Goal: Task Accomplishment & Management: Use online tool/utility

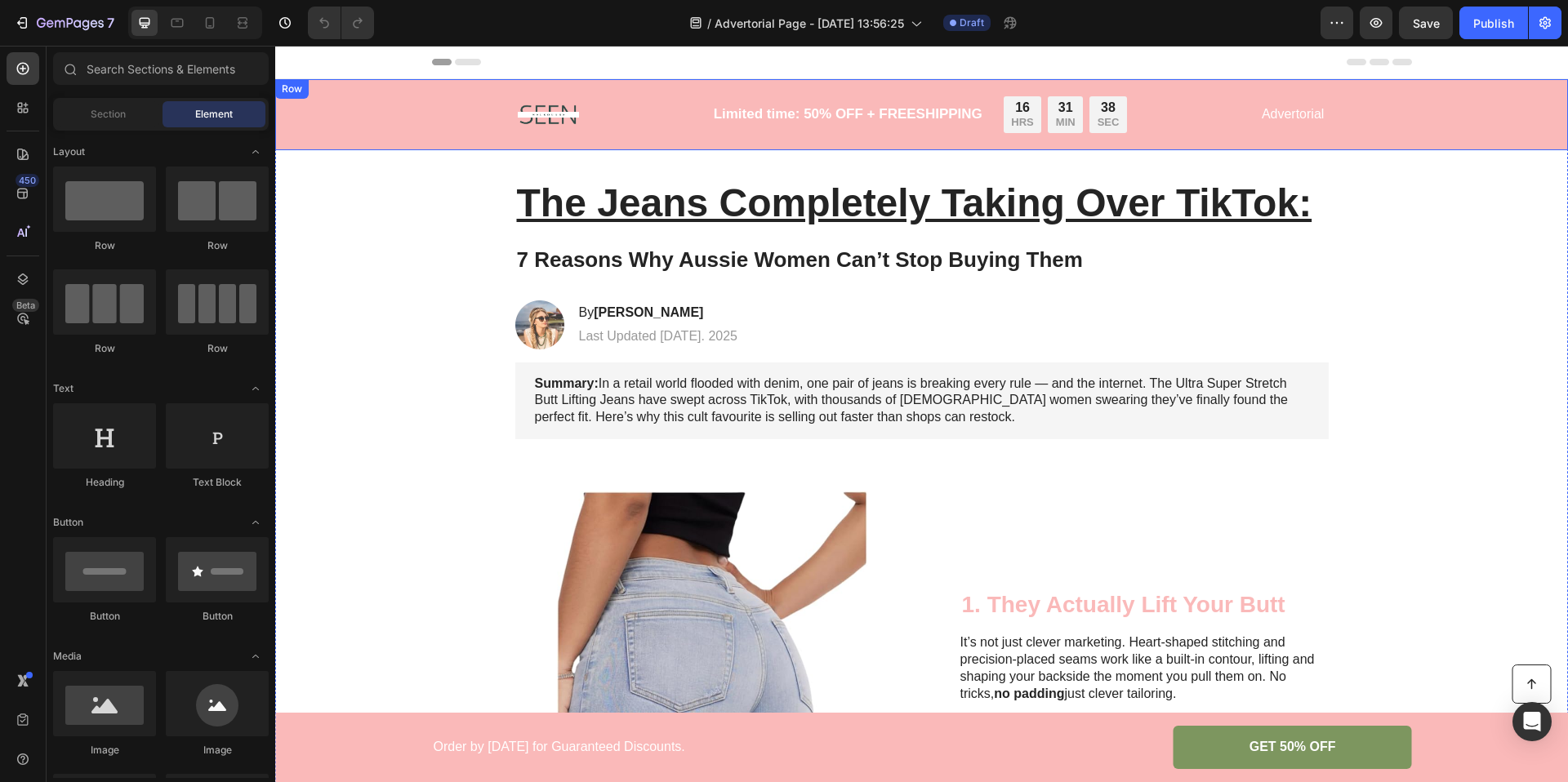
click at [394, 114] on div "Image Limited time: 50% OFF + FREESHIPPING Text Block 16 HRS 31 MIN 38 SEC Coun…" at bounding box center [921, 114] width 1260 height 52
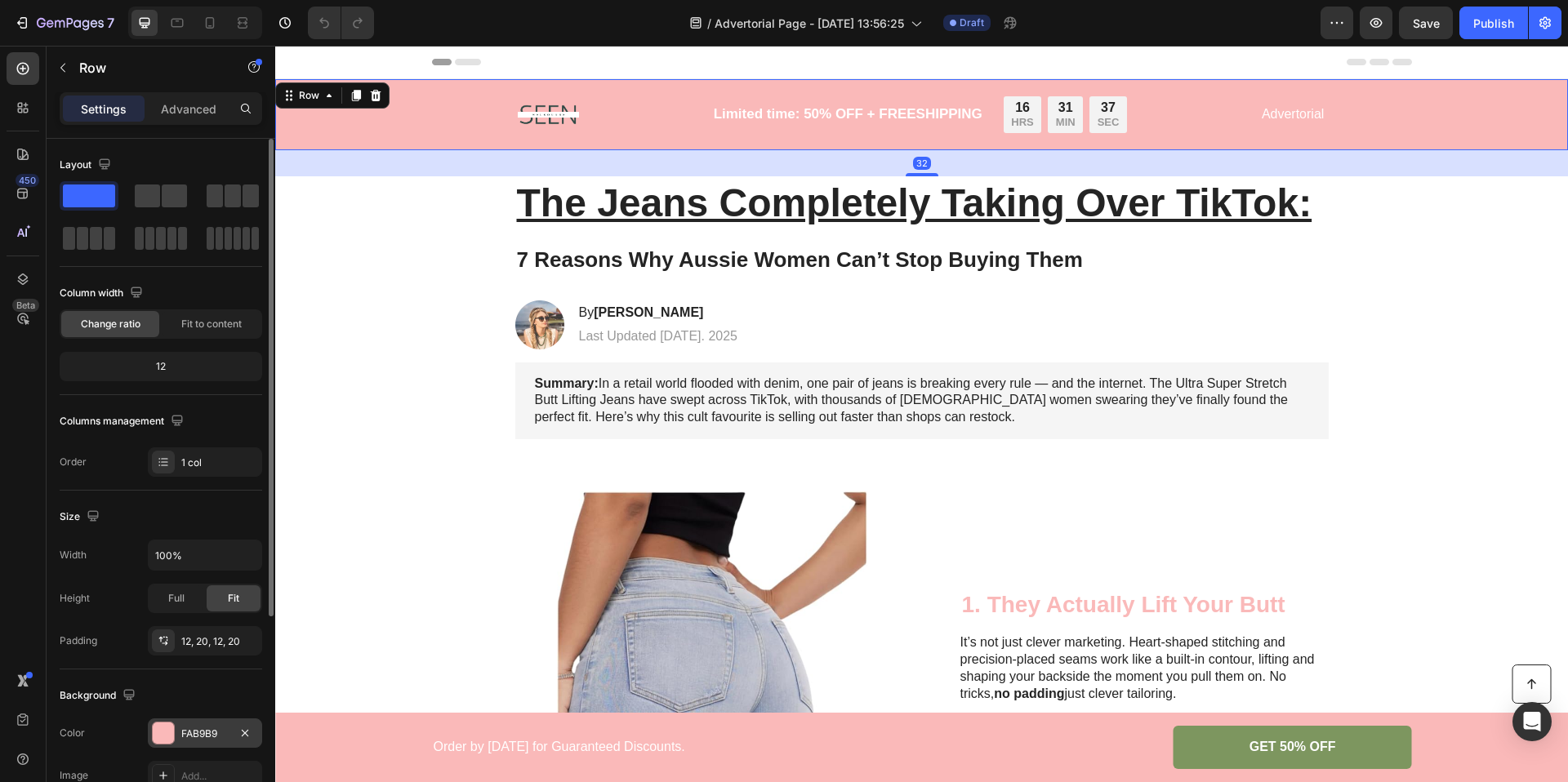
click at [206, 739] on div "FAB9B9" at bounding box center [205, 733] width 48 height 15
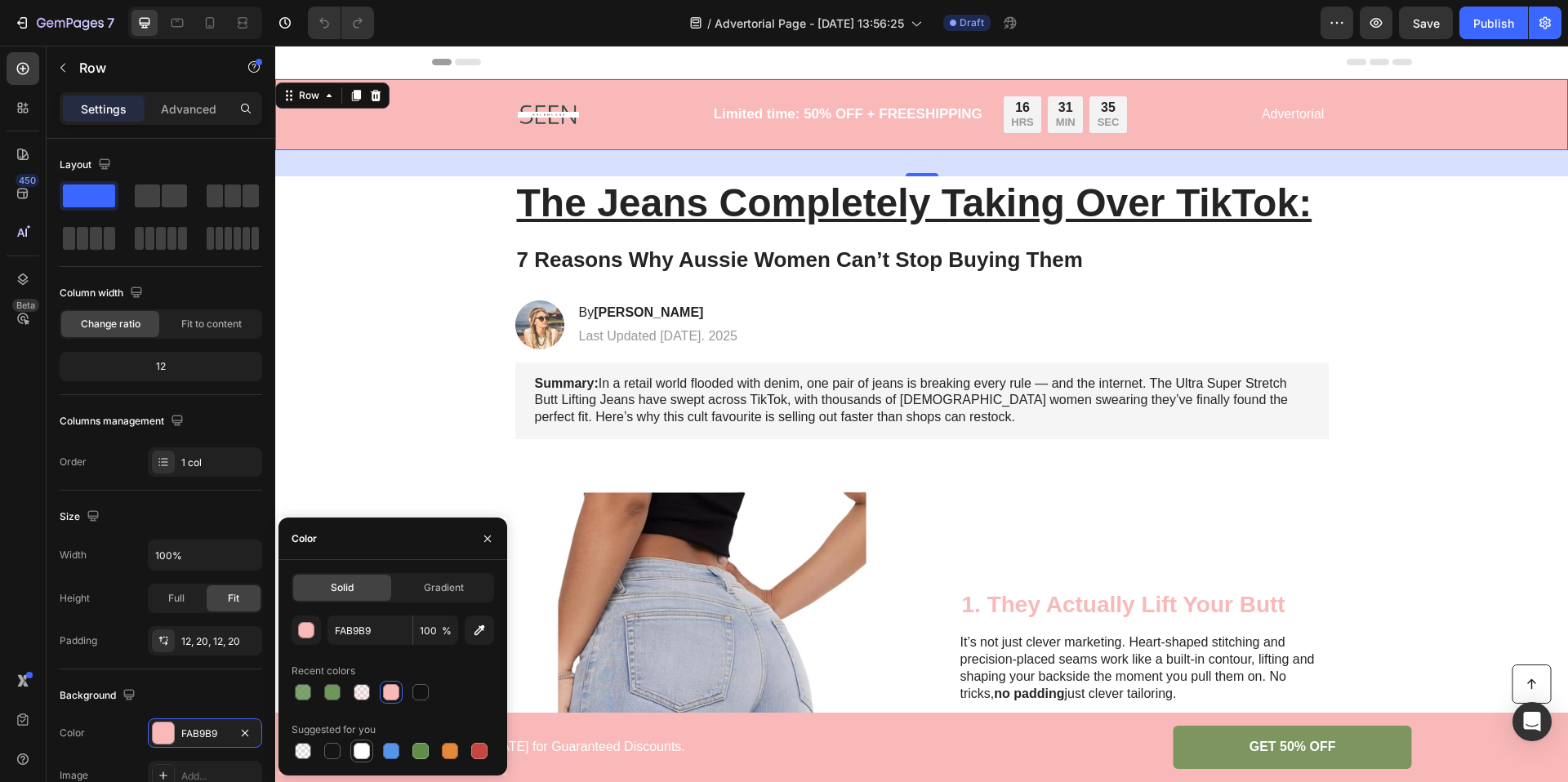
click at [362, 750] on div at bounding box center [361, 751] width 16 height 16
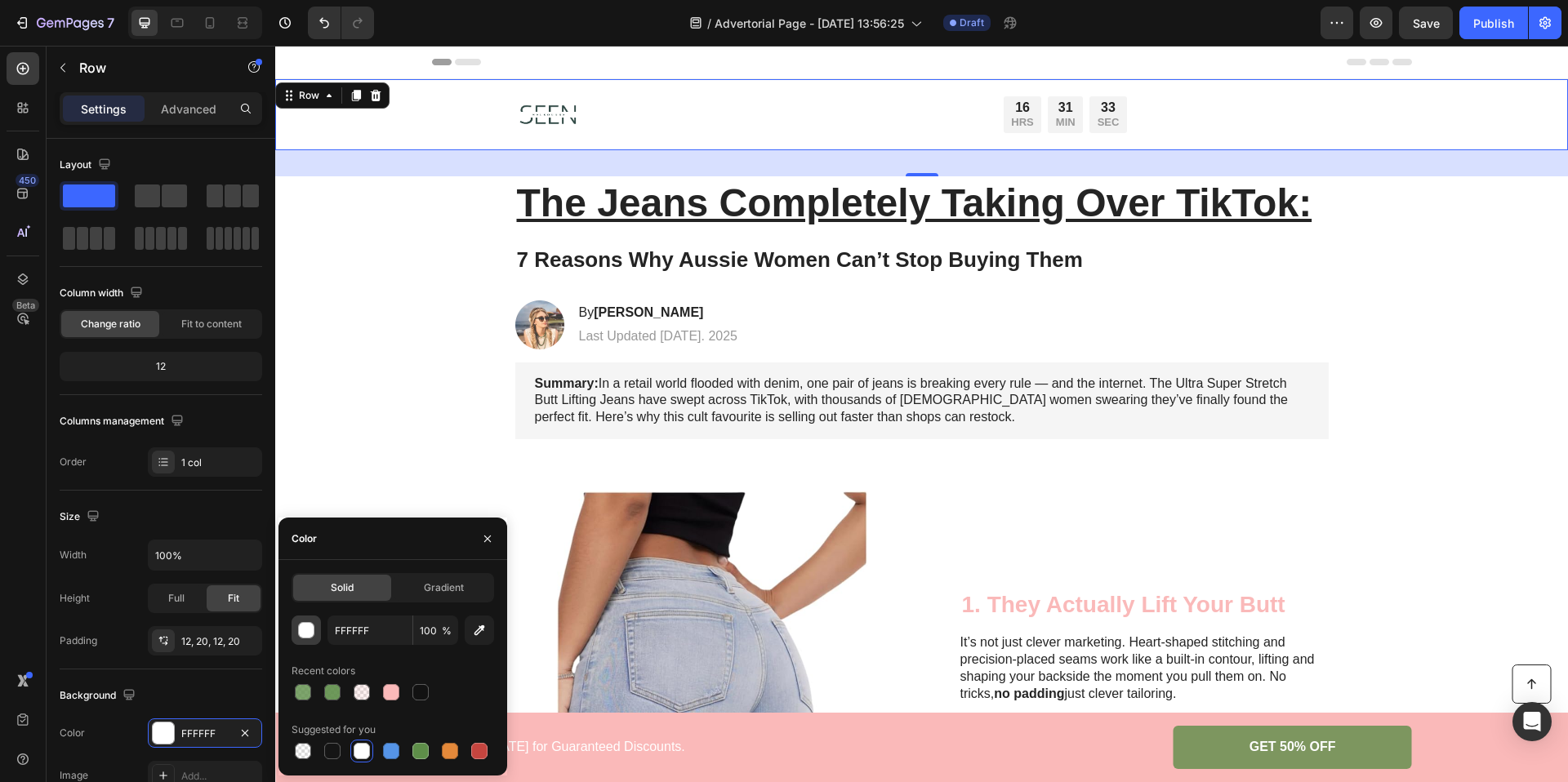
click at [307, 629] on div "button" at bounding box center [306, 631] width 16 height 16
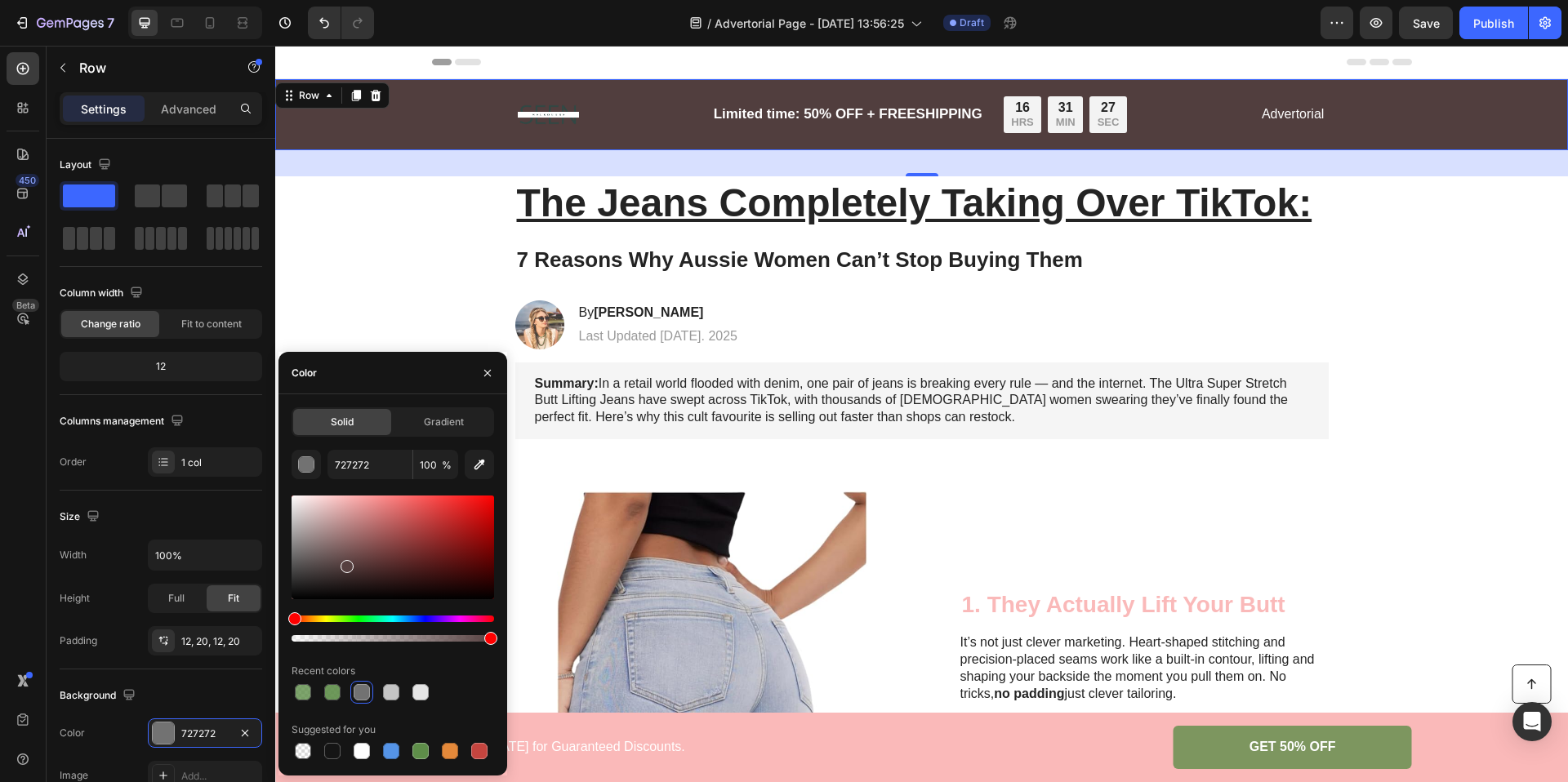
drag, startPoint x: 293, startPoint y: 505, endPoint x: 341, endPoint y: 566, distance: 77.6
click at [341, 566] on div at bounding box center [393, 547] width 203 height 103
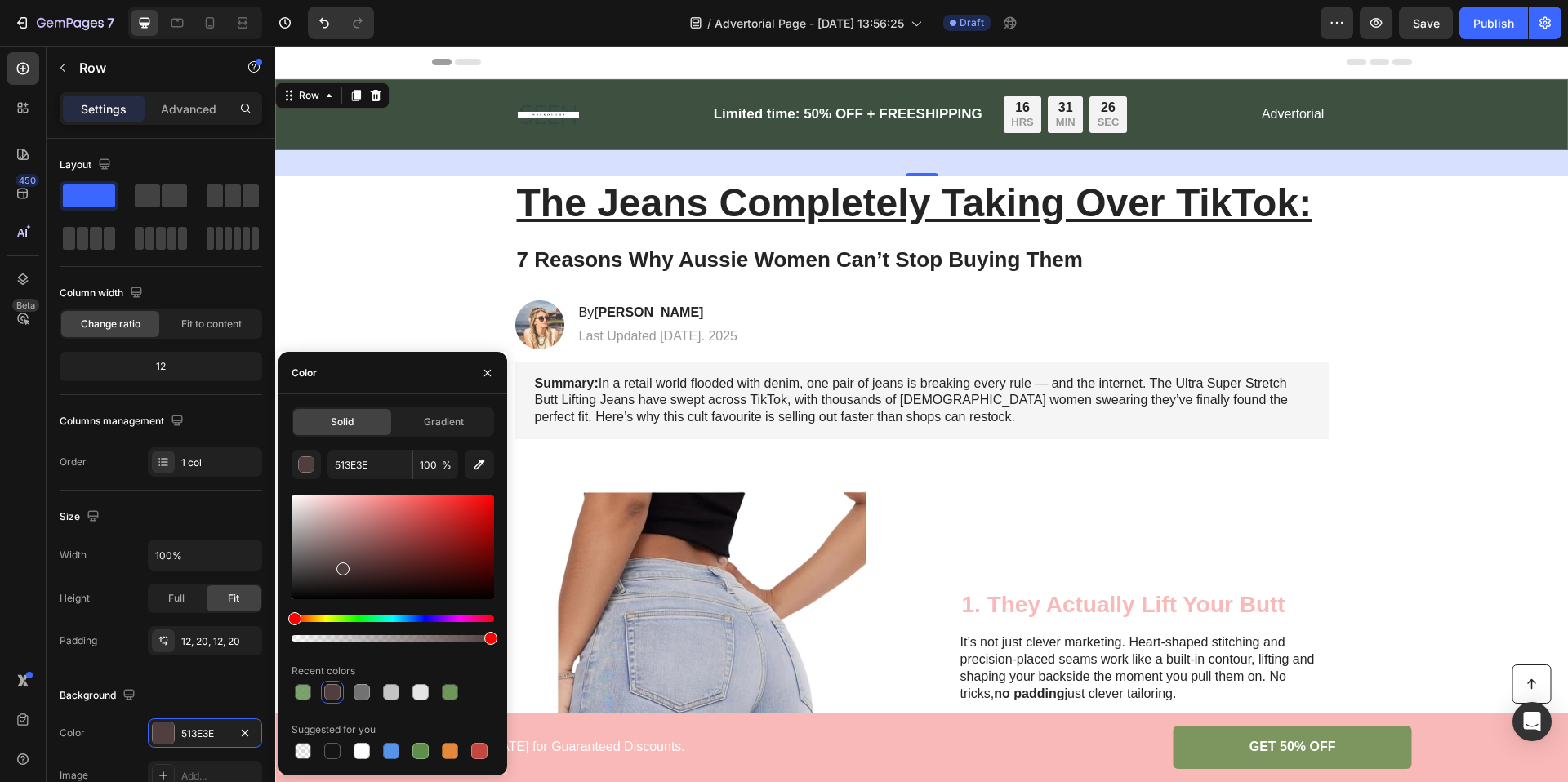
click at [365, 619] on div "Hue" at bounding box center [393, 619] width 203 height 7
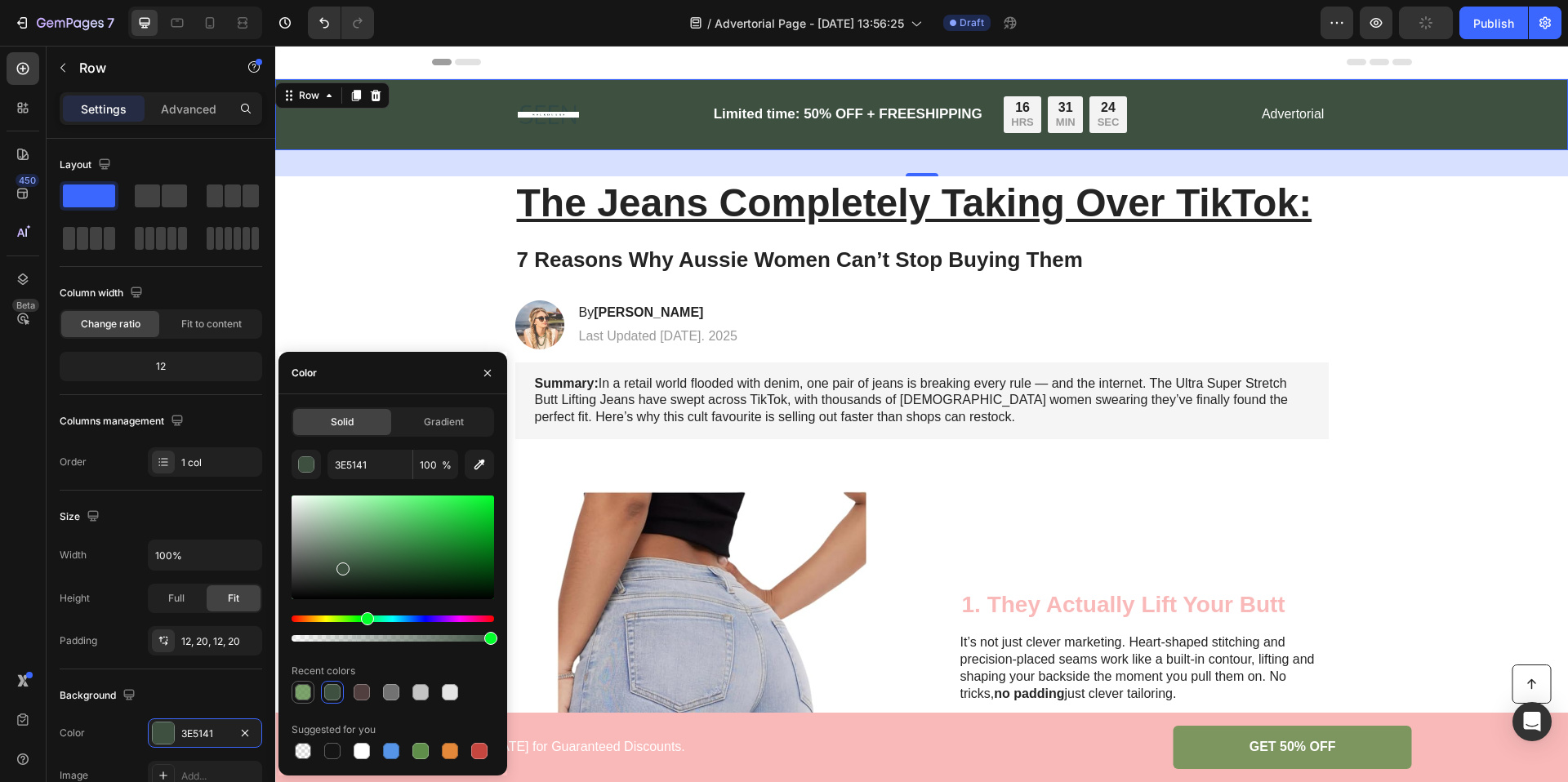
click at [305, 691] on div at bounding box center [302, 692] width 16 height 16
type input "5E8E49"
type input "80"
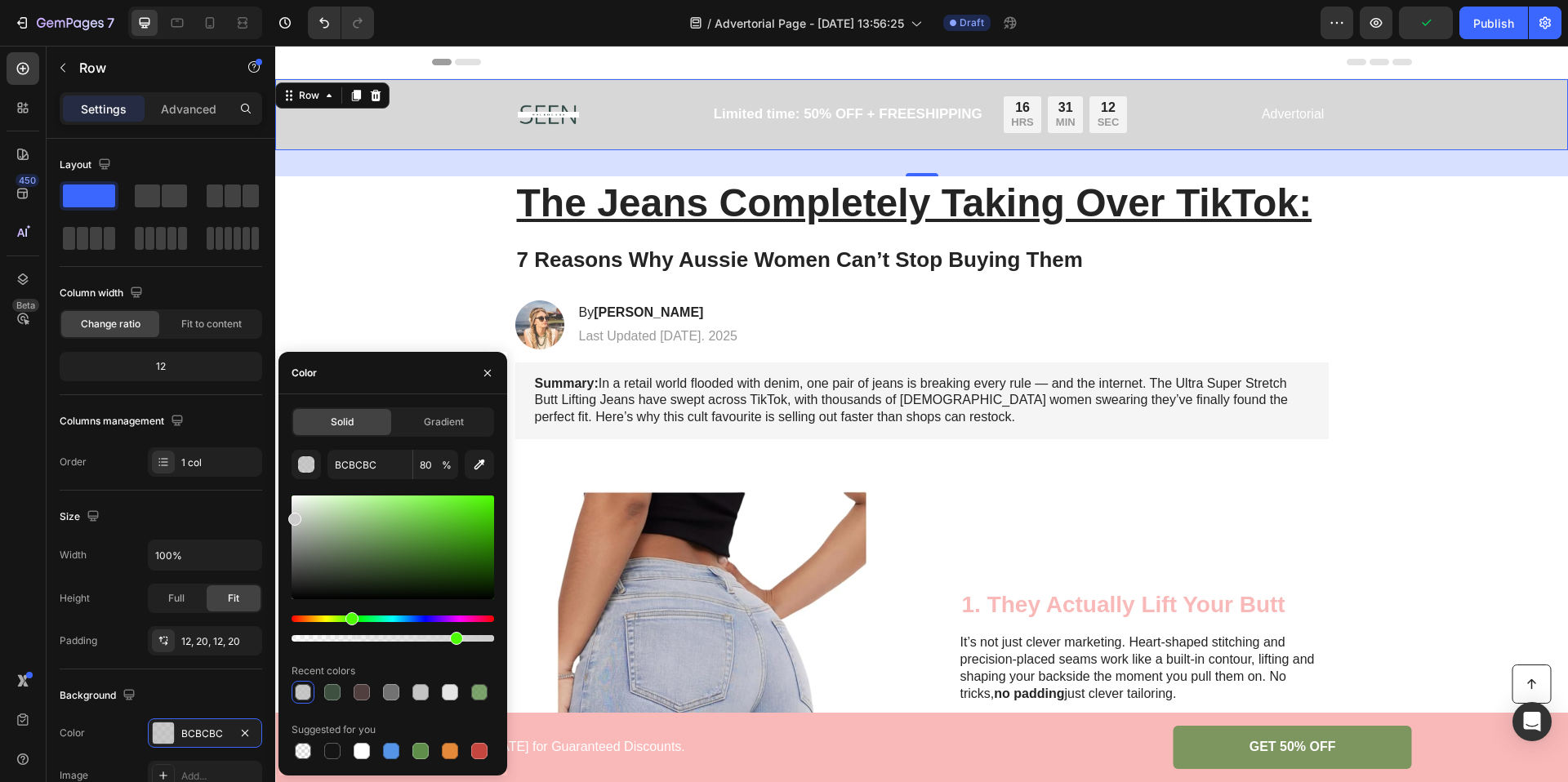
drag, startPoint x: 298, startPoint y: 513, endPoint x: 287, endPoint y: 517, distance: 11.7
click at [287, 517] on div "Solid Gradient BCBCBC 80 % Recent colors Suggested for you" at bounding box center [393, 585] width 229 height 355
type input "C9C9C9"
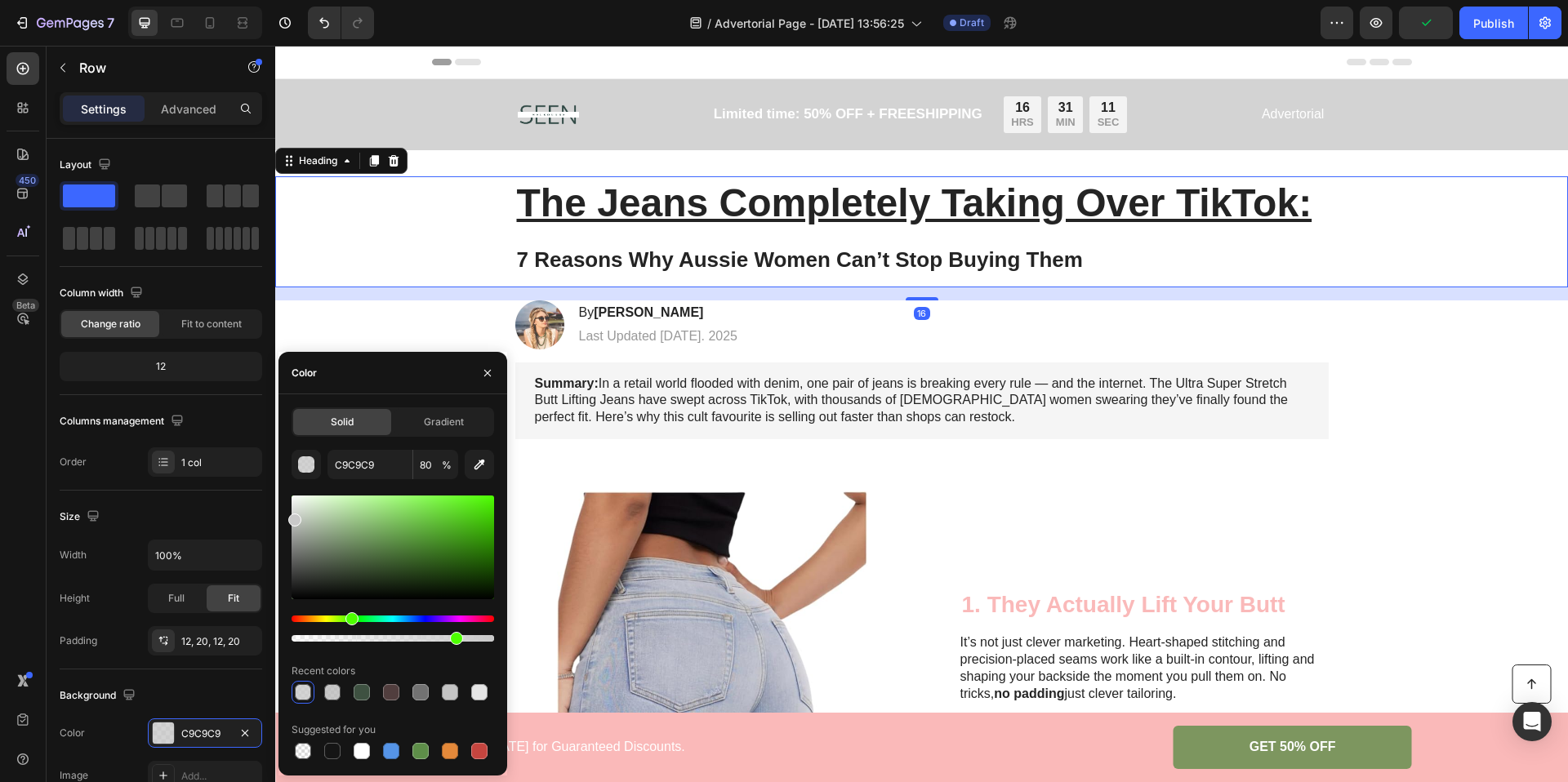
click at [395, 279] on div "The Jeans Completely Taking Over TikTok: 7 Reasons Why Aussie Women Can’t Stop …" at bounding box center [921, 232] width 1260 height 111
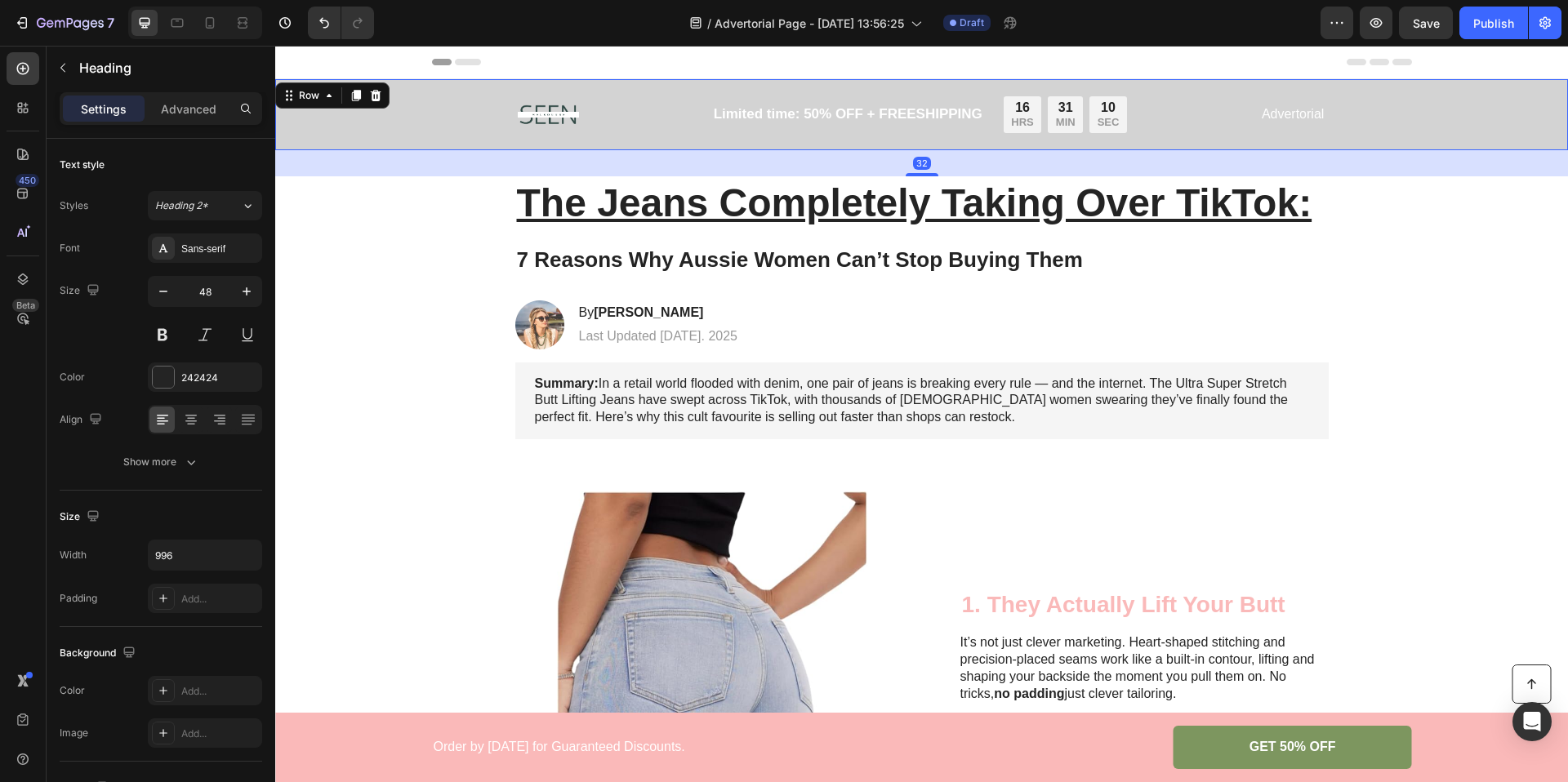
click at [489, 118] on div "Image Limited time: 50% OFF + FREESHIPPING Text Block 16 HRS 31 MIN 10 SEC Coun…" at bounding box center [921, 114] width 1260 height 52
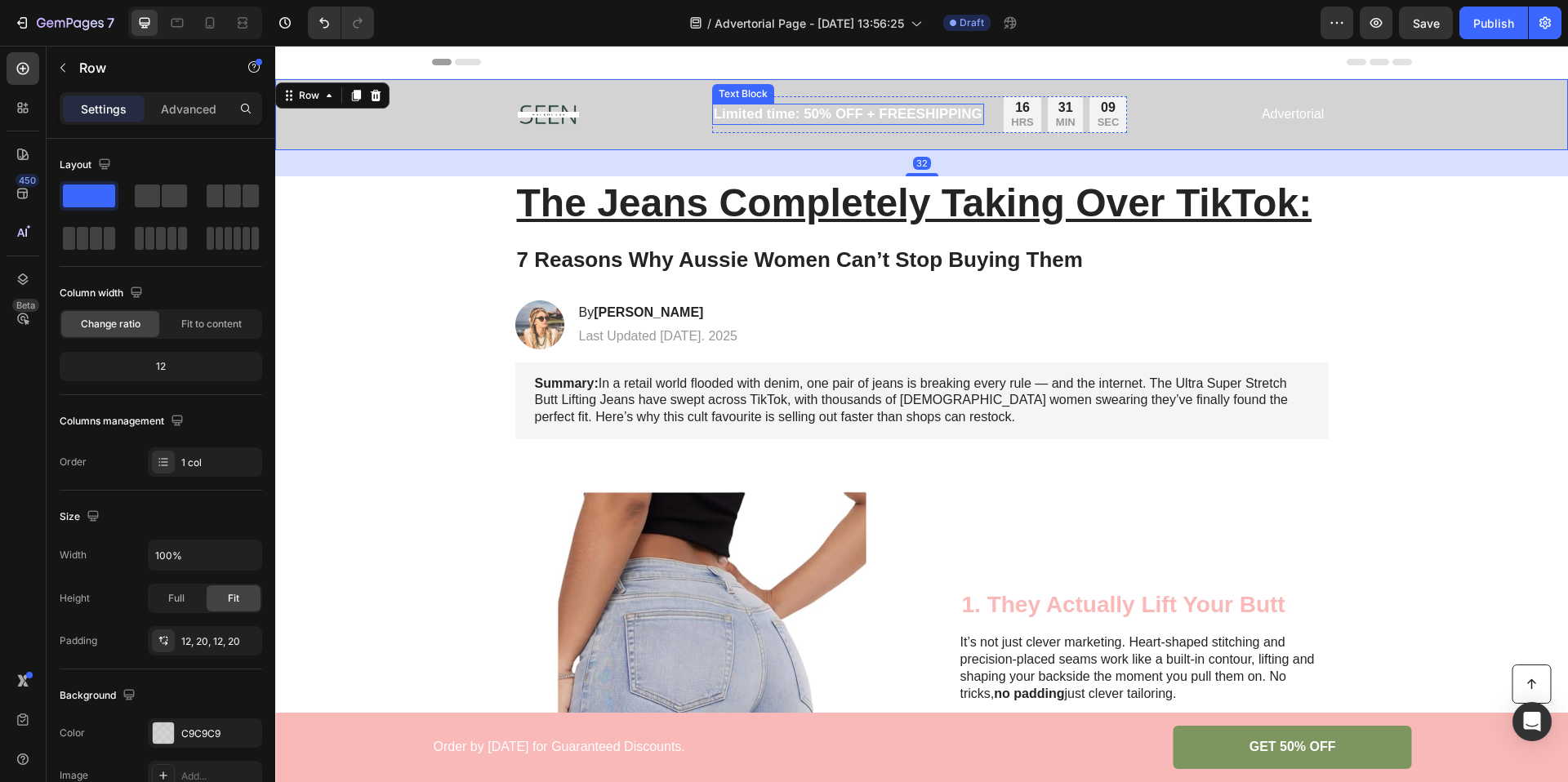
click at [795, 111] on p "Limited time: 50% OFF + FREESHIPPING" at bounding box center [848, 114] width 269 height 18
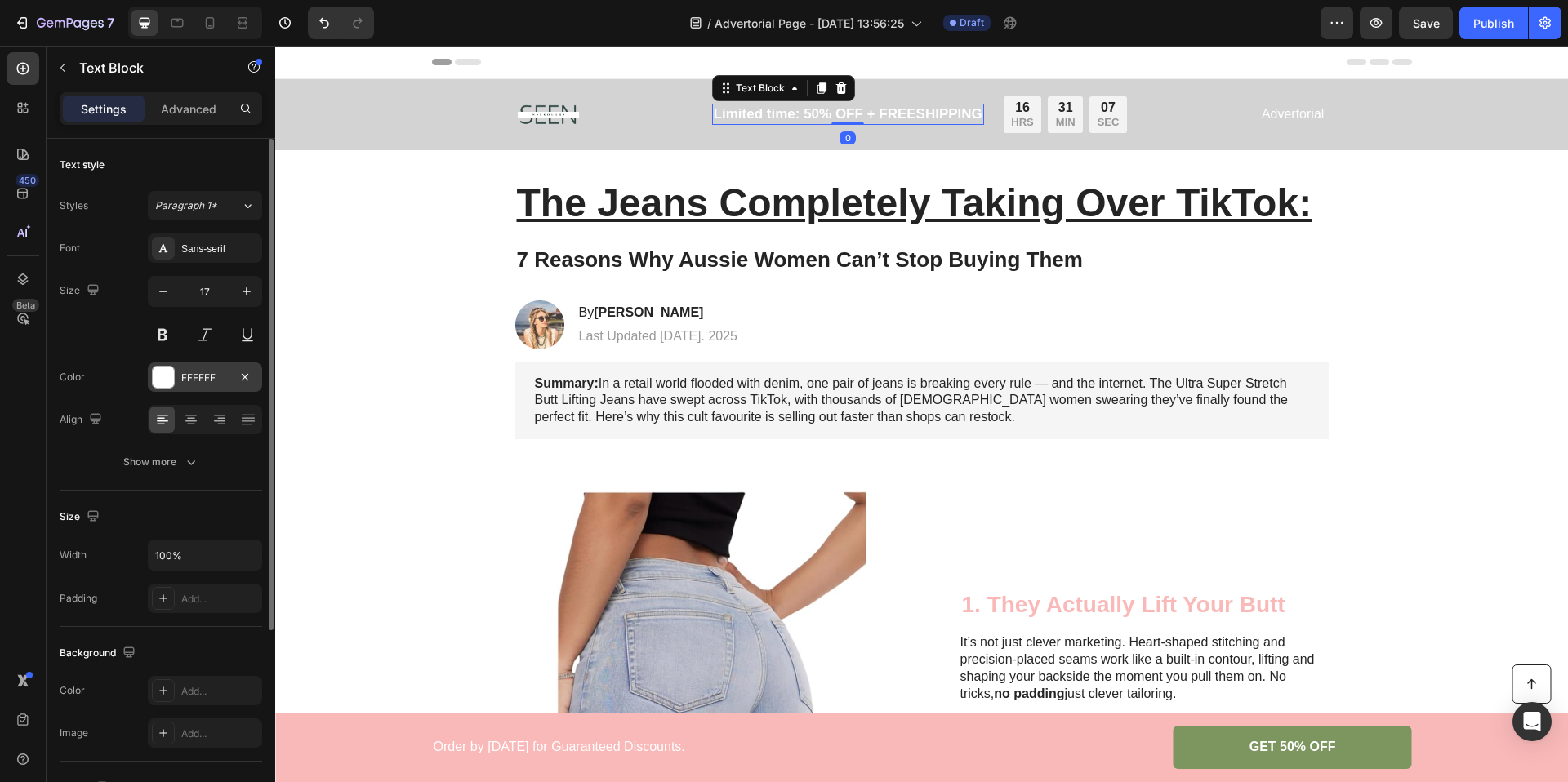
click at [193, 371] on div "FFFFFF" at bounding box center [205, 378] width 48 height 15
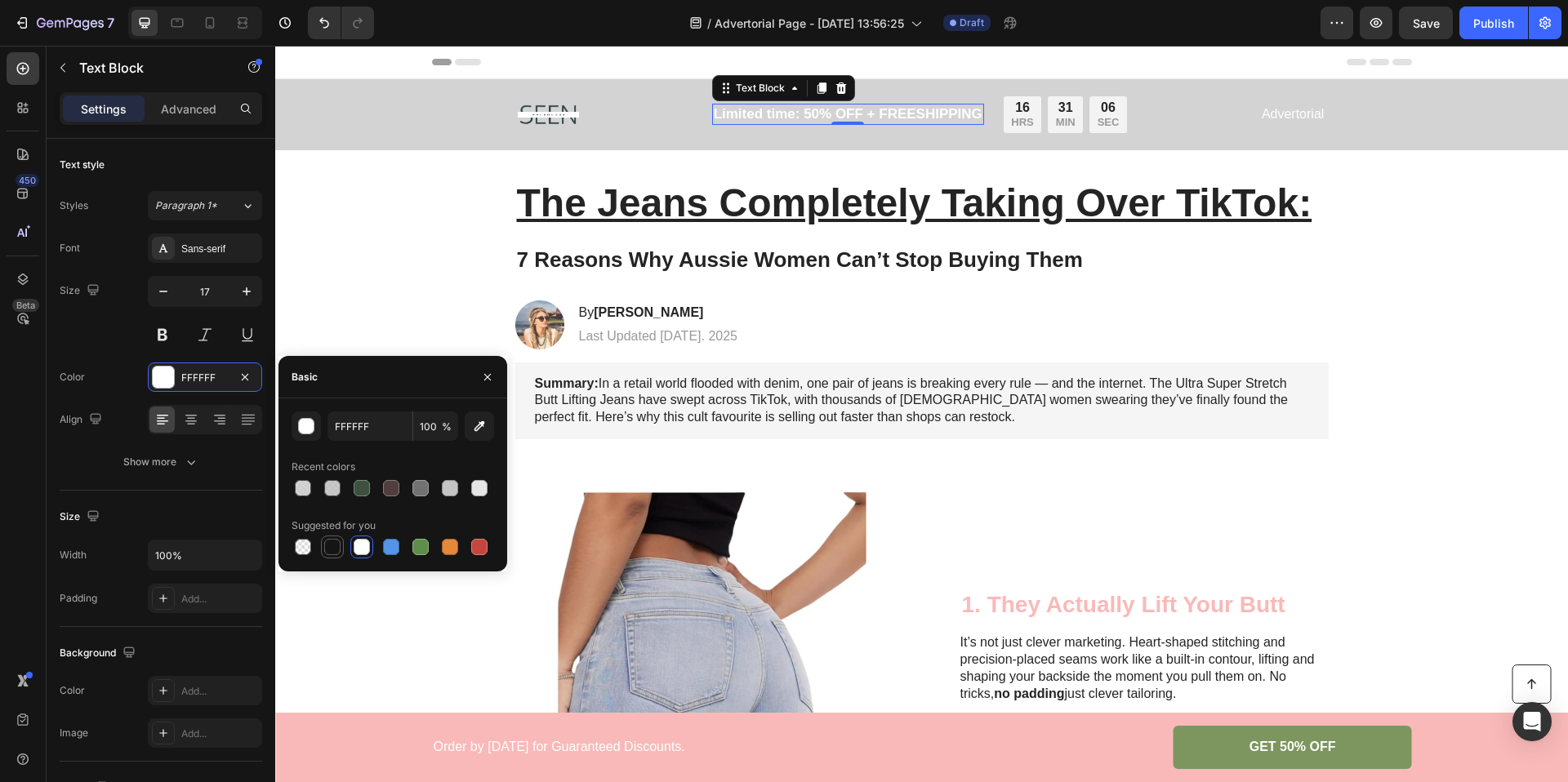
click at [322, 544] on div at bounding box center [332, 547] width 20 height 20
click at [420, 549] on div at bounding box center [420, 547] width 16 height 16
type input "5E8E49"
click at [352, 615] on div "Image 1. They Actually Lift Your Butt Heading It’s not just clever marketing. H…" at bounding box center [921, 647] width 1292 height 362
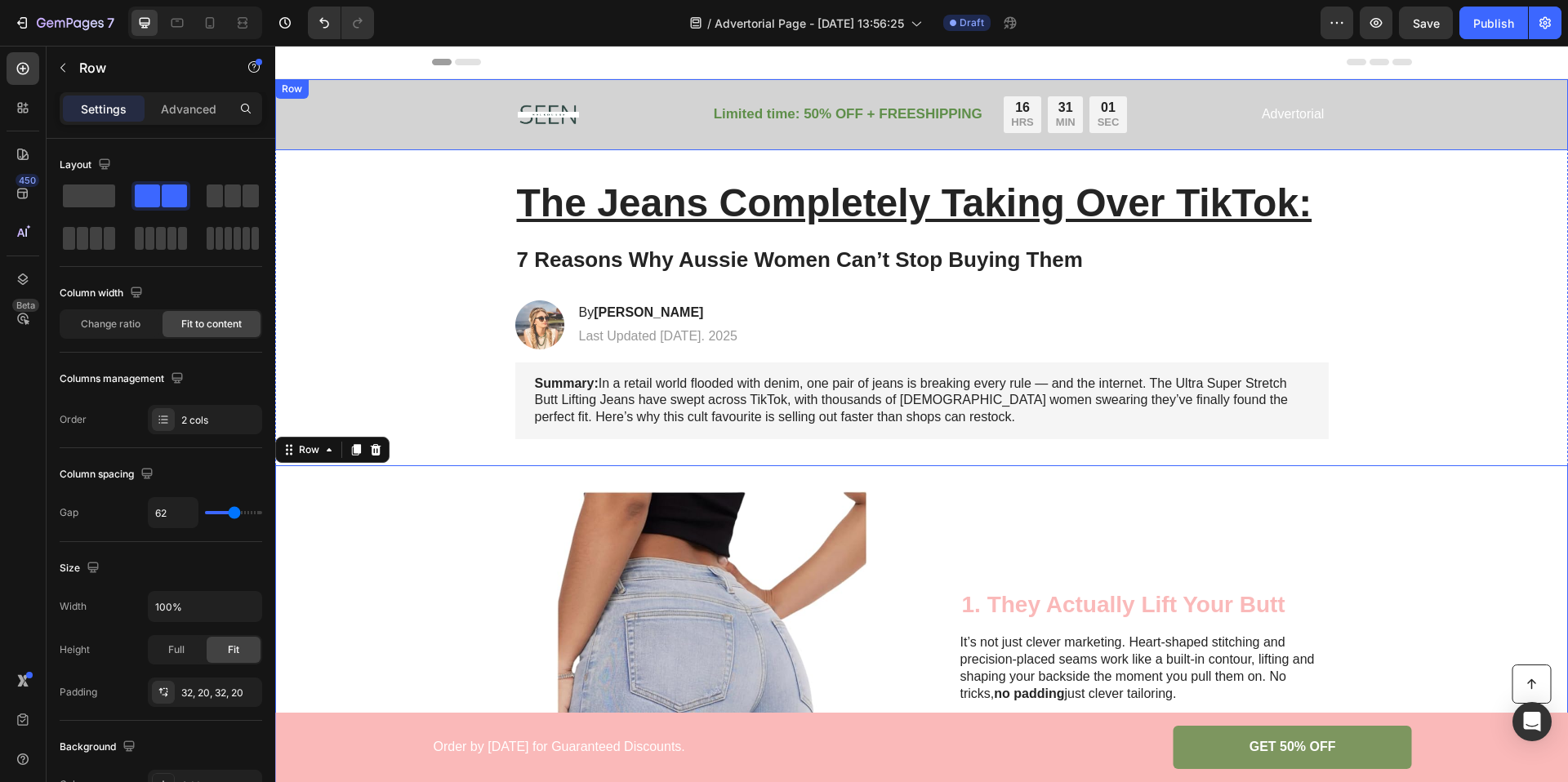
click at [442, 136] on div "Image Limited time: 50% OFF + FREESHIPPING Text Block 16 HRS 31 MIN 01 SEC Coun…" at bounding box center [921, 114] width 1260 height 52
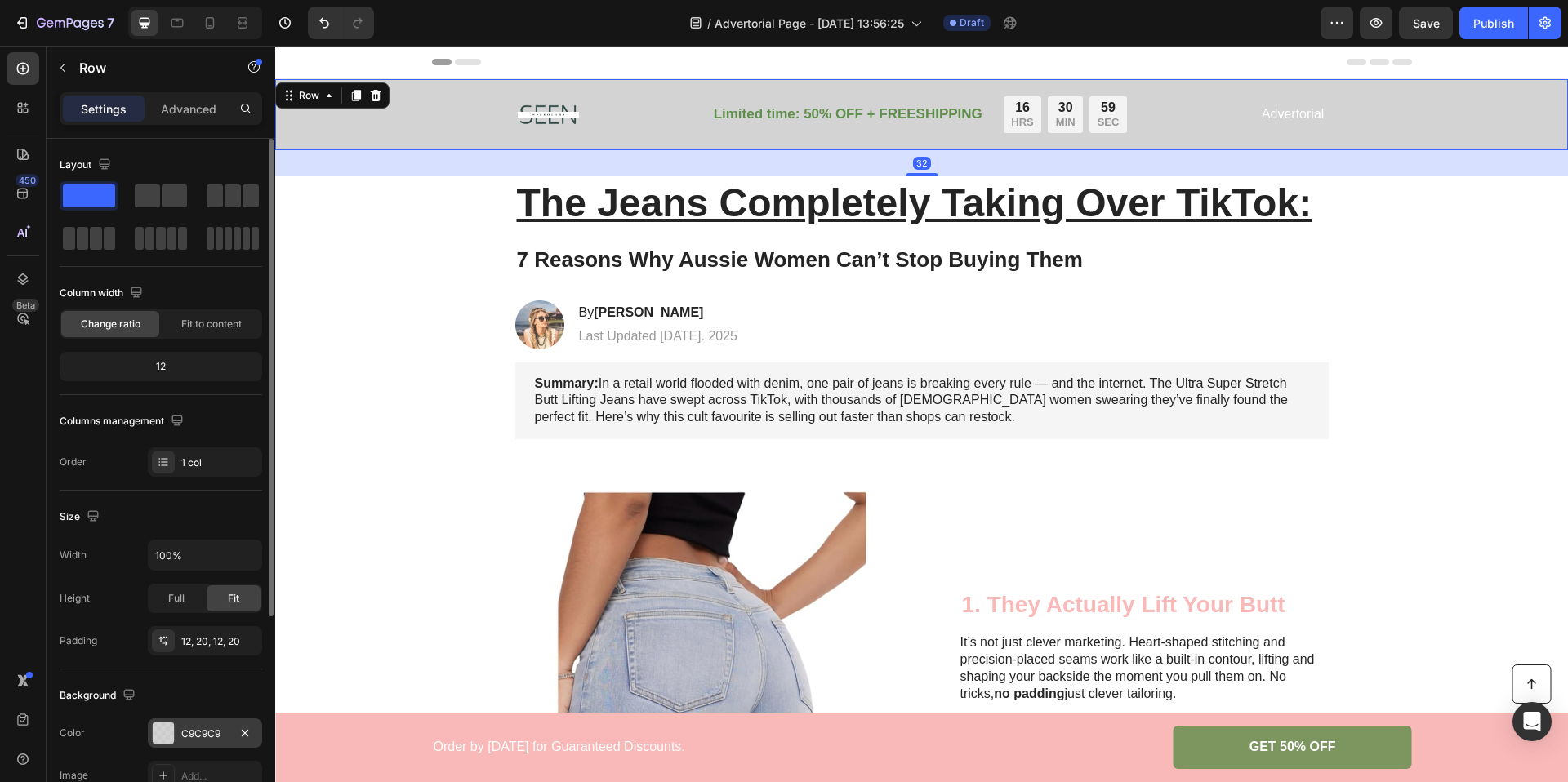
click at [167, 723] on div at bounding box center [162, 732] width 21 height 21
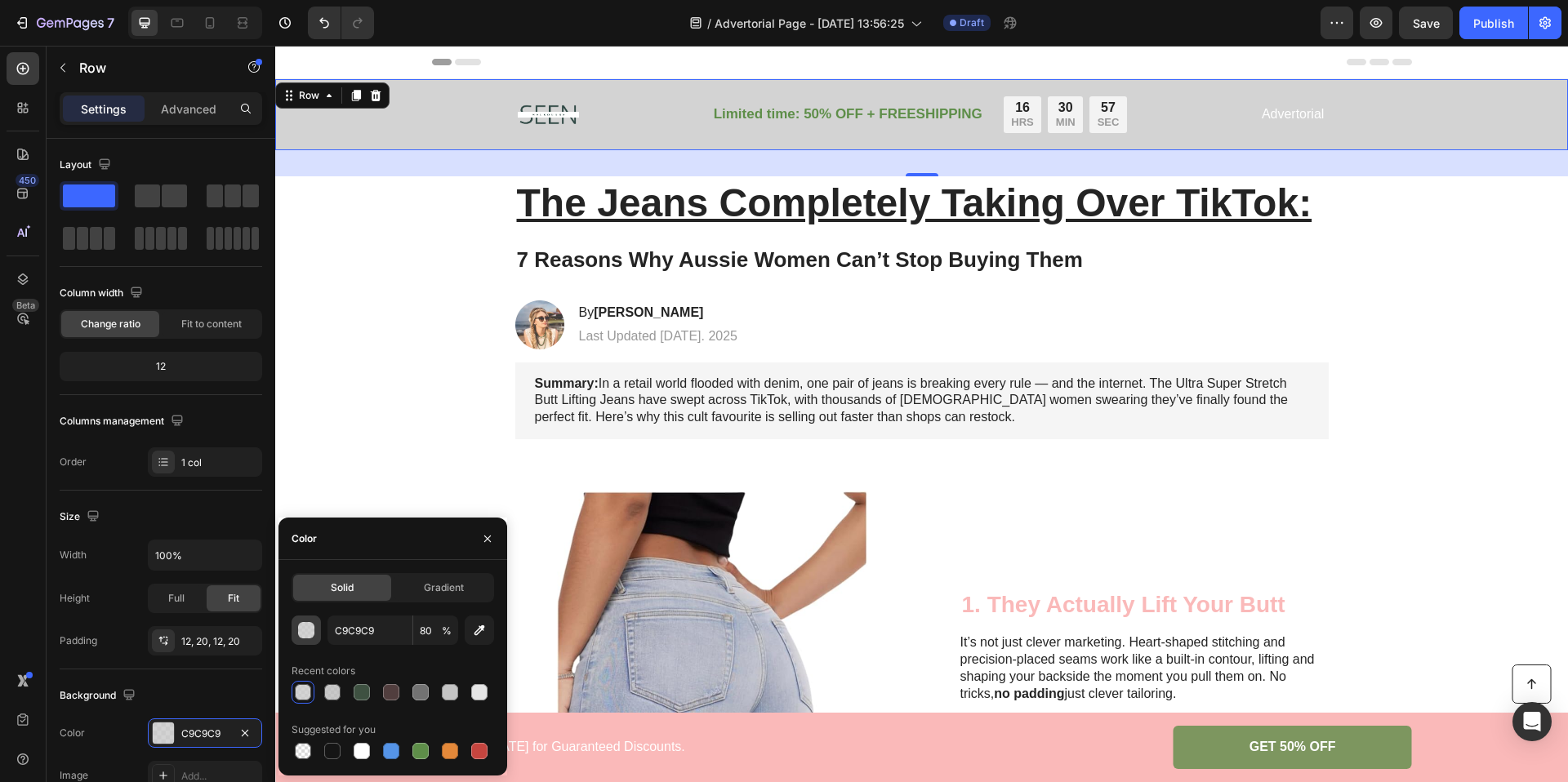
click at [310, 631] on div "button" at bounding box center [306, 631] width 16 height 16
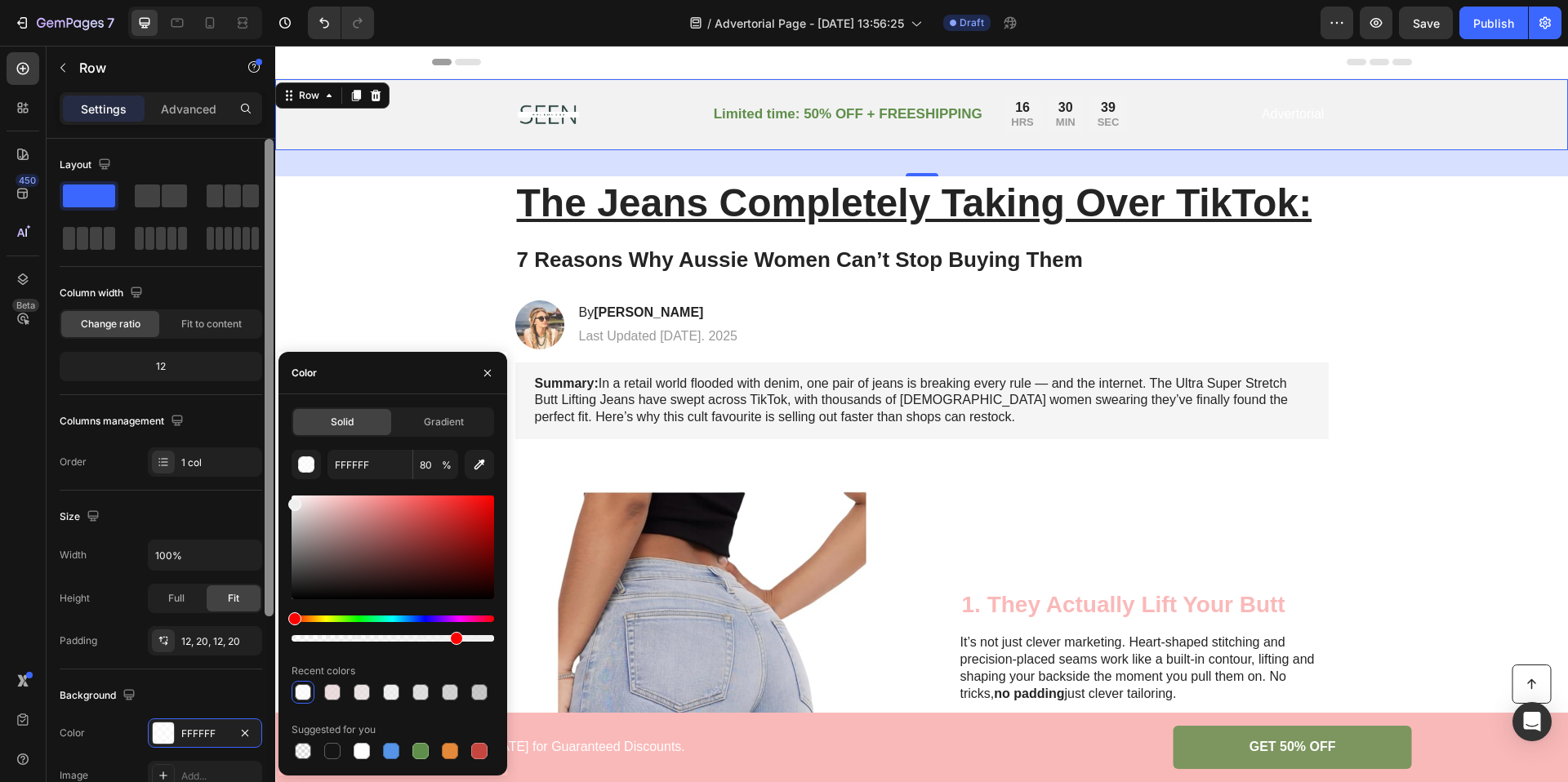
drag, startPoint x: 294, startPoint y: 513, endPoint x: 267, endPoint y: 501, distance: 29.5
click at [267, 501] on div "450 Beta Sections(18) Elements(83) Section Element Hero Section Product Detail …" at bounding box center [137, 414] width 276 height 736
type input "EFEFEF"
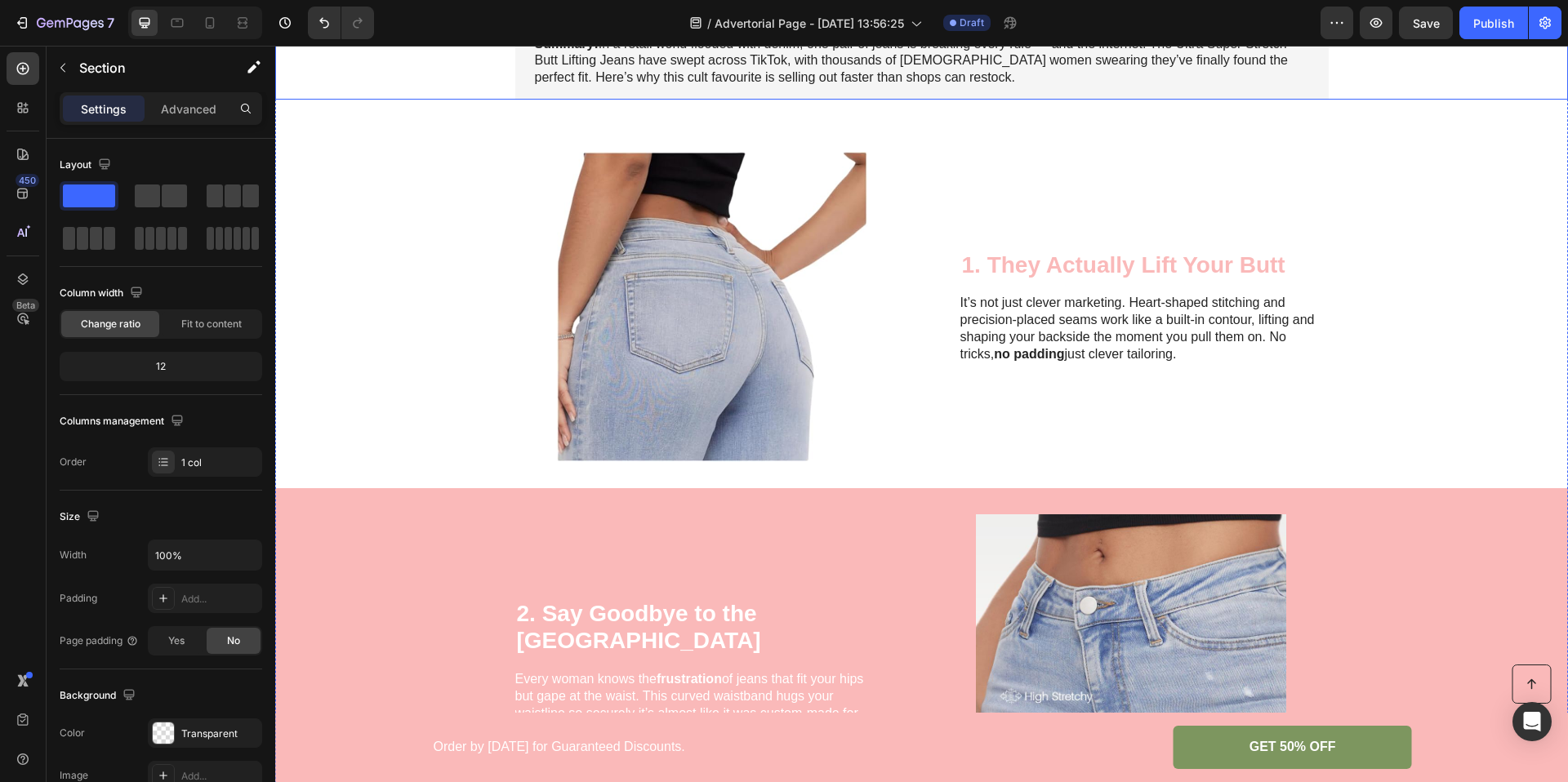
scroll to position [449, 0]
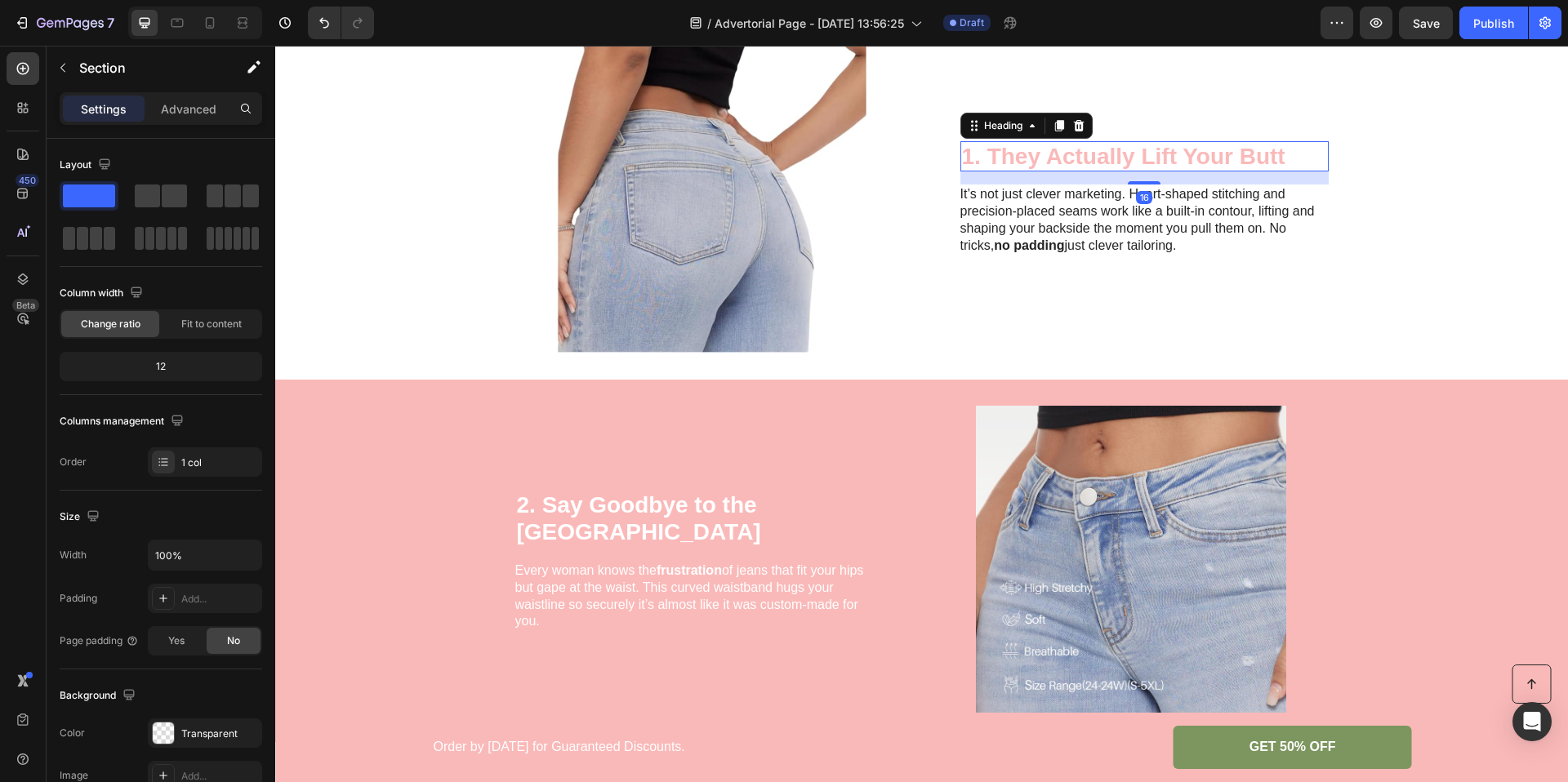
click at [1005, 152] on h2 "1. They Actually Lift Your Butt" at bounding box center [1144, 156] width 368 height 31
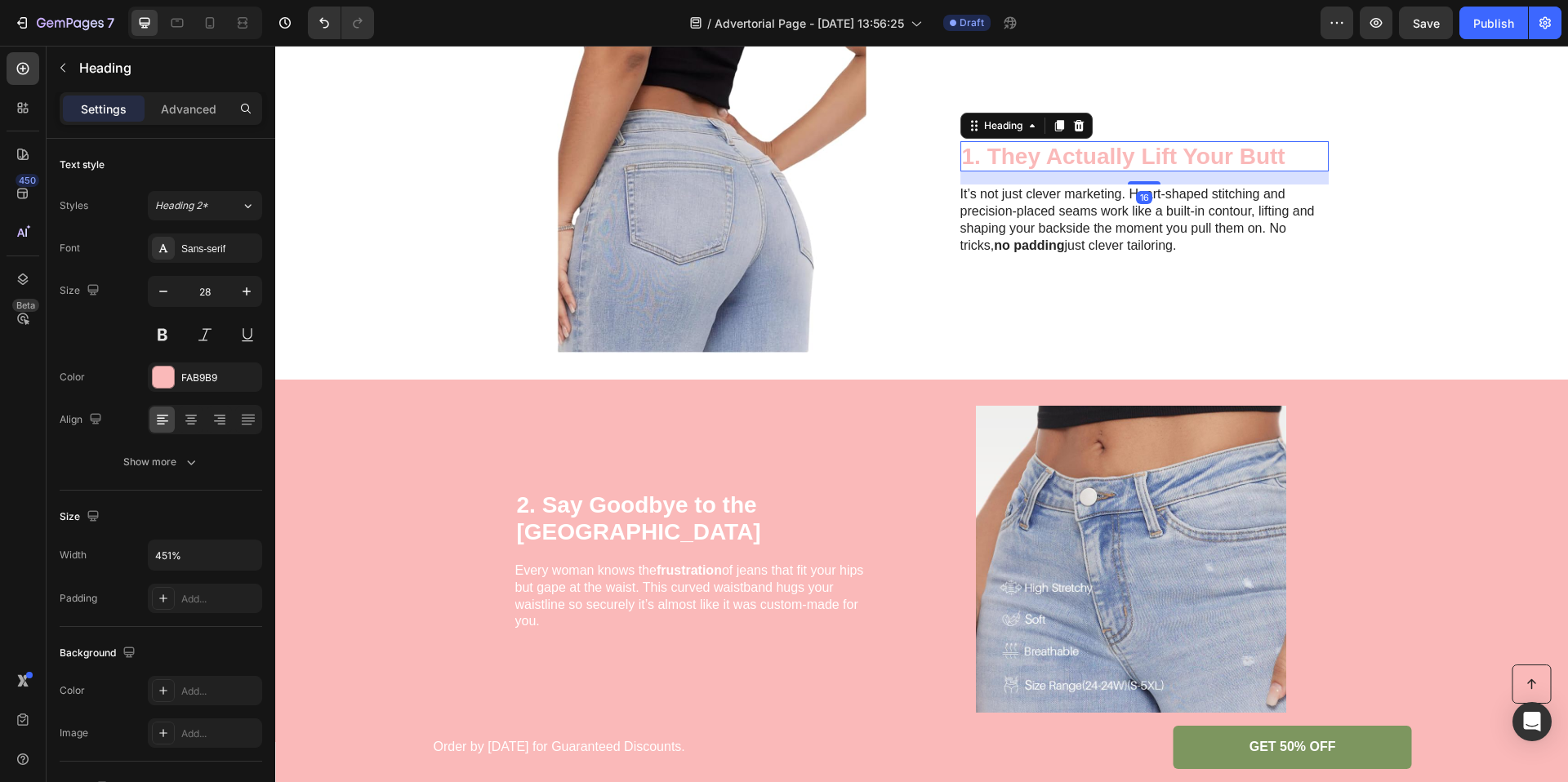
click at [1005, 152] on h2 "1. They Actually Lift Your Butt" at bounding box center [1144, 156] width 368 height 31
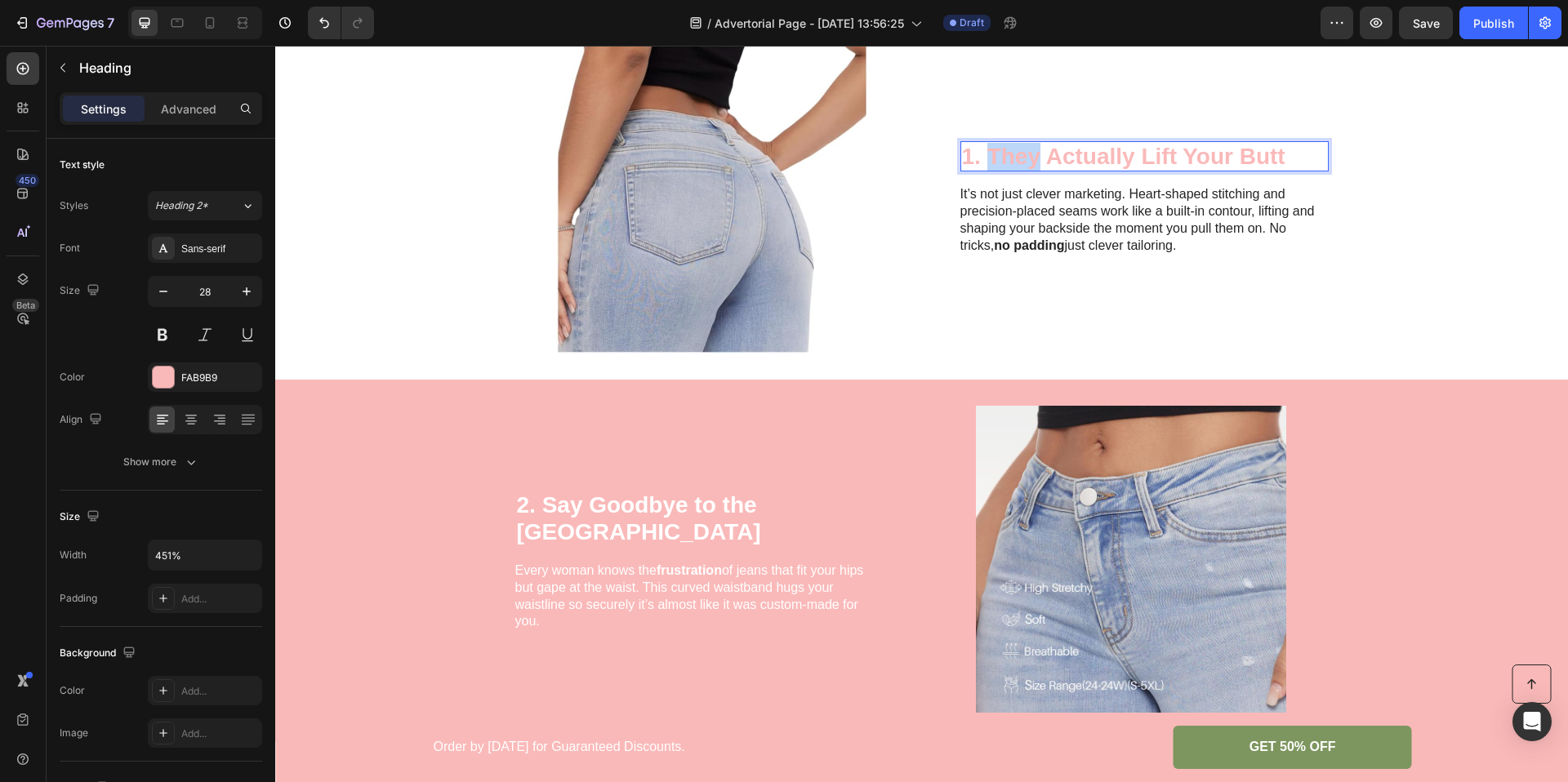
click at [1005, 152] on p "1. They Actually Lift Your Butt" at bounding box center [1144, 157] width 365 height 28
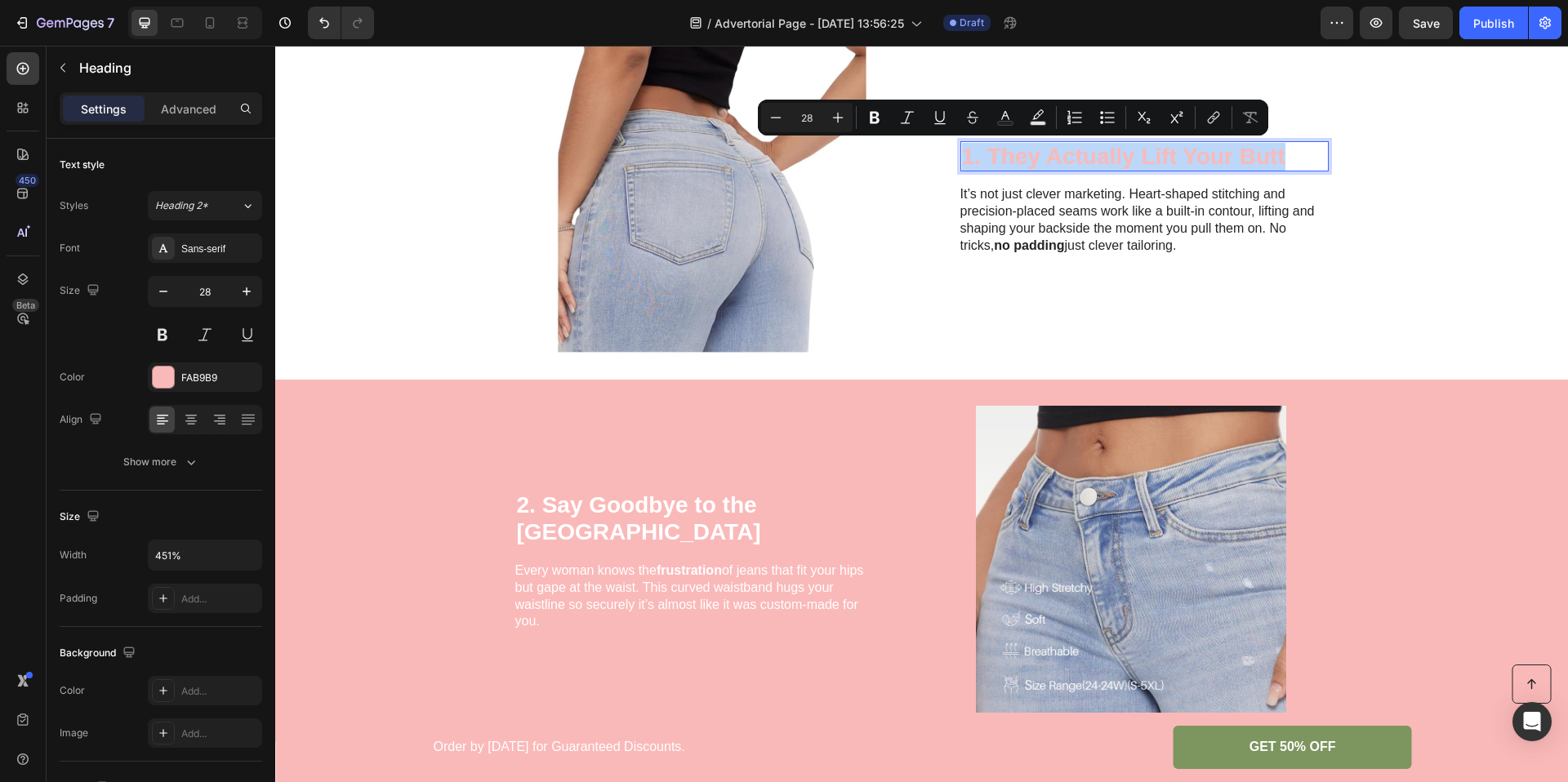
click at [1005, 152] on p "1. They Actually Lift Your Butt" at bounding box center [1144, 157] width 365 height 28
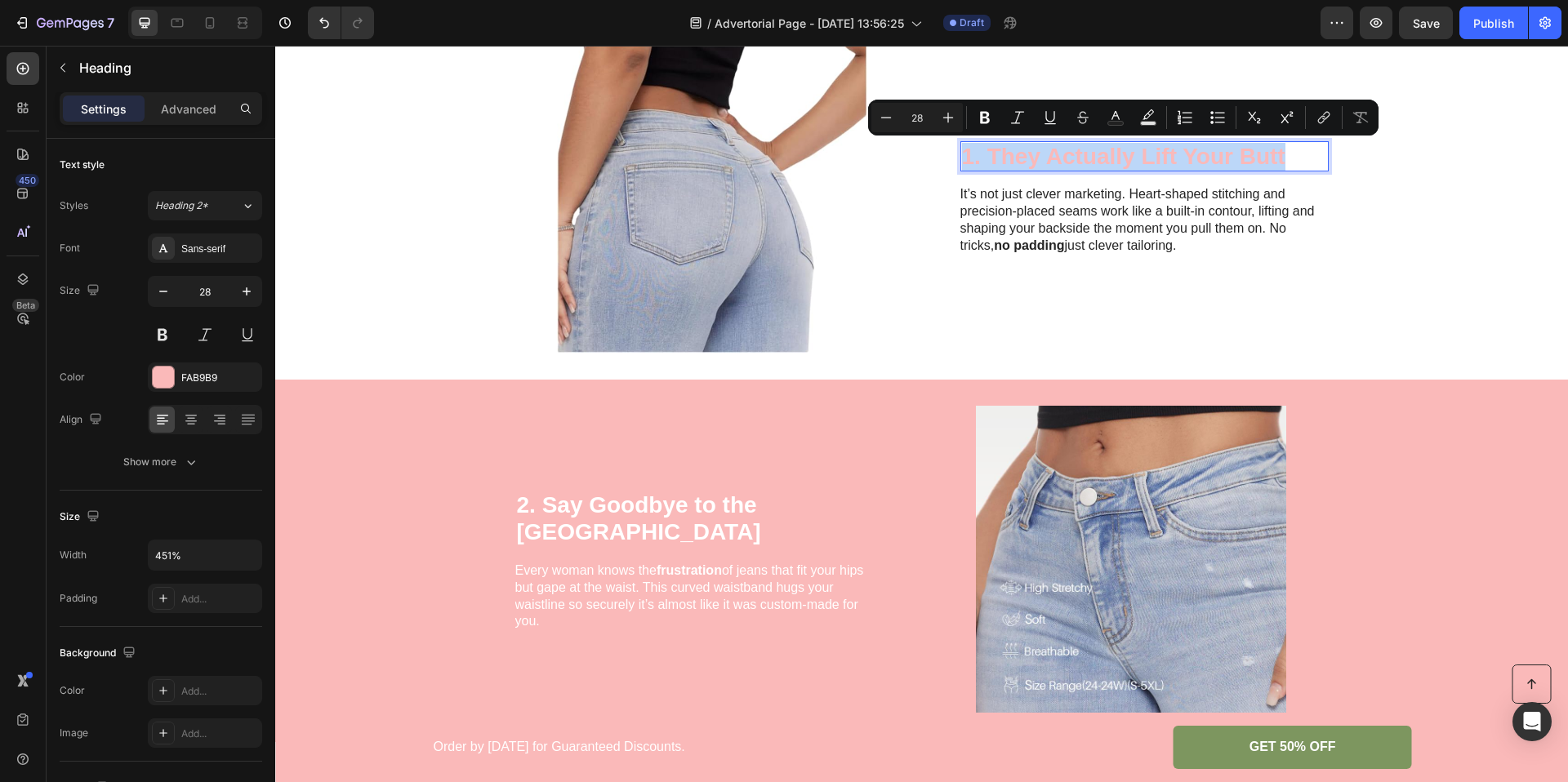
click at [1005, 152] on p "1. They Actually Lift Your Butt" at bounding box center [1144, 157] width 365 height 28
click at [1146, 116] on icon "Editor contextual toolbar" at bounding box center [1148, 117] width 16 height 16
type input "000000"
type input "77"
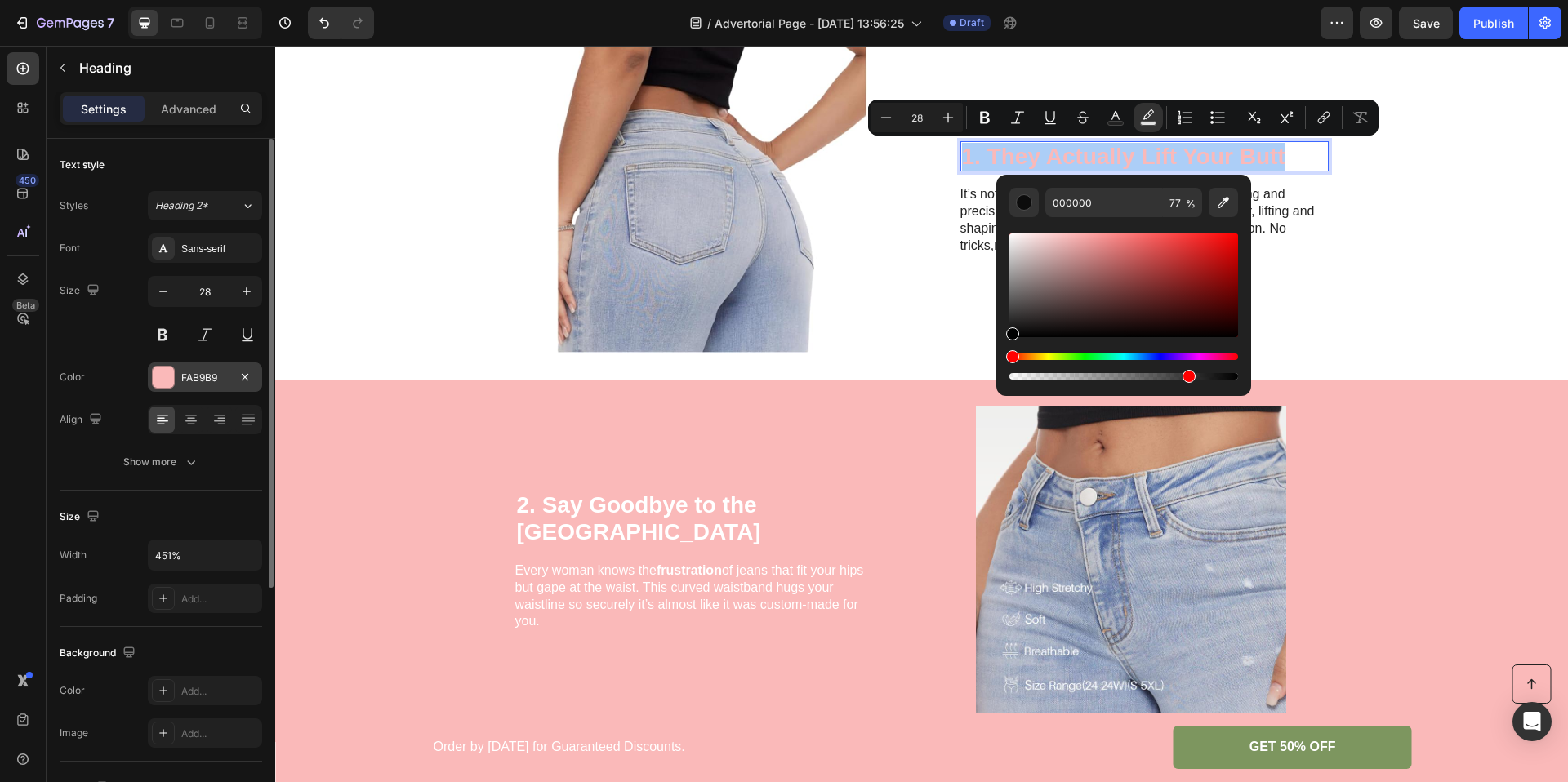
click at [189, 372] on div "FAB9B9" at bounding box center [205, 378] width 48 height 15
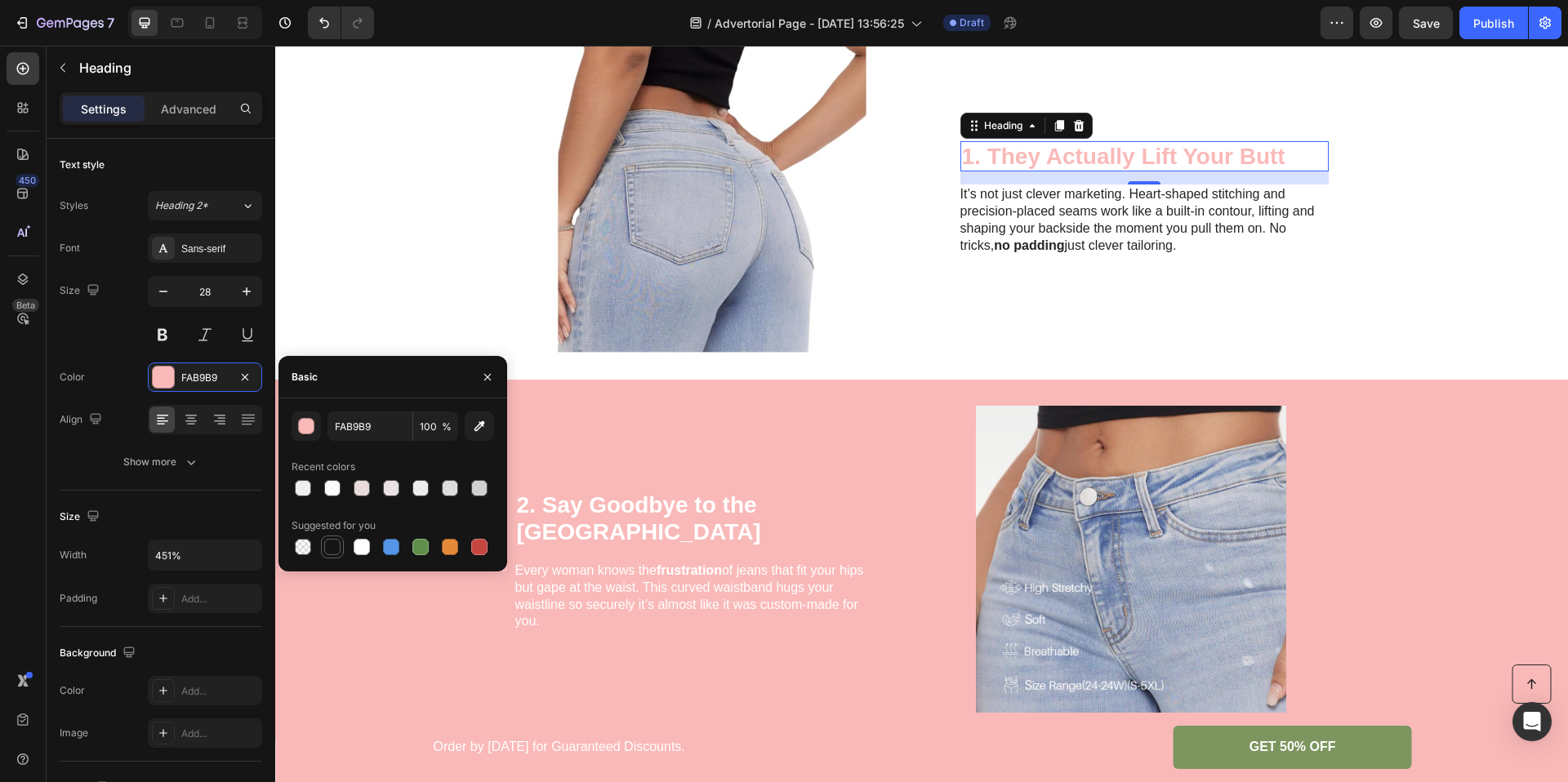
click at [335, 540] on div at bounding box center [332, 547] width 16 height 16
type input "151515"
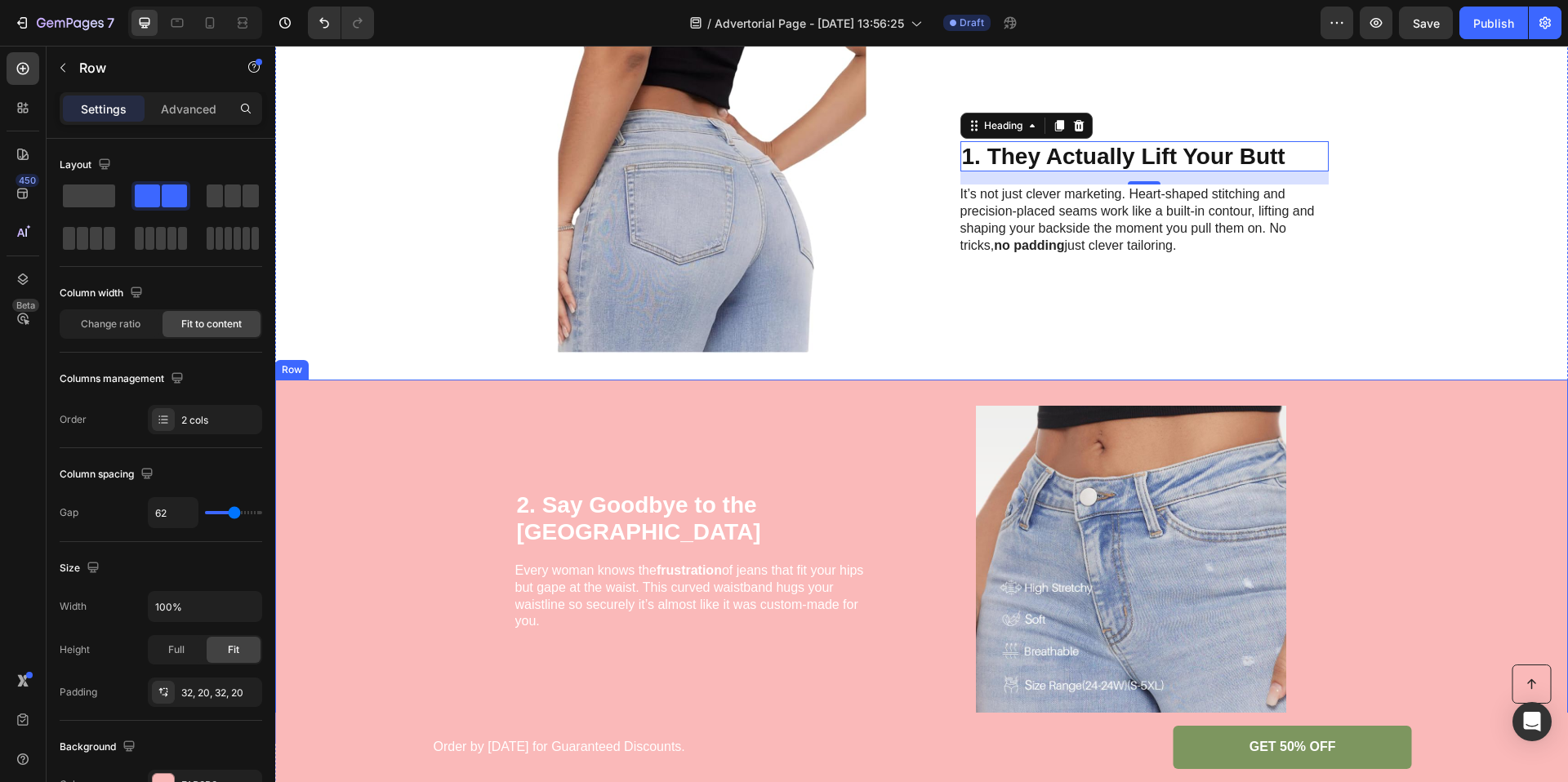
click at [677, 395] on div "2. Say Goodbye to the Waist Gap Heading Every woman knows the frustration of je…" at bounding box center [921, 561] width 1292 height 362
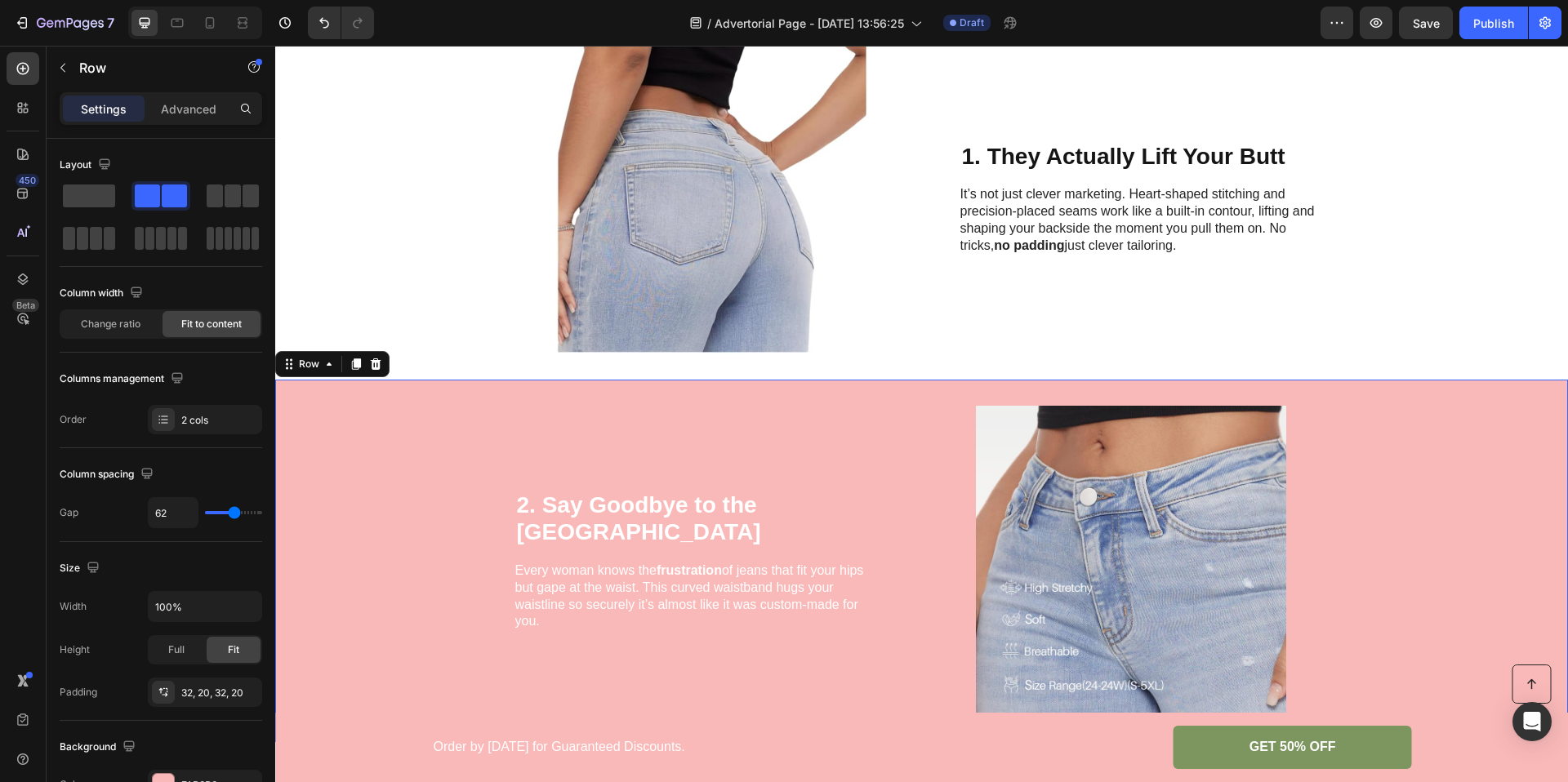
click at [693, 472] on div "2. Say Goodbye to the Waist Gap Heading Every woman knows the frustration of je…" at bounding box center [699, 561] width 368 height 310
click at [338, 432] on div "2. Say Goodbye to the Waist Gap Heading Every woman knows the frustration of je…" at bounding box center [921, 561] width 1292 height 362
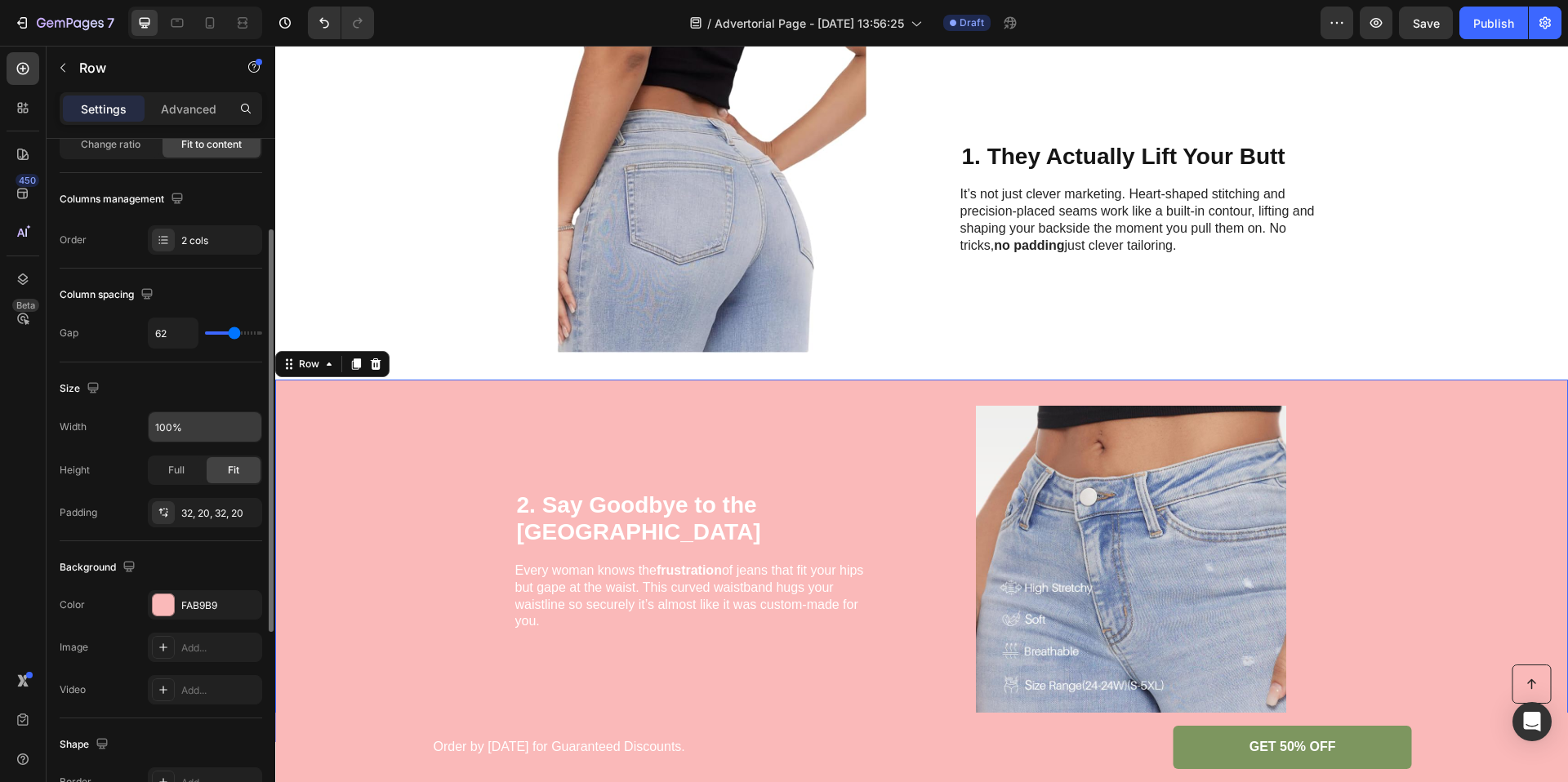
scroll to position [183, 0]
click at [190, 608] on div "FAB9B9" at bounding box center [205, 602] width 48 height 15
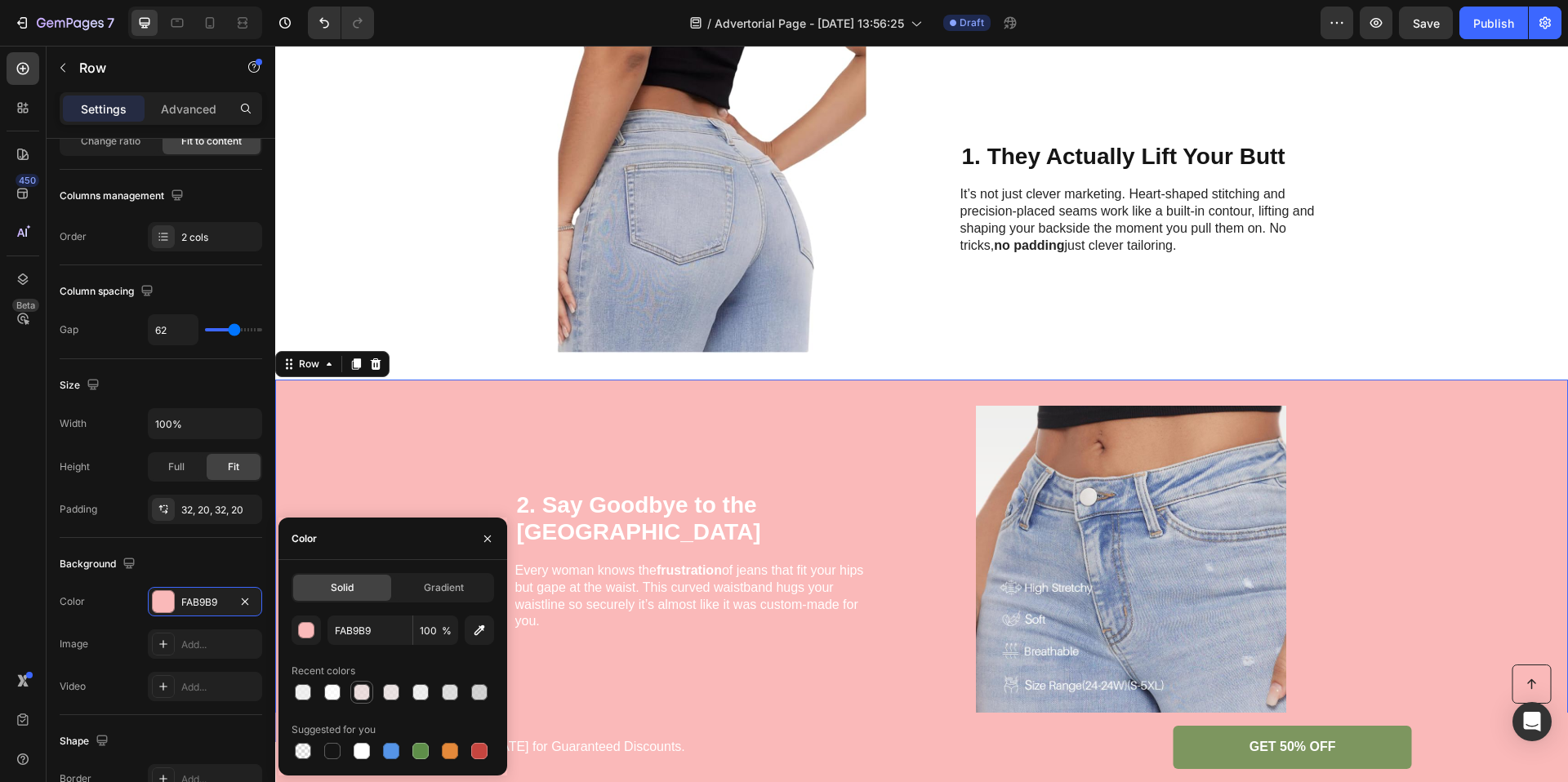
click at [361, 694] on div at bounding box center [361, 692] width 16 height 16
type input "E8D7D7"
type input "80"
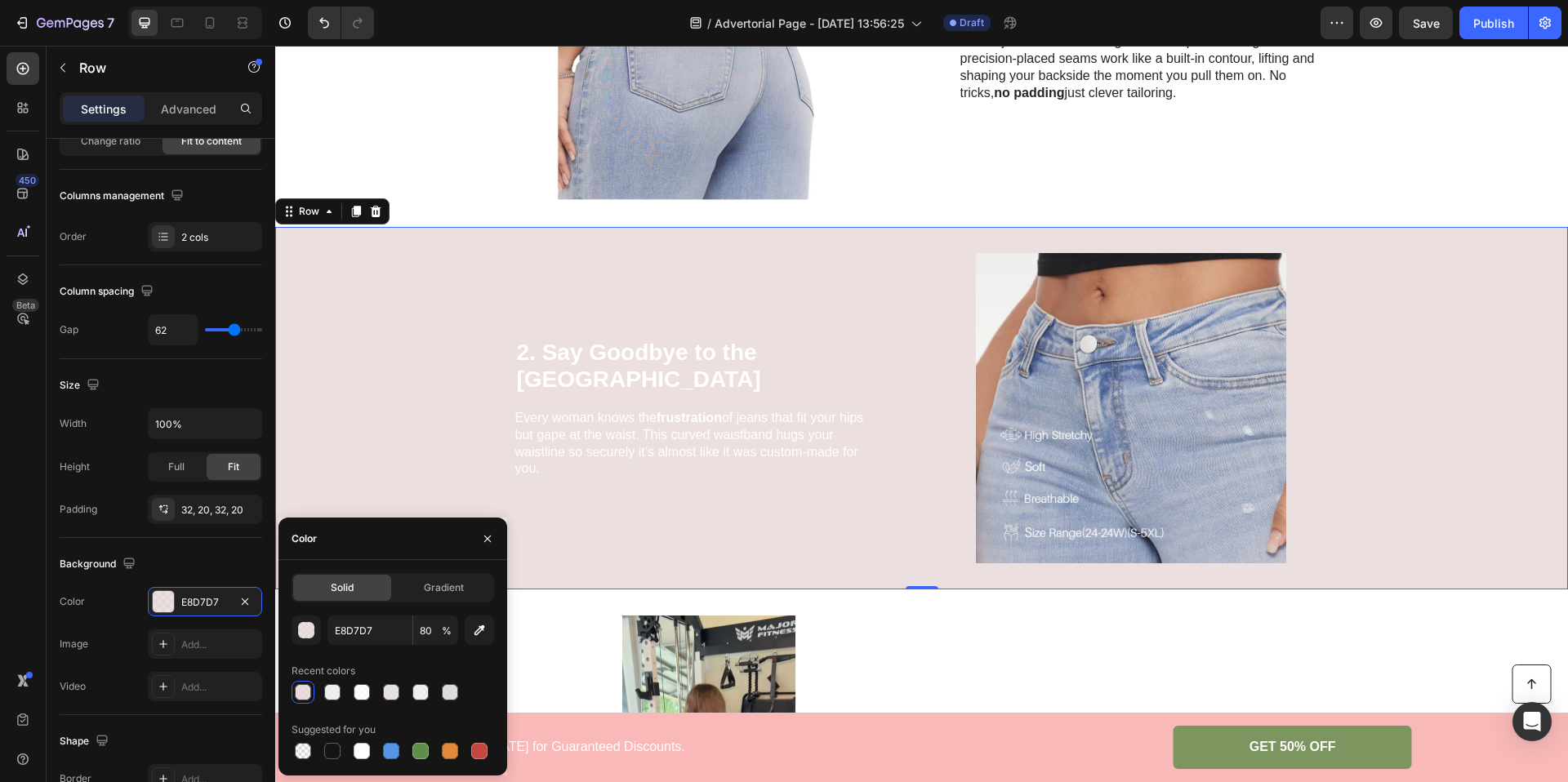
scroll to position [615, 0]
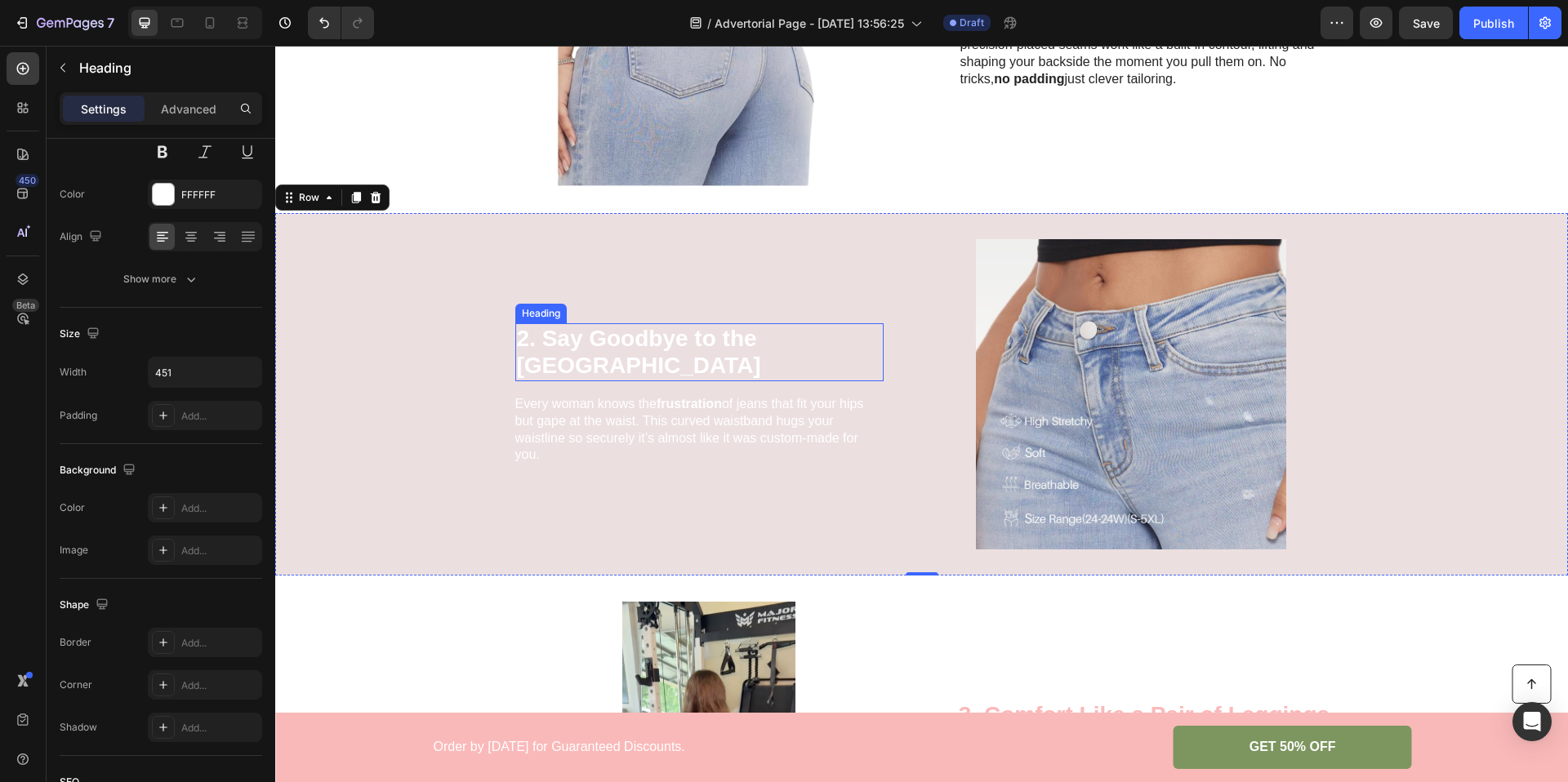
click at [576, 354] on h2 "2. Say Goodbye to the [GEOGRAPHIC_DATA]" at bounding box center [699, 352] width 368 height 58
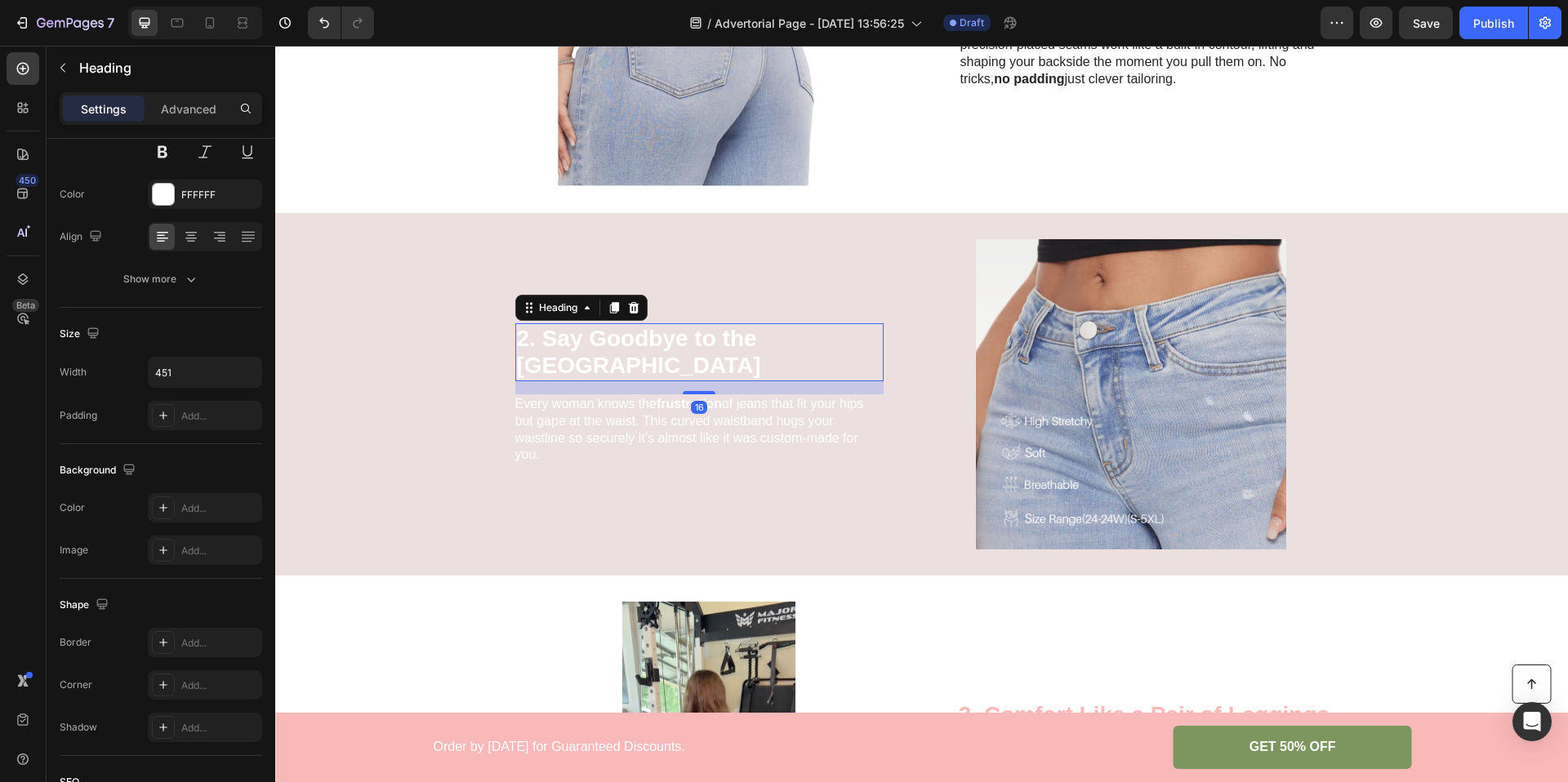
scroll to position [0, 0]
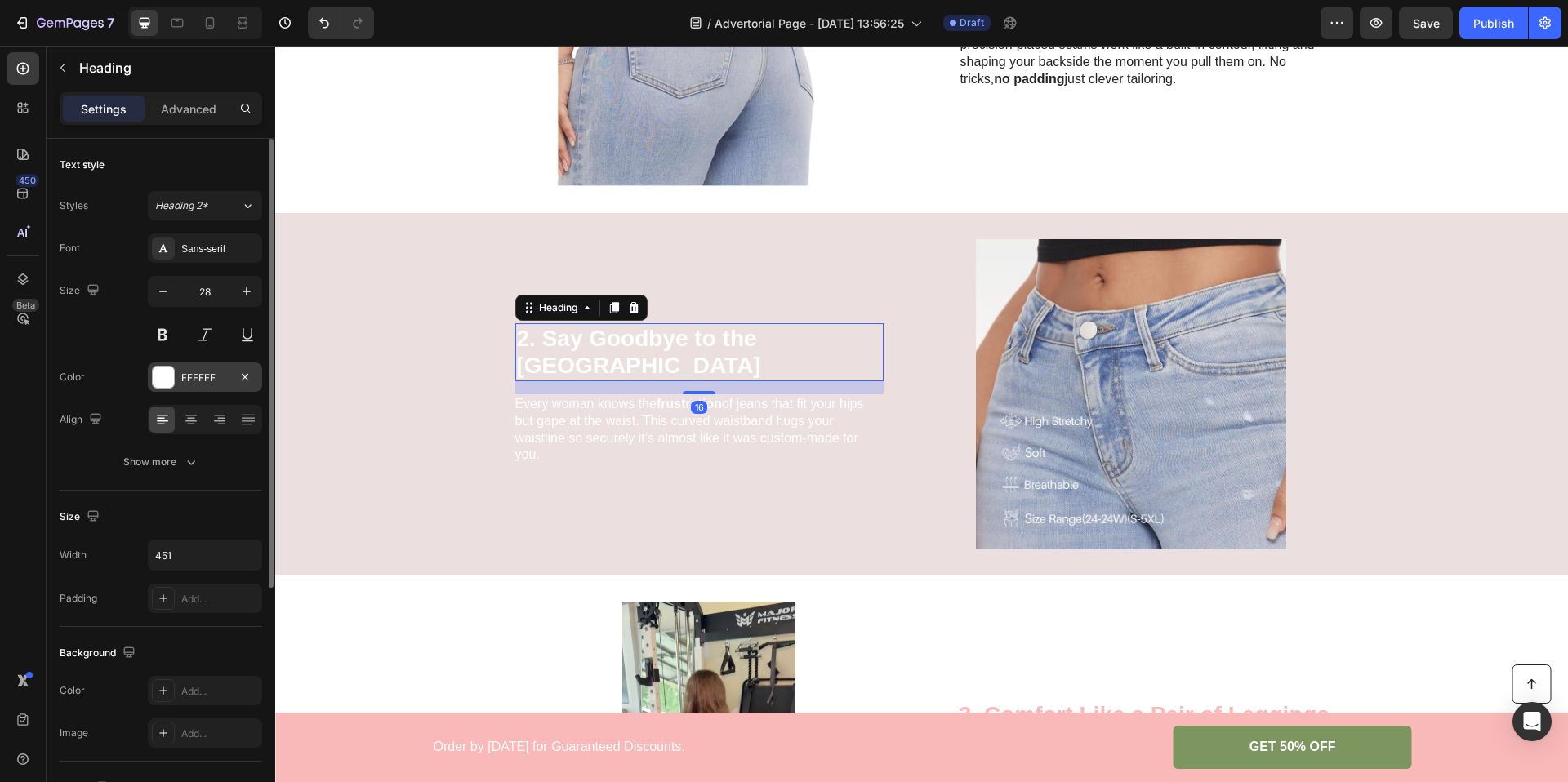
click at [194, 371] on div "FFFFFF" at bounding box center [205, 378] width 48 height 15
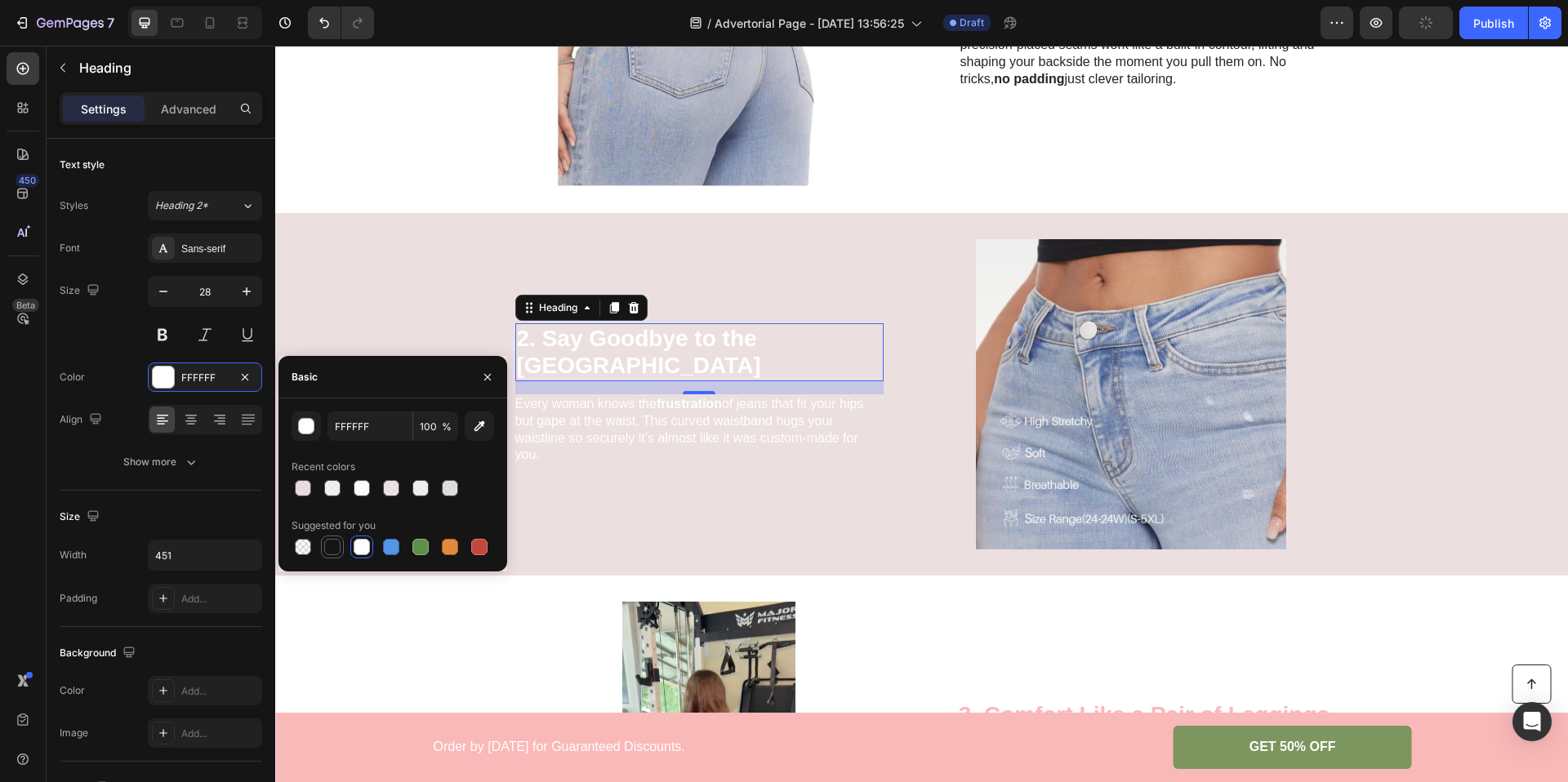
click at [337, 540] on div at bounding box center [332, 547] width 16 height 16
type input "151515"
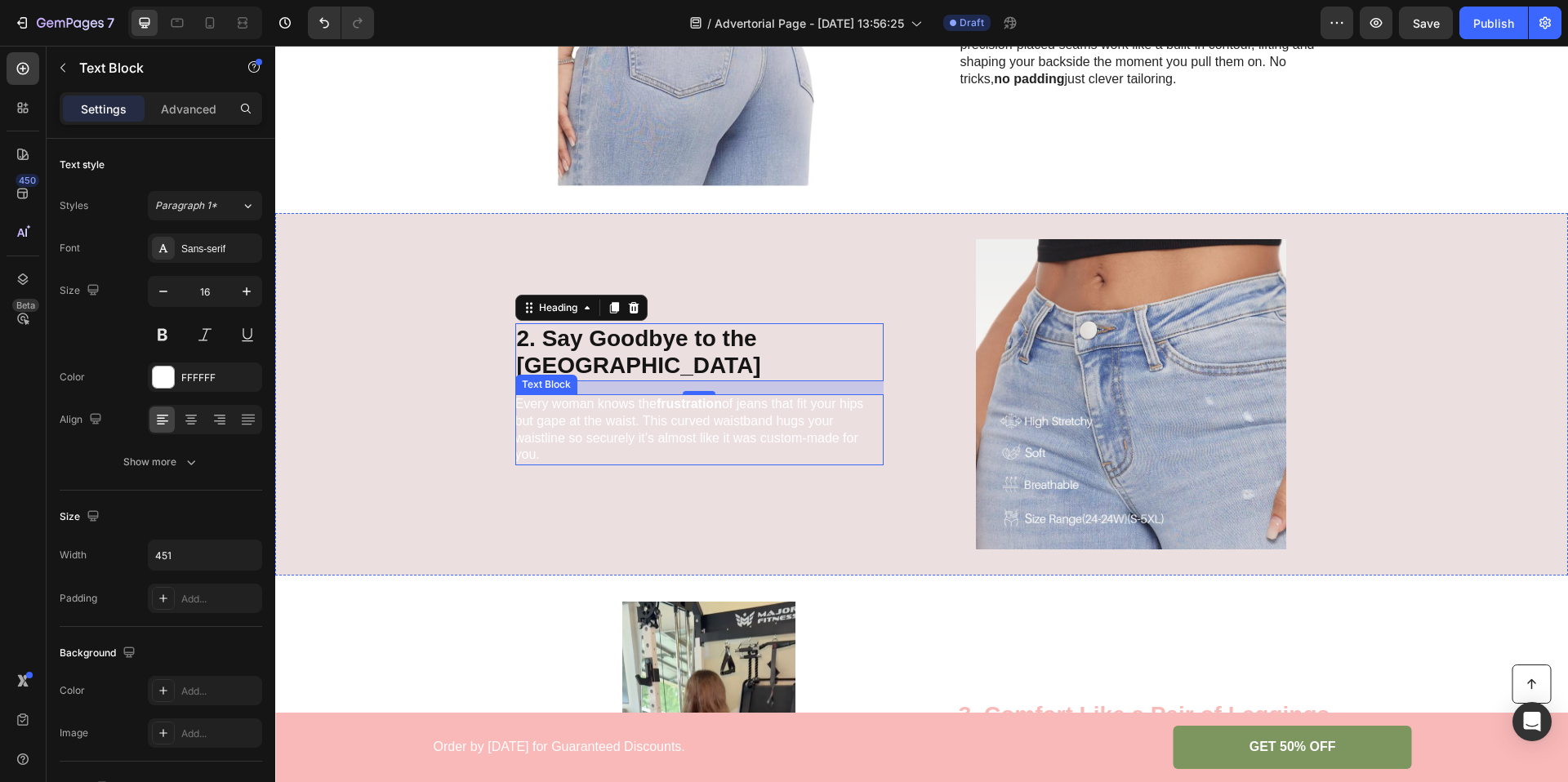
click at [625, 408] on p "Every woman knows the frustration of jeans that fit your hips but gape at the w…" at bounding box center [698, 430] width 367 height 68
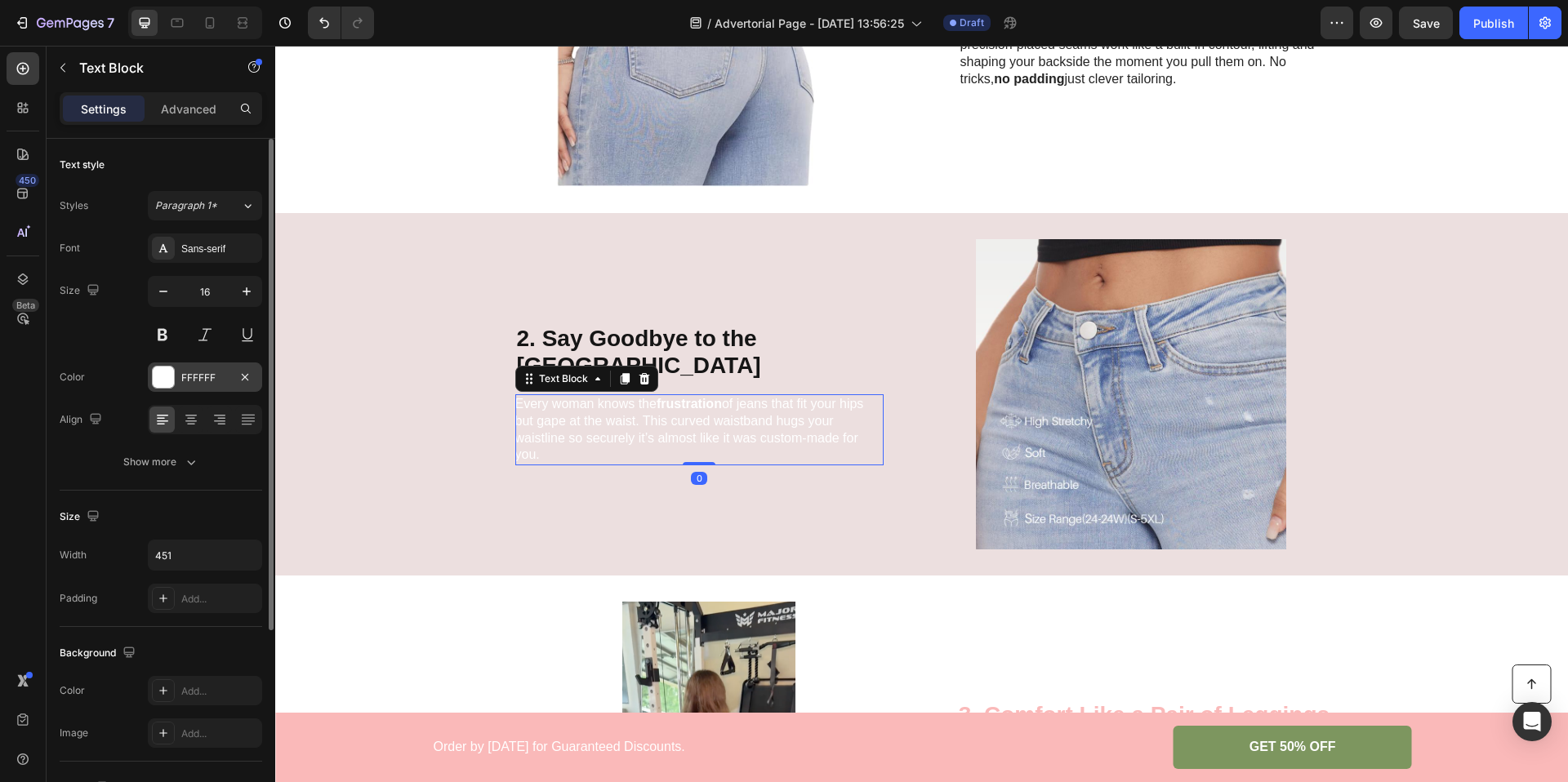
click at [187, 380] on div "FFFFFF" at bounding box center [205, 378] width 48 height 15
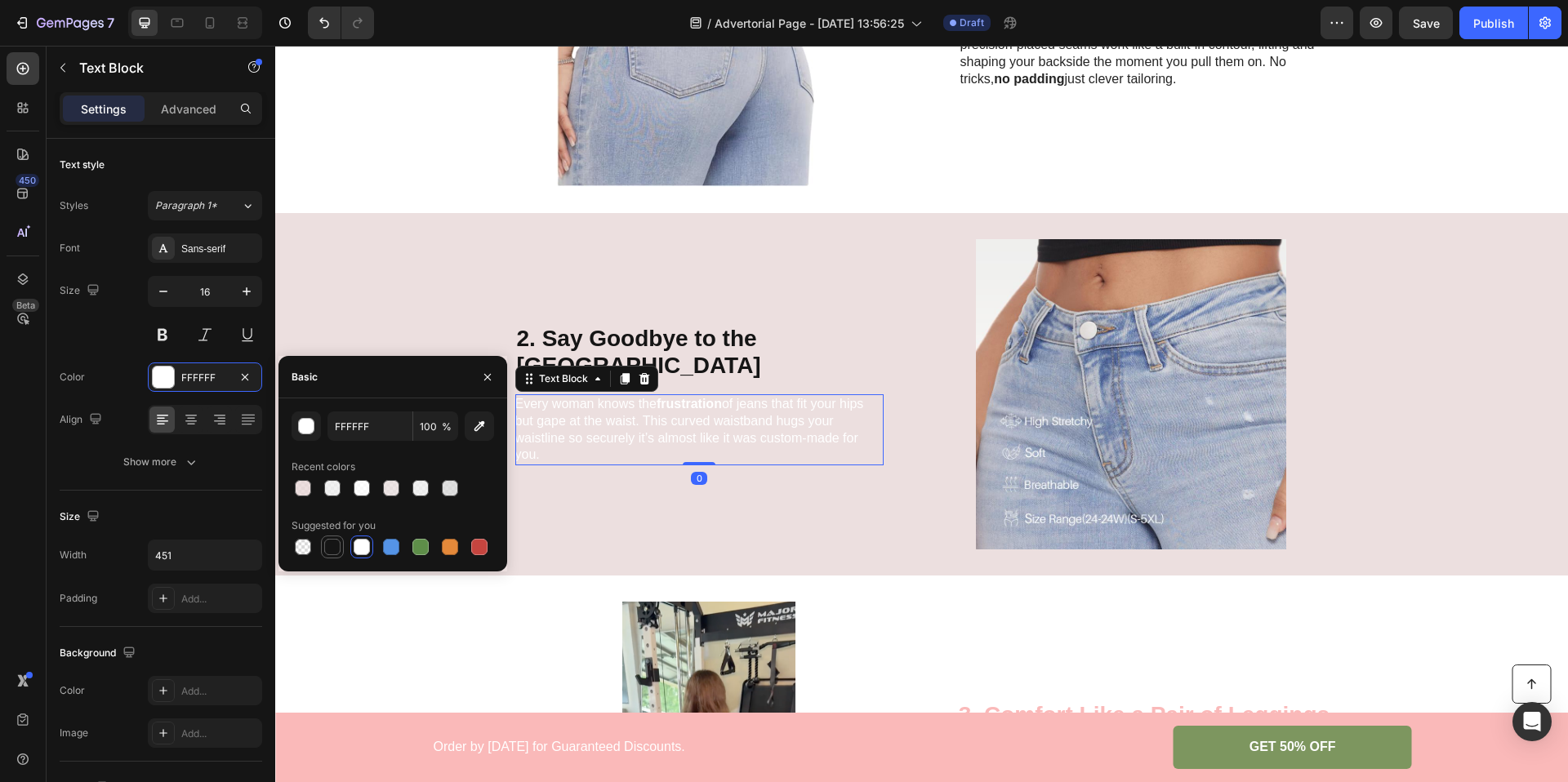
click at [336, 544] on div at bounding box center [332, 547] width 16 height 16
type input "151515"
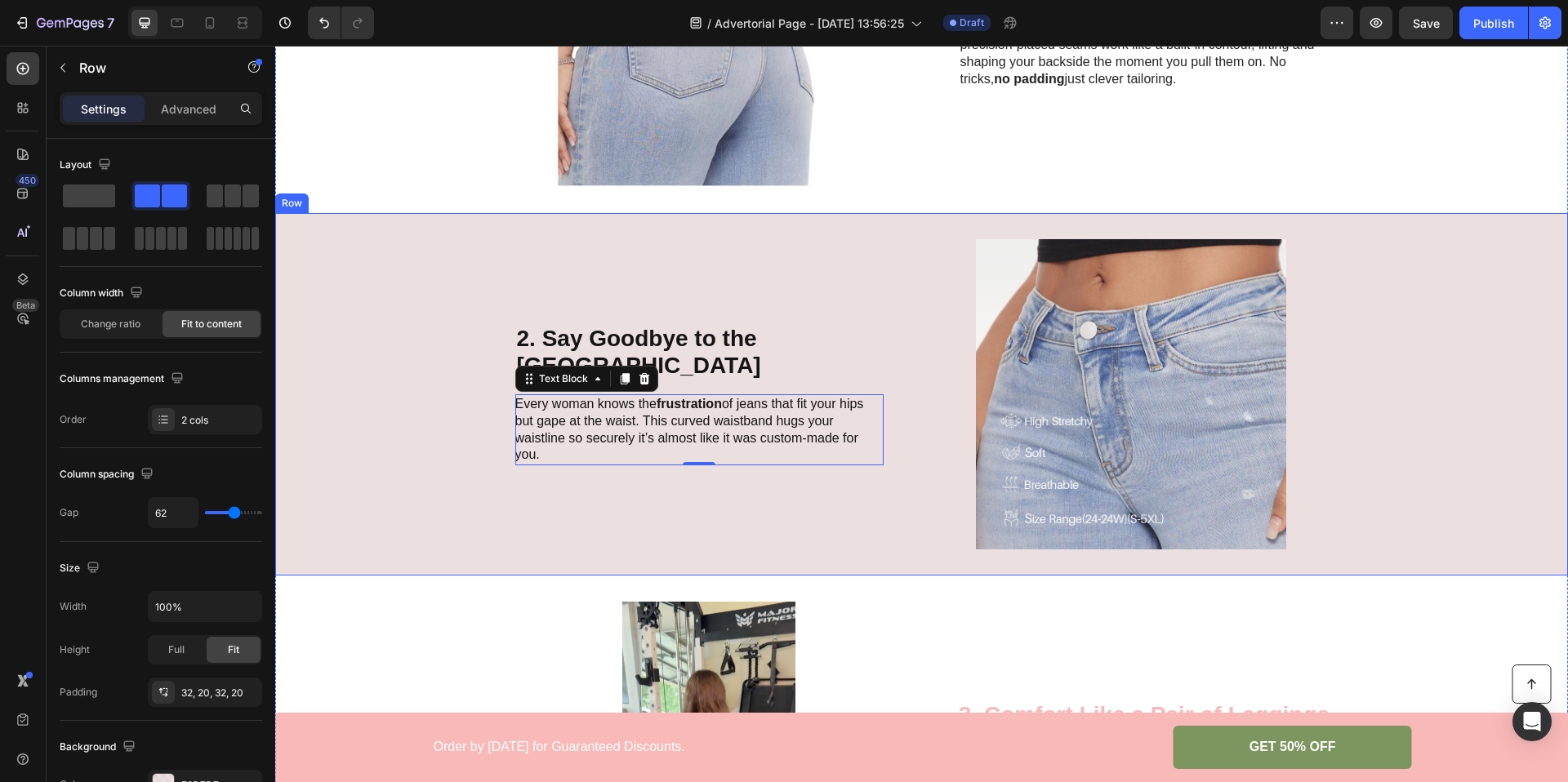
click at [635, 476] on div "2. Say Goodbye to the Waist Gap Heading Every woman knows the frustration of je…" at bounding box center [699, 394] width 368 height 310
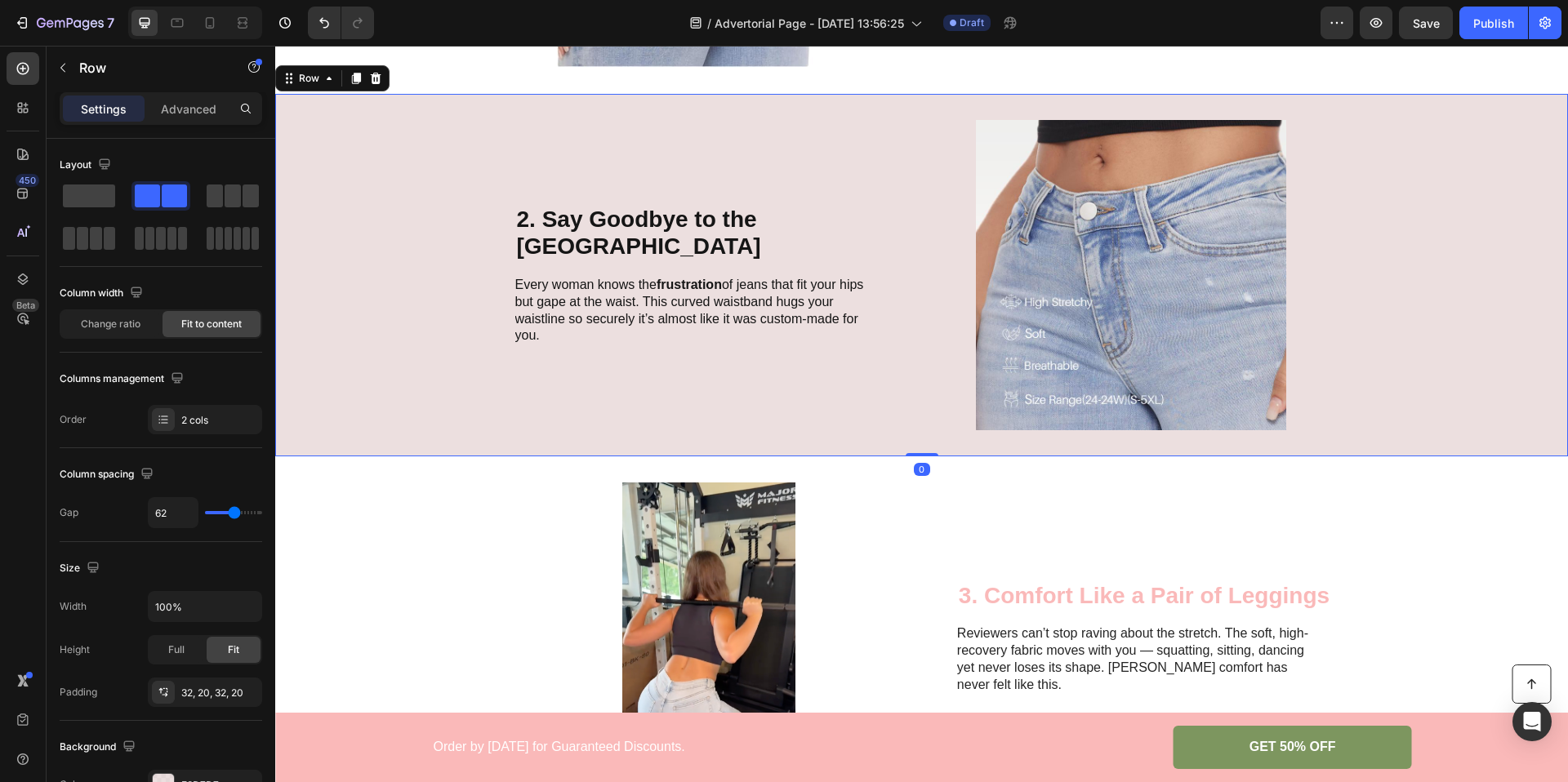
scroll to position [736, 0]
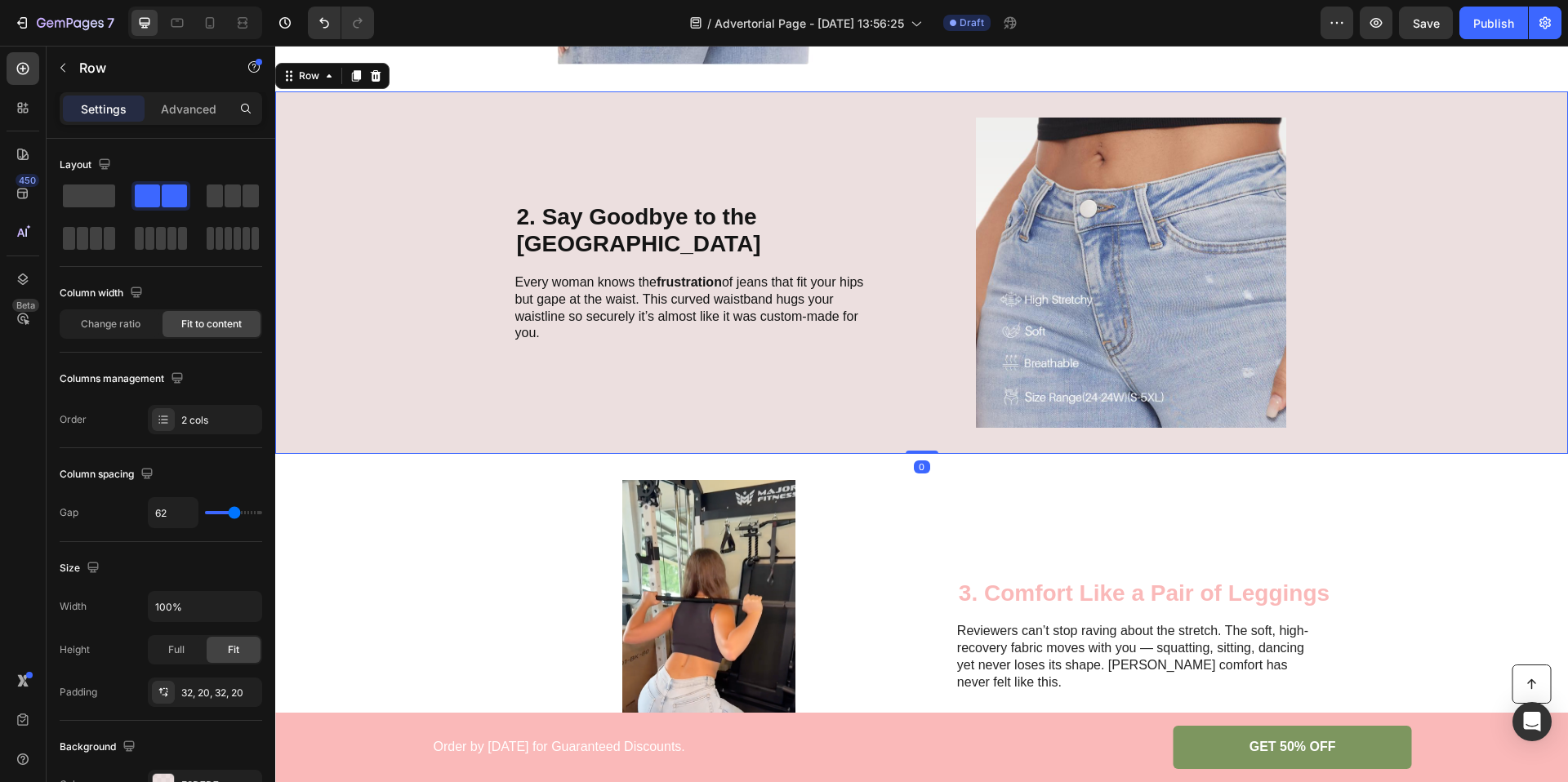
click at [380, 336] on div "2. Say Goodbye to the Waist Gap Heading Every woman knows the frustration of je…" at bounding box center [921, 273] width 1292 height 362
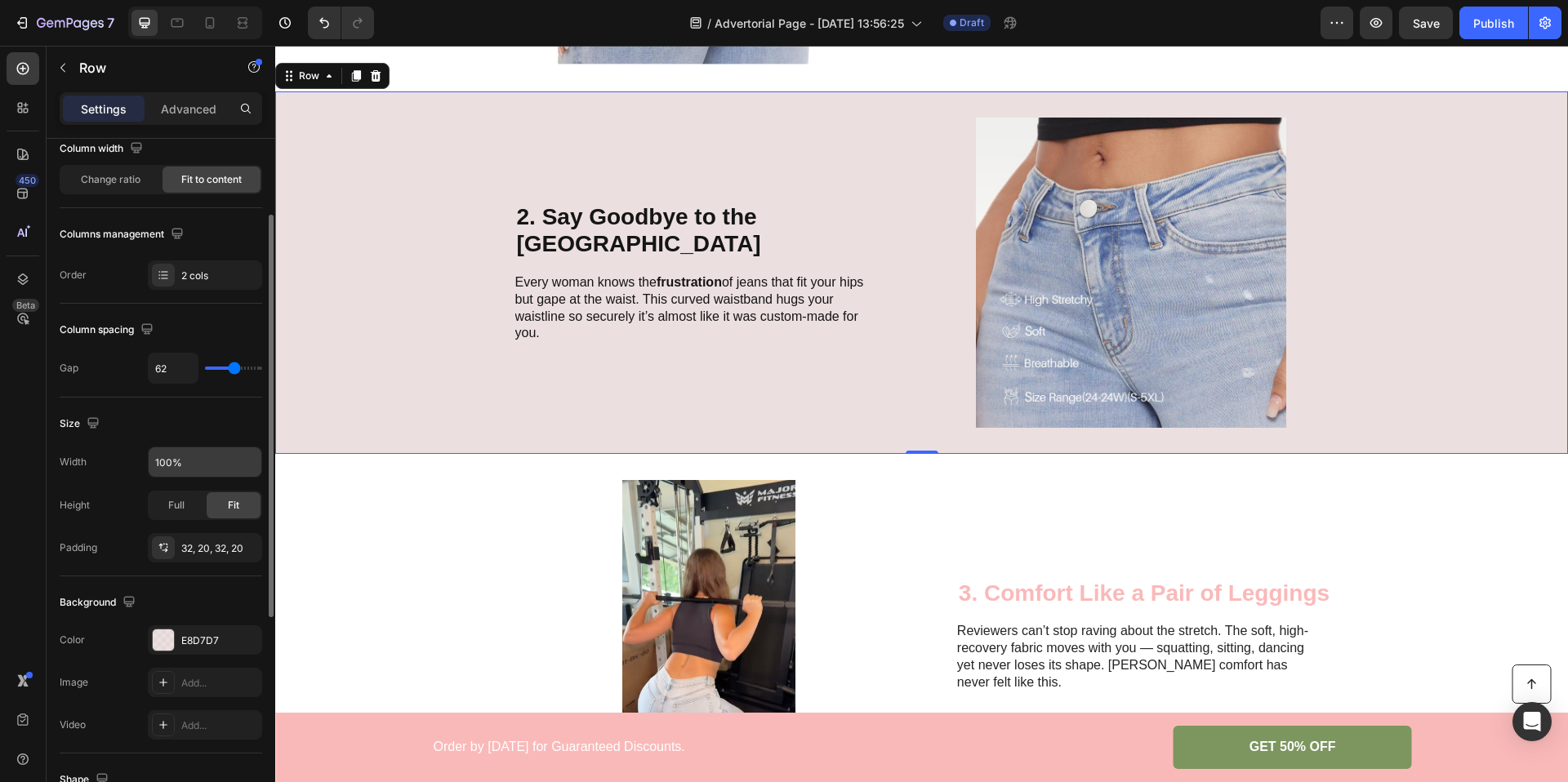
scroll to position [172, 0]
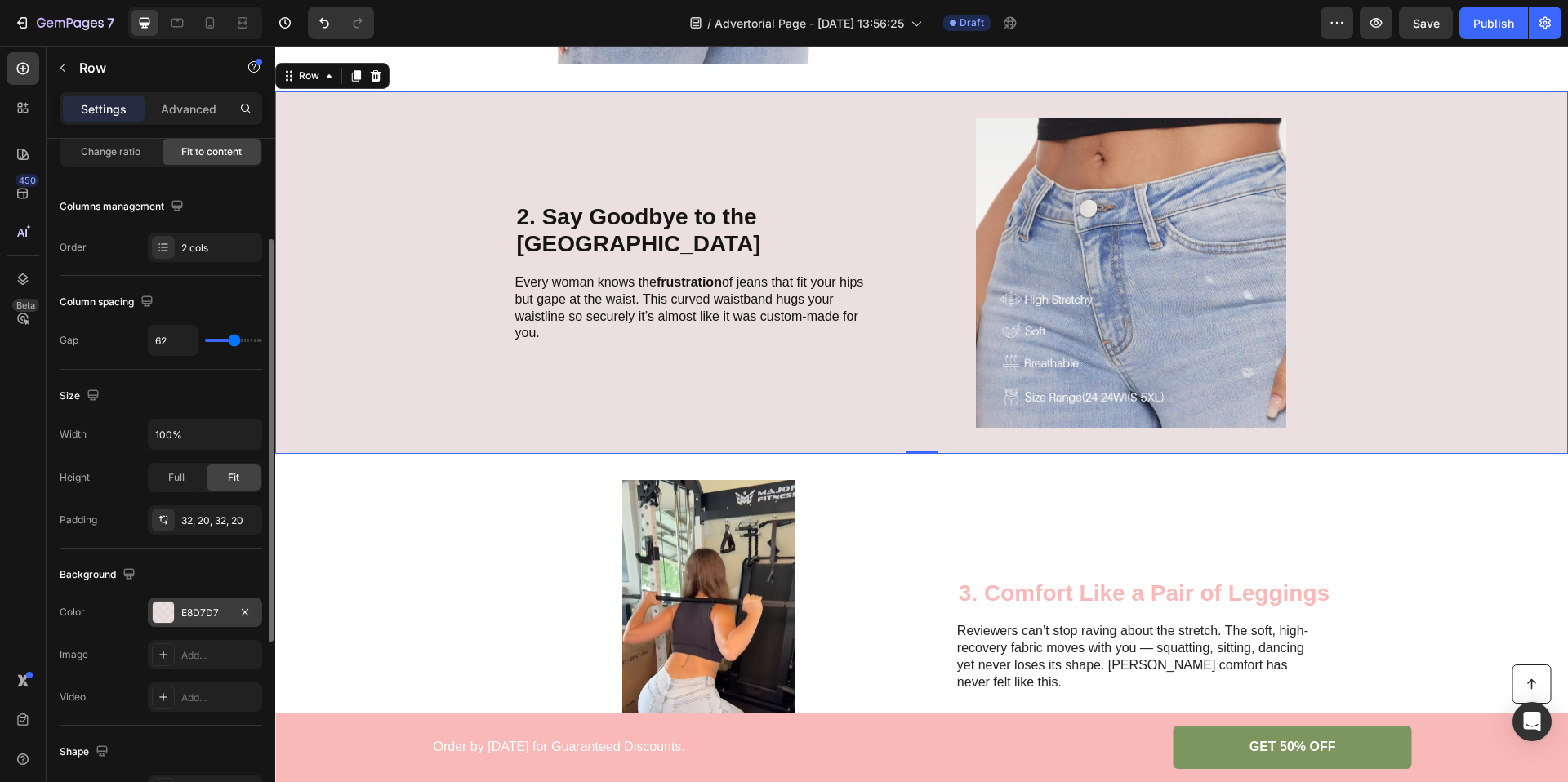
click at [182, 606] on div "E8D7D7" at bounding box center [205, 613] width 48 height 15
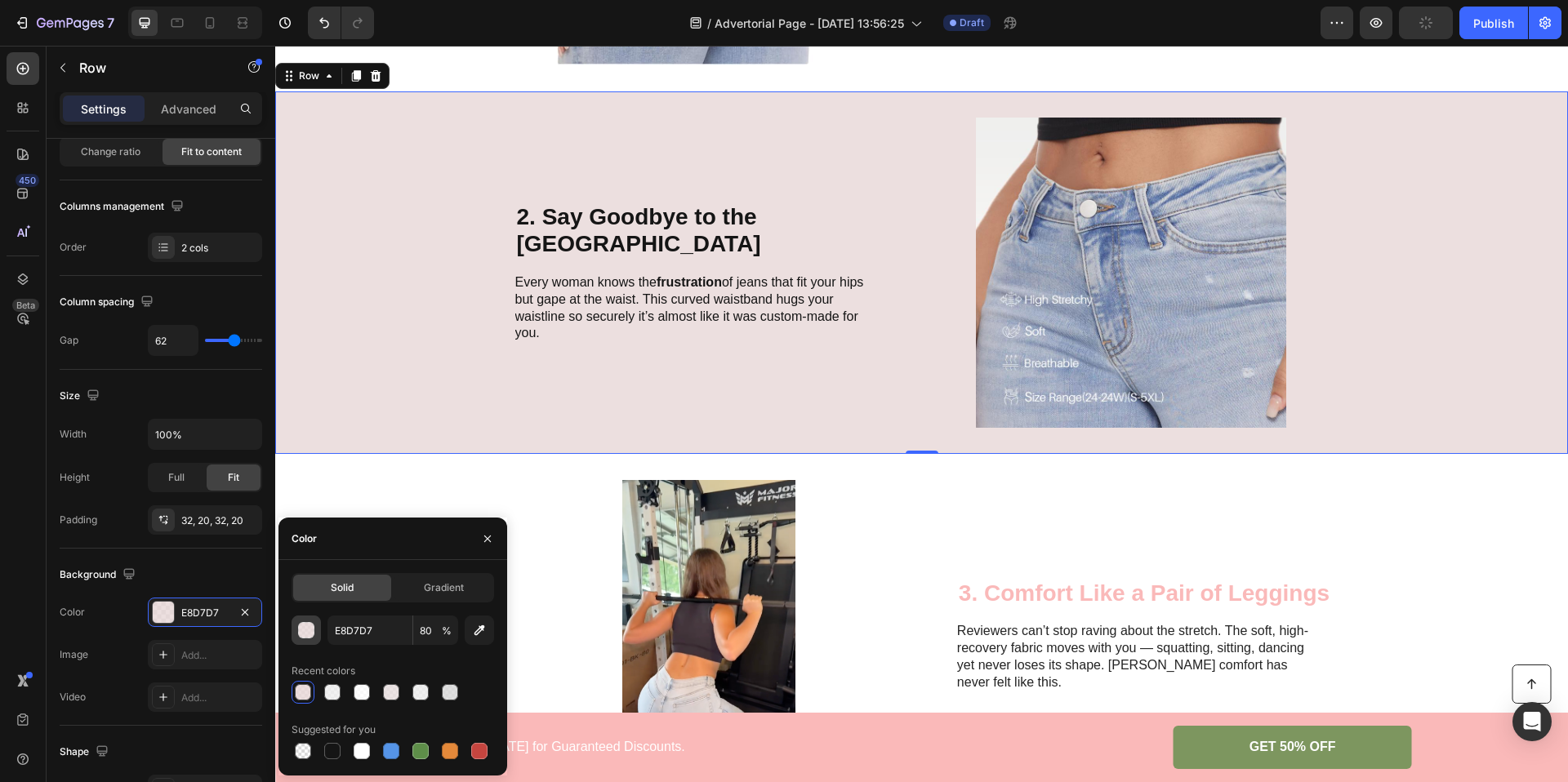
click at [309, 636] on div "button" at bounding box center [306, 631] width 16 height 16
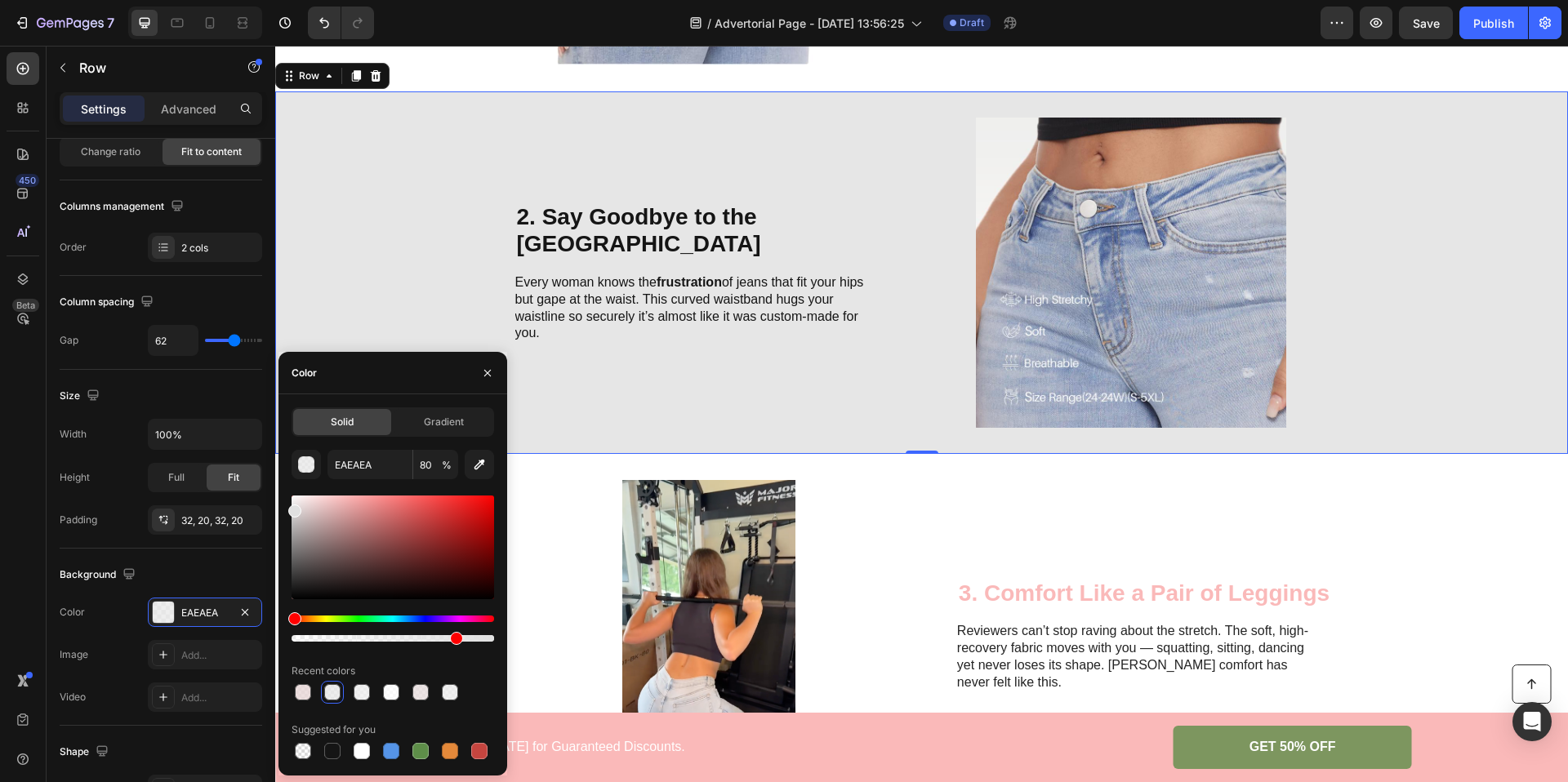
type input "E0E0E0"
drag, startPoint x: 296, startPoint y: 513, endPoint x: 289, endPoint y: 507, distance: 9.2
click at [292, 507] on div at bounding box center [393, 547] width 203 height 103
click at [436, 231] on div "2. Say Goodbye to the Waist Gap Heading Every woman knows the frustration of je…" at bounding box center [921, 273] width 1292 height 362
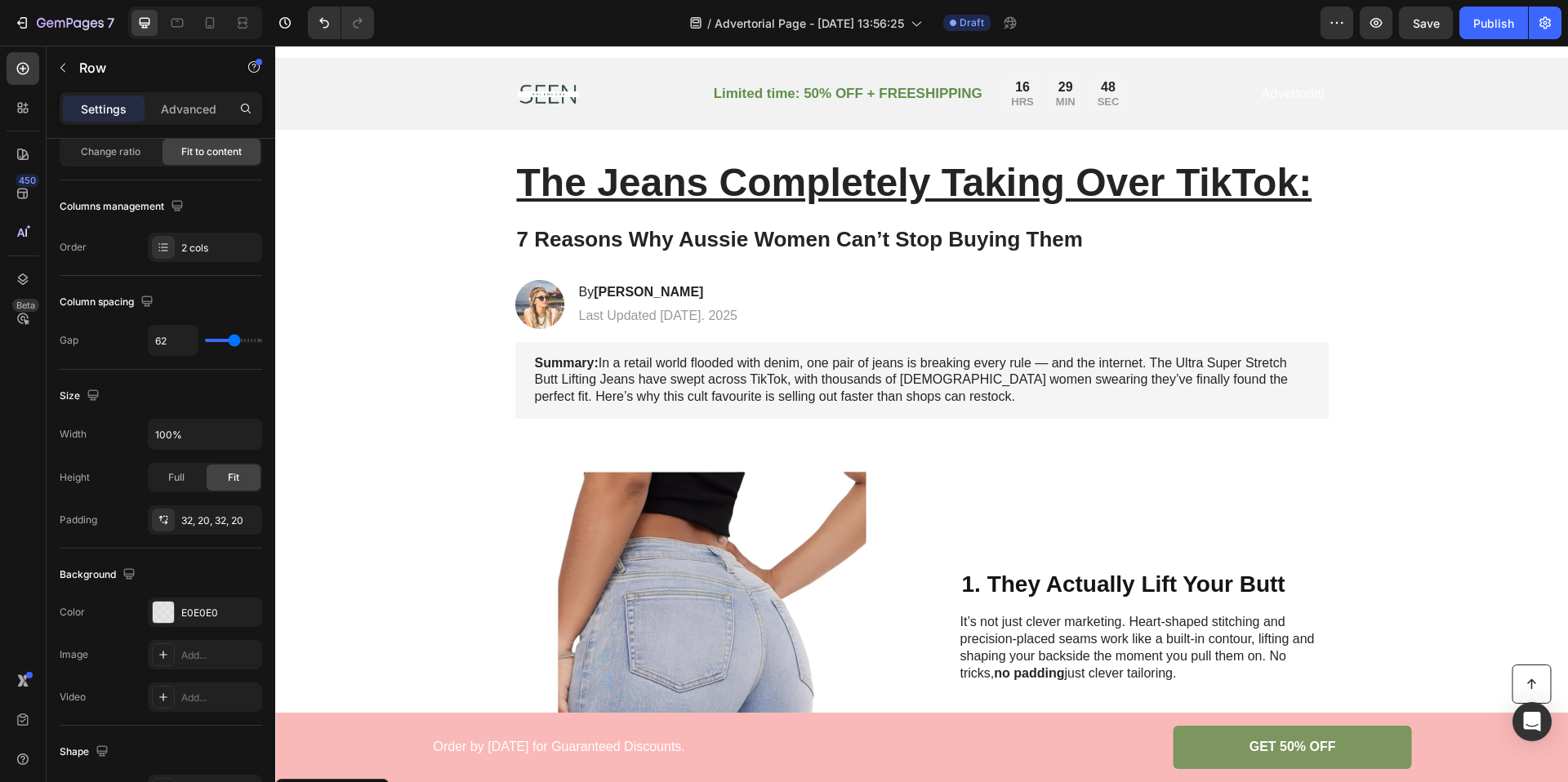
scroll to position [0, 0]
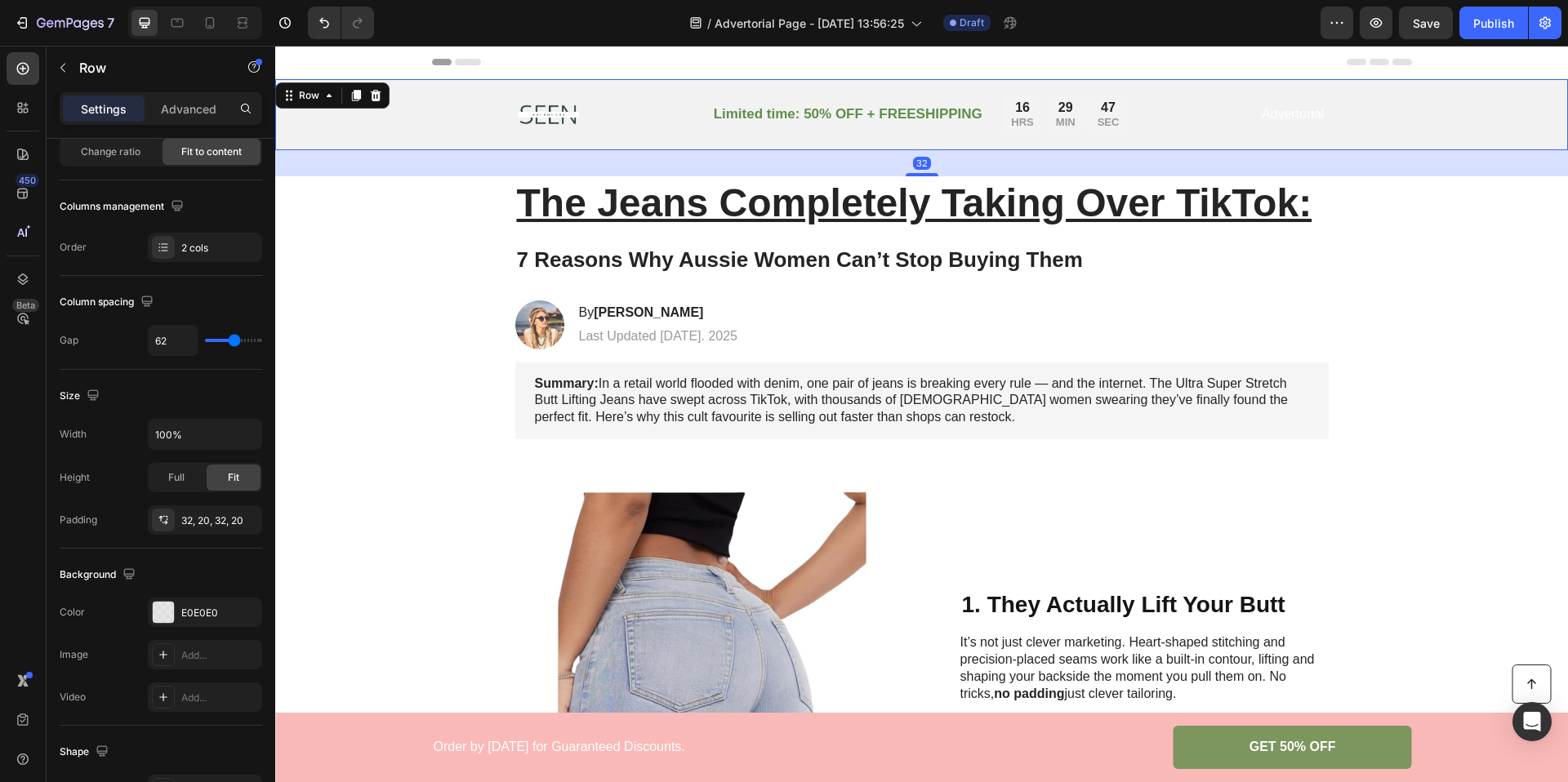
click at [442, 112] on div "Image Limited time: 50% OFF + FREESHIPPING Text Block 16 HRS 29 MIN 47 SEC Coun…" at bounding box center [921, 114] width 1260 height 52
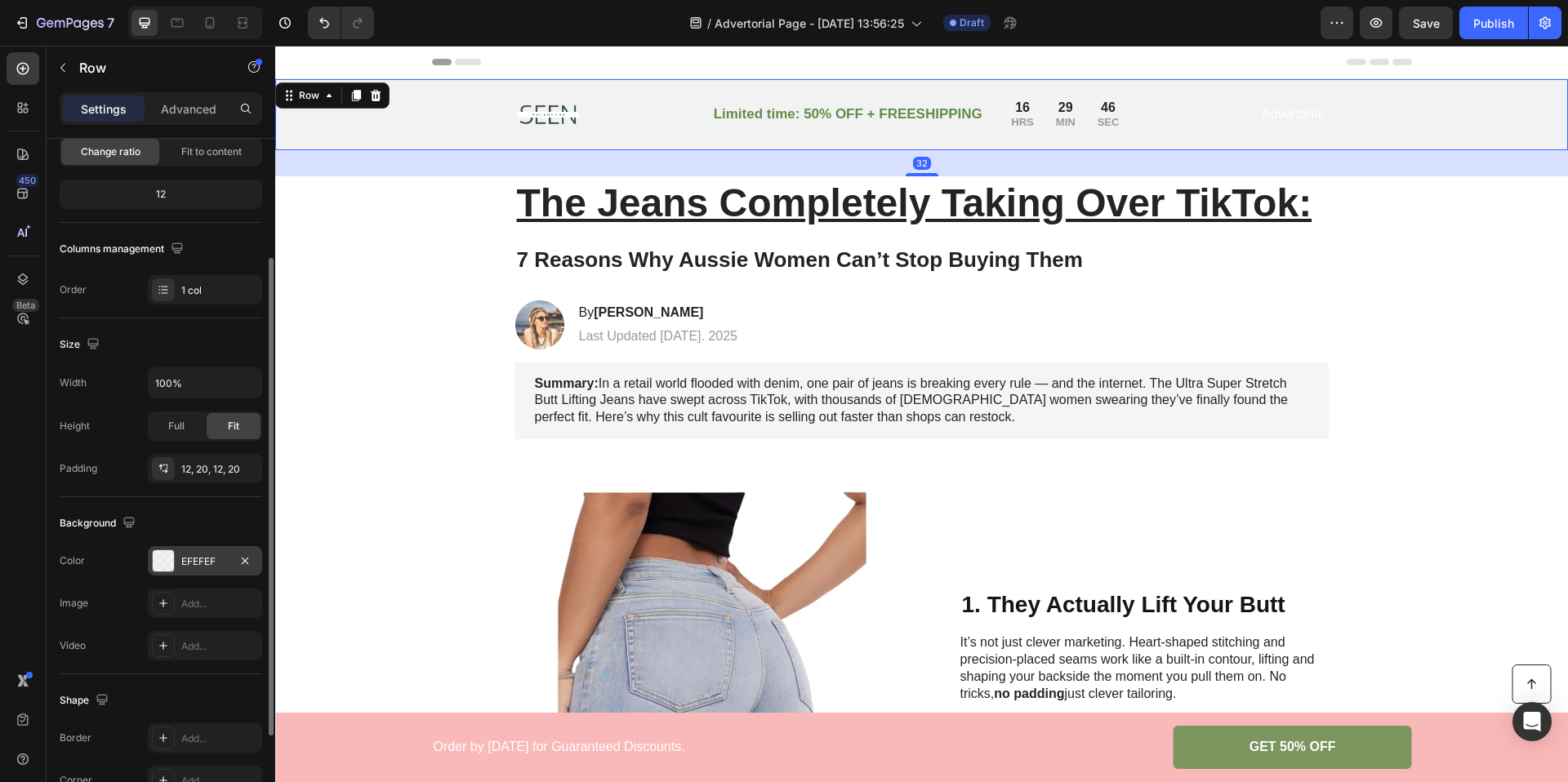
click at [196, 562] on div "EFEFEF" at bounding box center [205, 561] width 48 height 15
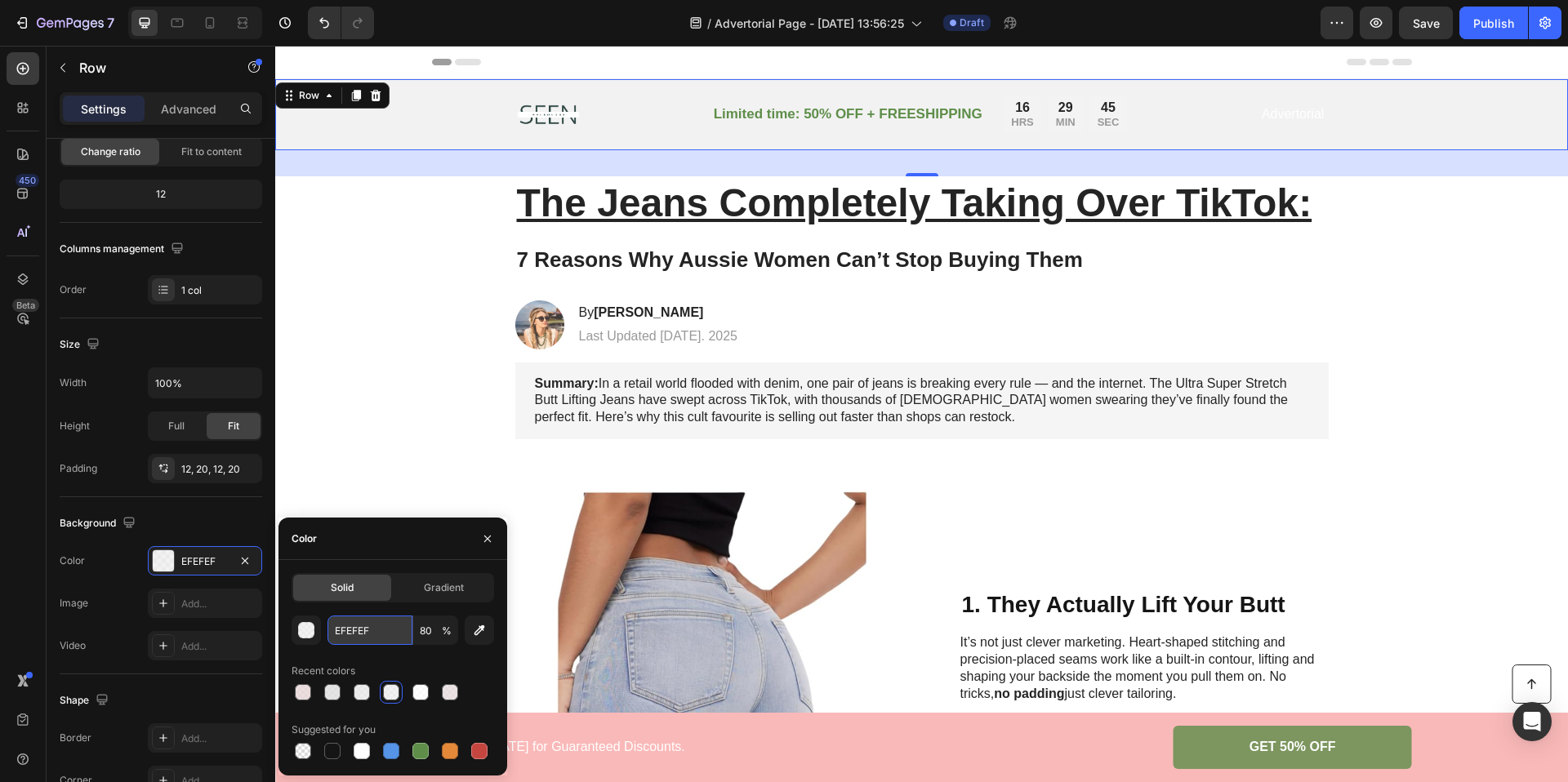
click at [359, 626] on input "EFEFEF" at bounding box center [369, 631] width 85 height 30
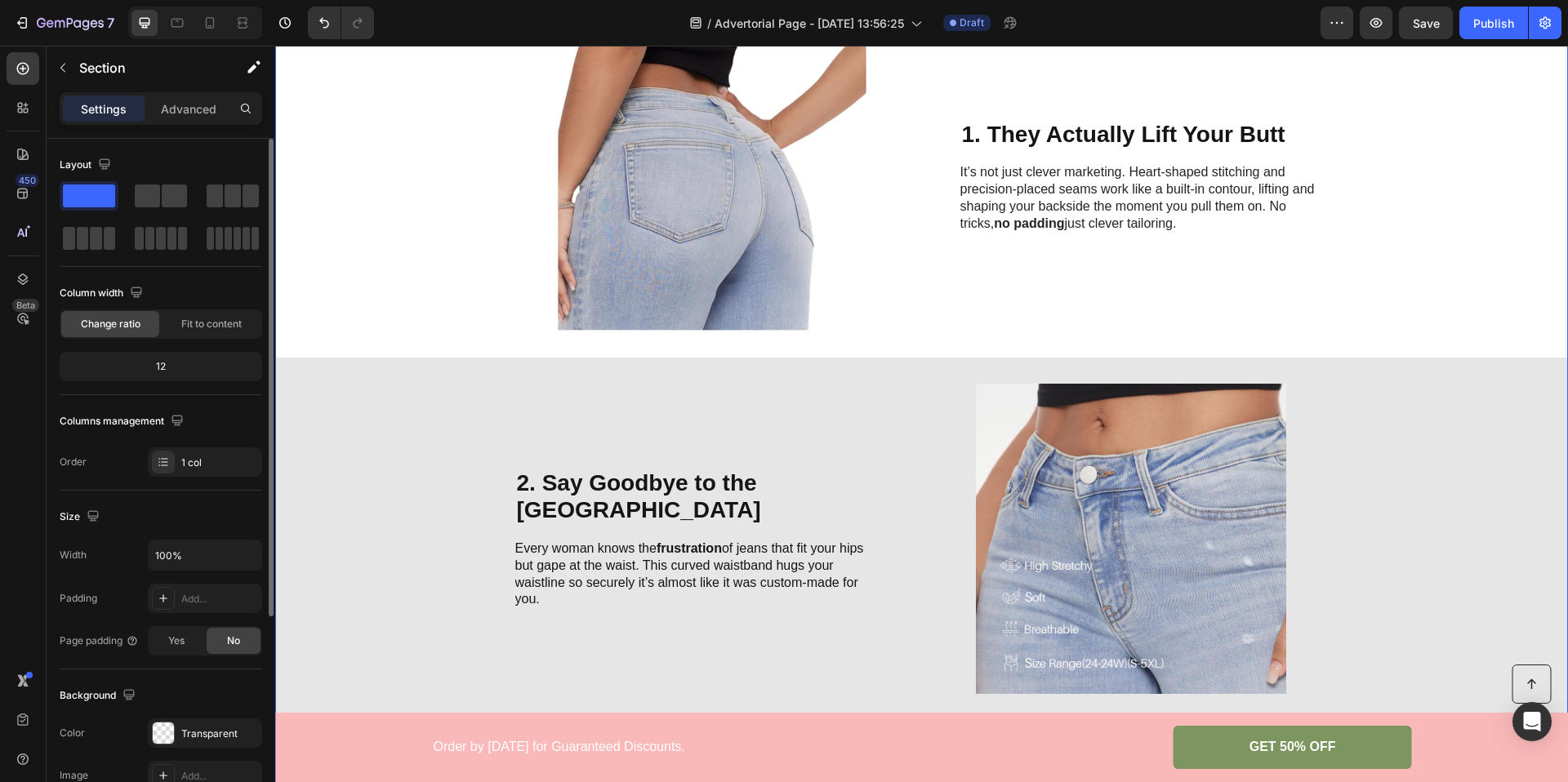
scroll to position [692, 0]
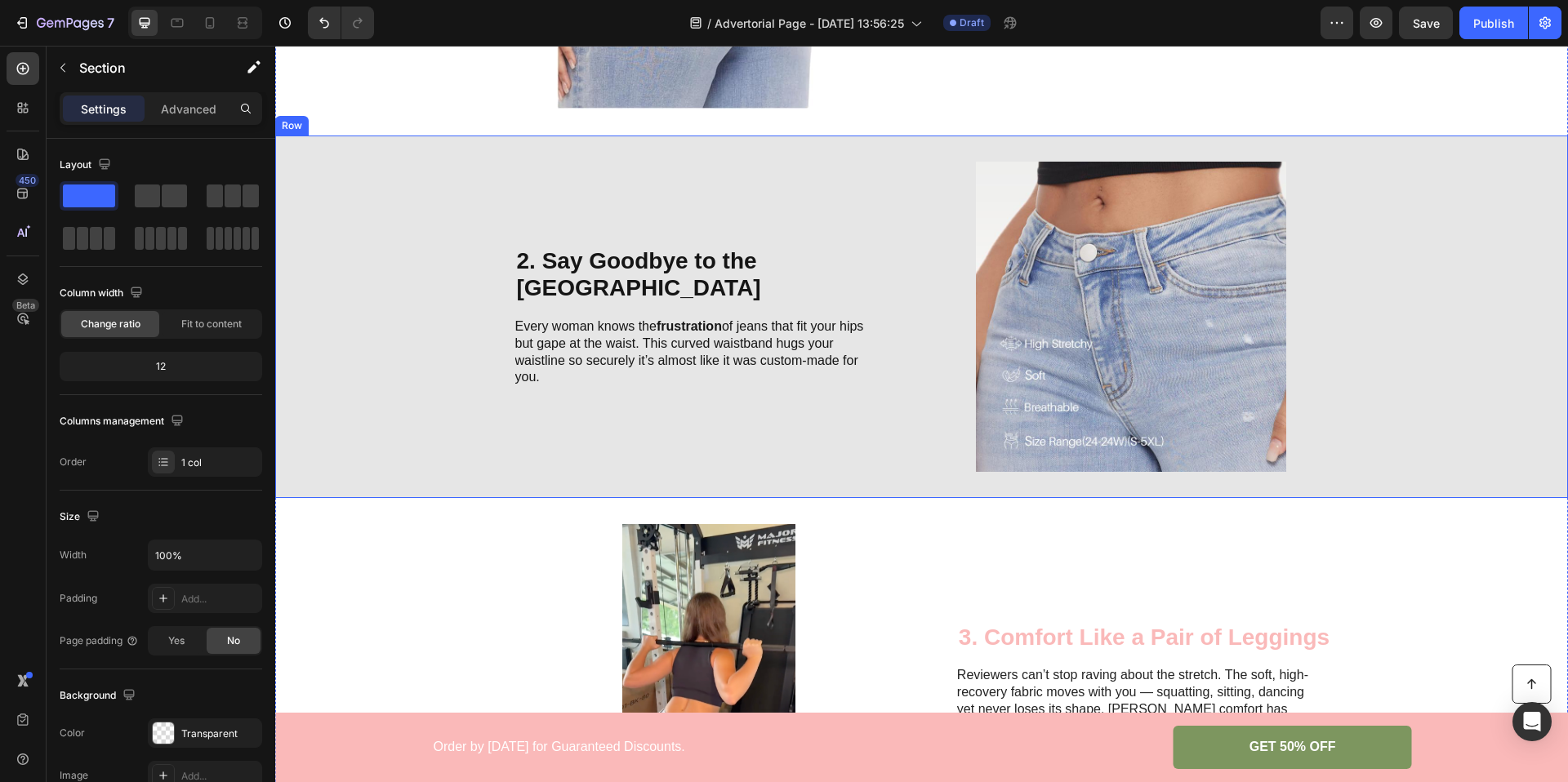
click at [392, 288] on div "2. Say Goodbye to the Waist Gap Heading Every woman knows the frustration of je…" at bounding box center [921, 316] width 1292 height 362
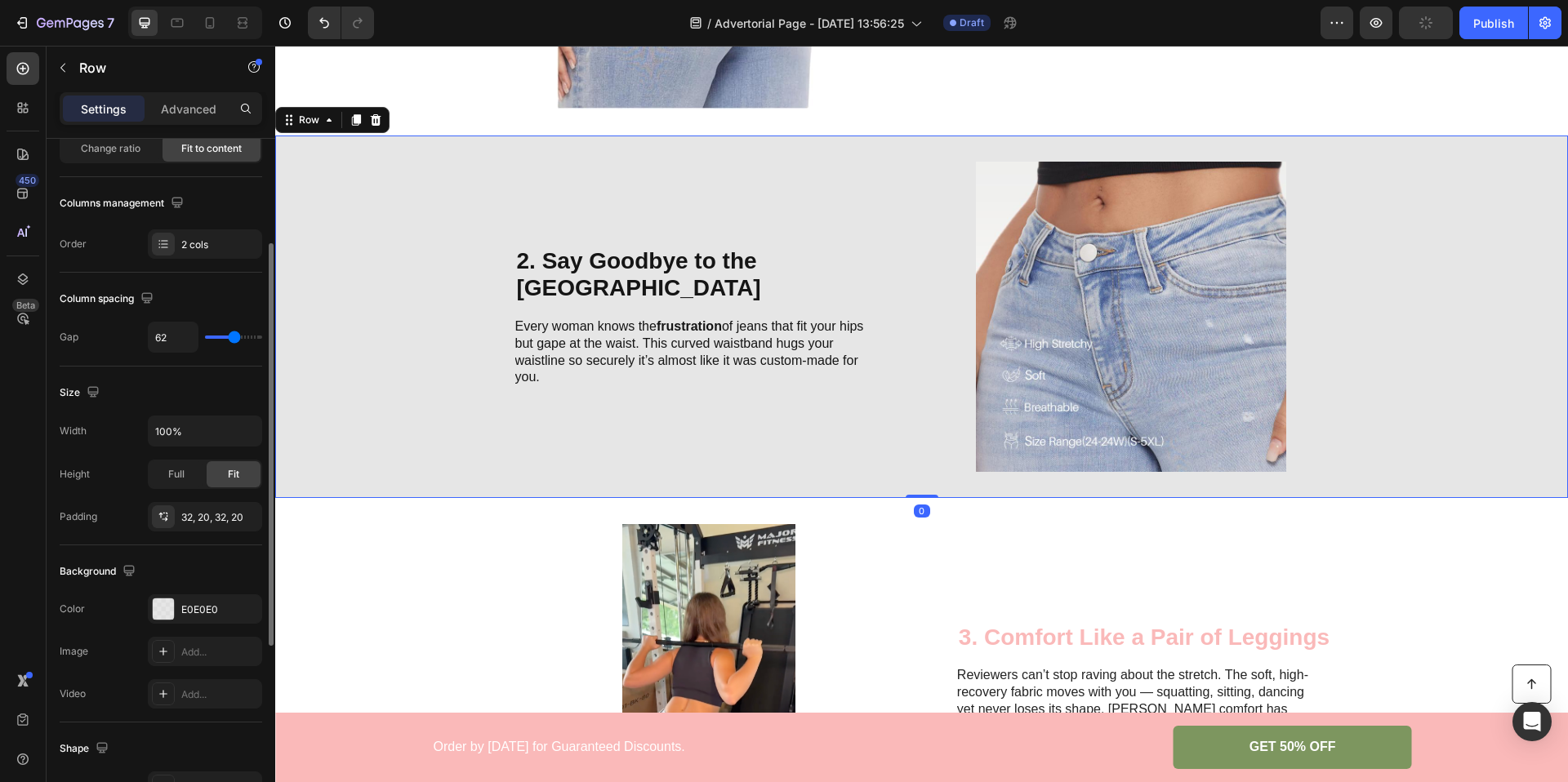
scroll to position [177, 0]
click at [192, 603] on div "E0E0E0" at bounding box center [205, 608] width 48 height 15
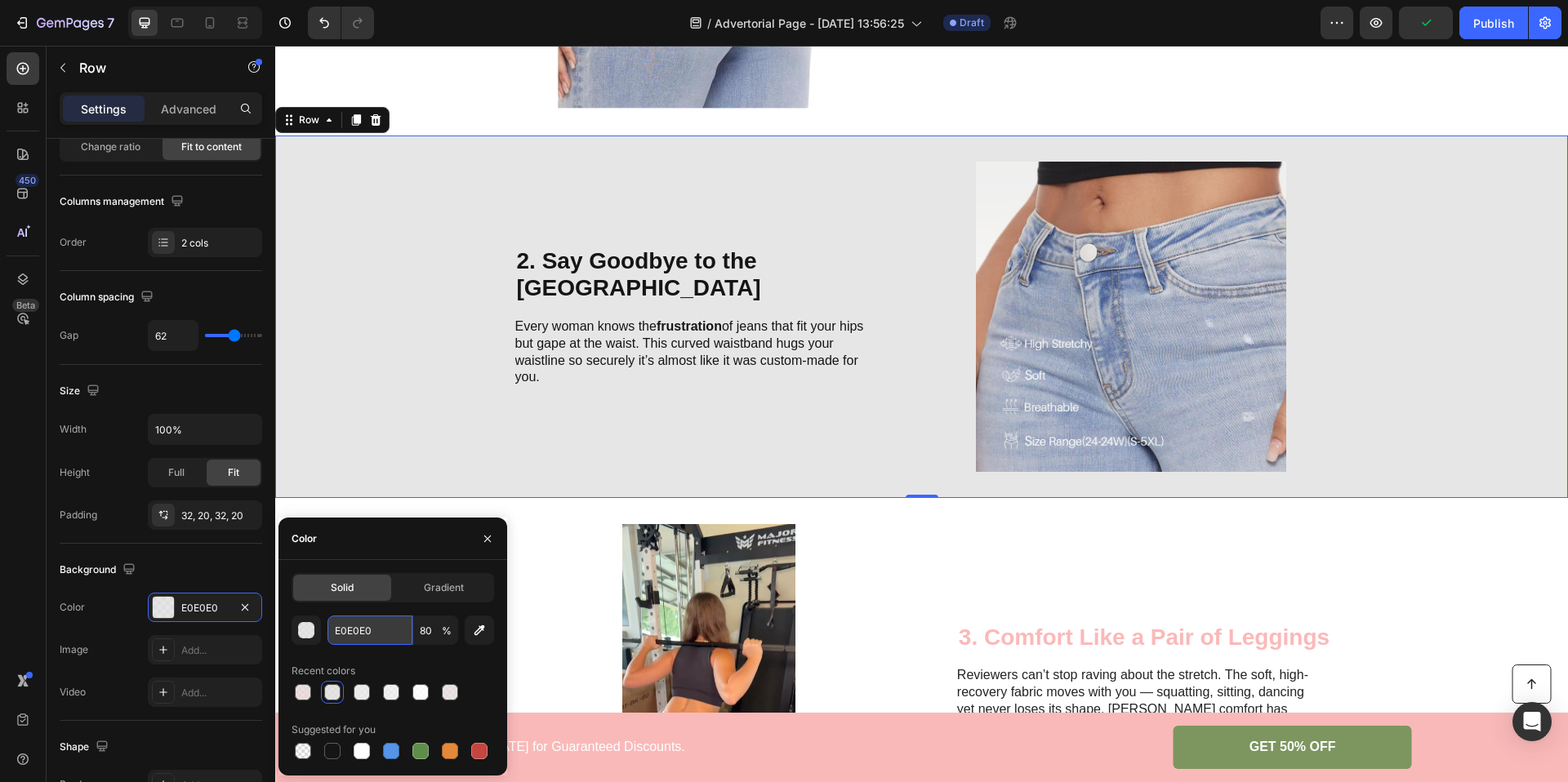
click at [354, 624] on input "E0E0E0" at bounding box center [369, 631] width 85 height 30
paste input "FEFEF"
type input "EFEFEF"
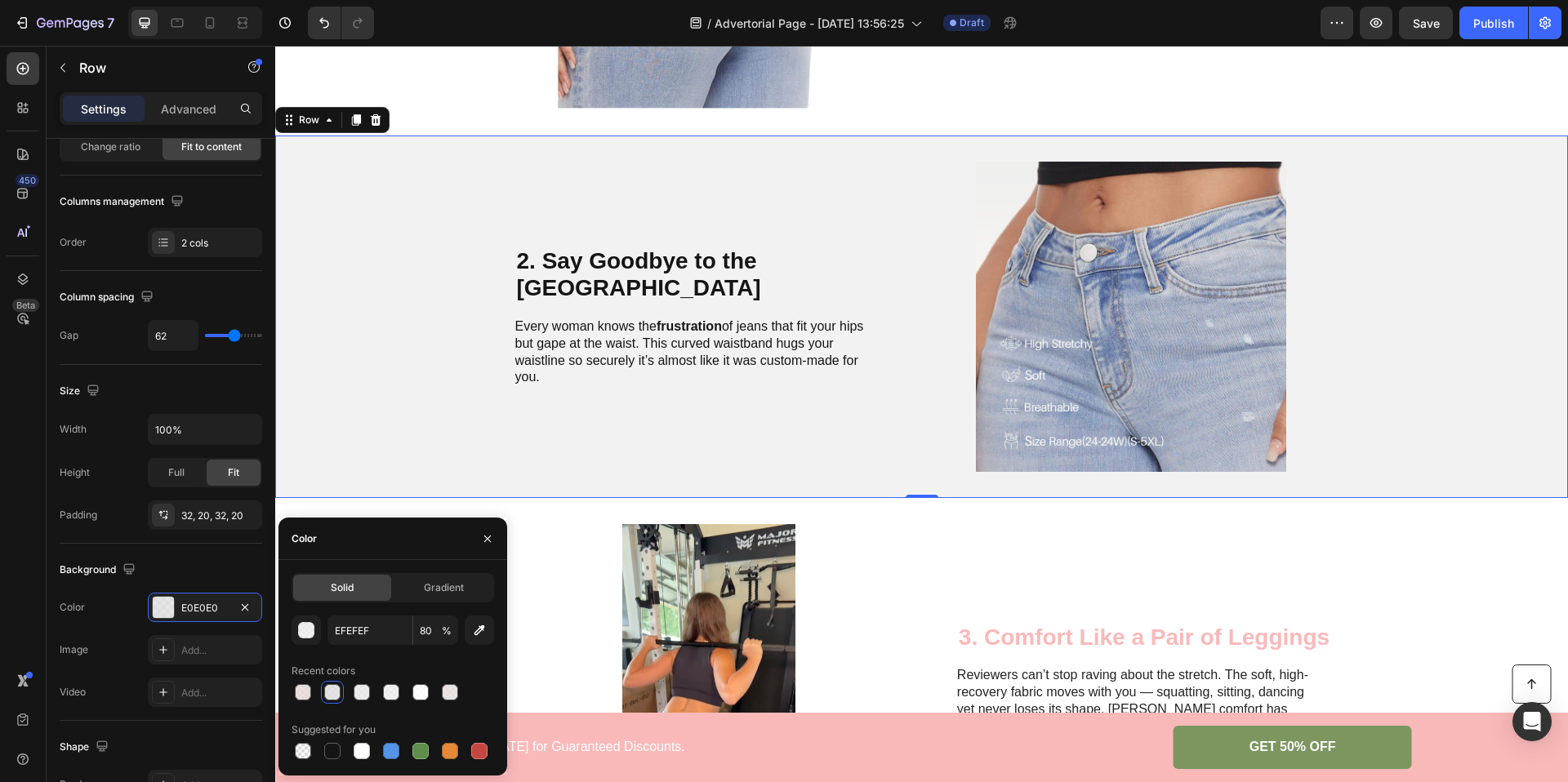
click at [414, 410] on div "2. Say Goodbye to the Waist Gap Heading Every woman knows the frustration of je…" at bounding box center [921, 316] width 1292 height 362
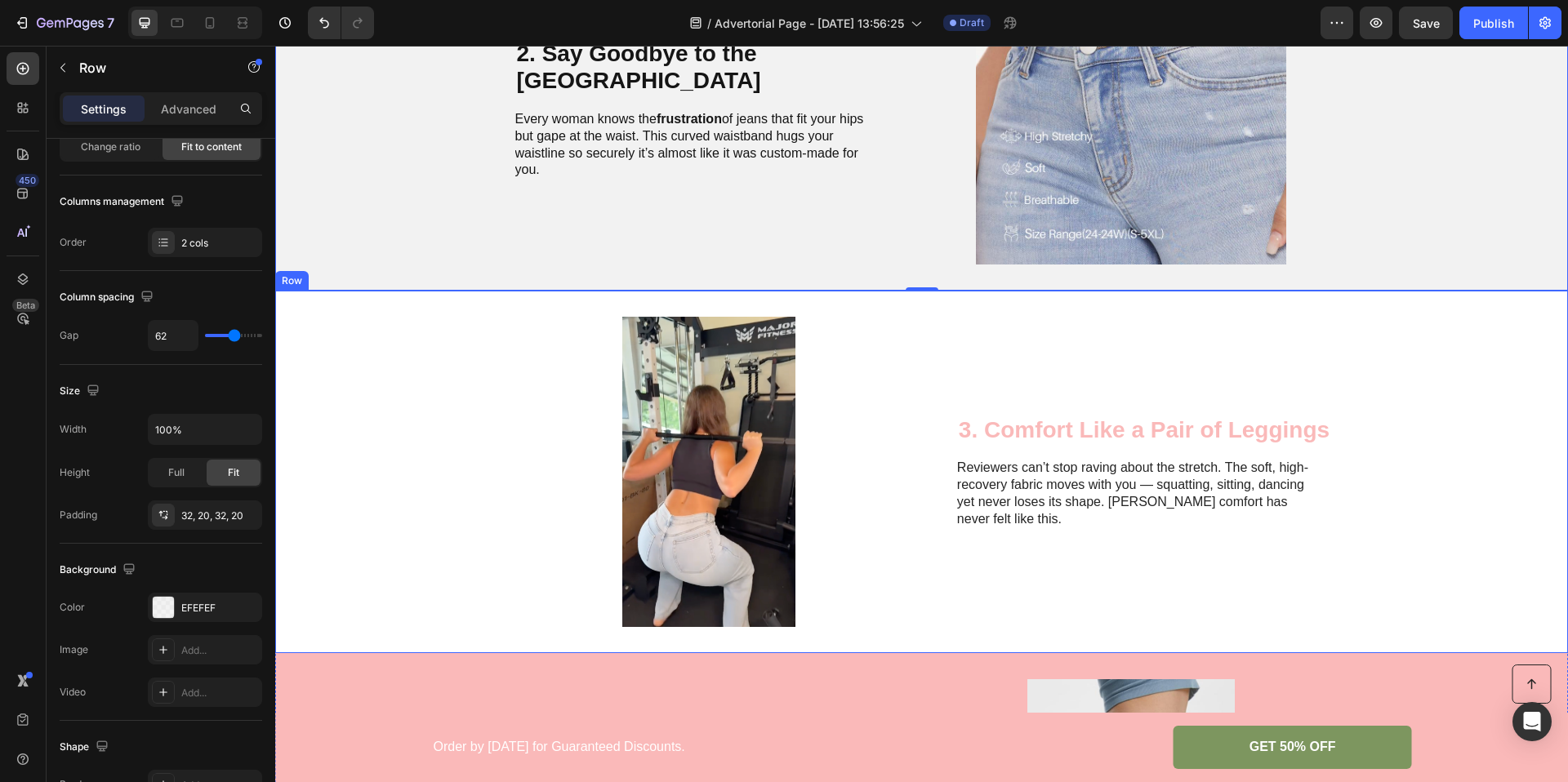
scroll to position [953, 0]
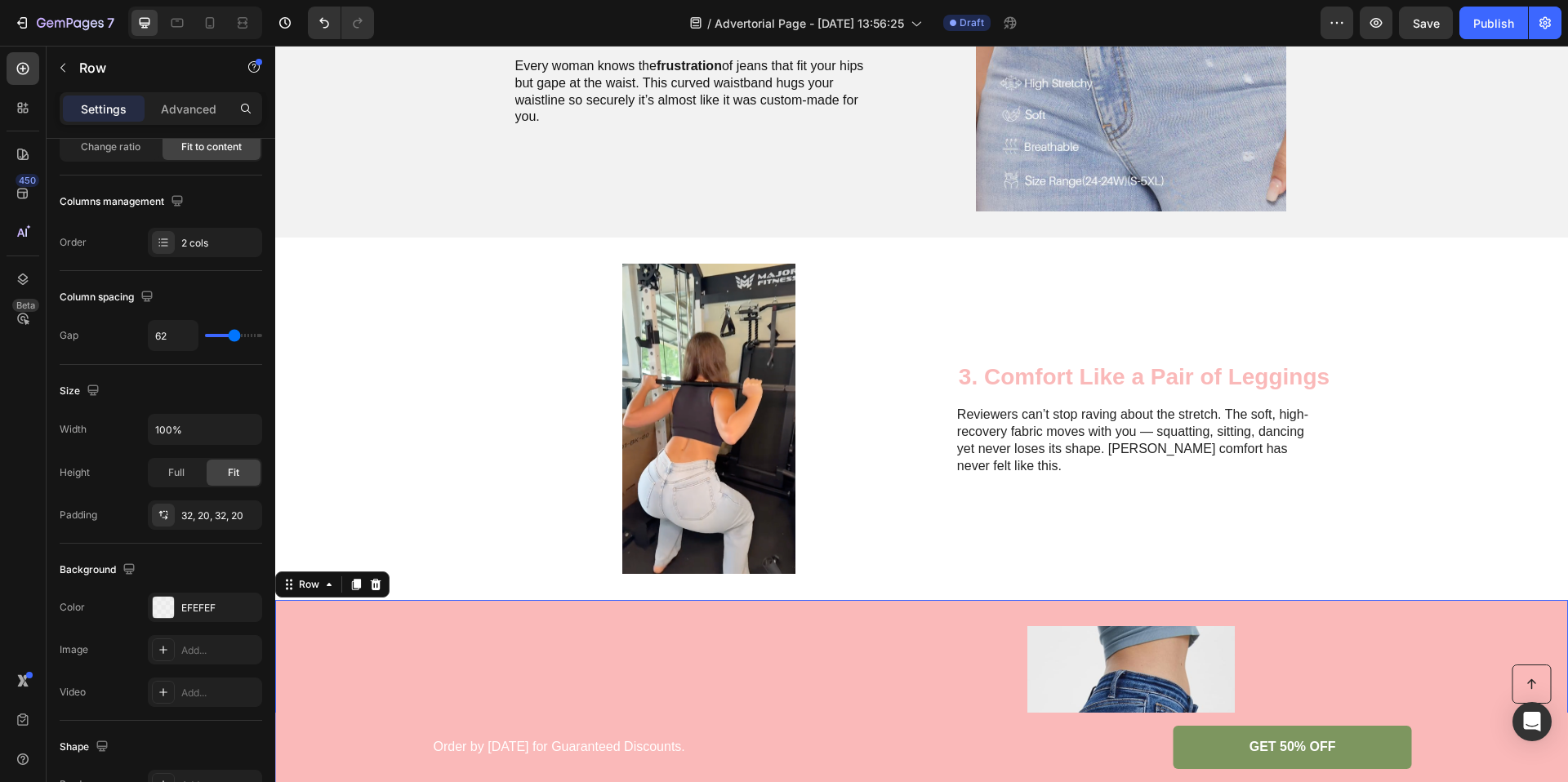
click at [399, 639] on div "4. A Mid Rise That Smooths Your Tummy Heading The mid-rise cut is a quiet game-…" at bounding box center [921, 781] width 1292 height 362
click at [186, 613] on div "FAB9B9" at bounding box center [205, 608] width 48 height 15
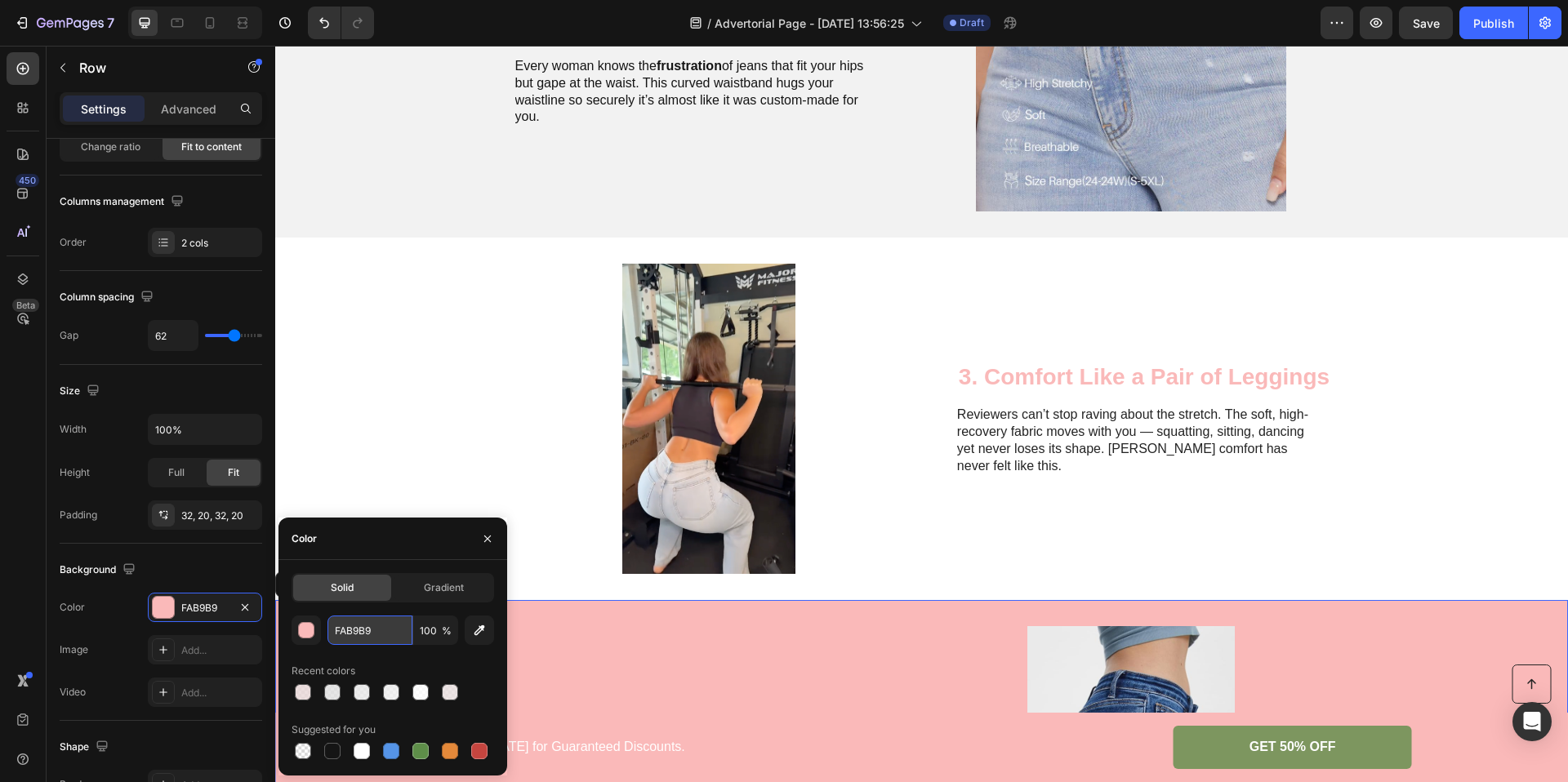
click at [348, 628] on input "FAB9B9" at bounding box center [369, 631] width 85 height 30
paste input "EFEFEF"
type input "EFEFEF"
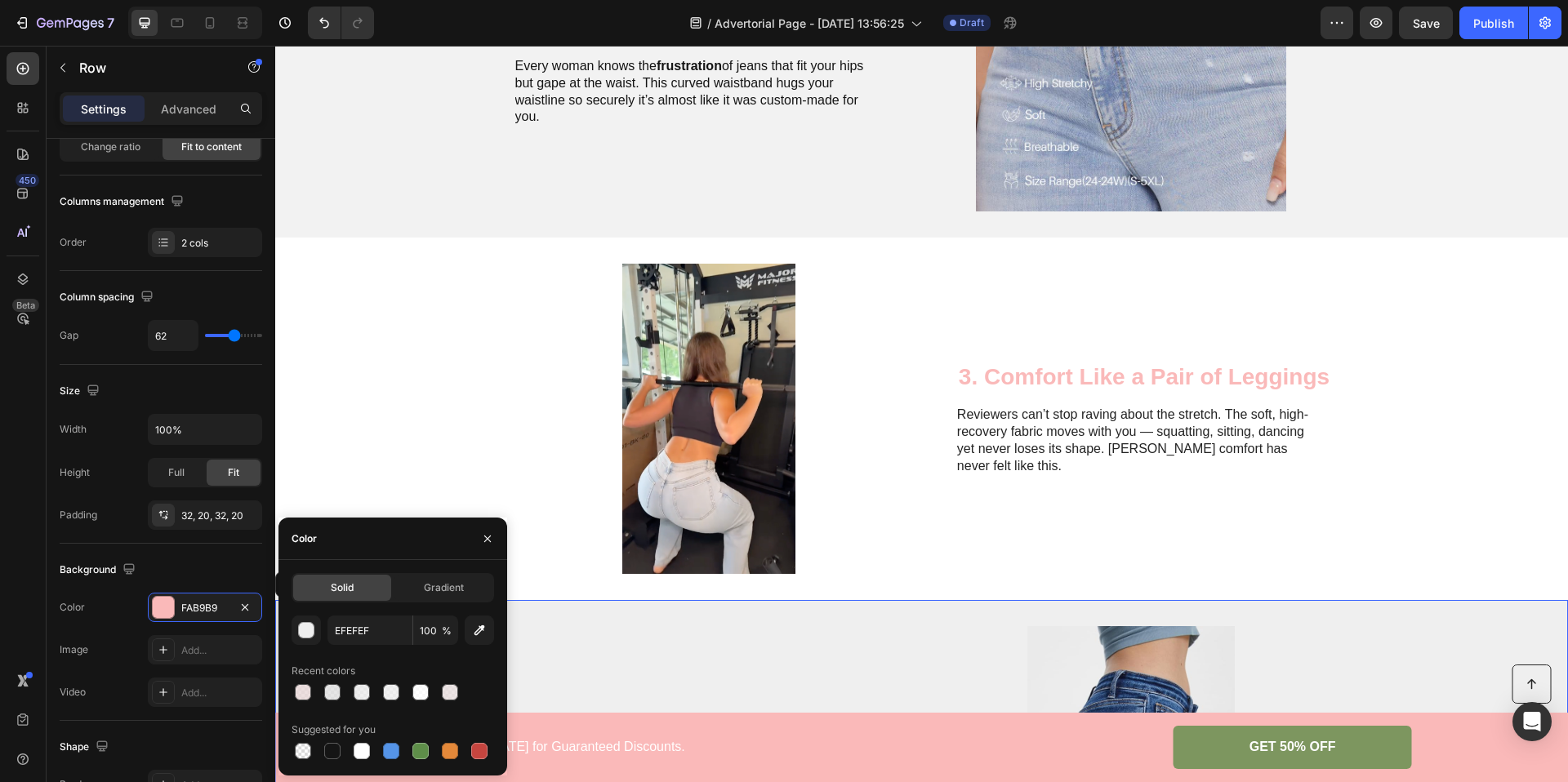
click at [417, 458] on div "Image 3. Comfort Like a Pair of Leggings Heading Reviewers can’t stop raving ab…" at bounding box center [921, 419] width 1292 height 362
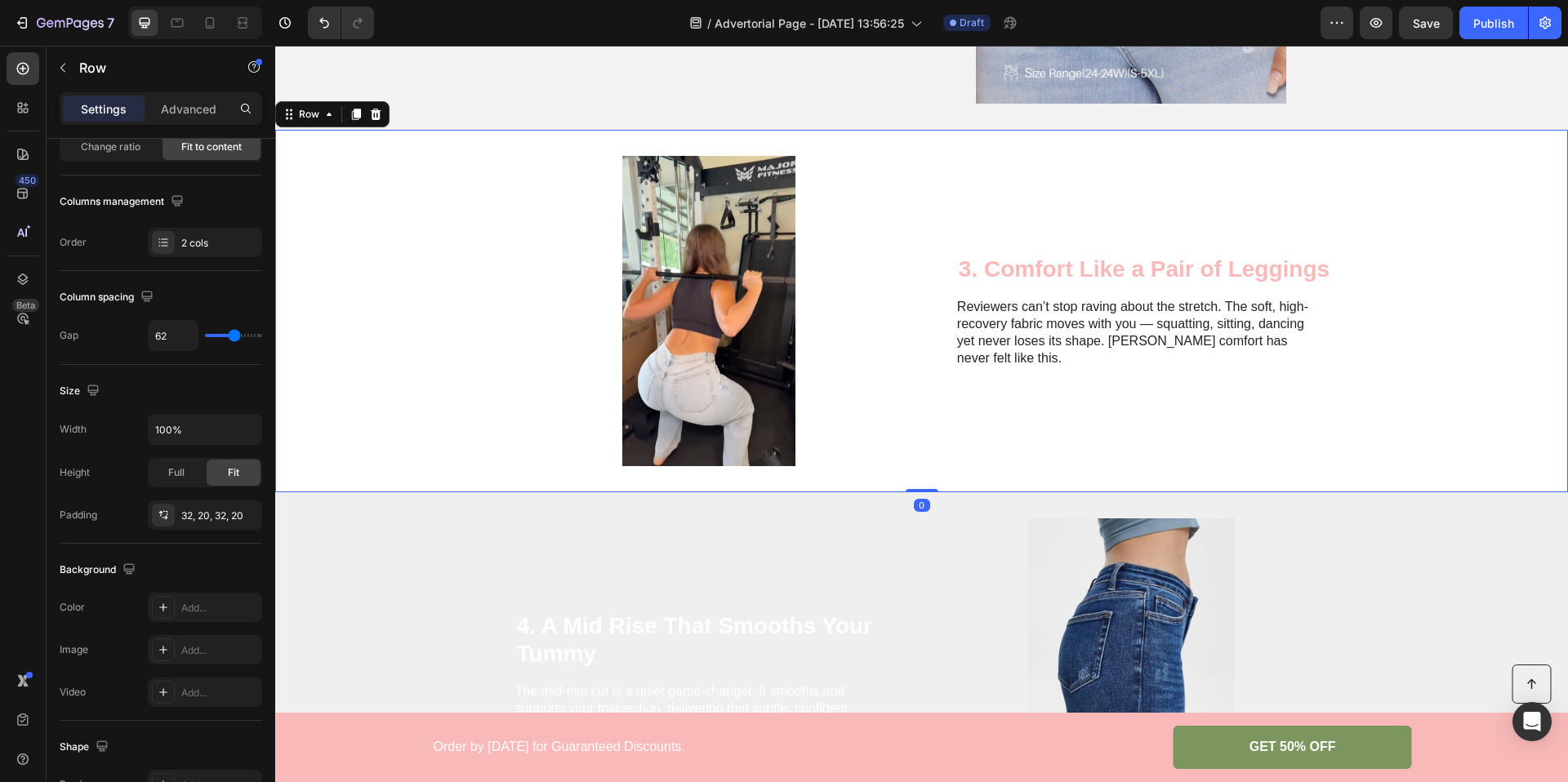
scroll to position [1400, 0]
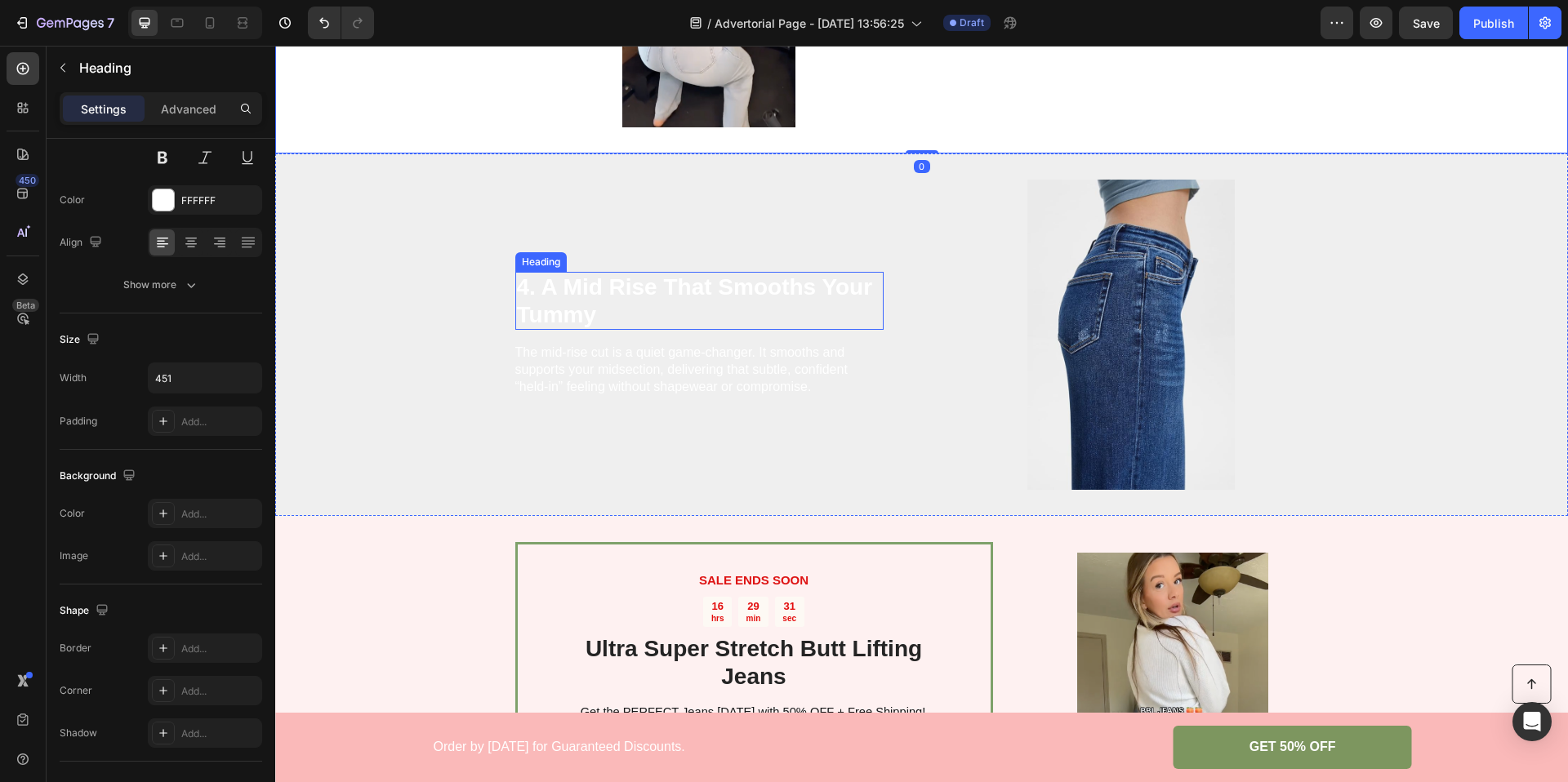
click at [613, 275] on h2 "4. A Mid Rise That Smooths Your Tummy" at bounding box center [699, 300] width 368 height 58
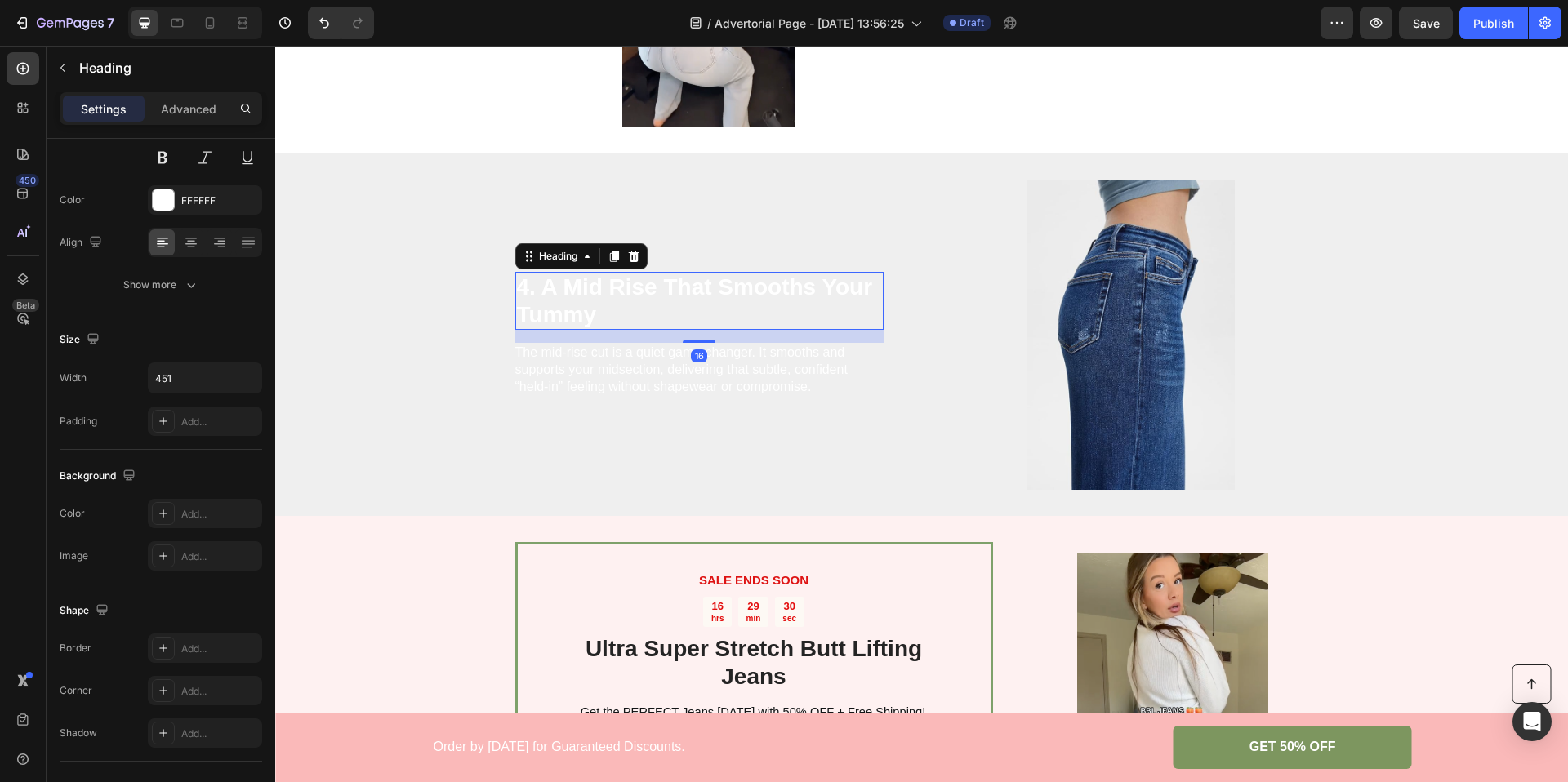
scroll to position [0, 0]
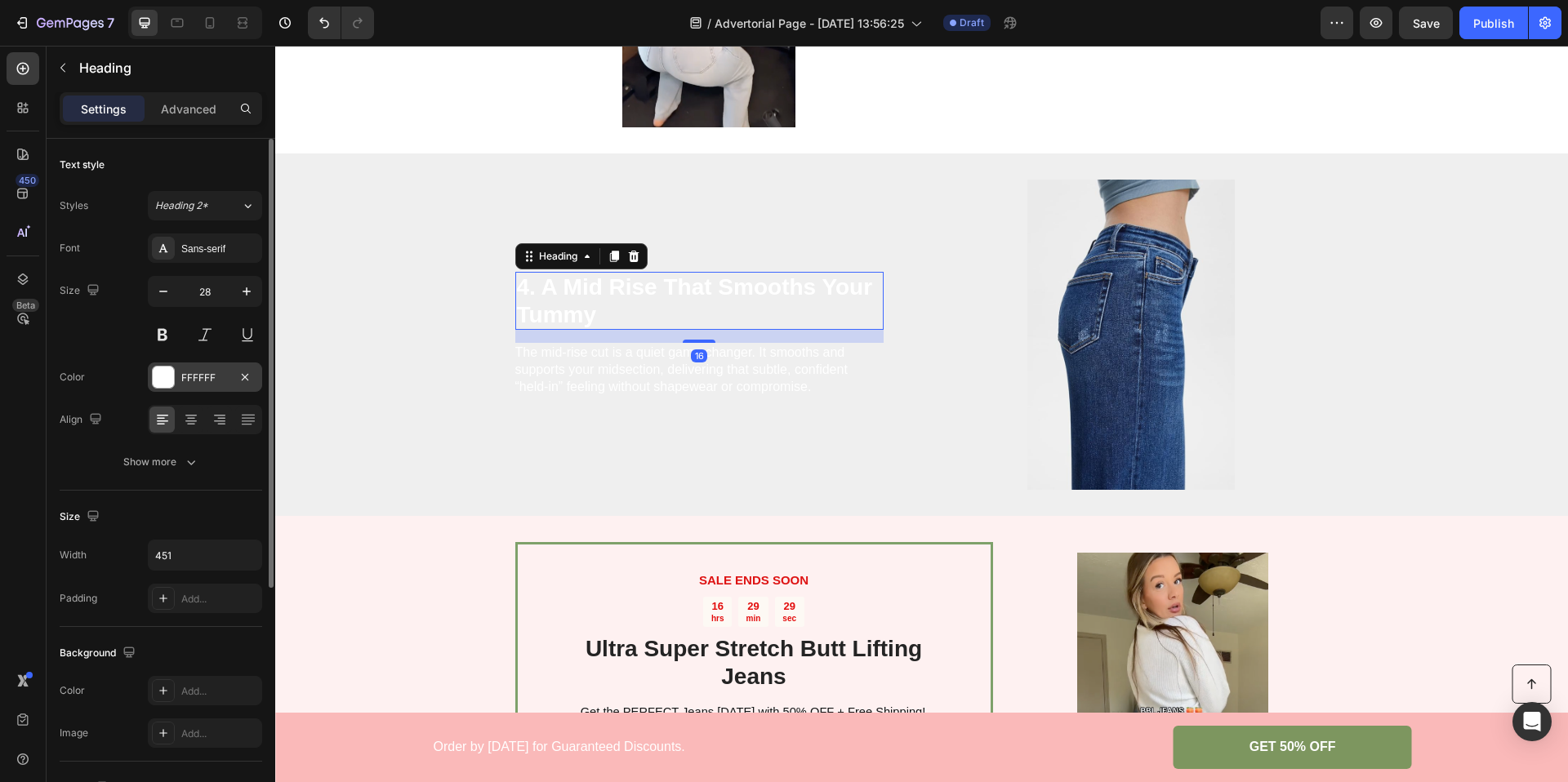
click at [197, 380] on div "FFFFFF" at bounding box center [205, 378] width 48 height 15
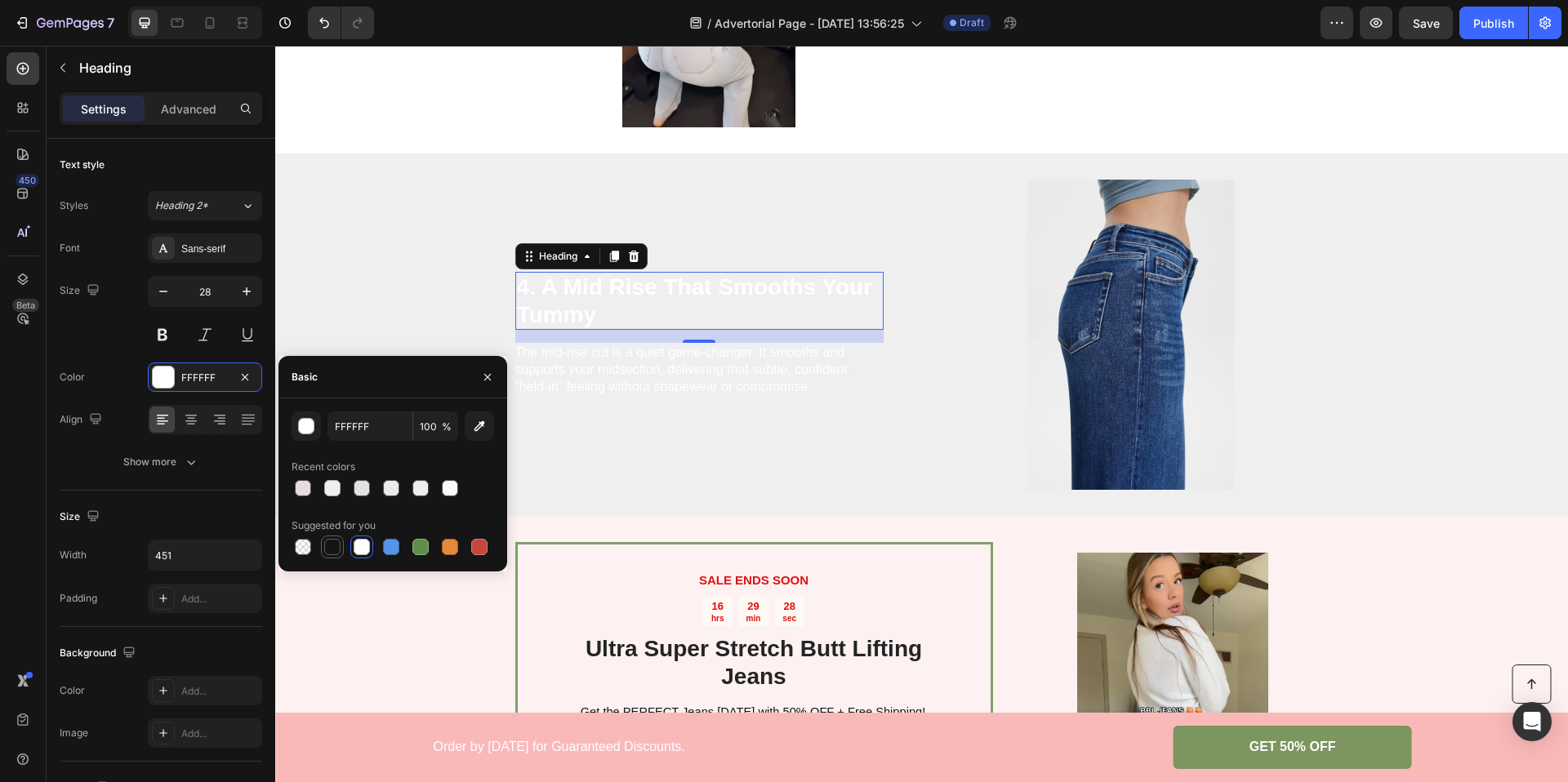
click at [335, 551] on div at bounding box center [332, 547] width 16 height 16
type input "151515"
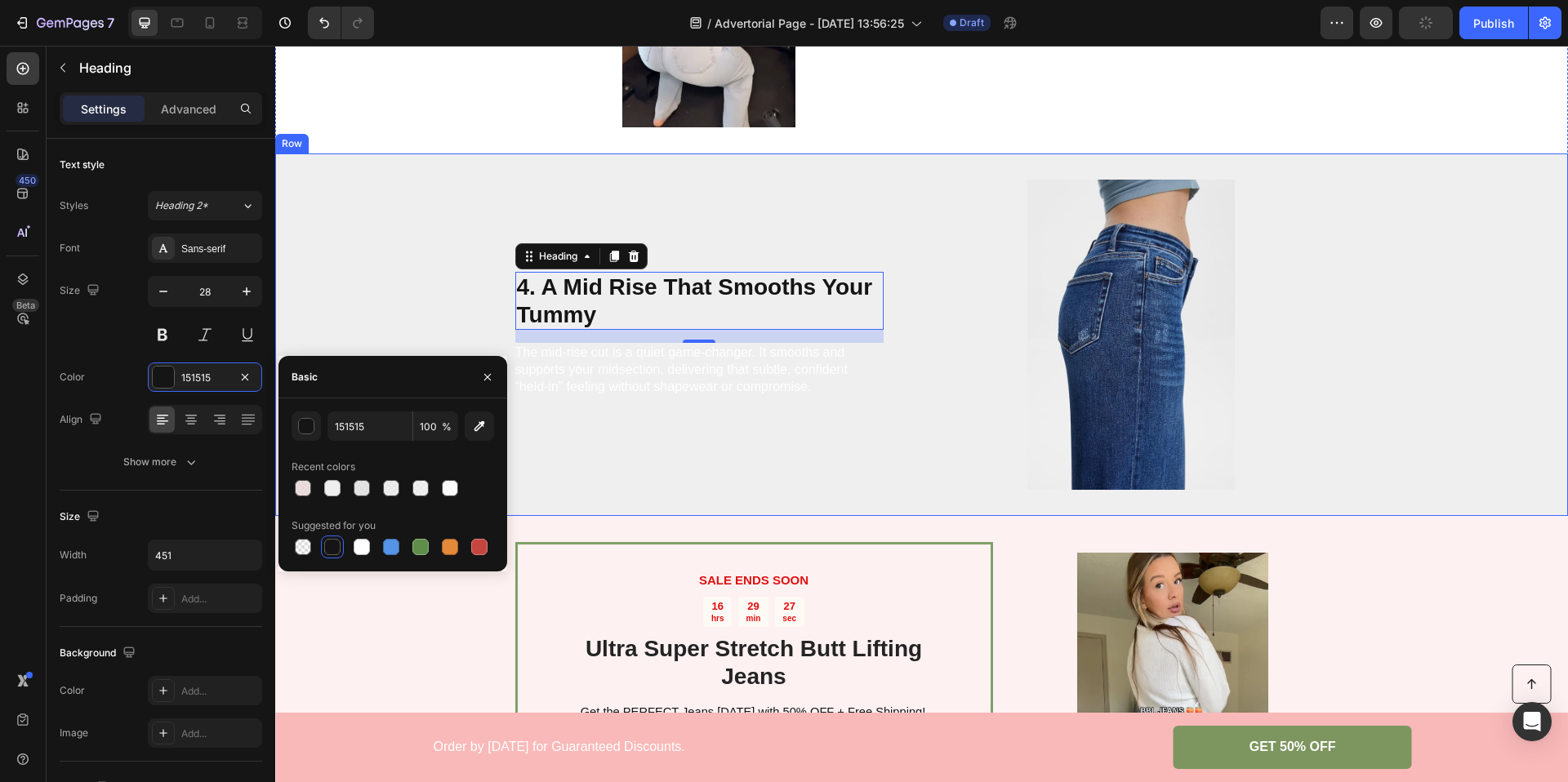
click at [437, 282] on div "4. A Mid Rise That Smooths Your Tummy Heading 16 The mid-rise cut is a quiet ga…" at bounding box center [921, 334] width 1292 height 362
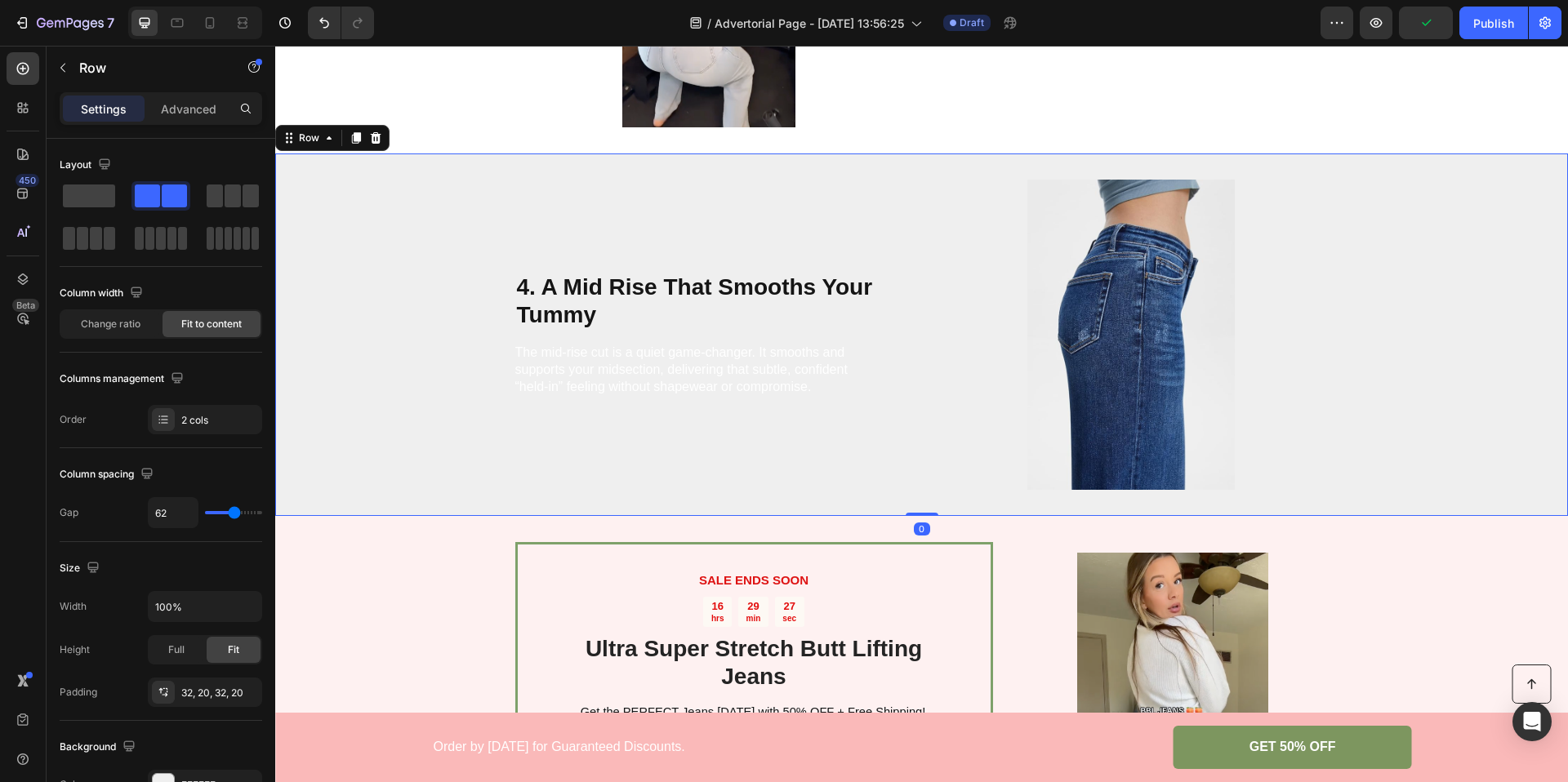
click at [537, 367] on p "The mid-rise cut is a quiet game-changer. It smooths and supports your midsecti…" at bounding box center [698, 369] width 367 height 51
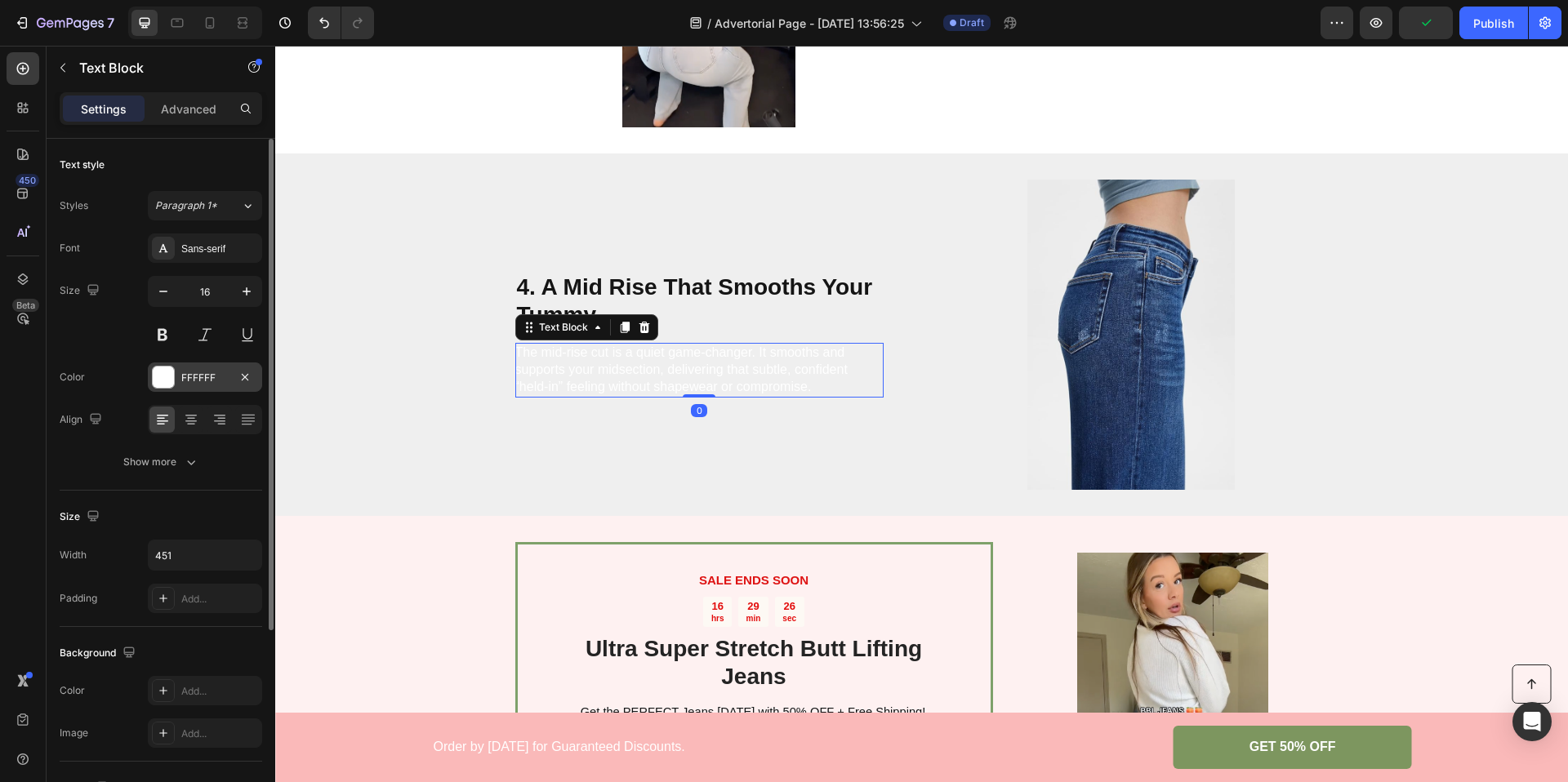
click at [185, 385] on div "FFFFFF" at bounding box center [205, 377] width 114 height 30
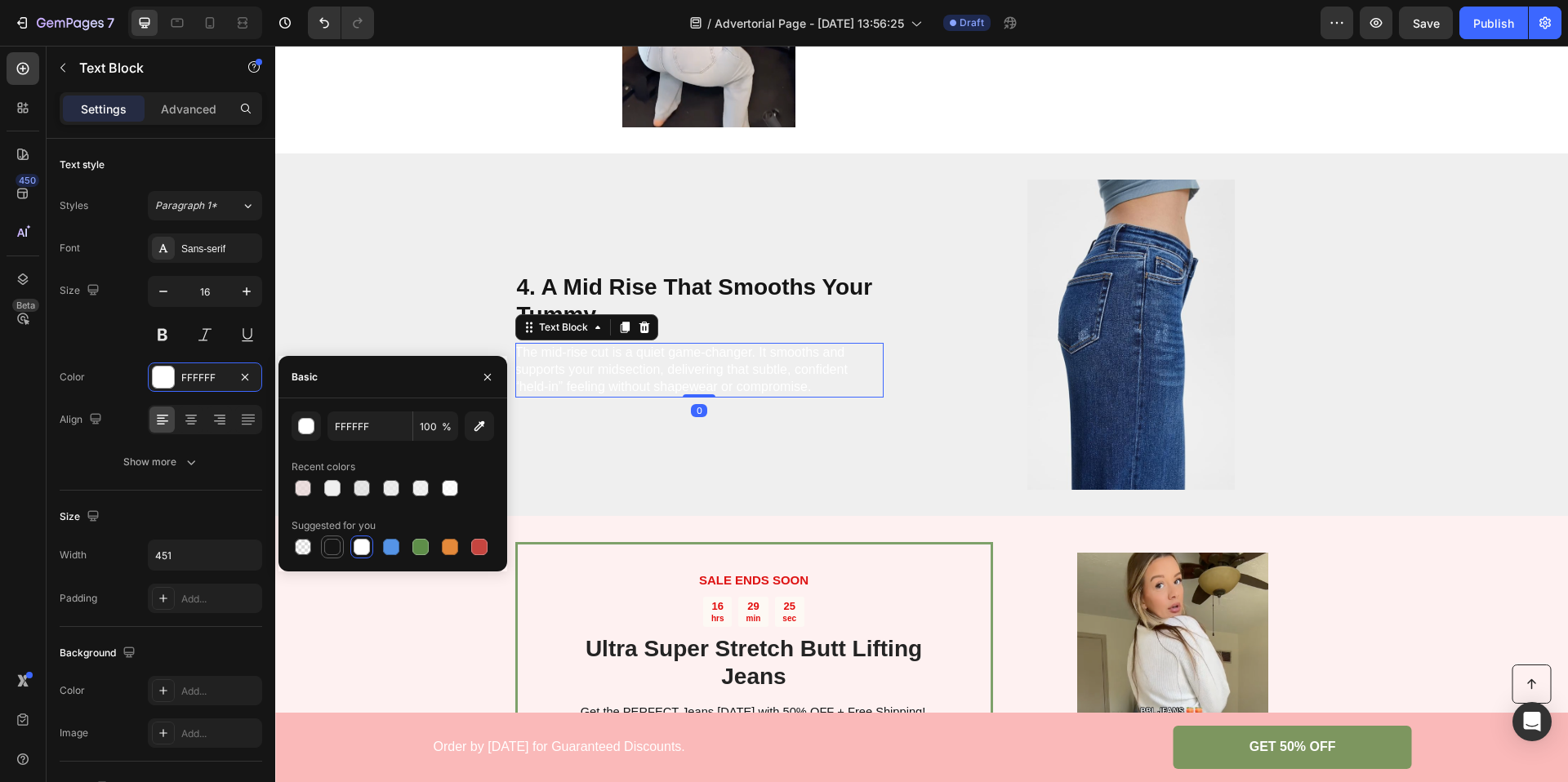
click at [330, 556] on div at bounding box center [332, 547] width 20 height 20
type input "151515"
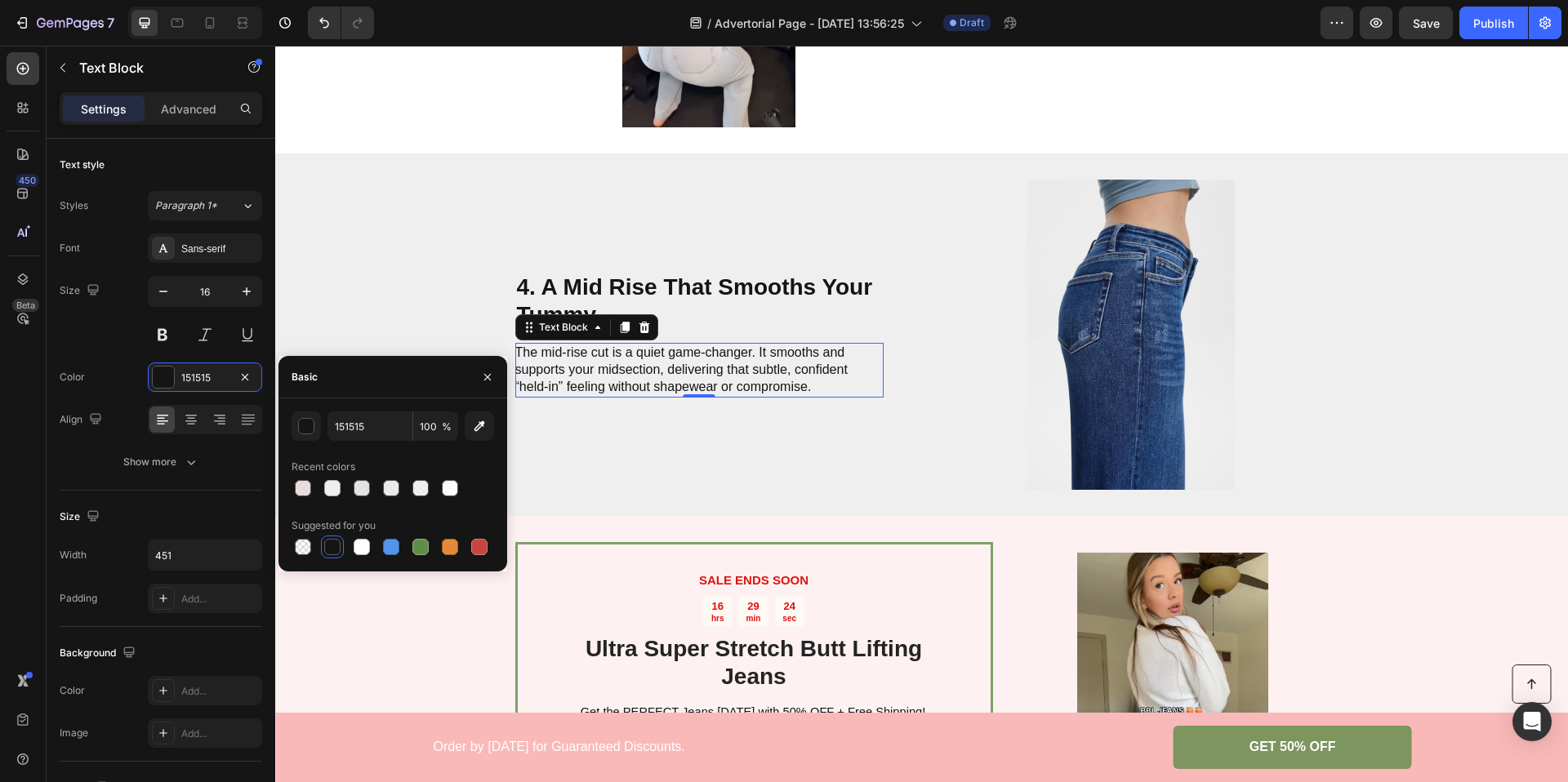
click at [404, 215] on div "4. A Mid Rise That Smooths Your Tummy Heading The mid-rise cut is a quiet game-…" at bounding box center [921, 334] width 1292 height 362
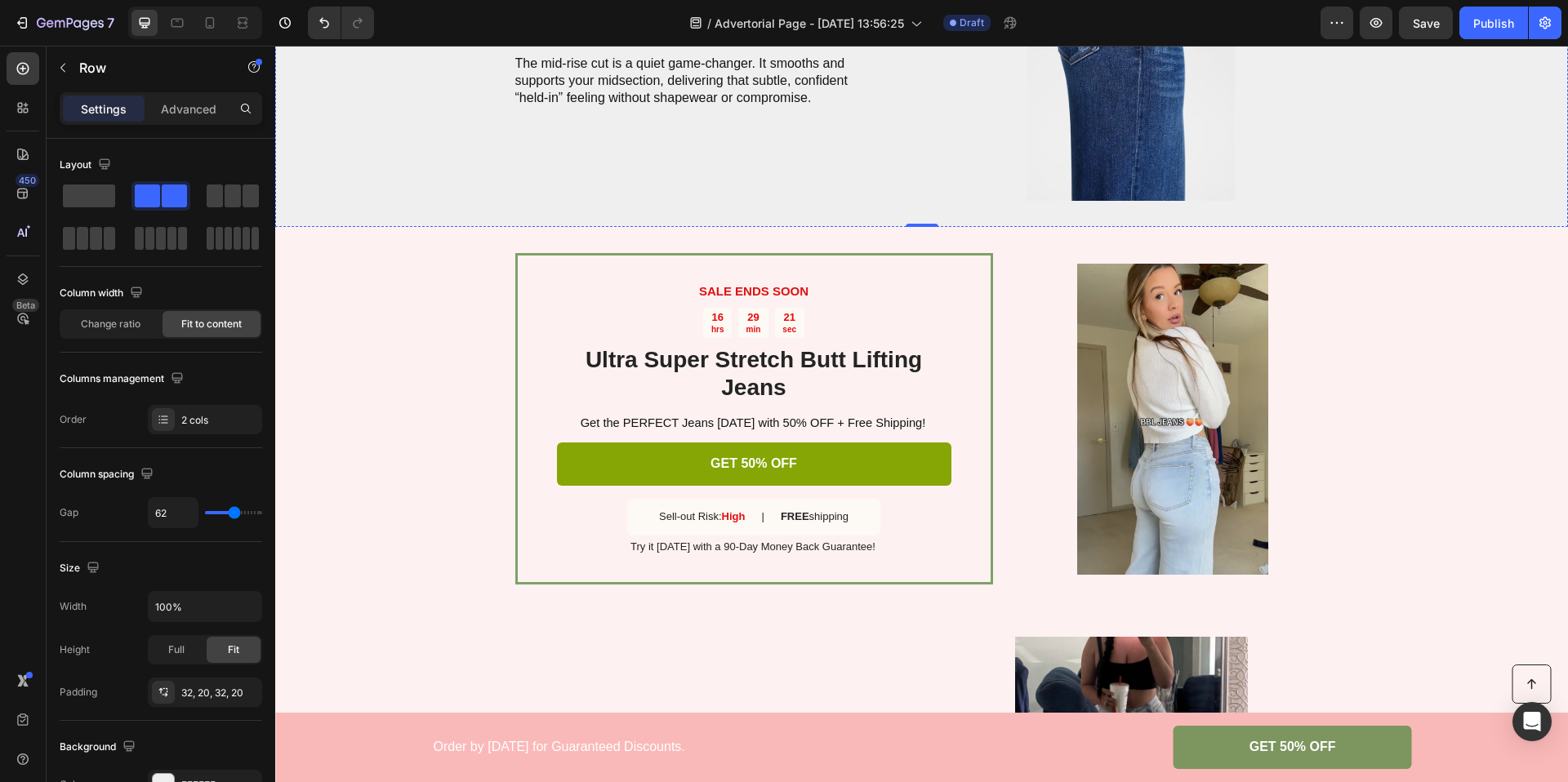
scroll to position [1791, 0]
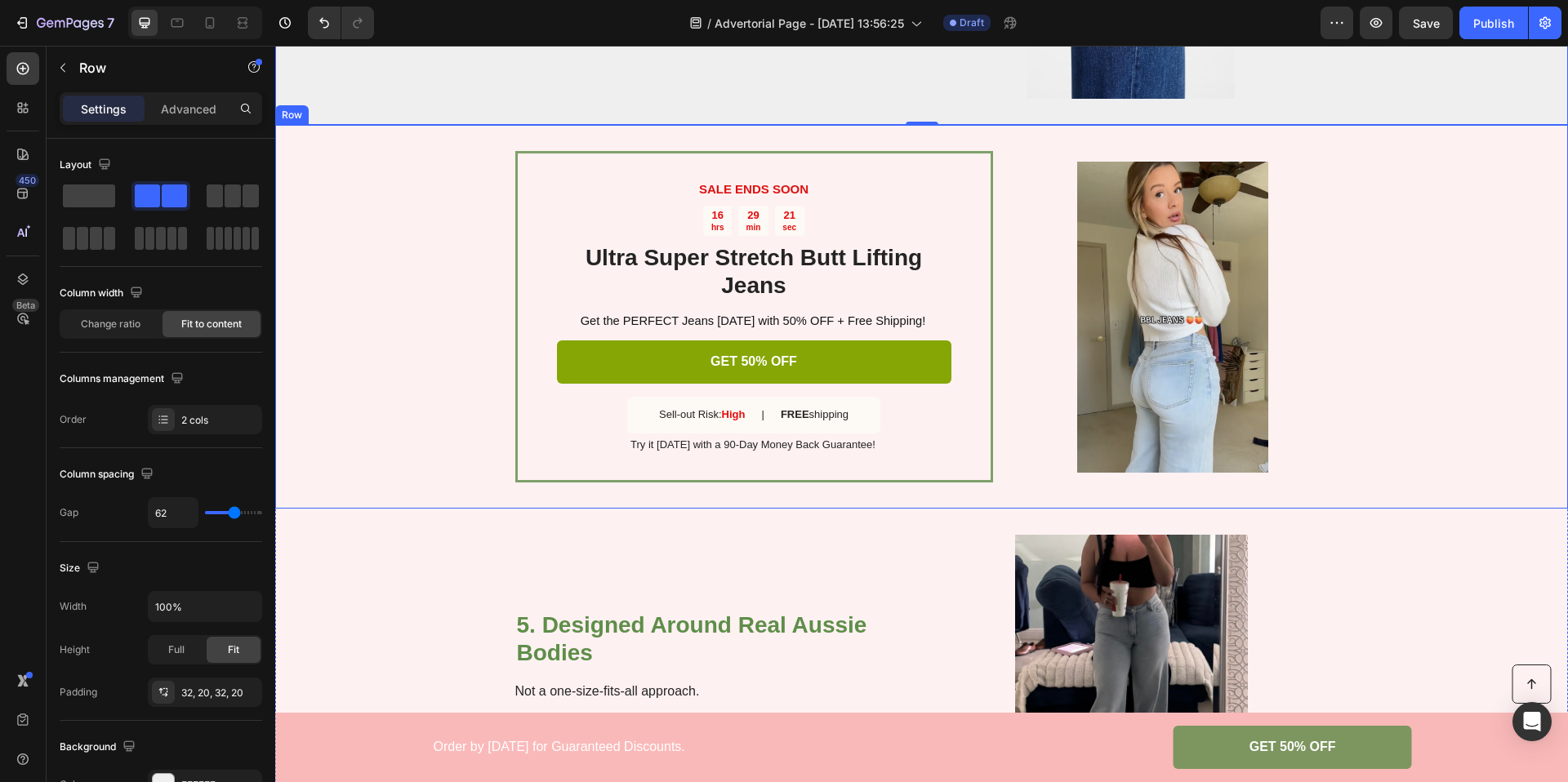
click at [383, 314] on div "SALE ENDS SOON Text Block 16 hrs 29 min 21 sec Countdown Timer Ultra Super Stre…" at bounding box center [921, 317] width 1292 height 384
click at [360, 557] on div "5. Designed Around Real Aussie Bodies Heading Not a one-size-fits-all approach.…" at bounding box center [921, 689] width 1292 height 362
click at [391, 290] on div "SALE ENDS SOON Text Block 16 hrs 29 min 17 sec Countdown Timer Ultra Super Stre…" at bounding box center [921, 317] width 1292 height 384
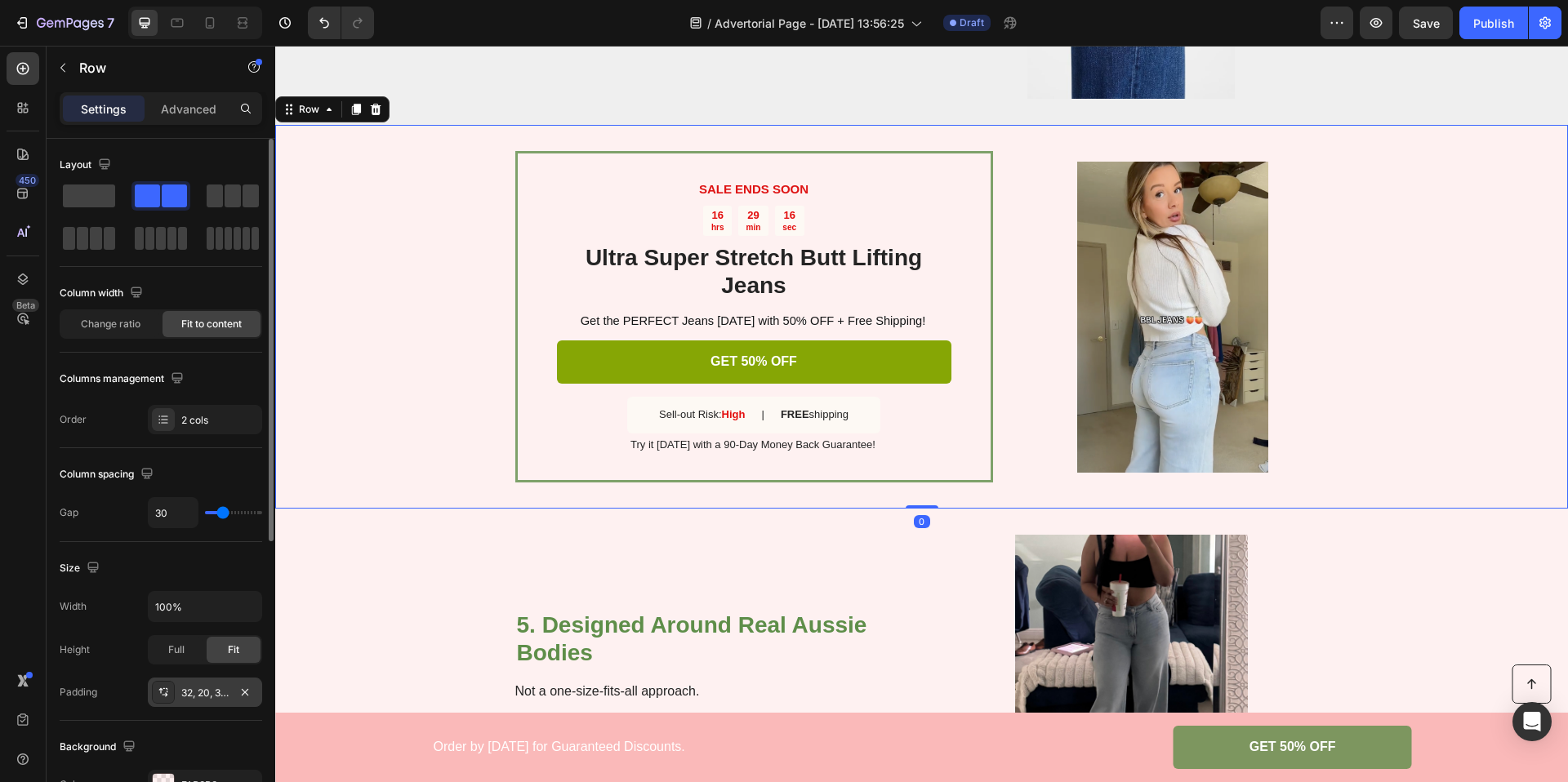
scroll to position [114, 0]
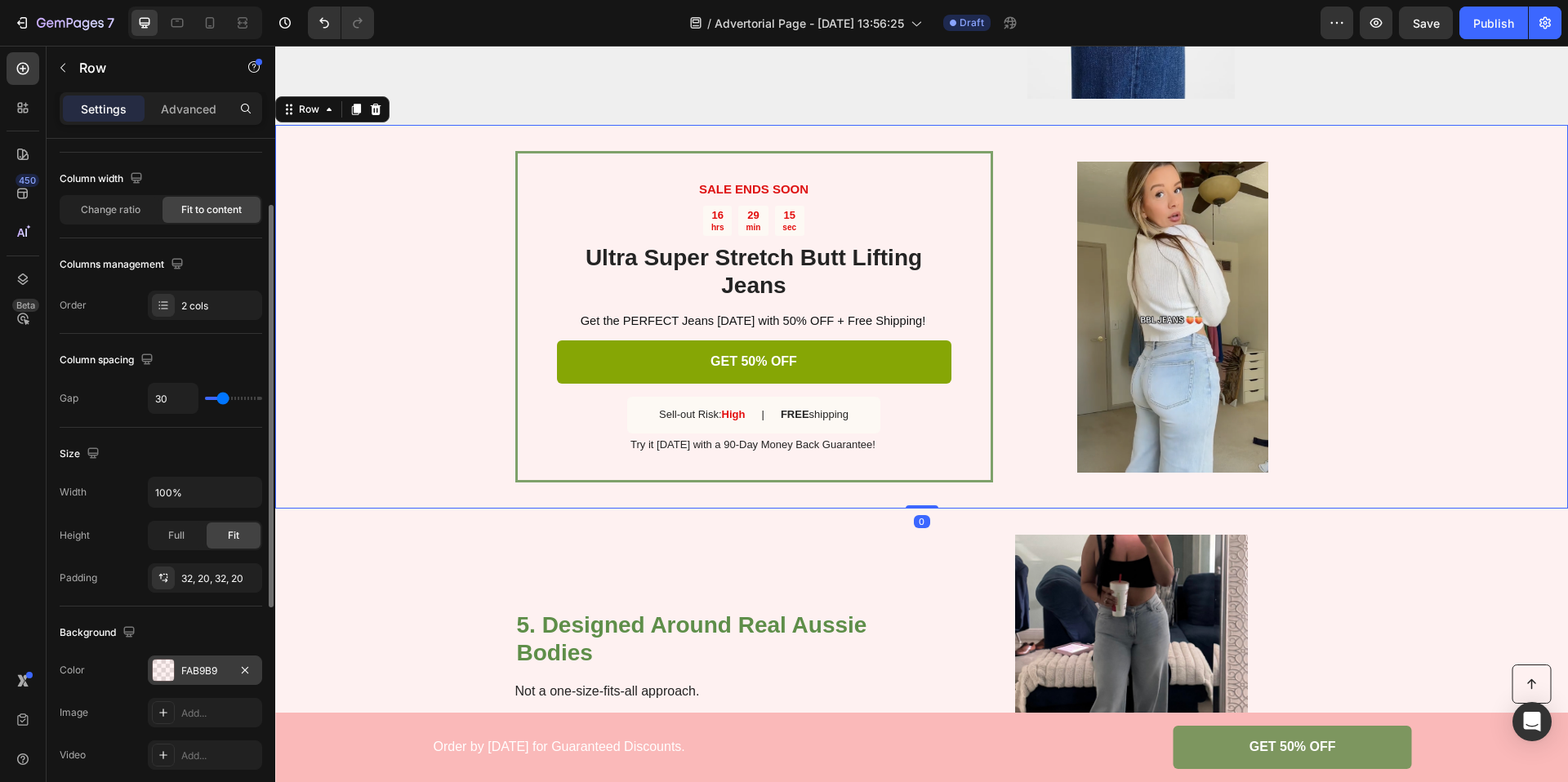
click at [192, 679] on div "FAB9B9" at bounding box center [205, 671] width 114 height 30
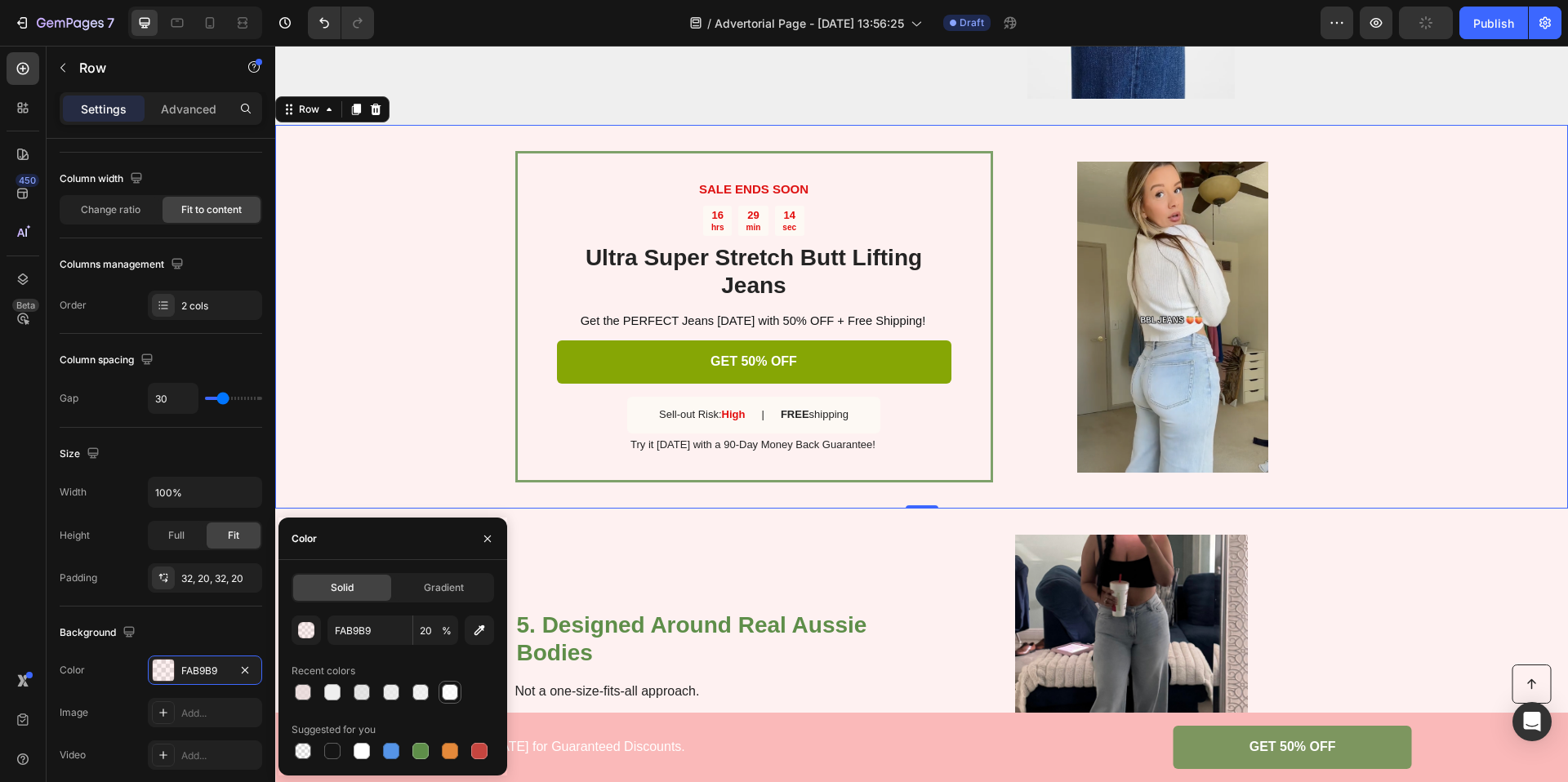
click at [456, 685] on div at bounding box center [450, 692] width 16 height 16
type input "FFFFFF"
type input "80"
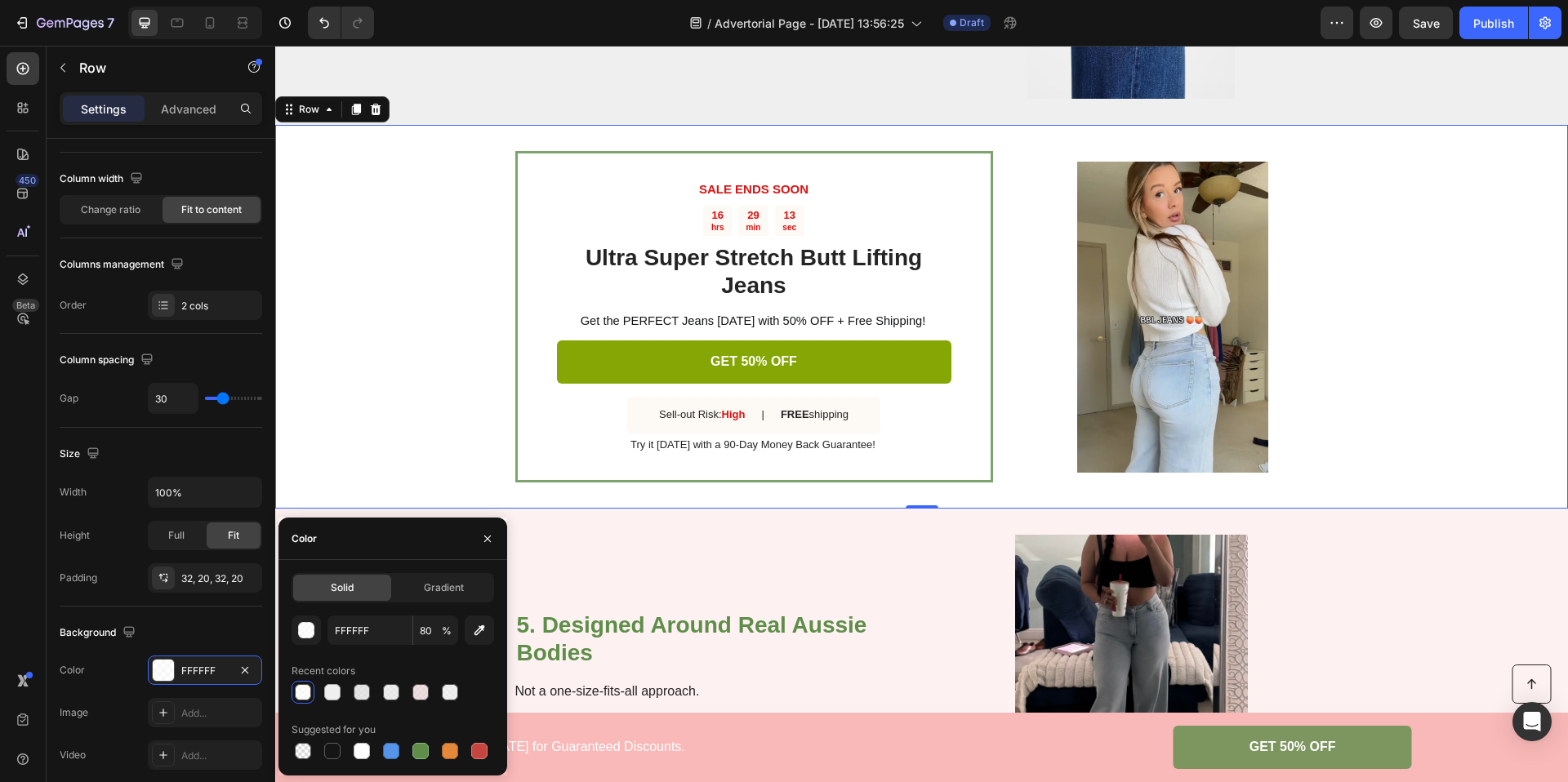
click at [462, 380] on div "SALE ENDS SOON Text Block 16 hrs 29 min 13 sec Countdown Timer Ultra Super Stre…" at bounding box center [921, 317] width 1292 height 384
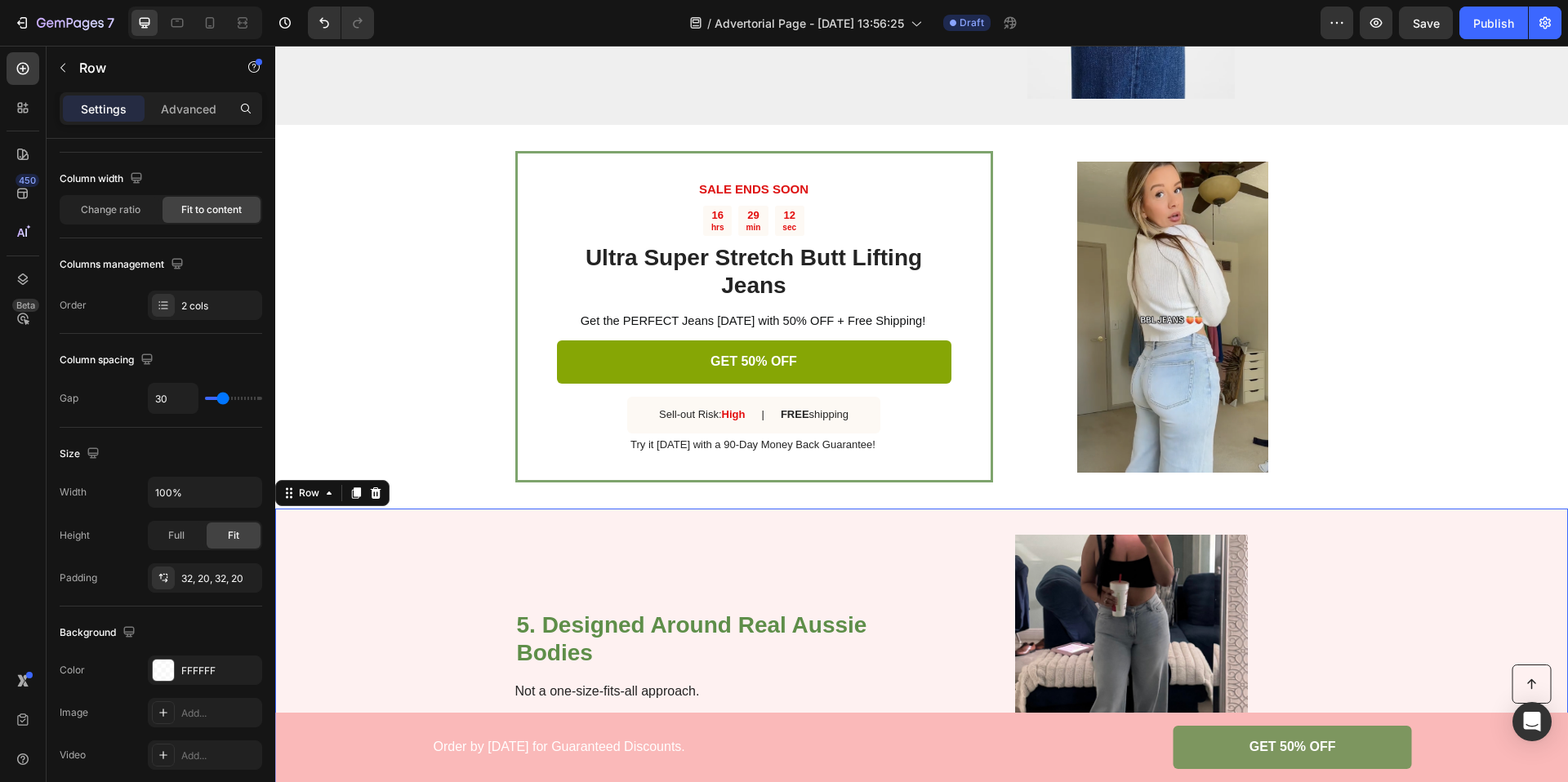
click at [385, 569] on div "5. Designed Around Real Aussie Bodies Heading Not a one-size-fits-all approach.…" at bounding box center [921, 689] width 1292 height 362
click at [197, 672] on div "FAB9B9" at bounding box center [205, 671] width 48 height 15
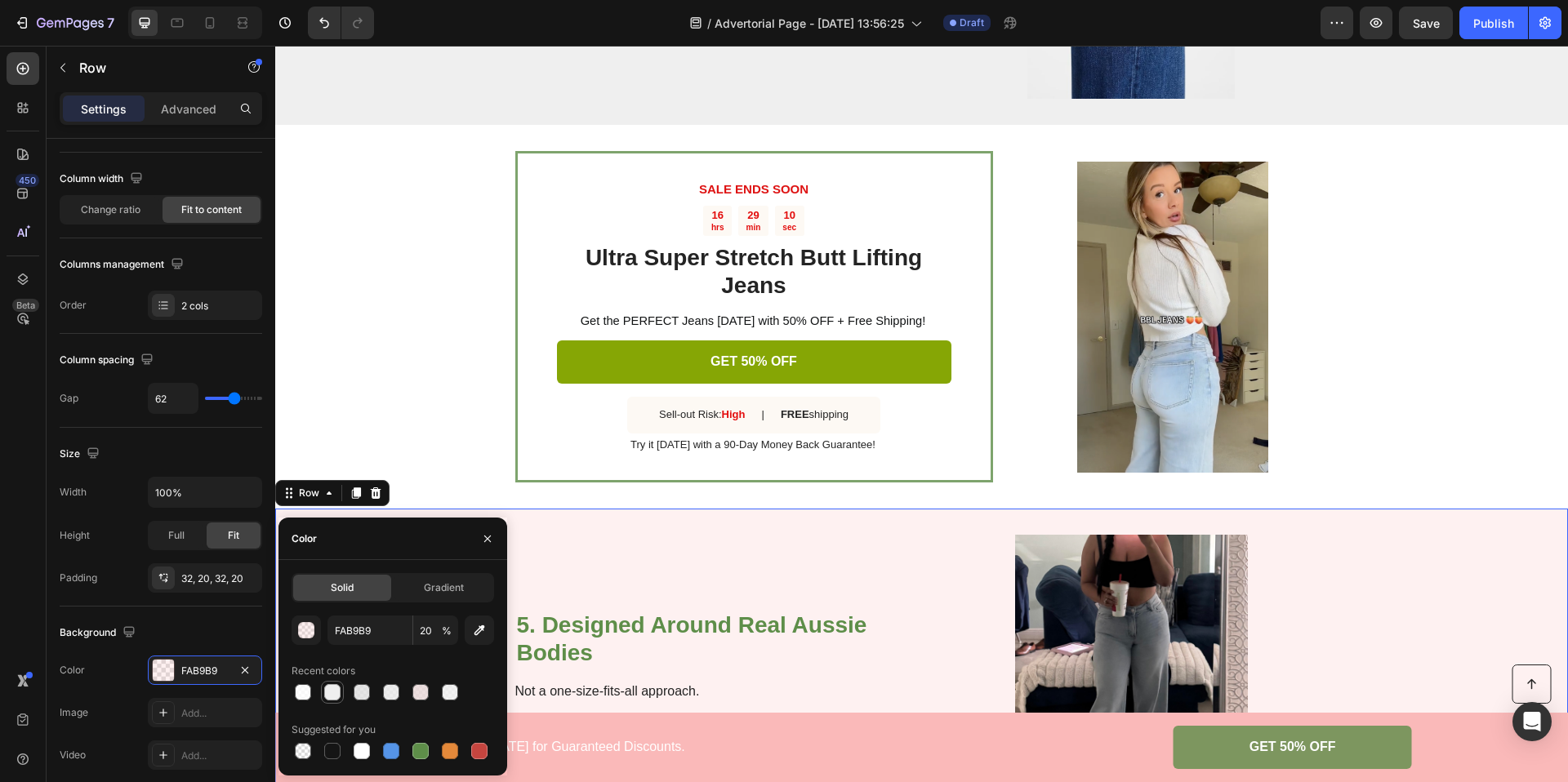
click at [332, 690] on div at bounding box center [332, 692] width 16 height 16
type input "EFEFEF"
type input "100"
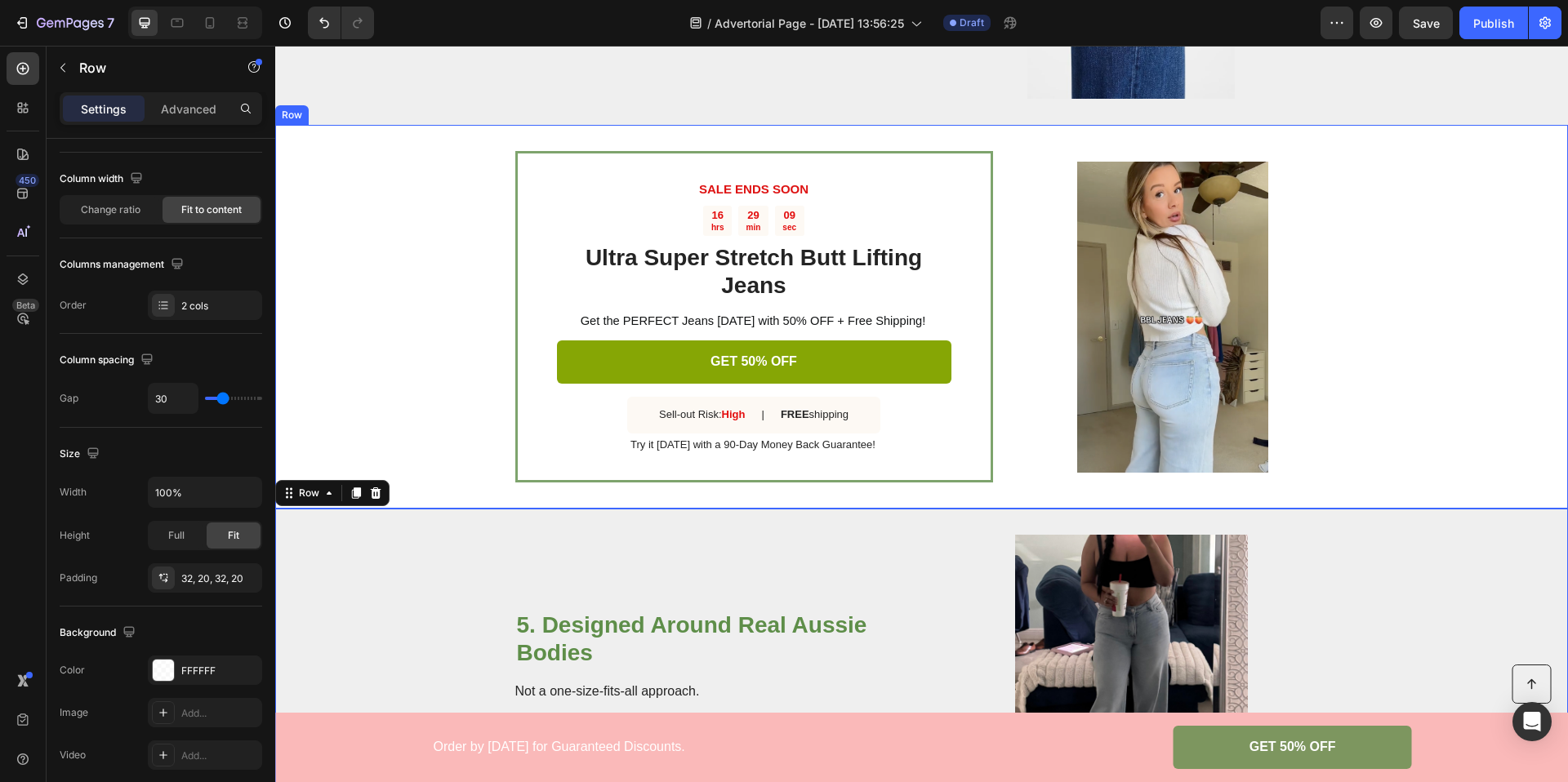
click at [373, 413] on div "SALE ENDS SOON Text Block 16 hrs 29 min 09 sec Countdown Timer Ultra Super Stre…" at bounding box center [921, 317] width 1292 height 384
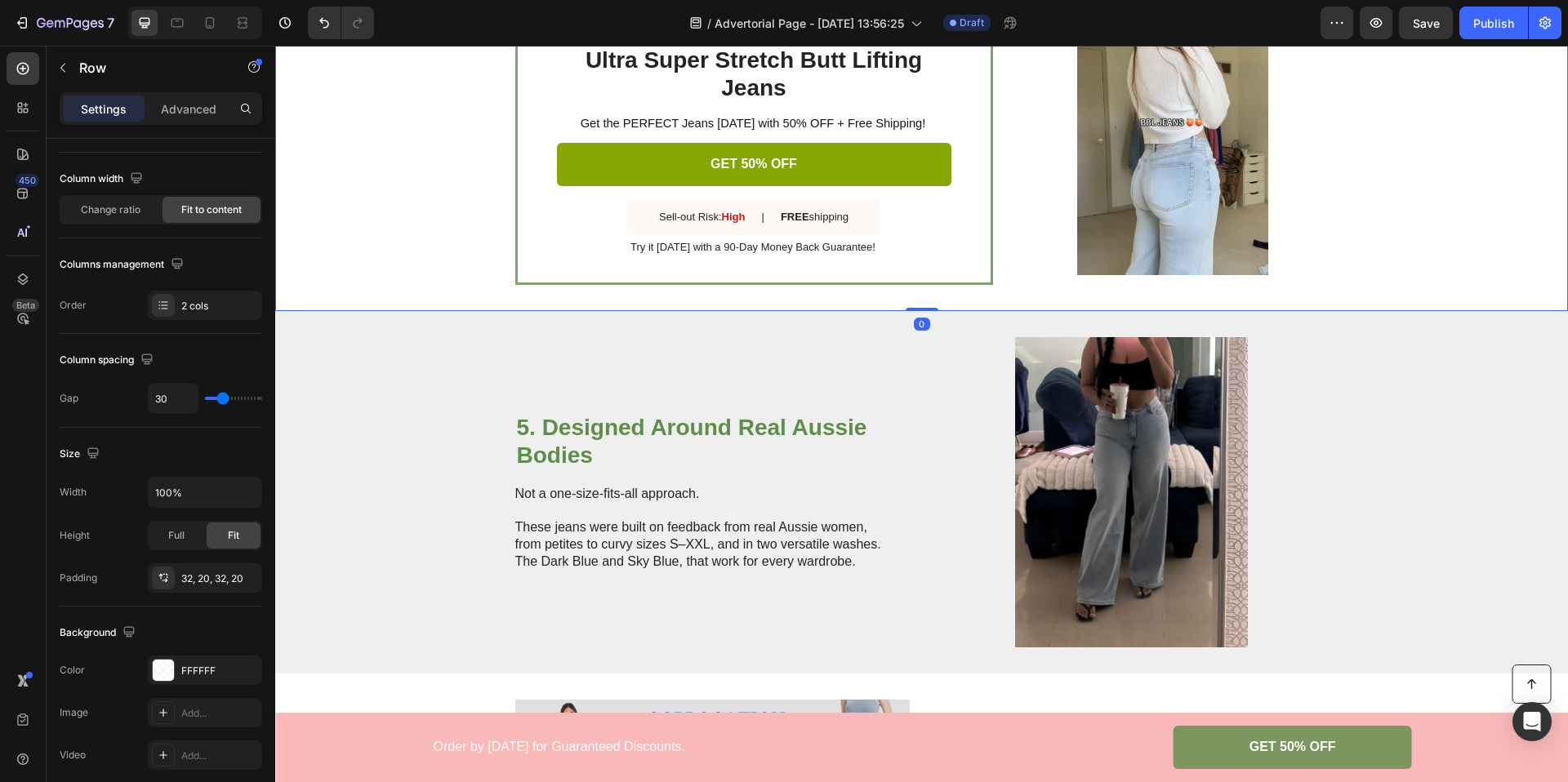
scroll to position [2040, 0]
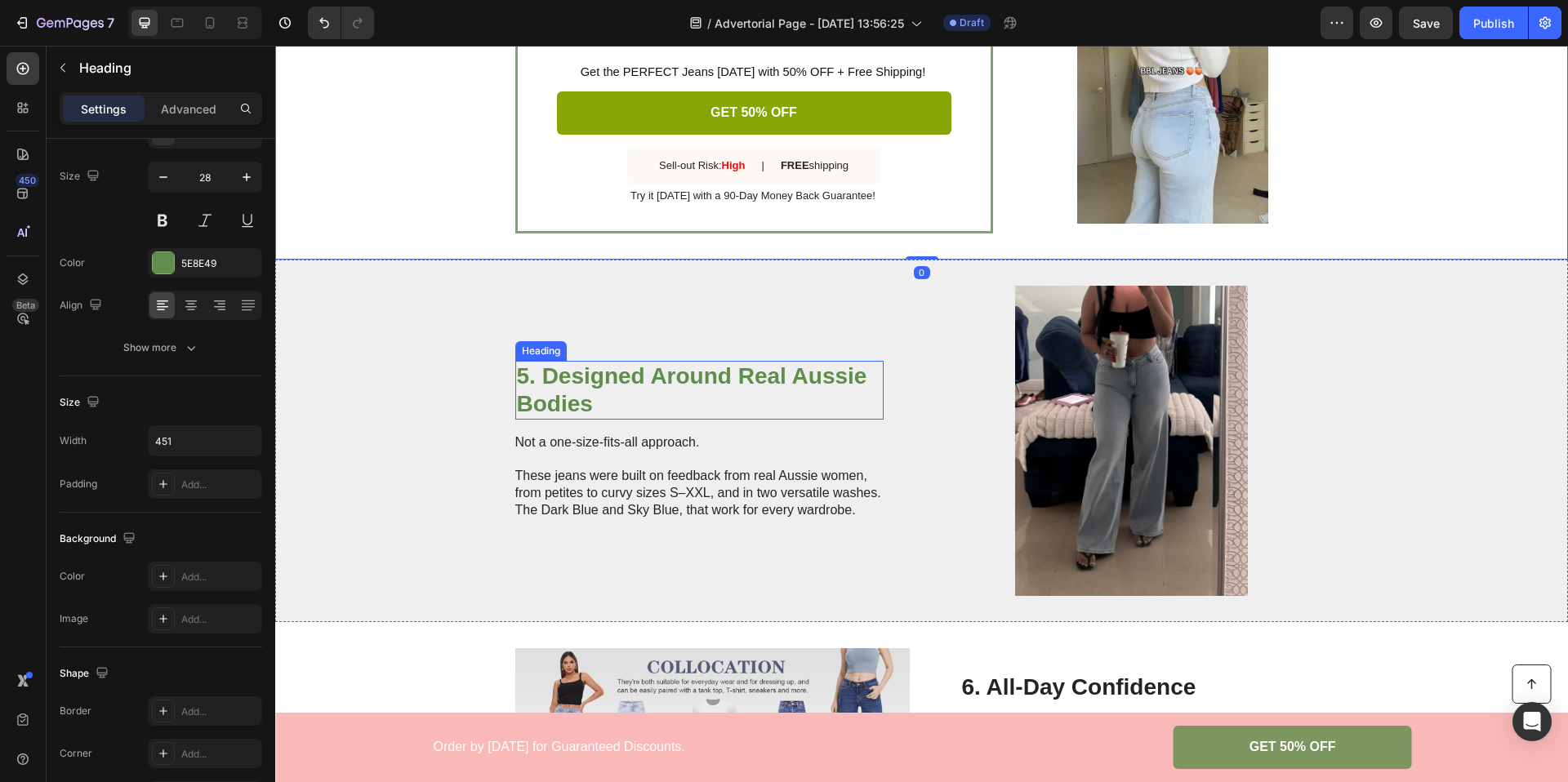
click at [558, 391] on h2 "5. Designed Around Real Aussie Bodies" at bounding box center [699, 390] width 368 height 58
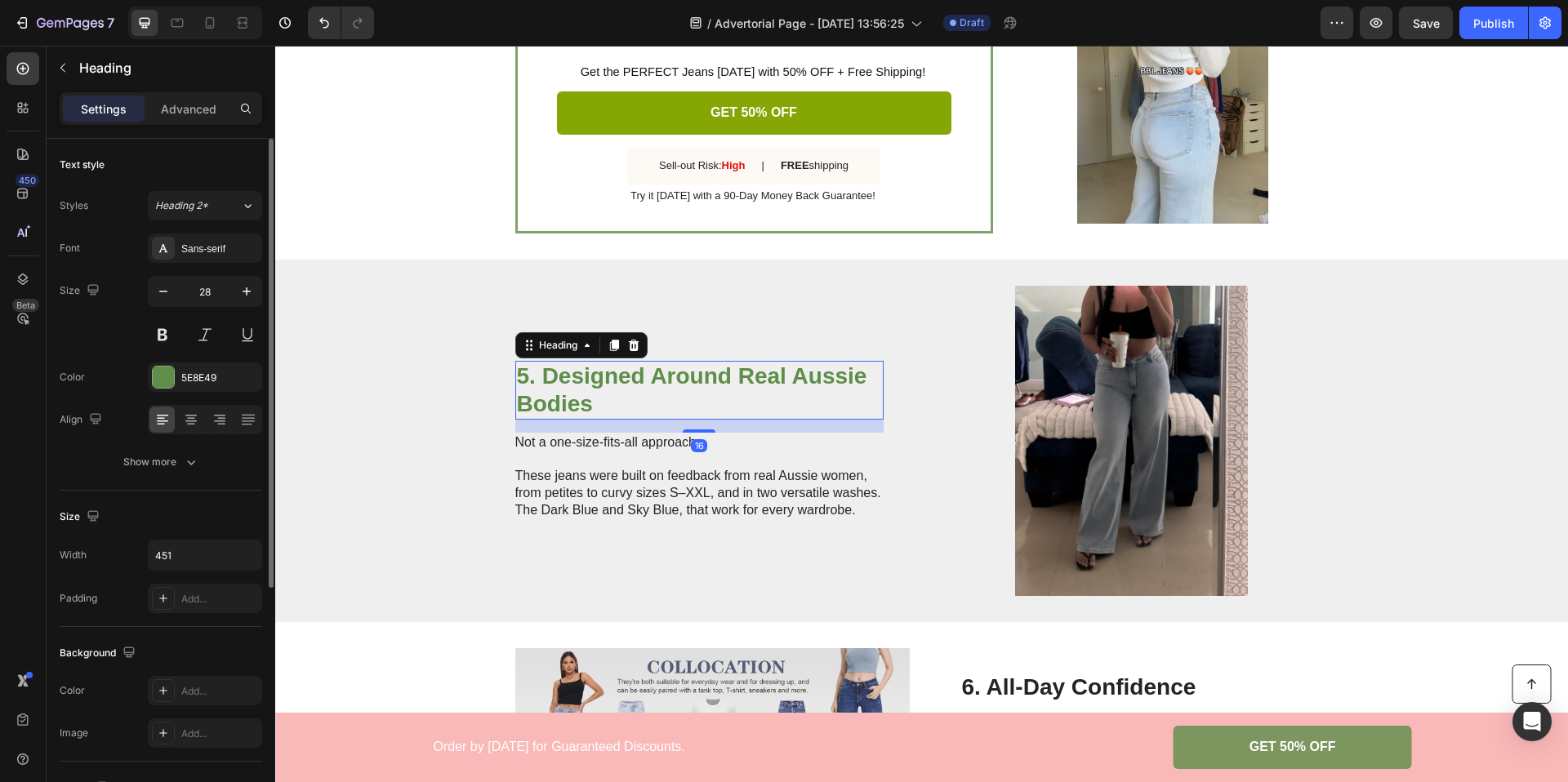
click at [558, 391] on h2 "5. Designed Around Real Aussie Bodies" at bounding box center [699, 390] width 368 height 58
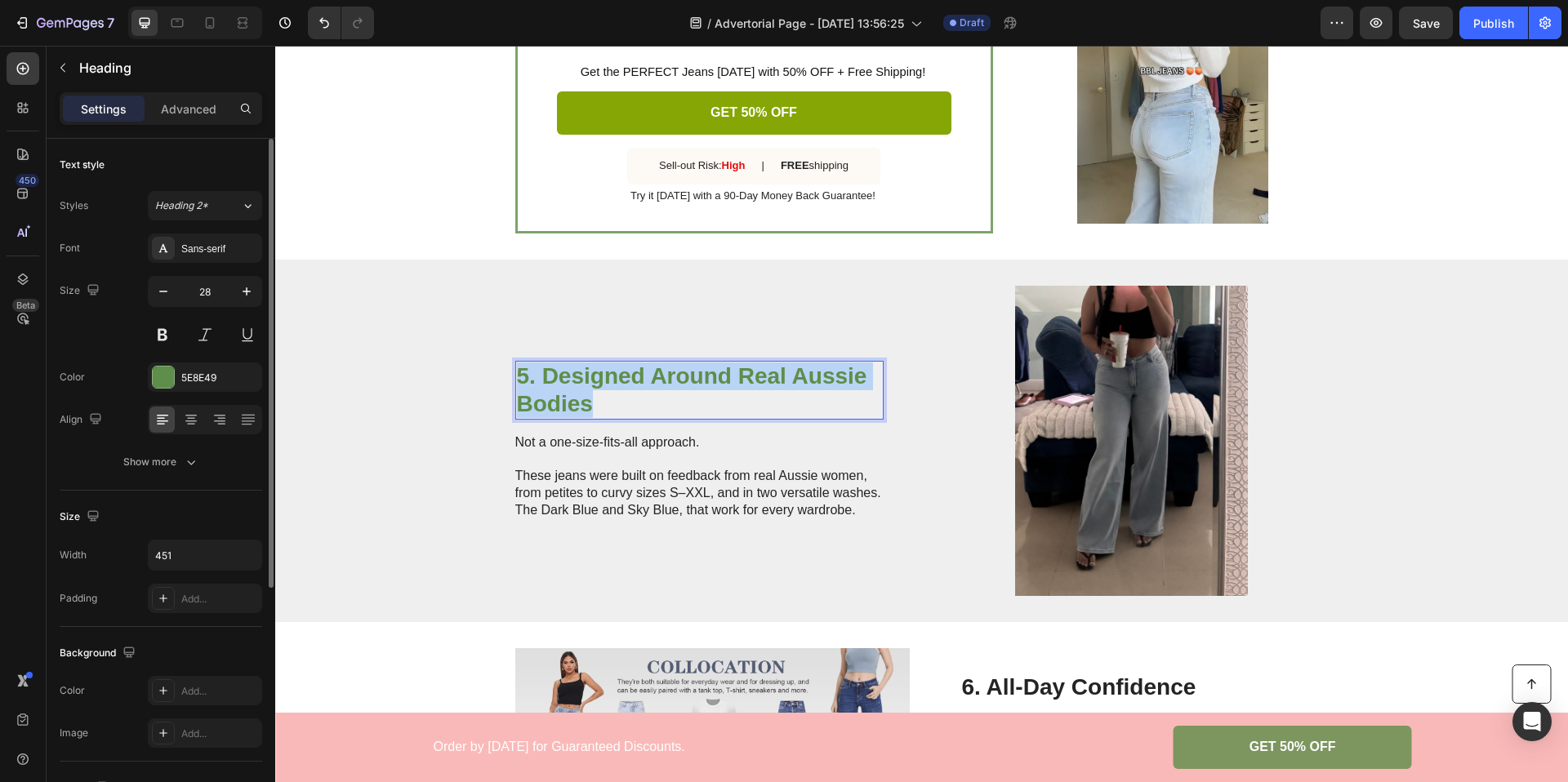
click at [558, 391] on p "5. Designed Around Real Aussie Bodies" at bounding box center [699, 389] width 365 height 55
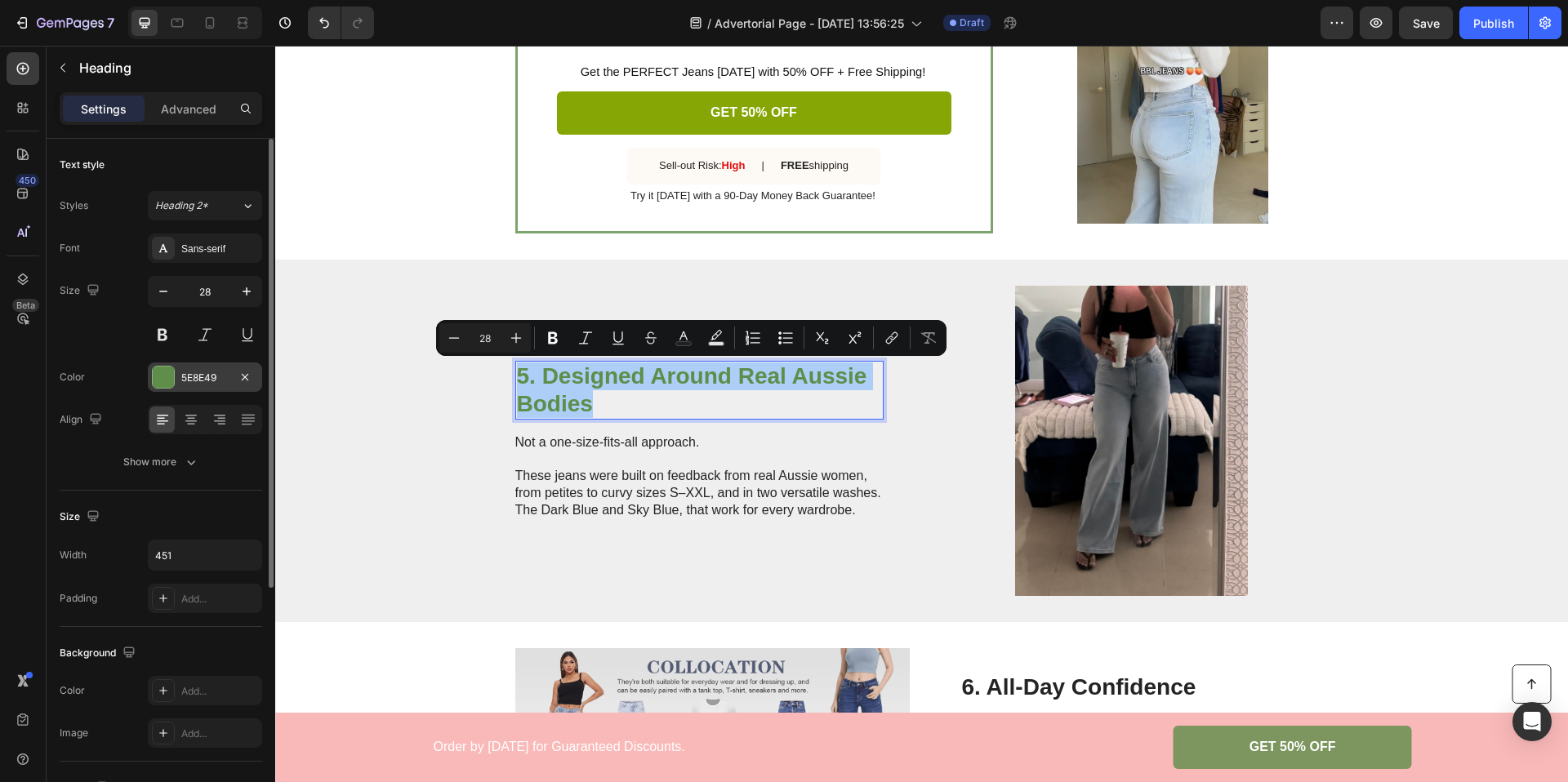
click at [189, 384] on div "5E8E49" at bounding box center [205, 378] width 48 height 15
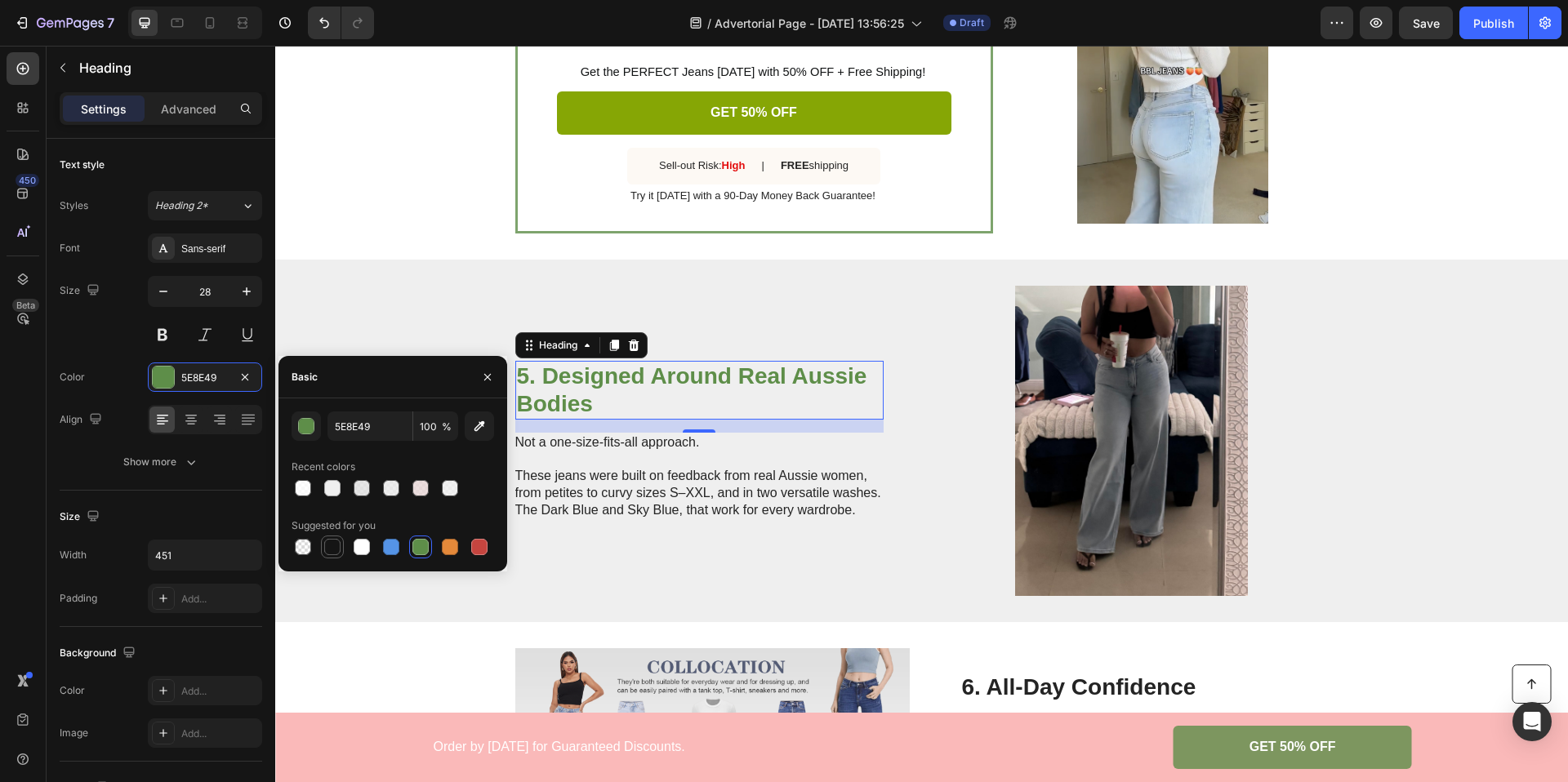
click at [332, 544] on div at bounding box center [332, 547] width 16 height 16
type input "151515"
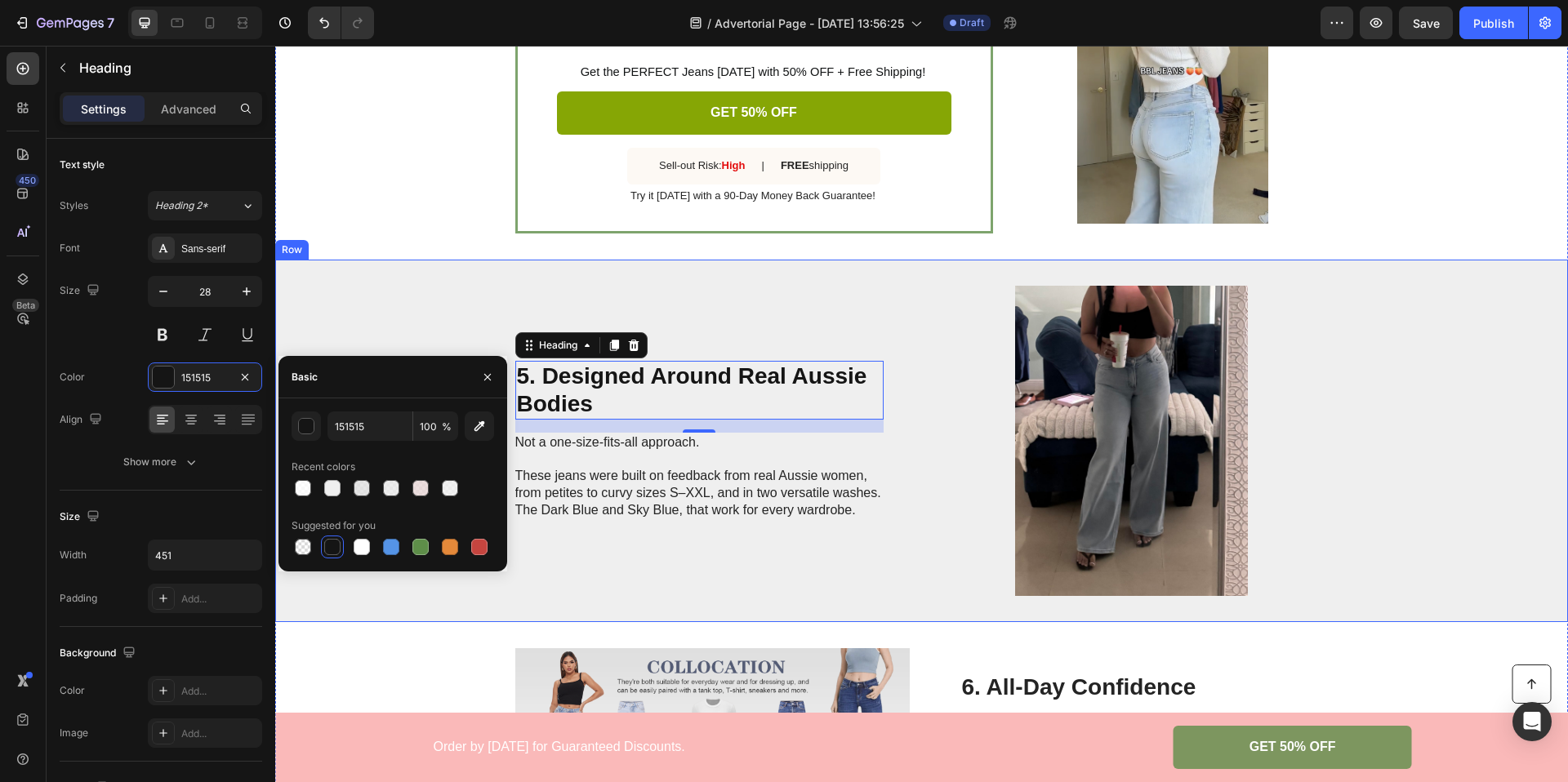
click at [404, 254] on div "SALE ENDS SOON Text Block 16 hrs 29 min 04 sec Countdown Timer Ultra Super Stre…" at bounding box center [921, 68] width 1292 height 384
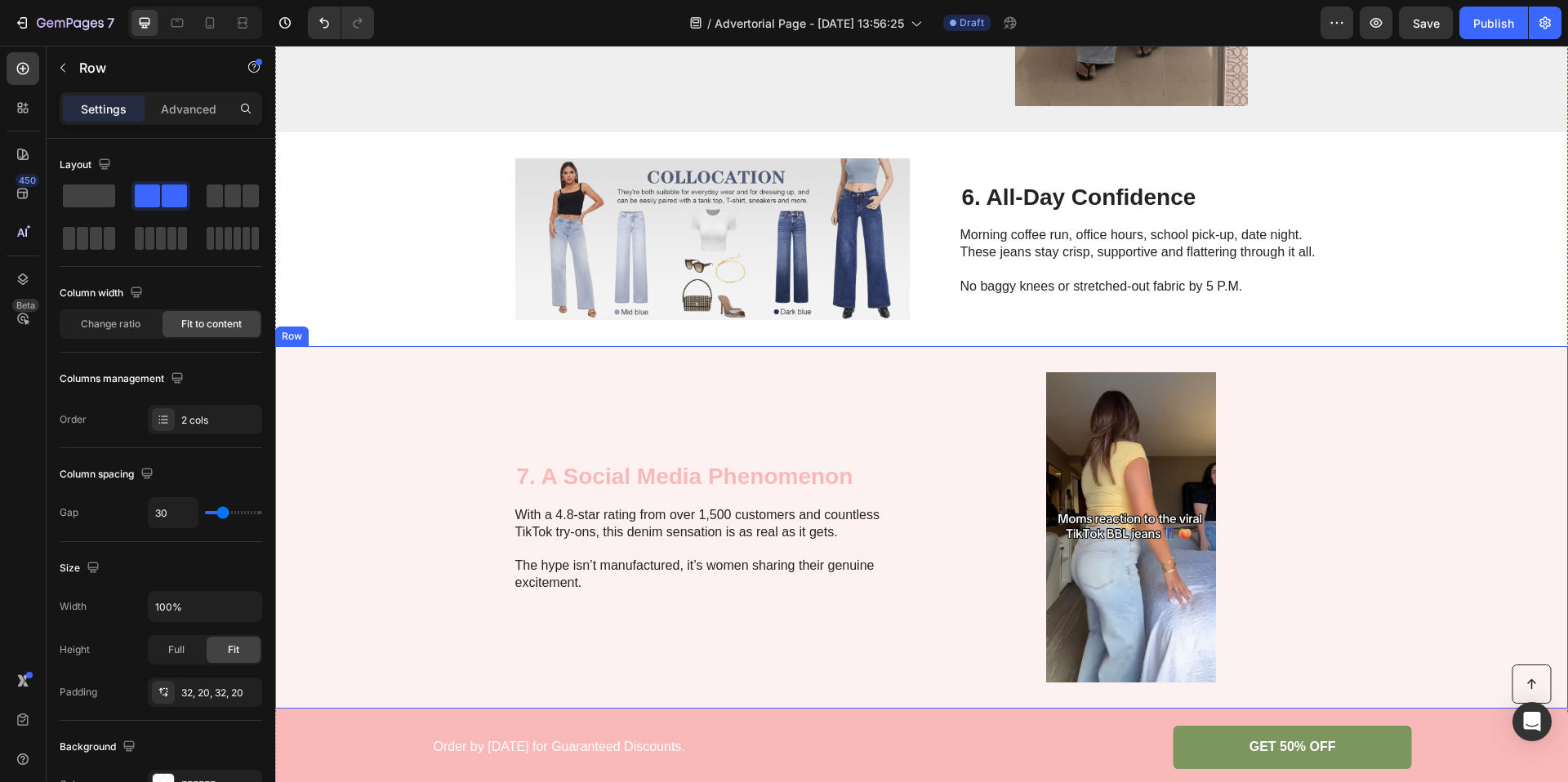
scroll to position [2540, 0]
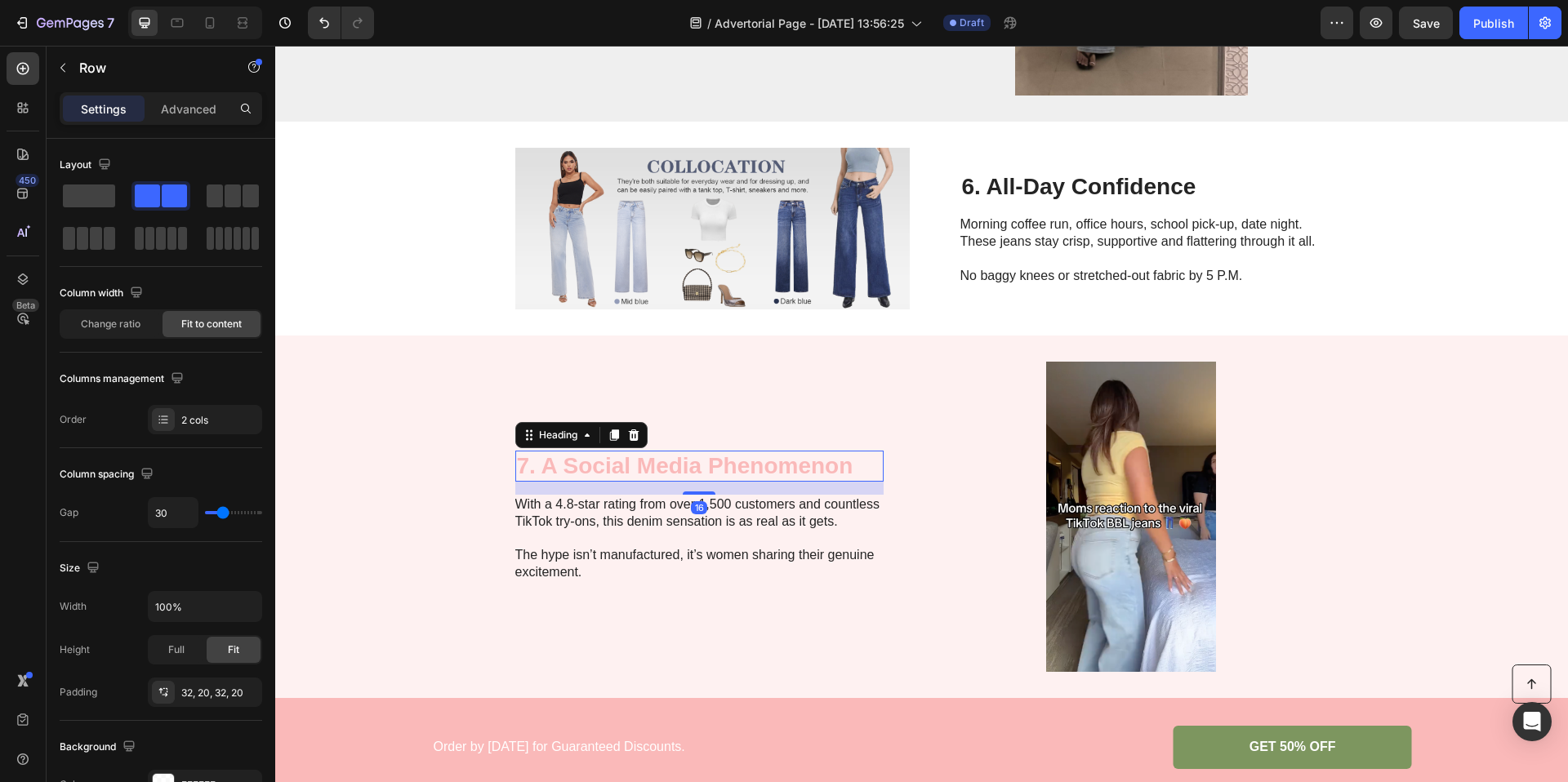
click at [795, 452] on h2 "7. A Social Media Phenomenon" at bounding box center [699, 466] width 368 height 31
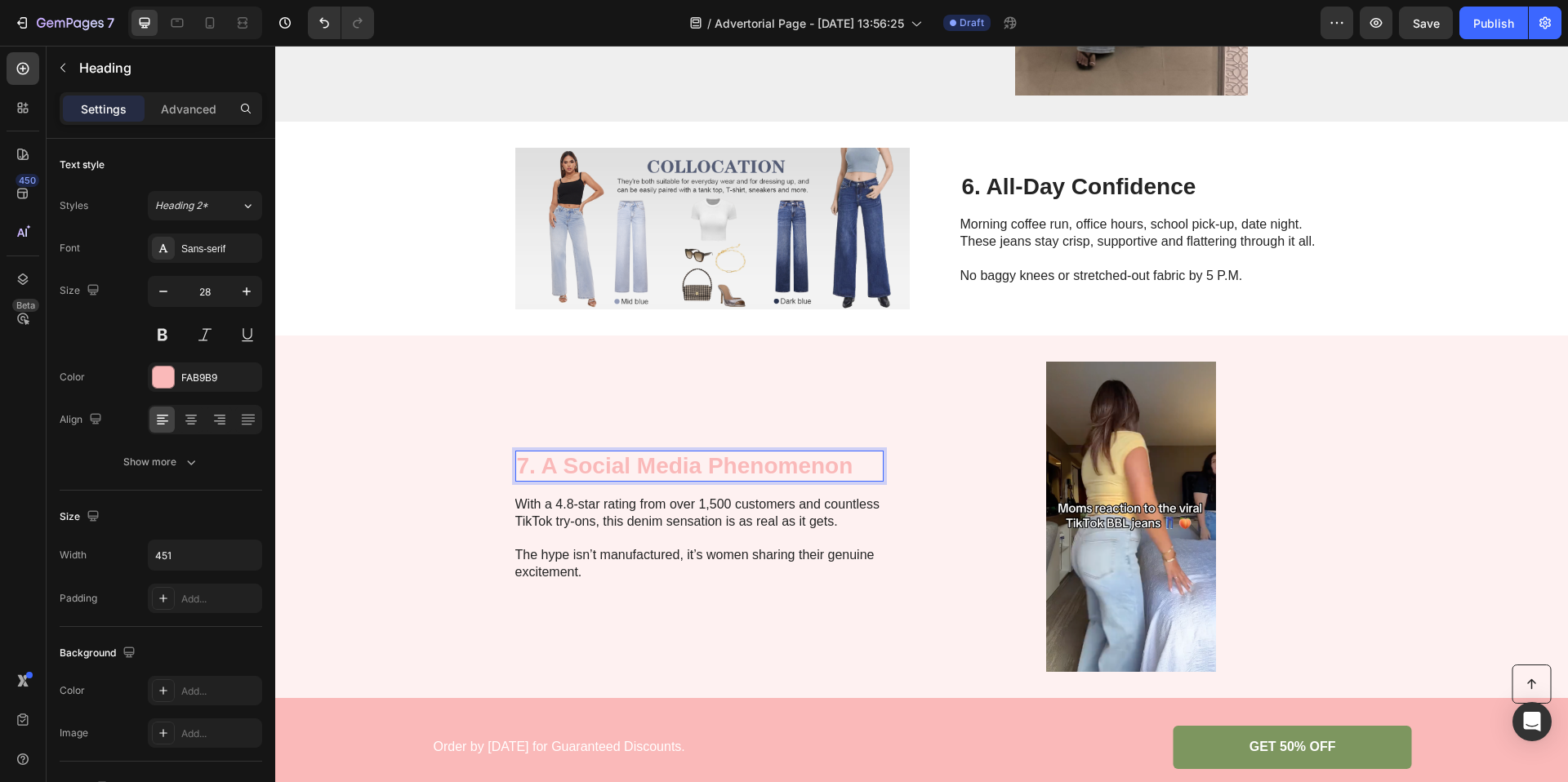
click at [795, 452] on h2 "7. A Social Media Phenomenon" at bounding box center [699, 466] width 368 height 31
click at [795, 453] on p "7. A Social Media Phenomenon" at bounding box center [699, 467] width 365 height 28
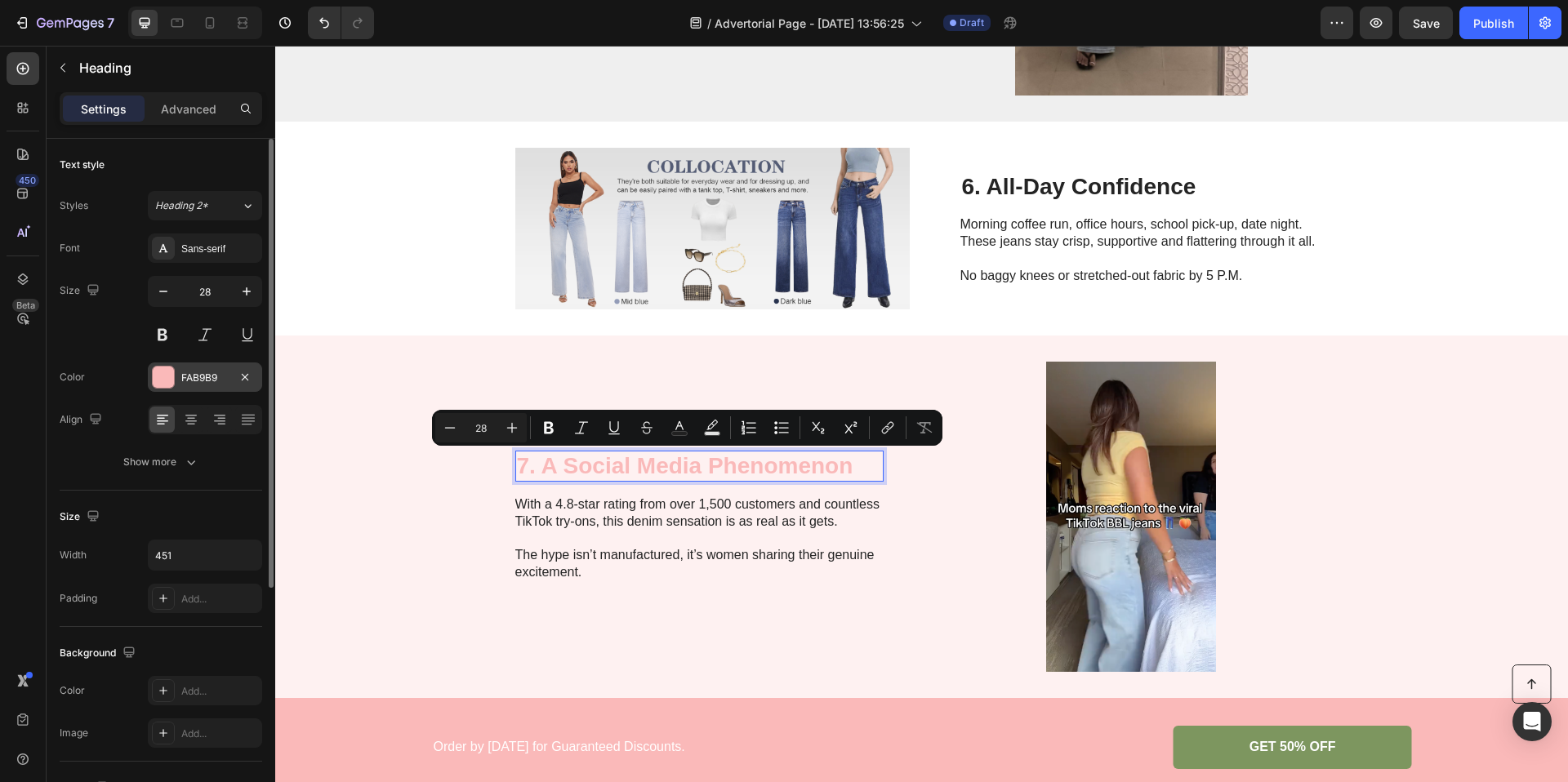
click at [200, 369] on div "FAB9B9" at bounding box center [205, 377] width 114 height 30
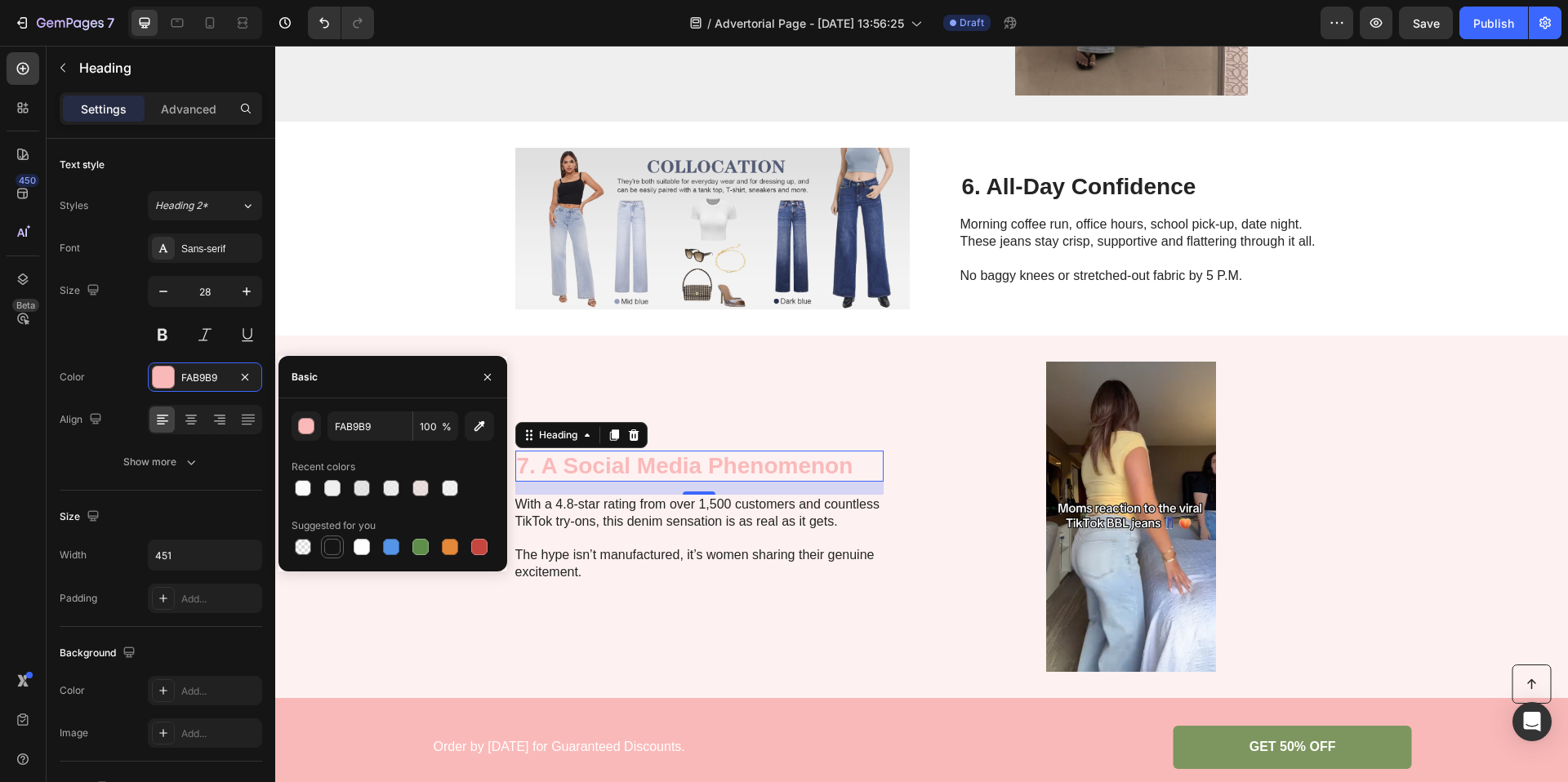
click at [336, 549] on div at bounding box center [332, 547] width 16 height 16
type input "151515"
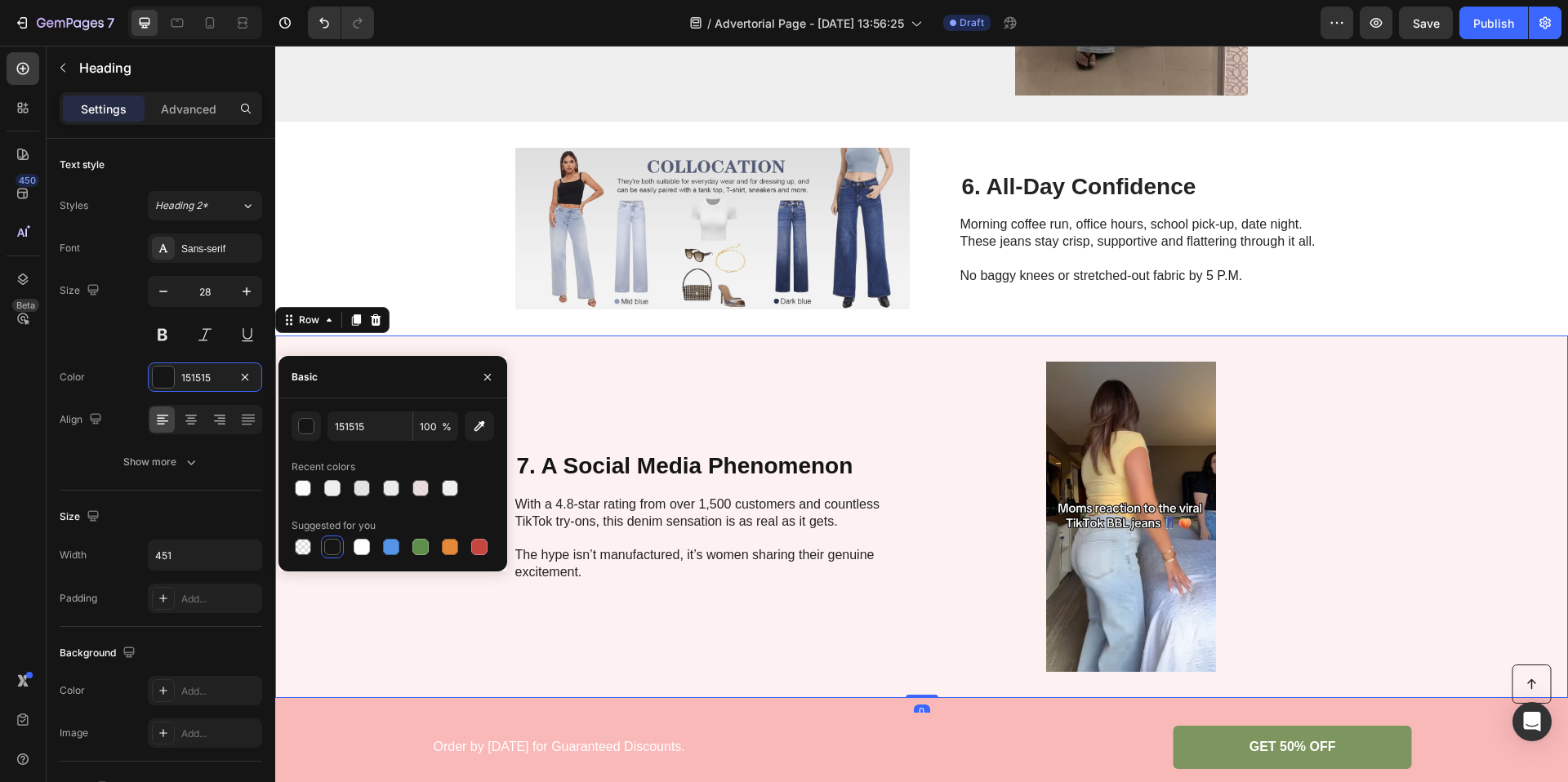
click at [591, 353] on div "7. A Social Media Phenomenon Heading With a 4.8-star rating from over 1,500 cus…" at bounding box center [921, 516] width 1292 height 362
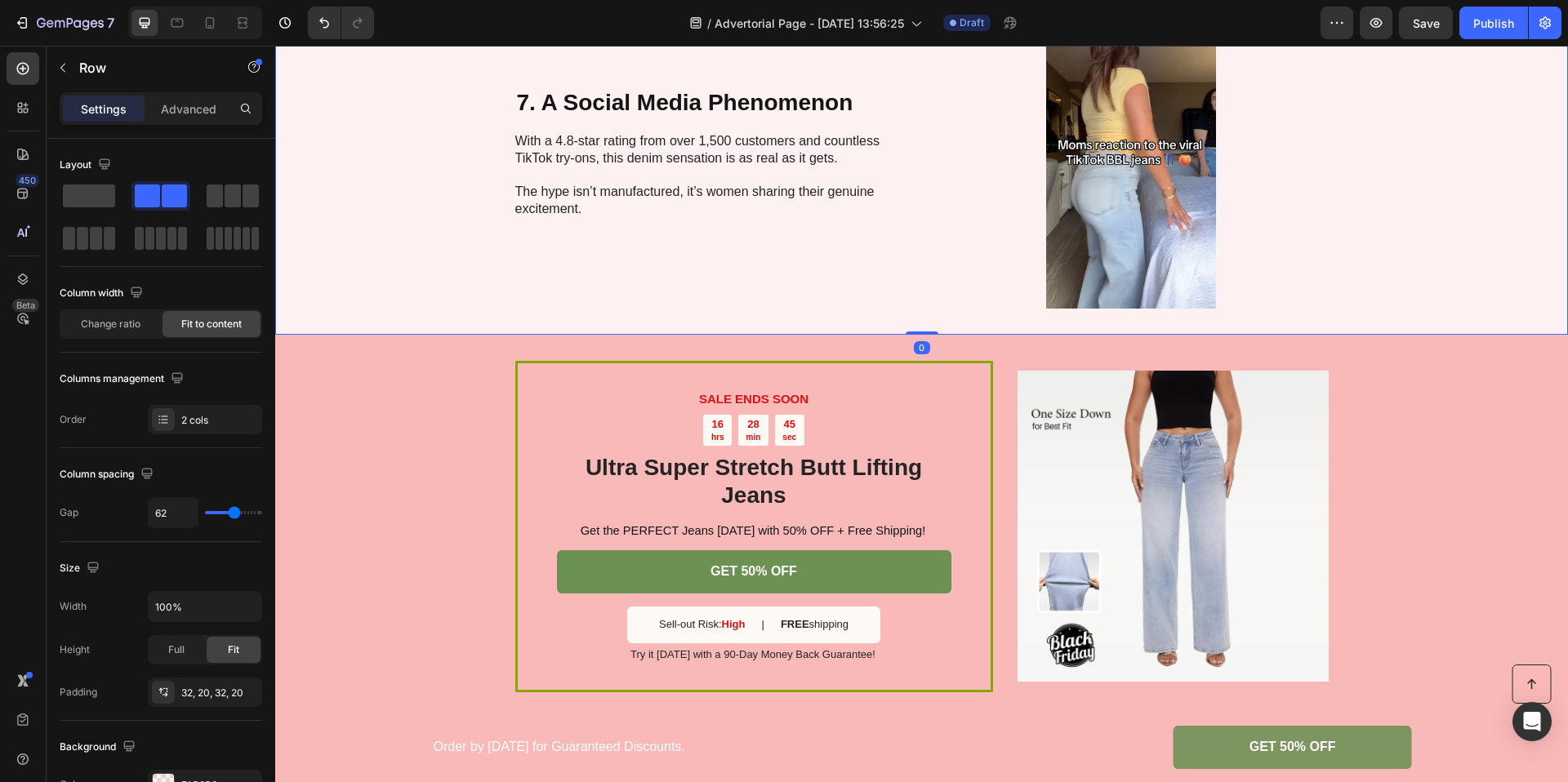
scroll to position [2918, 0]
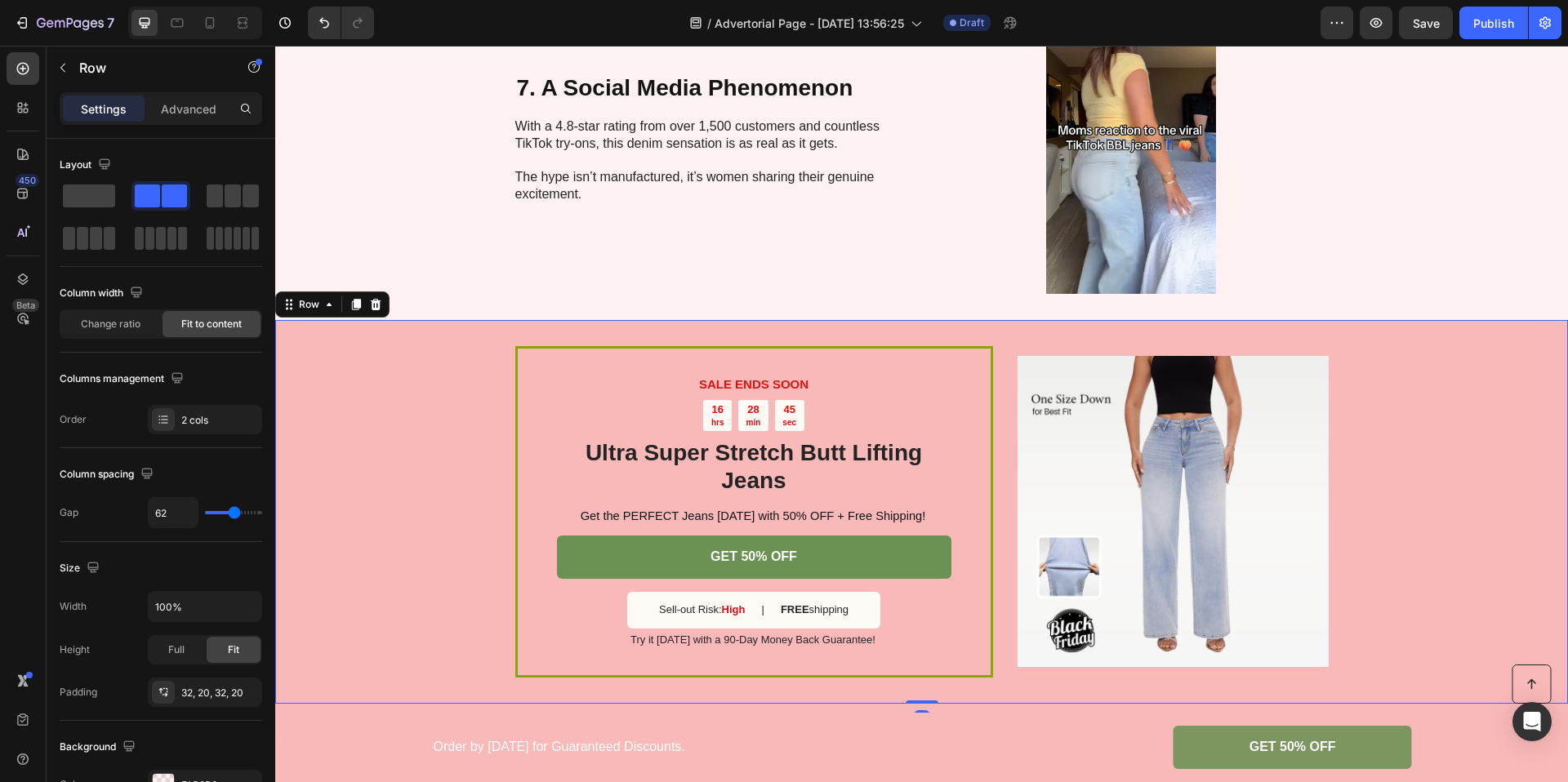
click at [371, 471] on div "SALE ENDS SOON Text Block 16 hrs 28 min 45 sec Countdown Timer Ultra Super Stre…" at bounding box center [921, 512] width 1292 height 384
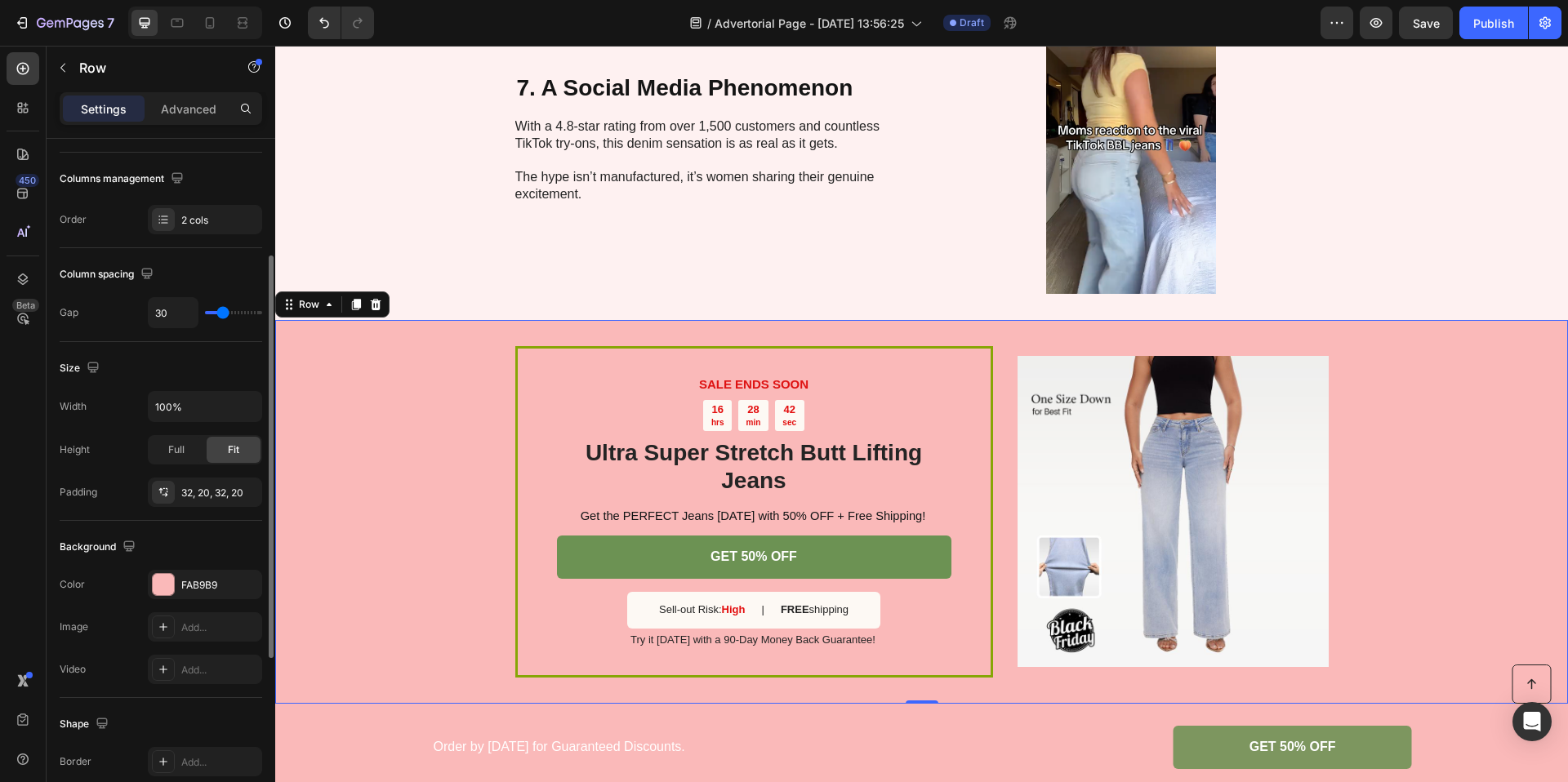
scroll to position [204, 0]
click at [188, 581] on div "FAB9B9" at bounding box center [205, 581] width 48 height 15
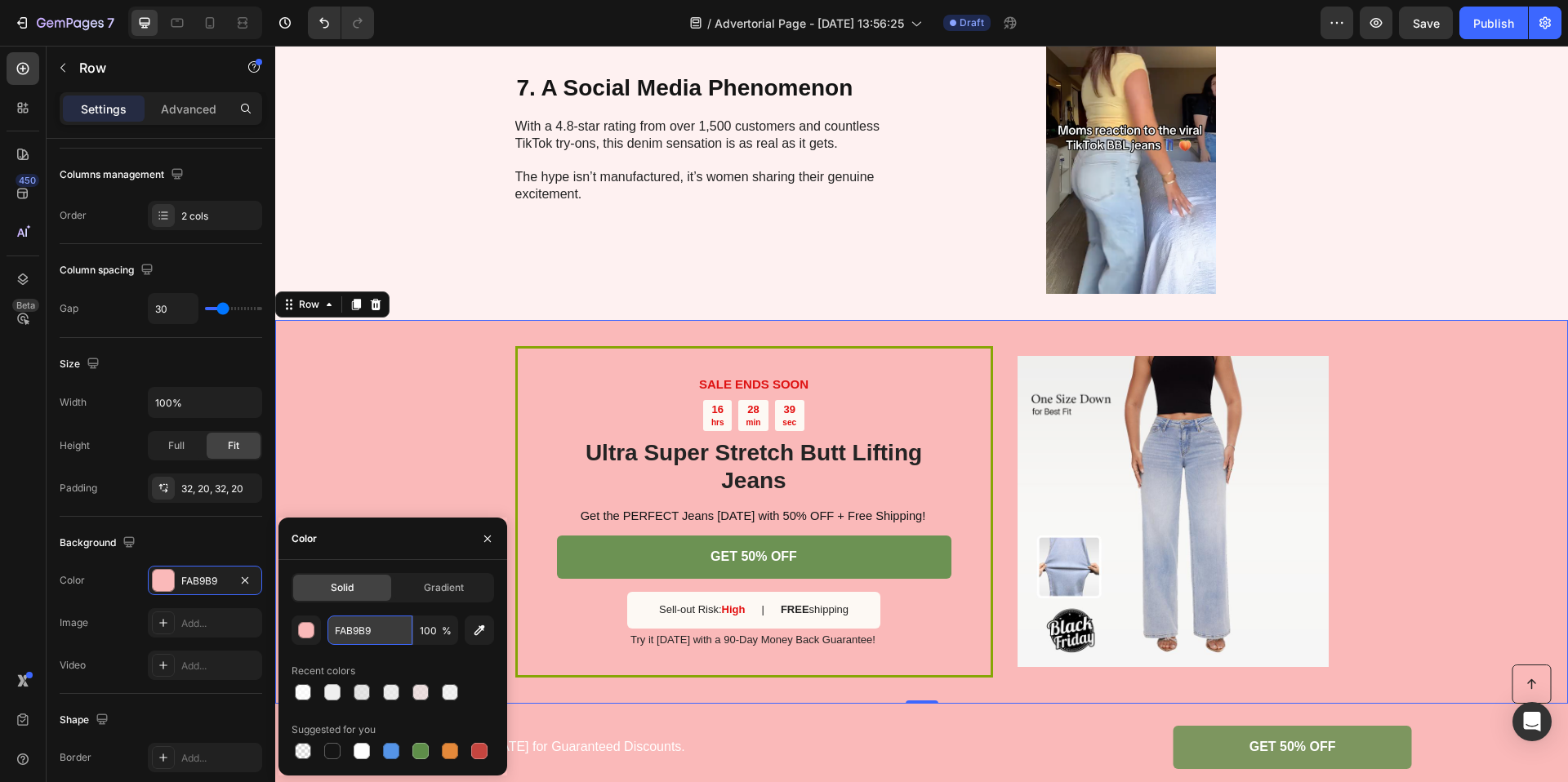
click at [348, 633] on input "FAB9B9" at bounding box center [369, 631] width 85 height 30
click at [358, 693] on div at bounding box center [361, 692] width 16 height 16
type input "E0E0E0"
type input "80"
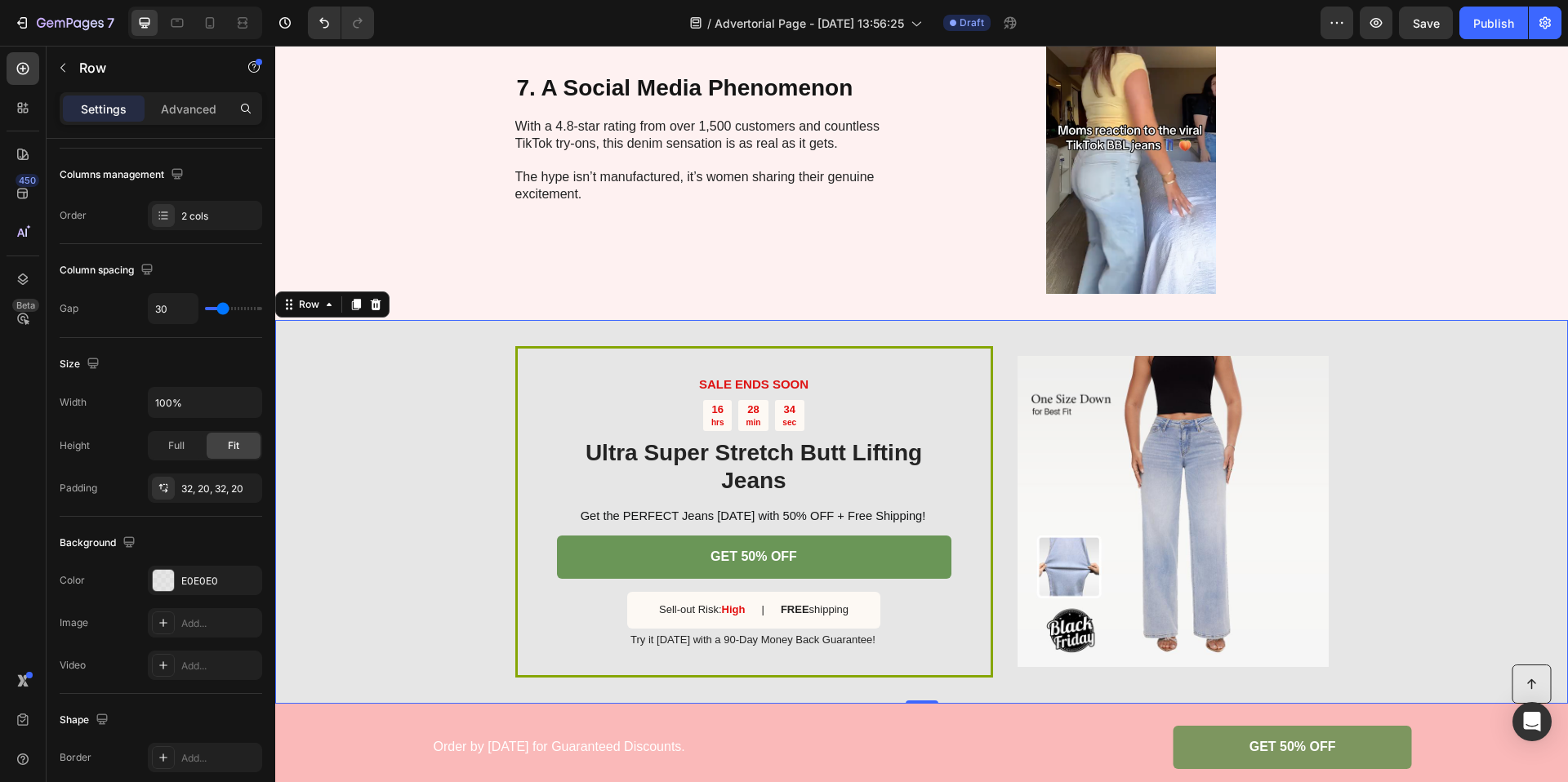
click at [380, 426] on div "SALE ENDS SOON Text Block 16 hrs 28 min 34 sec Countdown Timer Ultra Super Stre…" at bounding box center [921, 512] width 1292 height 384
click at [192, 585] on div "E0E0E0" at bounding box center [205, 581] width 48 height 15
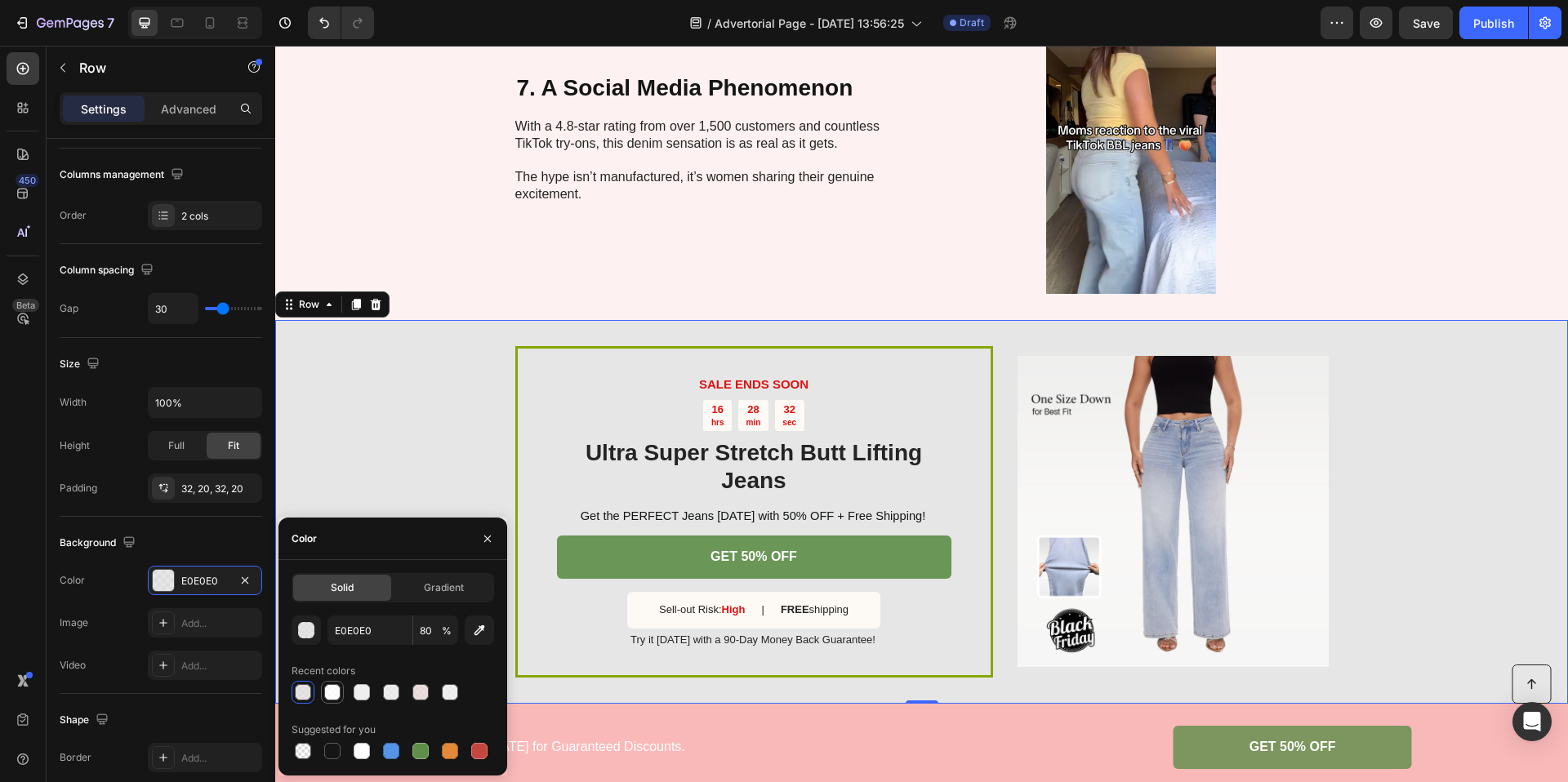
click at [336, 694] on div at bounding box center [332, 692] width 16 height 16
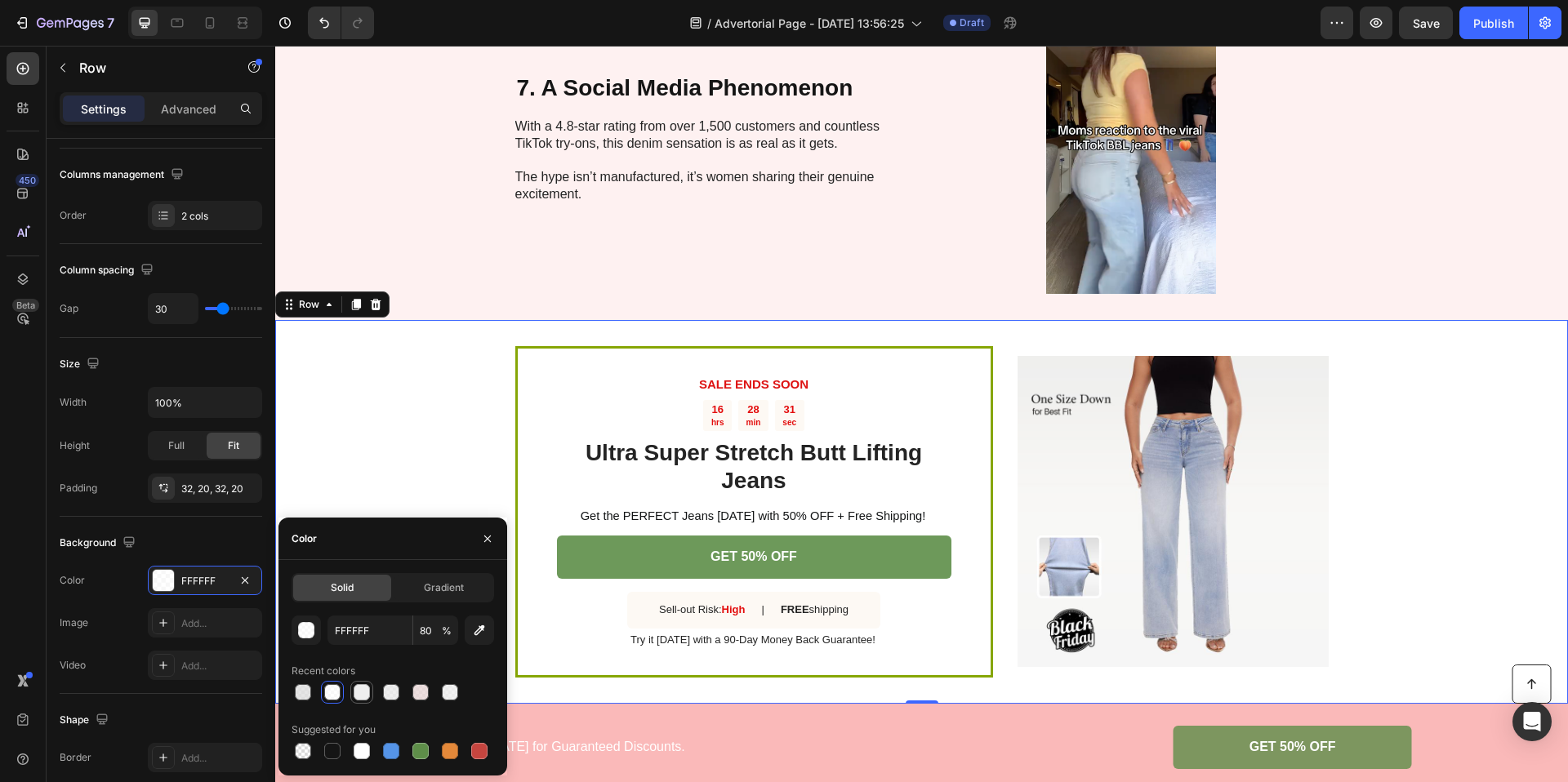
click at [362, 690] on div at bounding box center [361, 692] width 16 height 16
type input "EFEFEF"
type input "100"
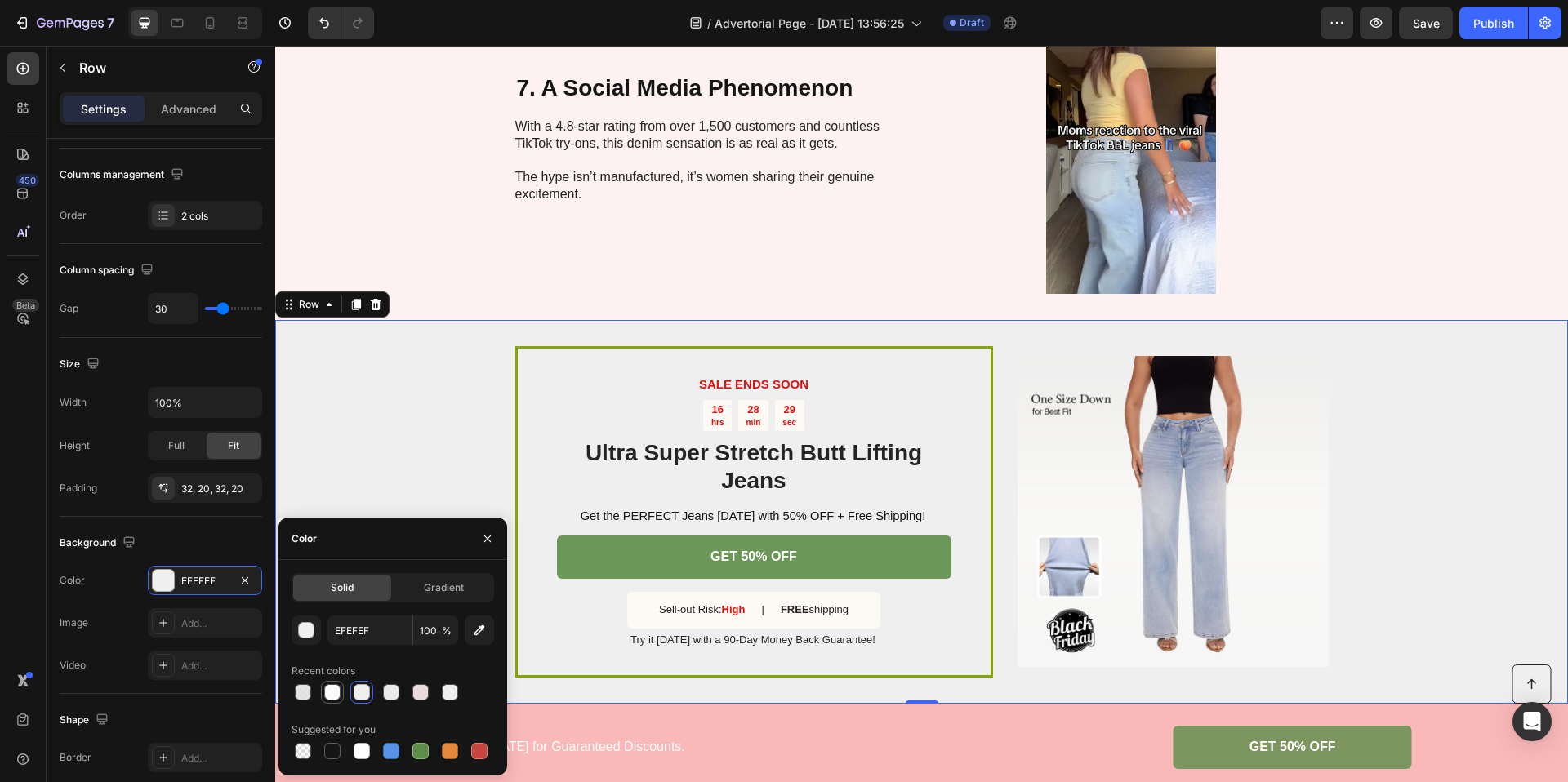
click at [335, 691] on div at bounding box center [332, 692] width 16 height 16
type input "FFFFFF"
type input "80"
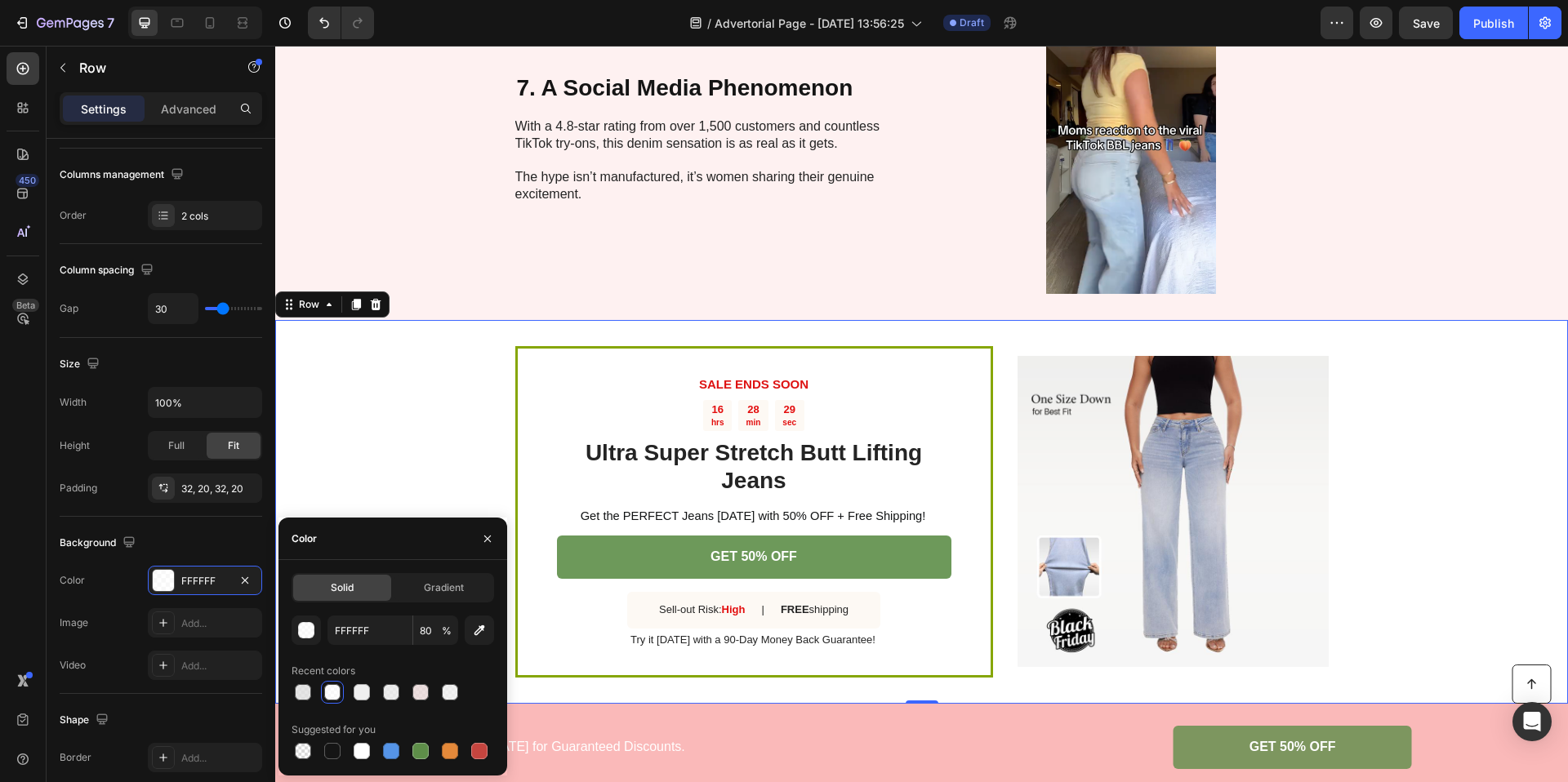
click at [433, 383] on div "SALE ENDS SOON Text Block 16 hrs 28 min 29 sec Countdown Timer Ultra Super Stre…" at bounding box center [921, 512] width 1292 height 384
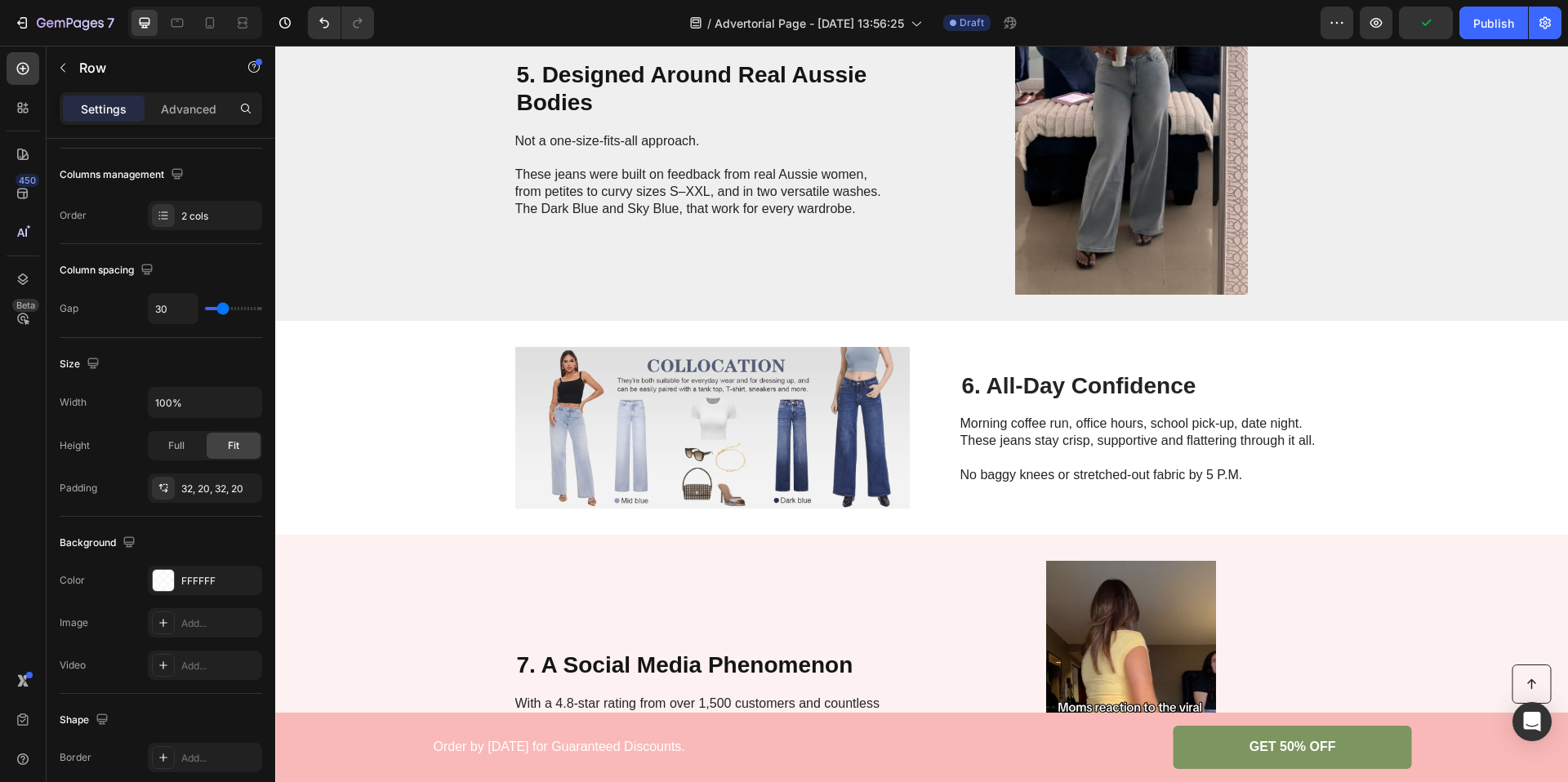
scroll to position [2381, 0]
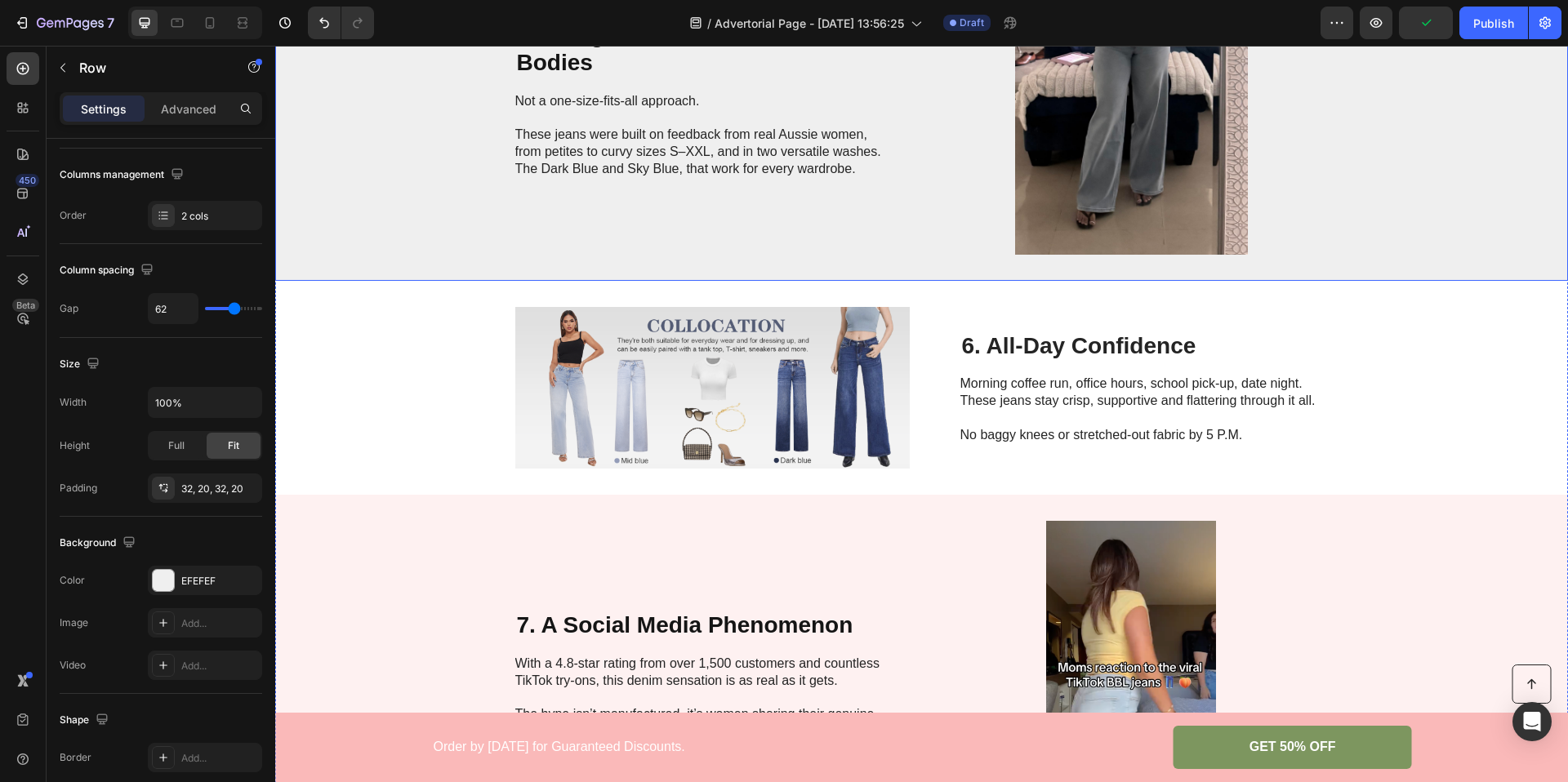
click at [399, 221] on div "5. Designed Around Real Aussie Bodies Heading Not a one-size-fits-all approach.…" at bounding box center [921, 99] width 1292 height 362
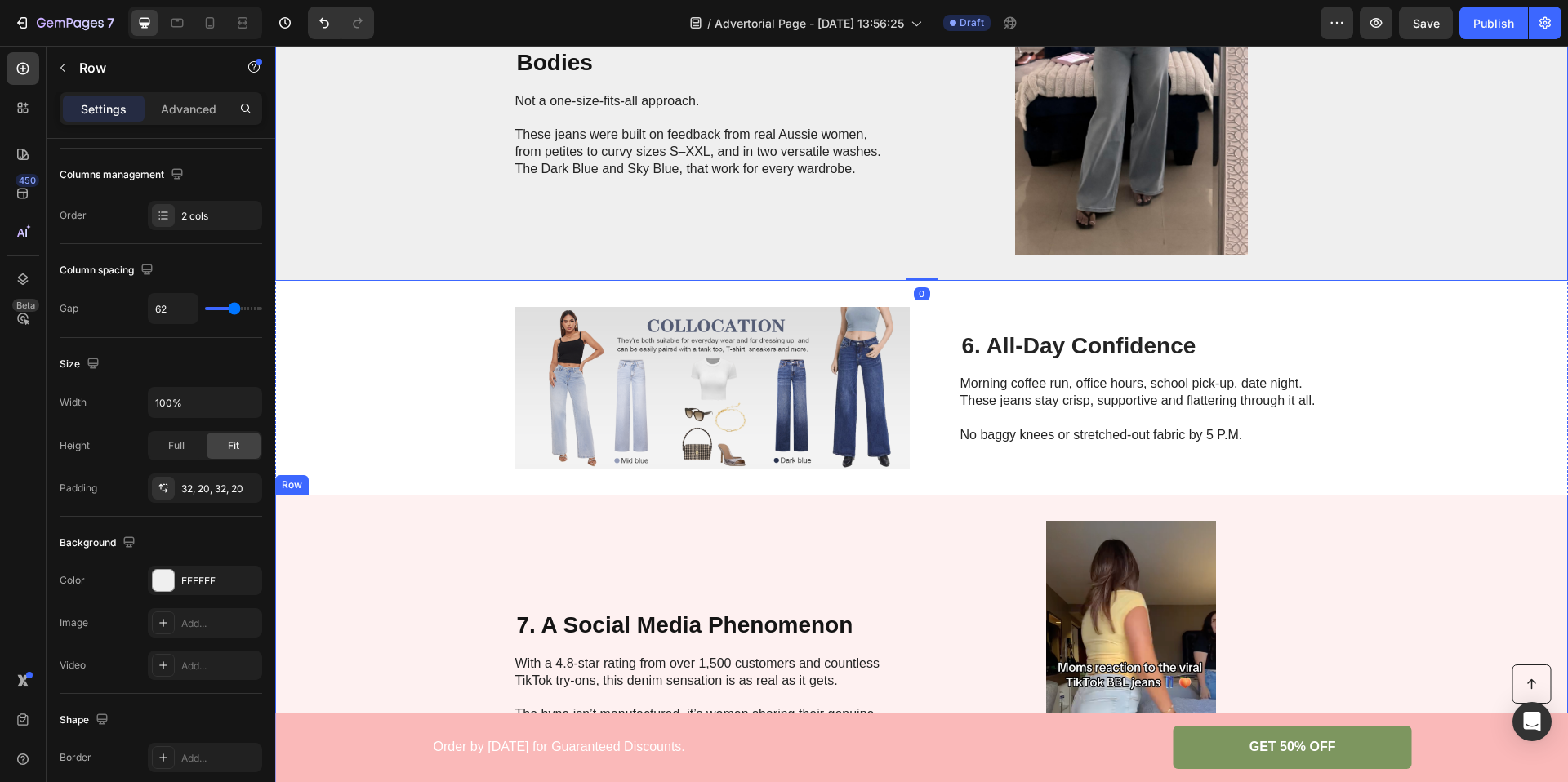
click at [371, 533] on div "7. A Social Media Phenomenon Heading With a 4.8-star rating from over 1,500 cus…" at bounding box center [921, 676] width 1292 height 362
click at [197, 582] on div "FAB9B9" at bounding box center [205, 581] width 48 height 15
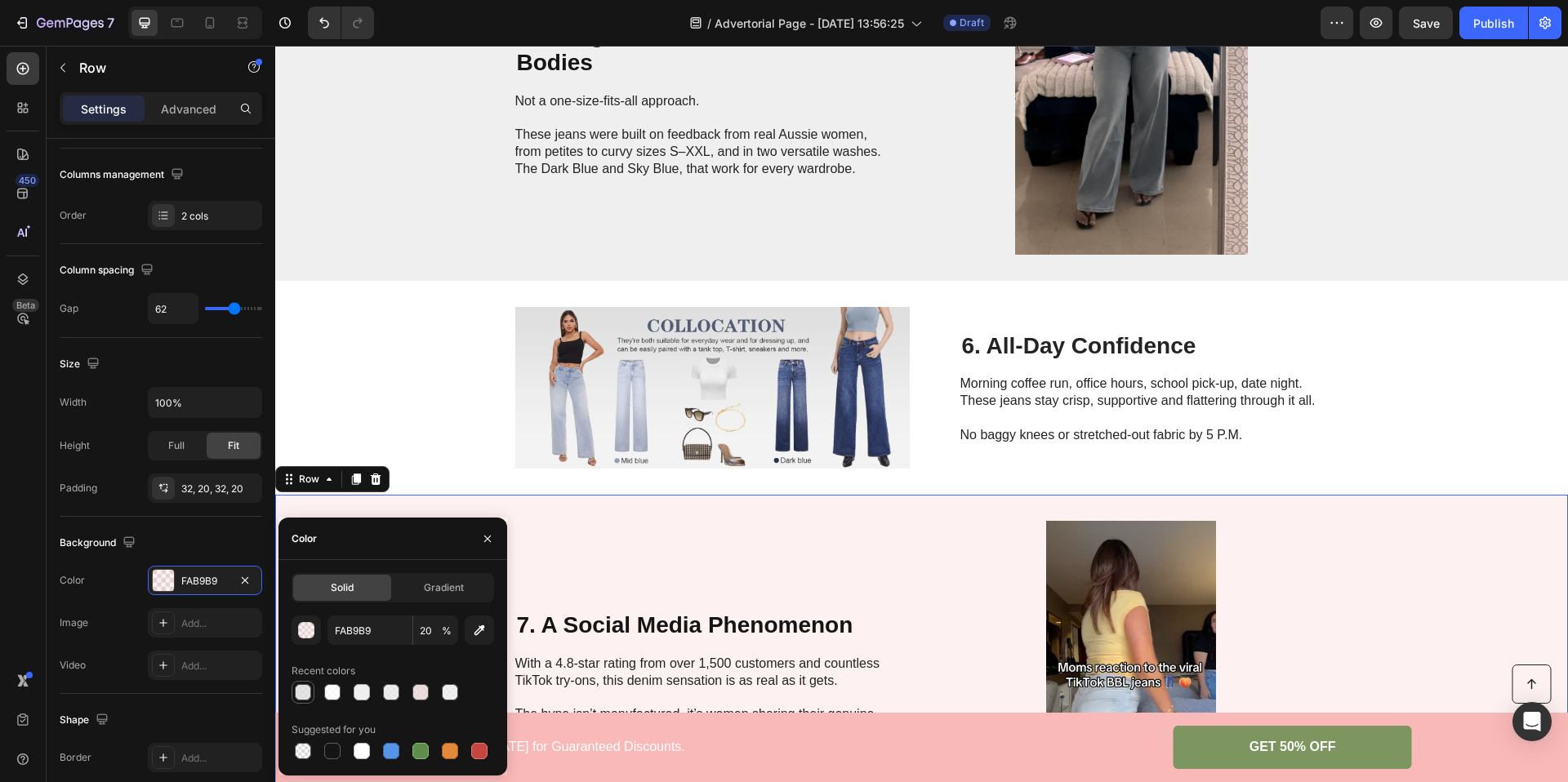
click at [303, 688] on div at bounding box center [302, 692] width 16 height 16
type input "E0E0E0"
type input "80"
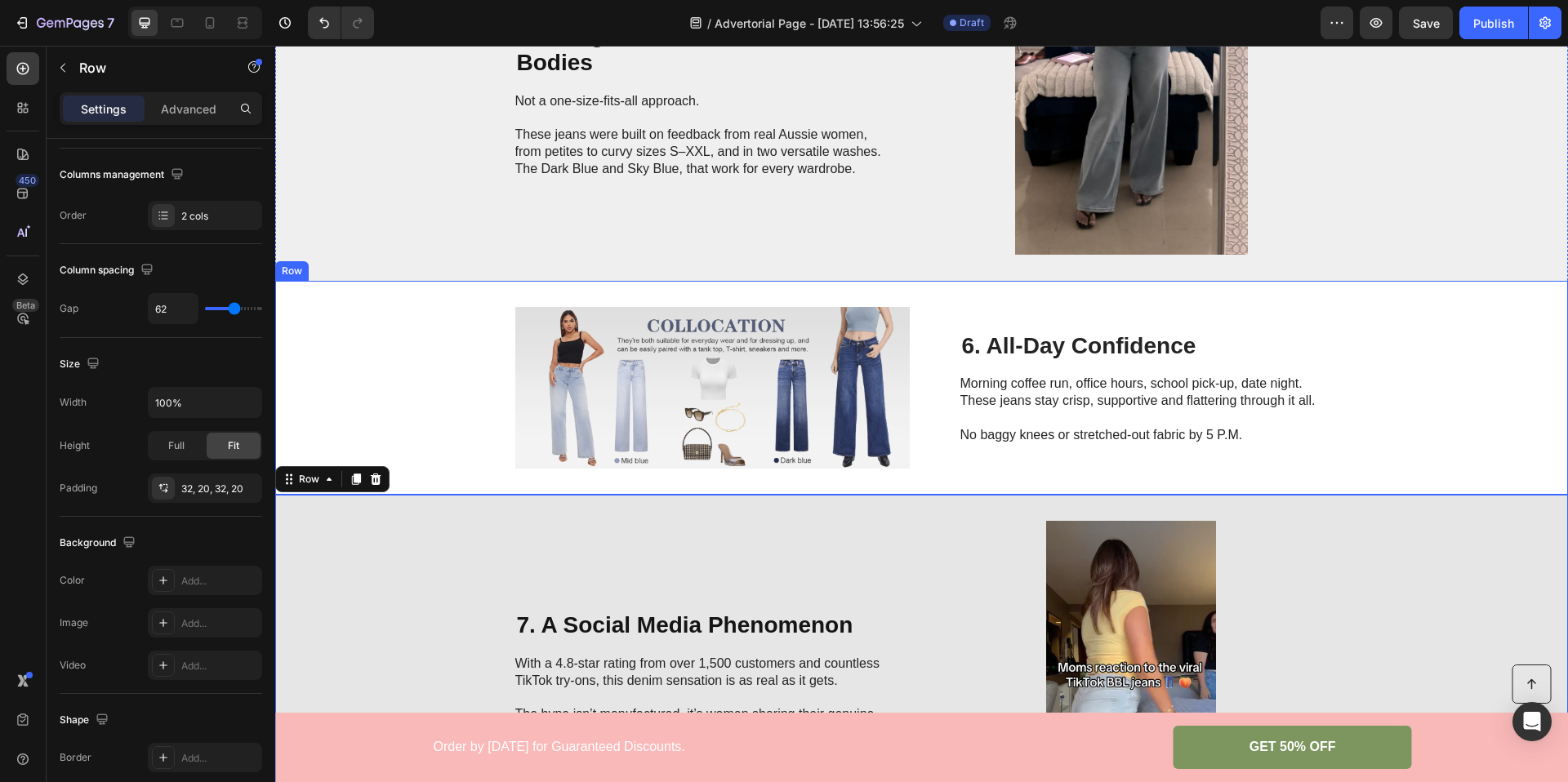
click at [403, 399] on div "Image 6. All-Day Confidence Heading Morning coffee run, office hours, school pi…" at bounding box center [921, 387] width 1292 height 214
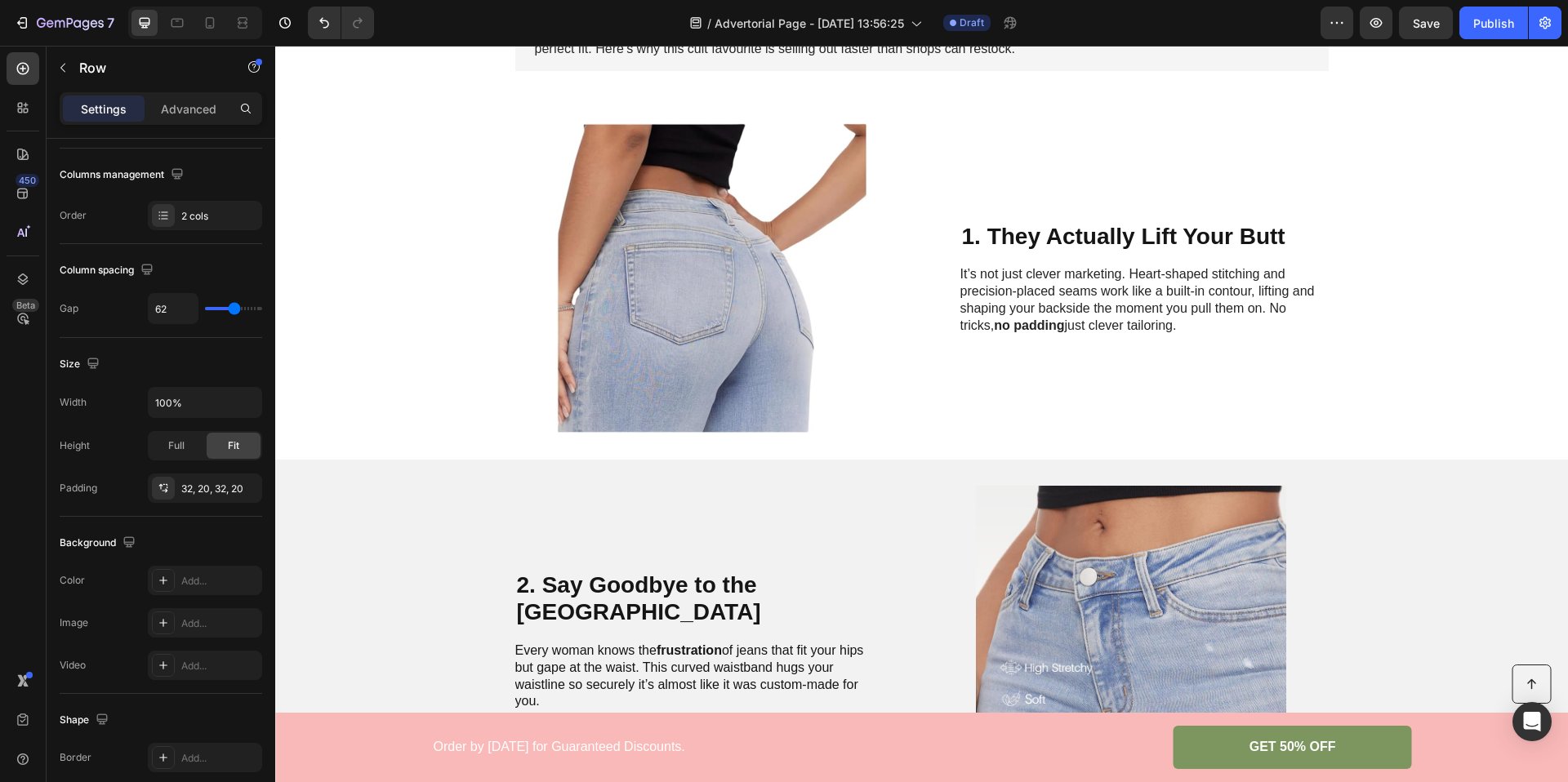
scroll to position [0, 0]
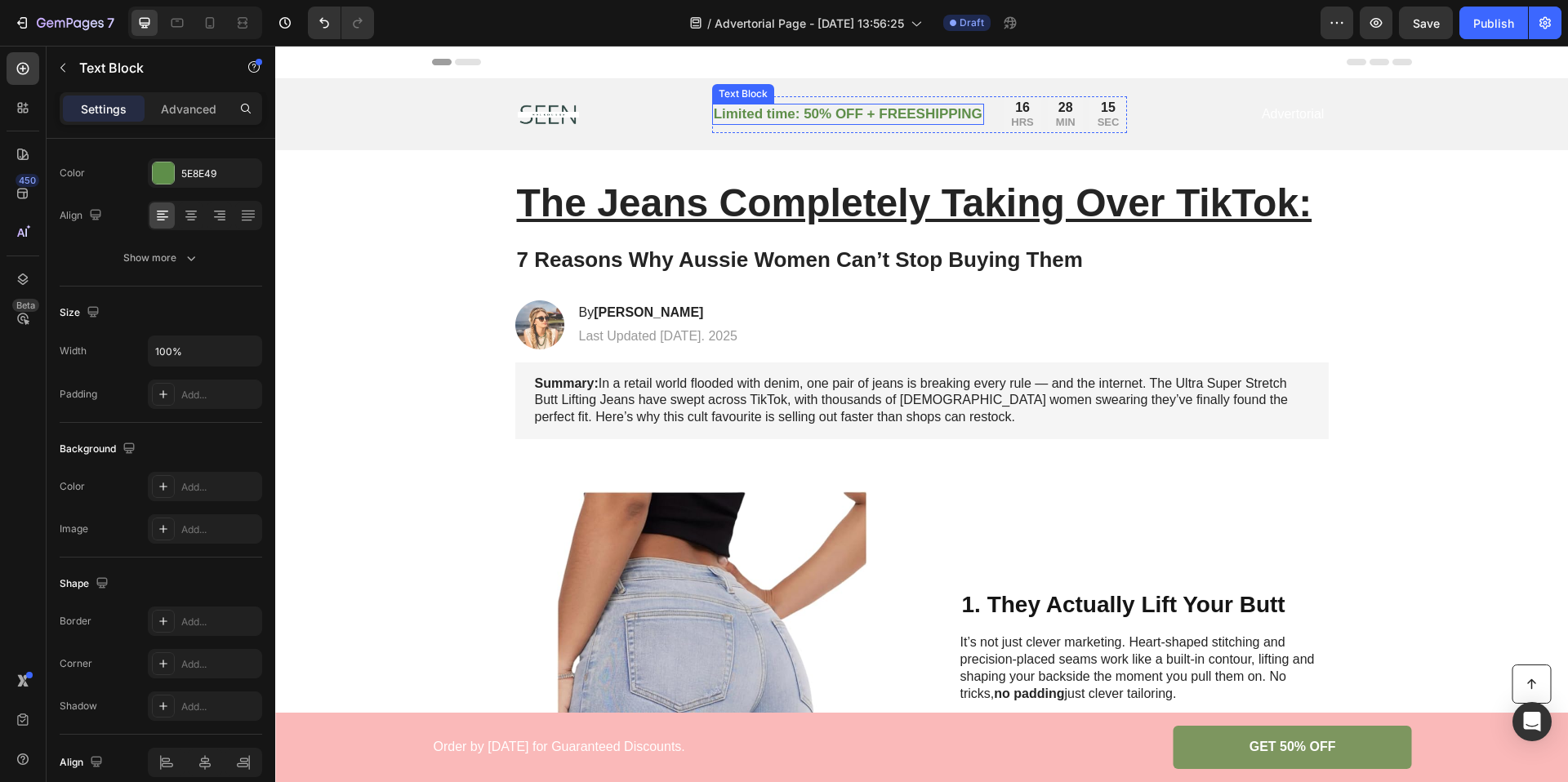
click at [873, 113] on p "Limited time: 50% OFF + FREESHIPPING" at bounding box center [848, 114] width 269 height 18
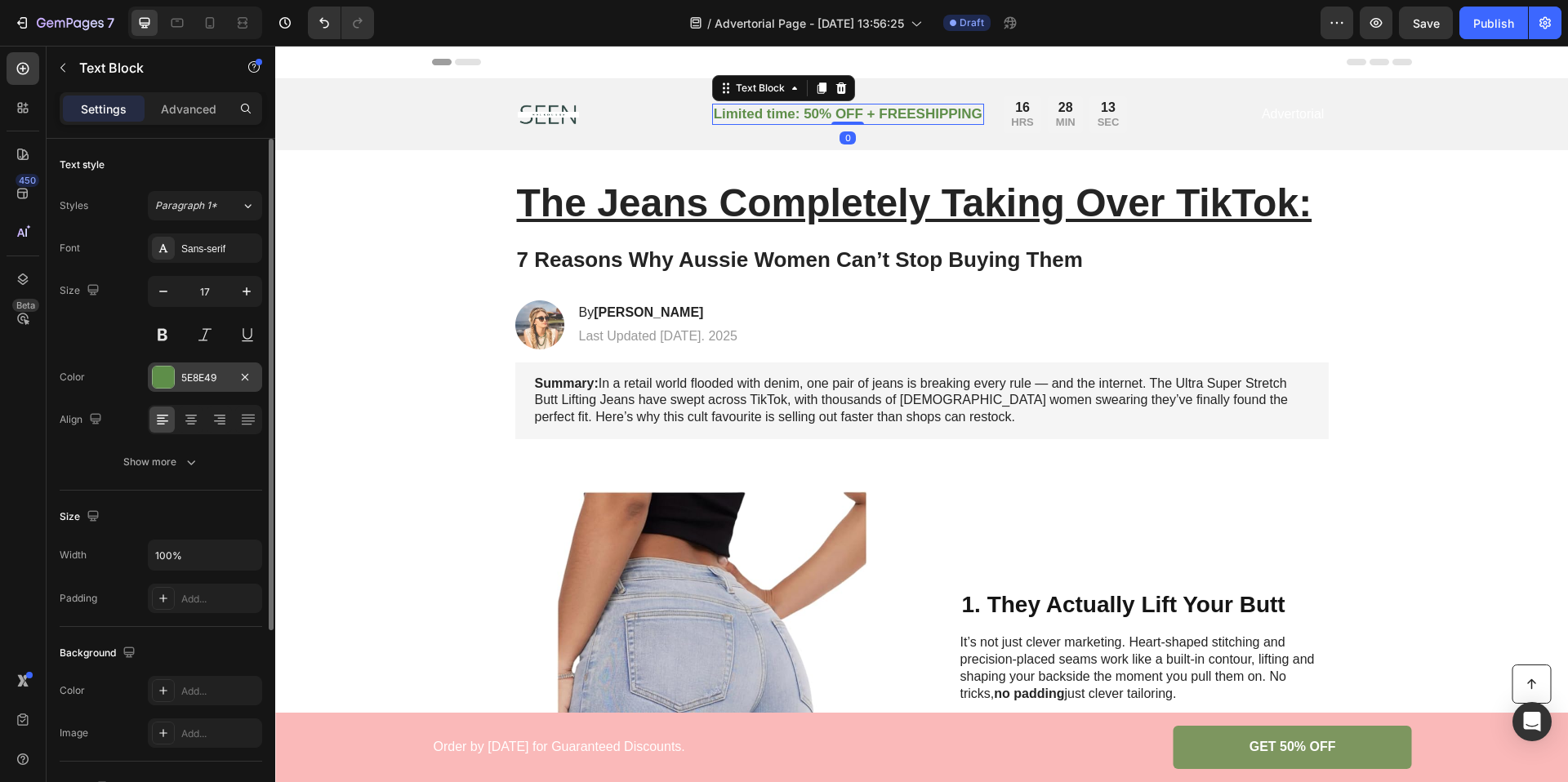
click at [184, 379] on div "5E8E49" at bounding box center [205, 378] width 48 height 15
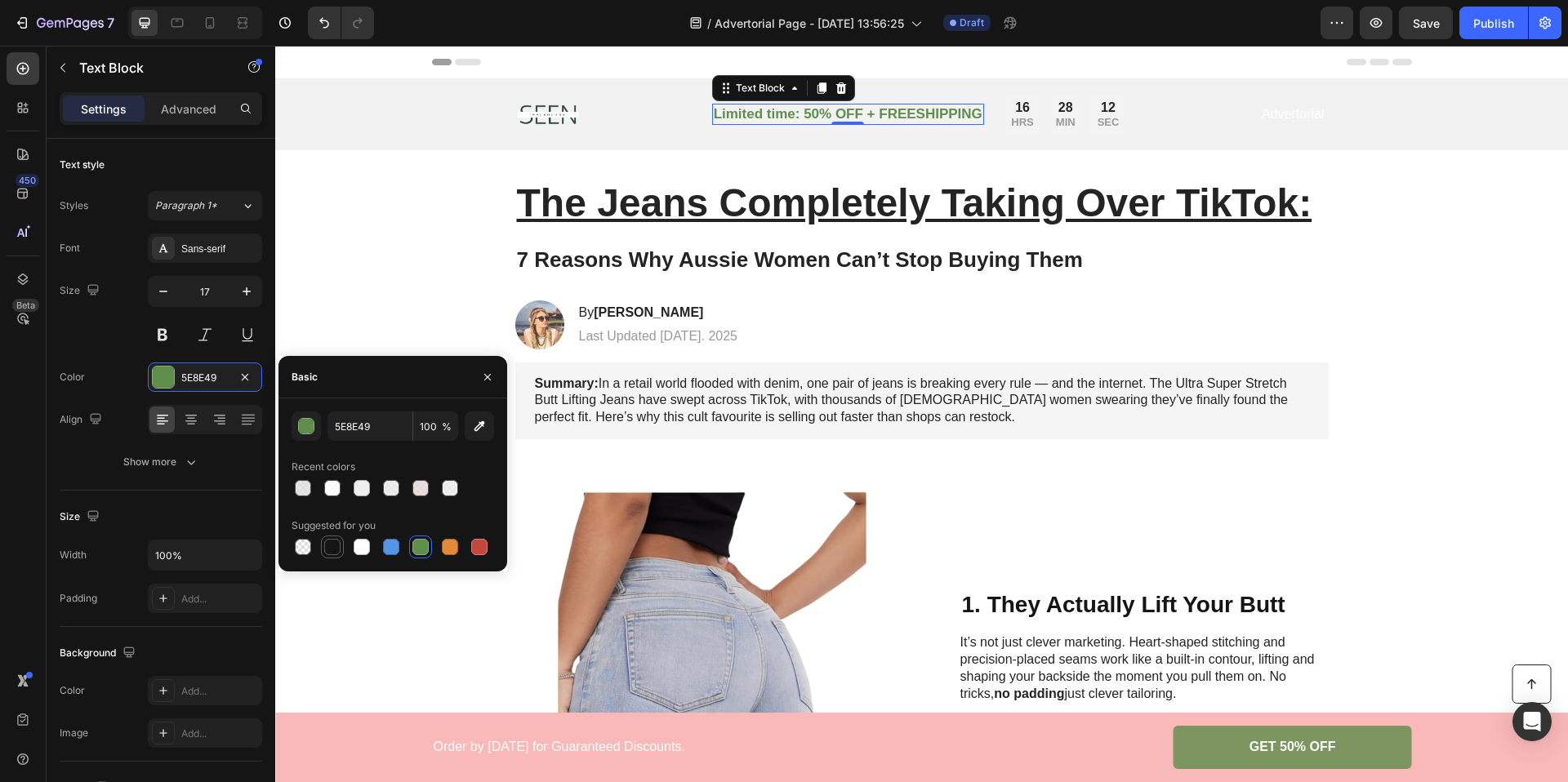
click at [327, 548] on div at bounding box center [332, 547] width 16 height 16
click at [298, 421] on div "button" at bounding box center [306, 427] width 16 height 16
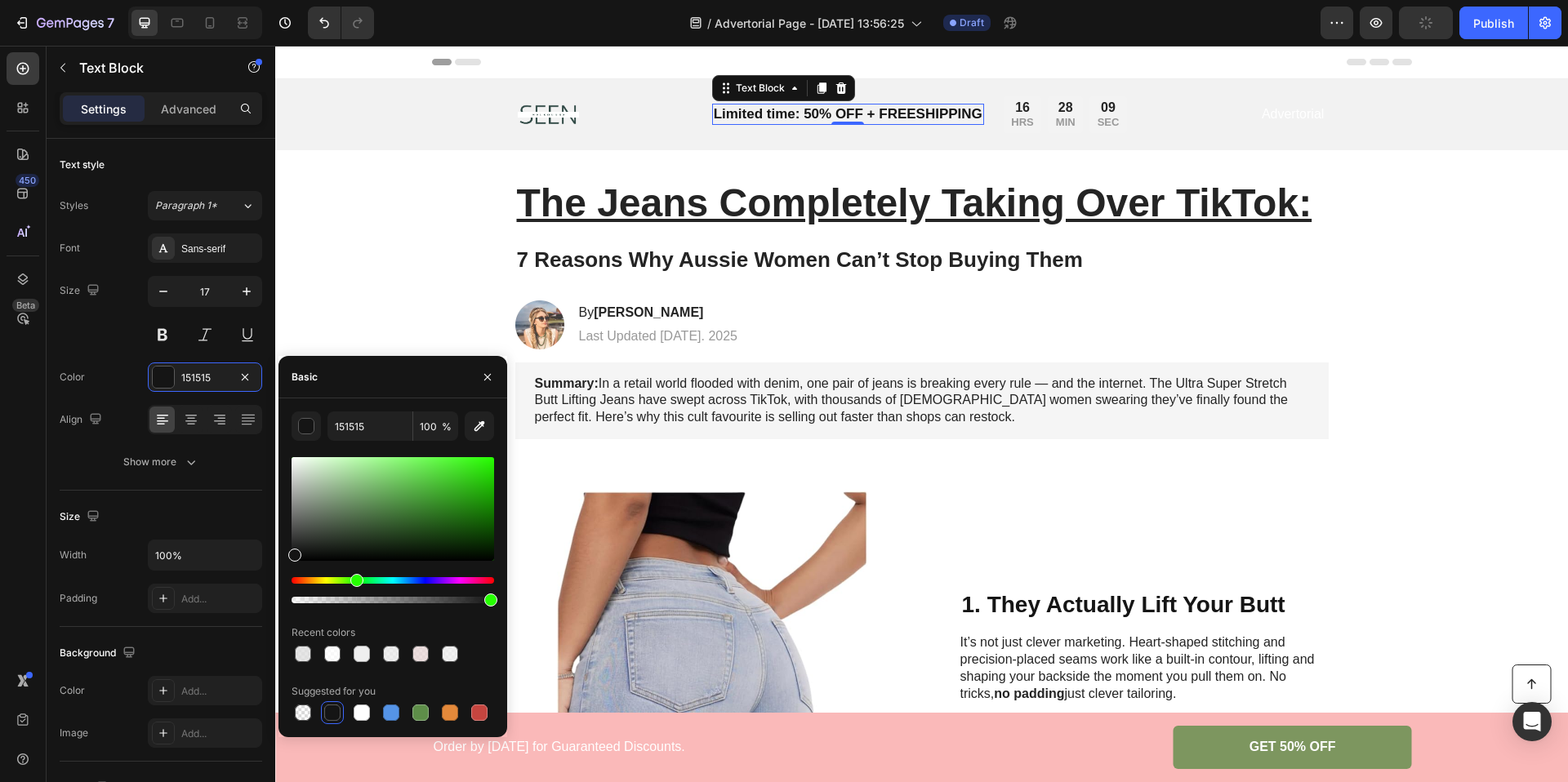
click at [356, 579] on div "Hue" at bounding box center [393, 580] width 203 height 7
click at [383, 456] on div "141414 100 % Recent colors Suggested for you" at bounding box center [393, 568] width 203 height 312
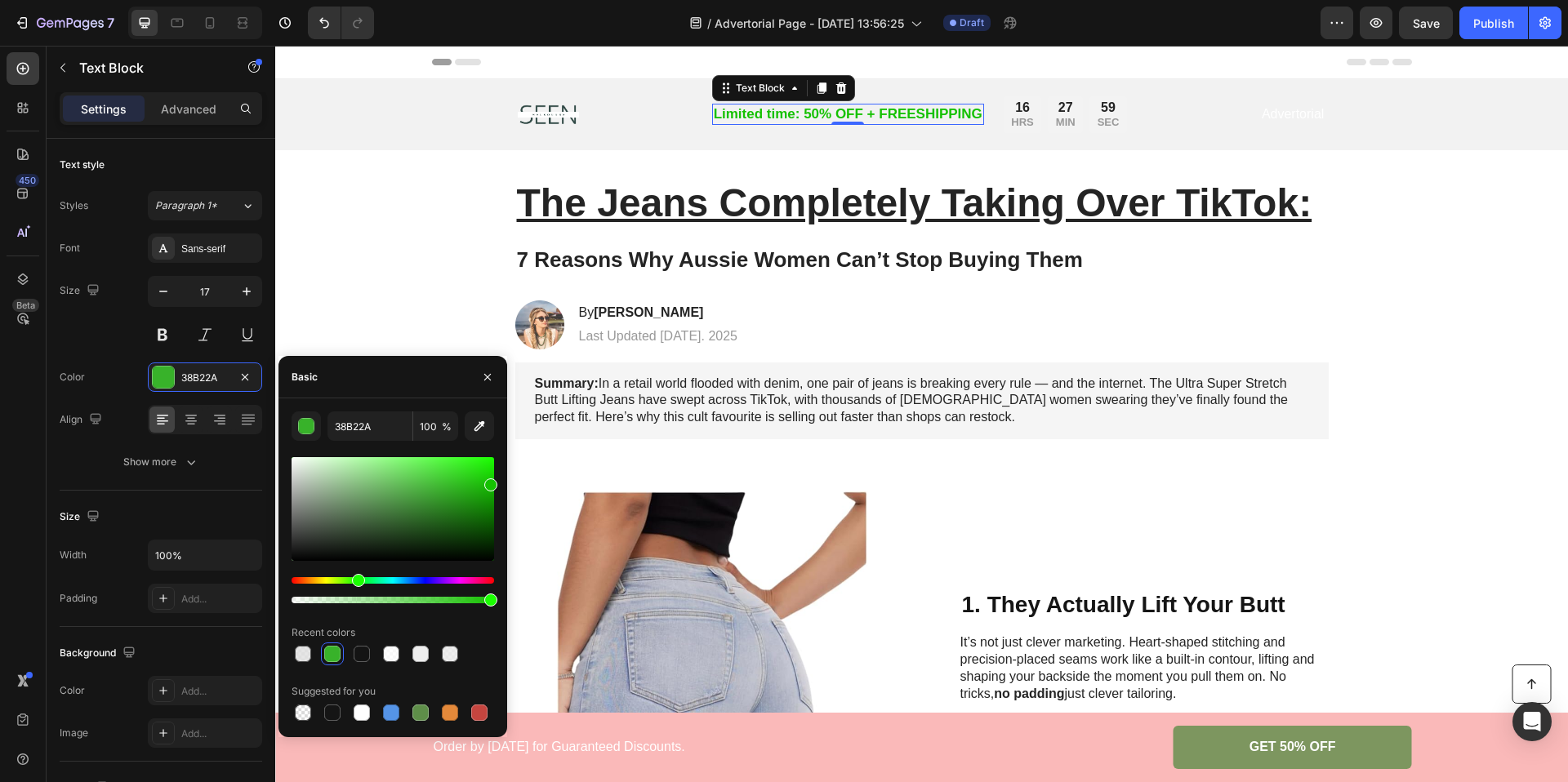
drag, startPoint x: 380, startPoint y: 476, endPoint x: 493, endPoint y: 482, distance: 113.2
click at [493, 482] on div at bounding box center [393, 509] width 203 height 103
type input "15C101"
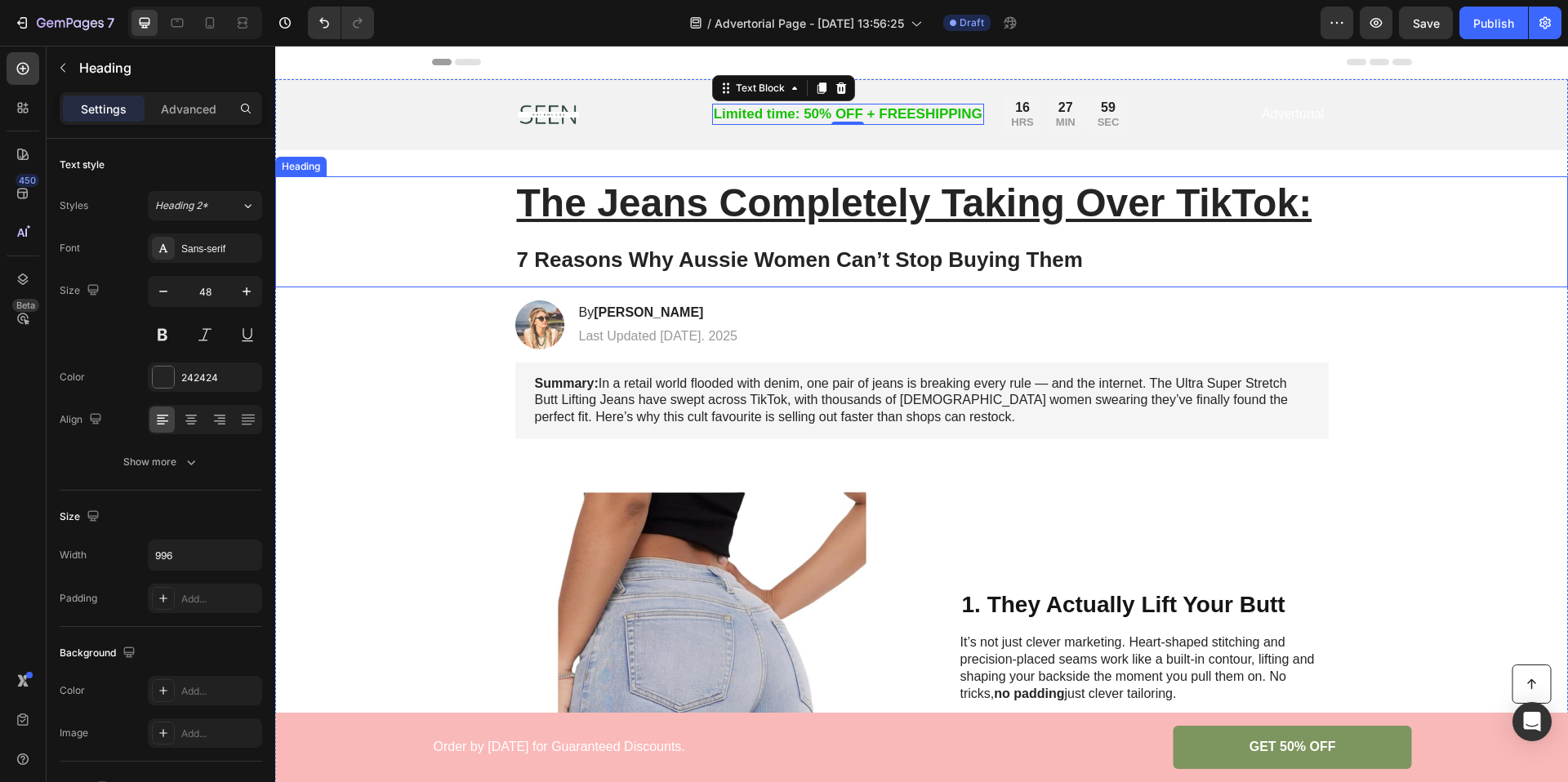
click at [426, 261] on div "The Jeans Completely Taking Over TikTok: 7 Reasons Why Aussie Women Can’t Stop …" at bounding box center [921, 232] width 1260 height 111
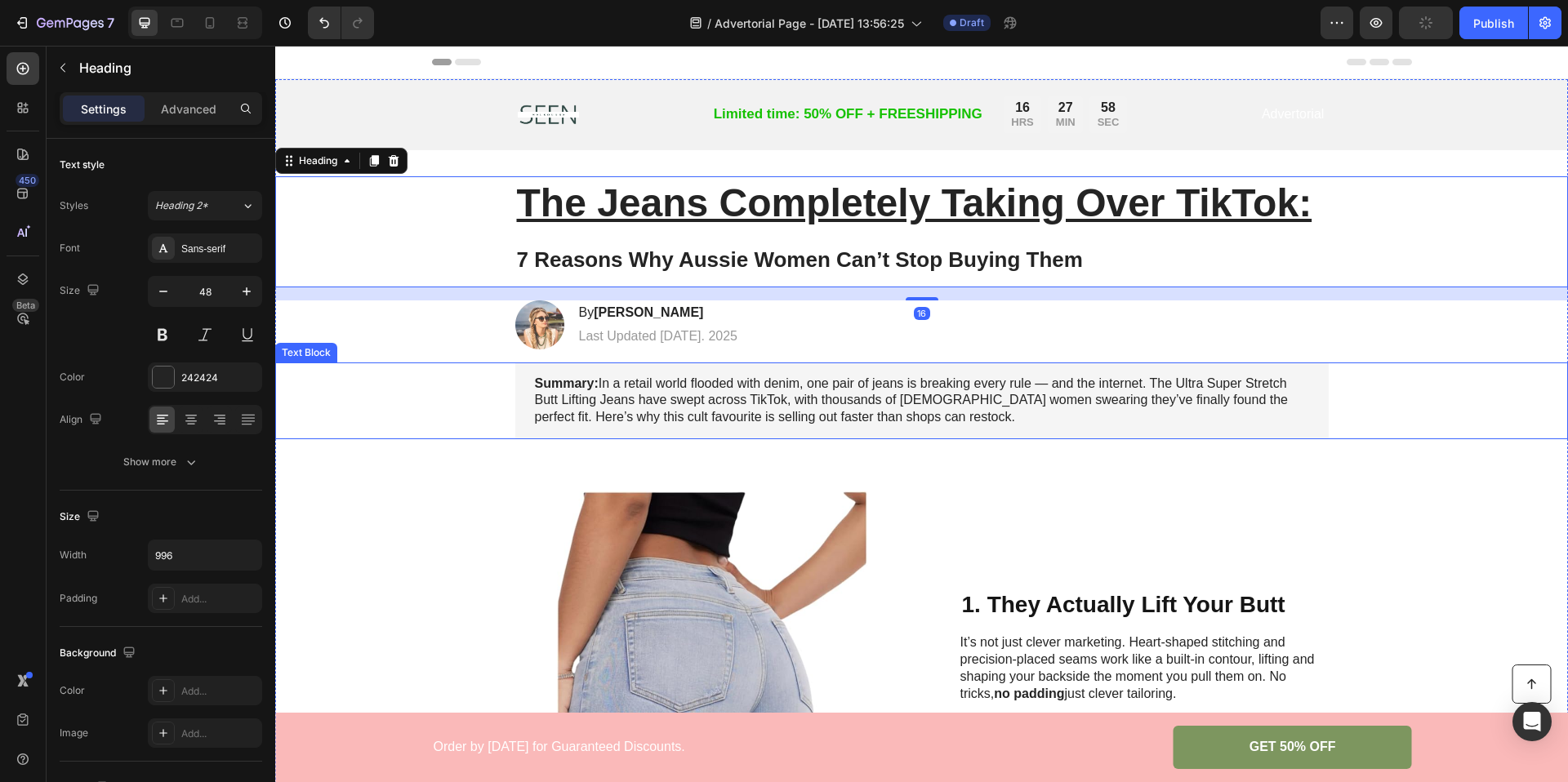
click at [473, 437] on div "Summary: In a retail world flooded with denim, one pair of jeans is breaking ev…" at bounding box center [921, 400] width 1260 height 77
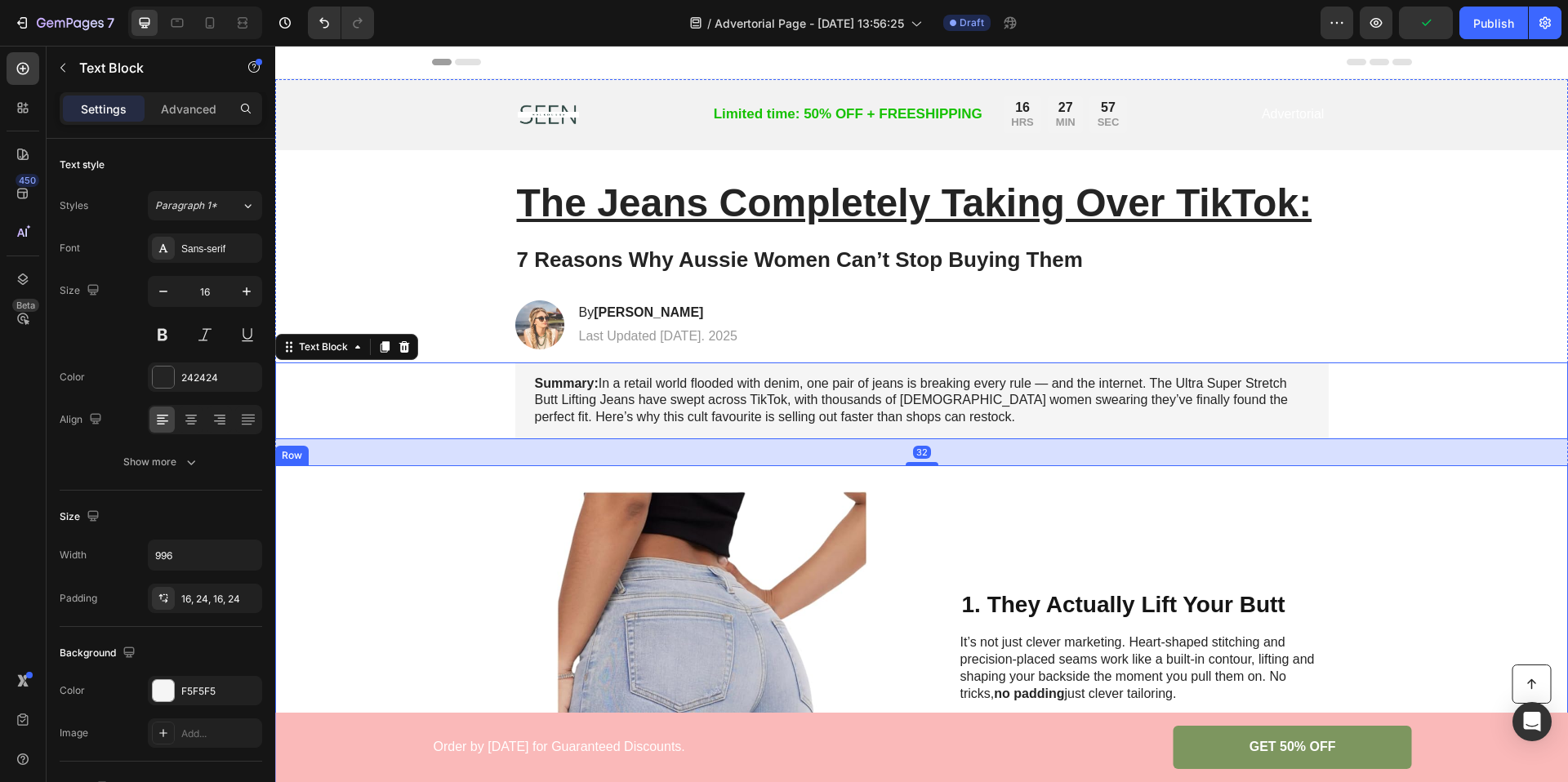
click at [473, 526] on div "Image 1. They Actually Lift Your Butt Heading It’s not just clever marketing. H…" at bounding box center [921, 647] width 1292 height 362
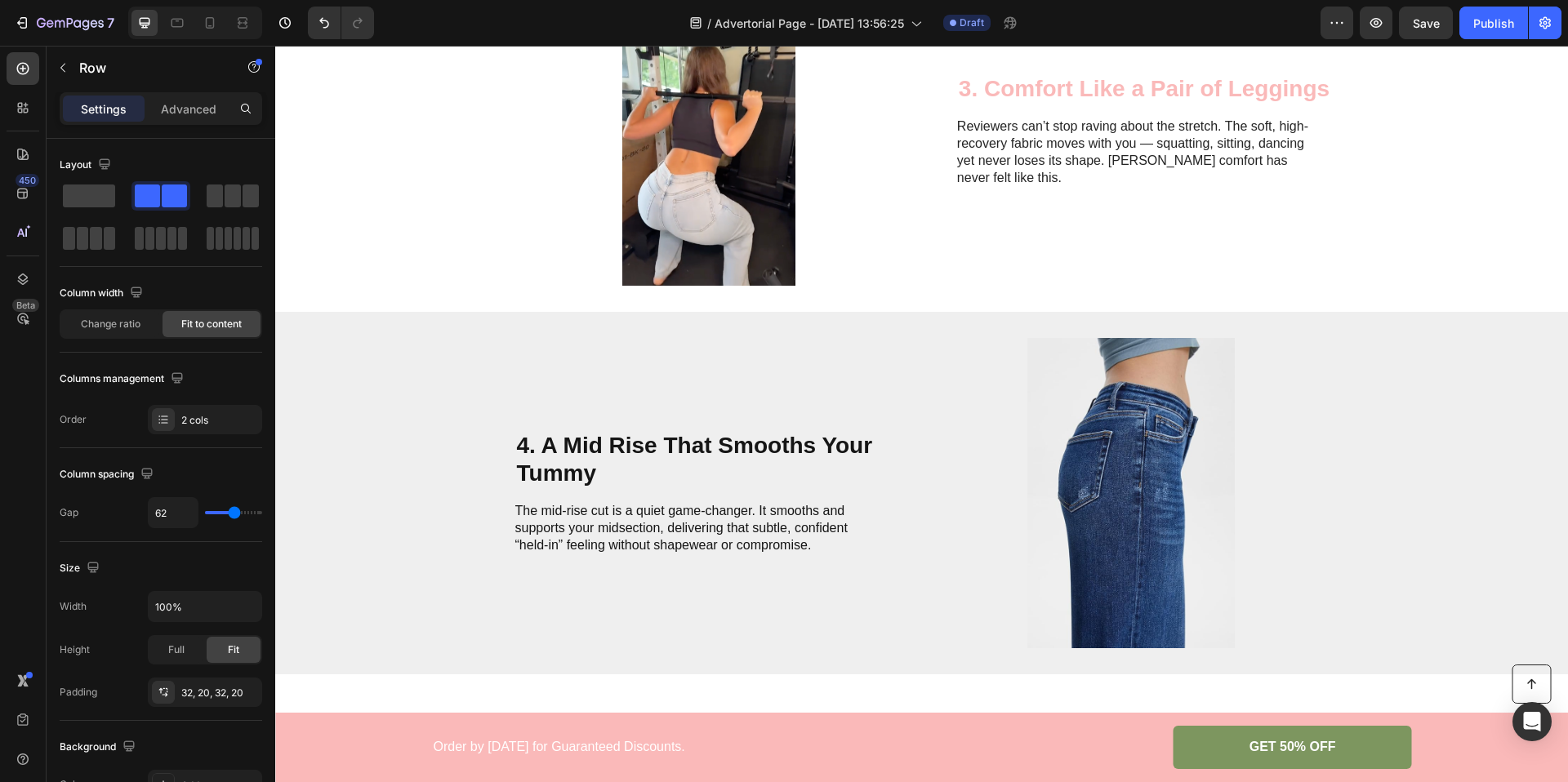
scroll to position [943, 0]
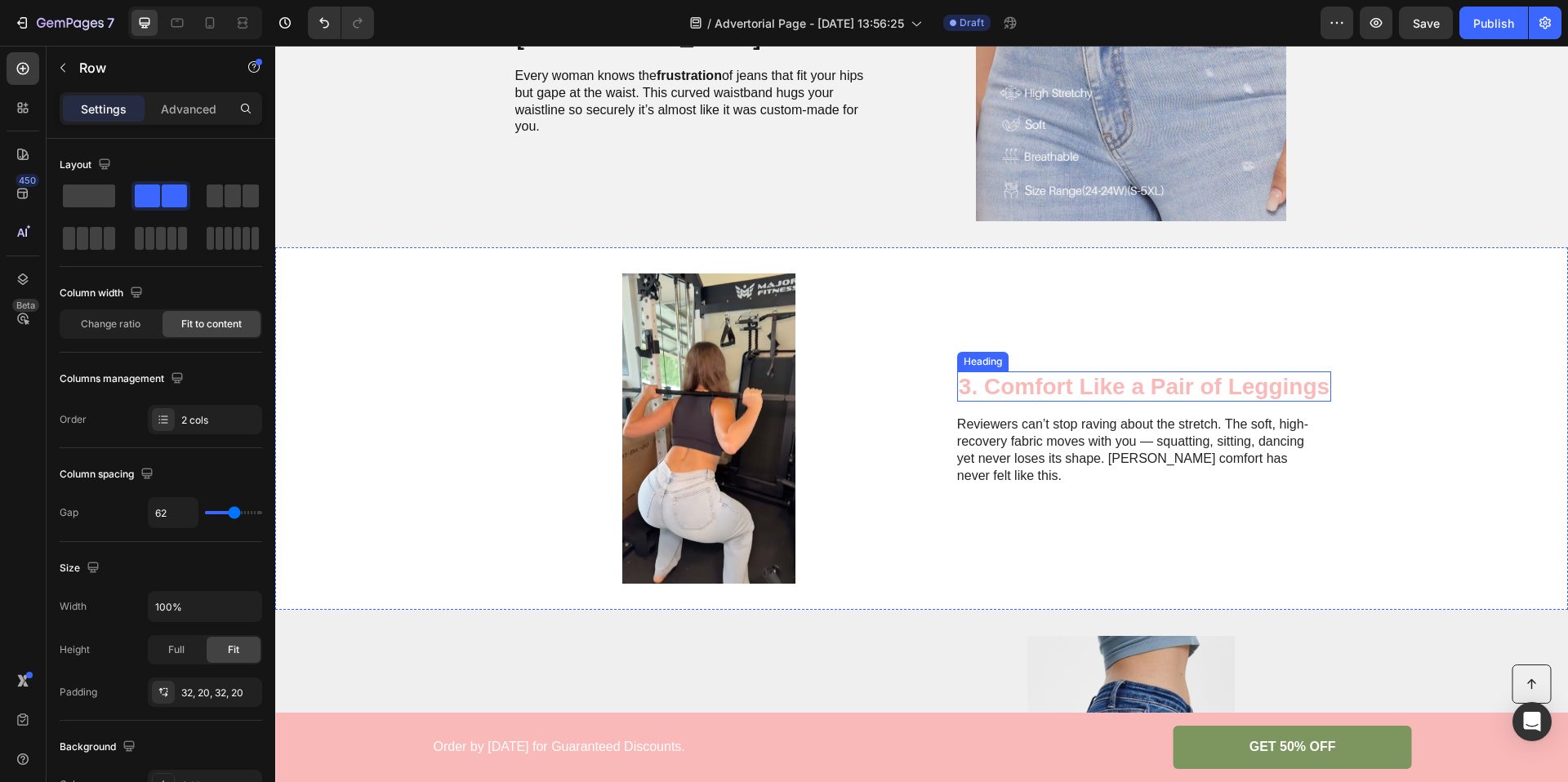
click at [1034, 390] on h2 "3. Comfort Like a Pair of Leggings" at bounding box center [1144, 386] width 374 height 31
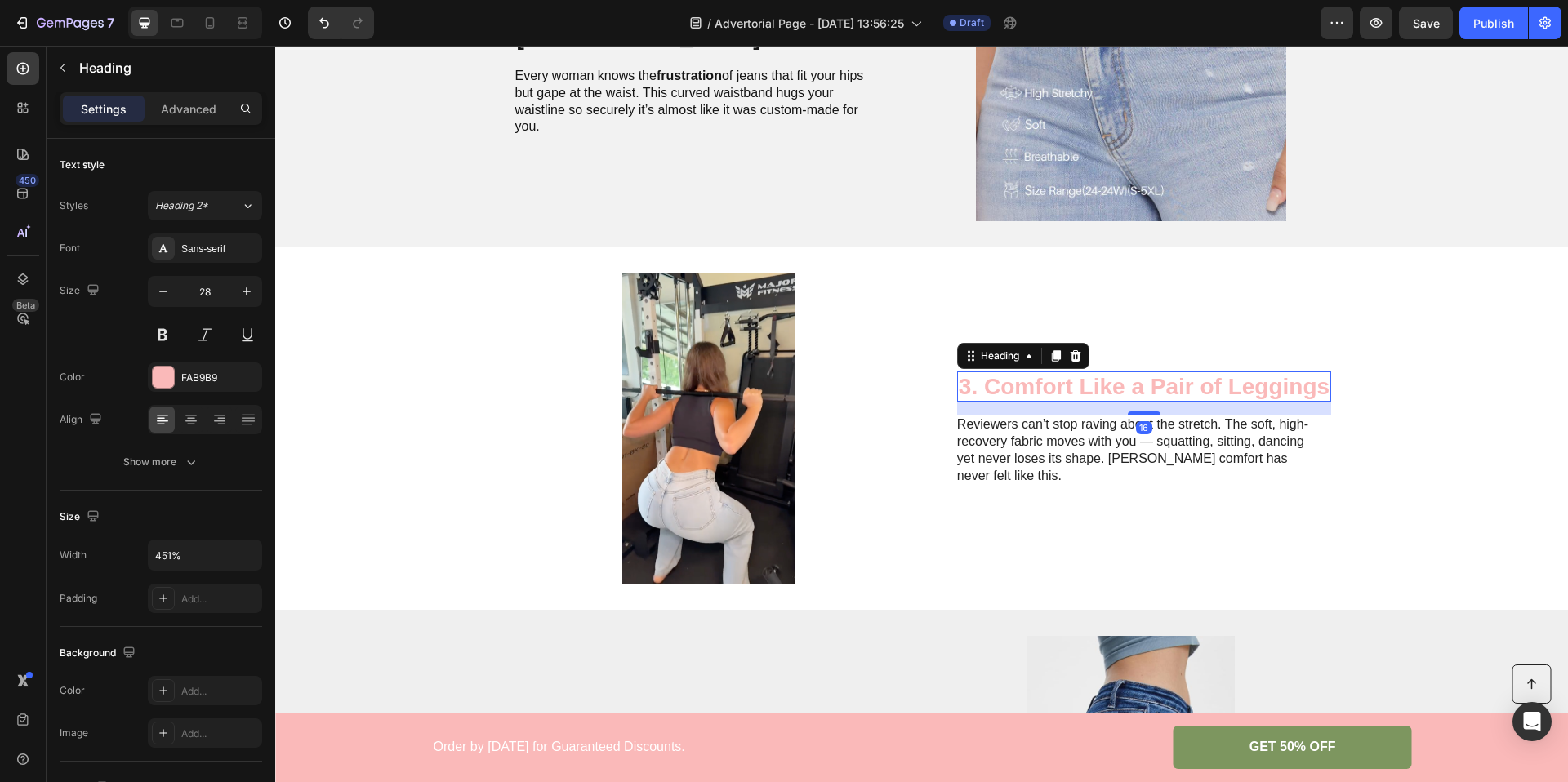
click at [1034, 390] on h2 "3. Comfort Like a Pair of Leggings" at bounding box center [1144, 386] width 374 height 31
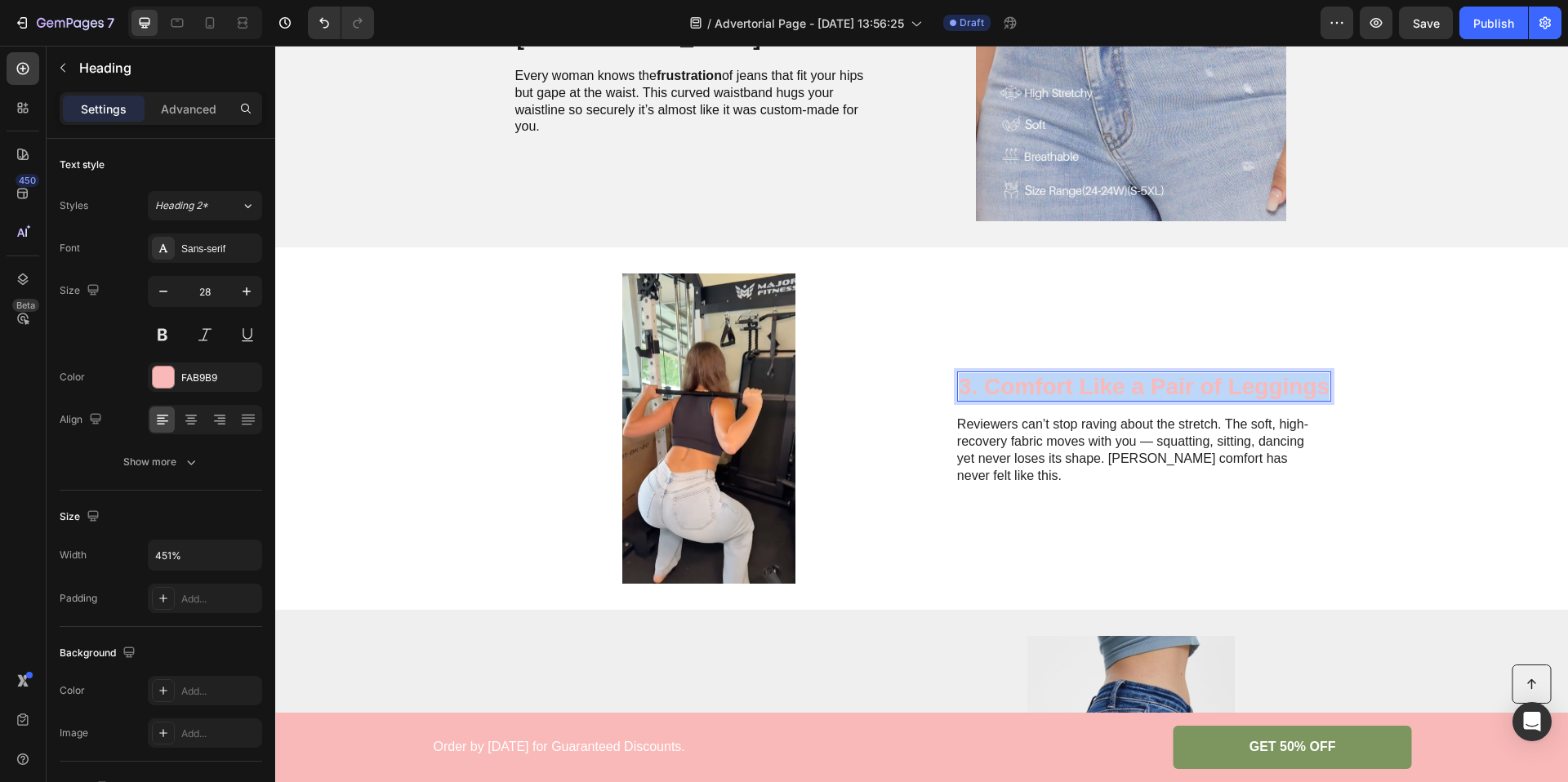
click at [1034, 390] on p "3. Comfort Like a Pair of Leggings" at bounding box center [1144, 387] width 371 height 28
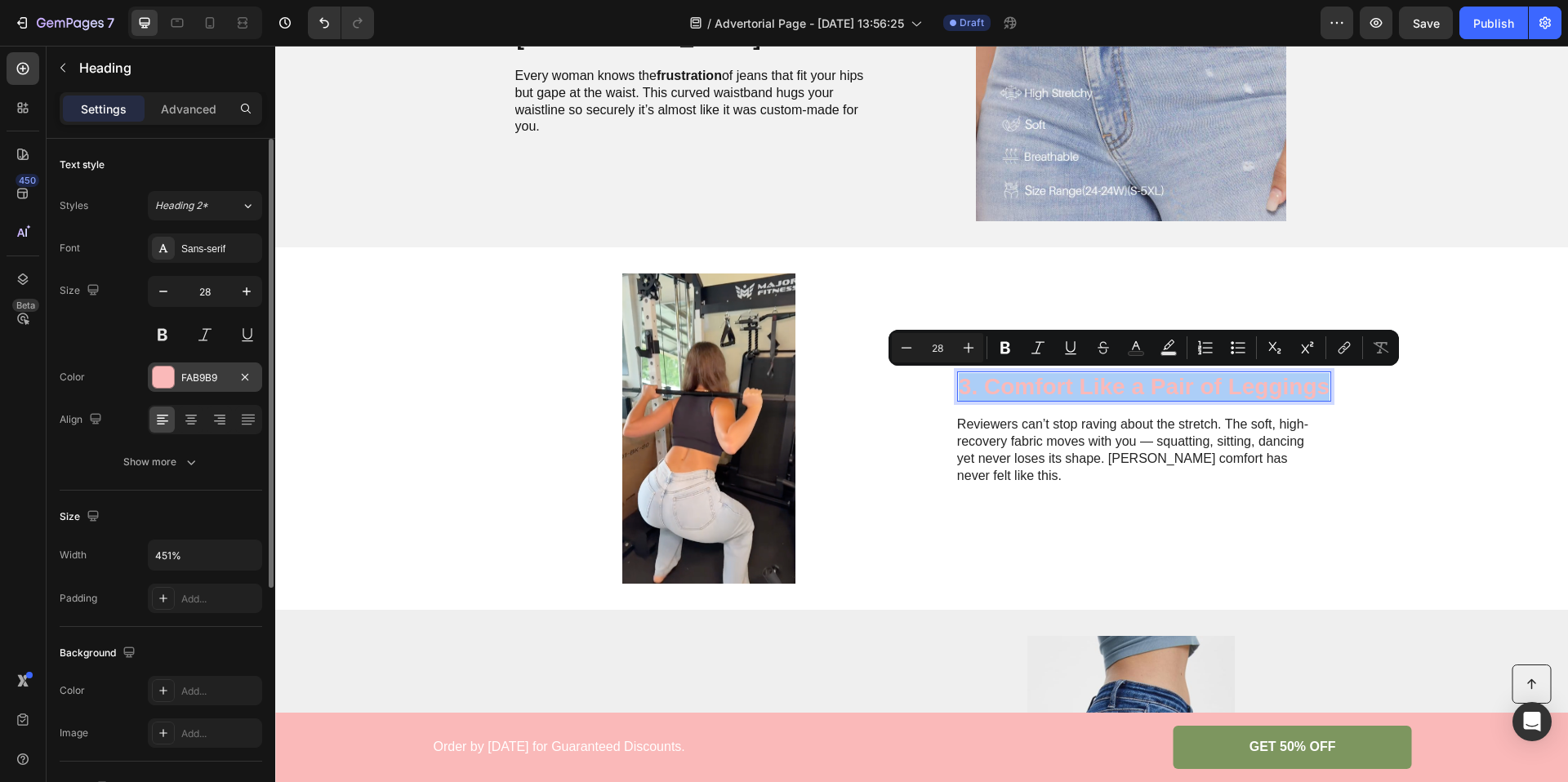
click at [202, 377] on div "FAB9B9" at bounding box center [205, 378] width 48 height 15
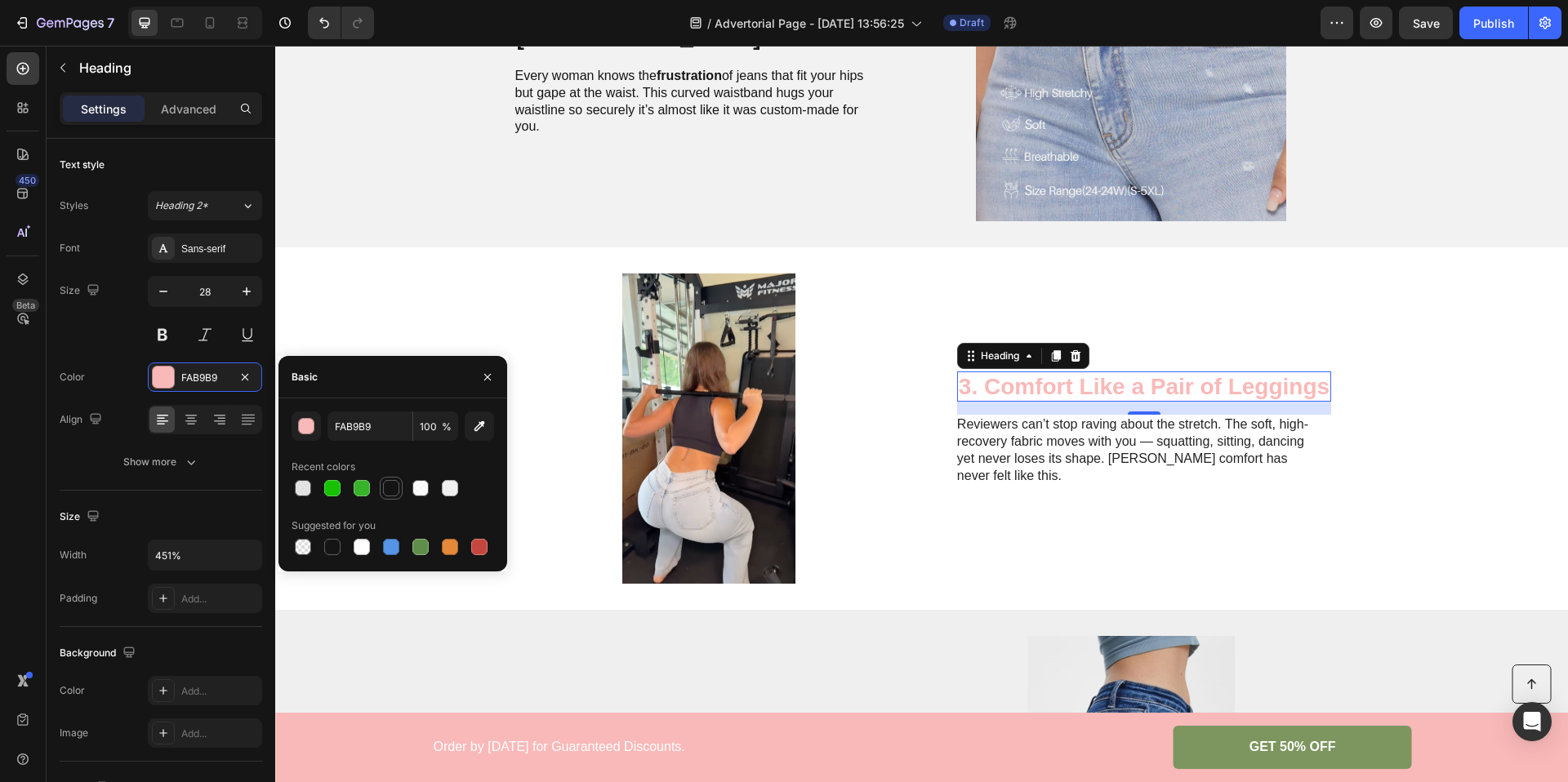
click at [391, 482] on div at bounding box center [391, 489] width 16 height 16
type input "141414"
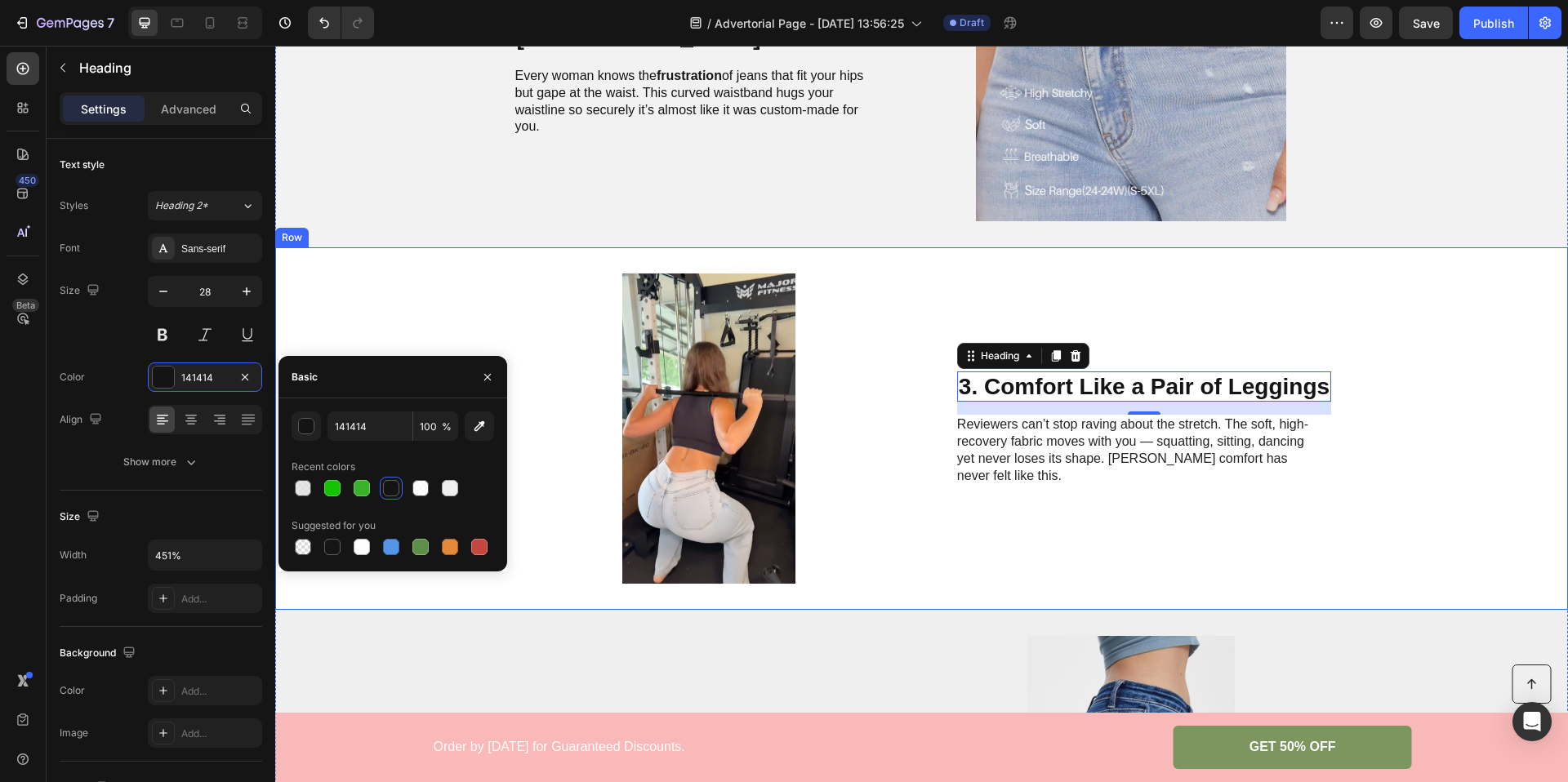
click at [423, 255] on div "Image 3. Comfort Like a Pair of Leggings Heading 16 Reviewers can’t stop raving…" at bounding box center [921, 429] width 1292 height 362
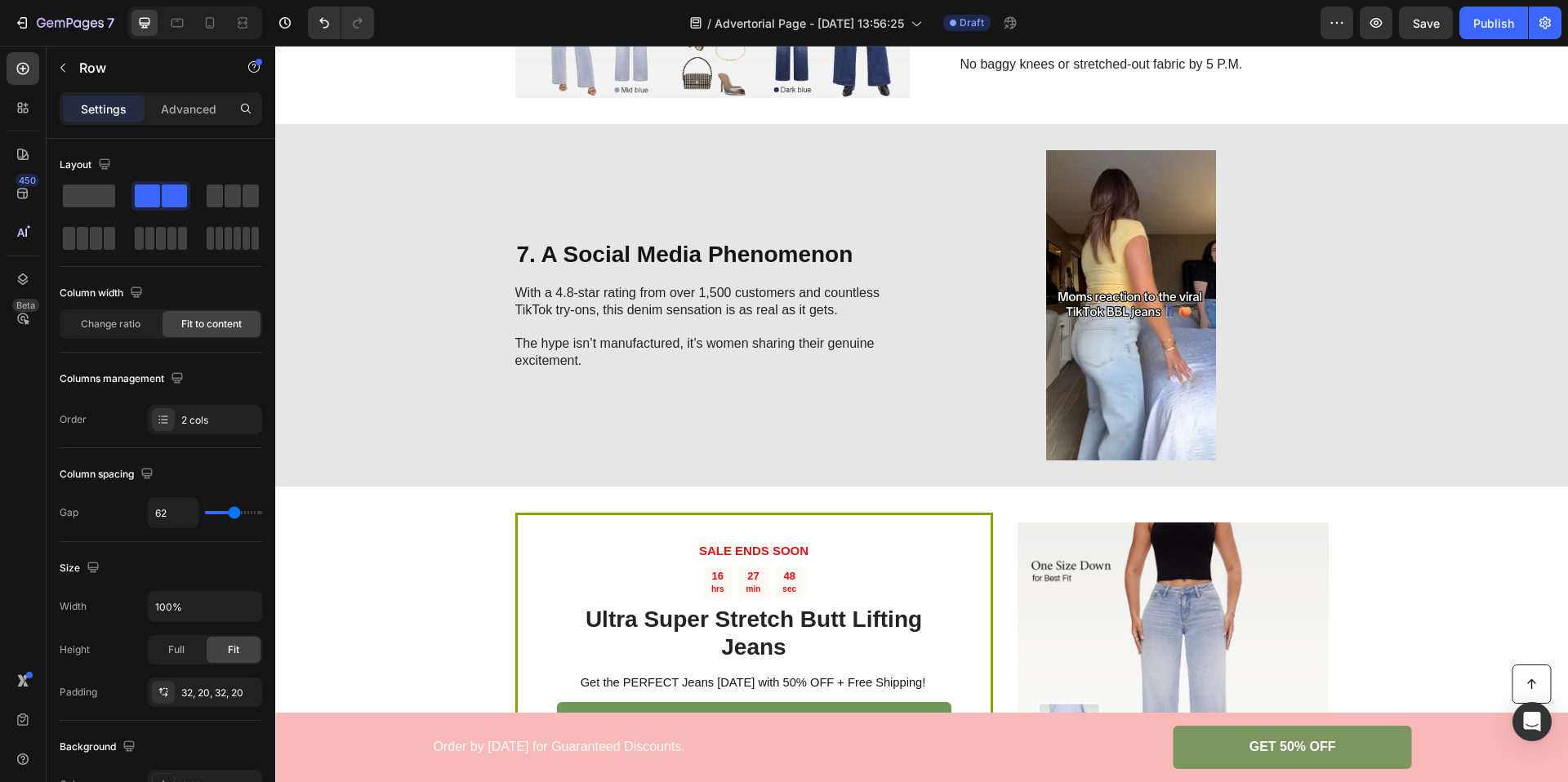
scroll to position [3246, 0]
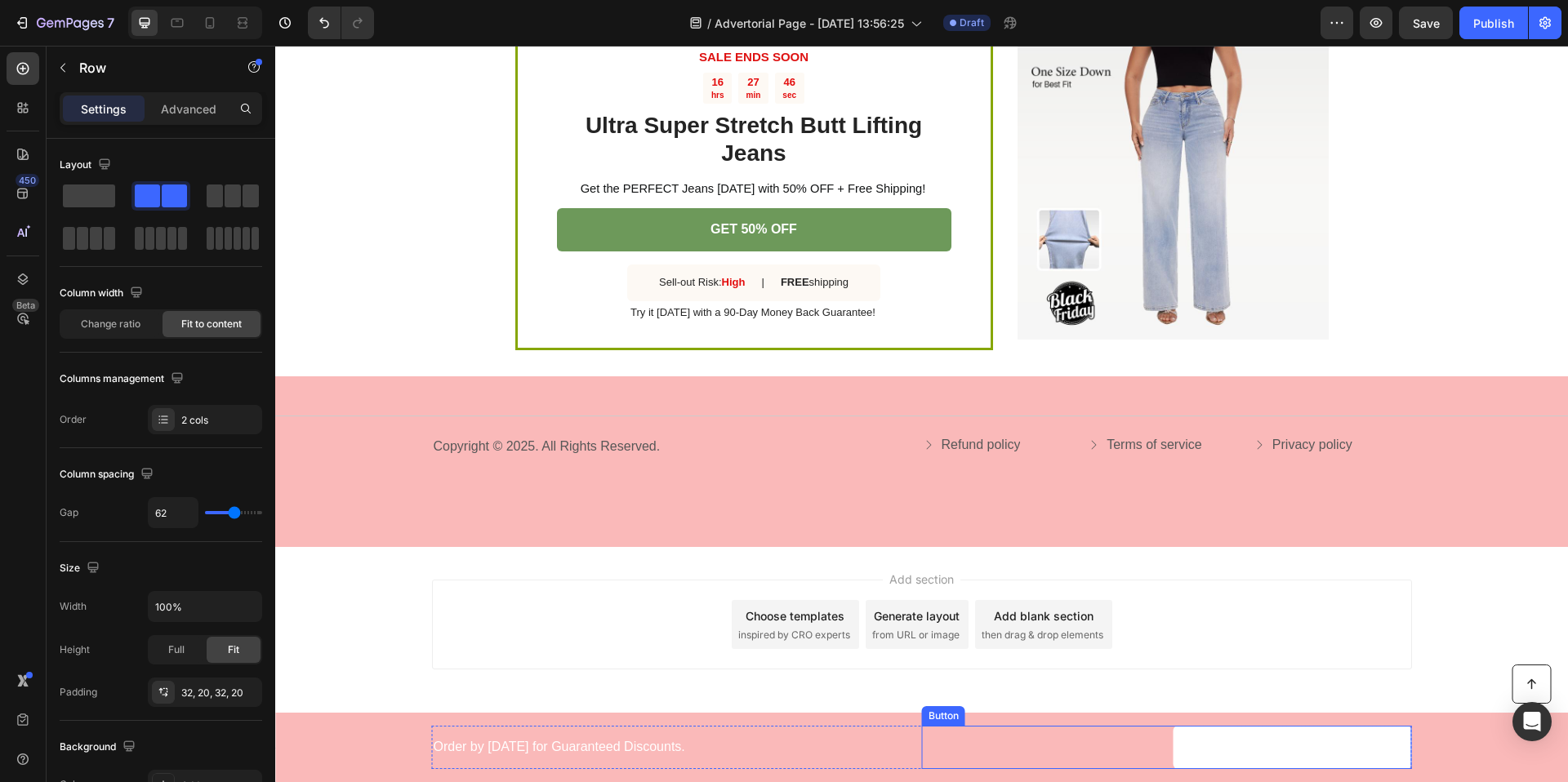
click at [1204, 736] on link "GET 50% OFF" at bounding box center [1292, 748] width 239 height 44
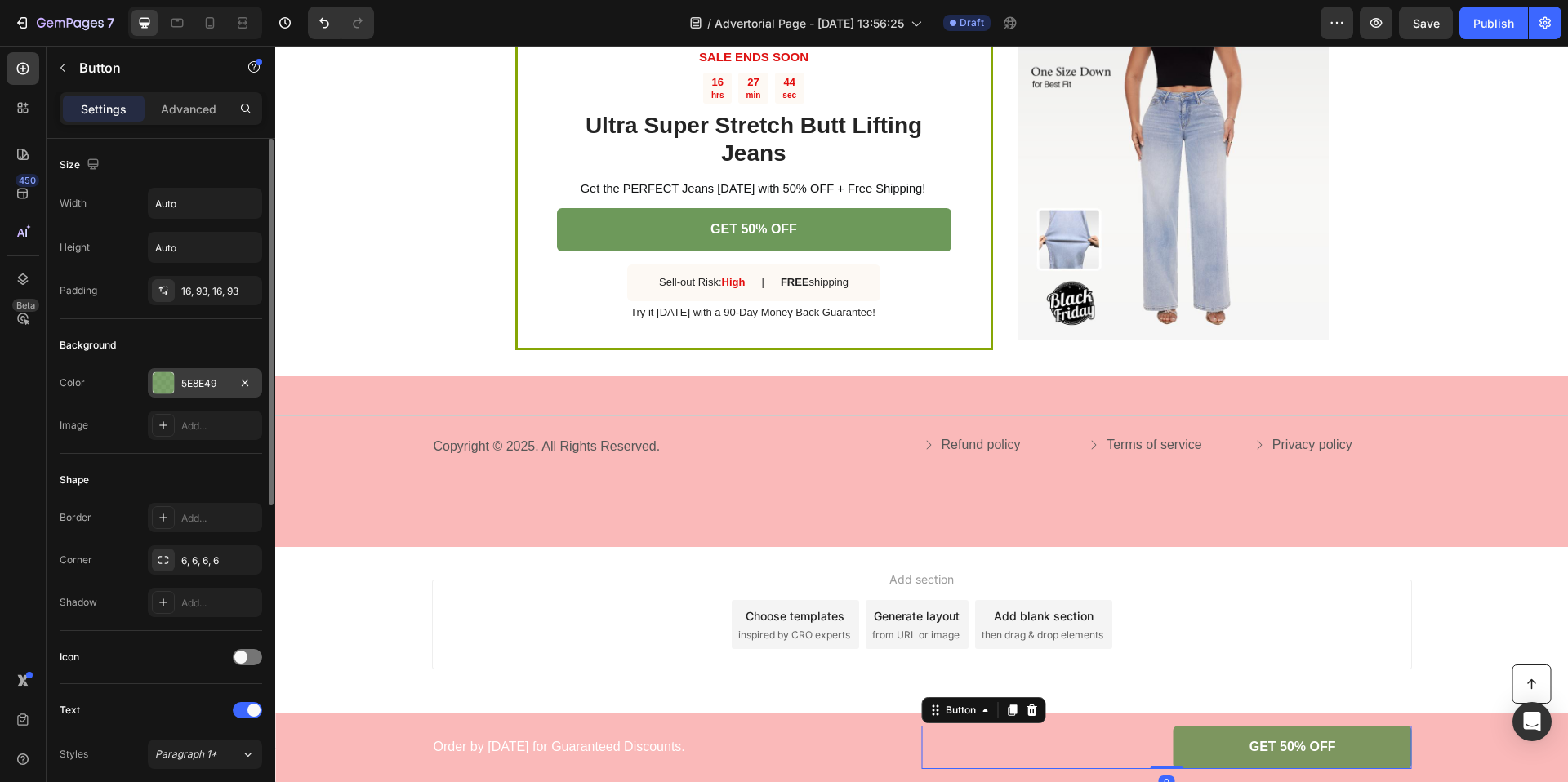
click at [189, 384] on div "5E8E49" at bounding box center [205, 383] width 48 height 15
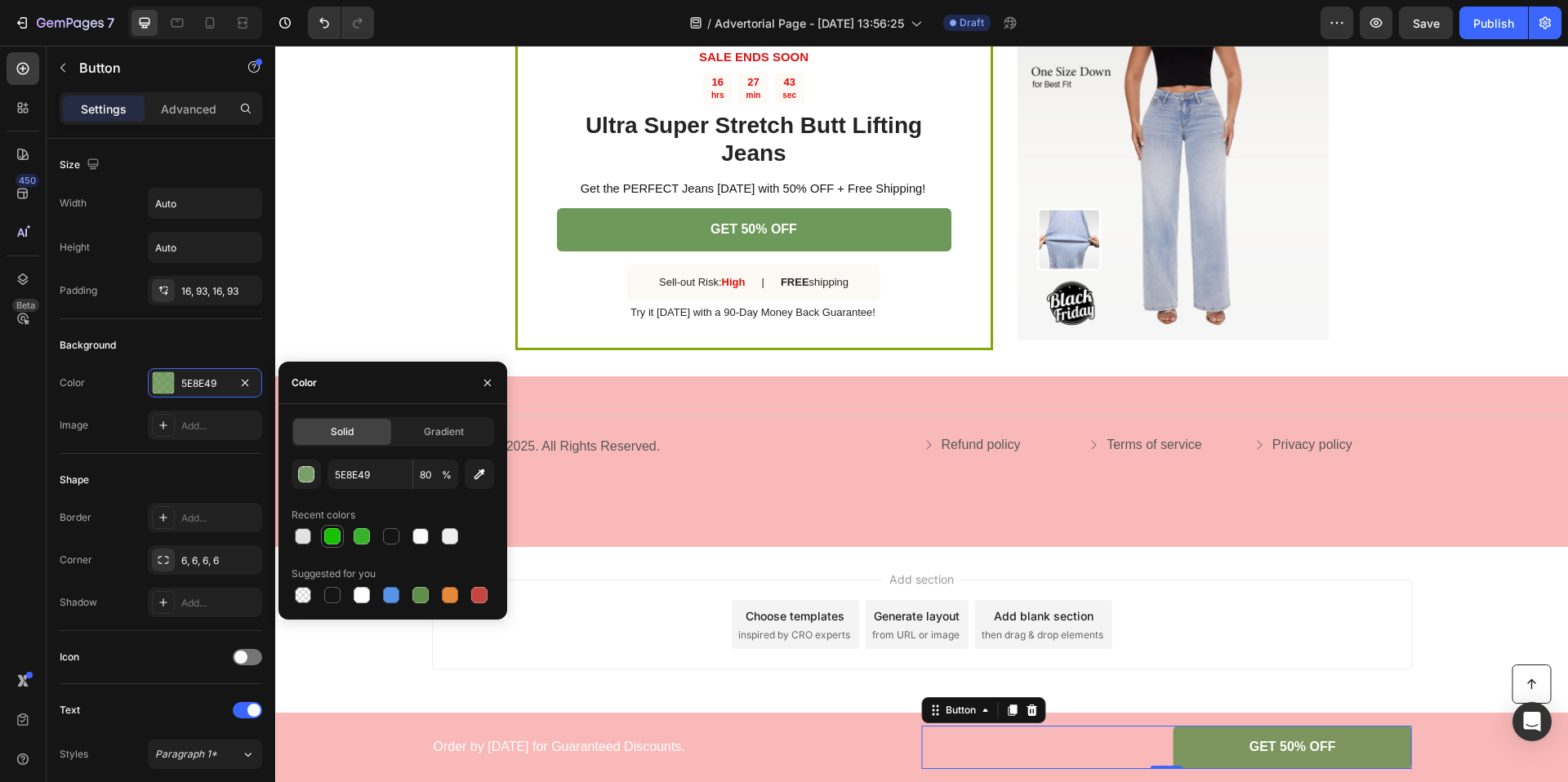
click at [333, 538] on div at bounding box center [332, 536] width 16 height 16
type input "15C101"
type input "100"
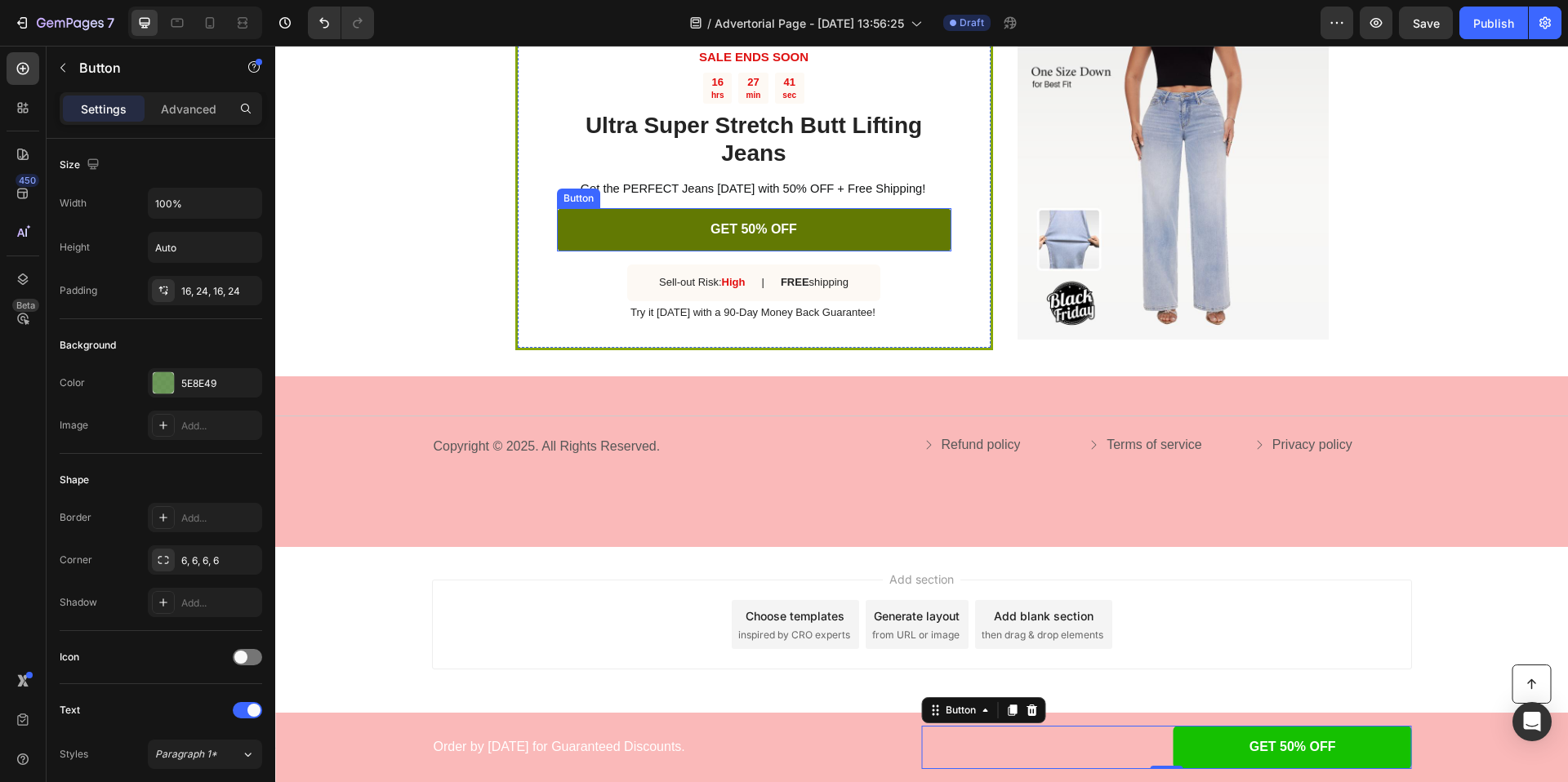
click at [651, 244] on link "GET 50% OFF" at bounding box center [754, 230] width 394 height 44
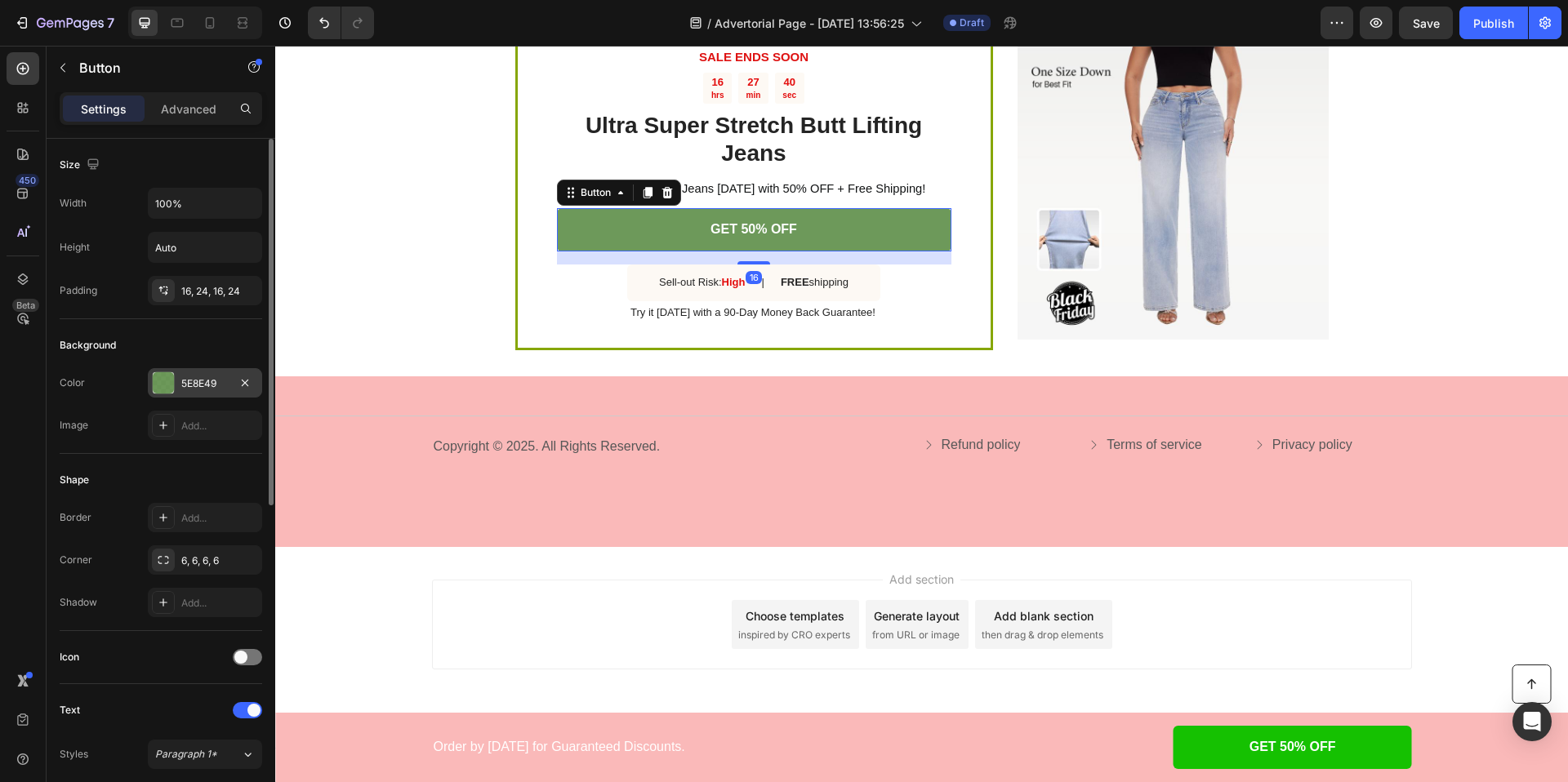
click at [194, 378] on div "5E8E49" at bounding box center [205, 383] width 48 height 15
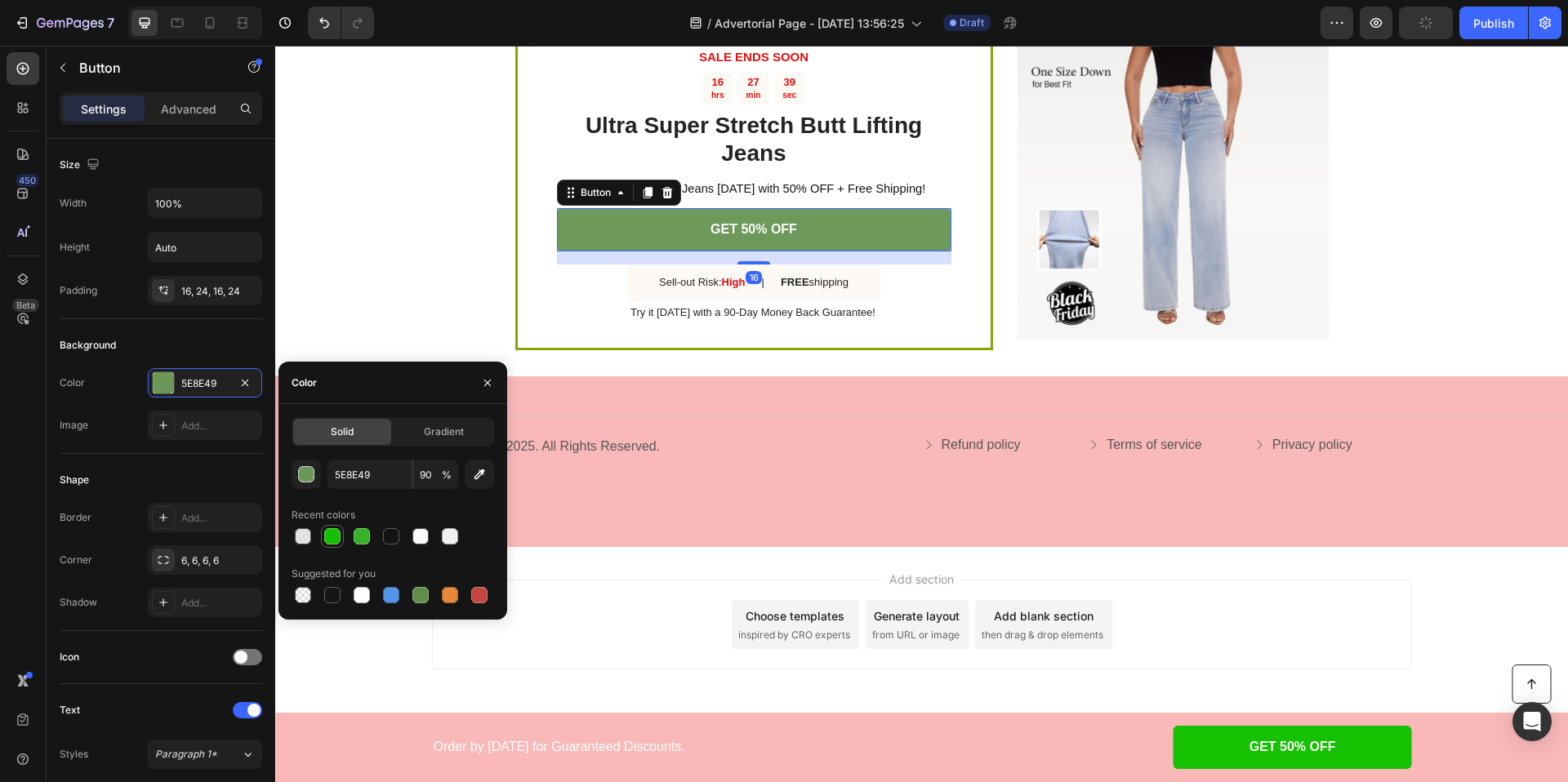
click at [331, 541] on div at bounding box center [332, 536] width 16 height 16
type input "15C101"
type input "100"
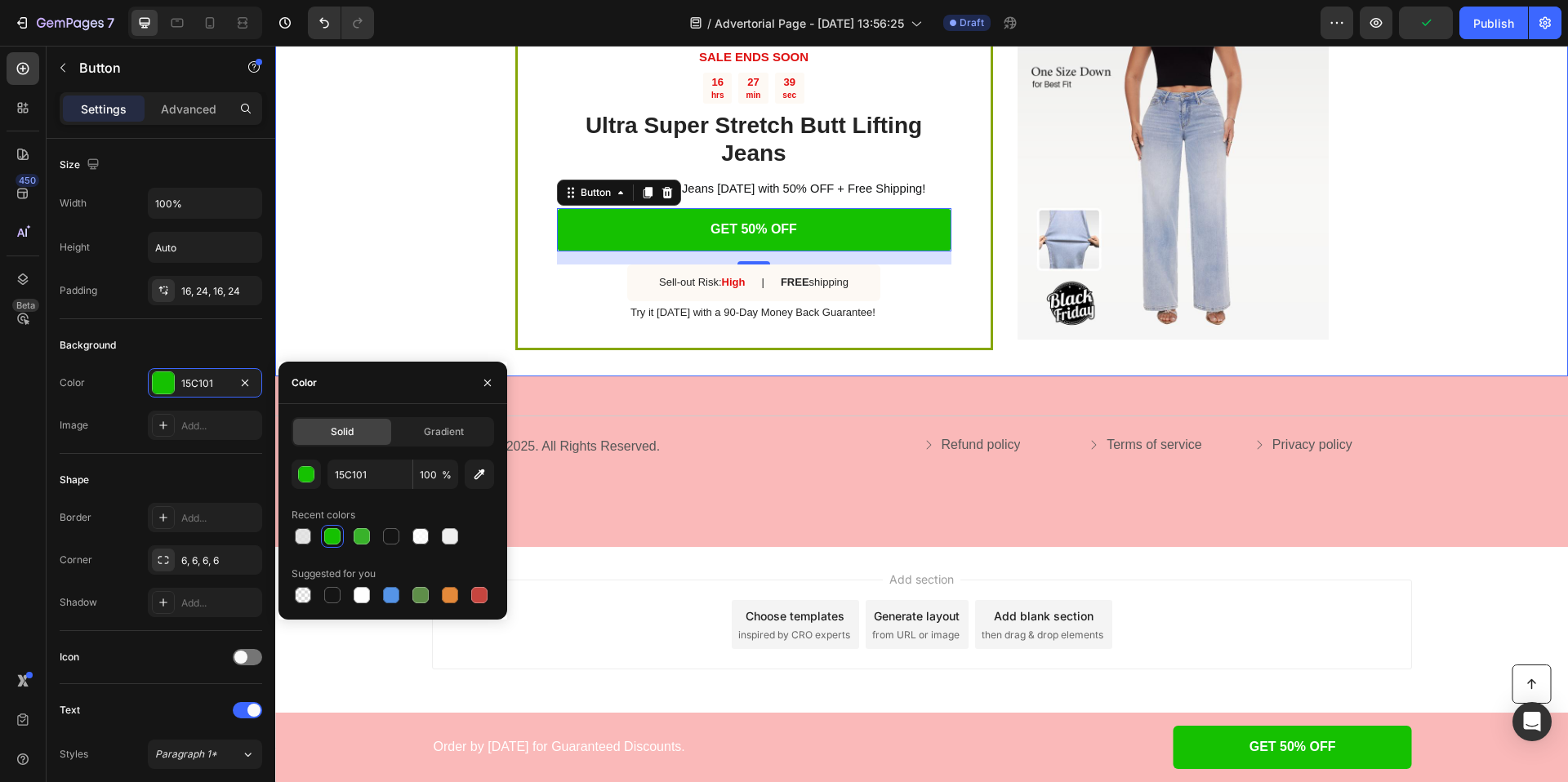
click at [424, 231] on div "SALE ENDS SOON Text Block 16 hrs 27 min 39 sec Countdown Timer Ultra Super Stre…" at bounding box center [921, 185] width 1292 height 384
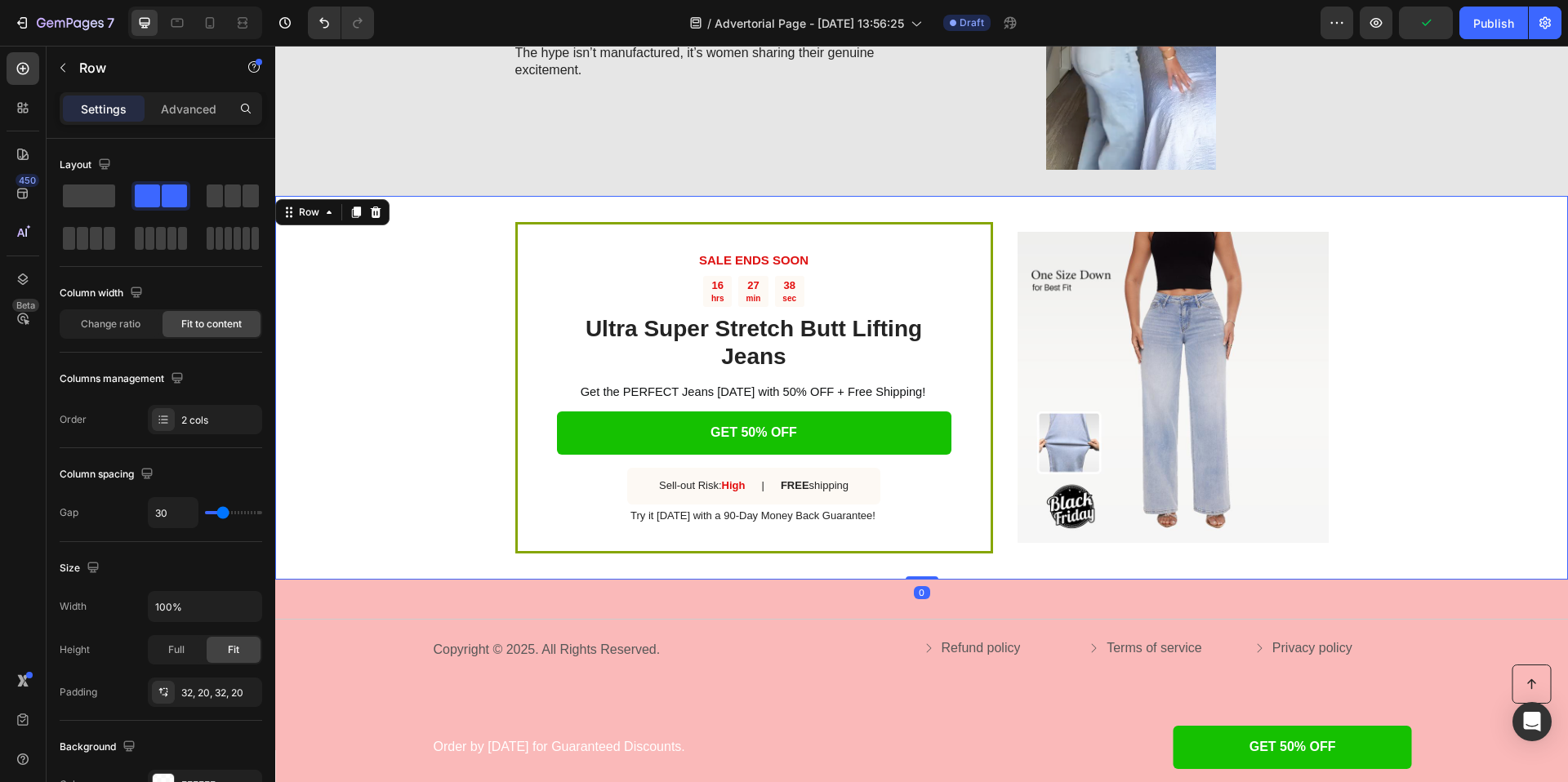
scroll to position [3028, 0]
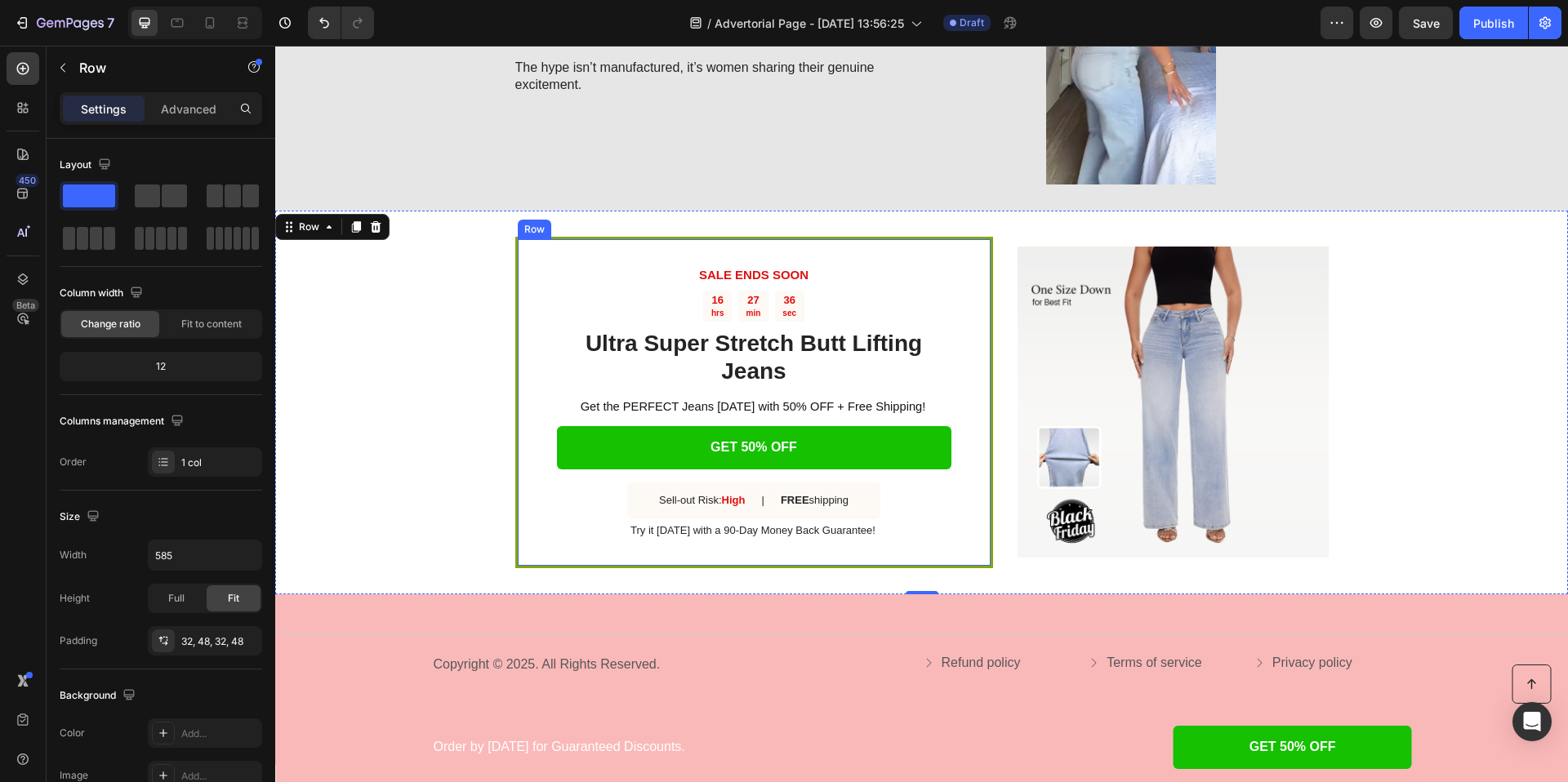
click at [521, 261] on div "SALE ENDS SOON Text Block 16 hrs 27 min 36 sec Countdown Timer Ultra Super Stre…" at bounding box center [754, 402] width 478 height 331
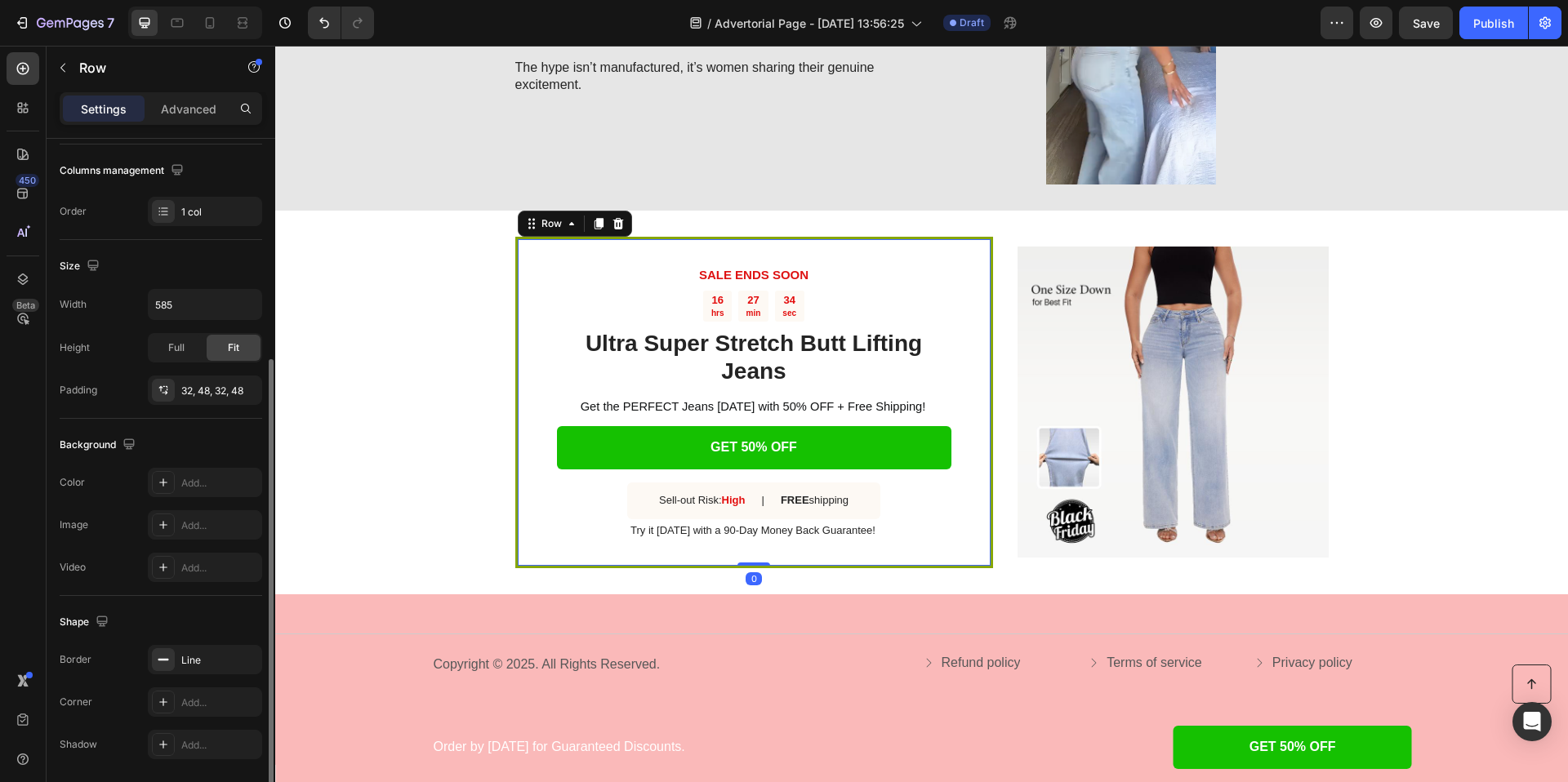
scroll to position [306, 0]
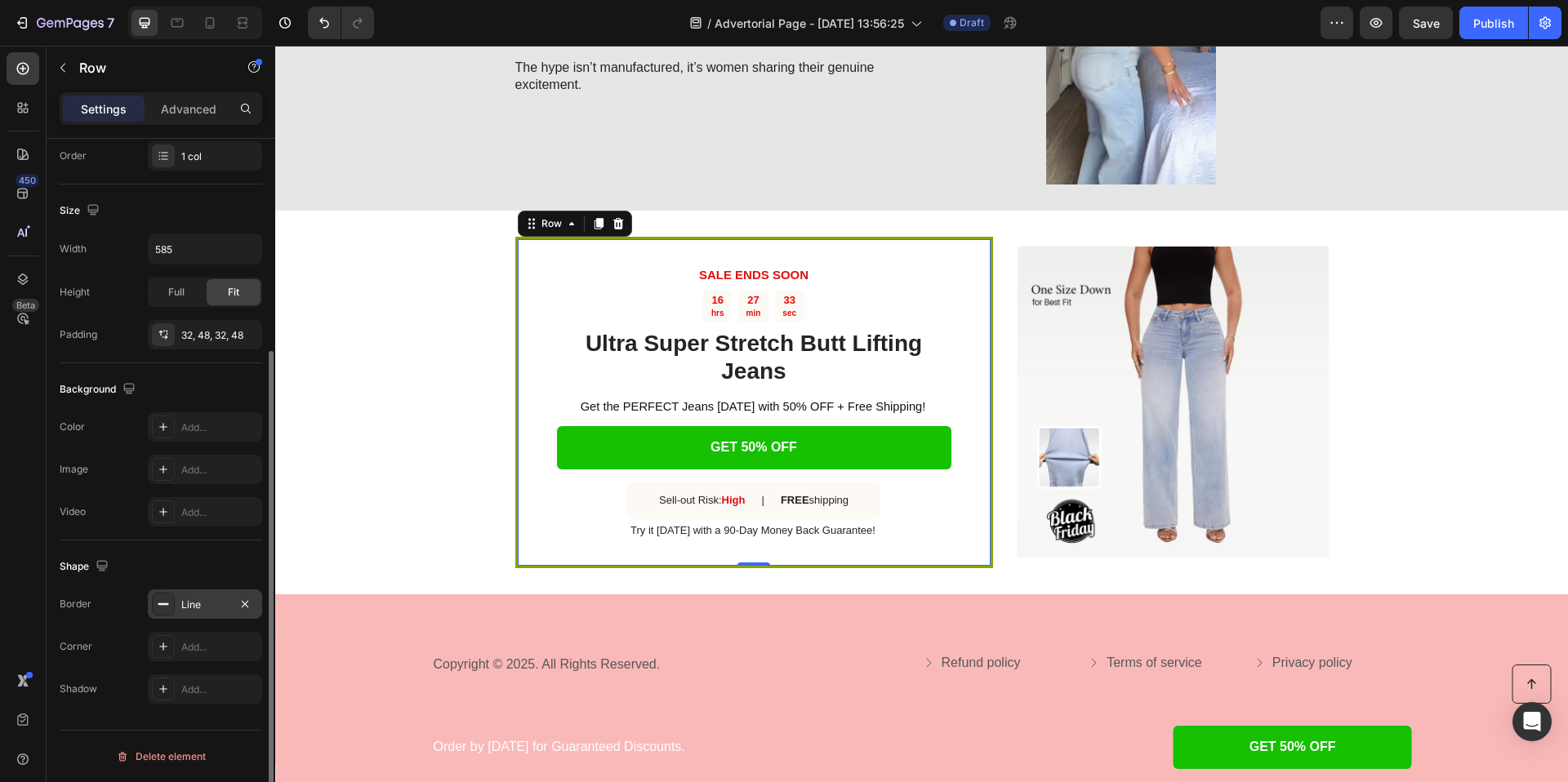
click at [163, 601] on icon at bounding box center [163, 604] width 13 height 13
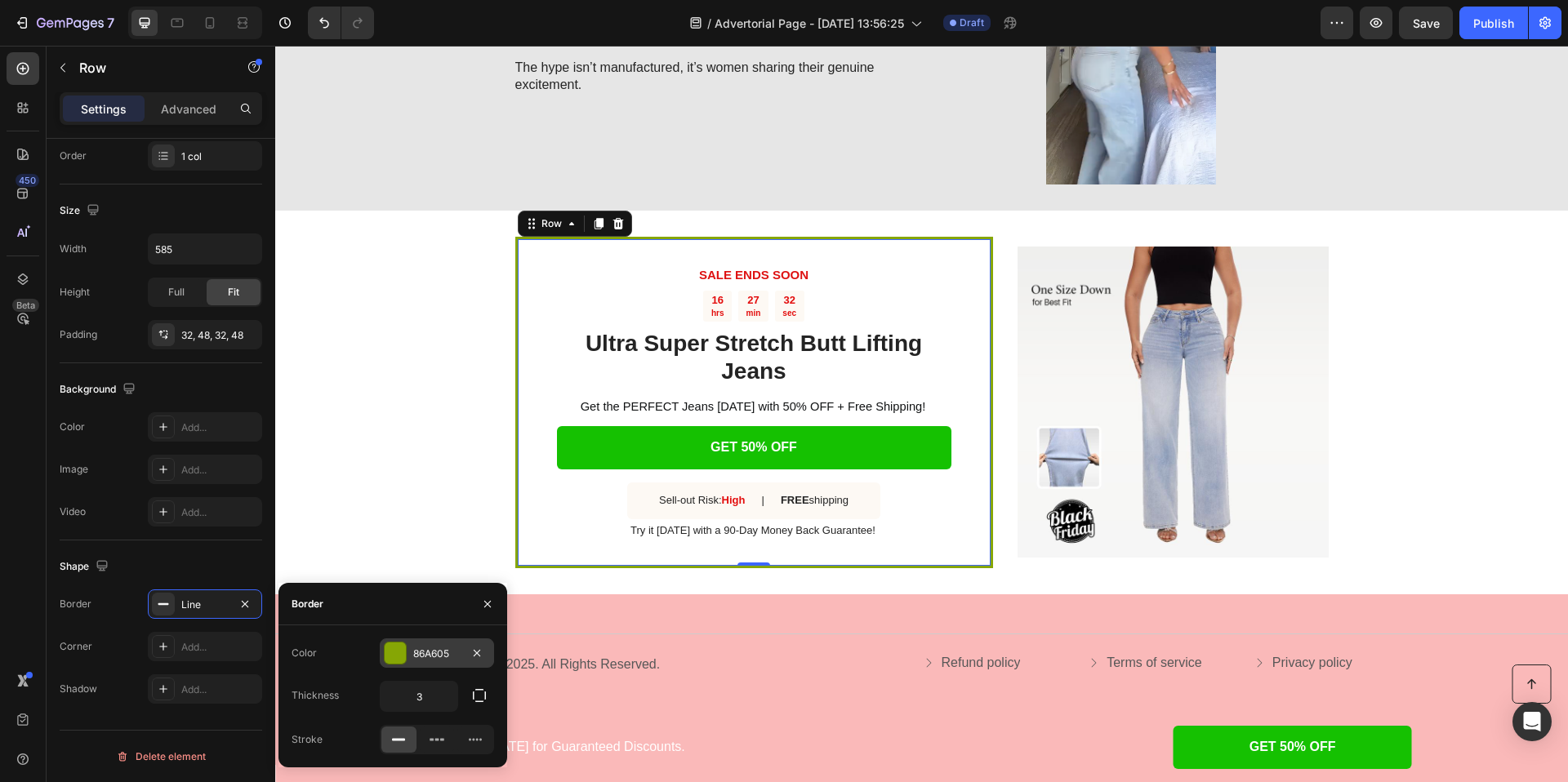
click at [399, 650] on div at bounding box center [395, 653] width 21 height 21
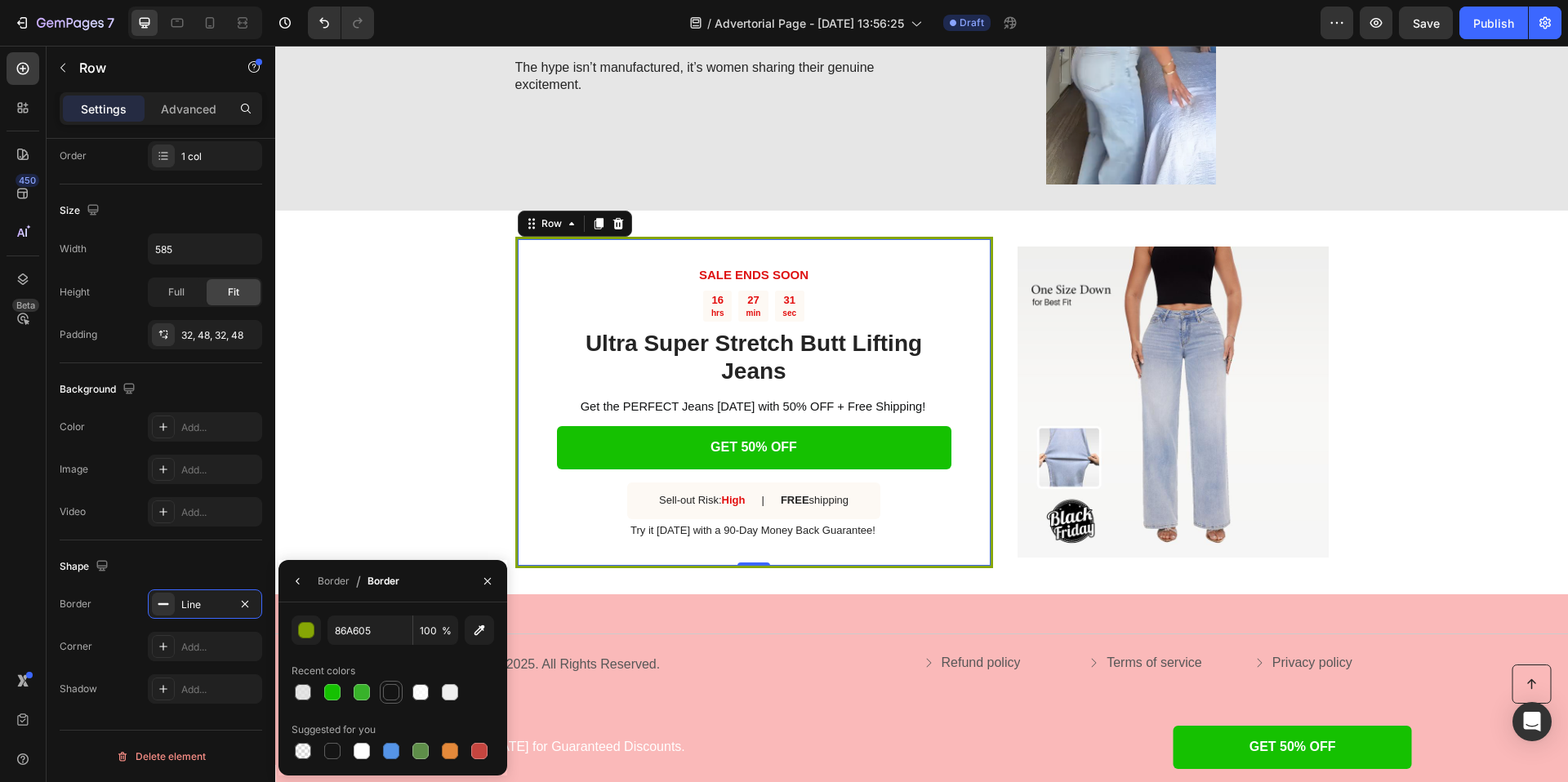
click at [387, 697] on div at bounding box center [391, 692] width 16 height 16
type input "141414"
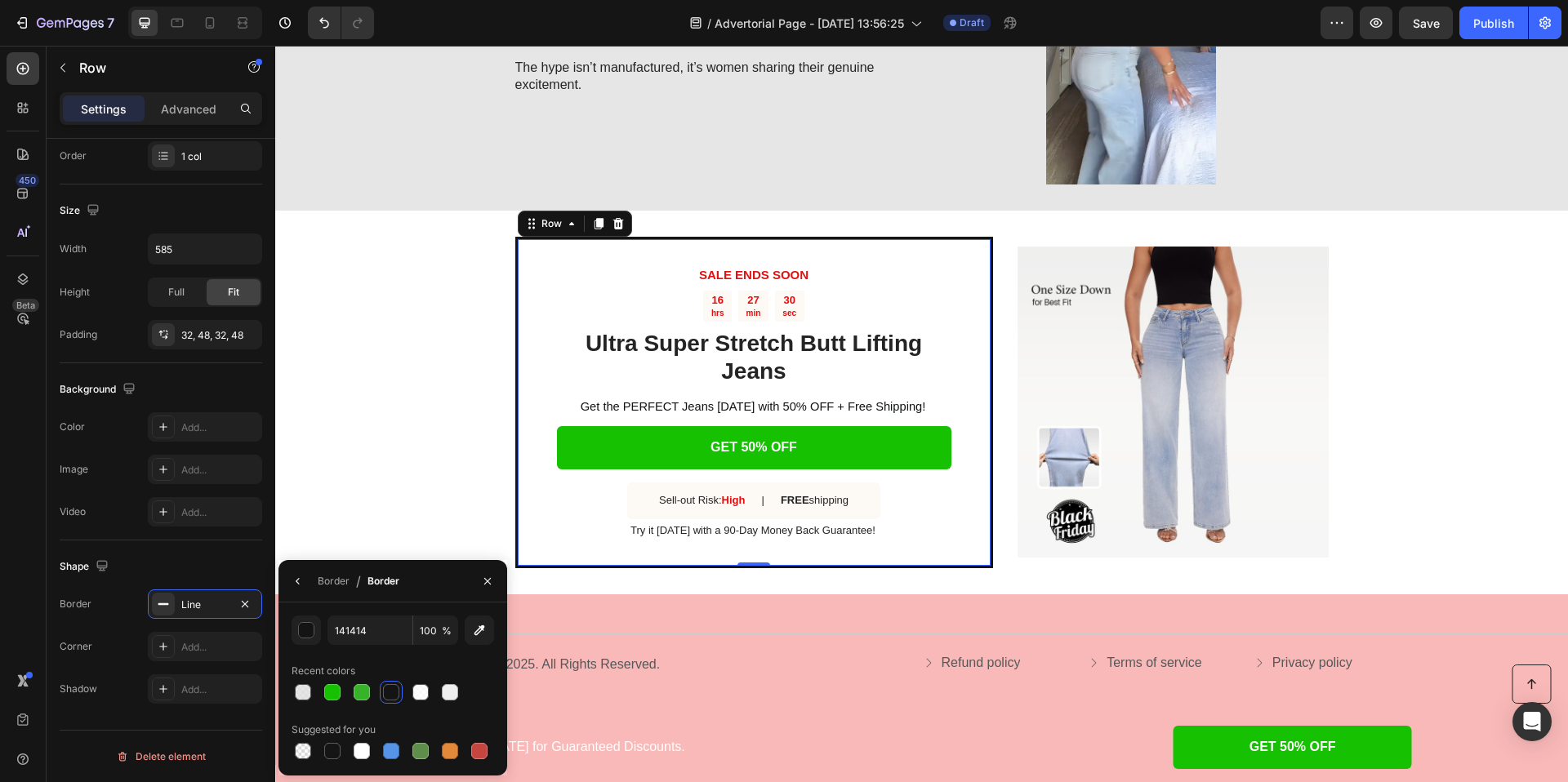
click at [380, 435] on div "SALE ENDS SOON Text Block 16 hrs 27 min 30 sec Countdown Timer Ultra Super Stre…" at bounding box center [921, 403] width 1292 height 384
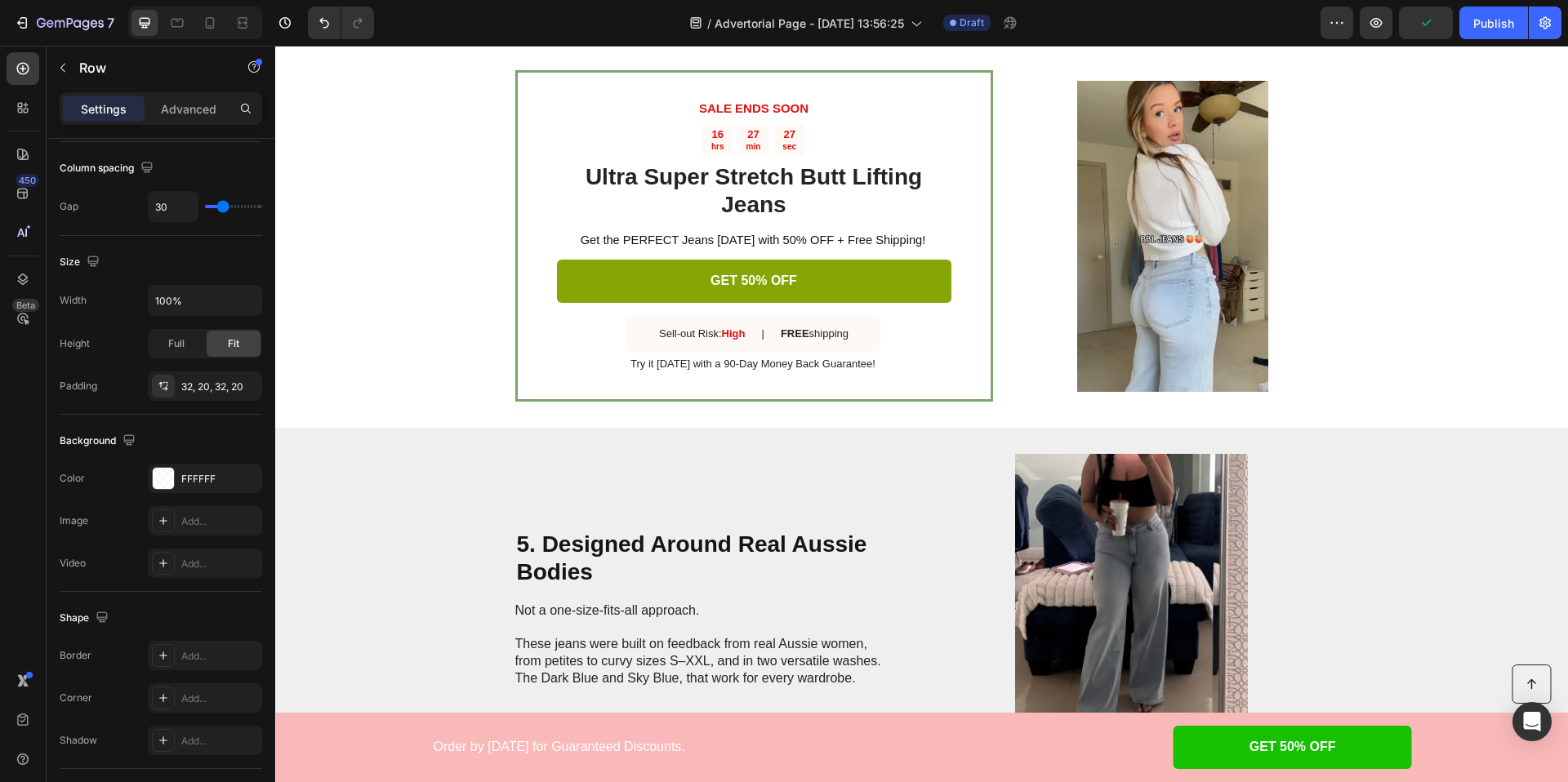
scroll to position [1797, 0]
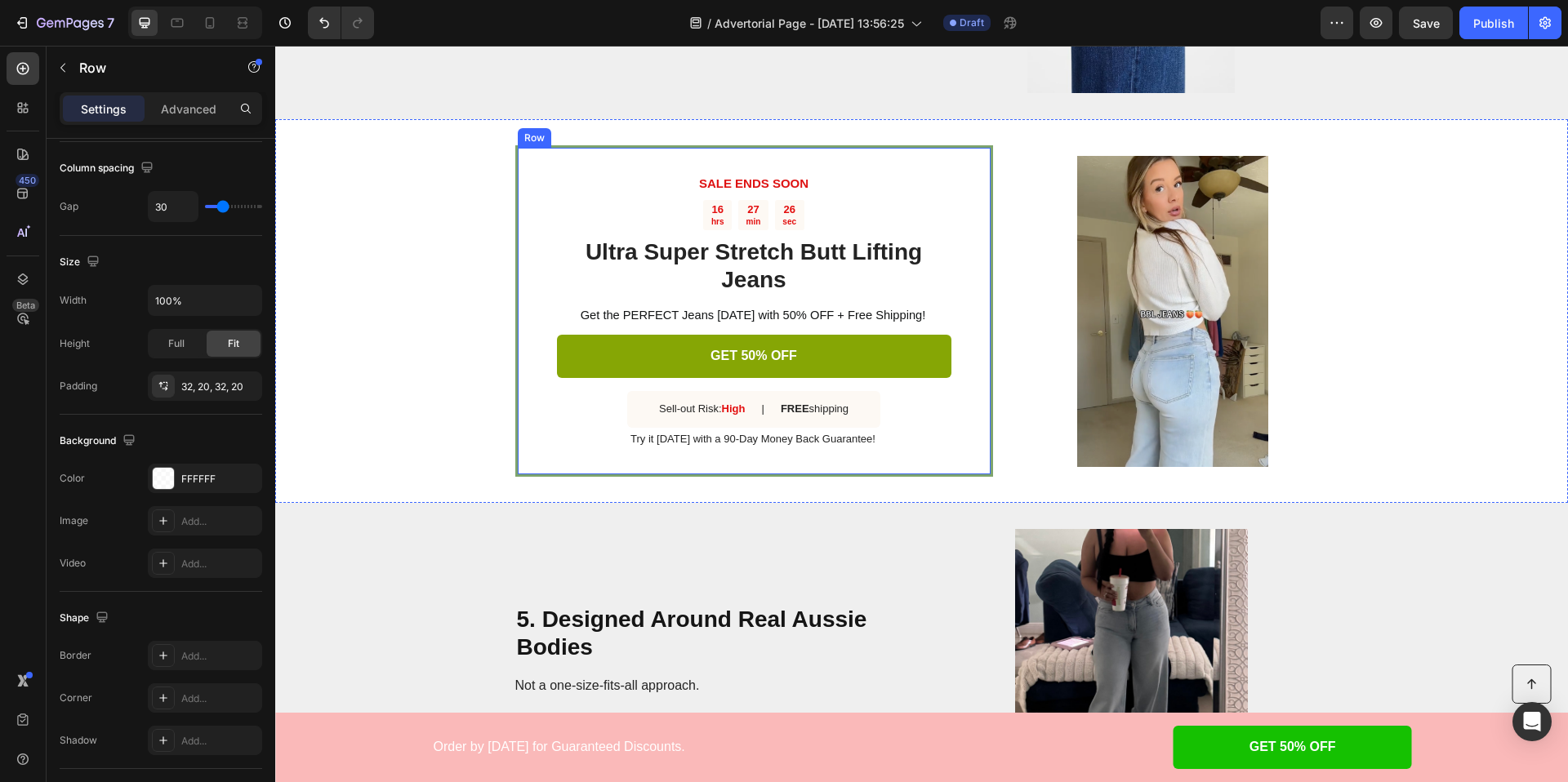
click at [519, 189] on div "SALE ENDS SOON Text Block 16 hrs 27 min 26 sec Countdown Timer Ultra Super Stre…" at bounding box center [754, 310] width 478 height 331
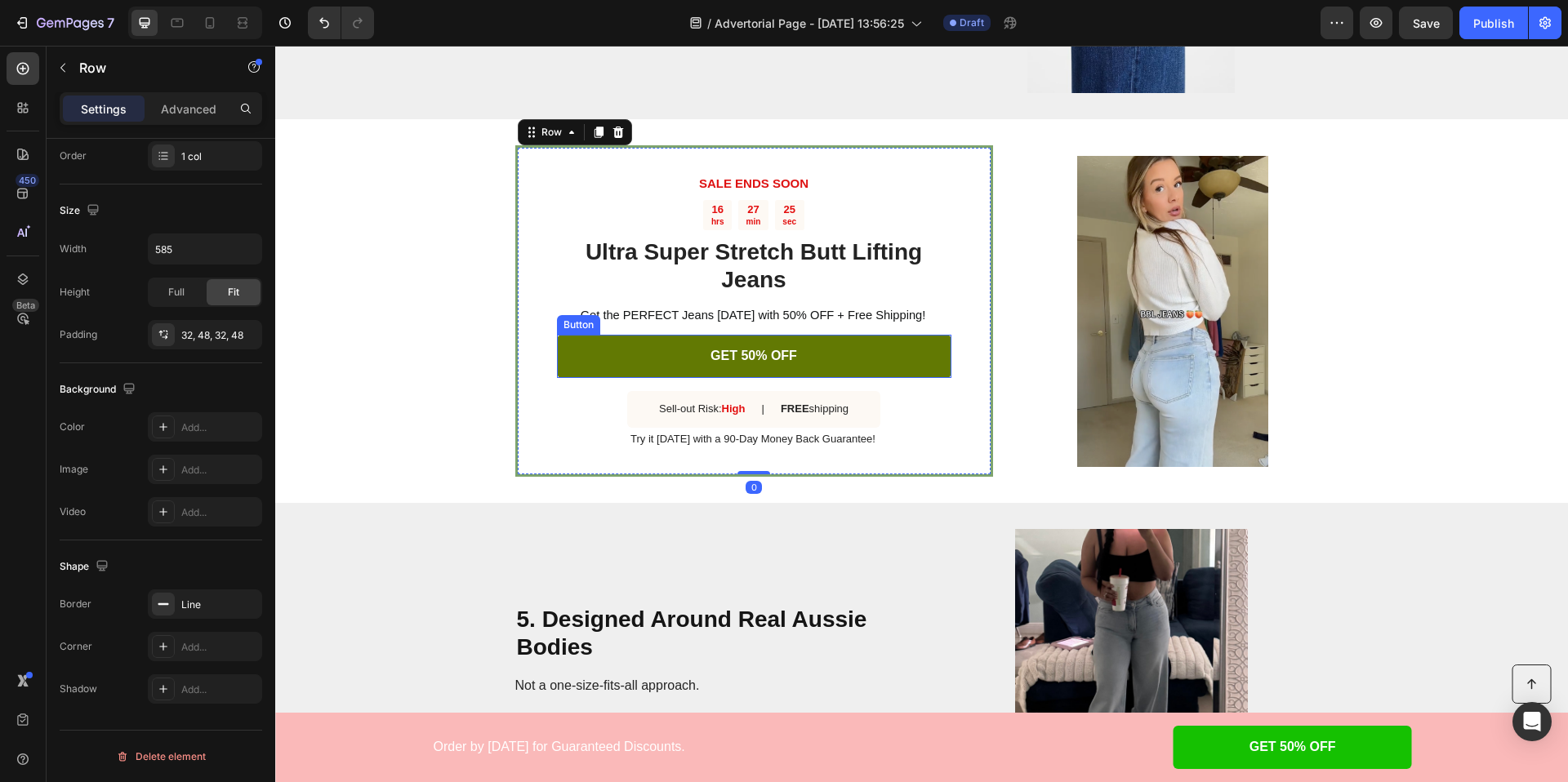
click at [632, 356] on link "GET 50% OFF" at bounding box center [754, 357] width 394 height 44
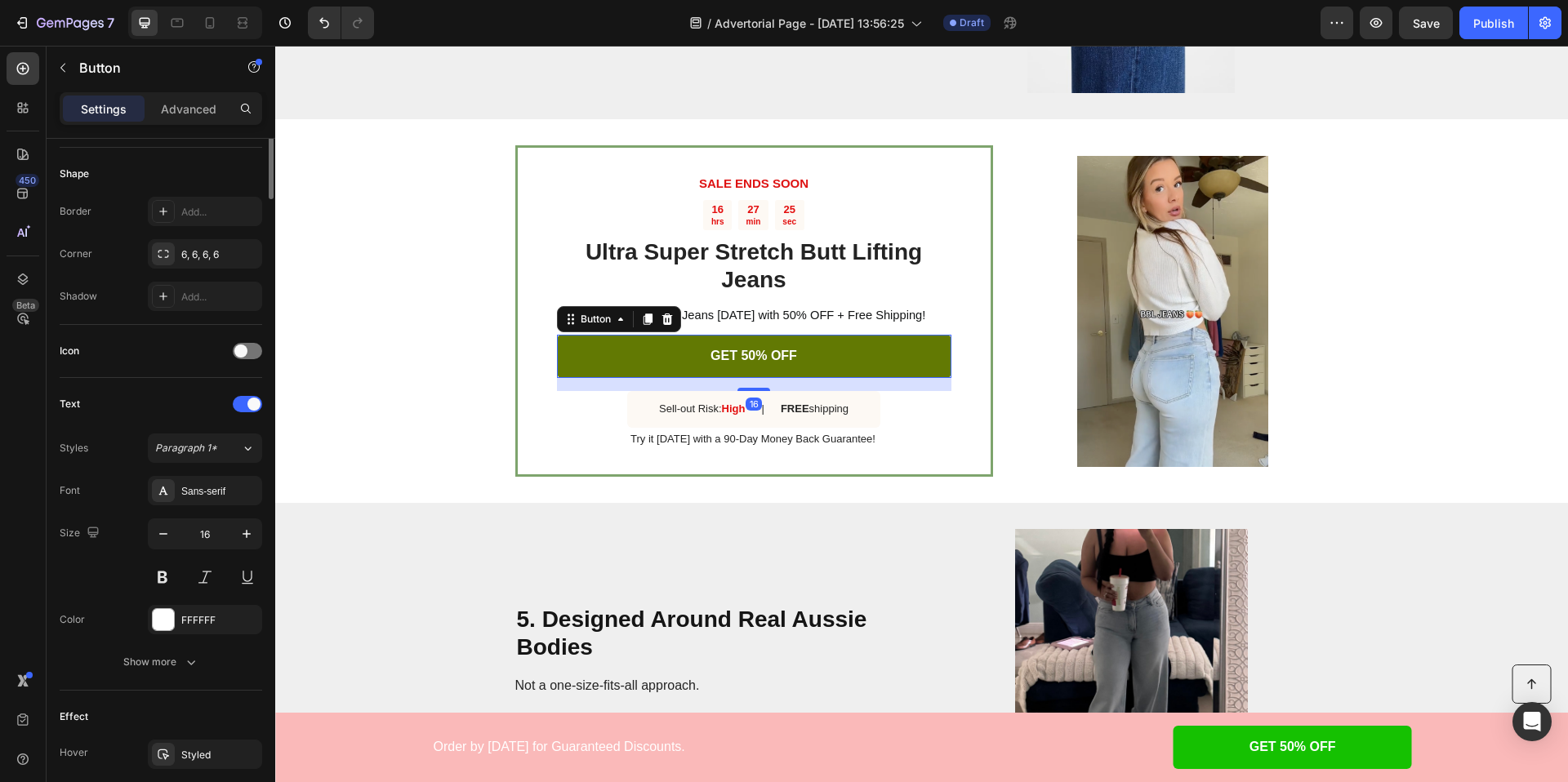
scroll to position [0, 0]
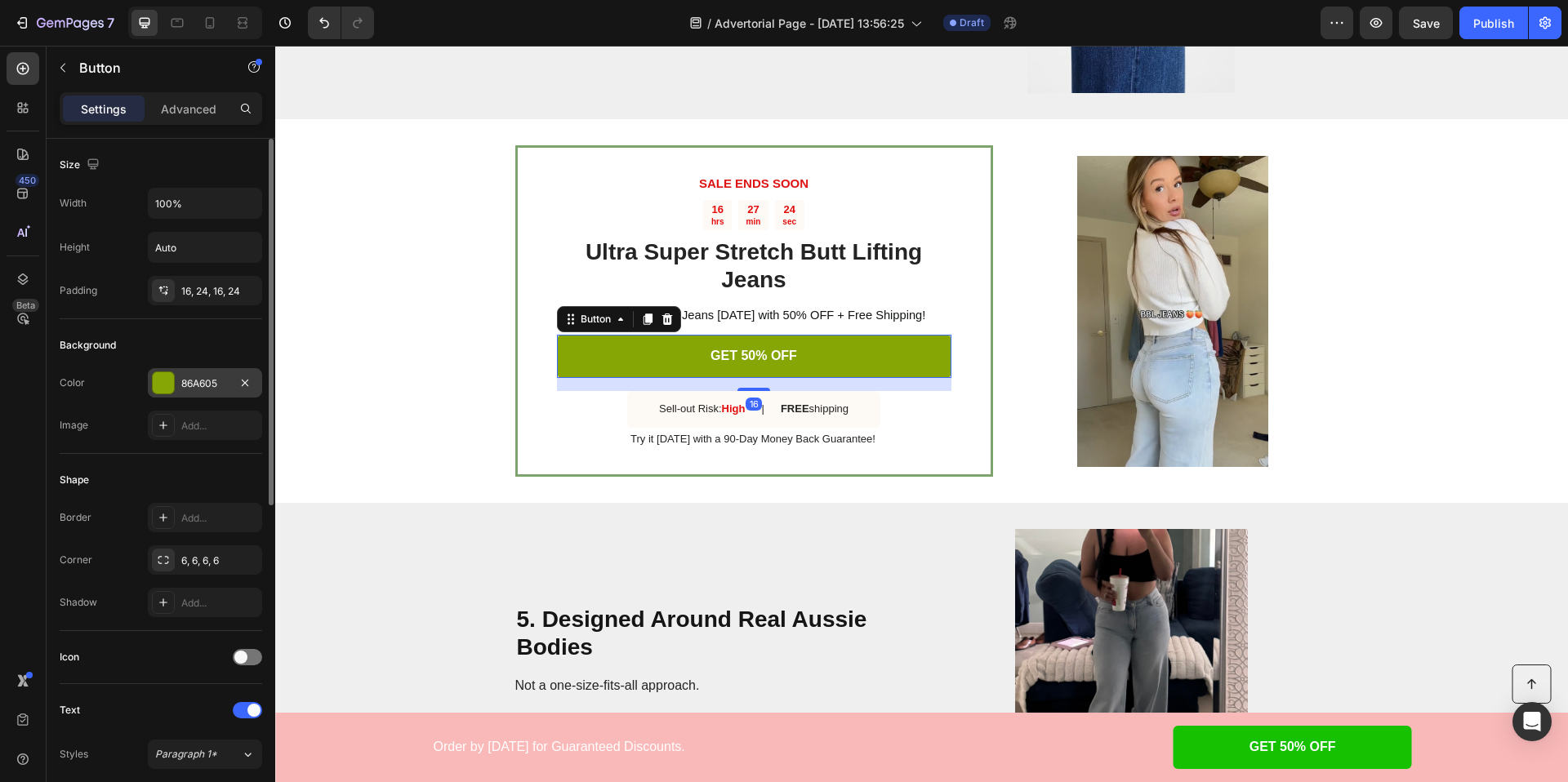
click at [192, 377] on div "86A605" at bounding box center [205, 383] width 48 height 15
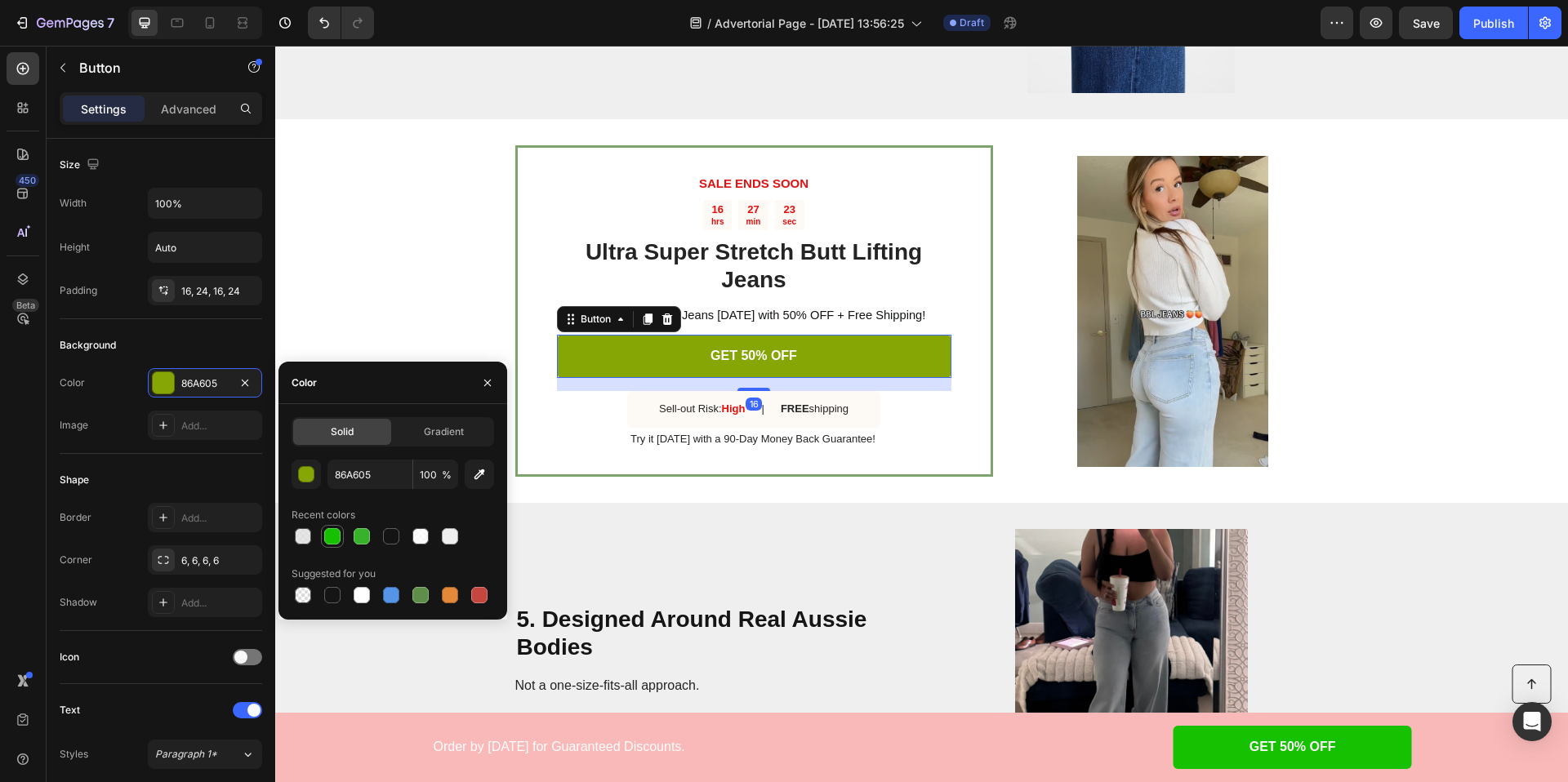
click at [329, 537] on div at bounding box center [332, 536] width 16 height 16
type input "15C101"
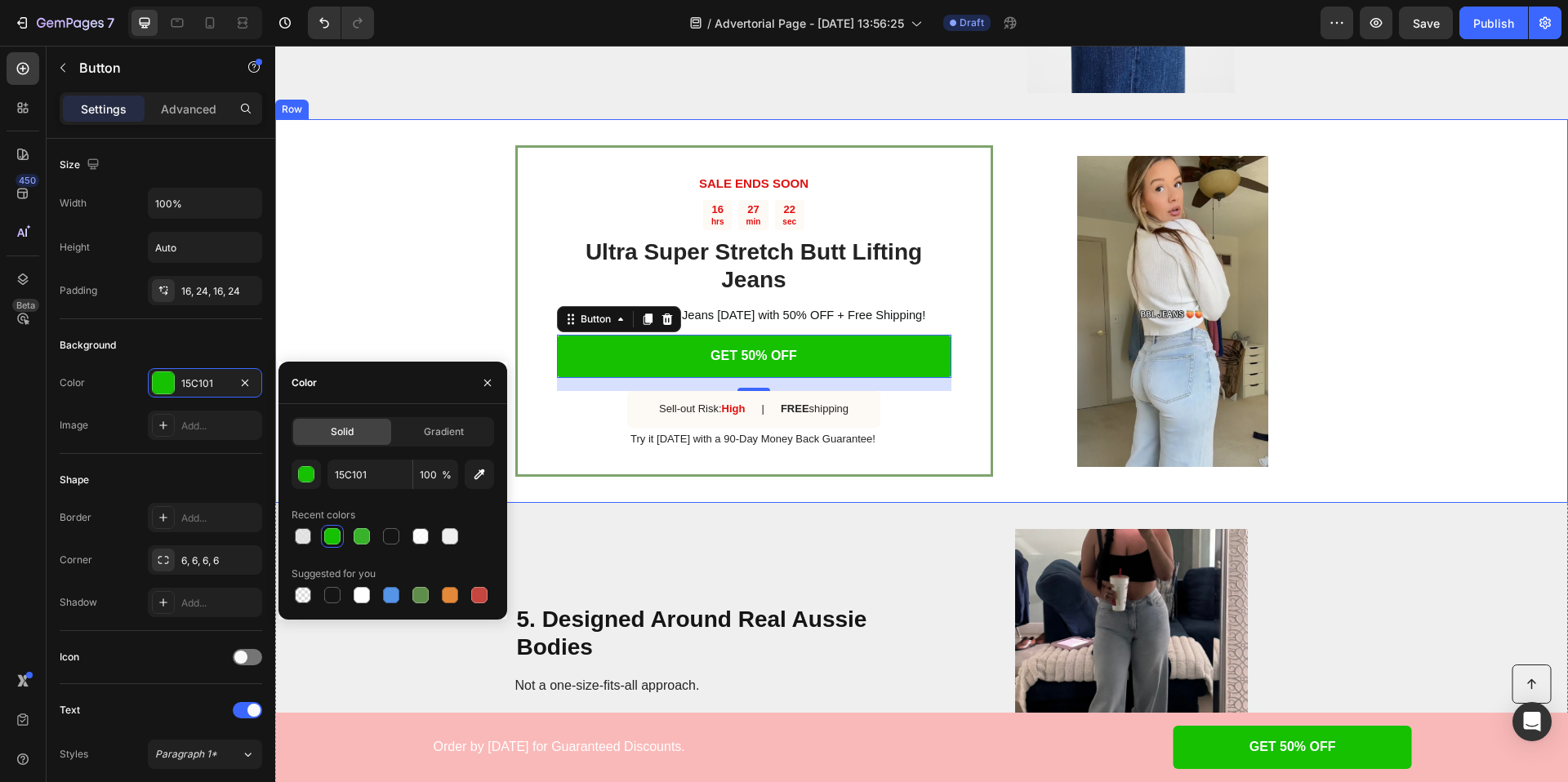
click at [431, 244] on div "SALE ENDS SOON Text Block 16 hrs 27 min 22 sec Countdown Timer Ultra Super Stre…" at bounding box center [921, 311] width 1292 height 384
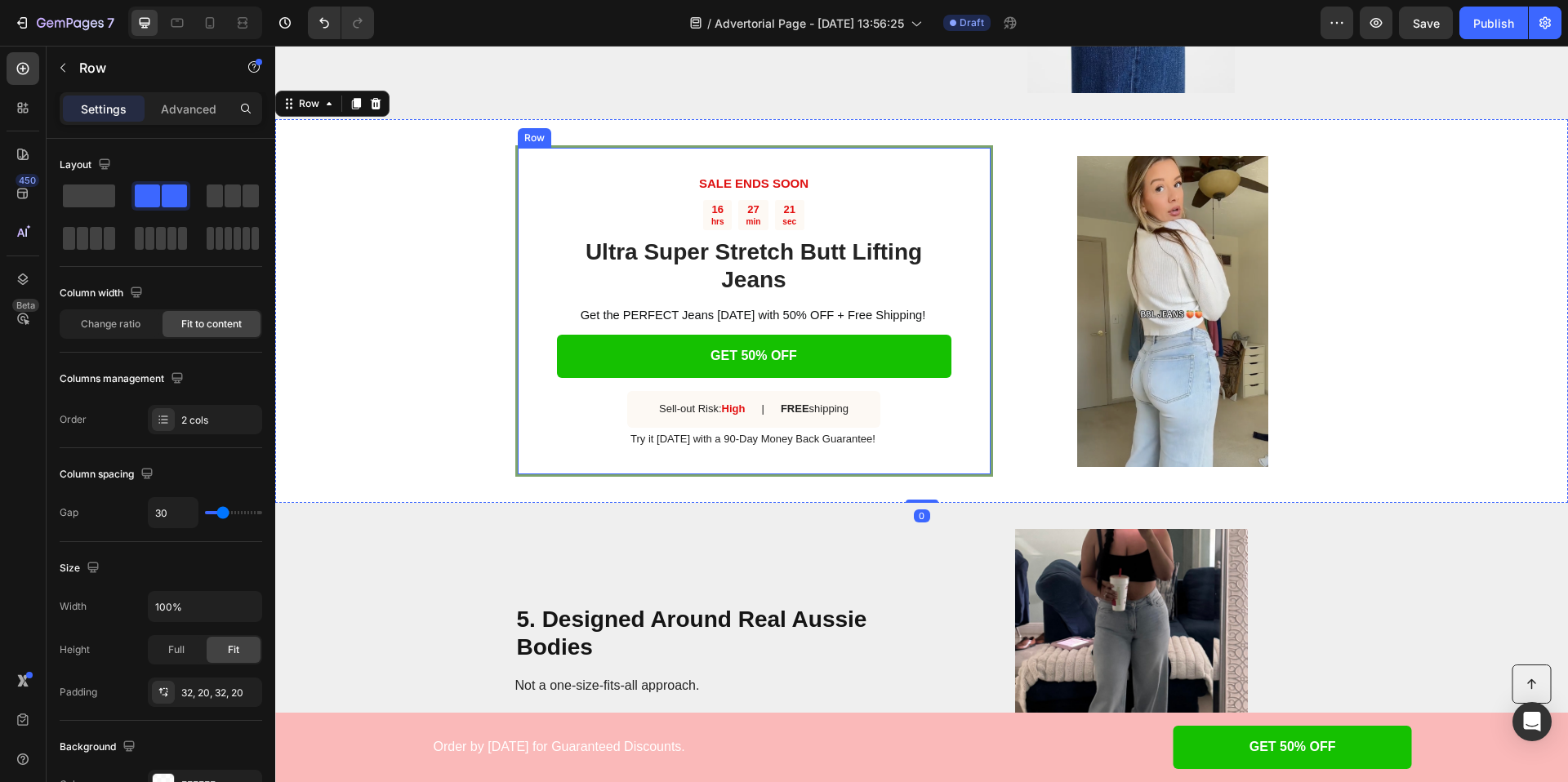
click at [517, 241] on div "SALE ENDS SOON Text Block 16 hrs 27 min 21 sec Countdown Timer Ultra Super Stre…" at bounding box center [754, 310] width 478 height 331
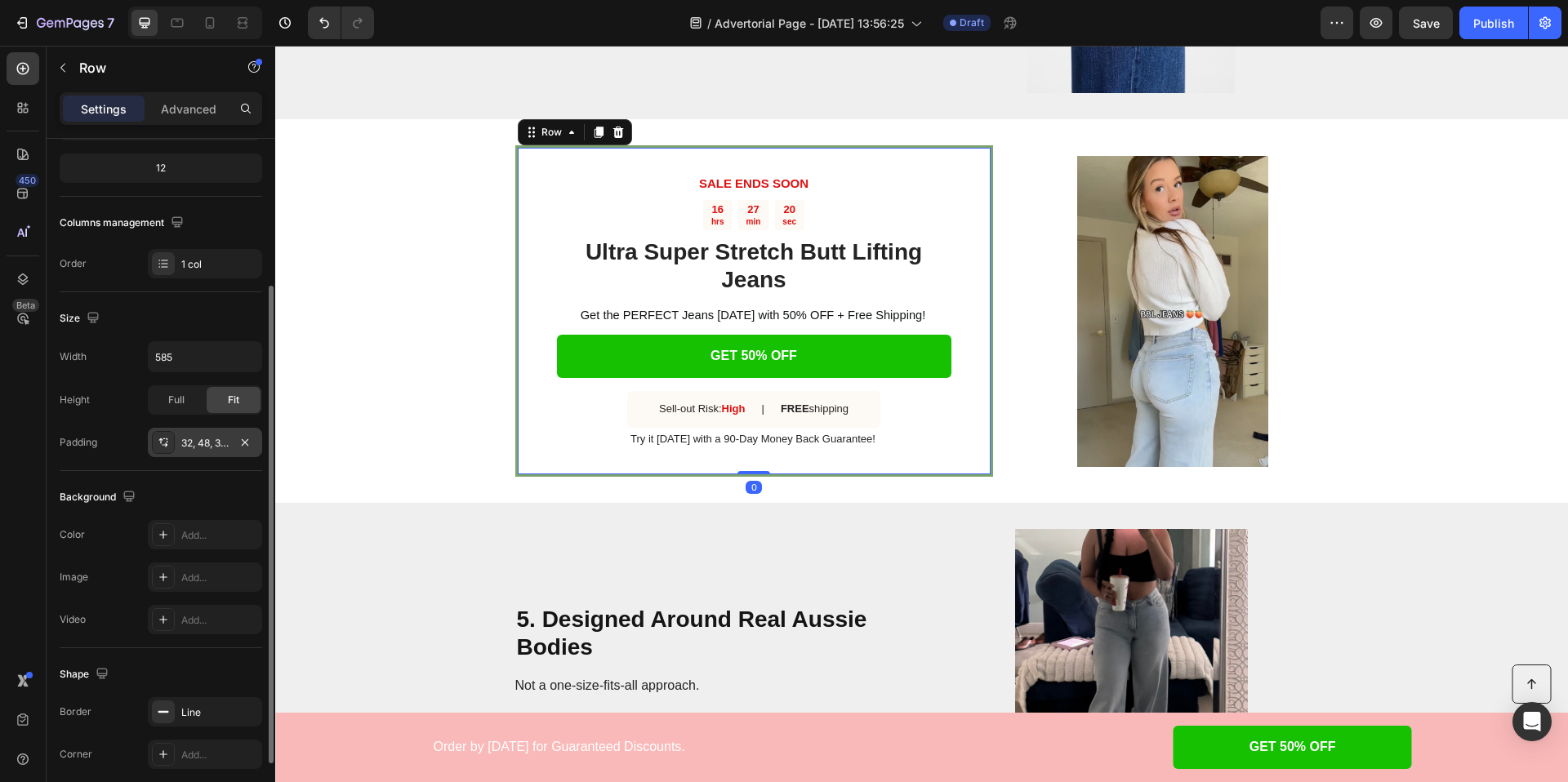
scroll to position [204, 0]
click at [166, 707] on icon at bounding box center [163, 705] width 13 height 13
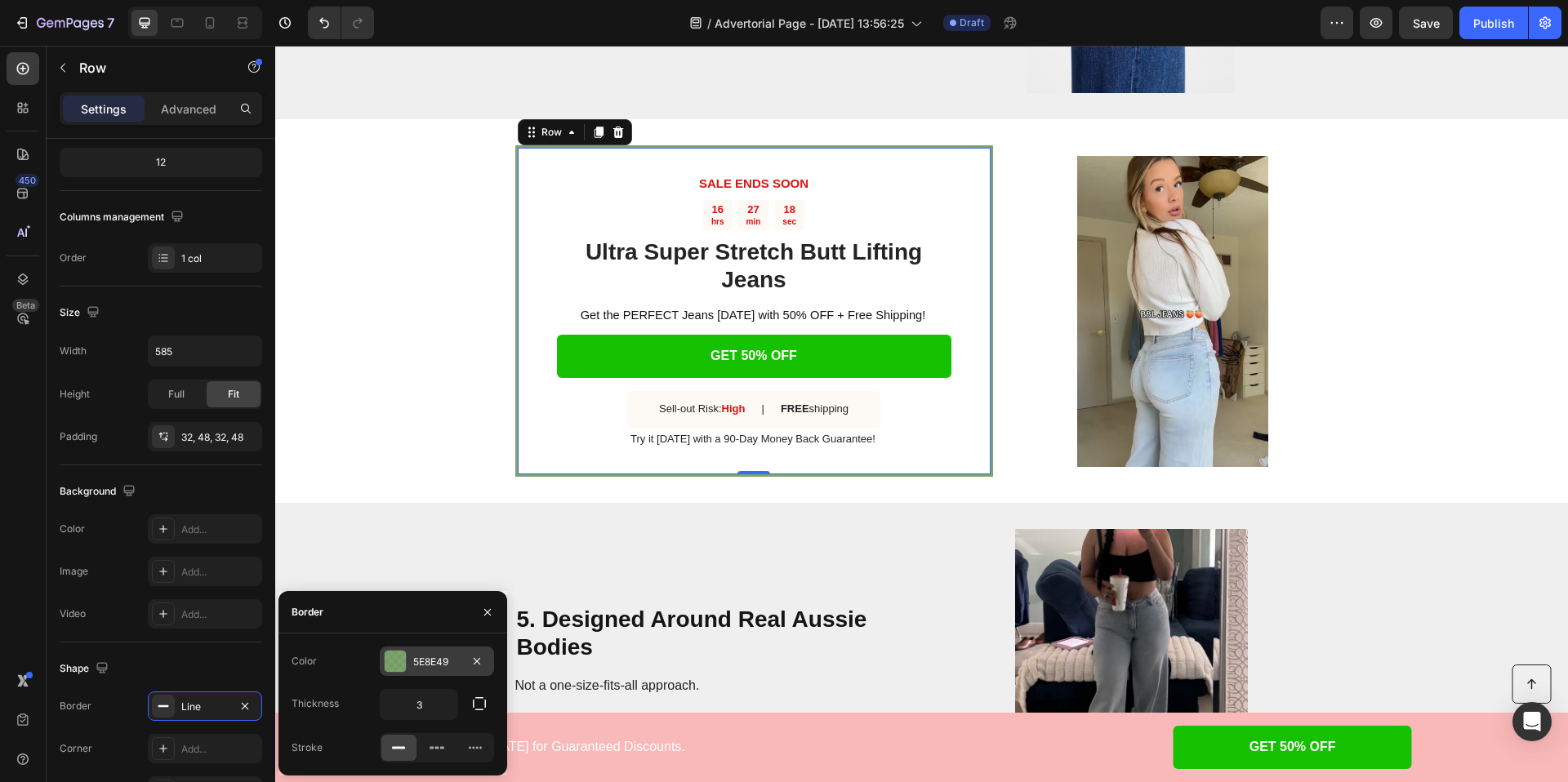
click at [412, 672] on div "5E8E49" at bounding box center [437, 662] width 114 height 30
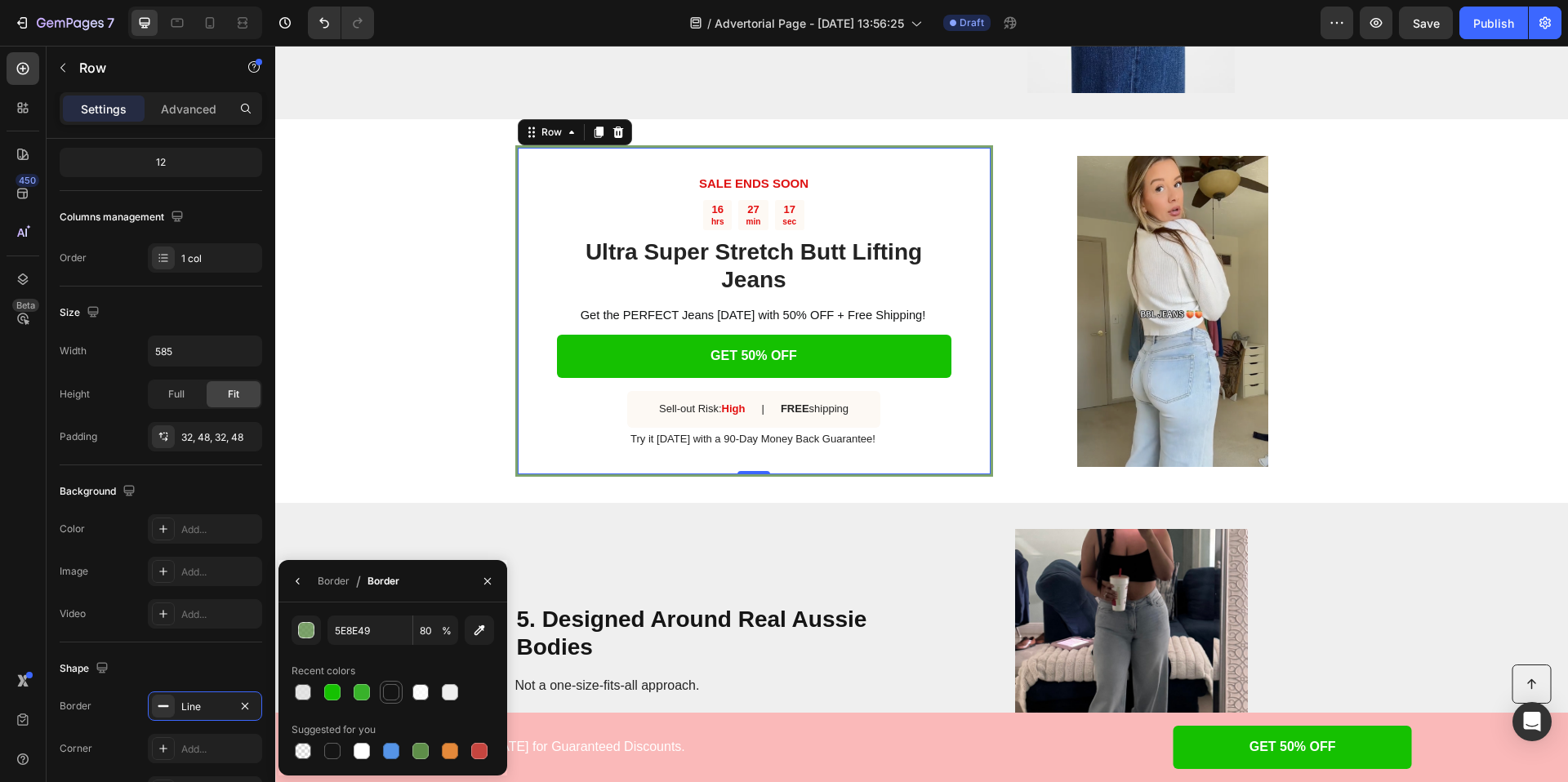
click at [387, 692] on div at bounding box center [391, 692] width 16 height 16
type input "141414"
type input "100"
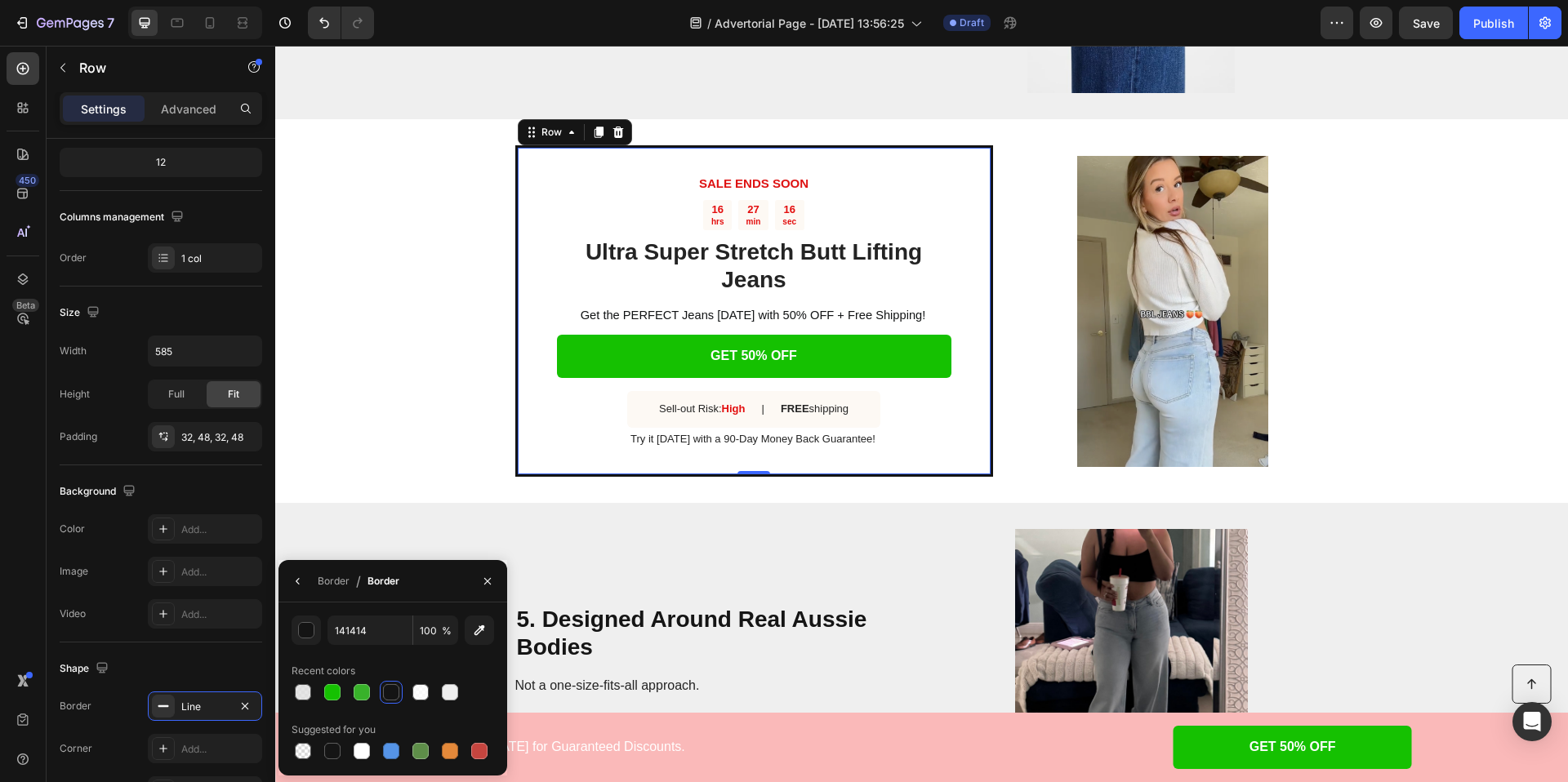
click at [412, 326] on div "SALE ENDS SOON Text Block 16 hrs 27 min 16 sec Countdown Timer Ultra Super Stre…" at bounding box center [921, 311] width 1292 height 384
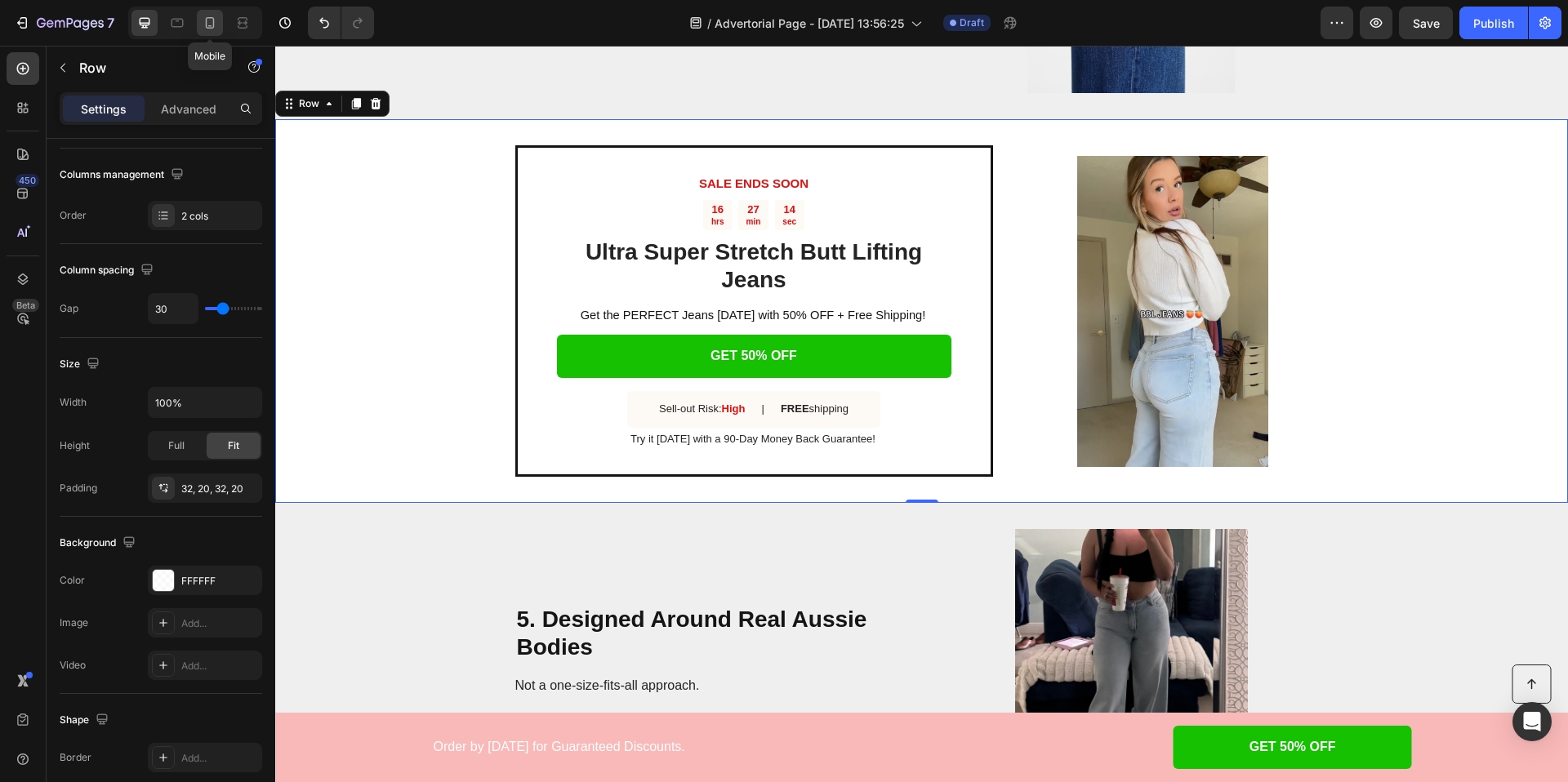
click at [213, 26] on icon at bounding box center [210, 22] width 9 height 11
type input "0"
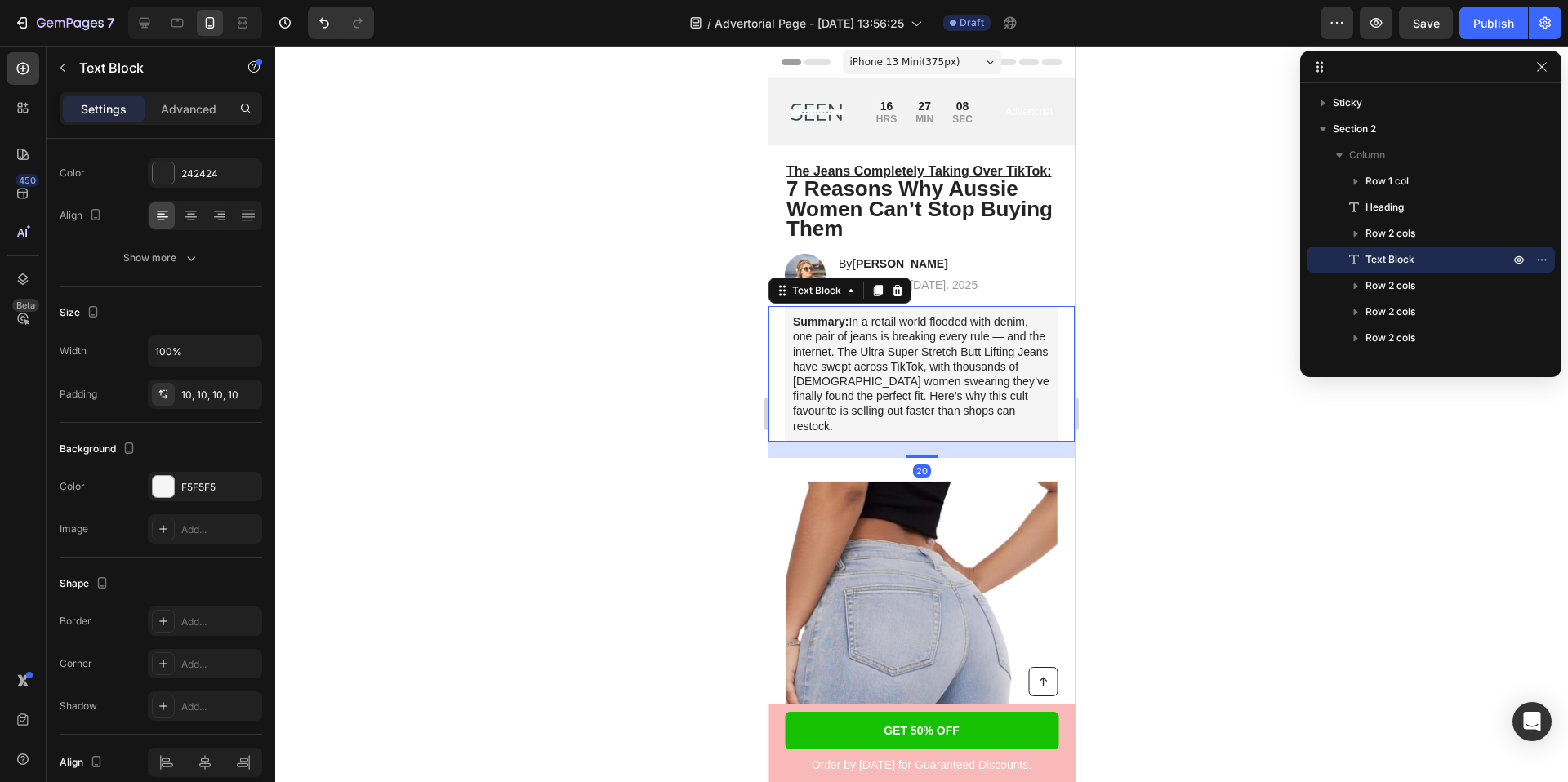
click at [892, 367] on p "Summary: In a retail world flooded with denim, one pair of jeans is breaking ev…" at bounding box center [921, 374] width 258 height 119
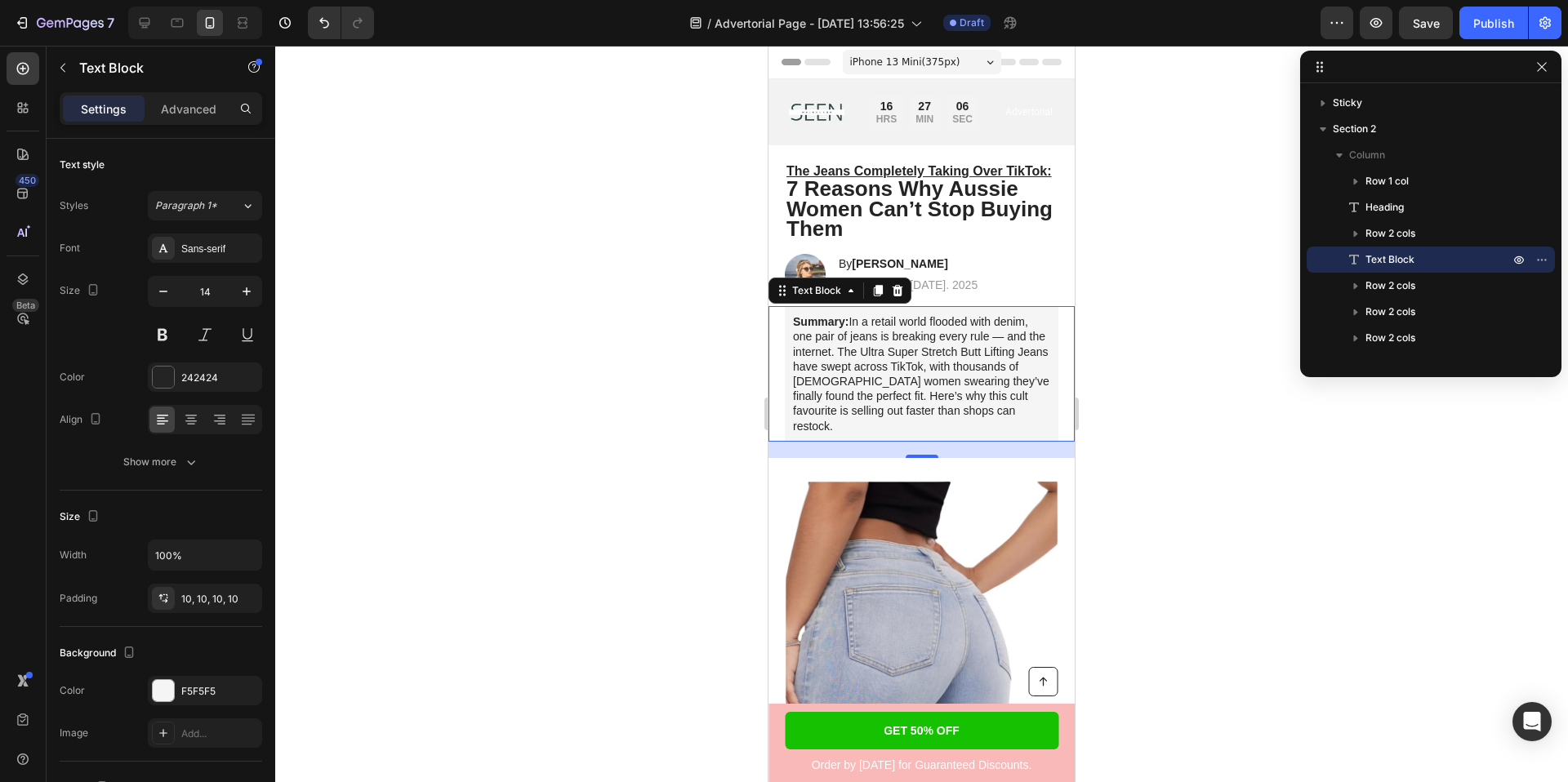
click at [954, 366] on p "Summary: In a retail world flooded with denim, one pair of jeans is breaking ev…" at bounding box center [921, 374] width 258 height 119
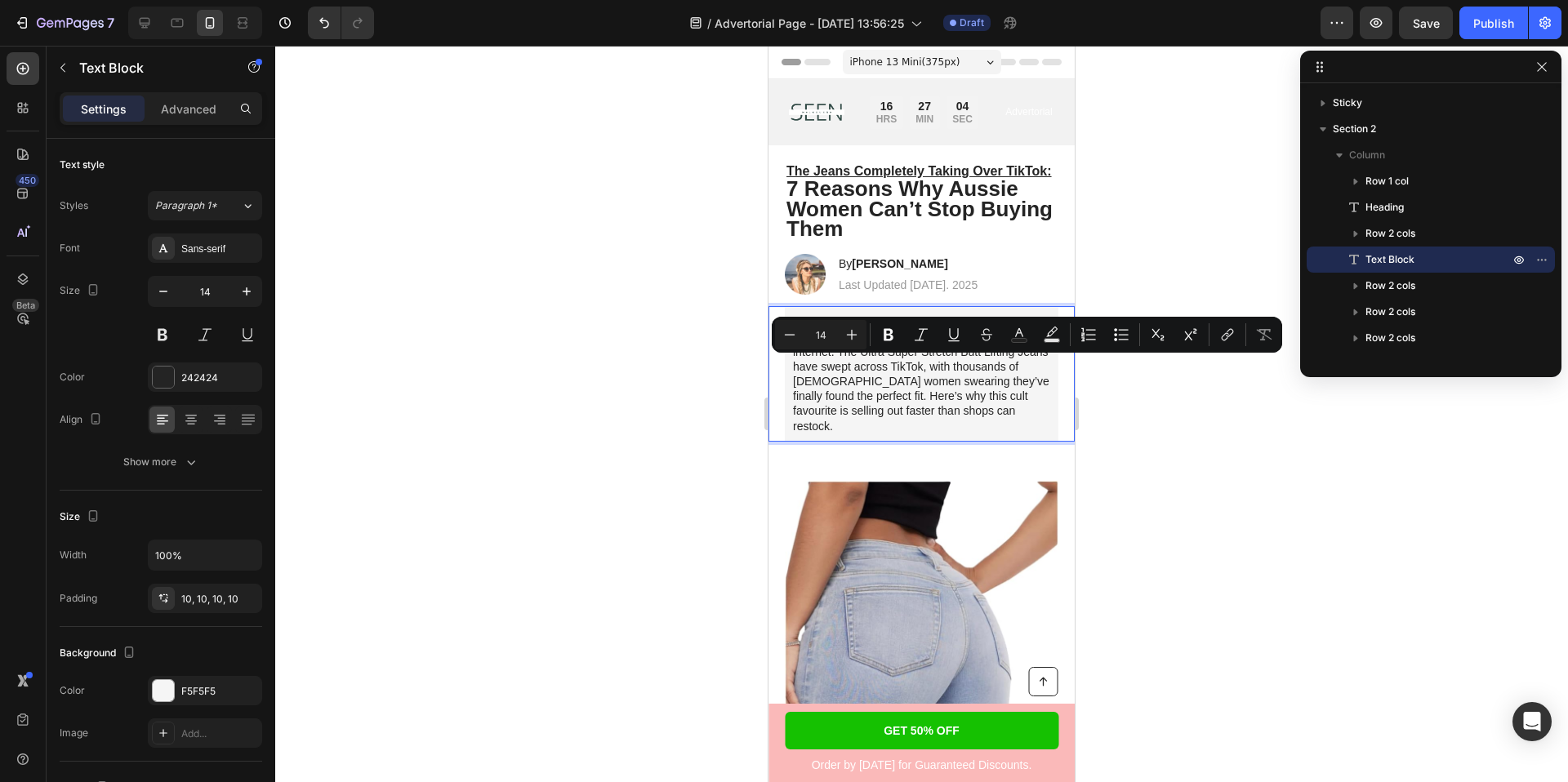
click at [974, 378] on p "Summary: In a retail world flooded with denim, one pair of jeans is breaking ev…" at bounding box center [921, 374] width 258 height 119
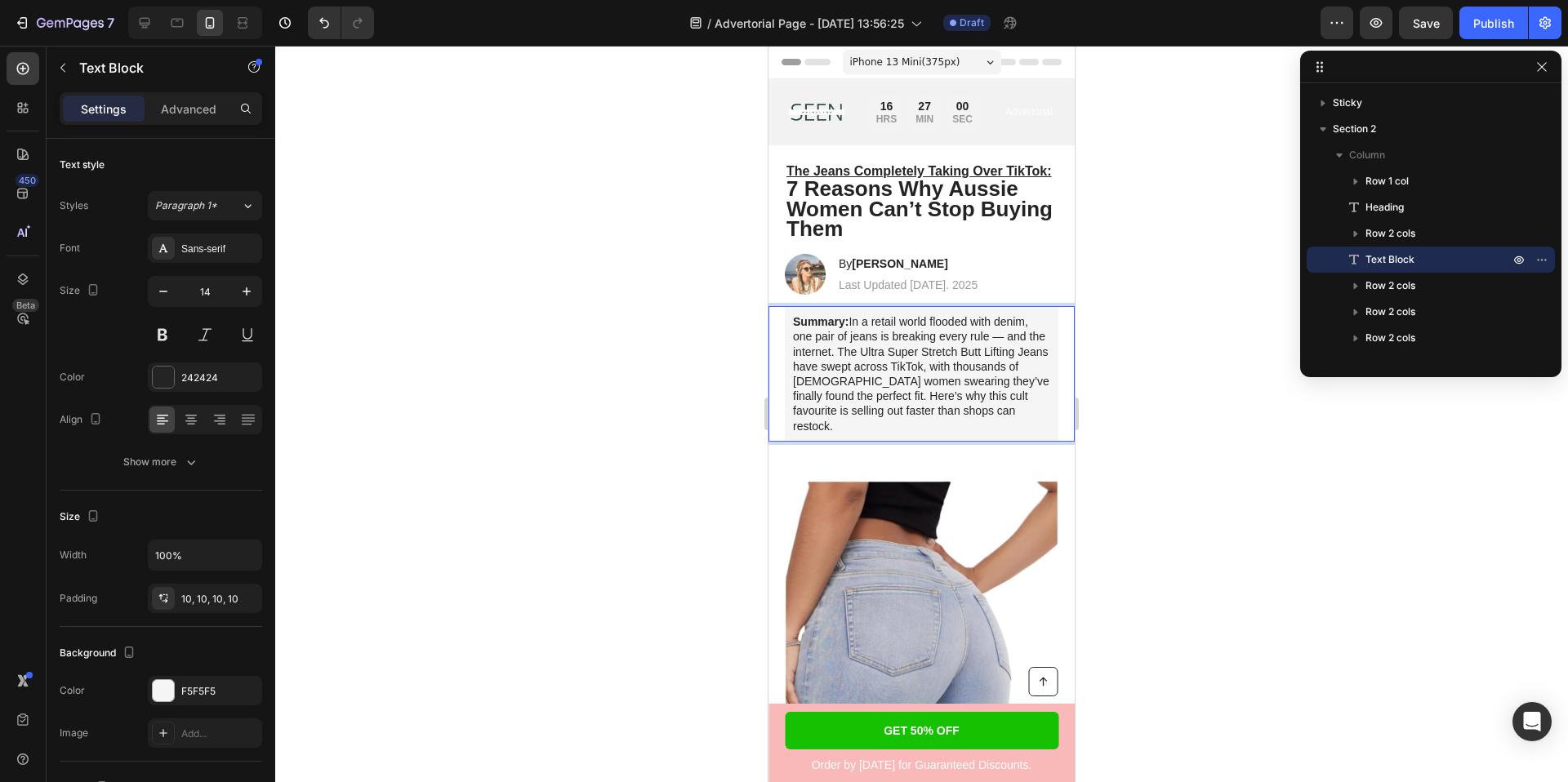
drag, startPoint x: 951, startPoint y: 367, endPoint x: 840, endPoint y: 398, distance: 115.2
click at [840, 398] on p "Summary: In a retail world flooded with denim, one pair of jeans is breaking ev…" at bounding box center [921, 374] width 258 height 119
click at [816, 398] on p "Summary: In a retail world flooded with denim, one pair of jeans is breaking ev…" at bounding box center [921, 374] width 258 height 119
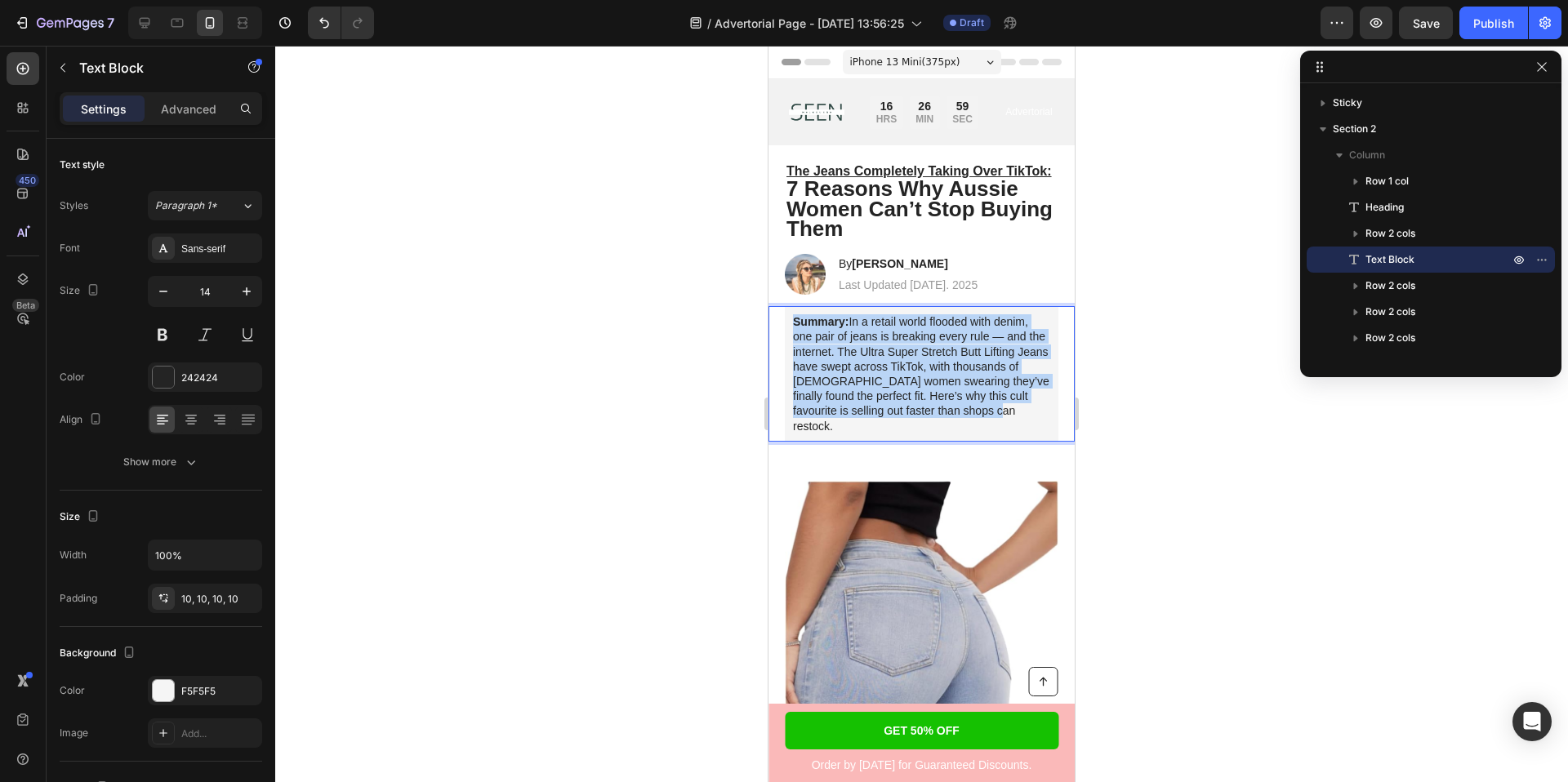
click at [816, 398] on p "Summary: In a retail world flooded with denim, one pair of jeans is breaking ev…" at bounding box center [921, 374] width 258 height 119
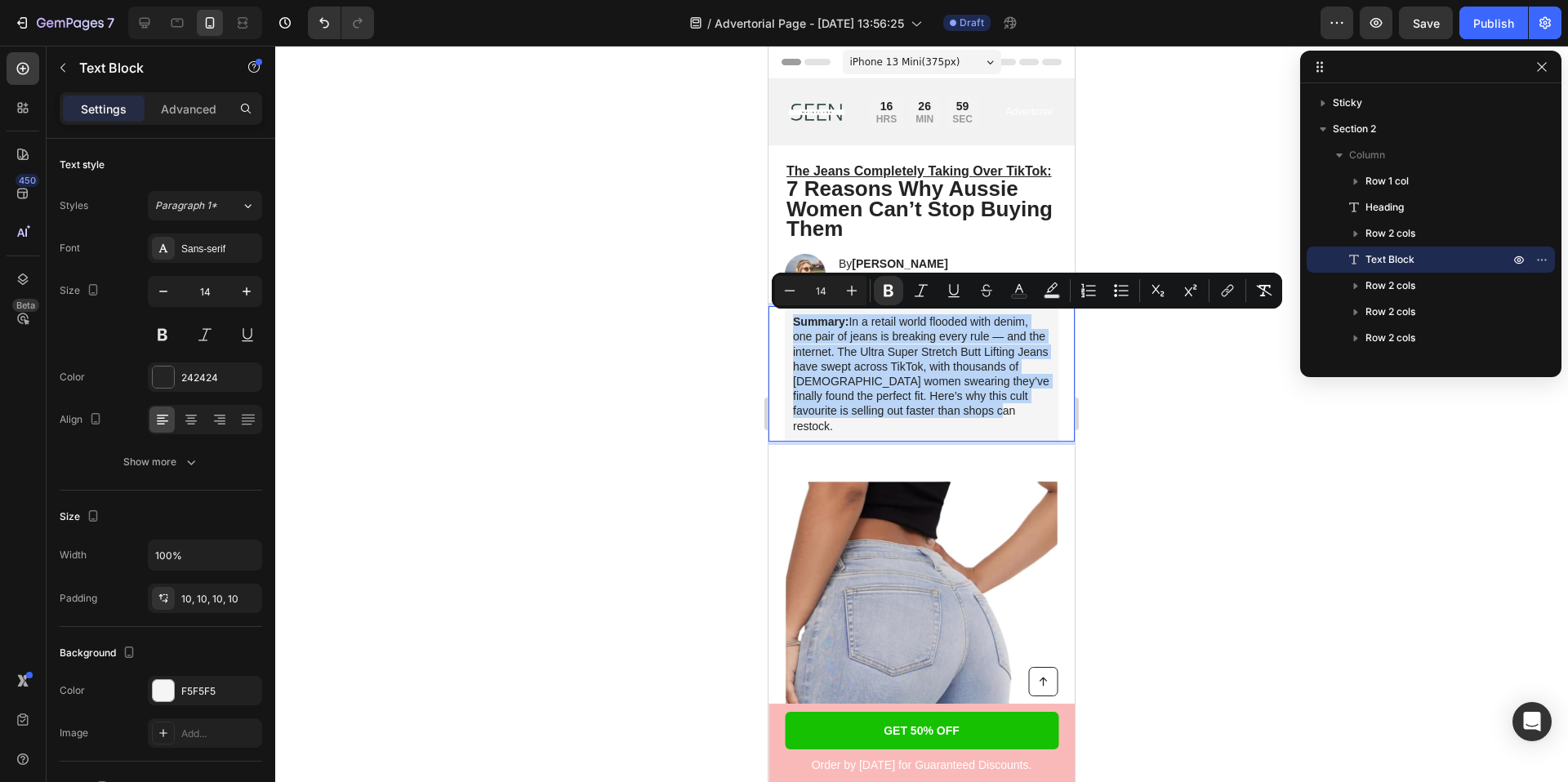
click at [816, 398] on p "Summary: In a retail world flooded with denim, one pair of jeans is breaking ev…" at bounding box center [921, 374] width 258 height 119
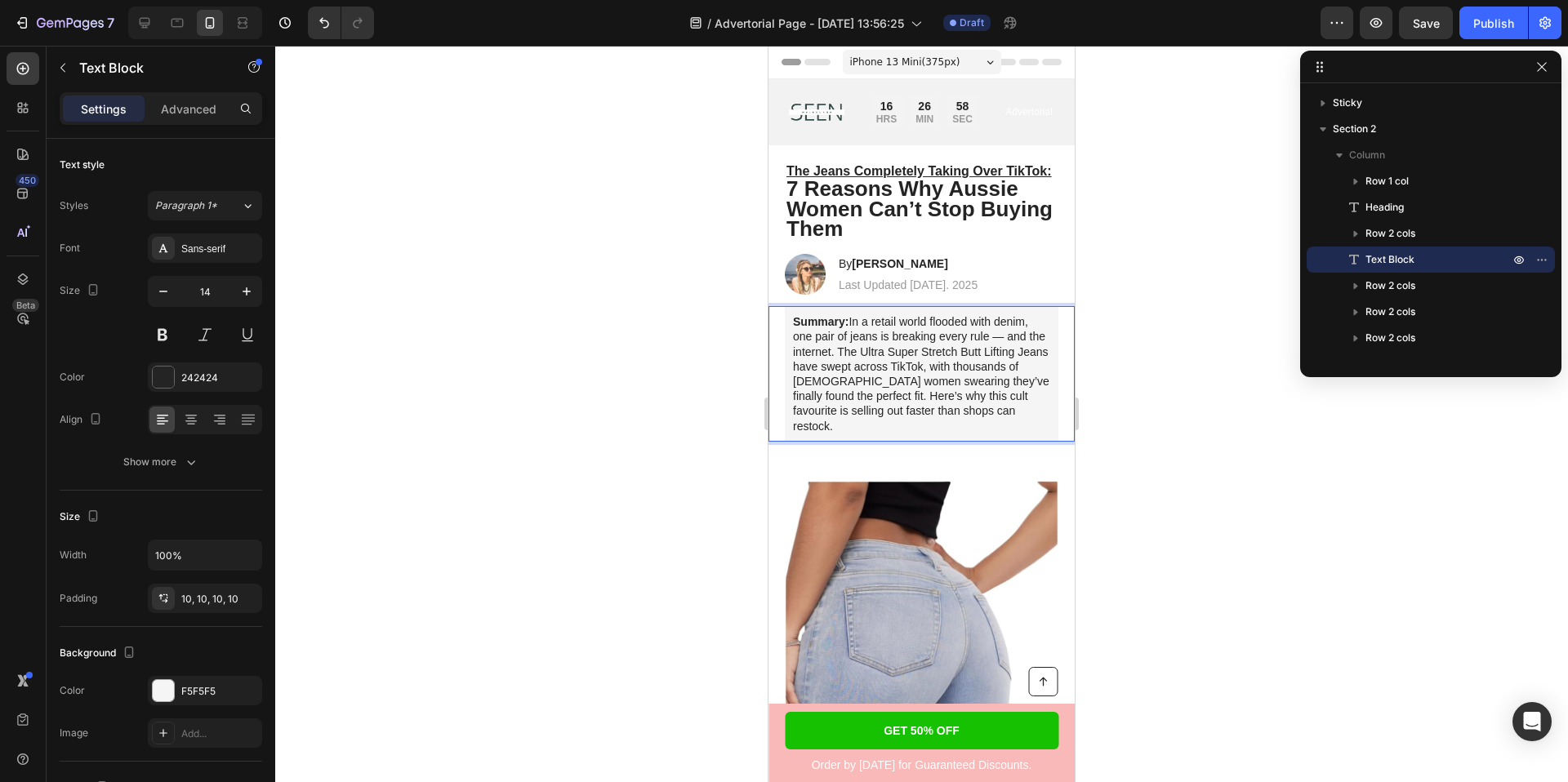
click at [833, 396] on p "Summary: In a retail world flooded with denim, one pair of jeans is breaking ev…" at bounding box center [921, 374] width 258 height 119
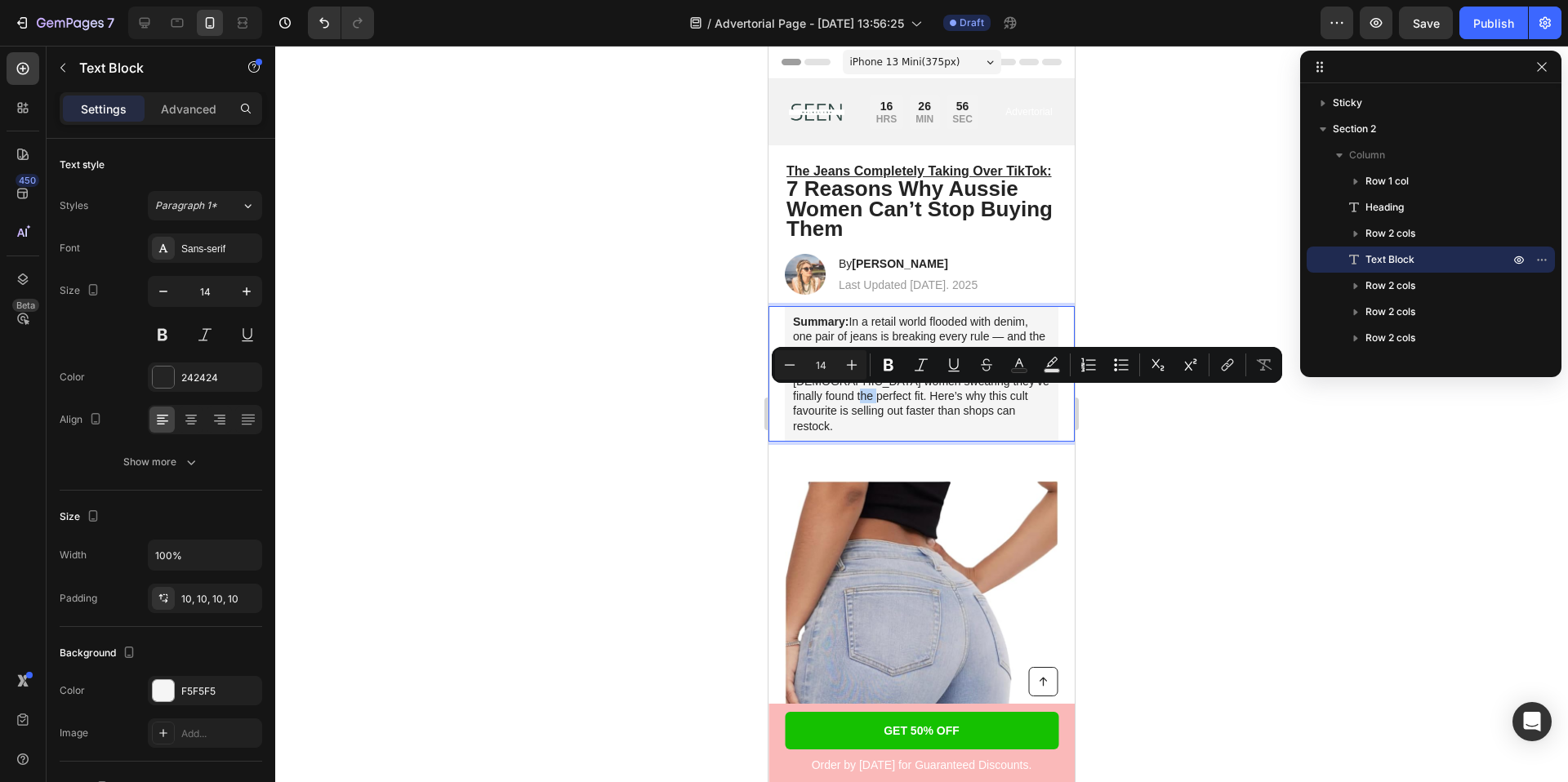
click at [840, 395] on p "Summary: In a retail world flooded with denim, one pair of jeans is breaking ev…" at bounding box center [921, 374] width 258 height 119
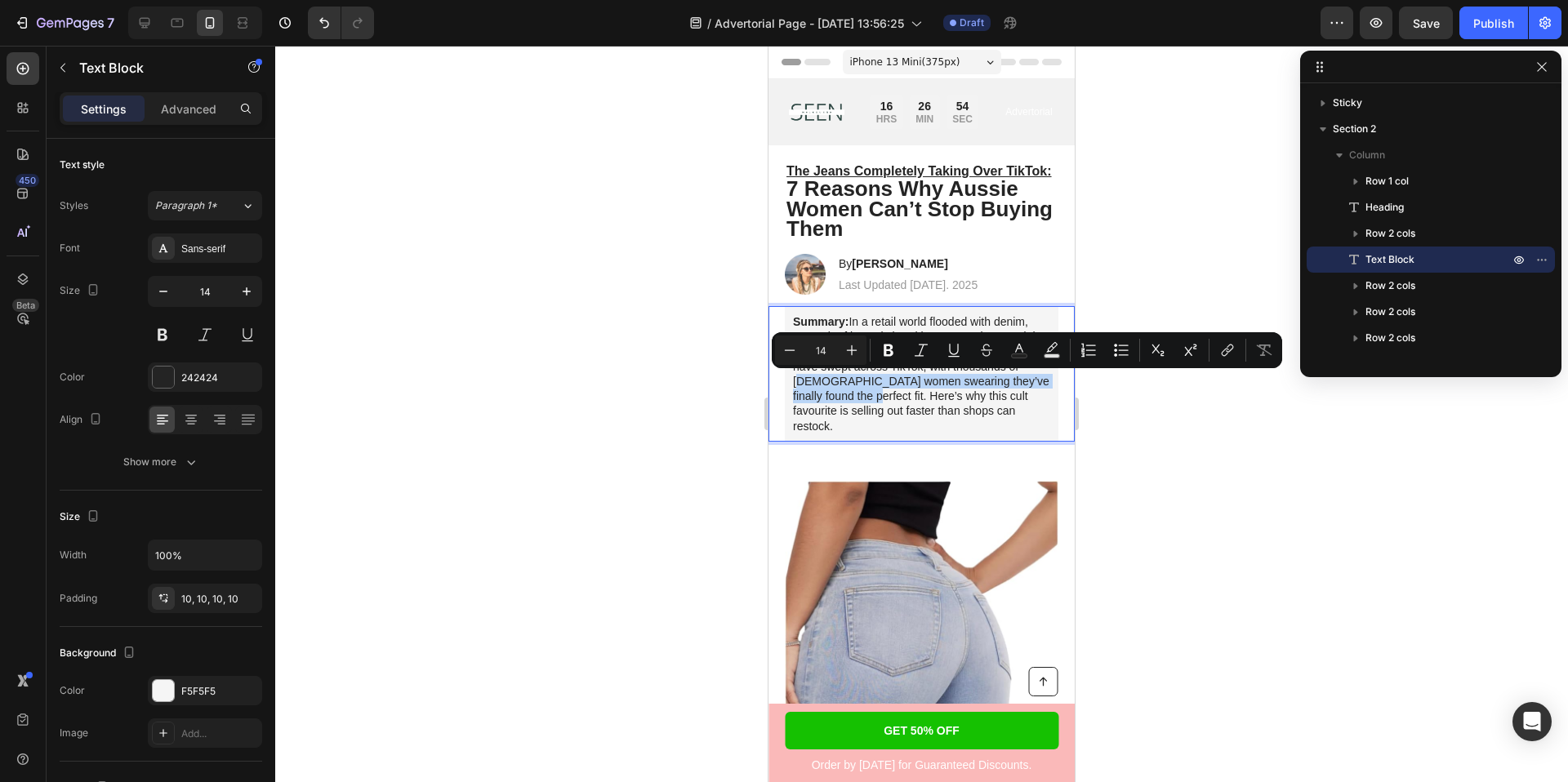
drag, startPoint x: 844, startPoint y: 398, endPoint x: 795, endPoint y: 378, distance: 52.9
click at [795, 378] on p "Summary: In a retail world flooded with denim, one pair of jeans is breaking ev…" at bounding box center [921, 374] width 258 height 119
click at [678, 376] on div at bounding box center [921, 414] width 1292 height 736
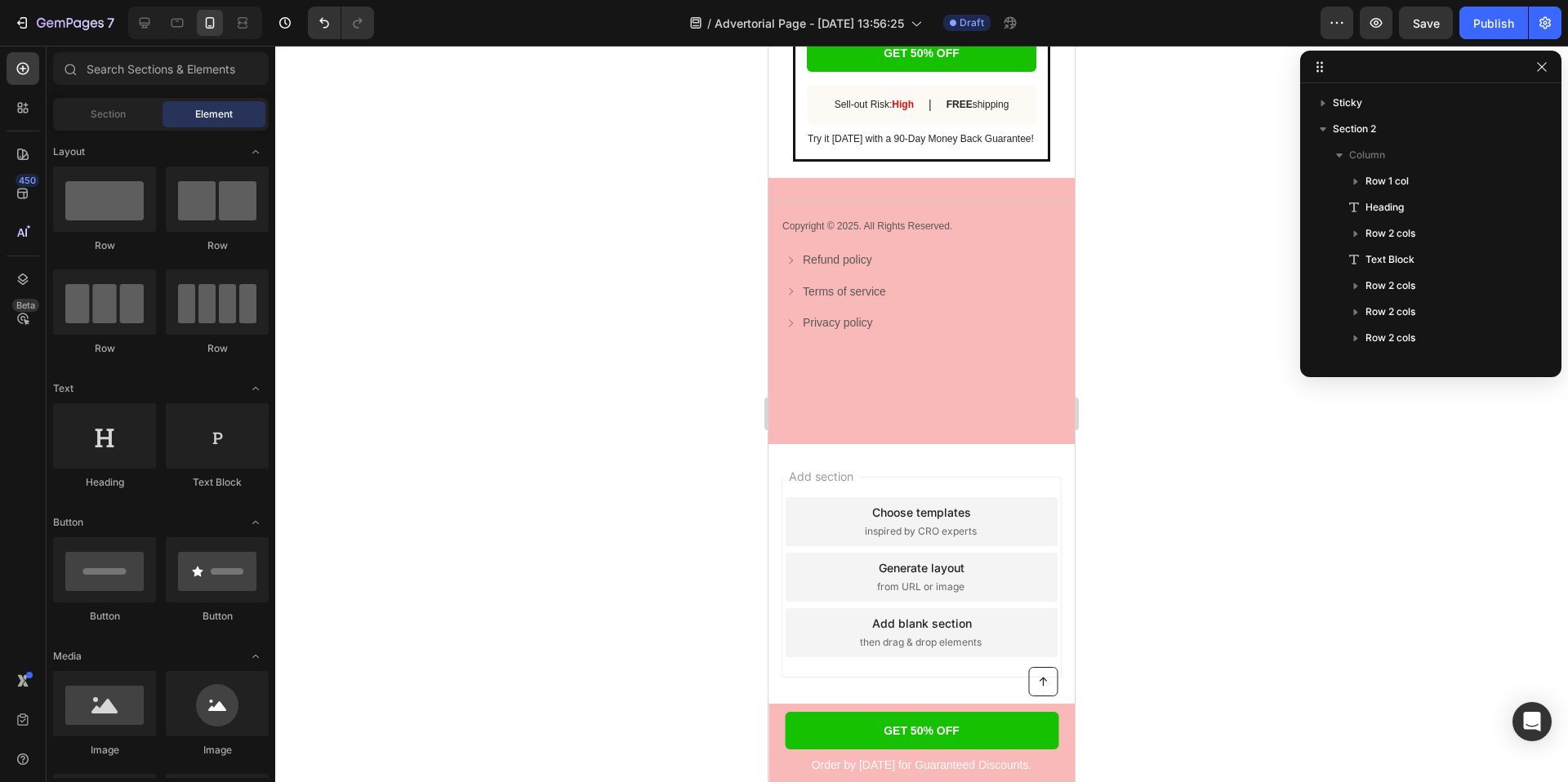
scroll to position [4361, 0]
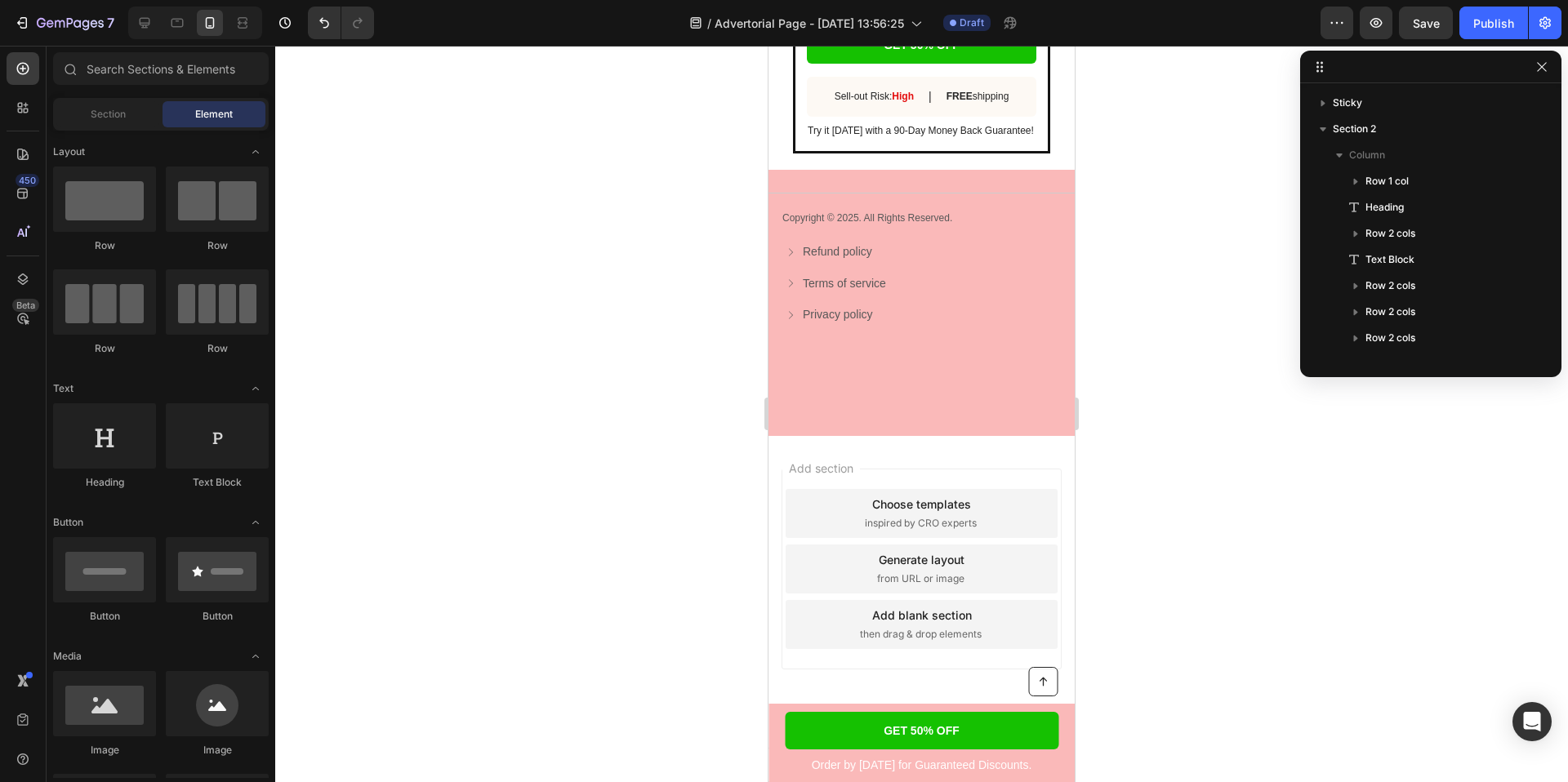
click at [699, 476] on div at bounding box center [921, 414] width 1292 height 736
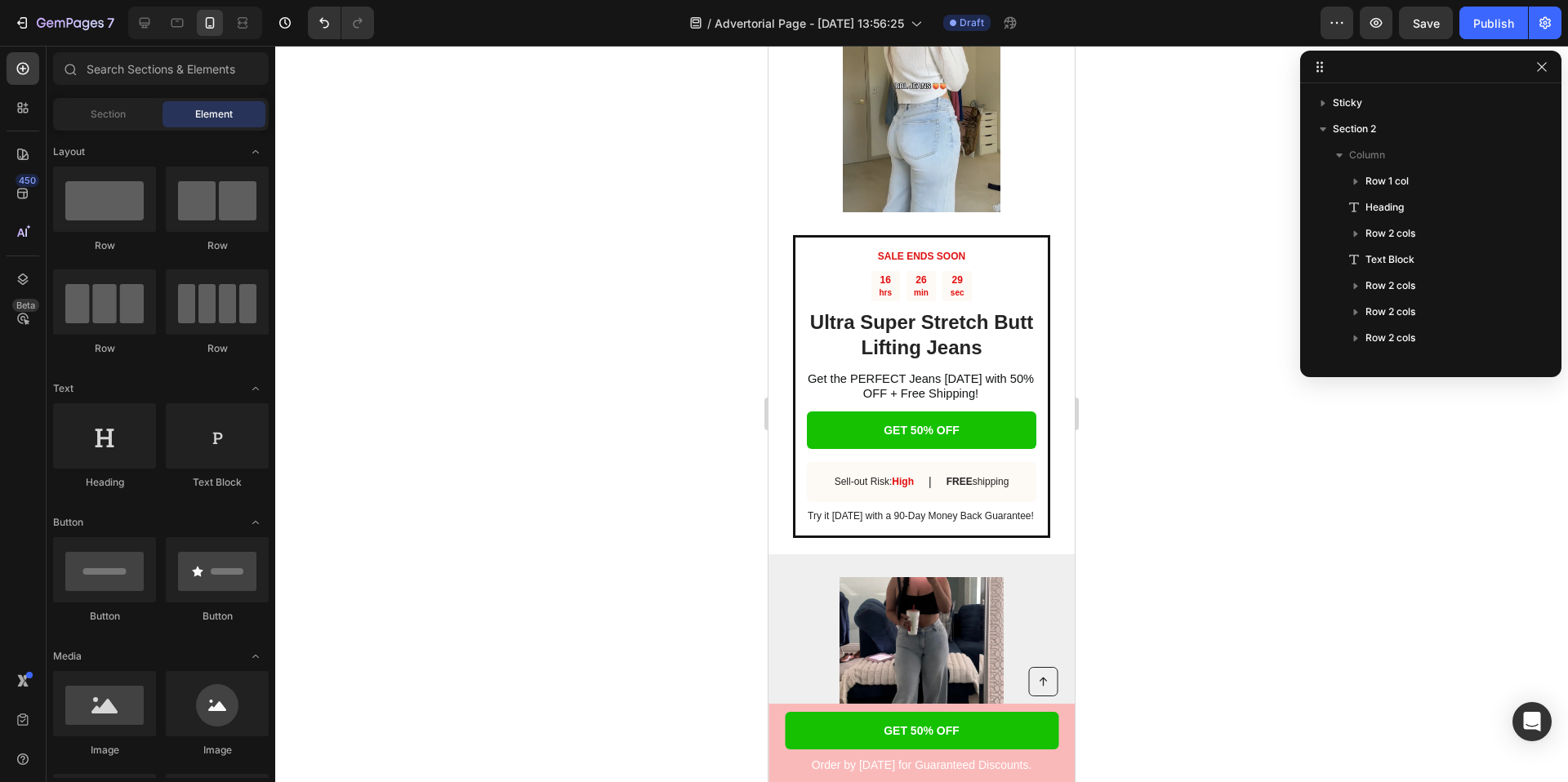
scroll to position [1724, 0]
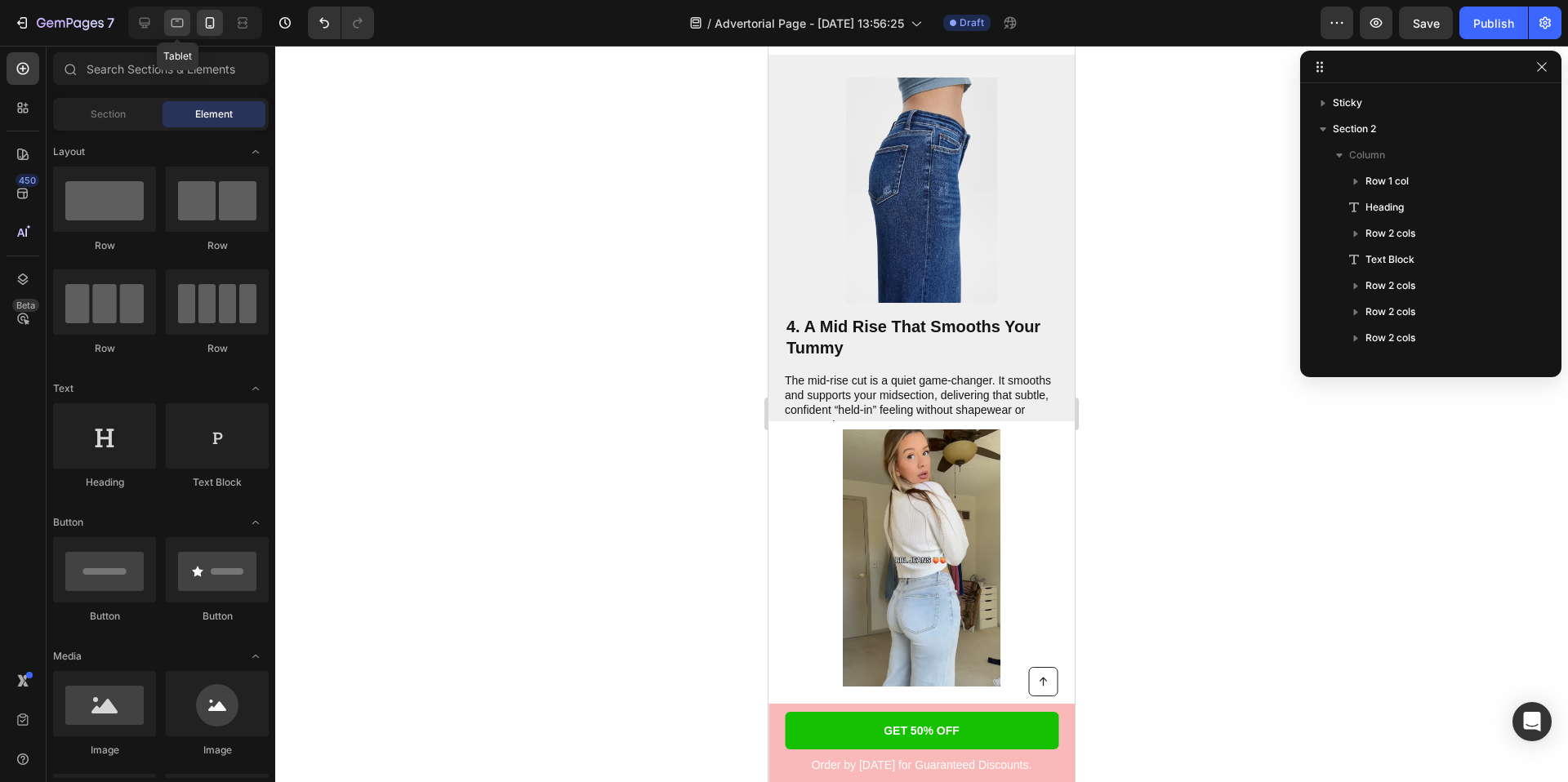
click at [175, 27] on icon at bounding box center [177, 23] width 16 height 16
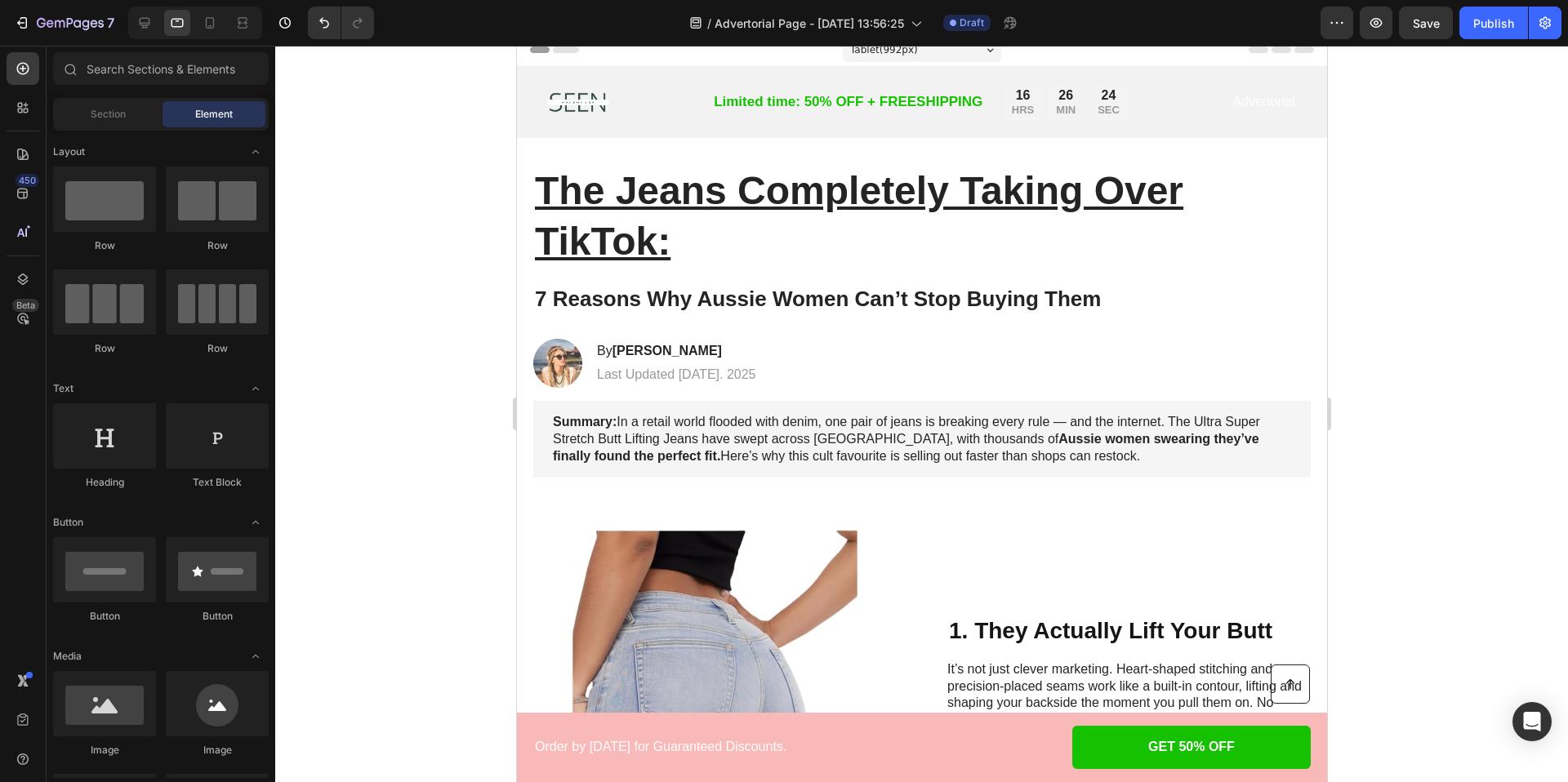
scroll to position [16, 0]
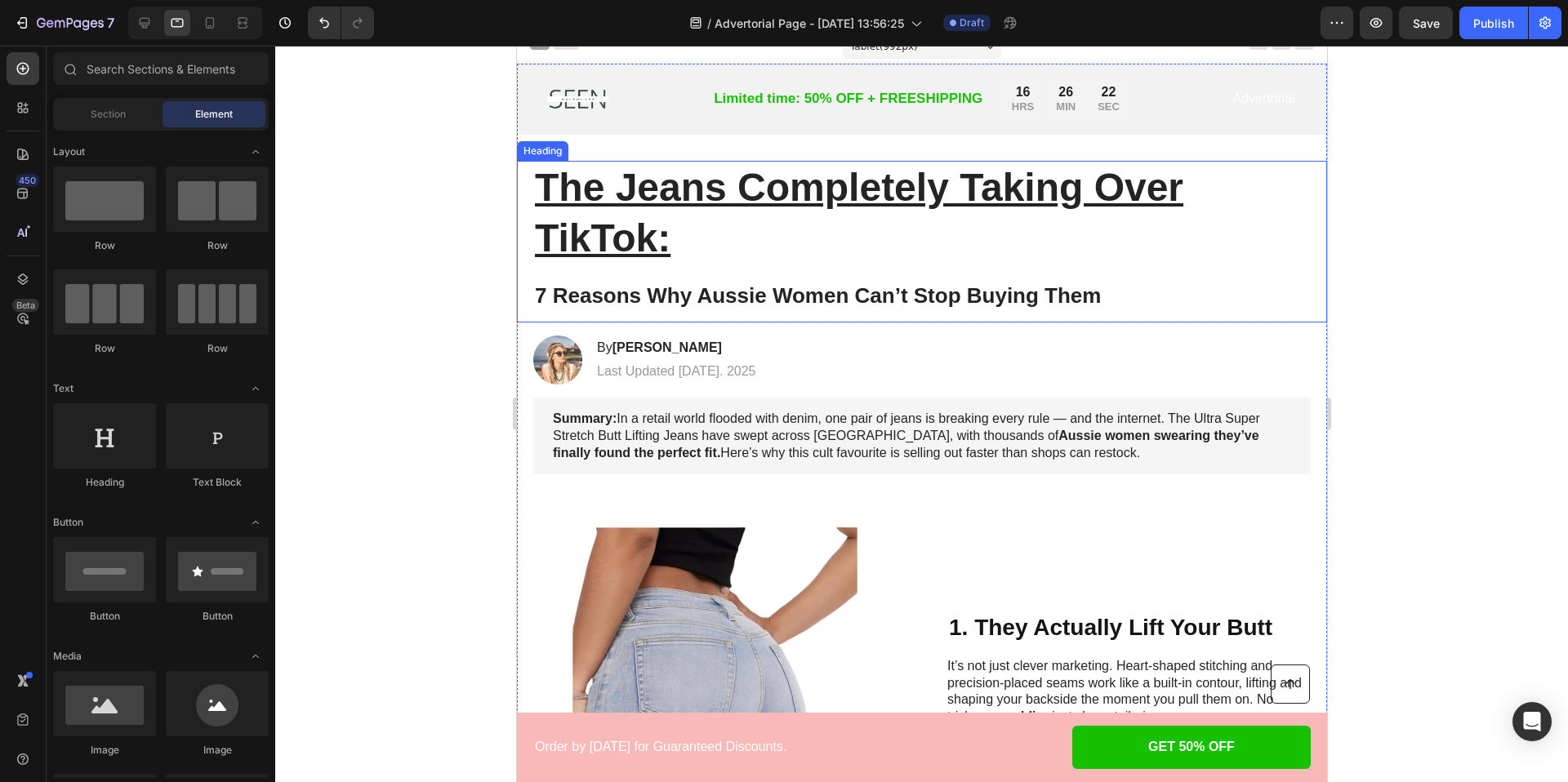
click at [734, 259] on h1 "The Jeans Completely Taking Over TikTok: 7 Reasons Why Aussie Women Can’t Stop …" at bounding box center [920, 242] width 777 height 162
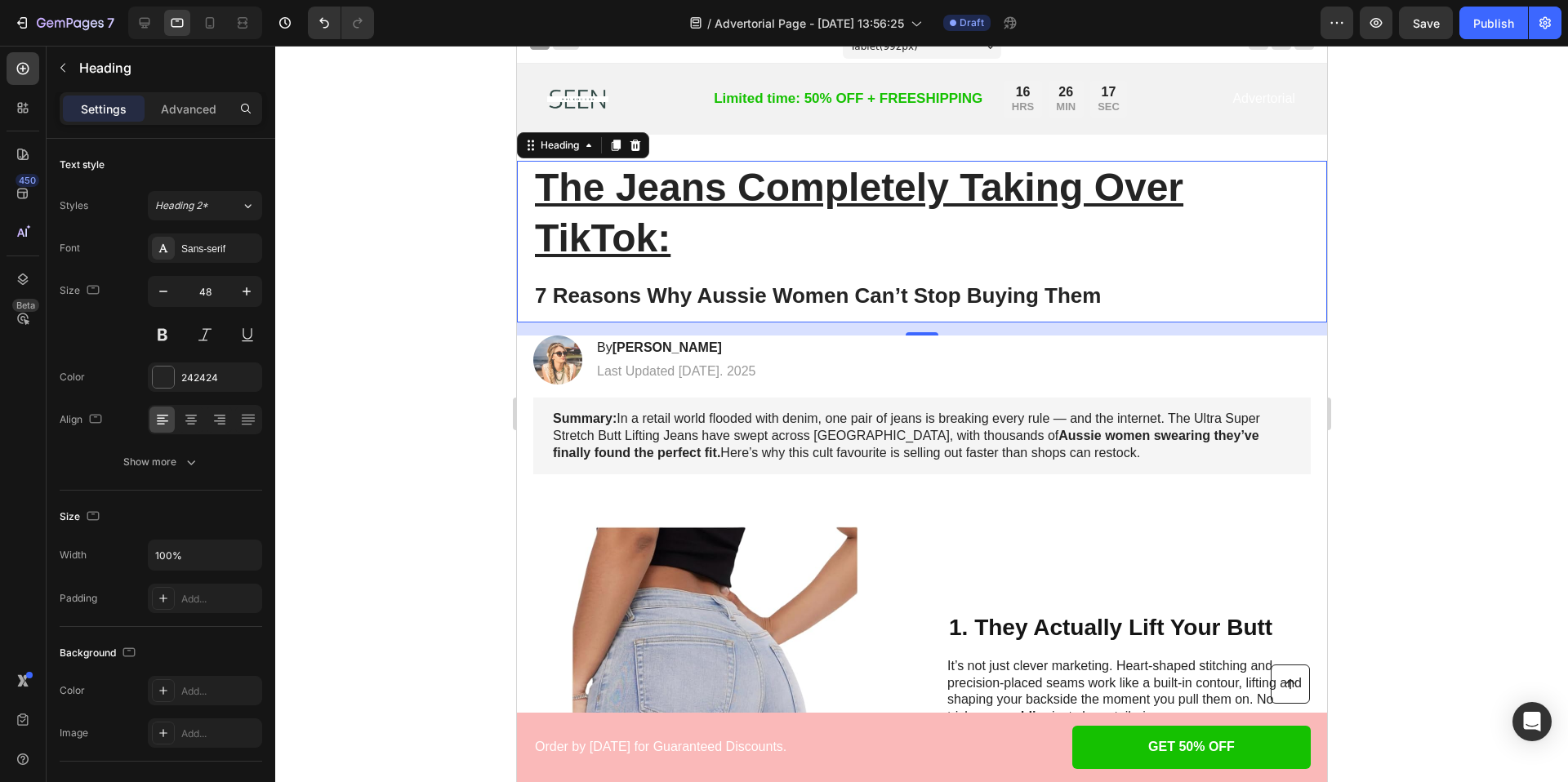
click at [410, 366] on div at bounding box center [921, 414] width 1292 height 736
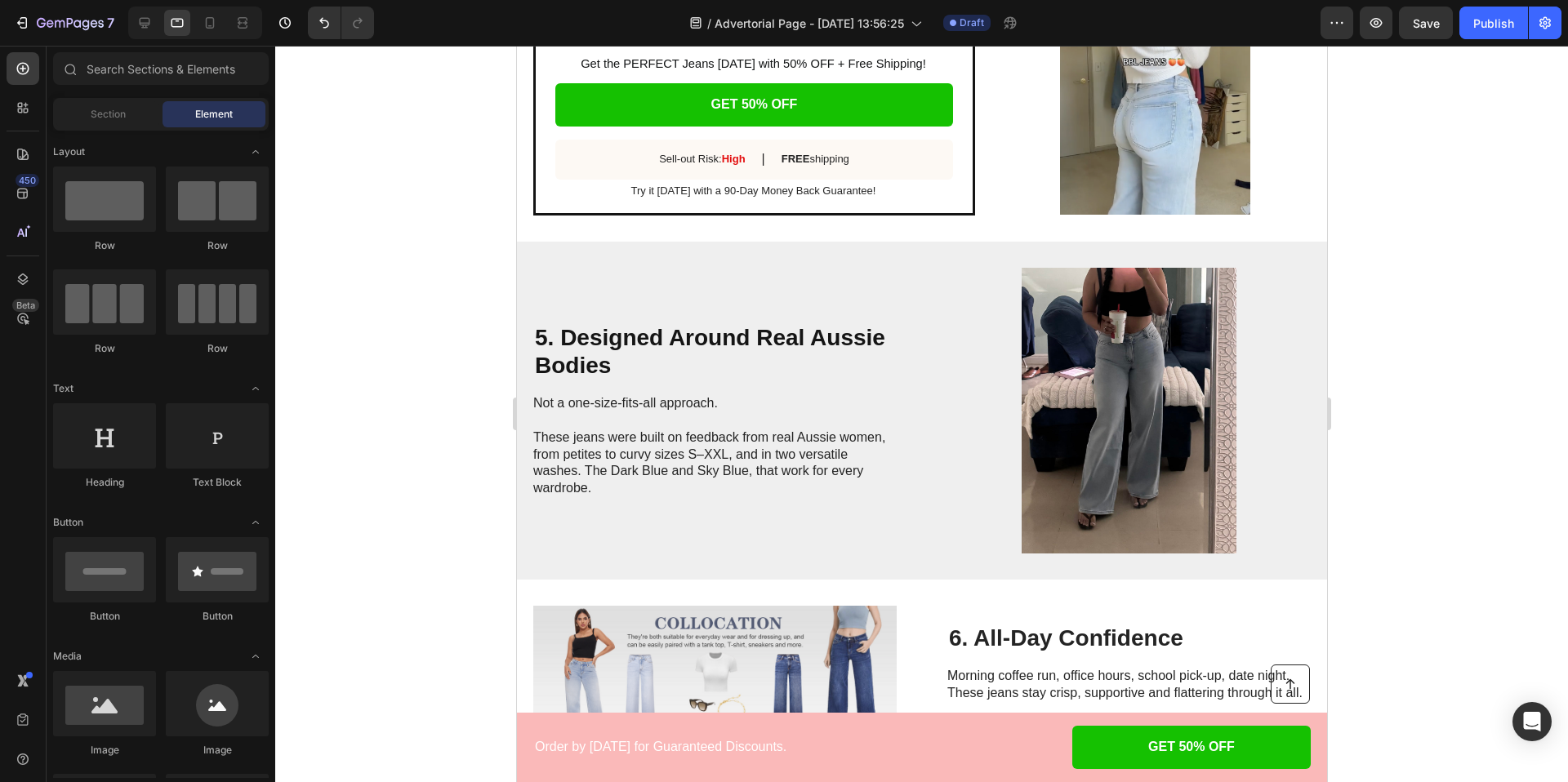
scroll to position [2190, 0]
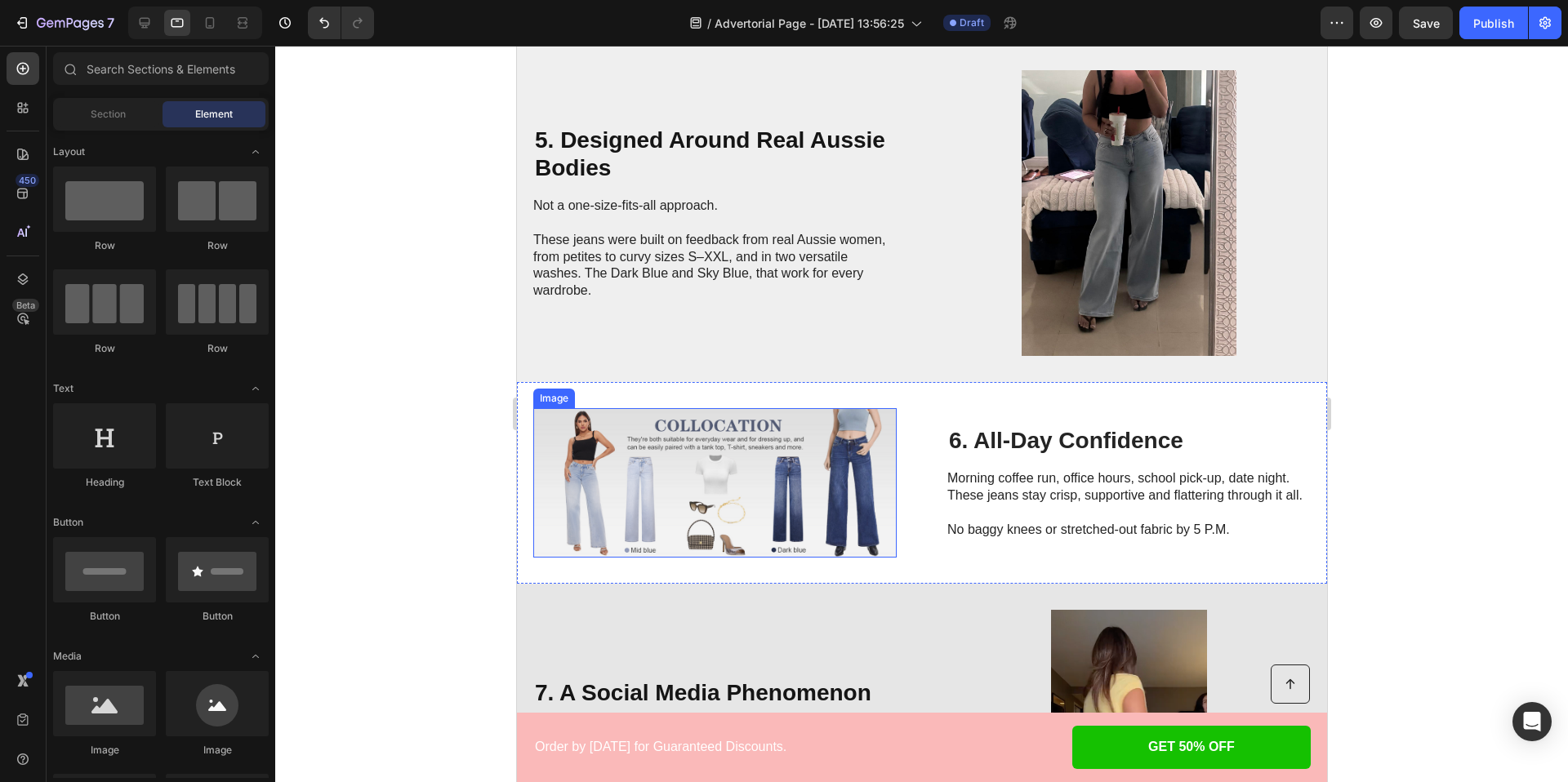
click at [614, 472] on img at bounding box center [713, 483] width 363 height 149
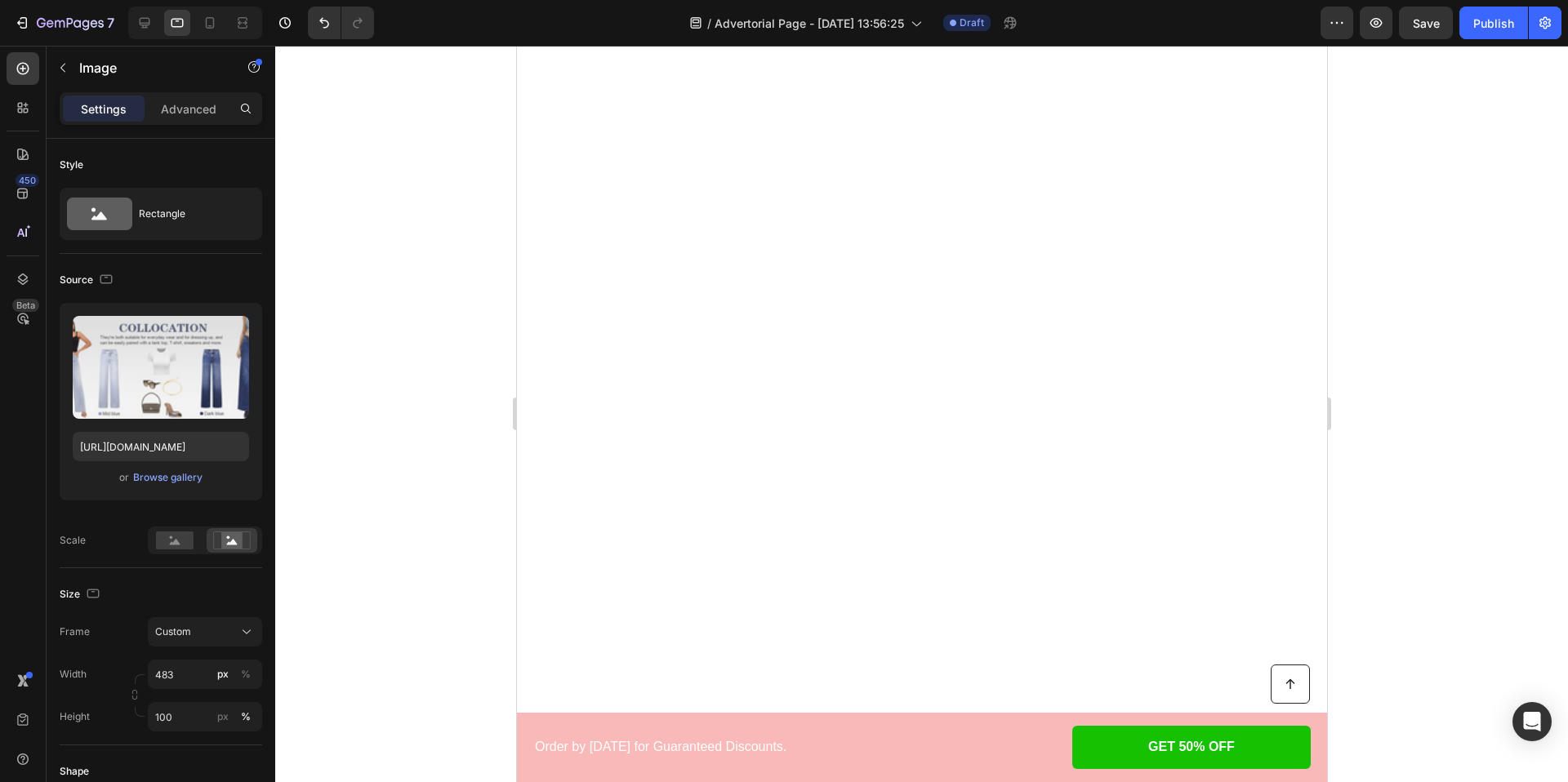
scroll to position [0, 0]
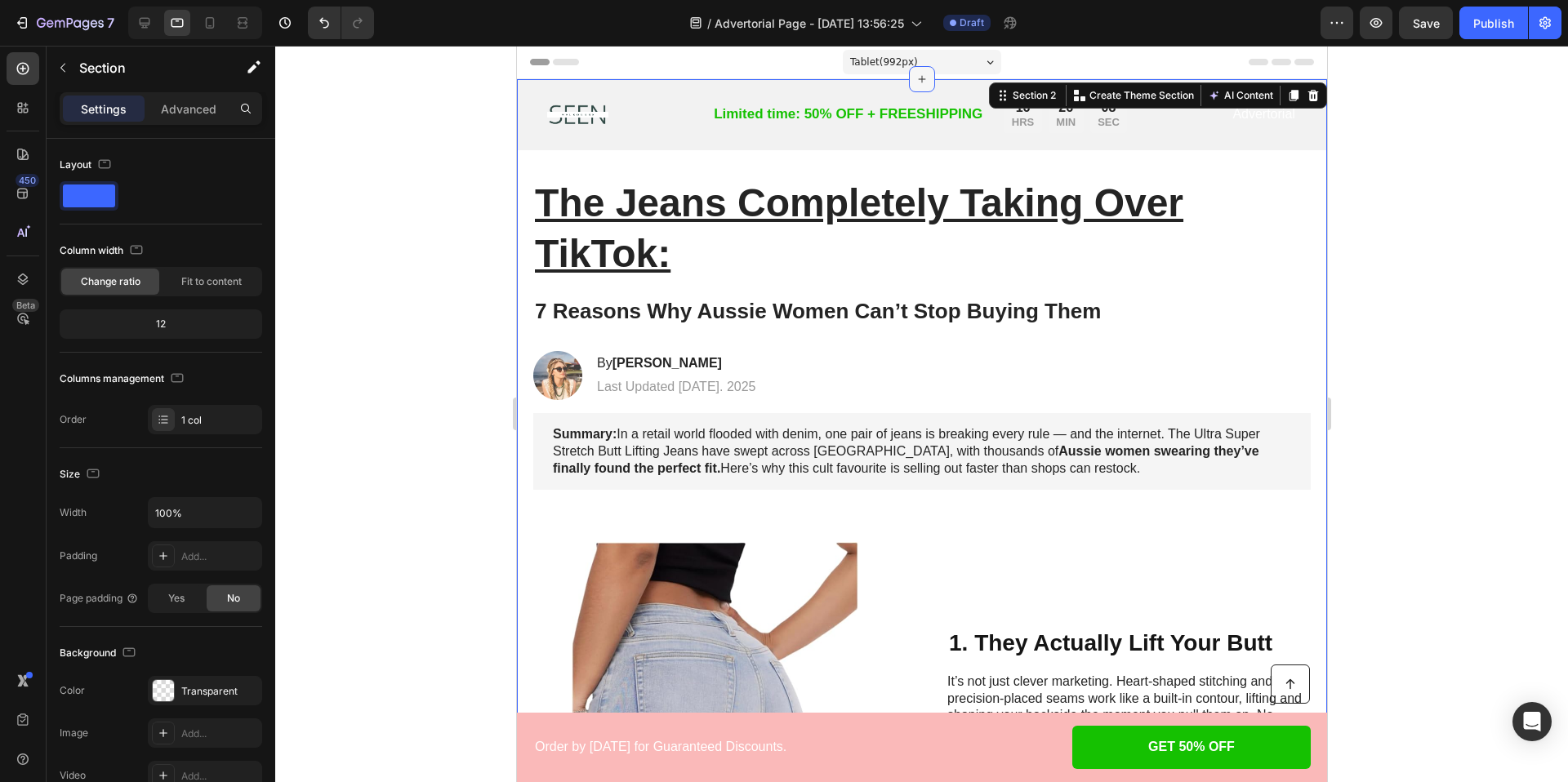
click at [921, 78] on icon at bounding box center [920, 79] width 13 height 13
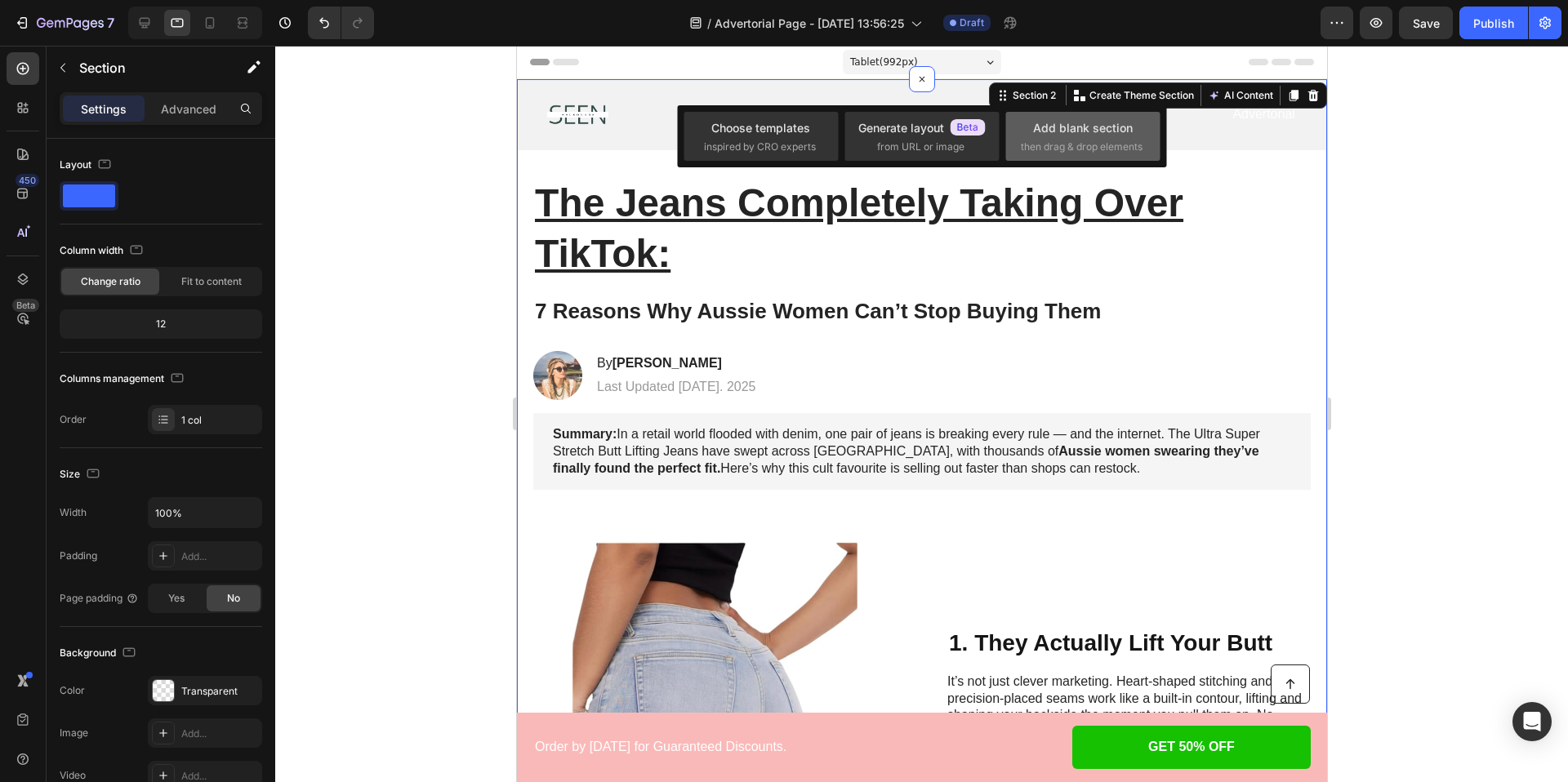
click at [1058, 135] on div "Add blank section then drag & drop elements" at bounding box center [1082, 136] width 124 height 35
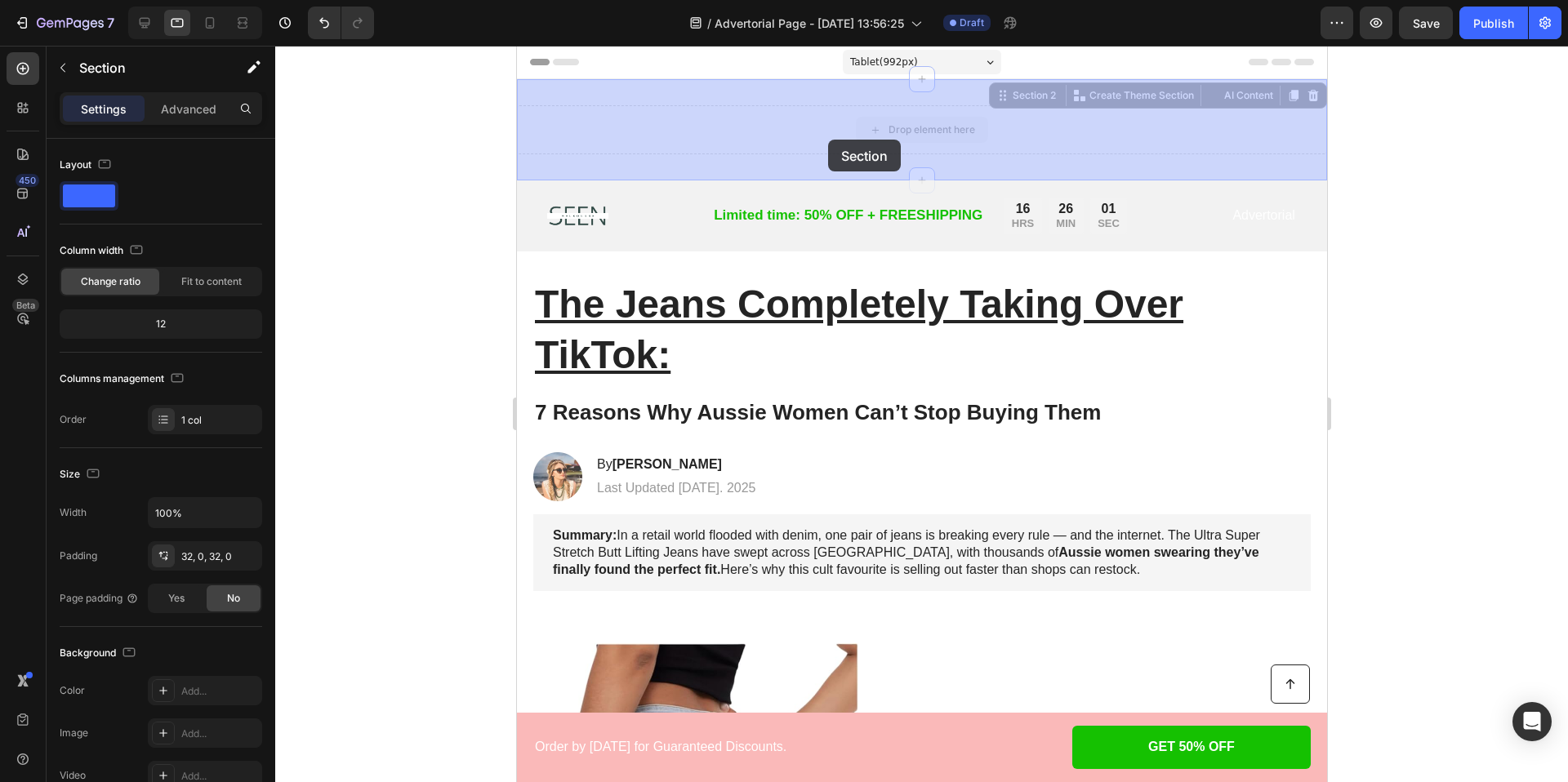
drag, startPoint x: 816, startPoint y: 107, endPoint x: 827, endPoint y: 139, distance: 33.8
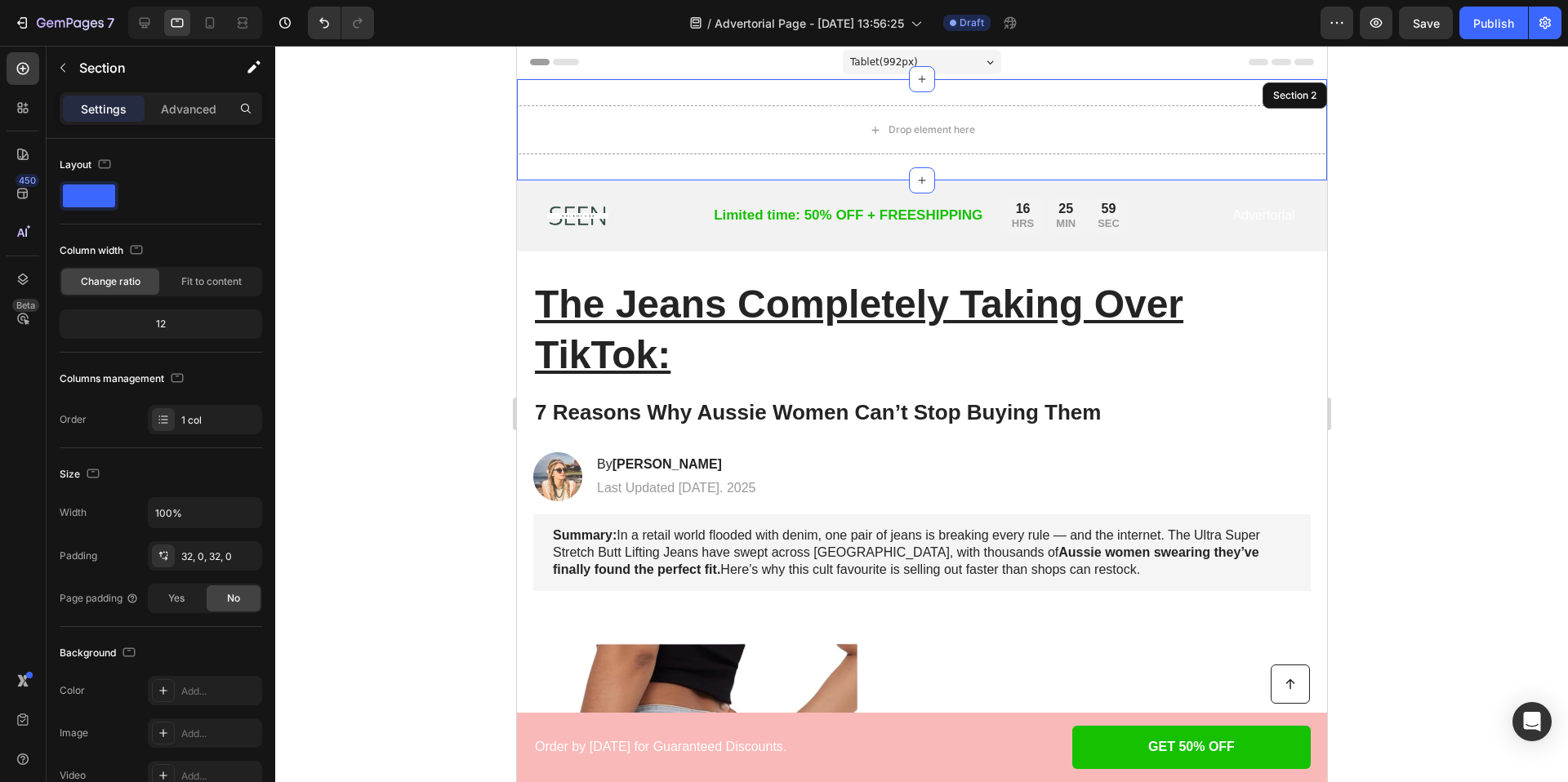
click at [805, 95] on div "Drop element here Section 2" at bounding box center [921, 130] width 810 height 101
click at [1412, 105] on div at bounding box center [921, 414] width 1292 height 736
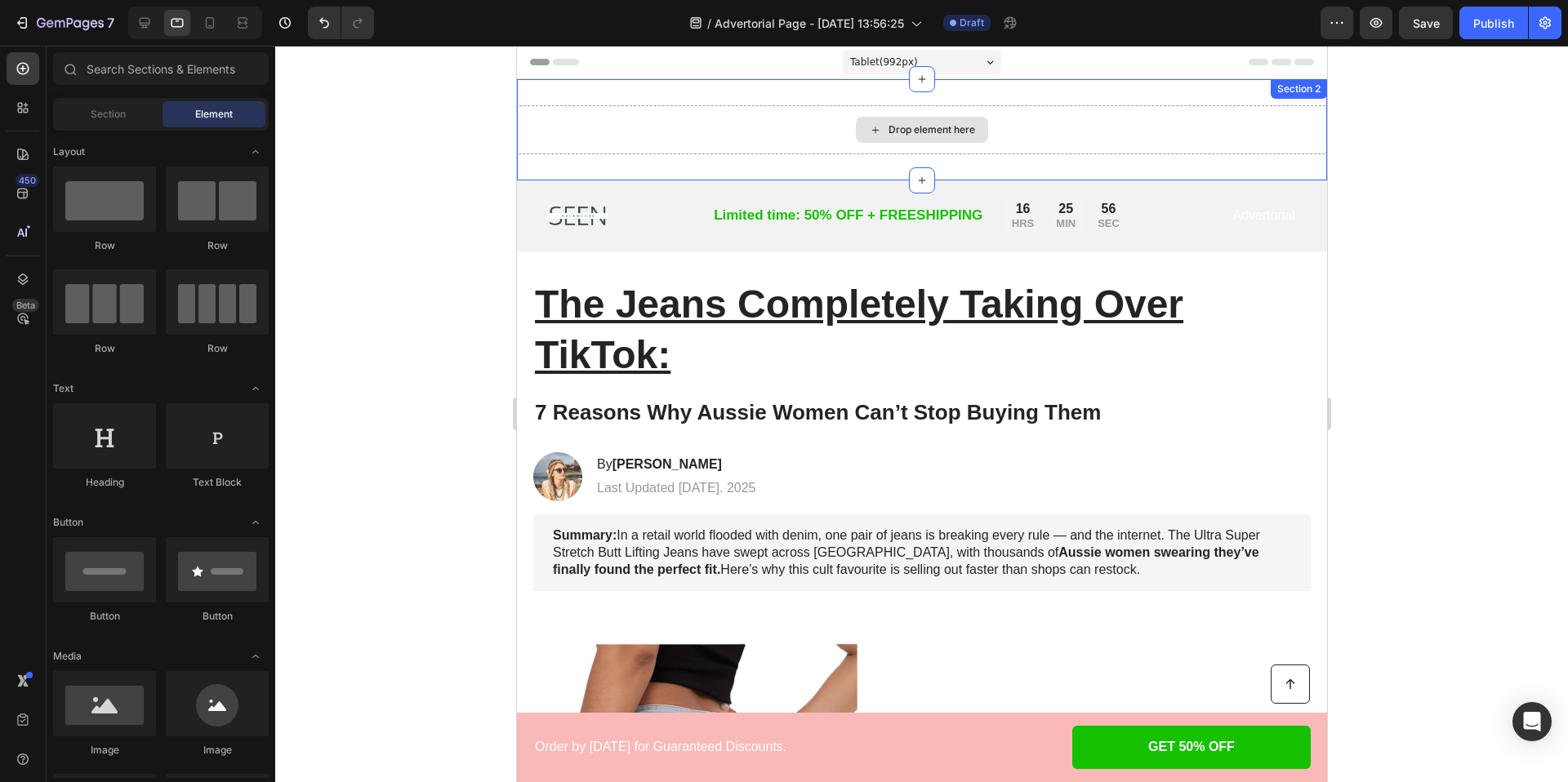
click at [1117, 108] on div "Drop element here" at bounding box center [921, 129] width 810 height 49
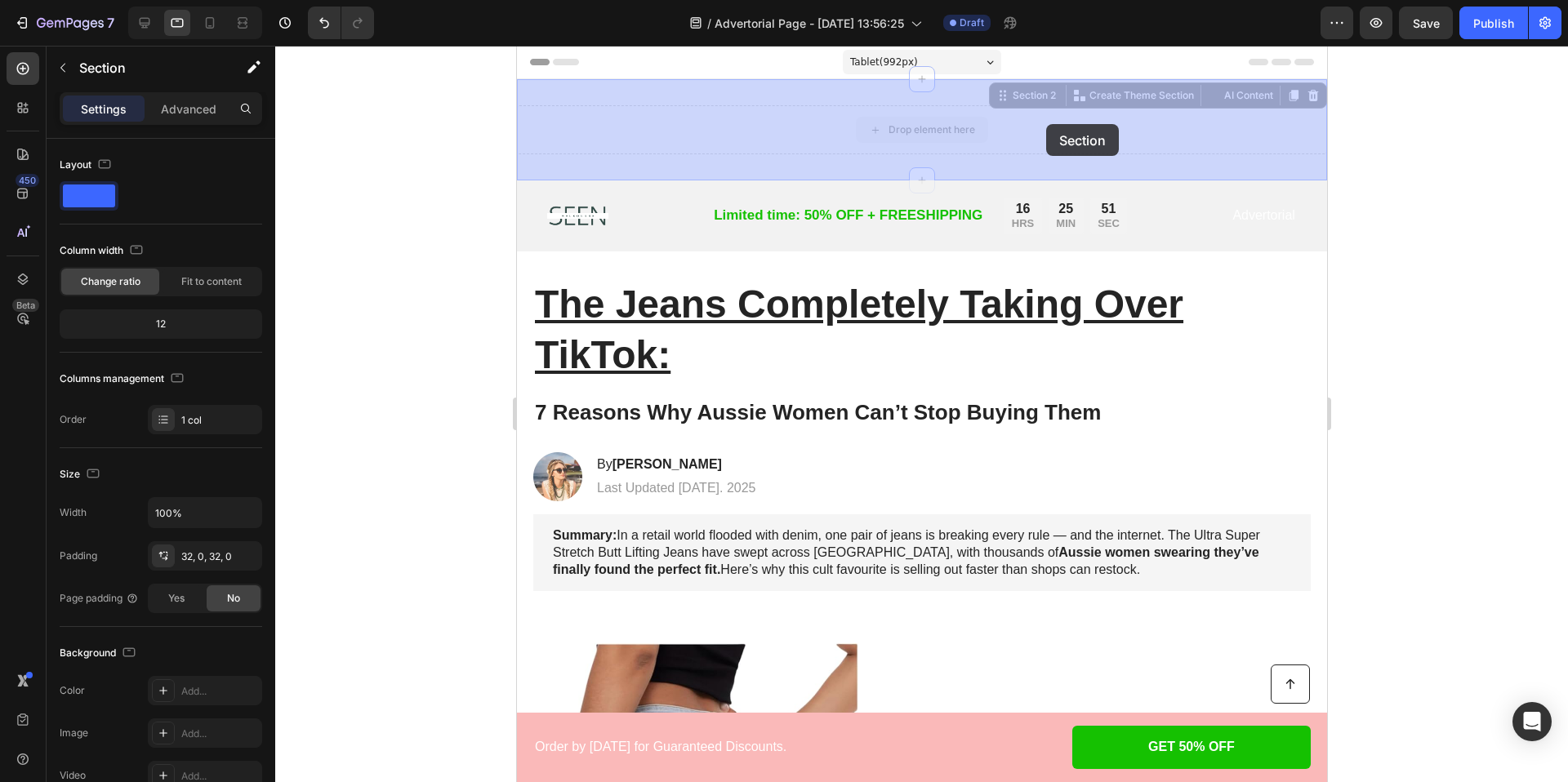
drag, startPoint x: 1002, startPoint y: 96, endPoint x: 1045, endPoint y: 126, distance: 52.4
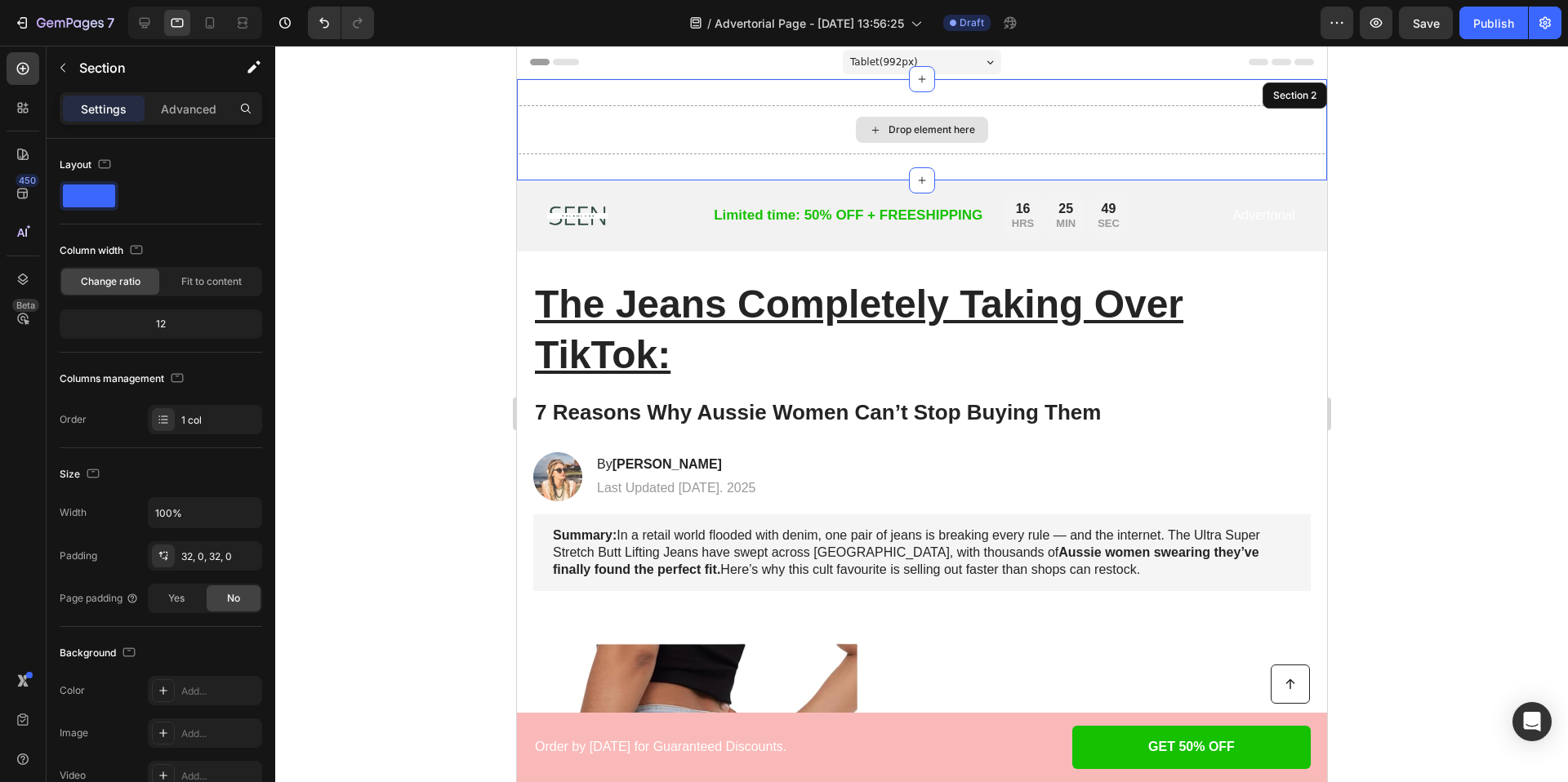
click at [1180, 105] on div "Drop element here" at bounding box center [921, 129] width 810 height 49
click at [1308, 98] on div "Section 2" at bounding box center [1293, 96] width 50 height 15
click at [1397, 132] on div at bounding box center [921, 414] width 1292 height 736
click at [1220, 94] on div "Drop element here Section 2" at bounding box center [921, 130] width 810 height 101
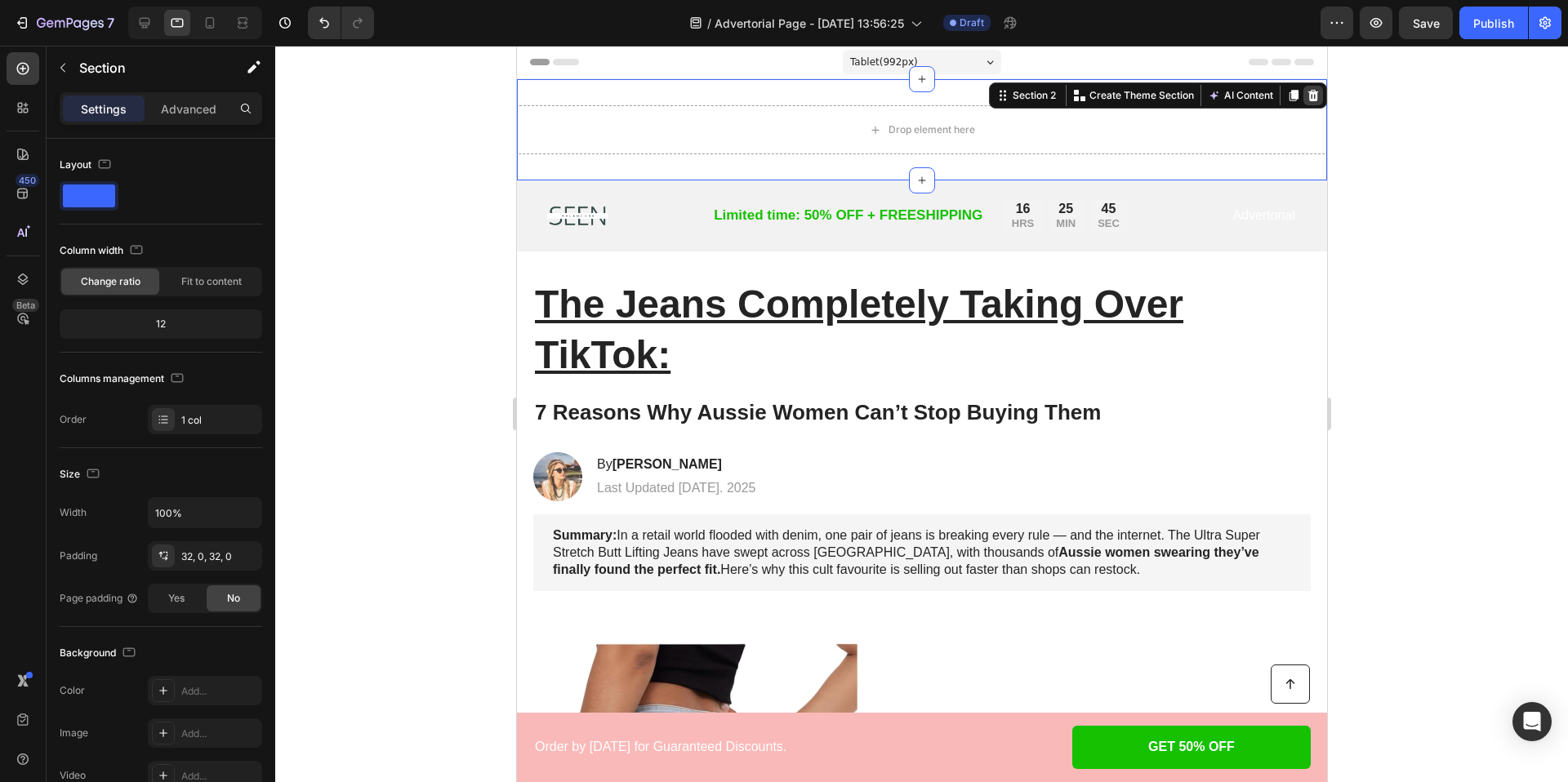
click at [1310, 90] on icon at bounding box center [1312, 95] width 11 height 11
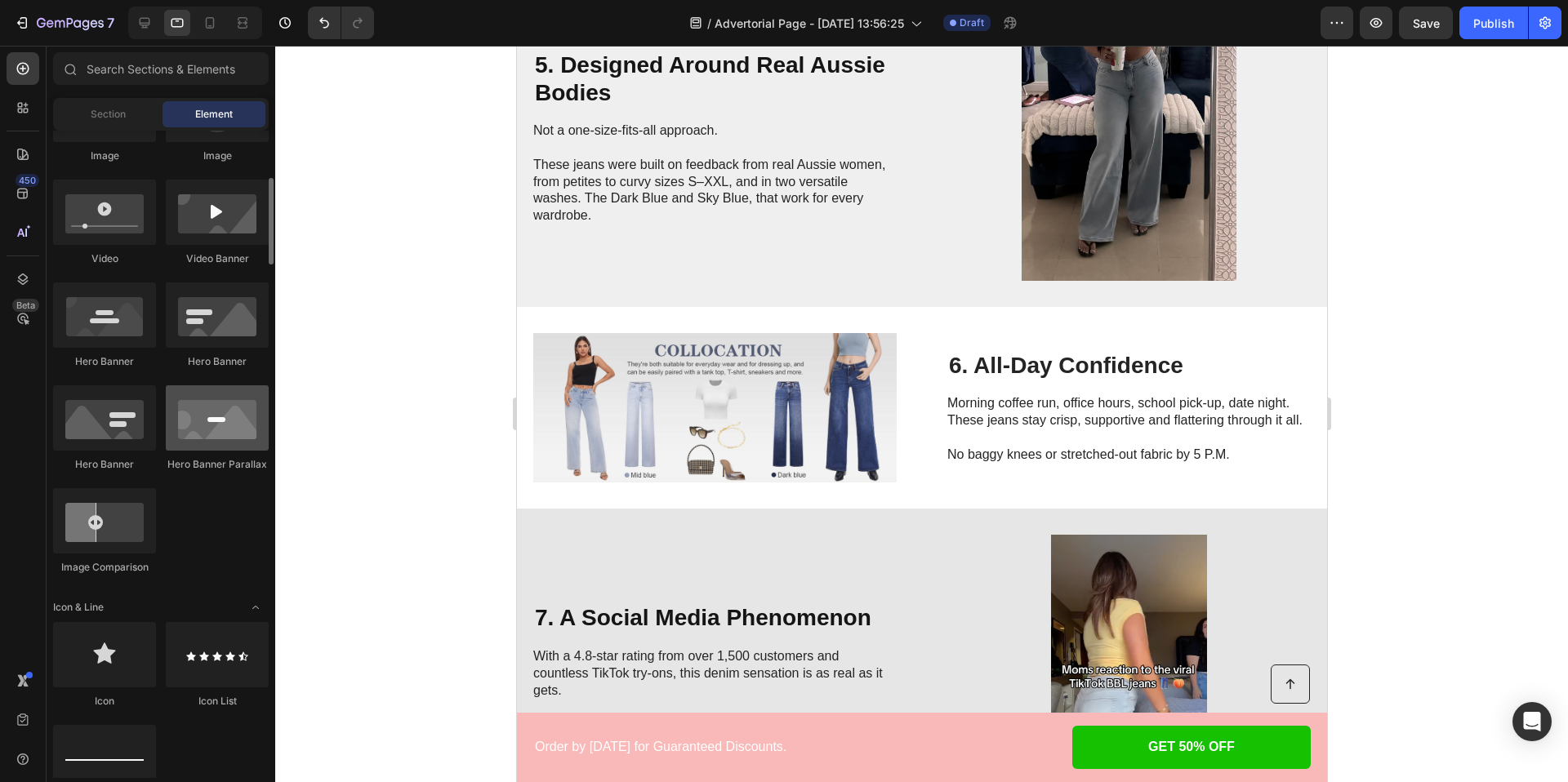
scroll to position [597, 0]
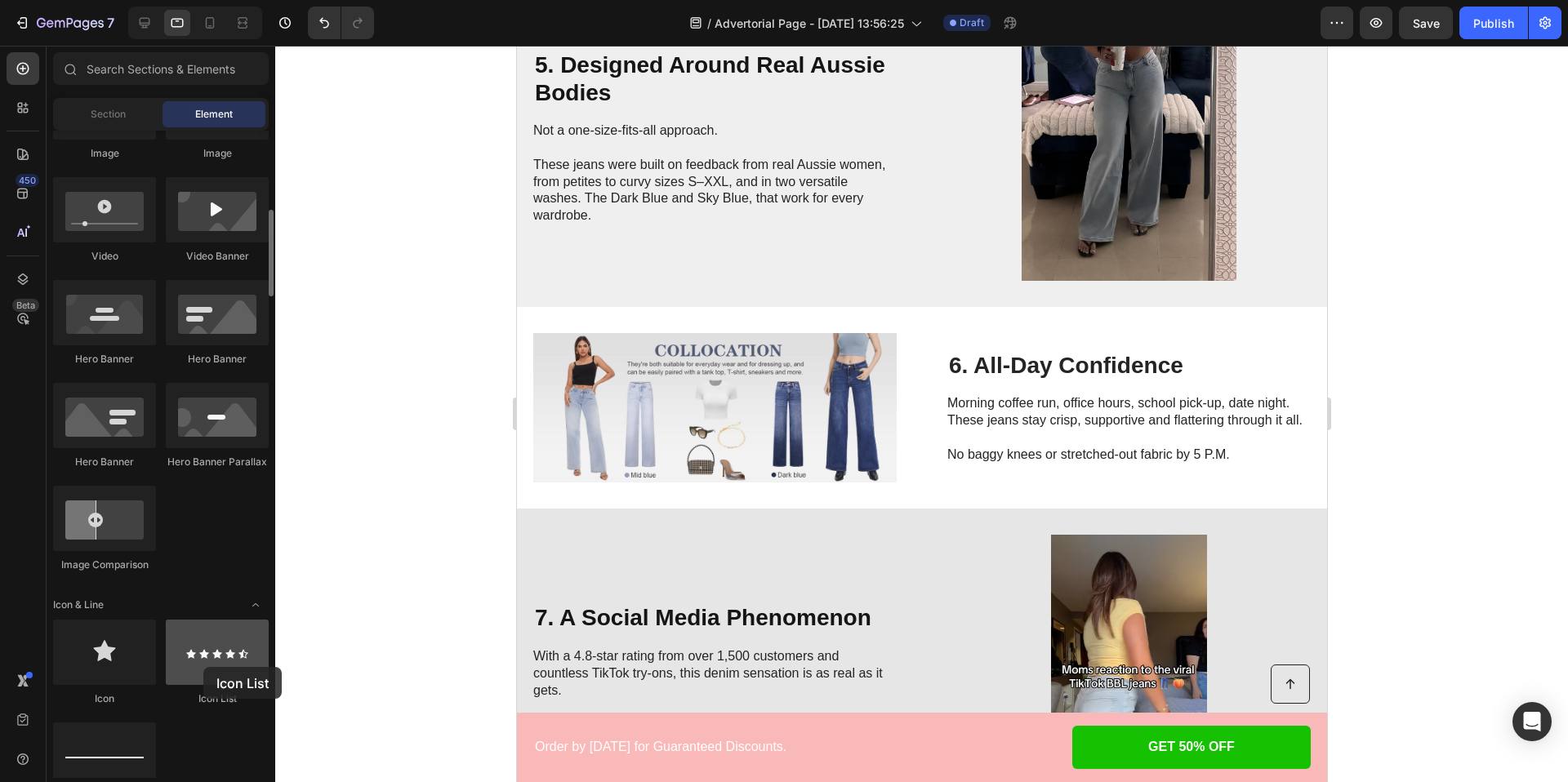
click at [203, 668] on div at bounding box center [217, 653] width 102 height 66
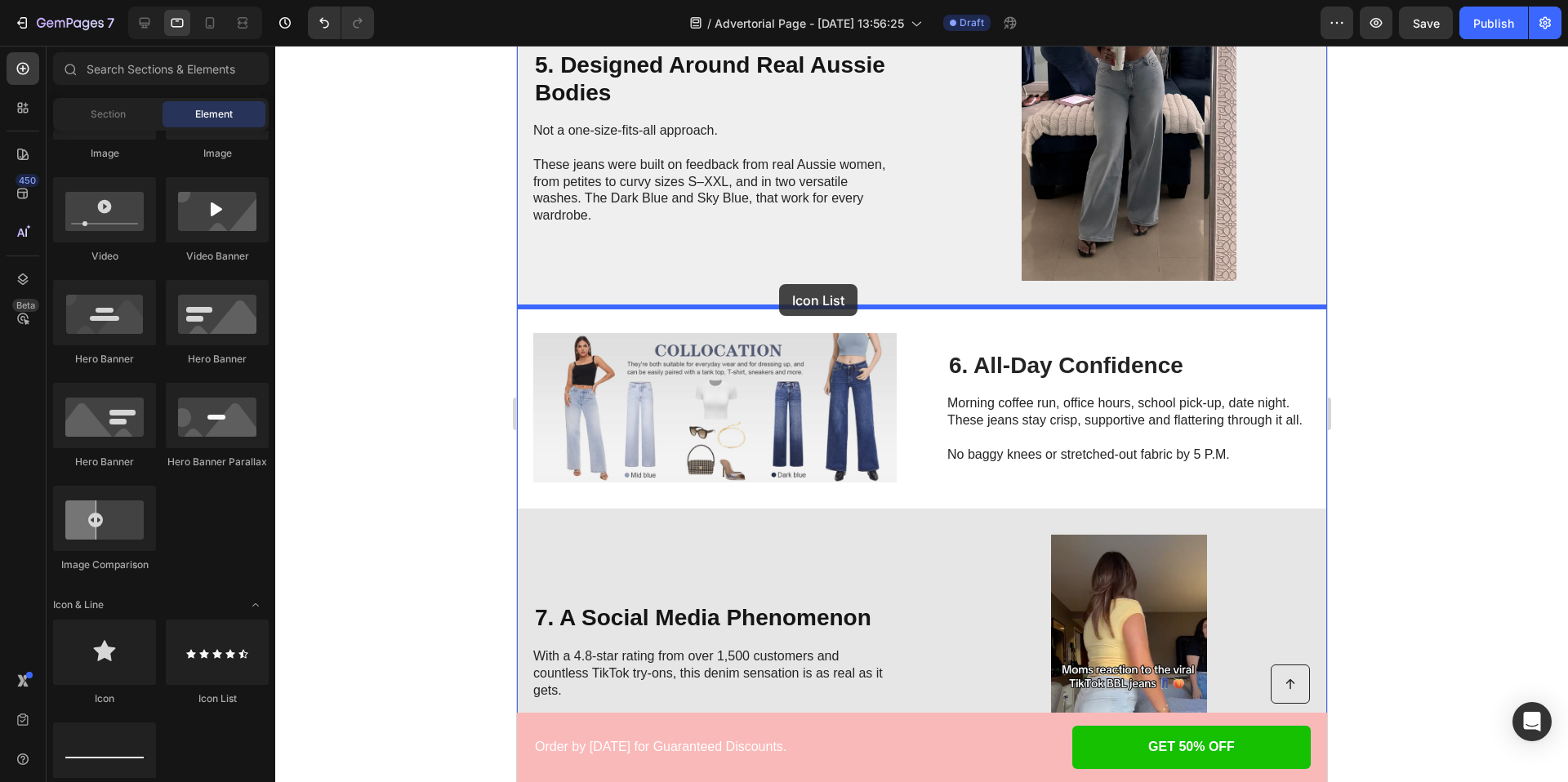
drag, startPoint x: 732, startPoint y: 690, endPoint x: 777, endPoint y: 285, distance: 407.5
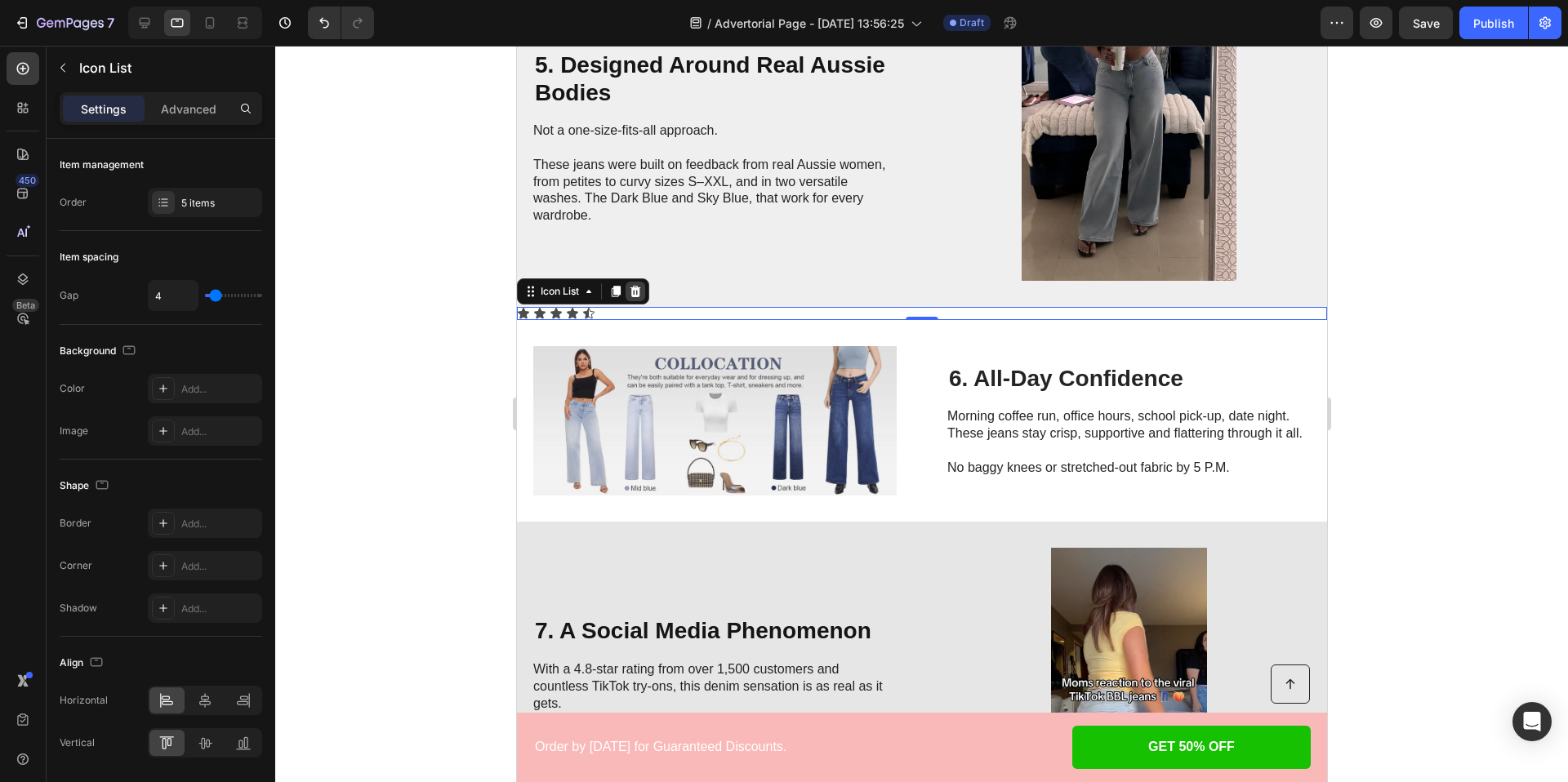
click at [631, 296] on icon at bounding box center [634, 291] width 13 height 13
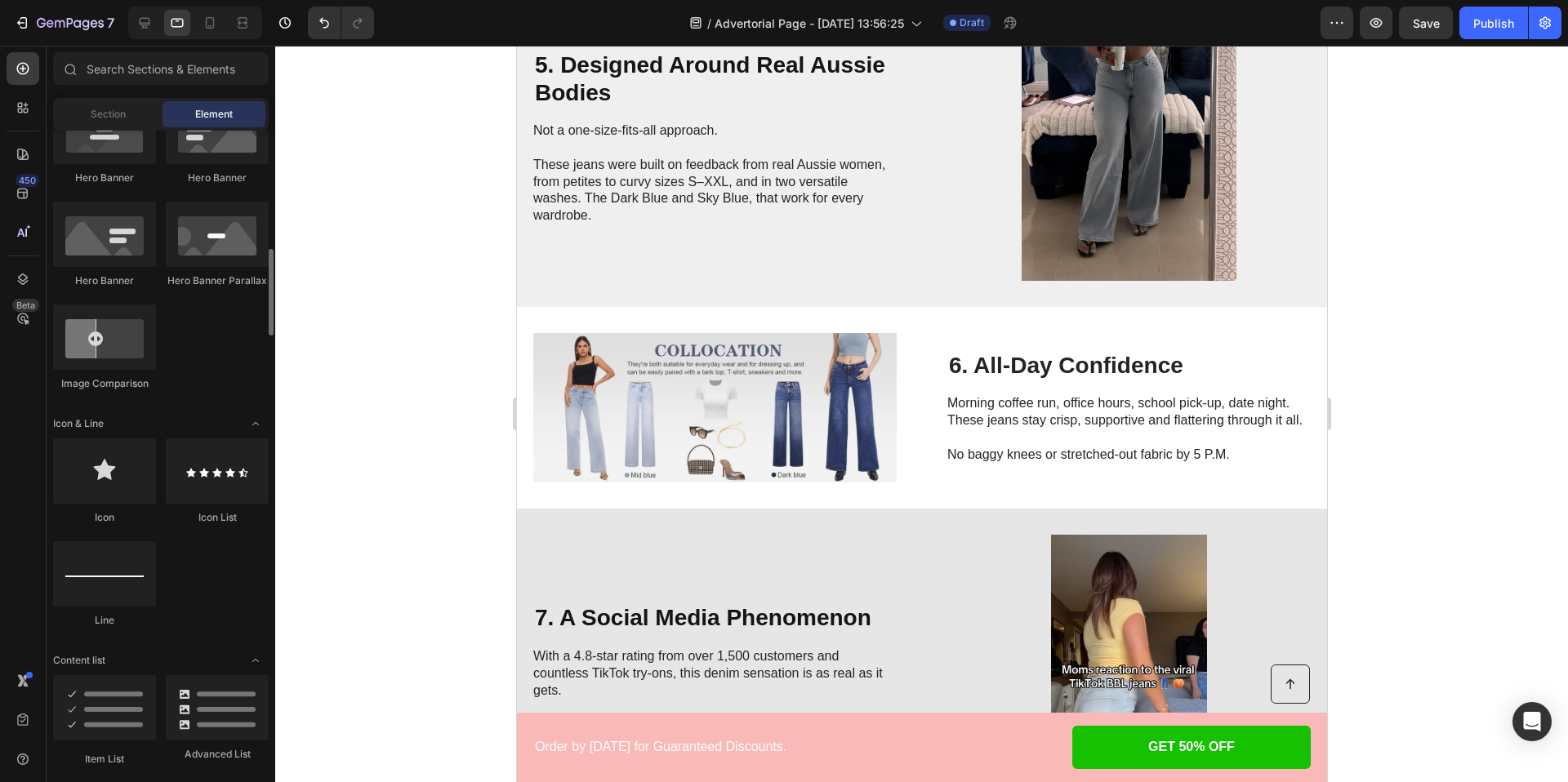
scroll to position [811, 0]
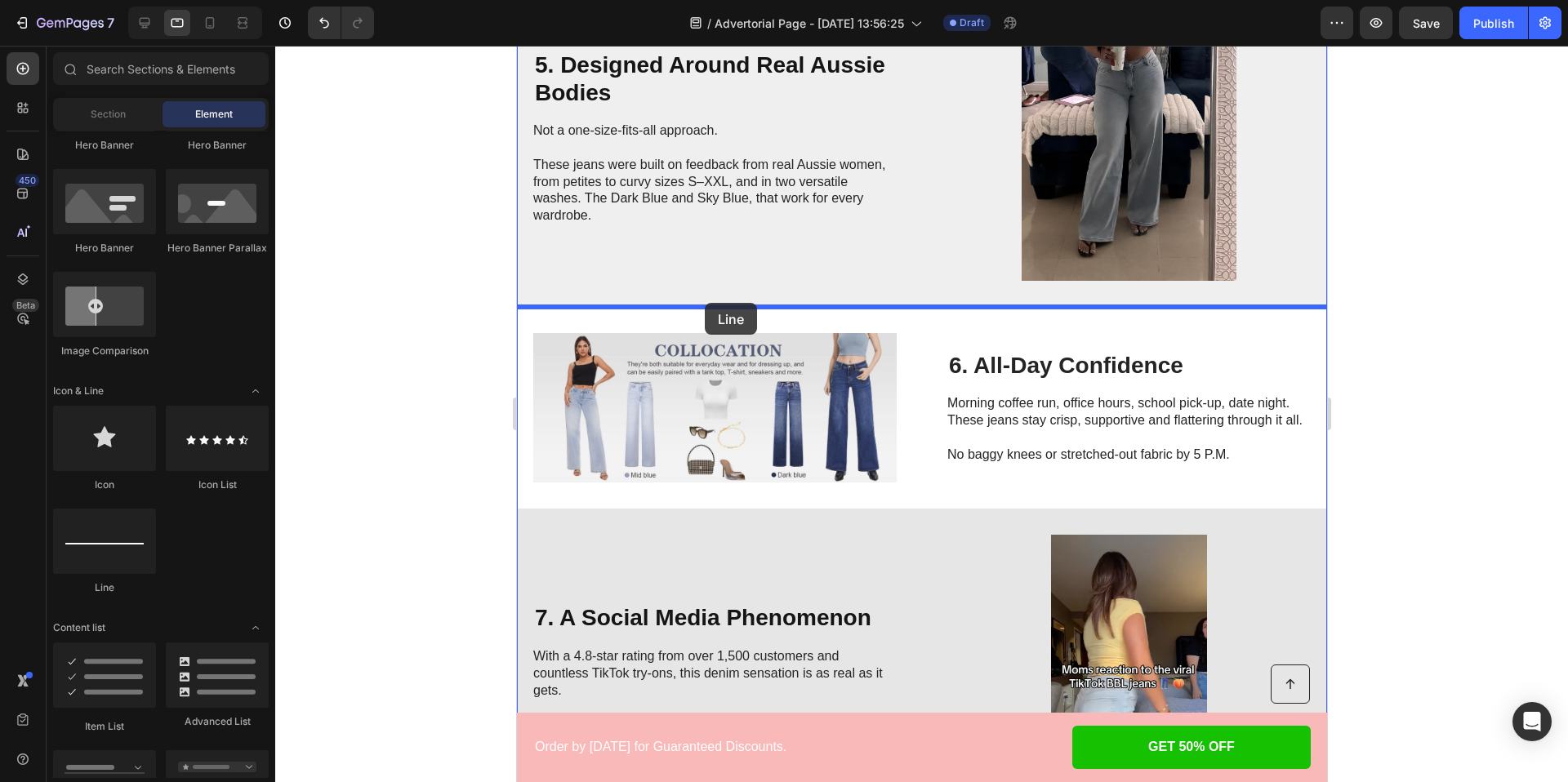
drag, startPoint x: 629, startPoint y: 612, endPoint x: 704, endPoint y: 303, distance: 318.0
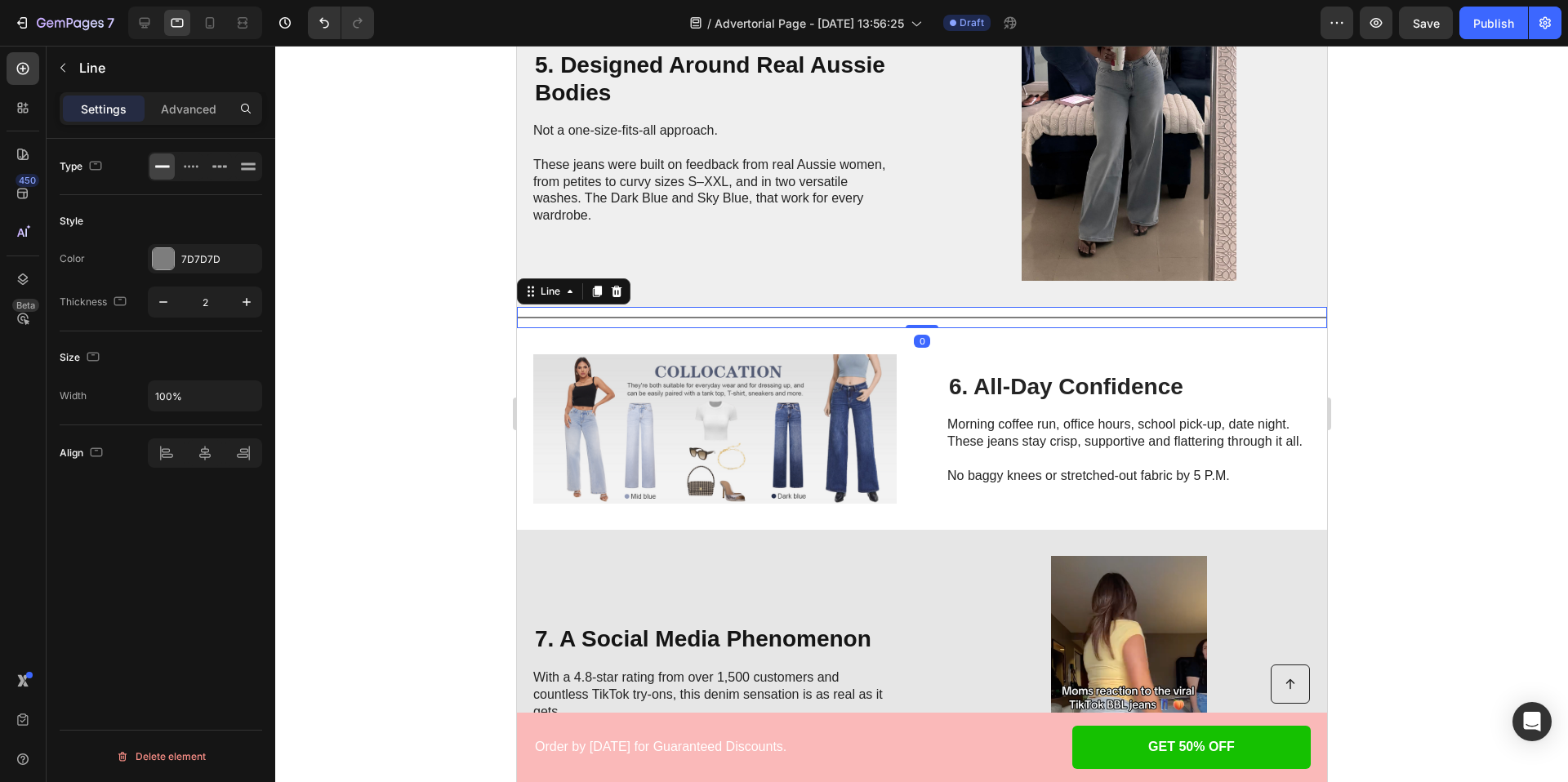
click at [371, 424] on div at bounding box center [921, 414] width 1292 height 736
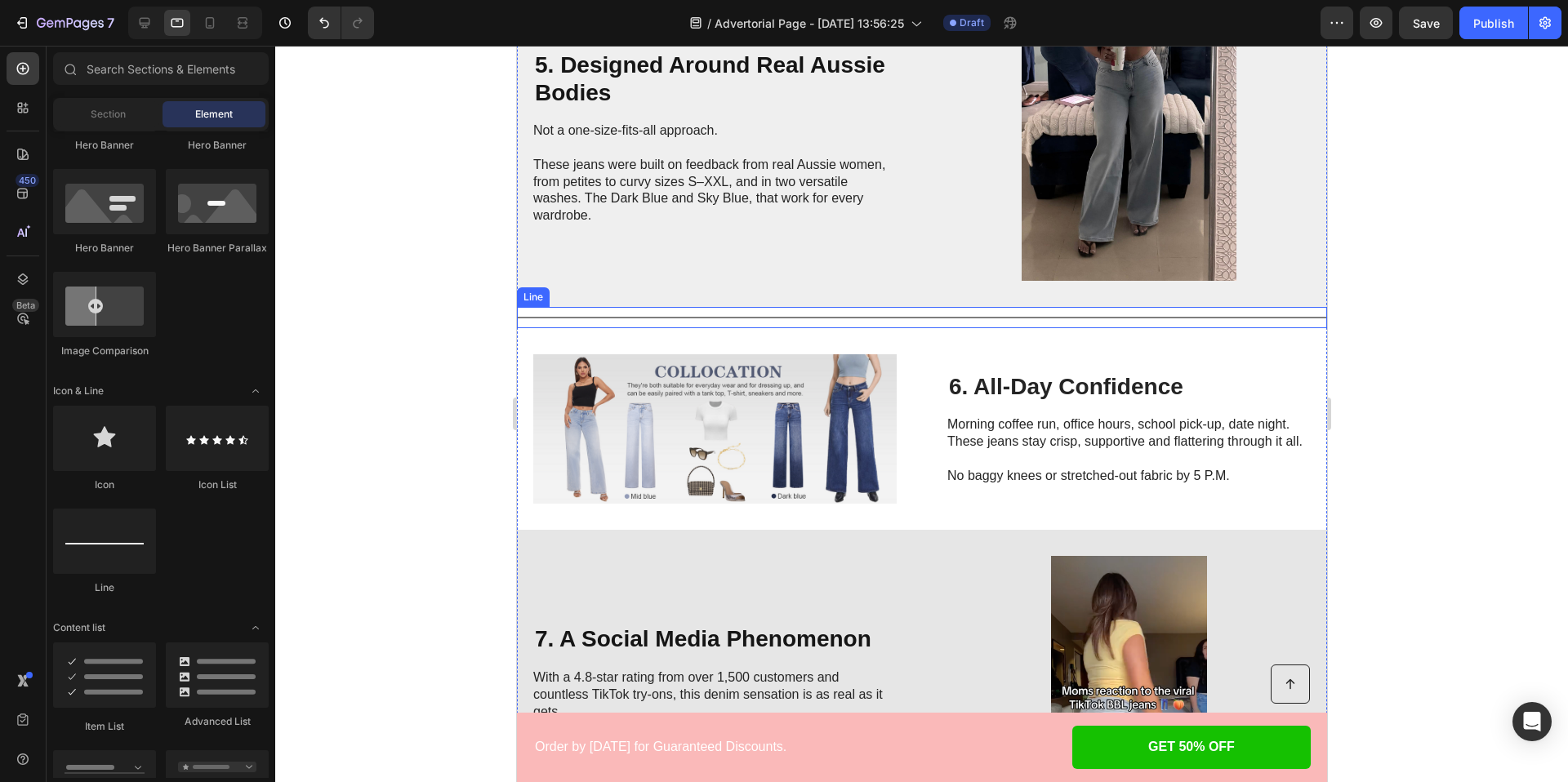
click at [706, 315] on div "Title Line" at bounding box center [921, 317] width 810 height 21
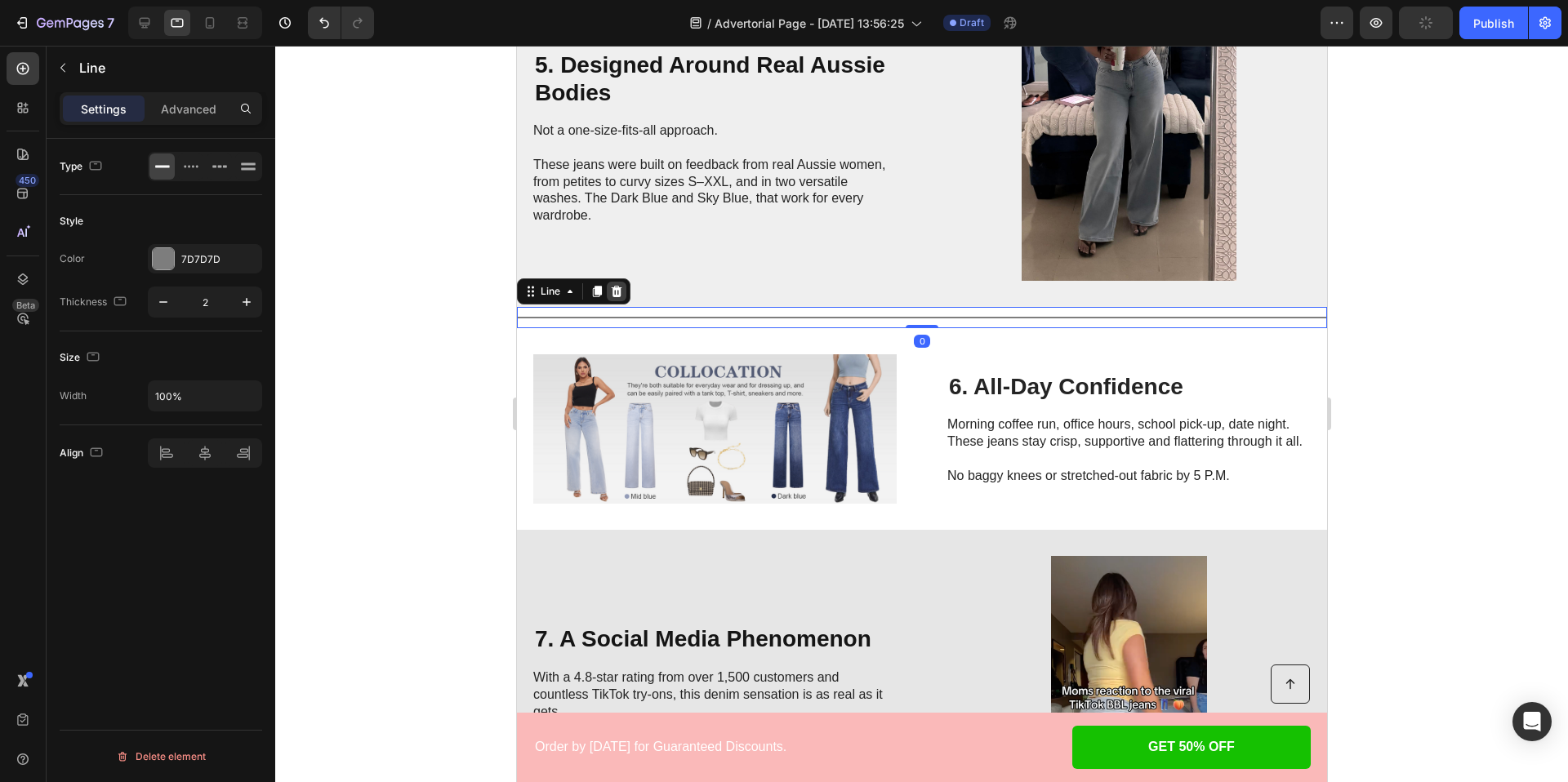
click at [614, 293] on icon at bounding box center [615, 291] width 13 height 13
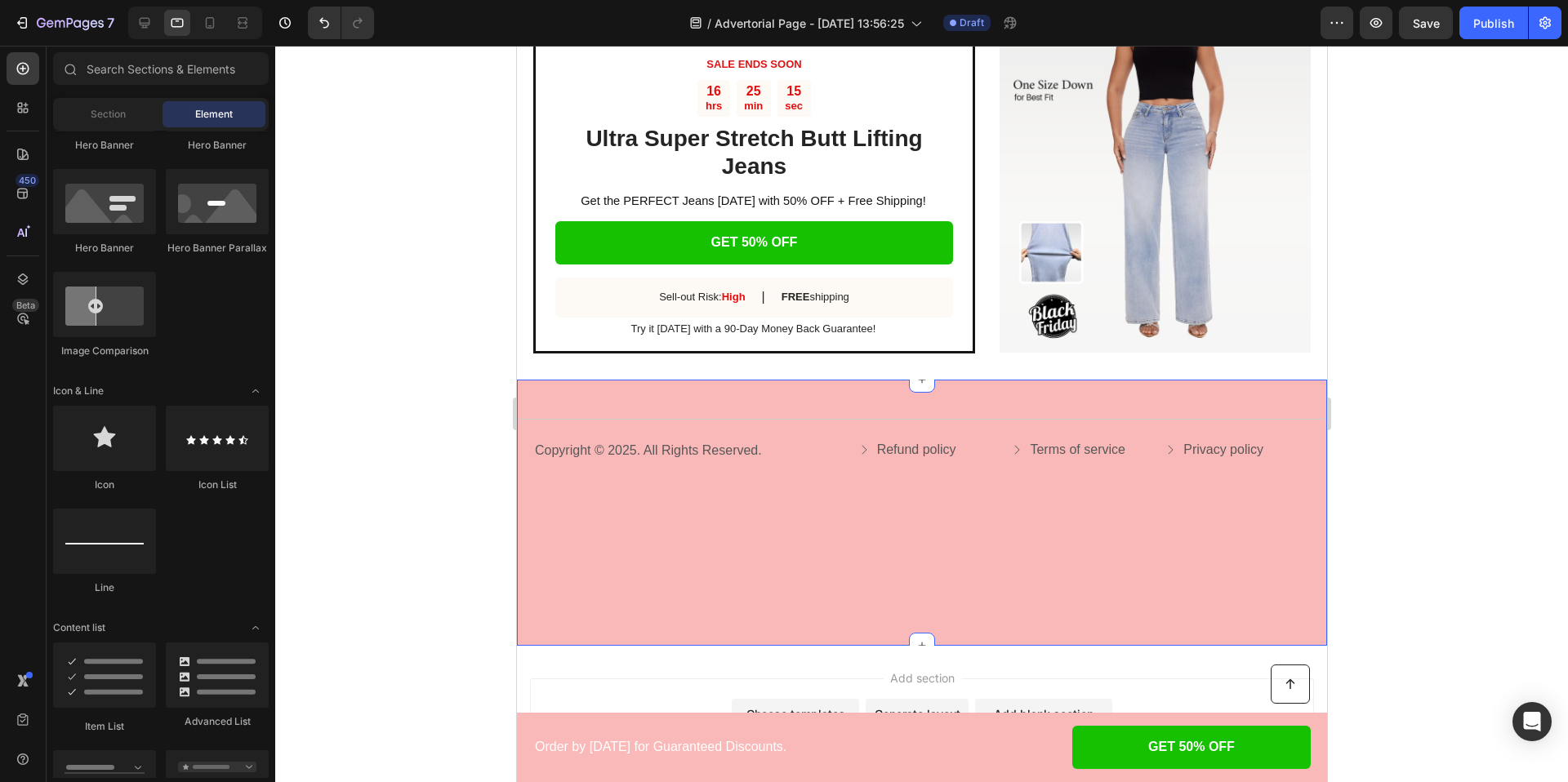
scroll to position [2876, 0]
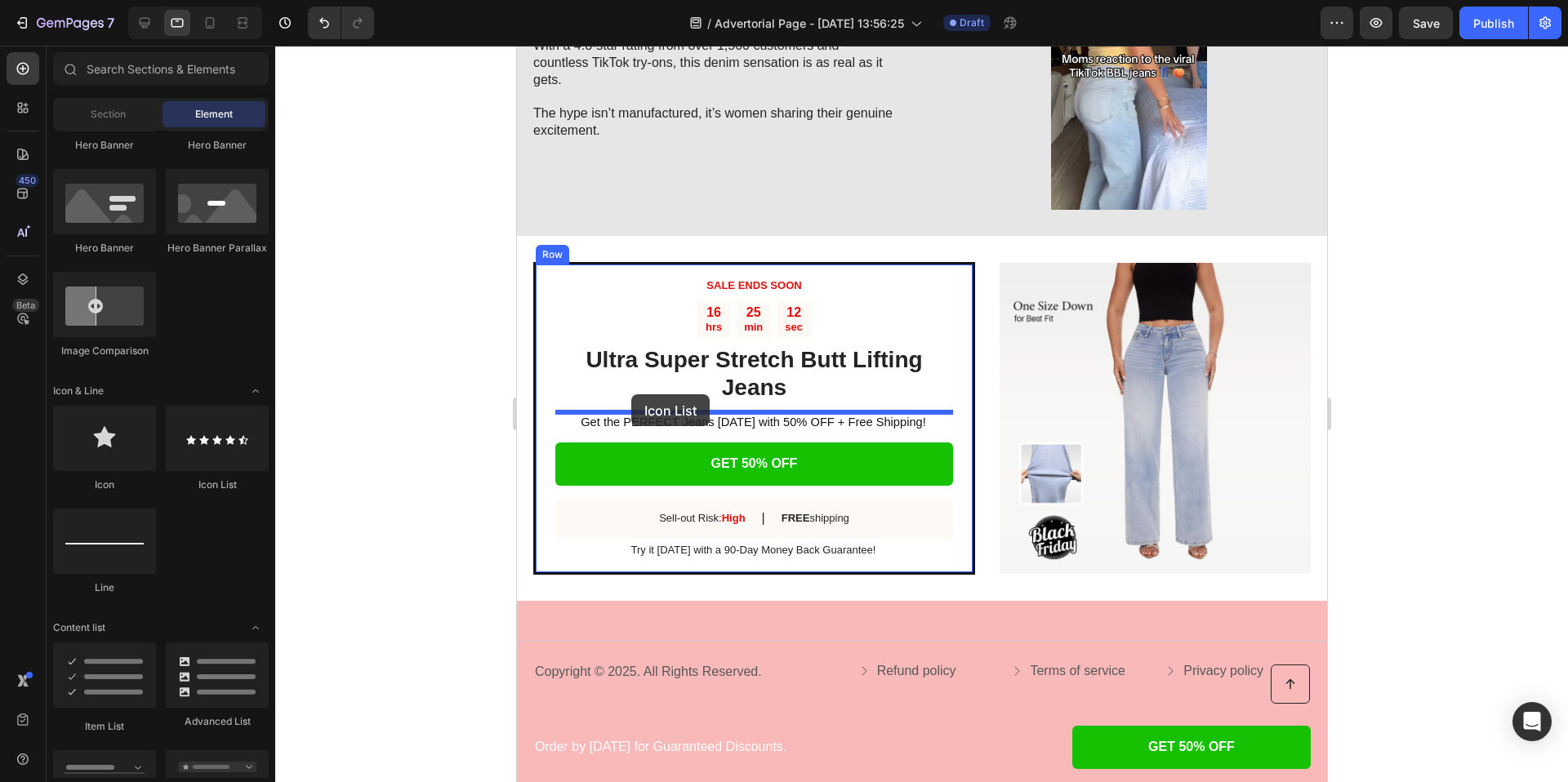
drag, startPoint x: 722, startPoint y: 493, endPoint x: 631, endPoint y: 394, distance: 134.5
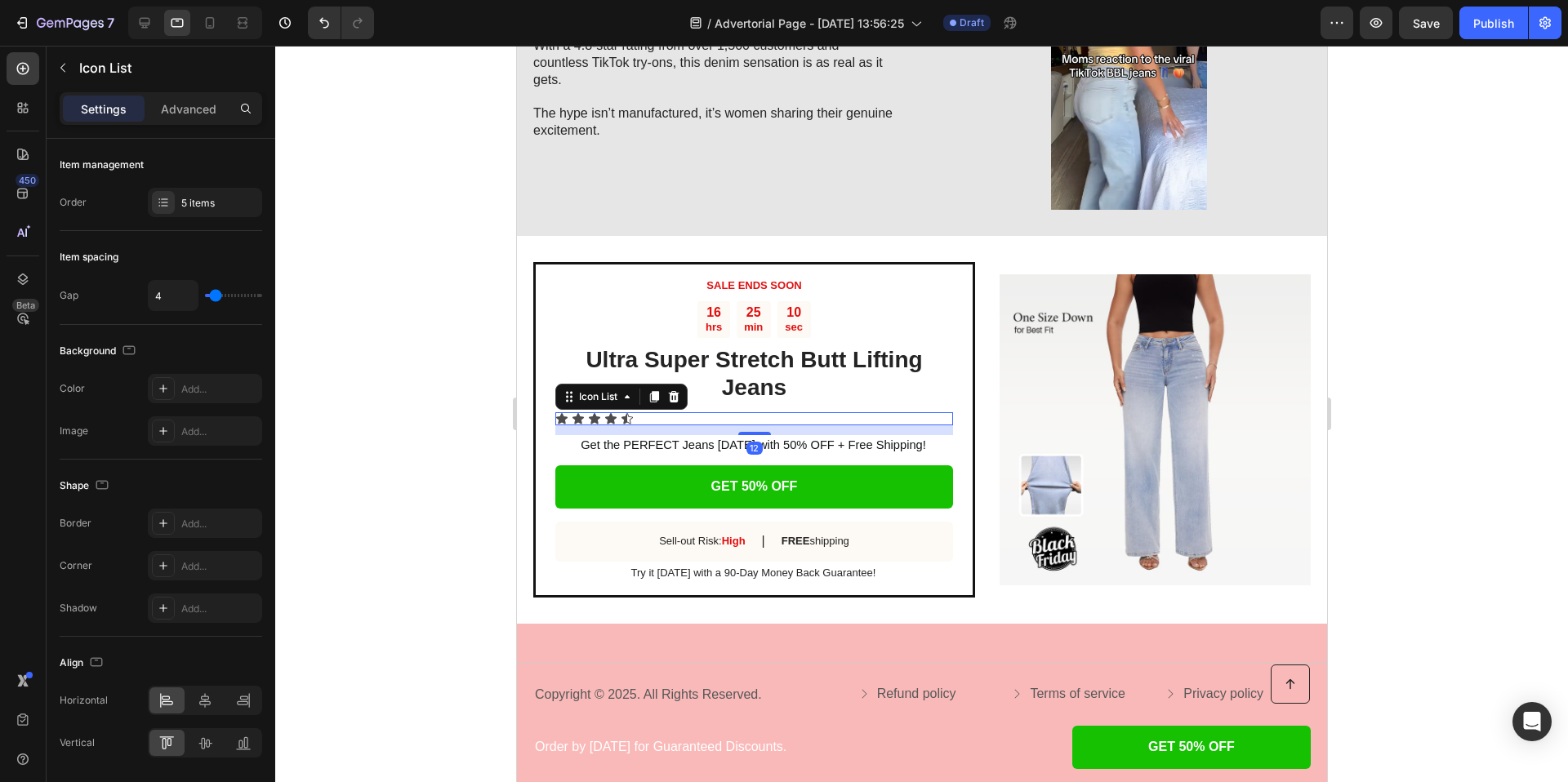
click at [463, 407] on div at bounding box center [921, 414] width 1292 height 736
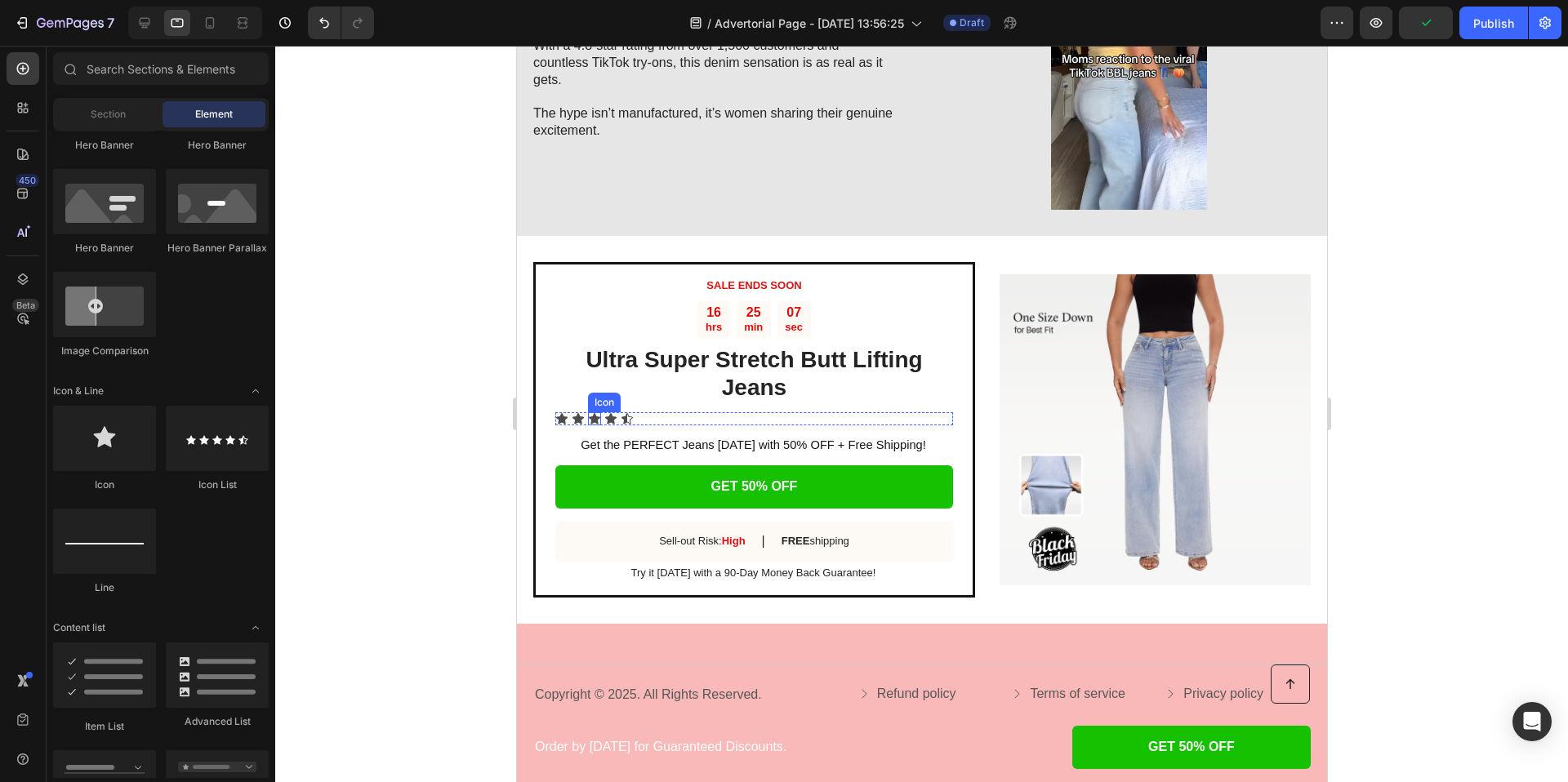
click at [594, 422] on icon at bounding box center [593, 418] width 11 height 11
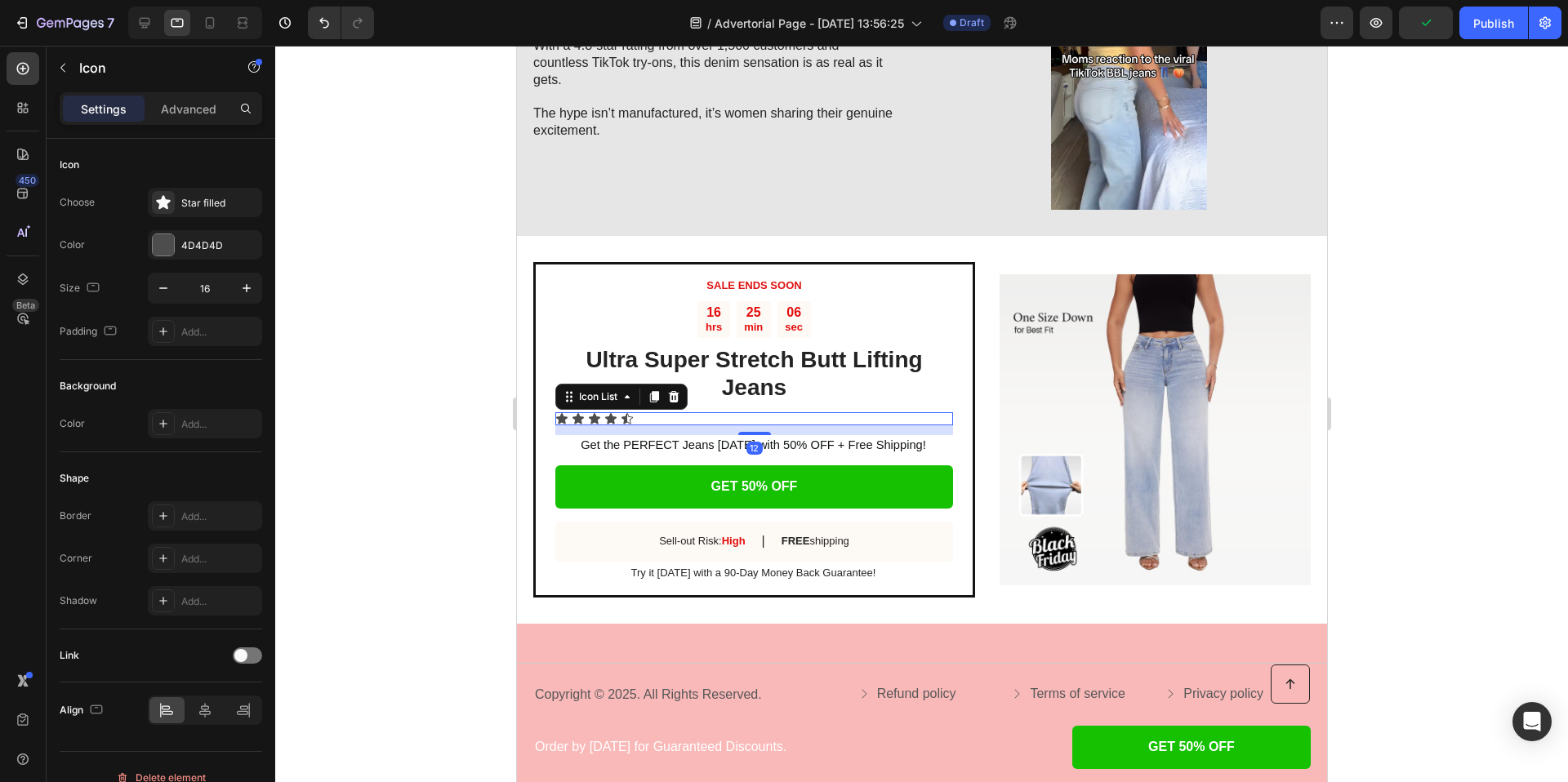
click at [618, 417] on div "Icon Icon Icon Icon Icon" at bounding box center [753, 418] width 398 height 13
click at [560, 420] on div "Icon" at bounding box center [560, 418] width 13 height 13
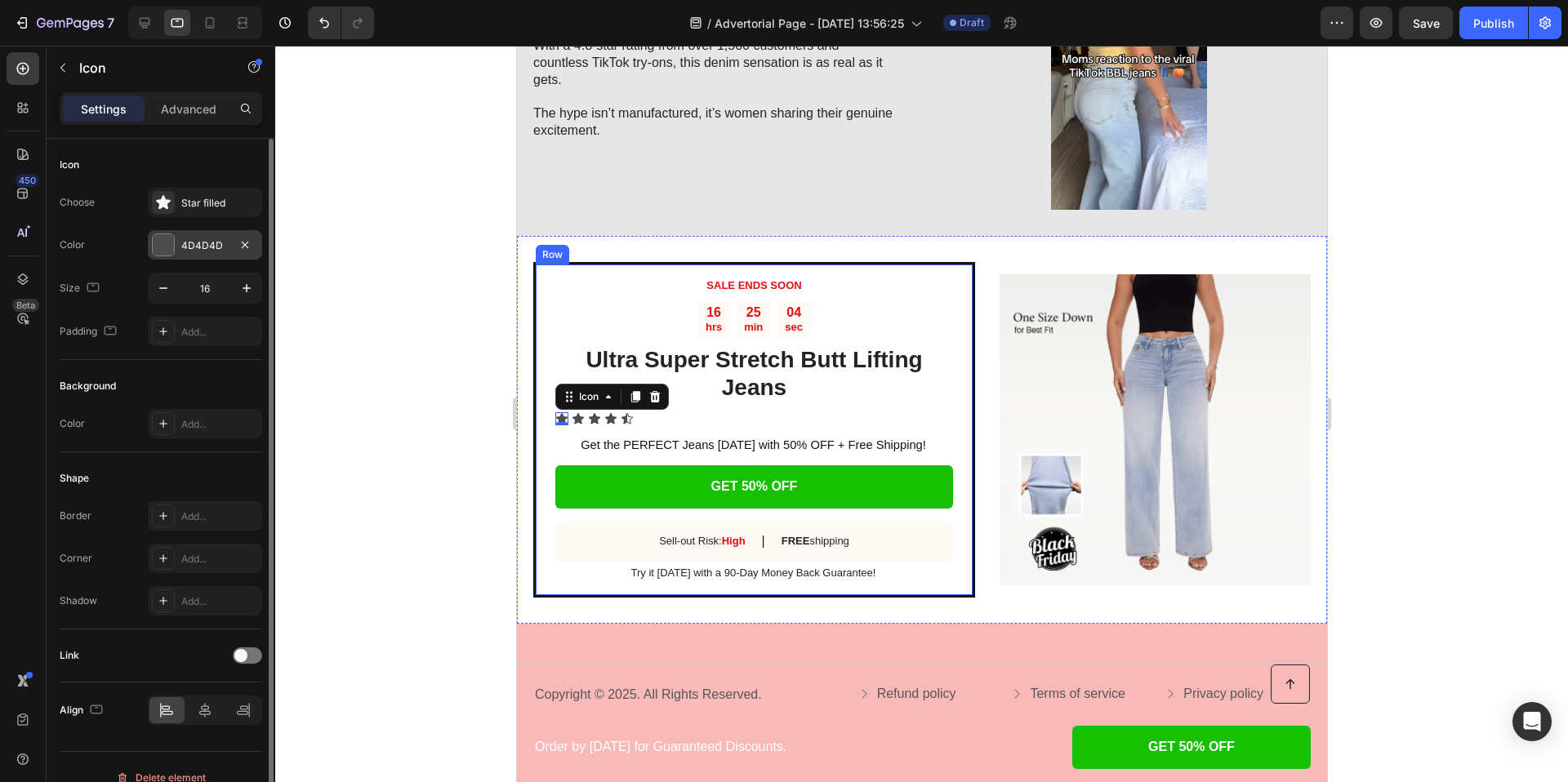
click at [197, 246] on div "4D4D4D" at bounding box center [205, 246] width 48 height 15
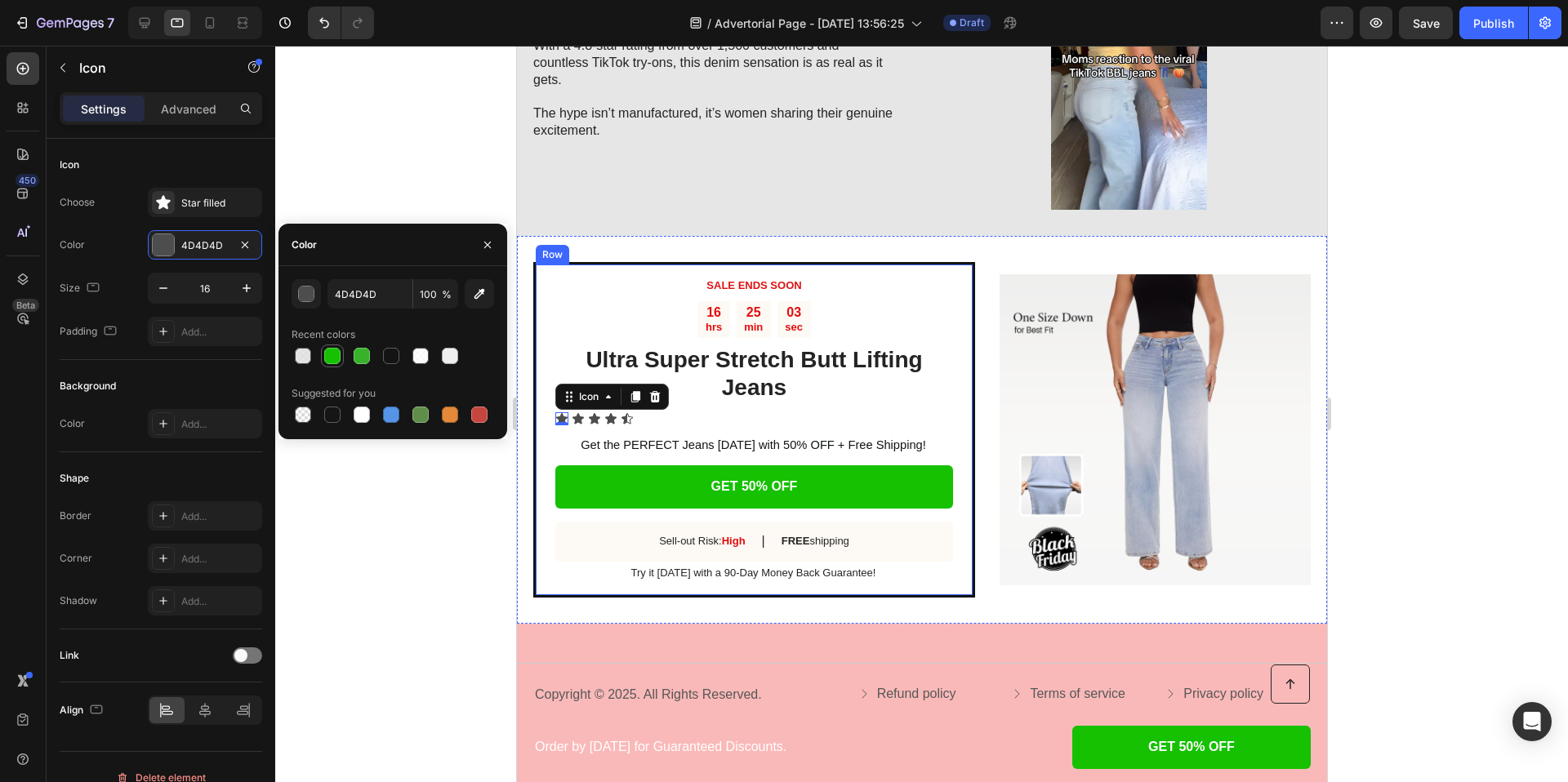
click at [330, 353] on div at bounding box center [332, 356] width 16 height 16
type input "15C101"
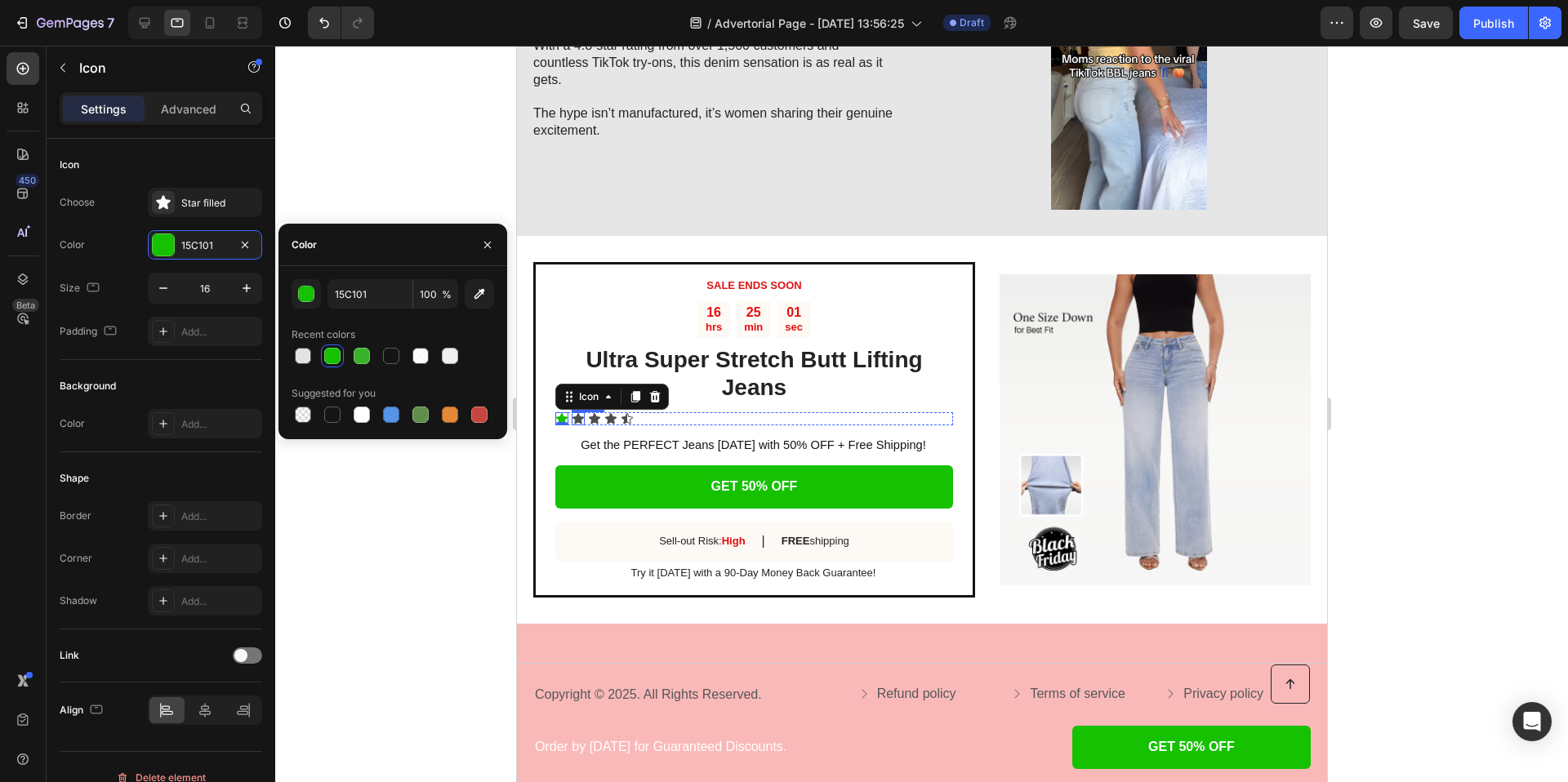
click at [576, 417] on icon at bounding box center [577, 418] width 11 height 11
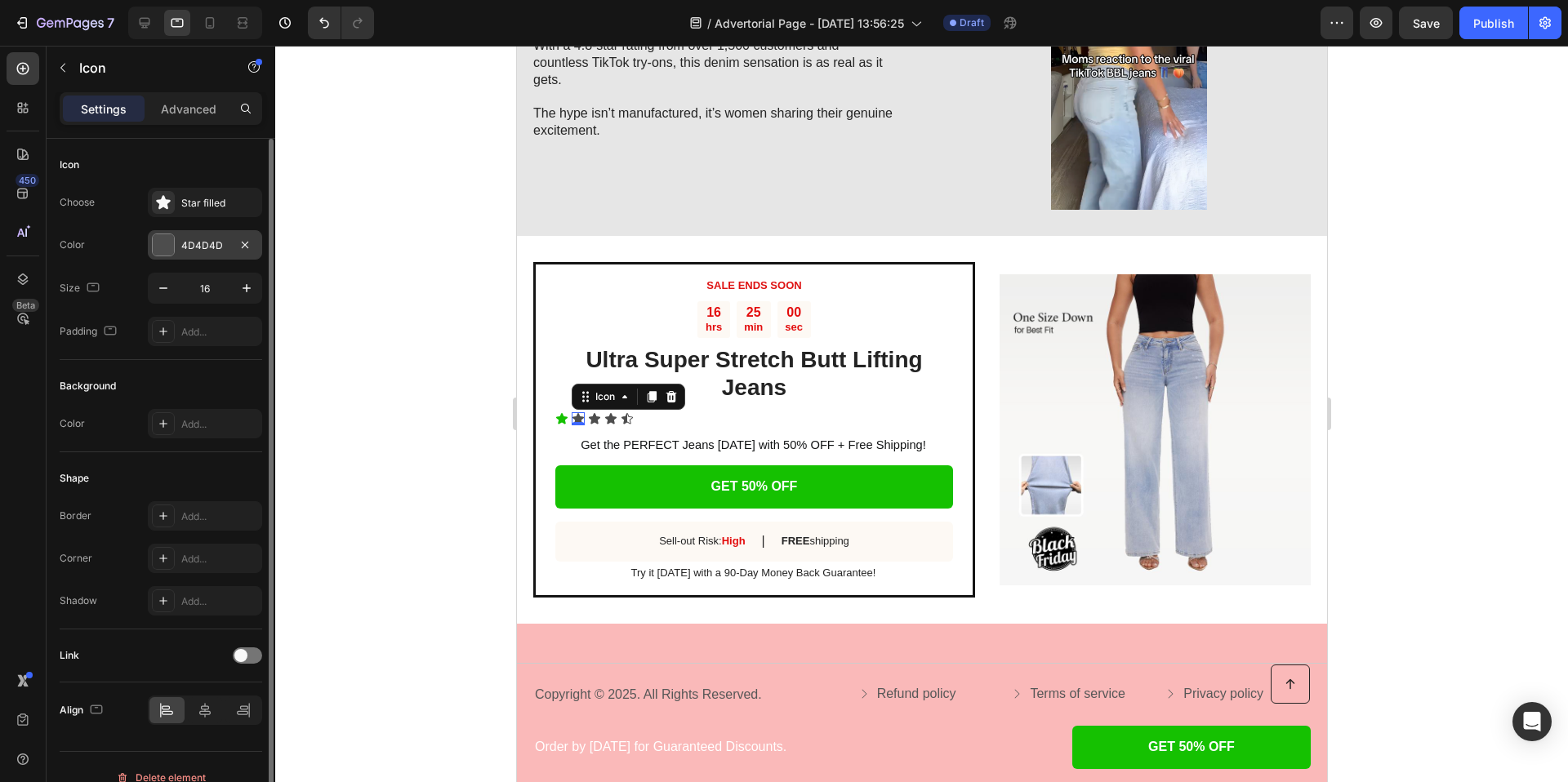
click at [203, 249] on div "4D4D4D" at bounding box center [205, 246] width 48 height 15
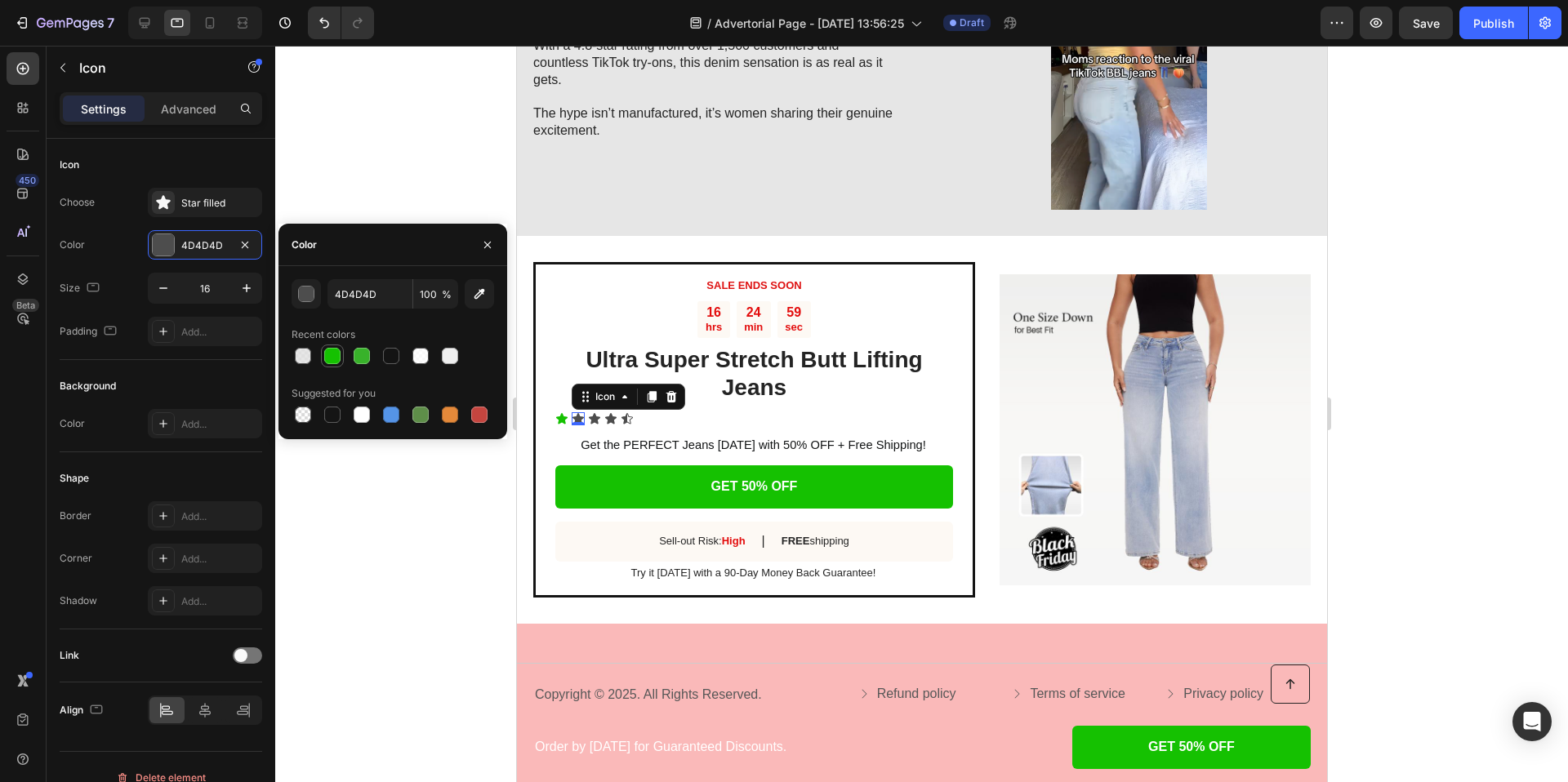
click at [332, 352] on div at bounding box center [332, 356] width 16 height 16
type input "15C101"
click at [628, 422] on div "Icon 0" at bounding box center [626, 418] width 13 height 13
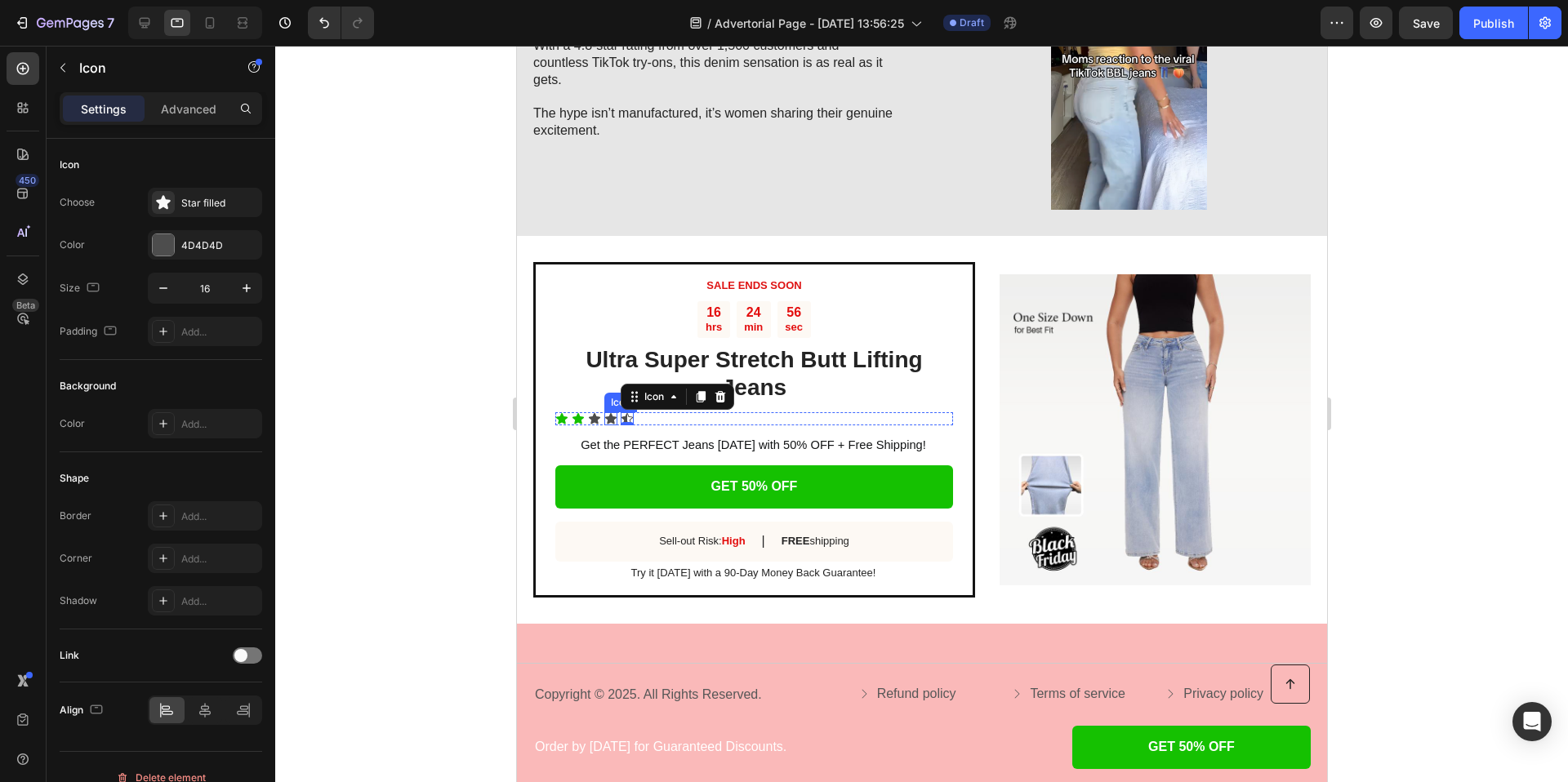
click at [613, 420] on div "Icon" at bounding box center [610, 418] width 13 height 13
click at [597, 420] on div "Icon 0" at bounding box center [593, 418] width 13 height 13
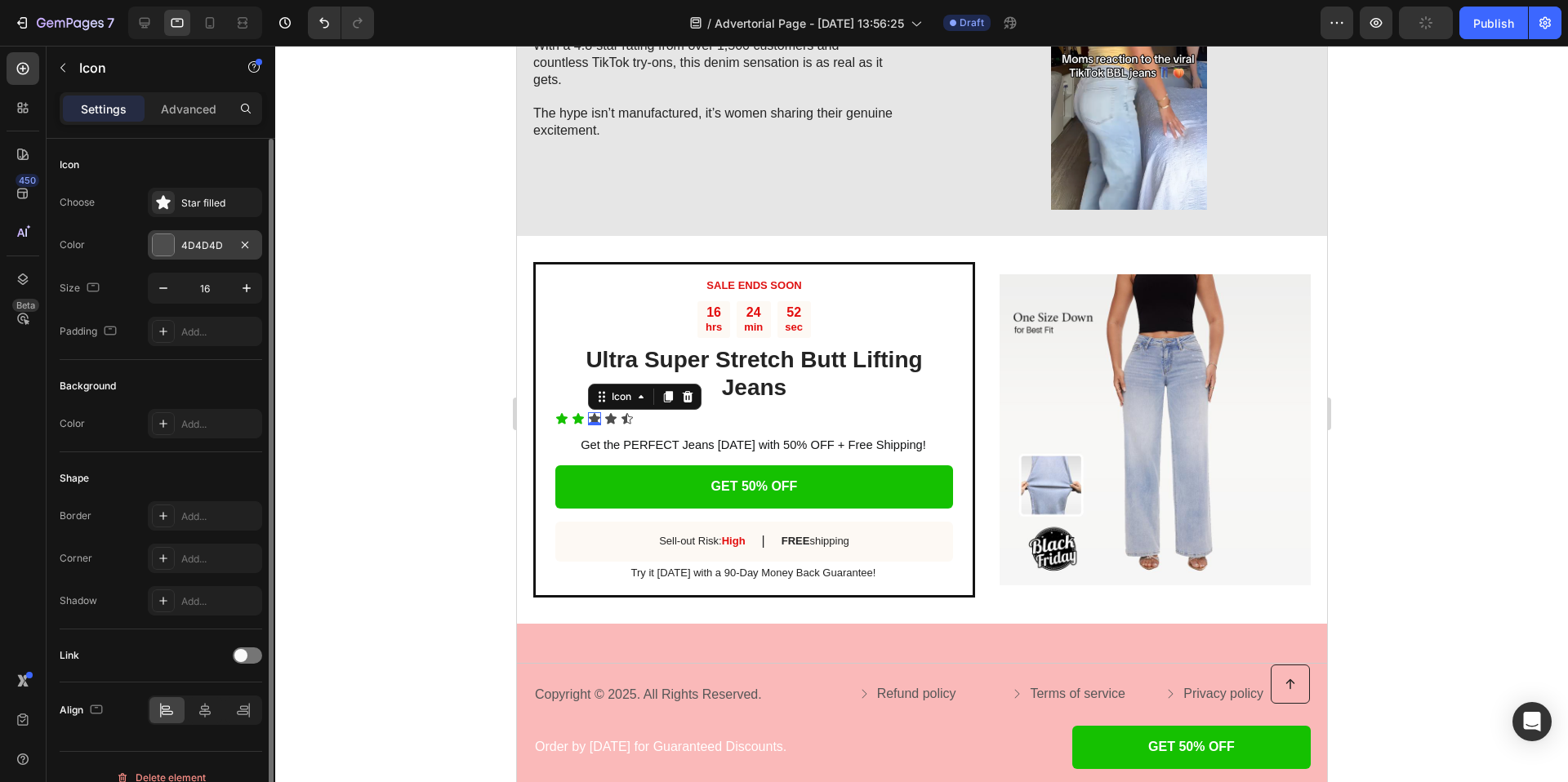
click at [198, 253] on div "4D4D4D" at bounding box center [205, 245] width 114 height 30
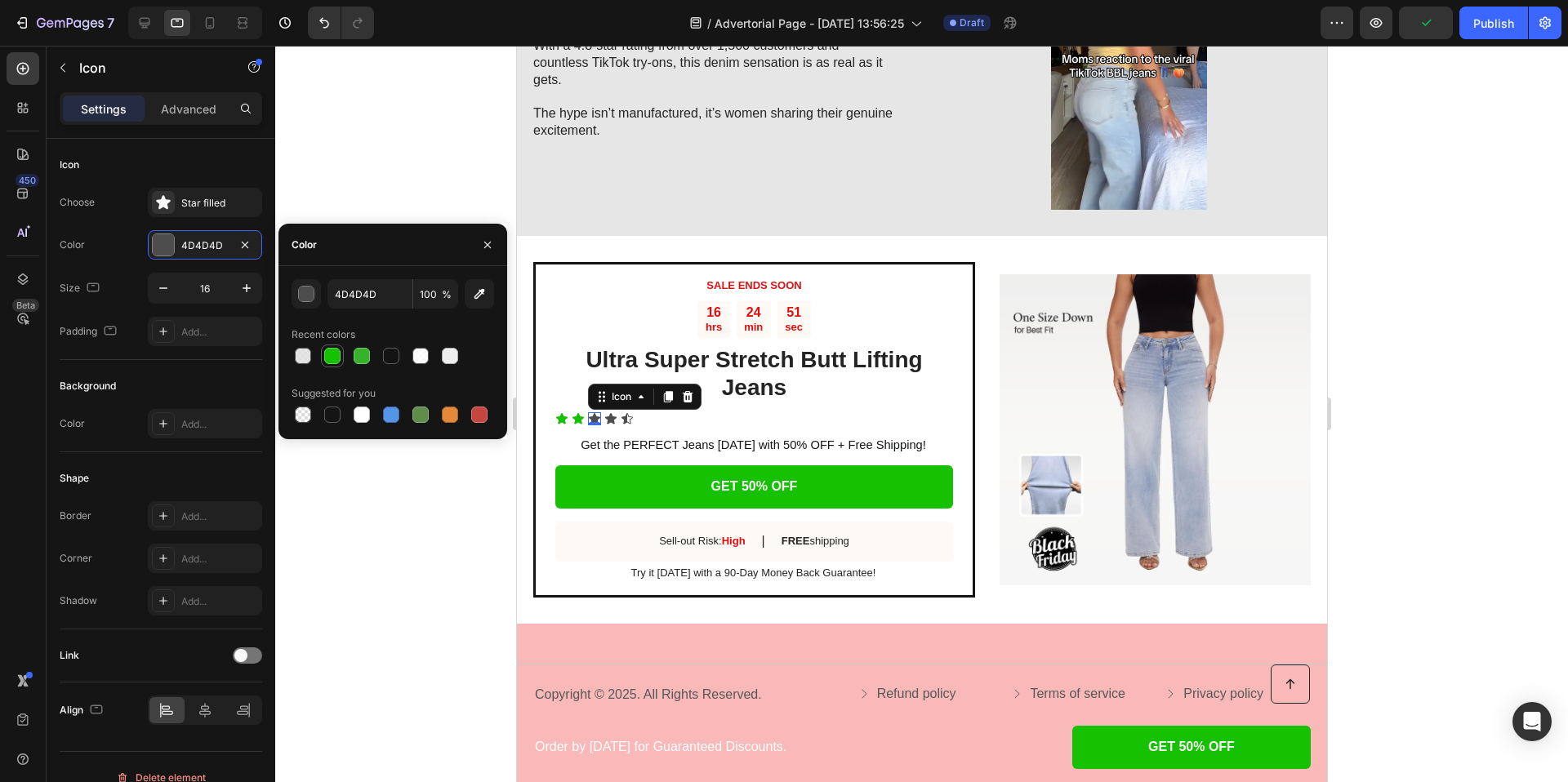
click at [339, 359] on div at bounding box center [332, 356] width 16 height 16
type input "15C101"
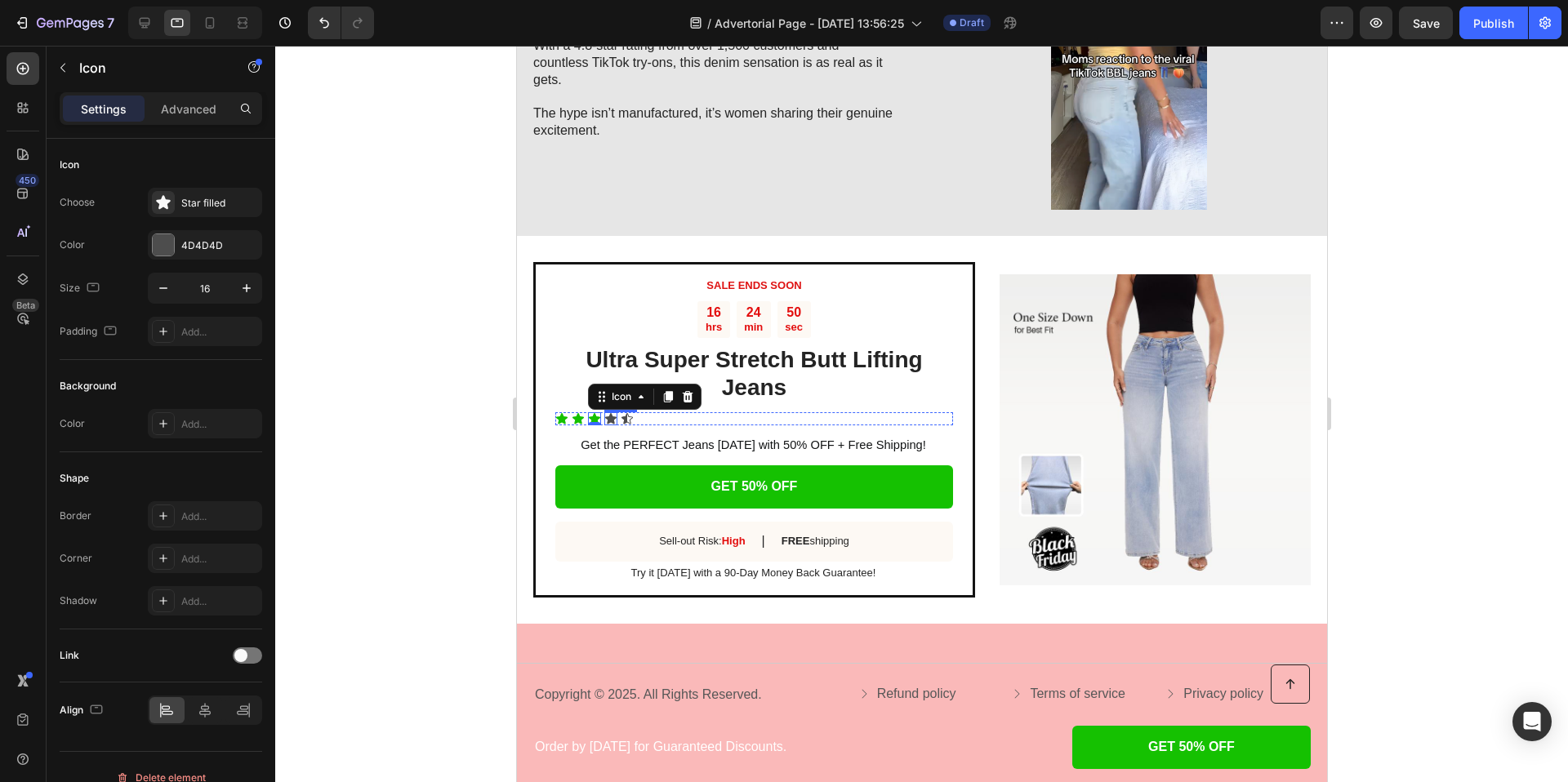
click at [608, 417] on icon at bounding box center [609, 418] width 11 height 11
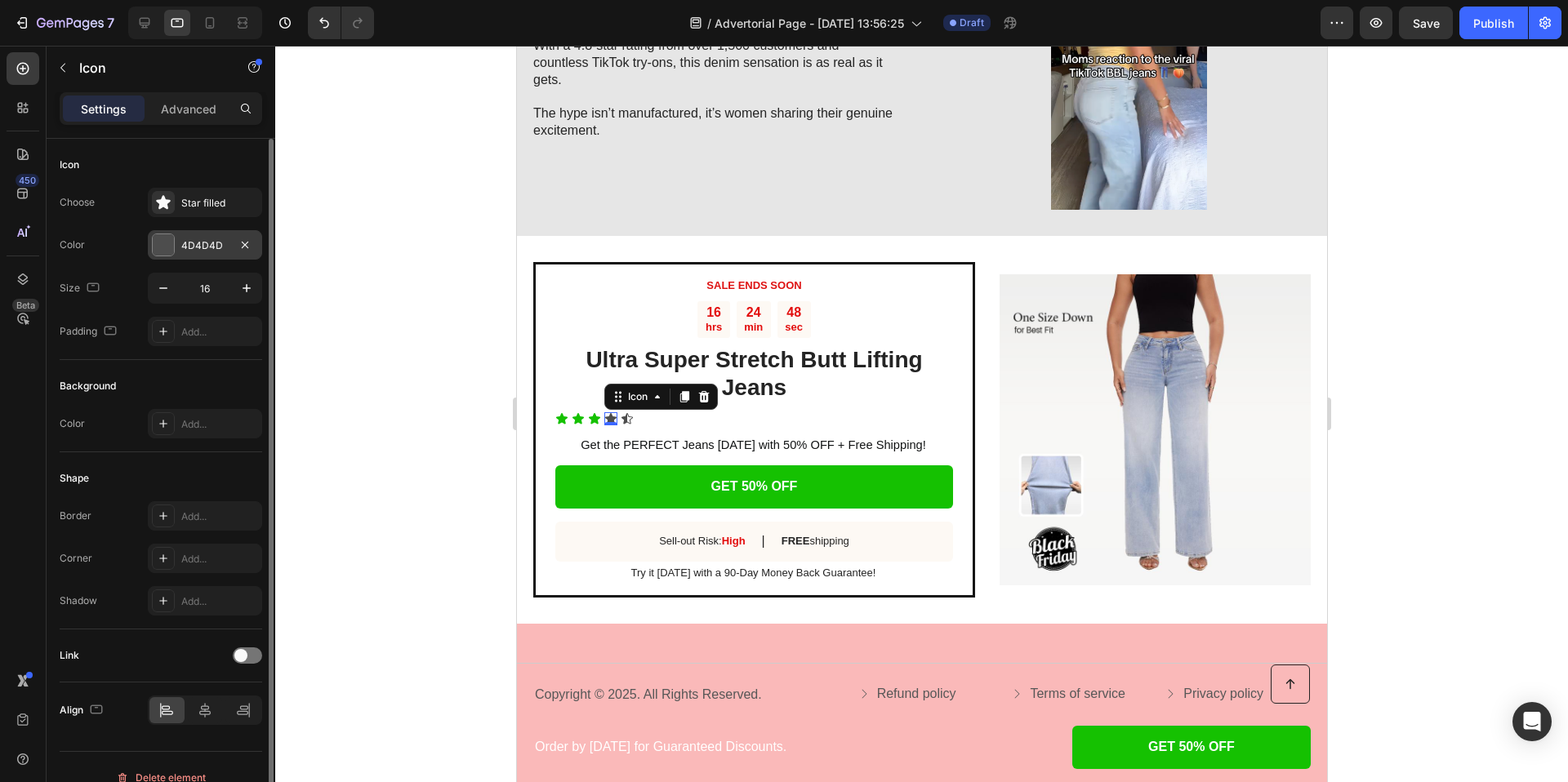
click at [202, 234] on div "4D4D4D" at bounding box center [205, 245] width 114 height 30
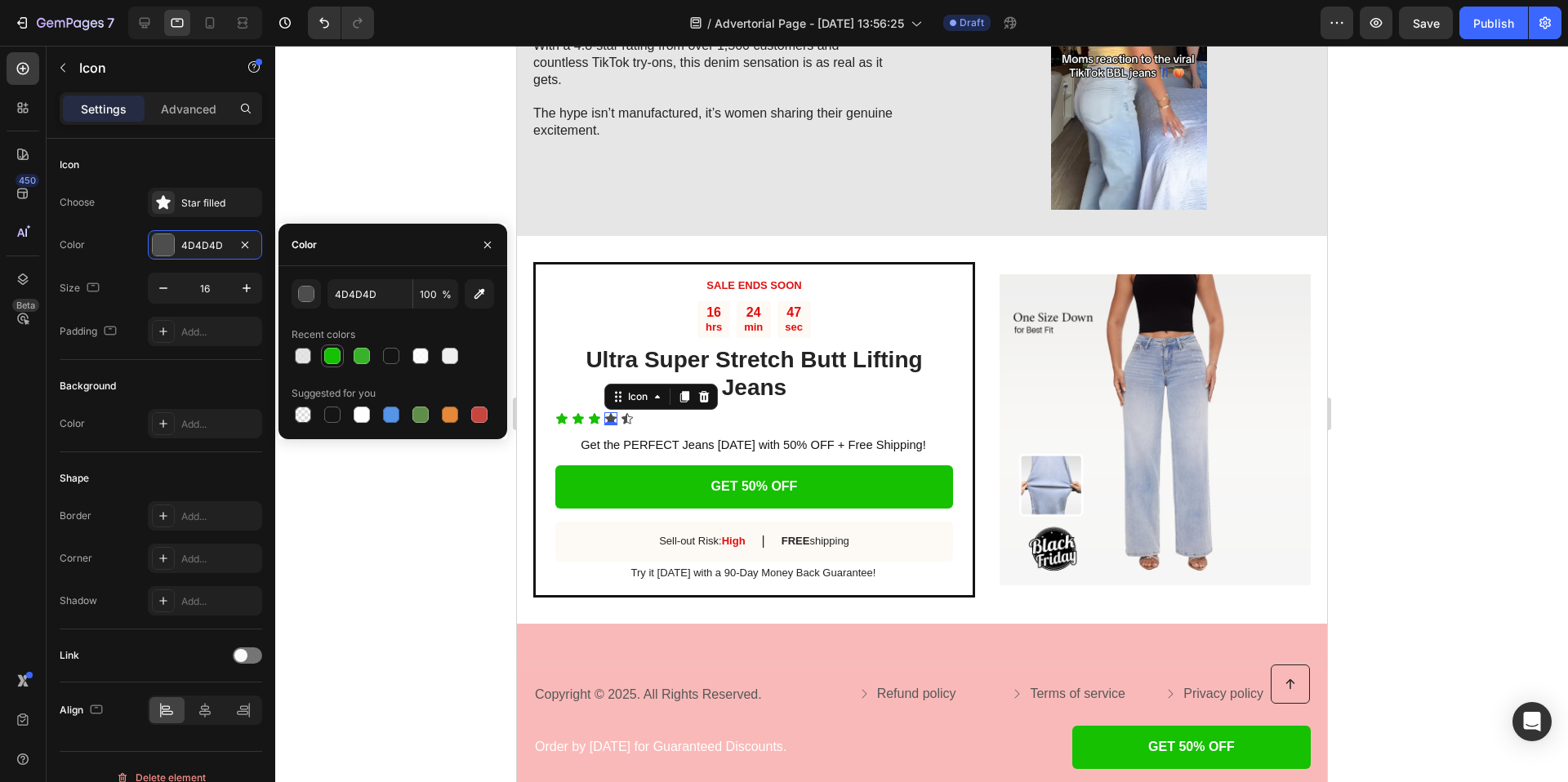
click at [325, 357] on div at bounding box center [332, 356] width 16 height 16
type input "15C101"
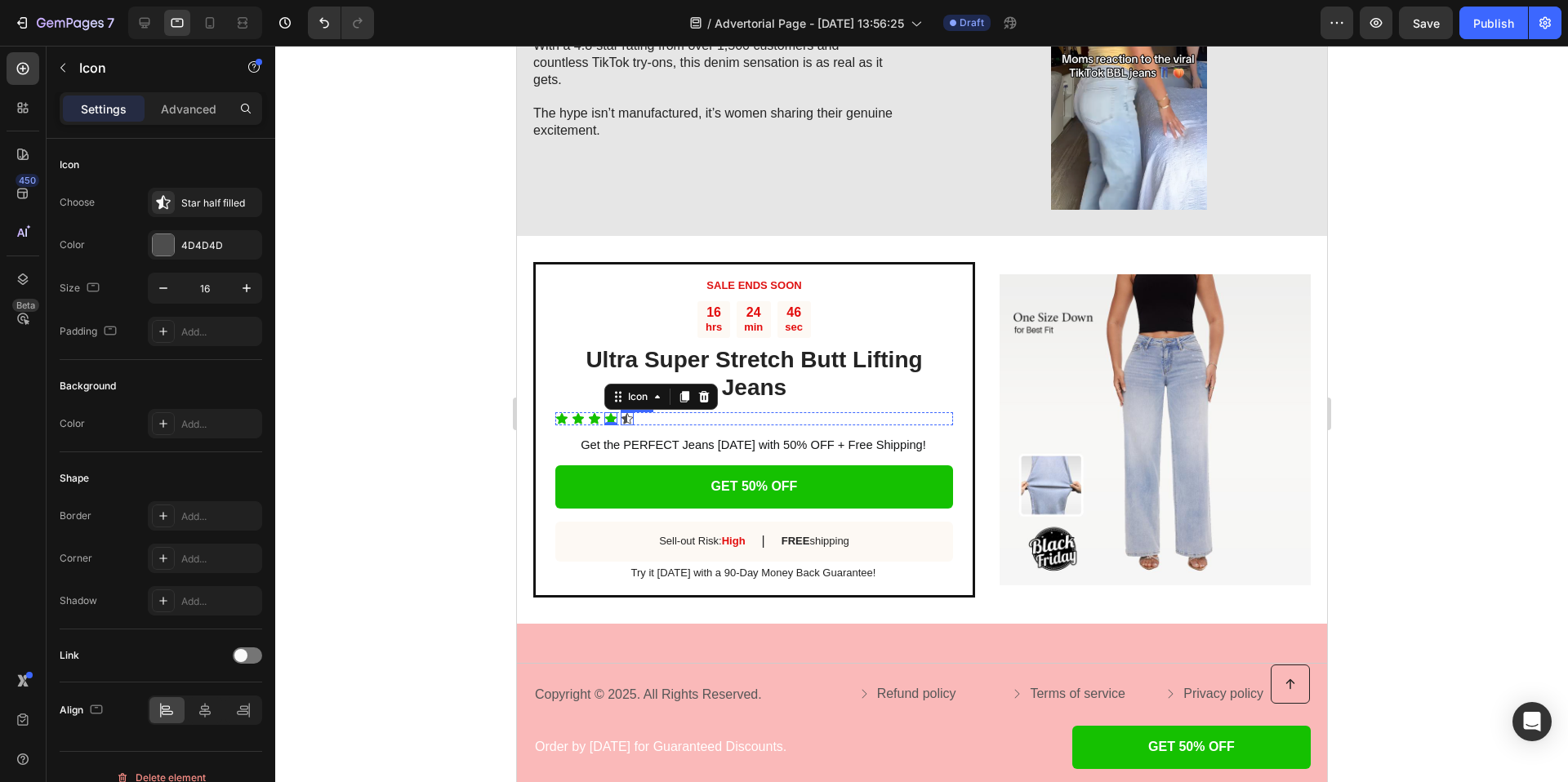
click at [625, 417] on icon at bounding box center [626, 418] width 11 height 11
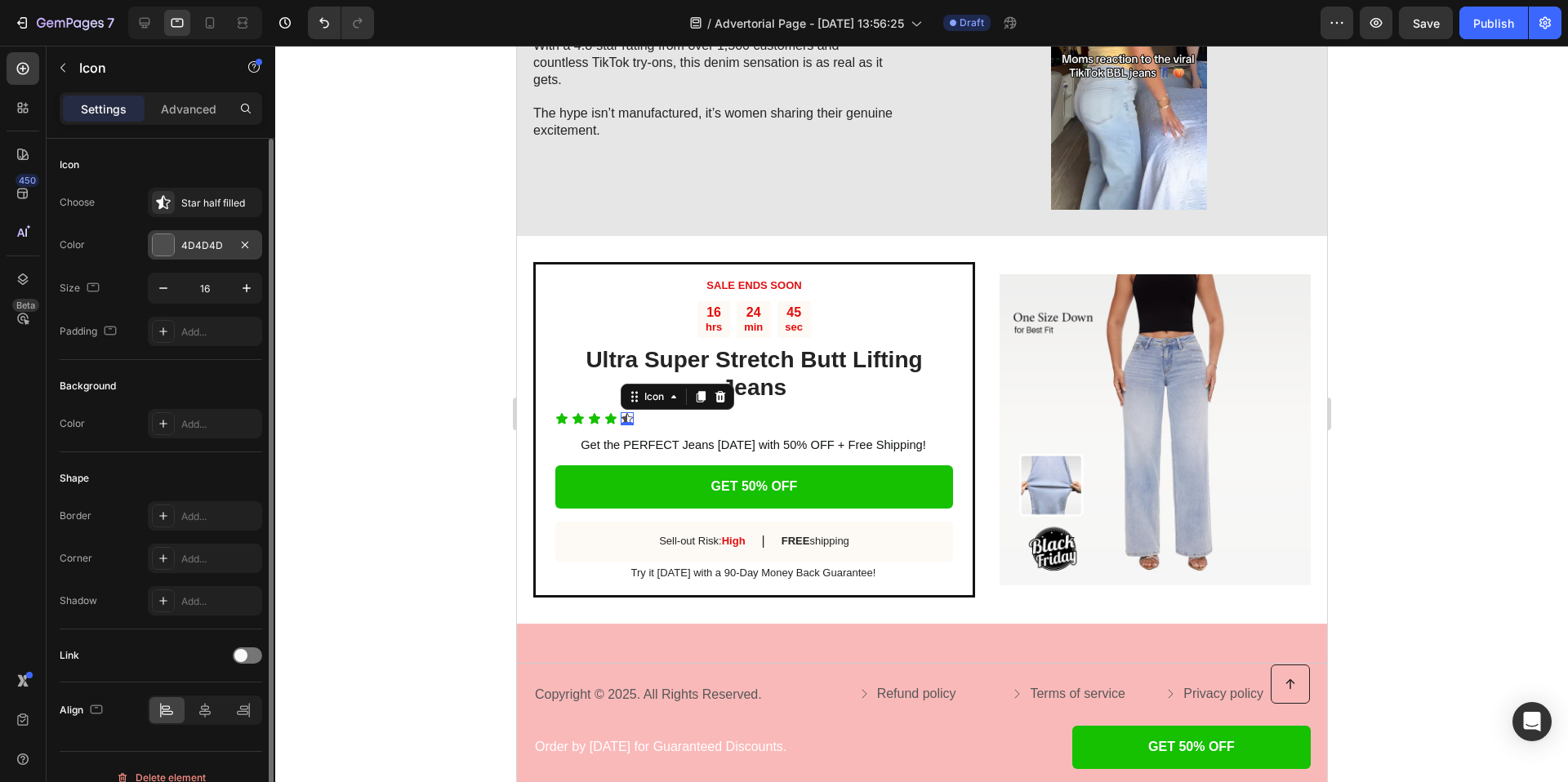
click at [221, 245] on div "4D4D4D" at bounding box center [205, 246] width 48 height 15
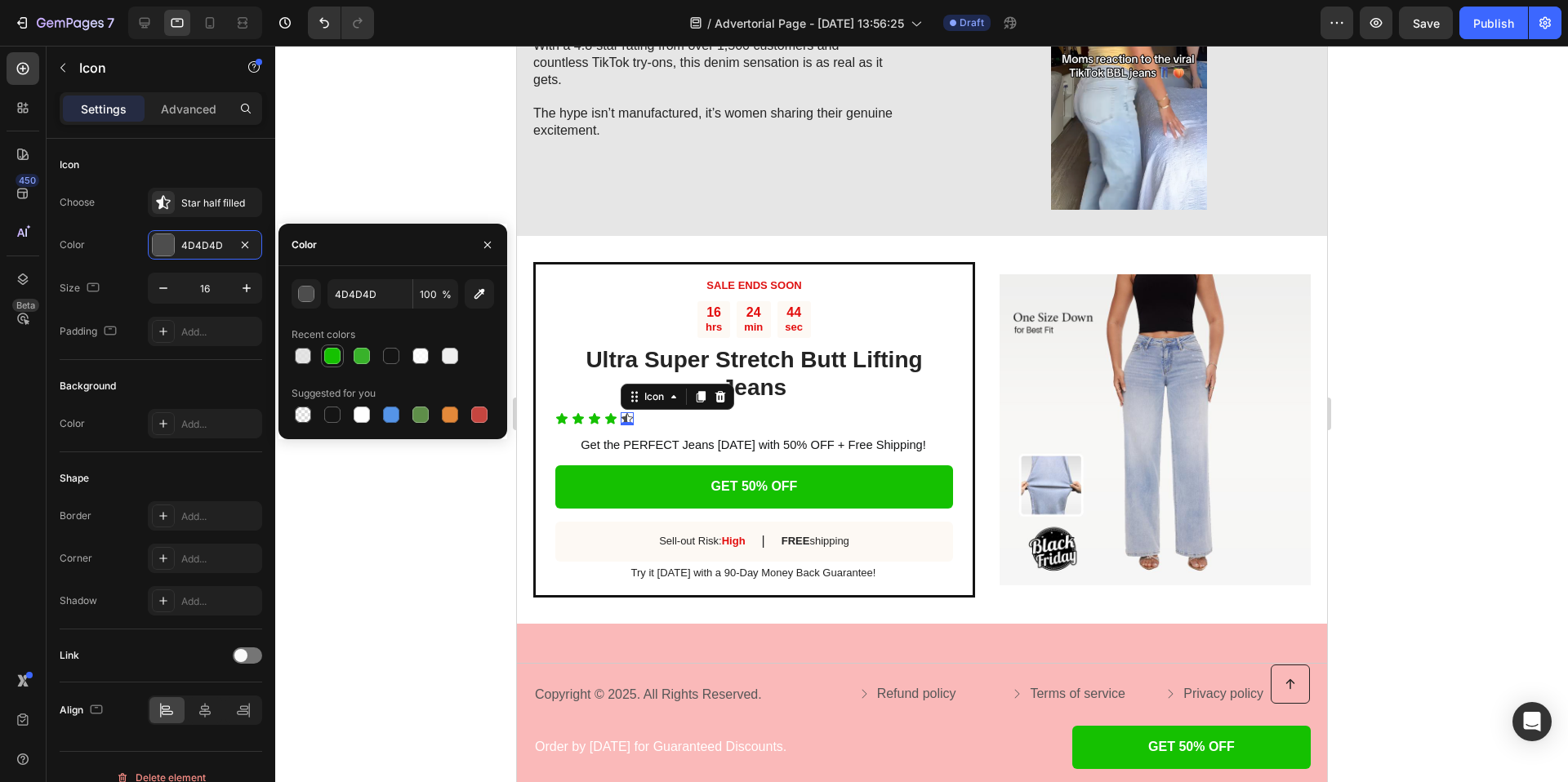
click at [329, 348] on div at bounding box center [332, 356] width 16 height 16
type input "15C101"
click at [449, 154] on div at bounding box center [921, 414] width 1292 height 736
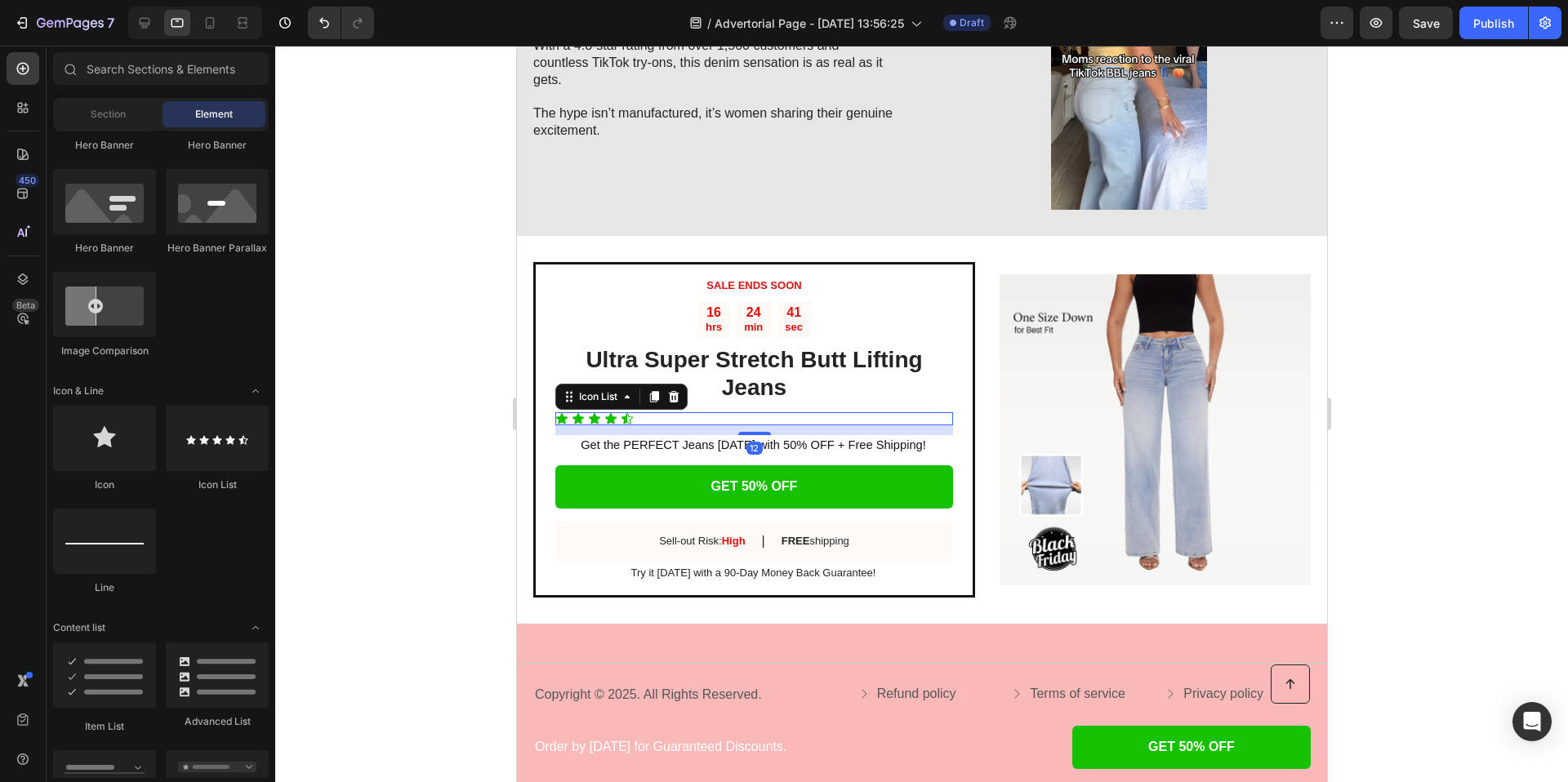
click at [671, 419] on div "Icon Icon Icon Icon Icon" at bounding box center [753, 418] width 398 height 13
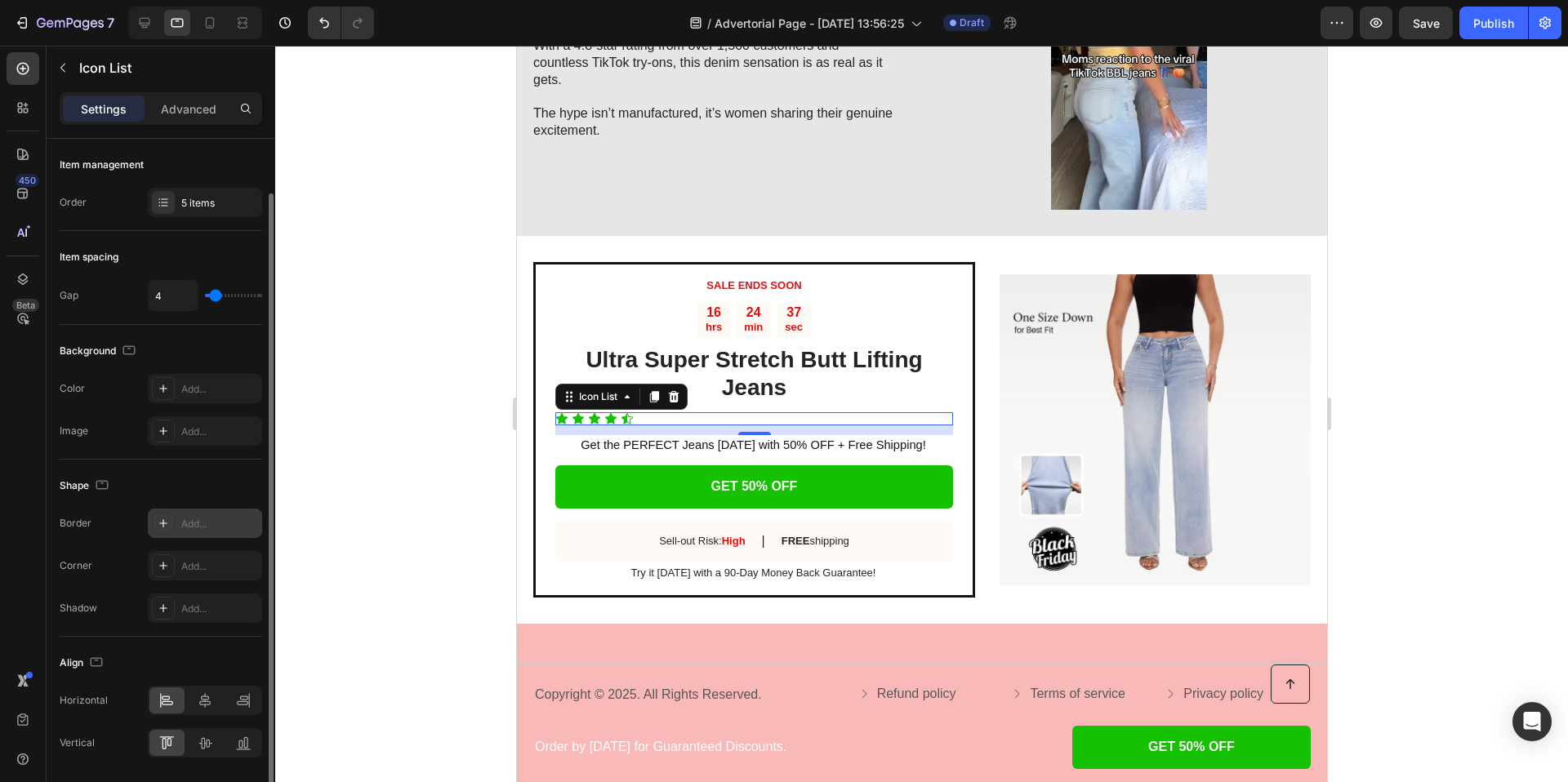
scroll to position [54, 0]
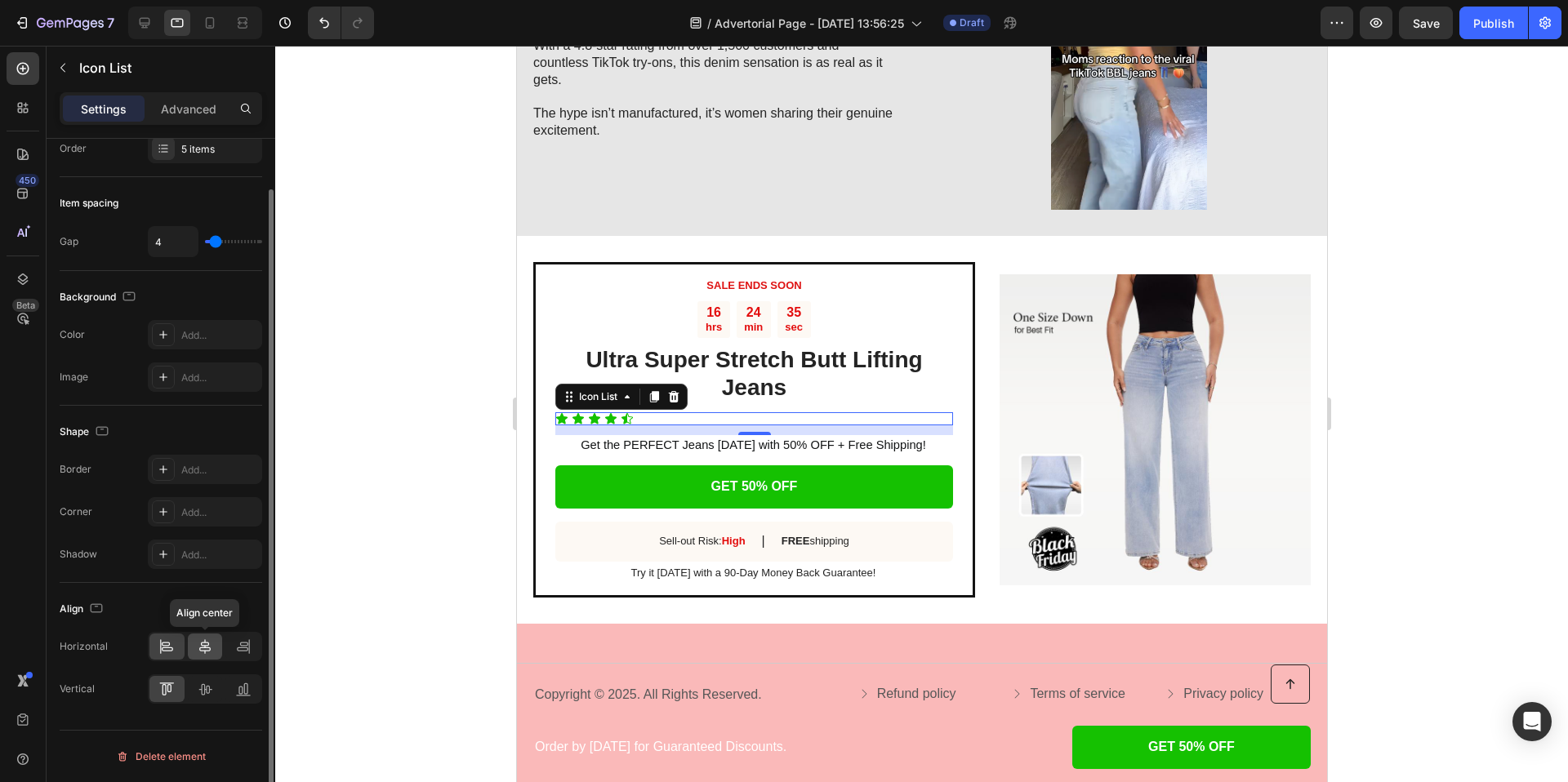
click at [203, 652] on icon at bounding box center [205, 647] width 16 height 16
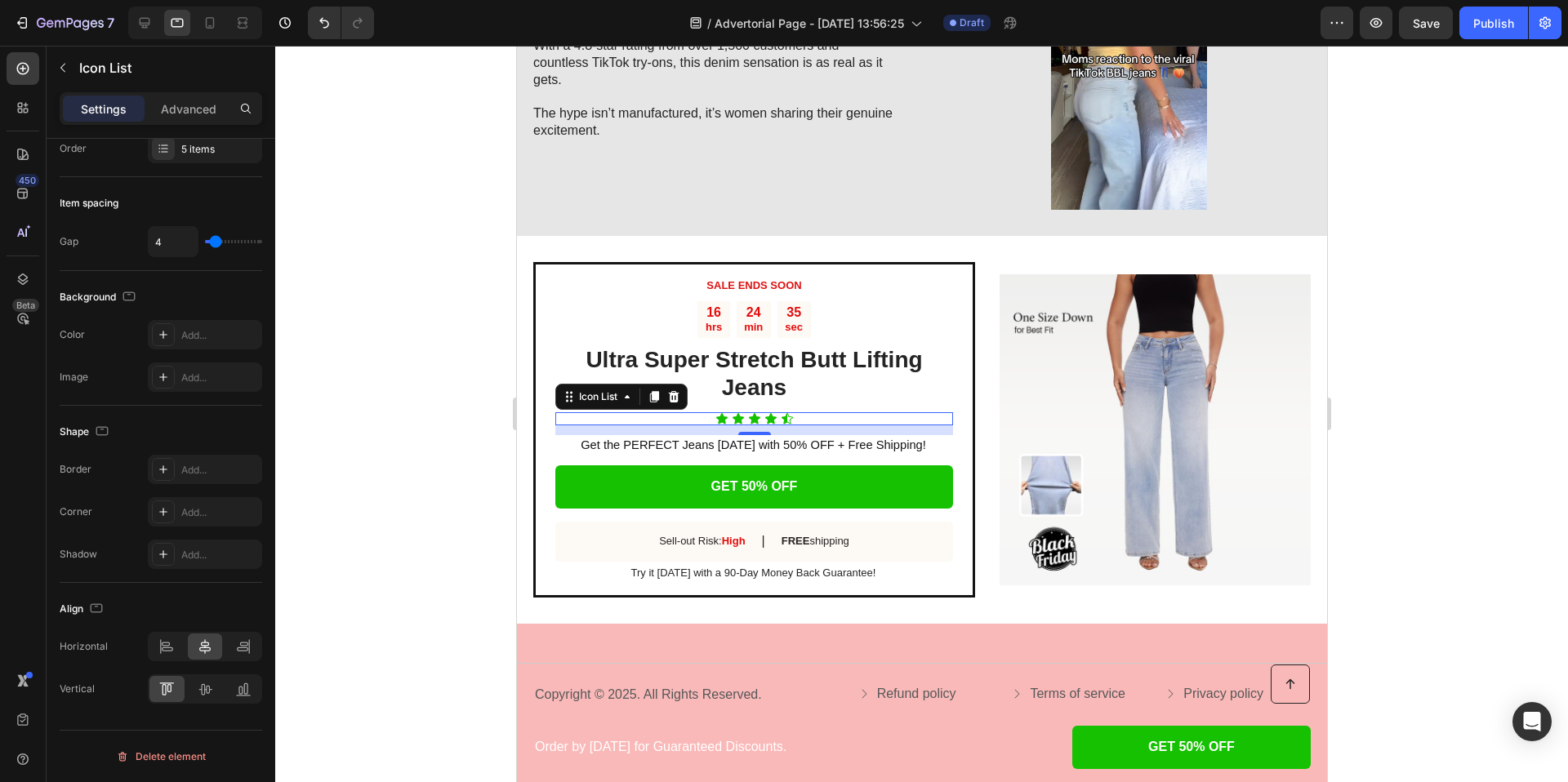
click at [324, 359] on div at bounding box center [921, 414] width 1292 height 736
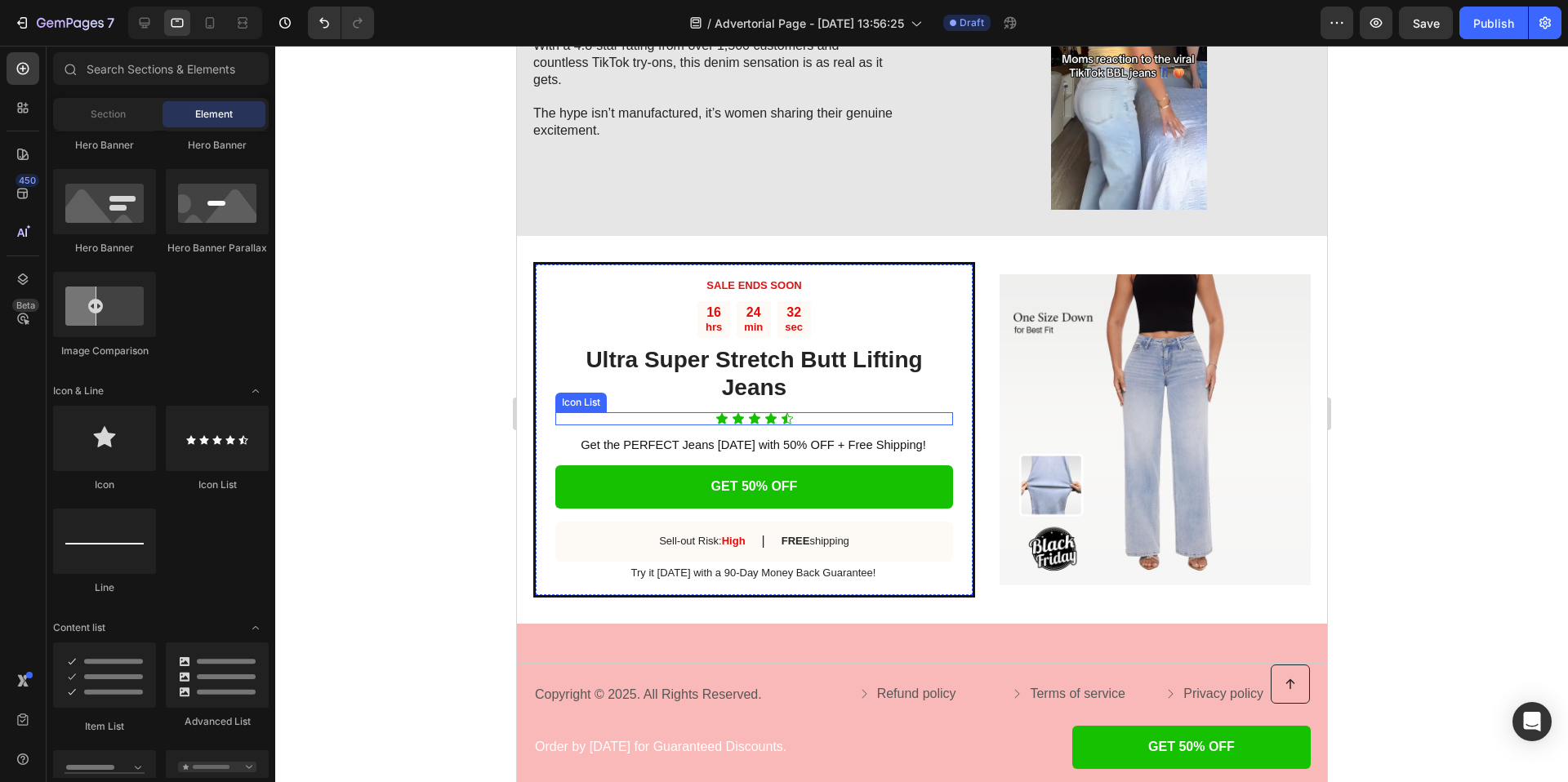
click at [687, 423] on div "Icon Icon Icon Icon Icon" at bounding box center [753, 418] width 398 height 13
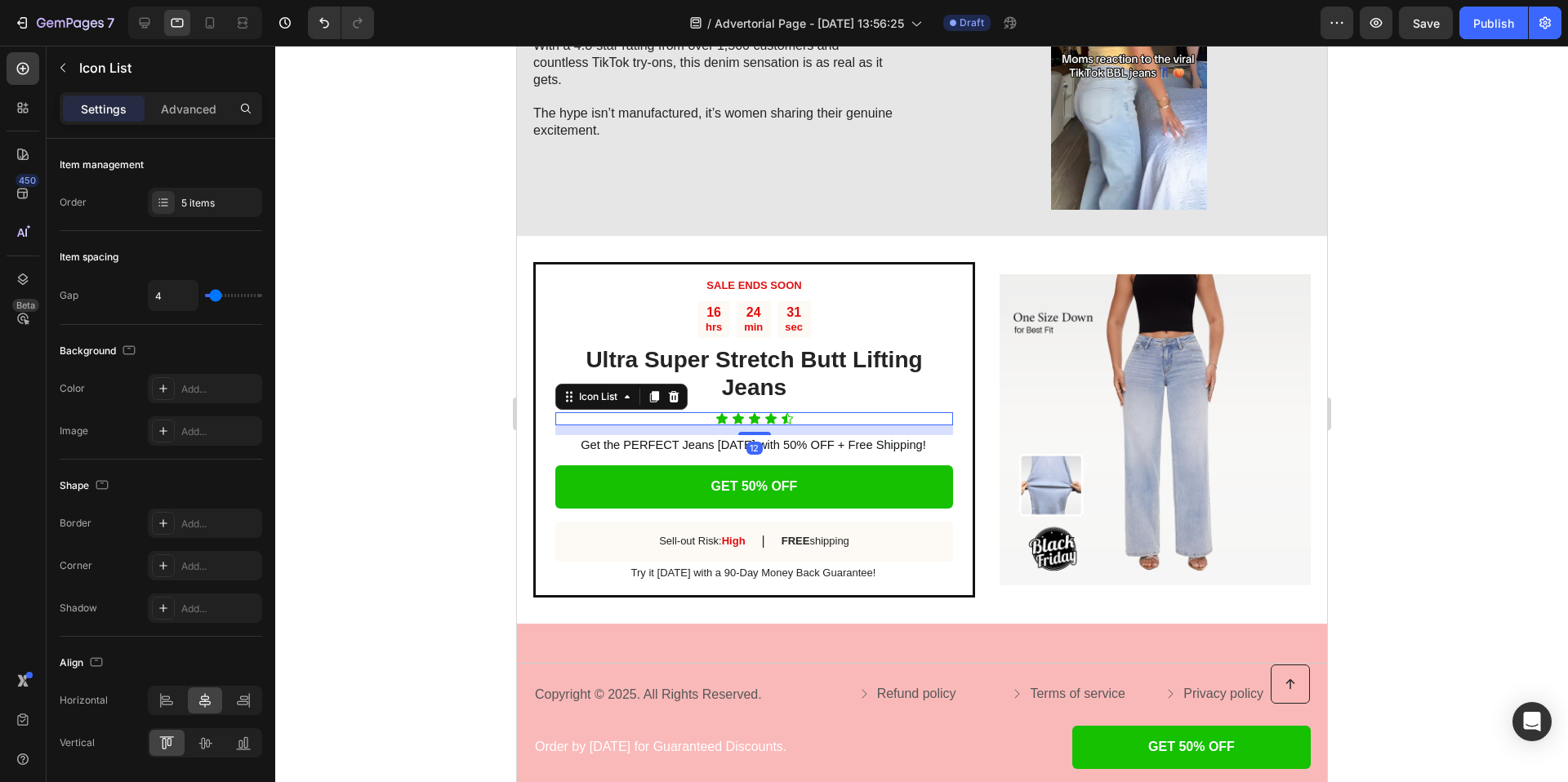
click at [693, 417] on div "Icon Icon Icon Icon Icon" at bounding box center [753, 418] width 398 height 13
click at [651, 394] on icon at bounding box center [653, 396] width 13 height 13
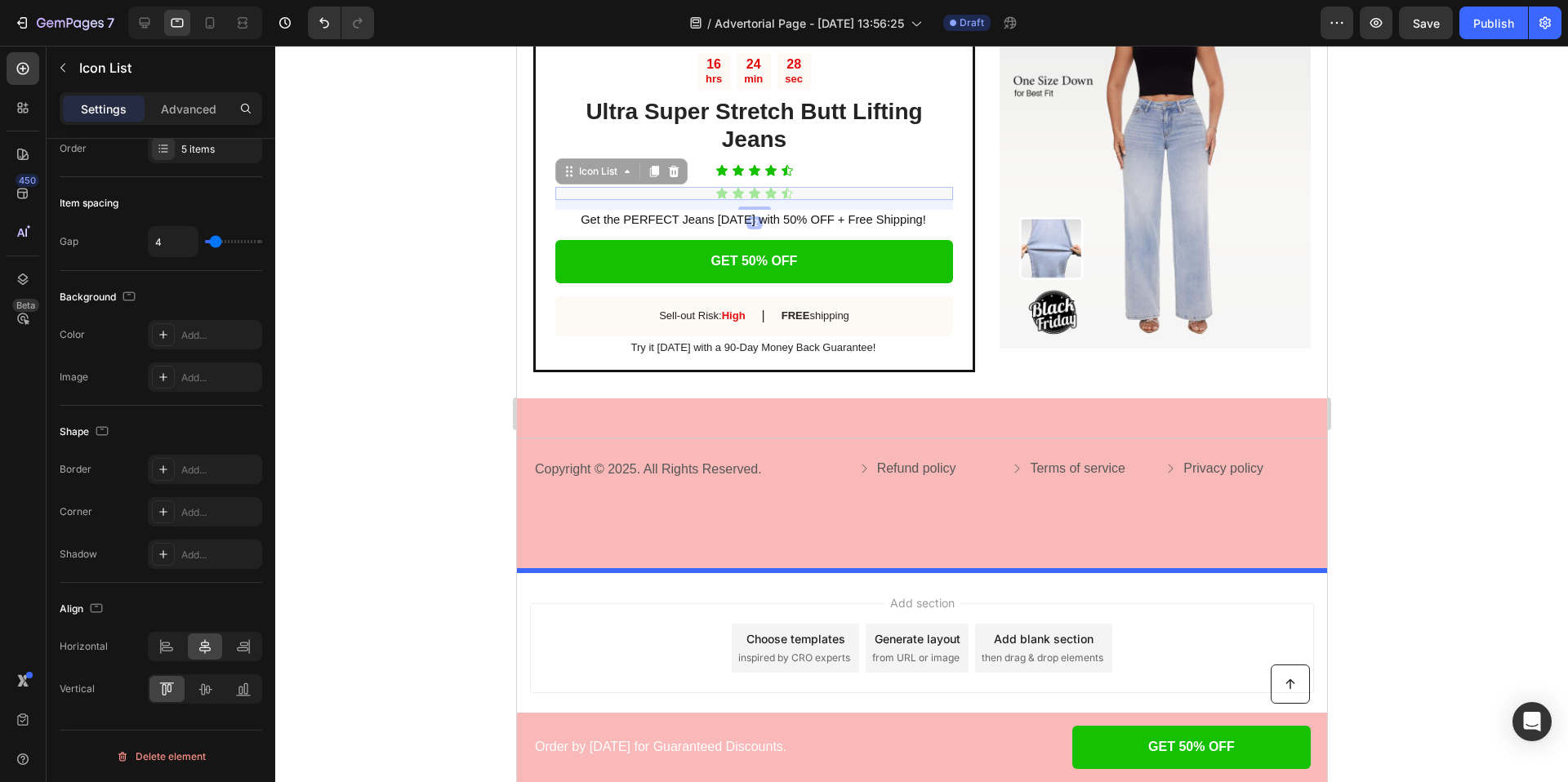
scroll to position [3148, 0]
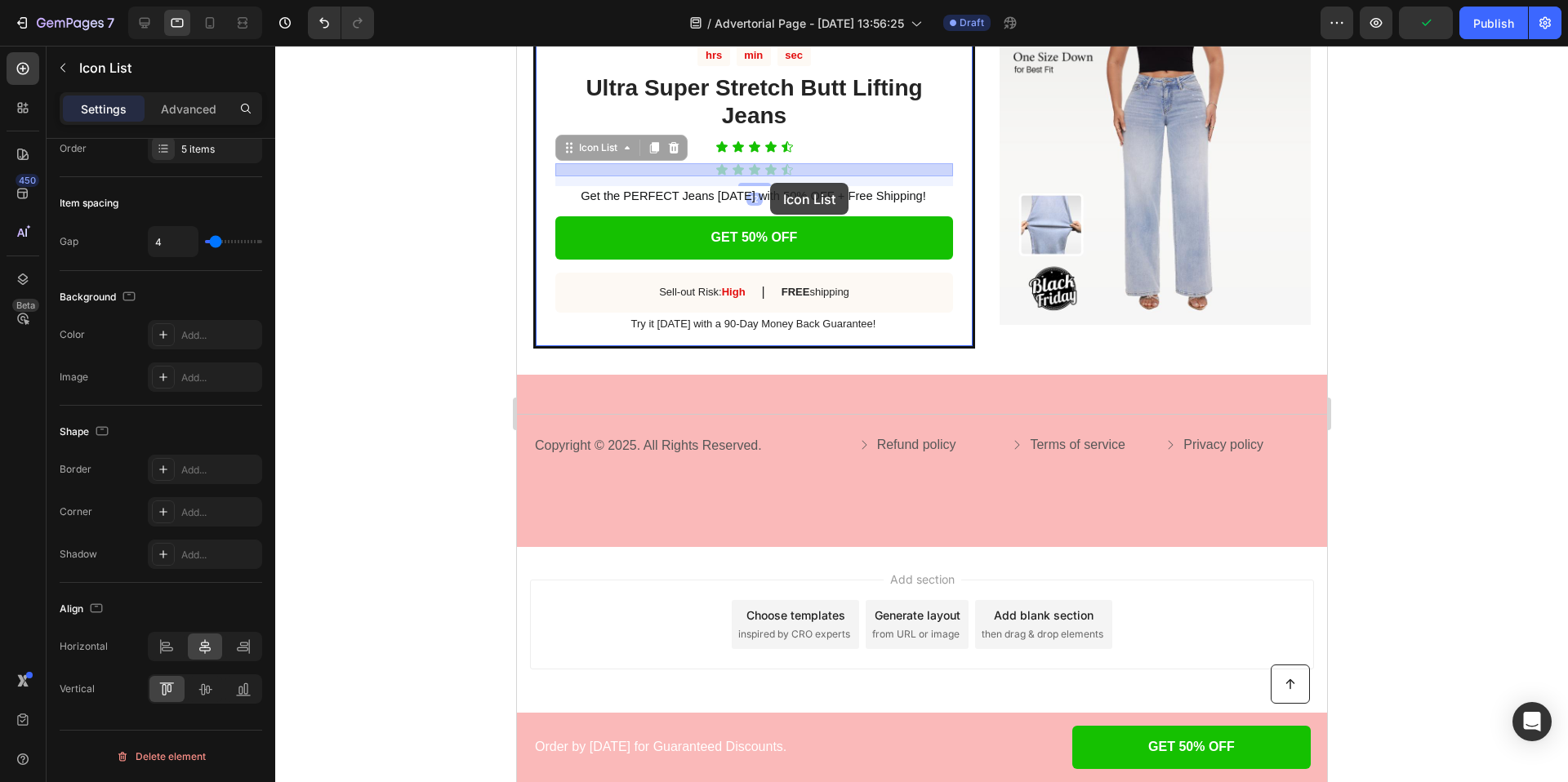
drag, startPoint x: 567, startPoint y: 419, endPoint x: 769, endPoint y: 183, distance: 310.6
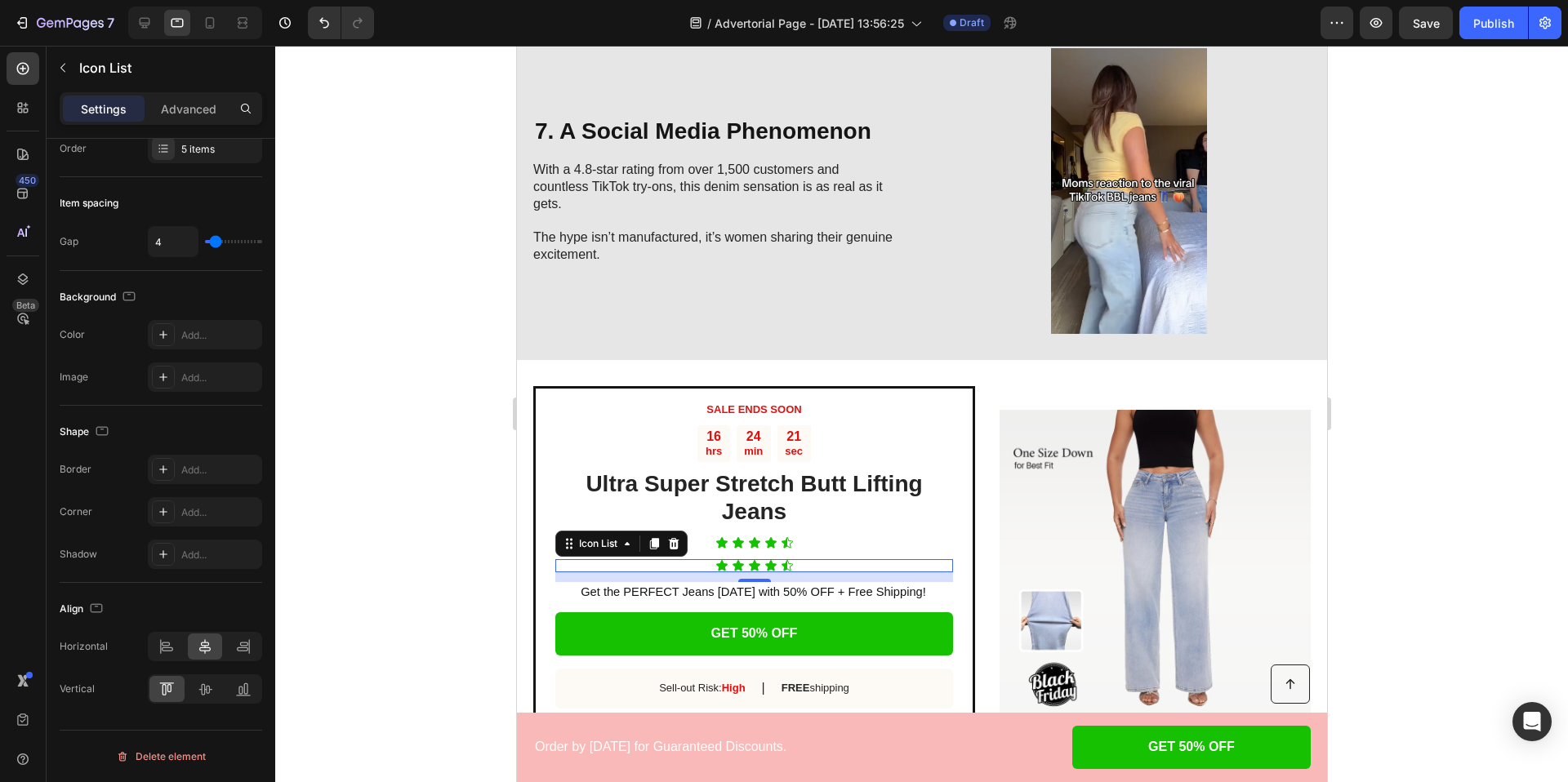
scroll to position [2731, 0]
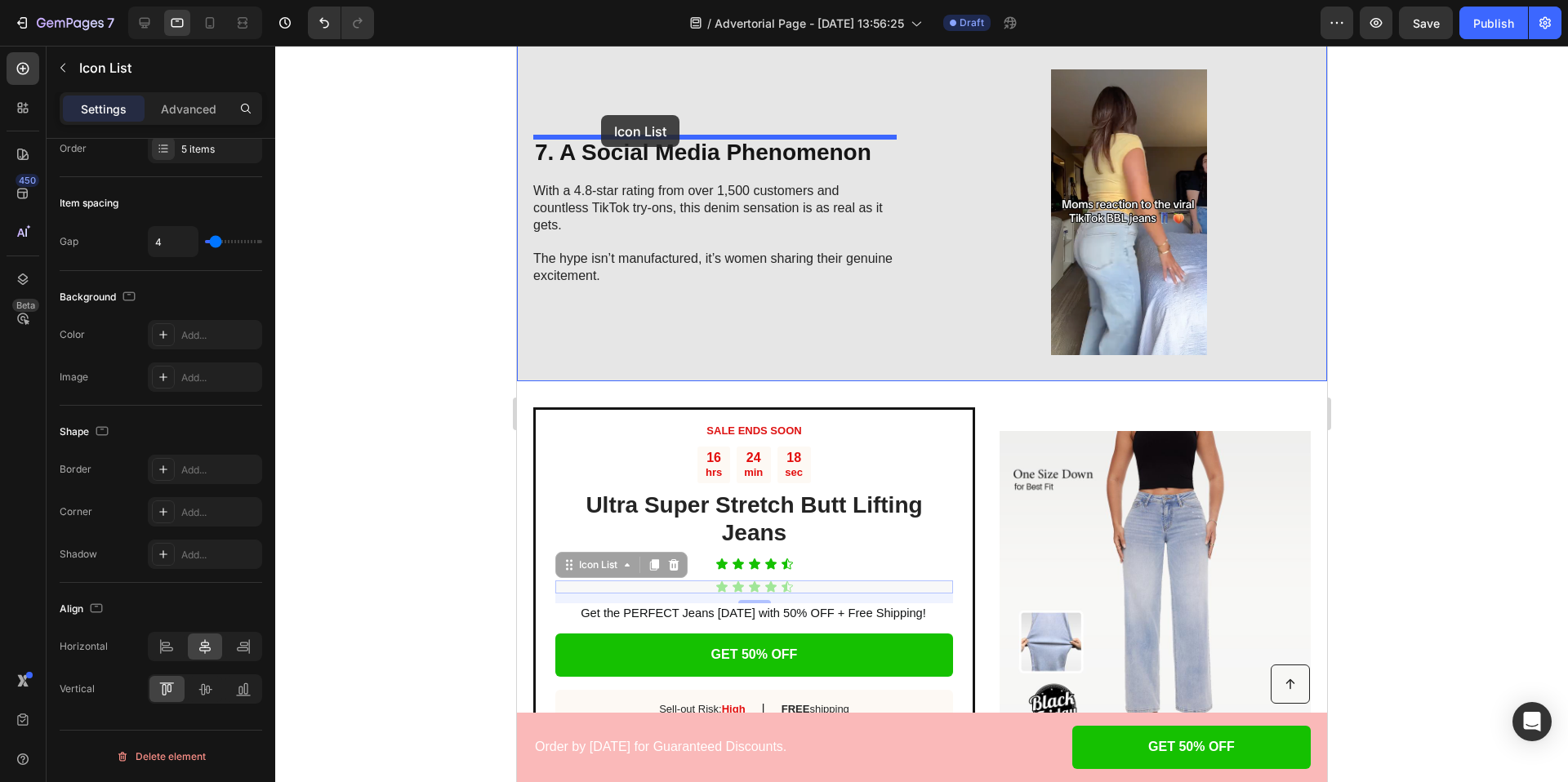
drag, startPoint x: 568, startPoint y: 568, endPoint x: 601, endPoint y: 114, distance: 455.2
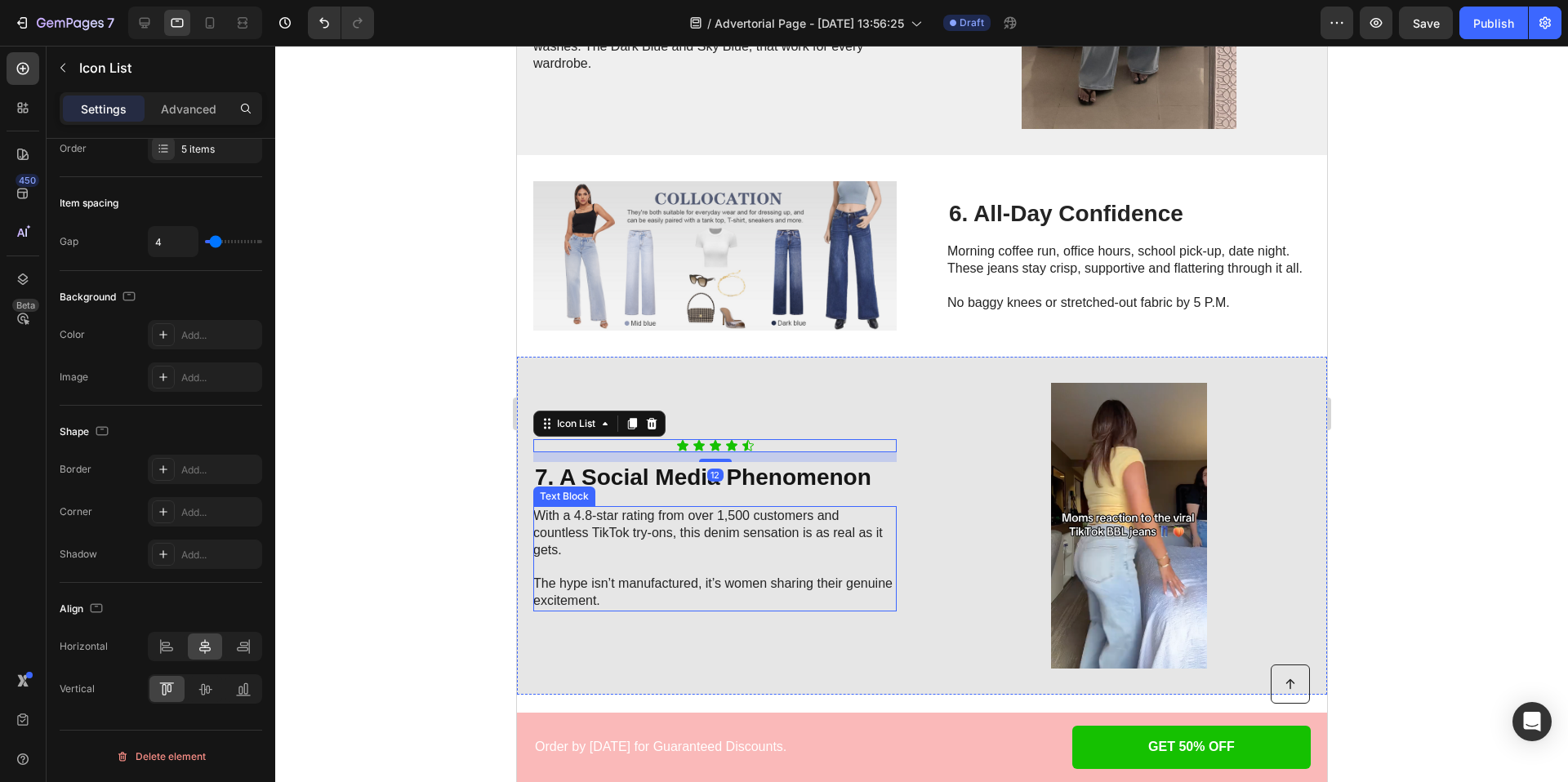
scroll to position [2337, 0]
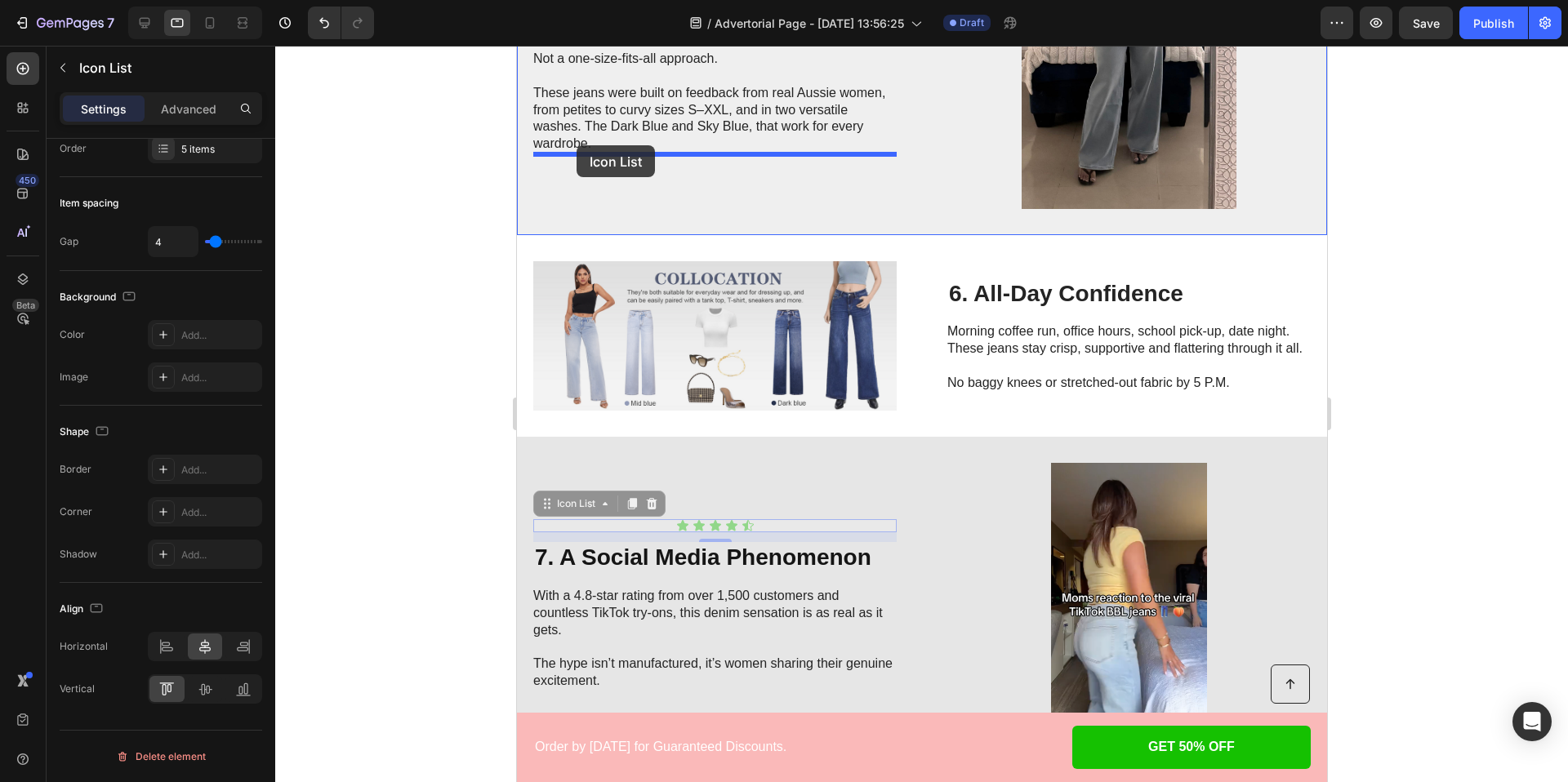
drag, startPoint x: 546, startPoint y: 505, endPoint x: 576, endPoint y: 145, distance: 361.2
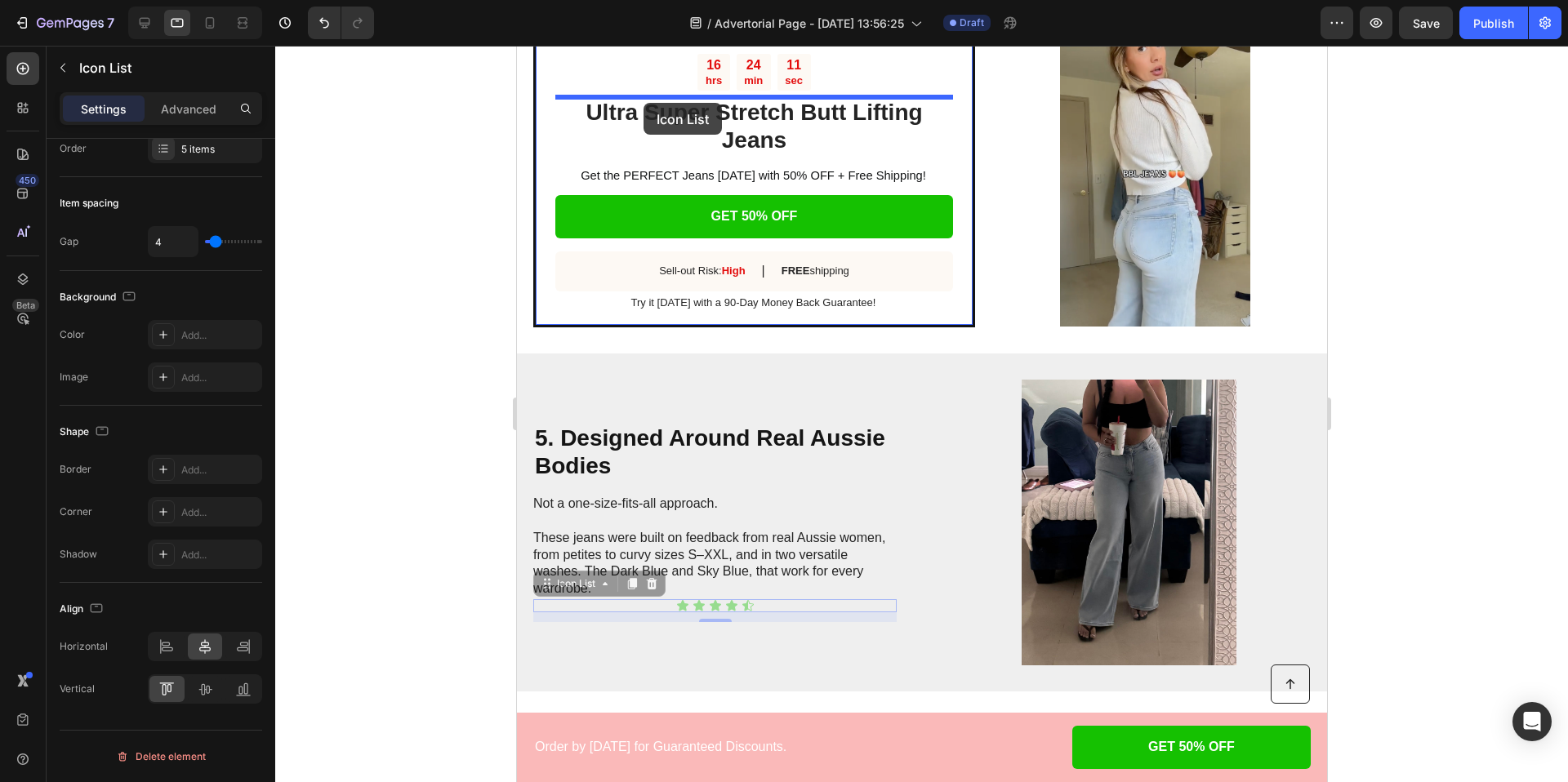
scroll to position [1867, 0]
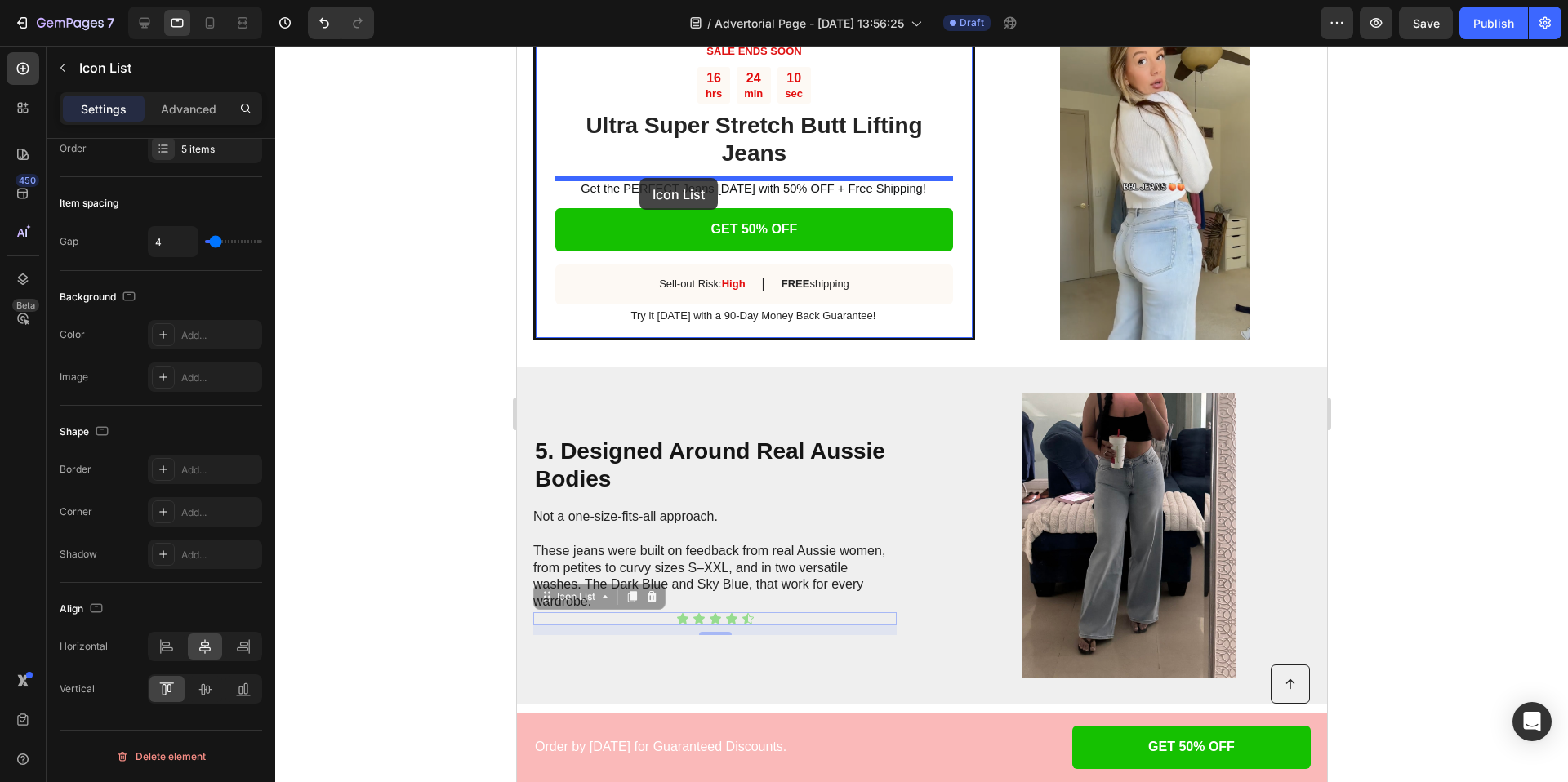
drag, startPoint x: 545, startPoint y: 535, endPoint x: 639, endPoint y: 178, distance: 369.2
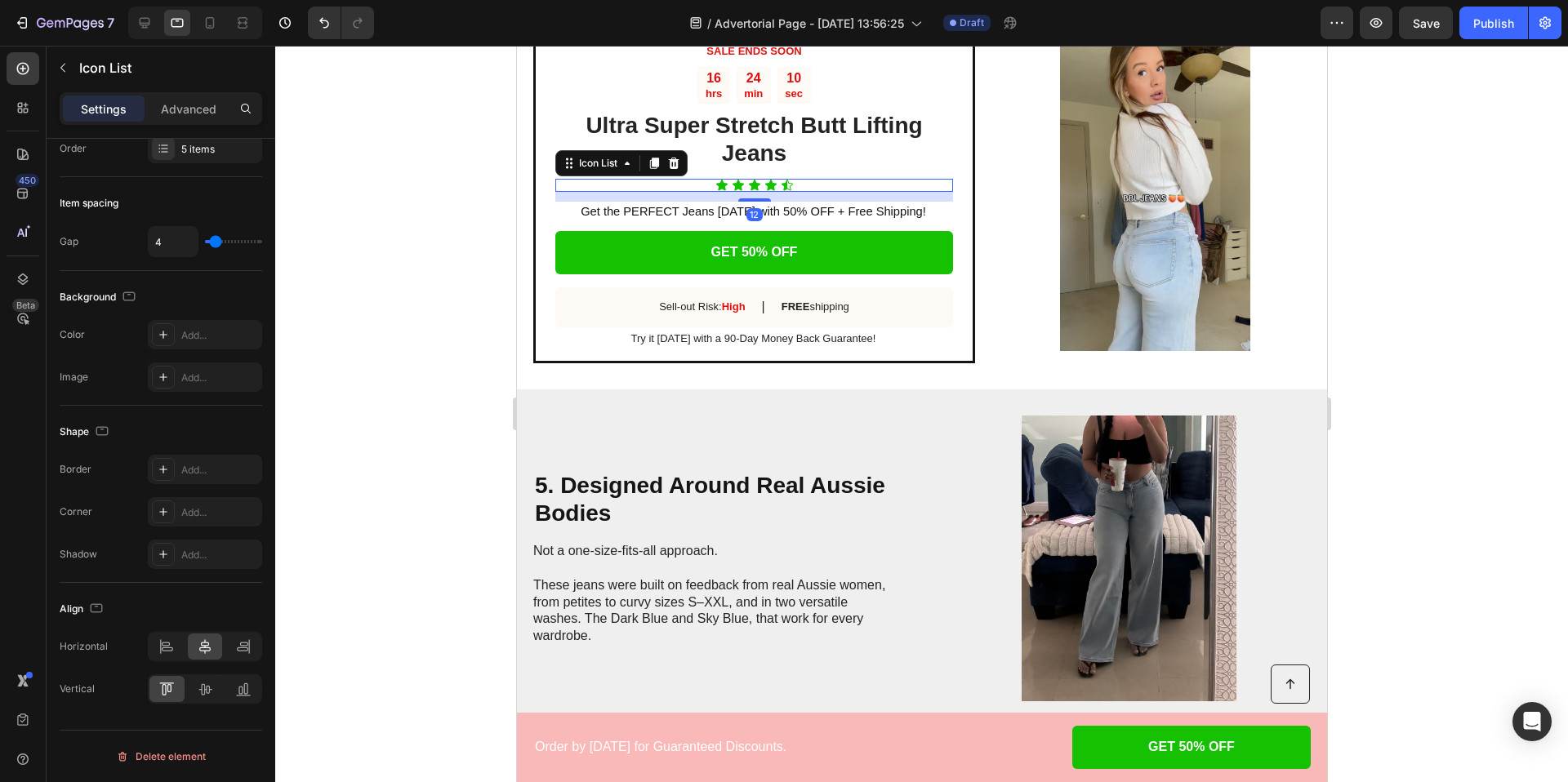
click at [352, 269] on div at bounding box center [921, 414] width 1292 height 736
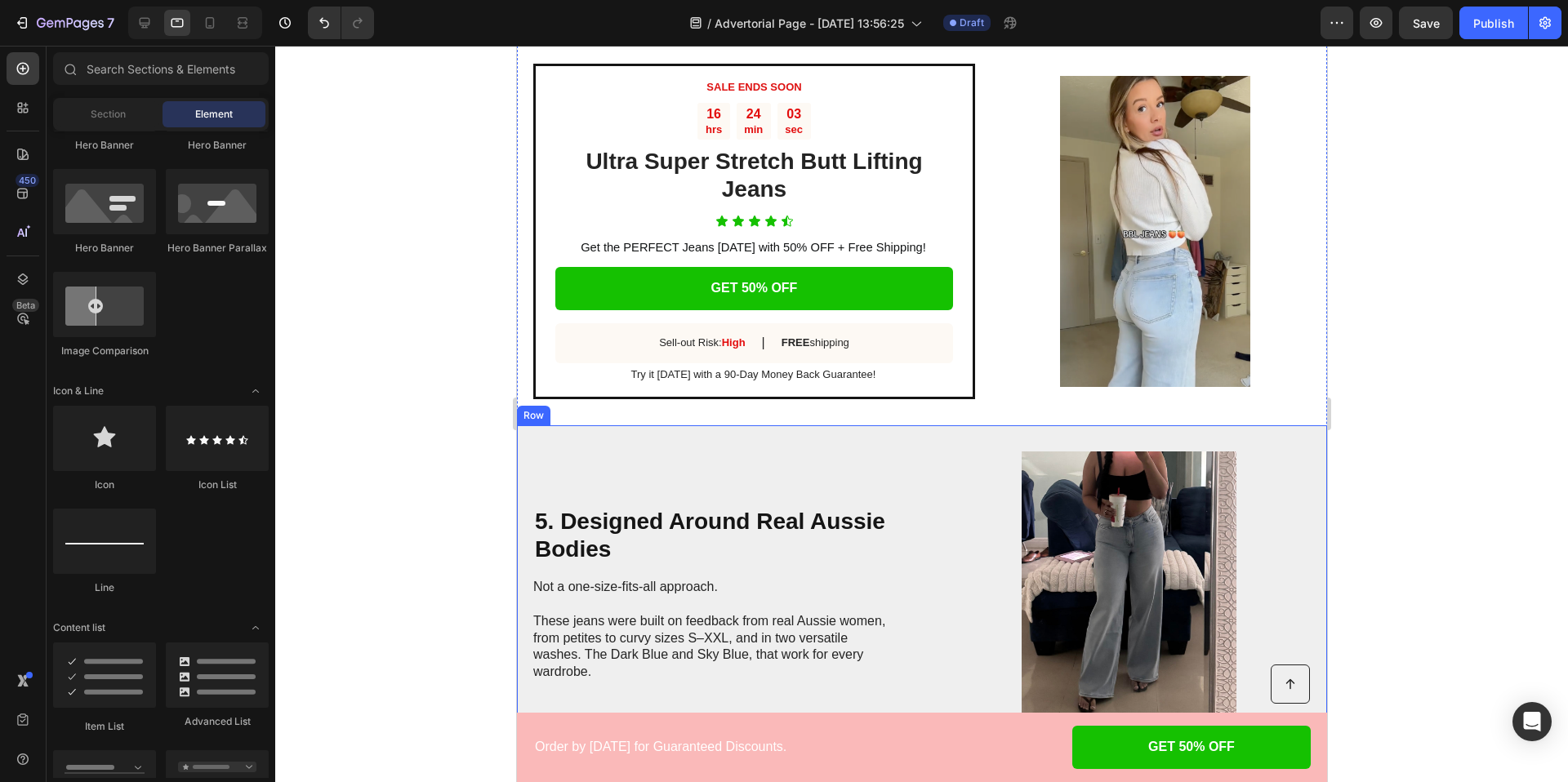
scroll to position [1803, 0]
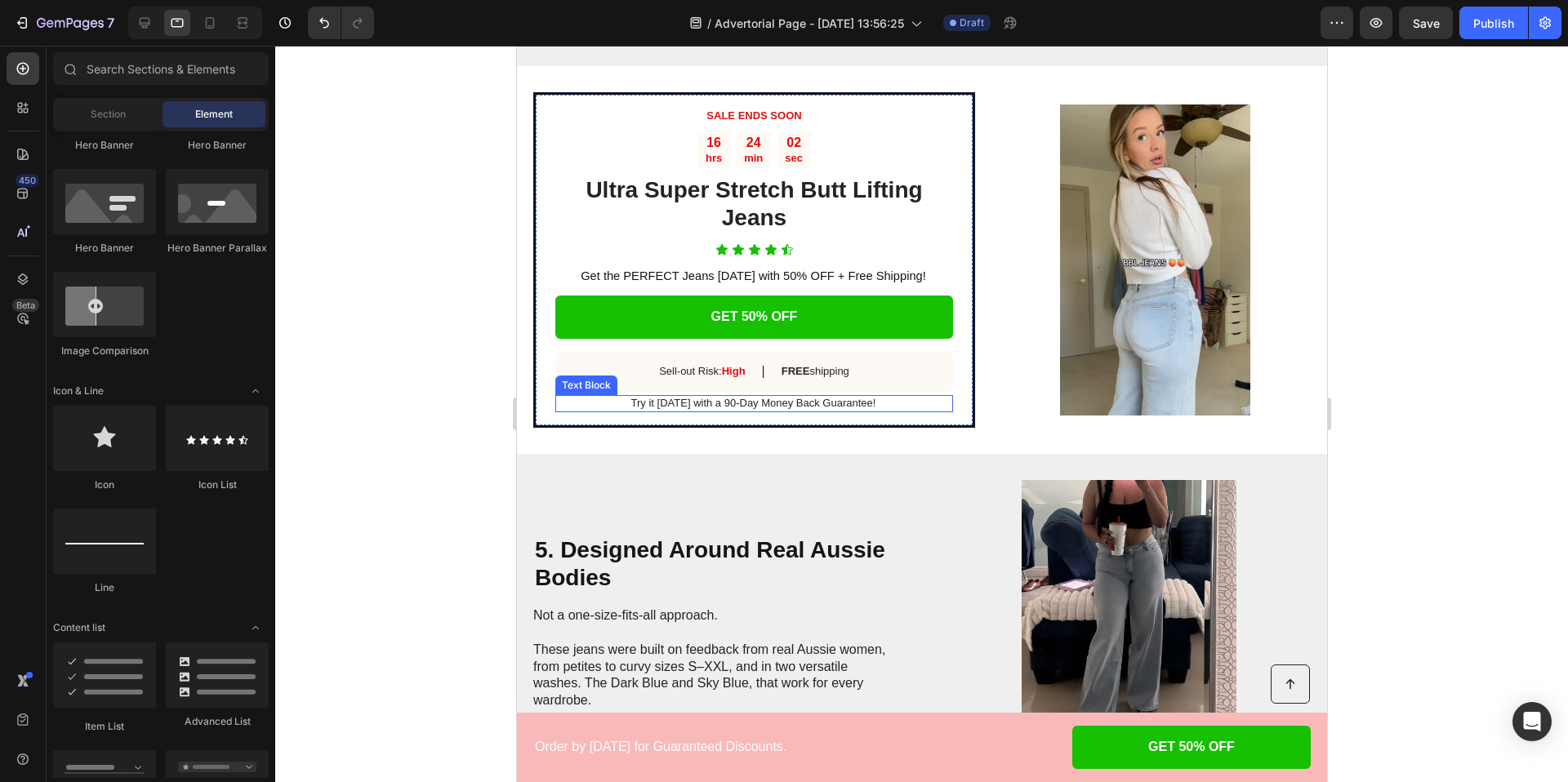
click at [757, 406] on p "Try it today with a 90-Day Money Back Guarantee!" at bounding box center [752, 404] width 396 height 14
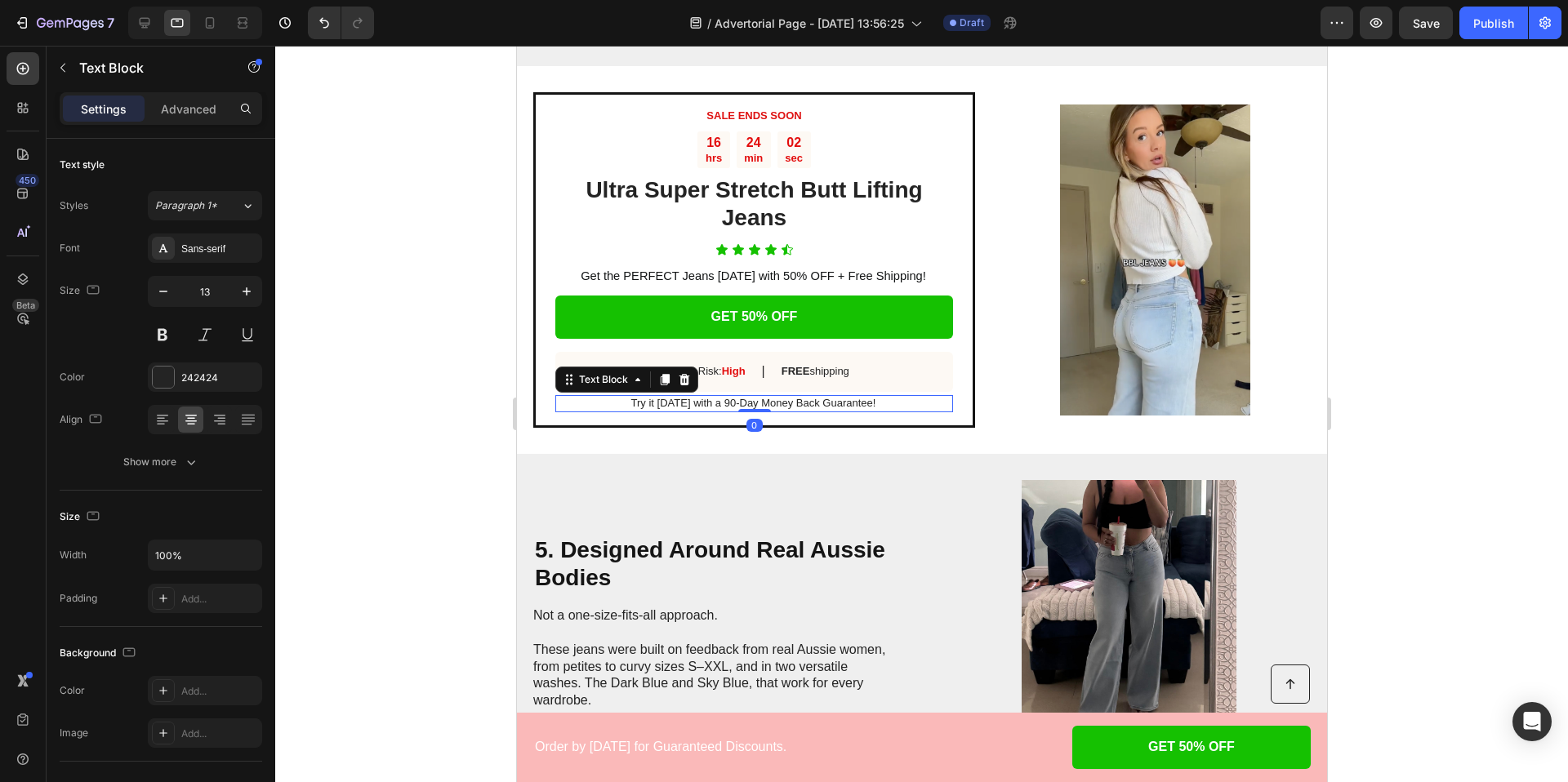
click at [757, 406] on p "Try it today with a 90-Day Money Back Guarantee!" at bounding box center [752, 404] width 396 height 14
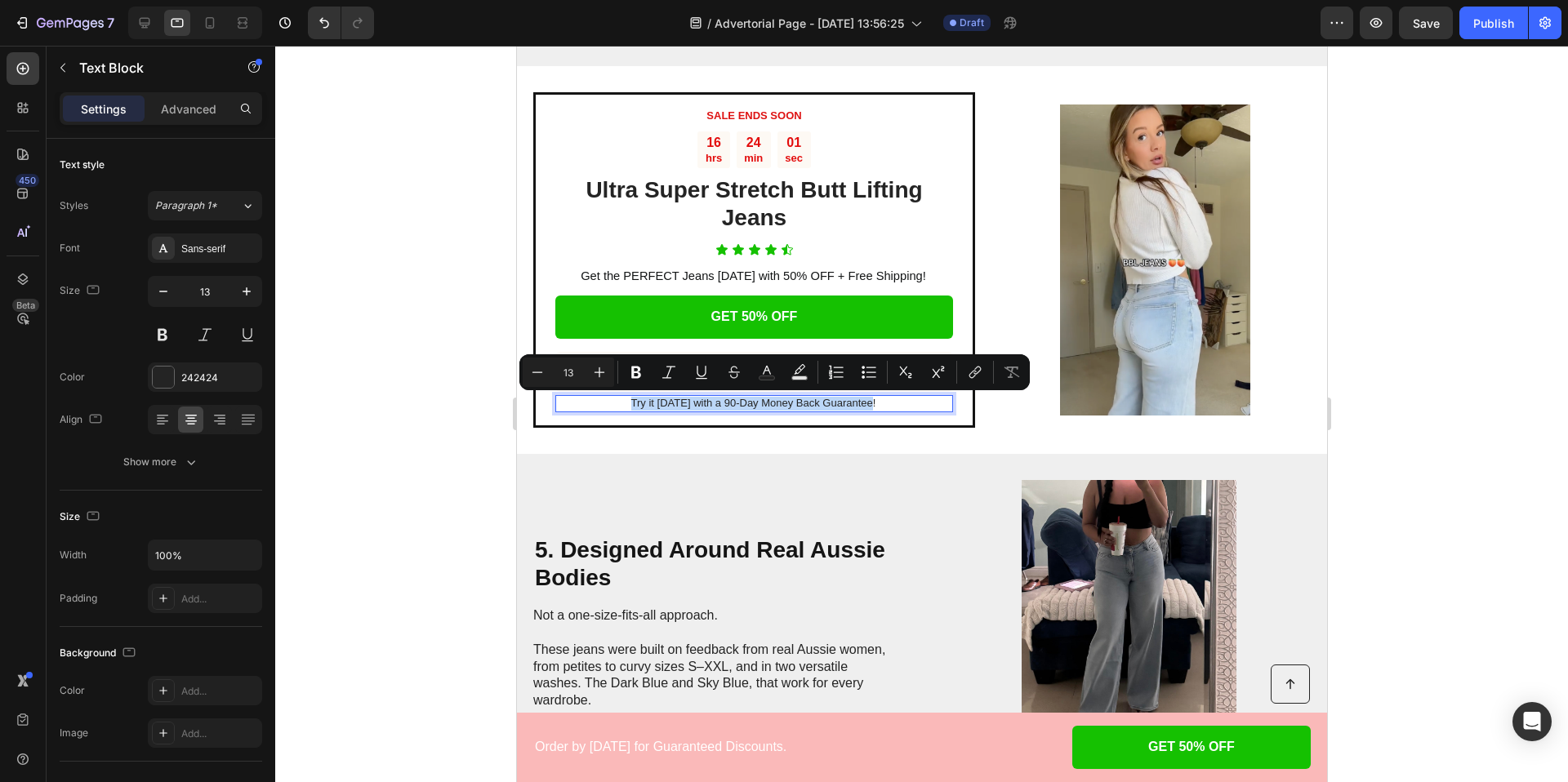
click at [757, 406] on p "Try it today with a 90-Day Money Back Guarantee!" at bounding box center [752, 404] width 396 height 14
drag, startPoint x: 721, startPoint y: 403, endPoint x: 753, endPoint y: 404, distance: 32.0
click at [753, 404] on p "Try it today with a 90-Day Money Back Guarantee!" at bounding box center [752, 404] width 396 height 14
click at [516, 439] on div "SALE ENDS SOON Text Block 16 hrs 23 min 57 sec Countdown Timer Ultra Super Stre…" at bounding box center [921, 260] width 810 height 388
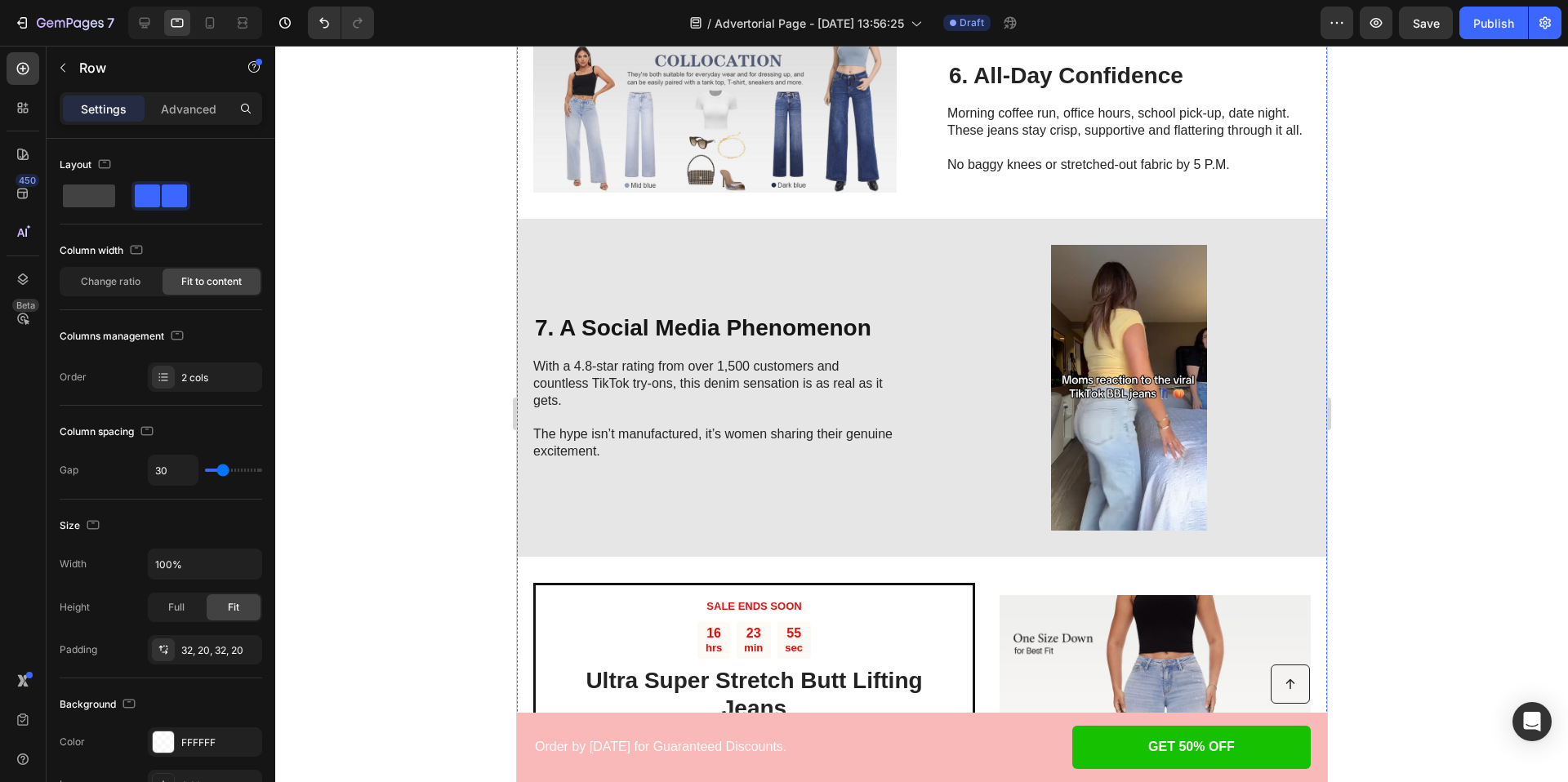
scroll to position [2914, 0]
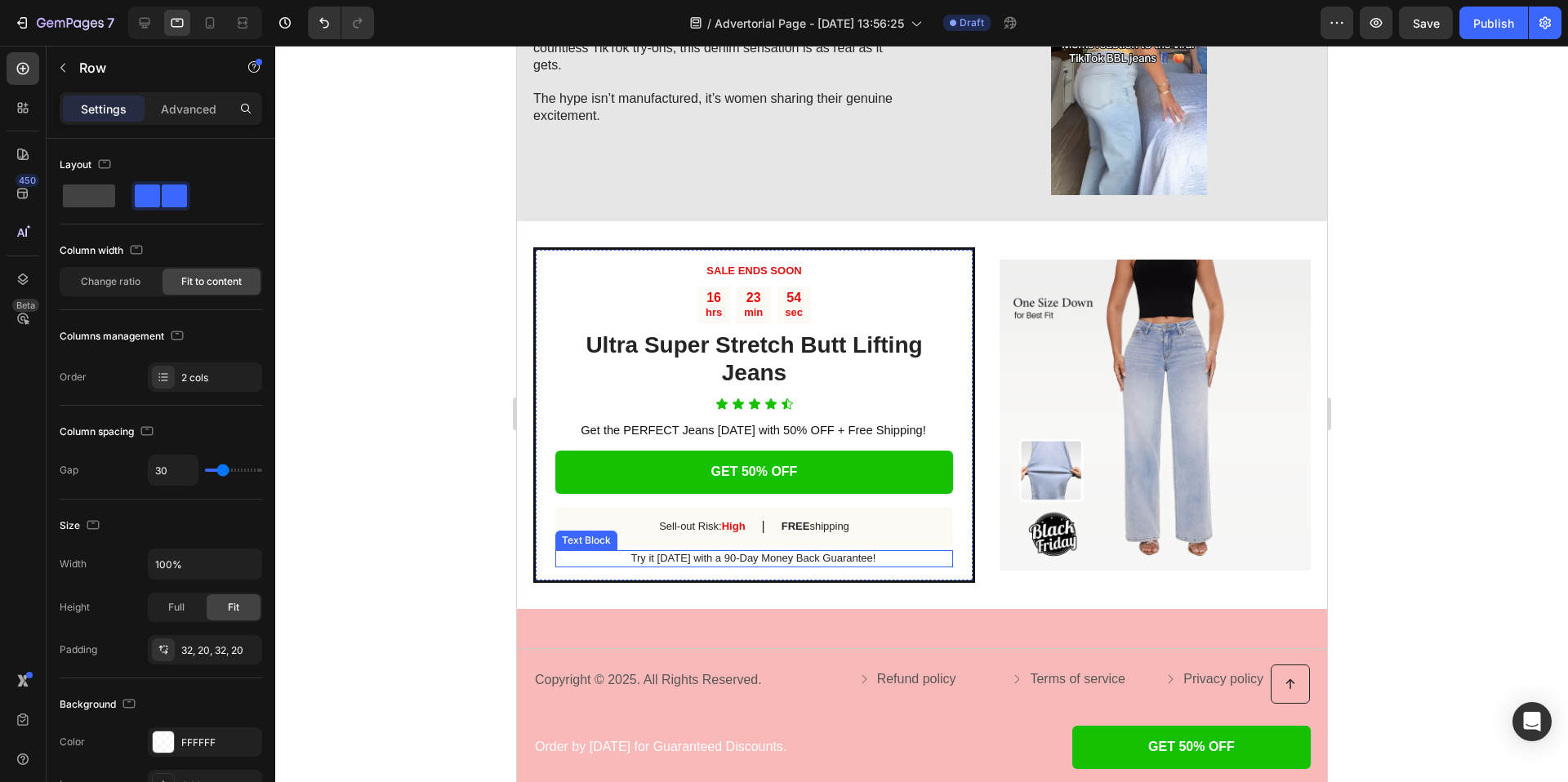
click at [728, 560] on p "Try it today with a 90-Day Money Back Guarantee!" at bounding box center [752, 559] width 396 height 14
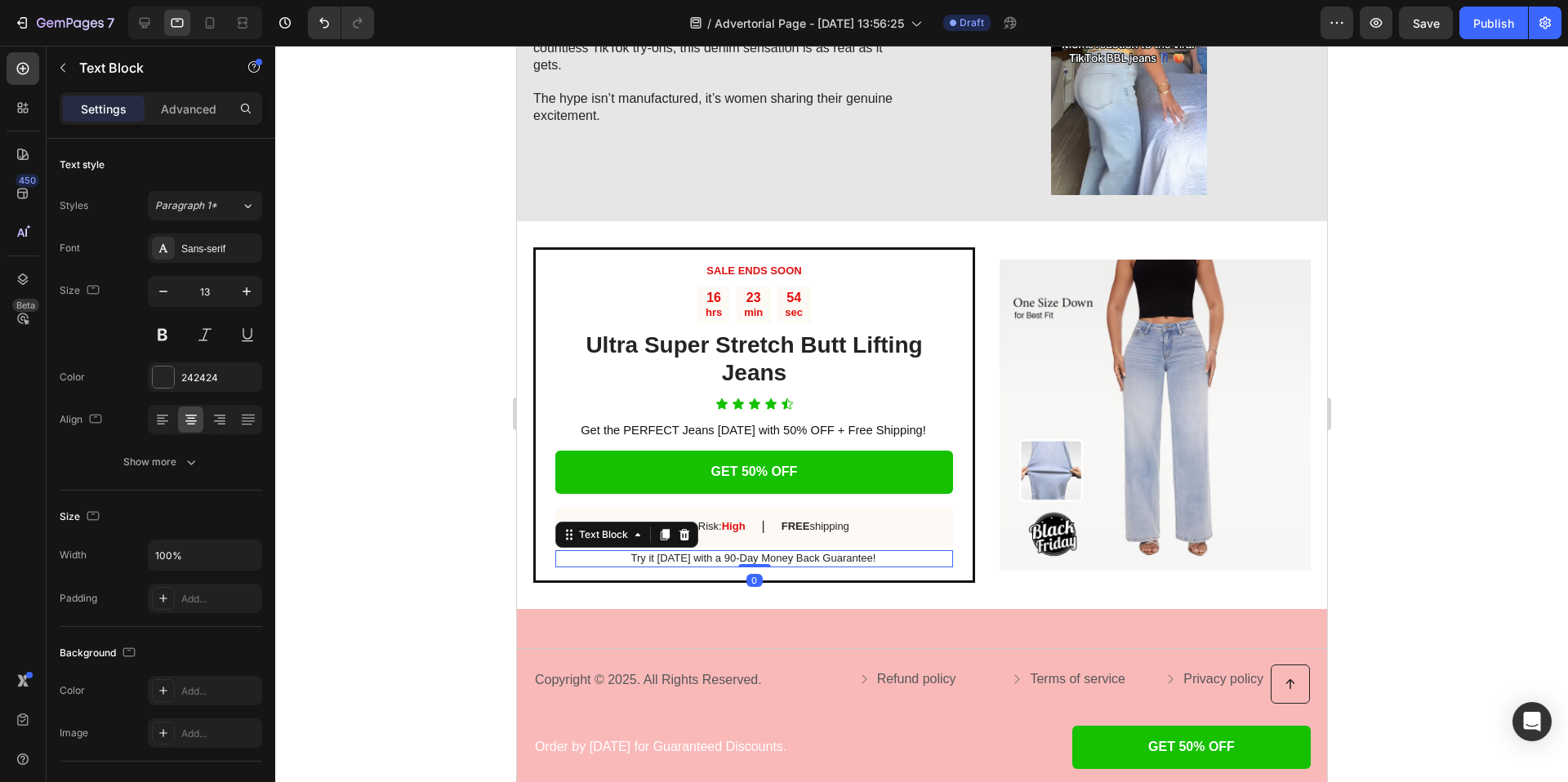
click at [728, 560] on p "Try it today with a 90-Day Money Back Guarantee!" at bounding box center [752, 559] width 396 height 14
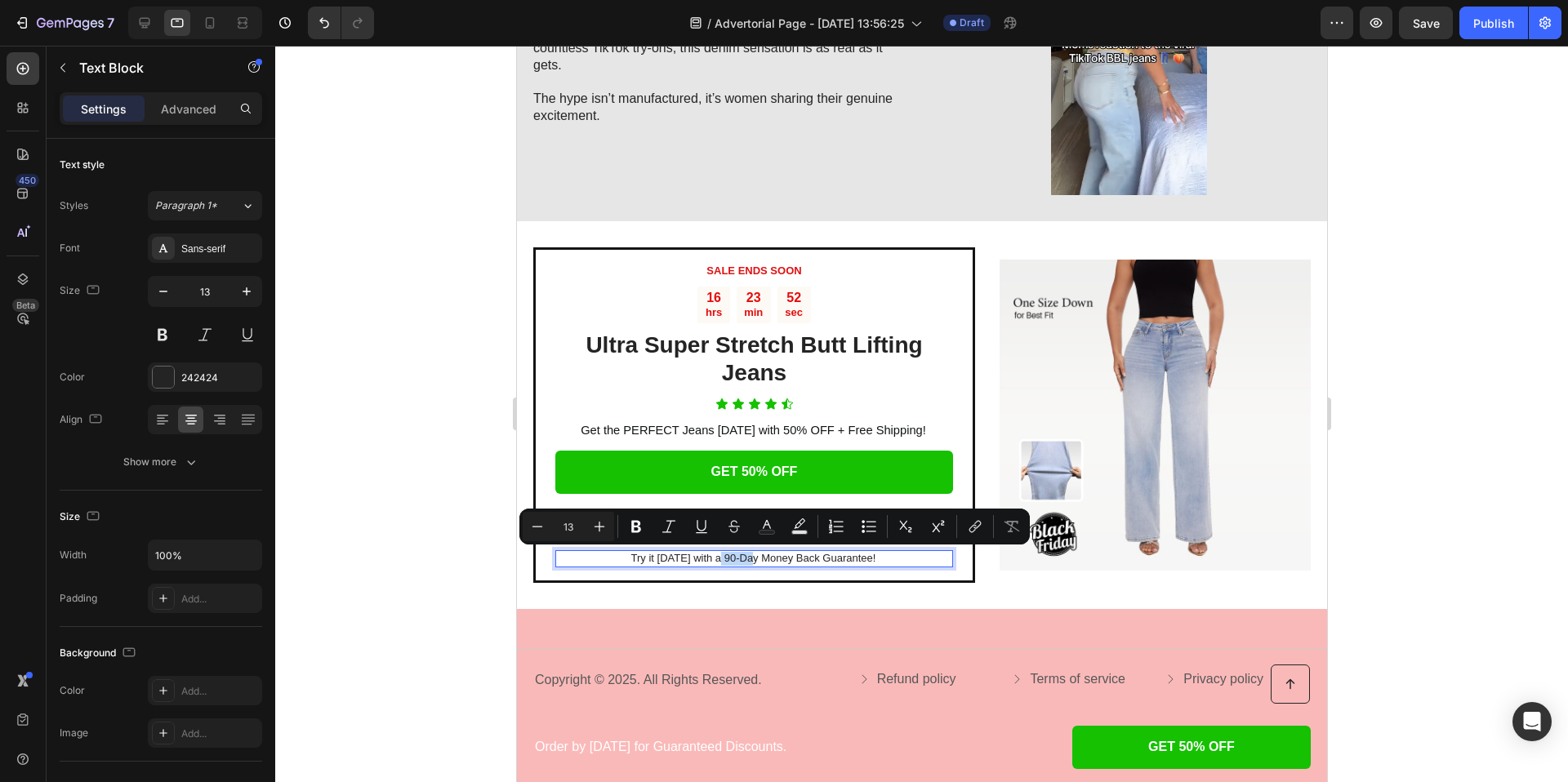
drag, startPoint x: 753, startPoint y: 561, endPoint x: 722, endPoint y: 562, distance: 31.0
click at [722, 562] on p "Try it today with a 90-Day Money Back Guarantee!" at bounding box center [752, 559] width 396 height 14
click at [493, 391] on div at bounding box center [921, 414] width 1292 height 736
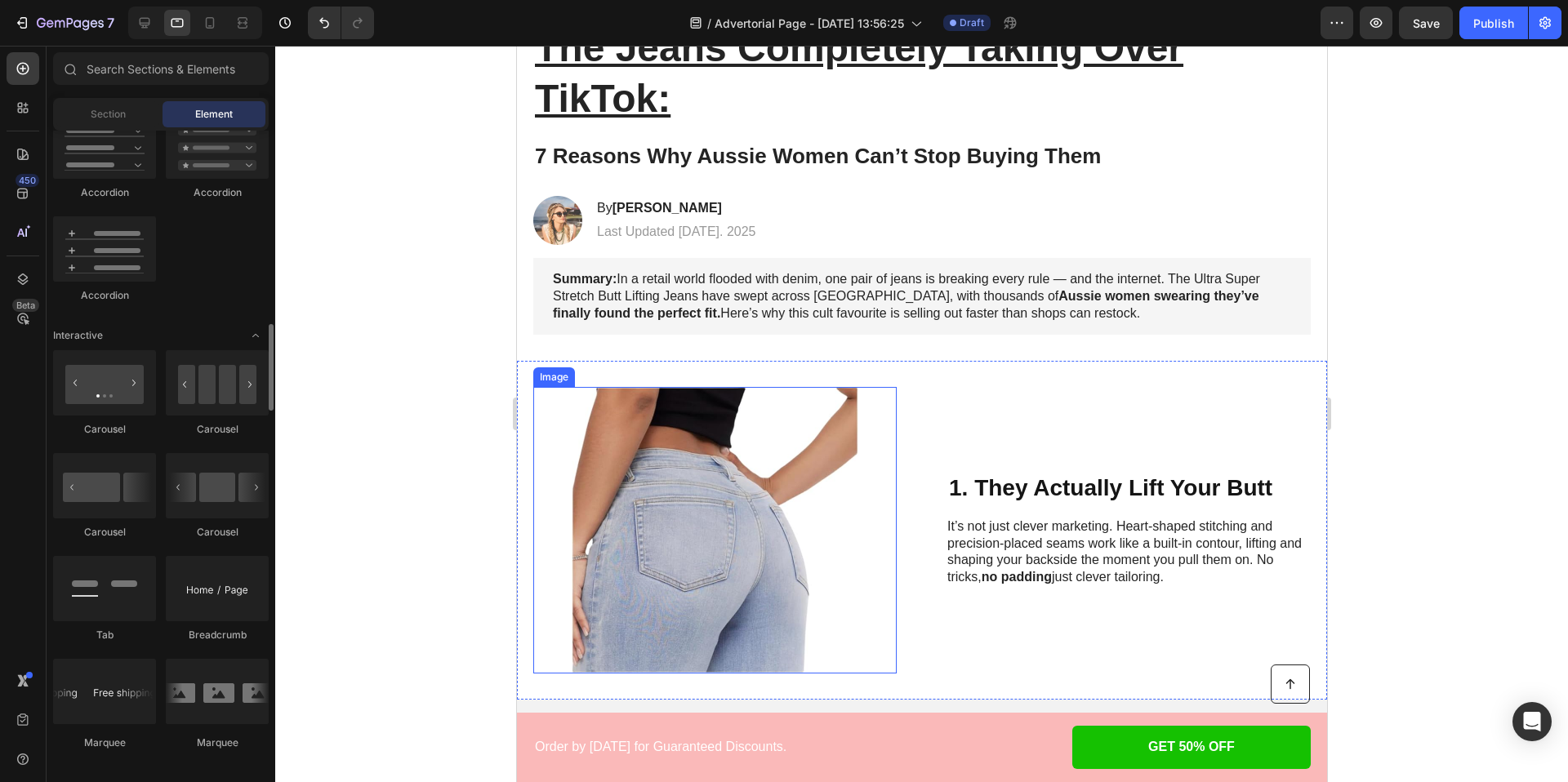
scroll to position [187, 0]
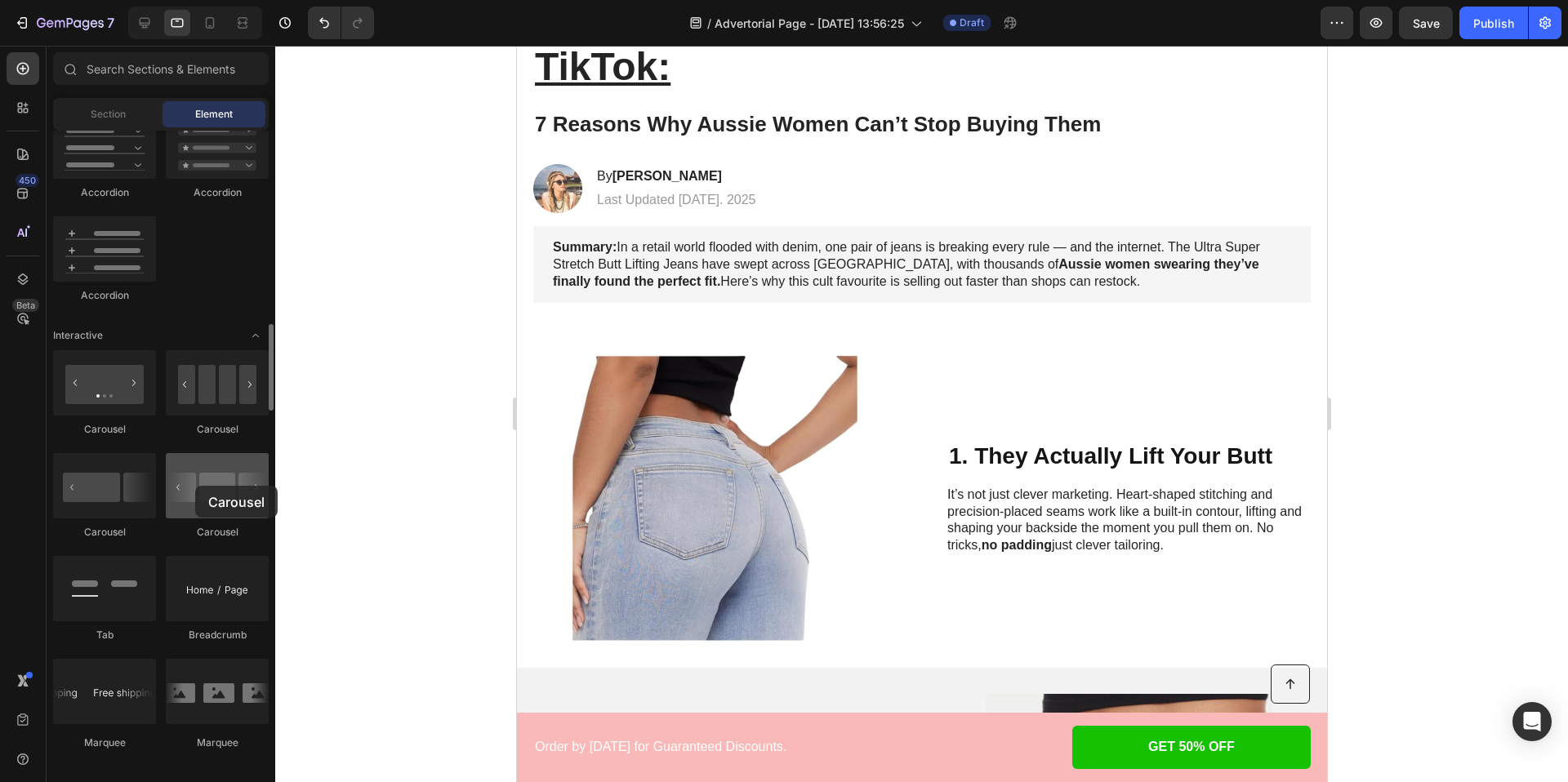
click at [195, 486] on div at bounding box center [217, 487] width 102 height 66
click at [194, 486] on div at bounding box center [217, 487] width 102 height 66
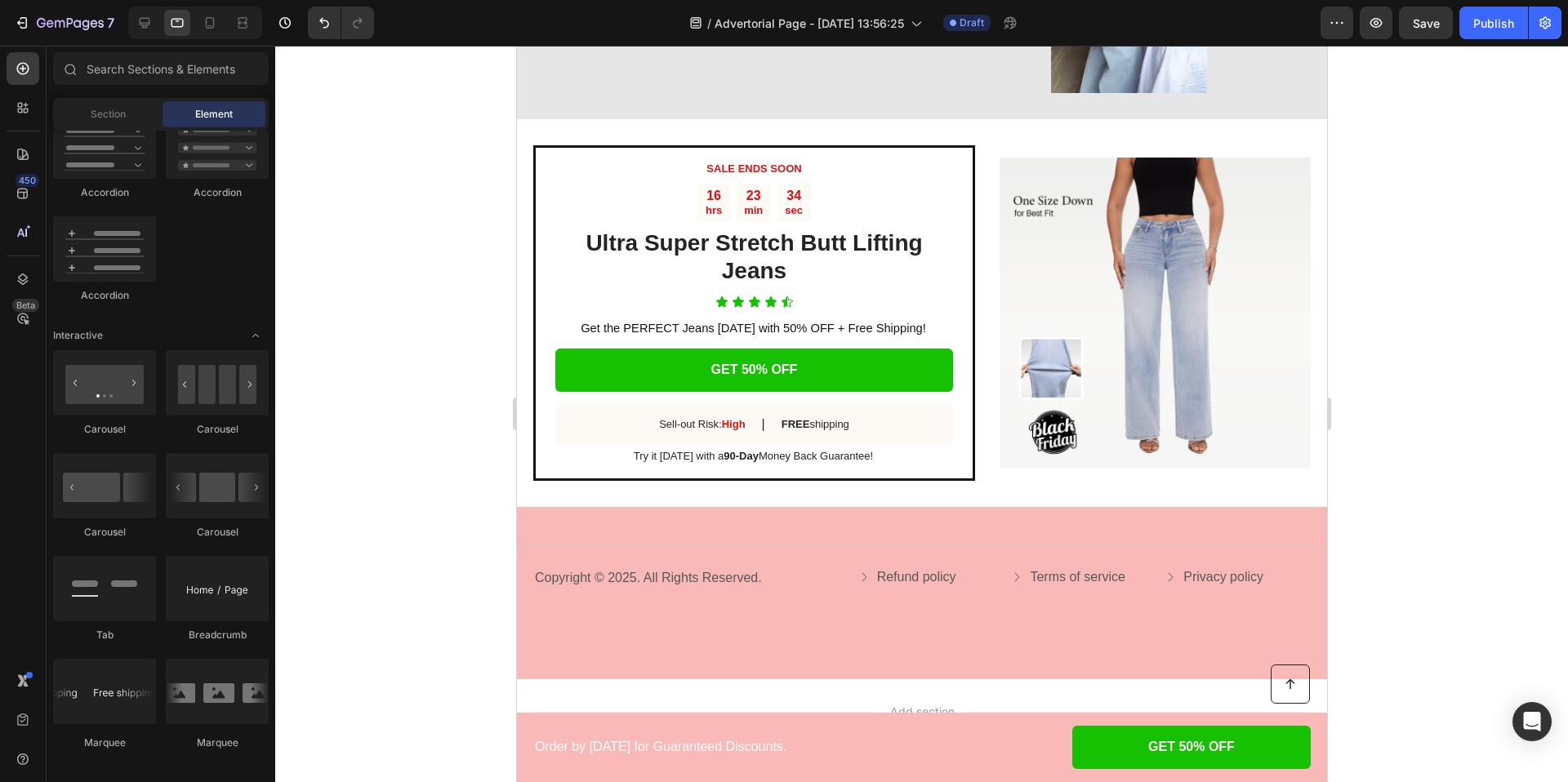
scroll to position [3011, 0]
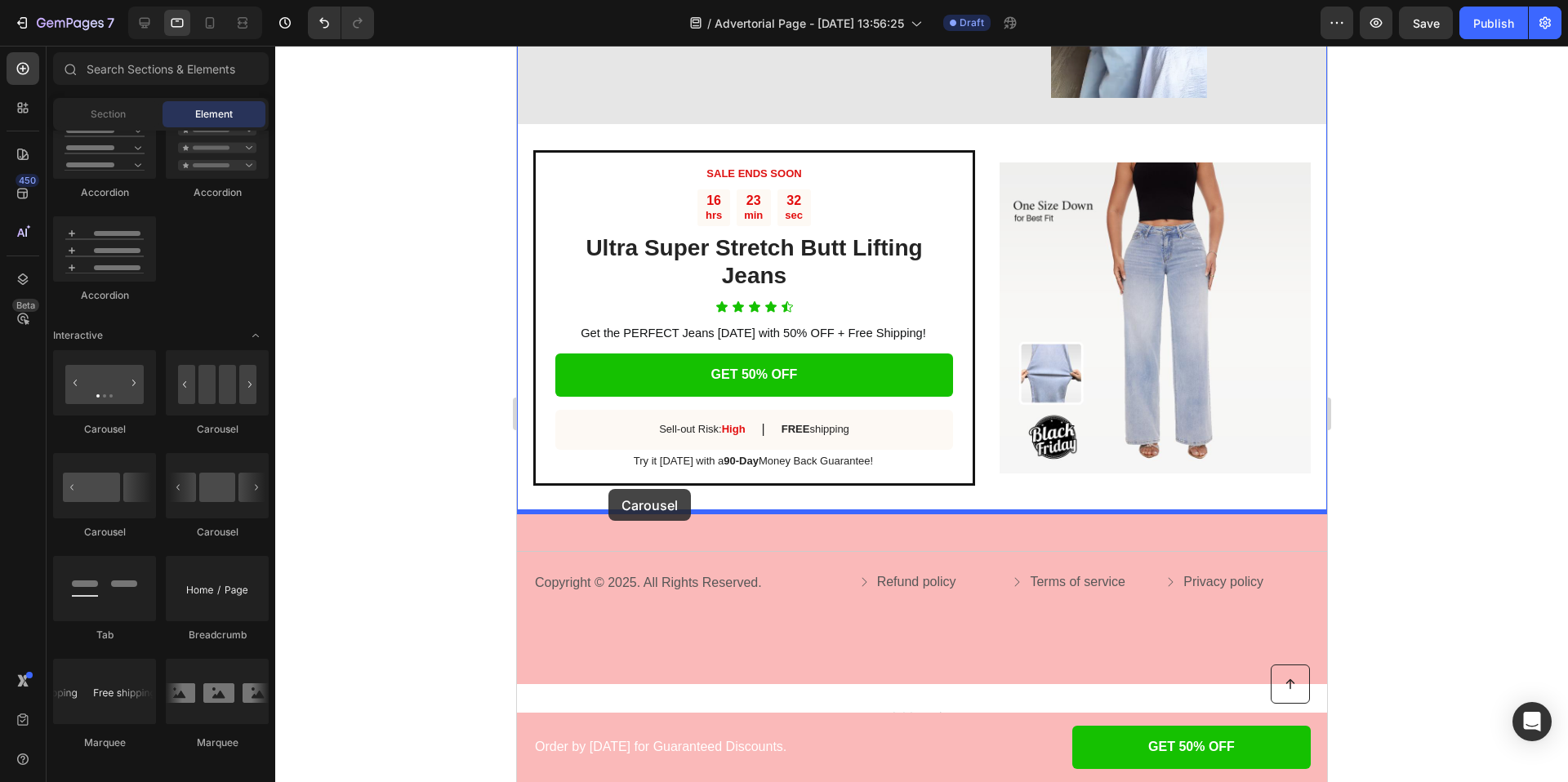
drag, startPoint x: 721, startPoint y: 446, endPoint x: 608, endPoint y: 489, distance: 120.9
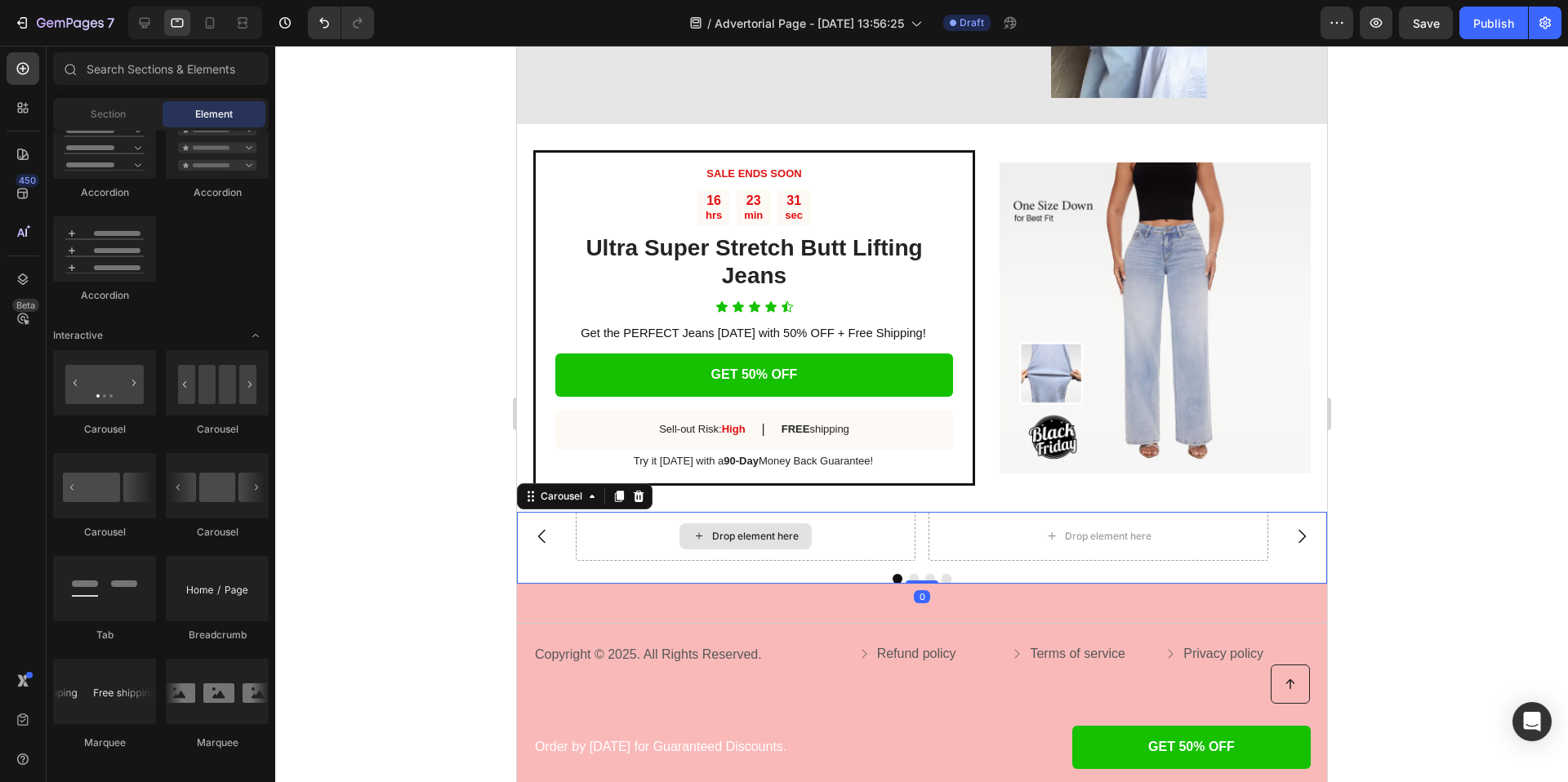
click at [733, 526] on div "Drop element here" at bounding box center [744, 536] width 132 height 26
click at [722, 531] on div "Drop element here" at bounding box center [754, 536] width 87 height 13
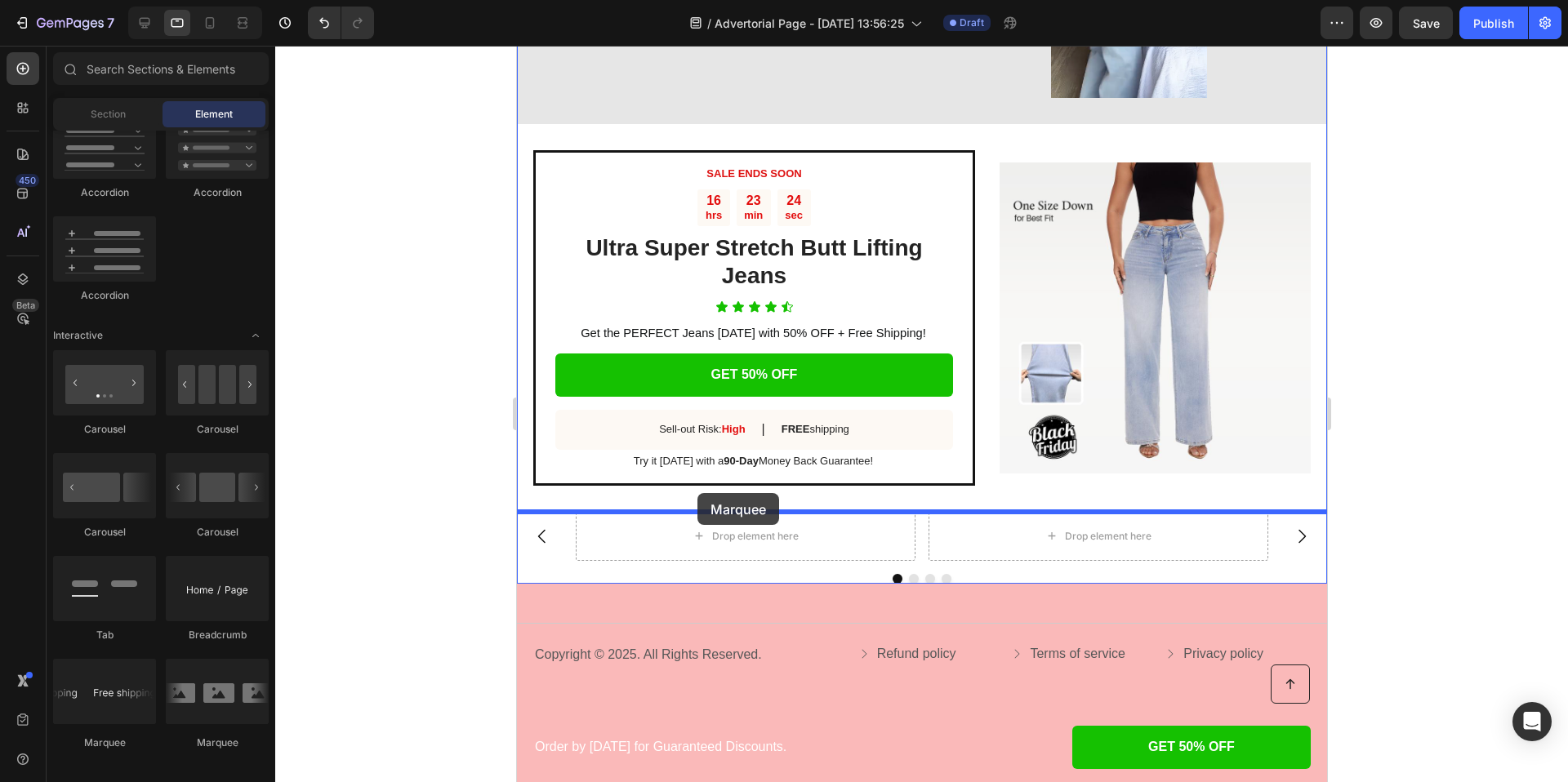
drag, startPoint x: 725, startPoint y: 734, endPoint x: 696, endPoint y: 493, distance: 242.7
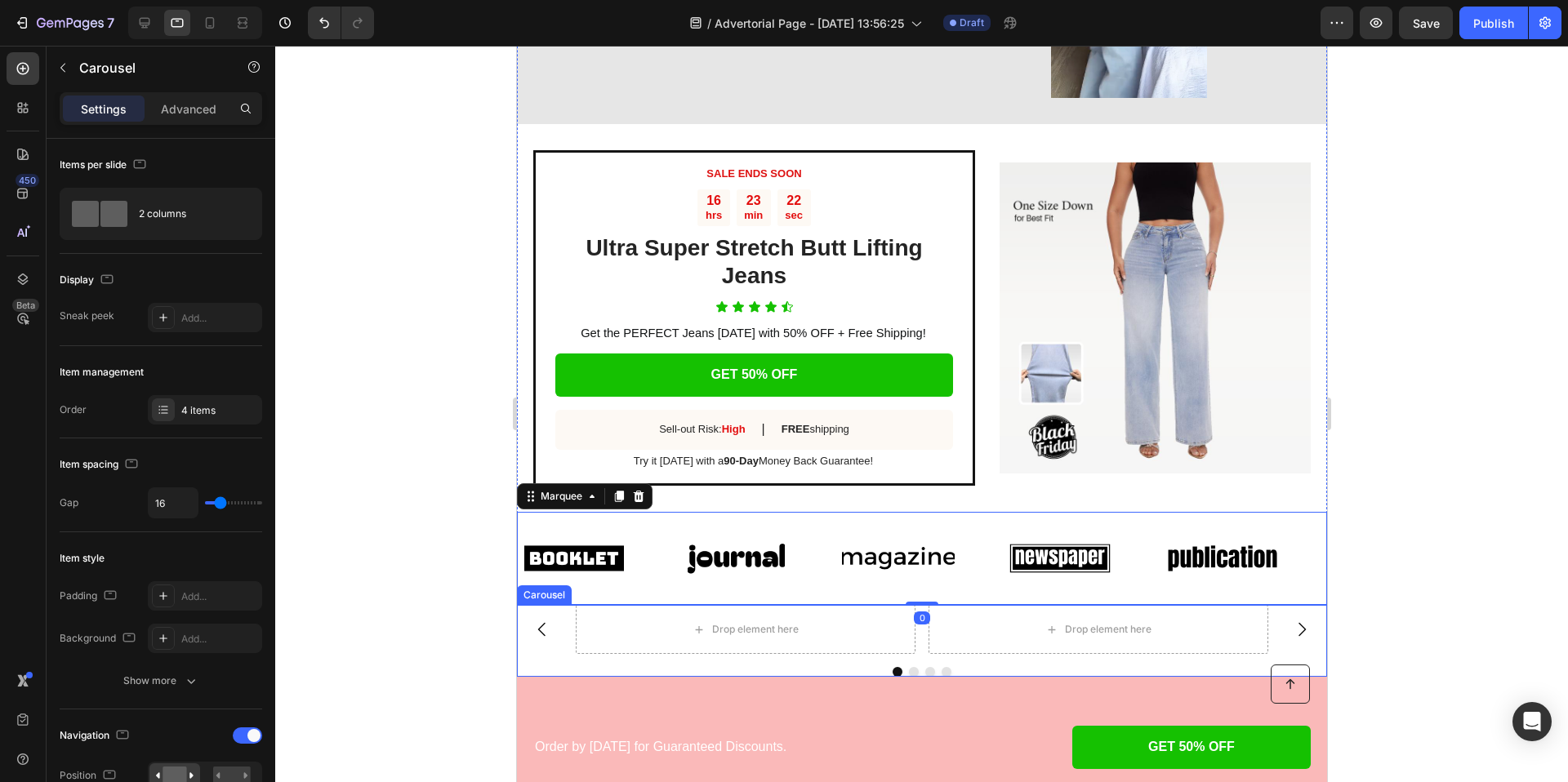
click at [544, 640] on button "Carousel Back Arrow" at bounding box center [541, 630] width 46 height 46
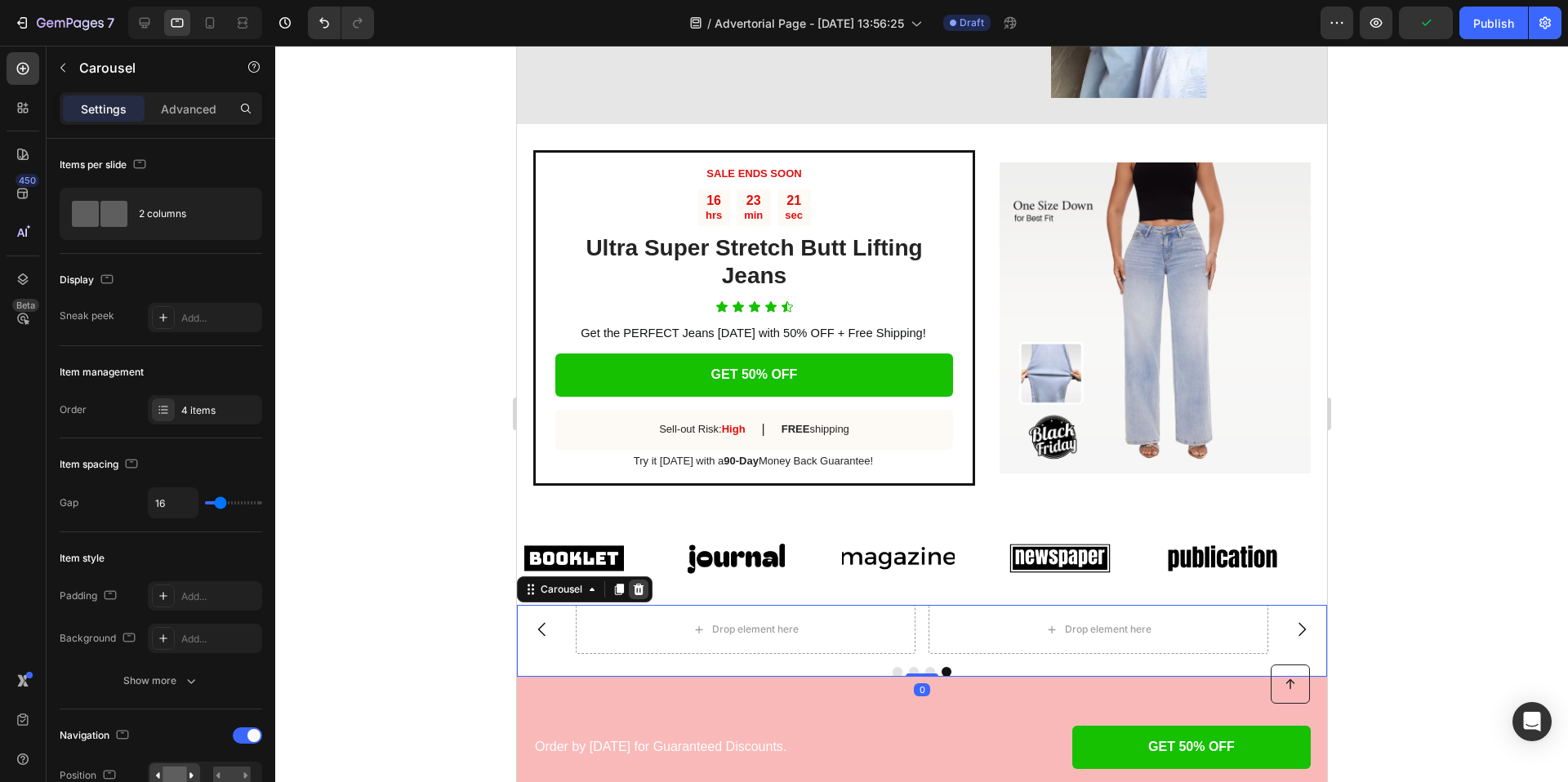
click at [636, 591] on icon at bounding box center [637, 589] width 13 height 13
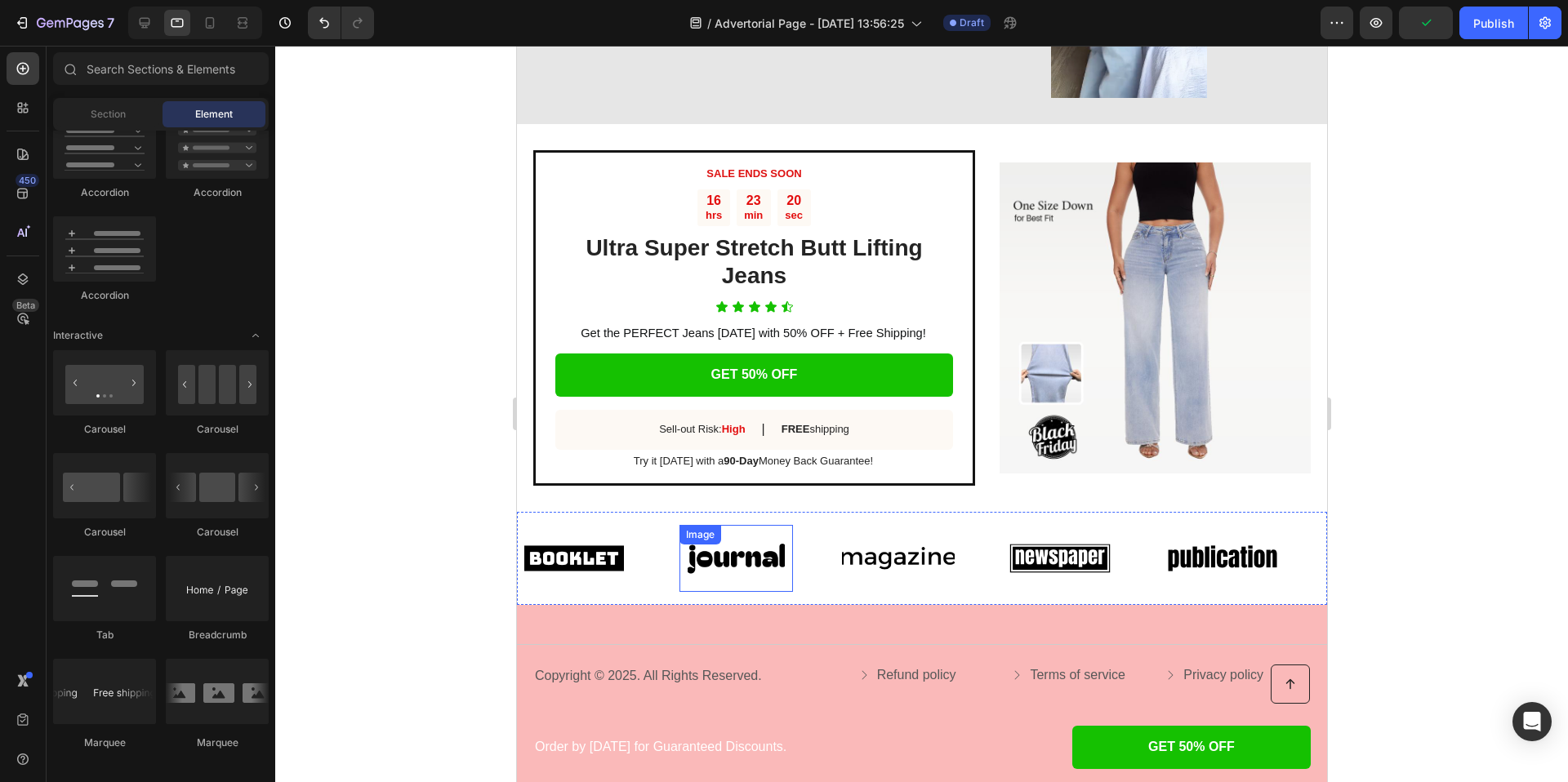
click at [712, 560] on img at bounding box center [734, 559] width 112 height 48
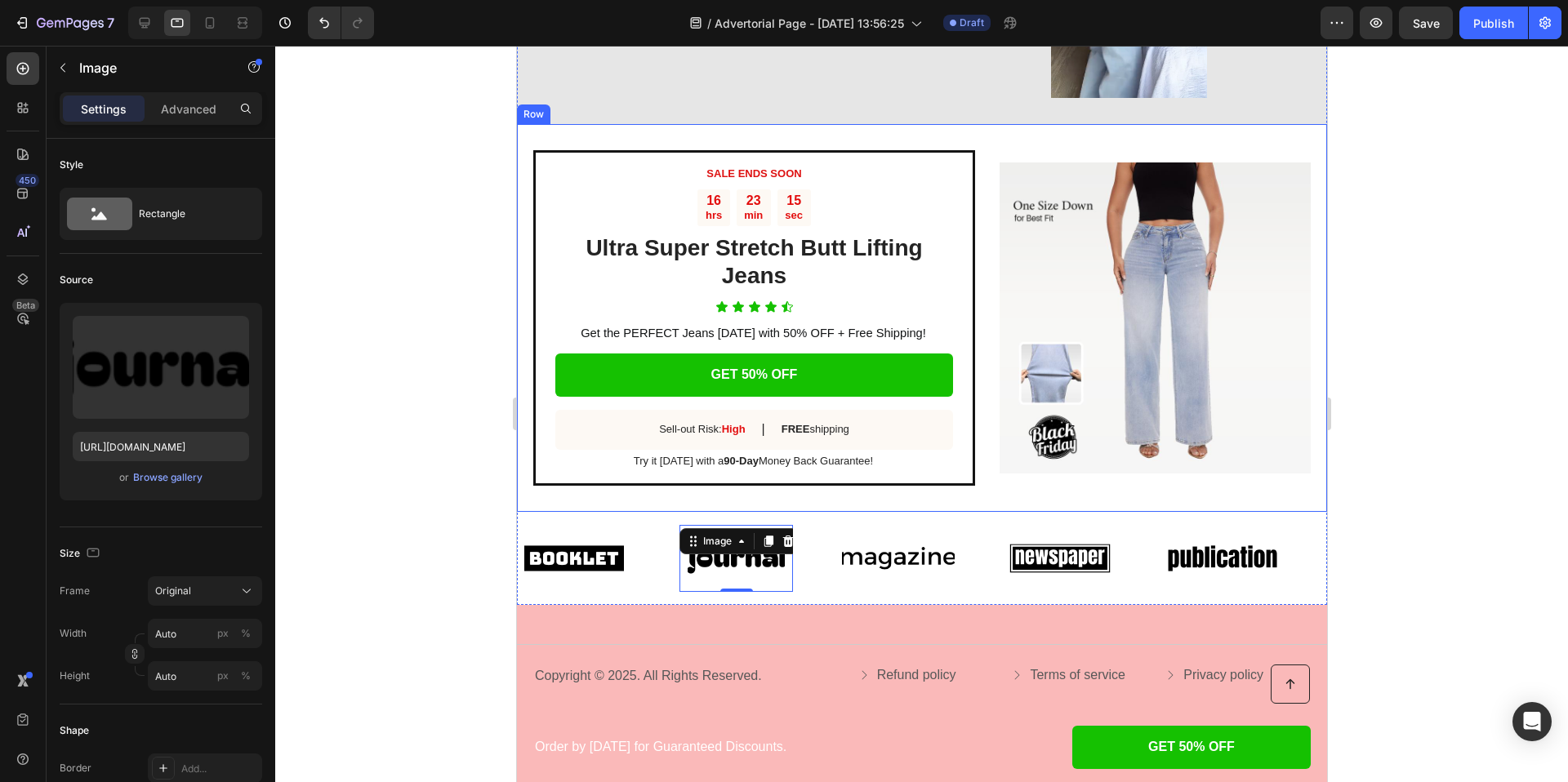
click at [421, 521] on div at bounding box center [921, 414] width 1292 height 736
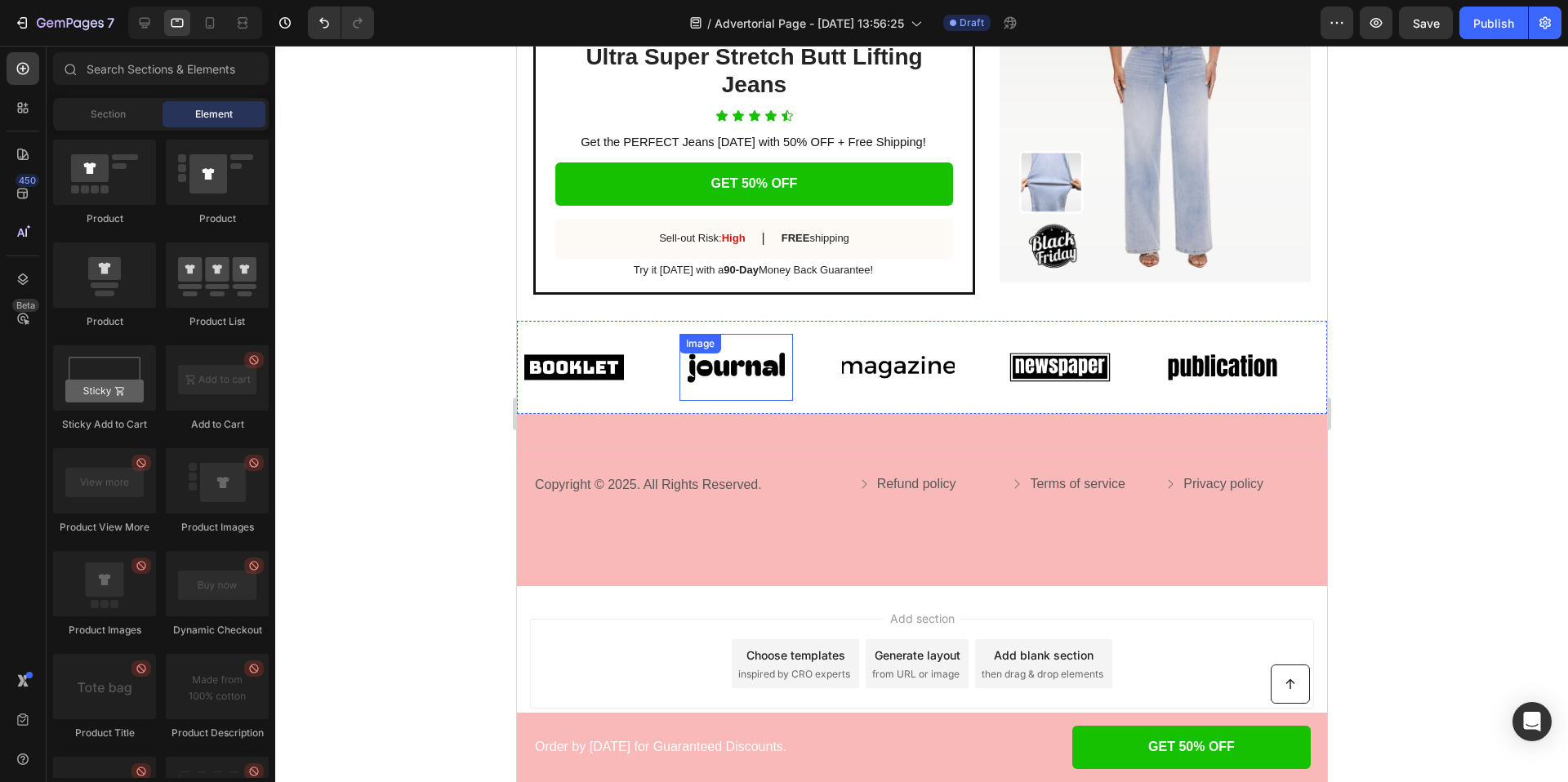
scroll to position [3216, 0]
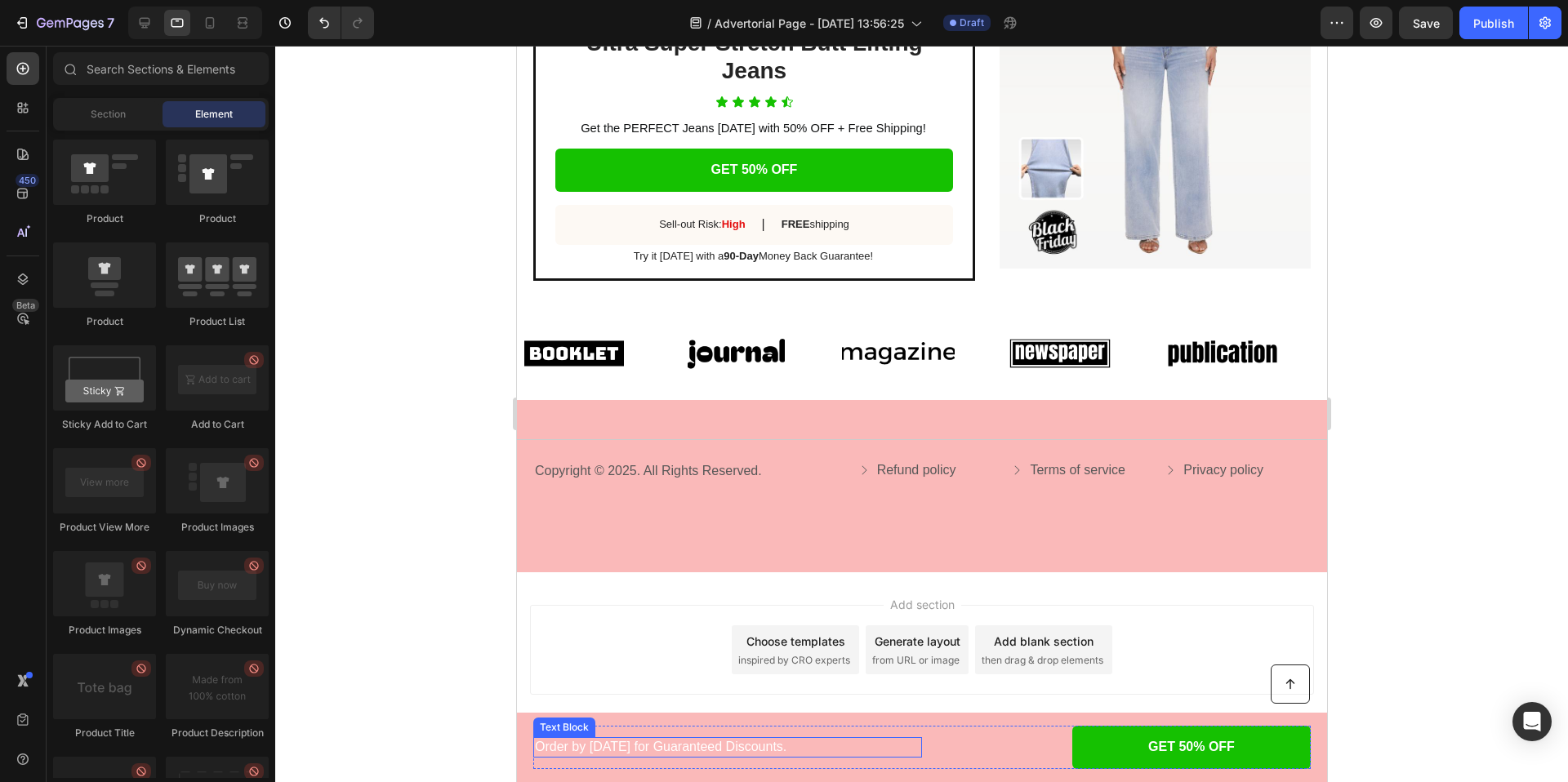
click at [609, 749] on p "Order by Oct. 1th for Guaranteed Discounts." at bounding box center [726, 747] width 385 height 17
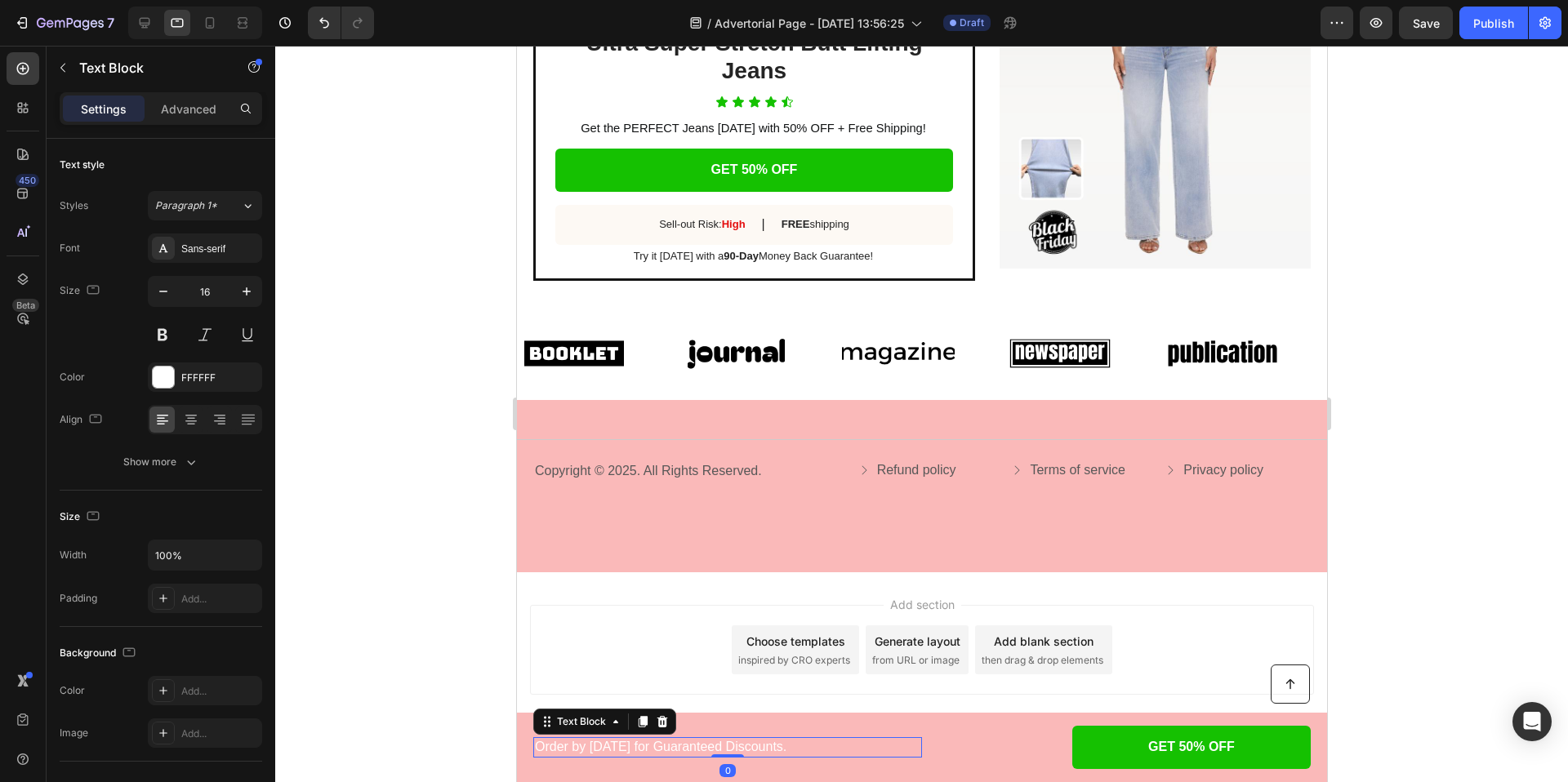
click at [609, 749] on p "Order by Oct. 1th for Guaranteed Discounts." at bounding box center [726, 747] width 385 height 17
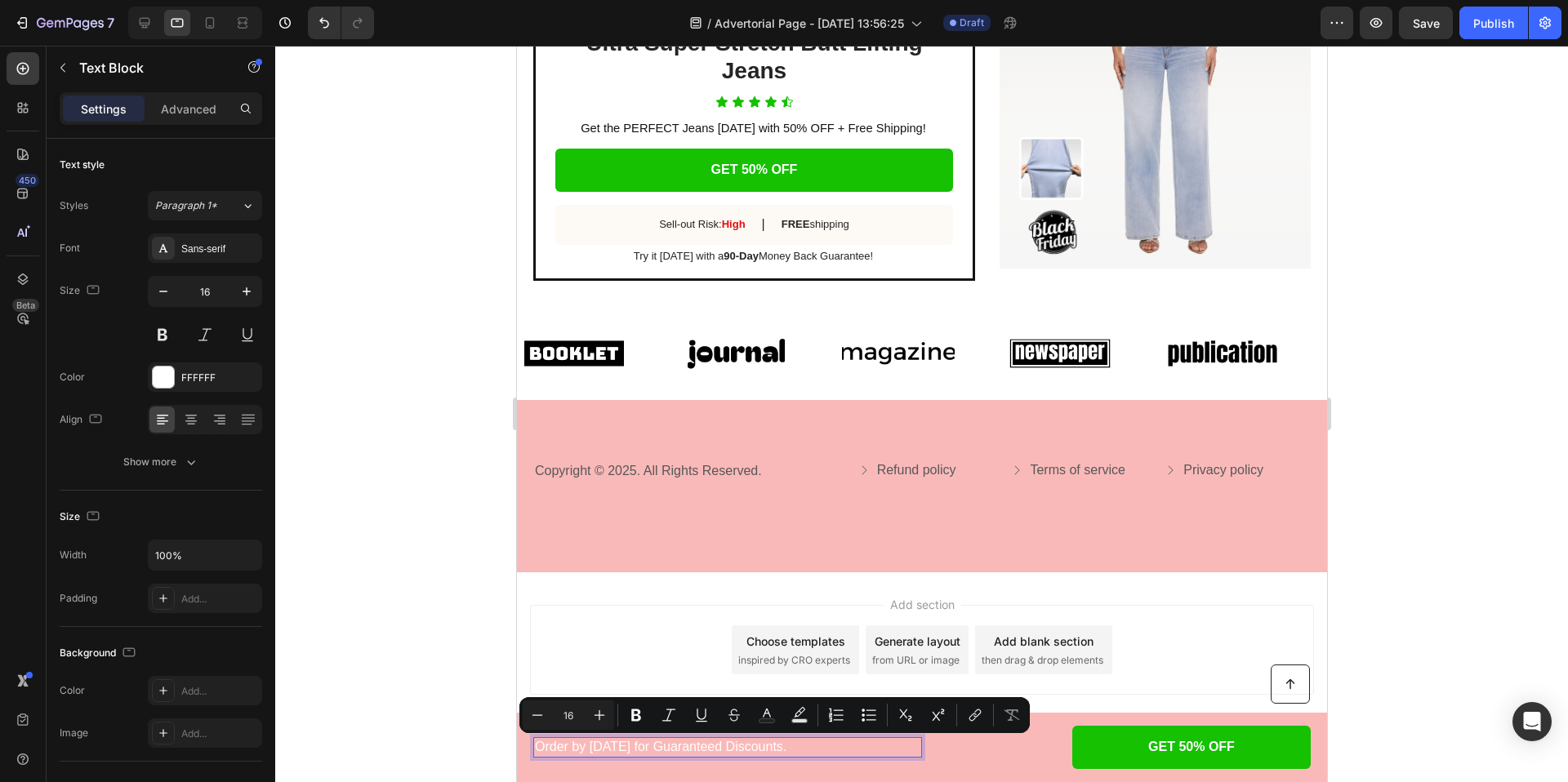
click at [622, 748] on p "Order by Oct. 1th for Guaranteed Discounts." at bounding box center [726, 747] width 385 height 17
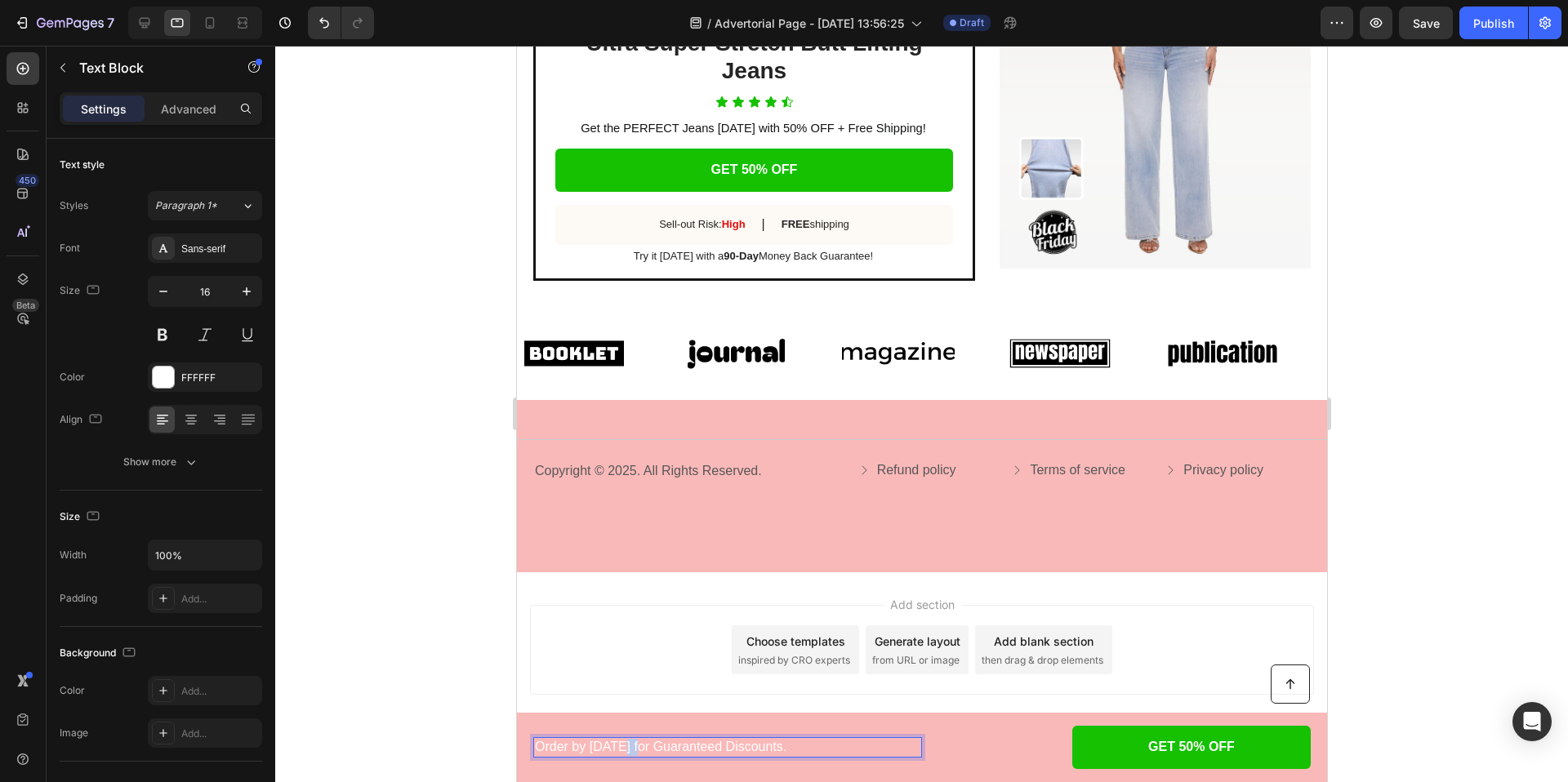
click at [622, 748] on p "Order by Oct. 1th for Guaranteed Discounts." at bounding box center [726, 747] width 385 height 17
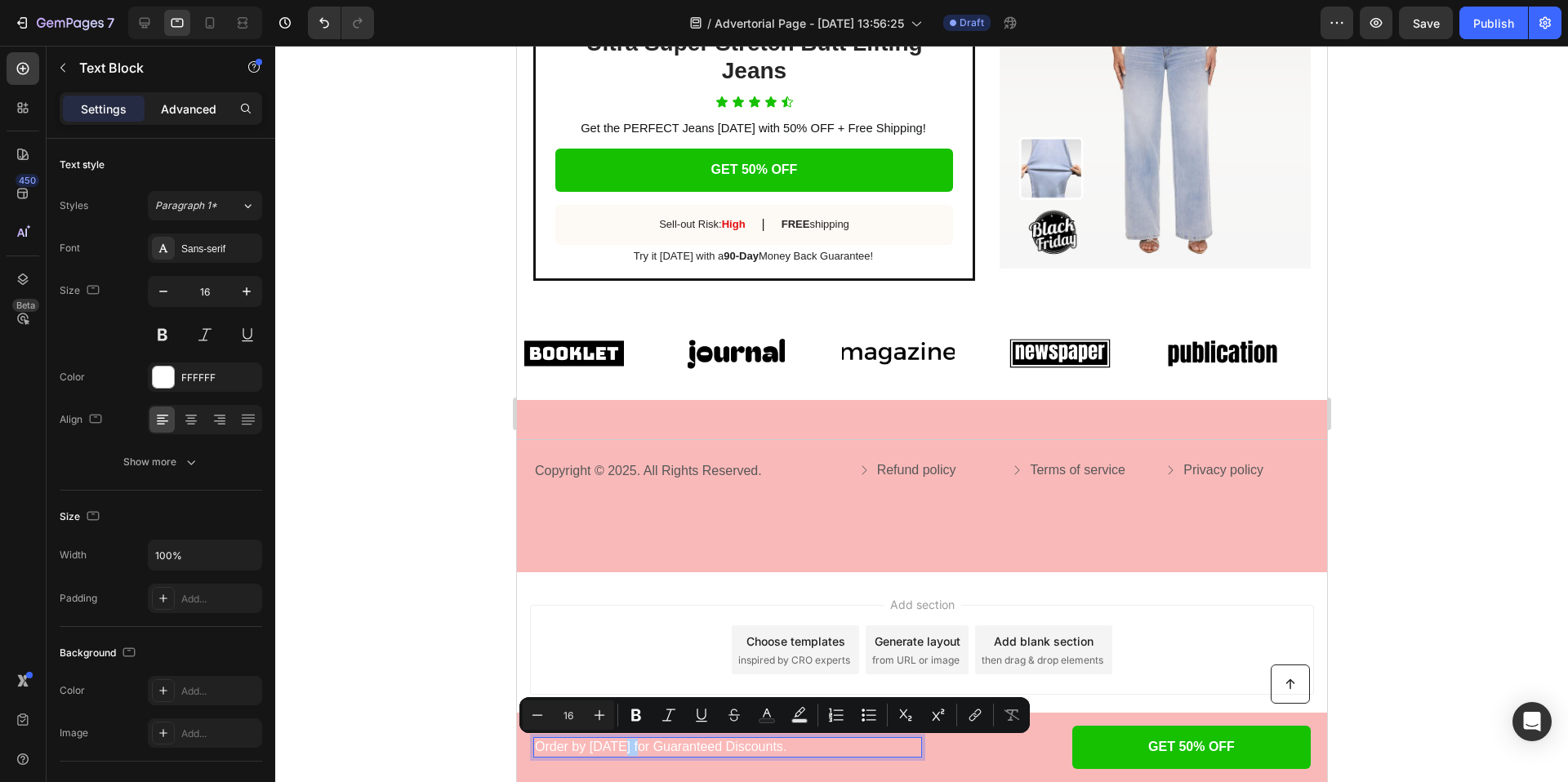
click at [167, 105] on p "Advanced" at bounding box center [189, 108] width 56 height 17
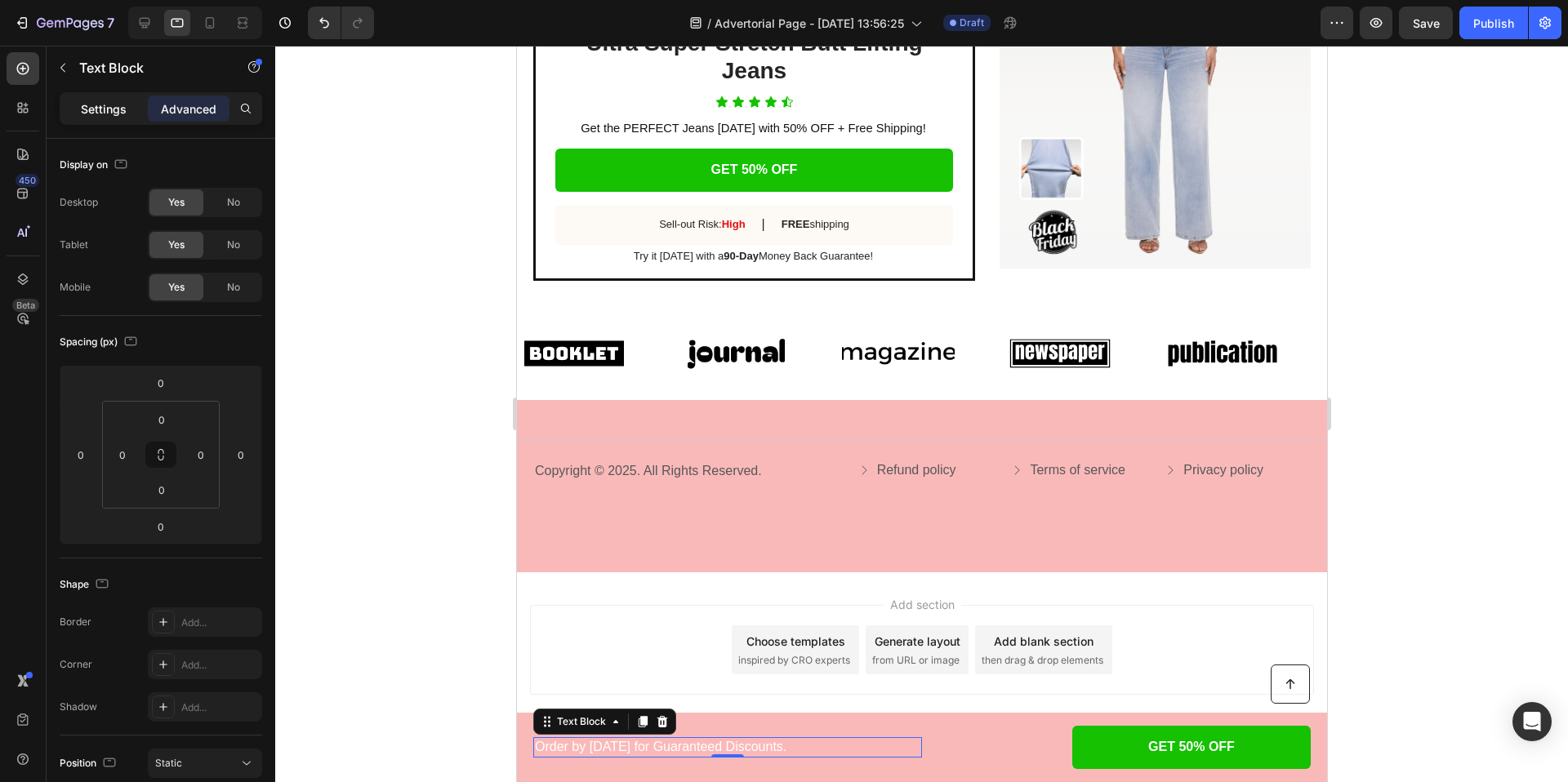
click at [111, 106] on p "Settings" at bounding box center [103, 108] width 46 height 17
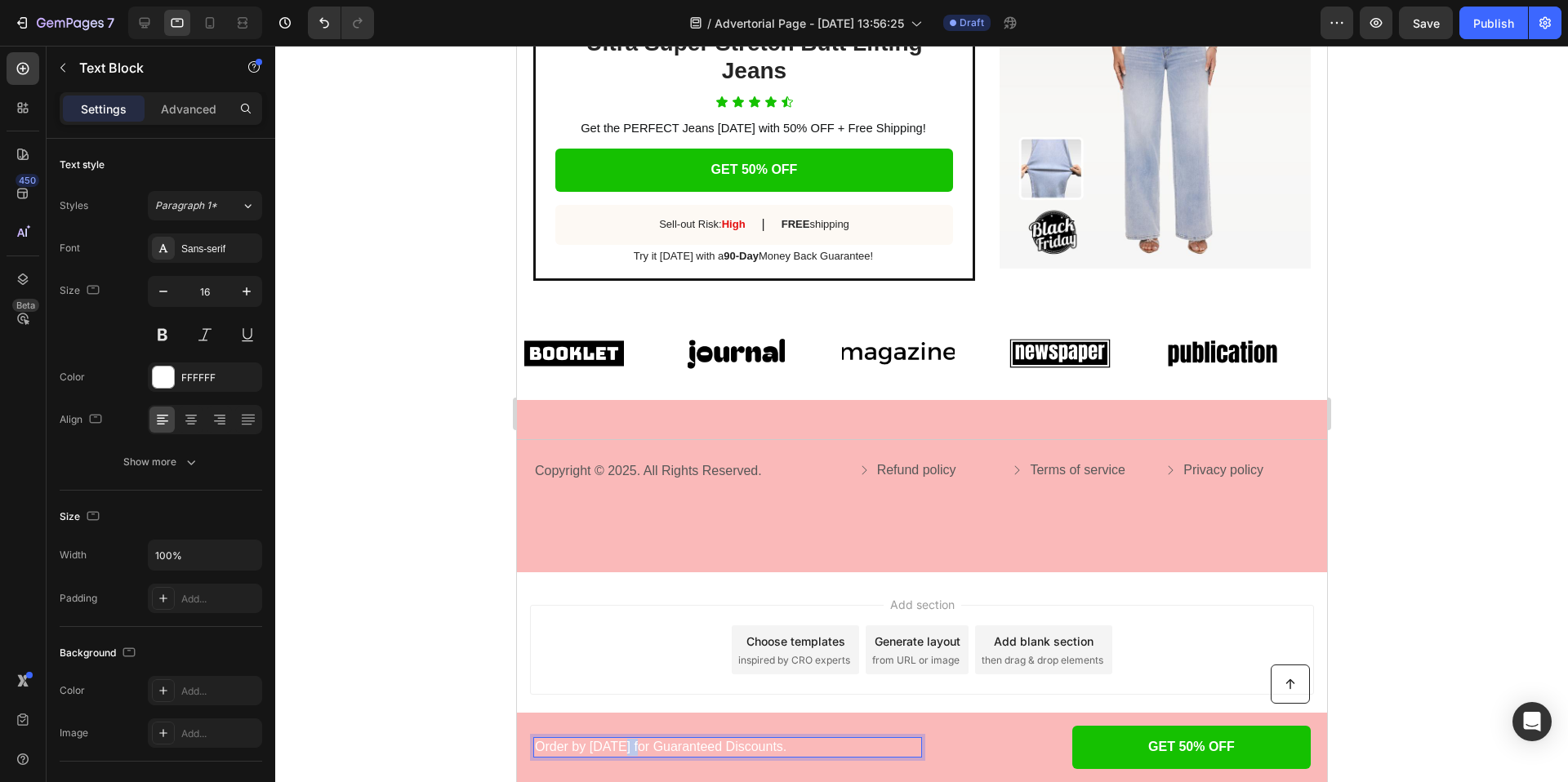
click at [622, 754] on p "Order by Oct. 1th for Guaranteed Discounts." at bounding box center [726, 747] width 385 height 17
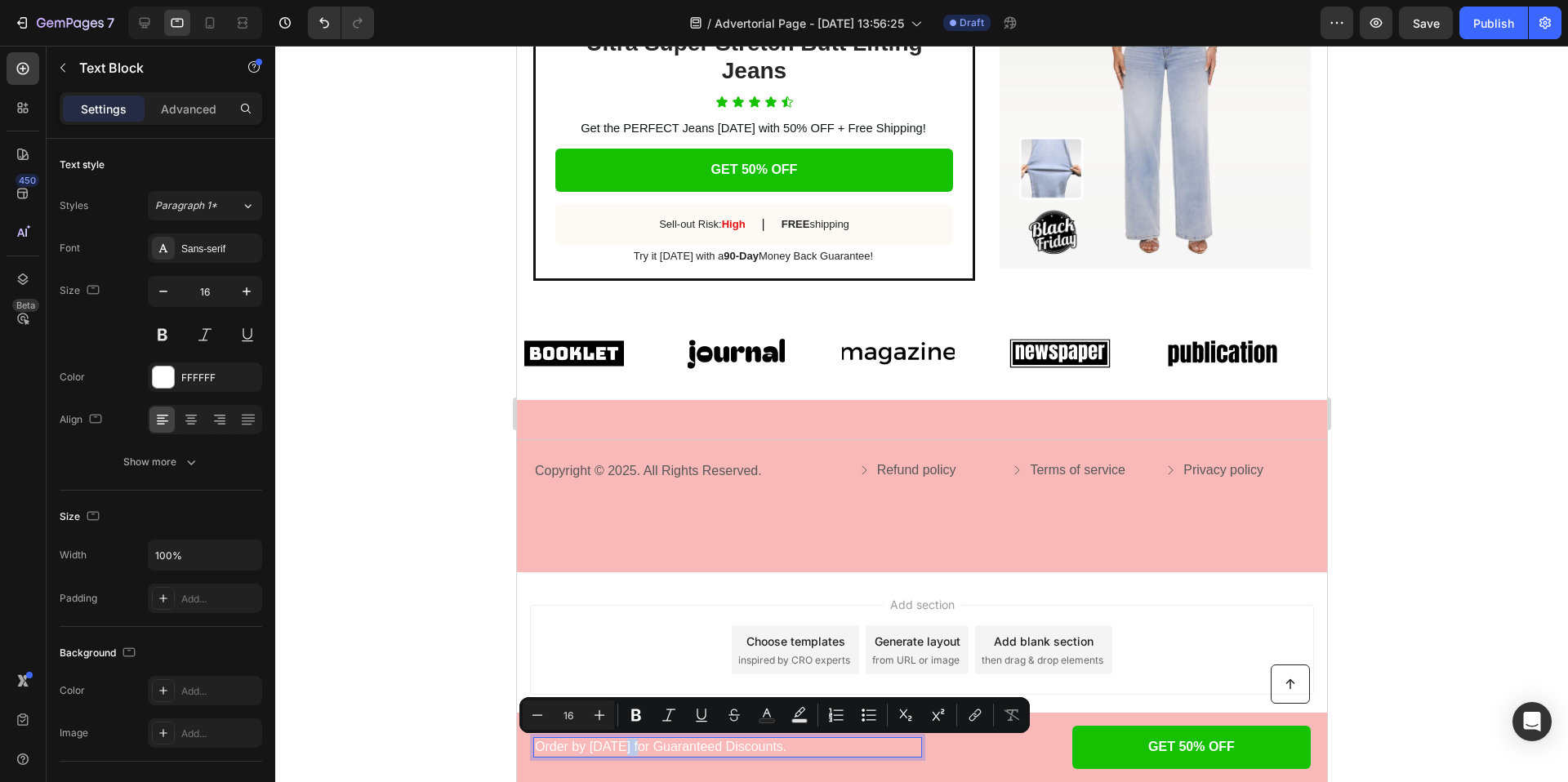
click at [632, 751] on p "Order by Oct. 1th for Guaranteed Discounts." at bounding box center [726, 747] width 385 height 17
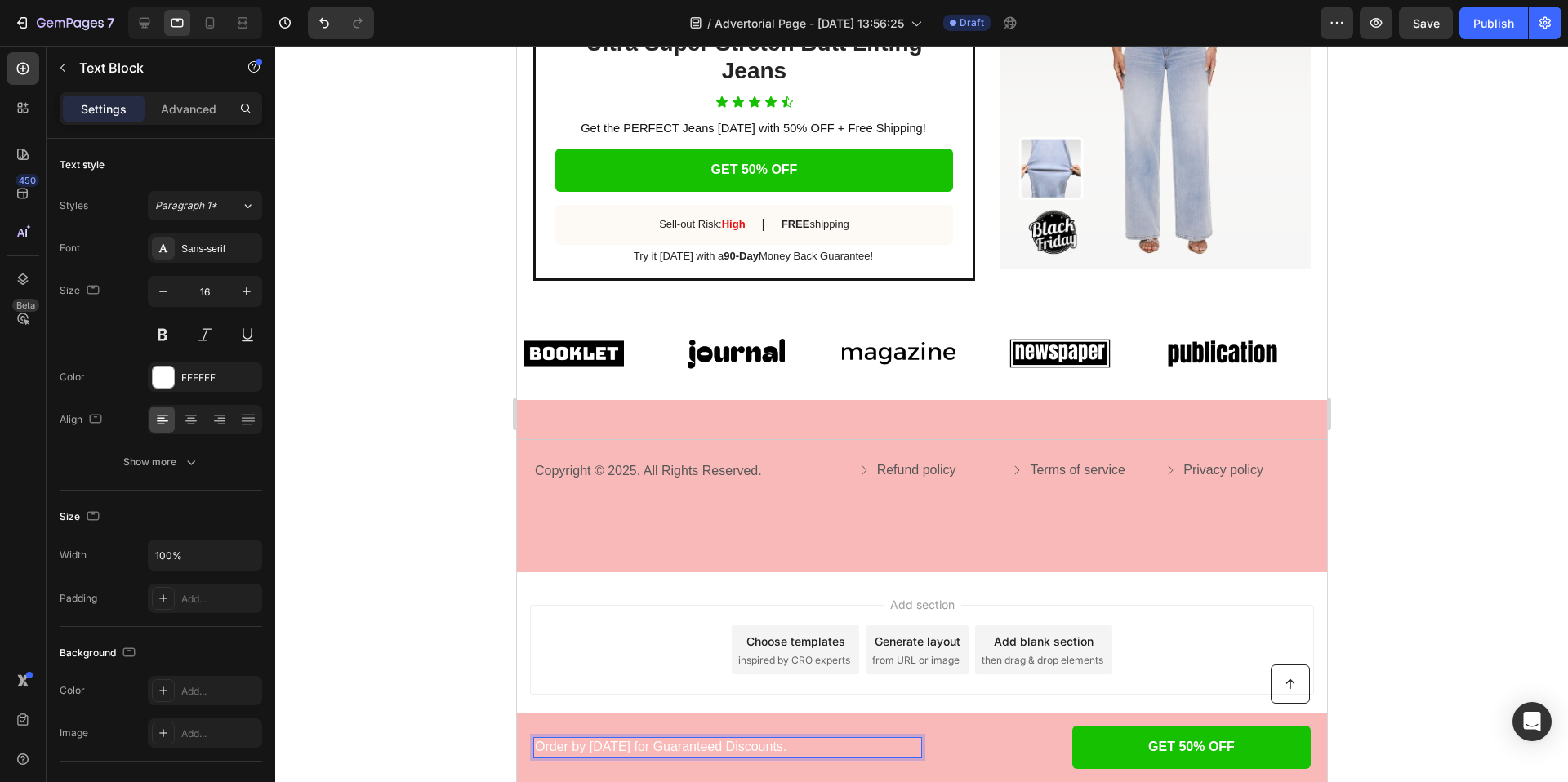
drag, startPoint x: 636, startPoint y: 749, endPoint x: 592, endPoint y: 751, distance: 44.0
click at [592, 751] on p "Order by Oct. 1th for Guaranteed Discounts." at bounding box center [726, 747] width 385 height 17
click at [638, 746] on p "Order by Oct. 1th for Guaranteed Discounts." at bounding box center [726, 747] width 385 height 17
click at [617, 748] on p "Order now for Guaranteed Discounts." at bounding box center [726, 747] width 385 height 17
click at [468, 687] on div at bounding box center [921, 414] width 1292 height 736
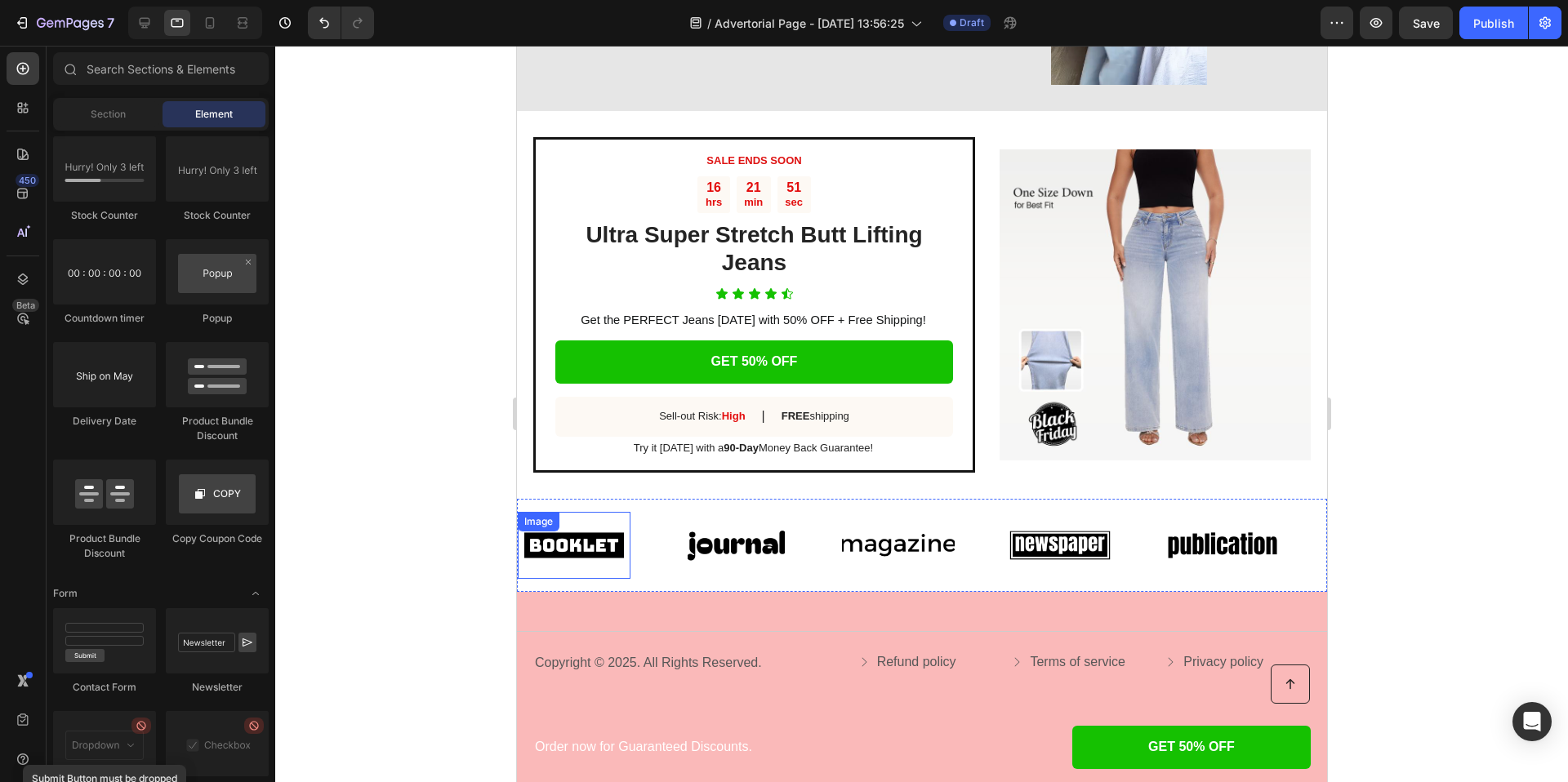
scroll to position [3019, 0]
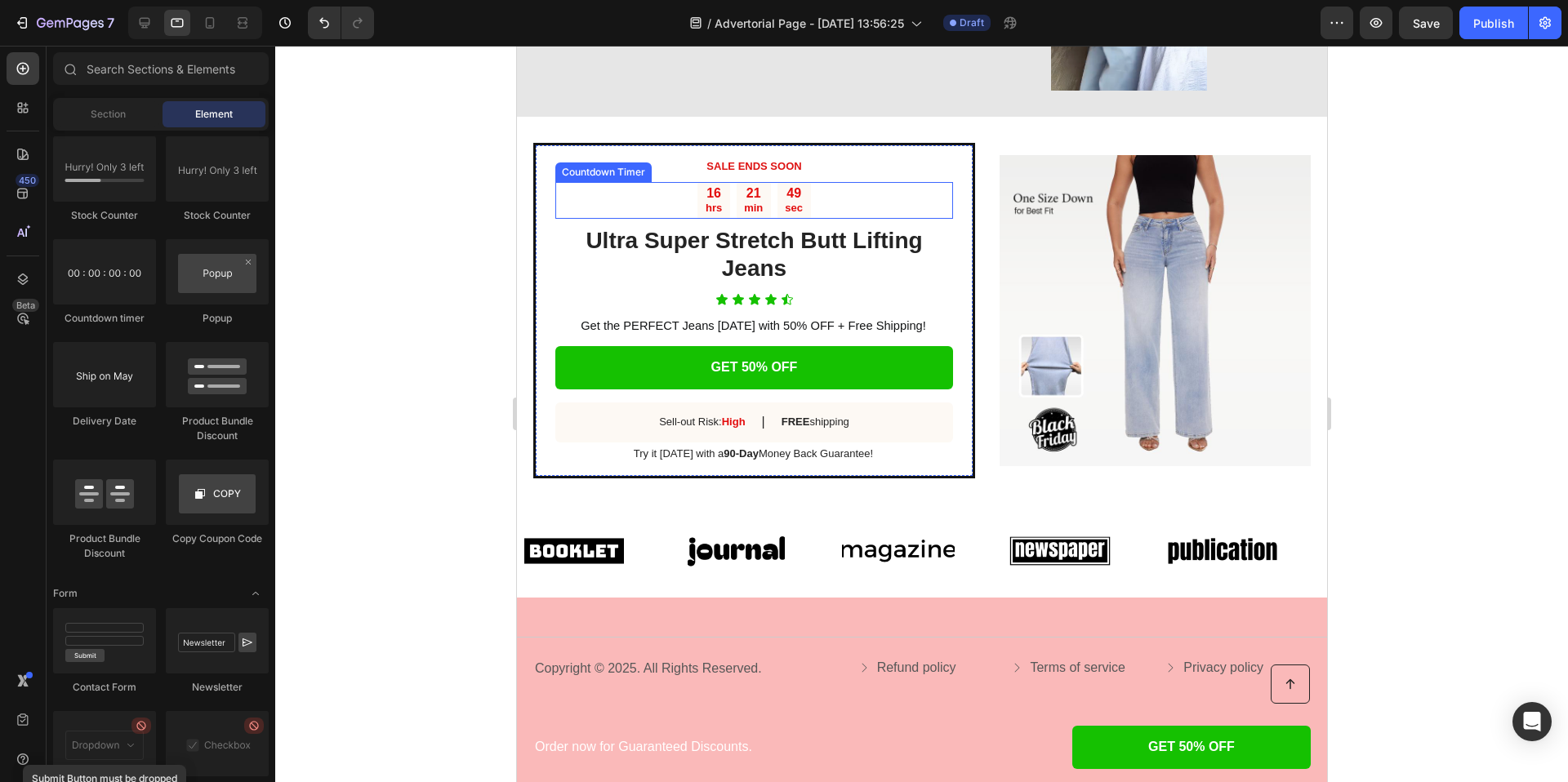
click at [778, 205] on div "49 sec" at bounding box center [794, 201] width 34 height 38
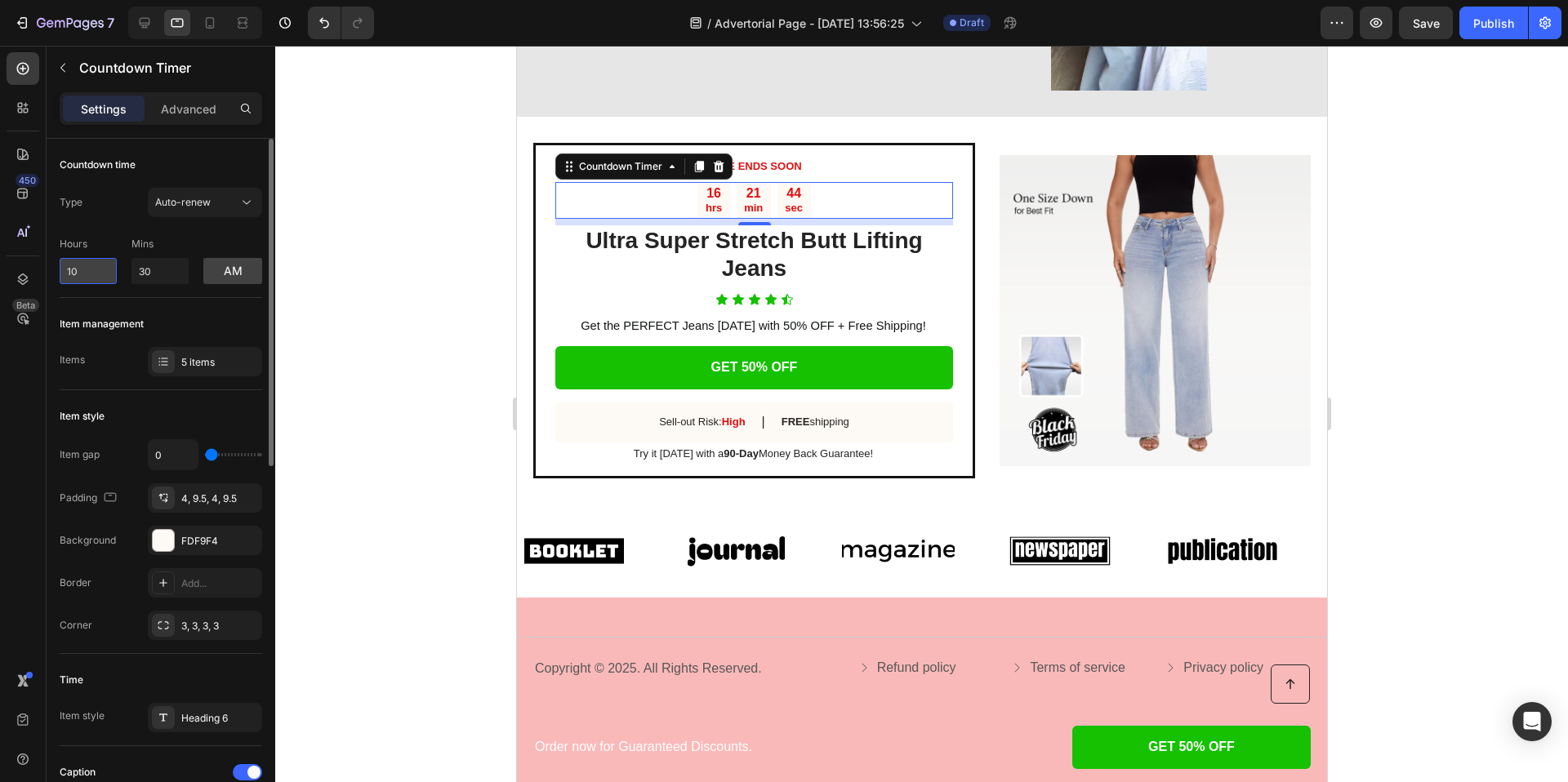
click at [78, 272] on input "10" at bounding box center [88, 271] width 57 height 26
click at [71, 267] on input "10" at bounding box center [88, 271] width 57 height 26
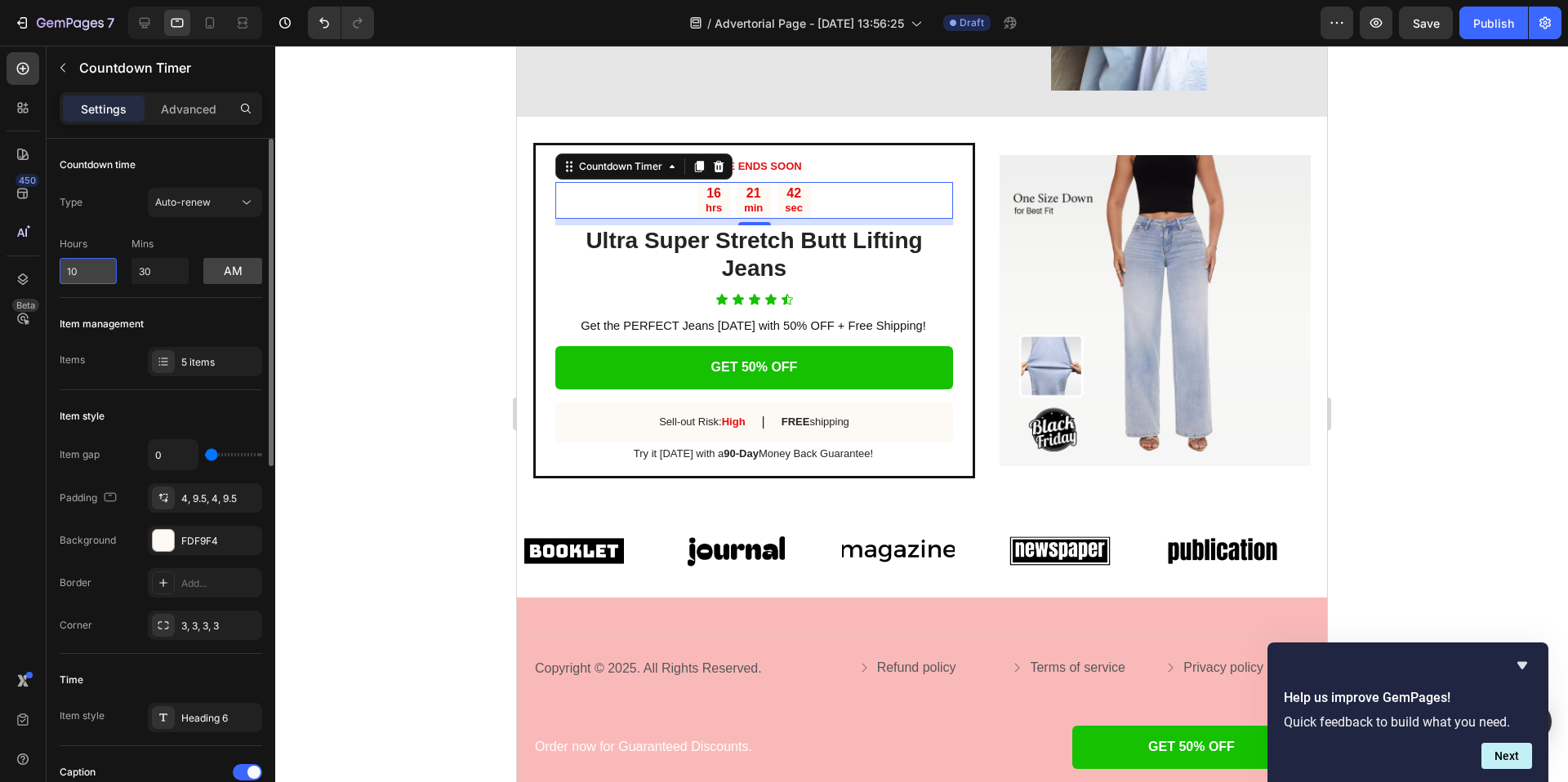
click at [71, 267] on input "10" at bounding box center [88, 271] width 57 height 26
type input "2"
click at [146, 295] on div "Countdown time Type Auto-renew Hours 2 Mins 30 am" at bounding box center [161, 219] width 203 height 159
click at [458, 285] on div at bounding box center [921, 414] width 1292 height 736
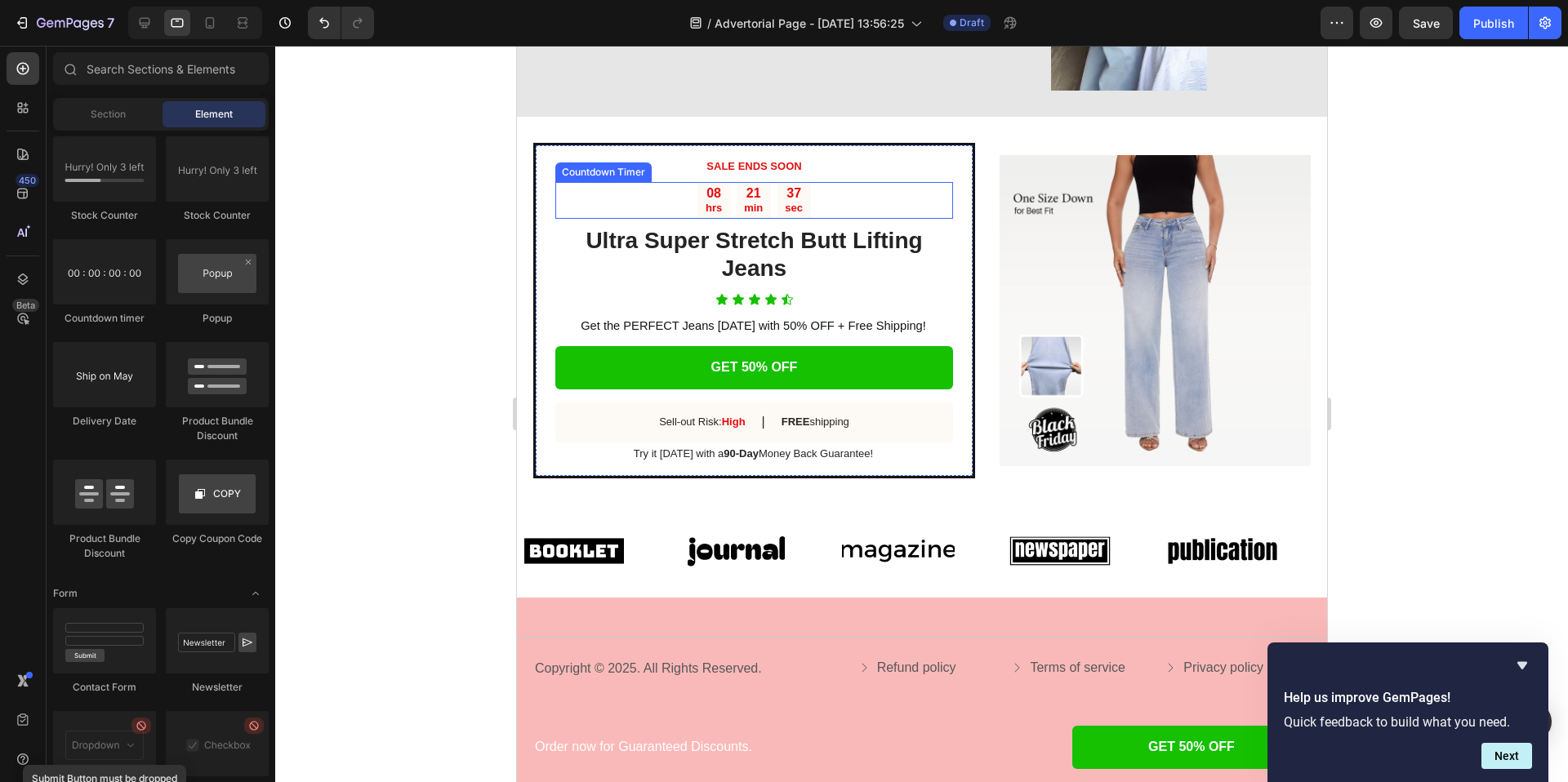
click at [733, 199] on div "08 hrs 21 min 37 sec" at bounding box center [752, 201] width 112 height 38
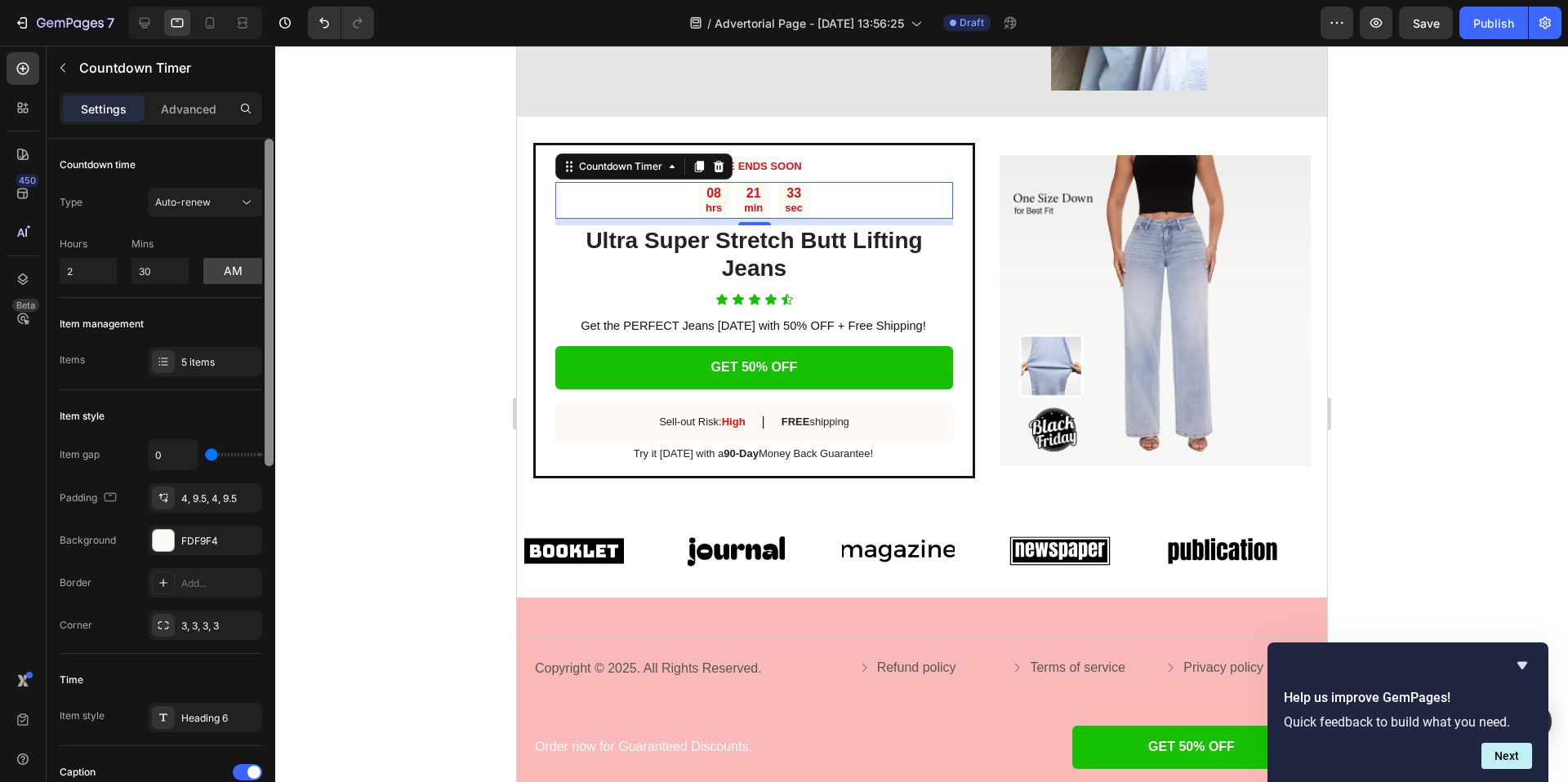
click at [265, 171] on div at bounding box center [269, 485] width 12 height 690
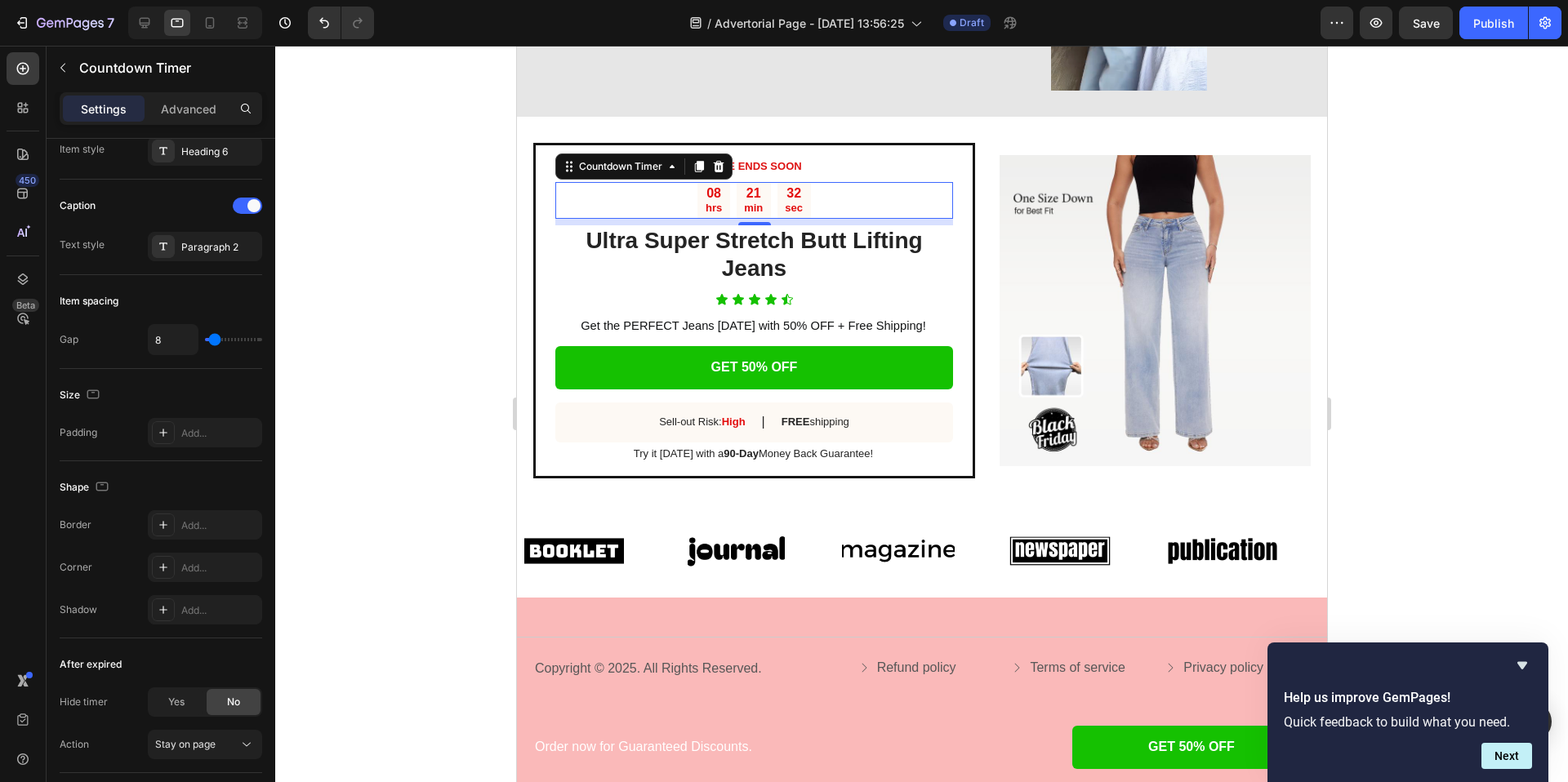
scroll to position [0, 0]
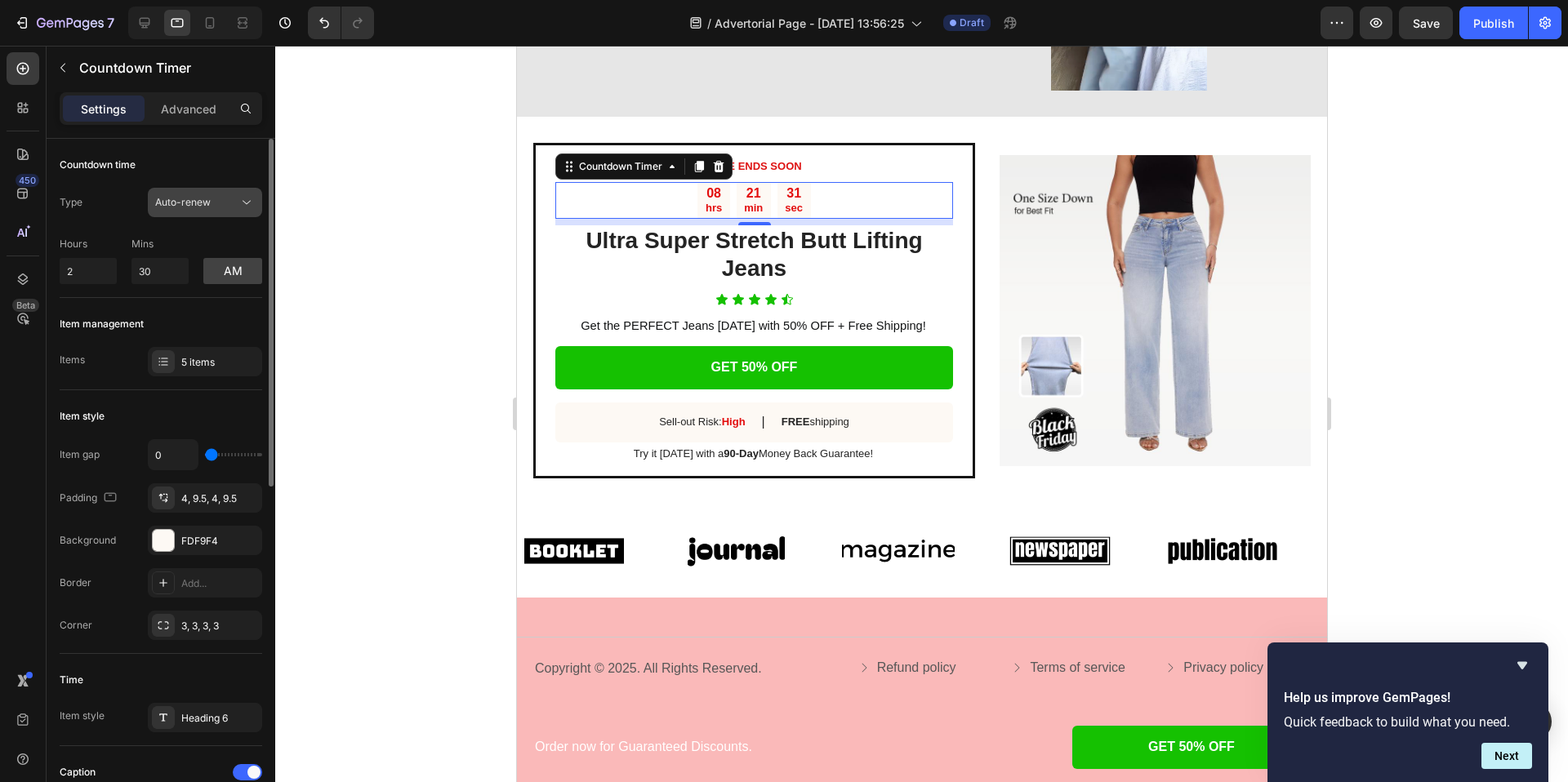
click at [221, 207] on div "Auto-renew" at bounding box center [197, 202] width 84 height 15
click at [100, 218] on div "Type Auto-renew Hours 2 Mins 30 am" at bounding box center [161, 236] width 203 height 97
click at [234, 274] on button "am" at bounding box center [232, 271] width 59 height 26
click at [228, 270] on button "pm" at bounding box center [232, 271] width 59 height 26
click at [73, 276] on input "2" at bounding box center [88, 271] width 57 height 26
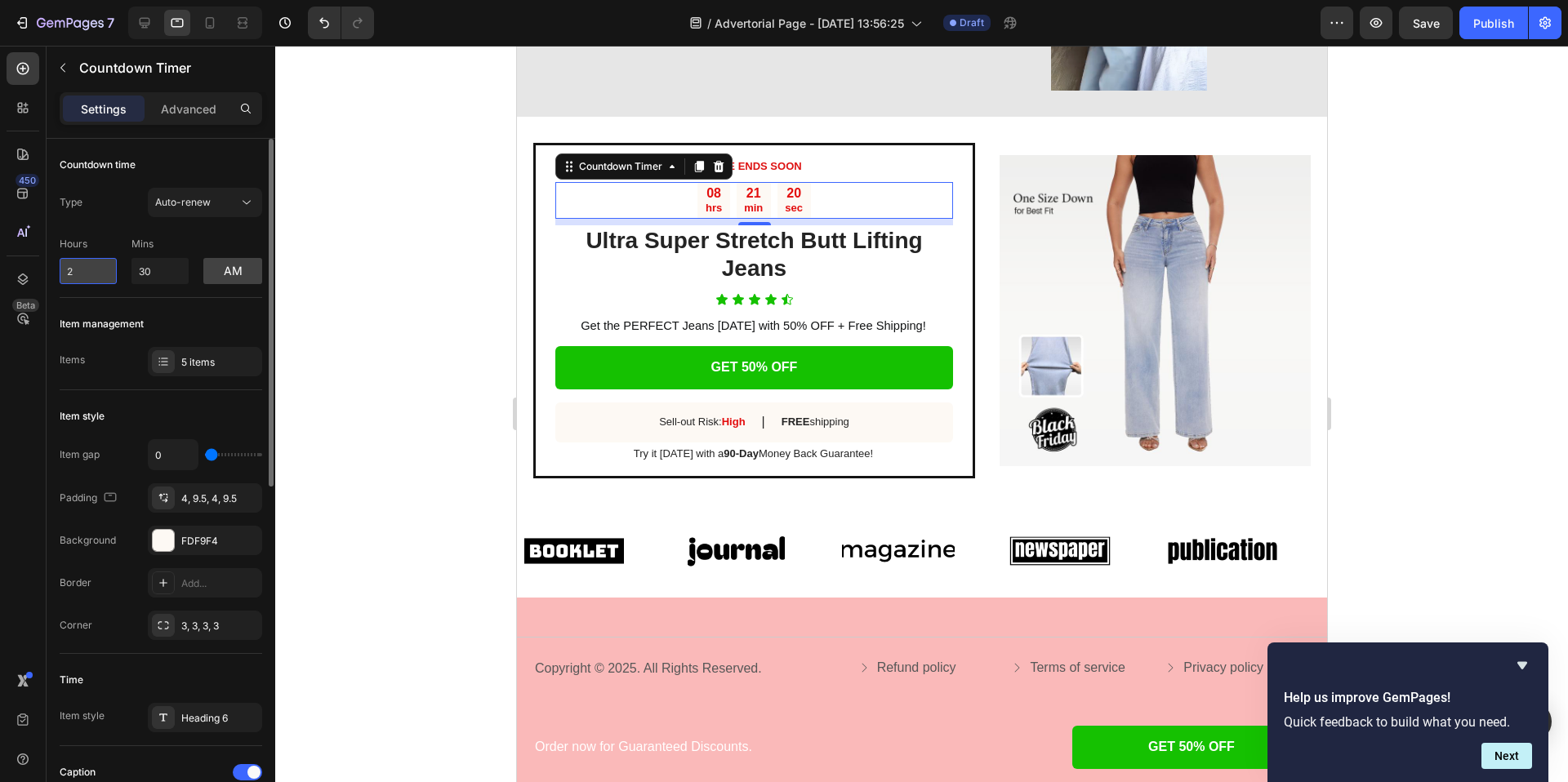
click at [73, 276] on input "2" at bounding box center [88, 271] width 57 height 26
type input "10"
click at [369, 262] on div at bounding box center [921, 414] width 1292 height 736
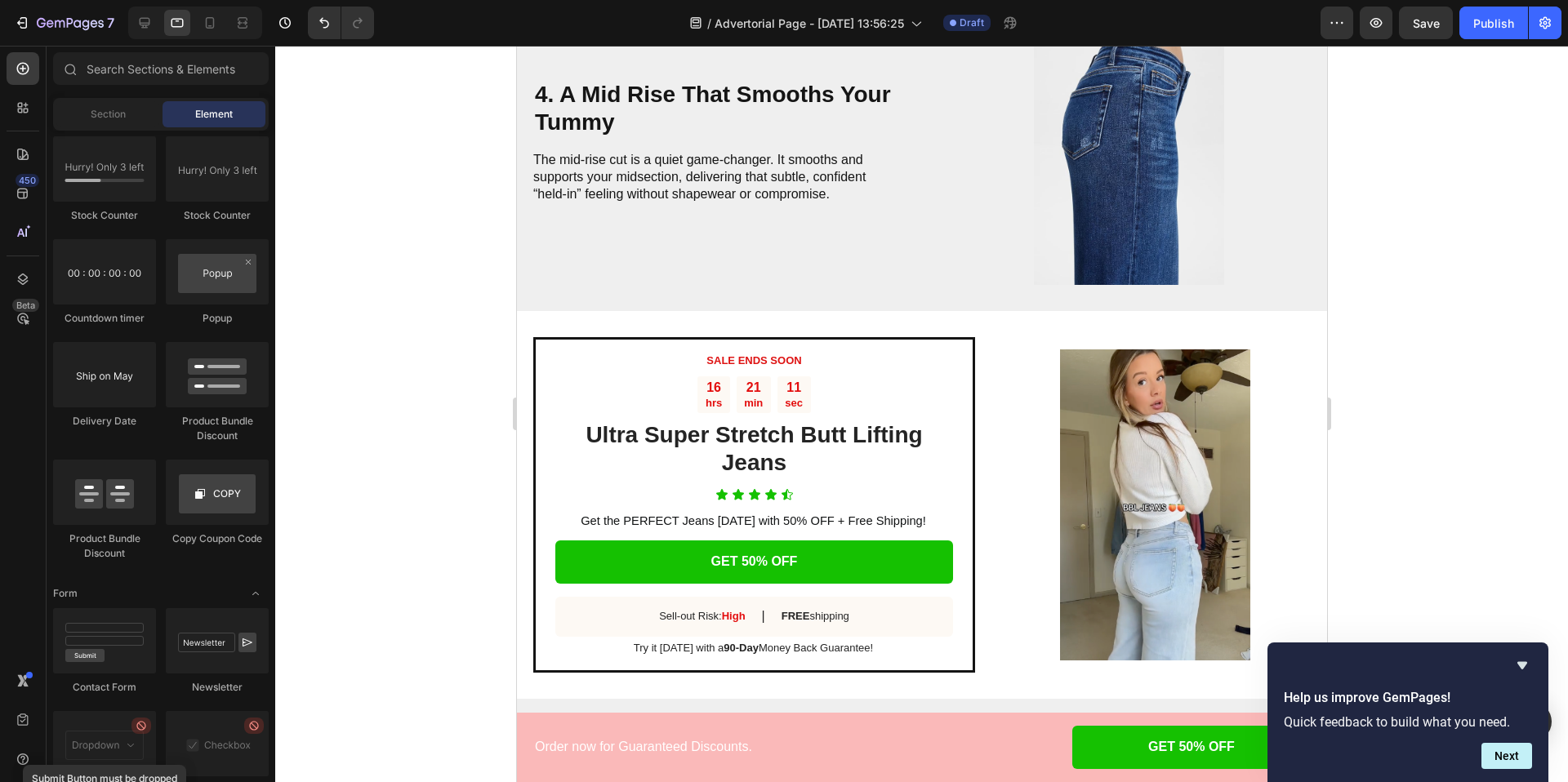
scroll to position [1576, 0]
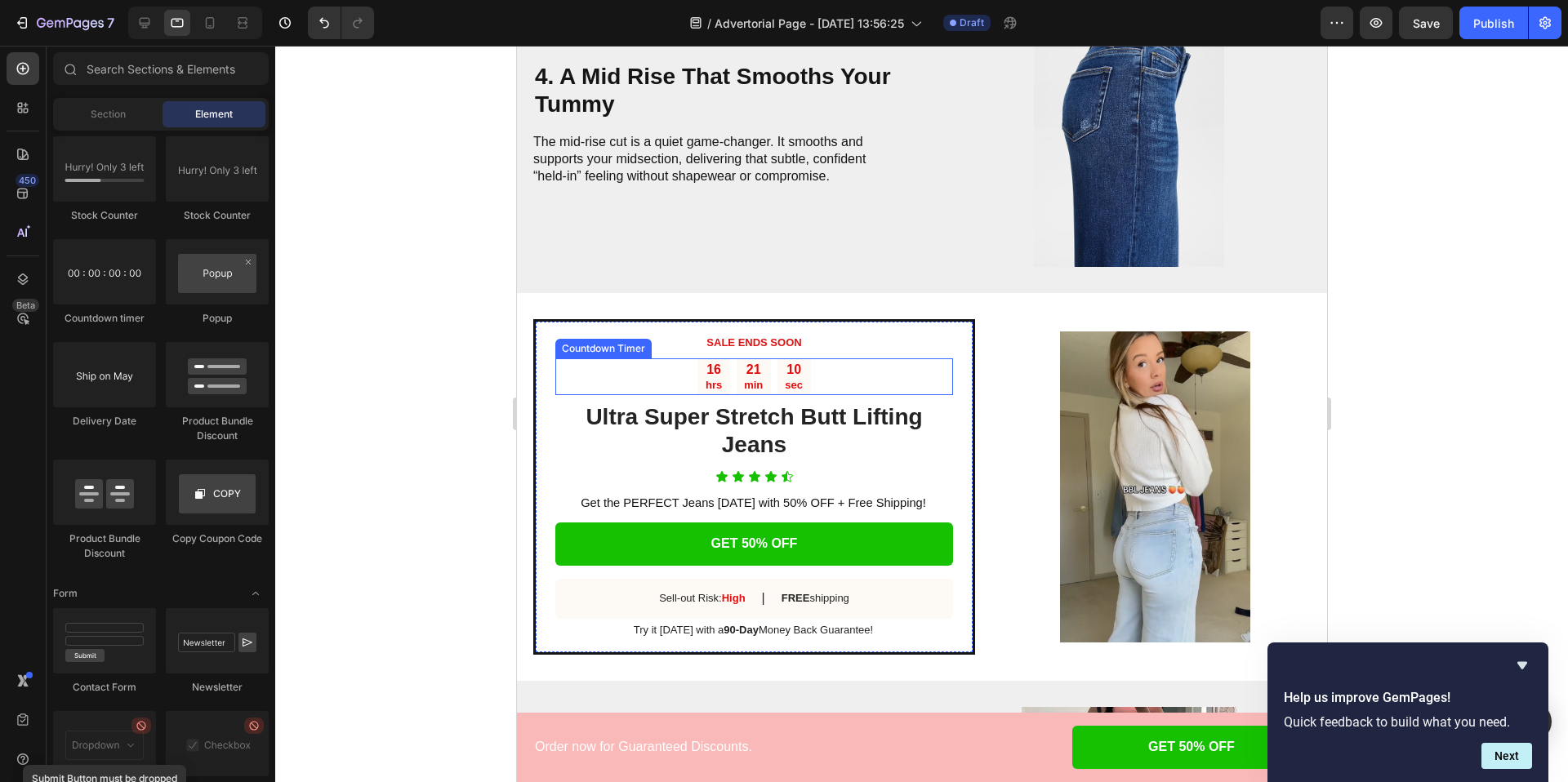
click at [691, 372] on div "16 hrs 21 min 10 sec" at bounding box center [753, 377] width 398 height 38
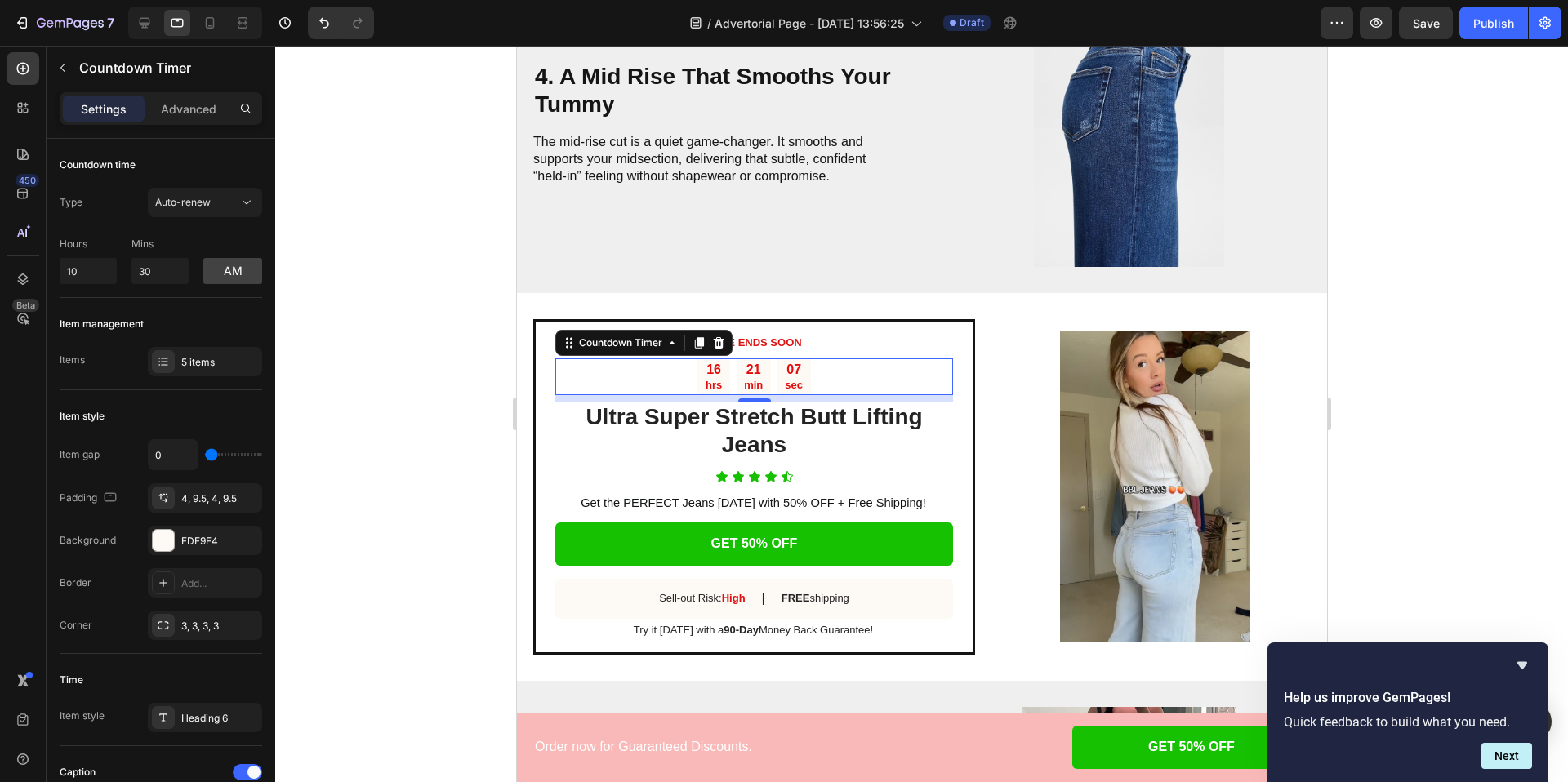
click at [435, 439] on div at bounding box center [921, 414] width 1292 height 736
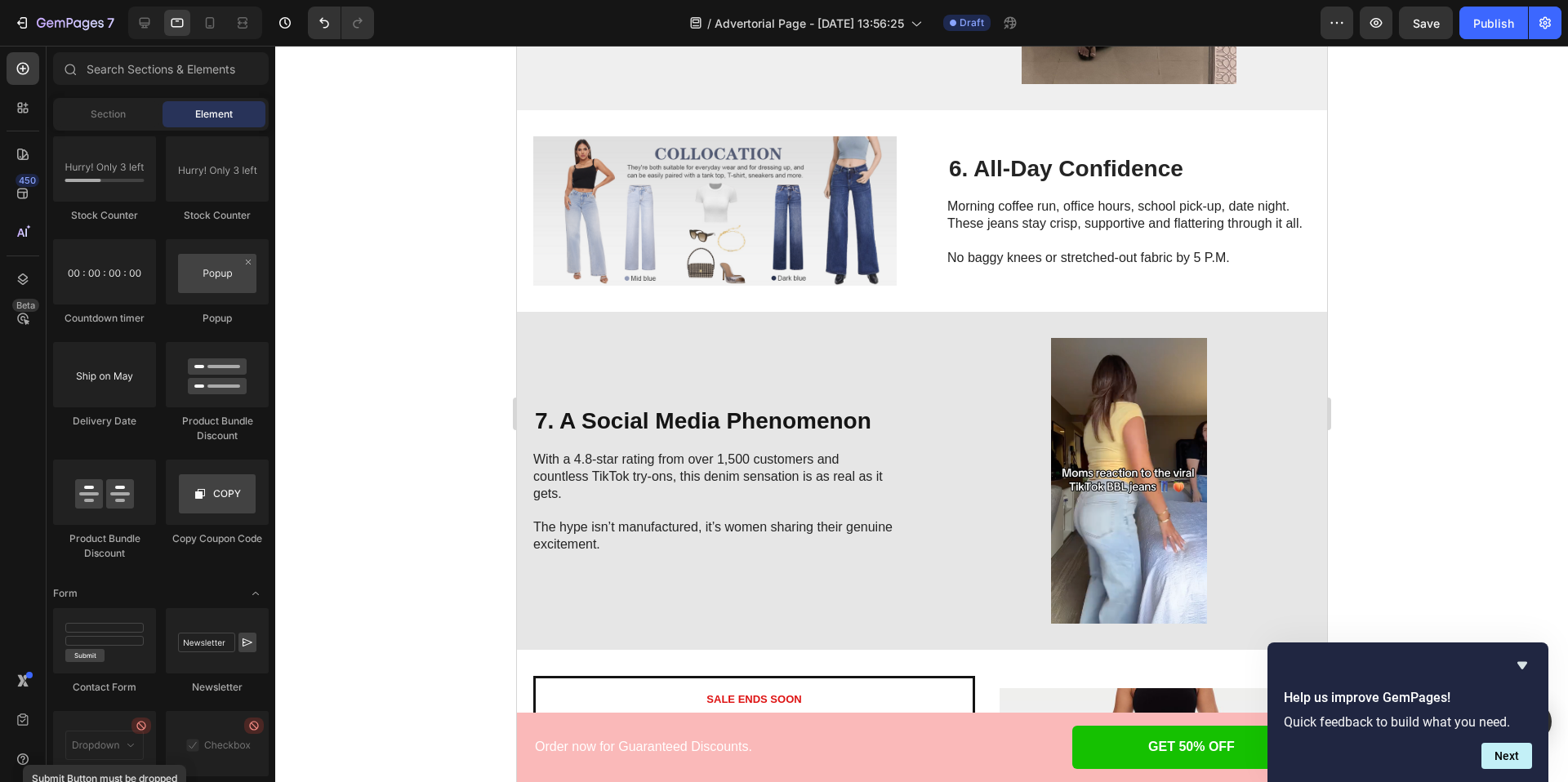
scroll to position [2745, 0]
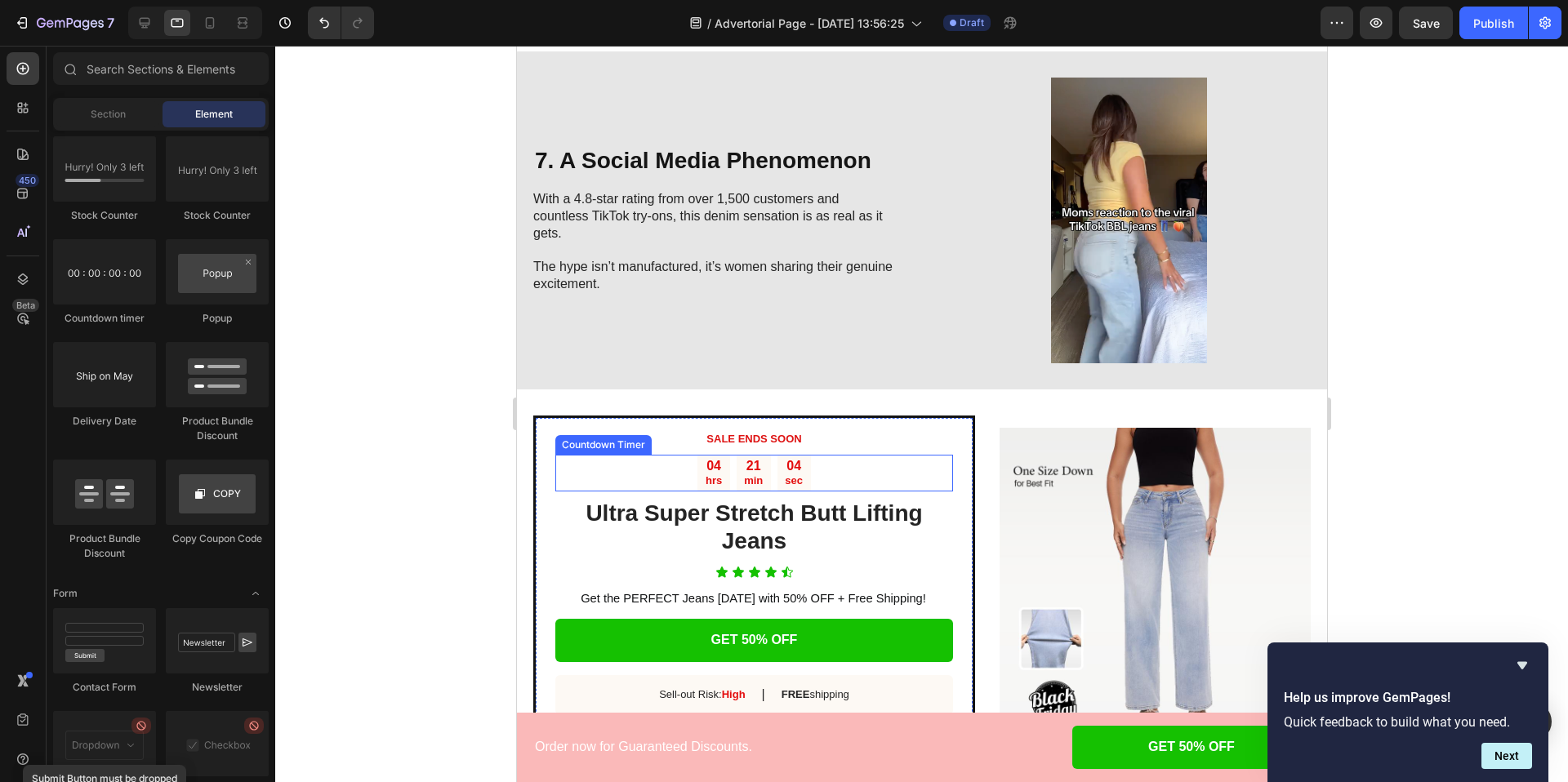
click at [667, 472] on div "04 hrs 21 min 04 sec" at bounding box center [753, 474] width 398 height 38
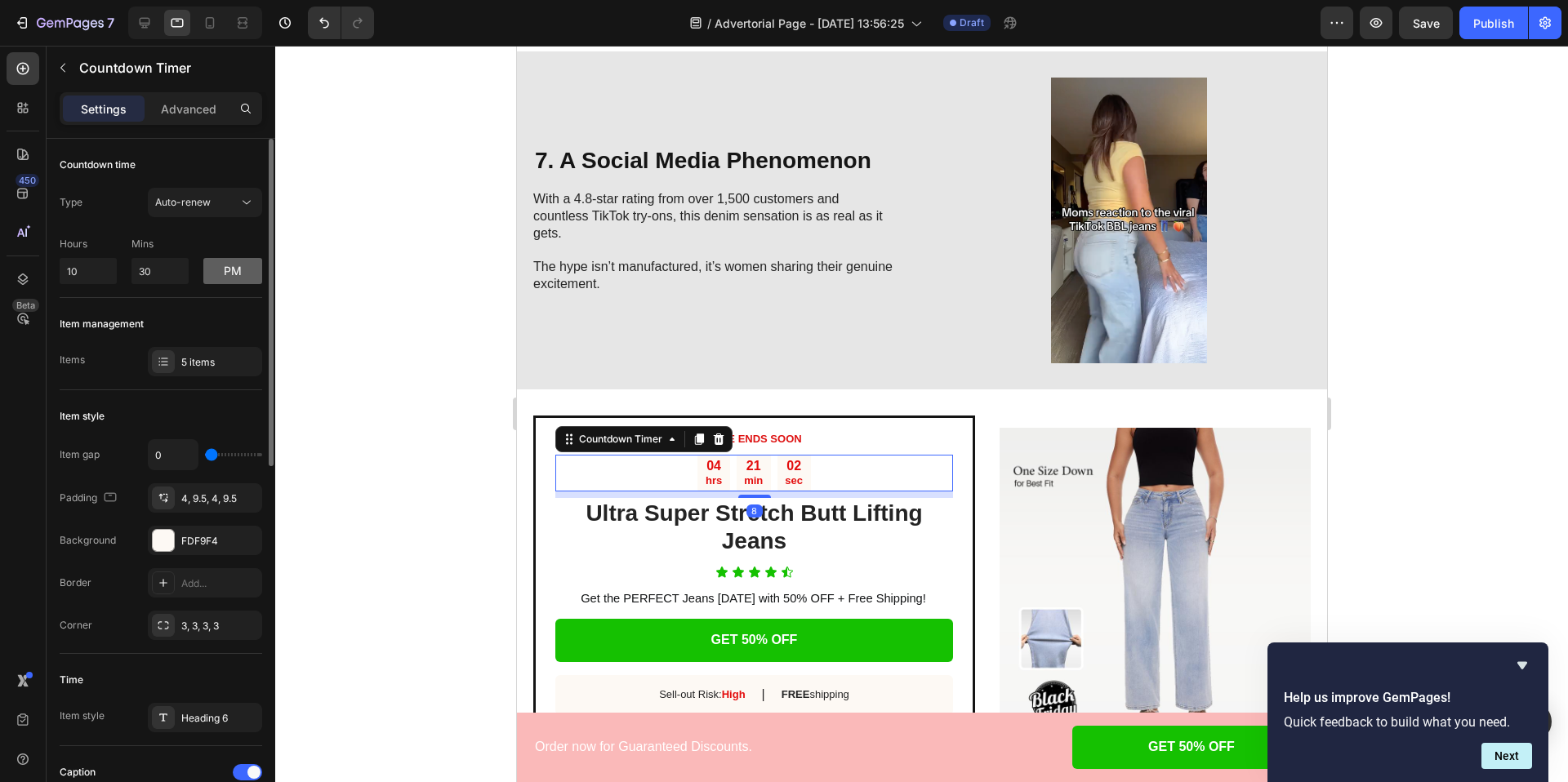
click at [226, 276] on button "pm" at bounding box center [232, 271] width 59 height 26
click at [391, 255] on div at bounding box center [921, 414] width 1292 height 736
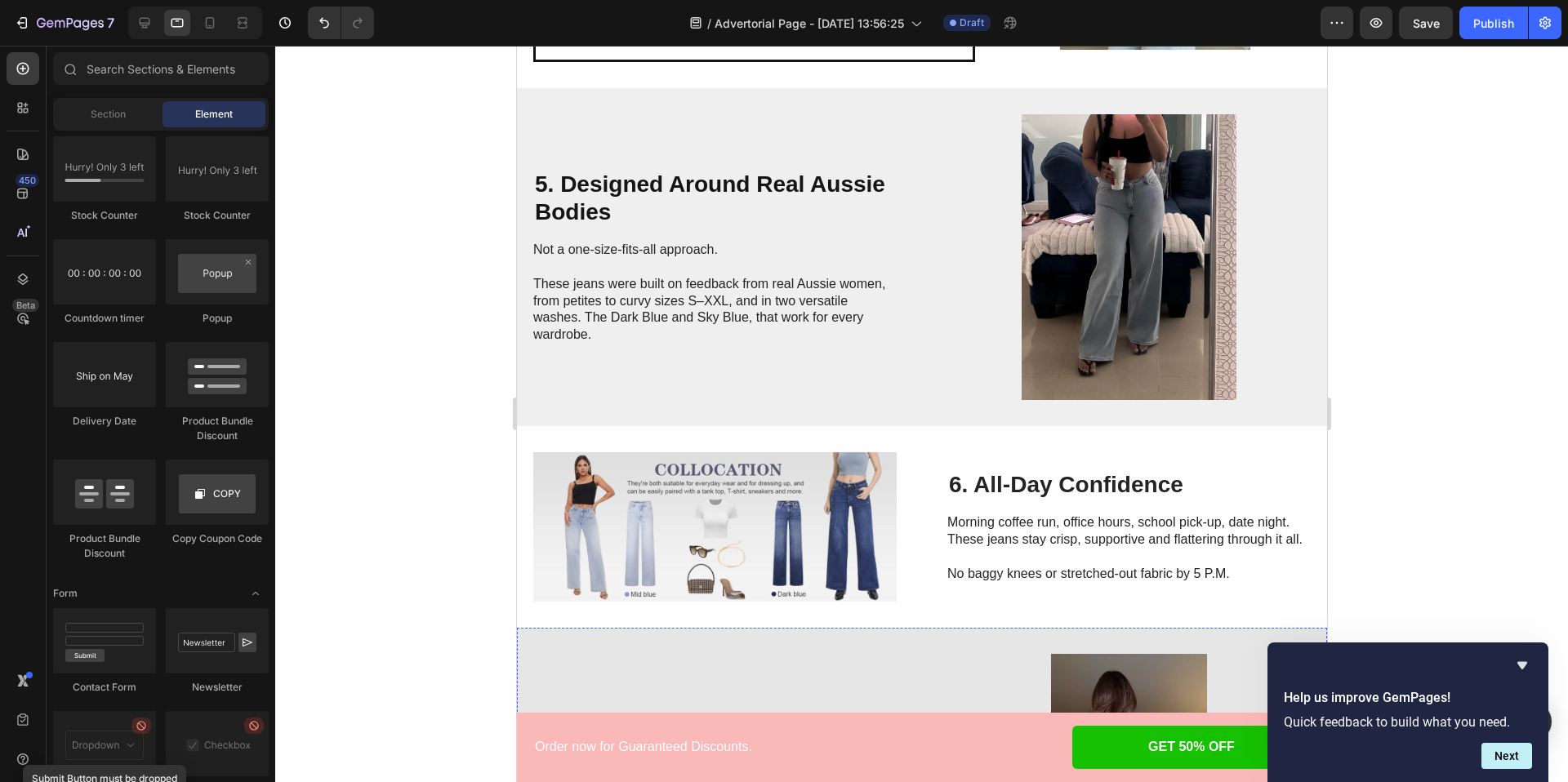
scroll to position [2360, 0]
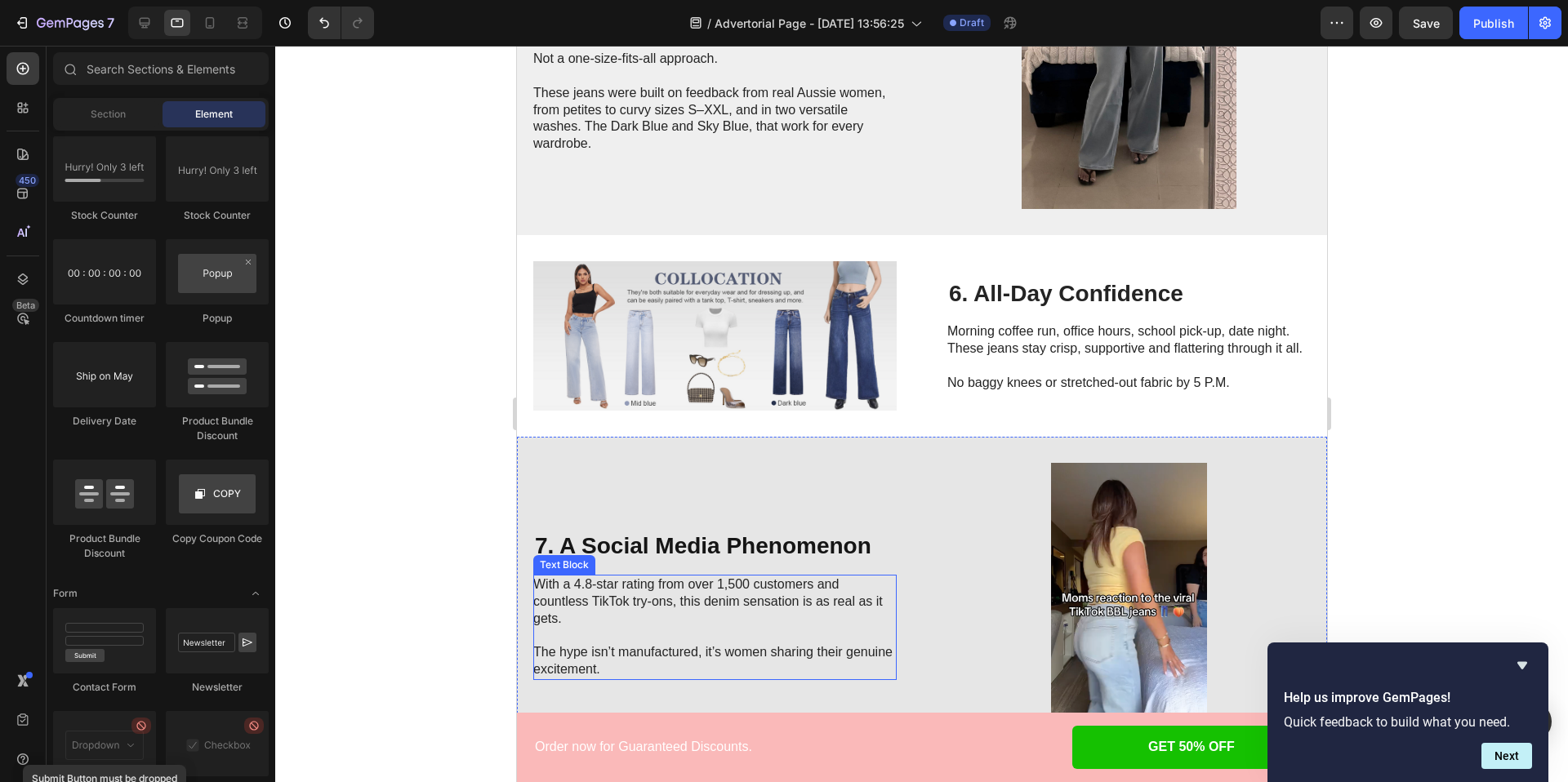
click at [606, 585] on p "With a 4.8-star rating from over 1,500 customers and countless TikTok try-ons, …" at bounding box center [713, 601] width 362 height 51
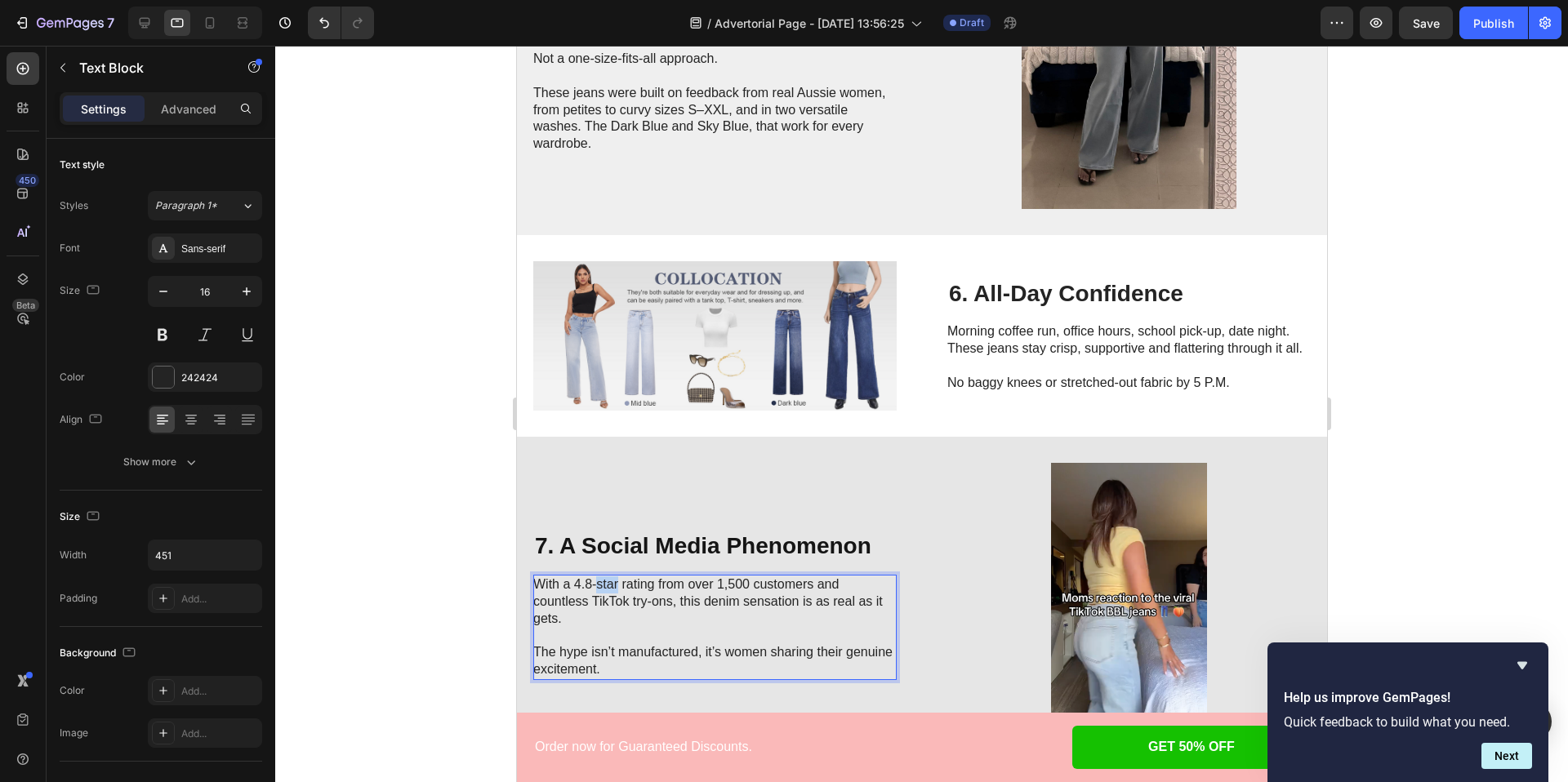
click at [606, 585] on p "With a 4.8-star rating from over 1,500 customers and countless TikTok try-ons, …" at bounding box center [713, 601] width 362 height 51
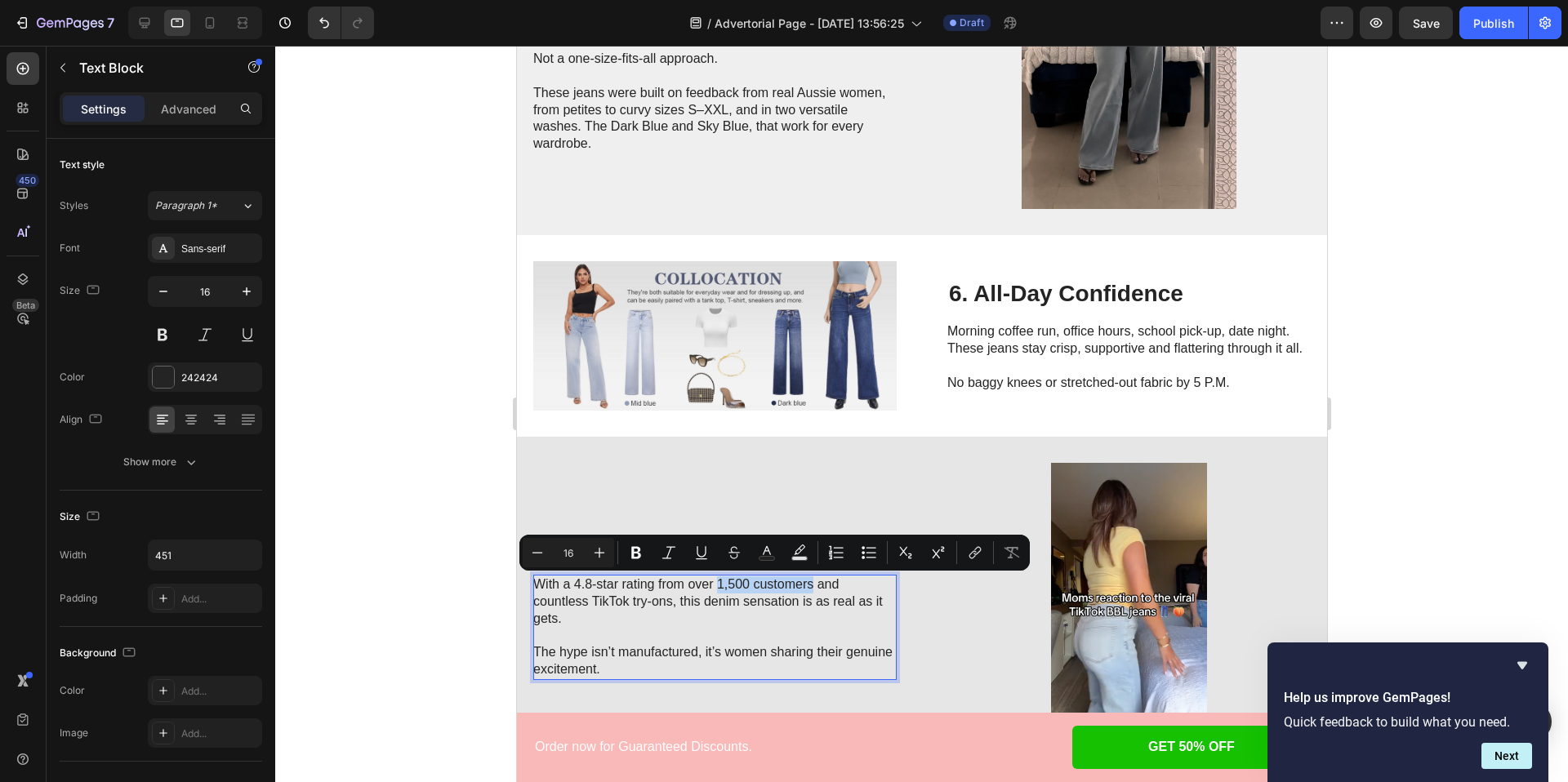
drag, startPoint x: 717, startPoint y: 585, endPoint x: 809, endPoint y: 587, distance: 92.0
click at [809, 587] on p "With a 4.8-star rating from over 1,500 customers and countless TikTok try-ons, …" at bounding box center [713, 601] width 362 height 51
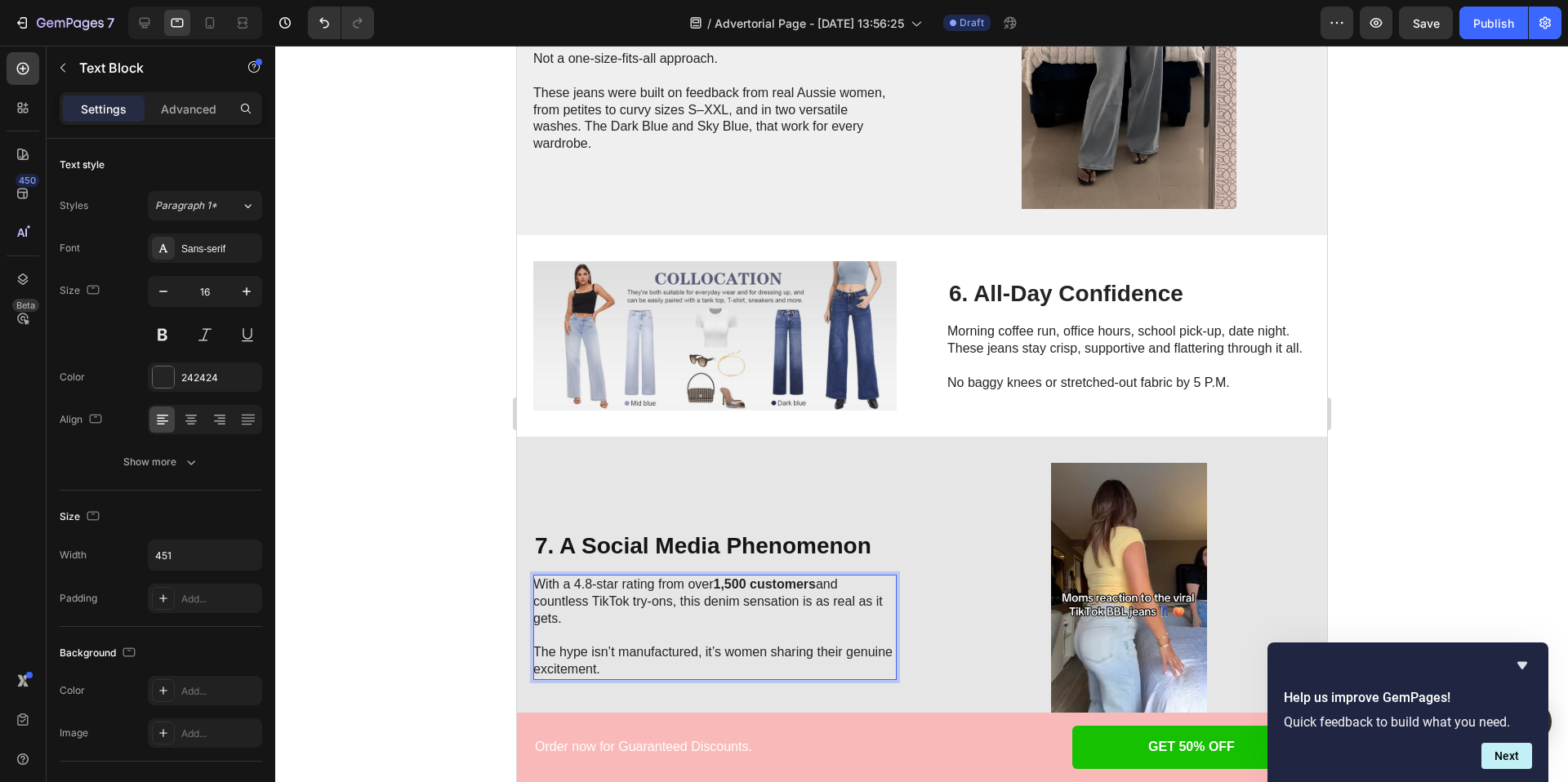
click at [731, 611] on p "With a 4.8-star rating from over 1,500 customers and countless TikTok try-ons, …" at bounding box center [713, 601] width 362 height 51
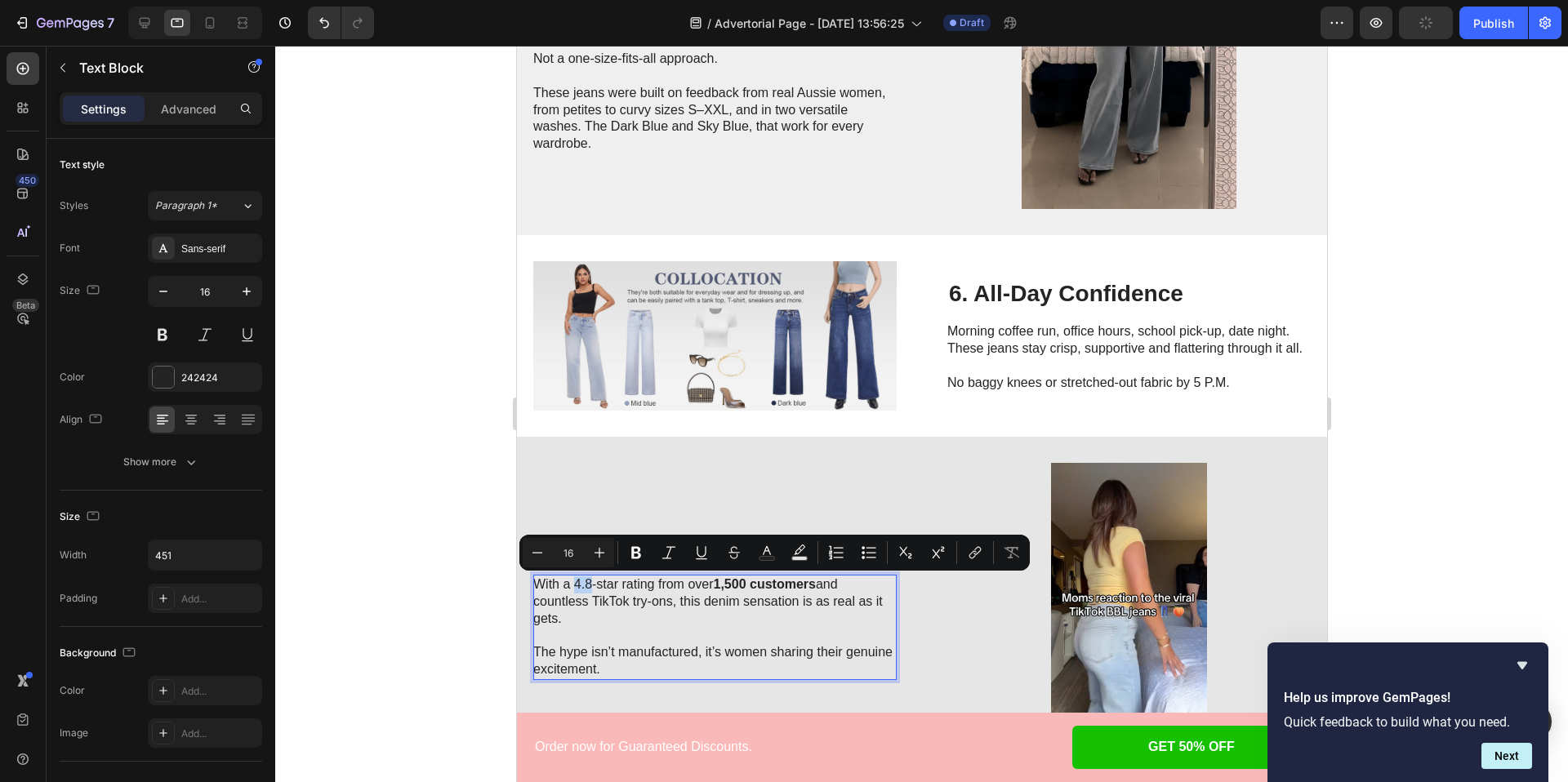
drag, startPoint x: 574, startPoint y: 586, endPoint x: 590, endPoint y: 586, distance: 16.0
click at [590, 586] on p "With a 4.8-star rating from over 1,500 customers and countless TikTok try-ons, …" at bounding box center [713, 601] width 362 height 51
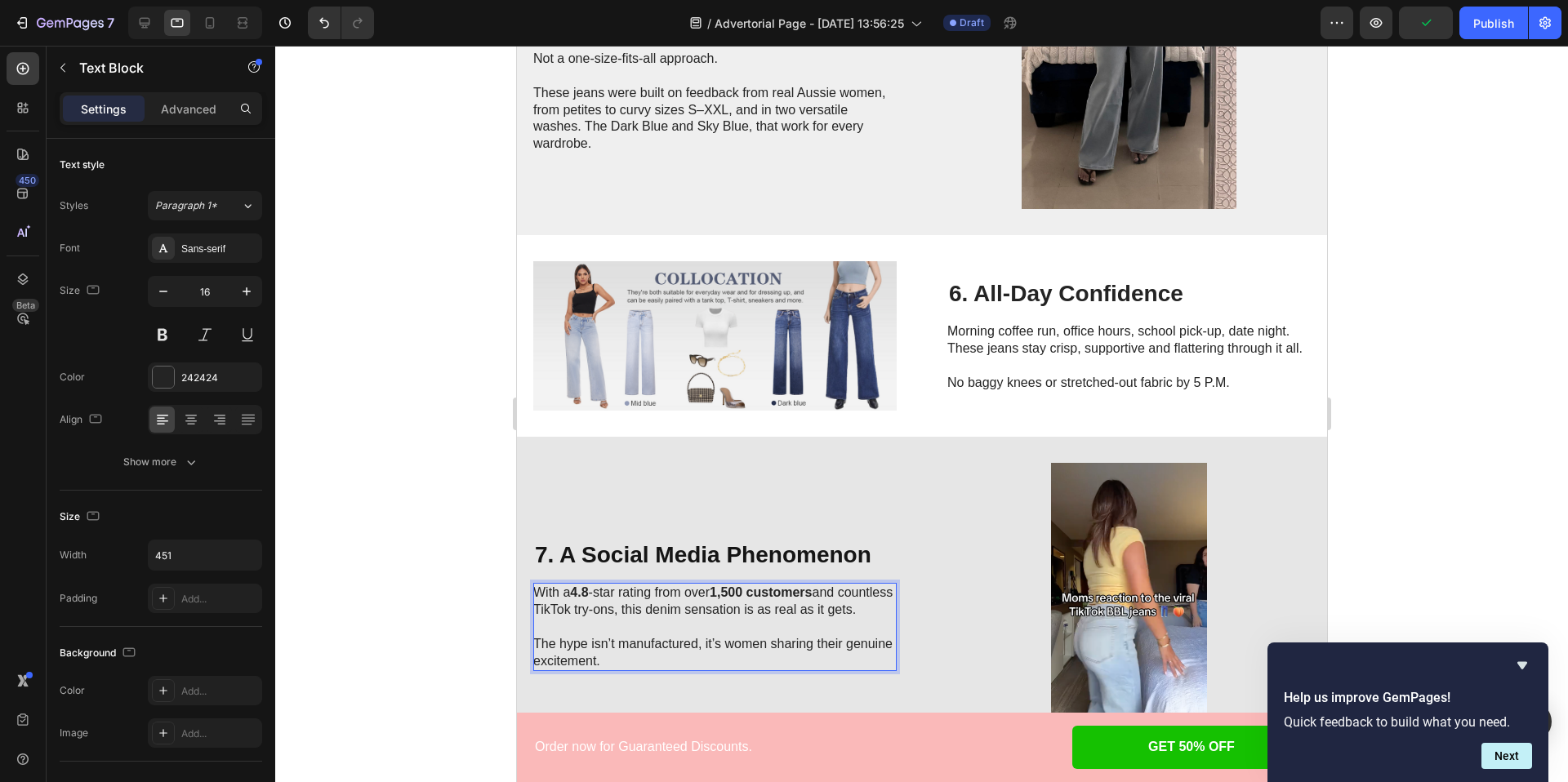
click at [599, 586] on p "With a 4.8 -star rating from over 1,500 customers and countless TikTok try-ons,…" at bounding box center [713, 602] width 362 height 34
click at [595, 586] on p "With a 4.8 -star rating from over 1,500 customers and countless TikTok try-ons,…" at bounding box center [713, 602] width 362 height 34
click at [471, 511] on div at bounding box center [921, 414] width 1292 height 736
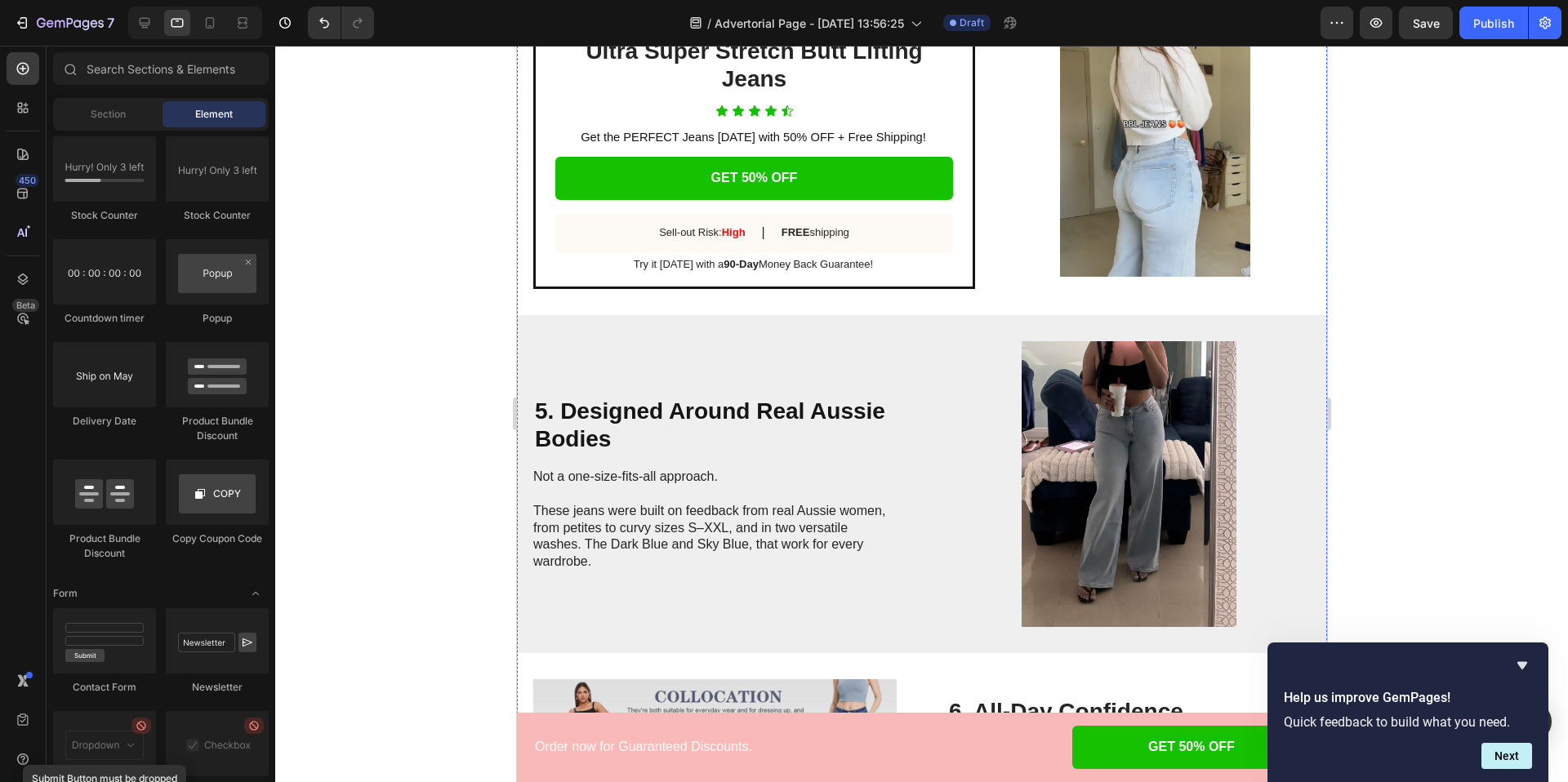
scroll to position [1961, 0]
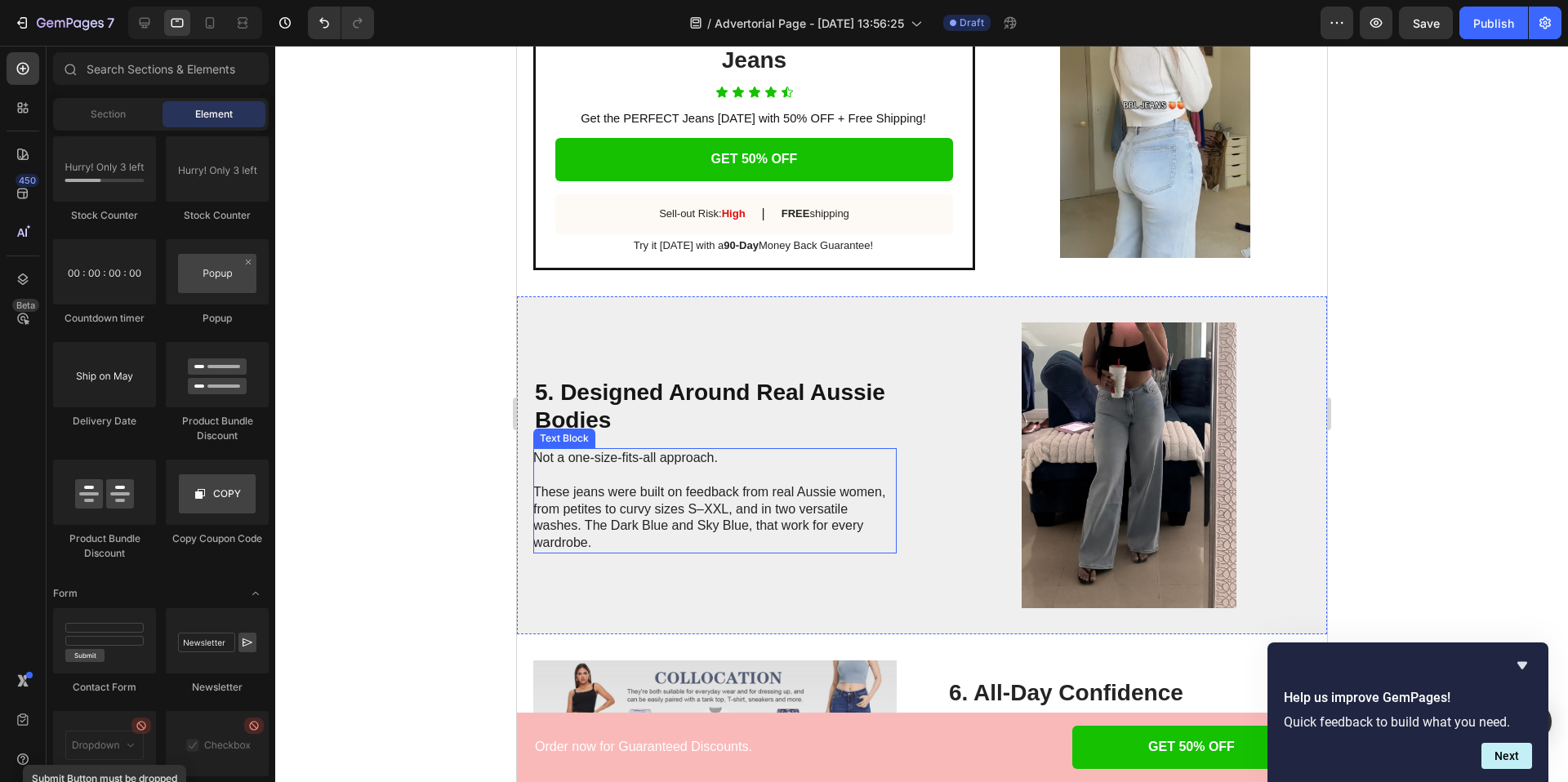
click at [704, 510] on p "These jeans were built on feedback from real Aussie women, from petites to curv…" at bounding box center [713, 518] width 362 height 68
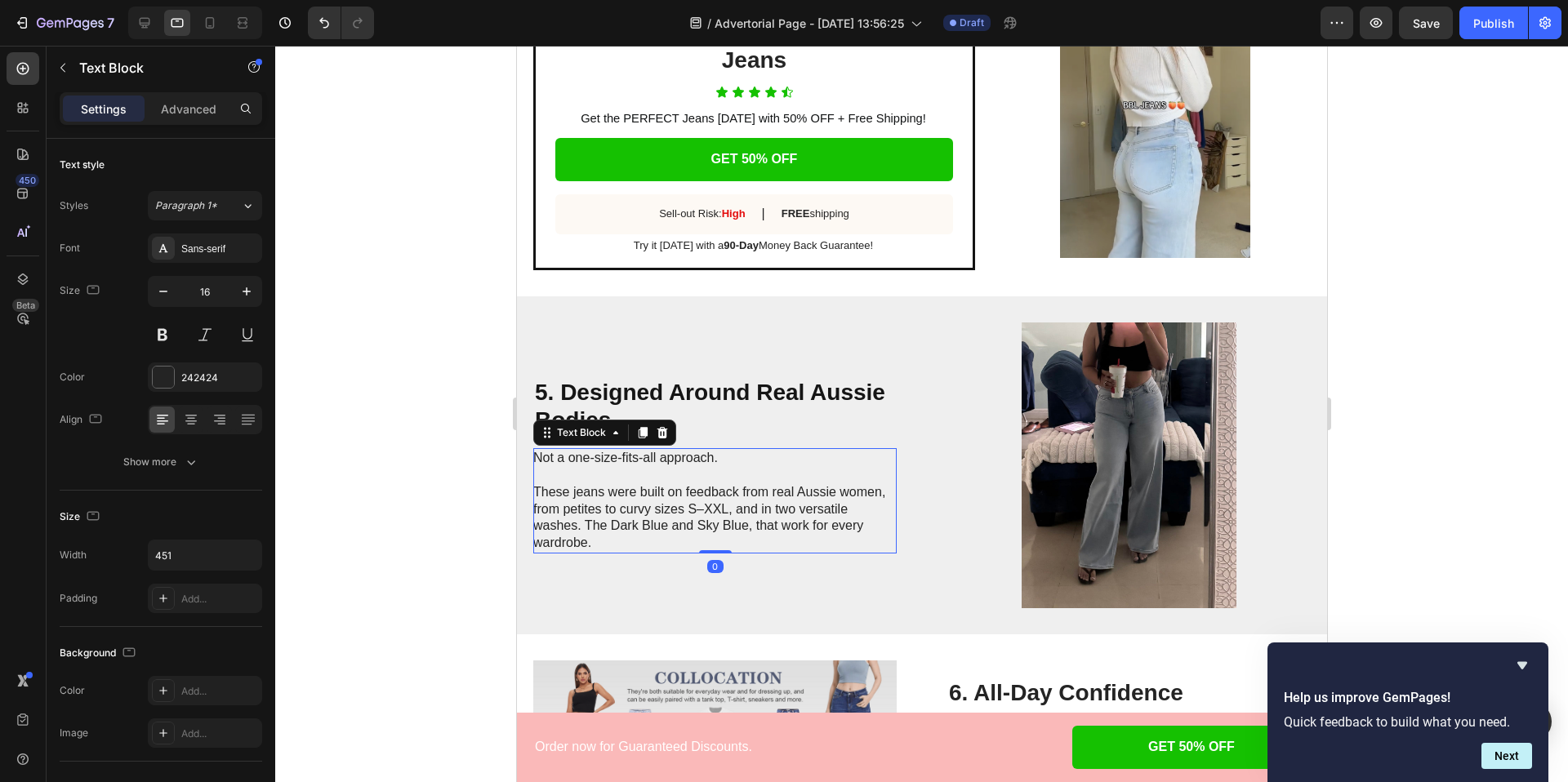
click at [704, 510] on p "These jeans were built on feedback from real Aussie women, from petites to curv…" at bounding box center [713, 518] width 362 height 68
drag, startPoint x: 689, startPoint y: 511, endPoint x: 725, endPoint y: 511, distance: 36.0
click at [725, 511] on p "These jeans were built on feedback from real Aussie women, from petites to curv…" at bounding box center [713, 518] width 362 height 68
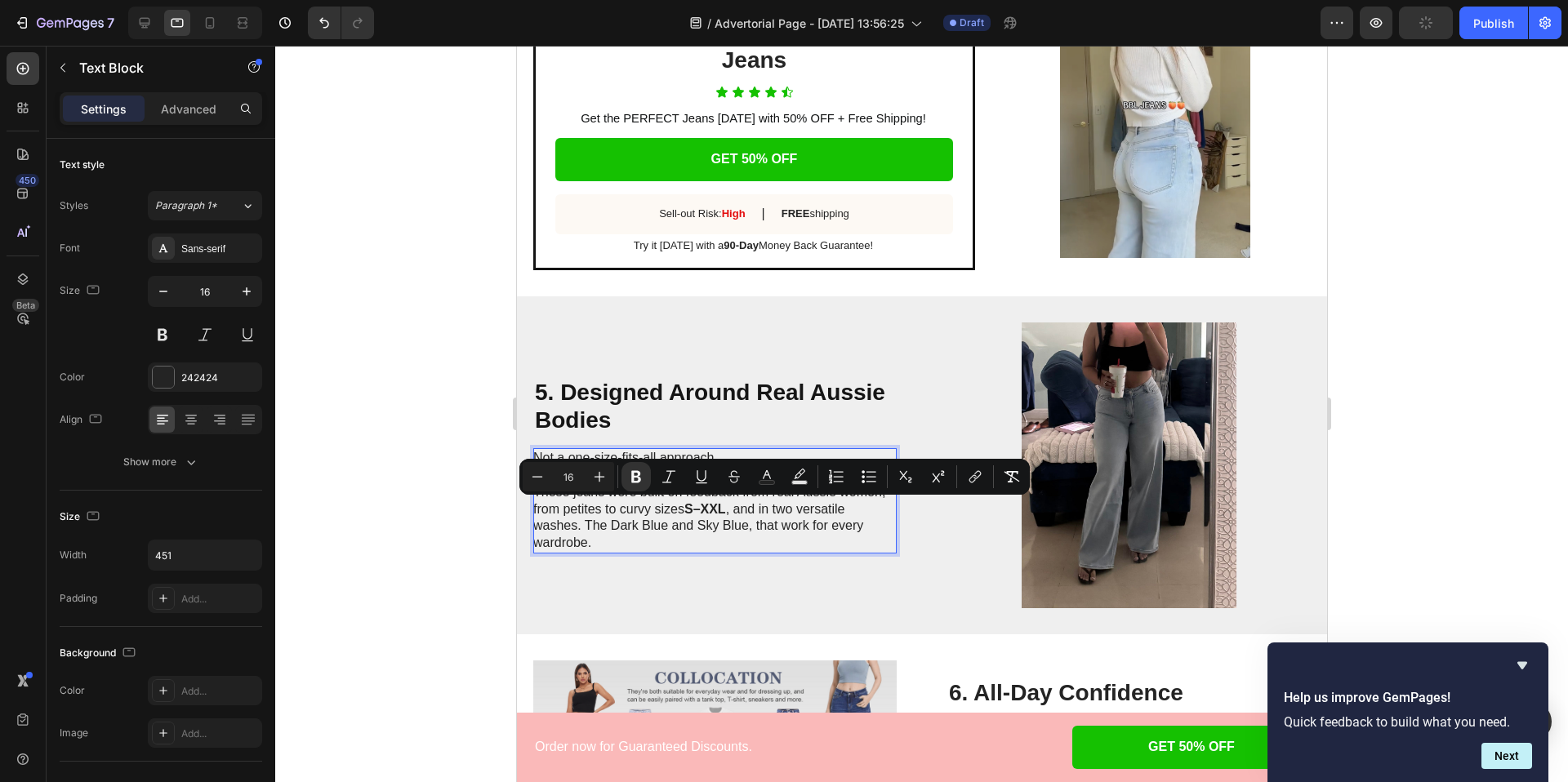
click at [677, 536] on p "These jeans were built on feedback from real Aussie women, from petites to curv…" at bounding box center [713, 518] width 362 height 68
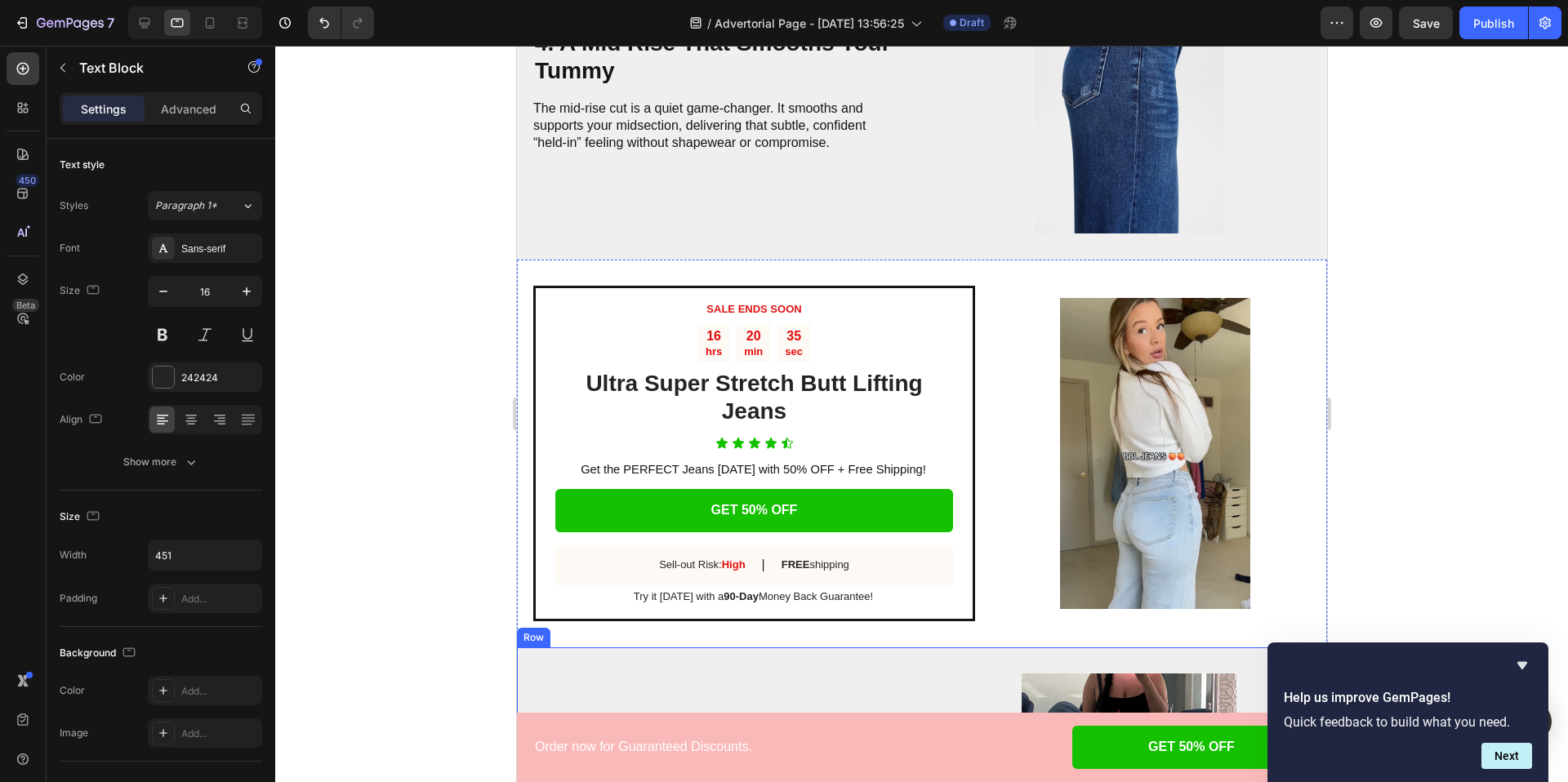
scroll to position [1429, 0]
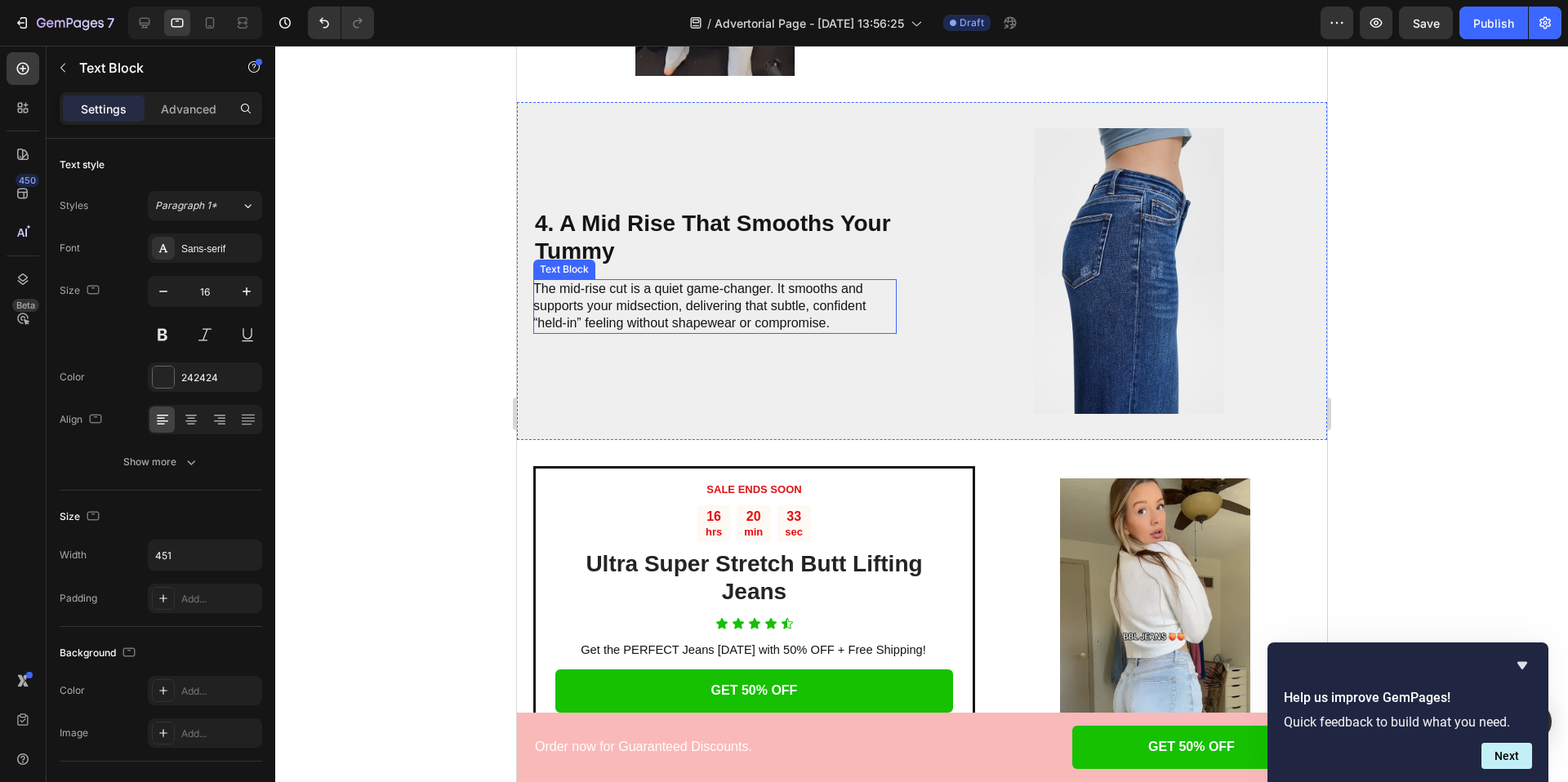
click at [686, 291] on p "The mid-rise cut is a quiet game-changer. It smooths and supports your midsecti…" at bounding box center [713, 305] width 362 height 51
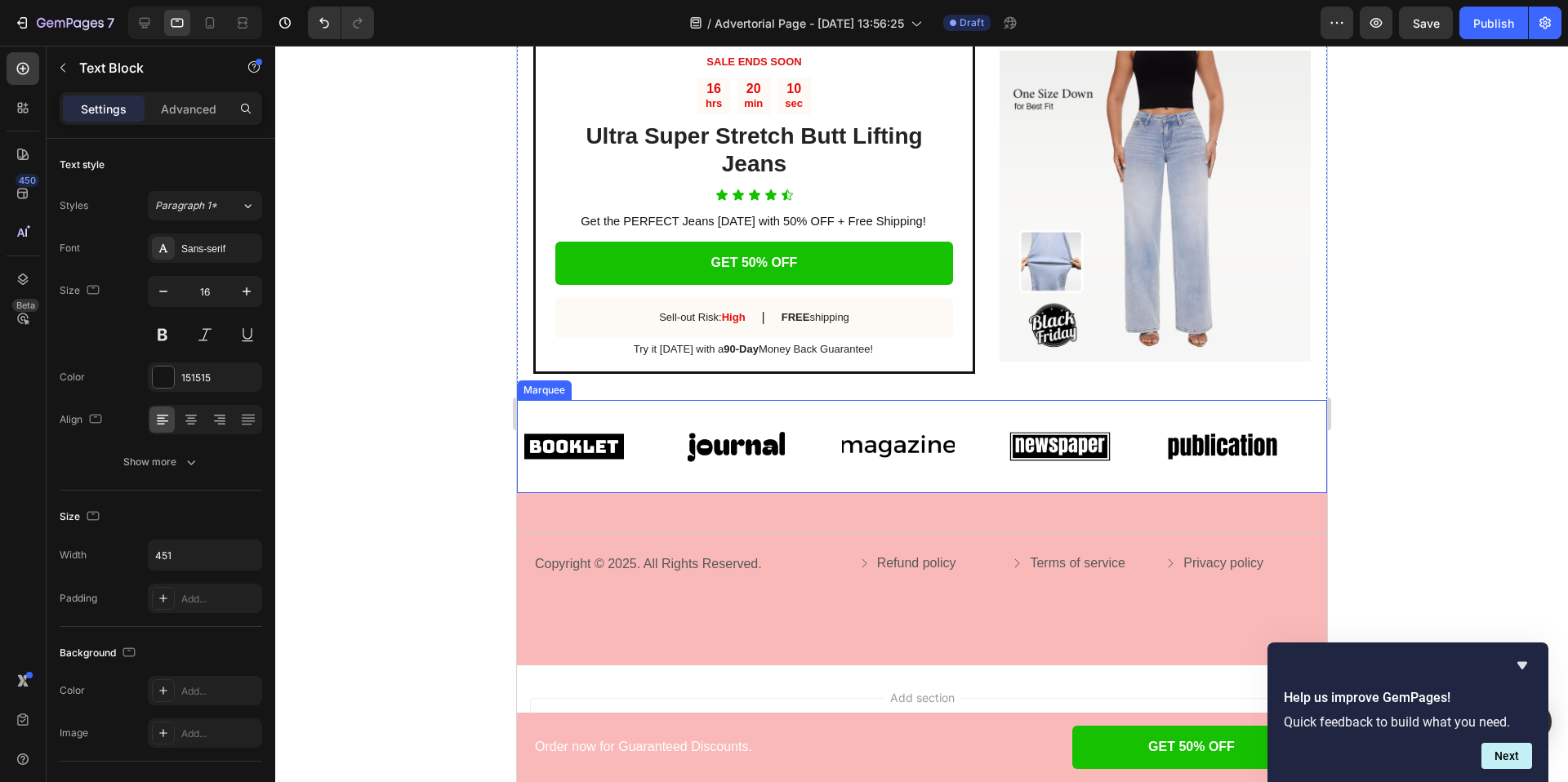
scroll to position [2975, 0]
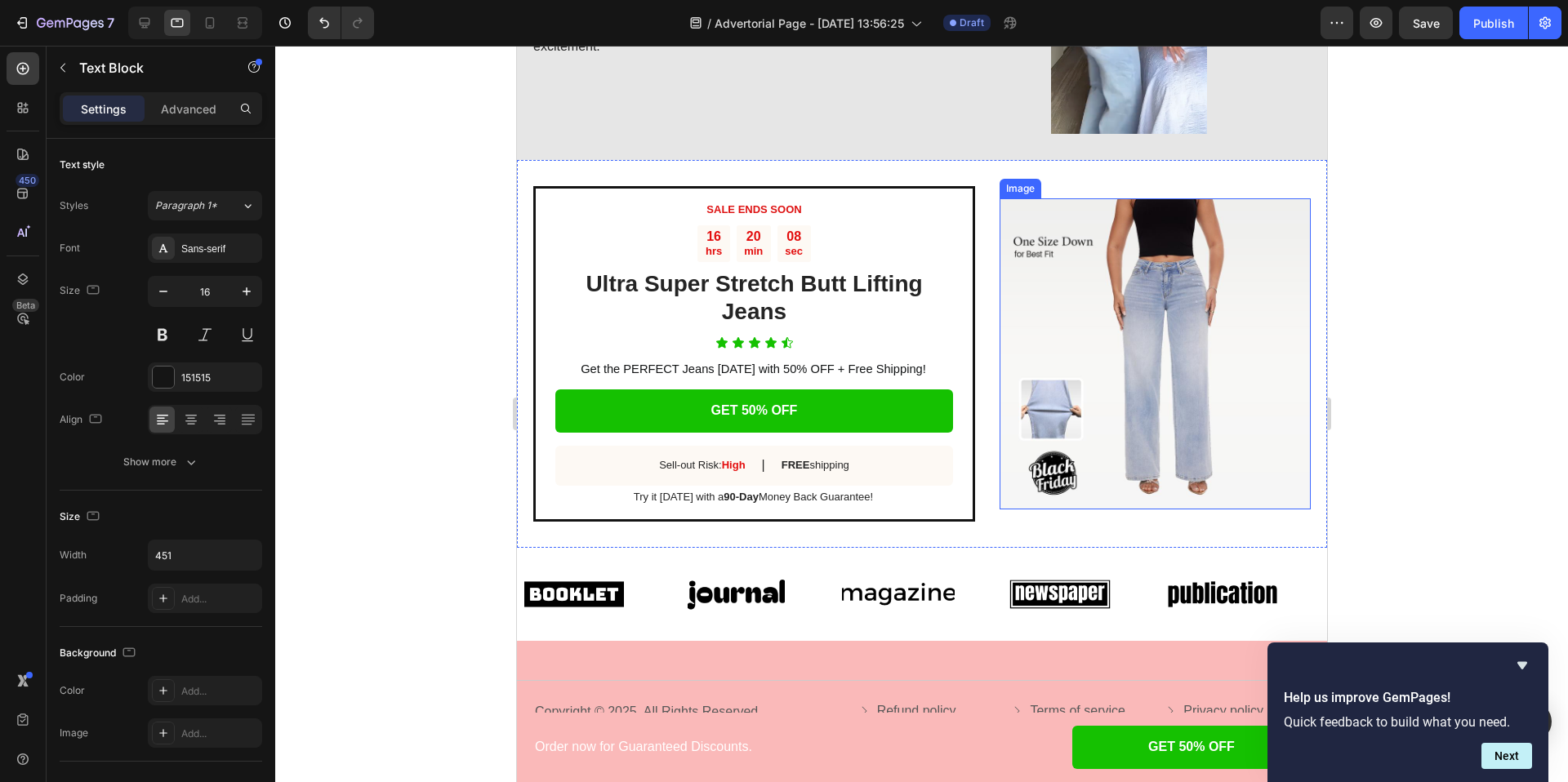
click at [1043, 434] on img at bounding box center [1154, 353] width 311 height 311
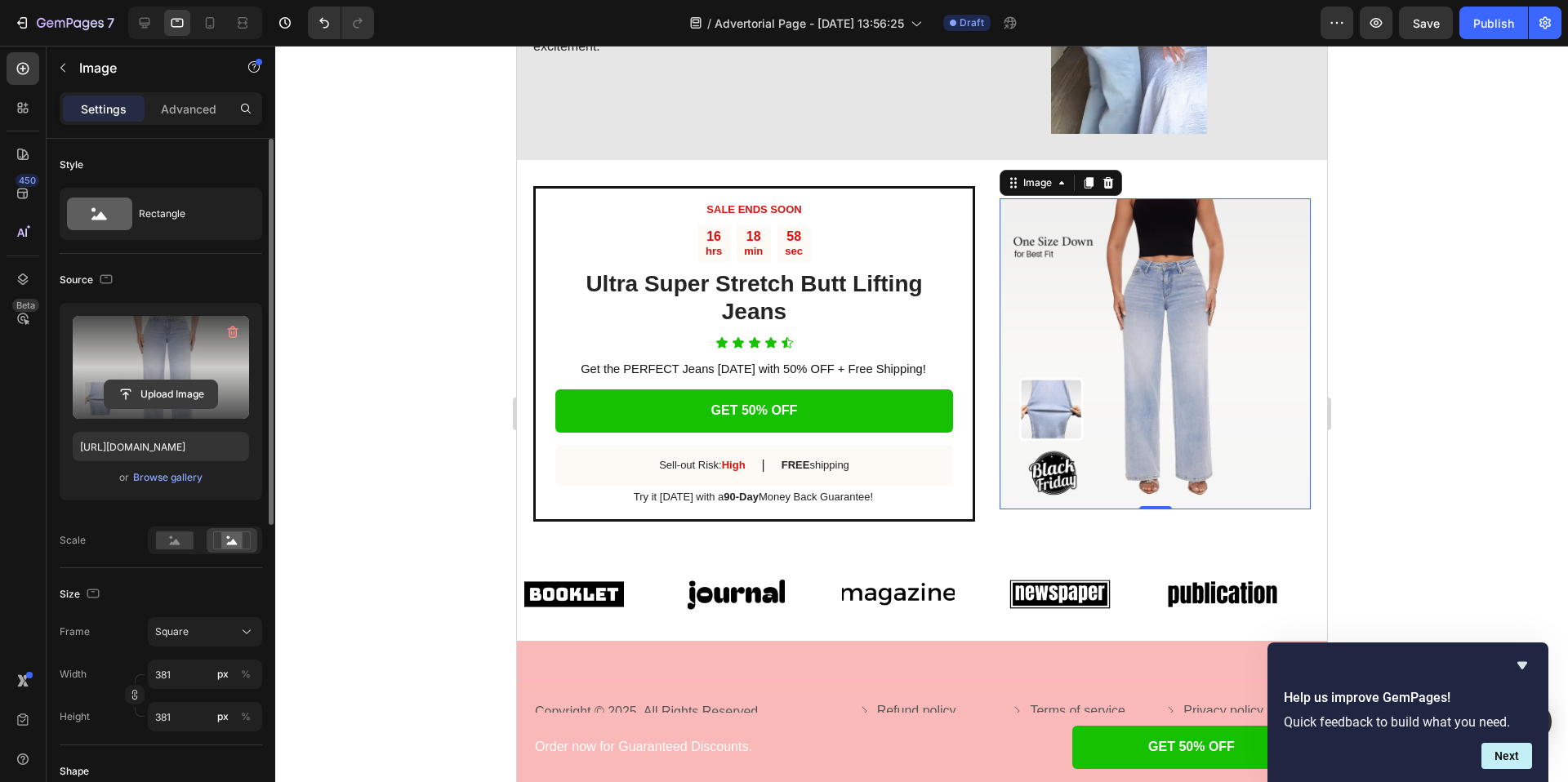
click at [177, 400] on input "file" at bounding box center [160, 394] width 112 height 28
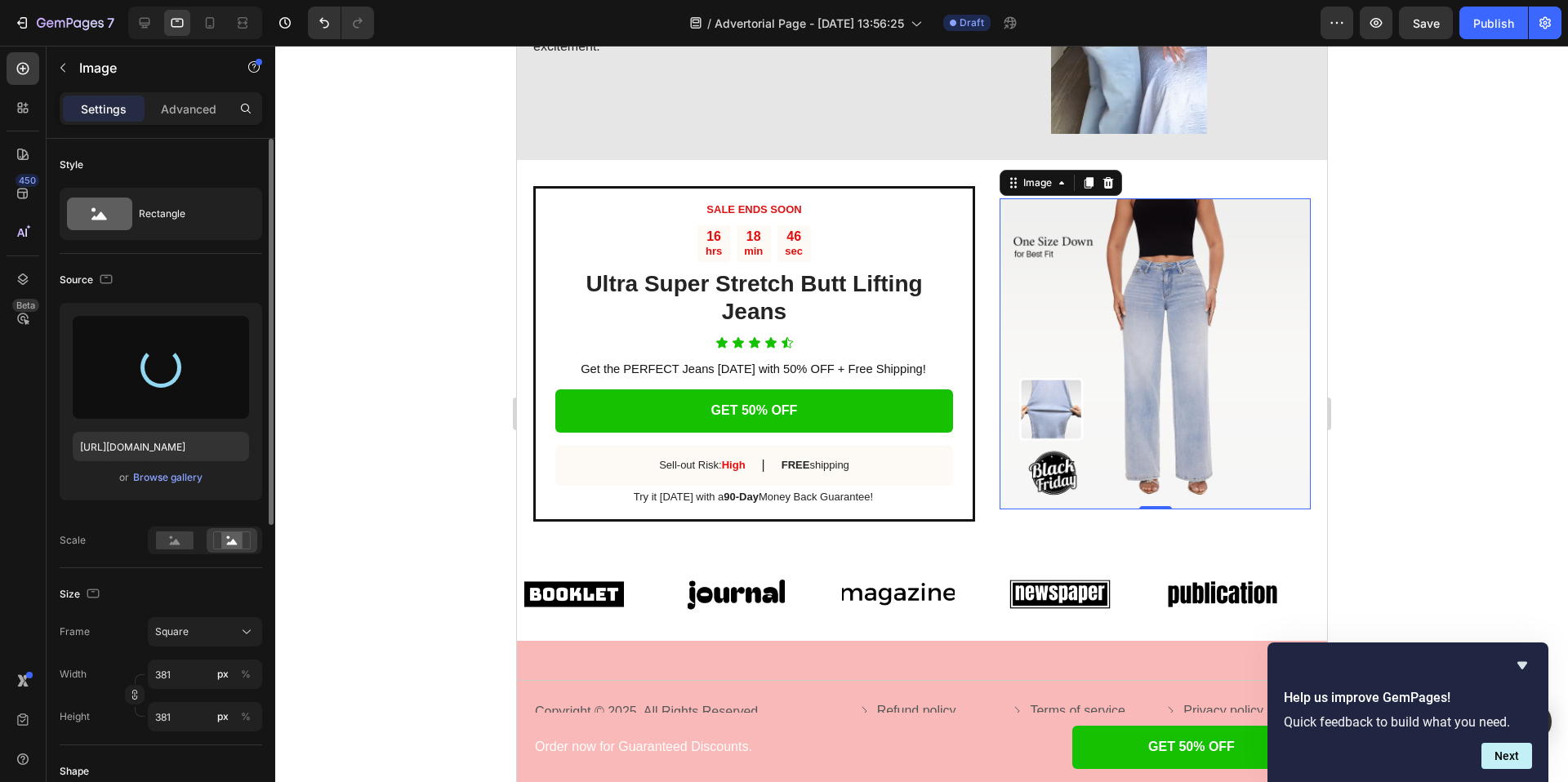
type input "https://cdn.shopify.com/s/files/1/0906/9972/7189/files/gempages_586125443808101…"
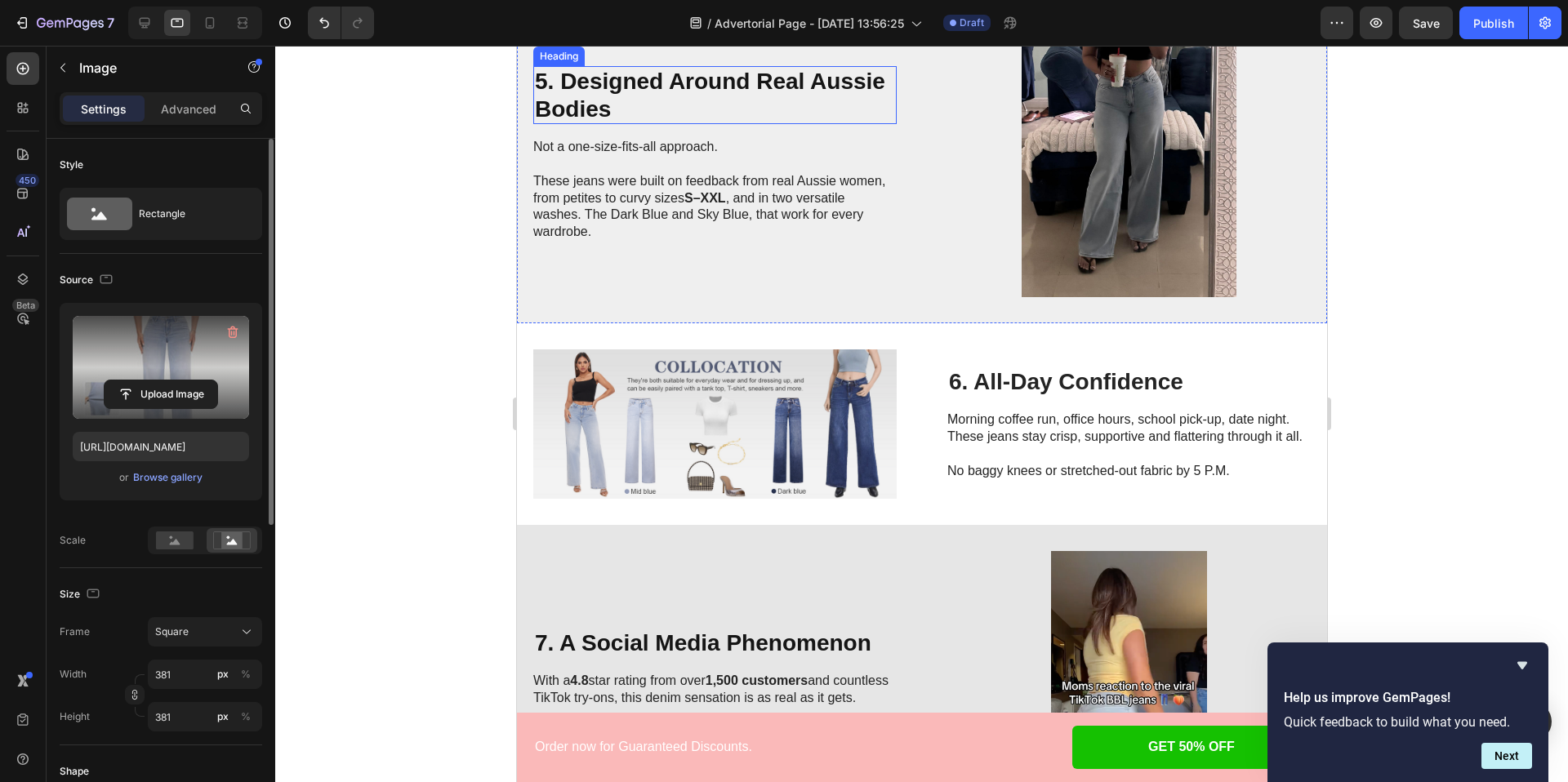
scroll to position [3241, 0]
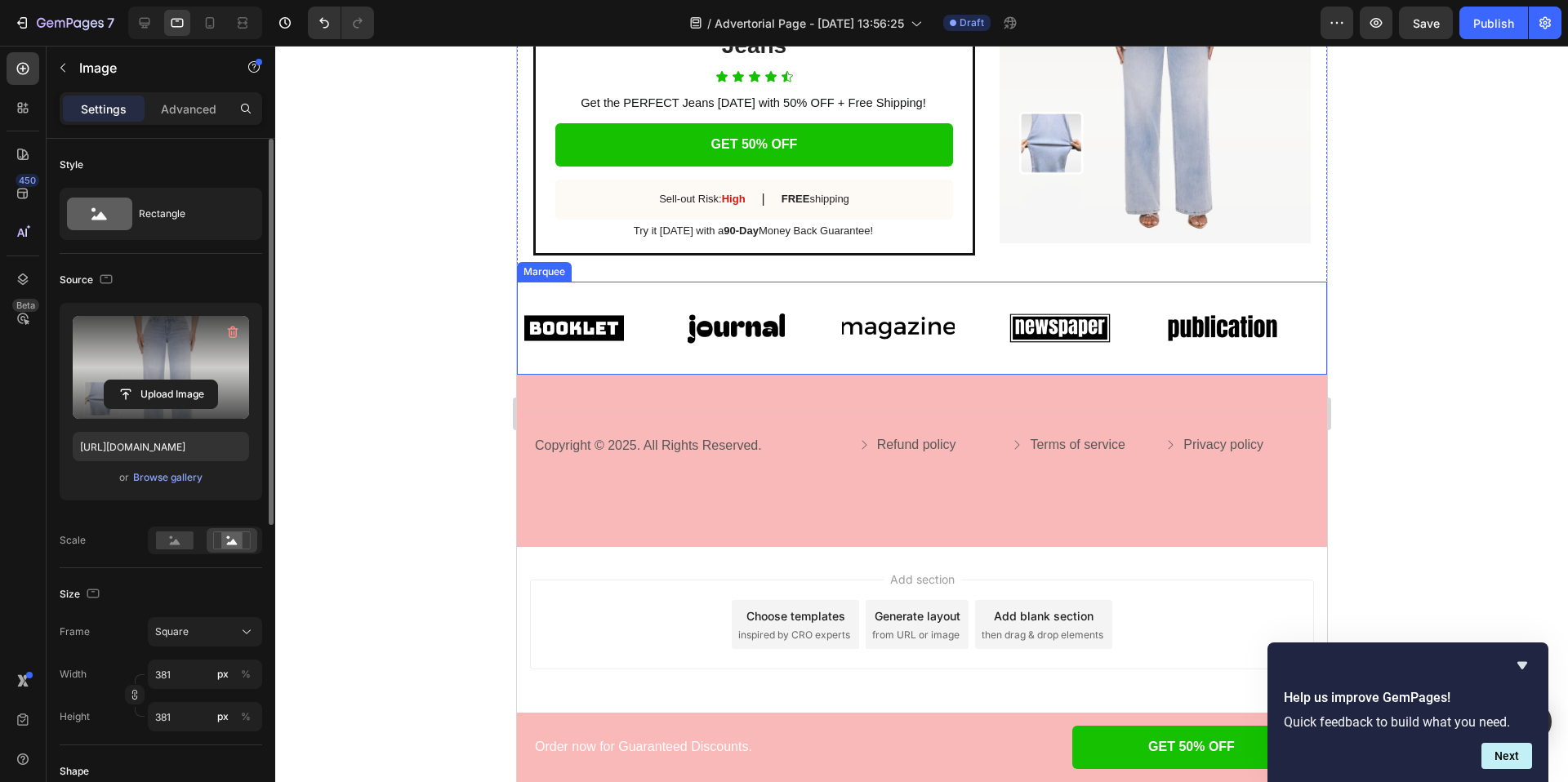
click at [669, 305] on div "Image" at bounding box center [598, 328] width 162 height 68
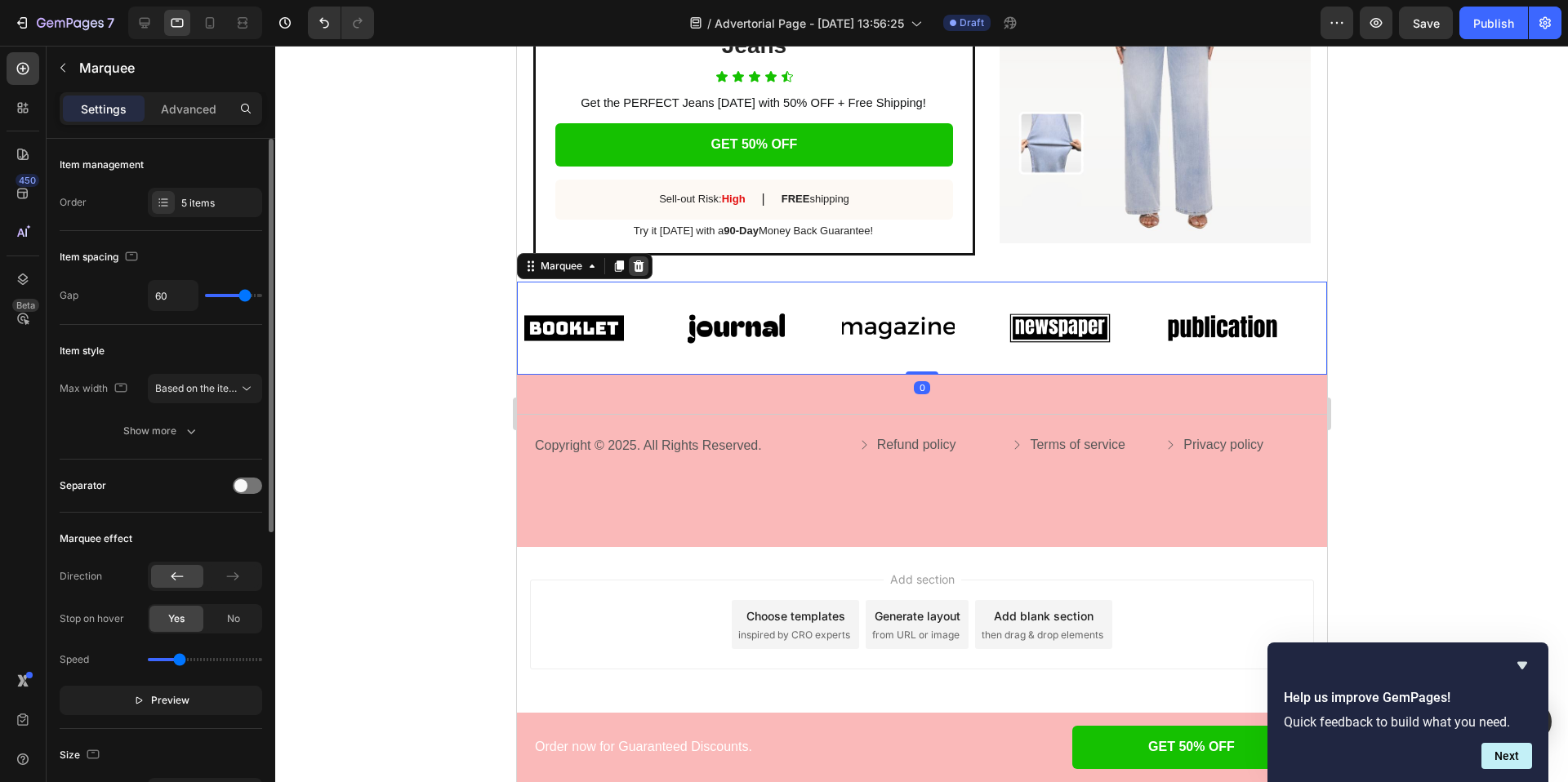
click at [640, 264] on icon at bounding box center [638, 266] width 11 height 11
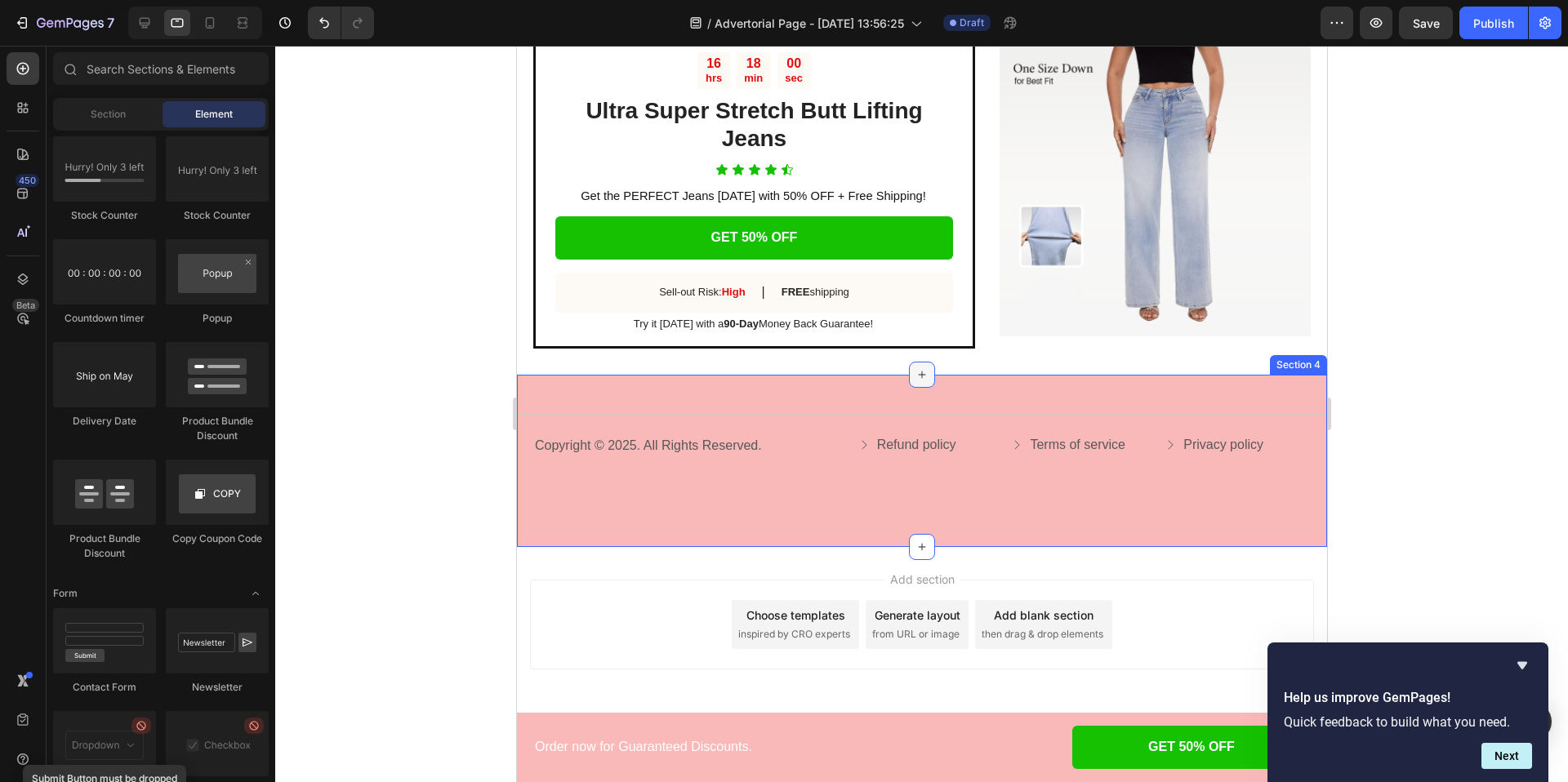
click at [918, 375] on icon at bounding box center [920, 374] width 13 height 13
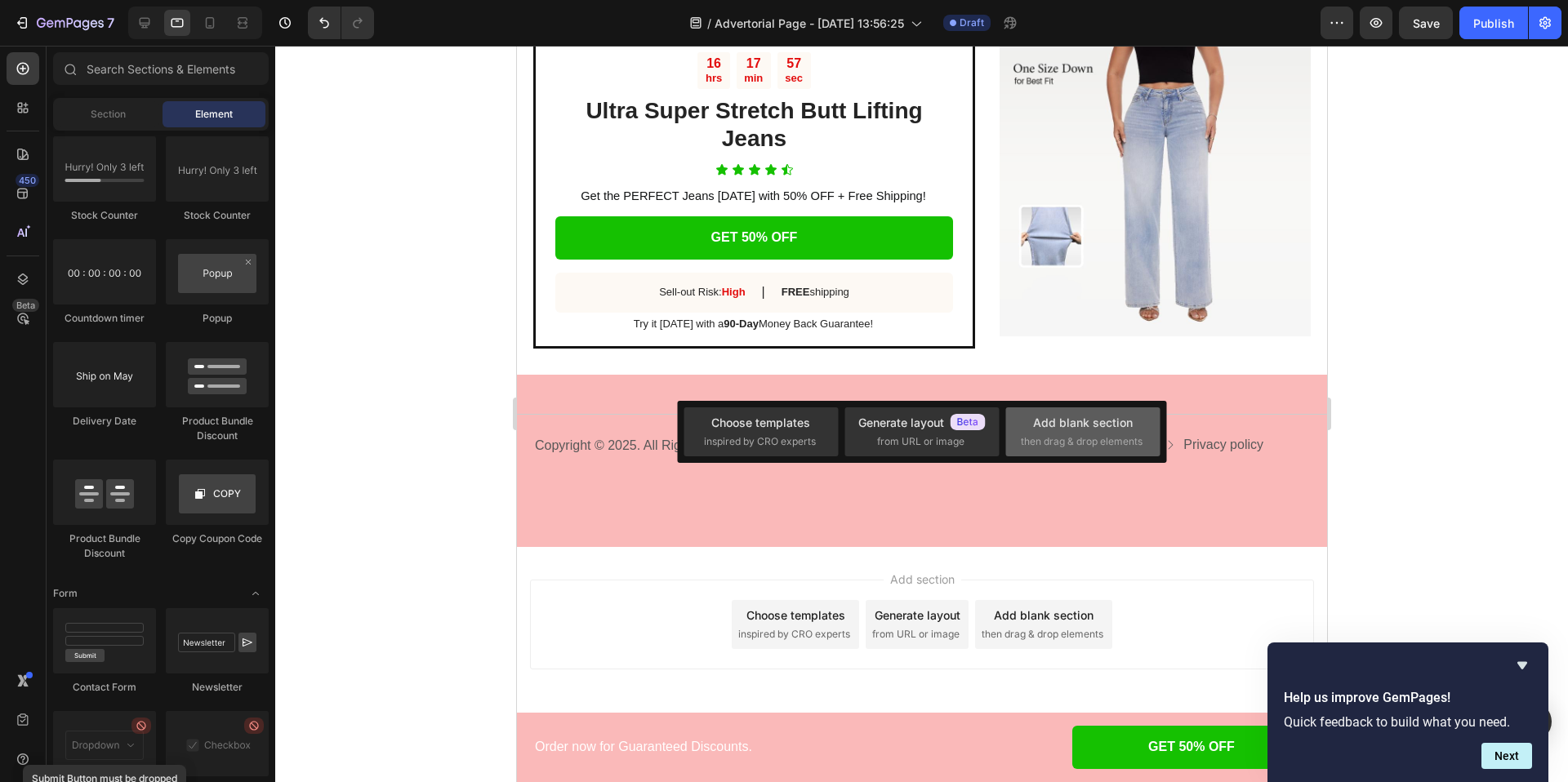
click at [1072, 441] on span "then drag & drop elements" at bounding box center [1081, 442] width 121 height 15
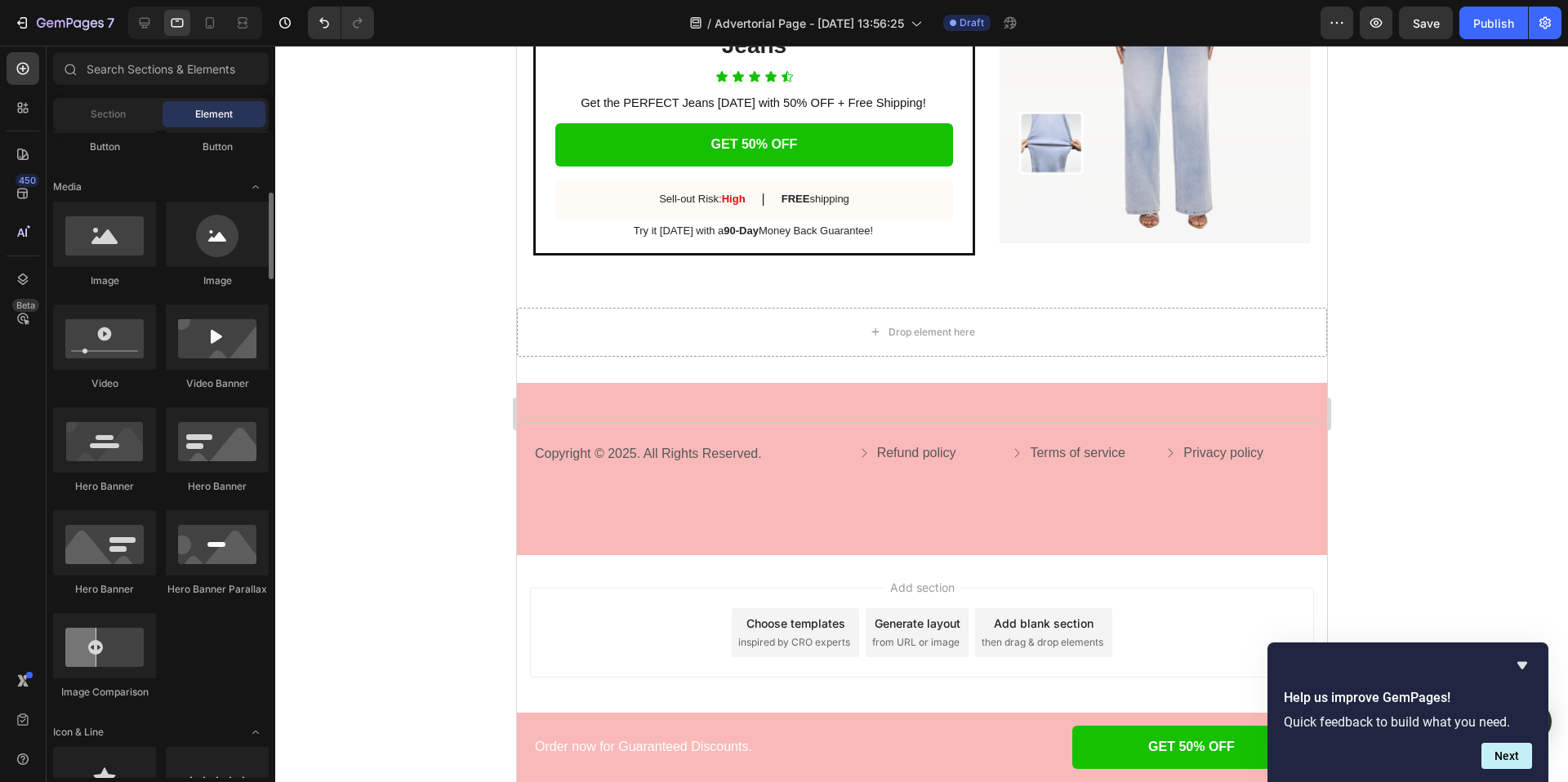
scroll to position [467, 0]
click at [125, 663] on div at bounding box center [103, 649] width 102 height 66
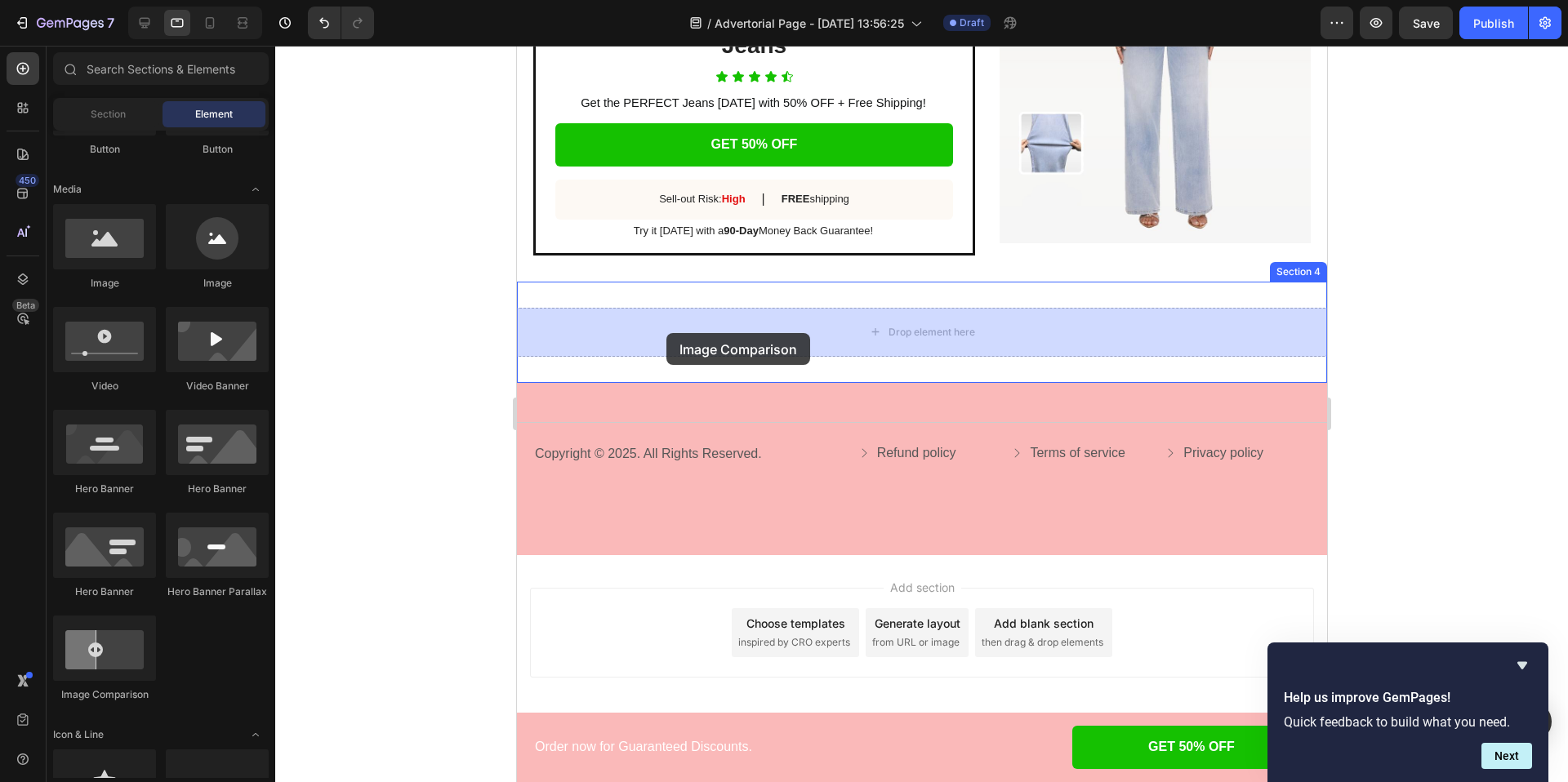
drag, startPoint x: 637, startPoint y: 684, endPoint x: 667, endPoint y: 331, distance: 354.3
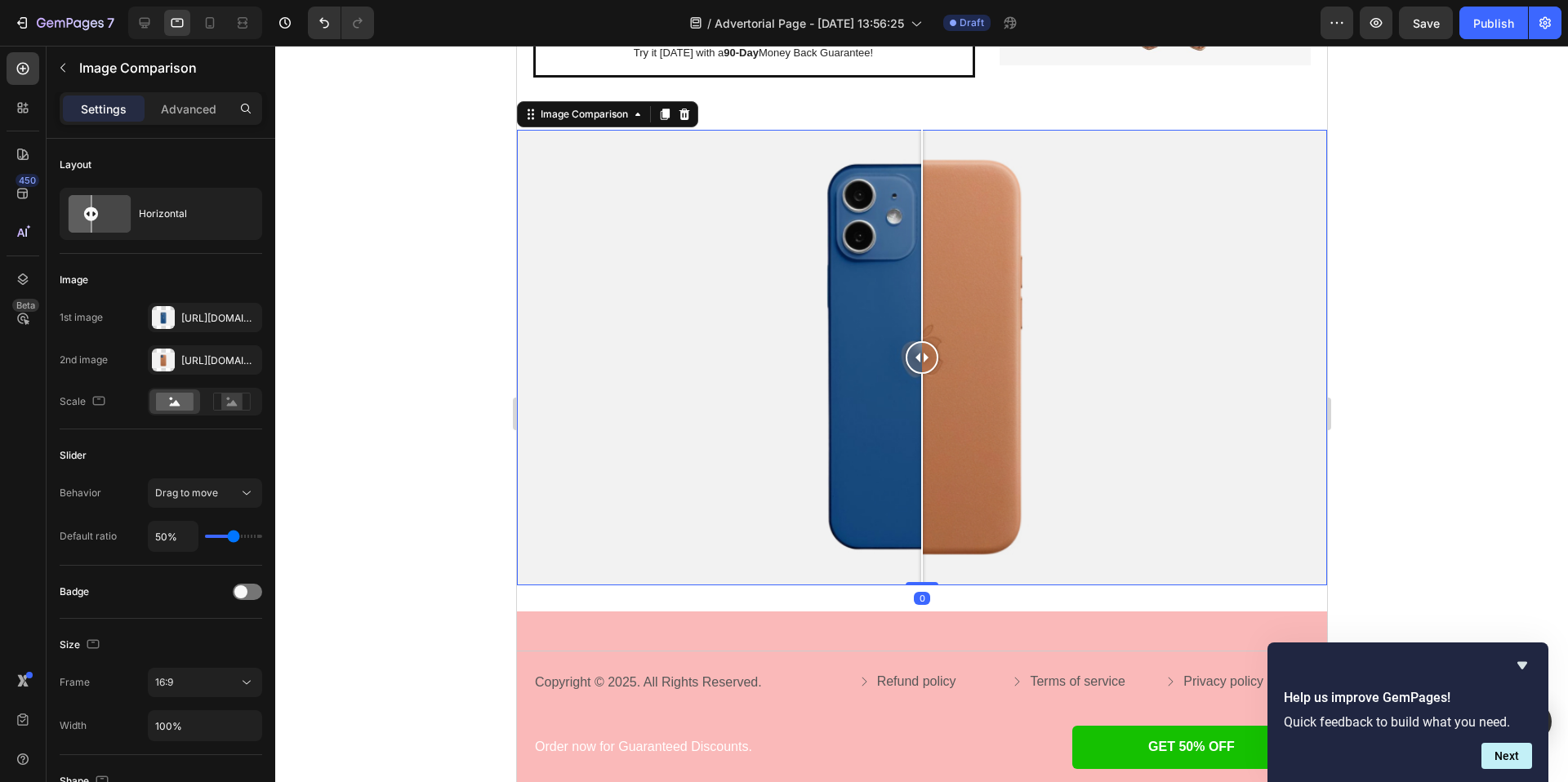
scroll to position [3421, 0]
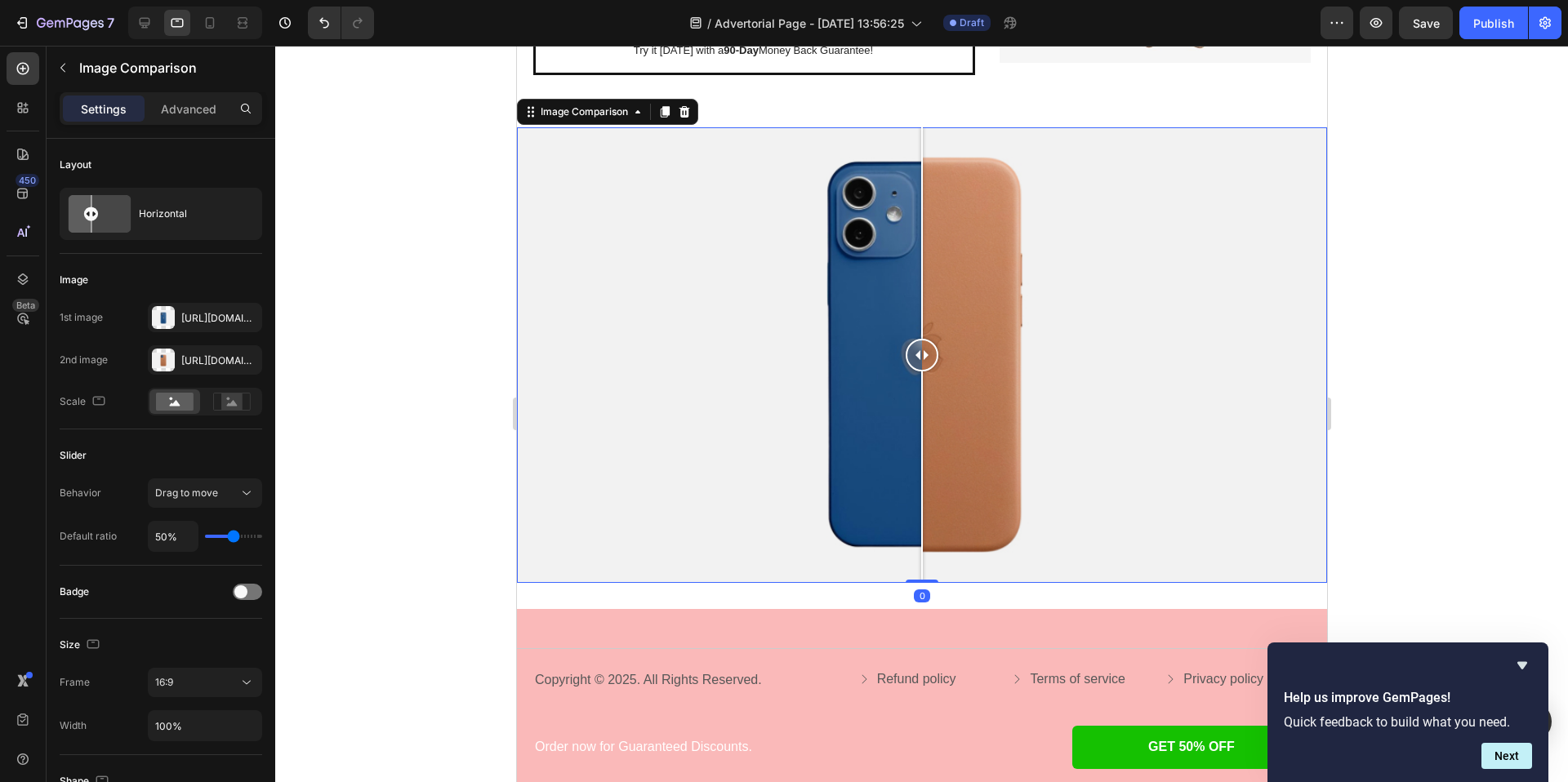
click at [752, 396] on div at bounding box center [921, 355] width 810 height 456
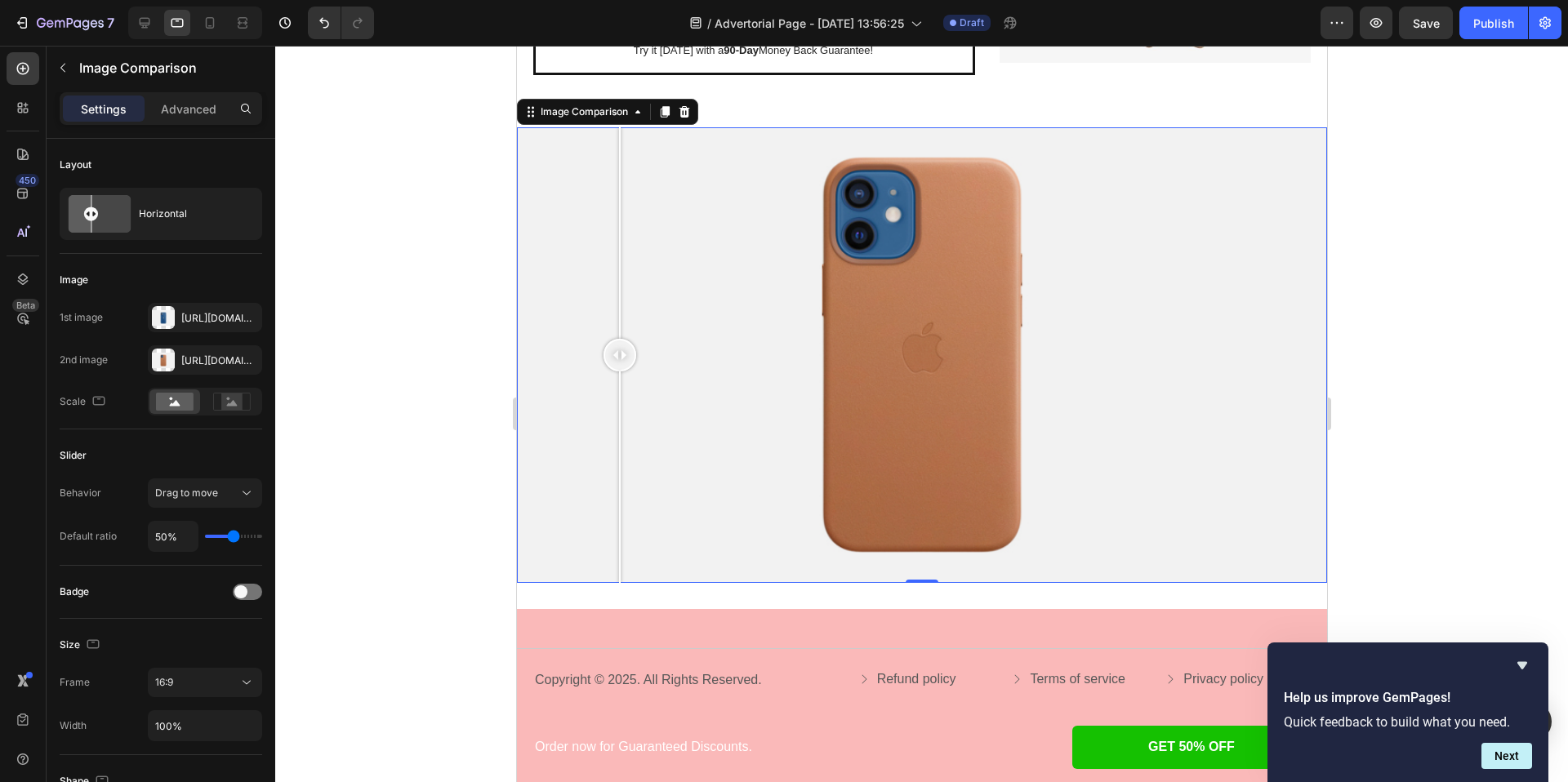
drag, startPoint x: 758, startPoint y: 359, endPoint x: 622, endPoint y: 256, distance: 170.6
click at [622, 256] on div at bounding box center [619, 355] width 33 height 456
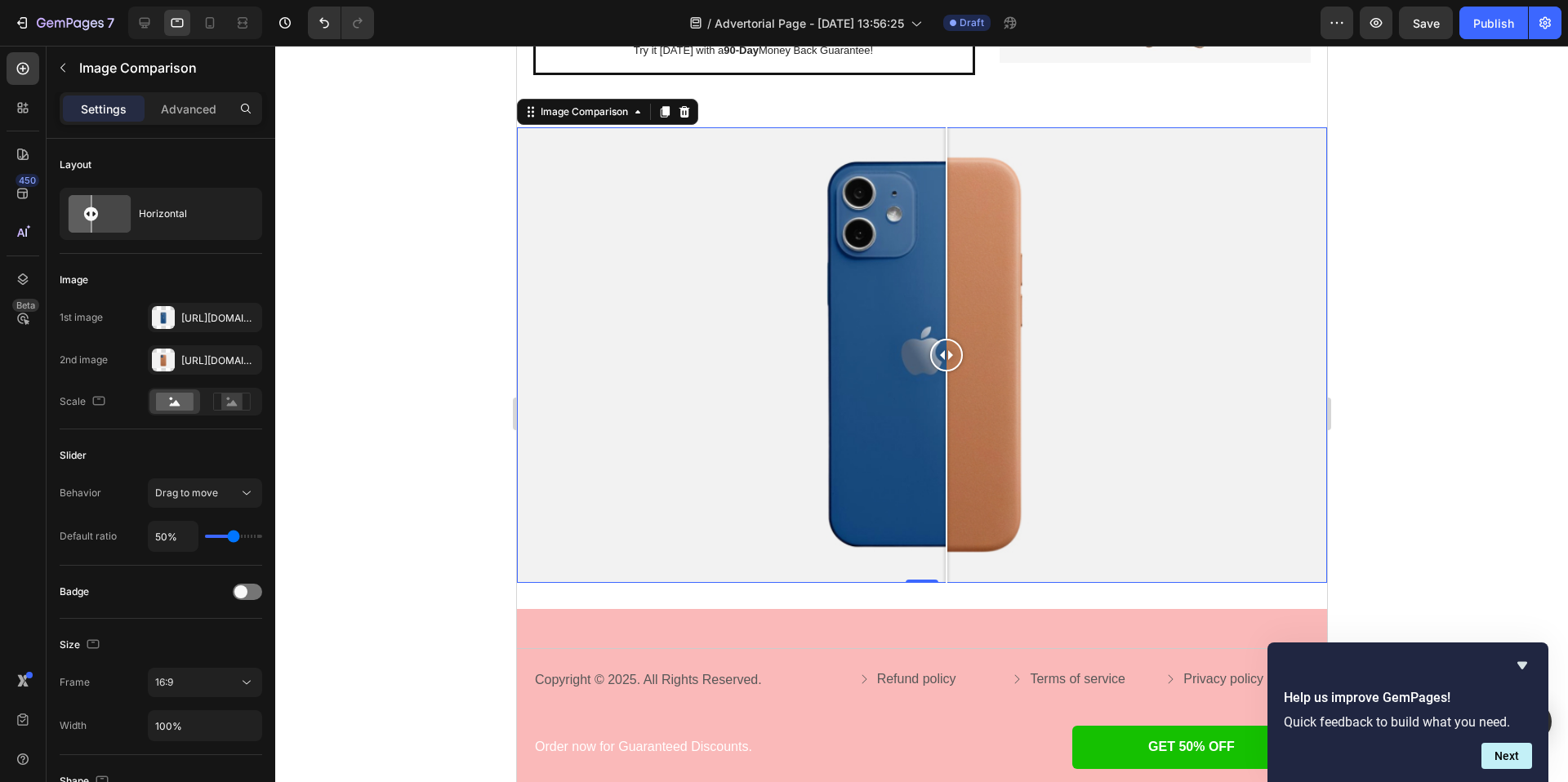
drag, startPoint x: 622, startPoint y: 353, endPoint x: 945, endPoint y: 356, distance: 323.0
click at [945, 356] on div at bounding box center [945, 355] width 33 height 33
click at [244, 318] on icon "button" at bounding box center [245, 316] width 7 height 7
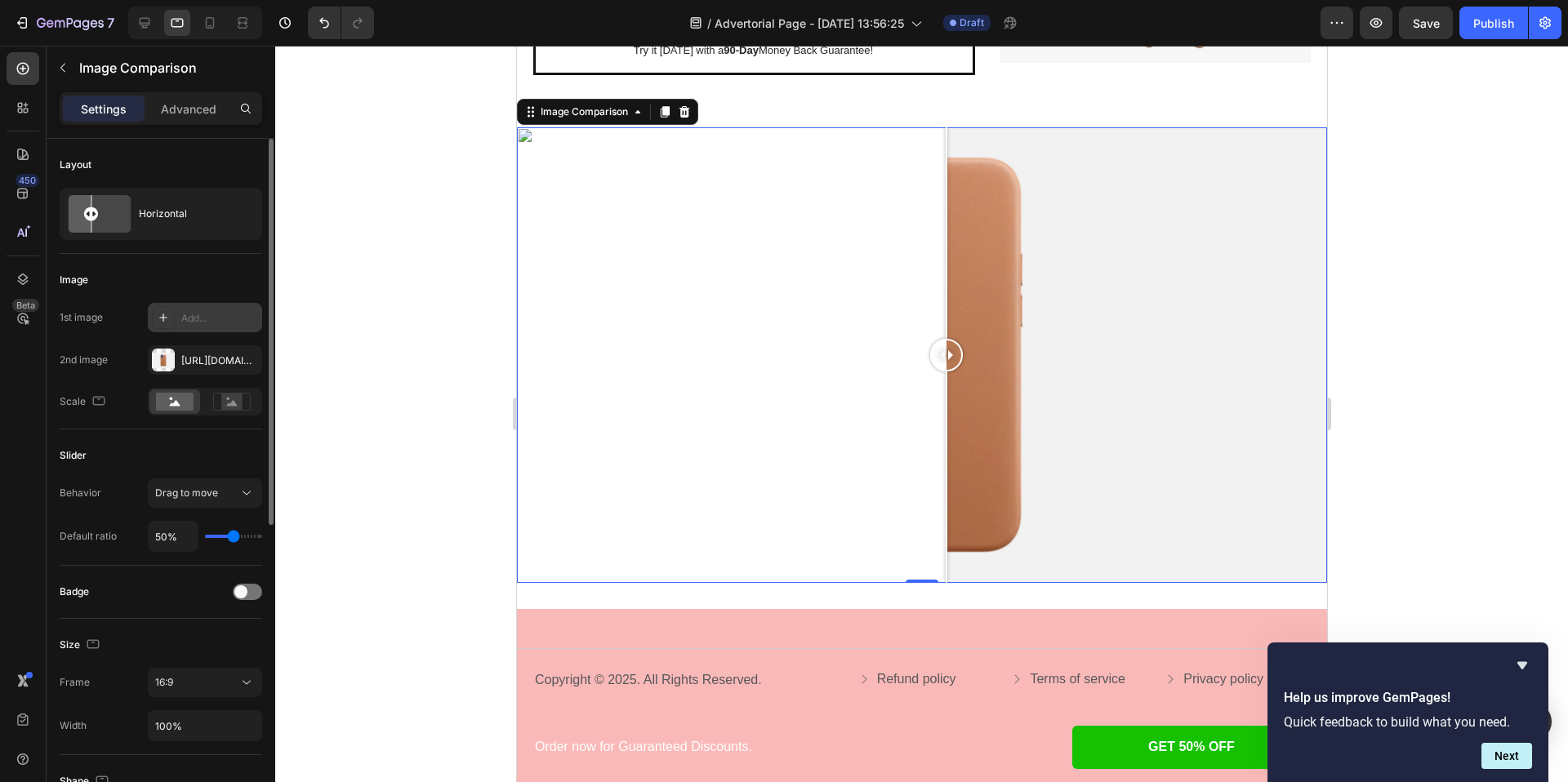
click at [191, 316] on div "Add..." at bounding box center [219, 318] width 77 height 15
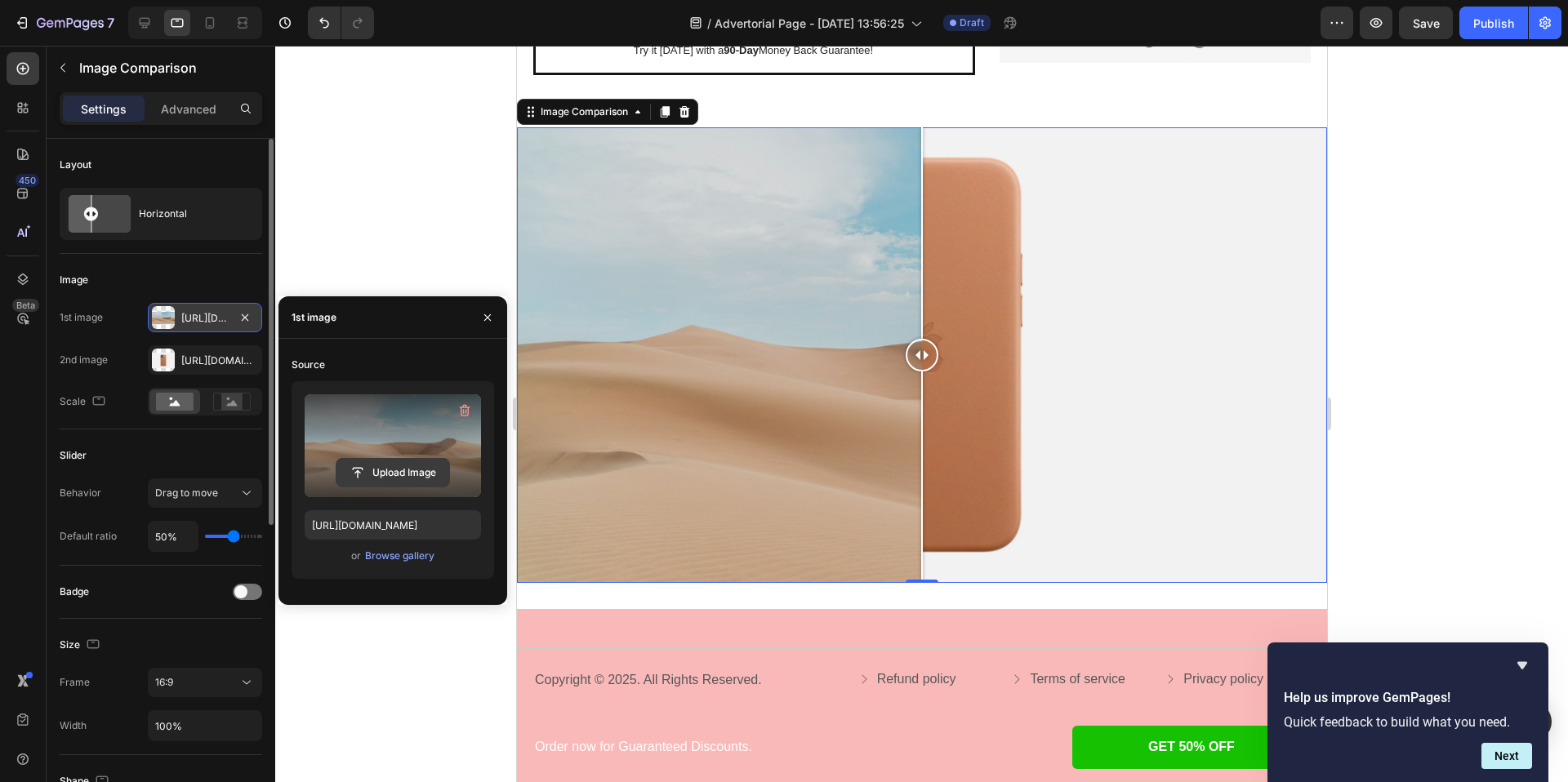
click at [377, 479] on input "file" at bounding box center [392, 473] width 112 height 28
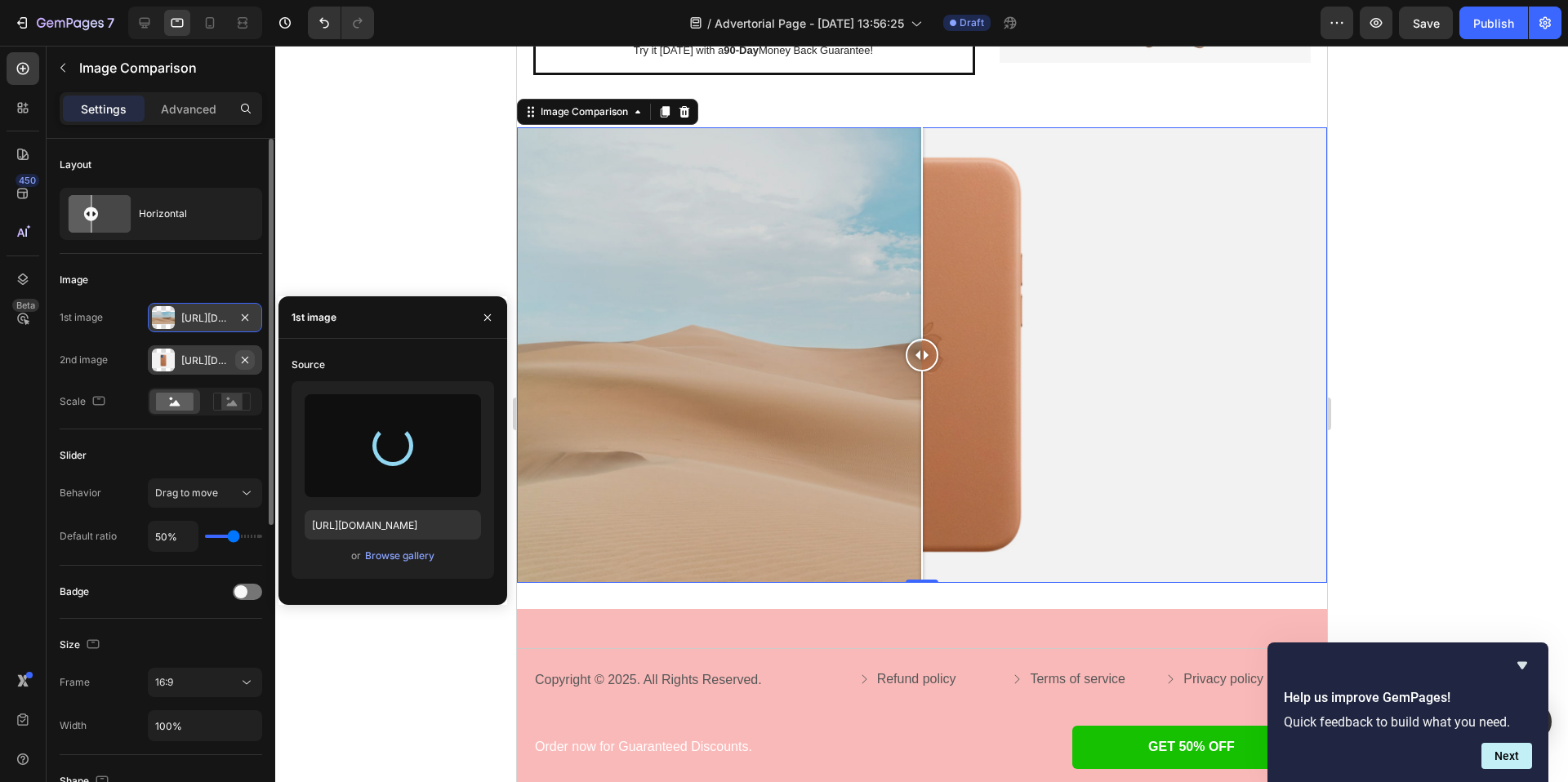
type input "[URL][DOMAIN_NAME]"
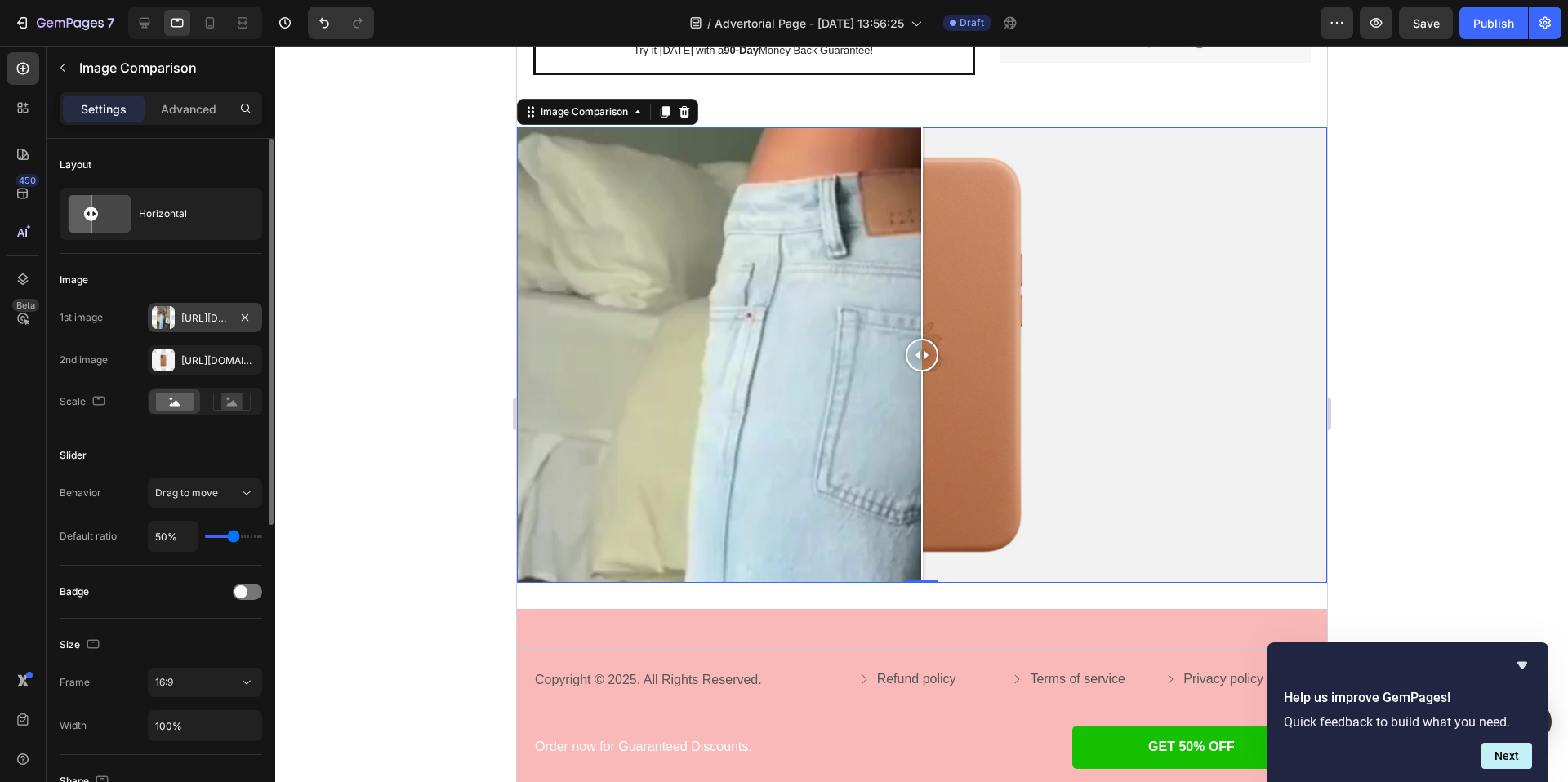
type input "49%"
type input "49"
type input "43%"
type input "43"
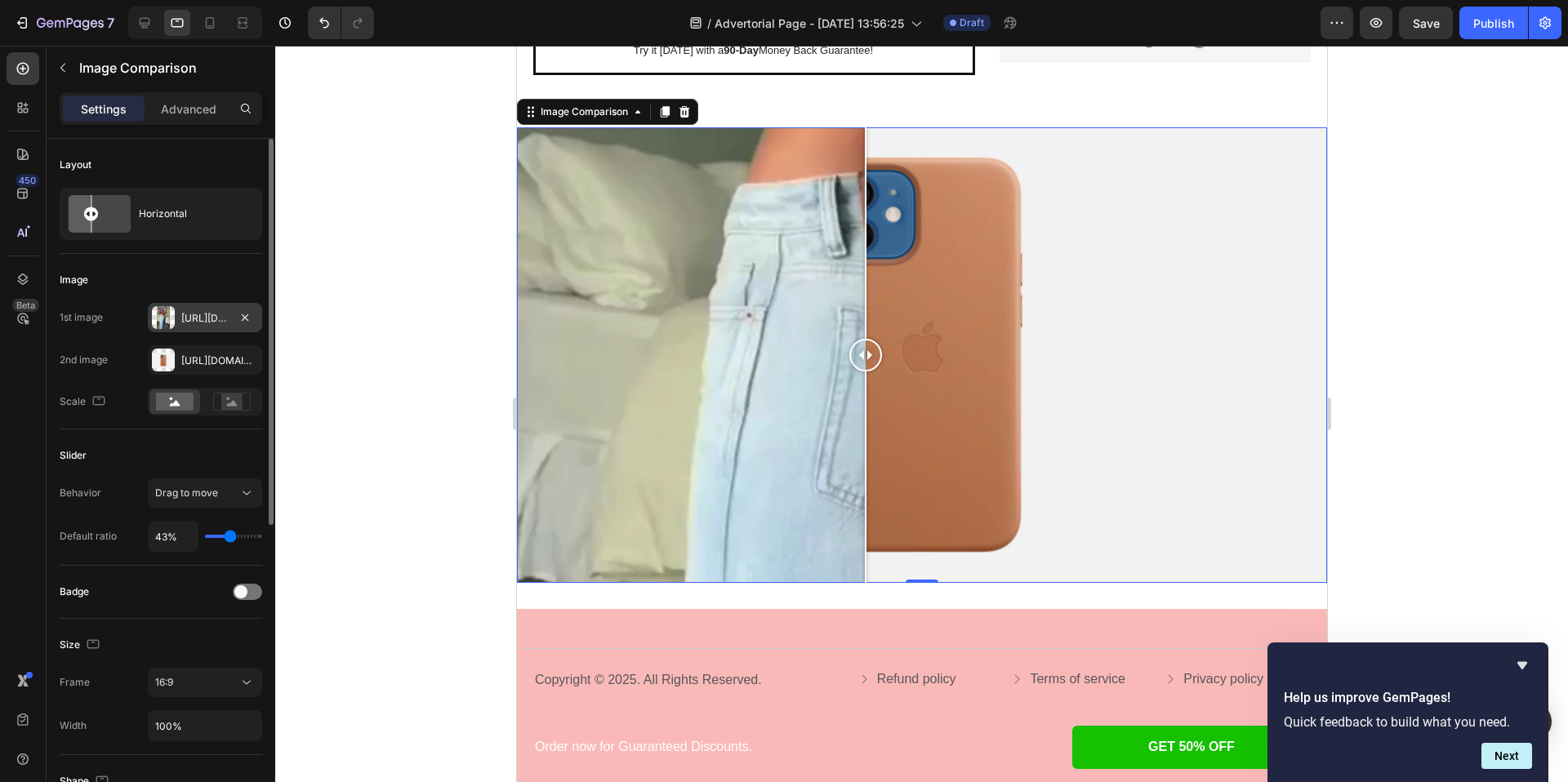
type input "22%"
type input "22"
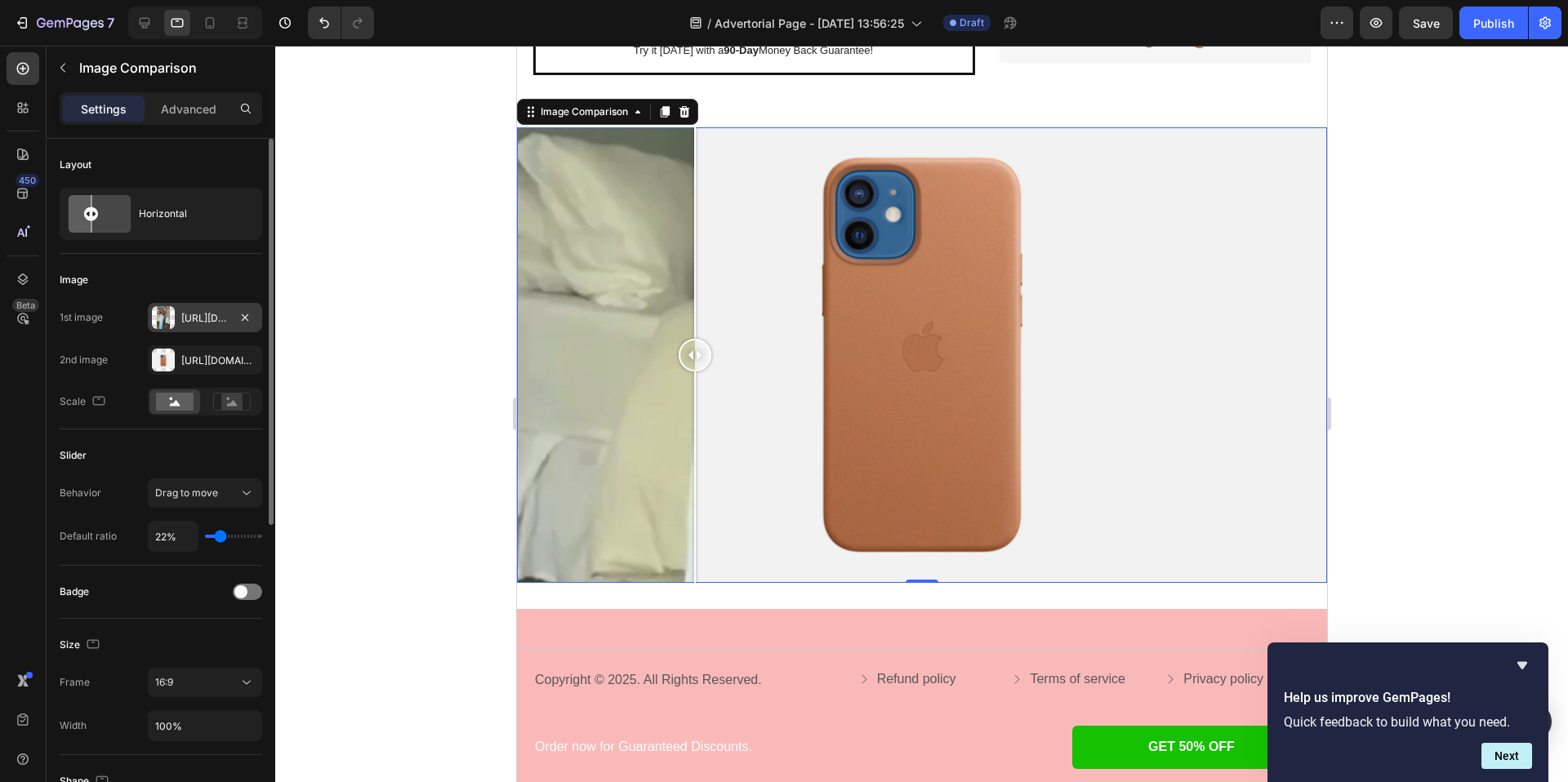
type input "20%"
type input "20"
type input "21%"
type input "21"
type input "25%"
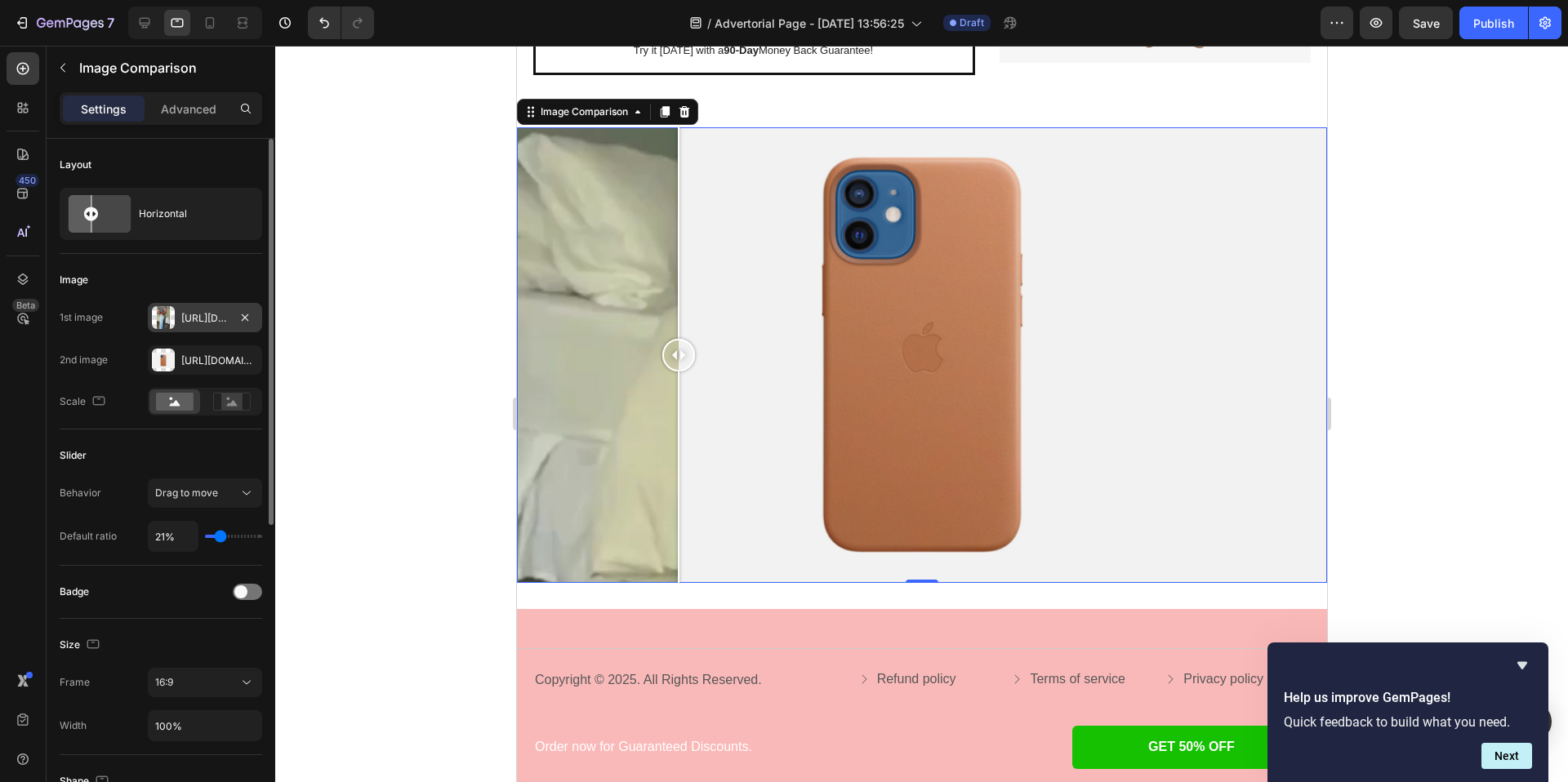
type input "25"
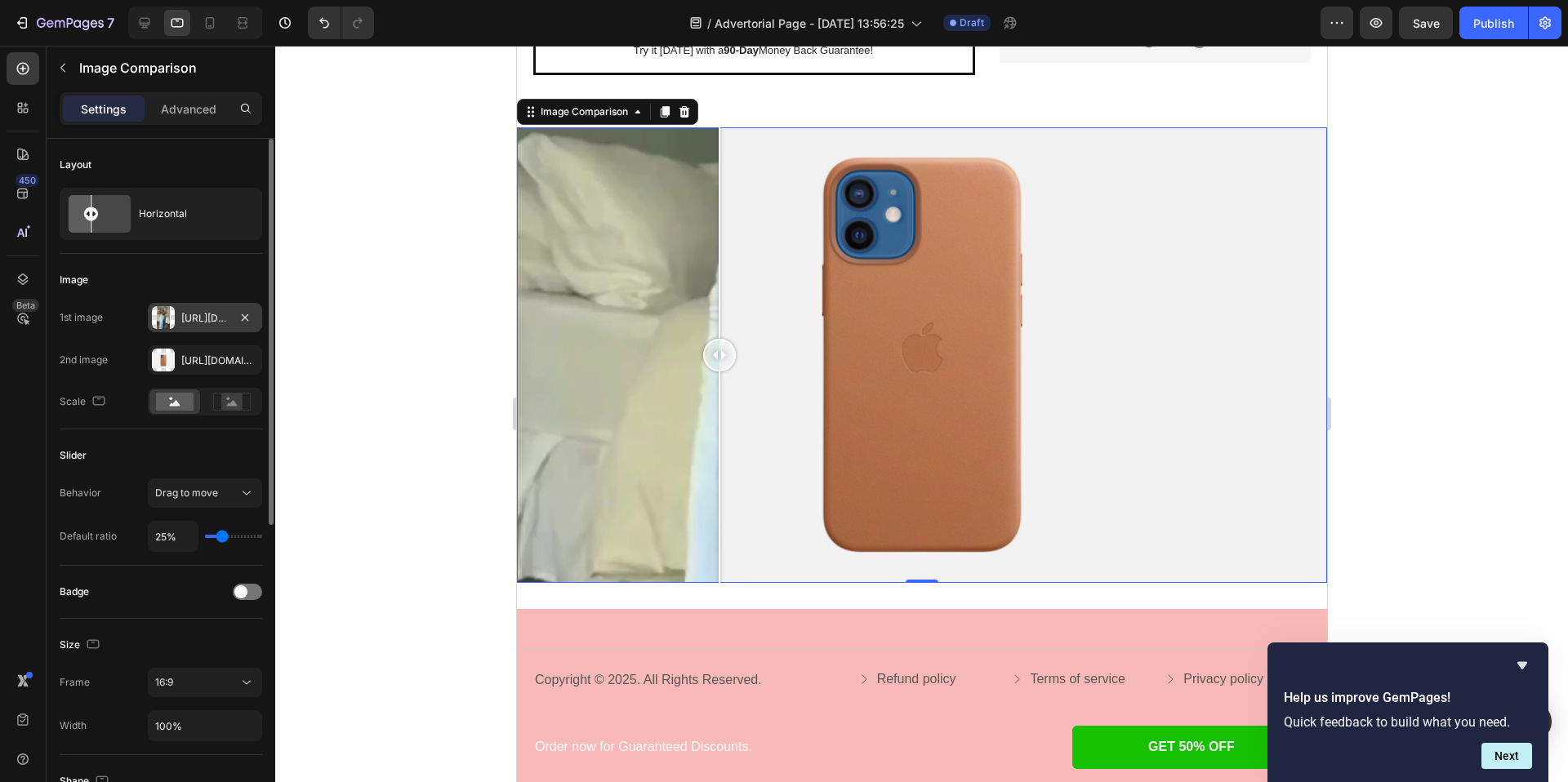
type input "35%"
type input "35"
type input "50%"
type input "50"
type input "62%"
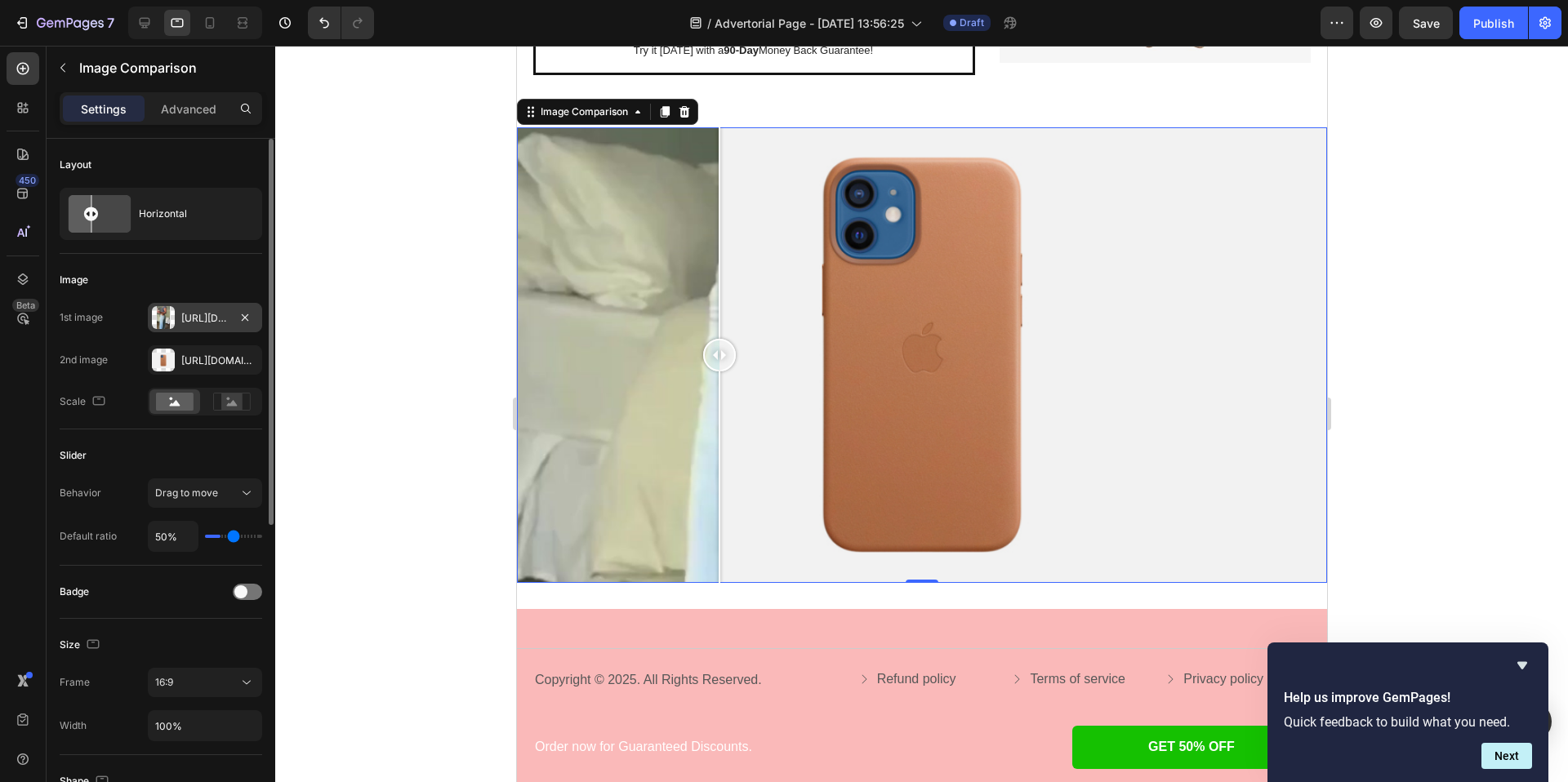
type input "62"
type input "71%"
type input "71"
type input "85%"
type input "85"
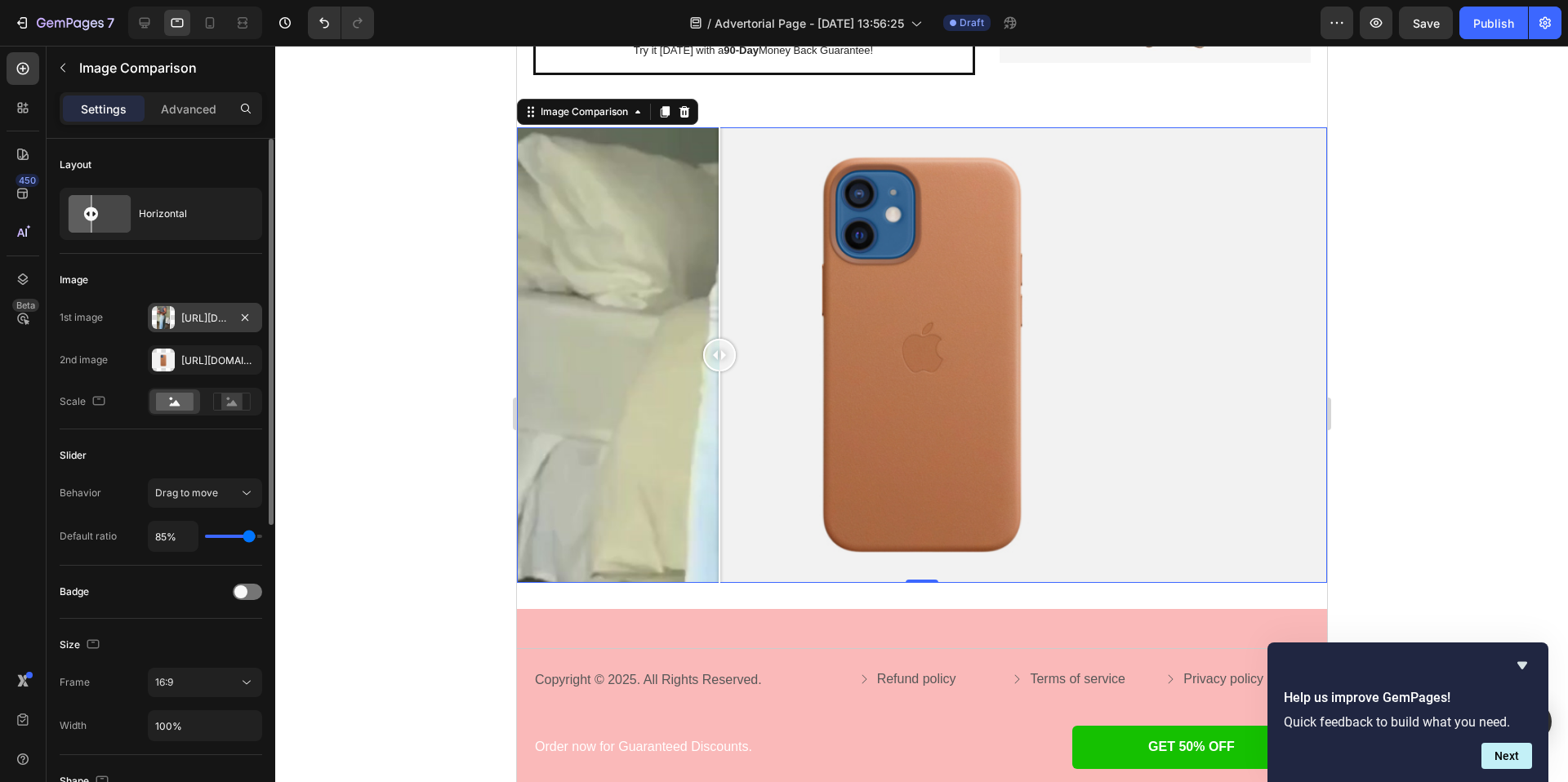
type input "99%"
type input "99"
type input "100%"
type input "100"
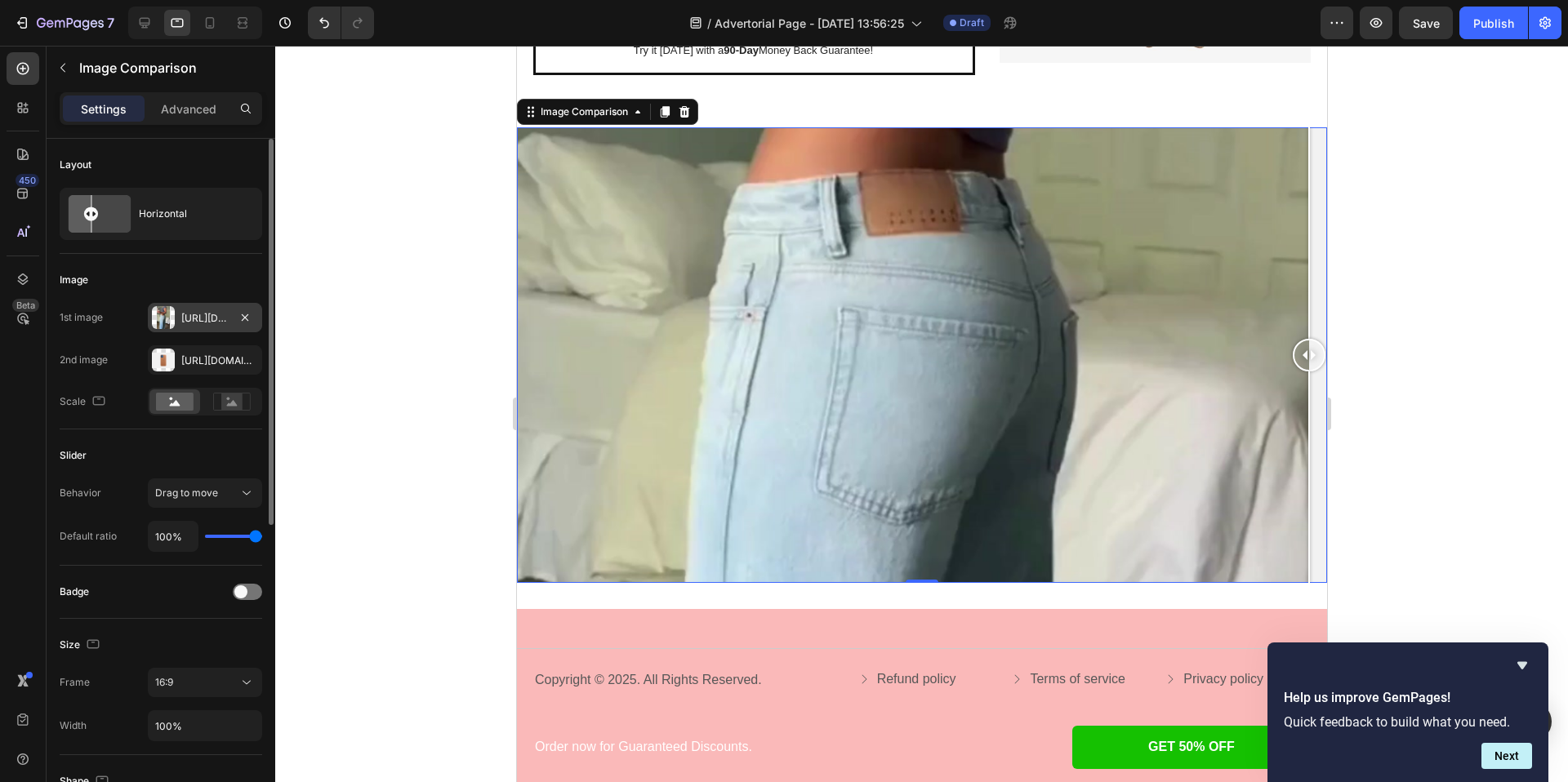
type input "83%"
type input "83"
type input "51%"
type input "51"
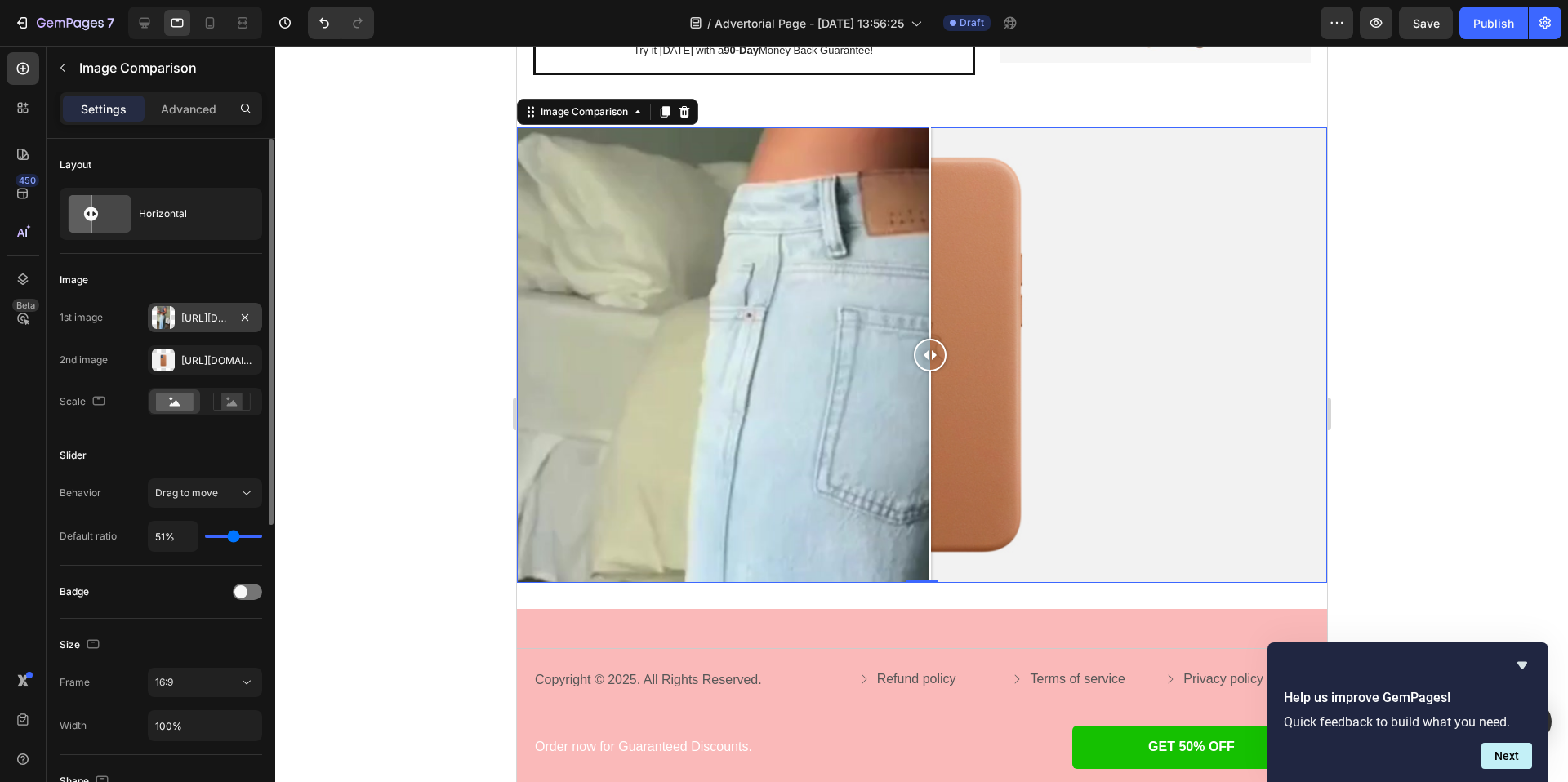
type input "27%"
type input "27"
type input "16%"
type input "16"
type input "13%"
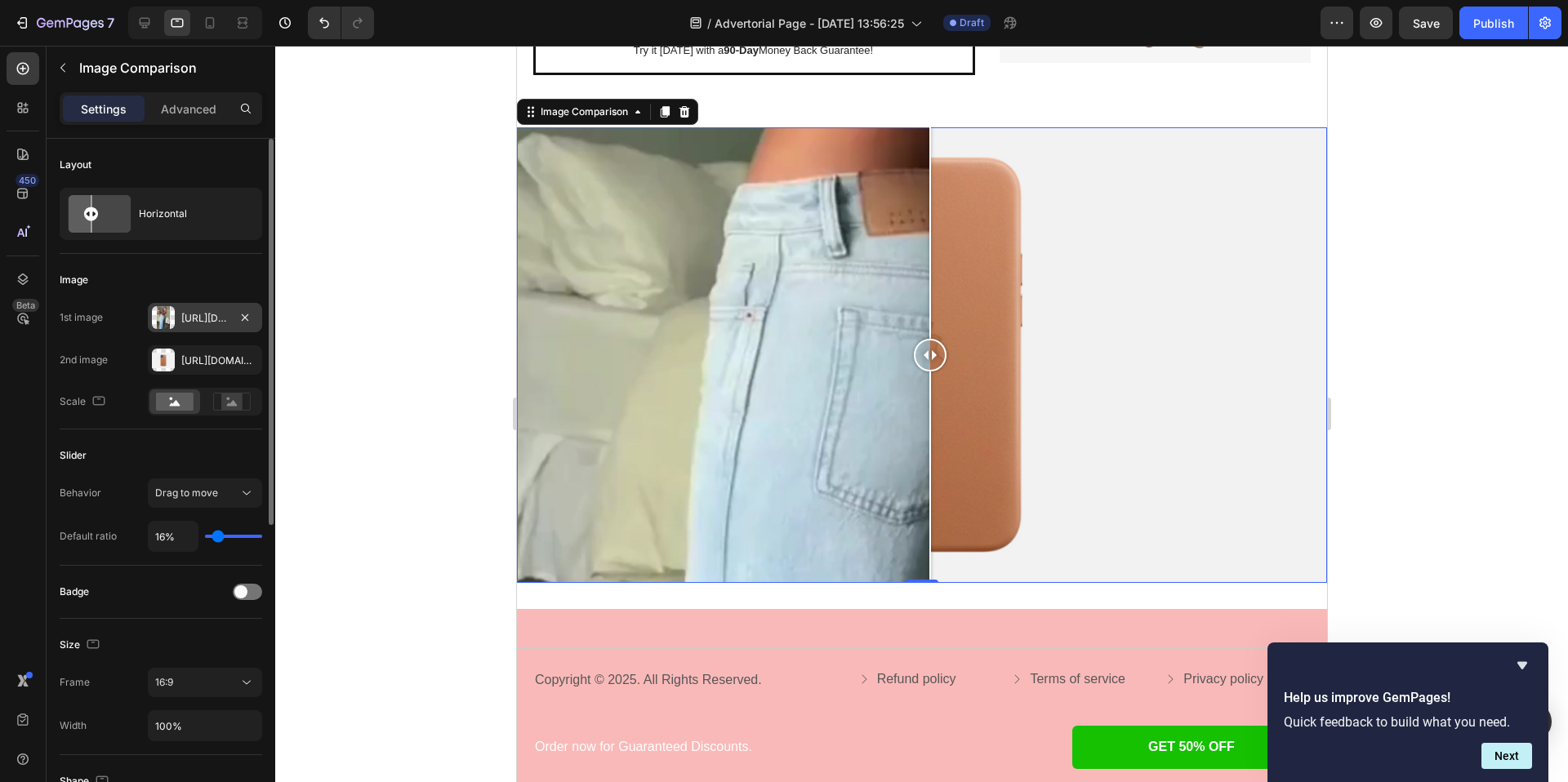
type input "13"
type input "12%"
type input "12"
type input "11%"
type input "11"
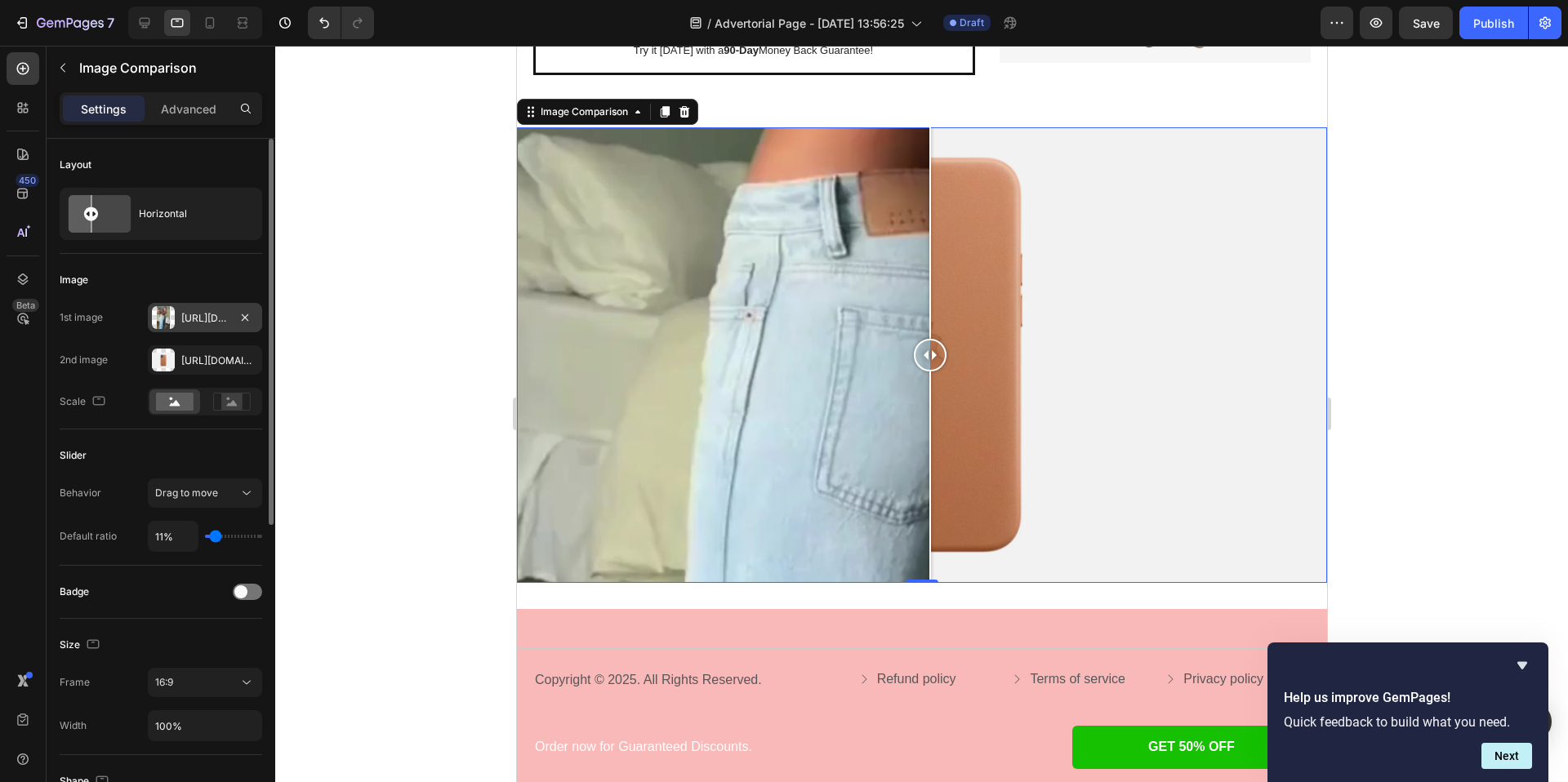
type input "9%"
type input "9"
type input "6%"
type input "6"
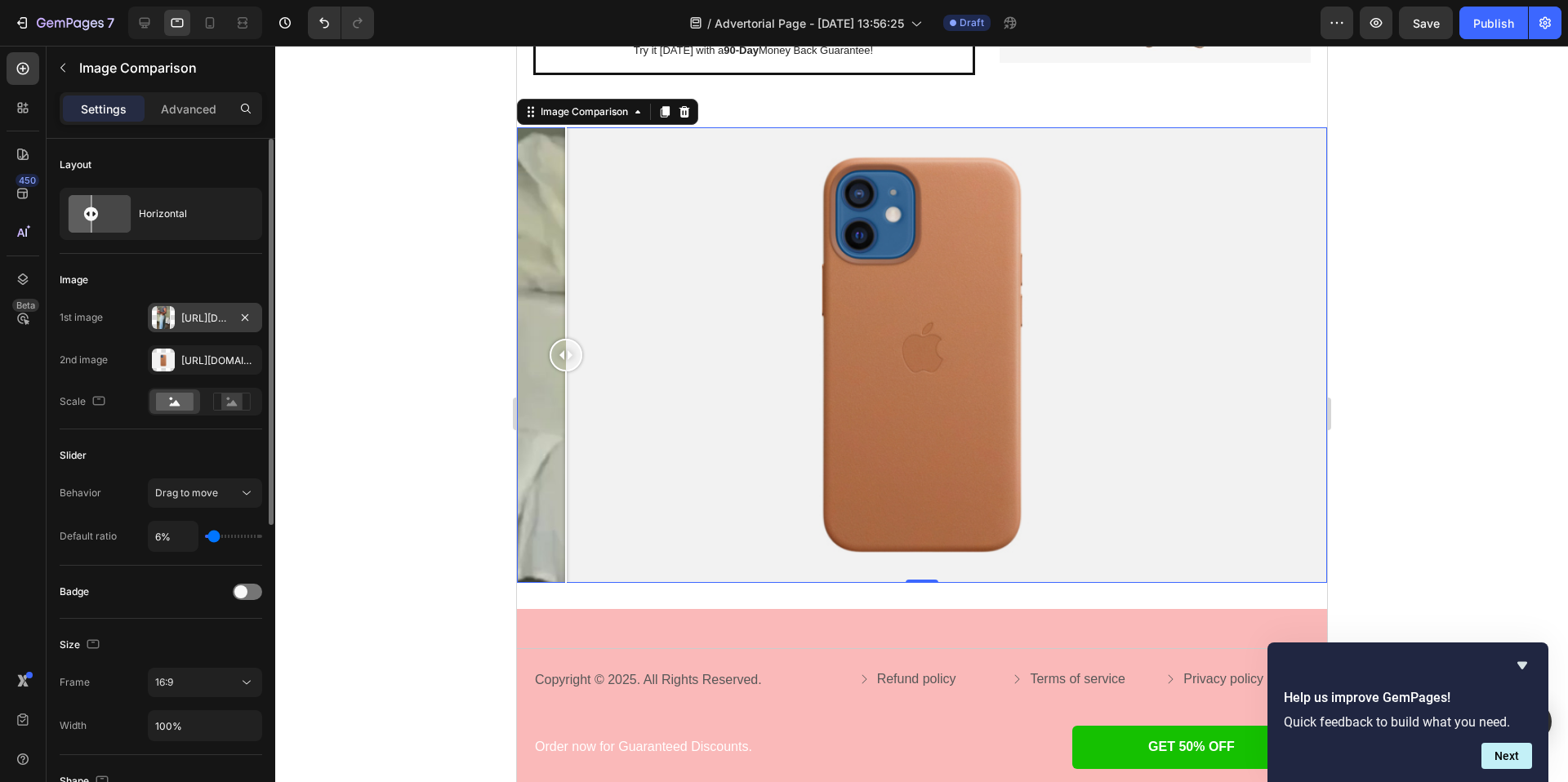
type input "4%"
type input "4"
type input "7%"
type input "7"
type input "23%"
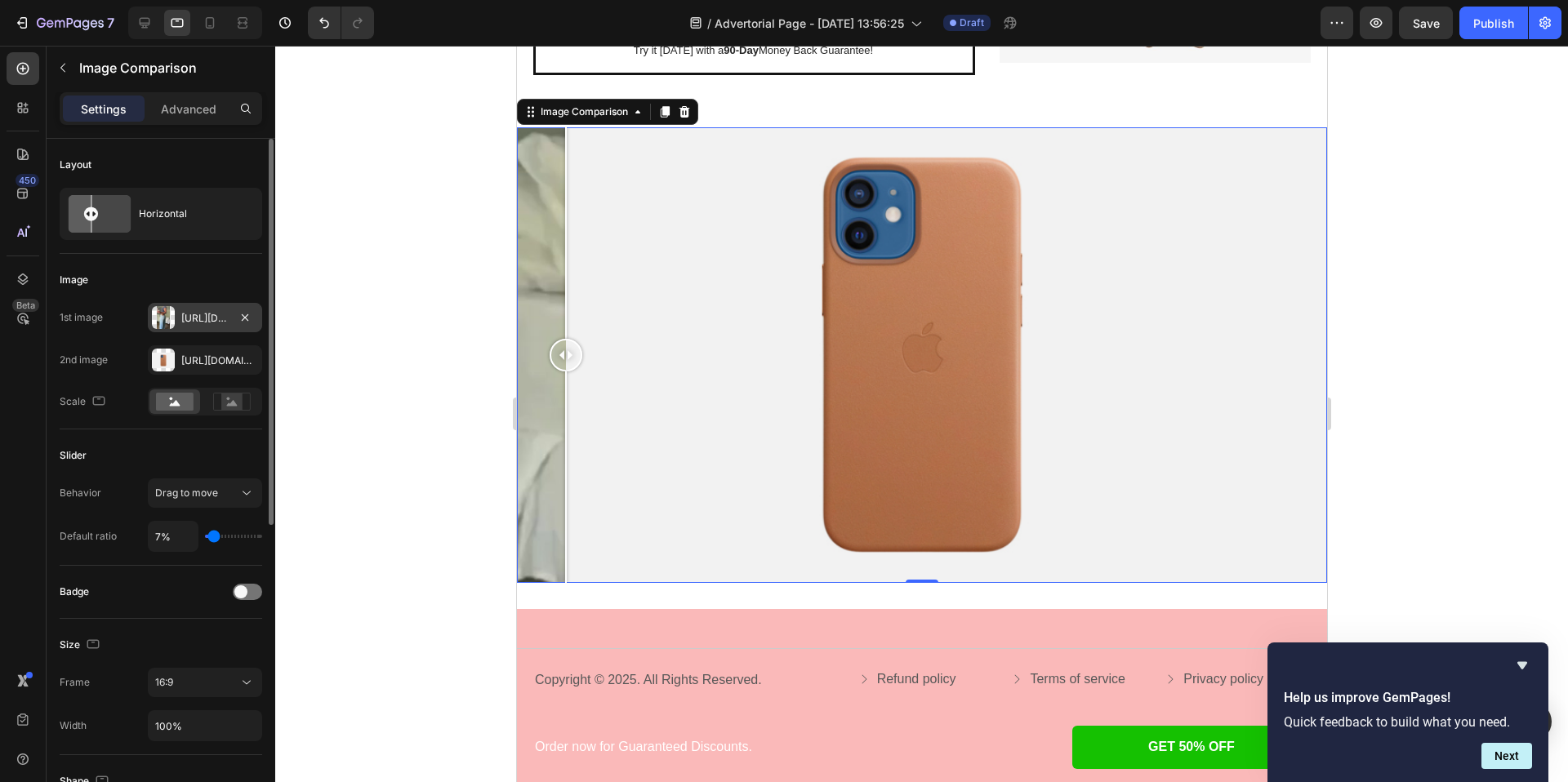
type input "23"
type input "52%"
type input "52"
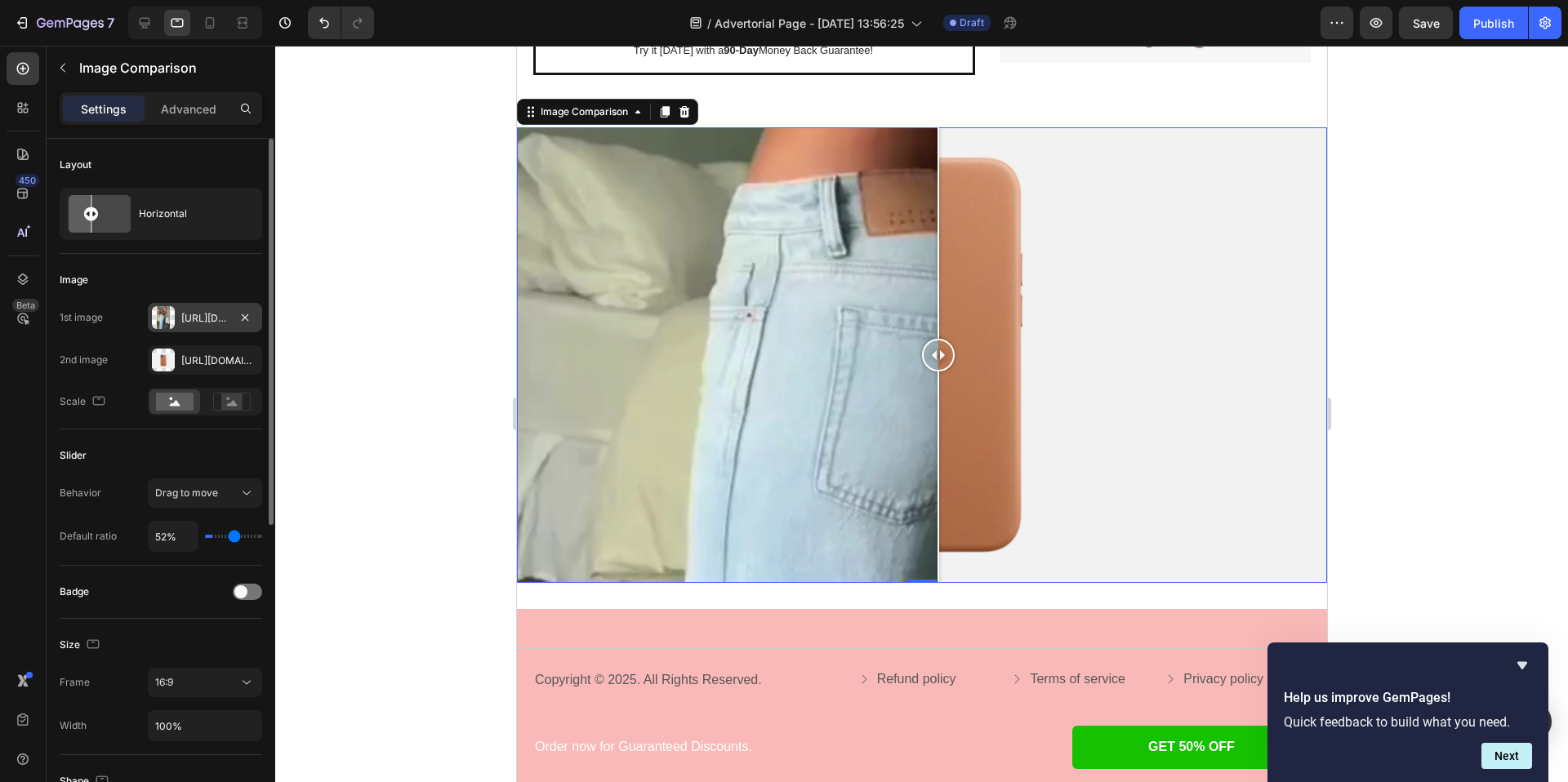
type input "79%"
type input "79"
type input "98%"
type input "98"
type input "100%"
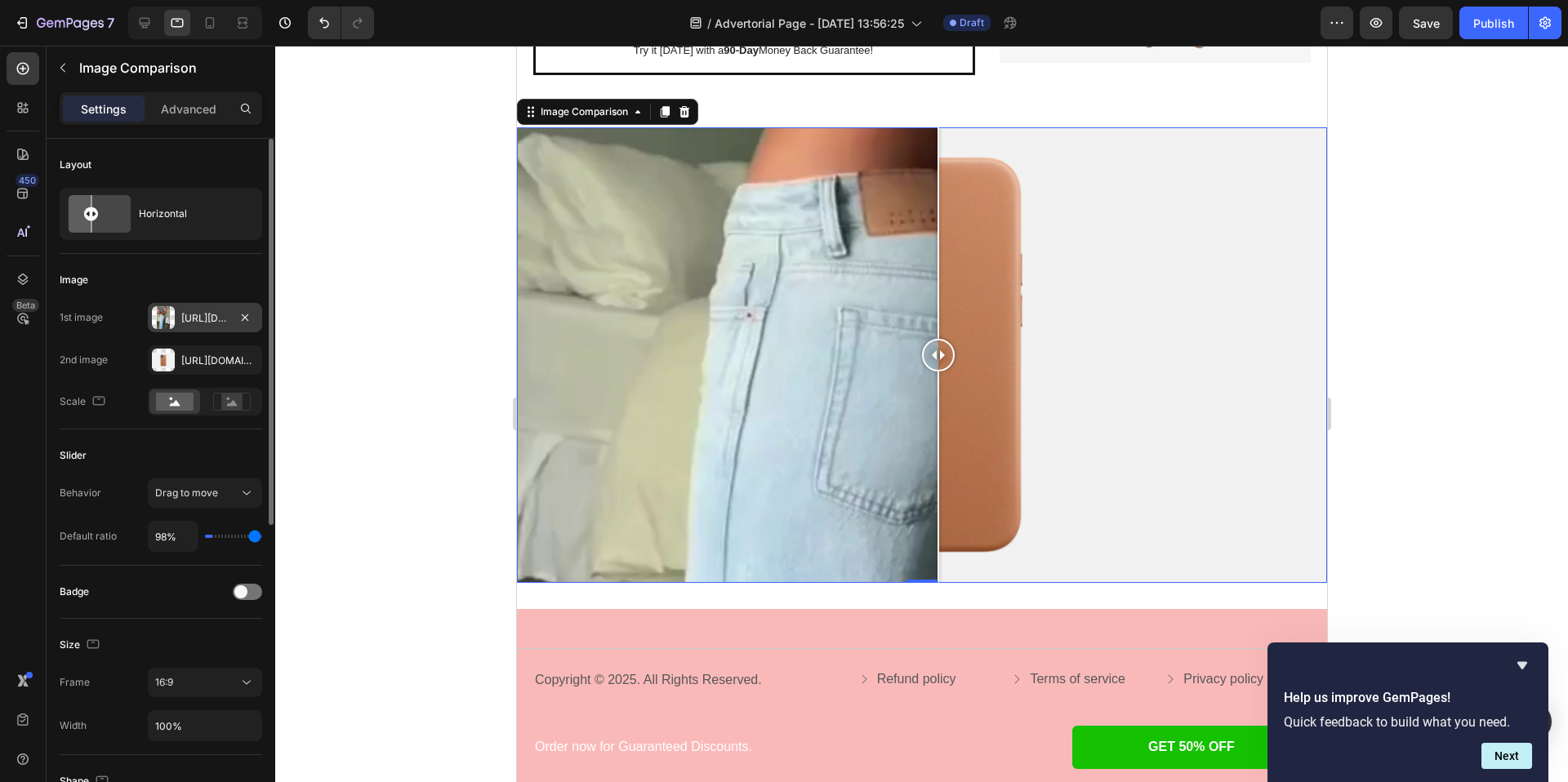
type input "100"
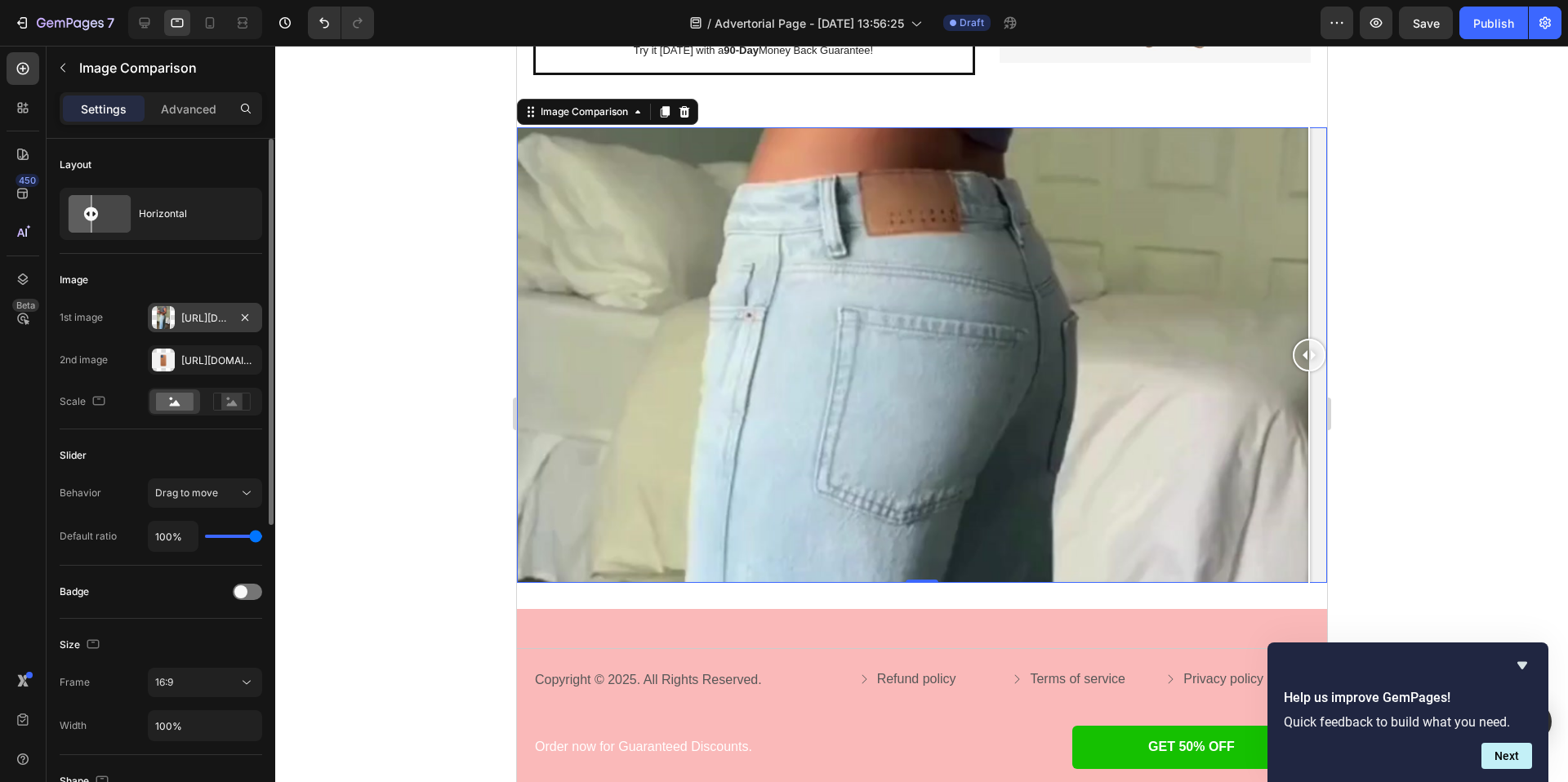
type input "75%"
type input "75"
type input "37%"
type input "37"
type input "19%"
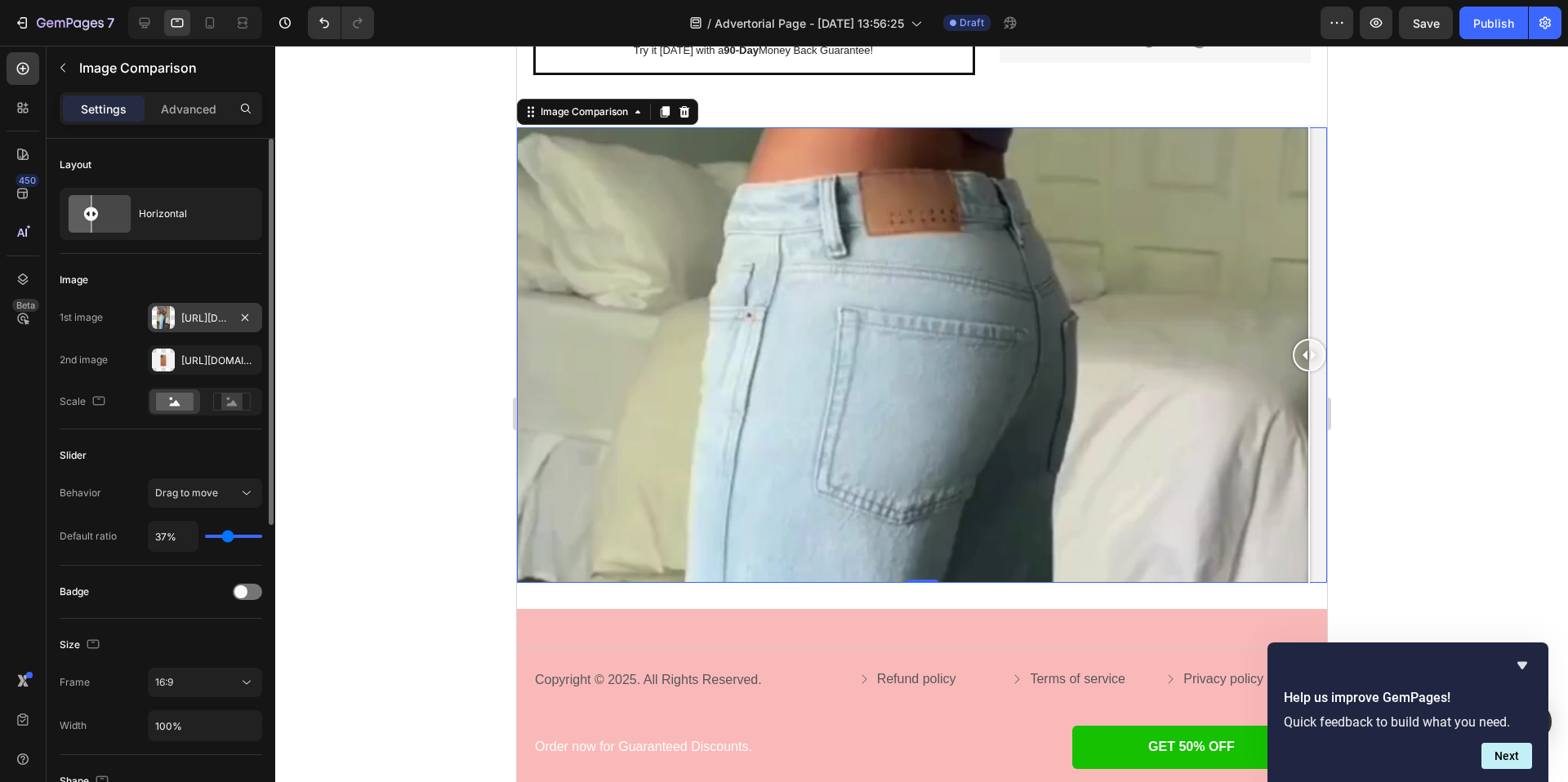
type input "19"
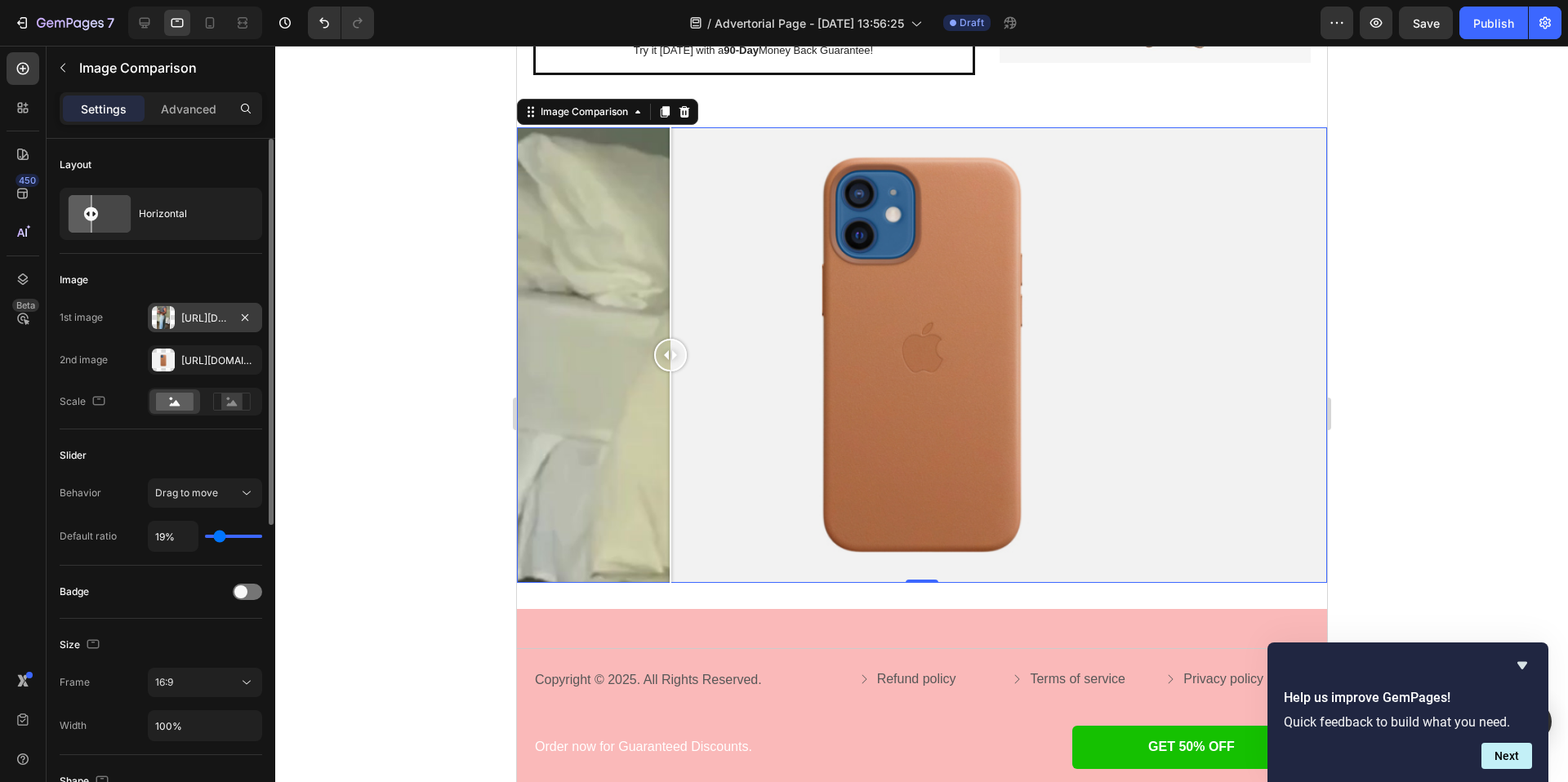
type input "16%"
type input "16"
type input "17%"
type input "17"
type input "18%"
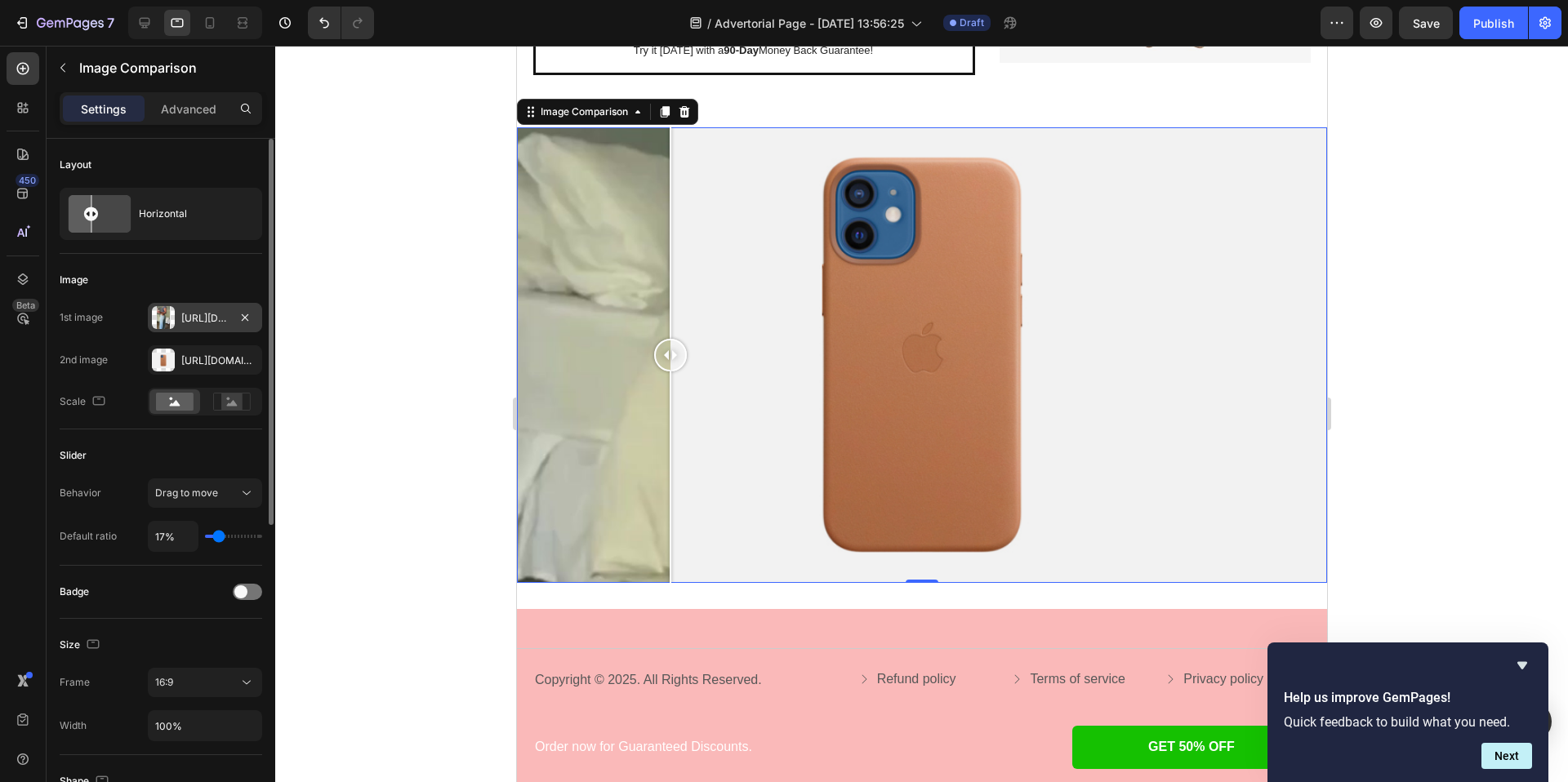
type input "18"
type input "19%"
type input "19"
type input "20%"
type input "20"
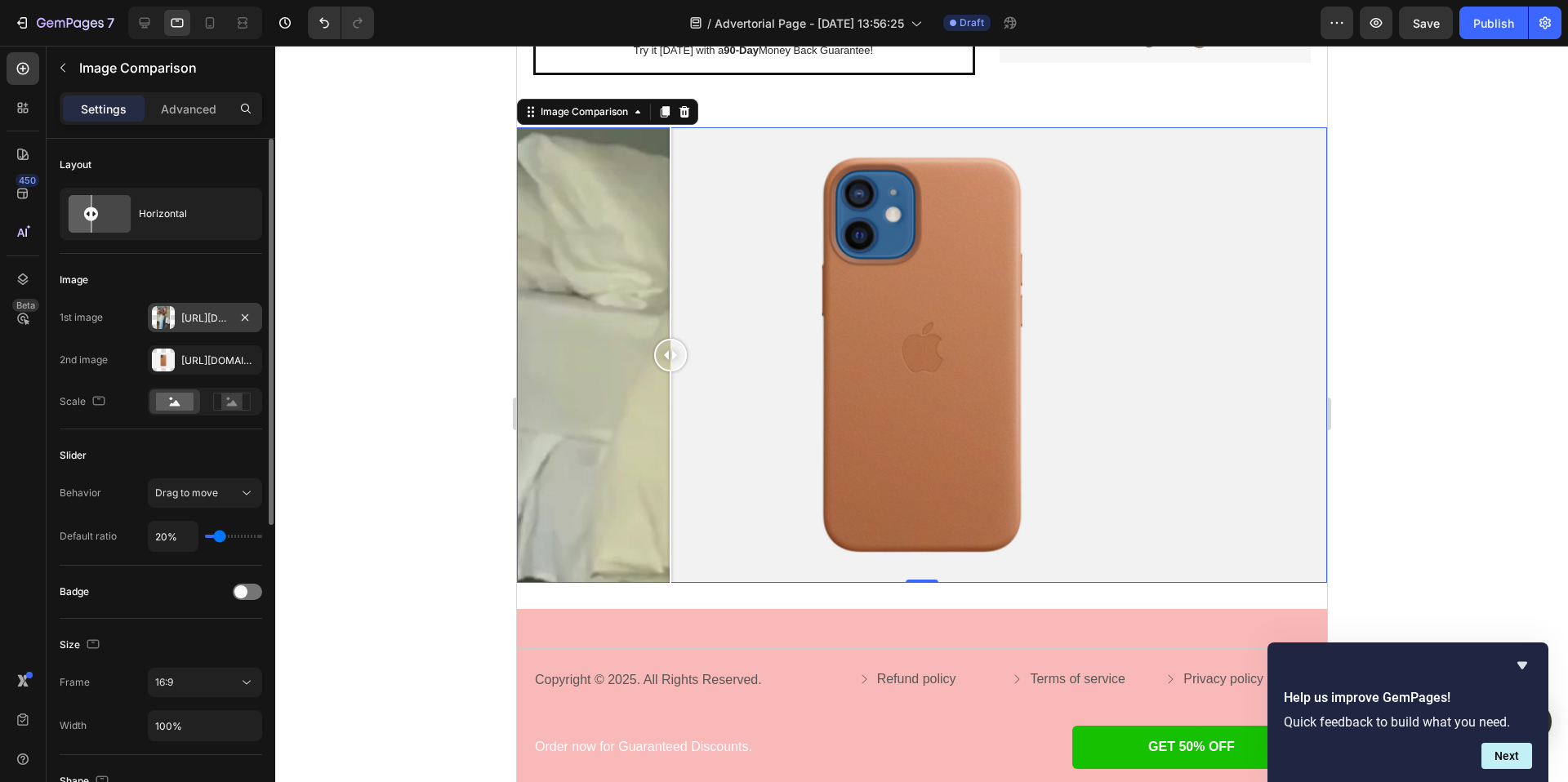
type input "25%"
type input "25"
type input "35%"
type input "35"
type input "43%"
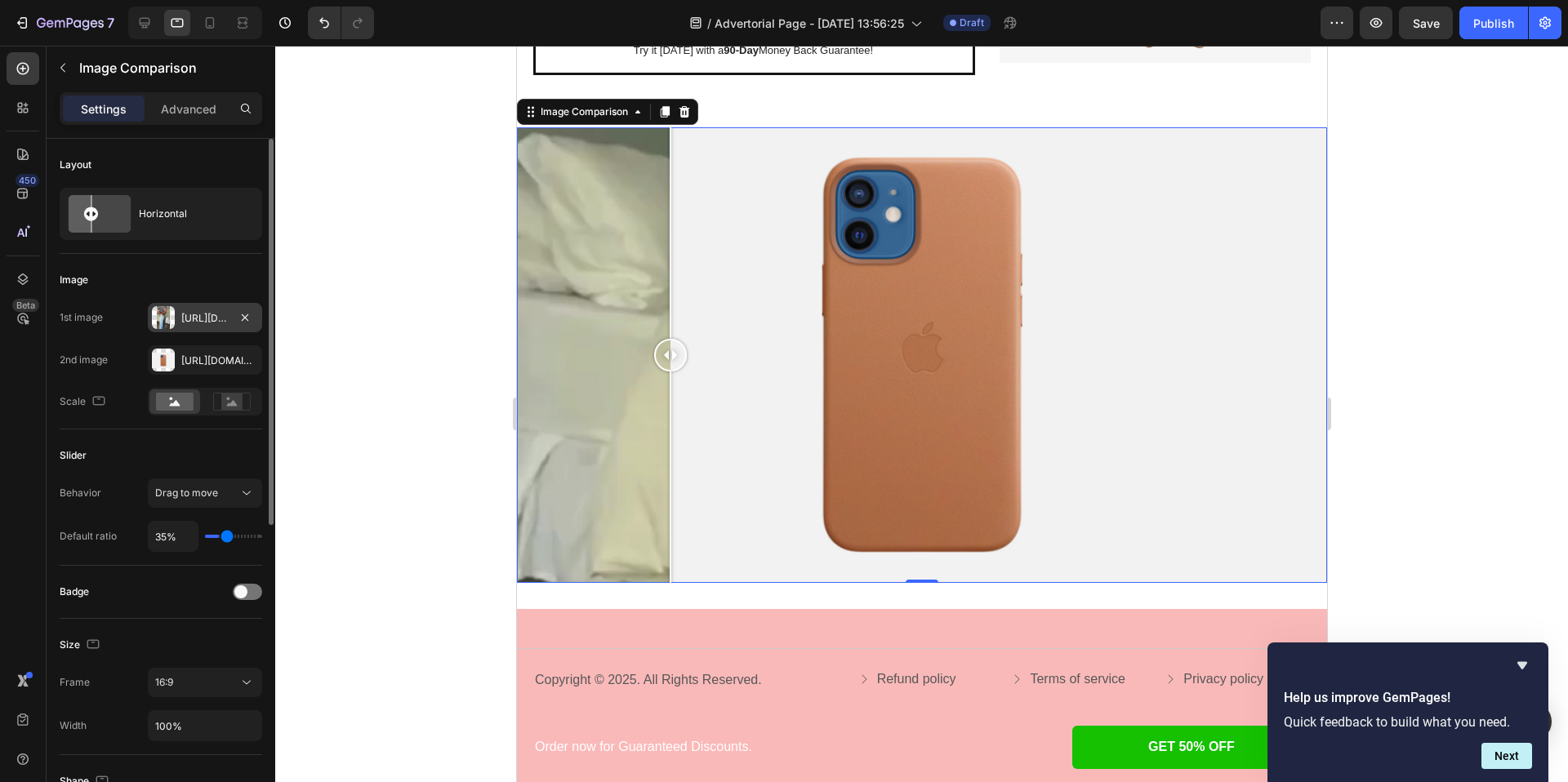
type input "43"
type input "46%"
type input "46"
type input "47%"
type input "47"
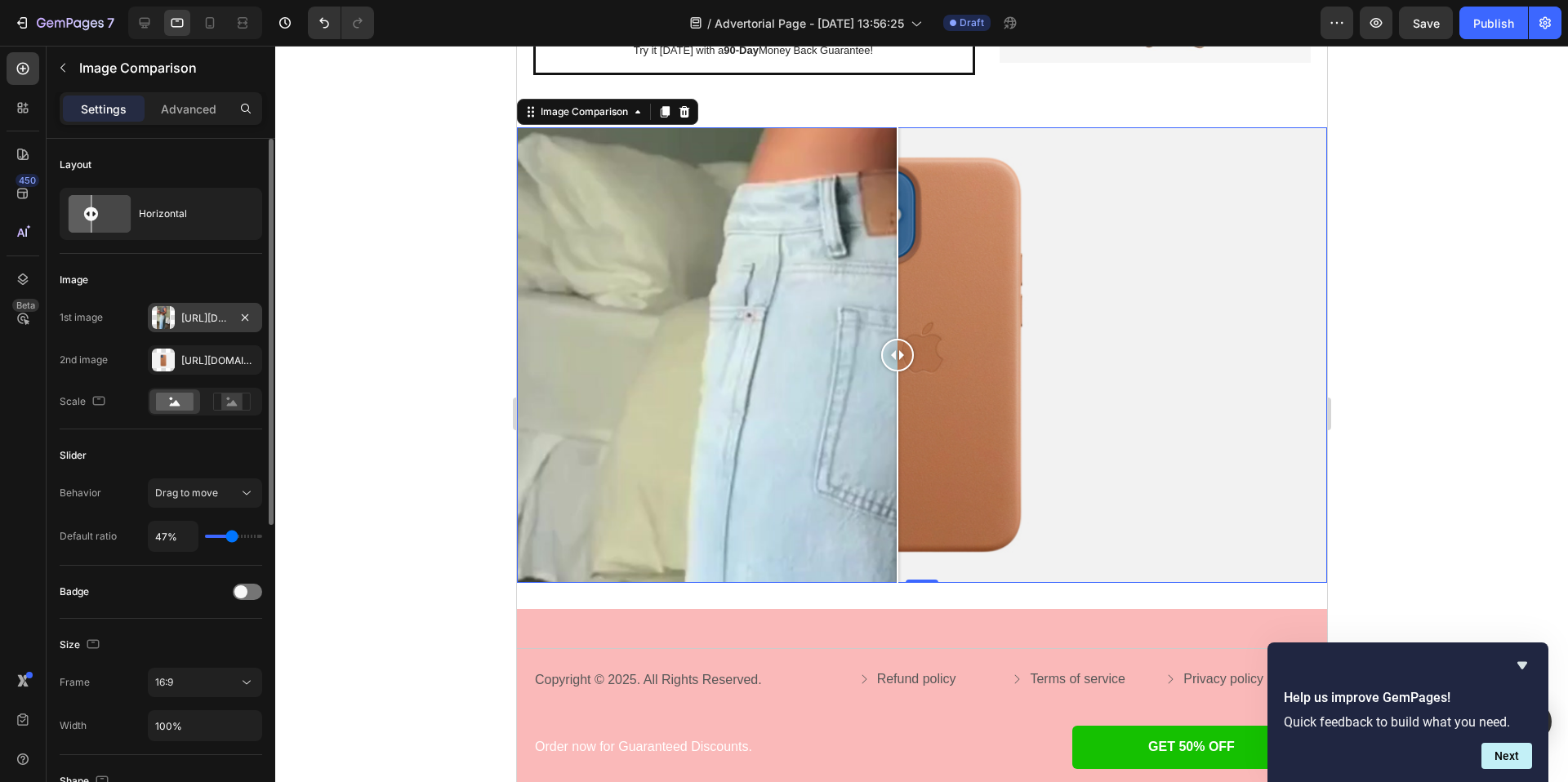
type input "48%"
type input "48"
type input "49%"
type input "49"
type input "57%"
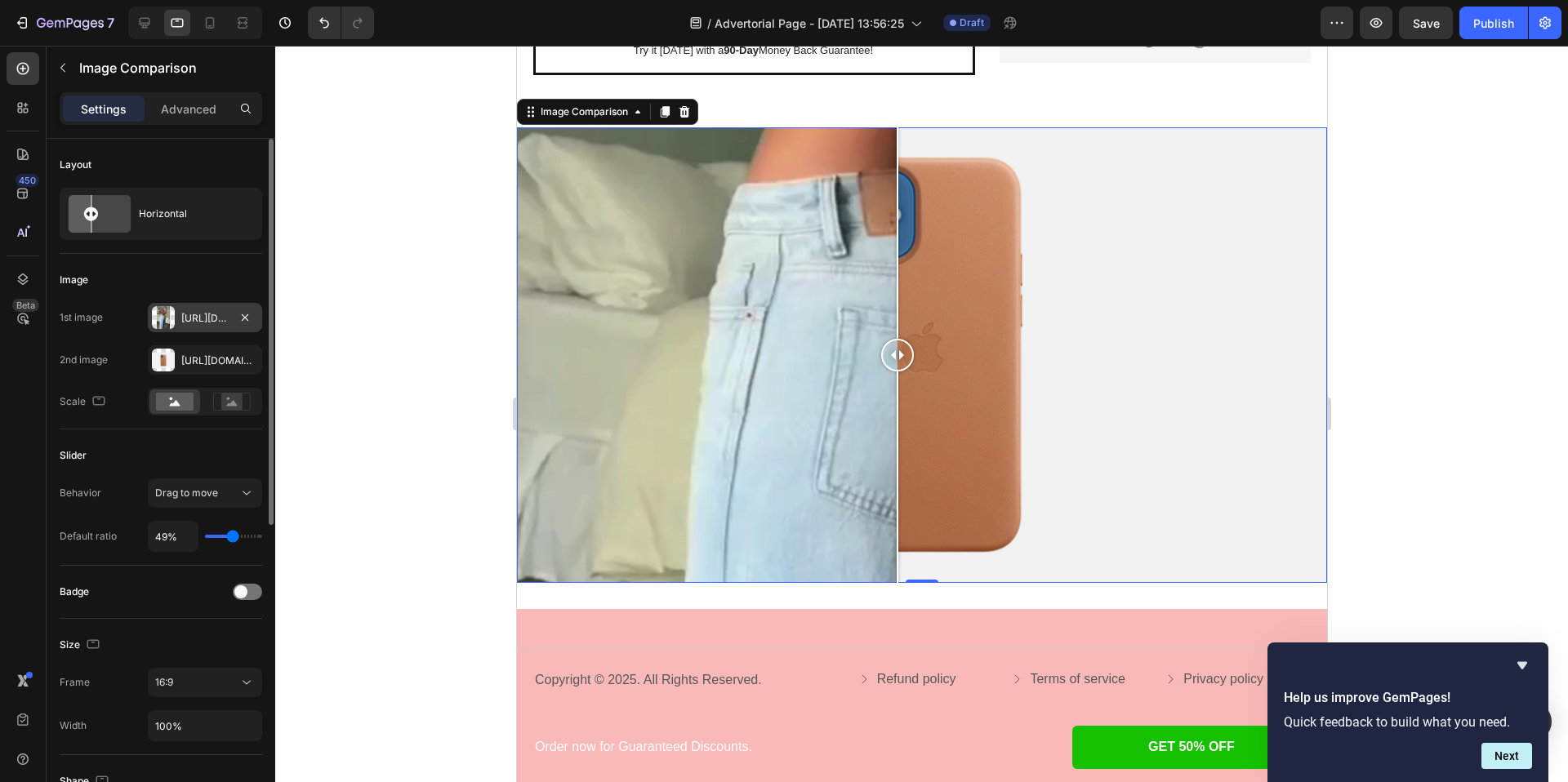
type input "57"
type input "67%"
type input "67"
type input "71%"
type input "71"
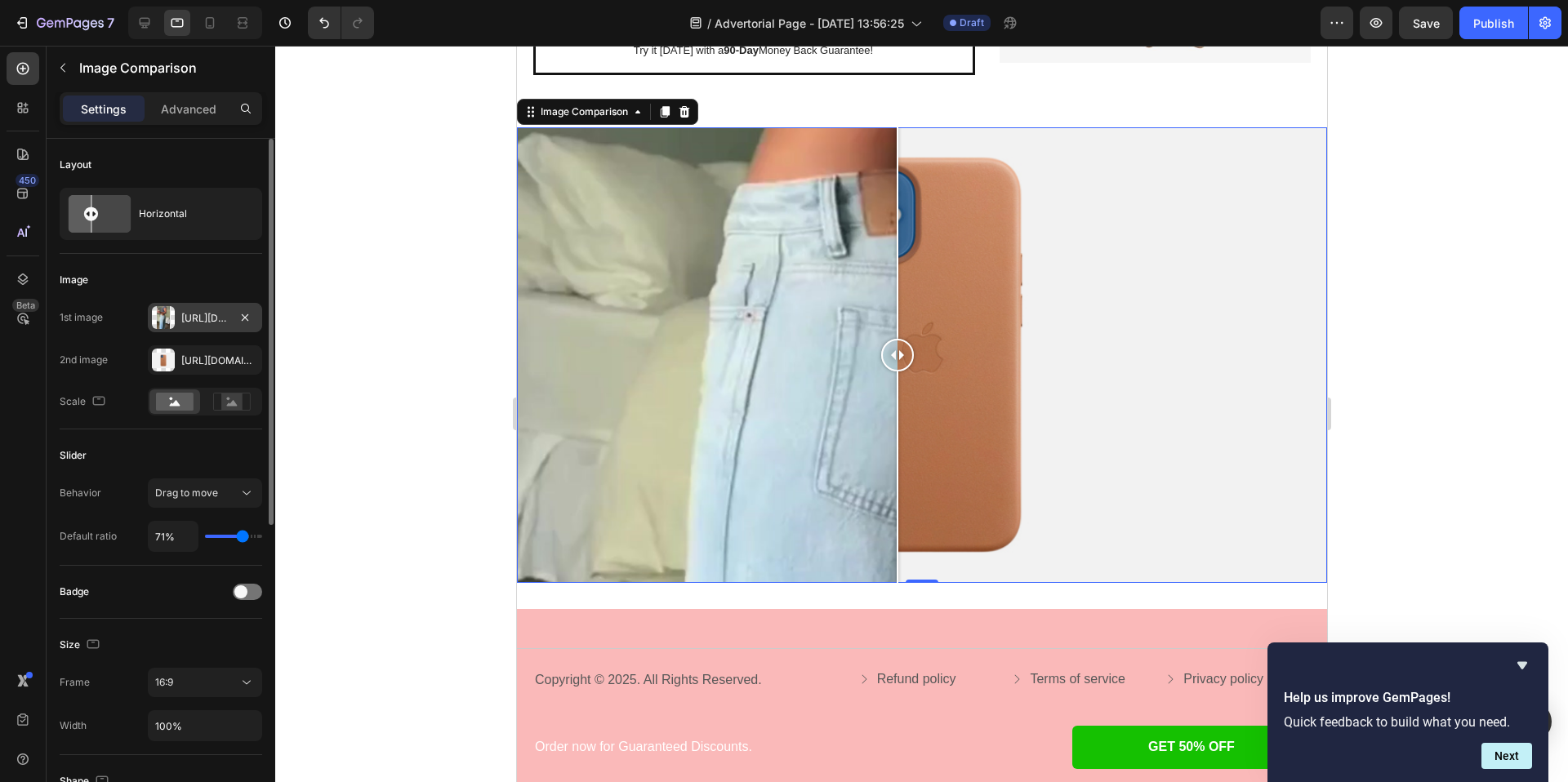
type input "72%"
type input "72"
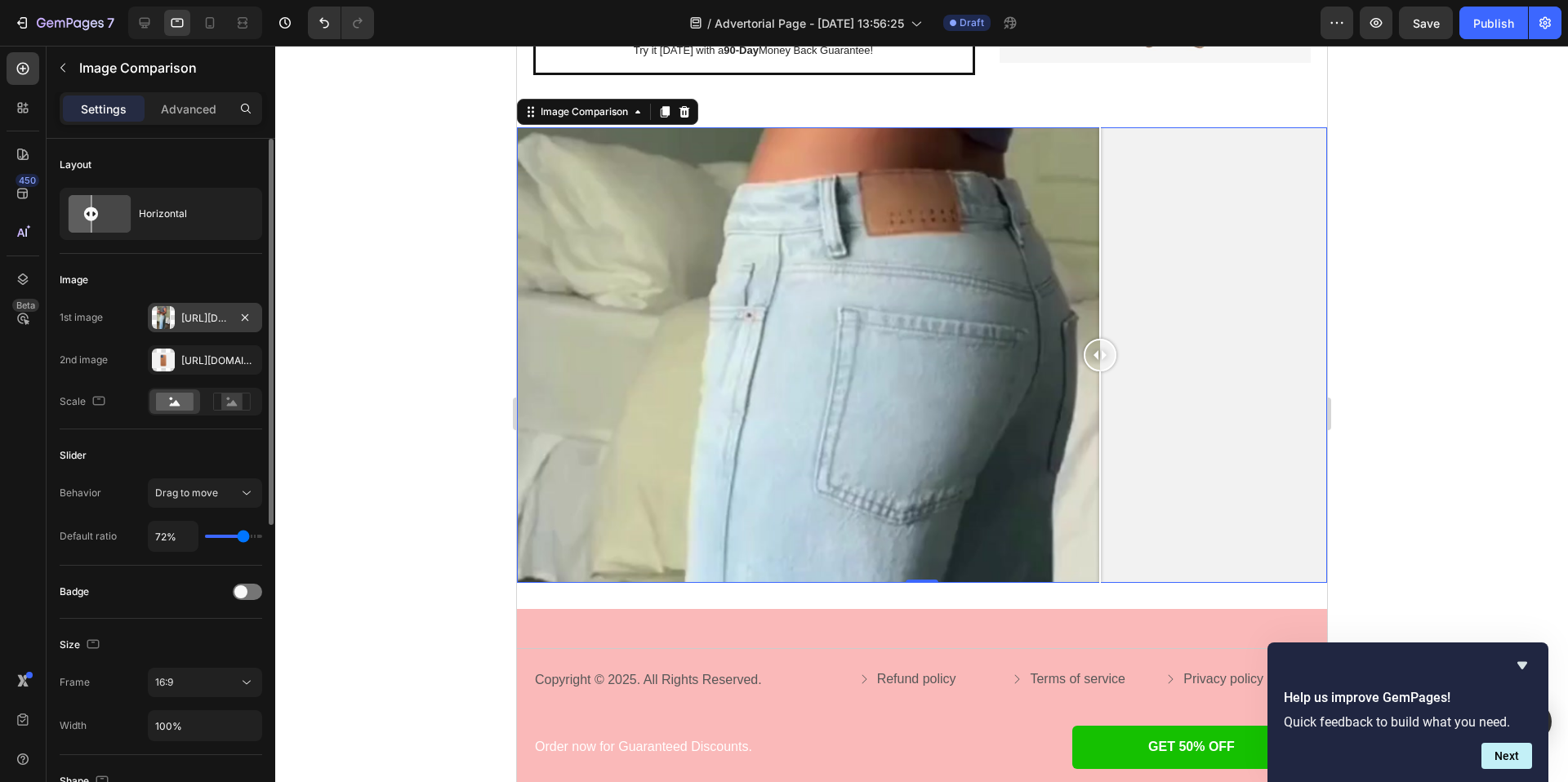
type input "70%"
type input "70"
type input "68%"
type input "68"
type input "67%"
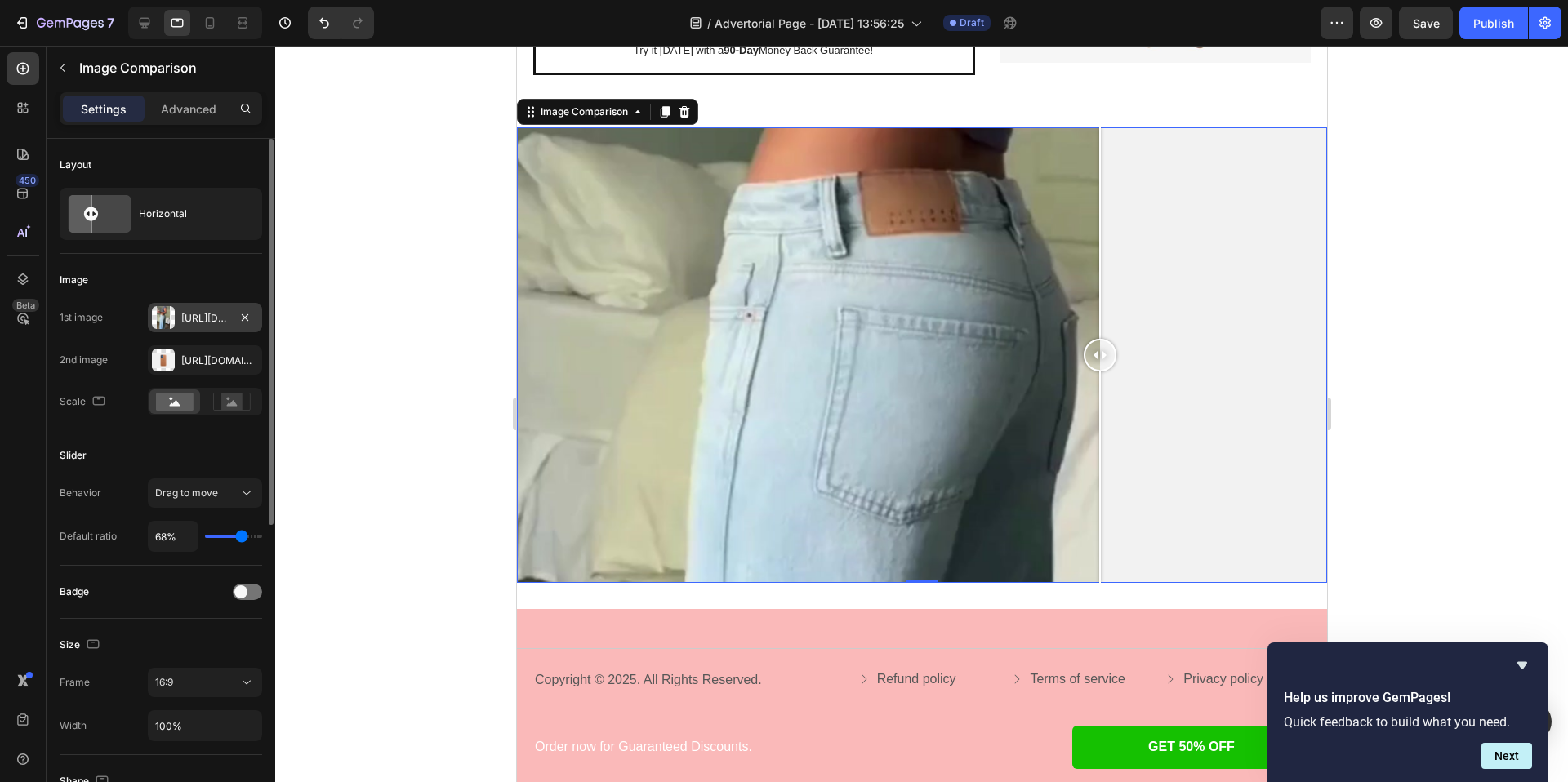
type input "67"
type input "66%"
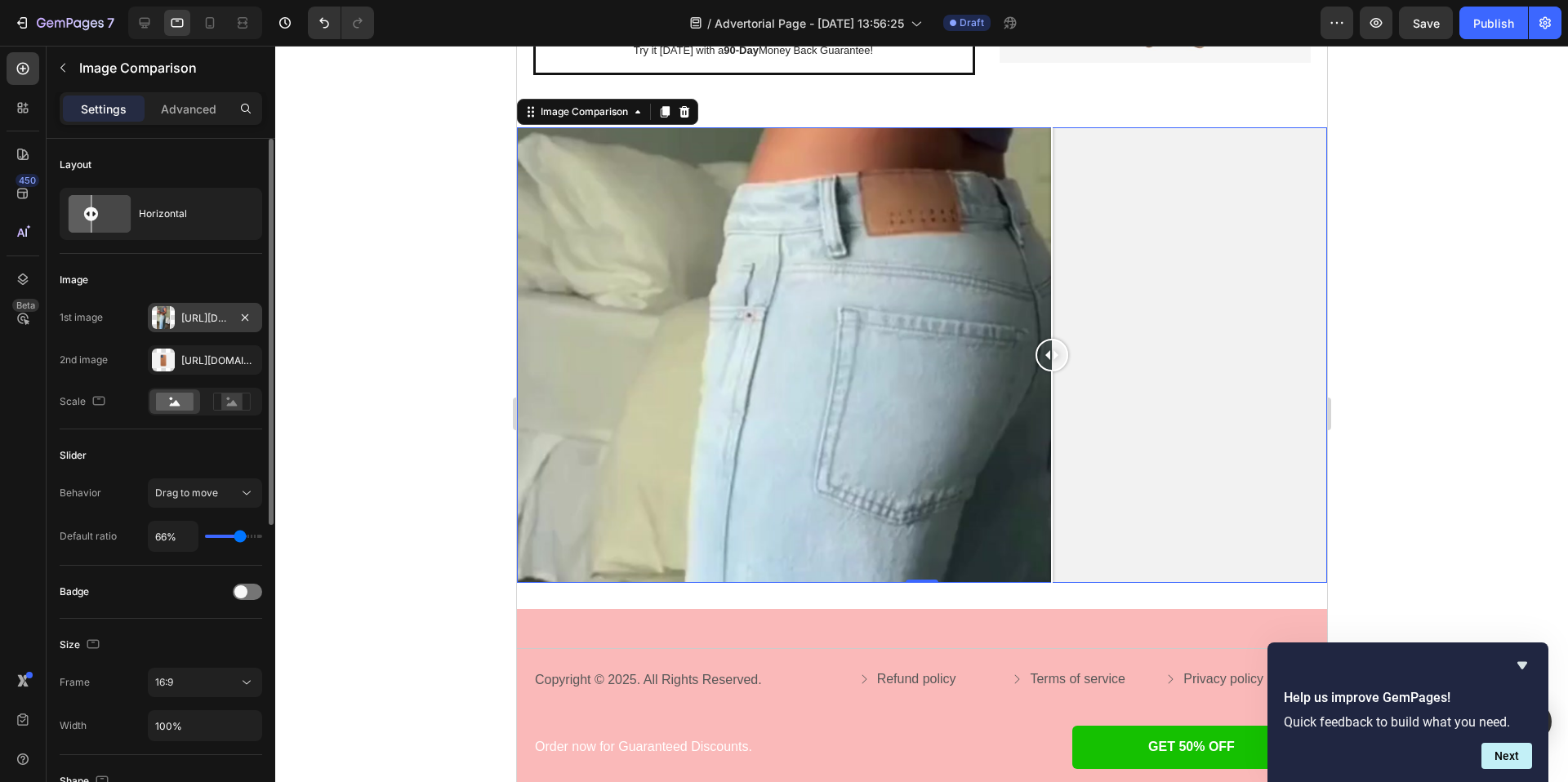
drag, startPoint x: 233, startPoint y: 538, endPoint x: 239, endPoint y: 557, distance: 19.9
type input "65"
click at [239, 538] on input "range" at bounding box center [233, 536] width 57 height 3
type input "65%"
click at [222, 402] on rect at bounding box center [231, 402] width 21 height 16
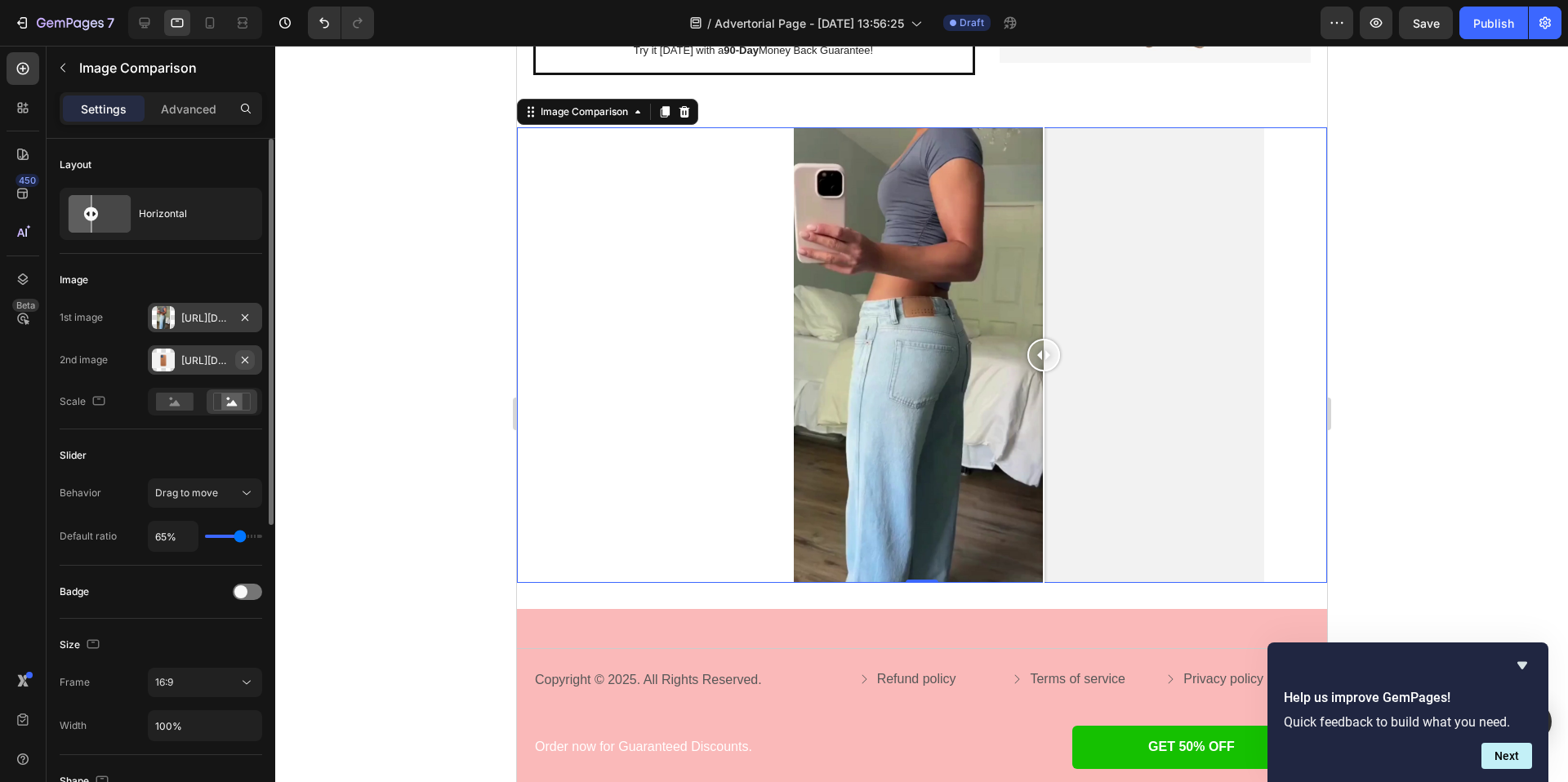
click at [241, 358] on icon "button" at bounding box center [245, 359] width 13 height 13
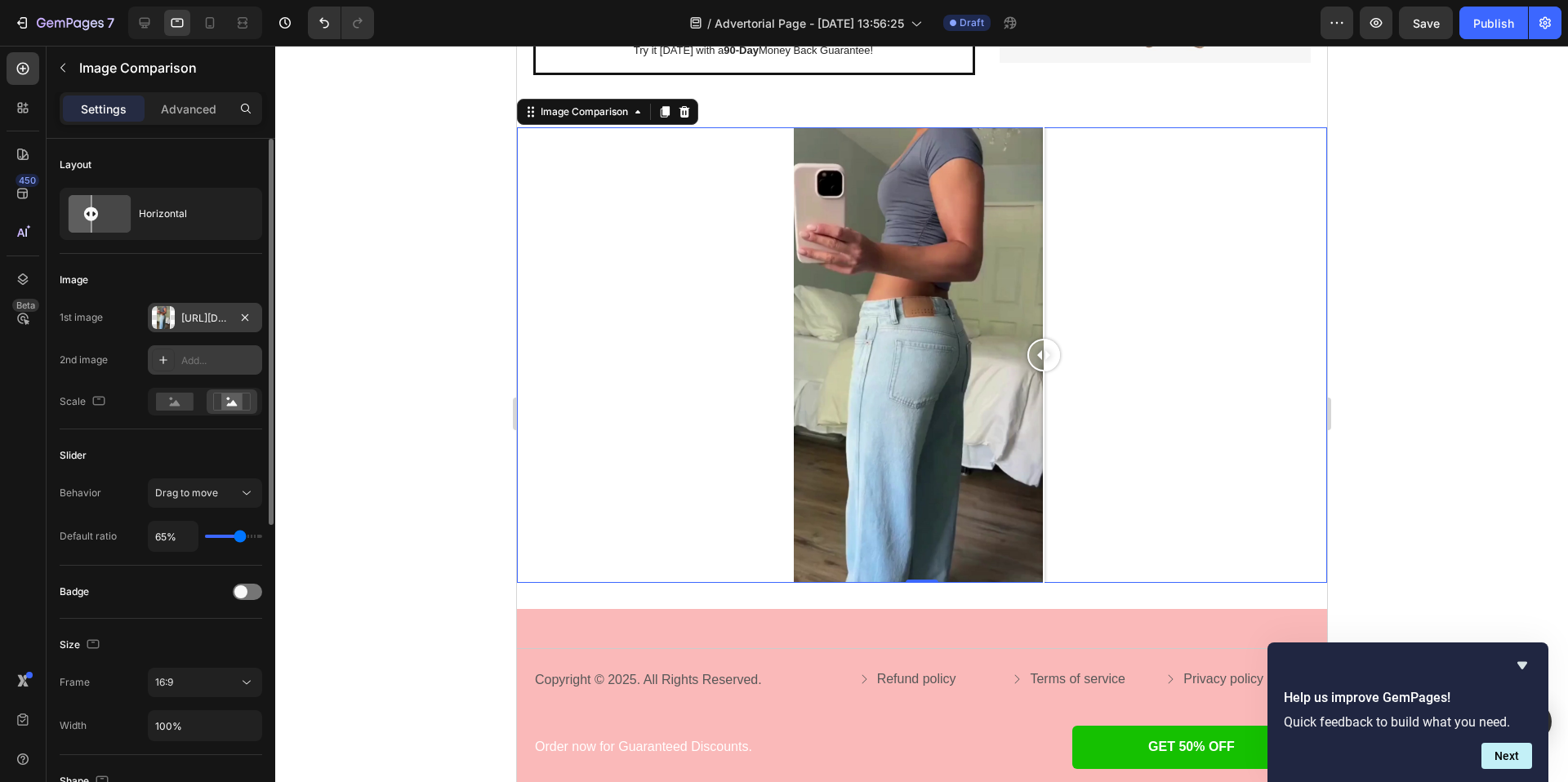
click at [204, 359] on div "Add..." at bounding box center [219, 360] width 77 height 15
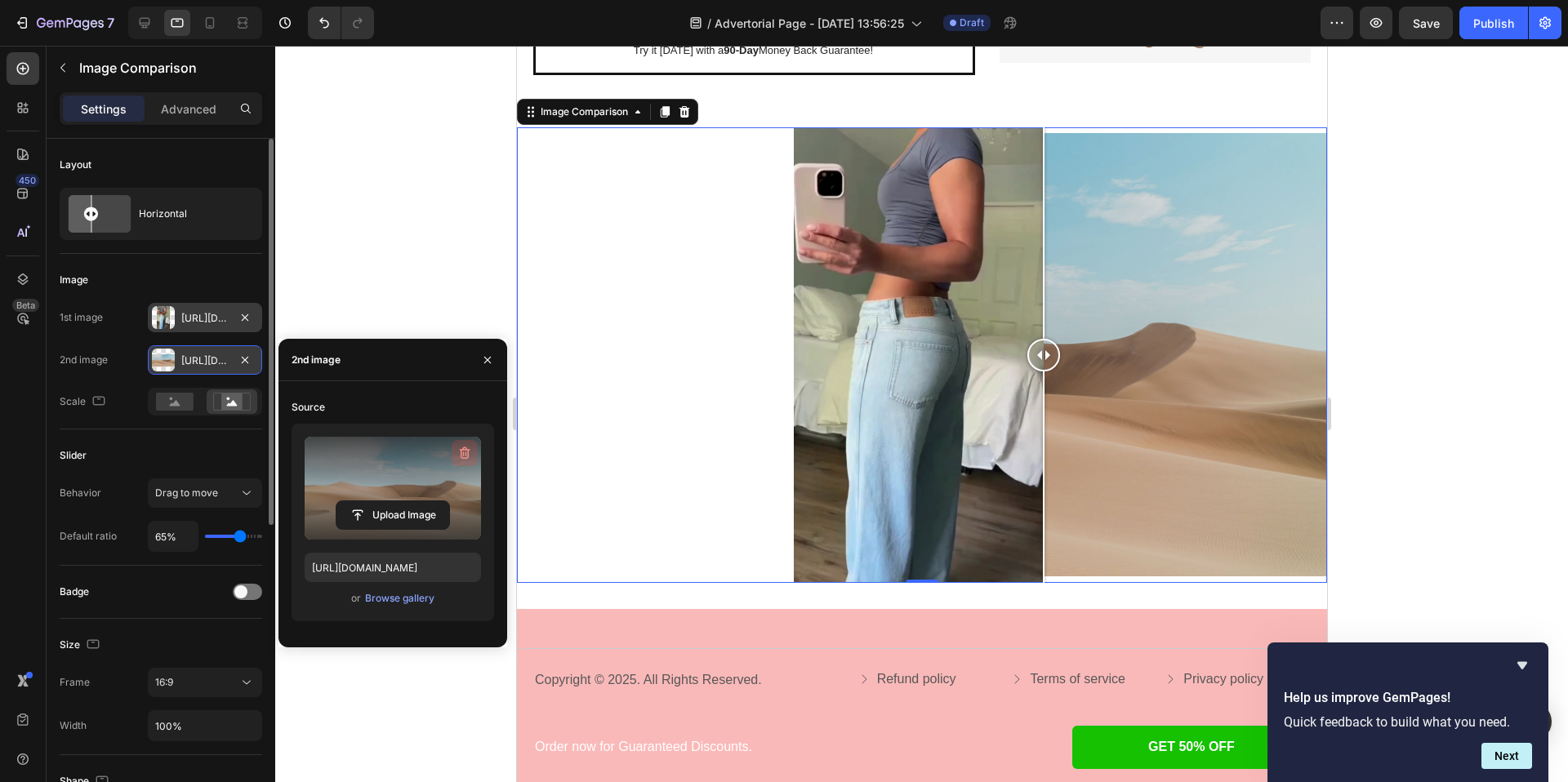
click at [468, 457] on icon "button" at bounding box center [465, 454] width 11 height 12
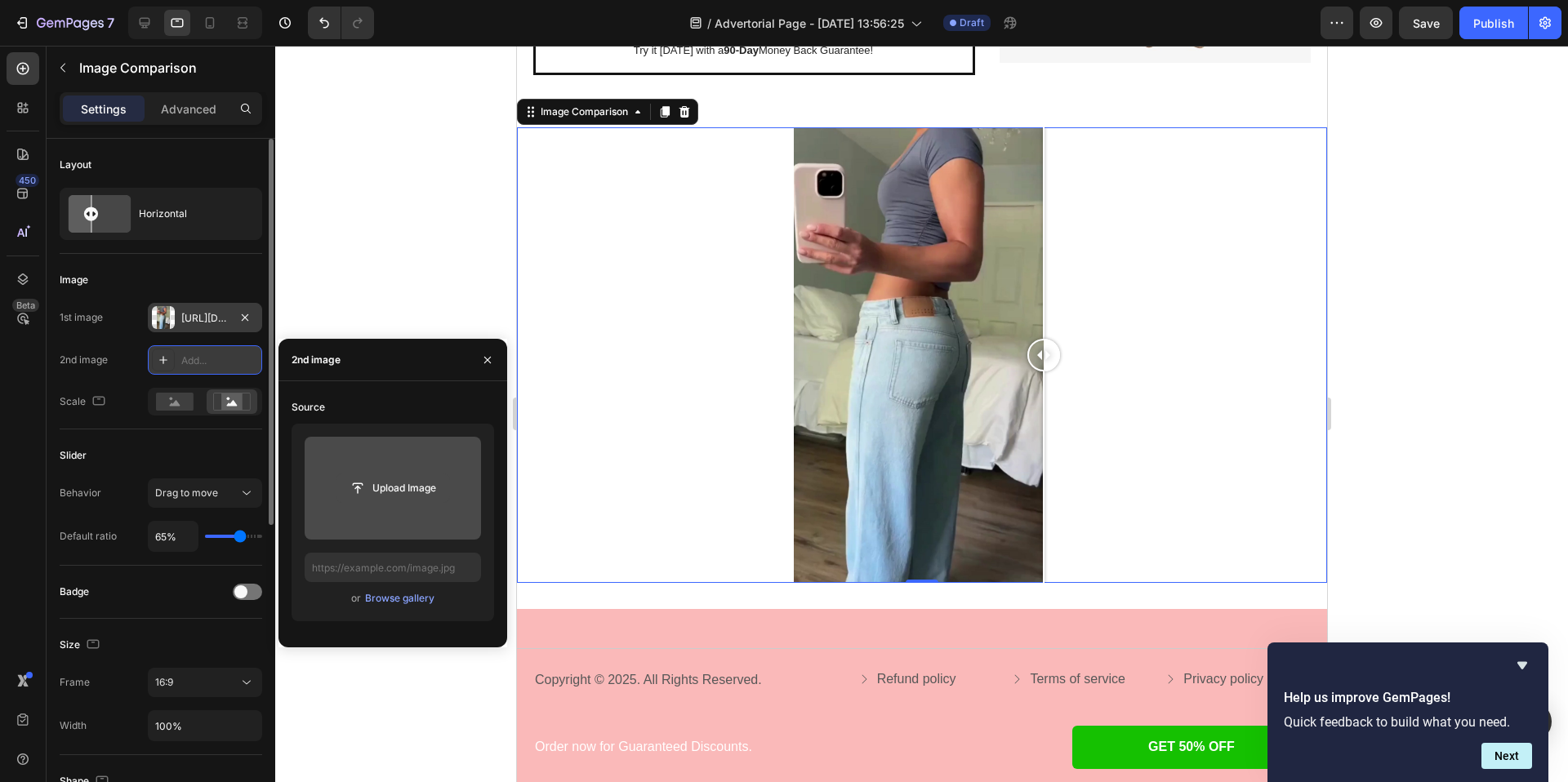
click at [397, 479] on input "file" at bounding box center [392, 489] width 112 height 28
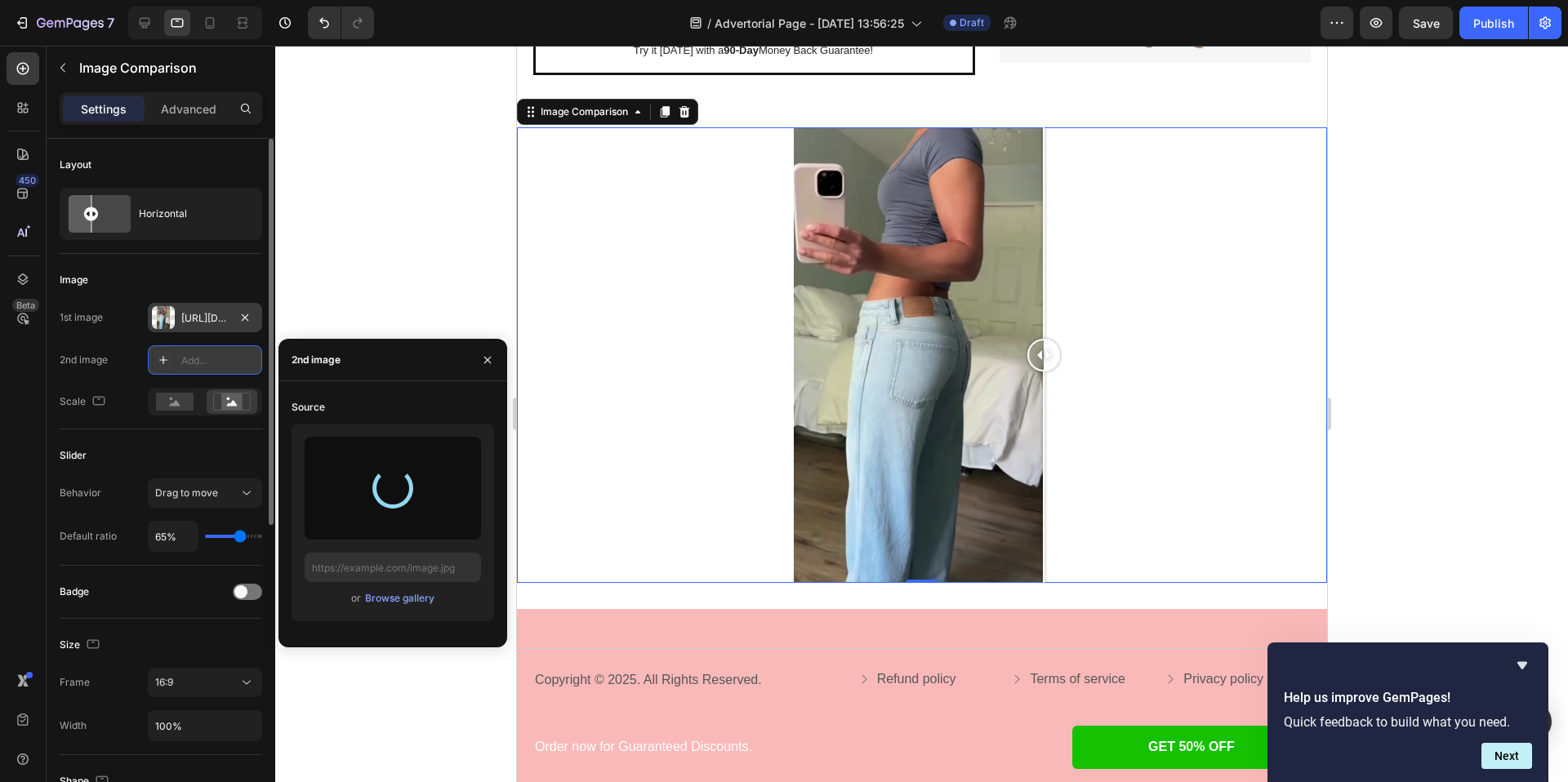
type input "[URL][DOMAIN_NAME]"
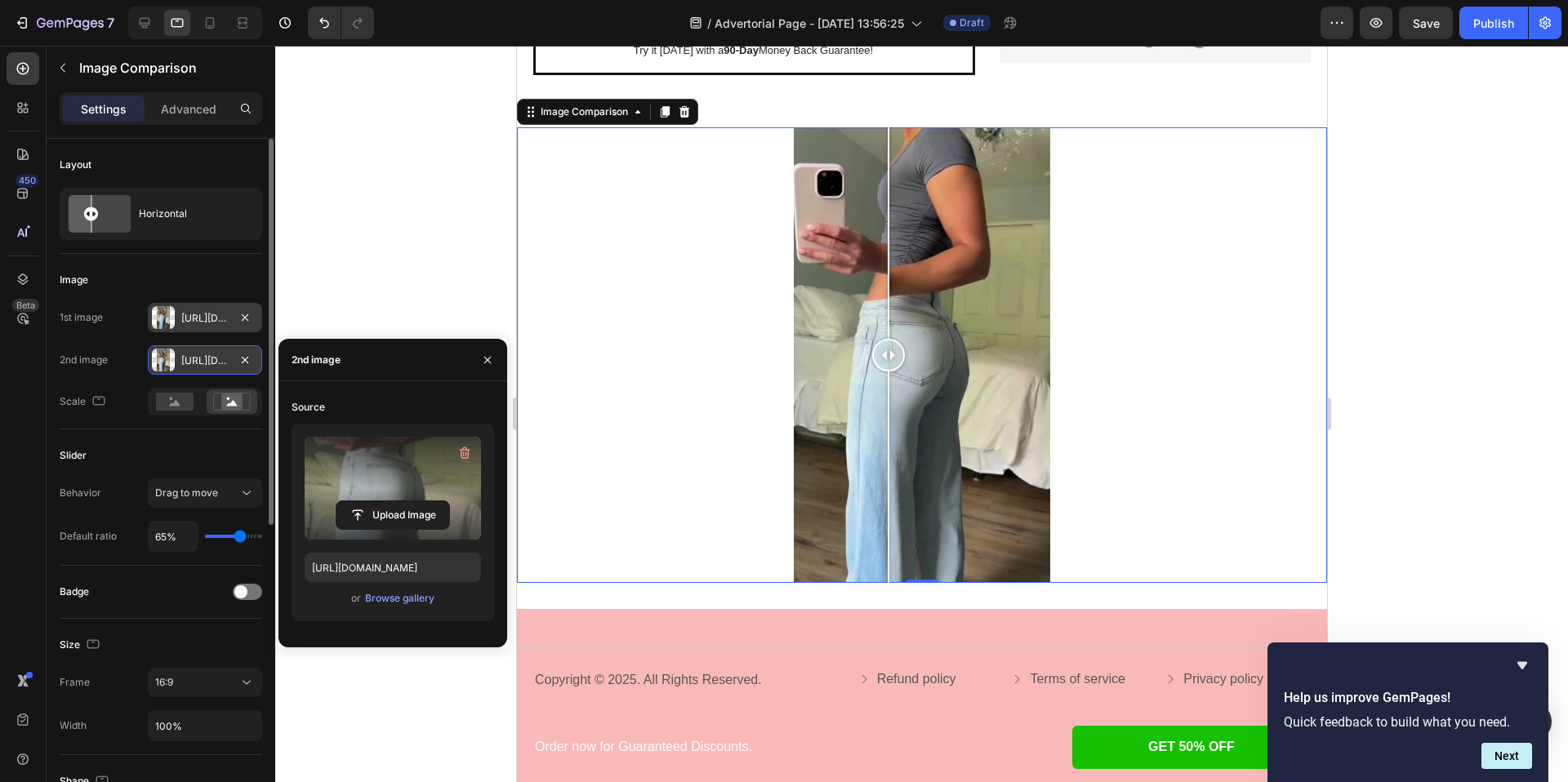
drag, startPoint x: 1041, startPoint y: 356, endPoint x: 887, endPoint y: 436, distance: 173.5
click at [887, 436] on div at bounding box center [887, 355] width 33 height 456
click at [214, 24] on icon at bounding box center [210, 22] width 9 height 11
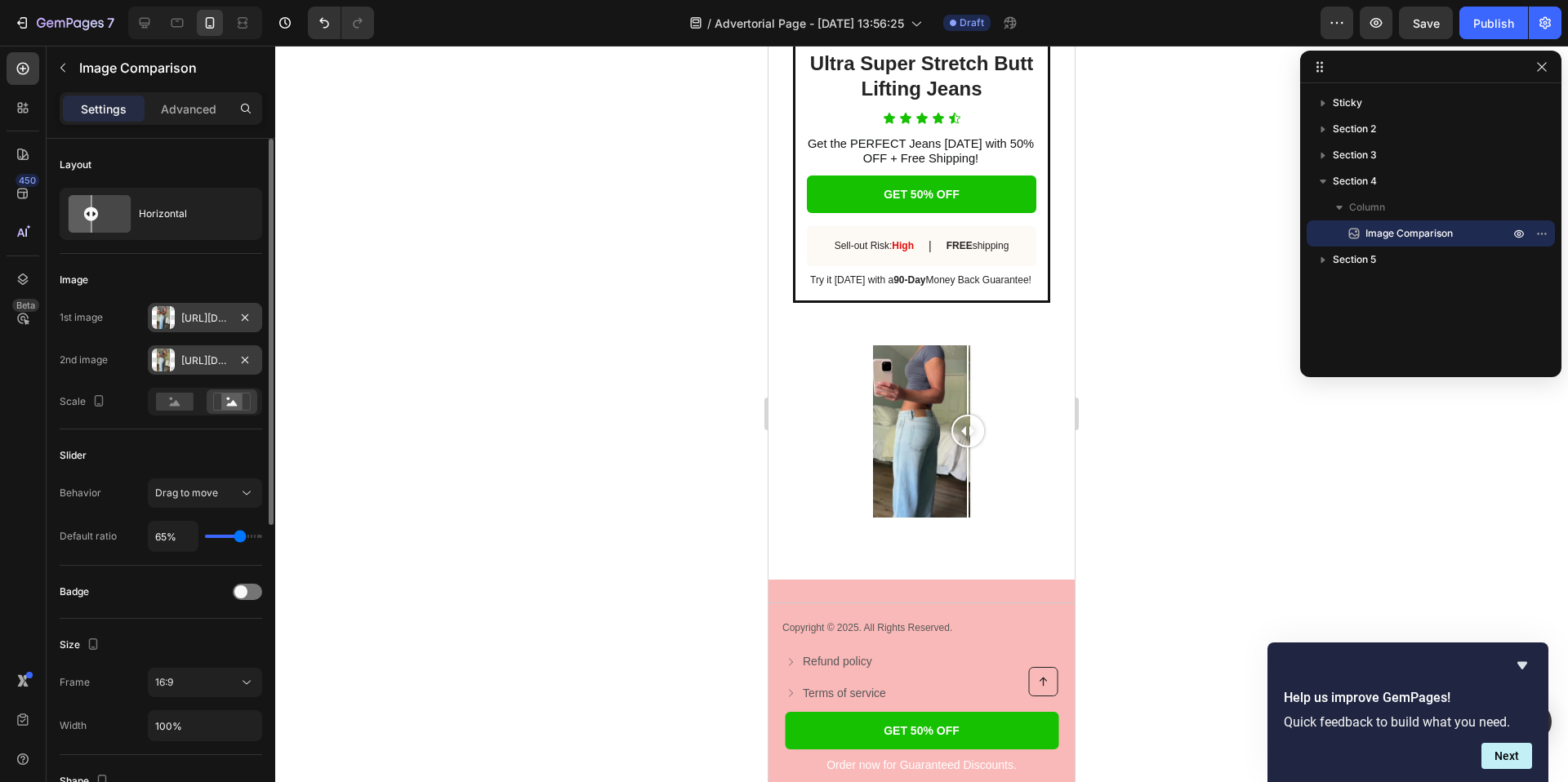
scroll to position [4086, 0]
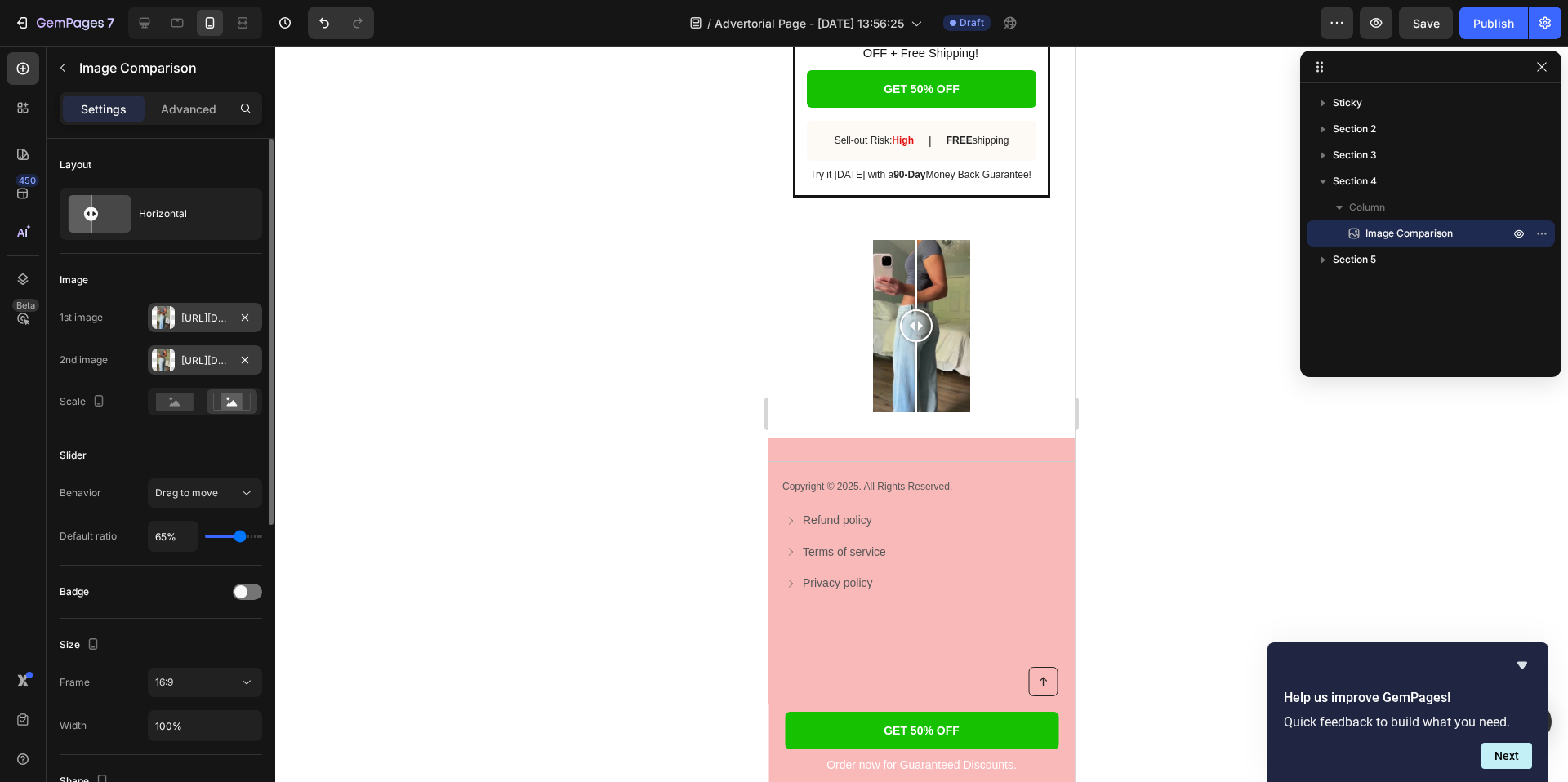
drag, startPoint x: 967, startPoint y: 323, endPoint x: 916, endPoint y: 325, distance: 51.0
click at [916, 325] on div at bounding box center [915, 325] width 33 height 33
click at [915, 266] on div at bounding box center [915, 275] width 2 height 70
click at [222, 684] on div "16:9" at bounding box center [197, 683] width 84 height 15
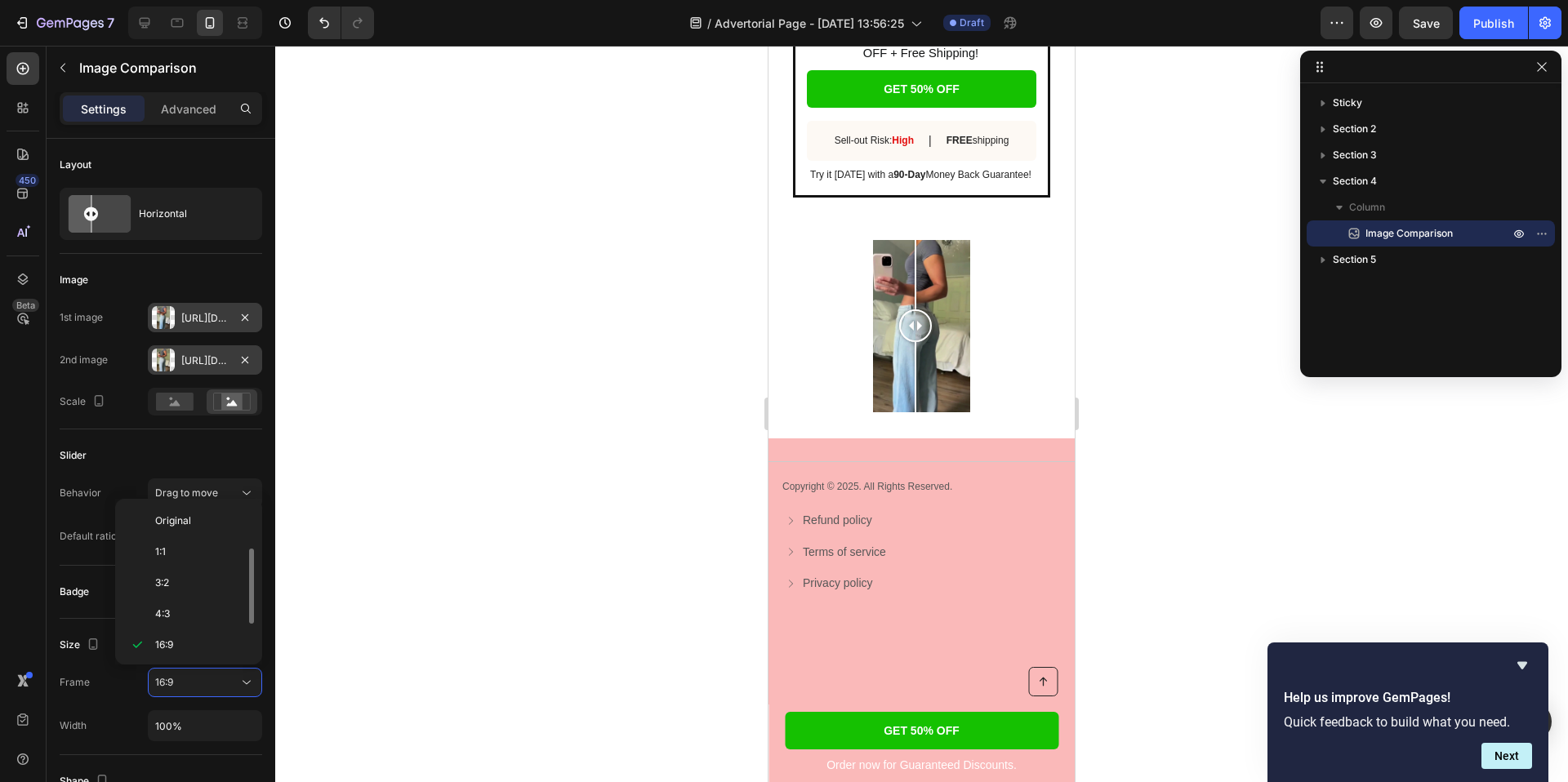
scroll to position [30, 0]
click at [160, 642] on span "21:9" at bounding box center [164, 647] width 18 height 15
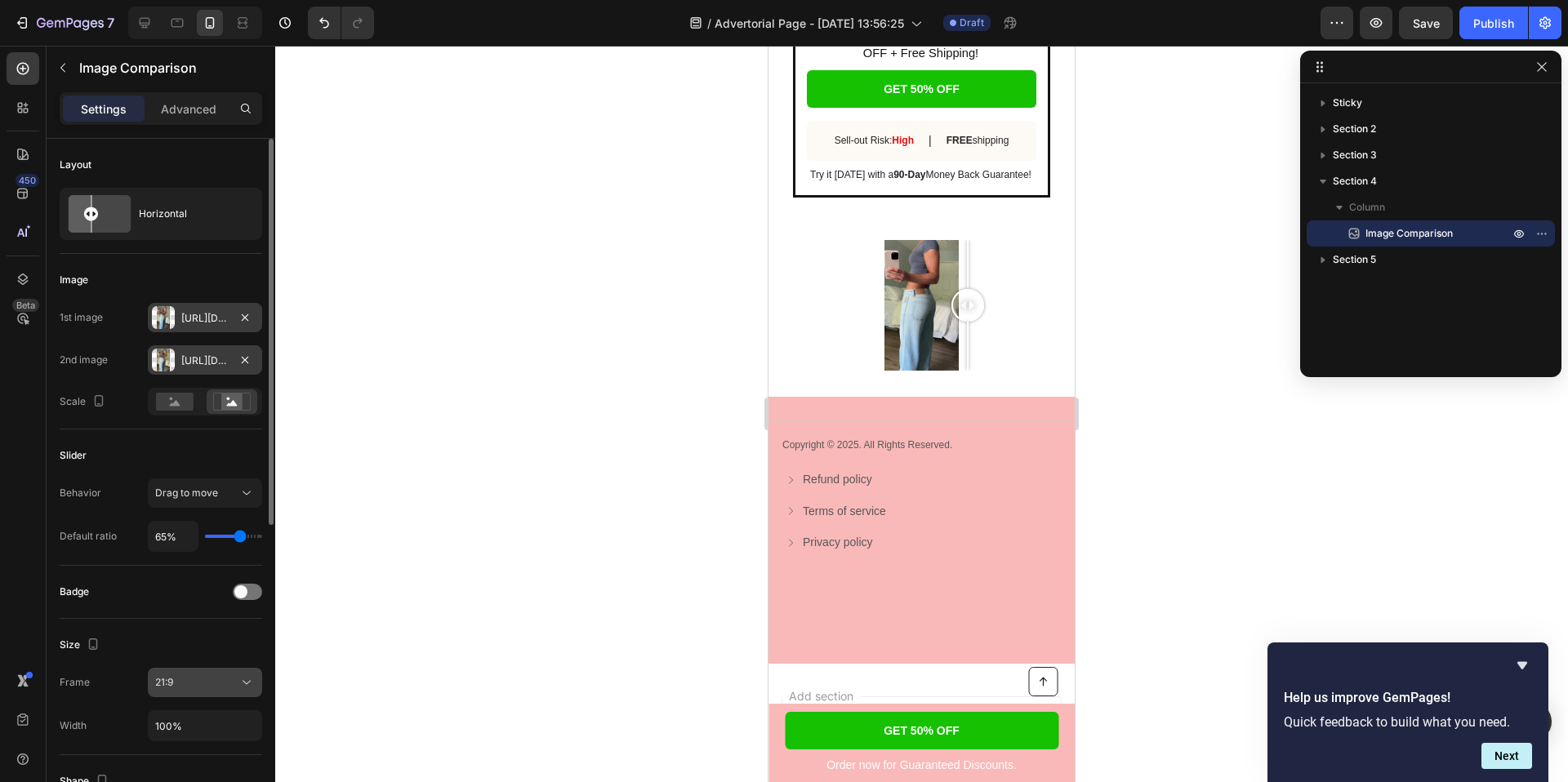
click at [232, 680] on div "21:9" at bounding box center [197, 683] width 84 height 15
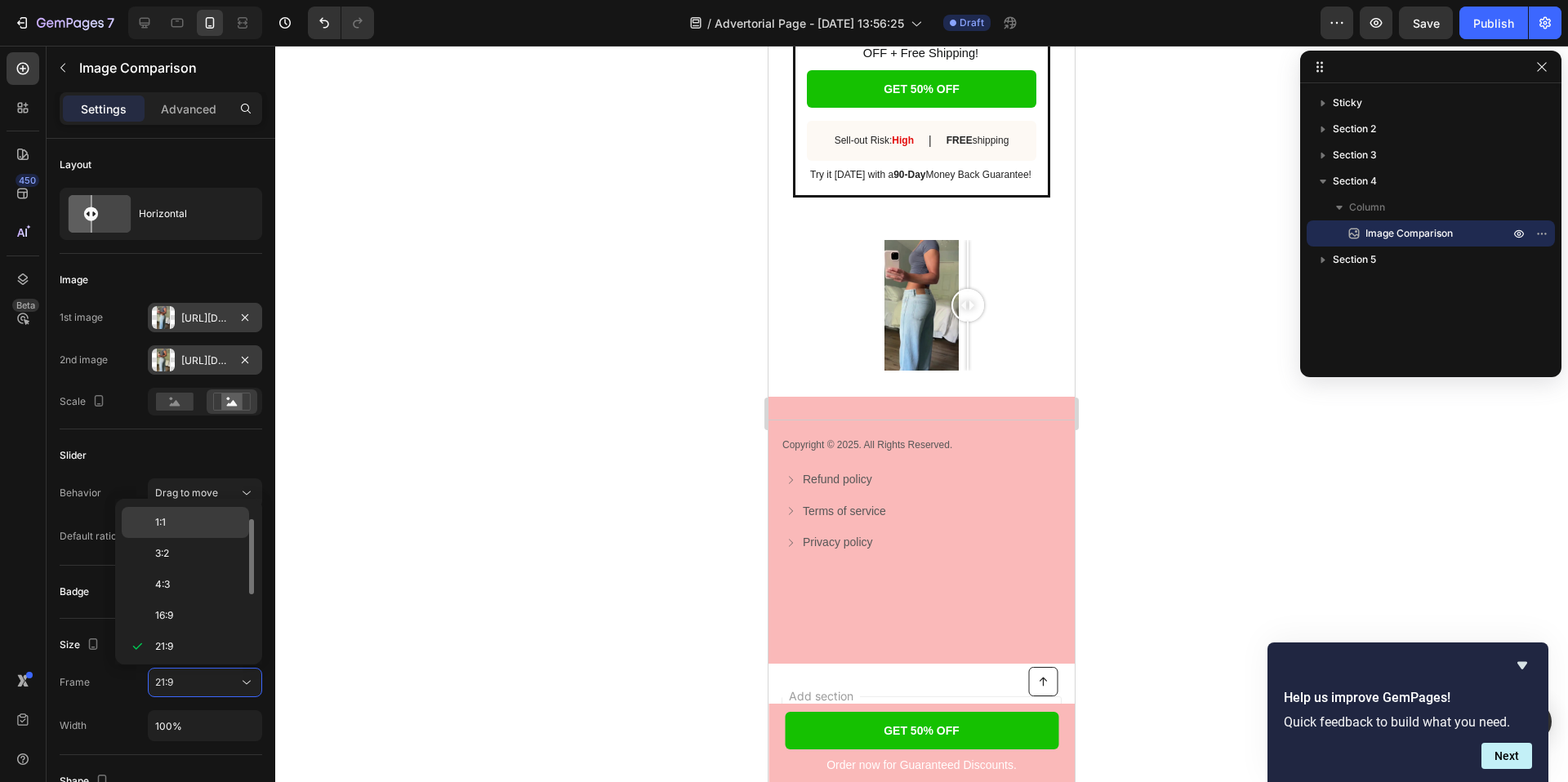
click at [197, 529] on p "1:1" at bounding box center [198, 522] width 87 height 15
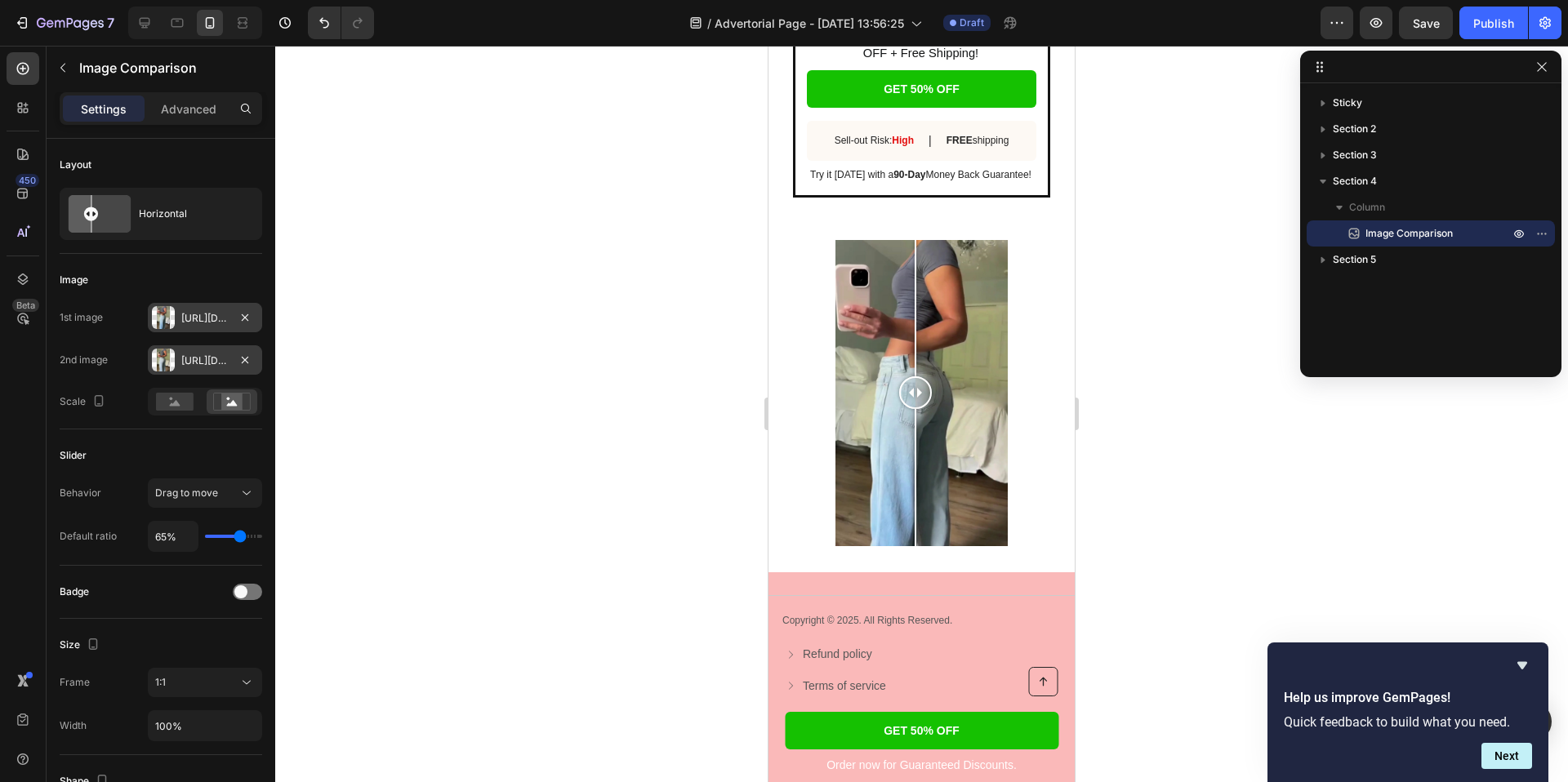
drag, startPoint x: 960, startPoint y: 399, endPoint x: 915, endPoint y: 416, distance: 48.1
click at [915, 416] on div at bounding box center [915, 393] width 33 height 306
click at [181, 540] on input "65%" at bounding box center [172, 536] width 49 height 30
type input "4%"
type input "4"
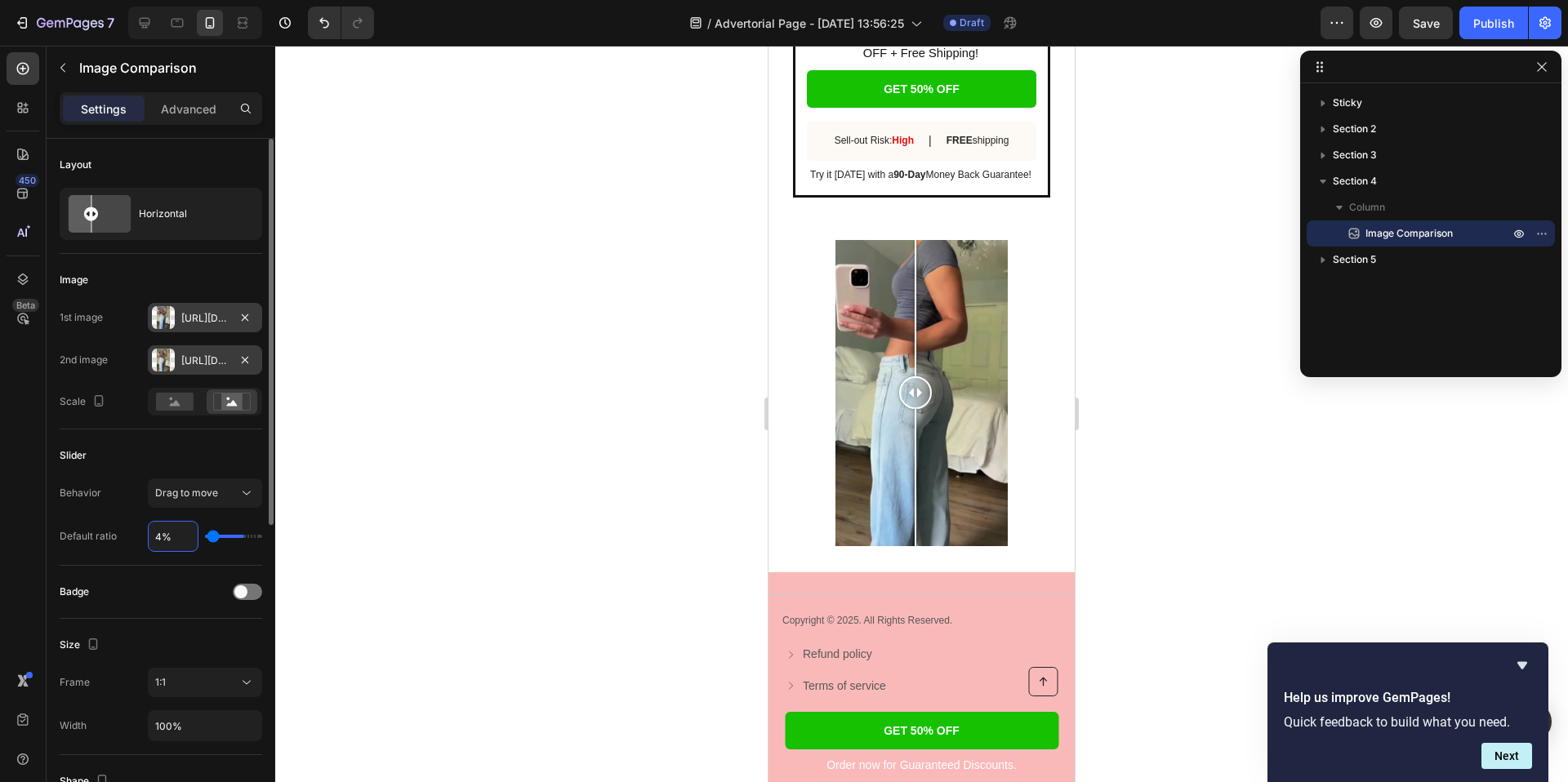
type input "40%"
type input "40"
type input "4%"
type input "4"
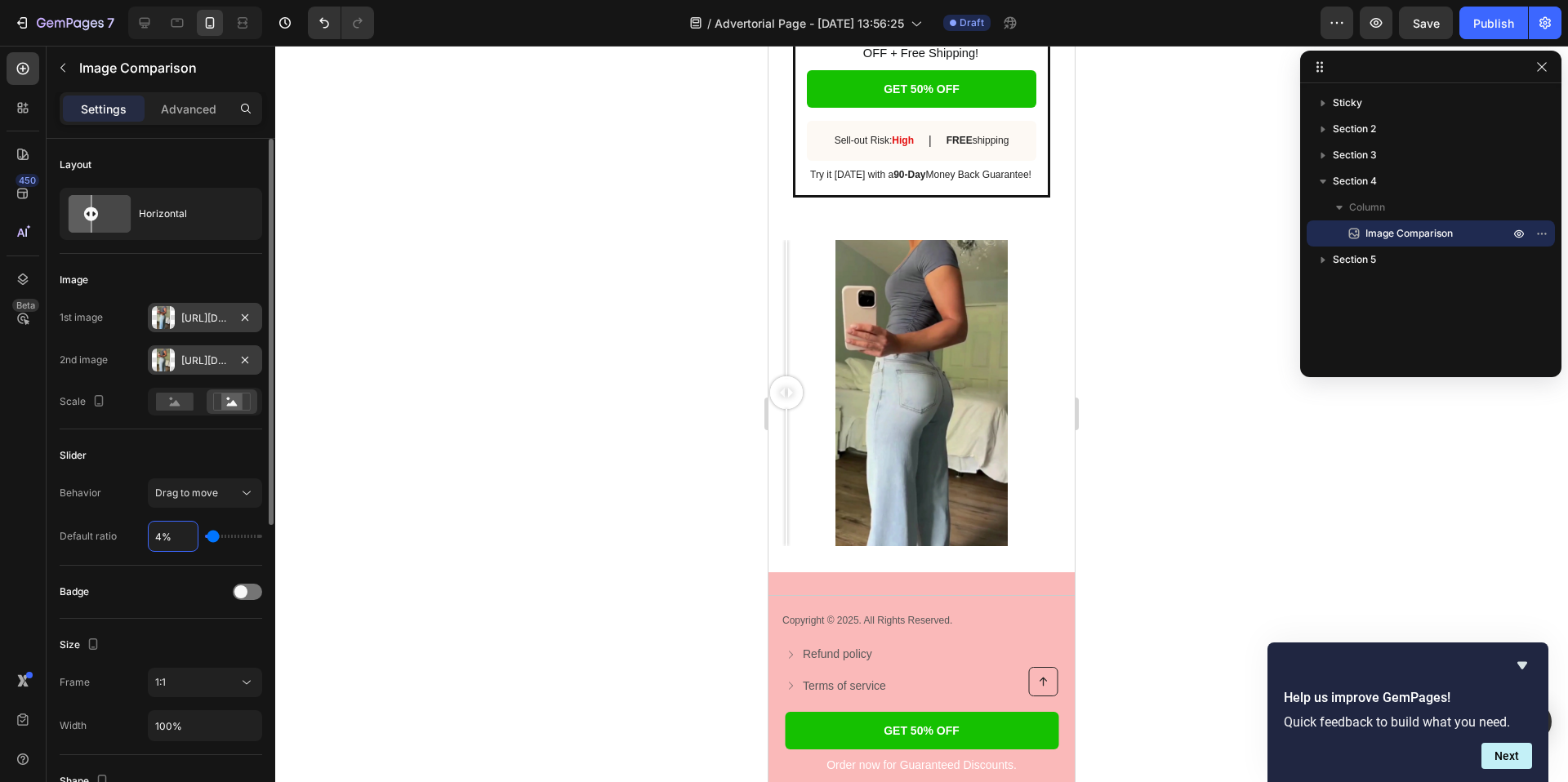
type input "%"
type input "65"
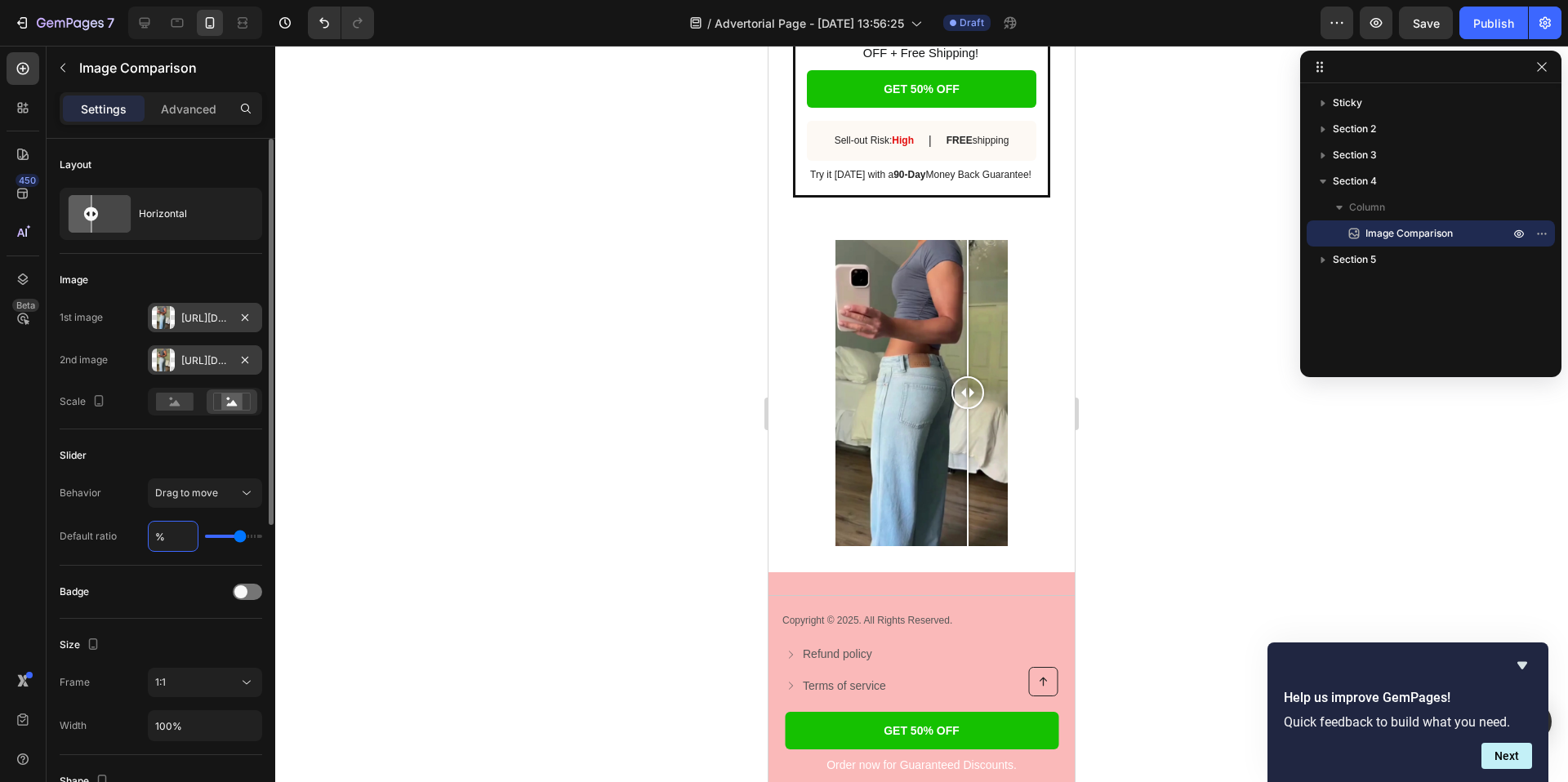
type input "5%"
type input "5"
type input "50%"
type input "50"
type input "5%"
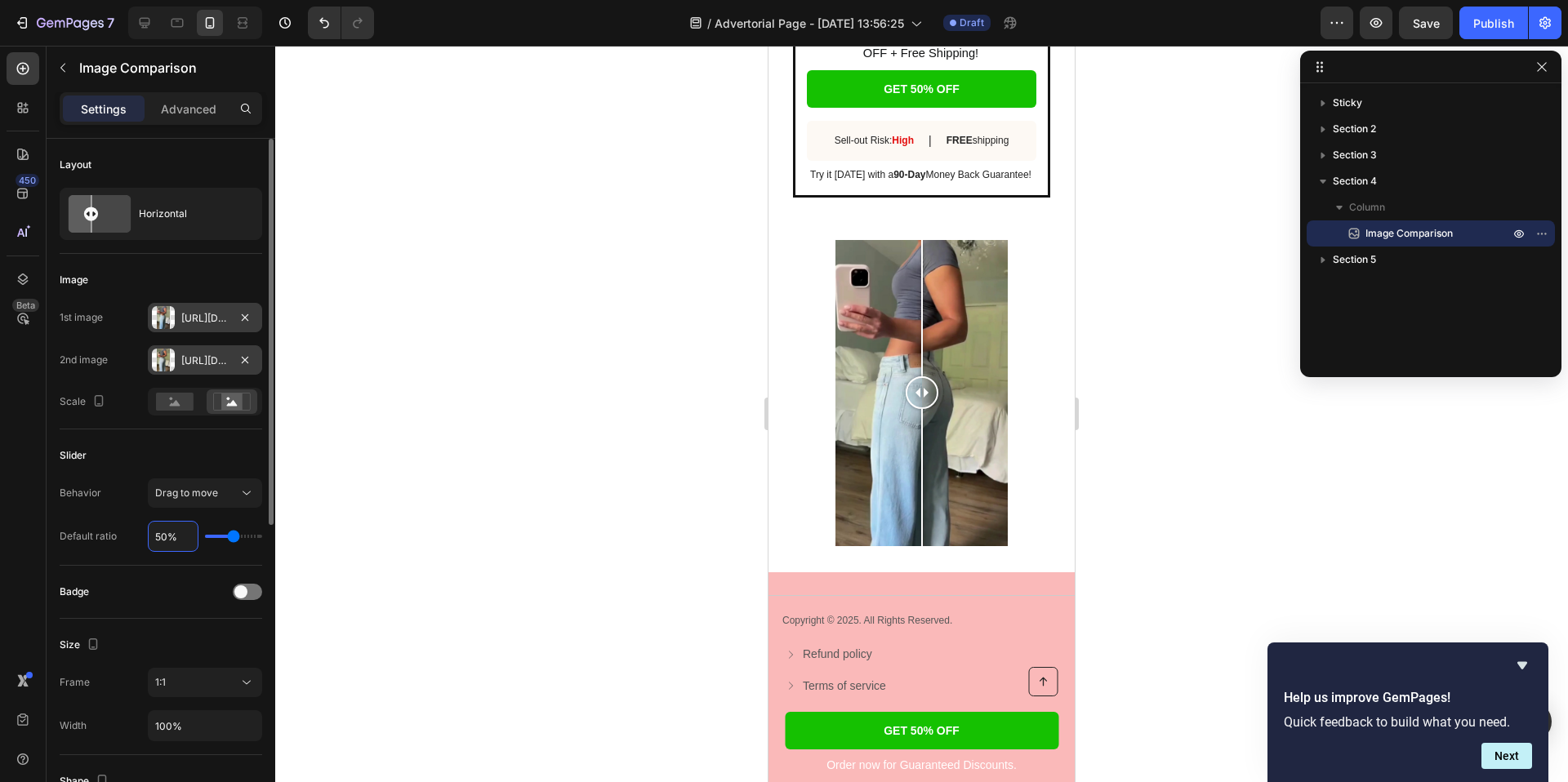
type input "5"
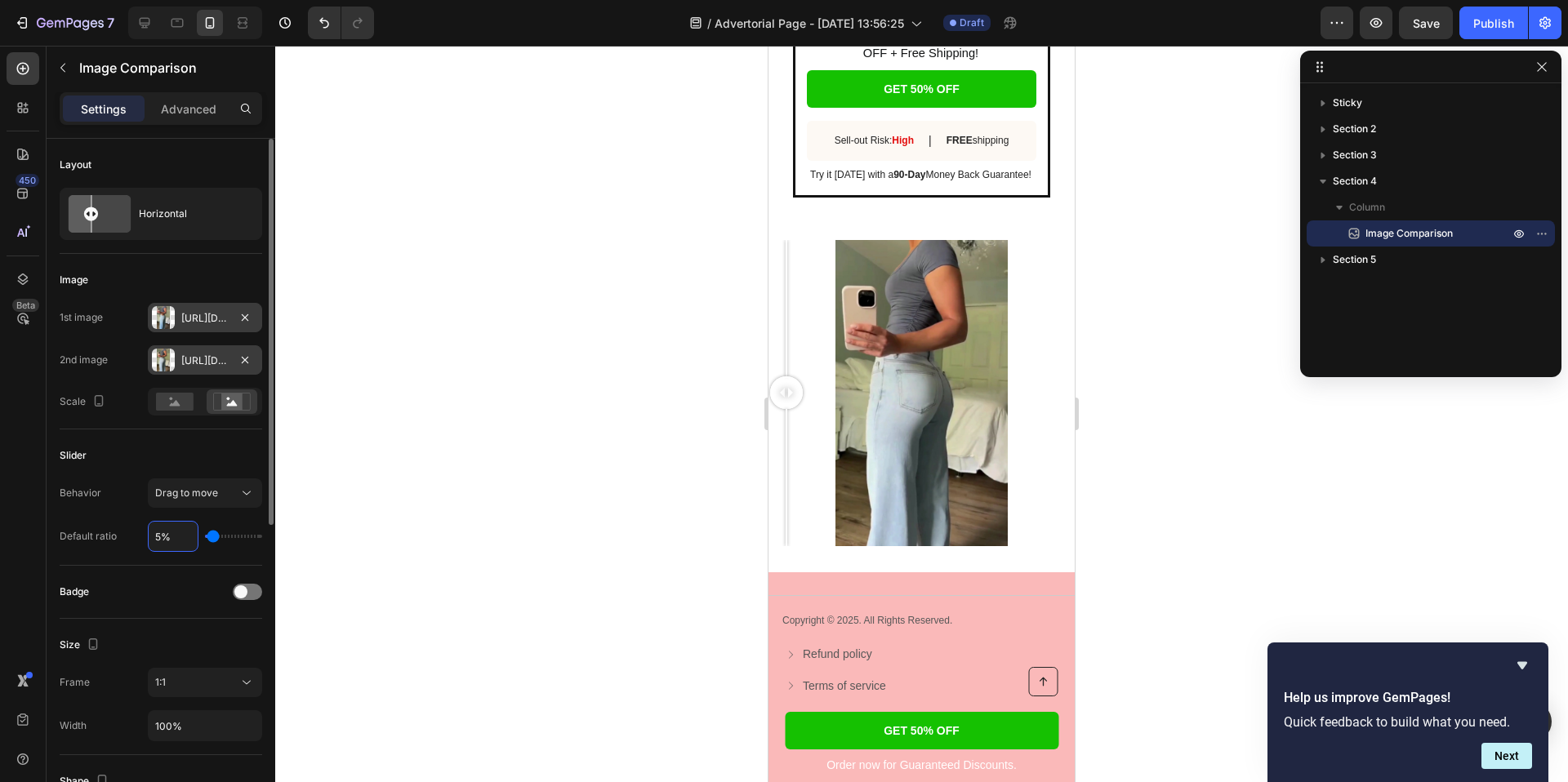
type input "%"
type input "65"
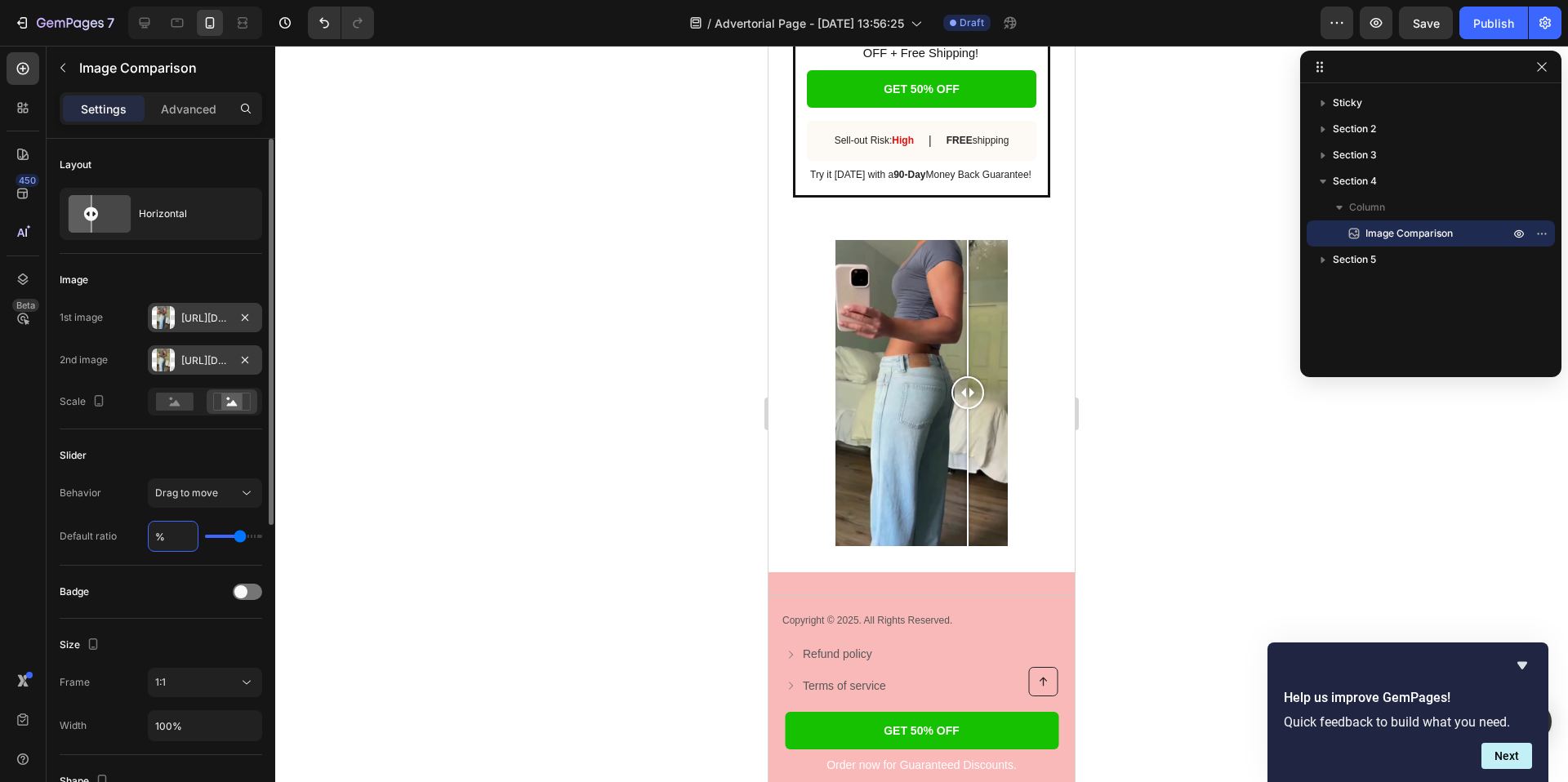
type input "4%"
type input "4"
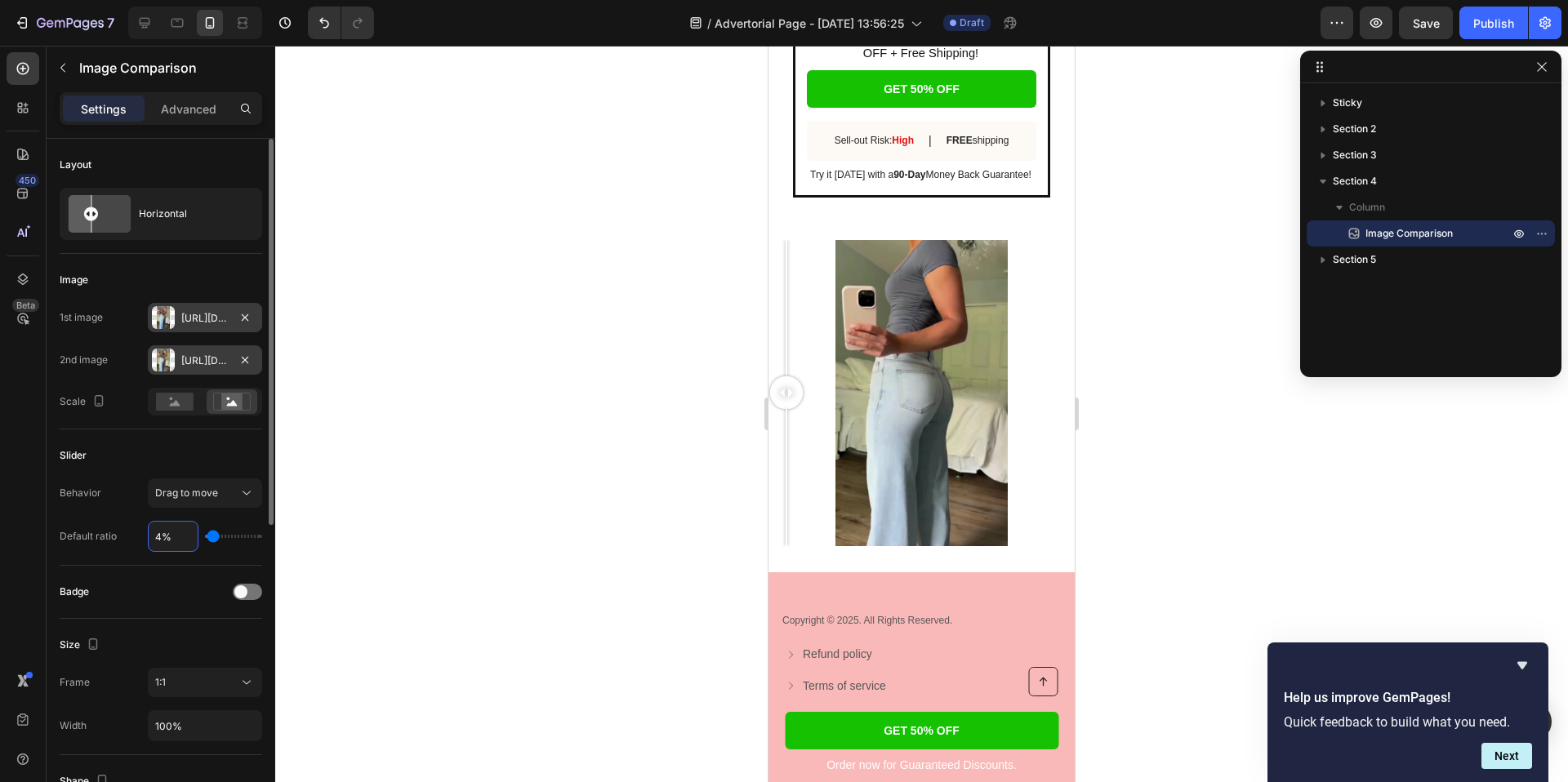
type input "47%"
type input "47"
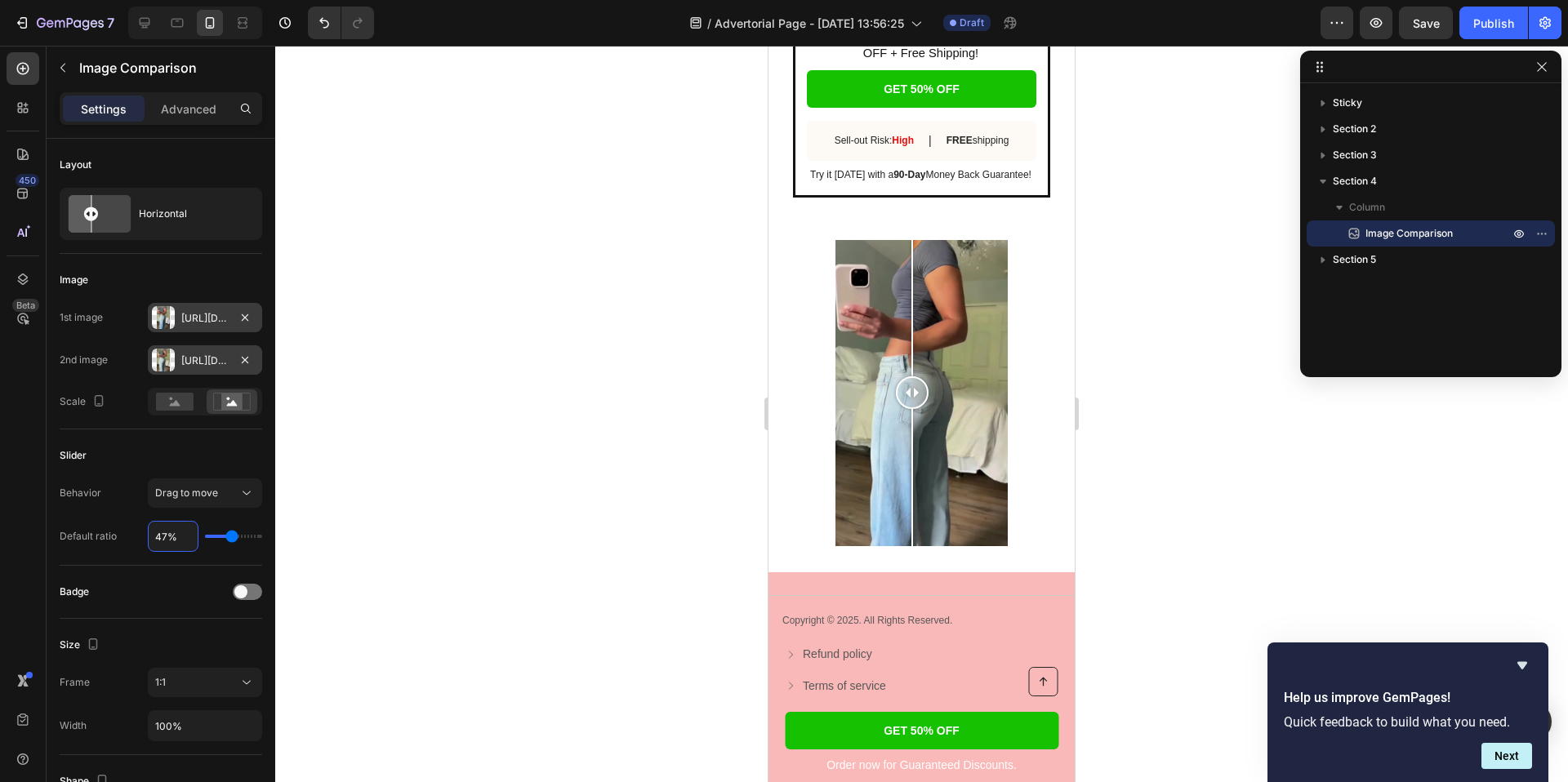
type input "4%"
type input "4"
type input "%"
type input "65"
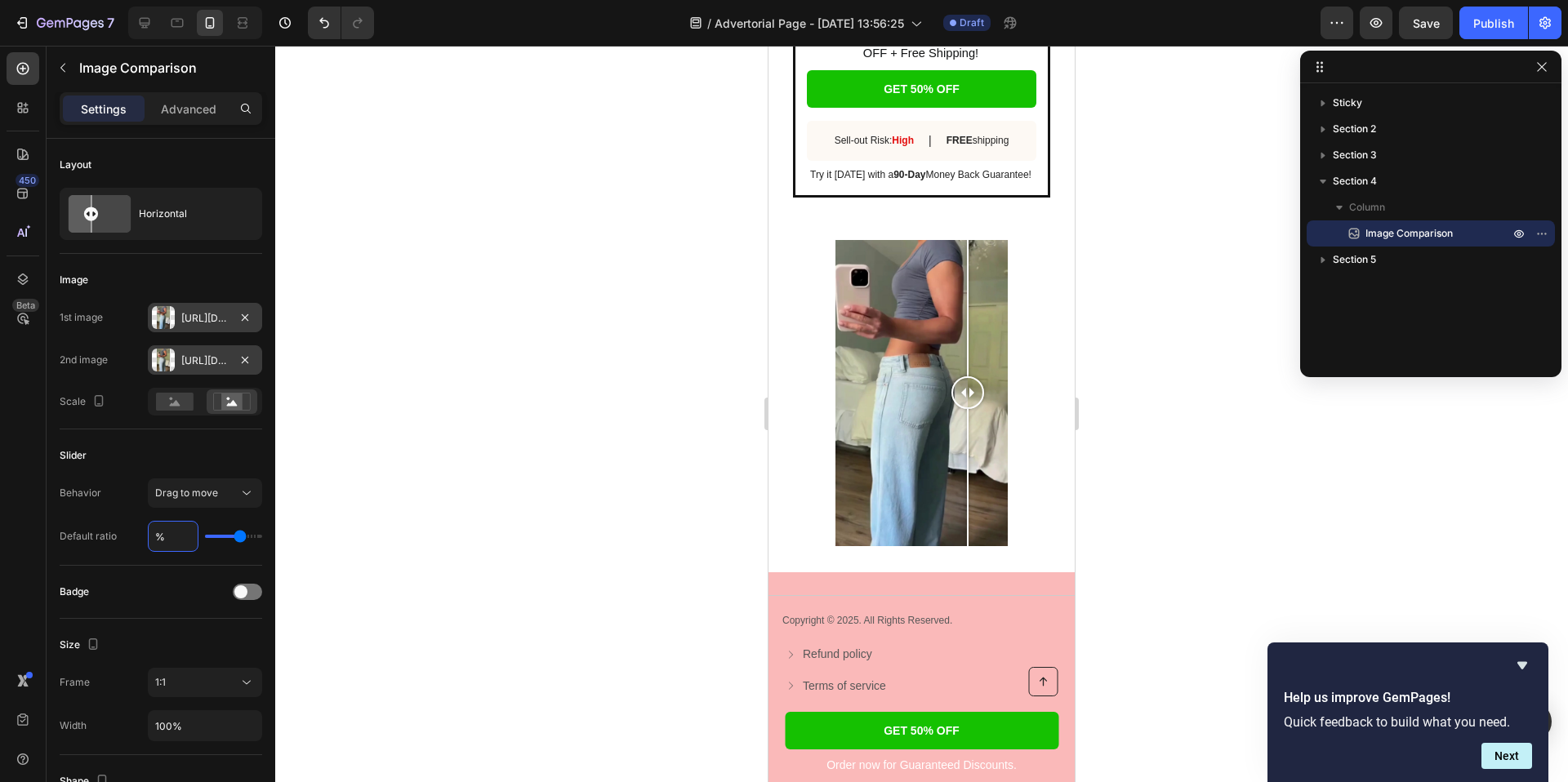
type input "6%"
type input "6"
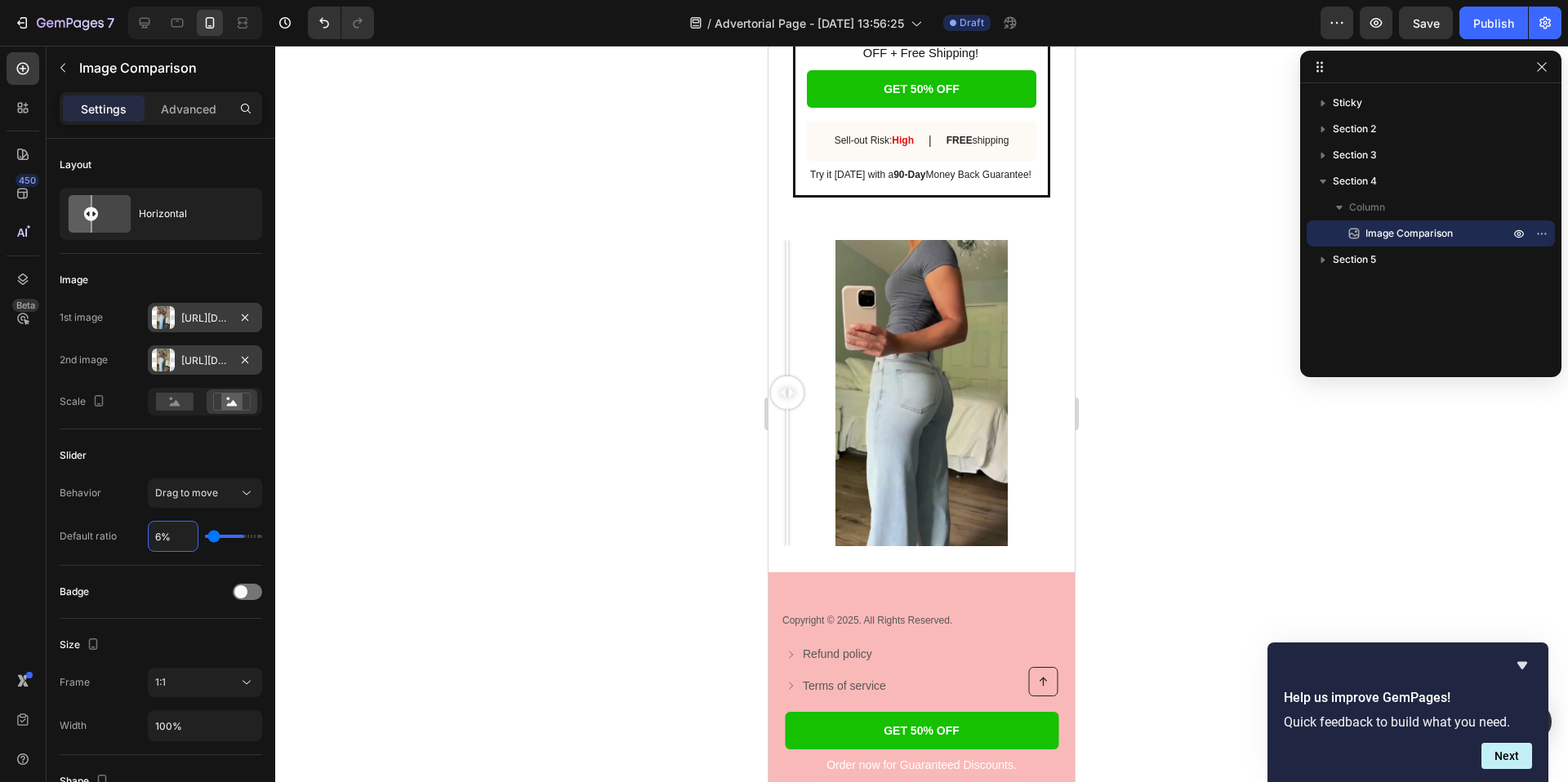
type input "60%"
type input "60"
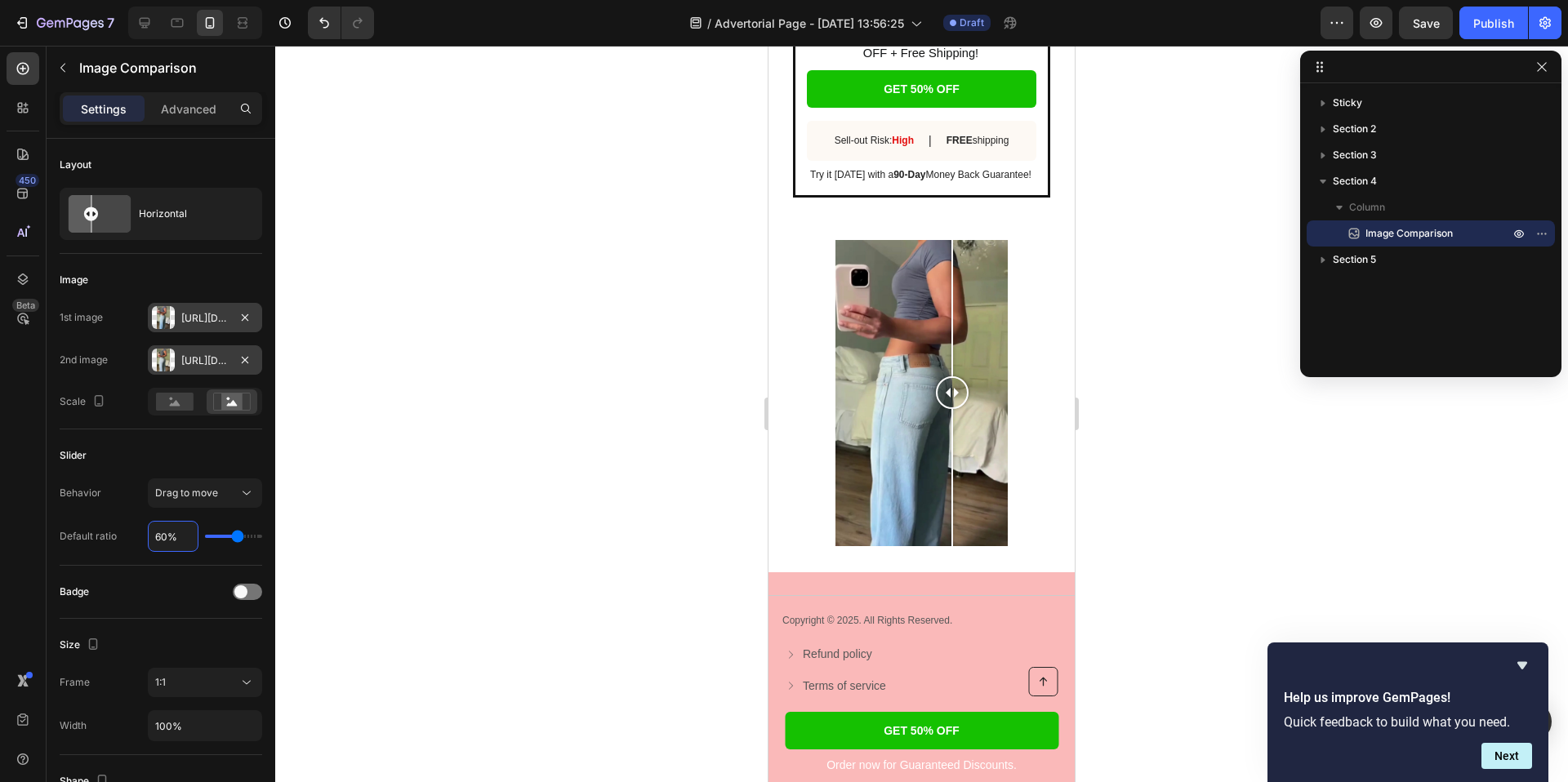
type input "6%"
type input "6"
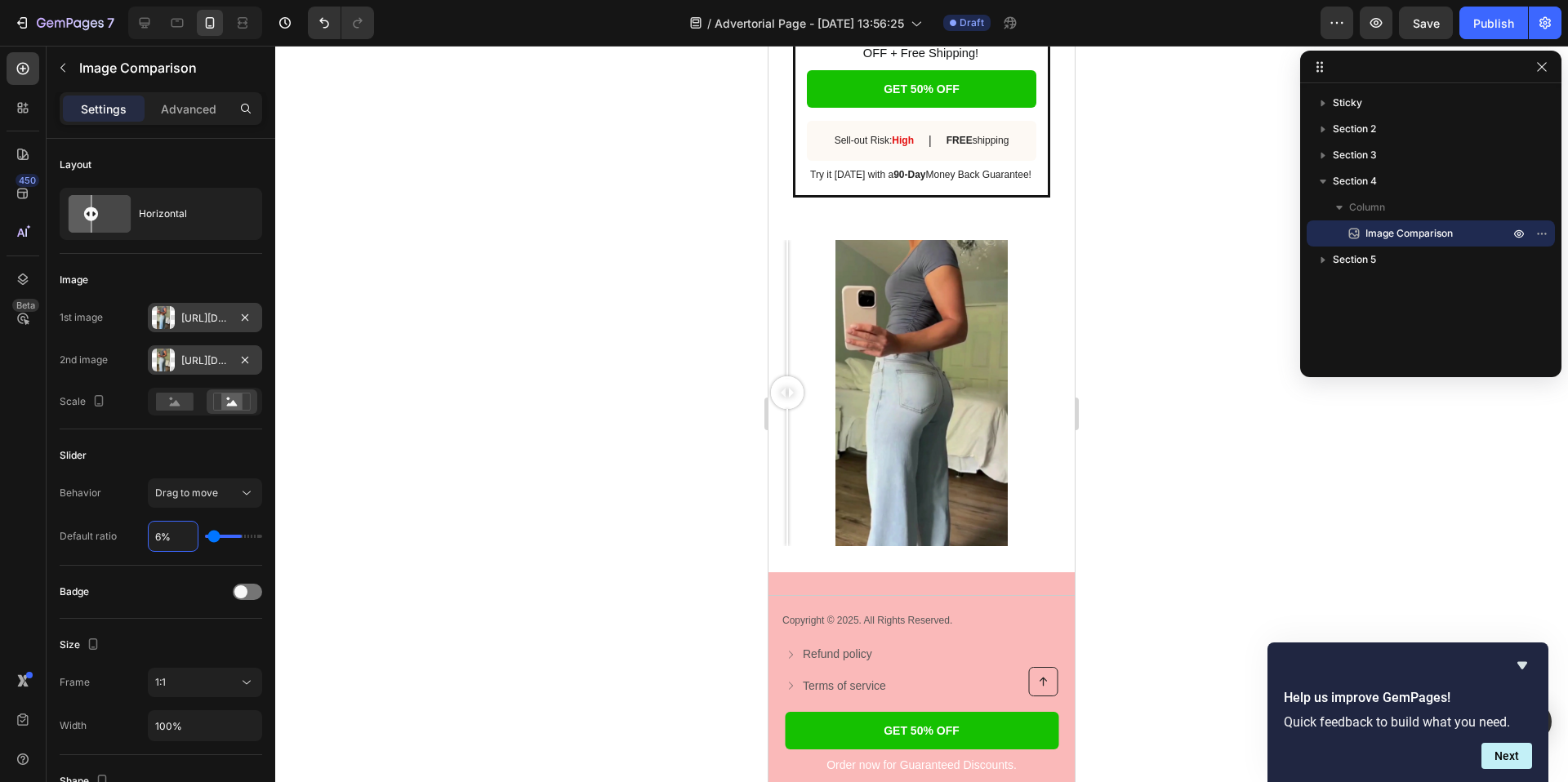
type input "%"
type input "65"
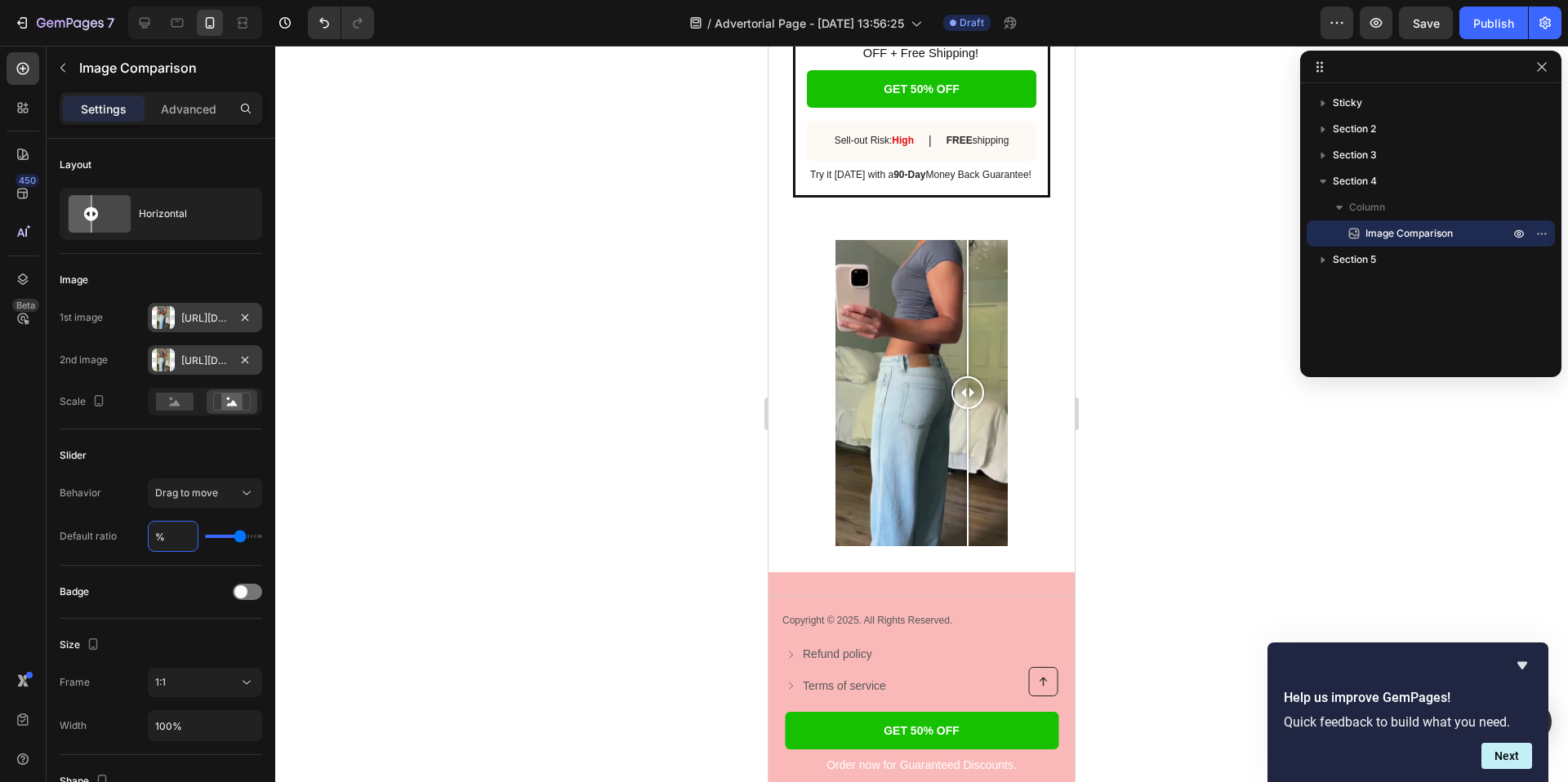
type input "5%"
type input "5"
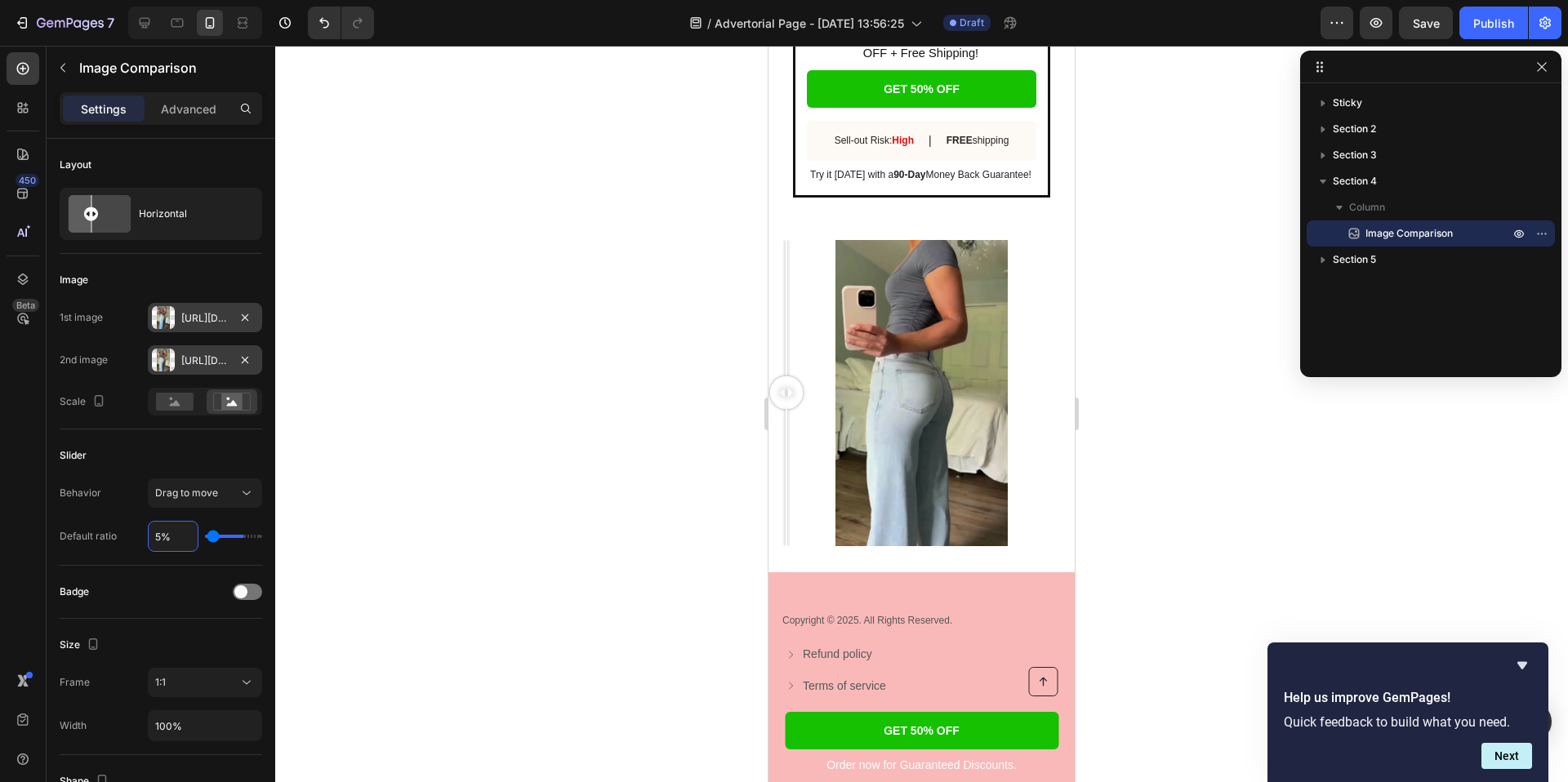
type input "50%"
type input "50"
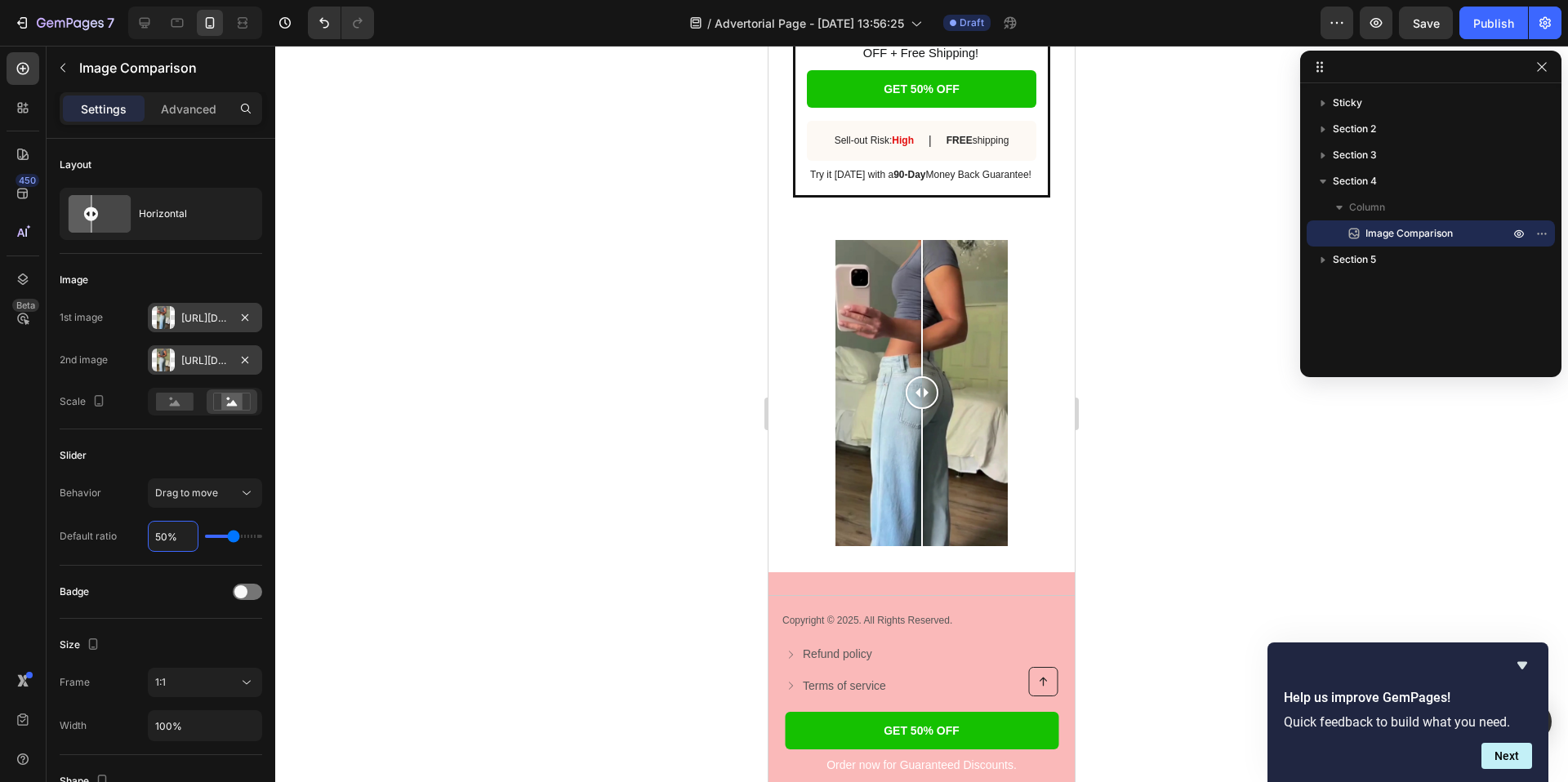
type input "5%"
type input "5"
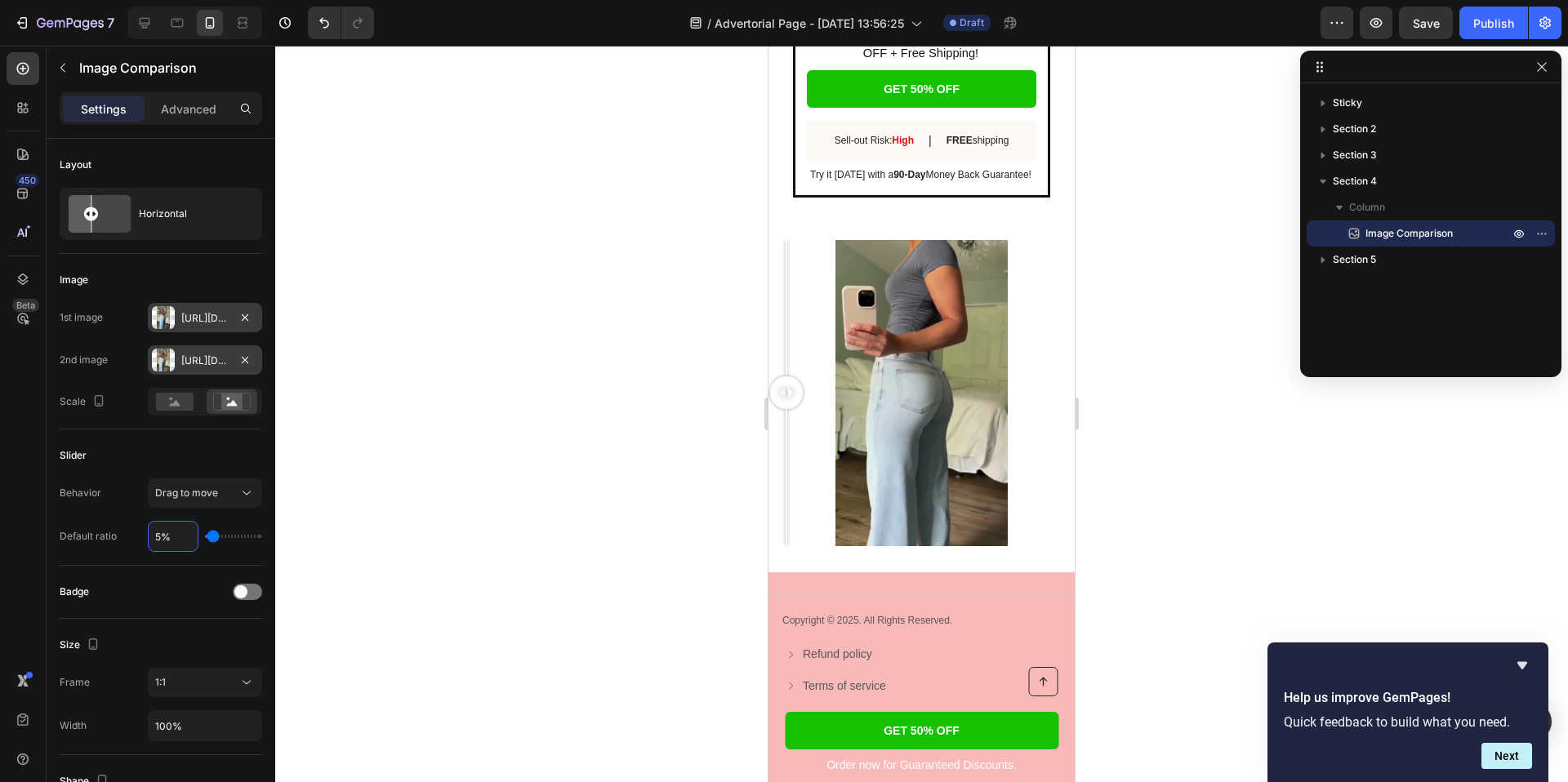
type input "52%"
type input "52"
type input "520%"
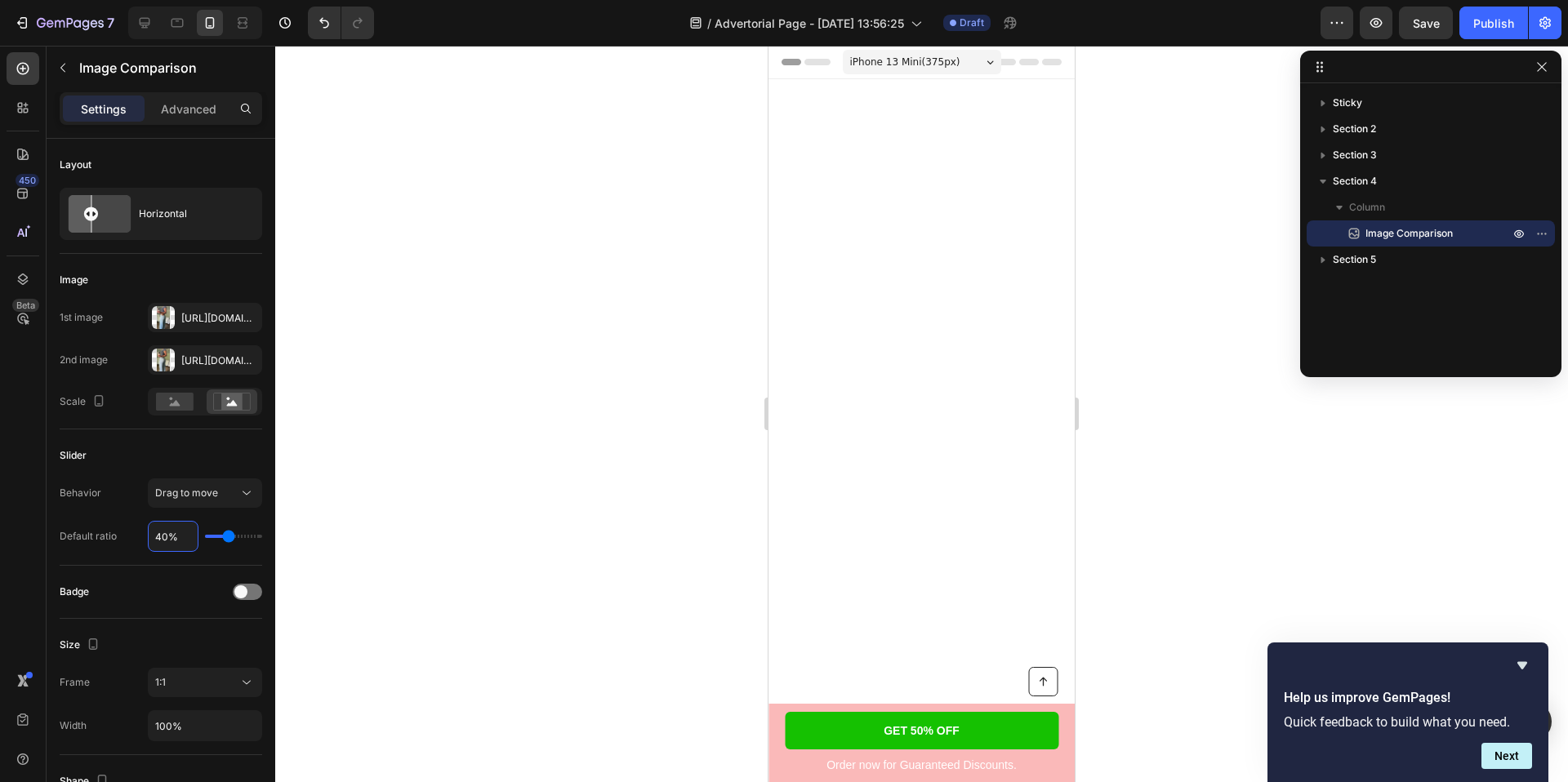
scroll to position [4086, 0]
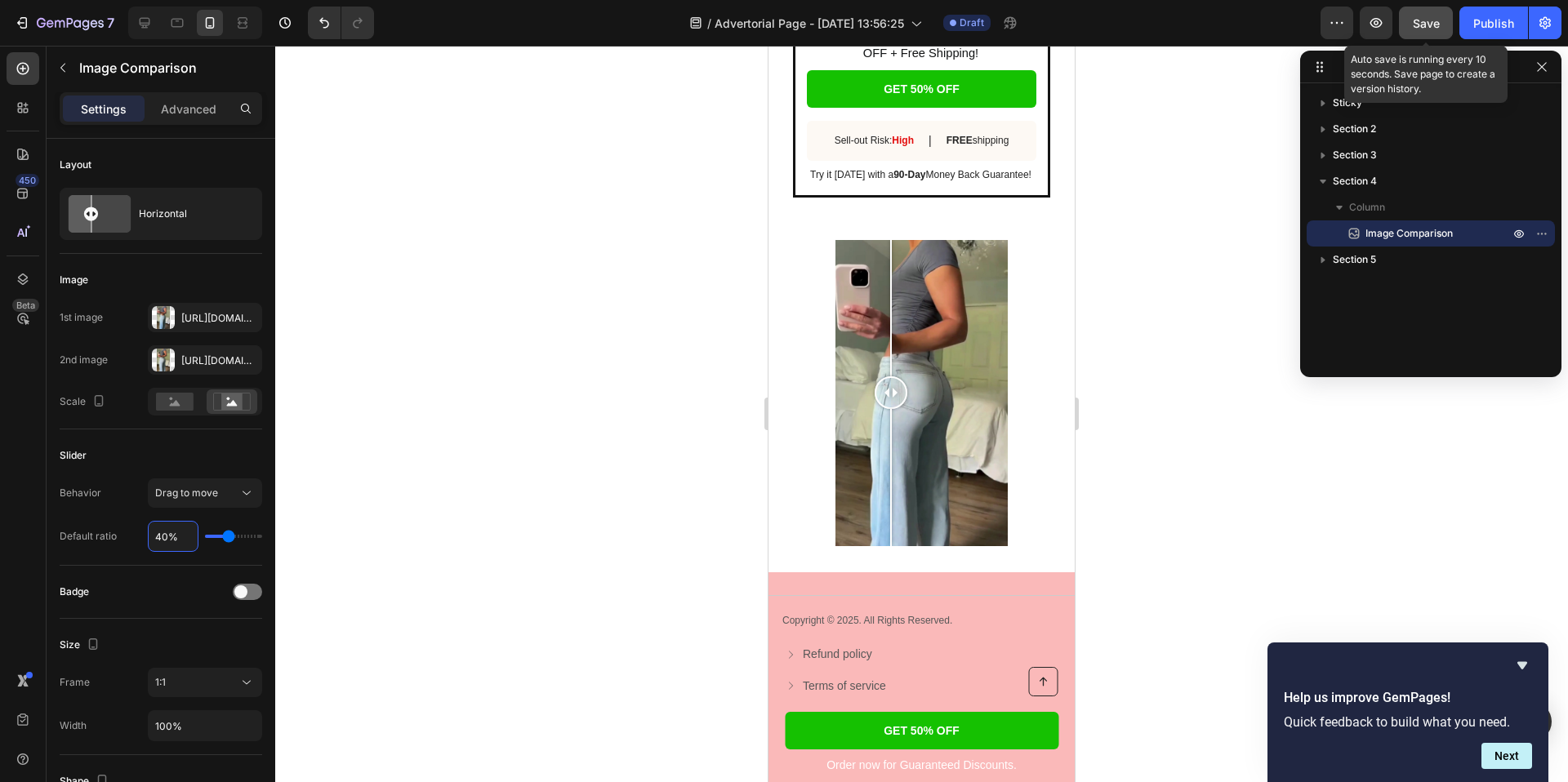
type input "40%"
click at [1429, 25] on span "Save" at bounding box center [1426, 23] width 27 height 14
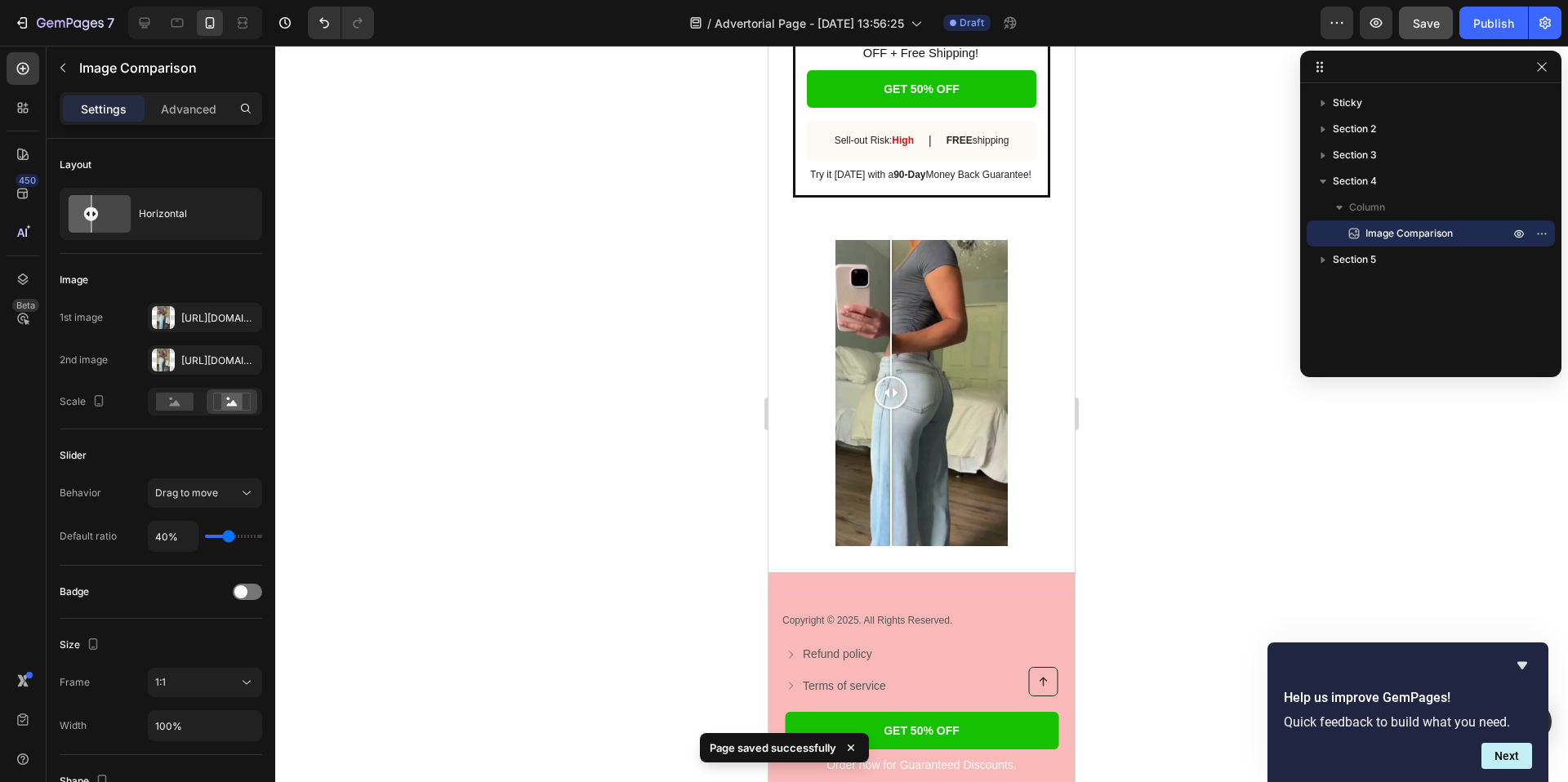
click at [901, 286] on div at bounding box center [890, 393] width 33 height 306
click at [794, 230] on div "Image Comparison Section 4" at bounding box center [921, 393] width 306 height 358
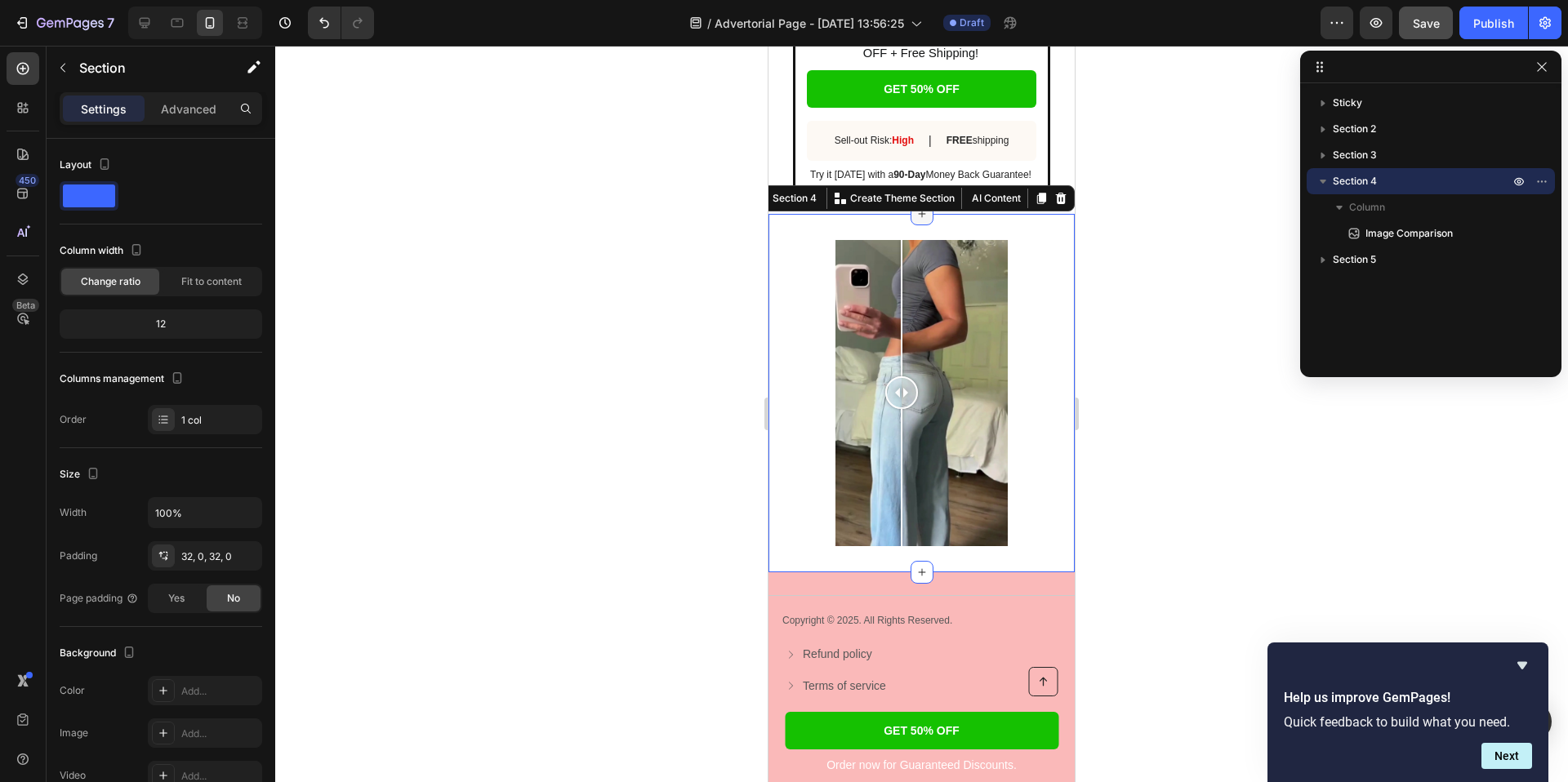
click at [922, 218] on icon at bounding box center [921, 213] width 13 height 13
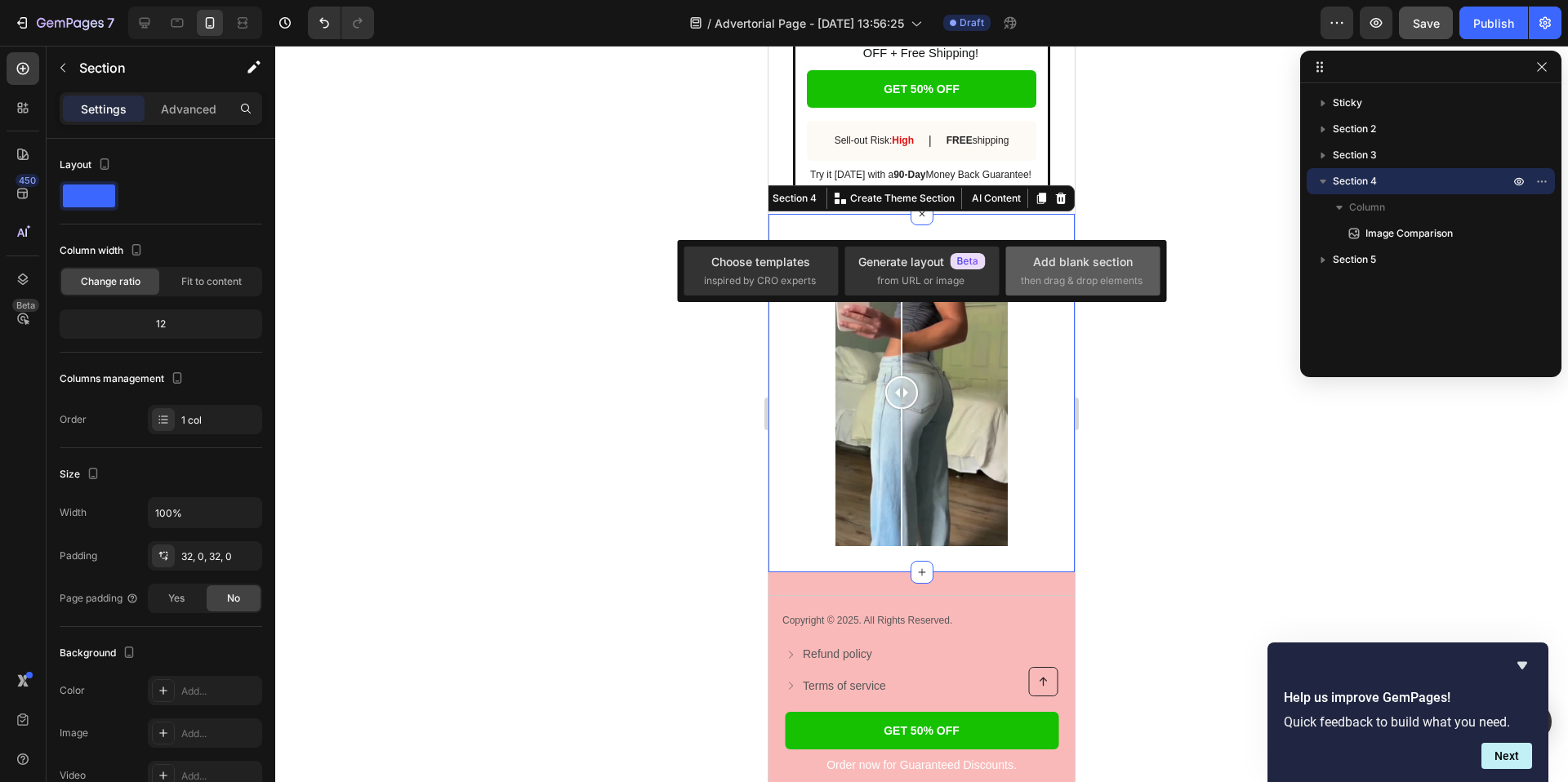
click at [1098, 270] on div "Add blank section" at bounding box center [1082, 261] width 99 height 17
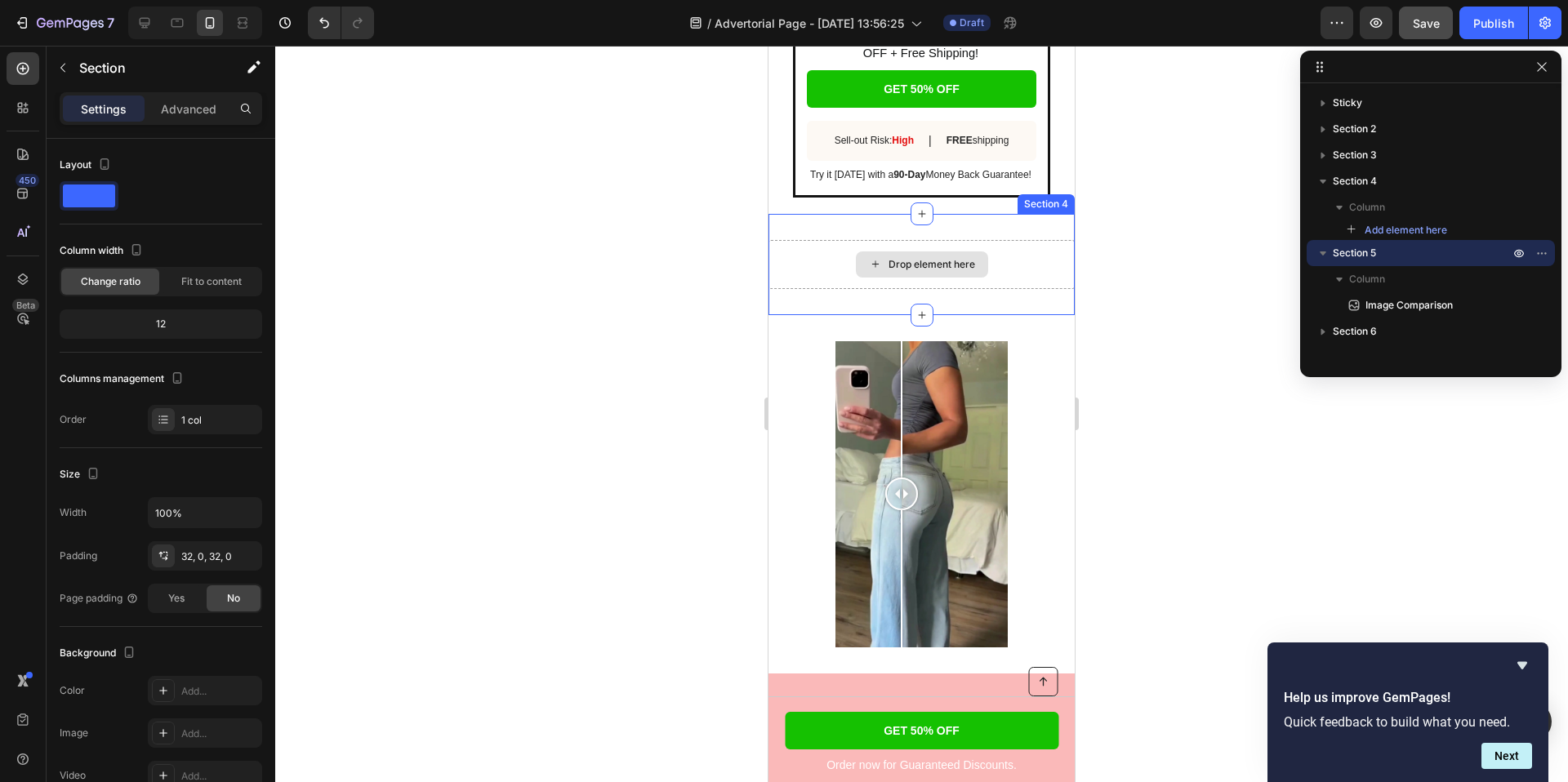
click at [907, 265] on div "Drop element here" at bounding box center [931, 264] width 87 height 13
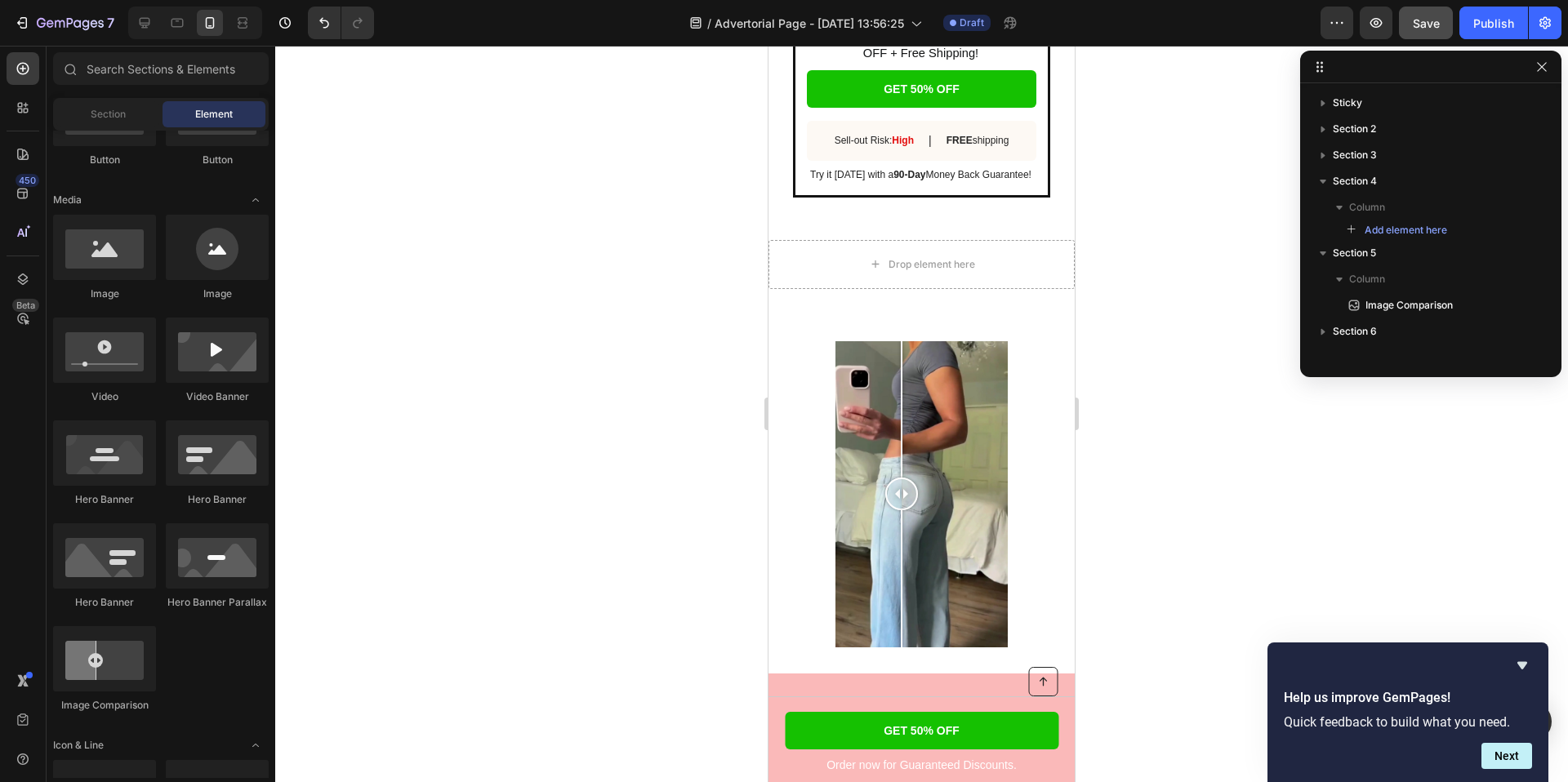
scroll to position [0, 0]
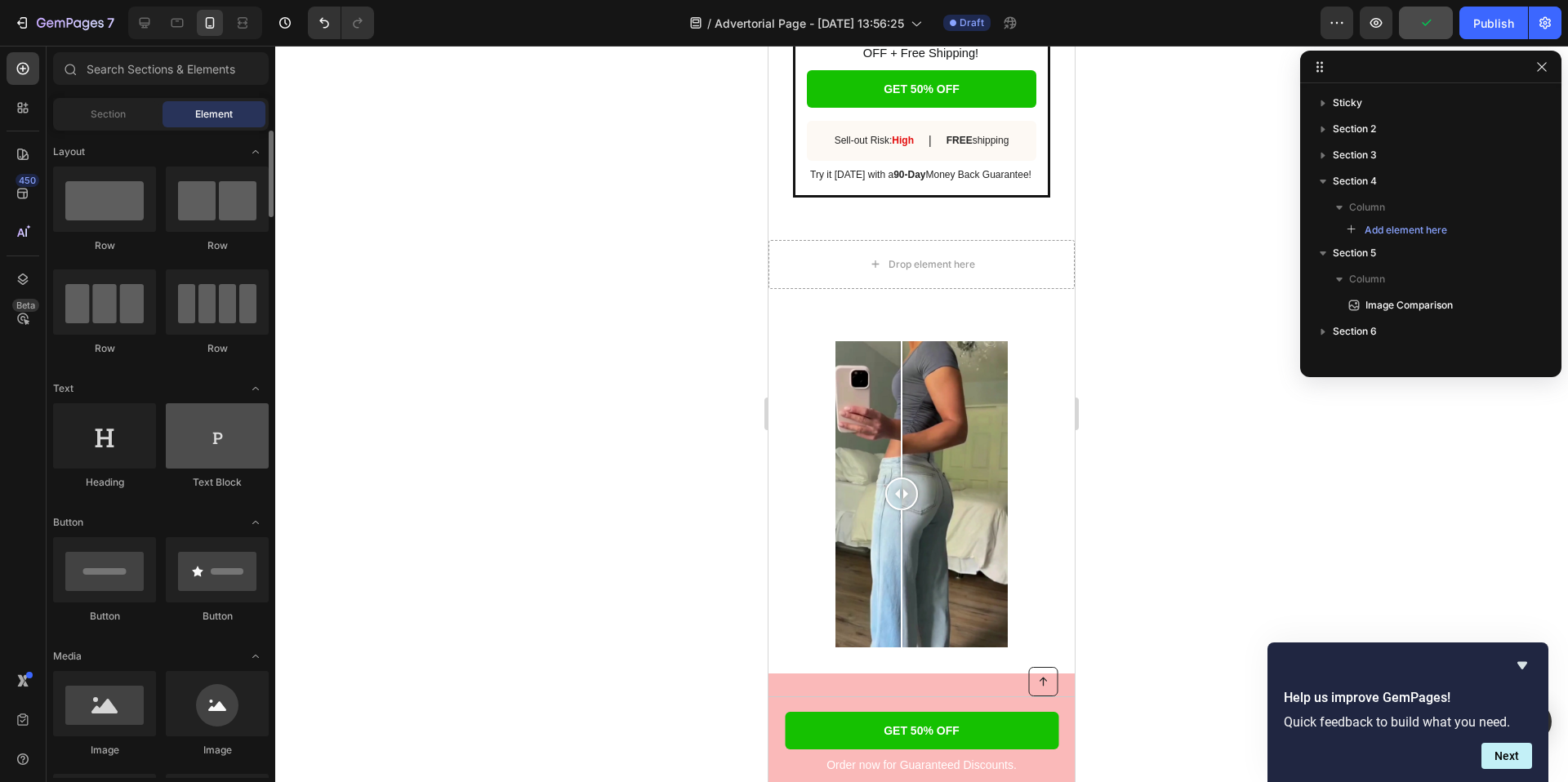
click at [205, 444] on div at bounding box center [217, 436] width 102 height 66
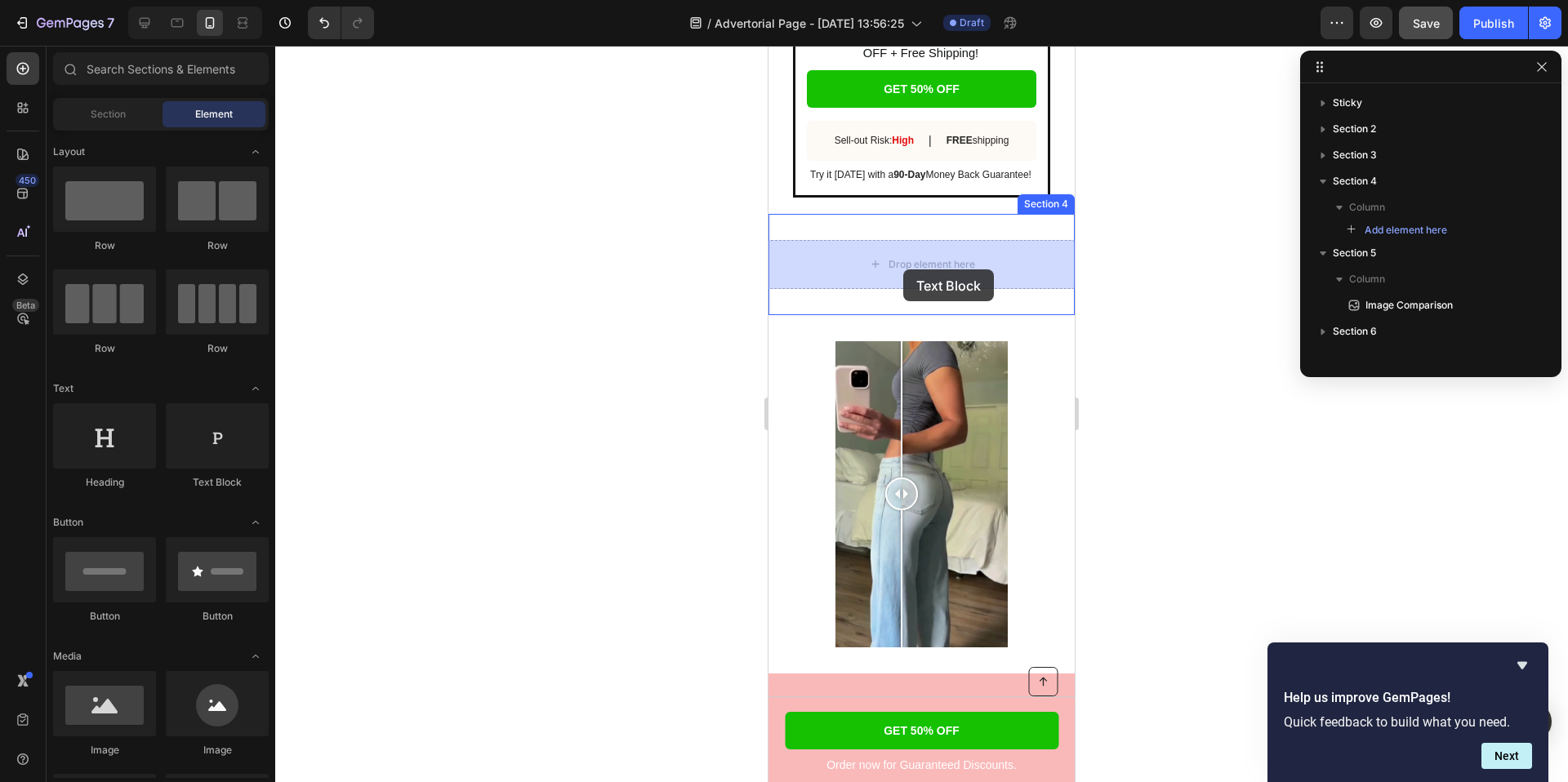
drag, startPoint x: 969, startPoint y: 490, endPoint x: 903, endPoint y: 270, distance: 229.7
drag, startPoint x: 868, startPoint y: 489, endPoint x: 899, endPoint y: 267, distance: 224.2
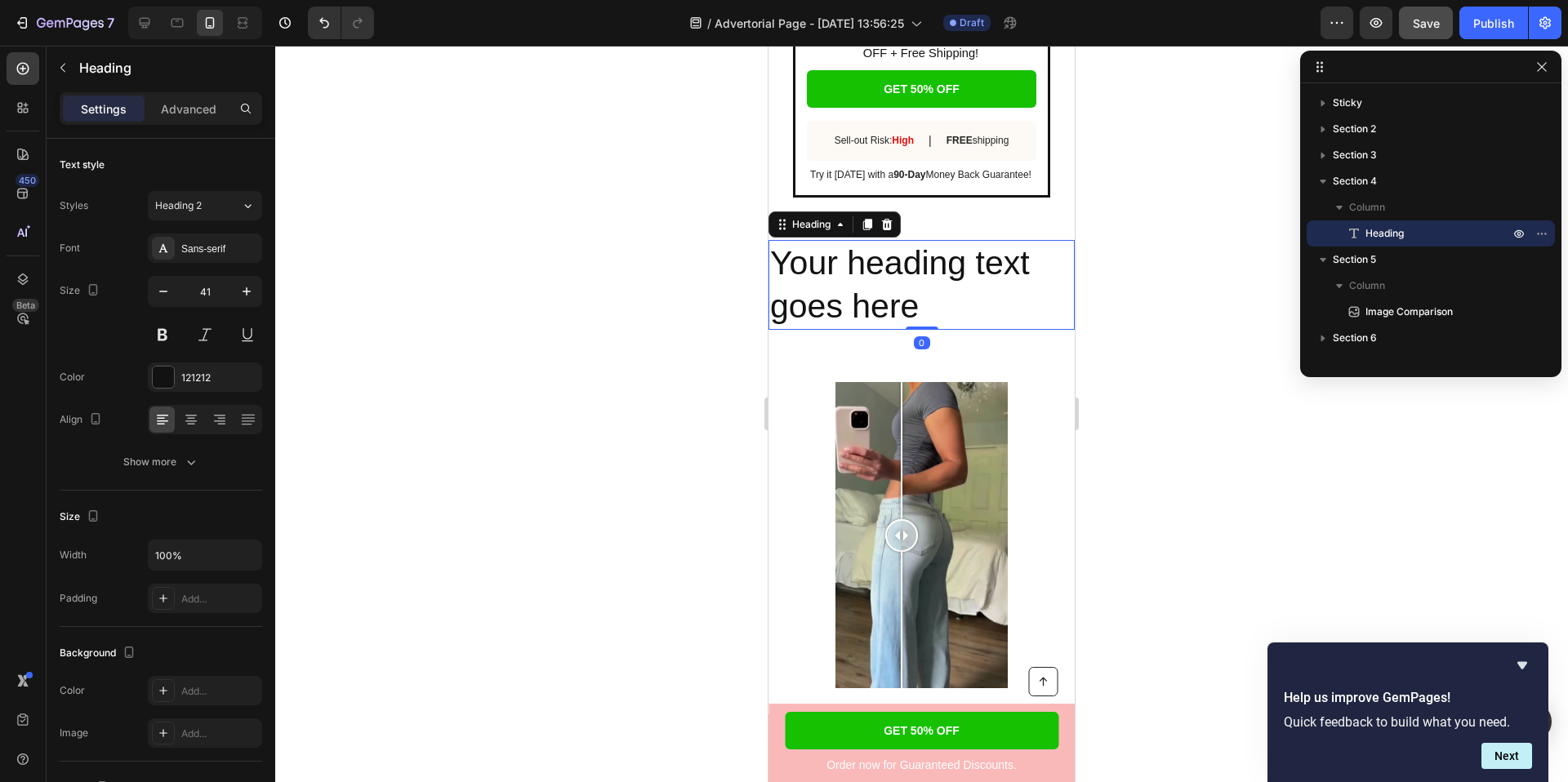
click at [875, 288] on h2 "Your heading text goes here" at bounding box center [921, 285] width 306 height 91
click at [875, 288] on p "Your heading text goes here" at bounding box center [921, 286] width 303 height 88
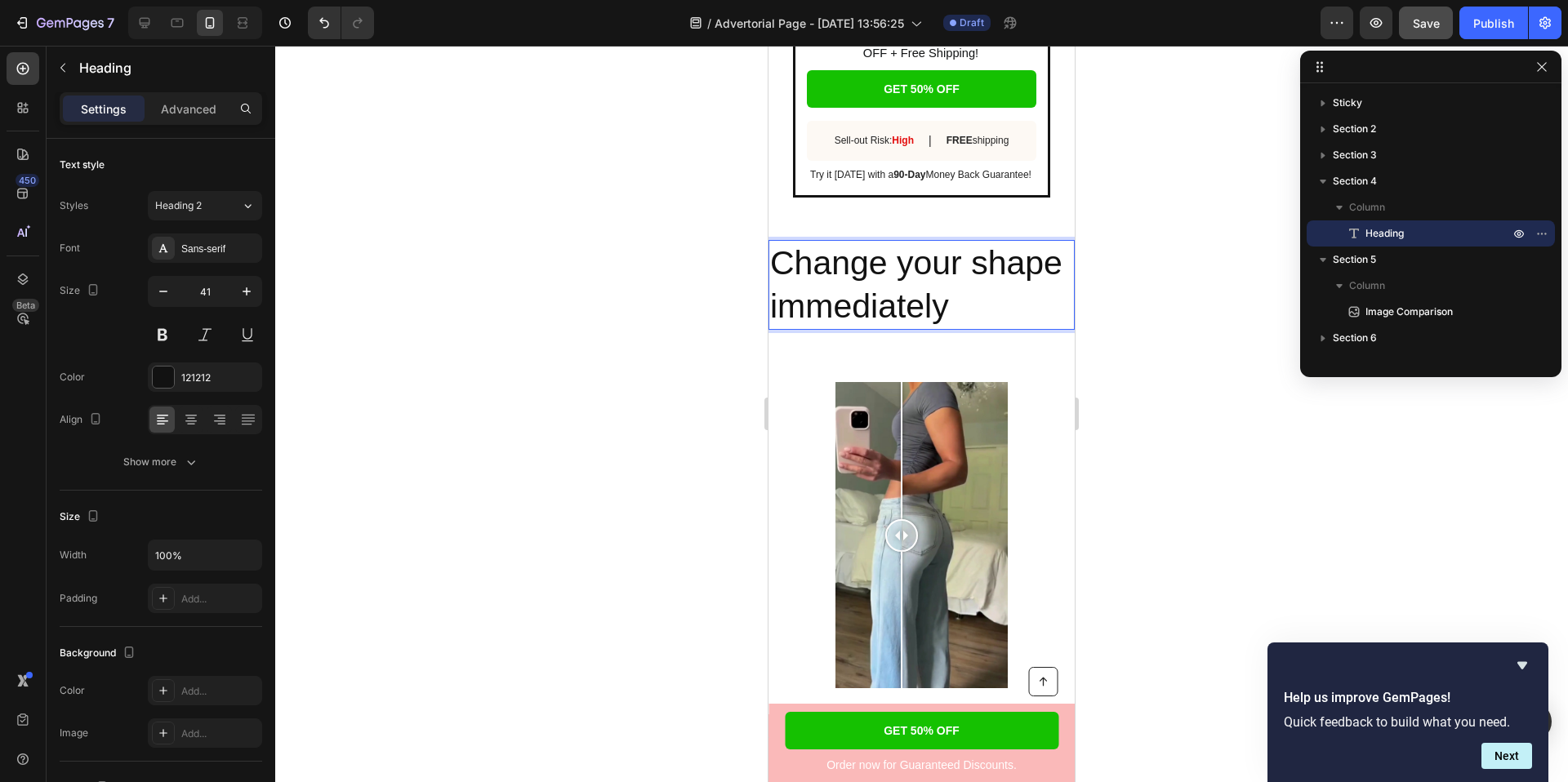
copy p "Change your shape immediately"
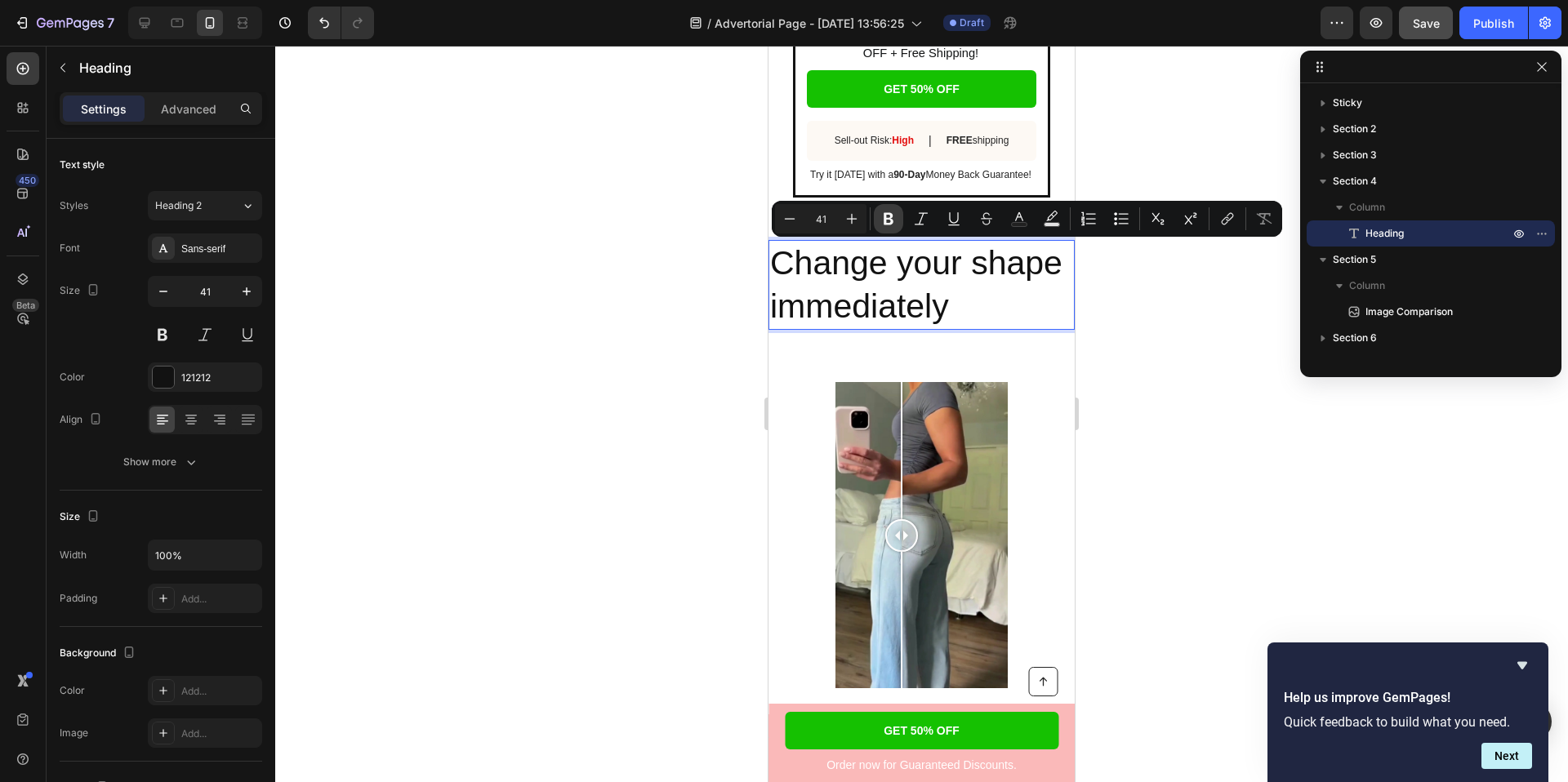
click at [888, 213] on icon "Editor contextual toolbar" at bounding box center [888, 219] width 10 height 12
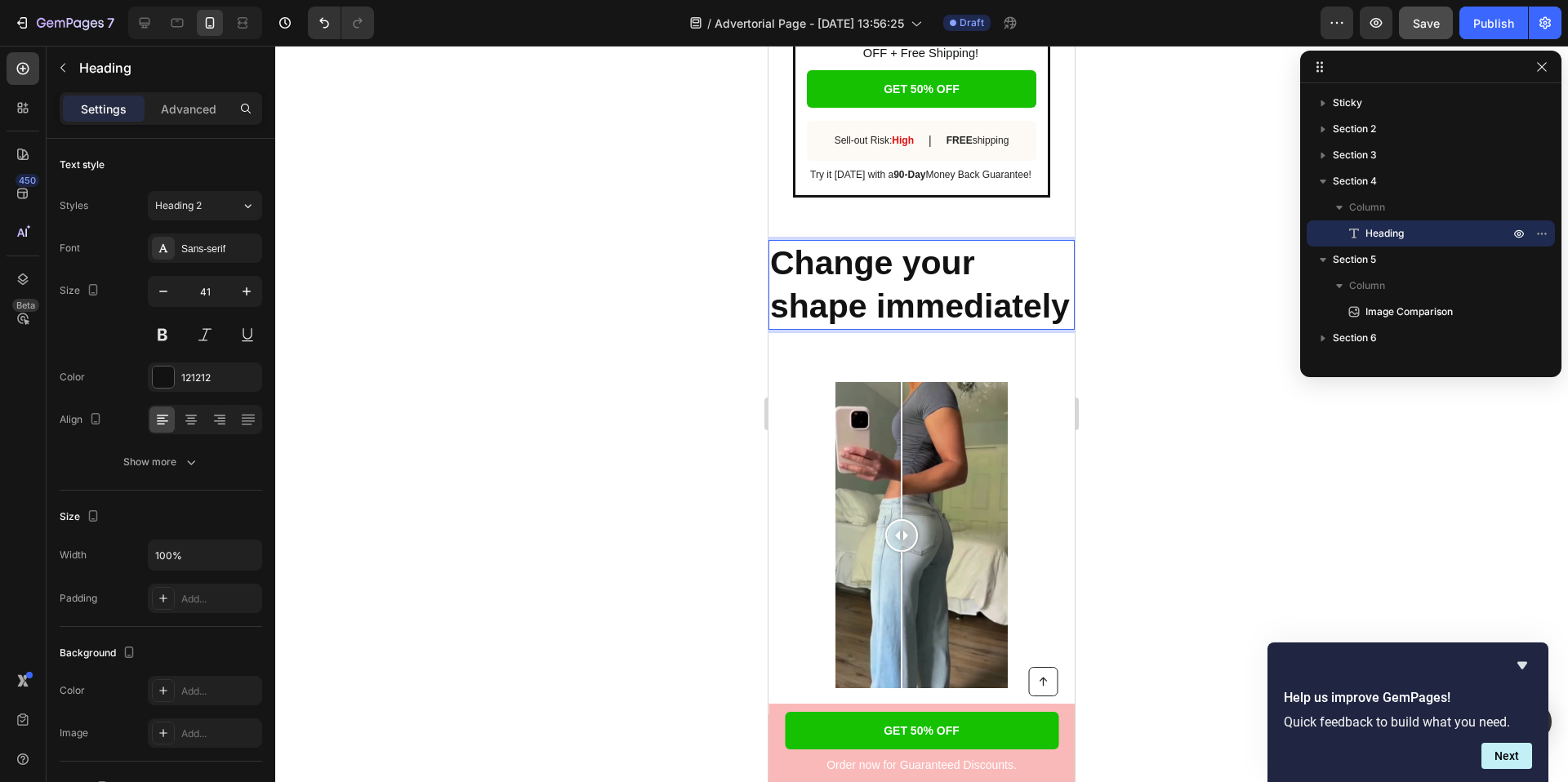
click at [913, 281] on strong "Change your shape immediately" at bounding box center [919, 284] width 299 height 81
click at [224, 207] on div "Heading 2" at bounding box center [198, 205] width 86 height 15
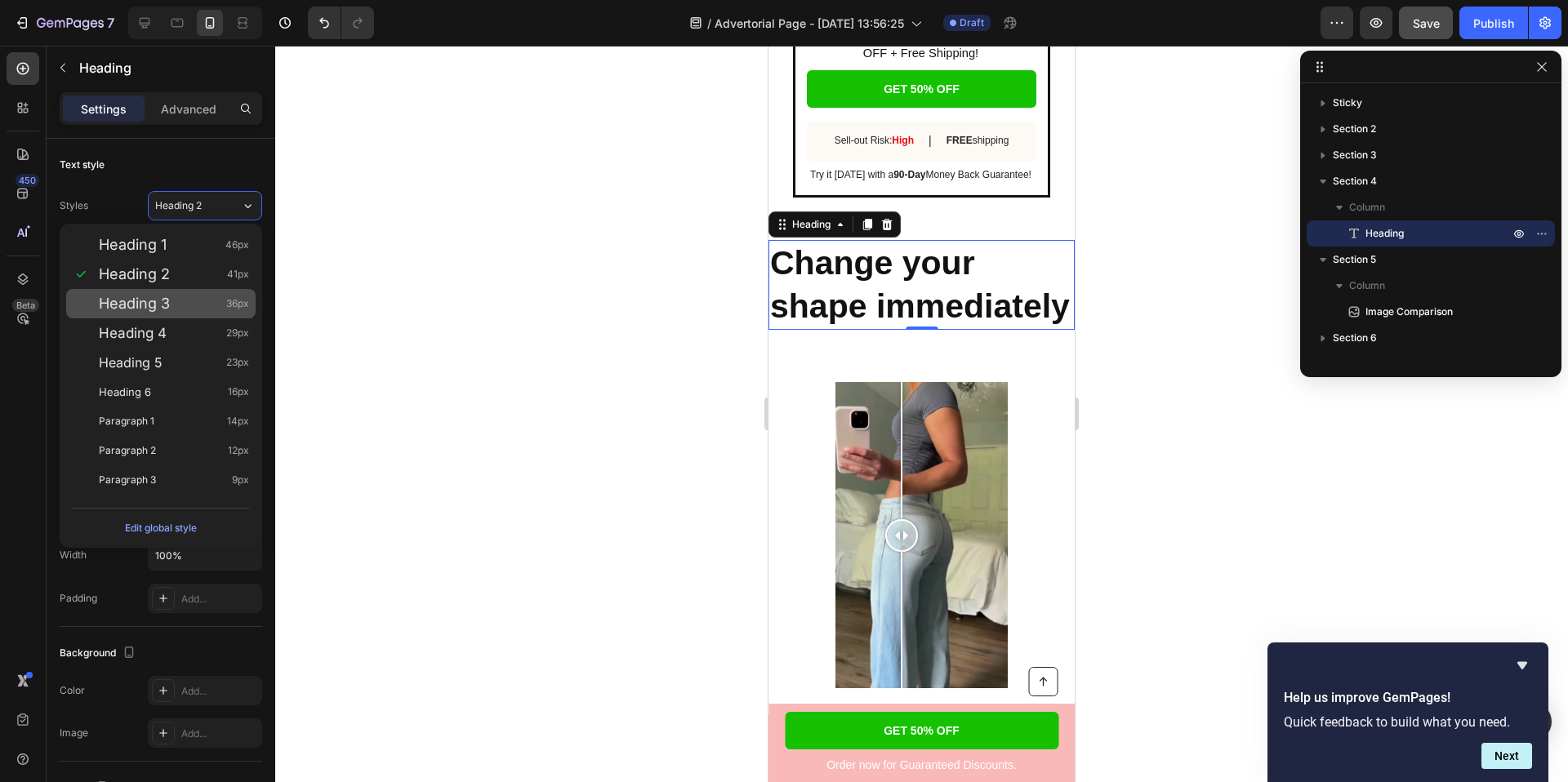
click at [183, 297] on div "Heading 3 36px" at bounding box center [173, 303] width 150 height 16
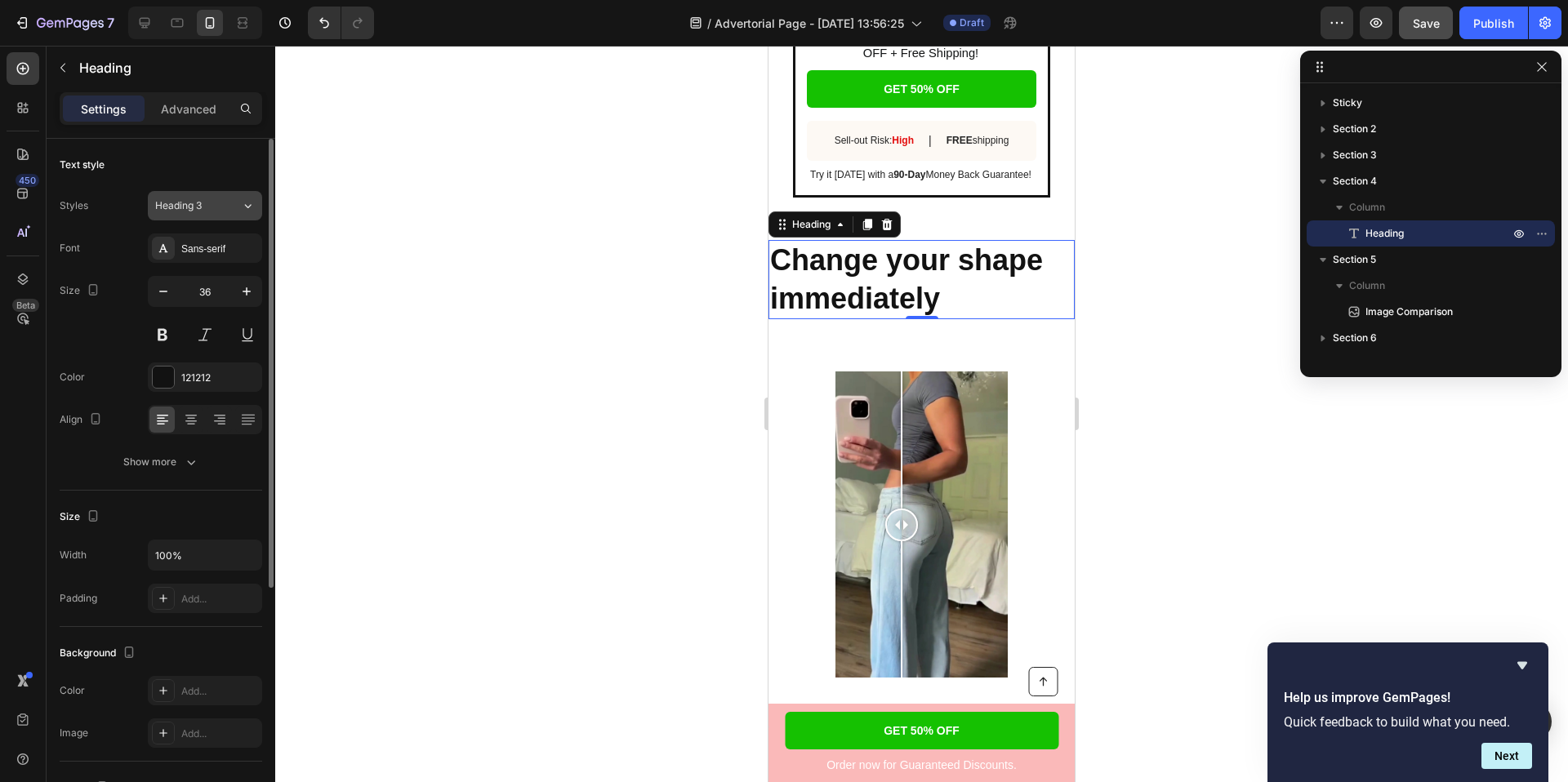
click at [223, 203] on div "Heading 3" at bounding box center [198, 205] width 86 height 15
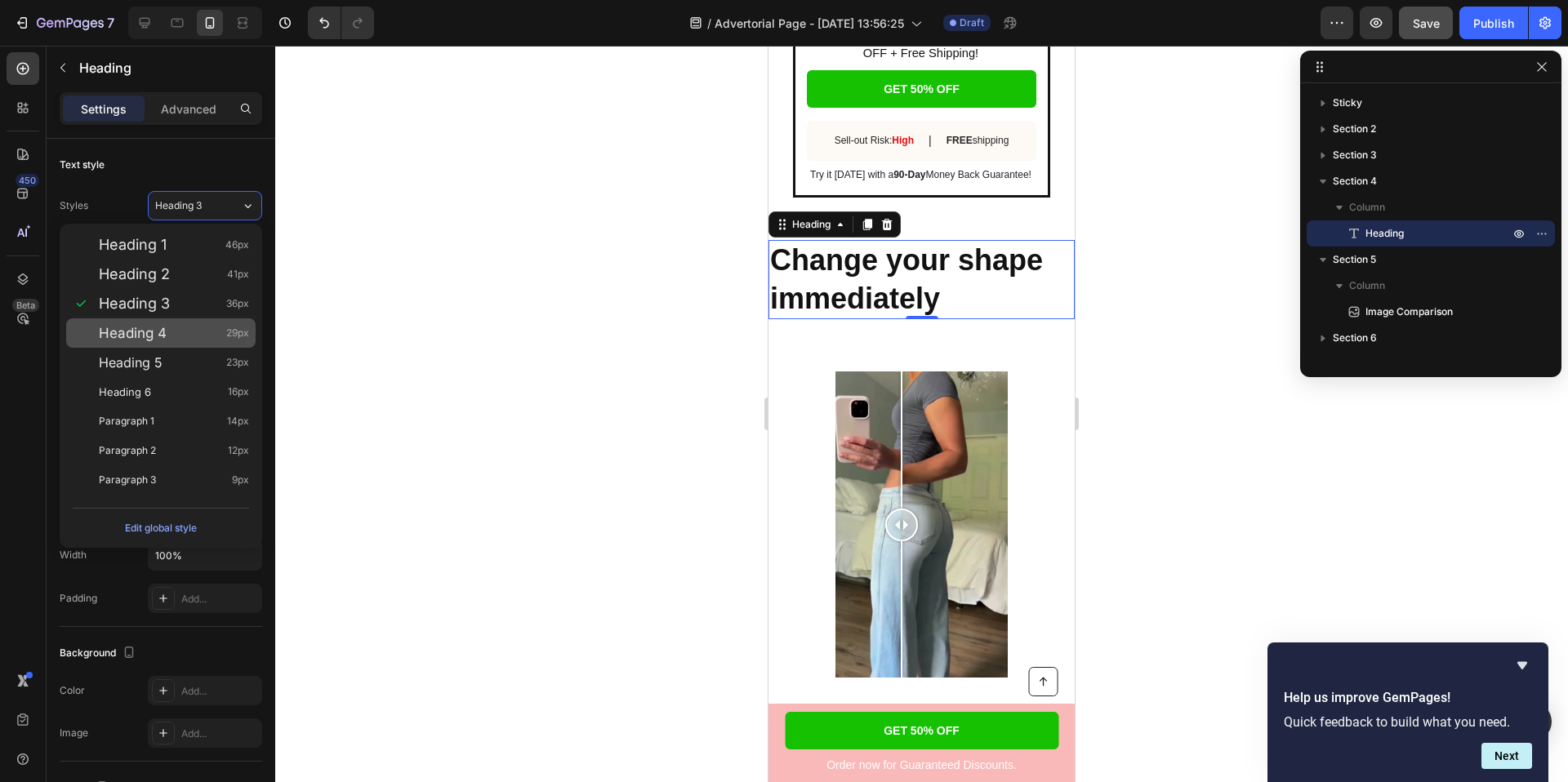
click at [185, 337] on div "Heading 4 29px" at bounding box center [173, 333] width 150 height 16
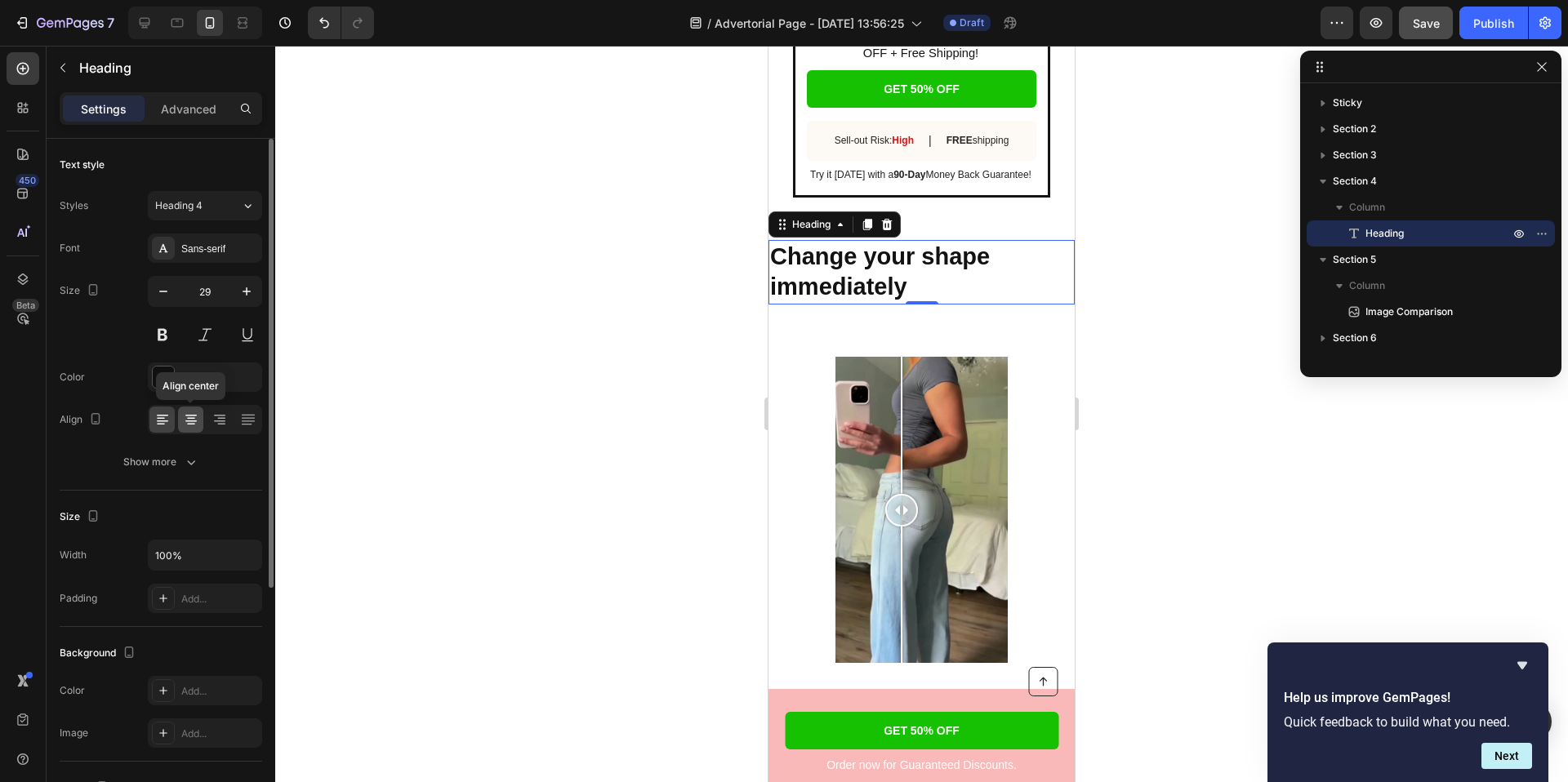
click at [191, 424] on icon at bounding box center [191, 425] width 8 height 2
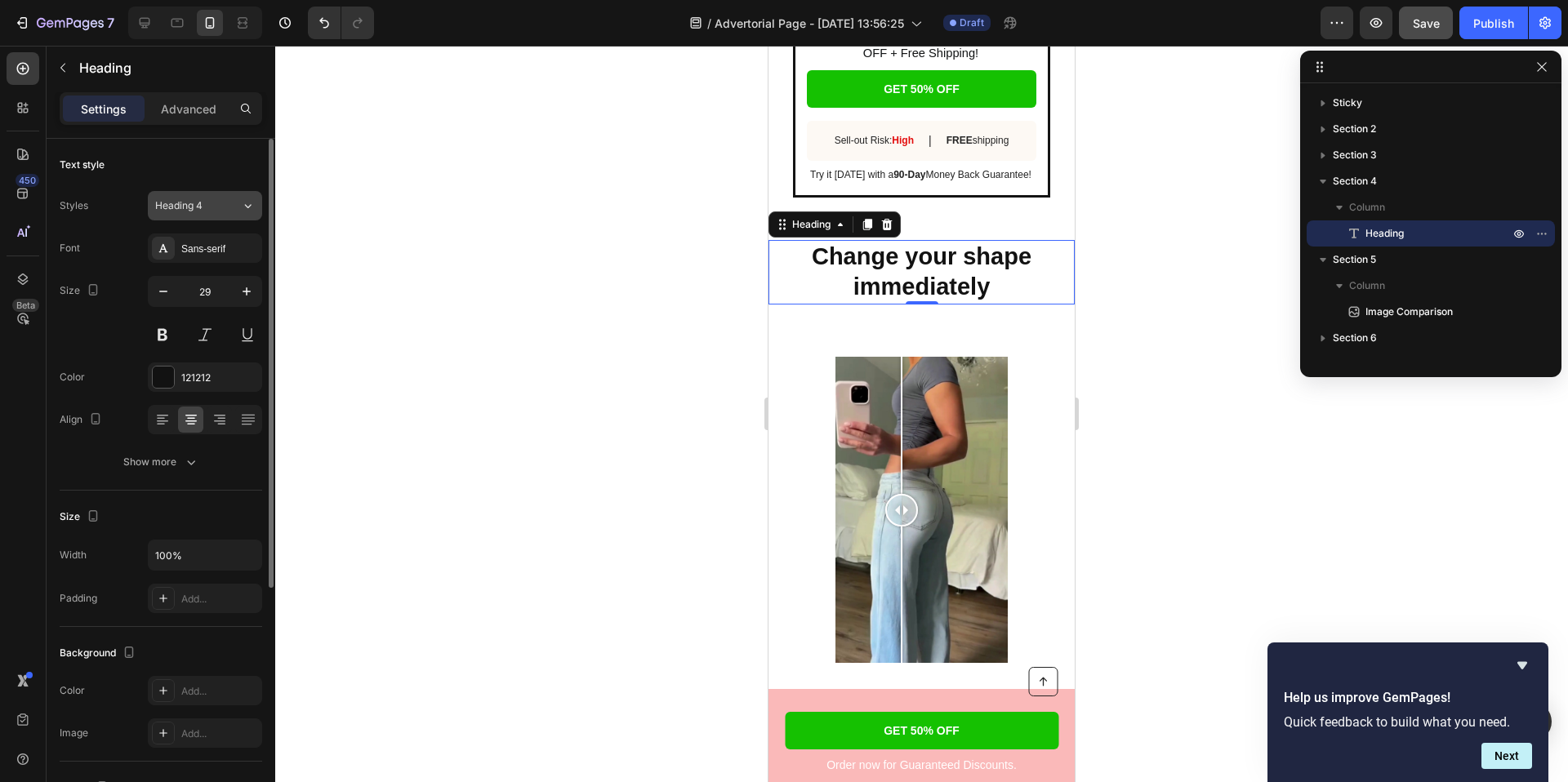
click at [221, 207] on div "Heading 4" at bounding box center [188, 205] width 66 height 15
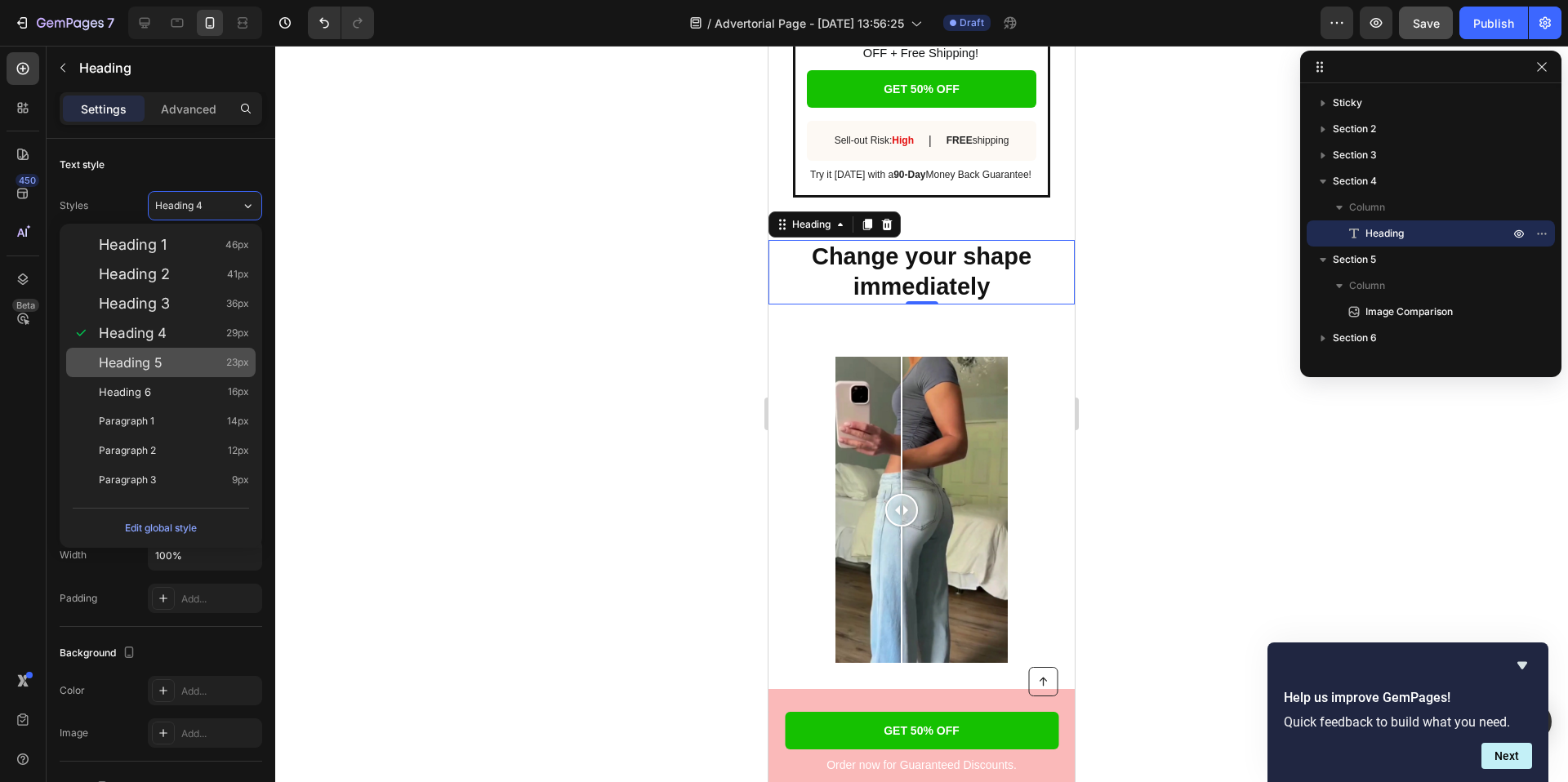
click at [199, 364] on div "Heading 5 23px" at bounding box center [173, 362] width 150 height 16
type input "23"
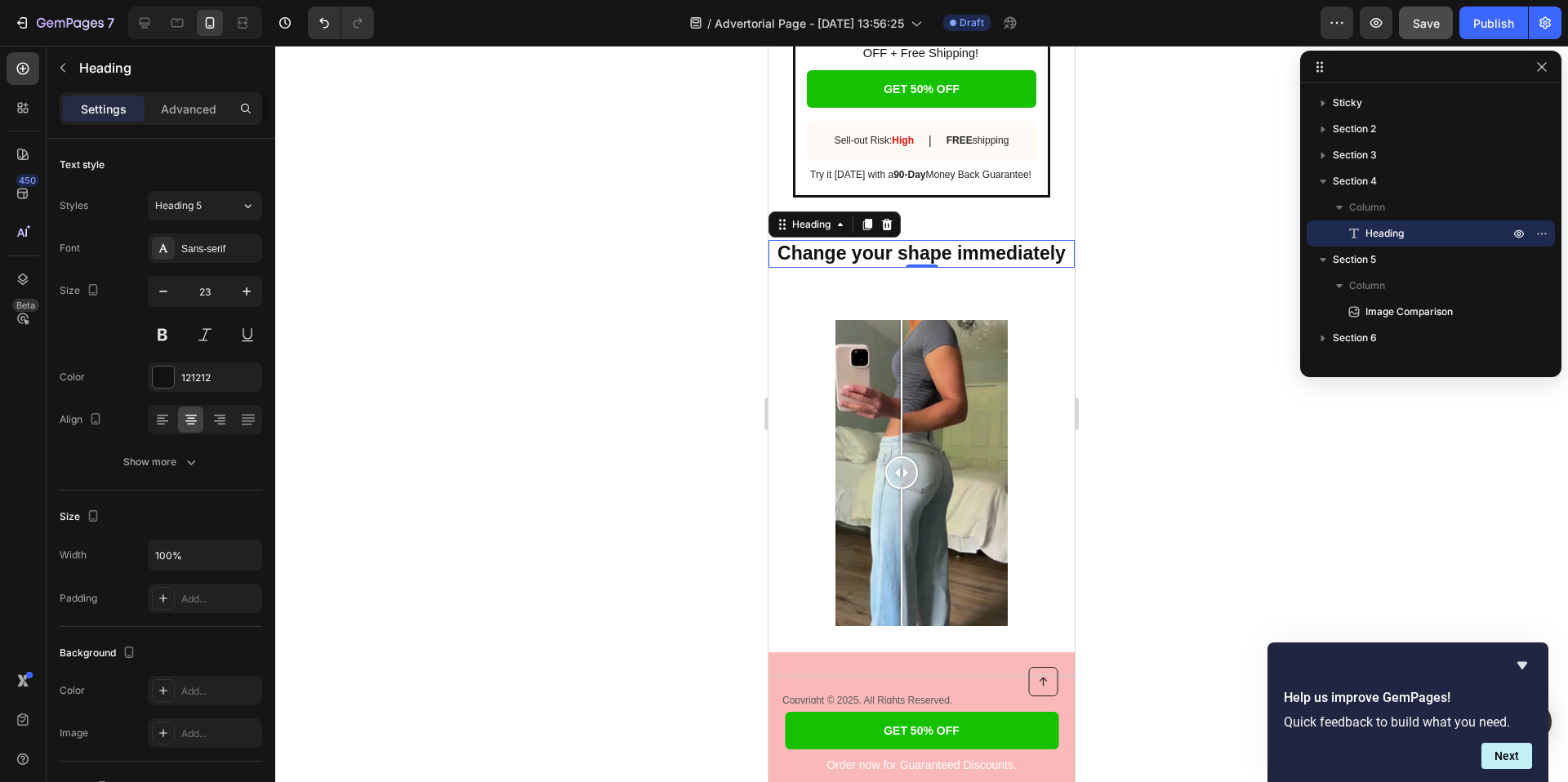
click at [472, 271] on div at bounding box center [921, 414] width 1292 height 736
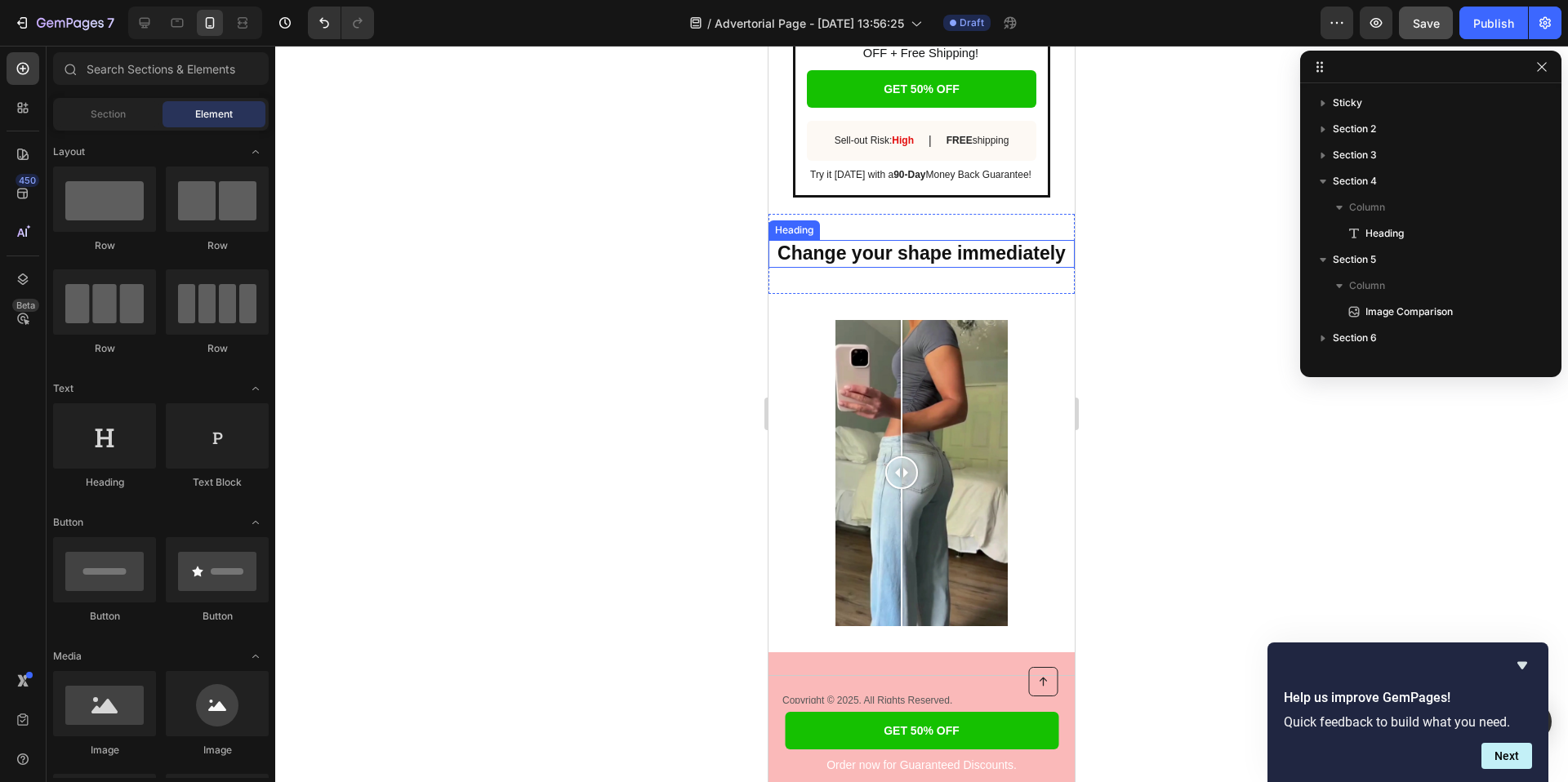
click at [935, 253] on strong "Change your shape immediately" at bounding box center [921, 253] width 289 height 21
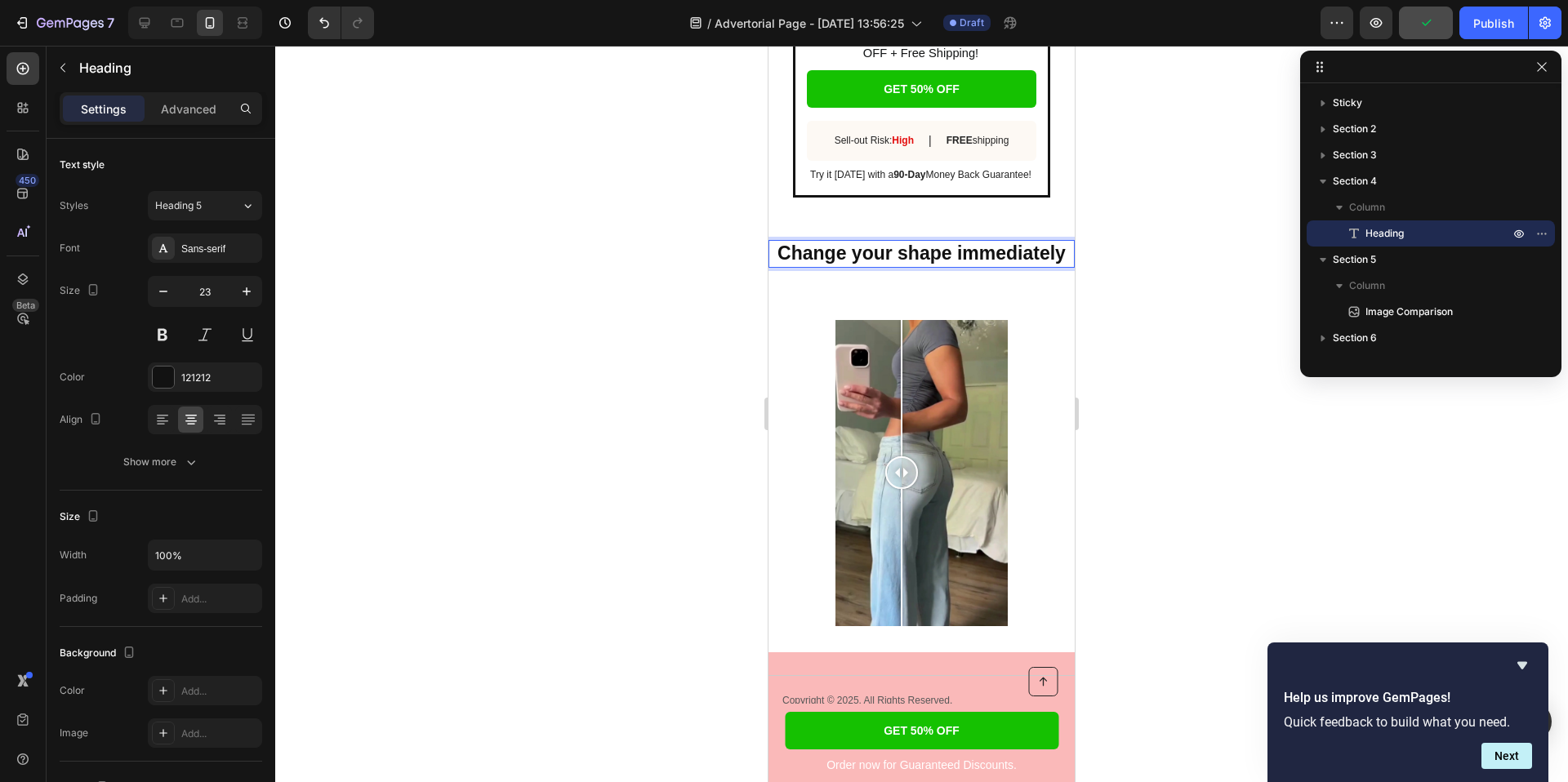
click at [899, 246] on strong "Change your shape immediately" at bounding box center [921, 253] width 289 height 21
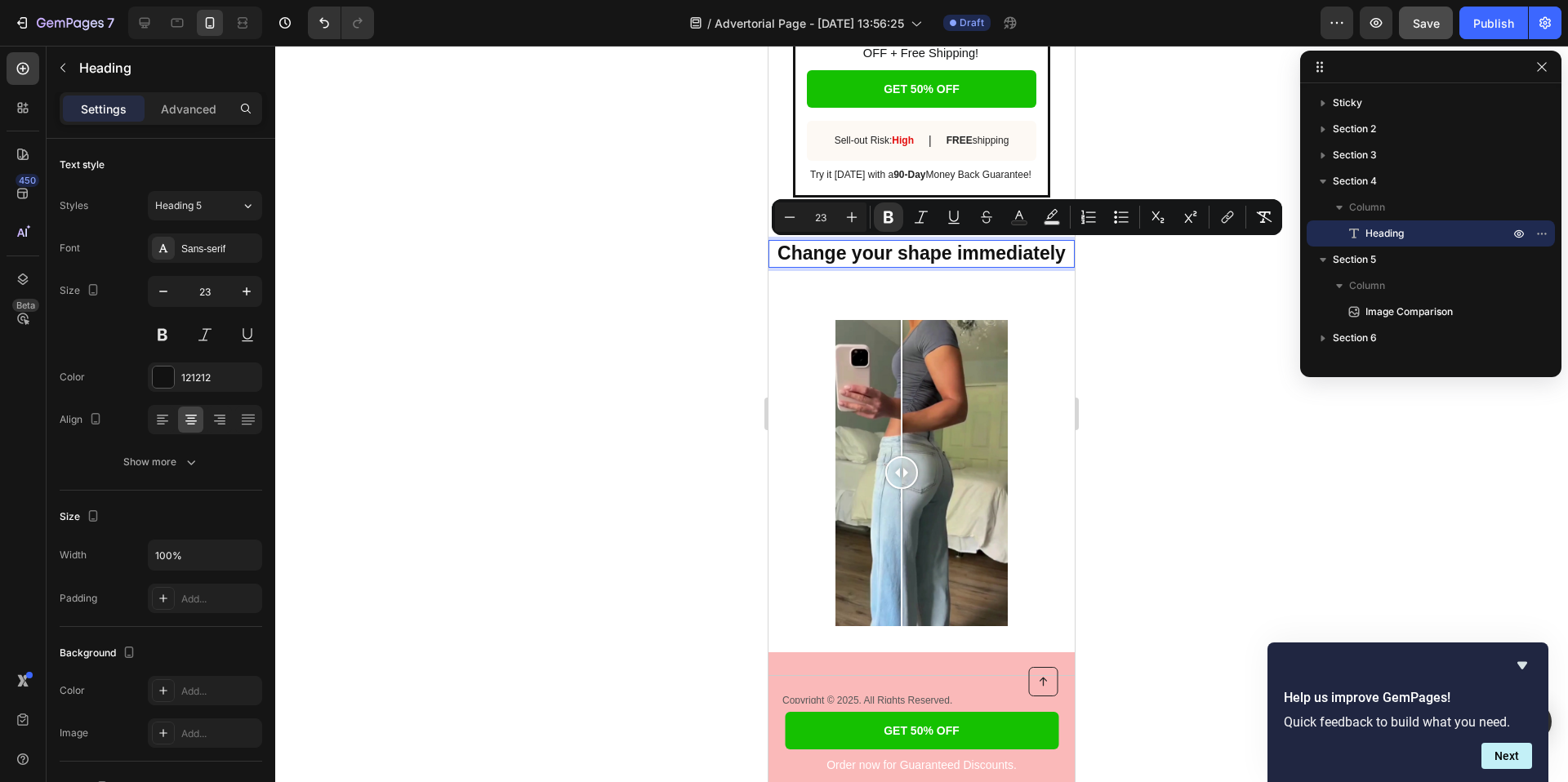
click at [847, 249] on strong "Change your shape immediately" at bounding box center [921, 253] width 289 height 21
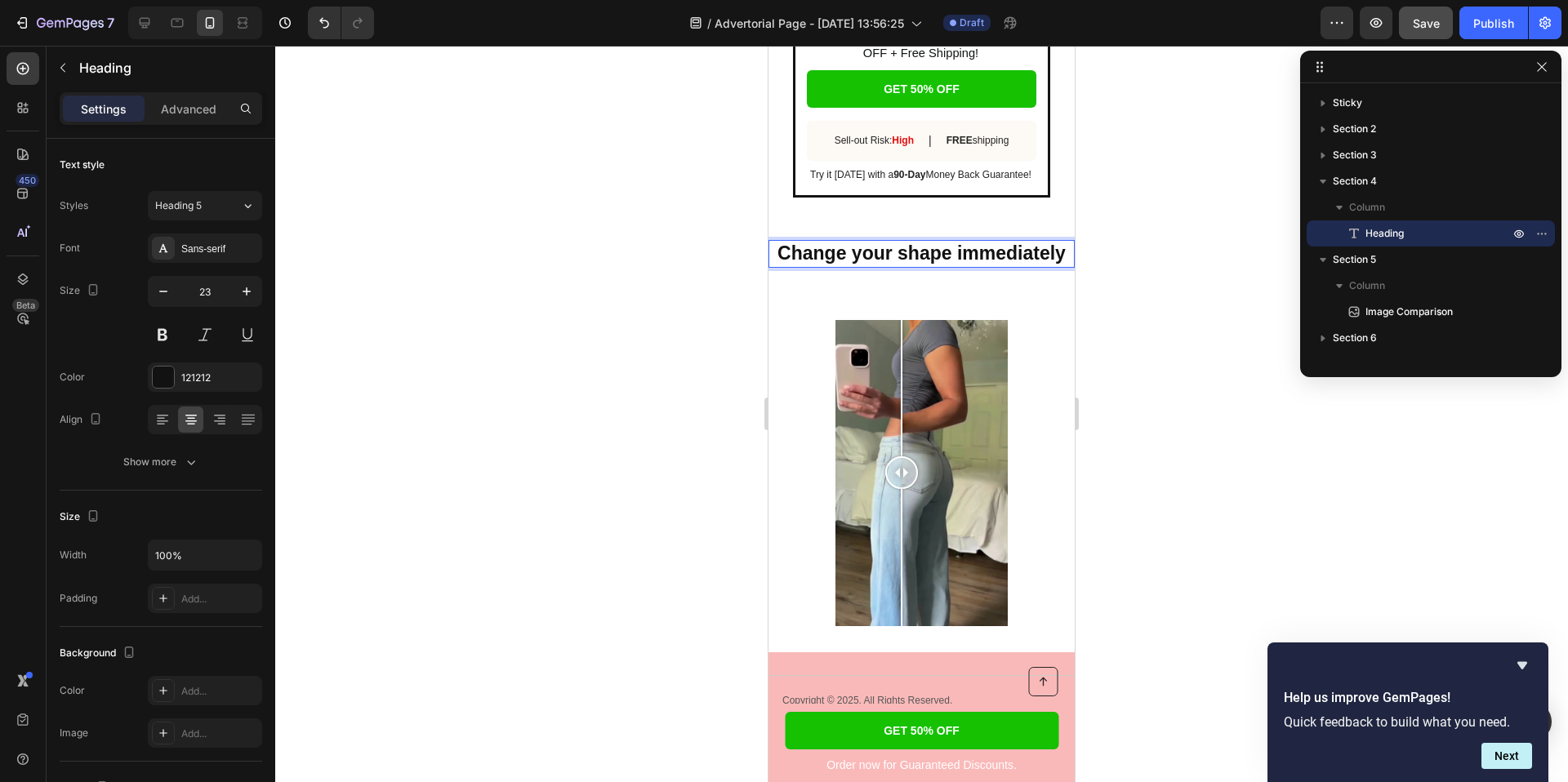
click at [846, 255] on strong "Change your shape immediately" at bounding box center [921, 253] width 289 height 21
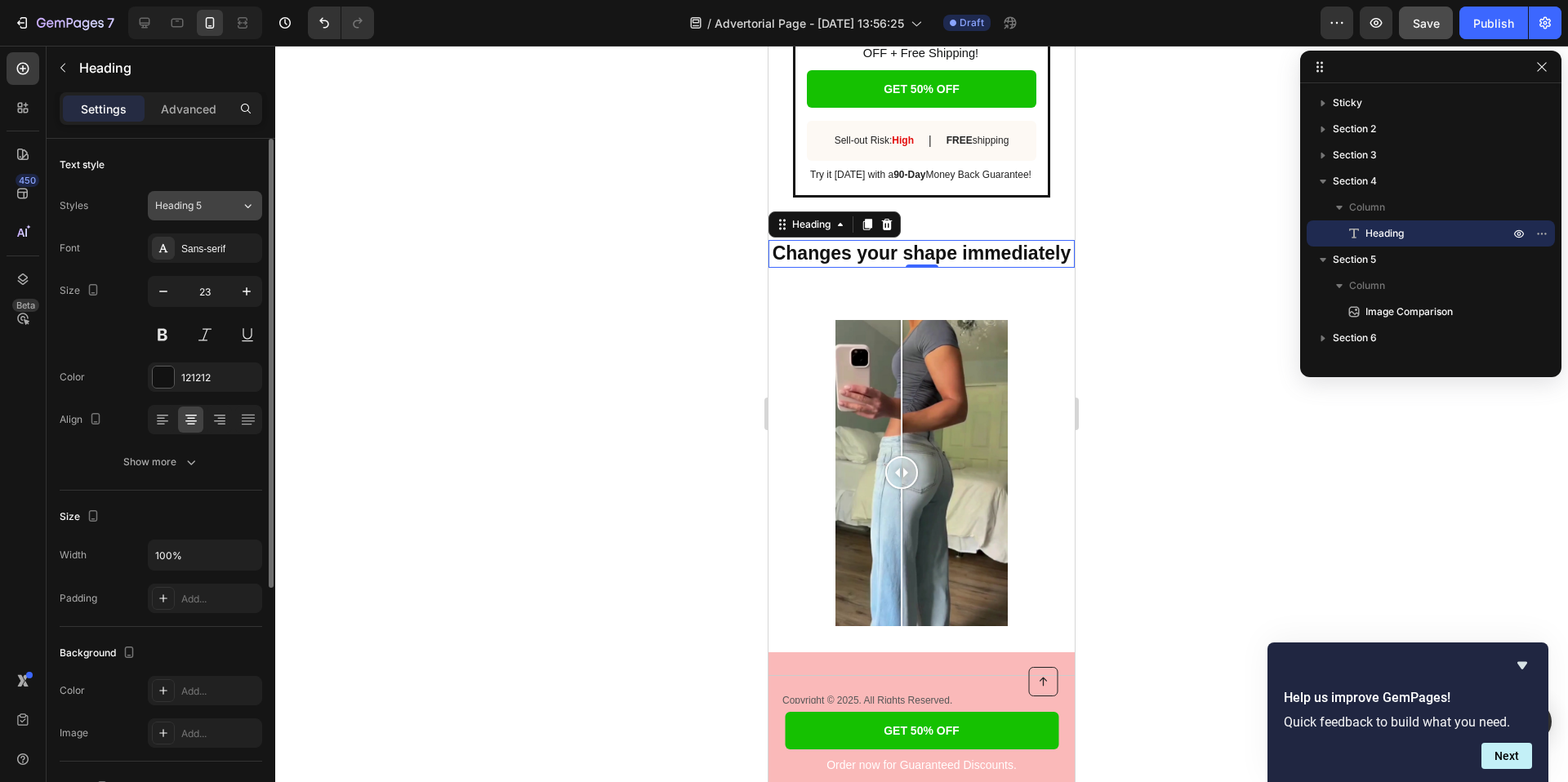
click at [212, 204] on div "Heading 5" at bounding box center [188, 205] width 66 height 15
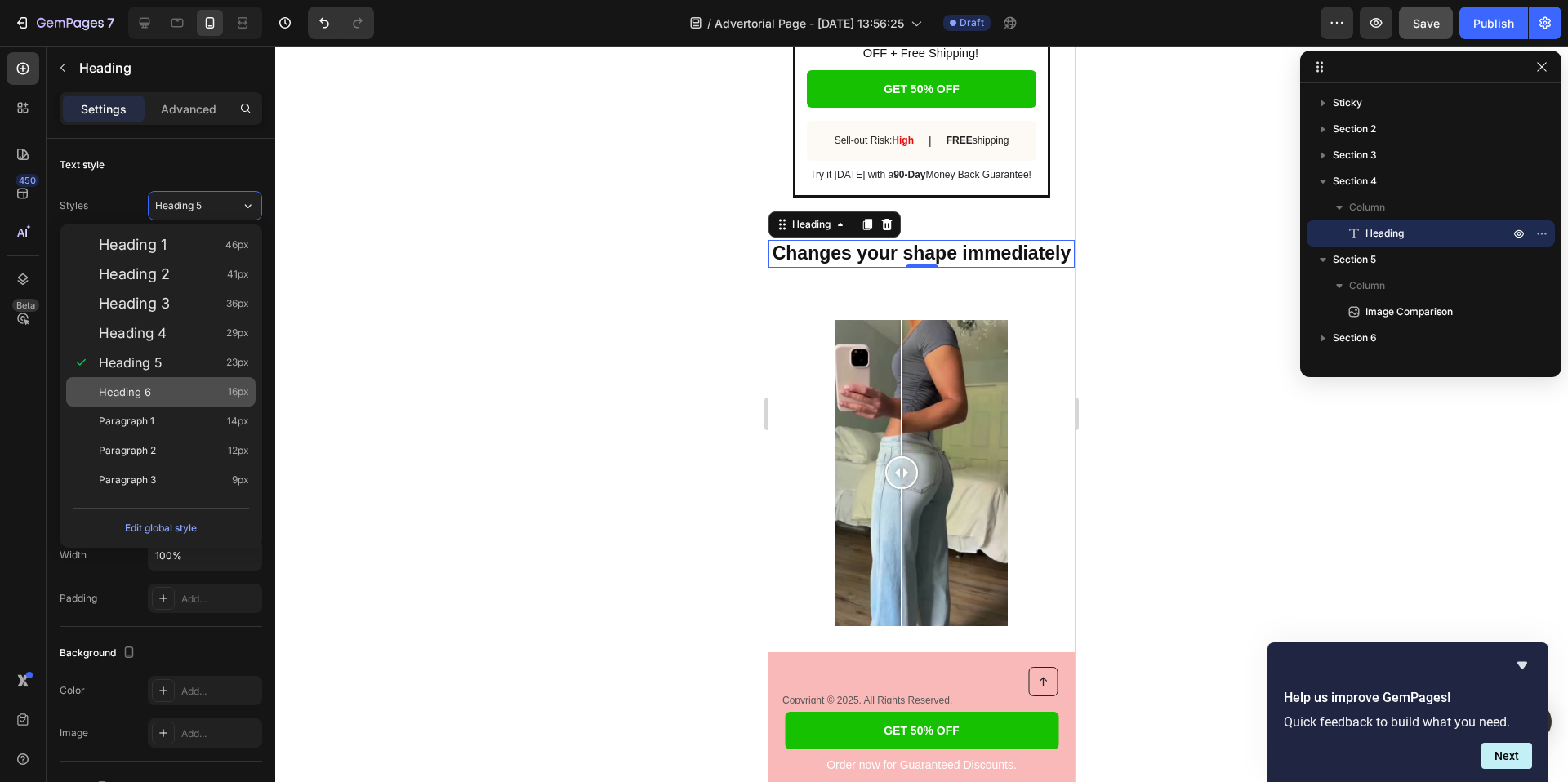
click at [195, 394] on div "Heading 6 16px" at bounding box center [173, 392] width 150 height 16
type input "16"
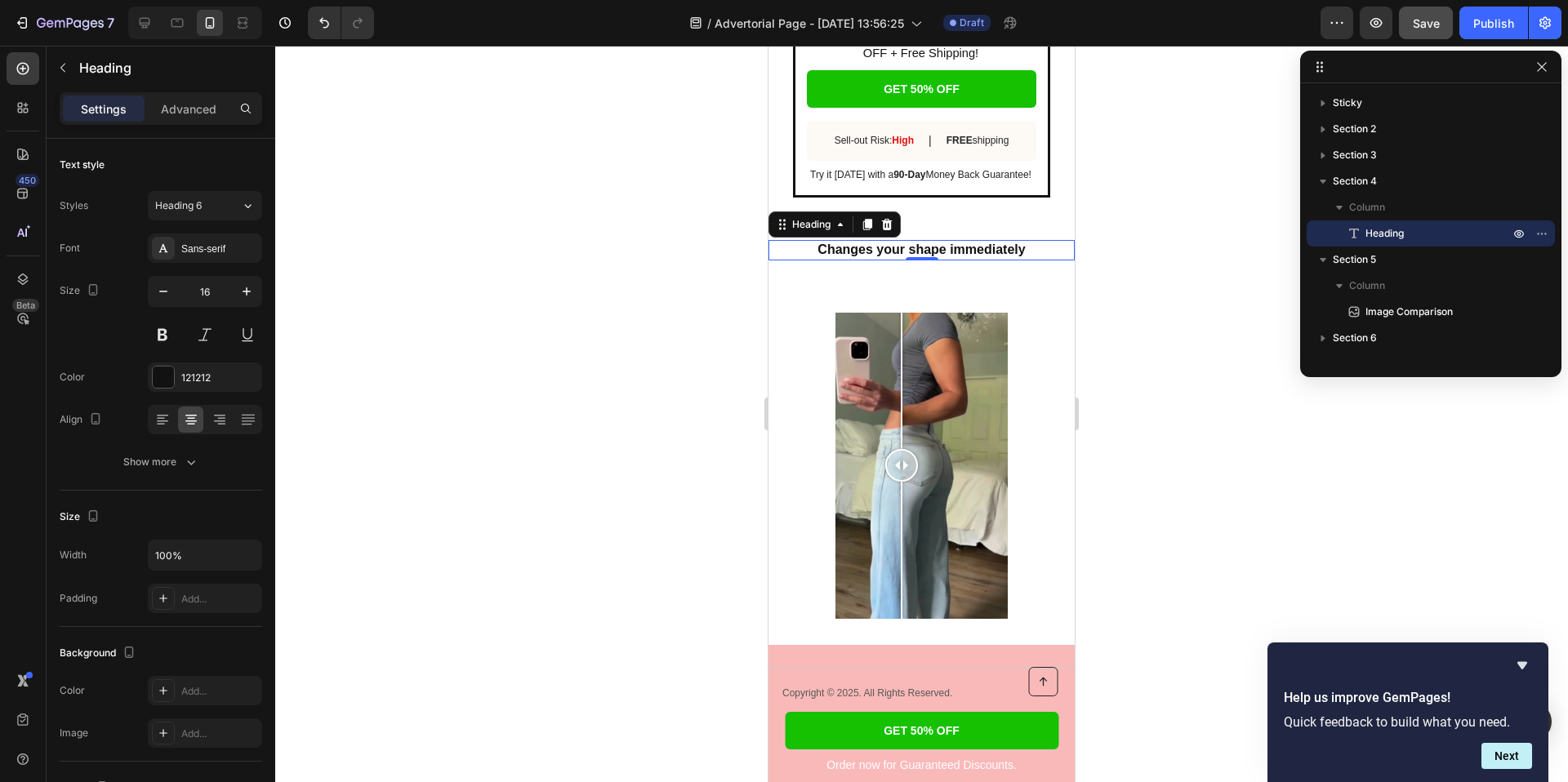
click at [549, 264] on div at bounding box center [921, 414] width 1292 height 736
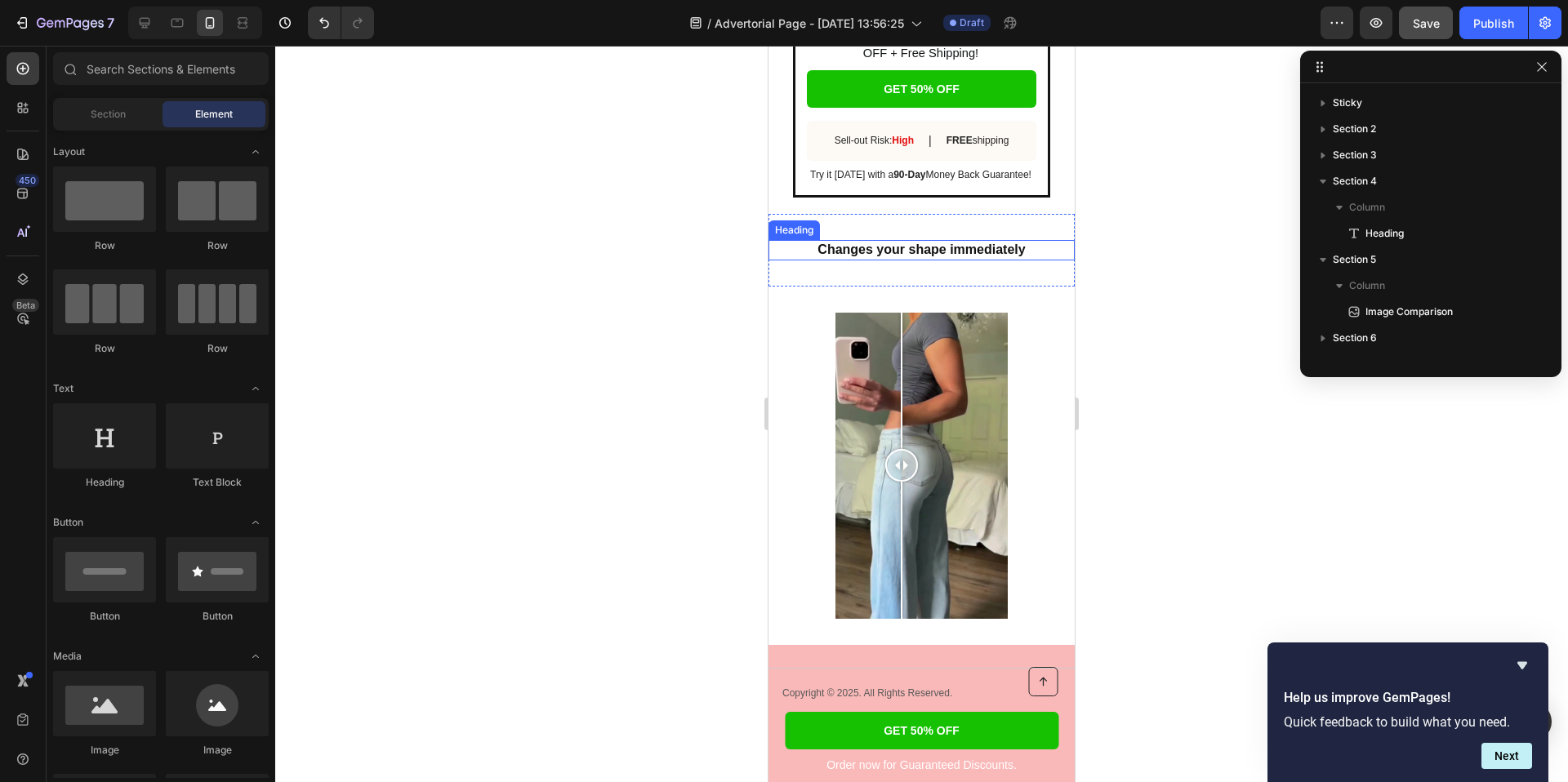
click at [879, 252] on strong "Changes your shape immediately" at bounding box center [921, 250] width 207 height 14
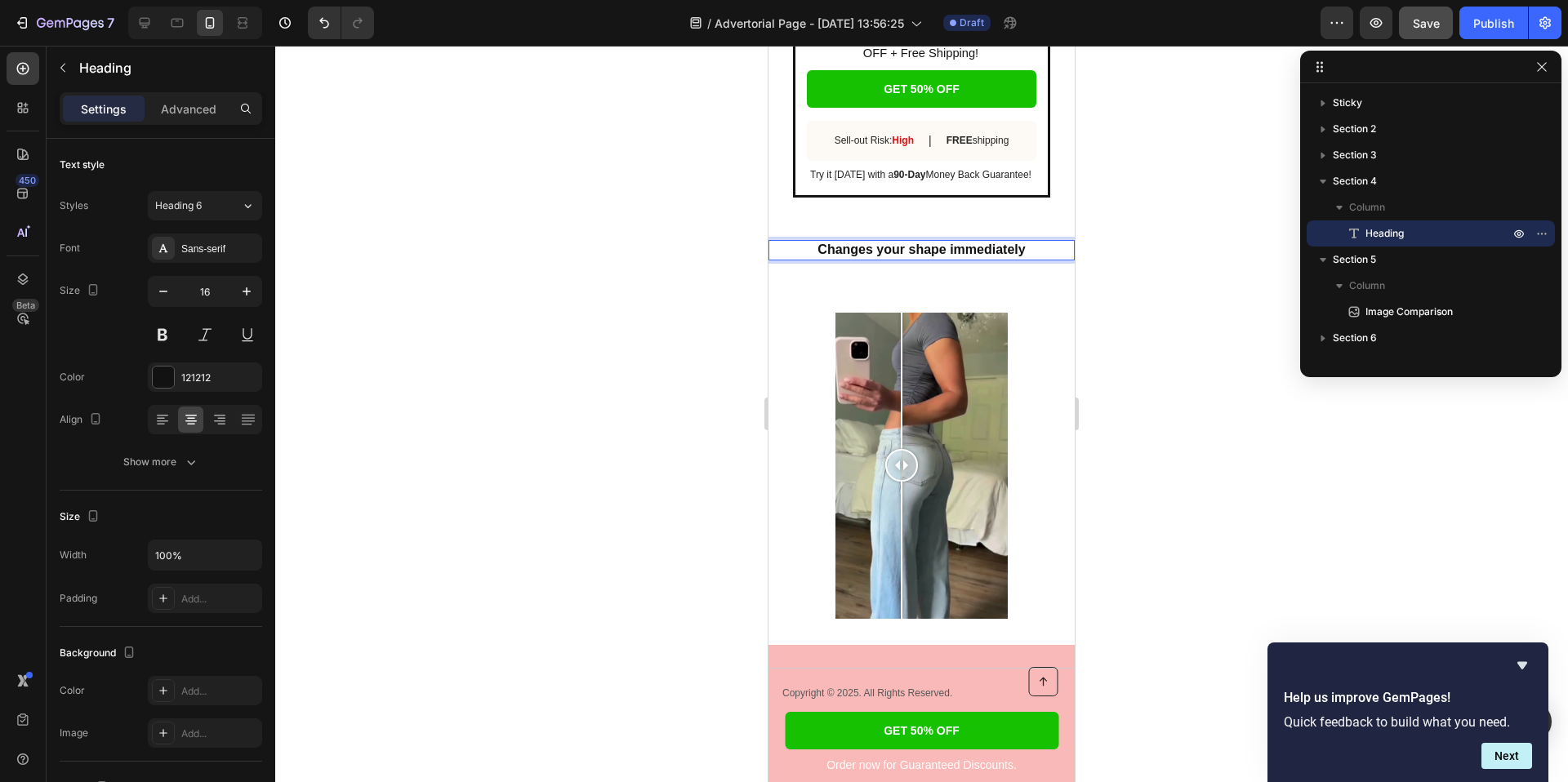
click at [879, 252] on strong "Changes your shape immediately" at bounding box center [921, 250] width 207 height 14
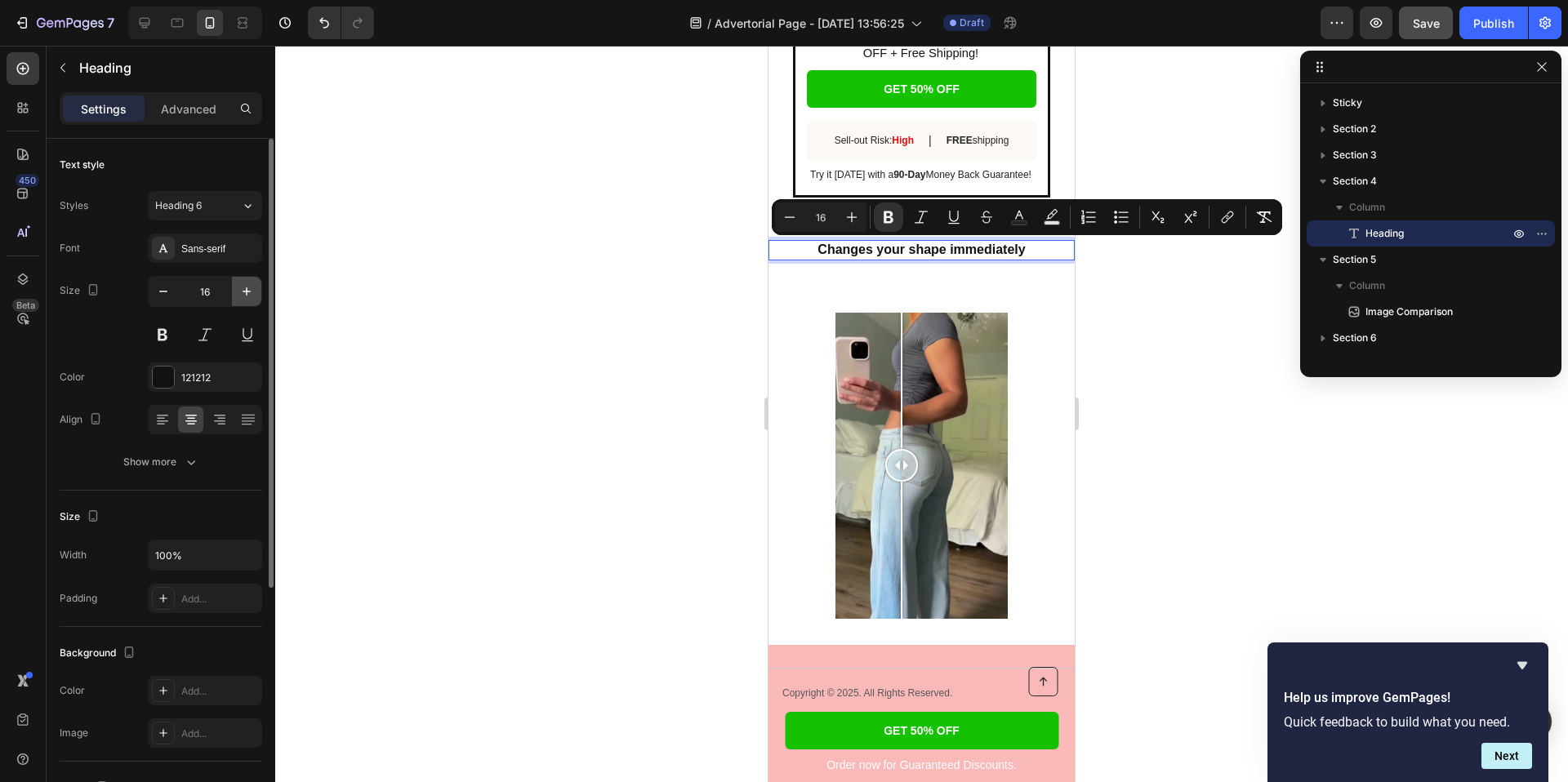
click at [239, 296] on icon "button" at bounding box center [247, 292] width 16 height 16
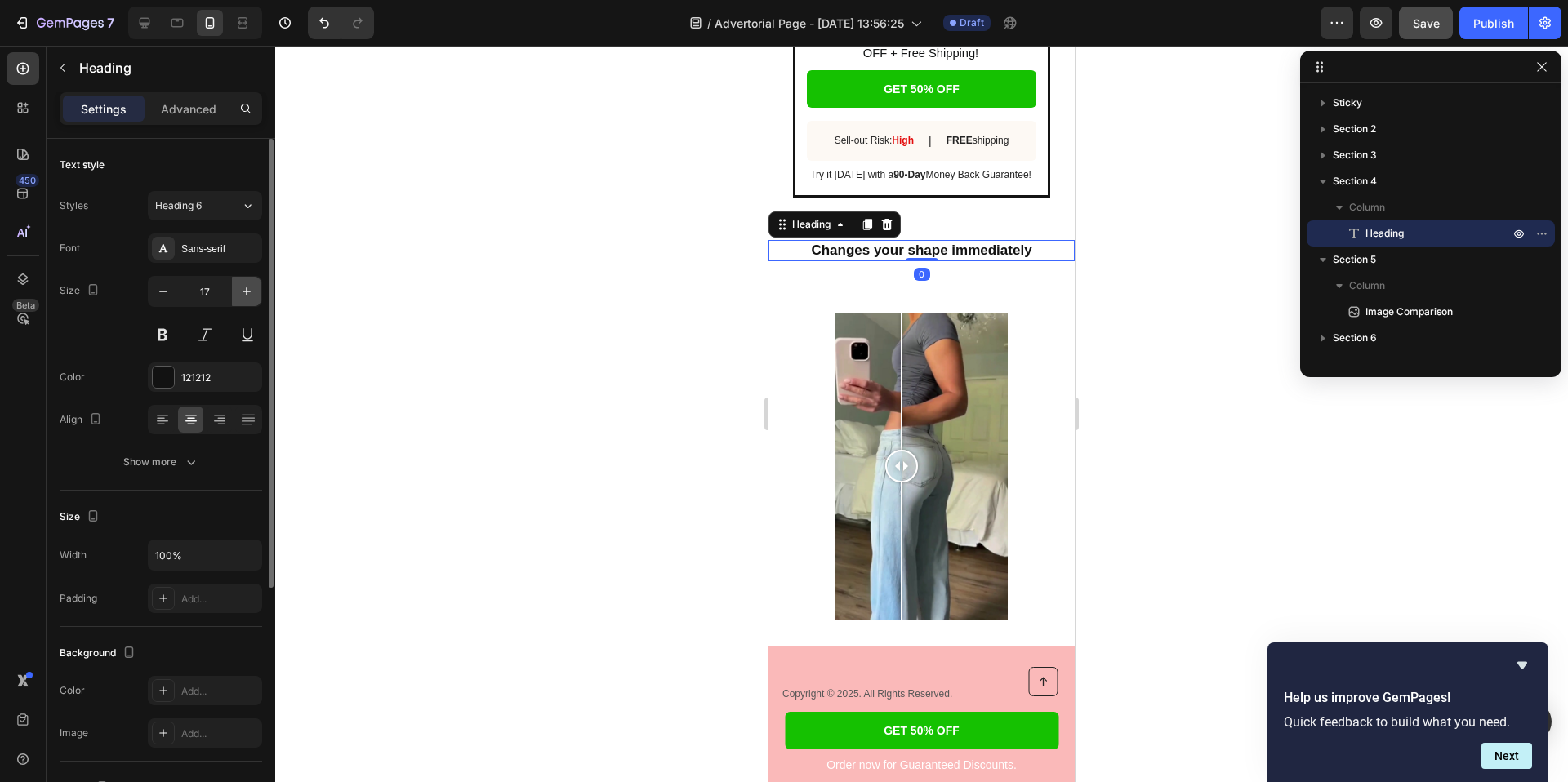
click at [239, 296] on icon "button" at bounding box center [247, 292] width 16 height 16
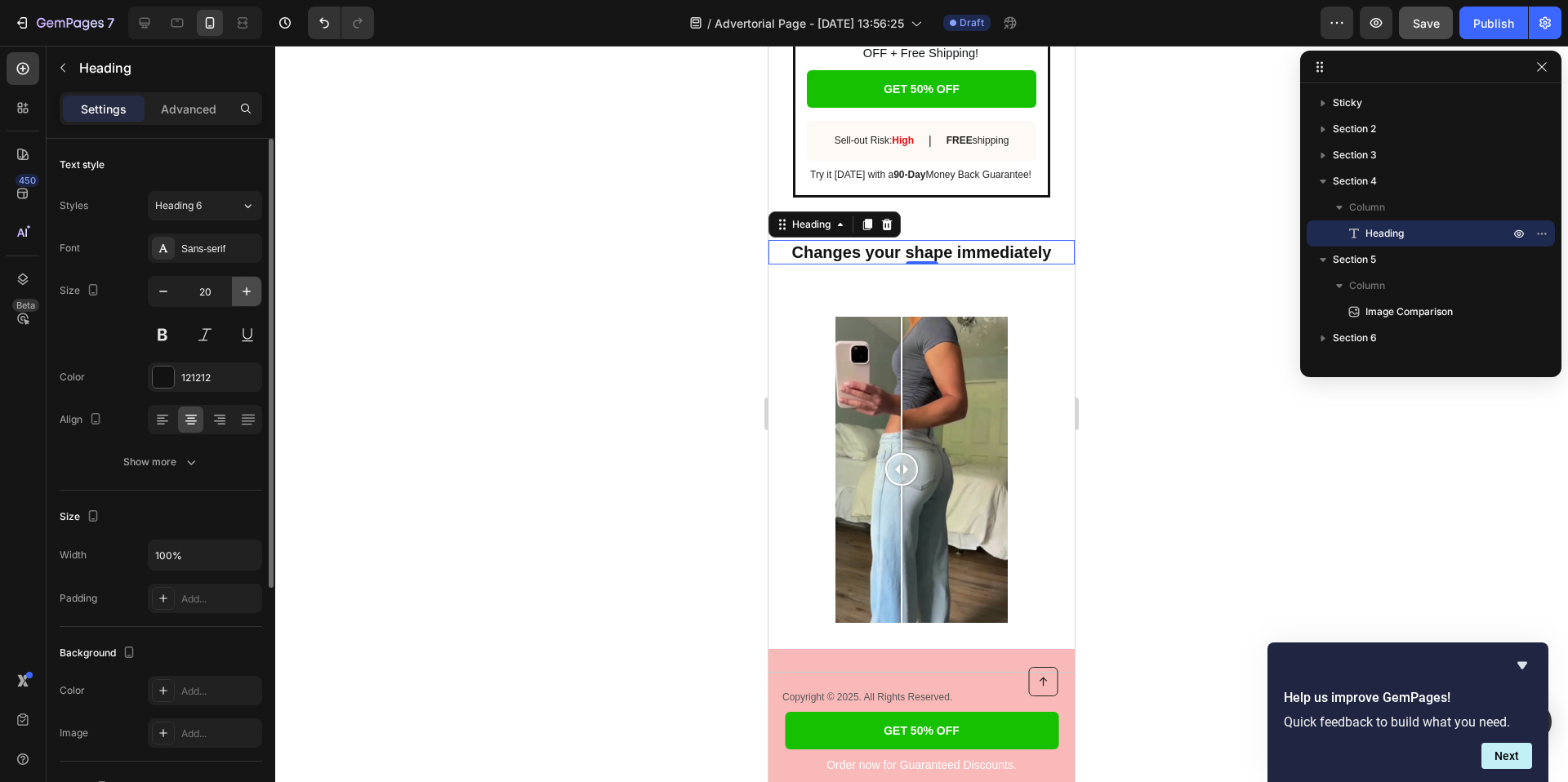
type input "21"
click at [436, 252] on div at bounding box center [921, 414] width 1292 height 736
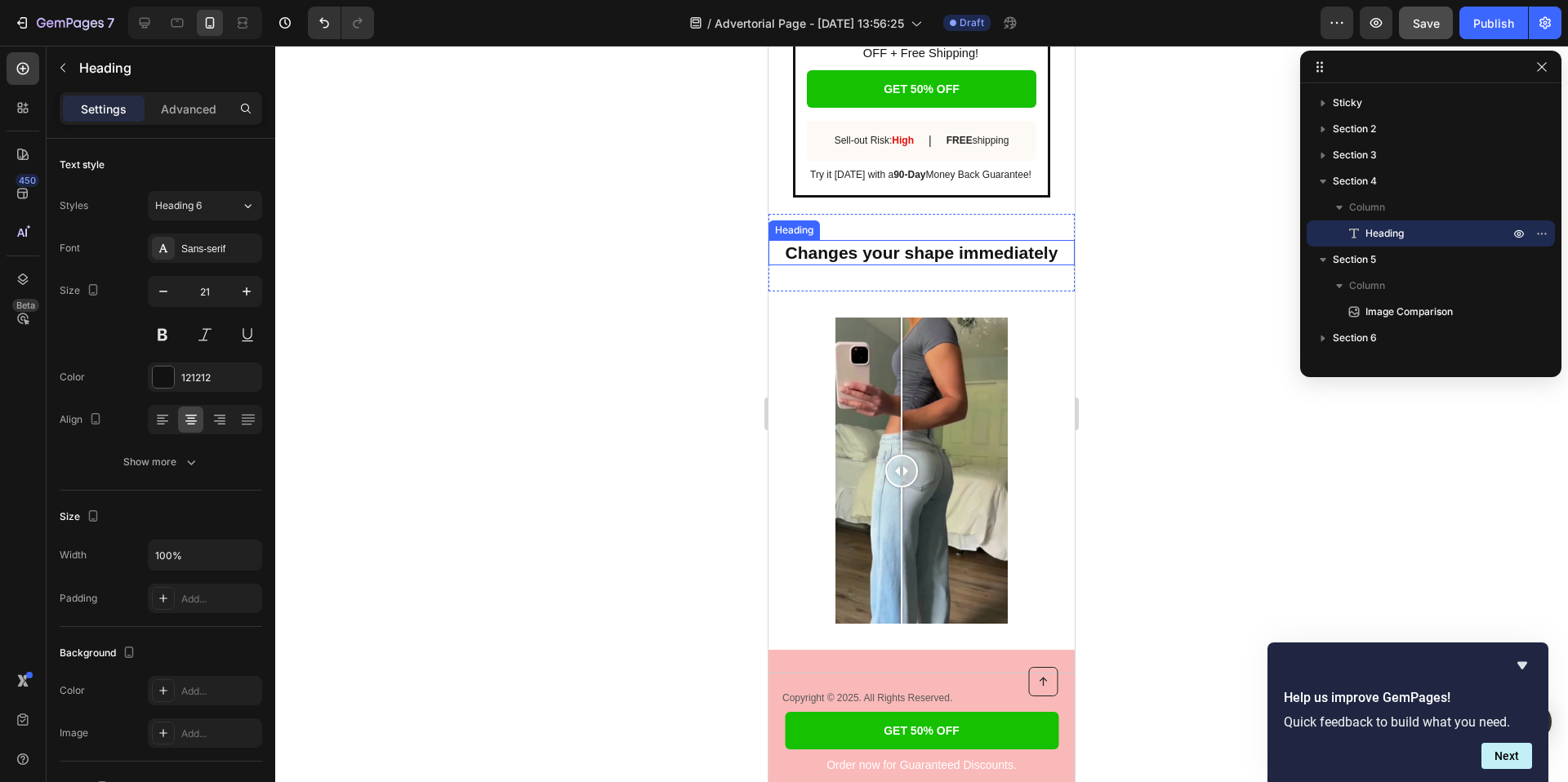
click at [923, 244] on strong "Changes your shape immediately" at bounding box center [922, 253] width 273 height 19
click at [923, 249] on strong "Changes your shape immediately" at bounding box center [922, 253] width 273 height 19
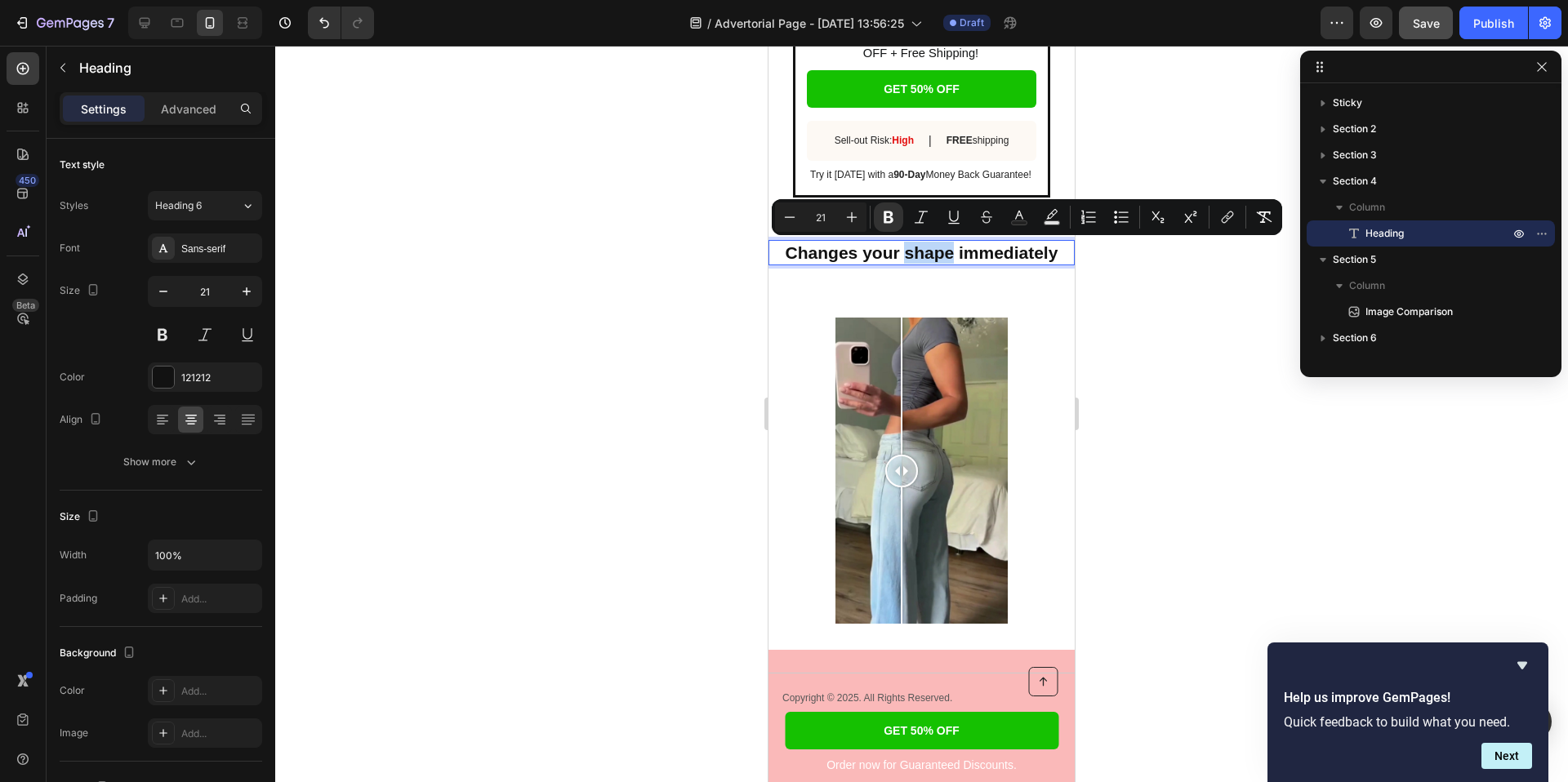
click at [923, 249] on strong "Changes your shape immediately" at bounding box center [922, 253] width 273 height 19
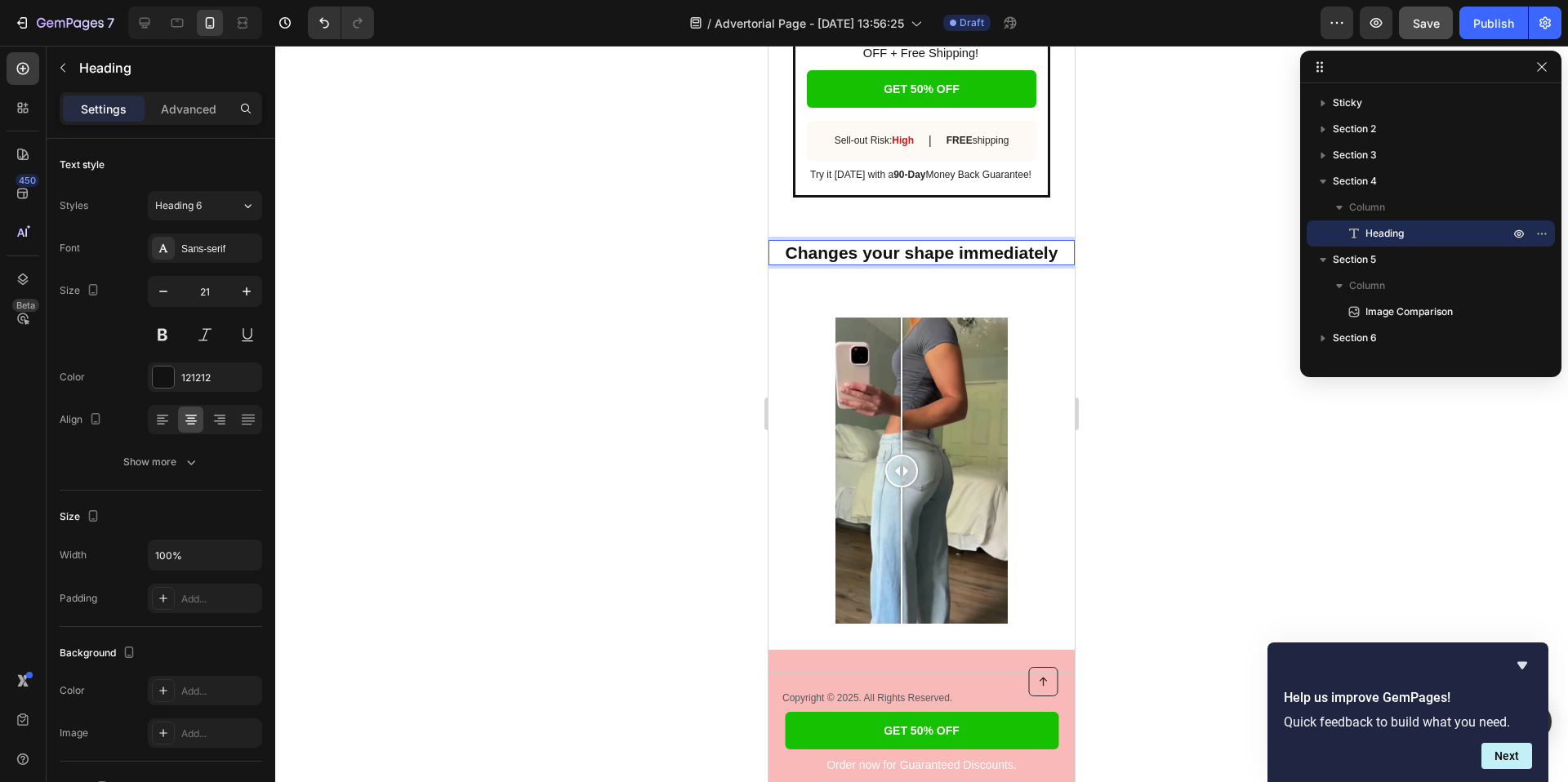
click at [923, 249] on strong "Changes your shape immediately" at bounding box center [922, 253] width 273 height 19
click at [708, 281] on div at bounding box center [921, 414] width 1292 height 736
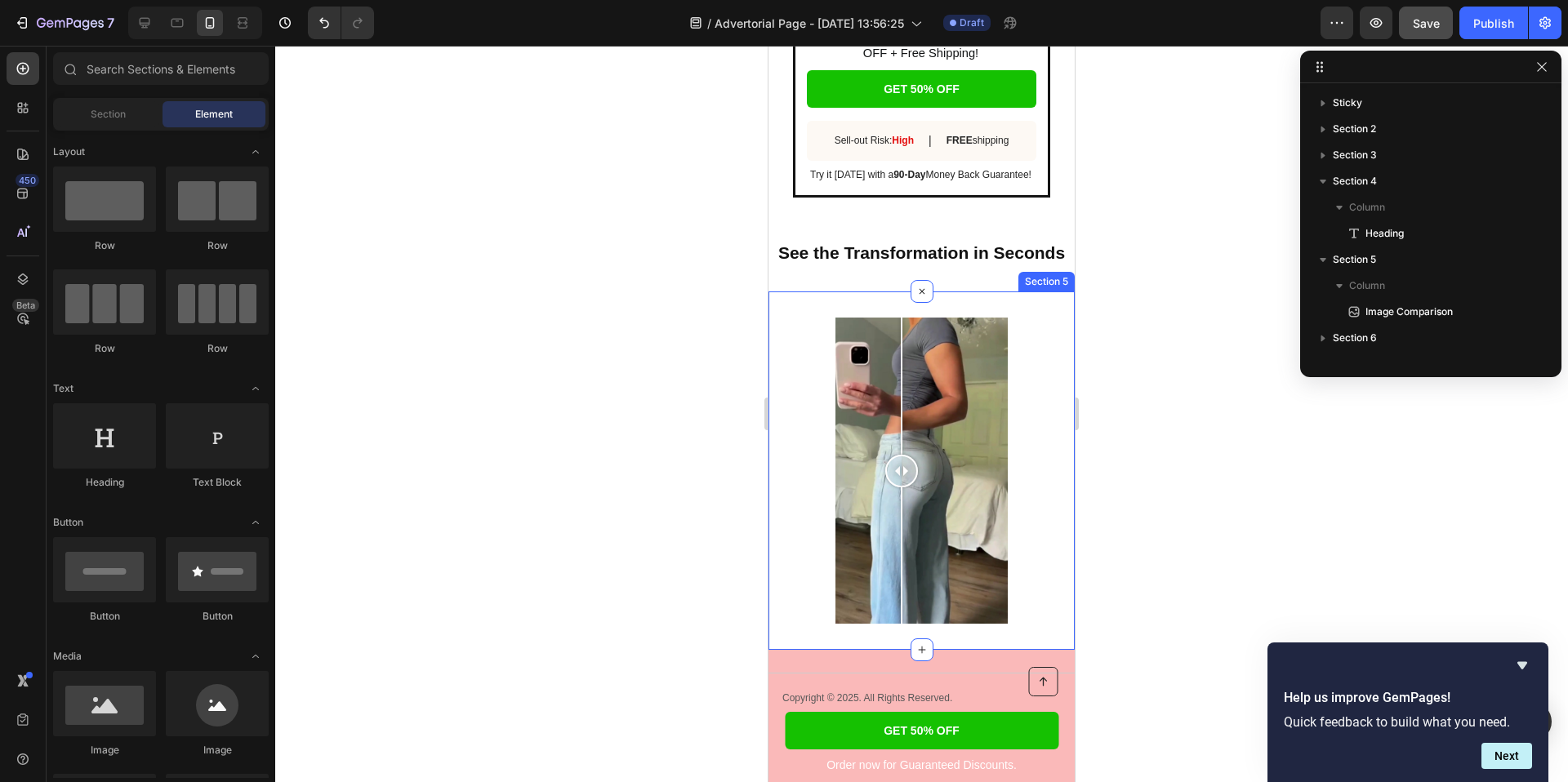
click at [849, 302] on div "Image Comparison Section 5" at bounding box center [921, 471] width 306 height 358
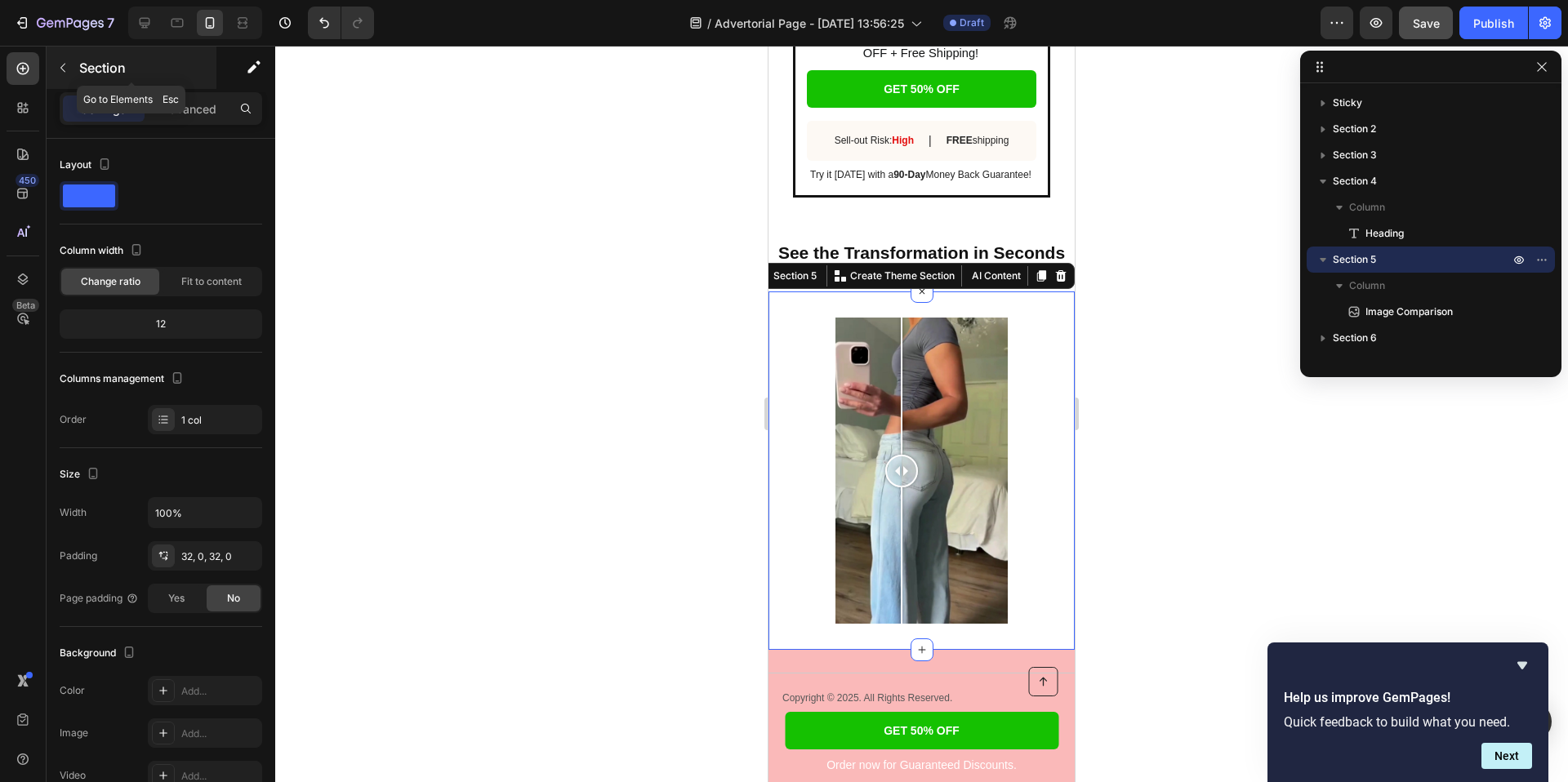
click at [67, 66] on icon "button" at bounding box center [63, 68] width 13 height 13
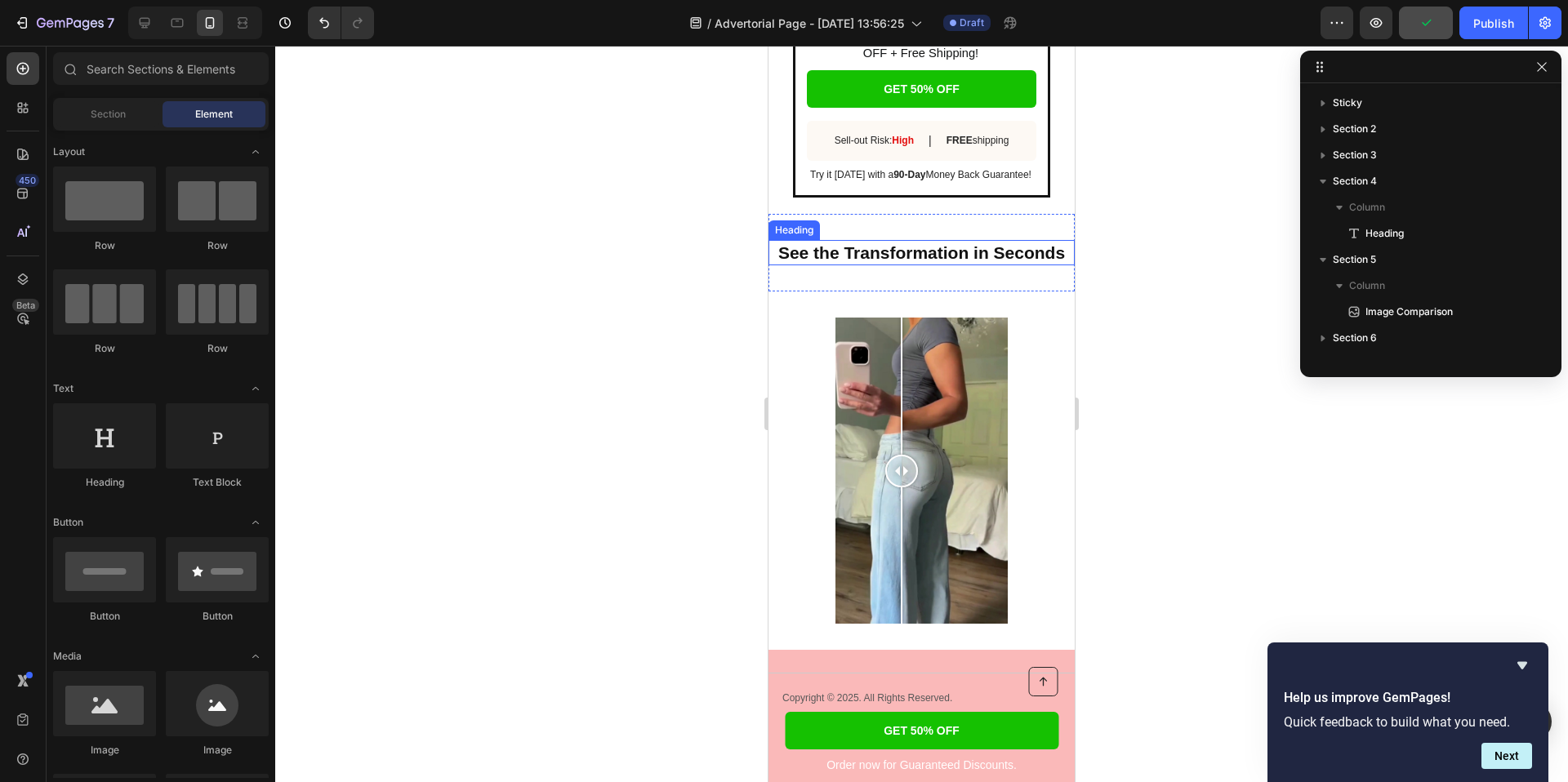
click at [870, 258] on strong "See the Transformation in Seconds" at bounding box center [921, 253] width 287 height 19
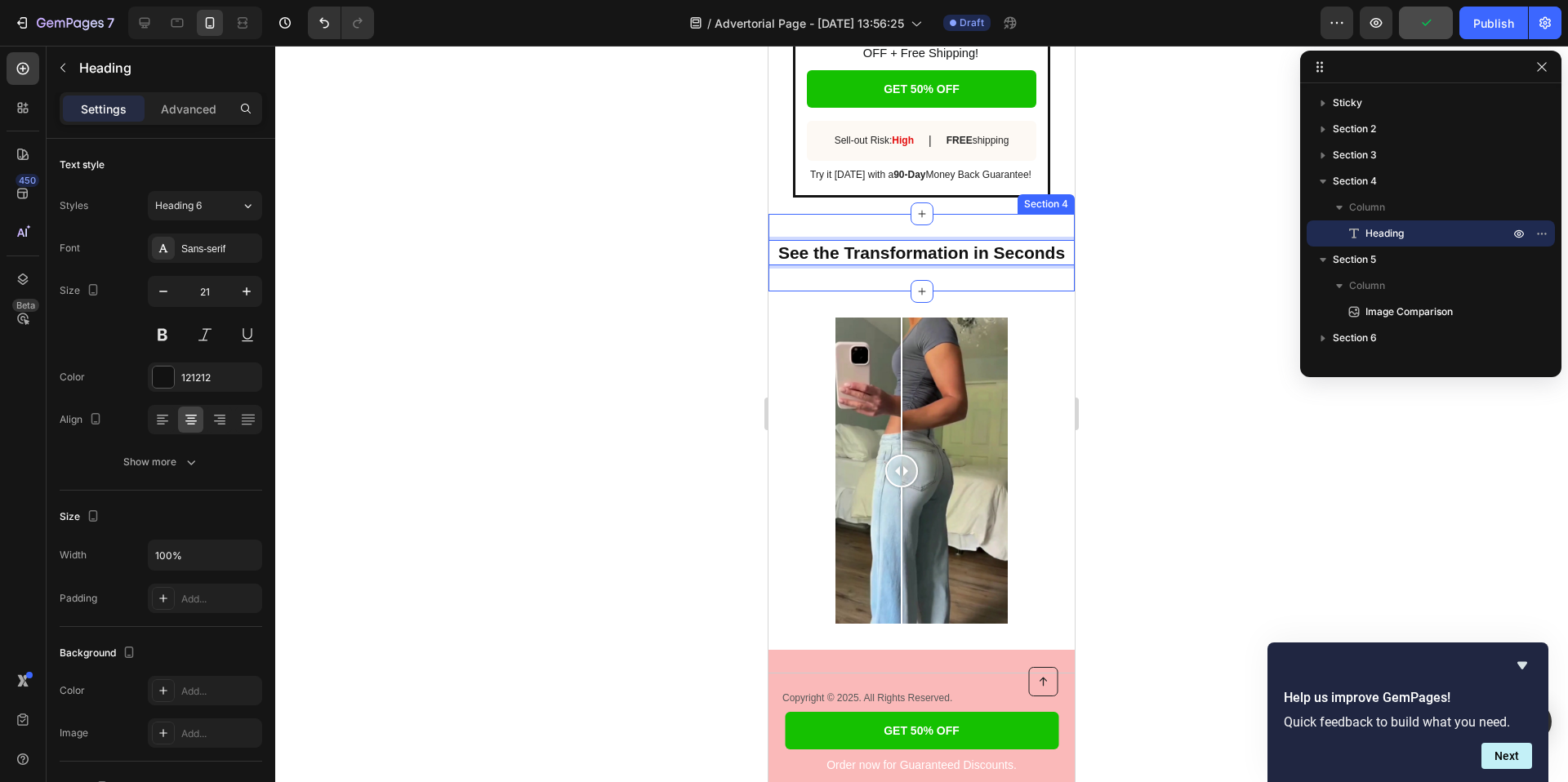
click at [830, 265] on h2 "See the Transformation in Seconds" at bounding box center [921, 252] width 306 height 25
click at [828, 280] on div "See the Transformation in Seconds Heading 0 Section 4" at bounding box center [921, 253] width 306 height 78
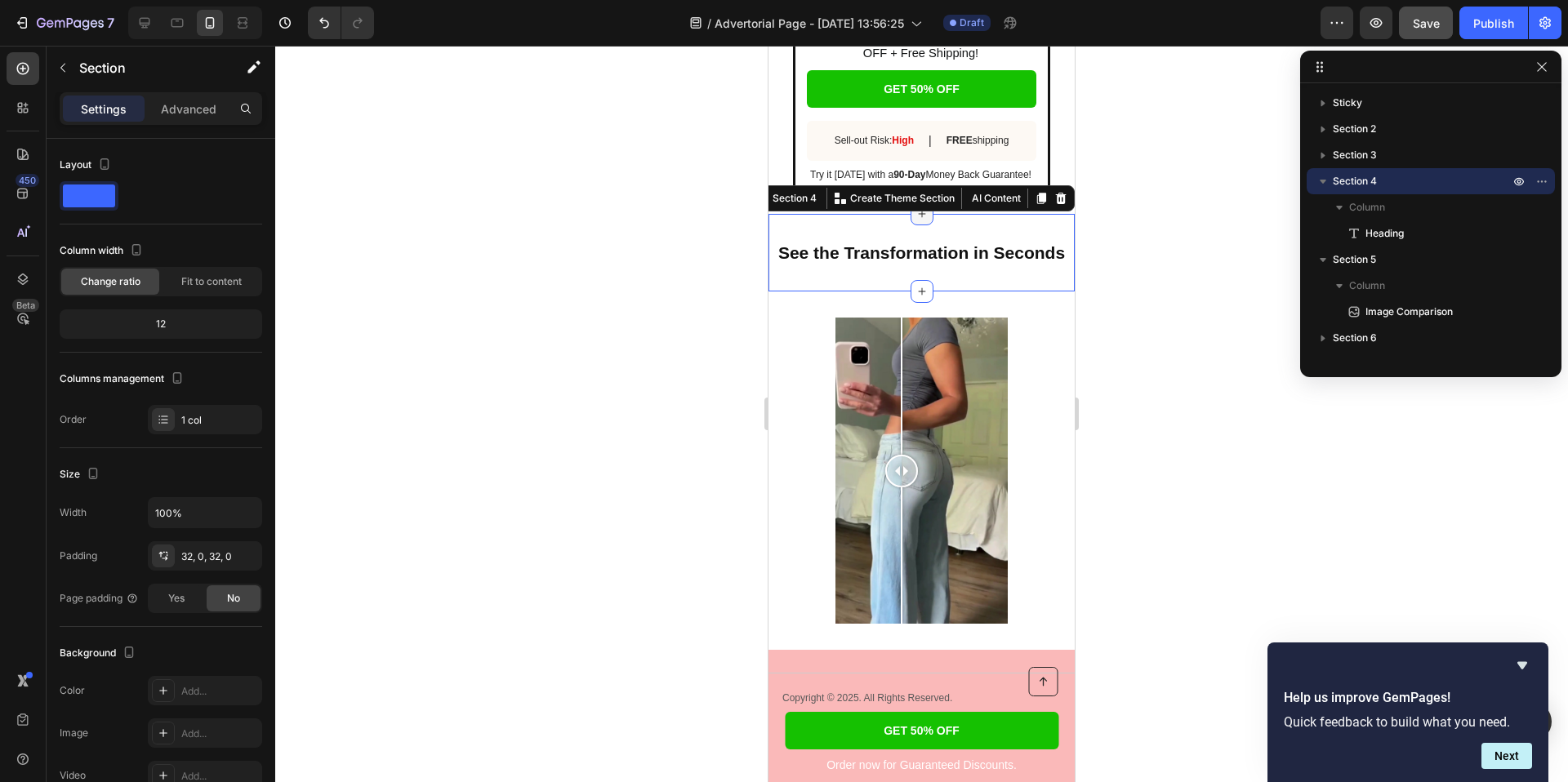
click at [919, 219] on icon at bounding box center [921, 213] width 13 height 13
click at [398, 366] on div at bounding box center [921, 414] width 1292 height 736
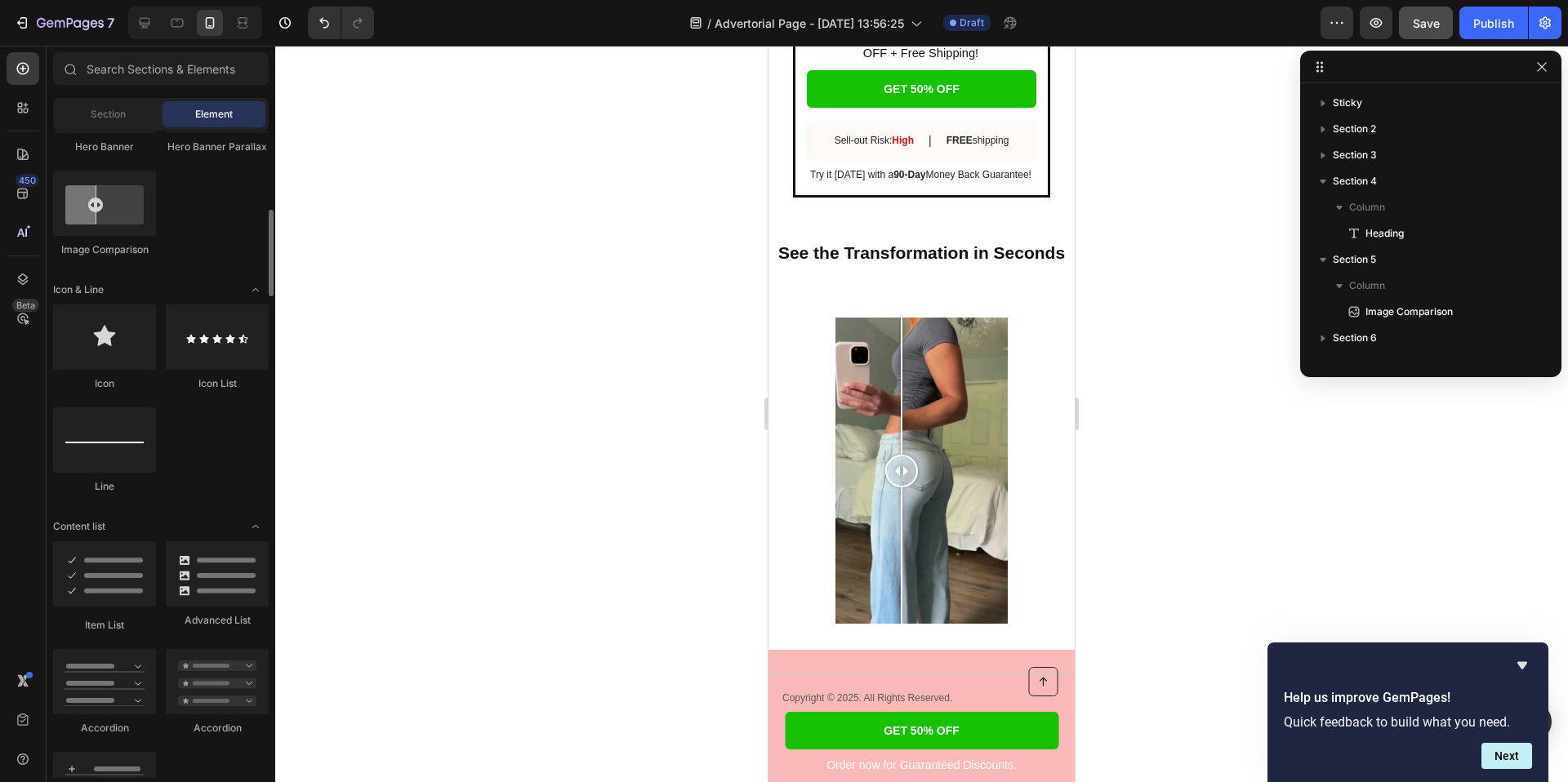
scroll to position [944, 0]
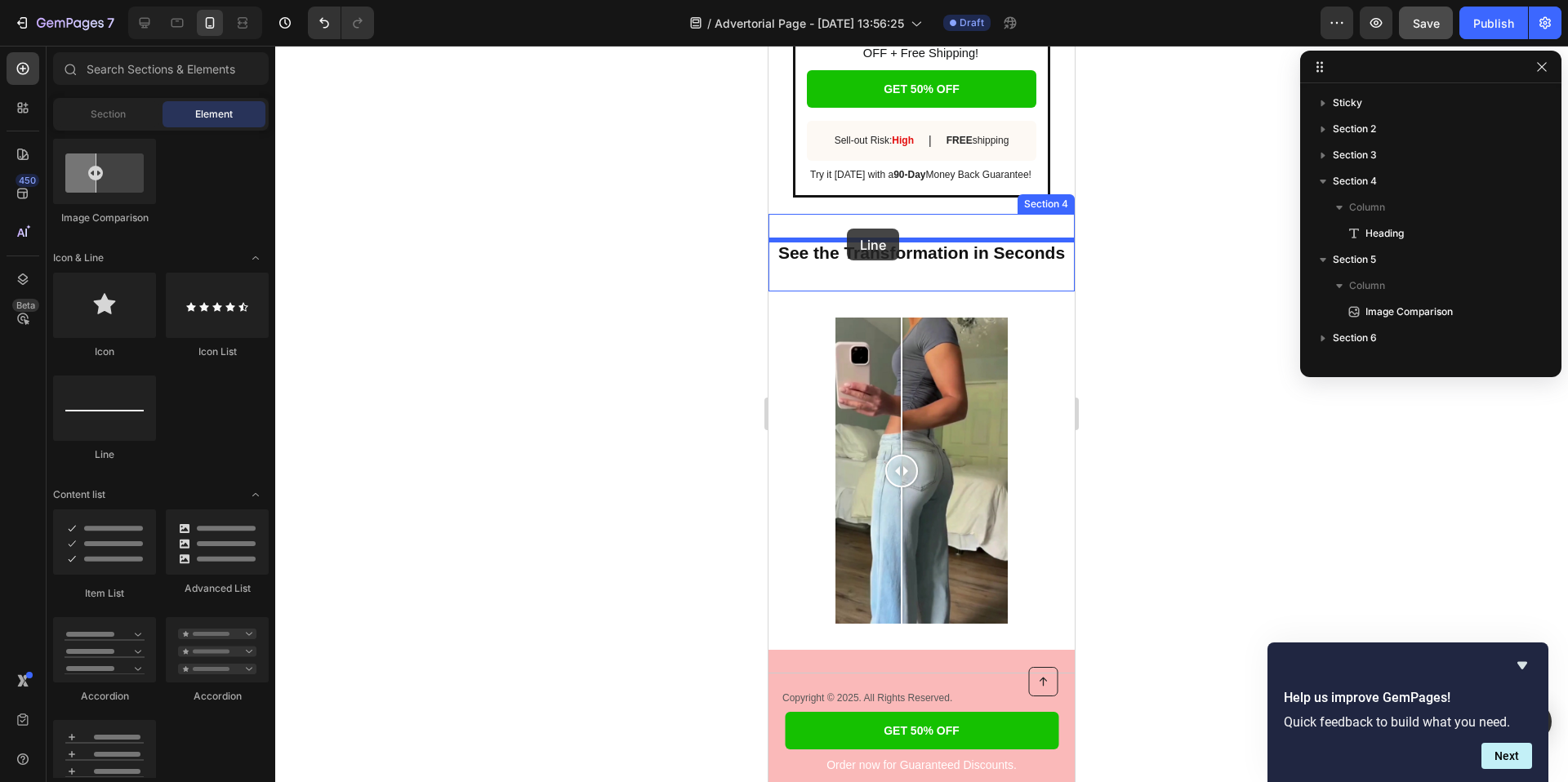
drag, startPoint x: 876, startPoint y: 468, endPoint x: 847, endPoint y: 229, distance: 240.8
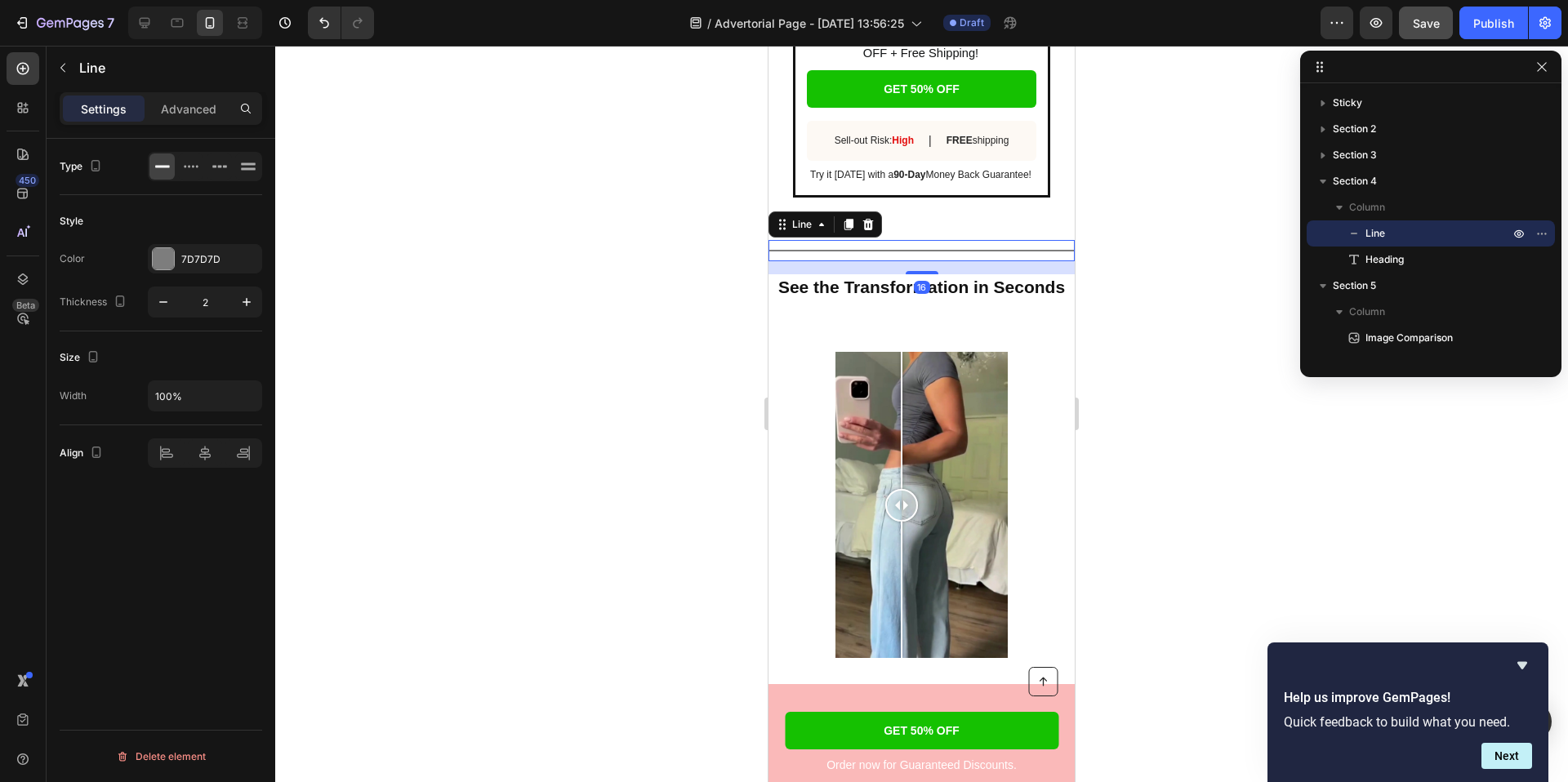
click at [629, 336] on div at bounding box center [921, 414] width 1292 height 736
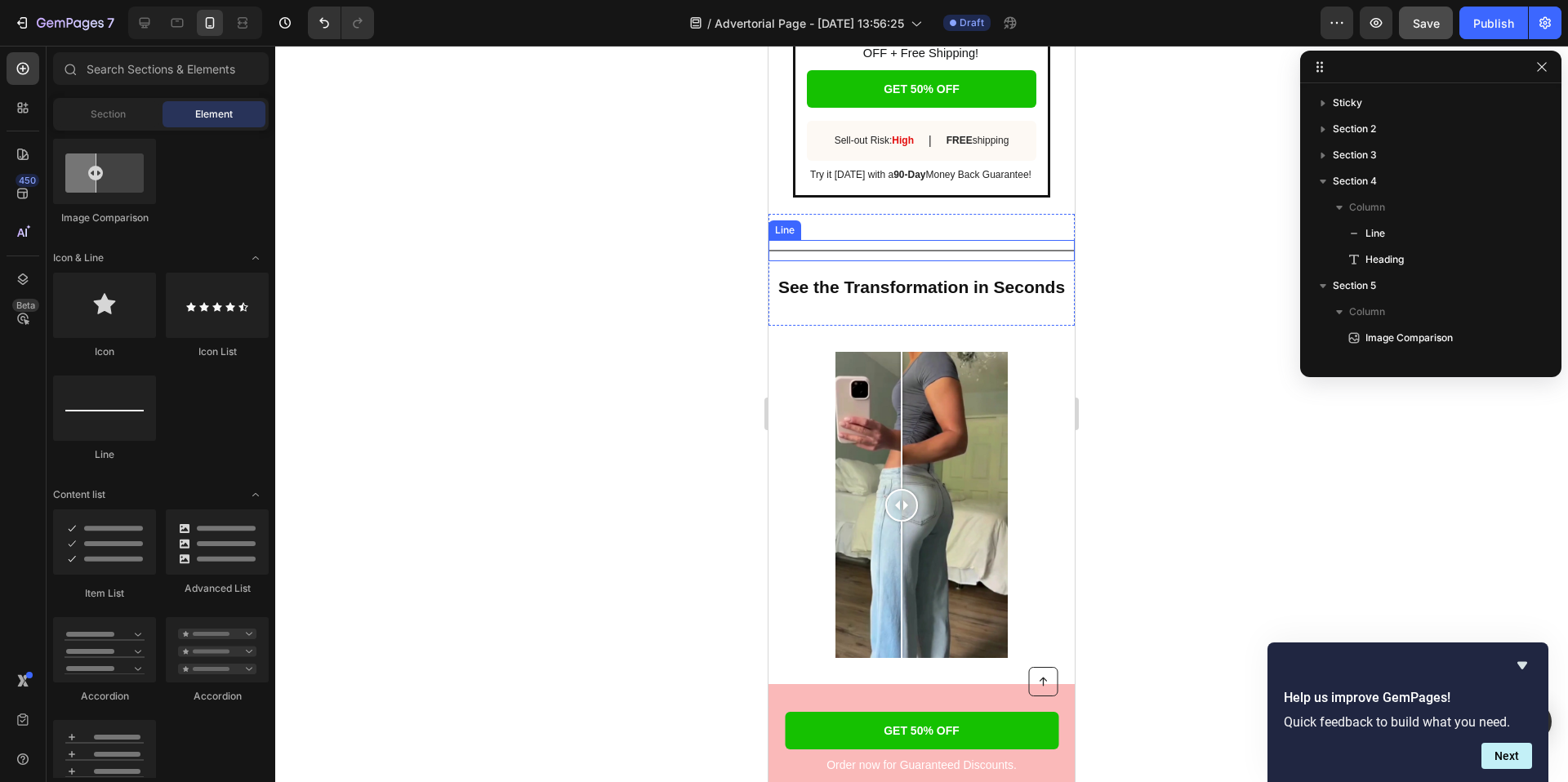
click at [941, 250] on div at bounding box center [921, 251] width 306 height 2
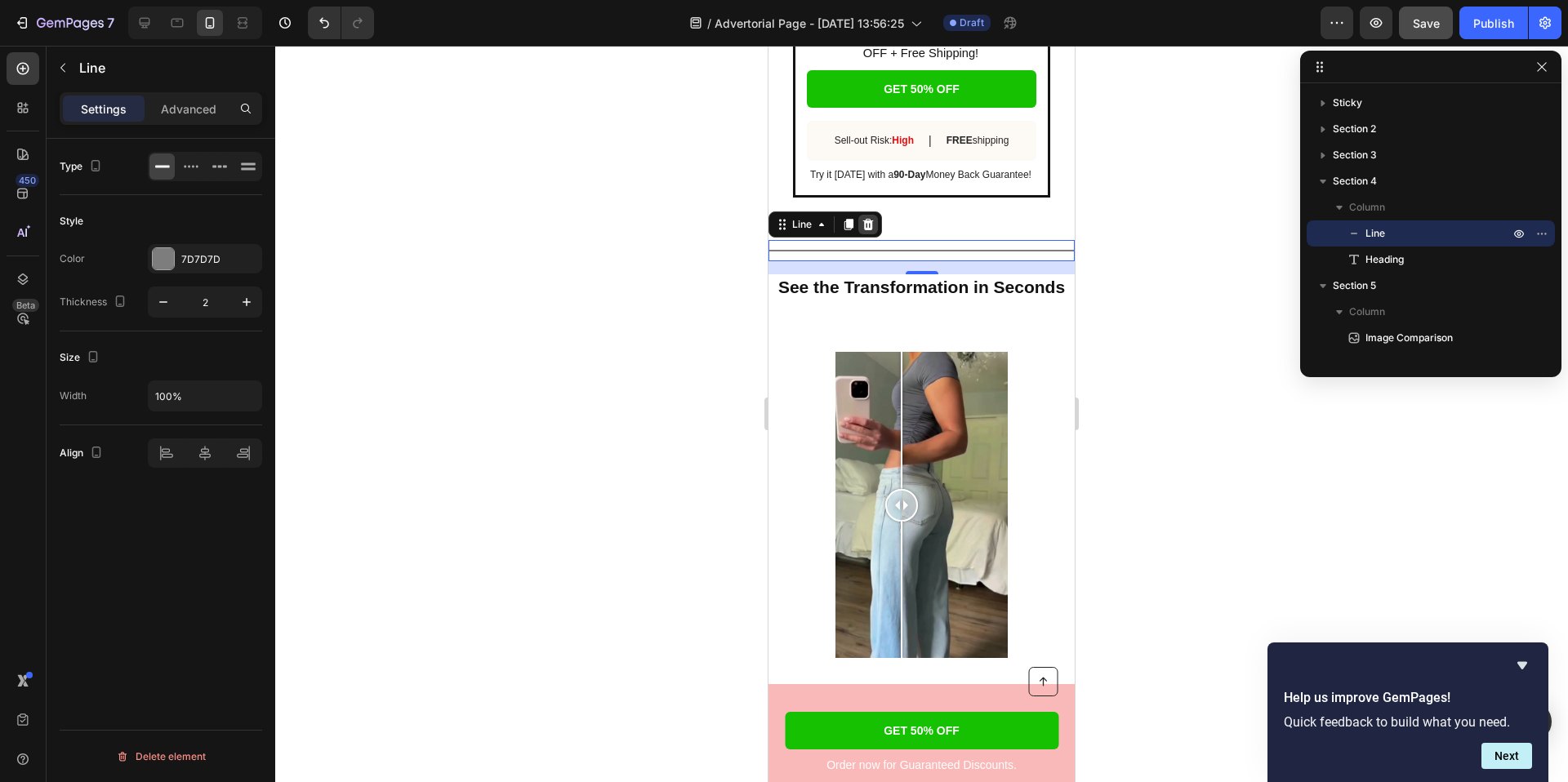
click at [871, 222] on icon at bounding box center [869, 224] width 11 height 11
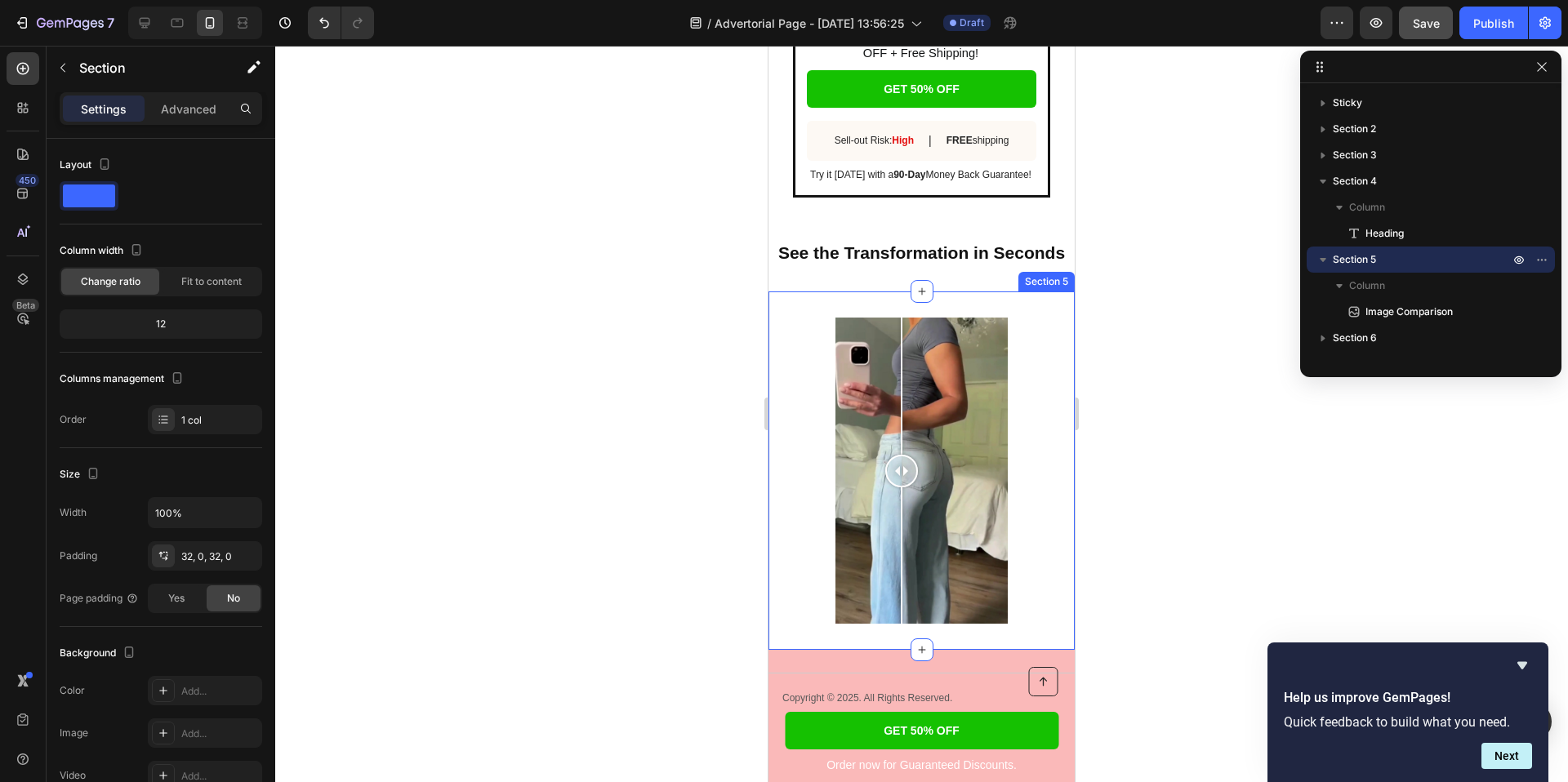
click at [886, 295] on div "Image Comparison Section 5" at bounding box center [921, 471] width 306 height 358
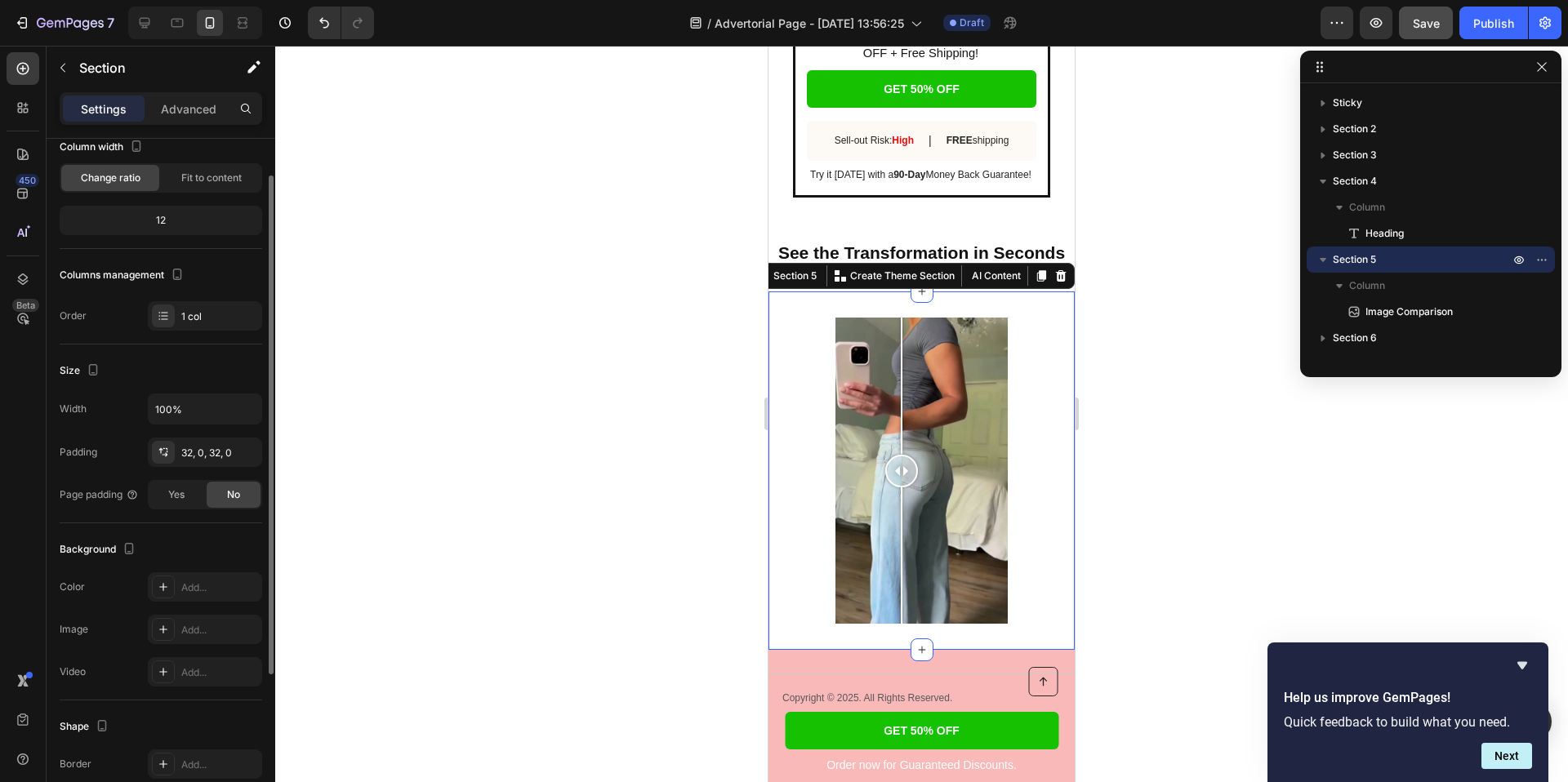
scroll to position [107, 0]
click at [181, 493] on span "Yes" at bounding box center [176, 490] width 16 height 15
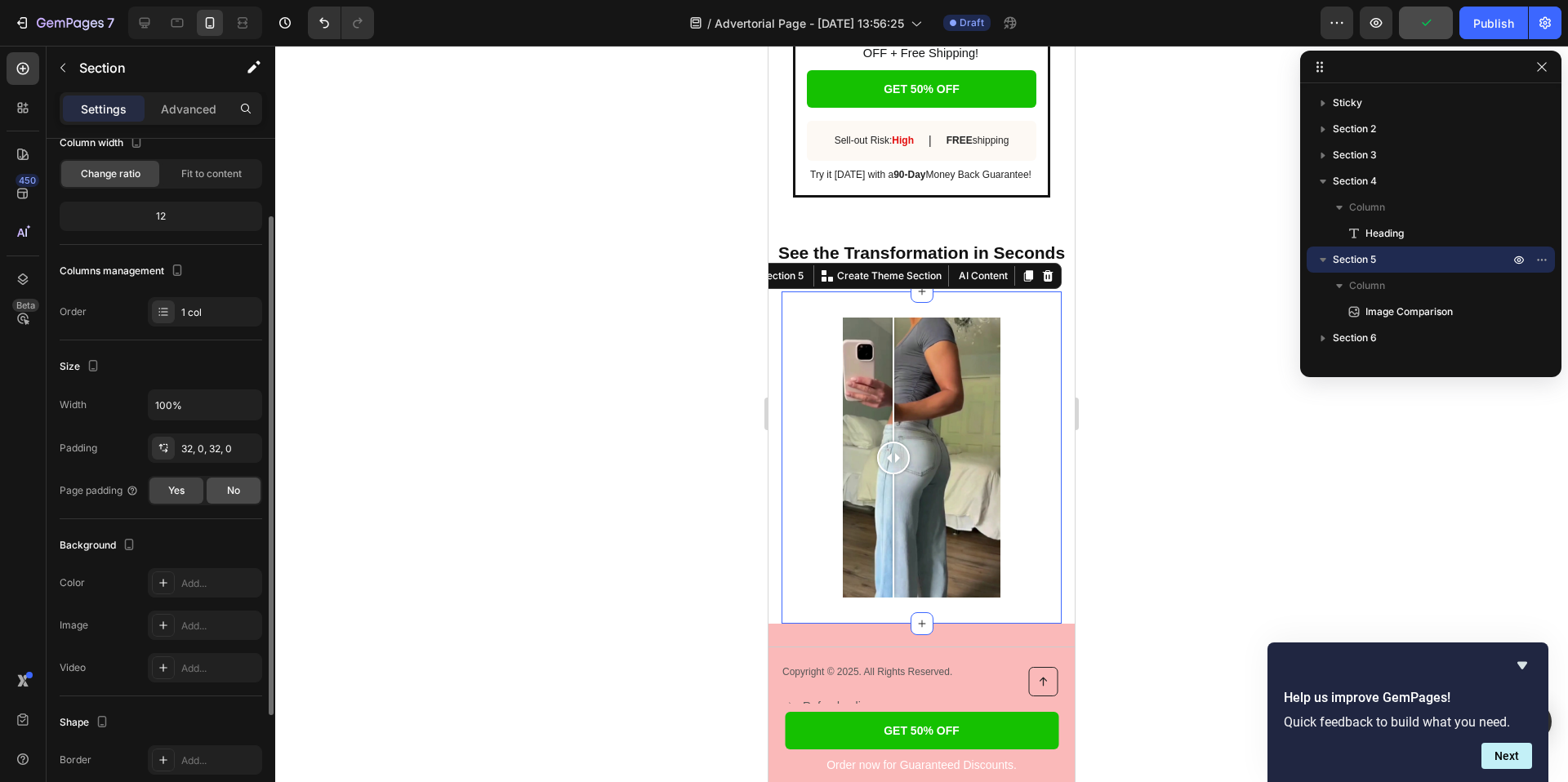
click at [230, 495] on span "No" at bounding box center [233, 490] width 13 height 15
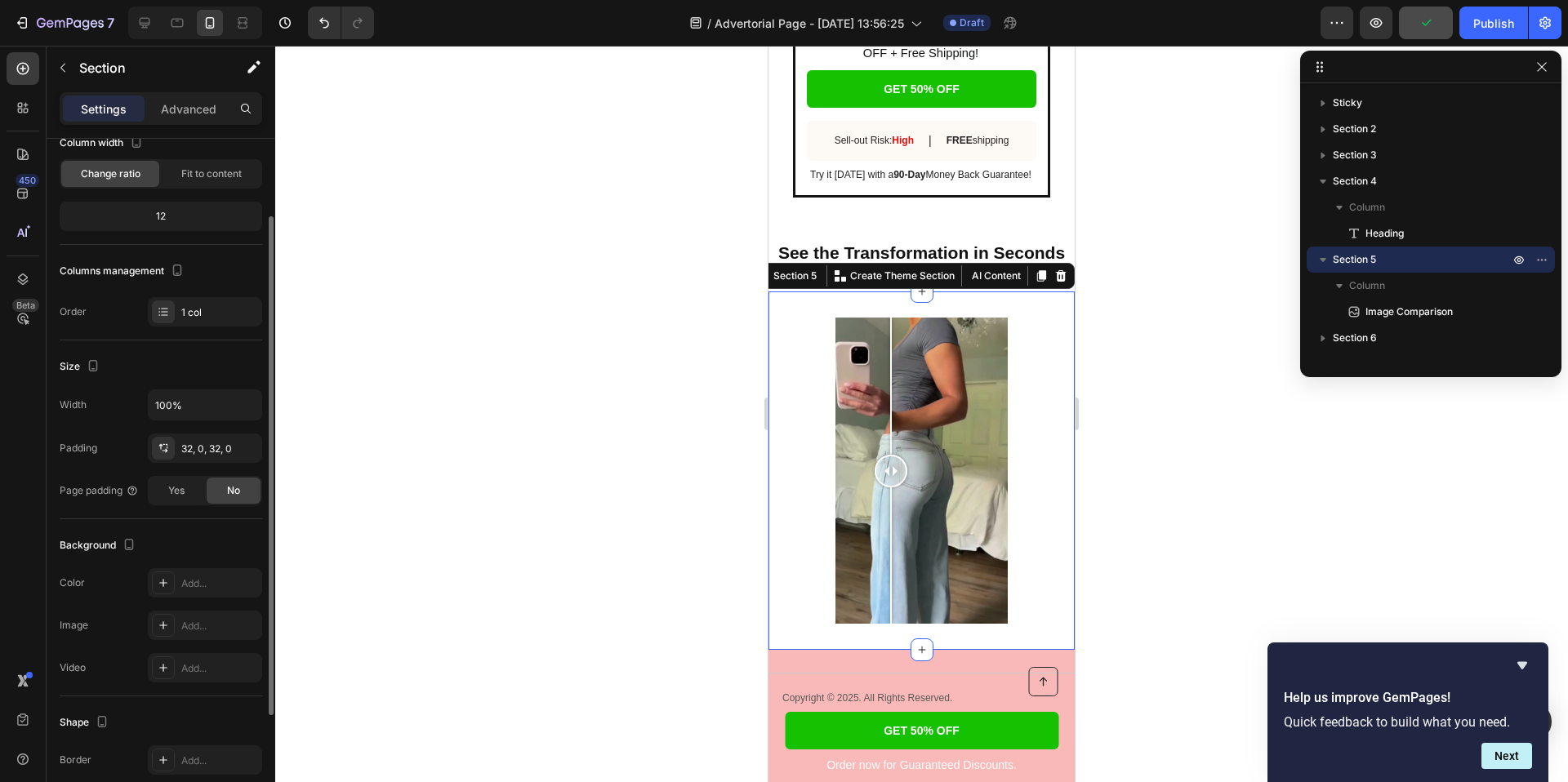
click at [217, 519] on div "Background The changes might be hidden by the video. Color Add... Image Add... …" at bounding box center [161, 608] width 203 height 177
click at [674, 353] on div at bounding box center [921, 414] width 1292 height 736
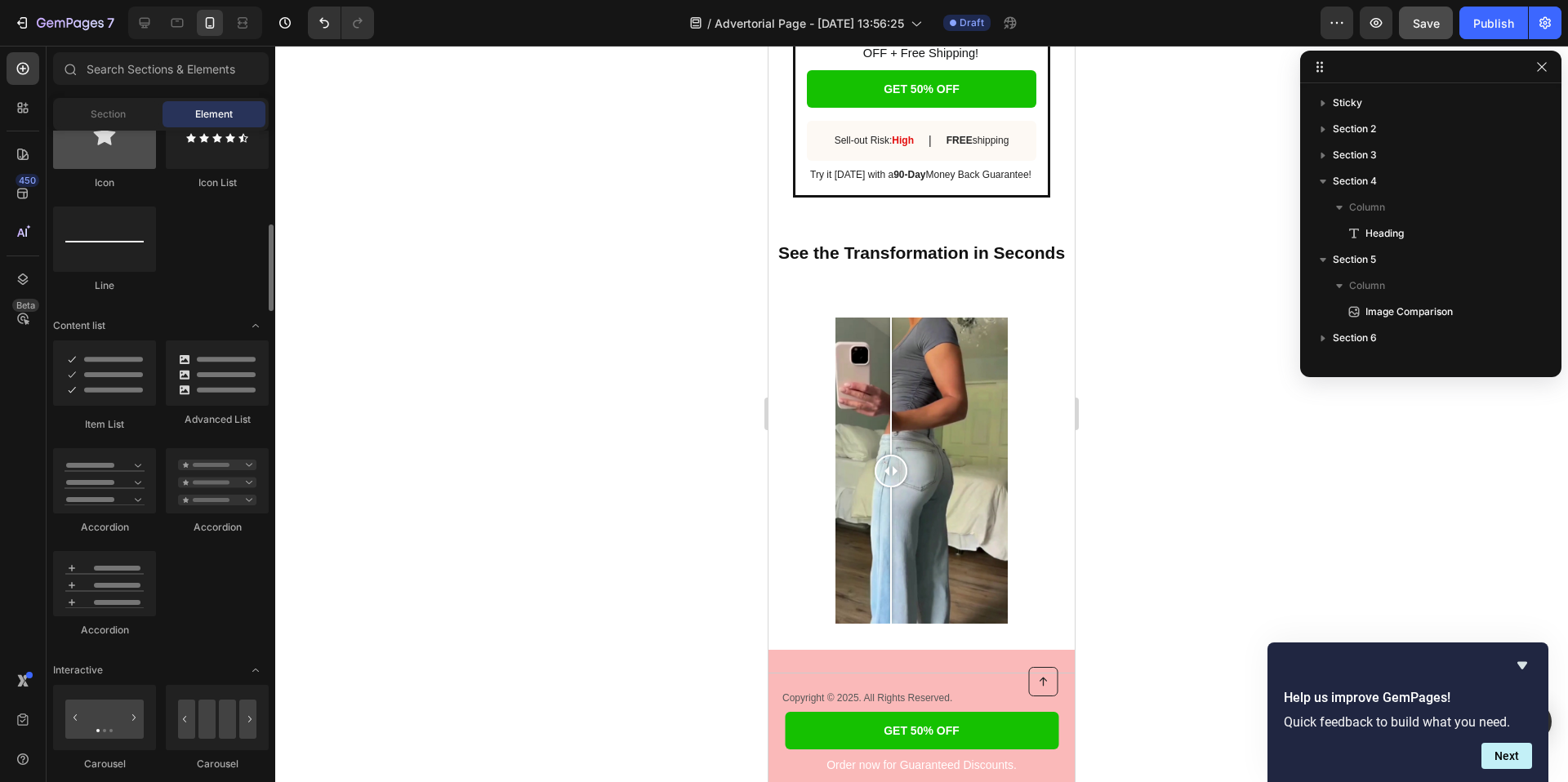
scroll to position [1323, 0]
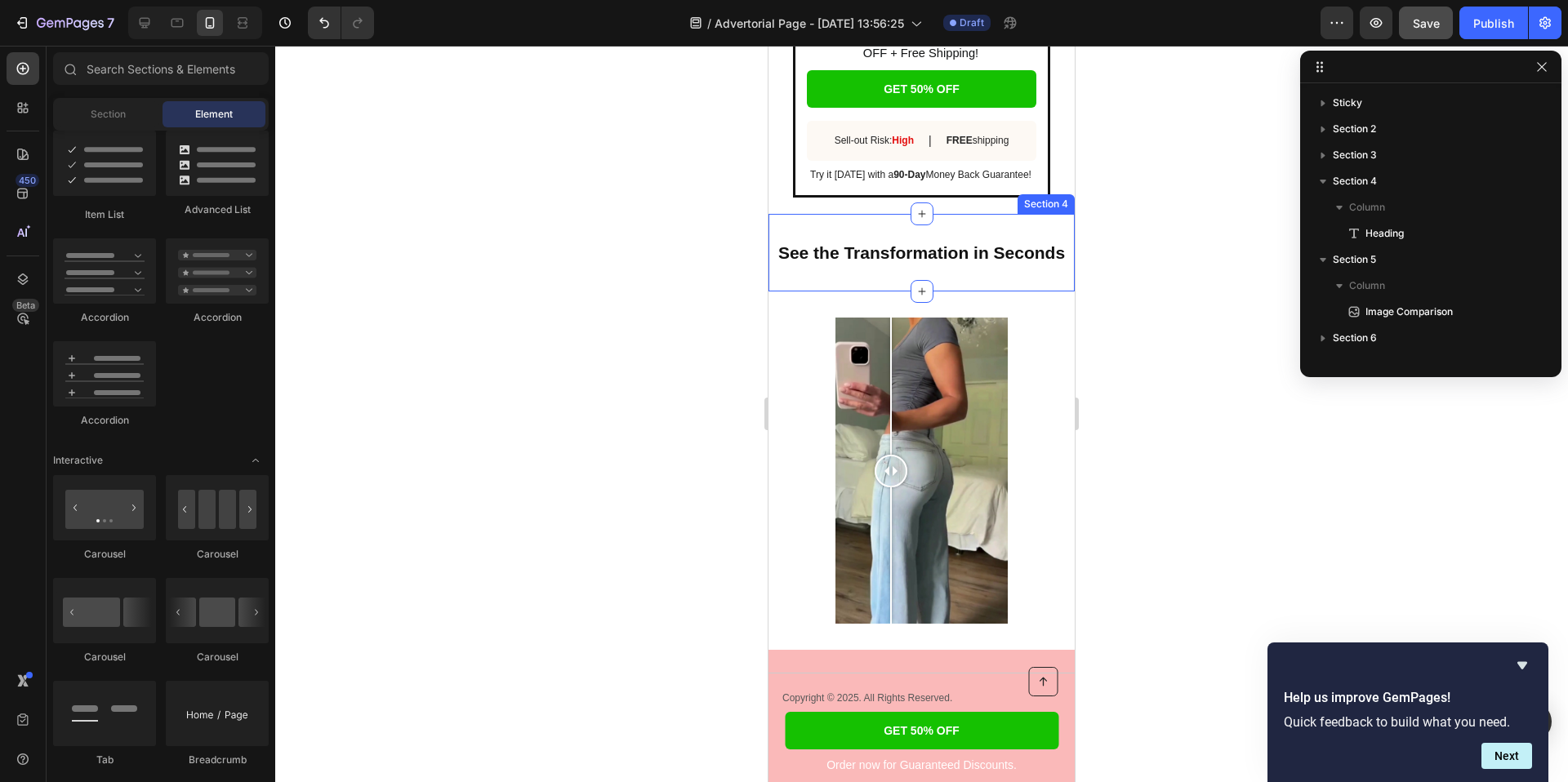
click at [847, 266] on div "⁠⁠⁠⁠⁠⁠⁠ See the Transformation in Seconds Heading Section 4" at bounding box center [921, 253] width 306 height 78
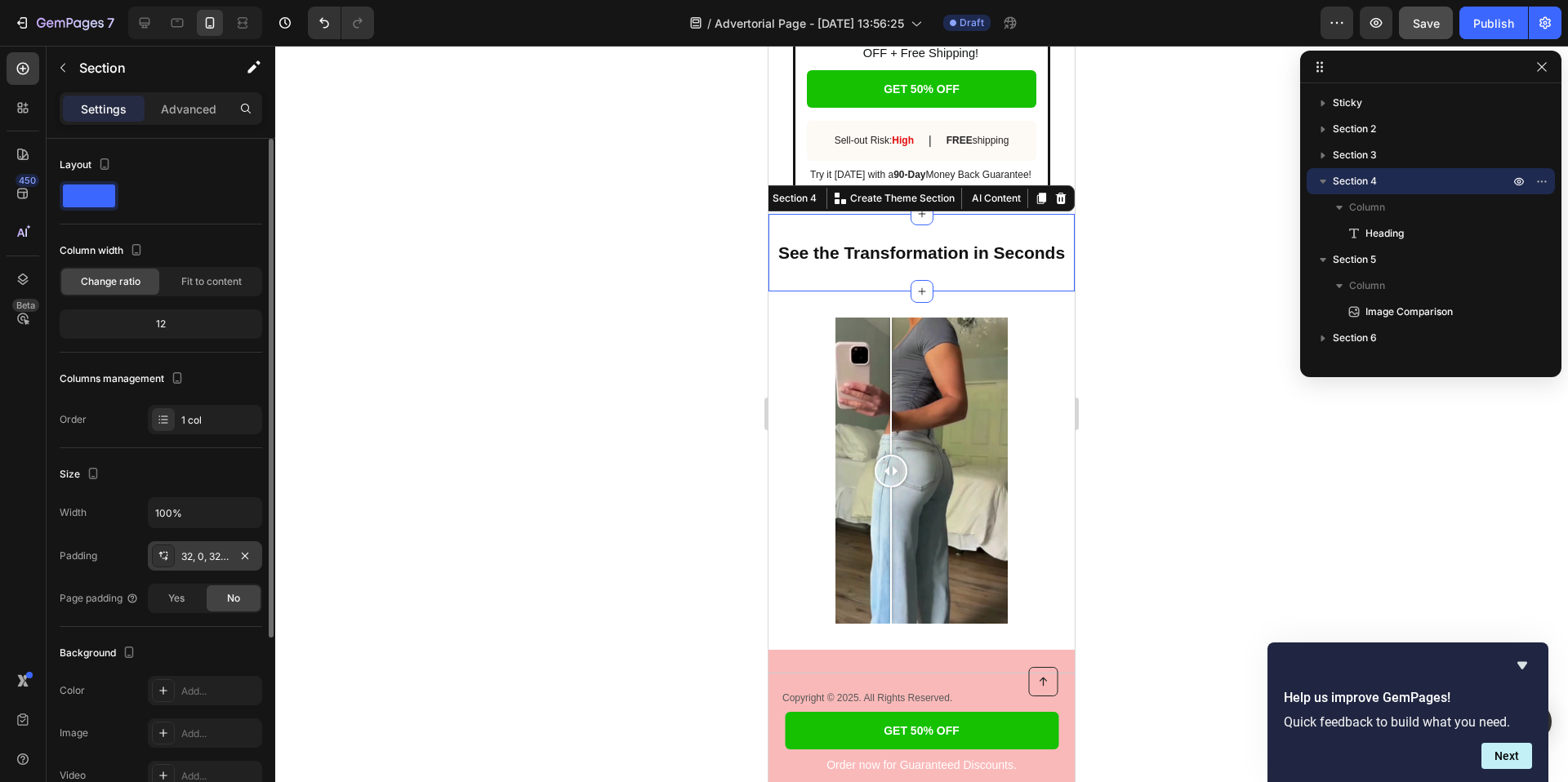
click at [189, 555] on div "32, 0, 32, 0" at bounding box center [205, 556] width 48 height 15
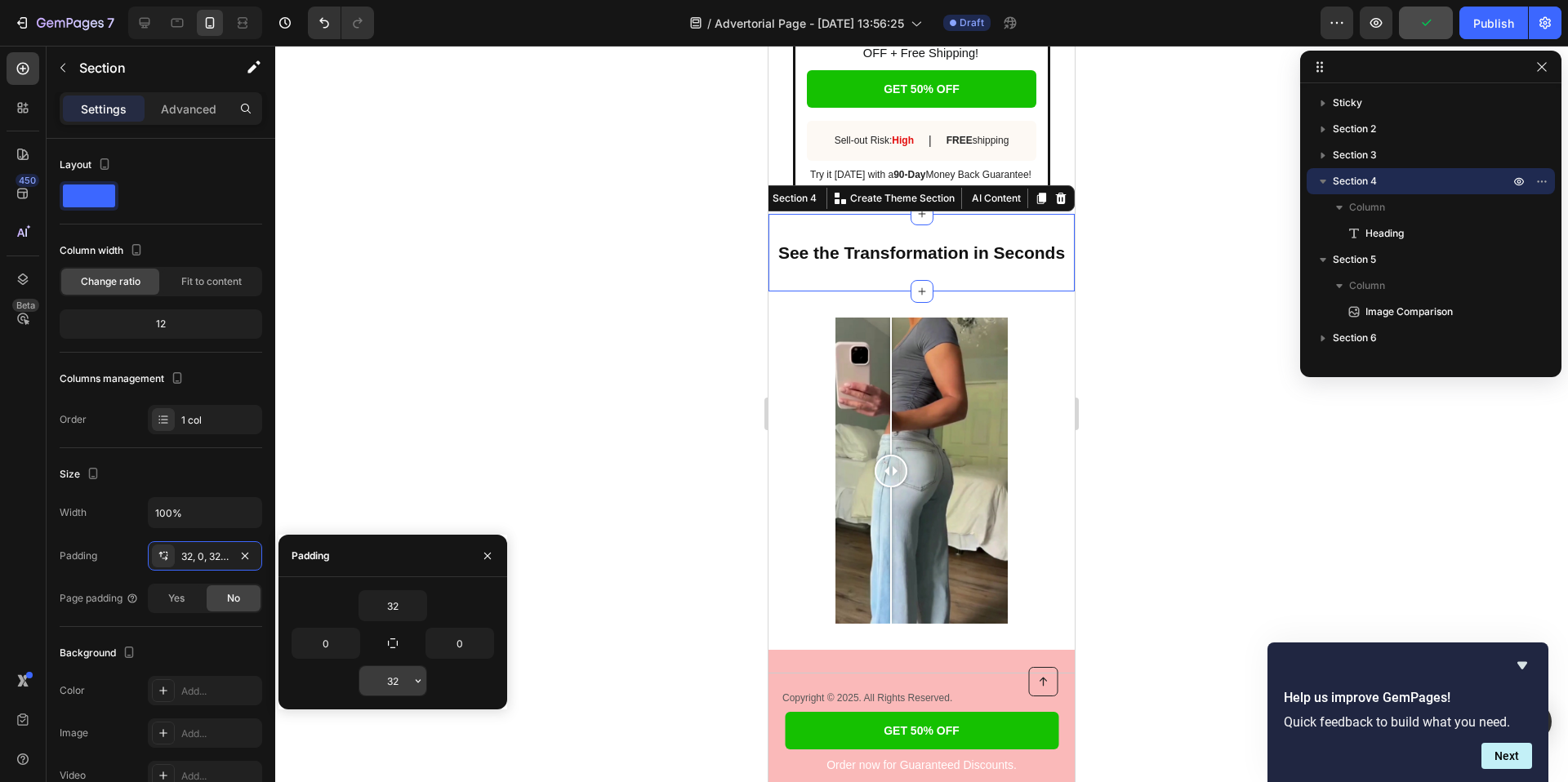
click at [396, 686] on input "32" at bounding box center [392, 682] width 67 height 30
click at [417, 684] on icon "button" at bounding box center [418, 681] width 13 height 13
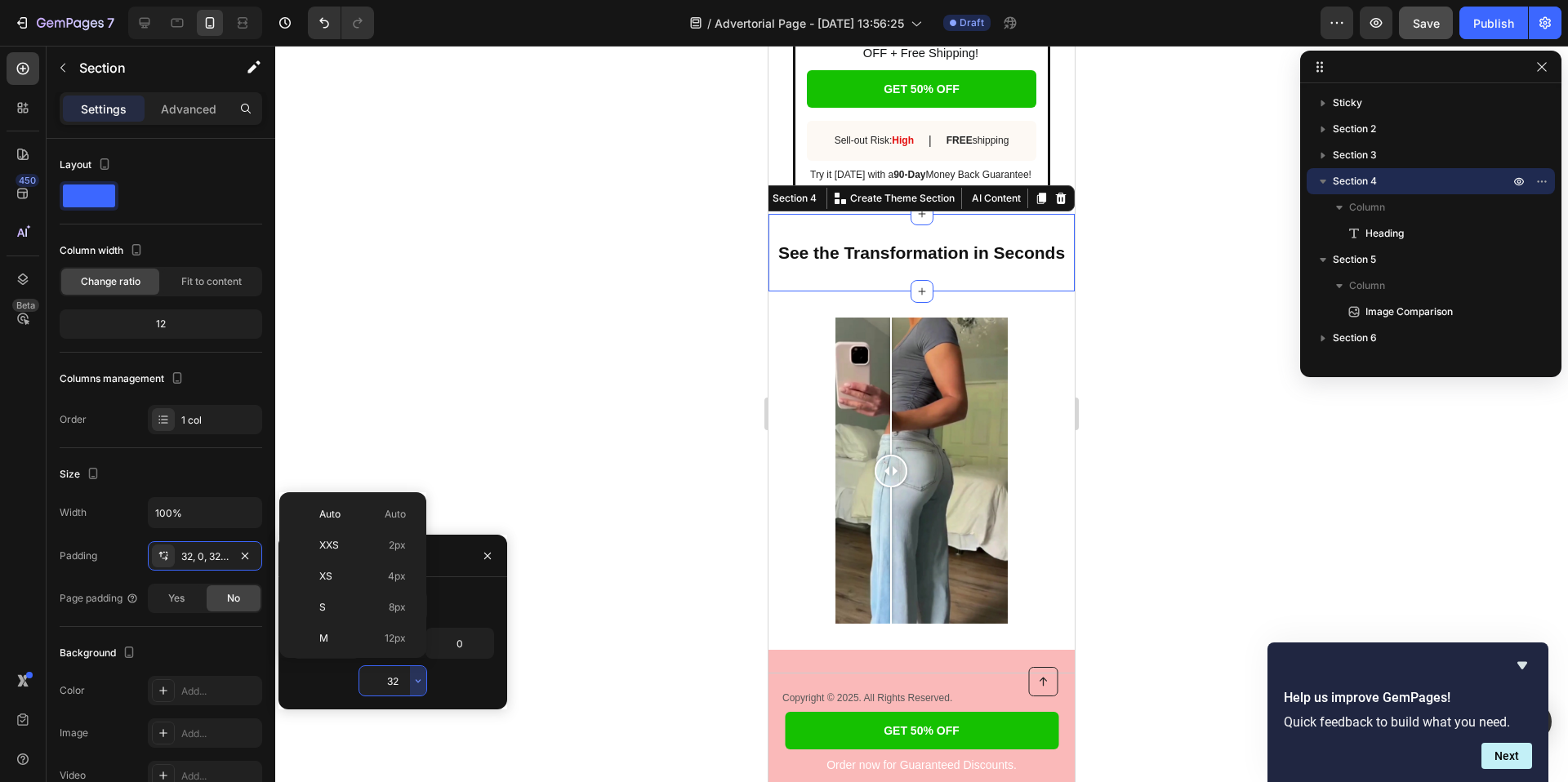
scroll to position [117, 0]
click at [397, 589] on span "24px" at bounding box center [394, 583] width 24 height 15
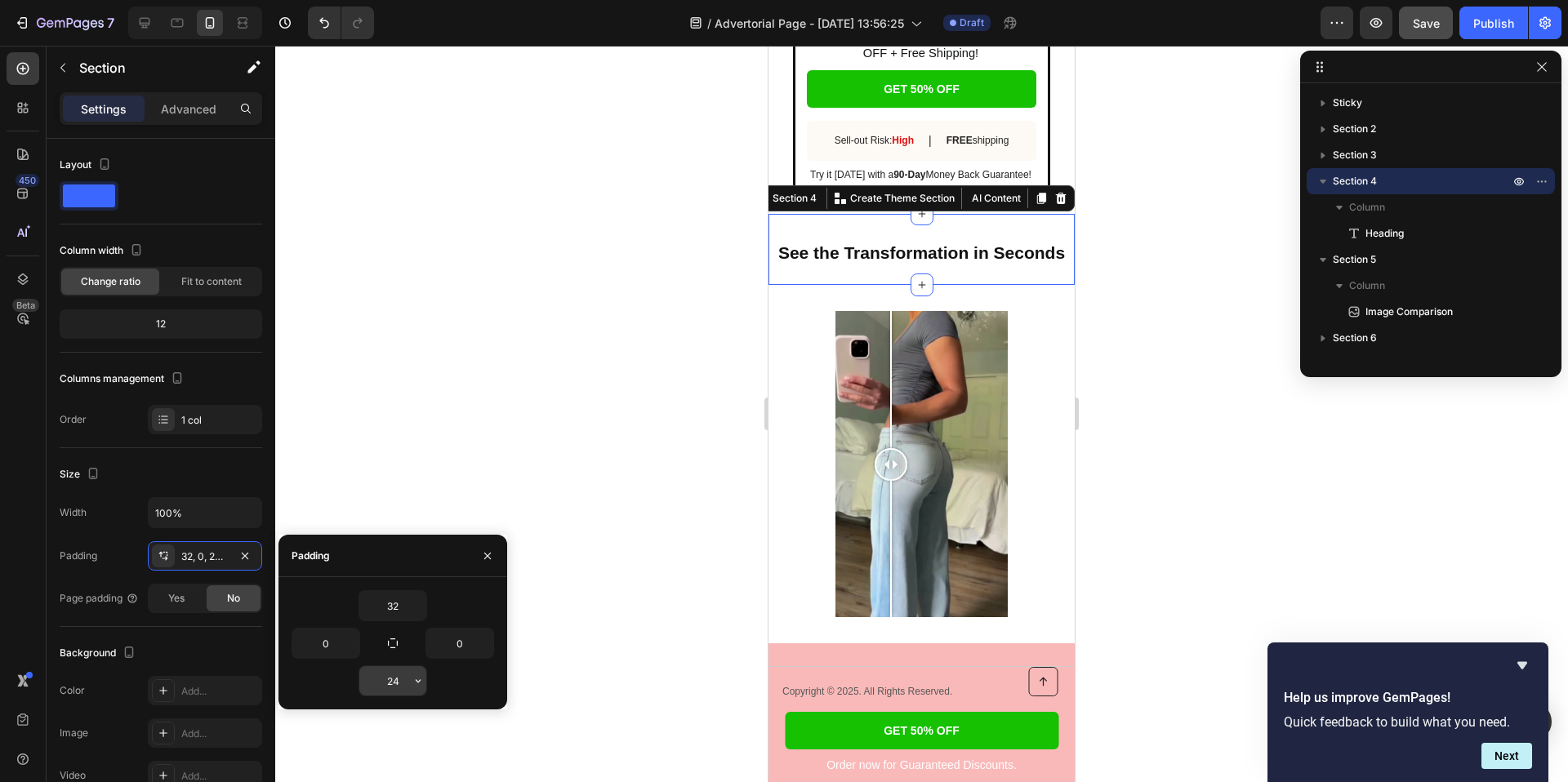
click at [407, 685] on input "24" at bounding box center [392, 682] width 67 height 30
click at [422, 688] on button "button" at bounding box center [418, 682] width 16 height 30
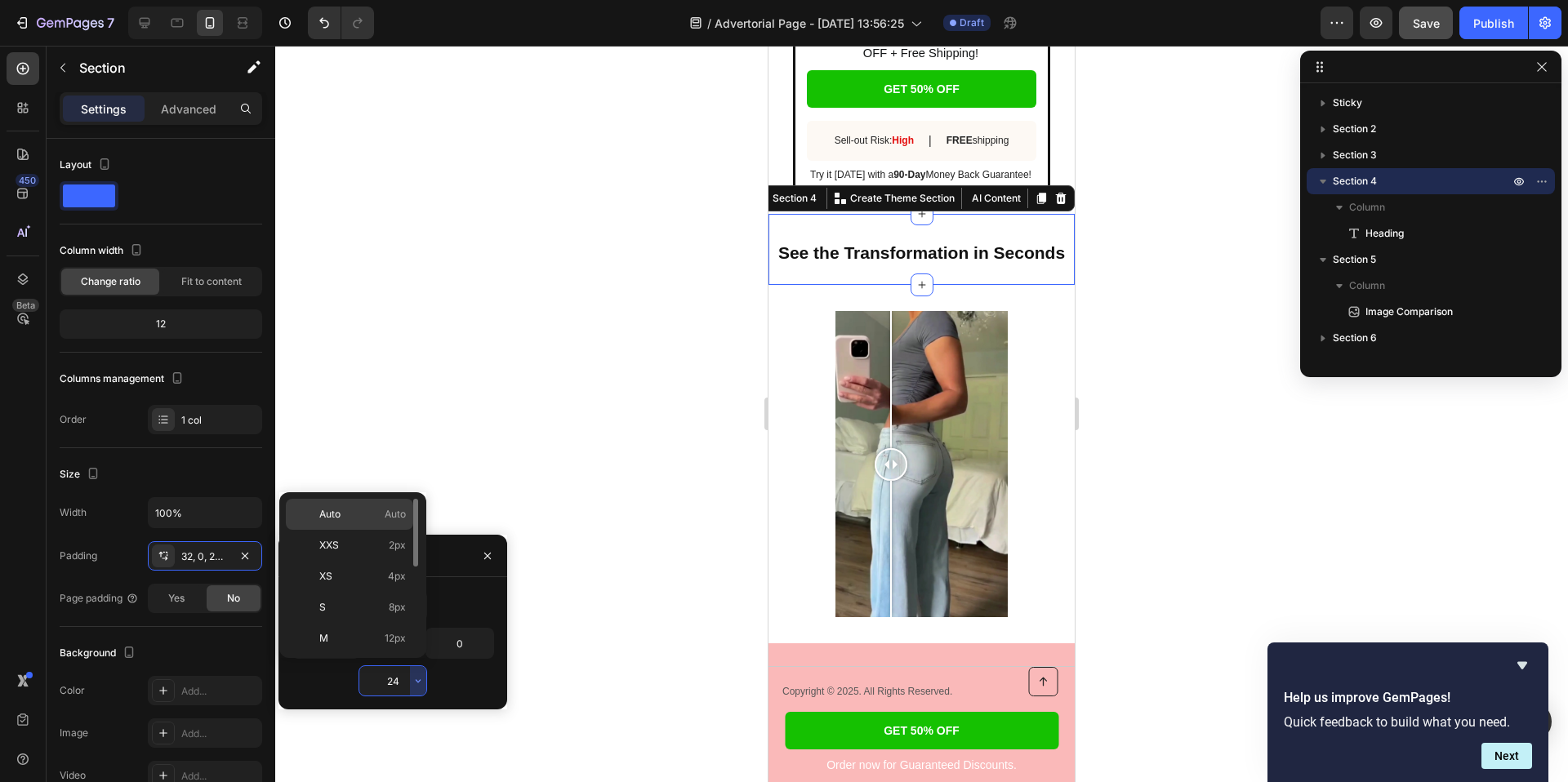
click at [394, 521] on span "Auto" at bounding box center [395, 514] width 21 height 15
type input "Auto"
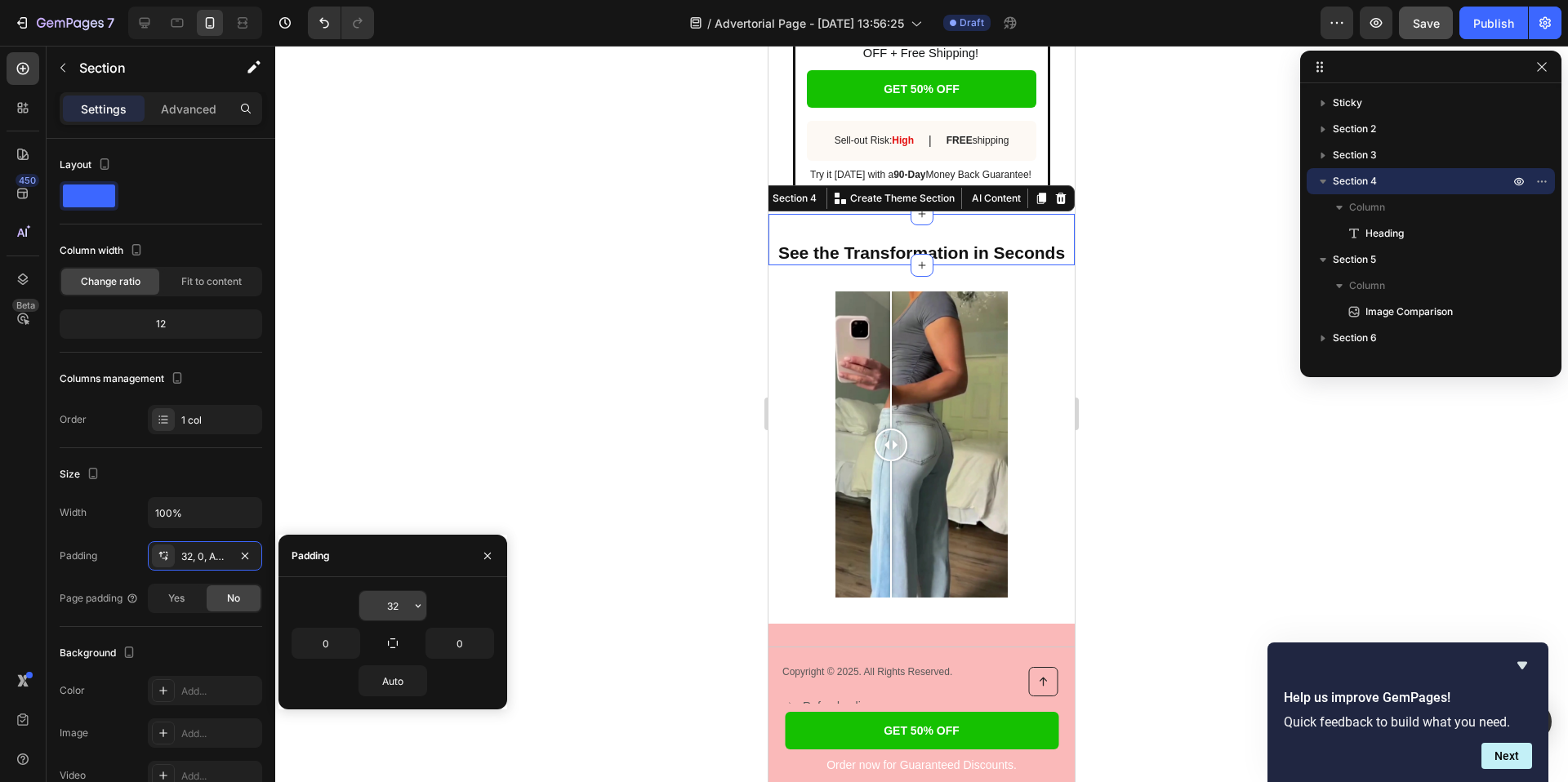
click at [399, 621] on div "32" at bounding box center [392, 605] width 69 height 31
click at [402, 604] on input "32" at bounding box center [392, 606] width 67 height 30
click at [412, 607] on icon "button" at bounding box center [418, 605] width 13 height 13
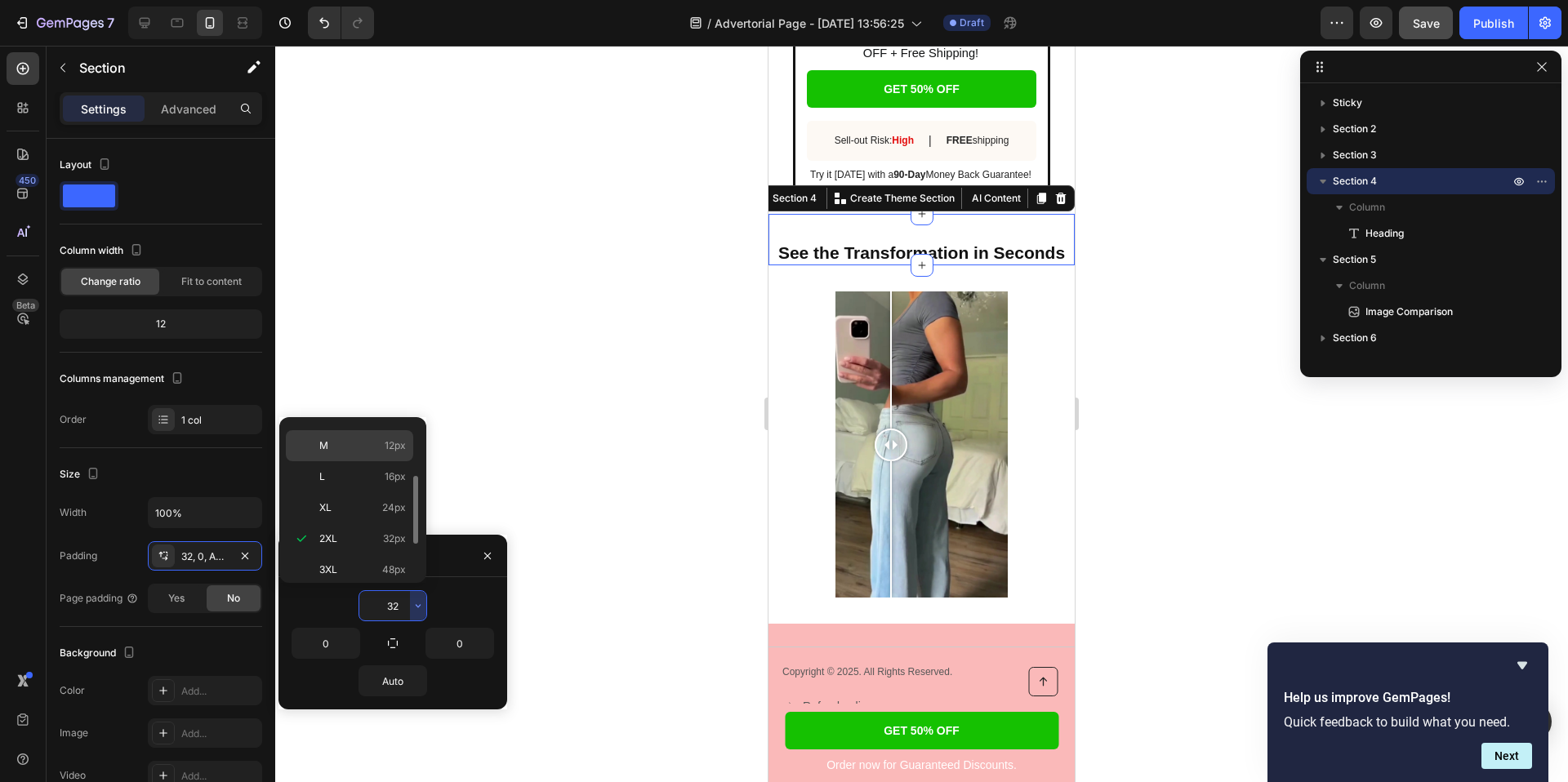
click at [385, 444] on span "12px" at bounding box center [395, 446] width 21 height 15
type input "12"
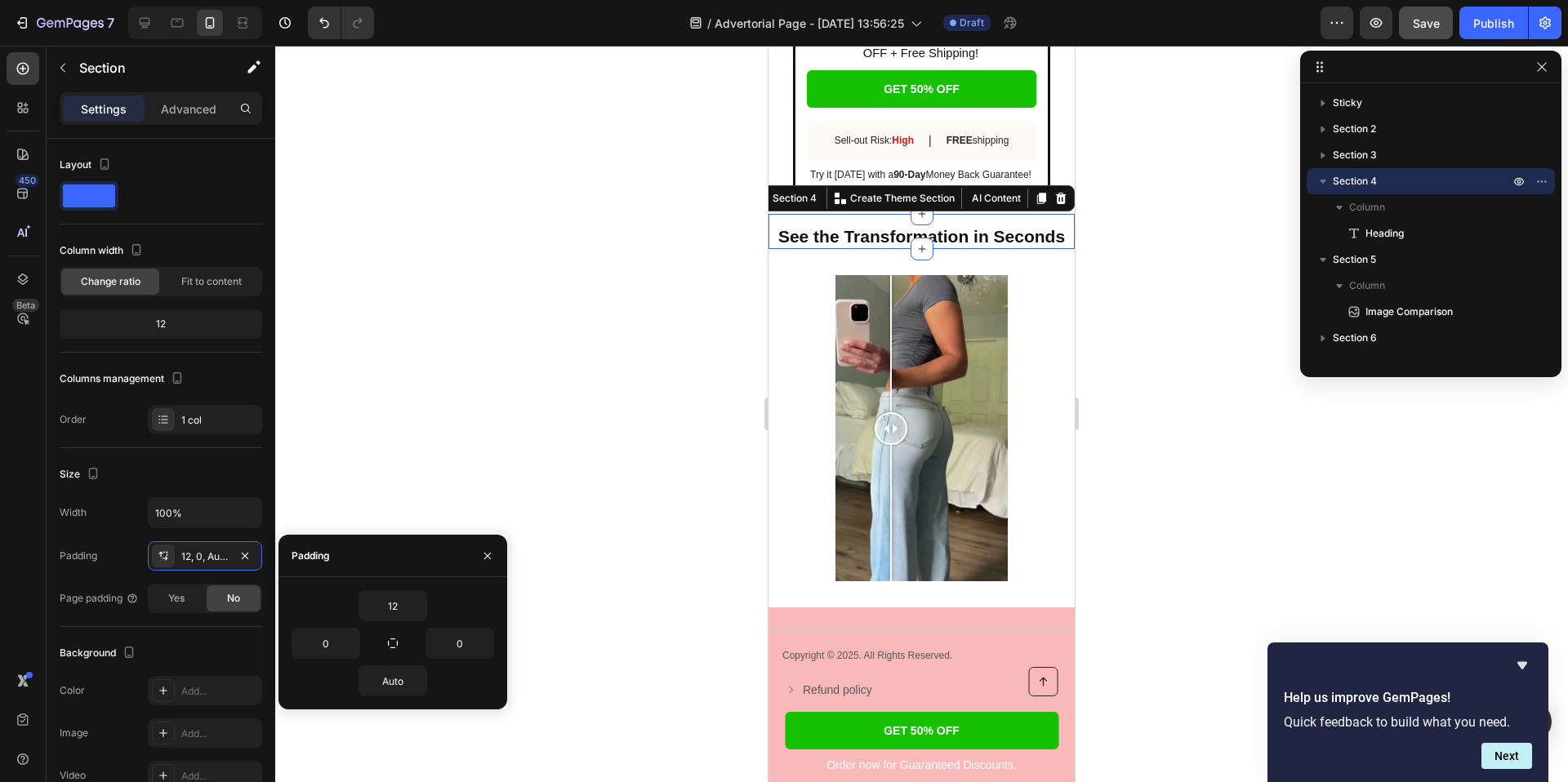
click at [499, 358] on div at bounding box center [921, 414] width 1292 height 736
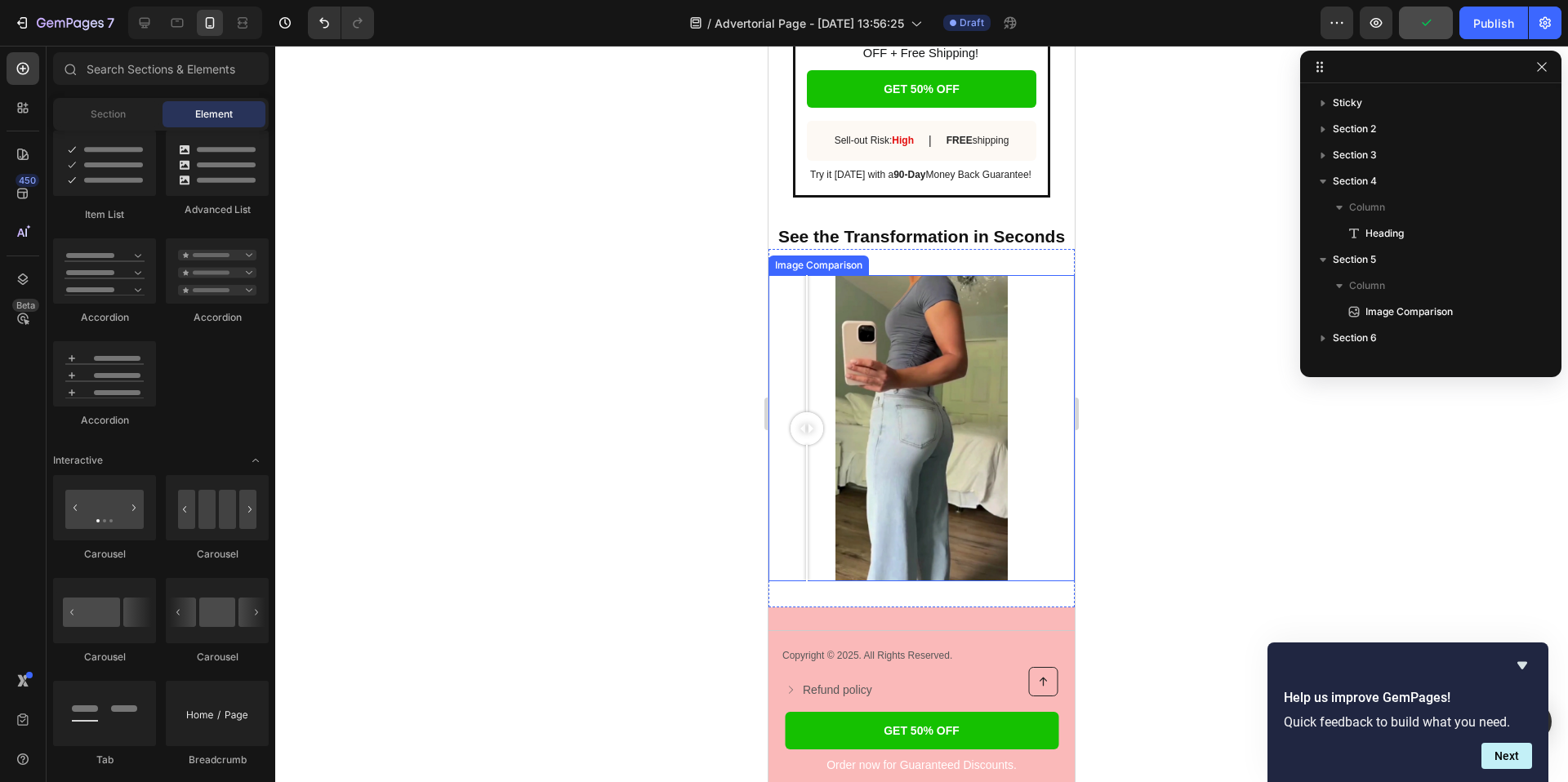
click at [807, 316] on div at bounding box center [921, 429] width 306 height 306
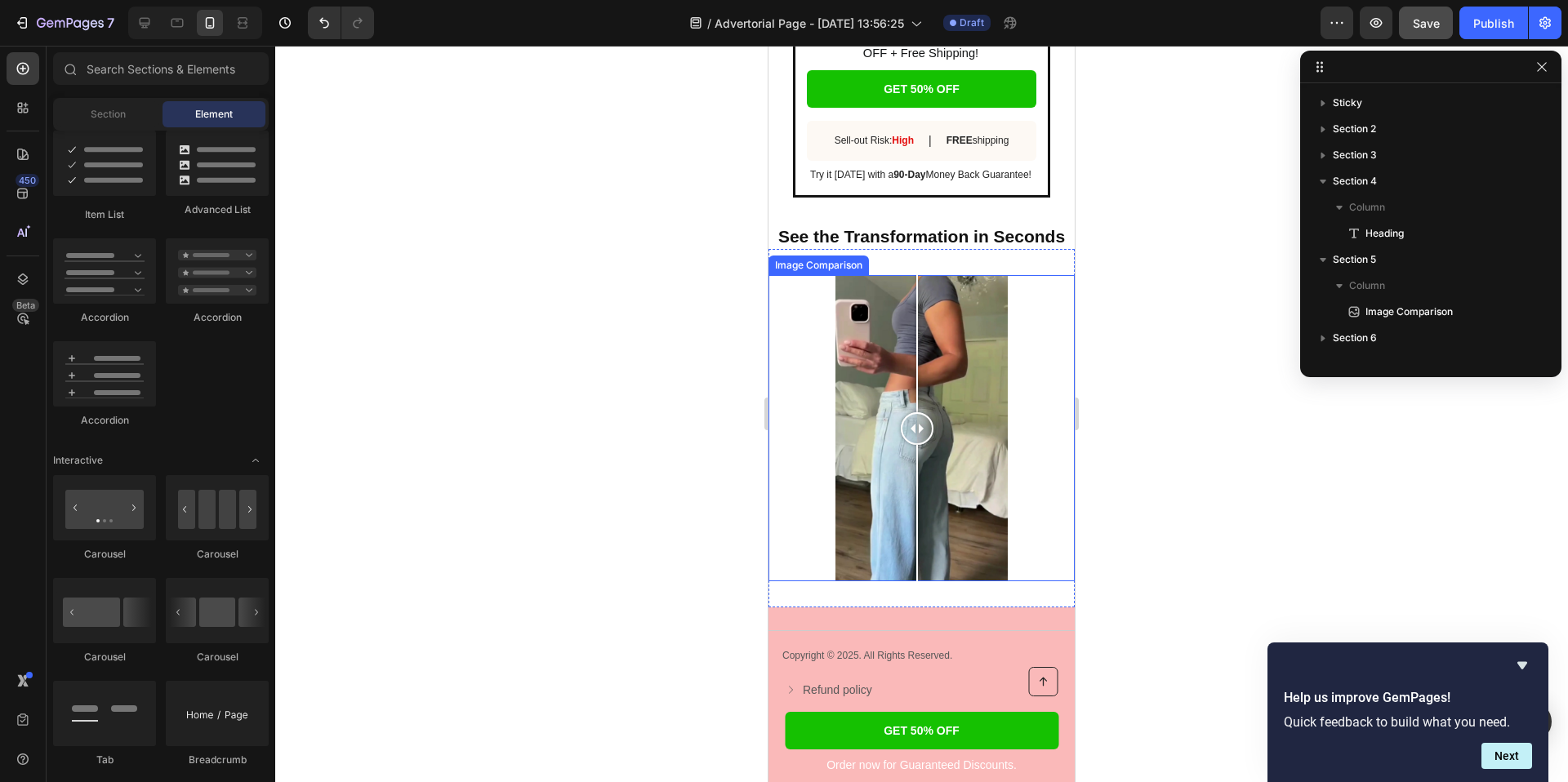
click at [917, 327] on div at bounding box center [921, 429] width 306 height 306
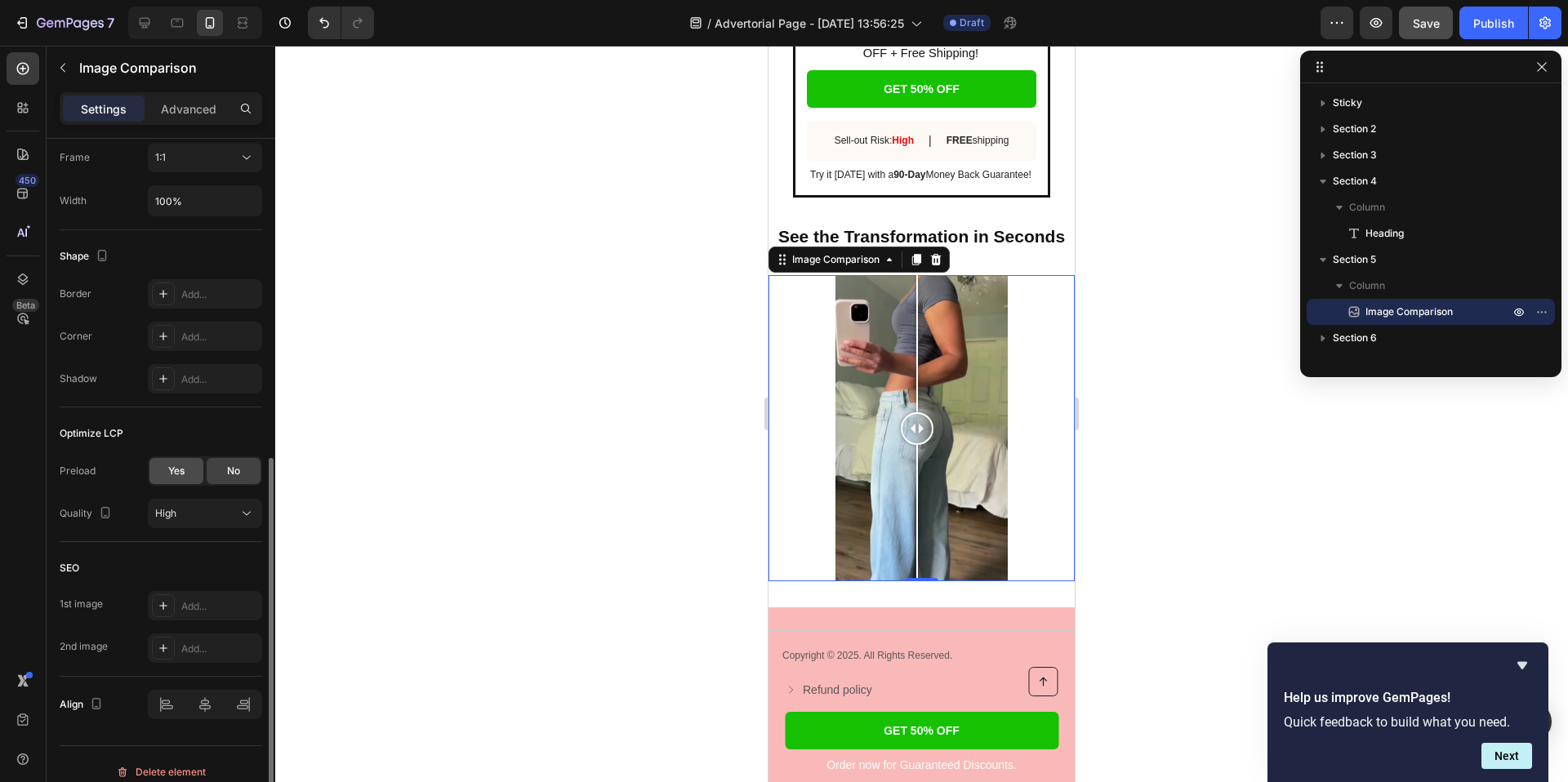
scroll to position [540, 0]
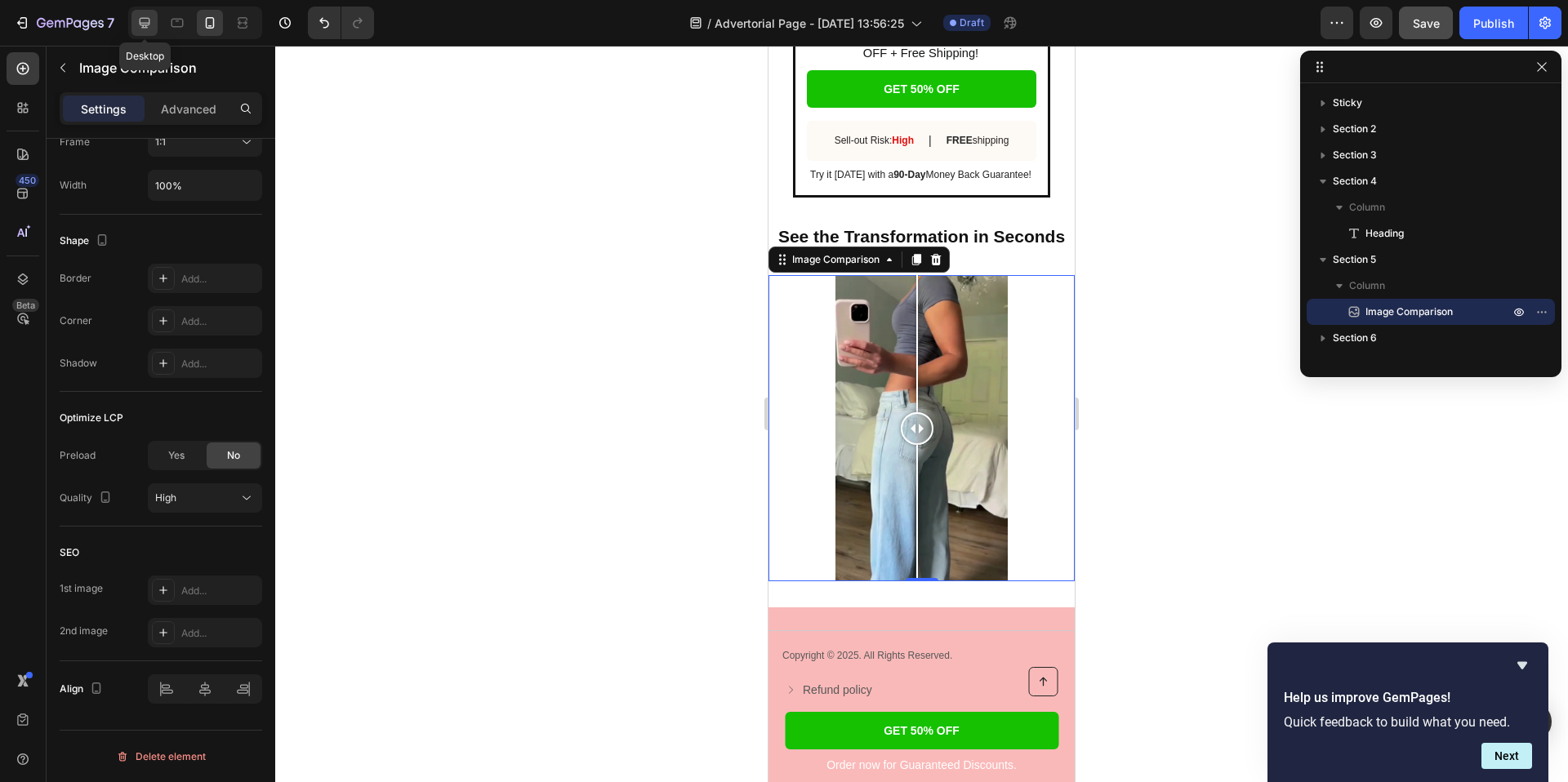
click at [143, 23] on icon at bounding box center [144, 23] width 11 height 11
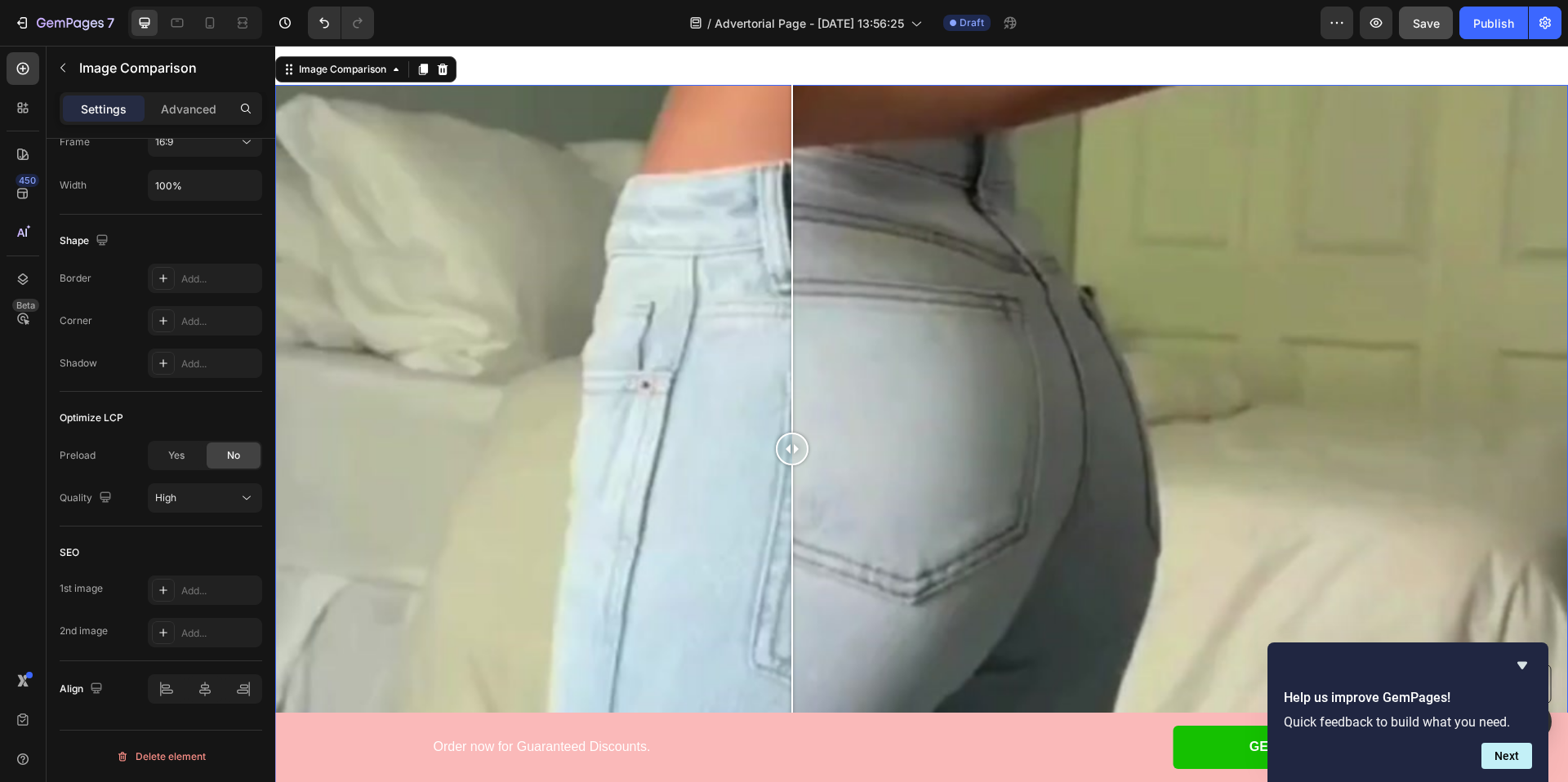
scroll to position [3619, 0]
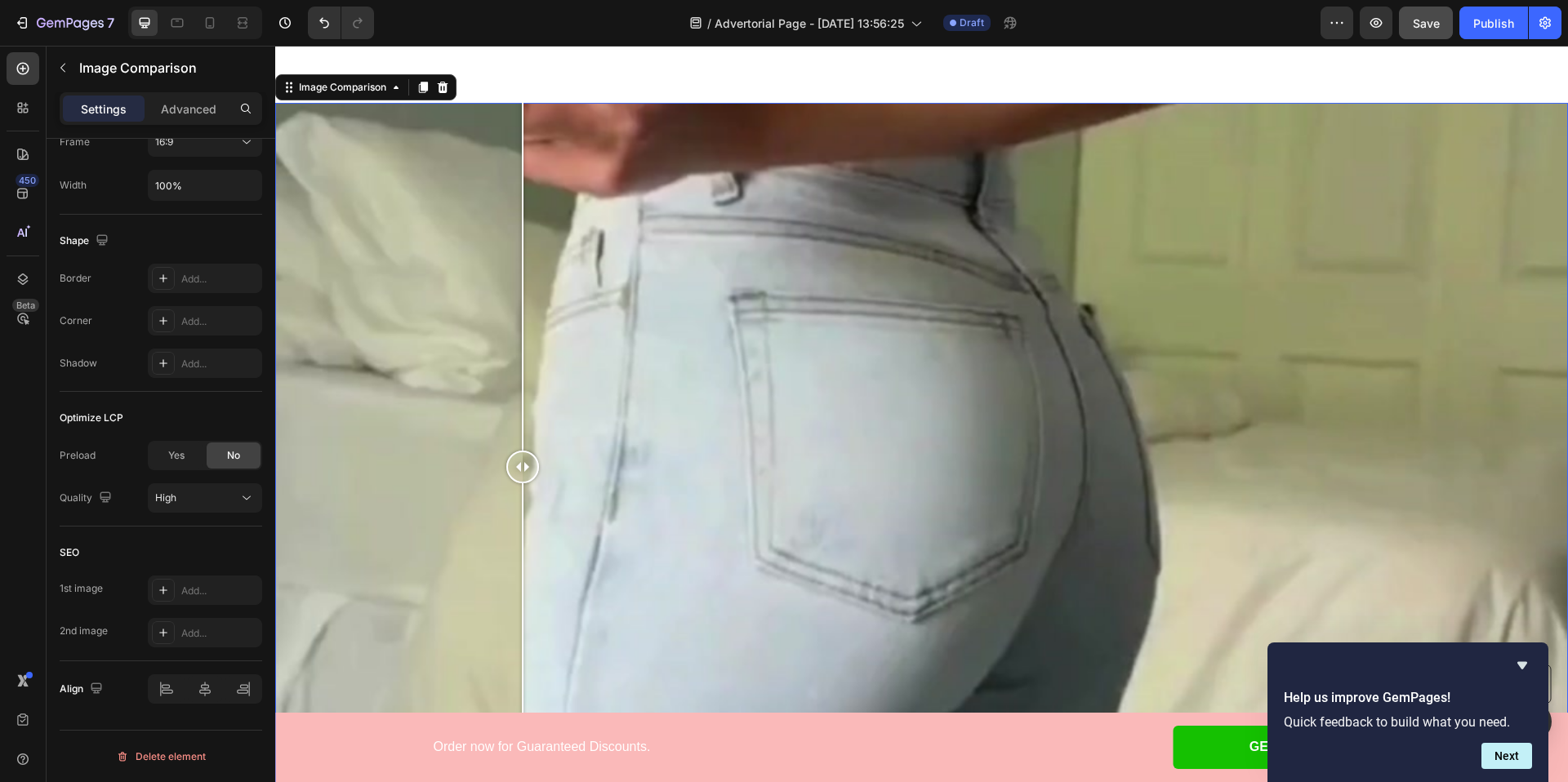
click at [522, 235] on div at bounding box center [921, 466] width 1292 height 726
click at [833, 216] on div at bounding box center [921, 466] width 1292 height 726
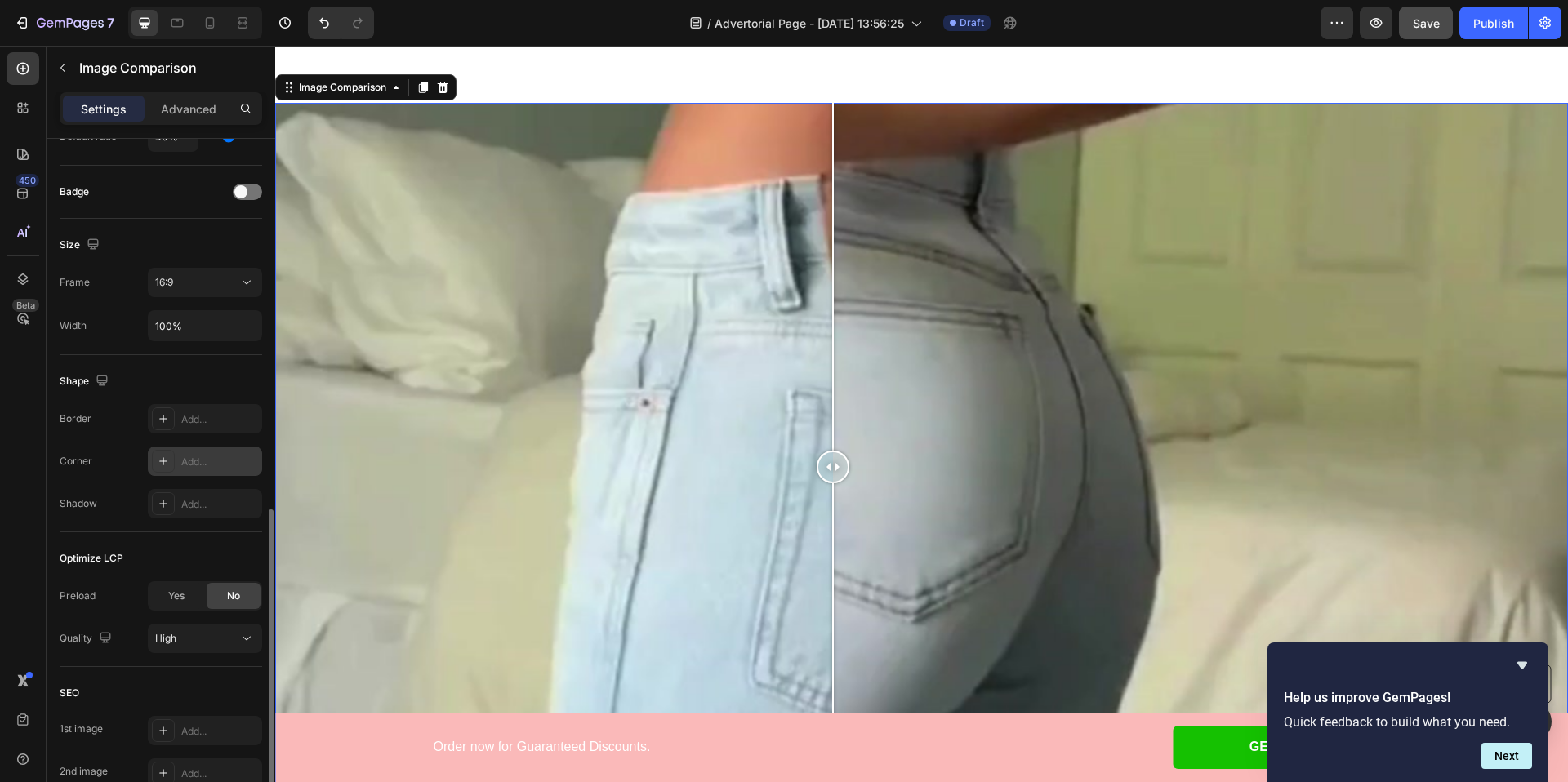
scroll to position [0, 0]
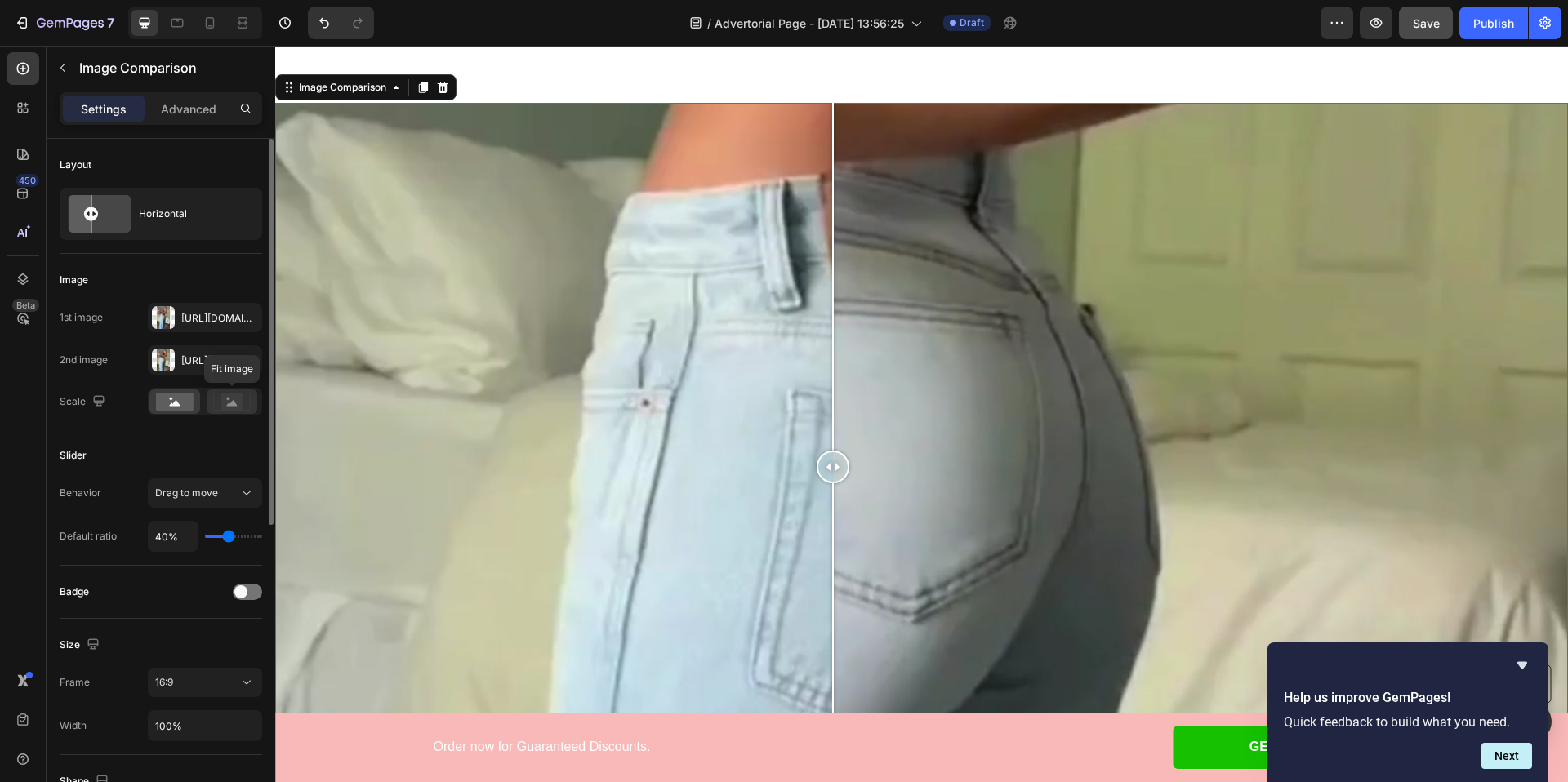
click at [221, 398] on rect at bounding box center [231, 402] width 21 height 16
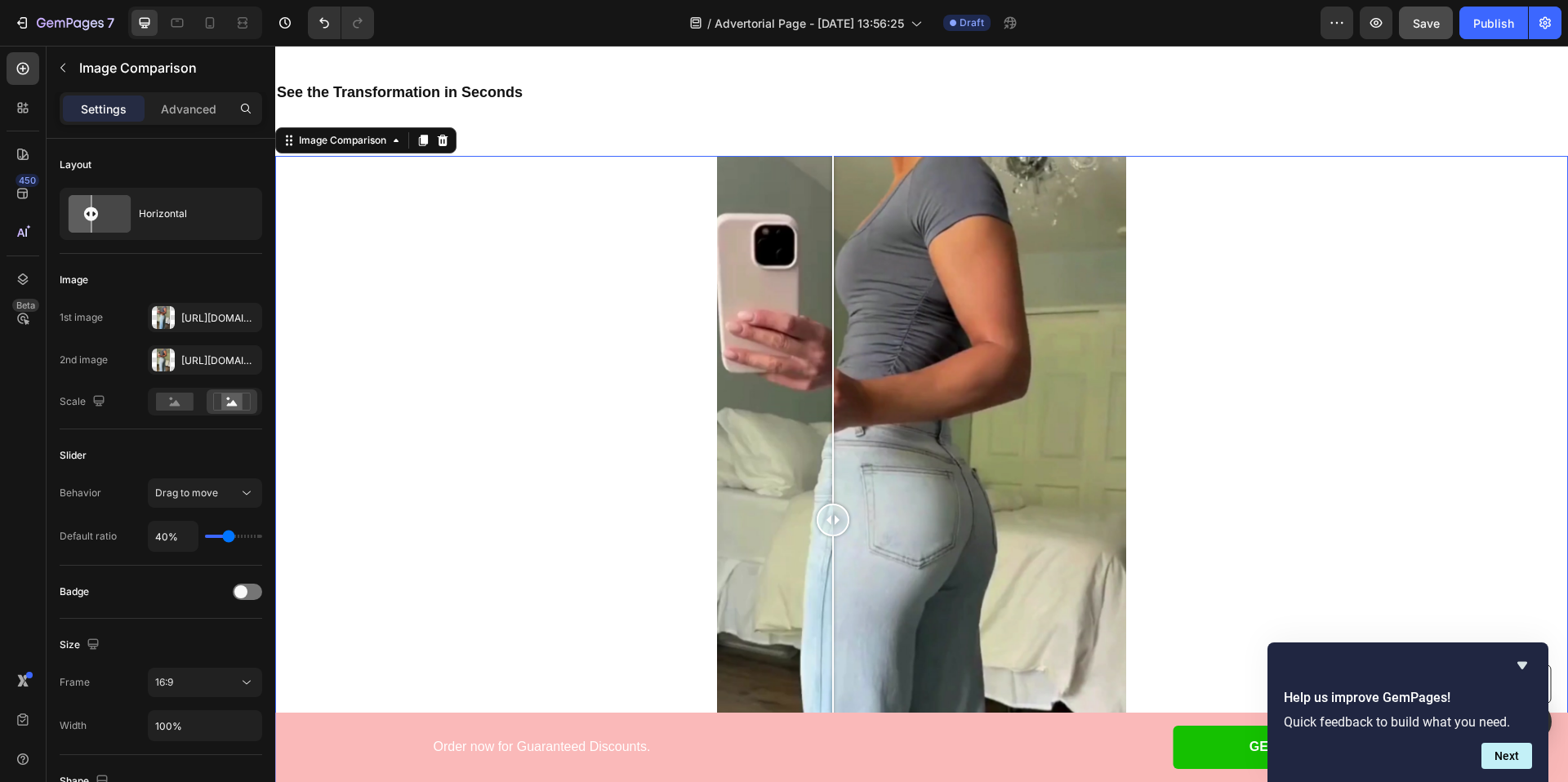
scroll to position [3589, 0]
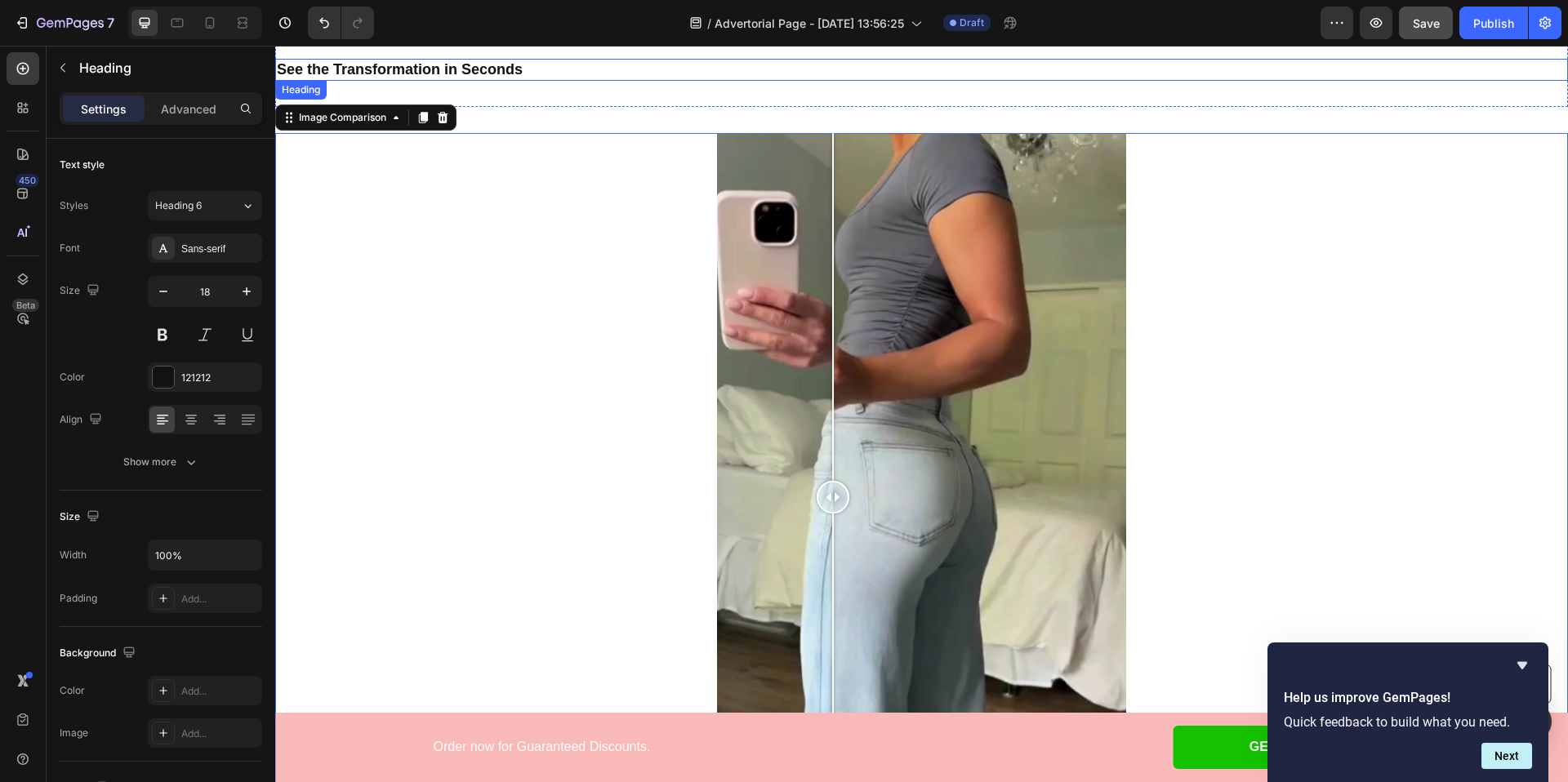
click at [590, 73] on h2 "See the Transformation in Seconds" at bounding box center [921, 70] width 1292 height 22
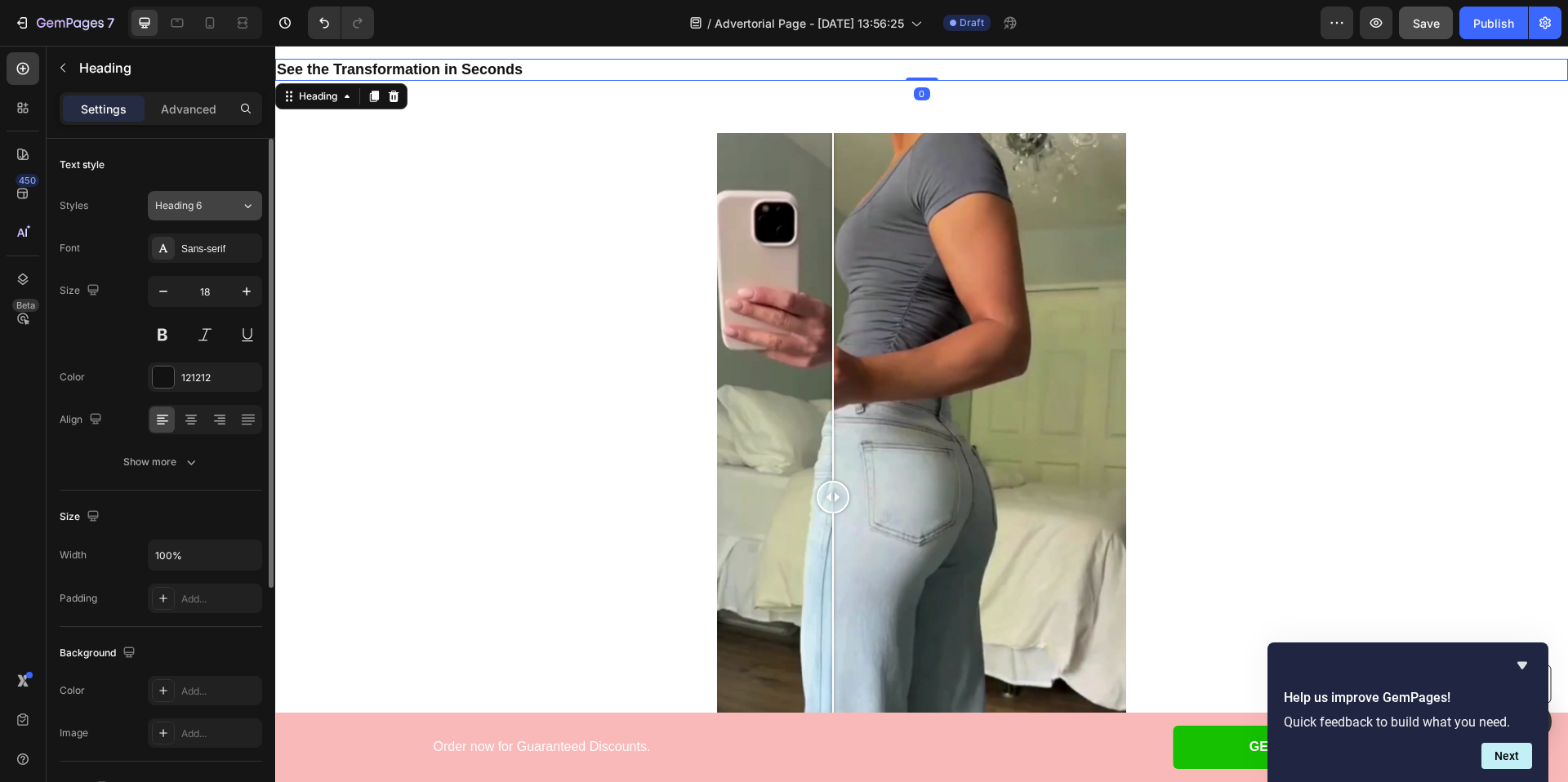
click at [212, 208] on div "Heading 6" at bounding box center [188, 205] width 66 height 15
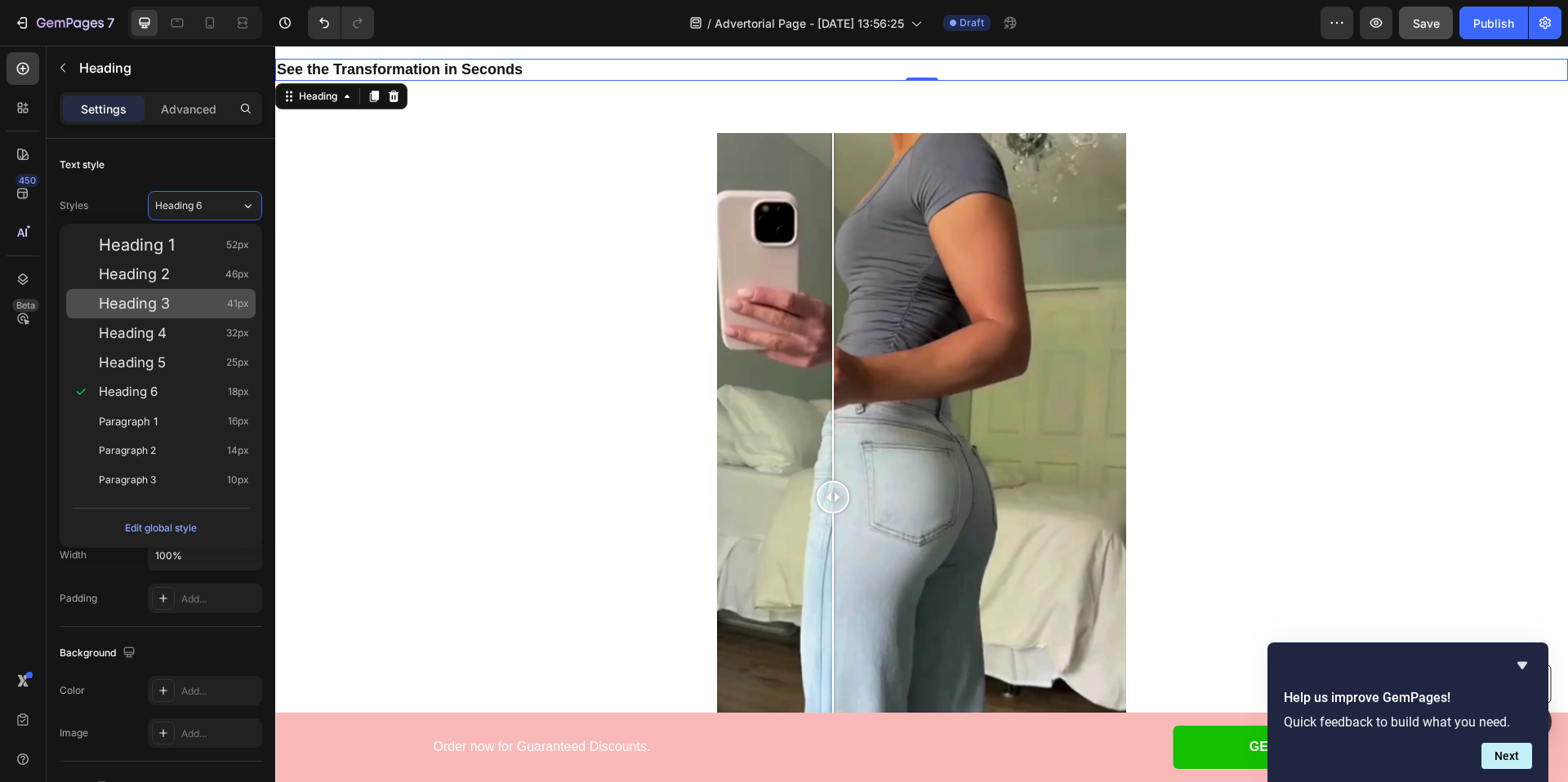
click at [196, 291] on div "Heading 3 41px" at bounding box center [160, 304] width 189 height 30
type input "41"
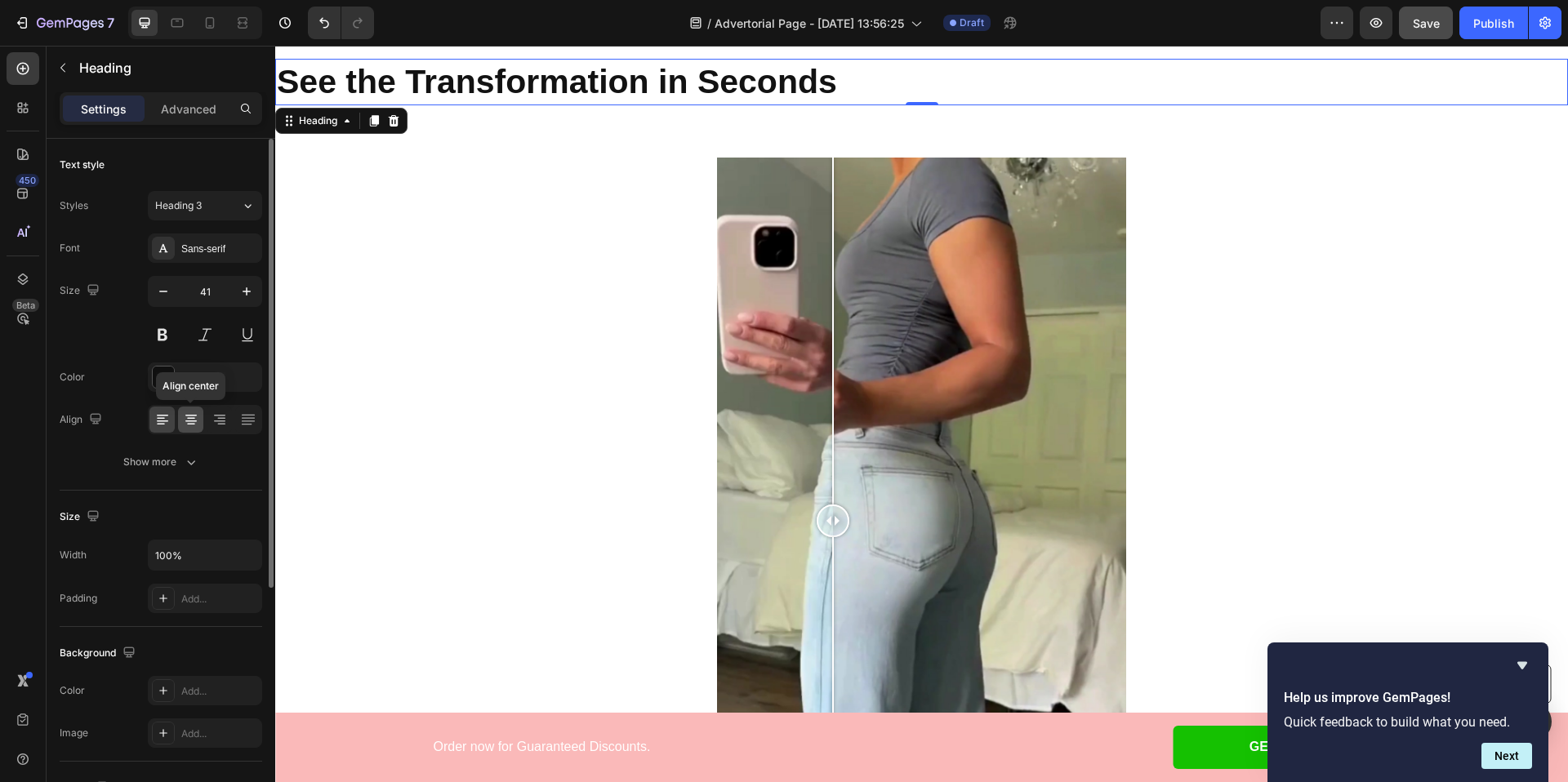
click at [190, 426] on icon at bounding box center [191, 420] width 16 height 16
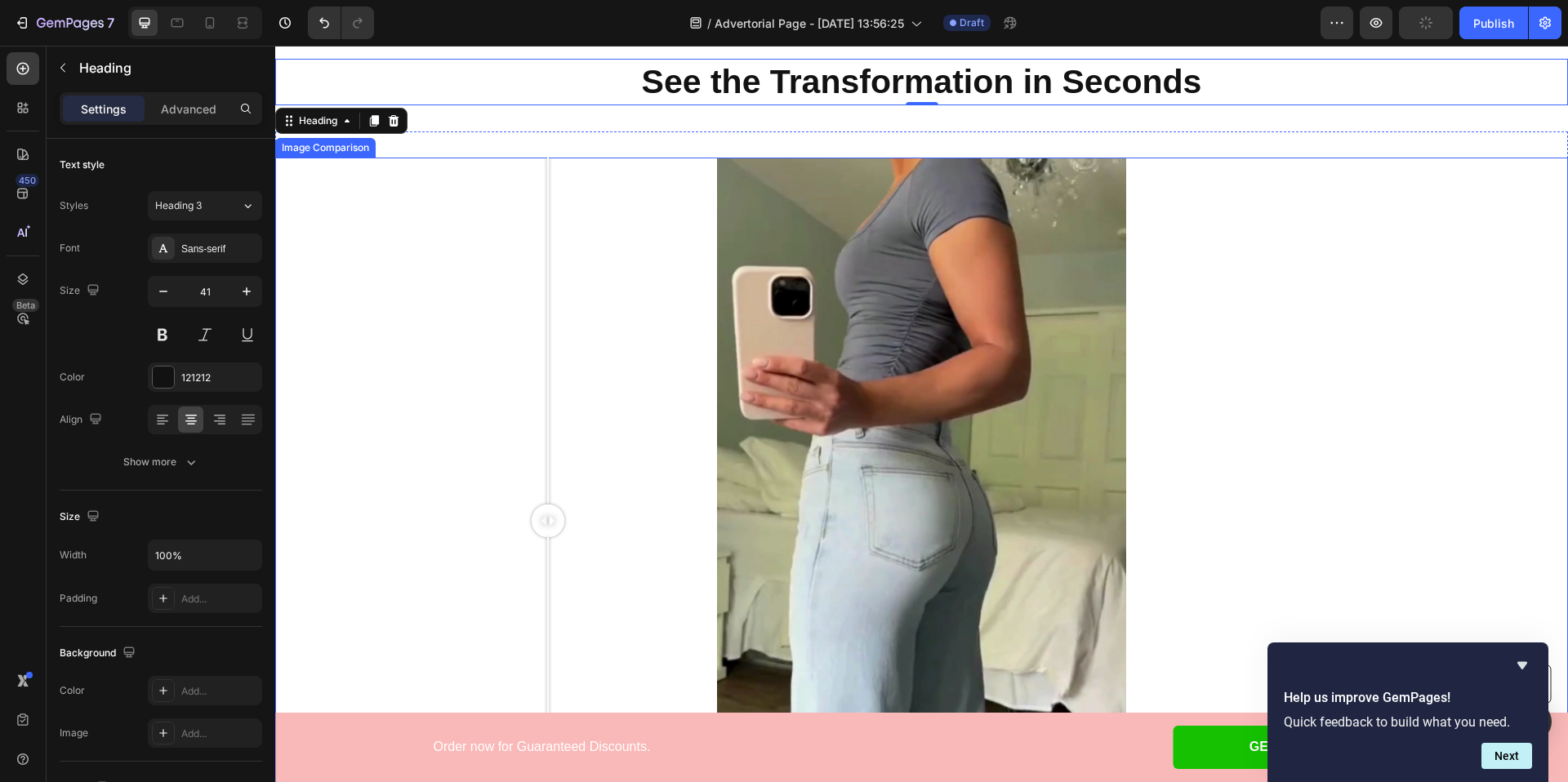
click at [548, 334] on div at bounding box center [921, 520] width 1292 height 726
click at [857, 259] on div at bounding box center [921, 520] width 1292 height 726
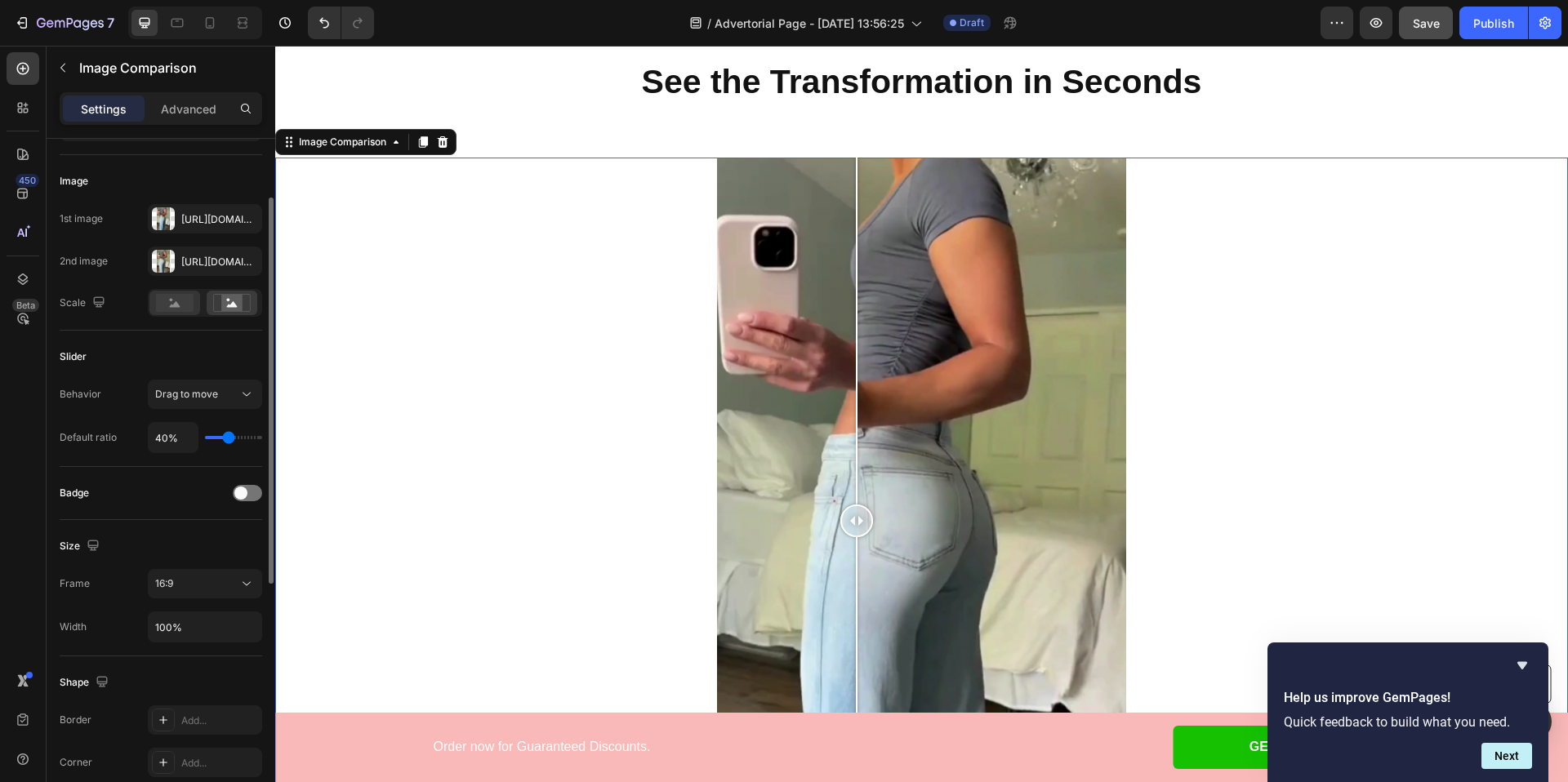
scroll to position [101, 0]
click at [219, 584] on div "16:9" at bounding box center [197, 581] width 84 height 15
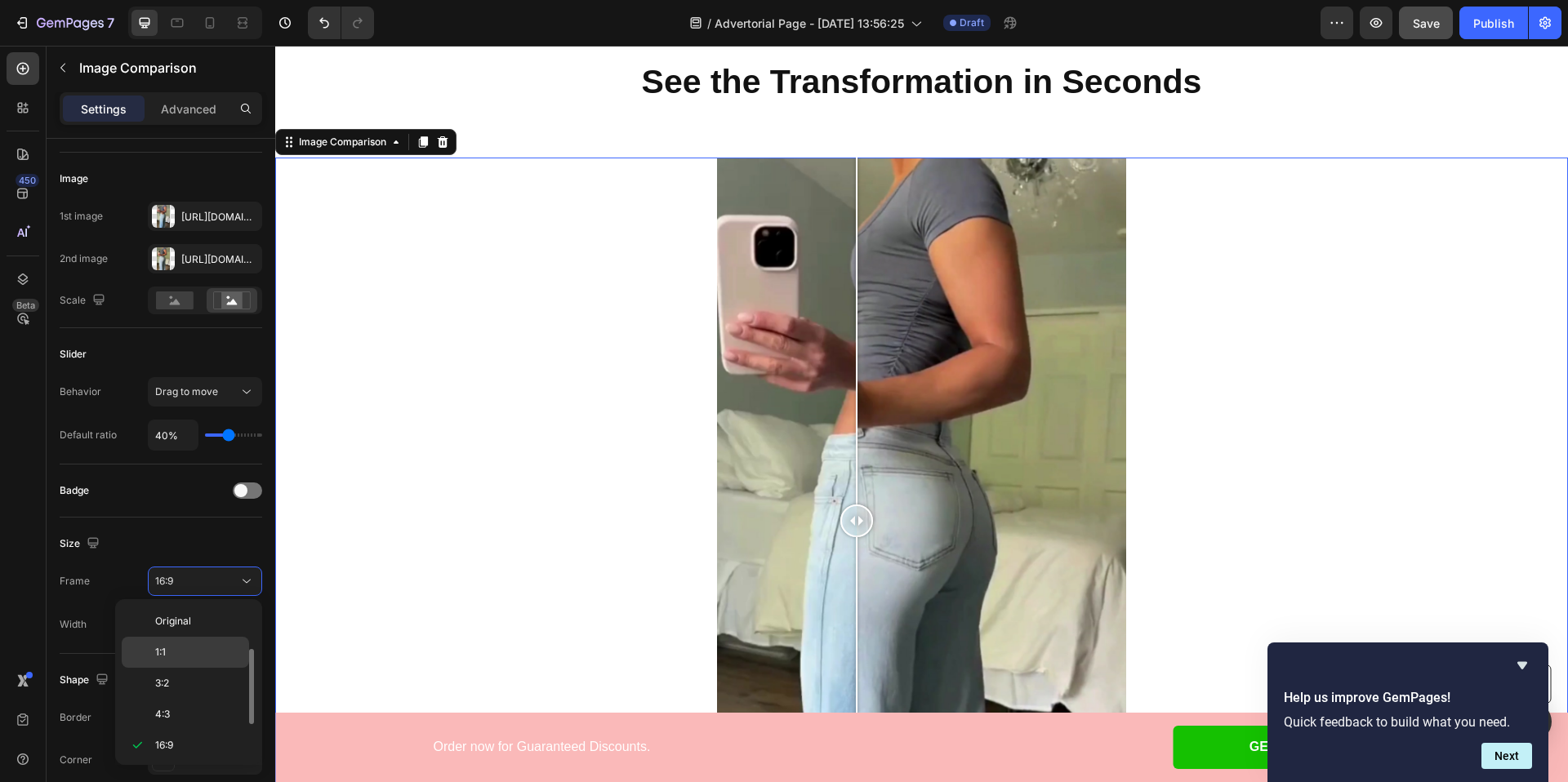
scroll to position [30, 0]
click at [199, 612] on div "1:1" at bounding box center [185, 623] width 127 height 31
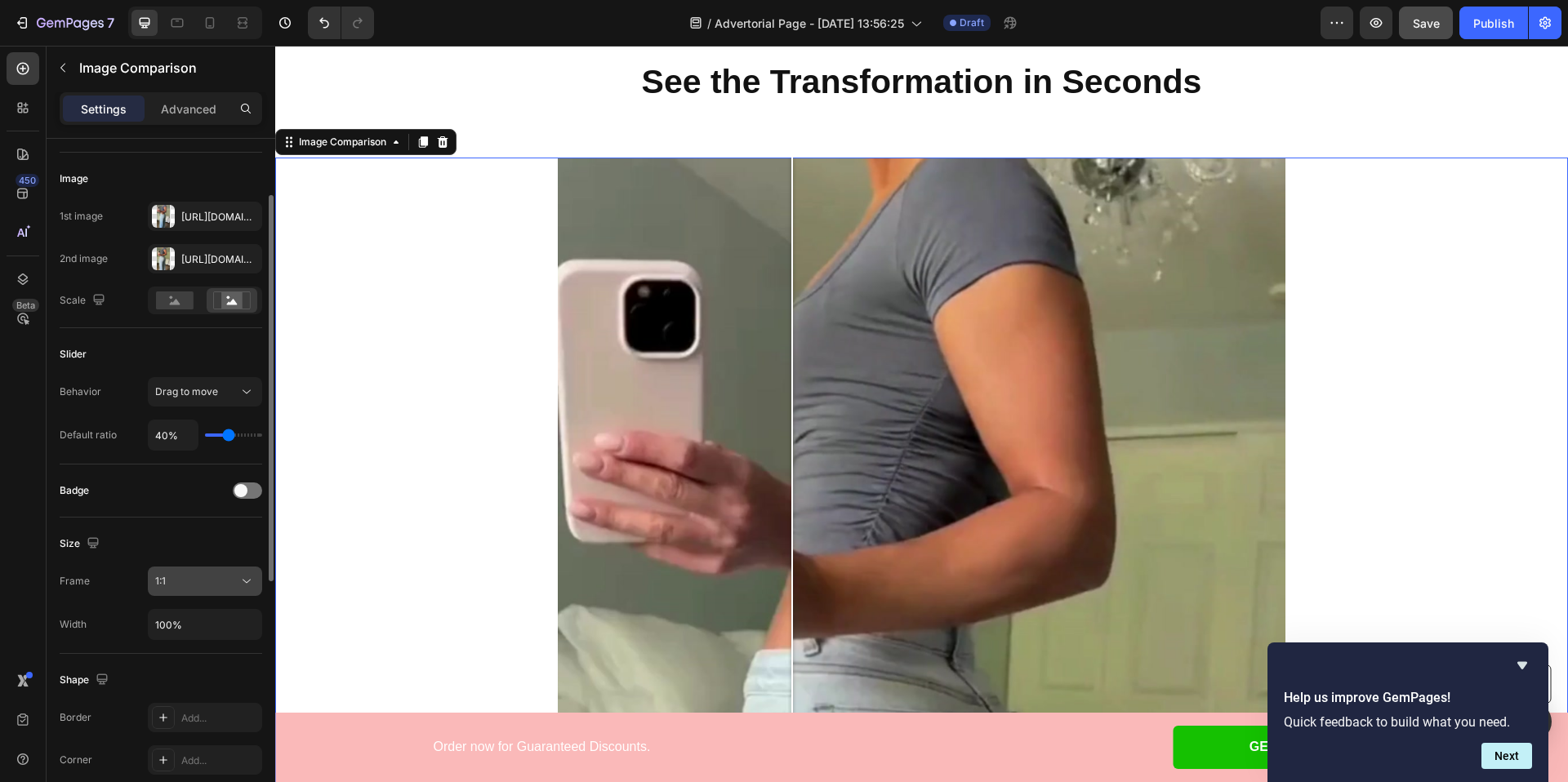
click at [224, 581] on div "1:1" at bounding box center [197, 581] width 84 height 15
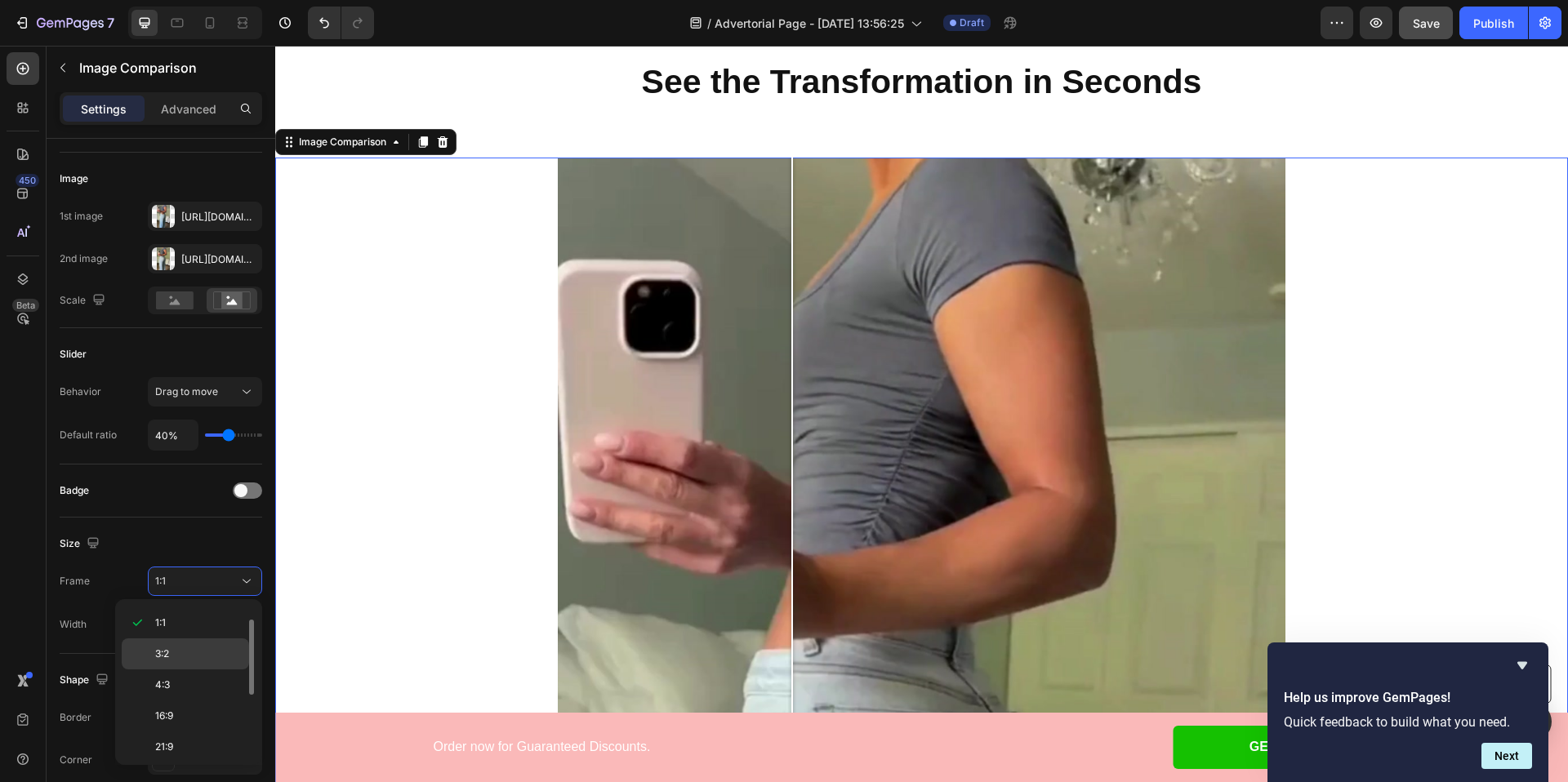
click at [215, 661] on p "3:2" at bounding box center [198, 654] width 87 height 15
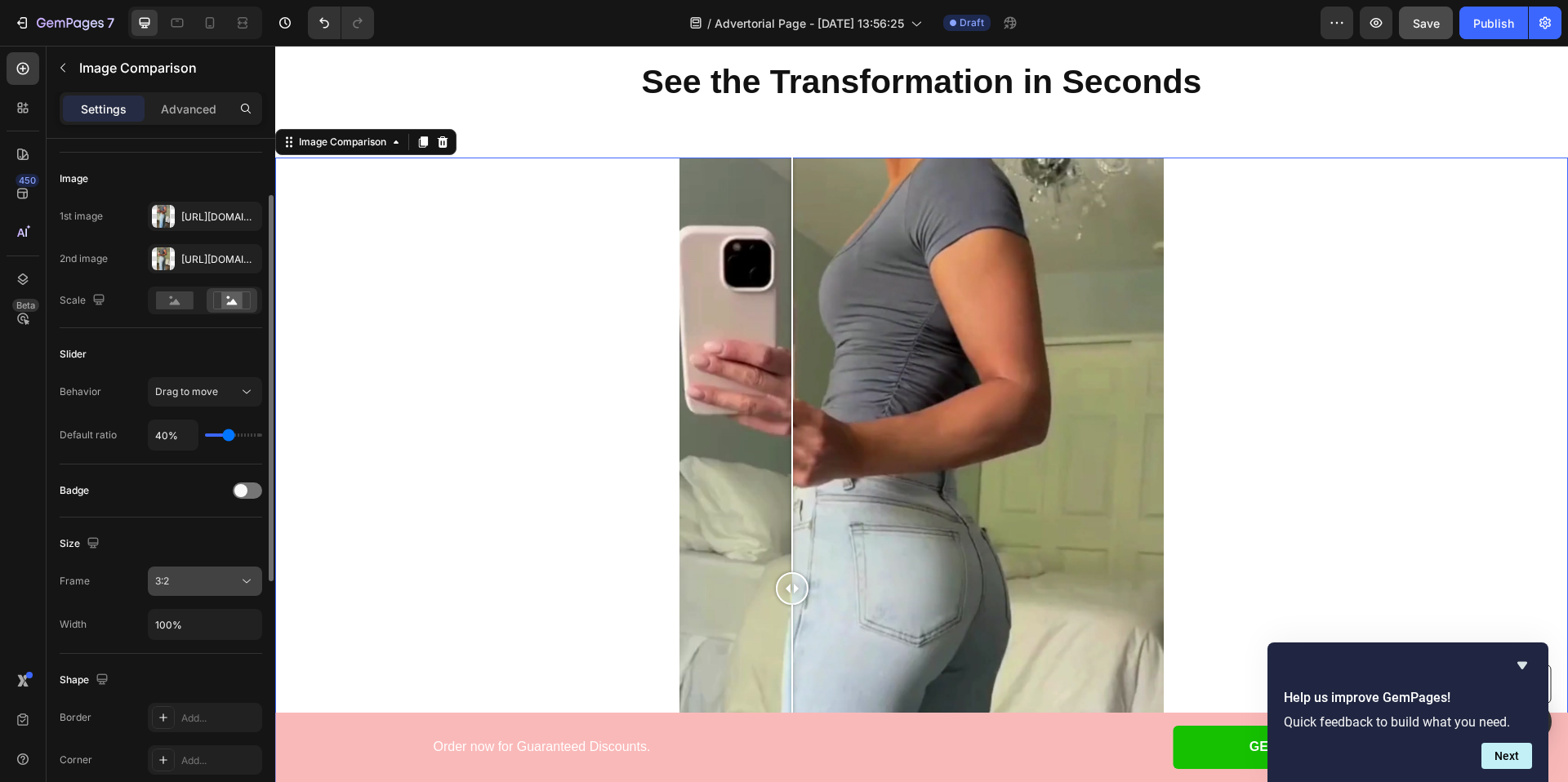
click at [226, 572] on button "3:2" at bounding box center [205, 582] width 114 height 30
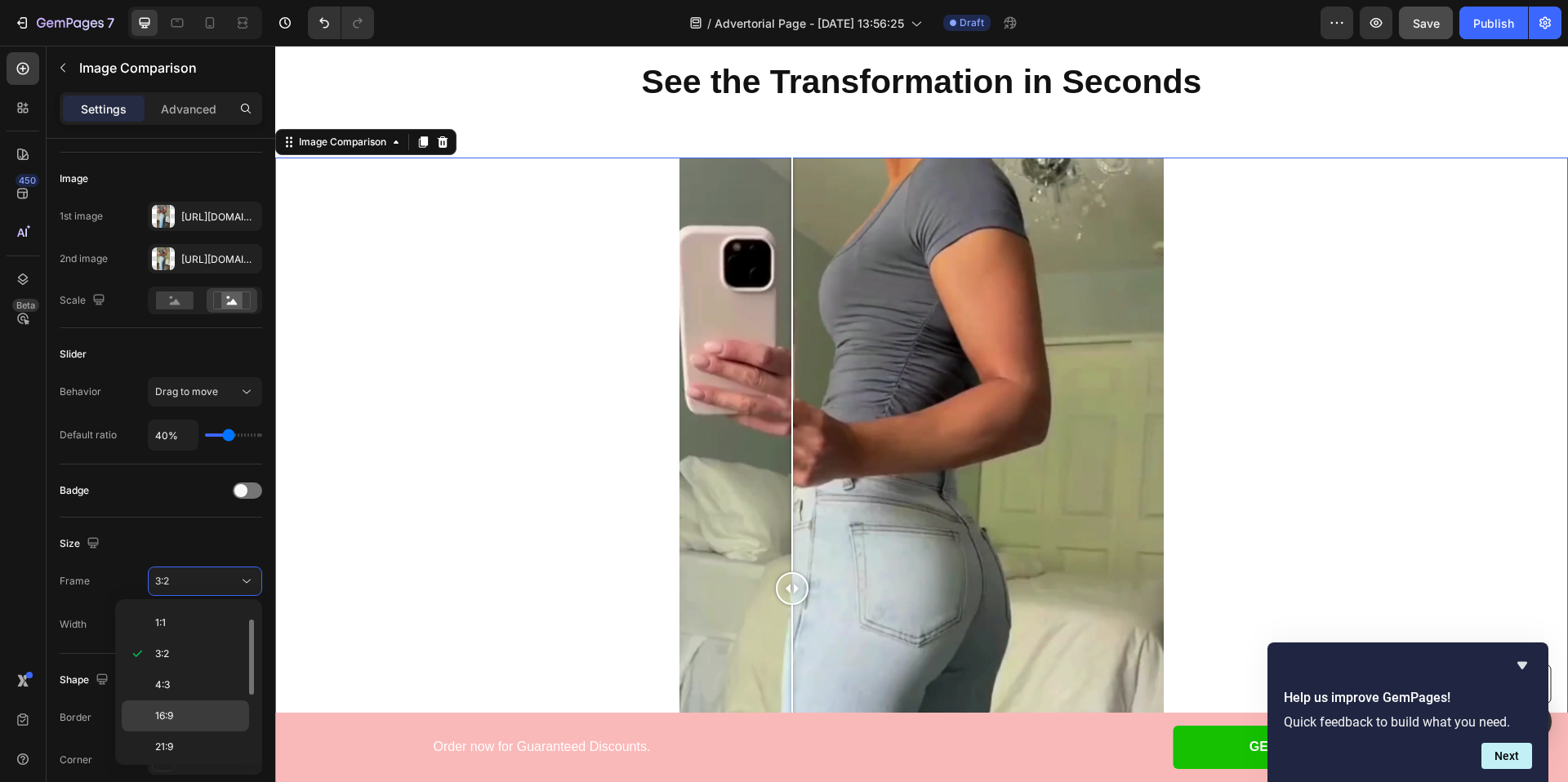
click at [205, 700] on div "16:9" at bounding box center [185, 715] width 127 height 31
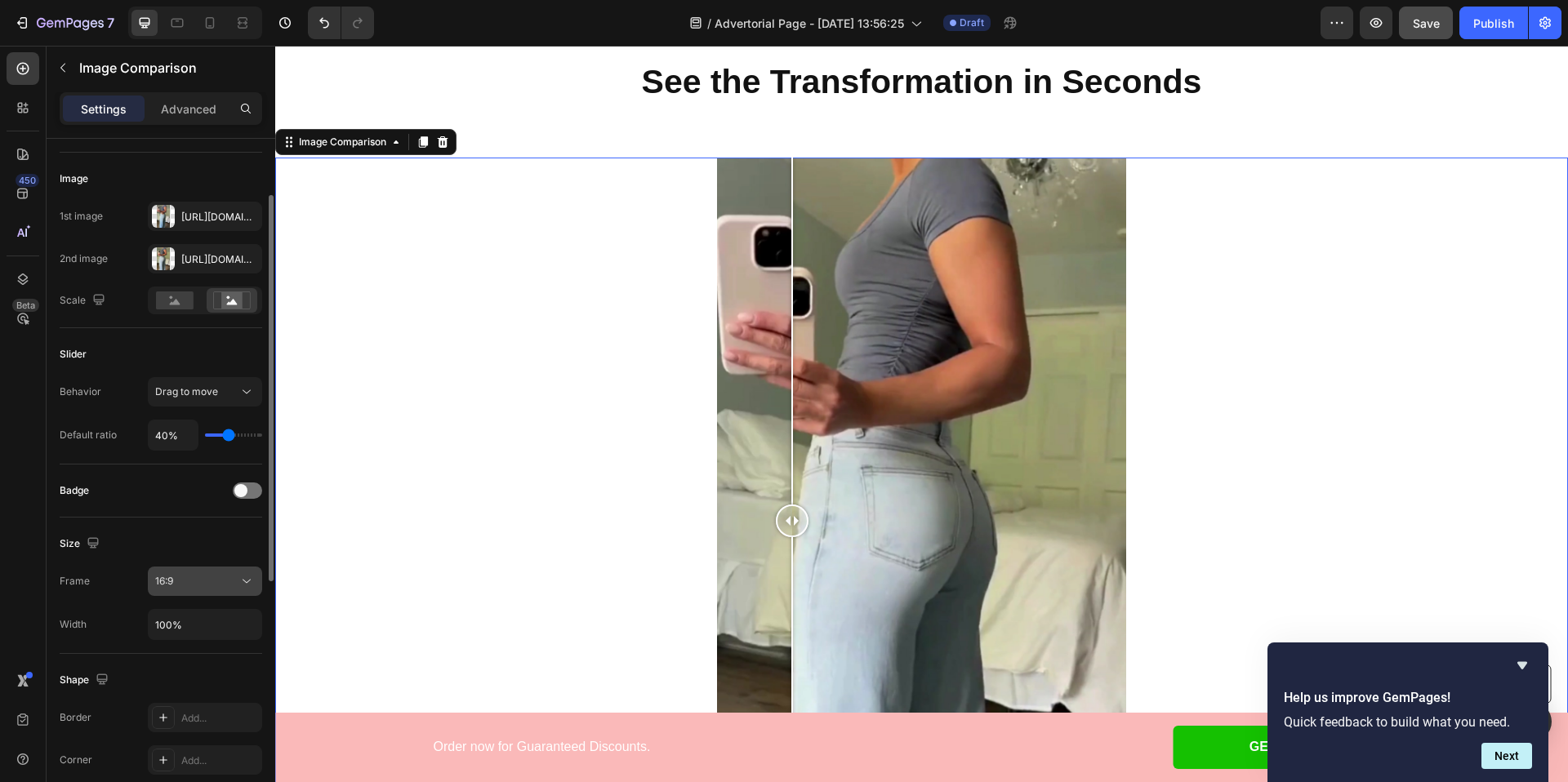
click at [226, 575] on div "16:9" at bounding box center [197, 581] width 84 height 15
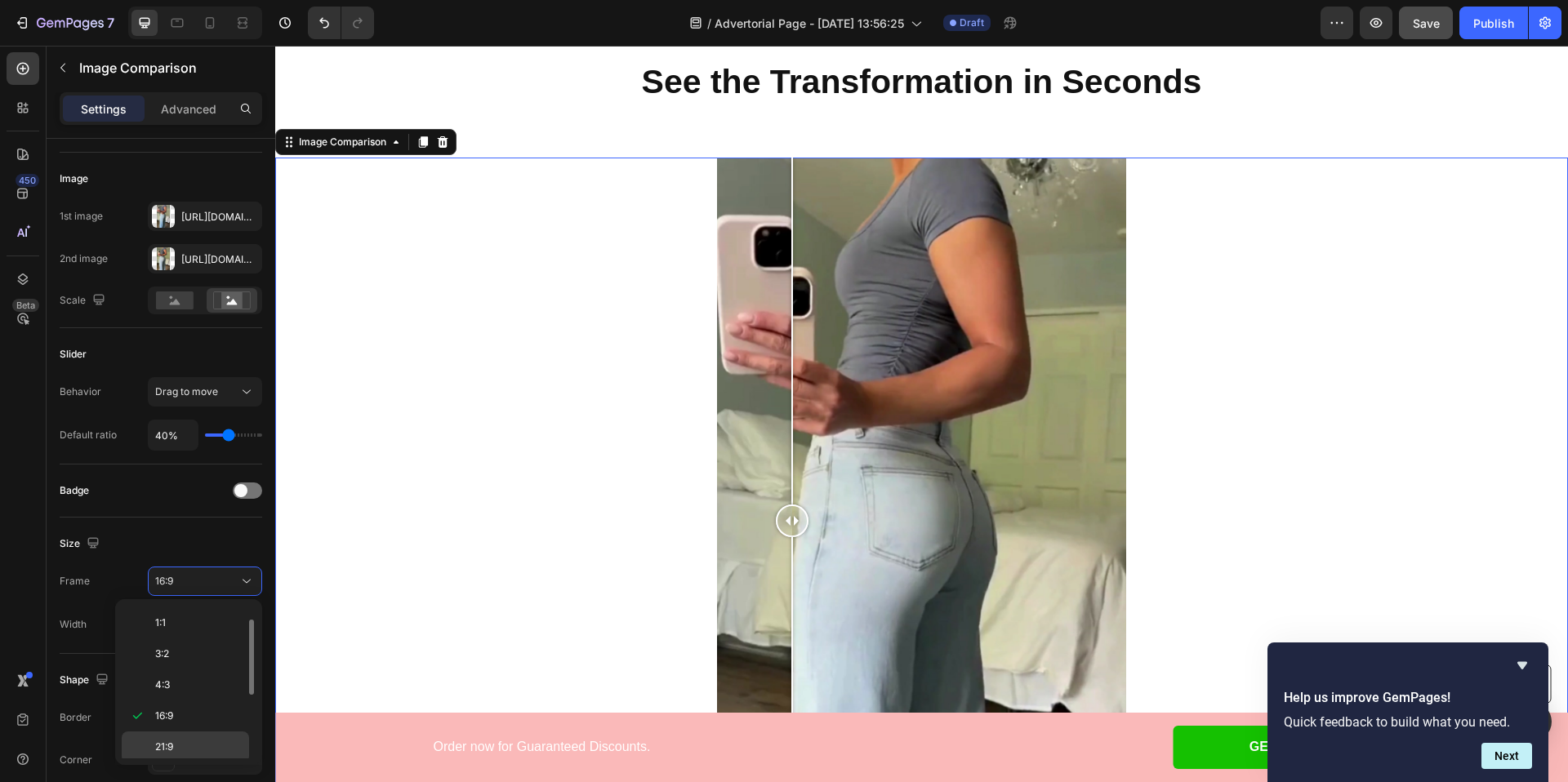
click at [199, 750] on p "21:9" at bounding box center [198, 747] width 87 height 15
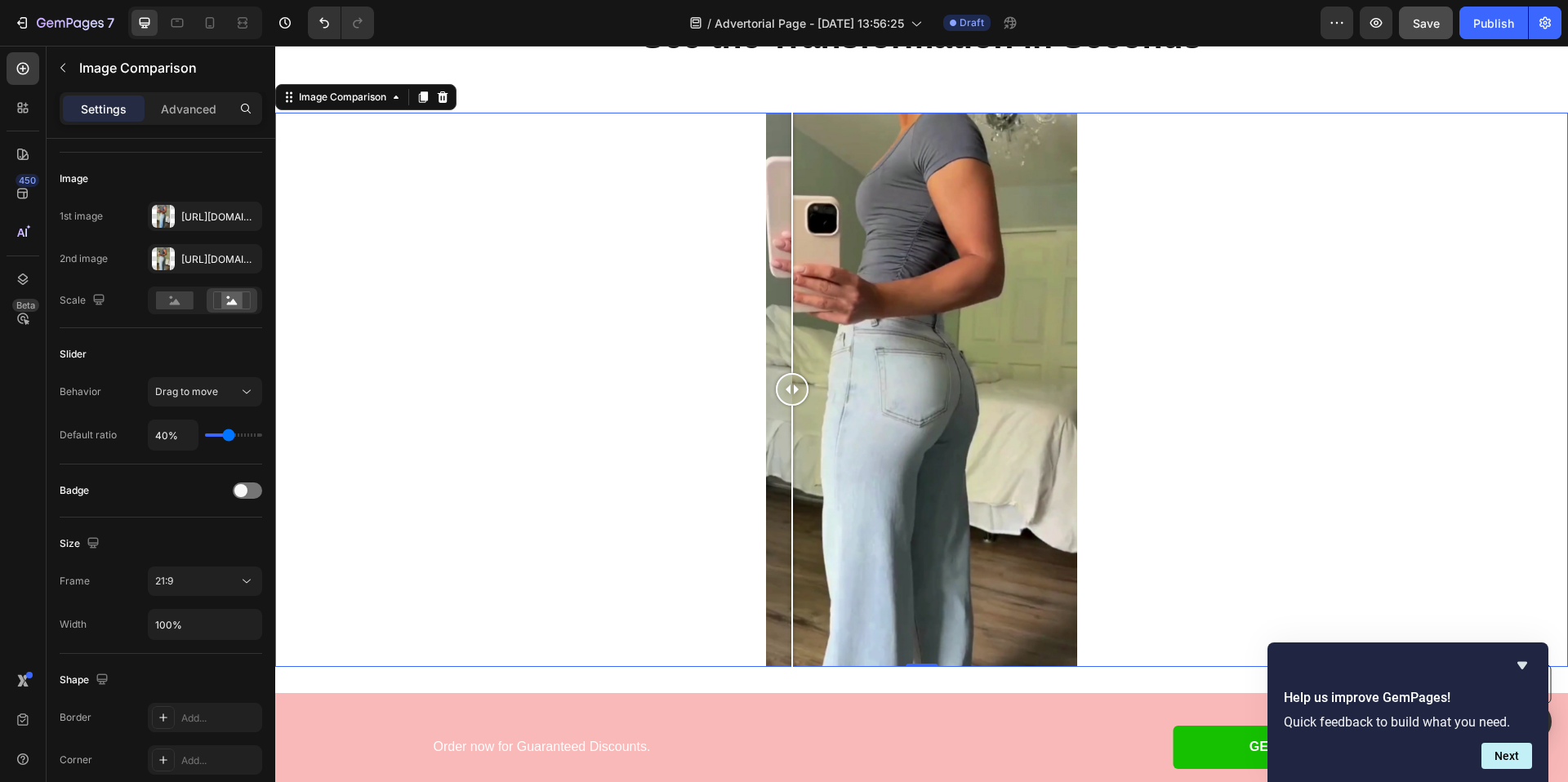
scroll to position [3654, 0]
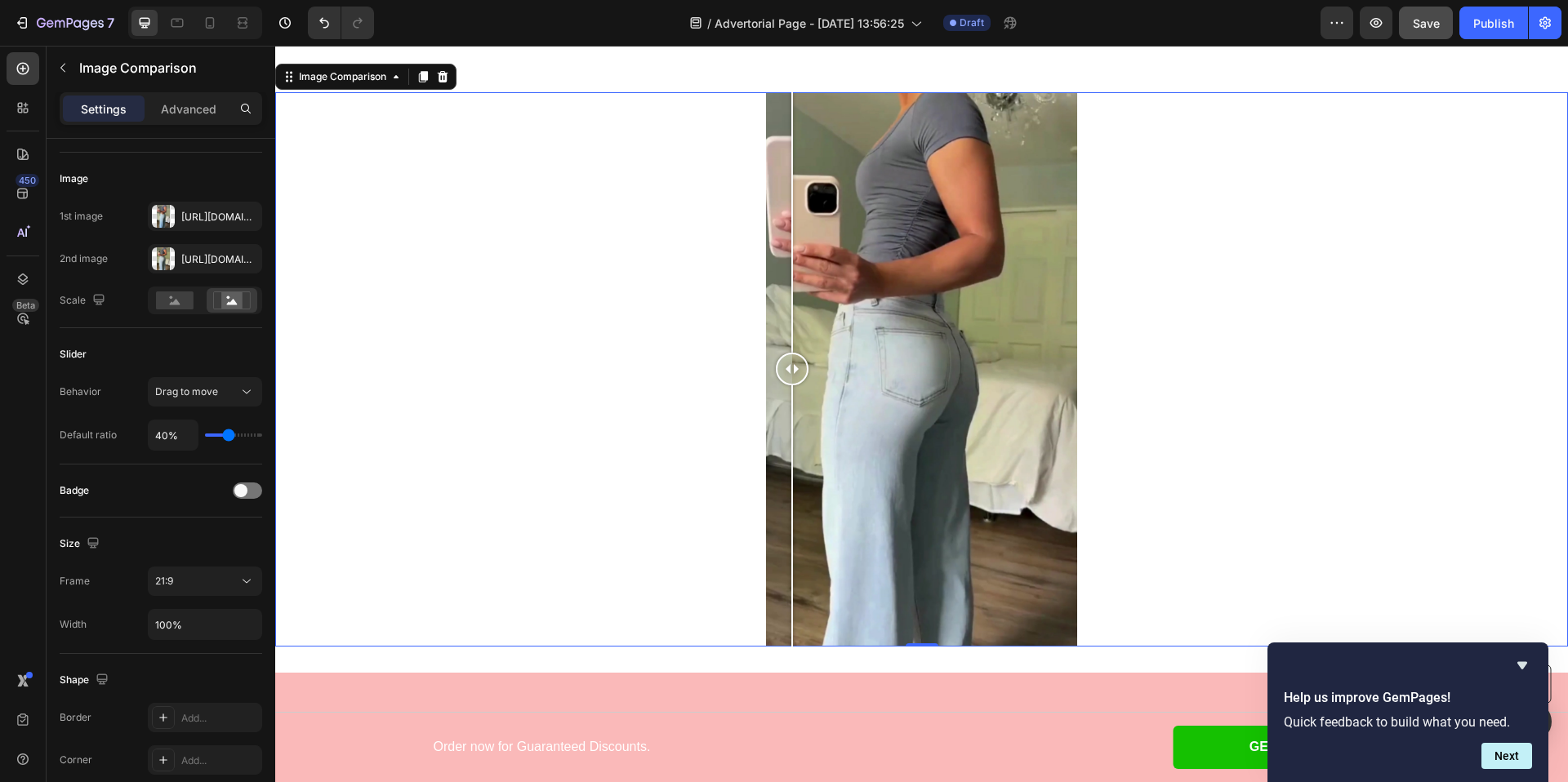
click at [932, 312] on div at bounding box center [921, 369] width 1292 height 553
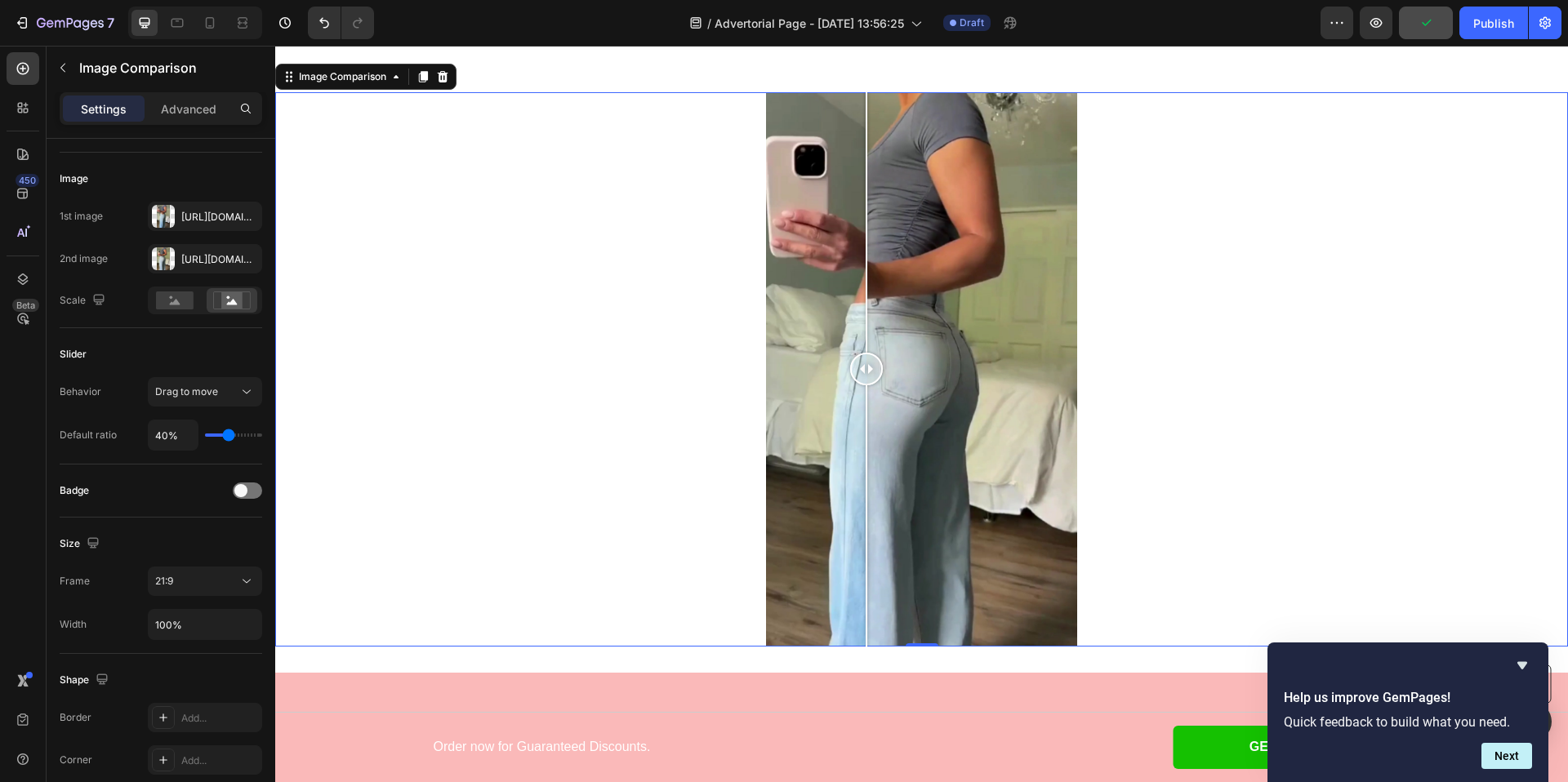
drag, startPoint x: 984, startPoint y: 317, endPoint x: 868, endPoint y: 312, distance: 116.1
click at [868, 312] on div at bounding box center [921, 369] width 1292 height 553
click at [202, 625] on input "100%" at bounding box center [204, 625] width 112 height 30
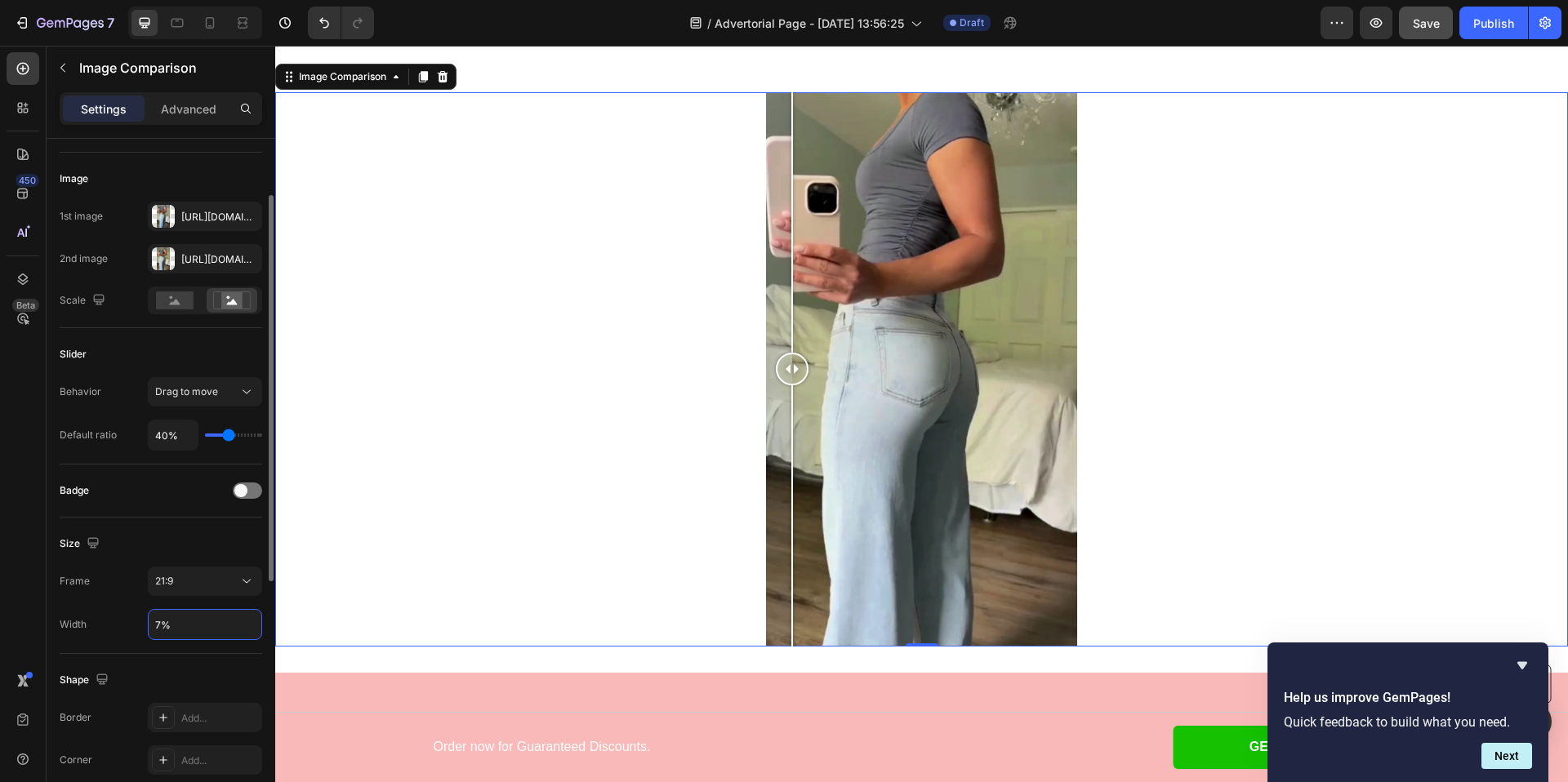
type input "70%"
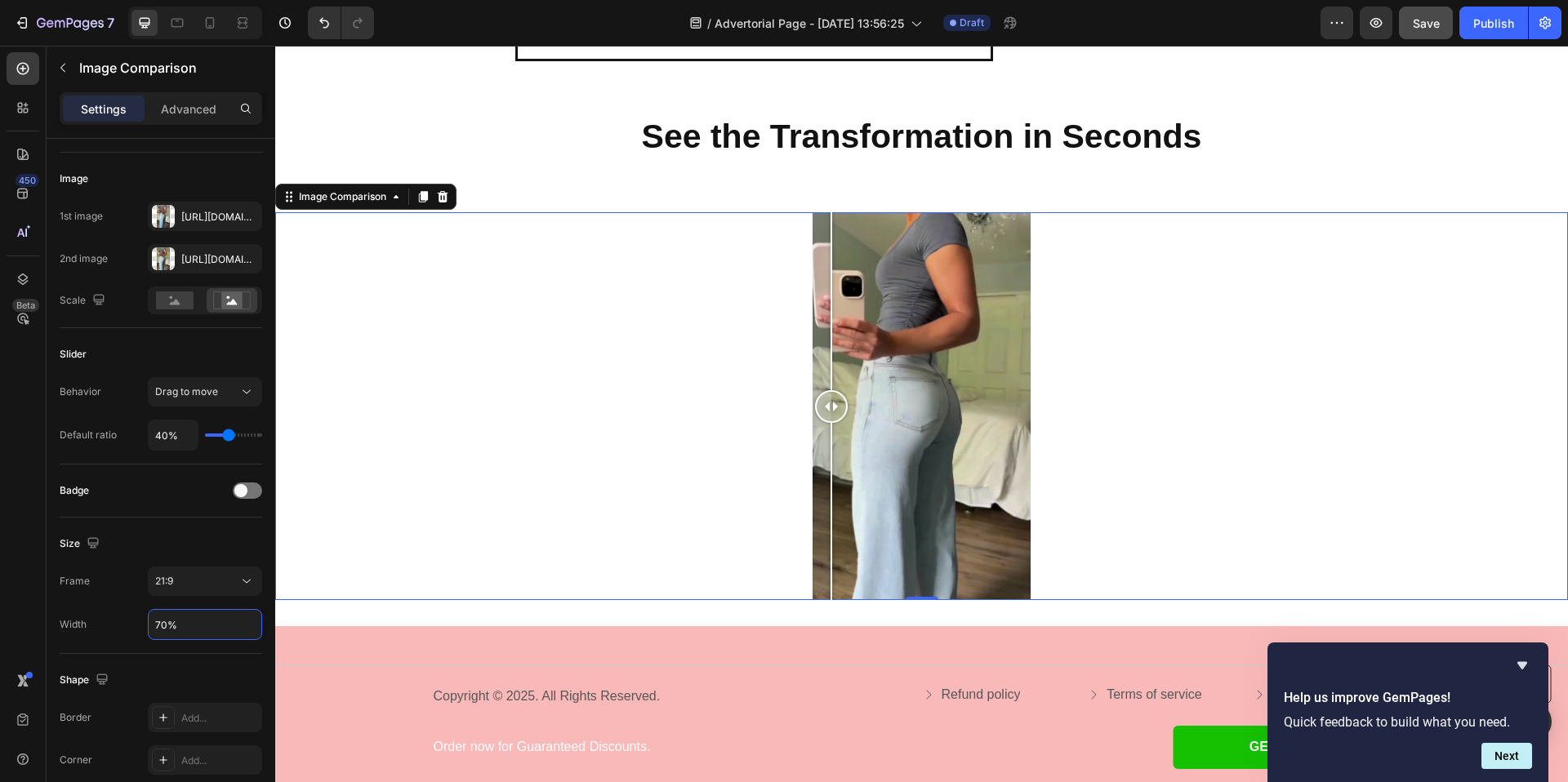
scroll to position [3547, 0]
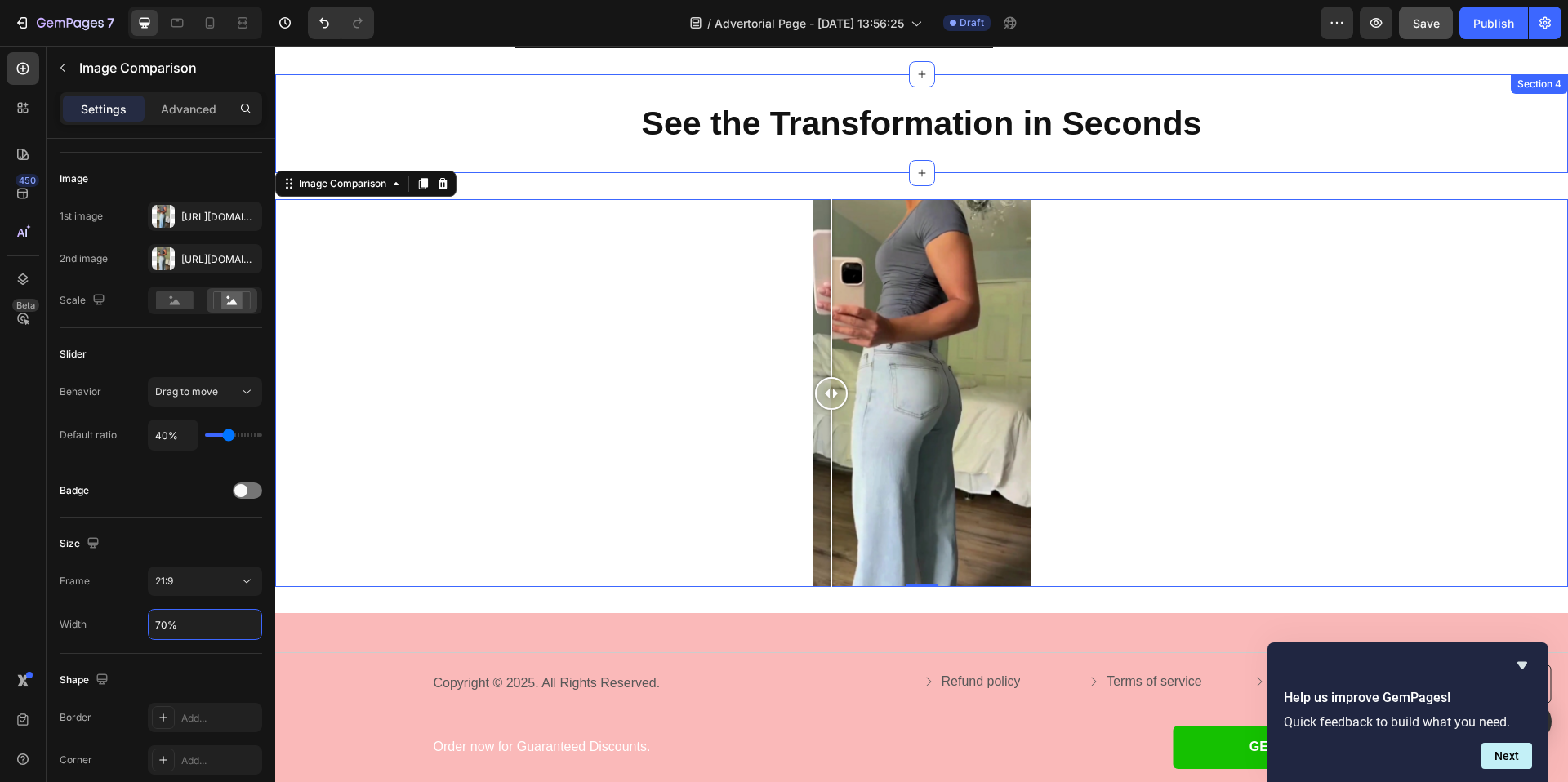
click at [578, 156] on div "See the Transformation in Seconds Heading Section 4" at bounding box center [921, 123] width 1292 height 98
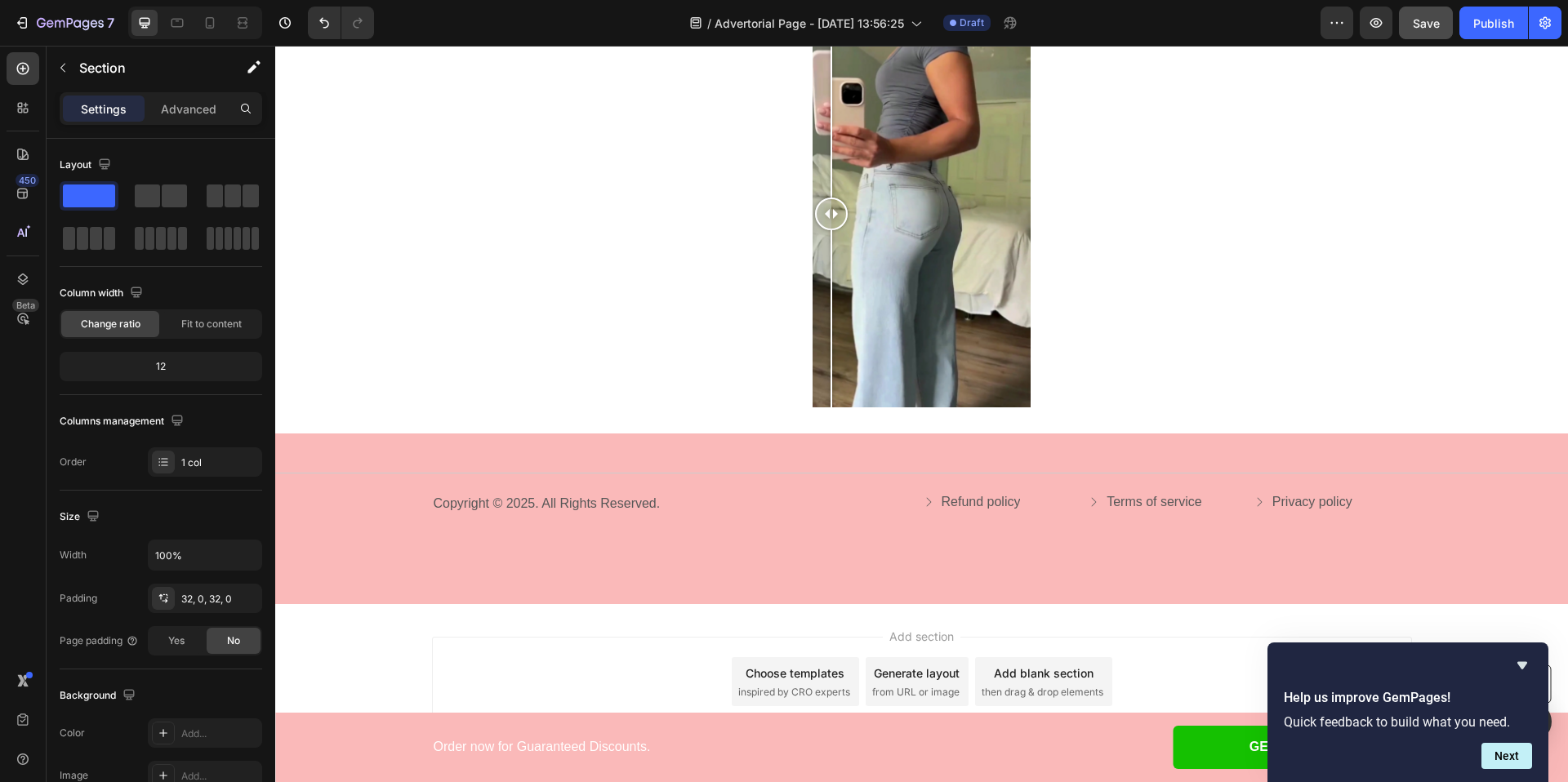
scroll to position [3784, 0]
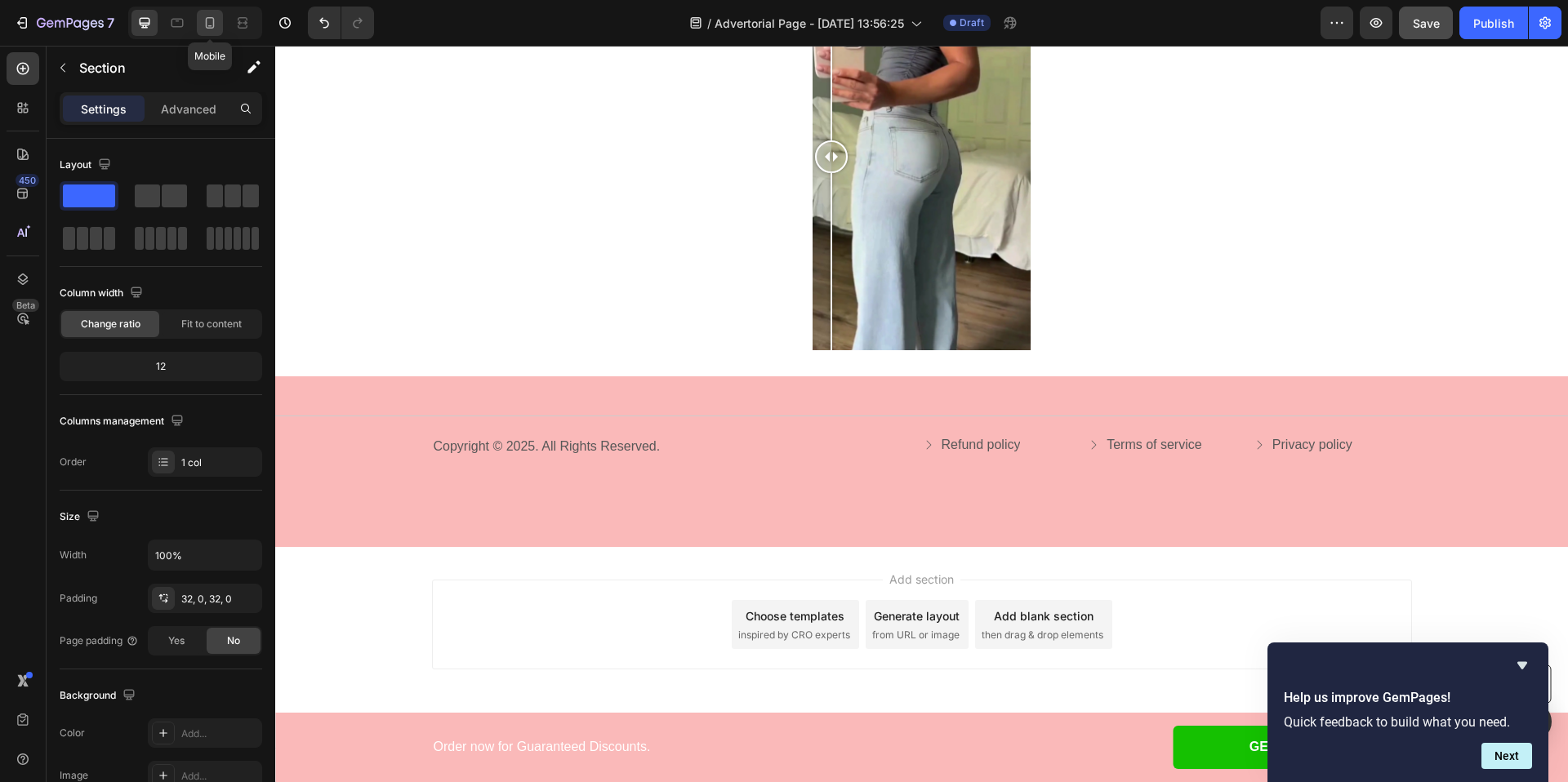
click at [214, 22] on icon at bounding box center [210, 23] width 16 height 16
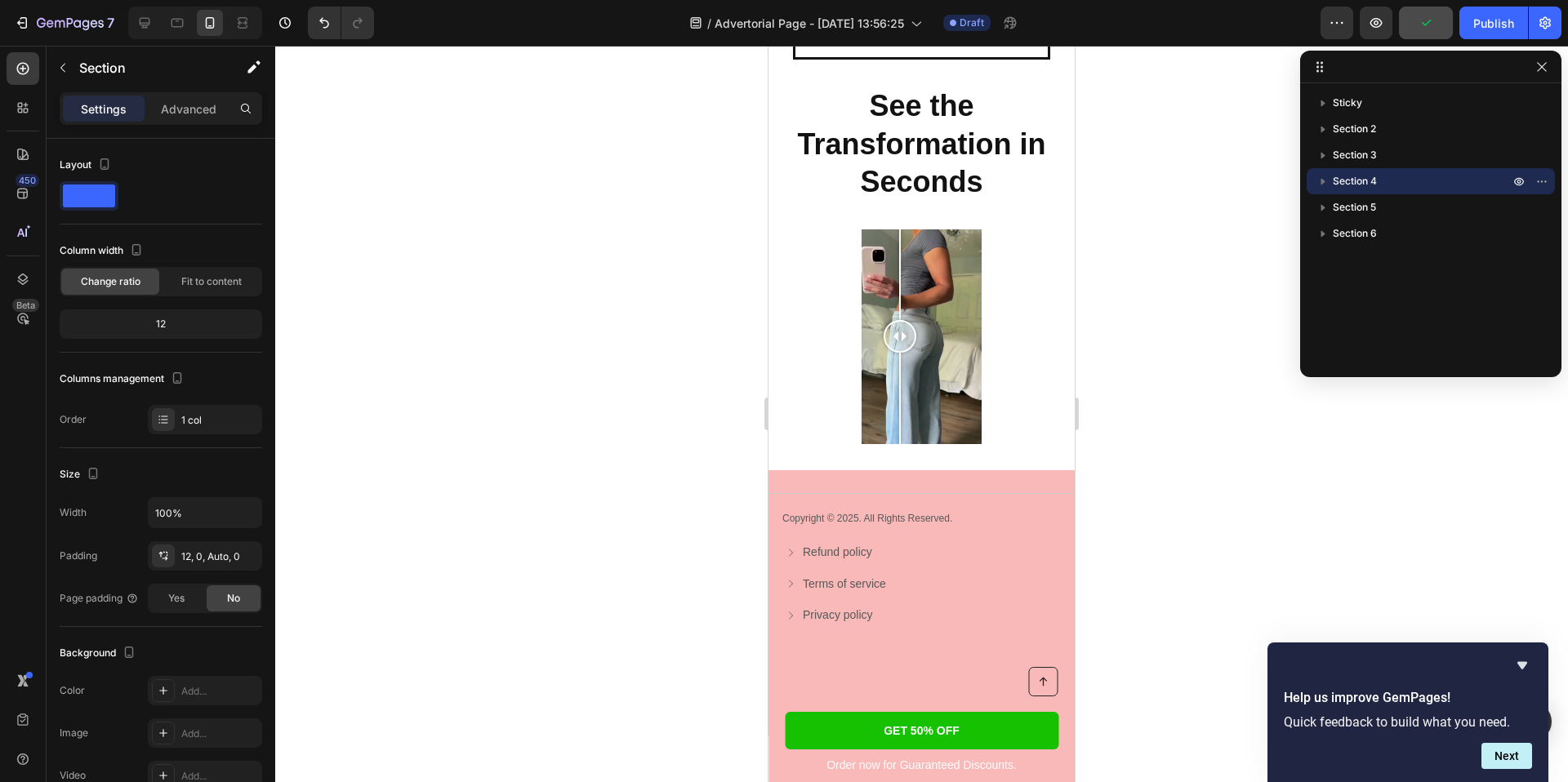
scroll to position [4107, 0]
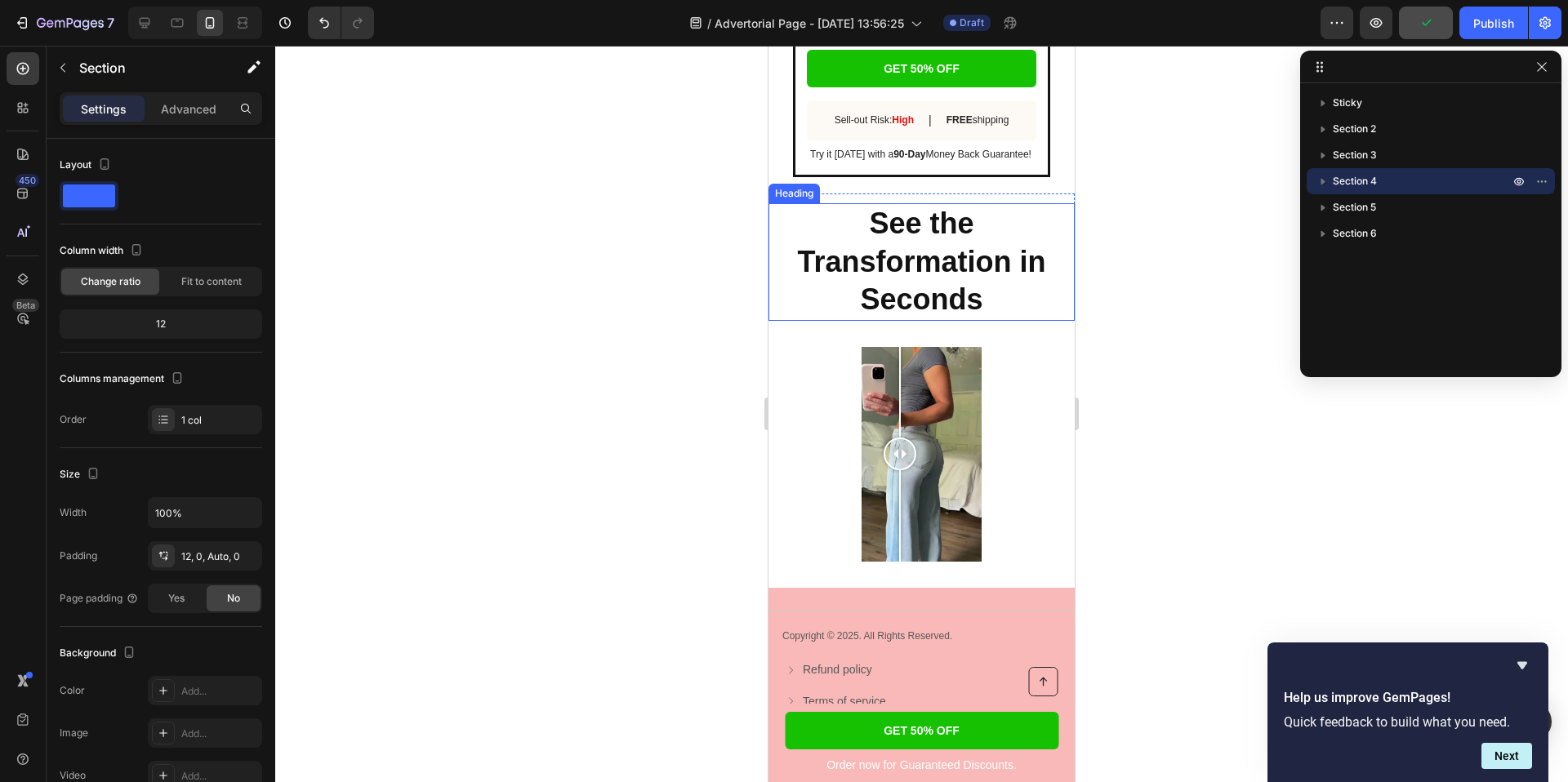
click at [928, 262] on strong "See the Transformation in Seconds" at bounding box center [921, 262] width 249 height 110
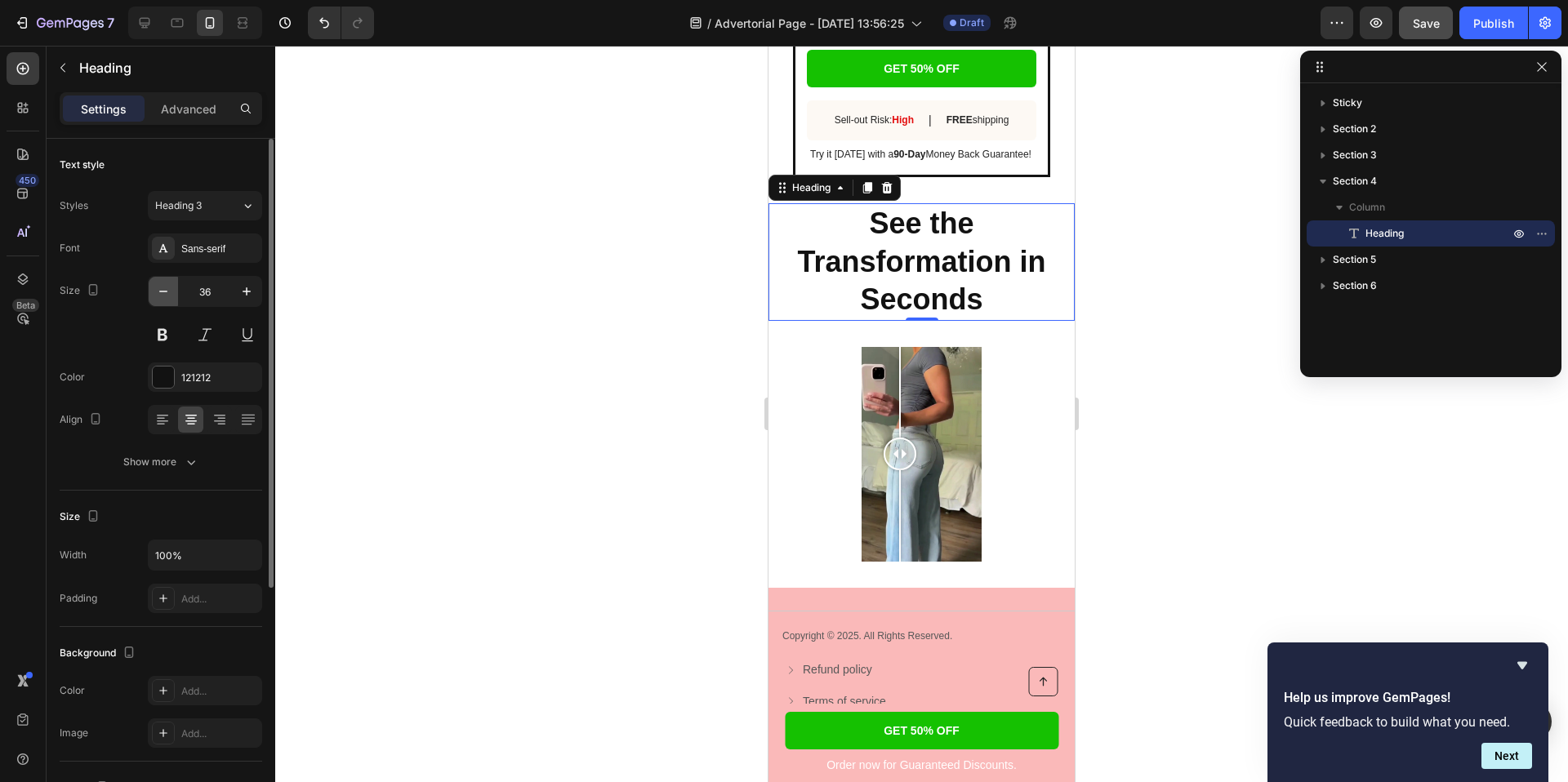
click at [166, 296] on icon "button" at bounding box center [163, 292] width 16 height 16
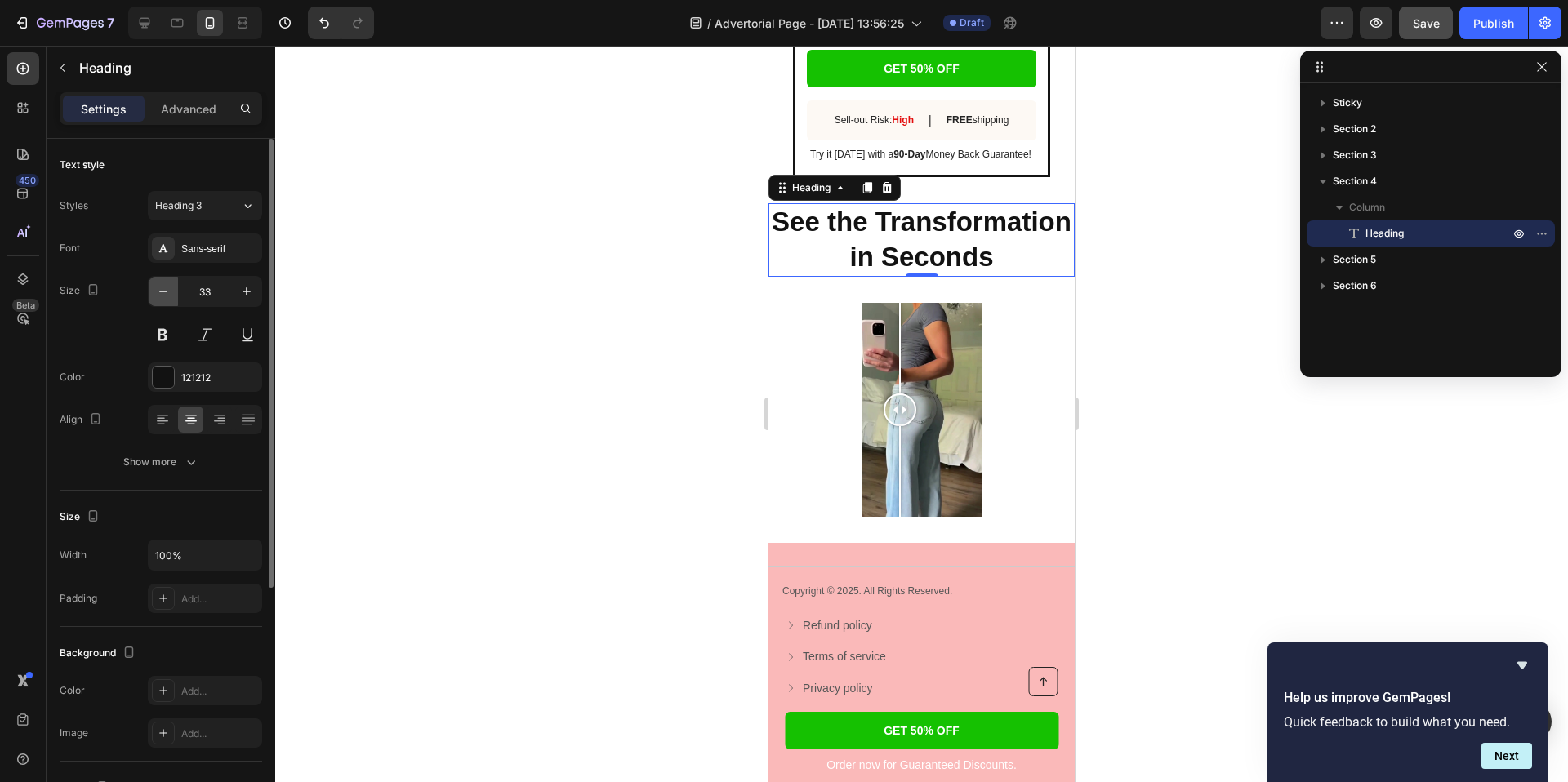
click at [166, 296] on icon "button" at bounding box center [163, 292] width 16 height 16
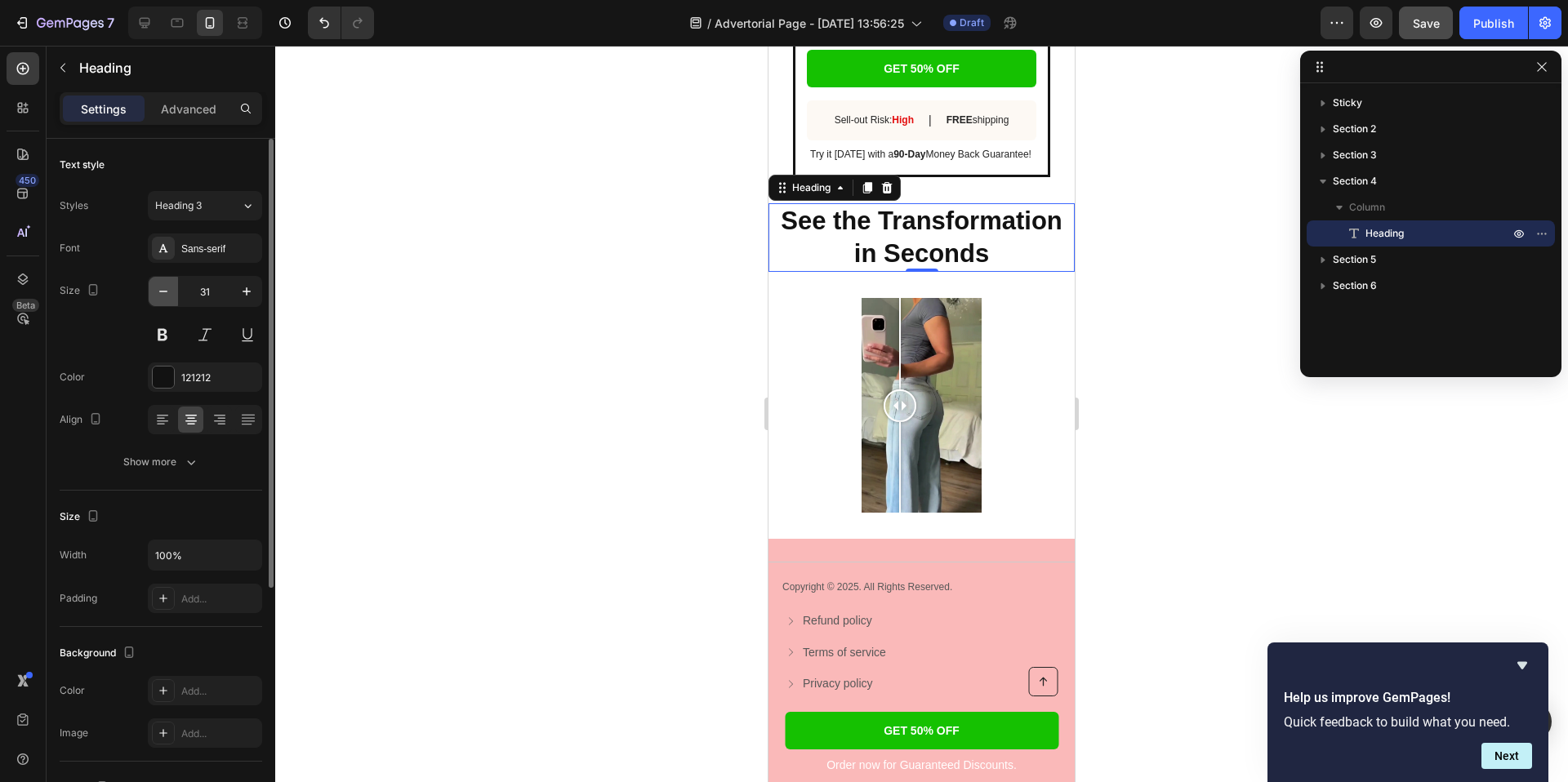
click at [166, 296] on icon "button" at bounding box center [163, 292] width 16 height 16
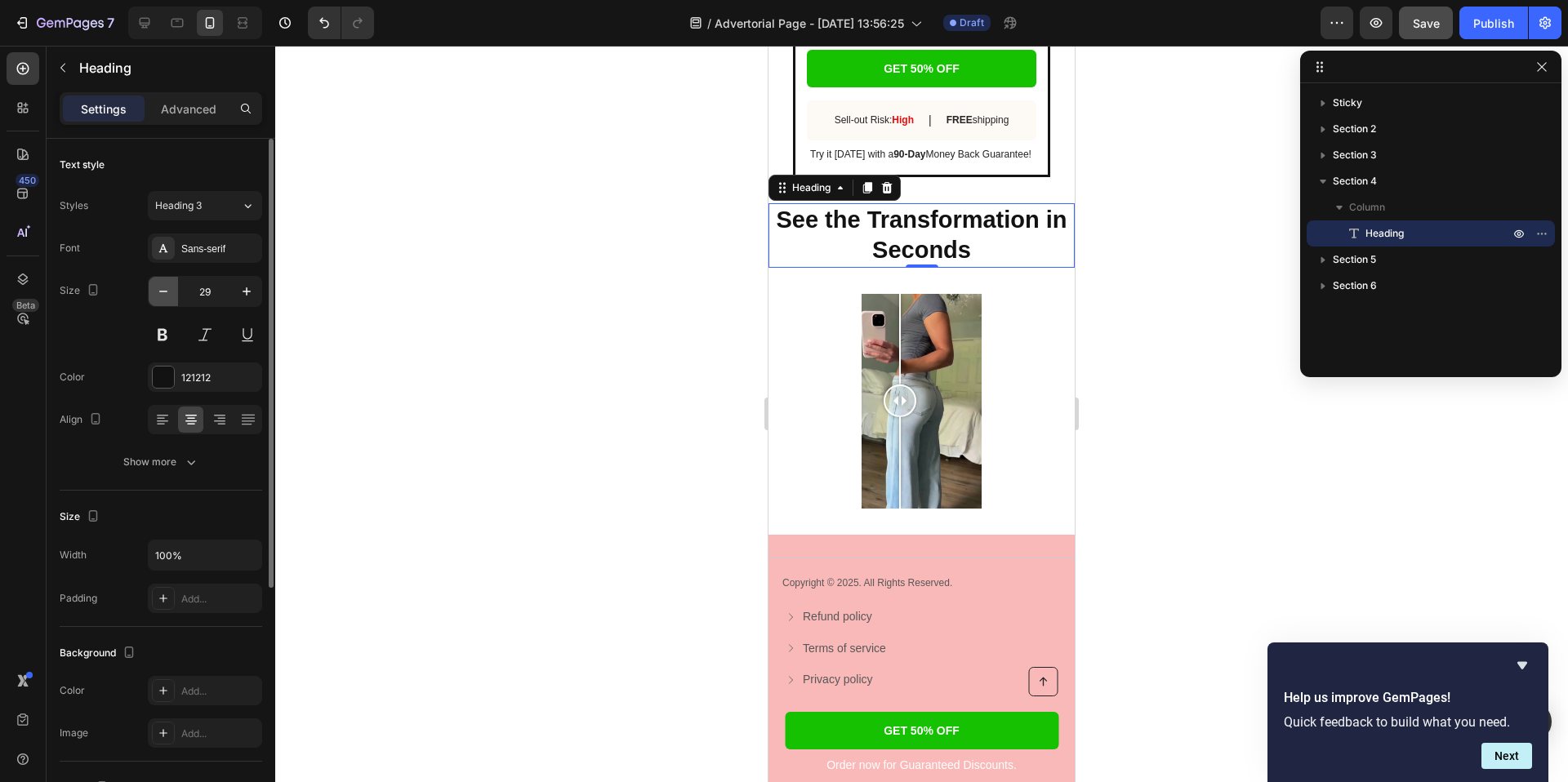
click at [166, 296] on icon "button" at bounding box center [163, 292] width 16 height 16
type input "28"
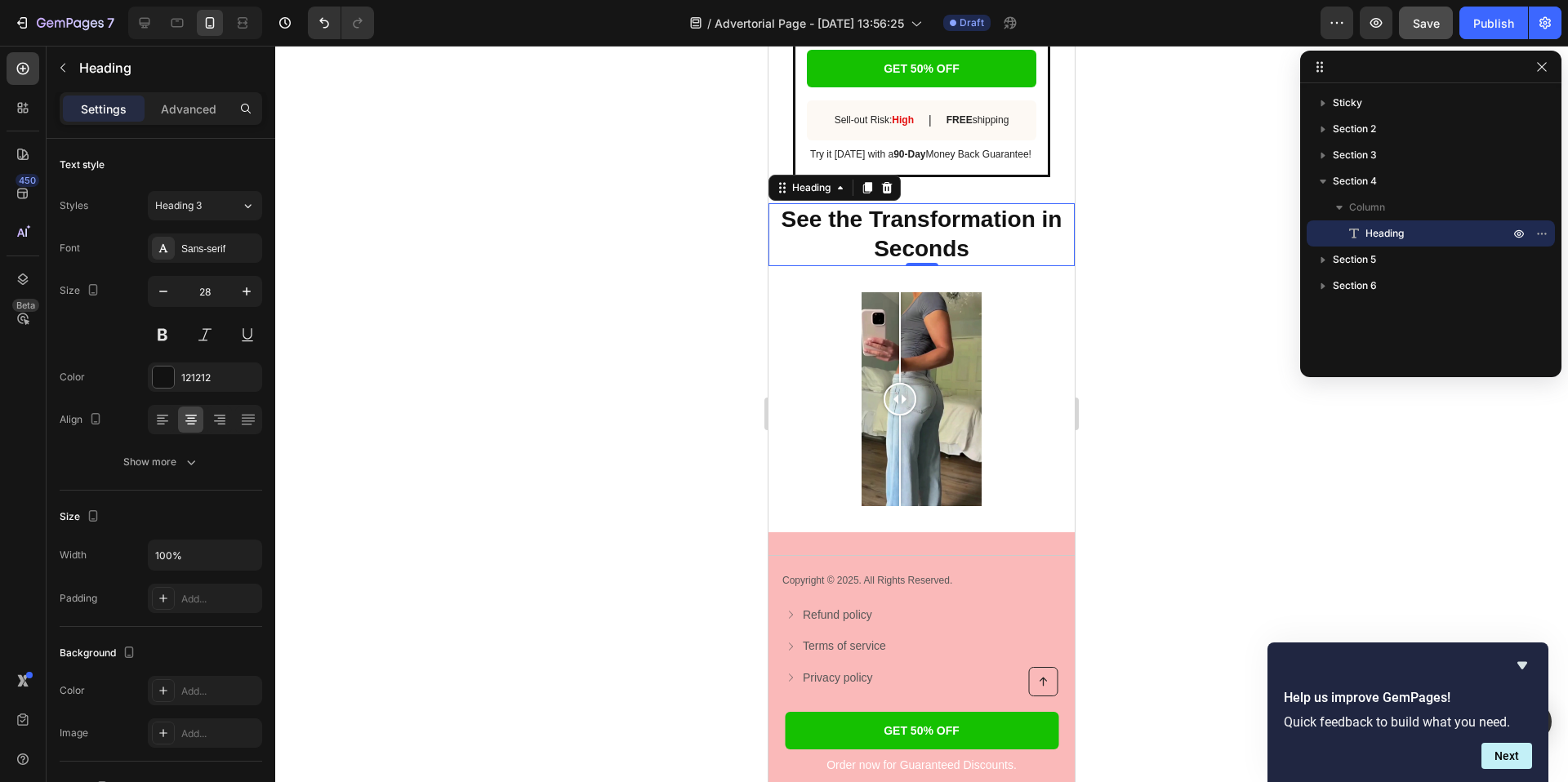
click at [508, 281] on div at bounding box center [921, 414] width 1292 height 736
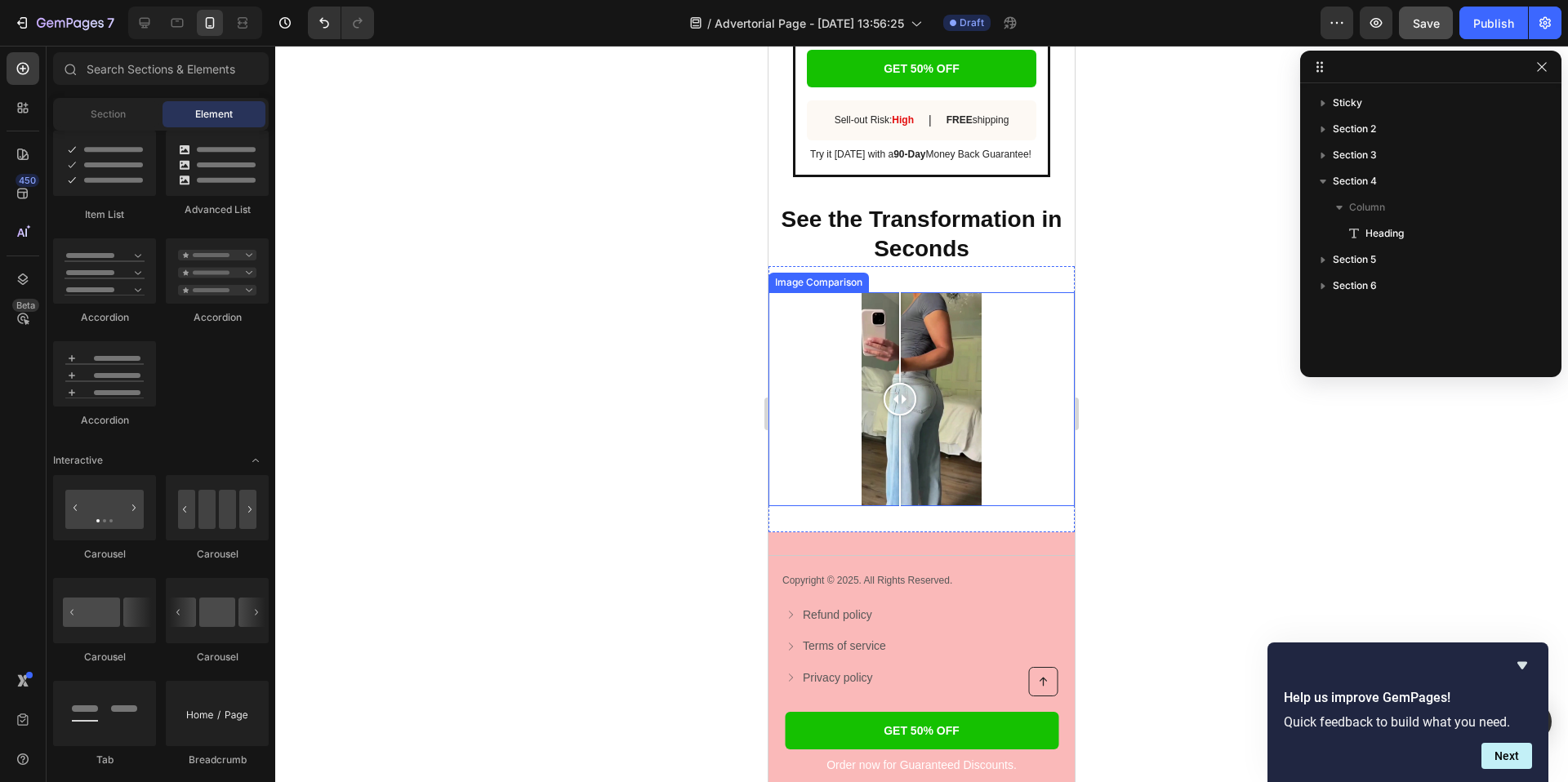
click at [809, 342] on div at bounding box center [921, 400] width 306 height 215
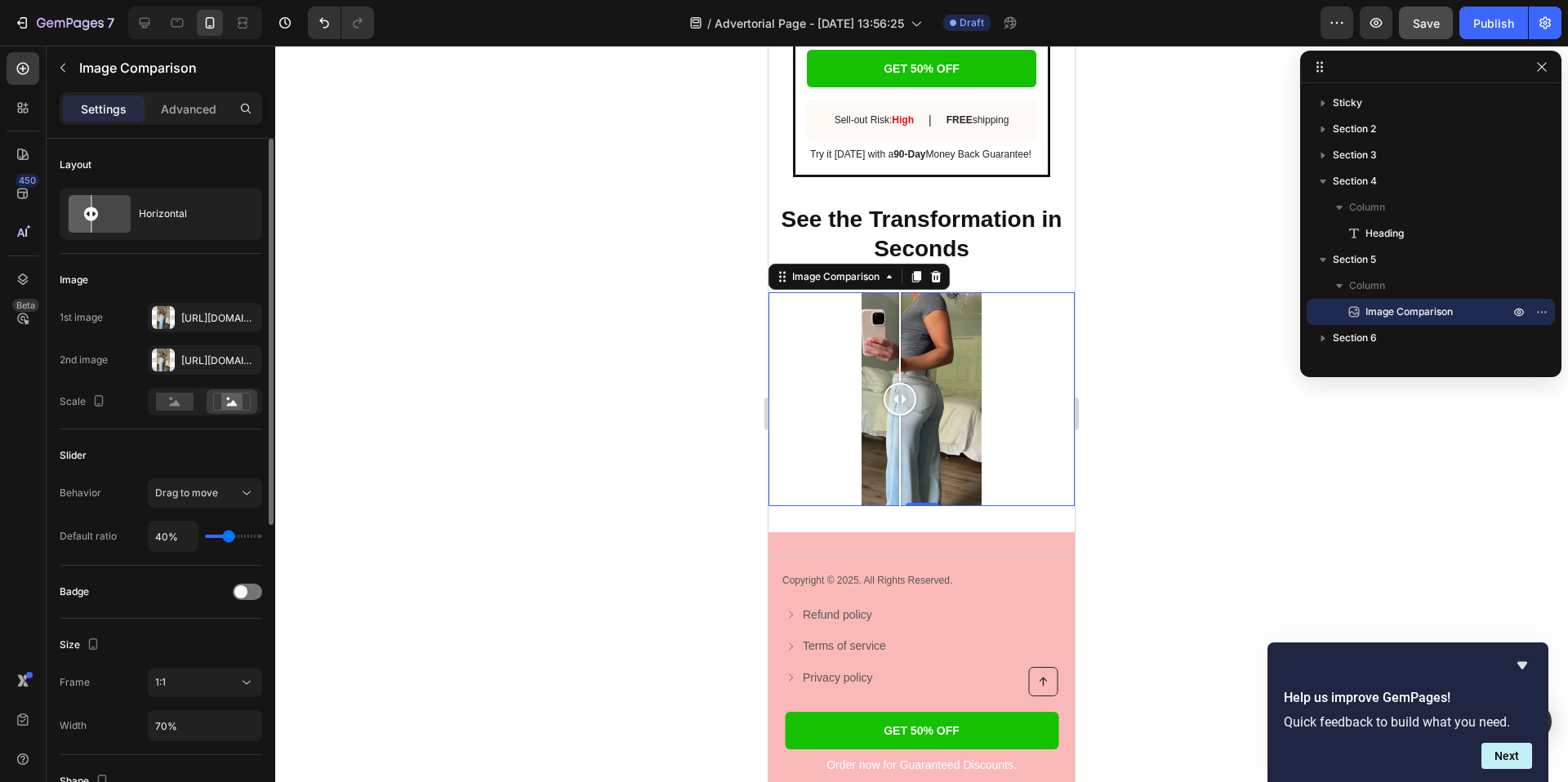
type input "52%"
type input "52"
type input "53%"
type input "53"
type input "54%"
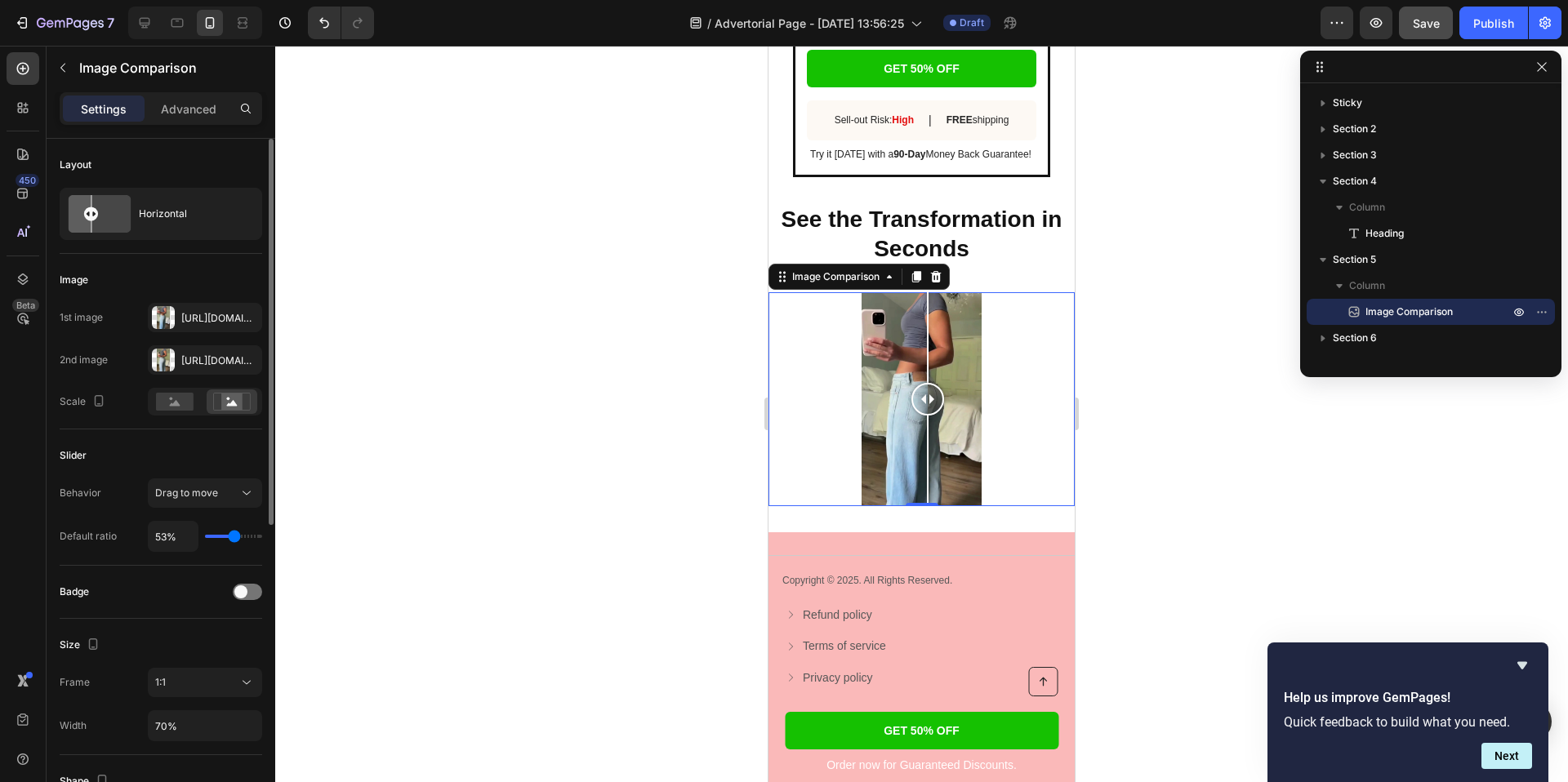
type input "54"
type input "55%"
type input "55"
type input "54%"
type input "54"
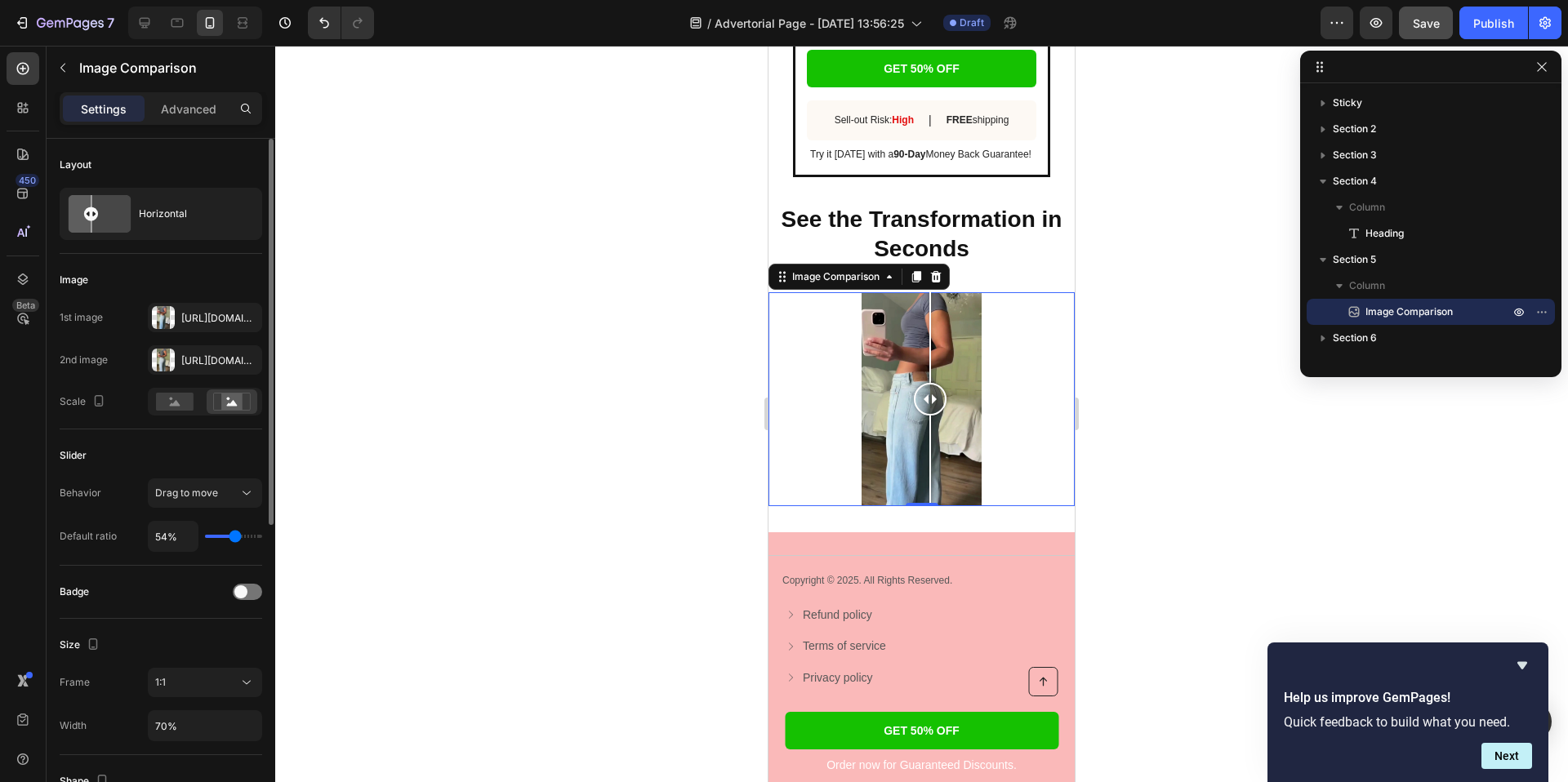
type input "53%"
type input "53"
type input "51%"
type input "51"
type input "49%"
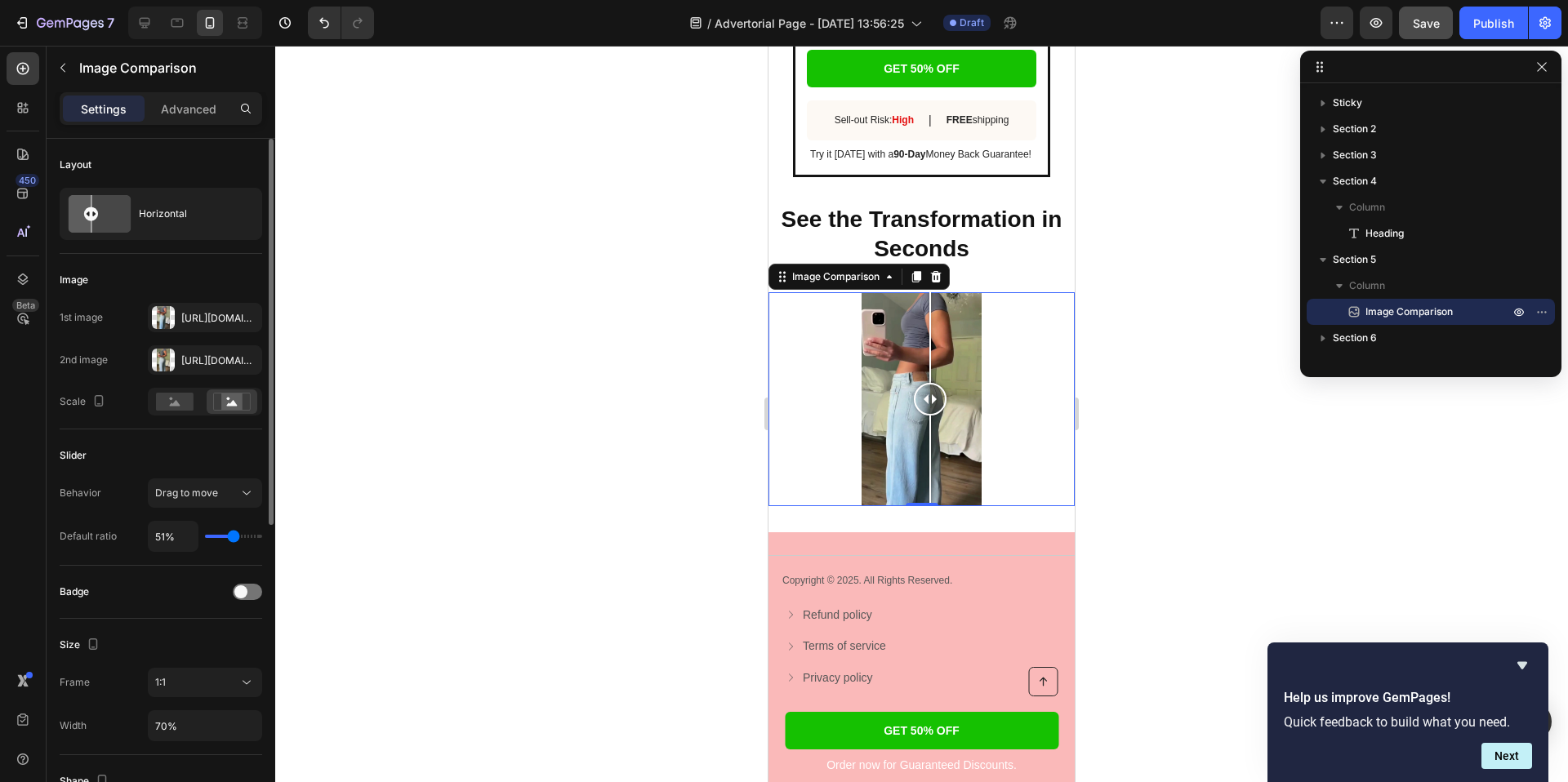
type input "49"
type input "48%"
type input "48"
type input "47%"
type input "47"
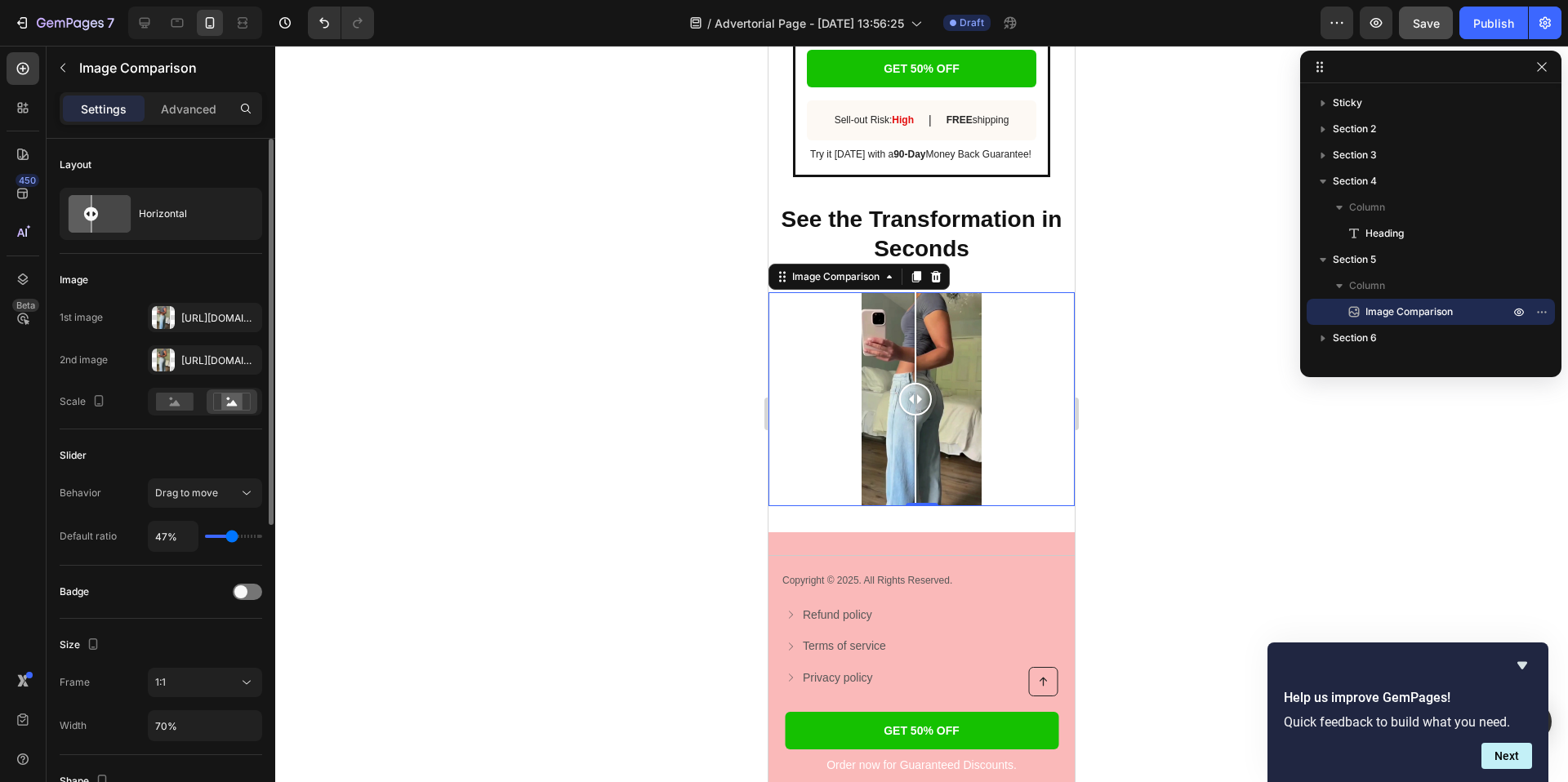
type input "46%"
type input "46"
type input "45%"
type input "45"
type input "46%"
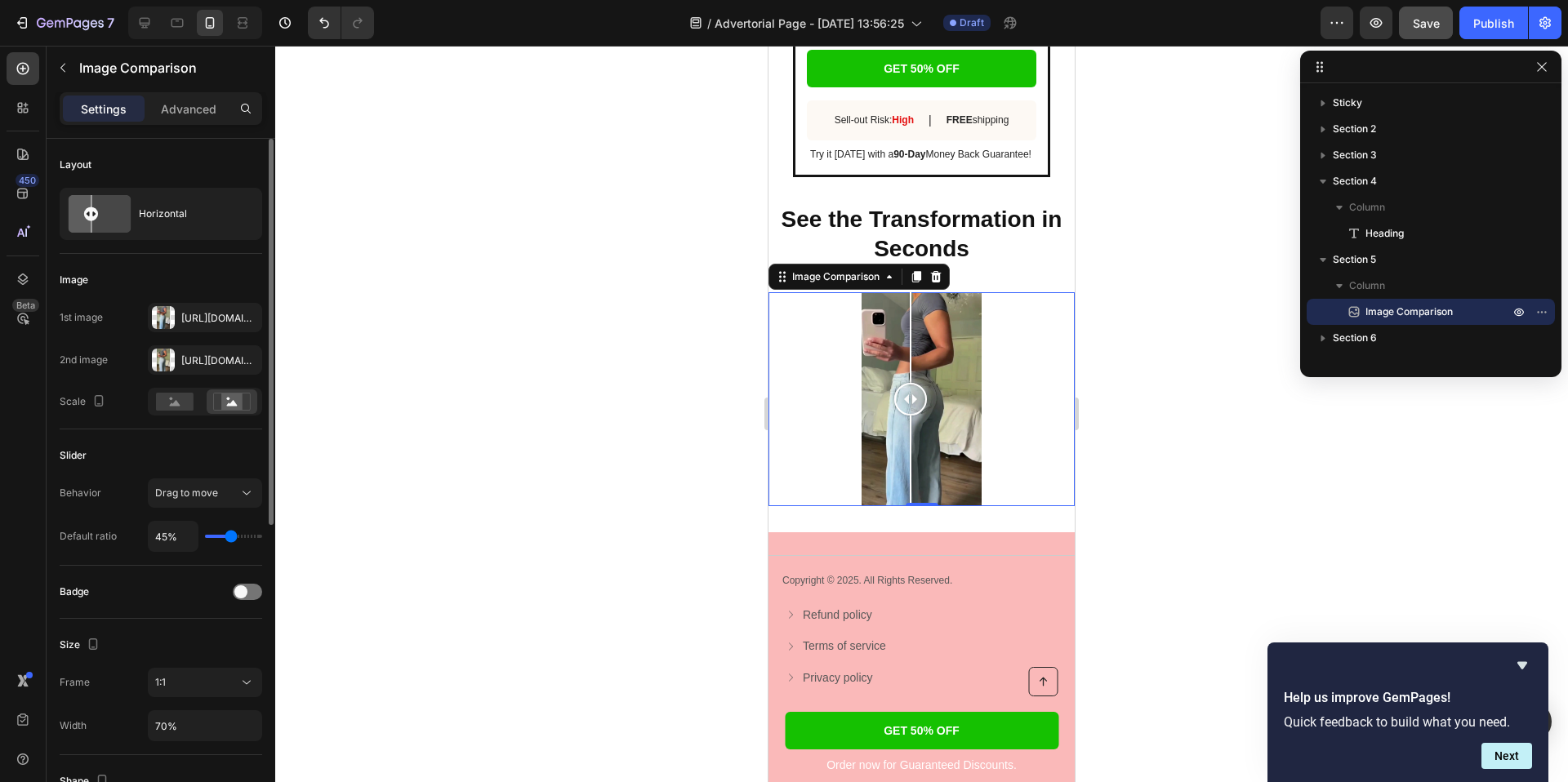
type input "46"
type input "47%"
type input "47"
type input "46%"
type input "46"
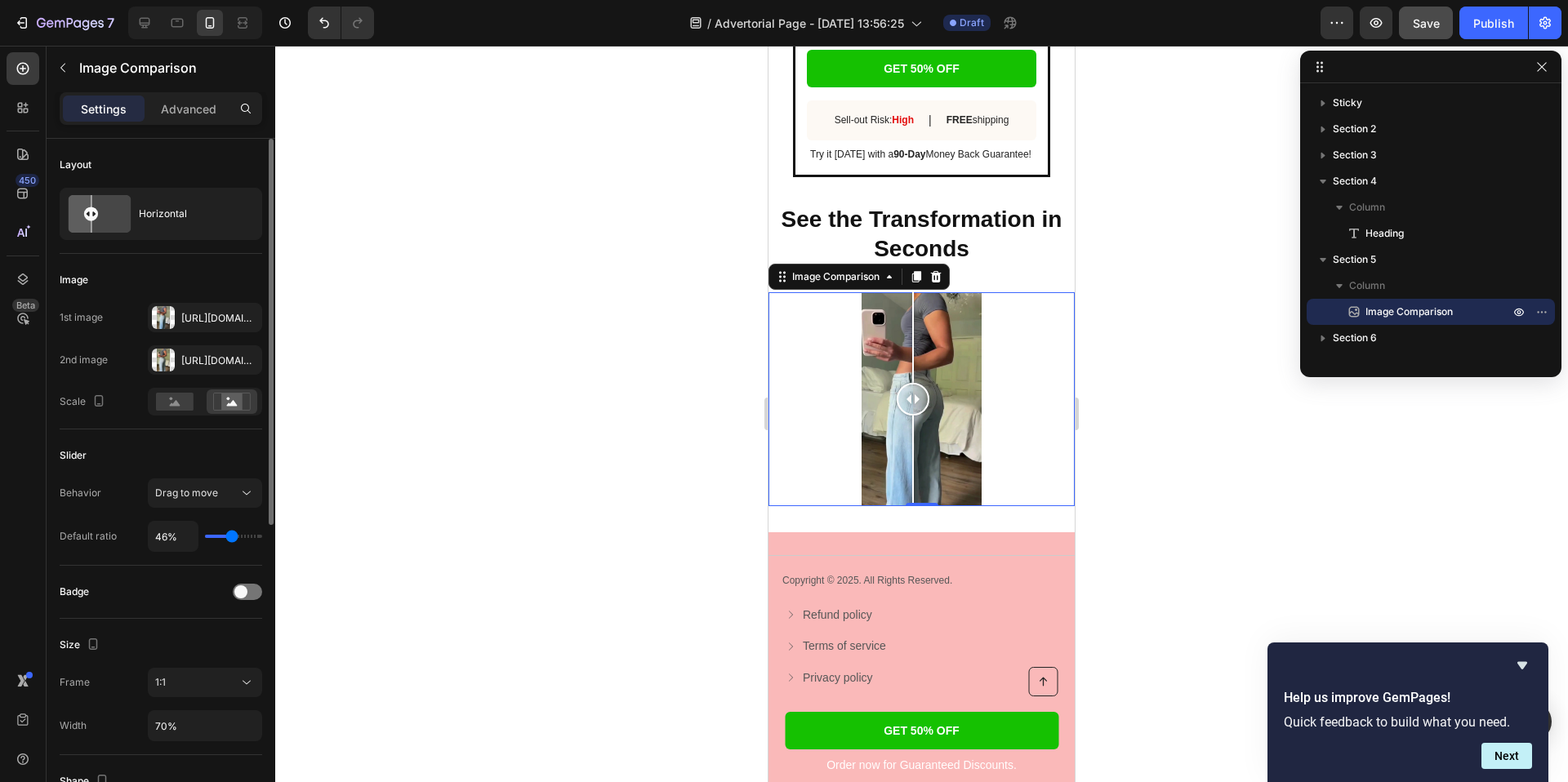
type input "45%"
type input "45"
type input "44%"
type input "44"
type input "42%"
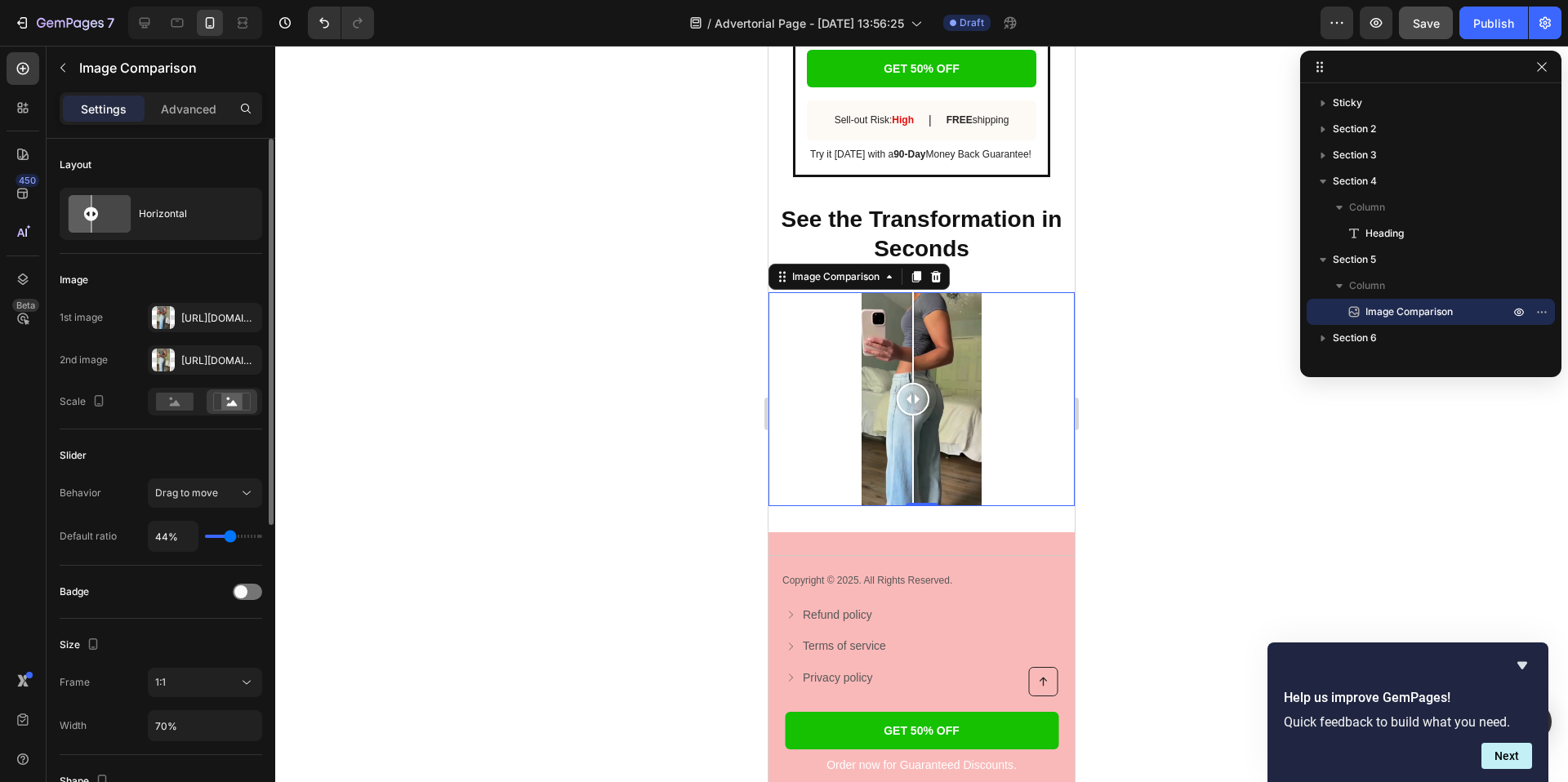
type input "42"
type input "39%"
type input "39"
type input "38%"
type input "38"
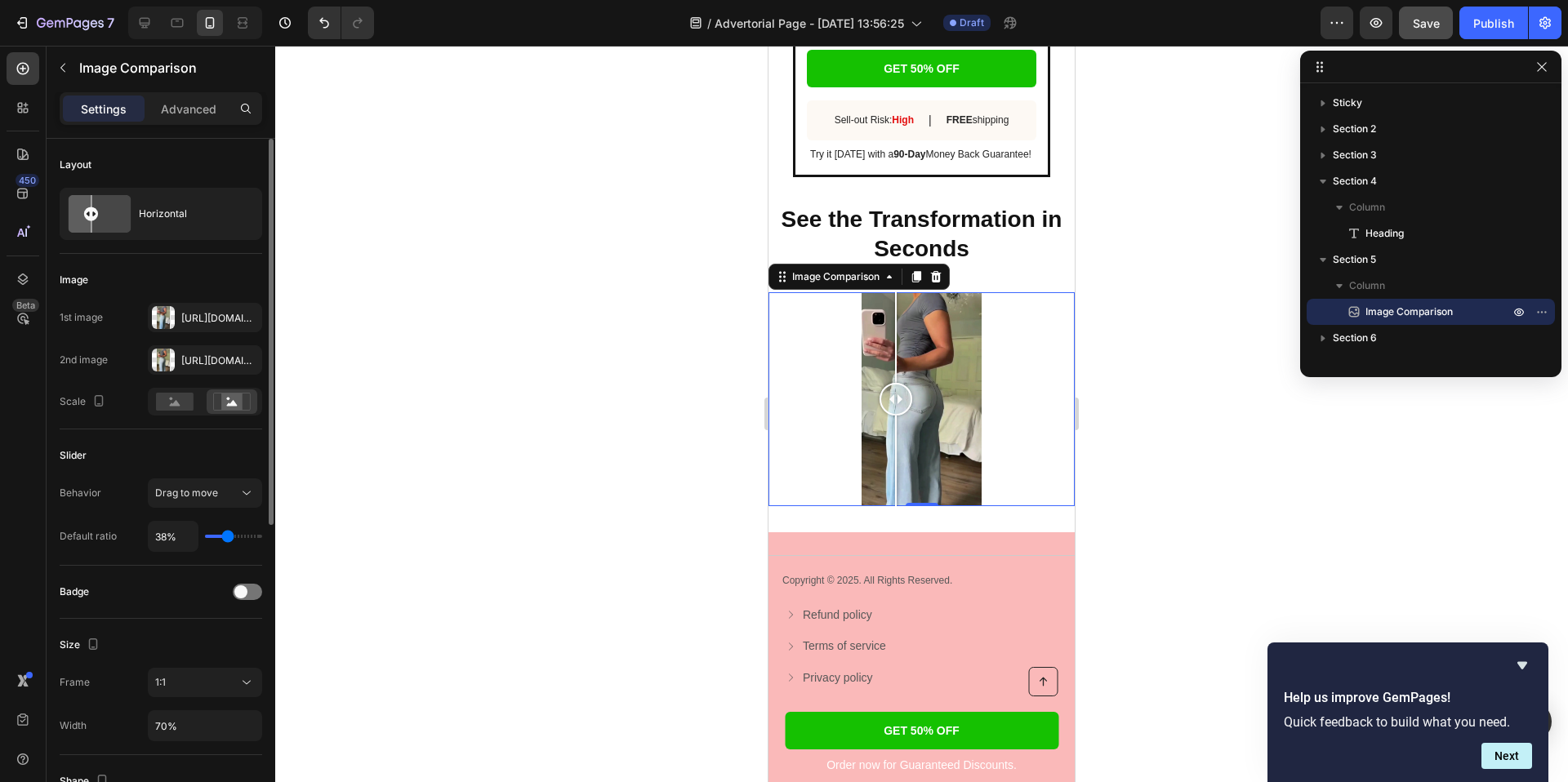
type input "37%"
type input "37"
type input "38%"
type input "38"
type input "39%"
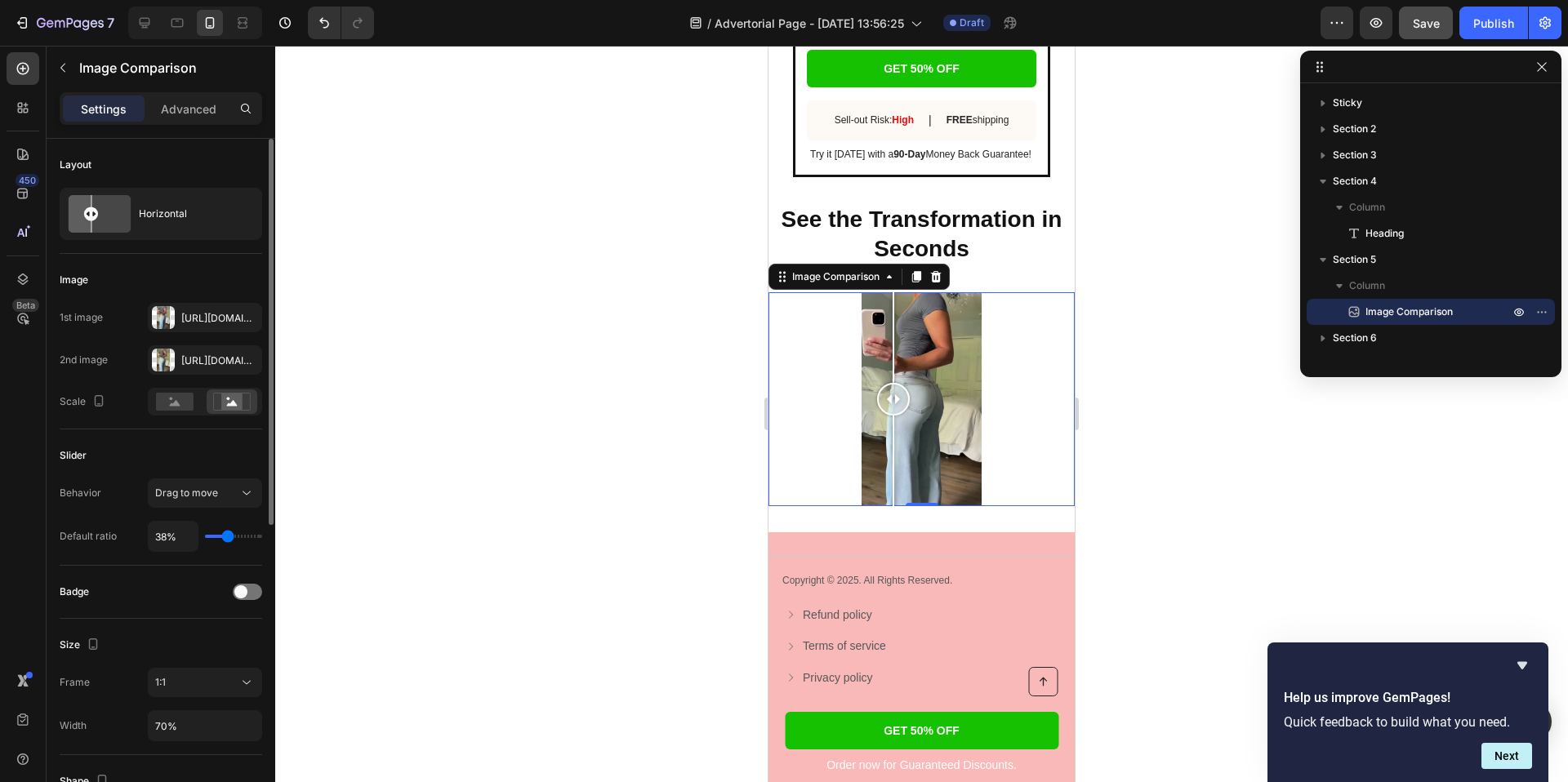
type input "39"
type input "40%"
type input "40"
click at [229, 538] on input "range" at bounding box center [233, 536] width 57 height 3
click at [470, 354] on div at bounding box center [921, 414] width 1292 height 736
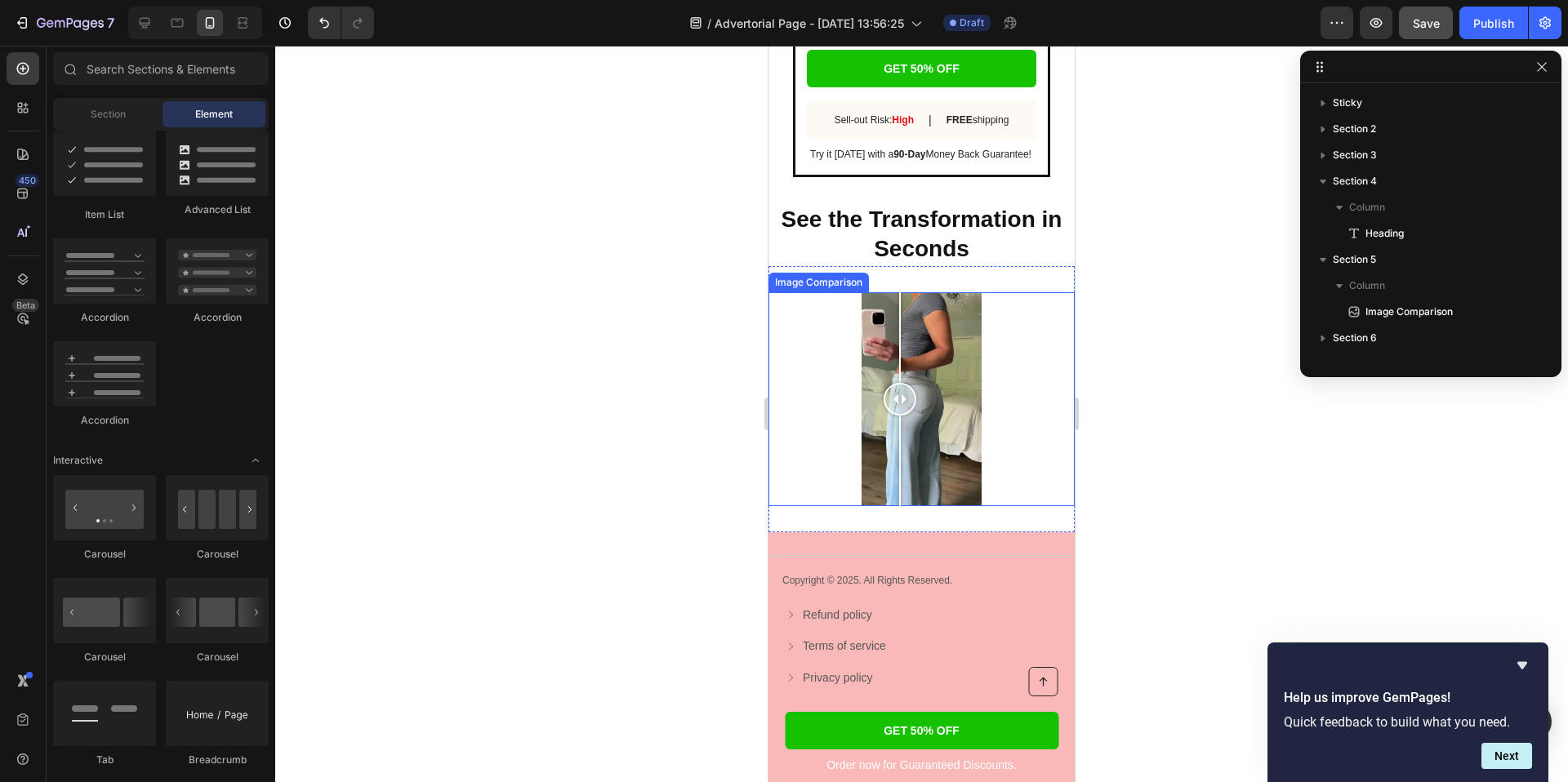
click at [803, 357] on div at bounding box center [921, 400] width 306 height 215
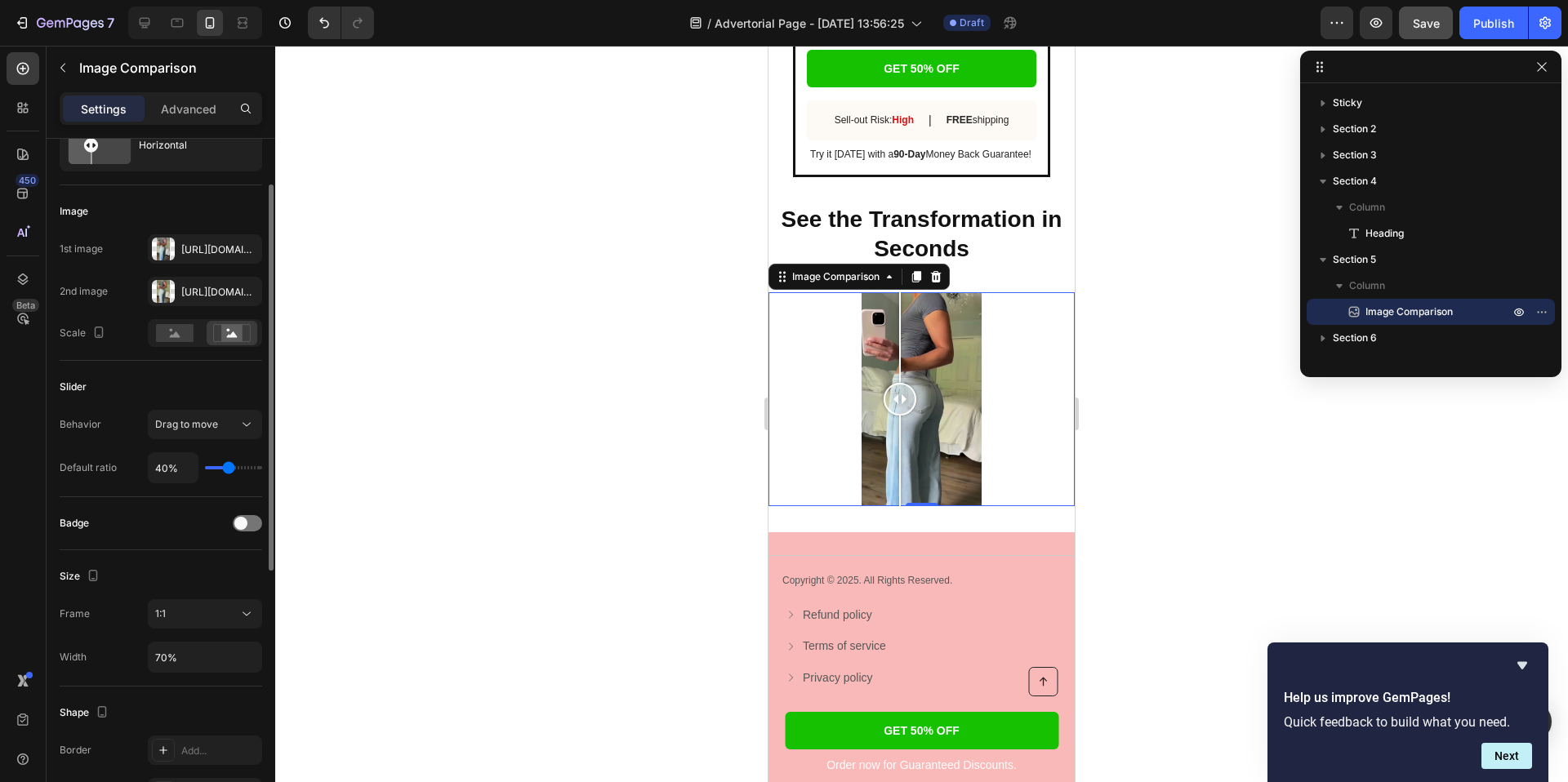
scroll to position [76, 0]
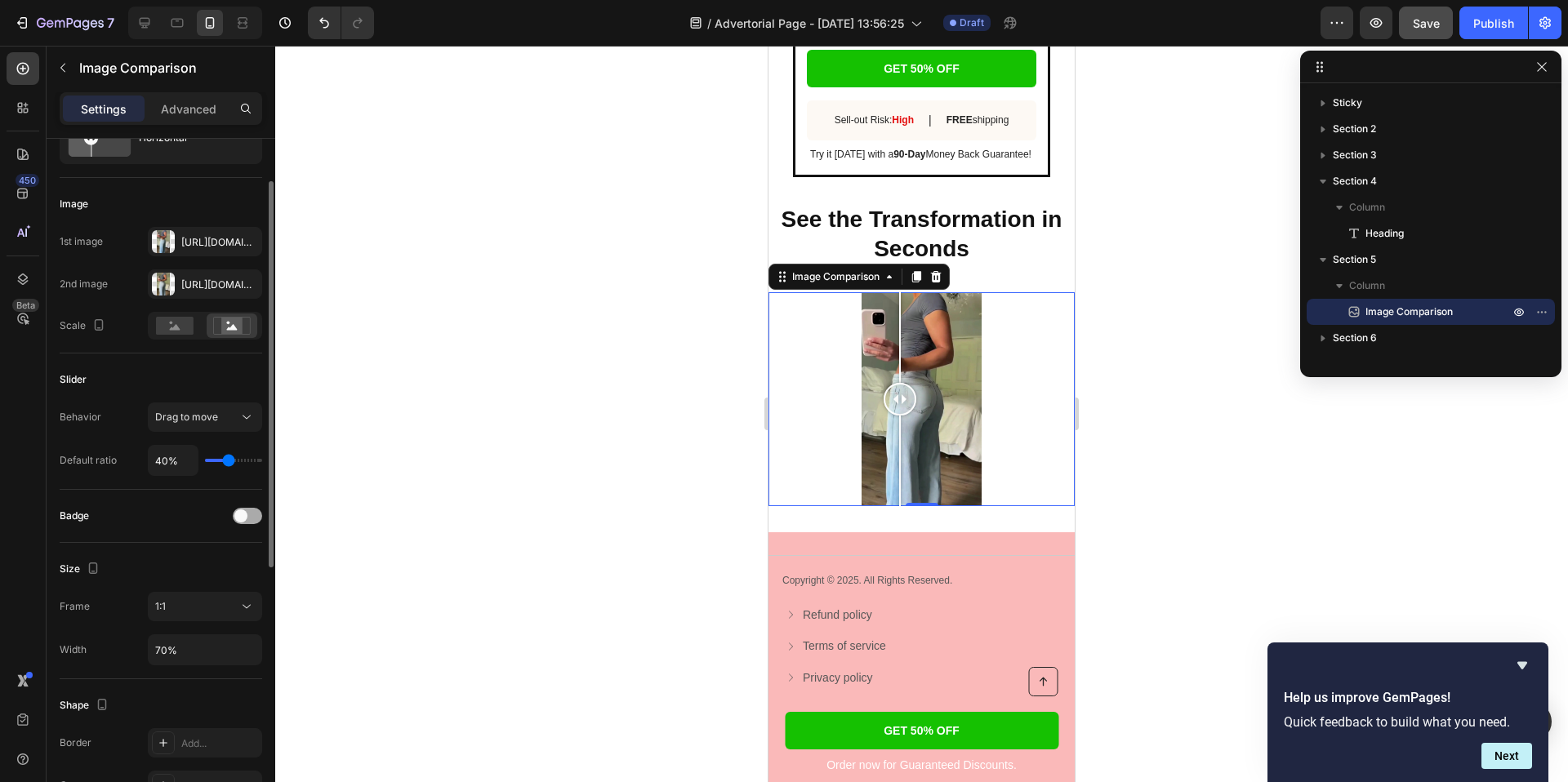
click at [254, 514] on div at bounding box center [248, 516] width 30 height 16
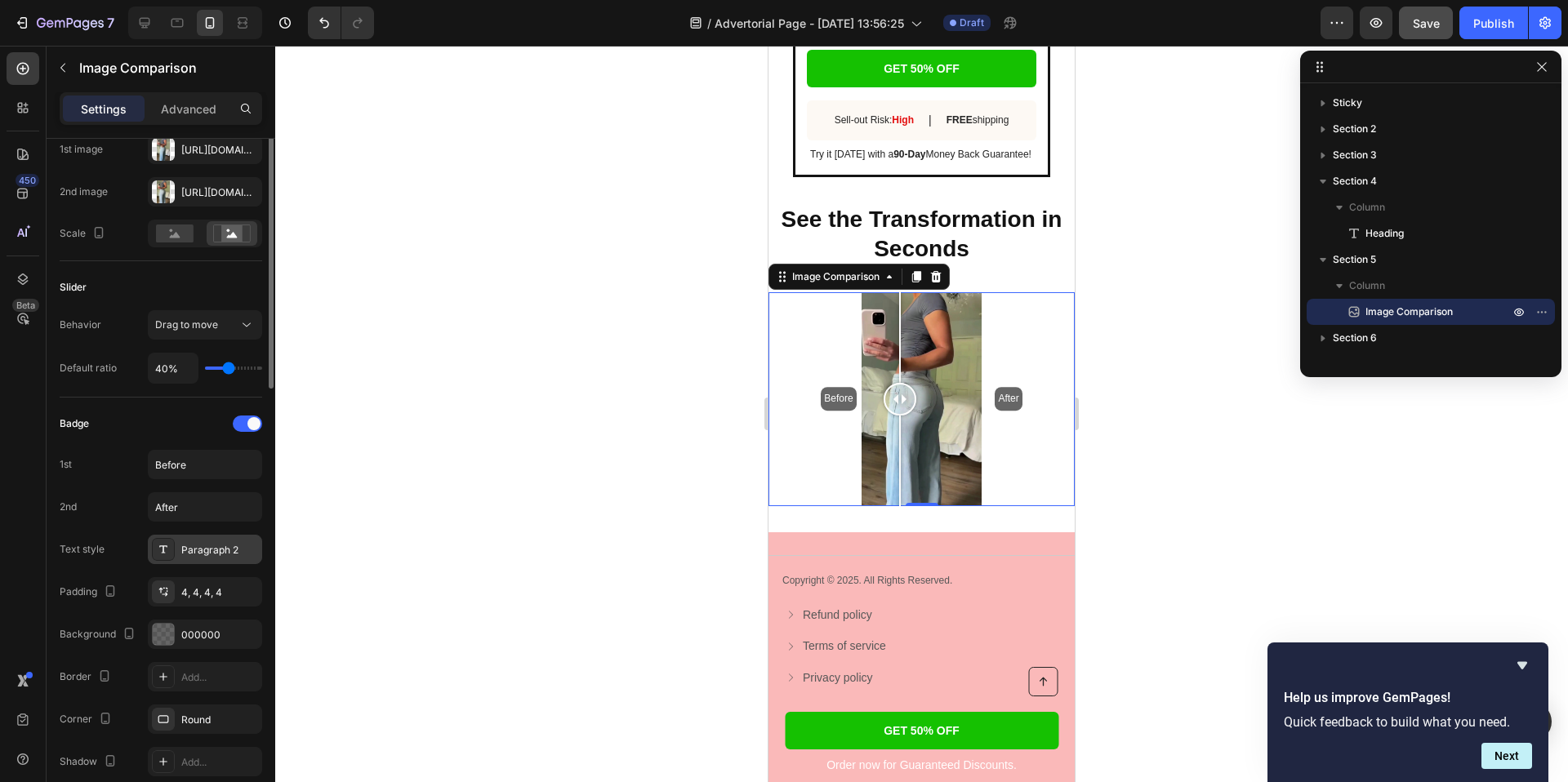
scroll to position [197, 0]
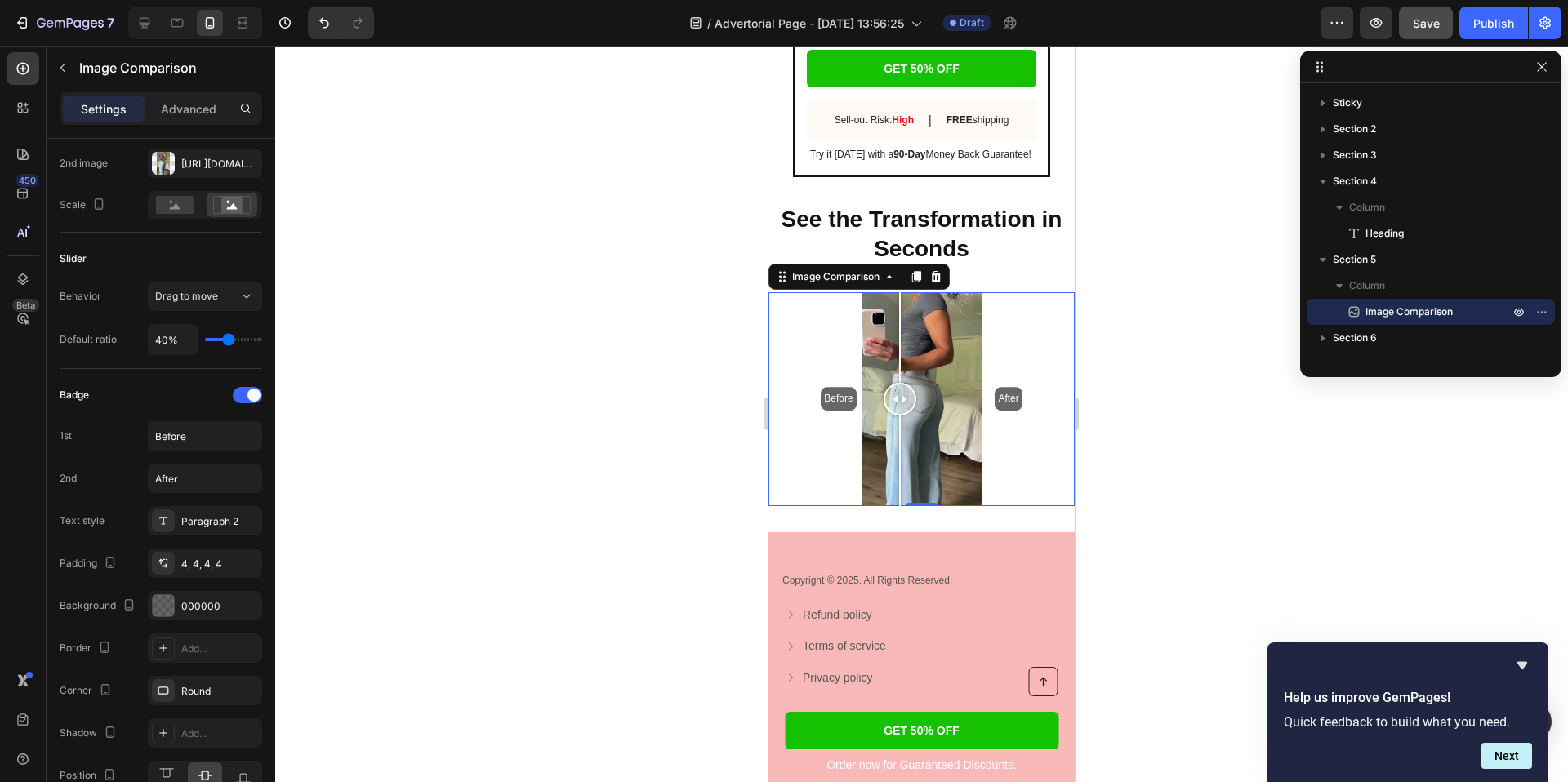
click at [841, 402] on div "Before After" at bounding box center [921, 400] width 215 height 215
drag, startPoint x: 841, startPoint y: 402, endPoint x: 910, endPoint y: 406, distance: 69.1
click at [910, 406] on div at bounding box center [910, 399] width 33 height 33
click at [189, 517] on div "Paragraph 2" at bounding box center [219, 521] width 77 height 15
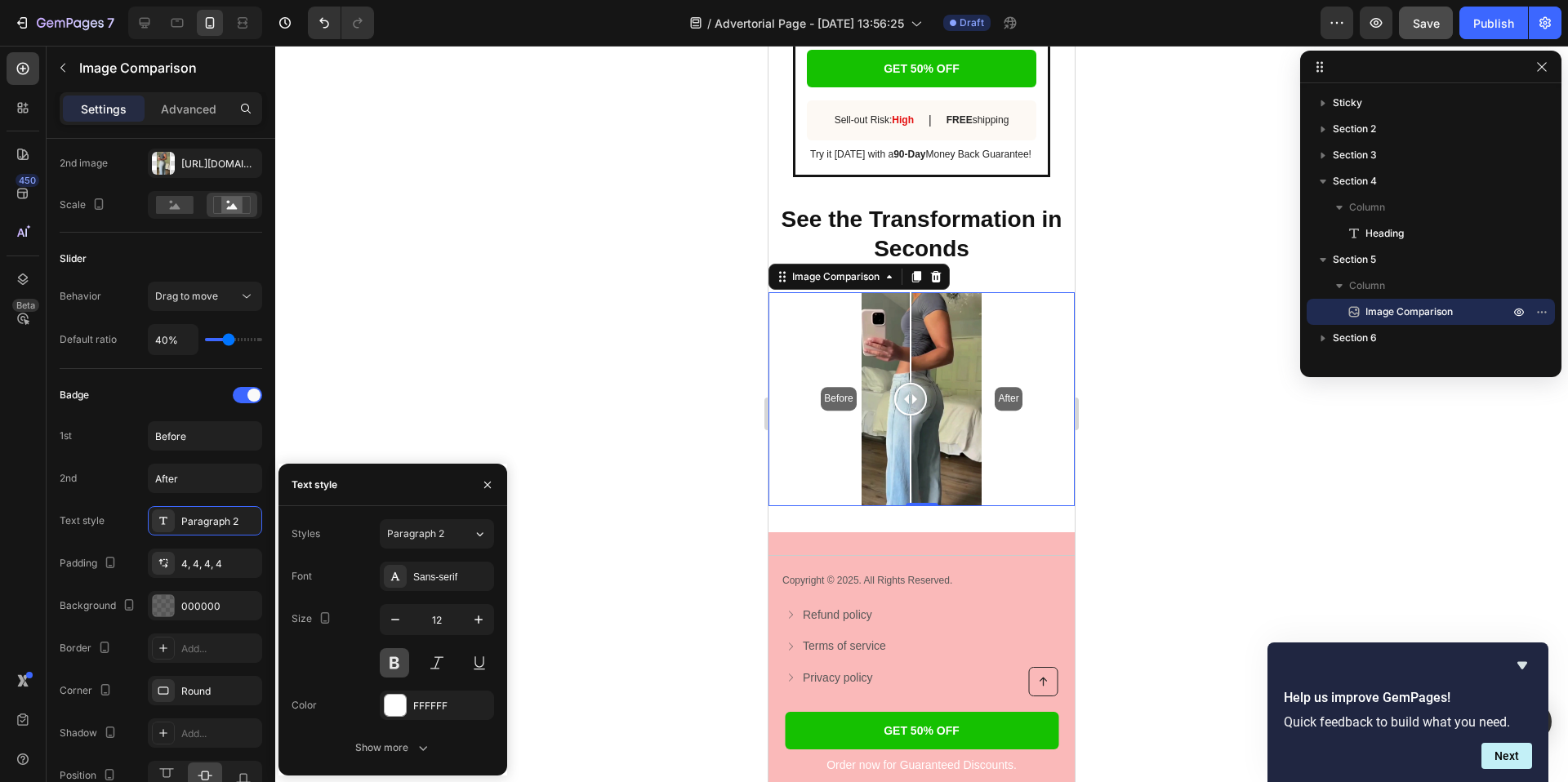
click at [408, 666] on button at bounding box center [395, 664] width 30 height 30
click at [142, 538] on div "Badge 1st Before 2nd After Text style Paragraph 2 Padding 4, 4, 4, 4 Background…" at bounding box center [161, 586] width 203 height 408
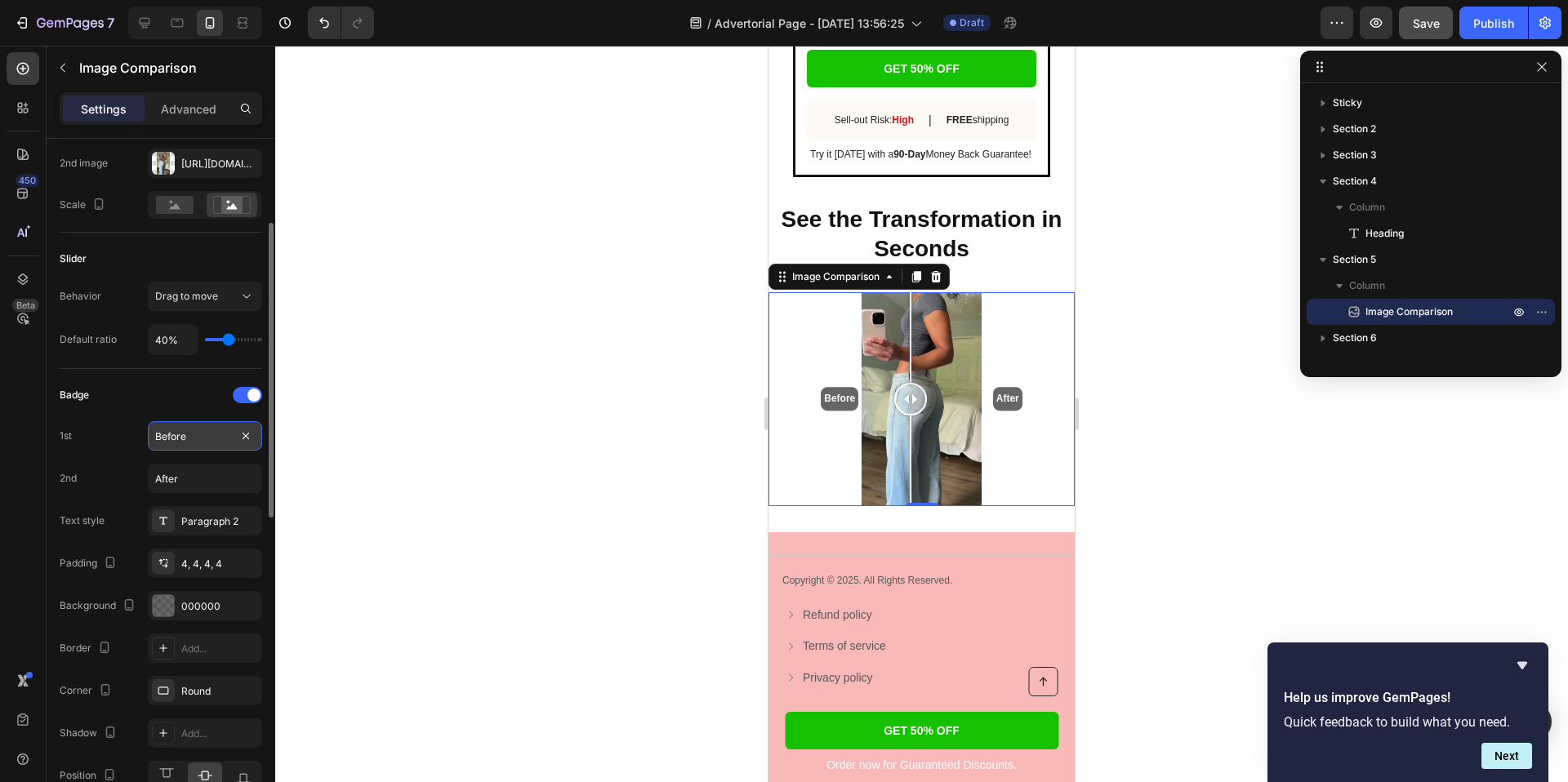
click at [193, 442] on input "Before" at bounding box center [205, 437] width 114 height 30
click at [194, 522] on div "Paragraph 2" at bounding box center [219, 521] width 77 height 15
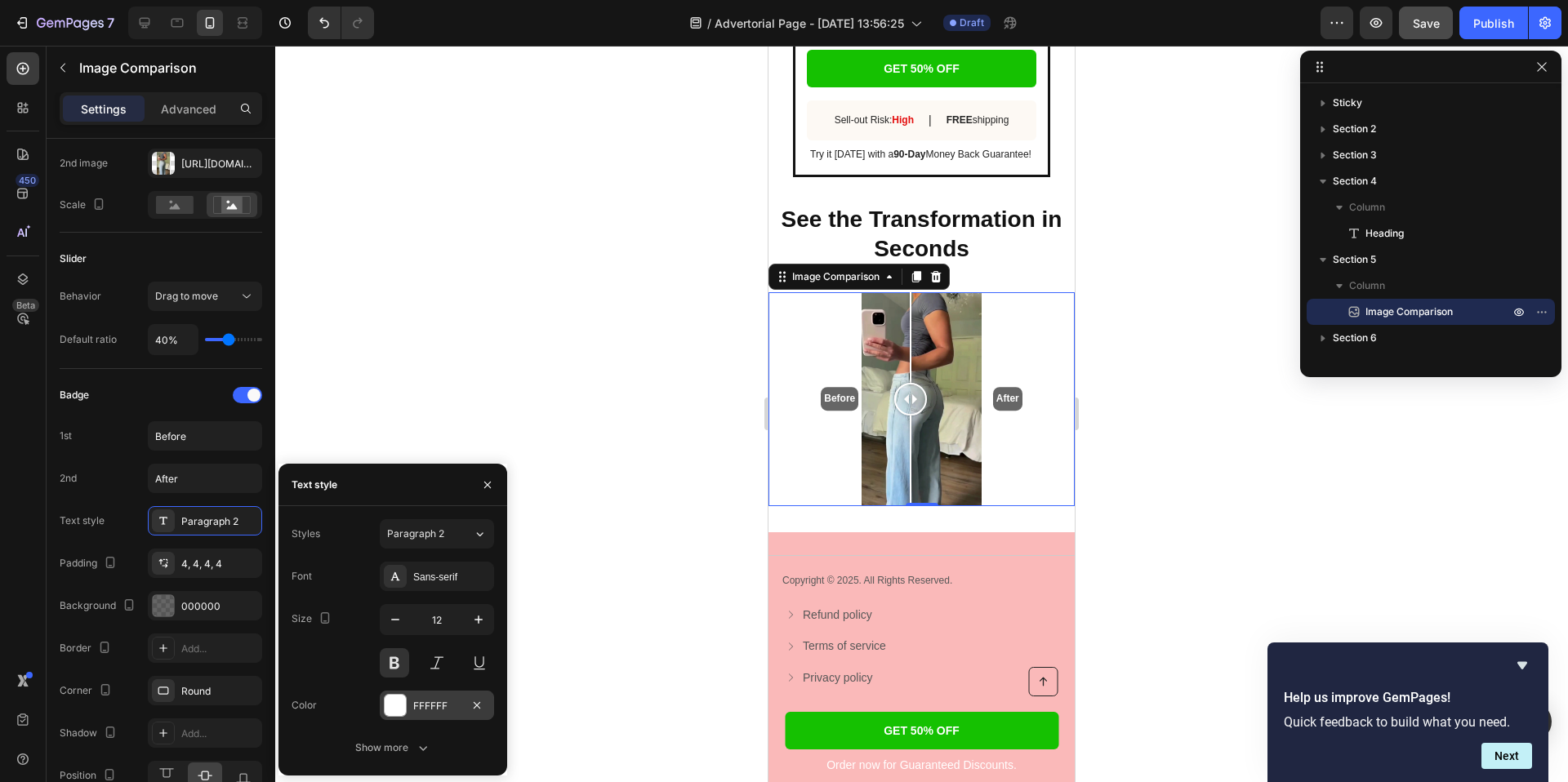
click at [408, 706] on div "FFFFFF" at bounding box center [437, 705] width 114 height 30
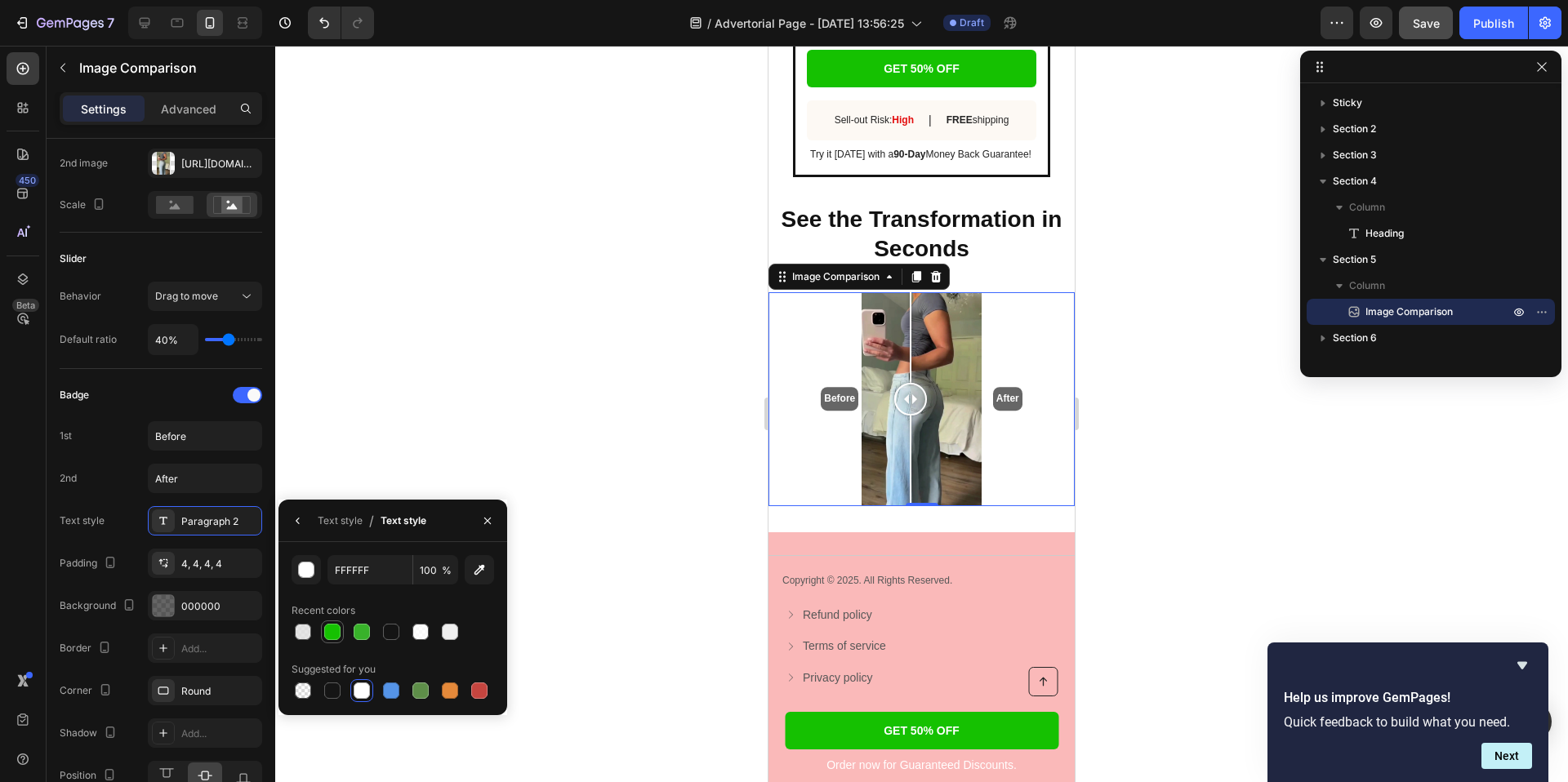
click at [334, 627] on div at bounding box center [332, 632] width 16 height 16
type input "15C101"
click at [207, 519] on div "Paragraph 2" at bounding box center [219, 521] width 77 height 15
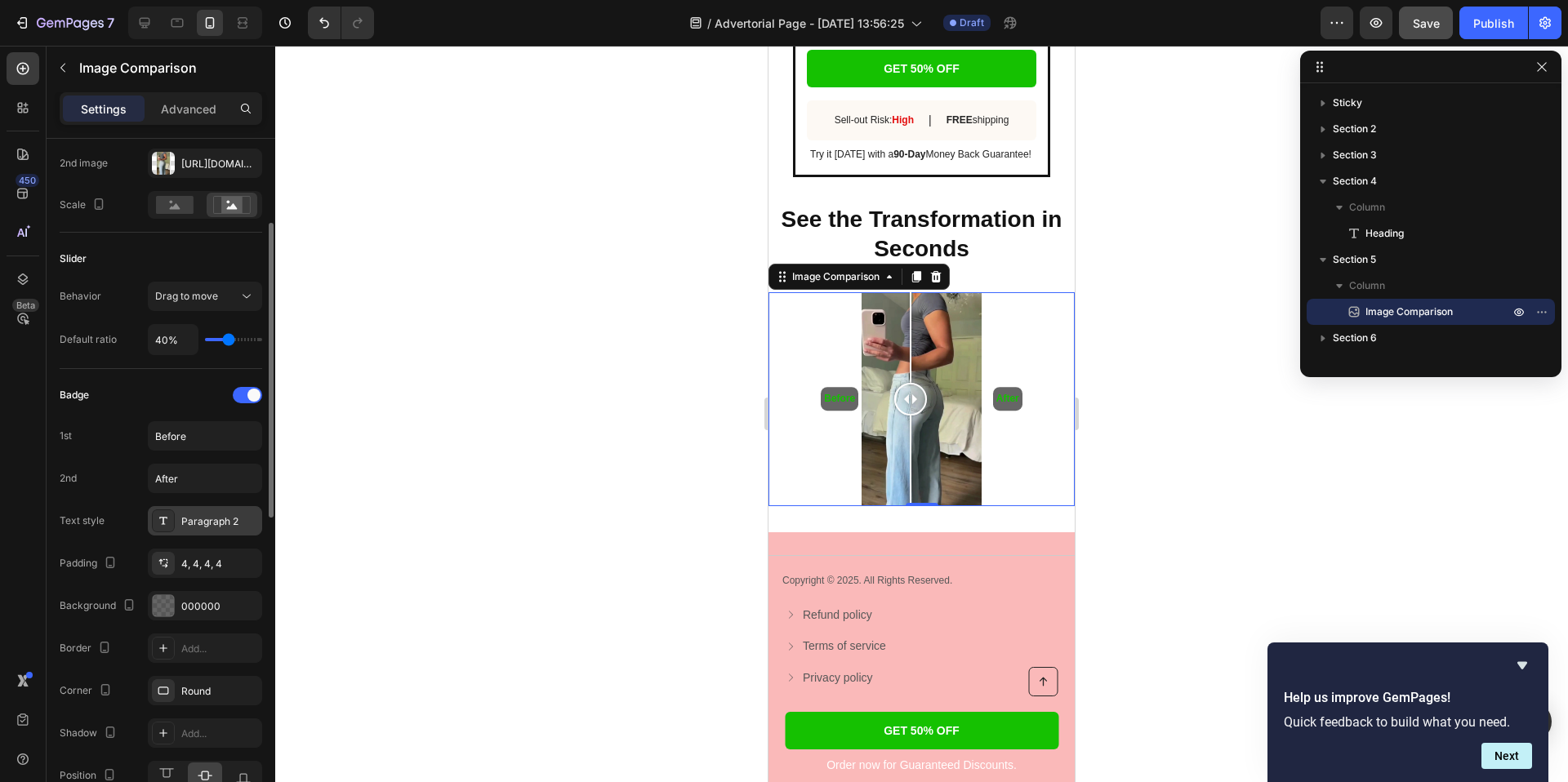
click at [205, 519] on div "Paragraph 2" at bounding box center [219, 521] width 77 height 15
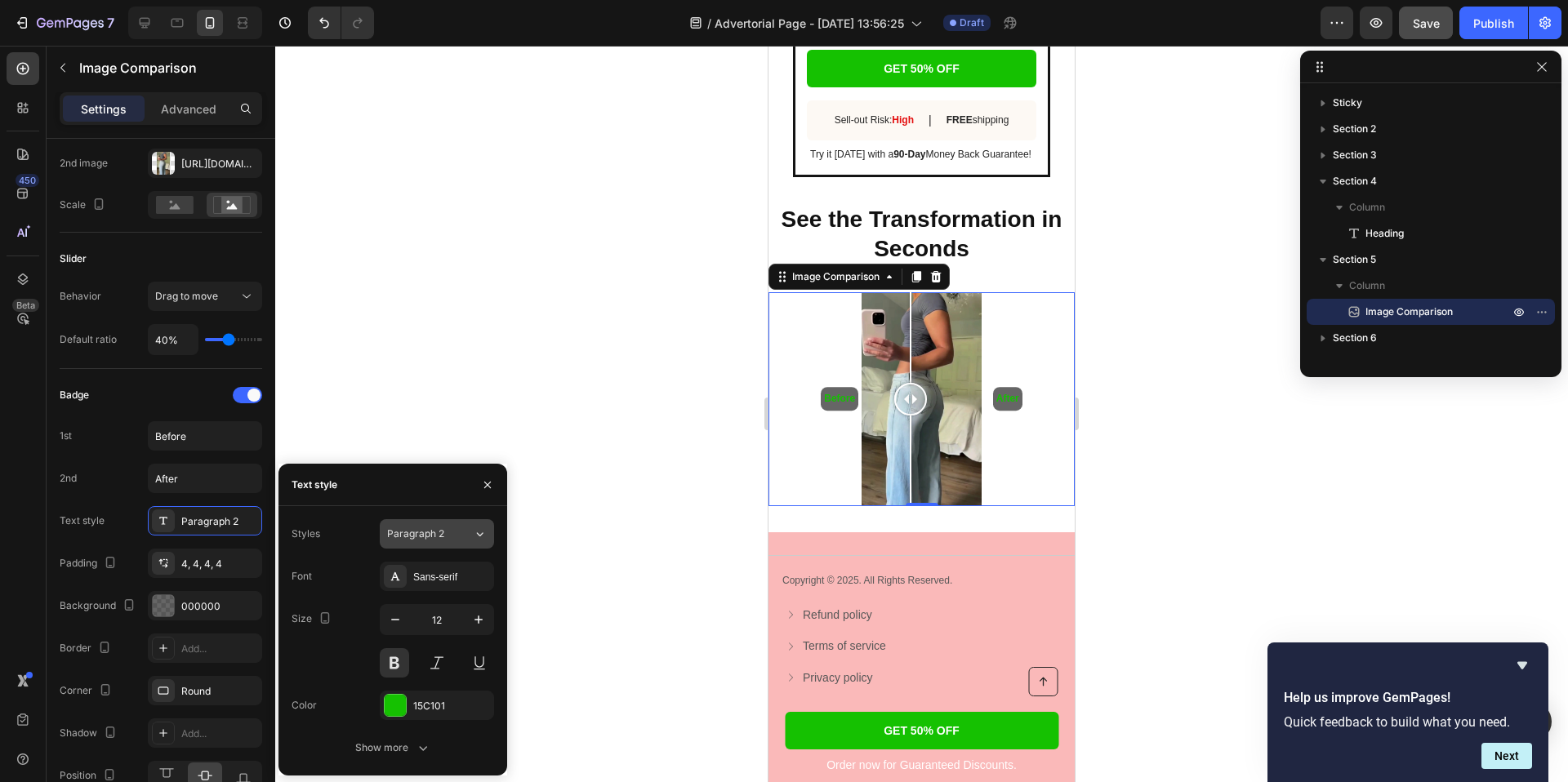
click at [467, 534] on div "Paragraph 2" at bounding box center [430, 533] width 86 height 15
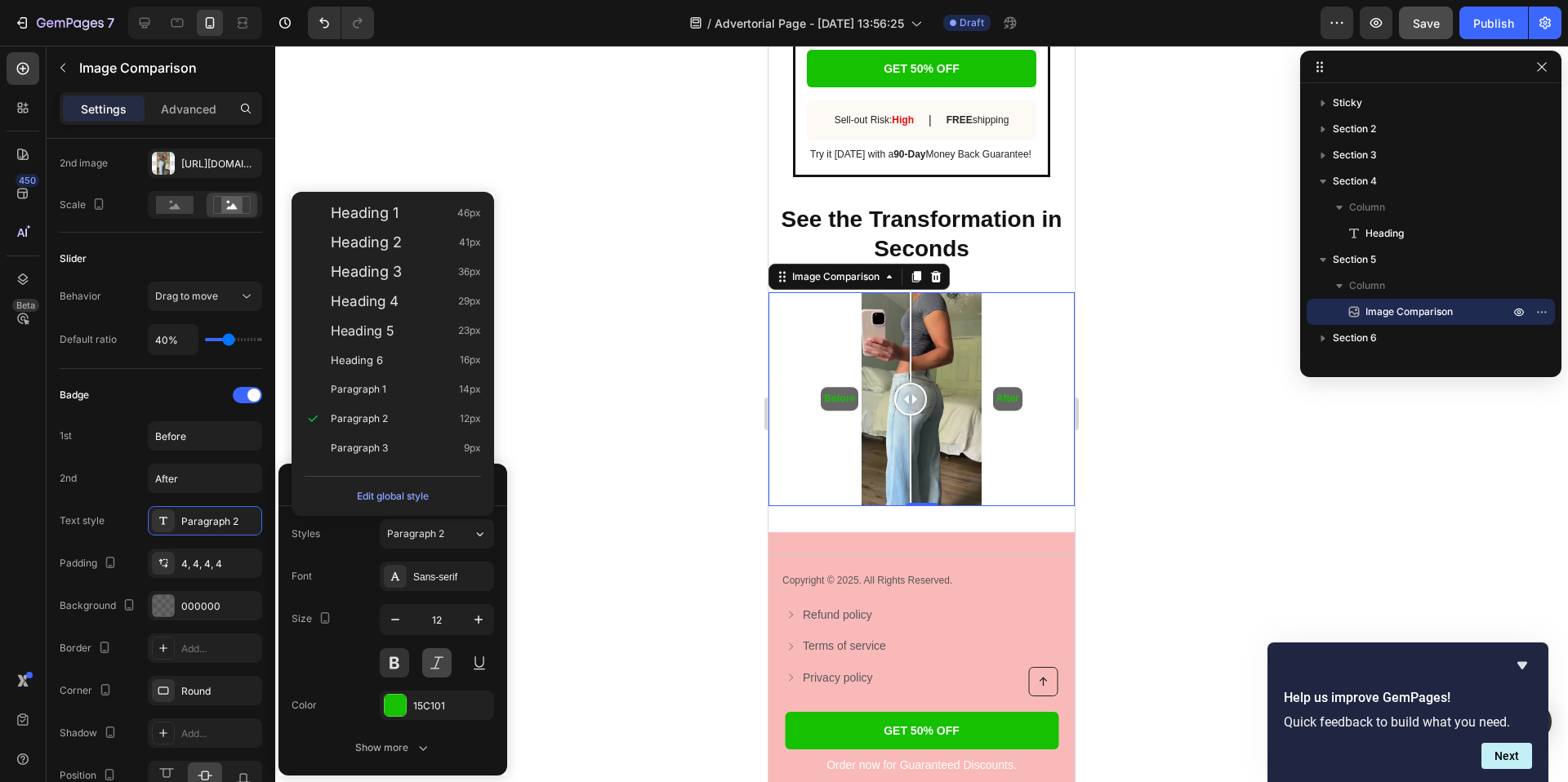
click at [428, 659] on button at bounding box center [437, 664] width 30 height 30
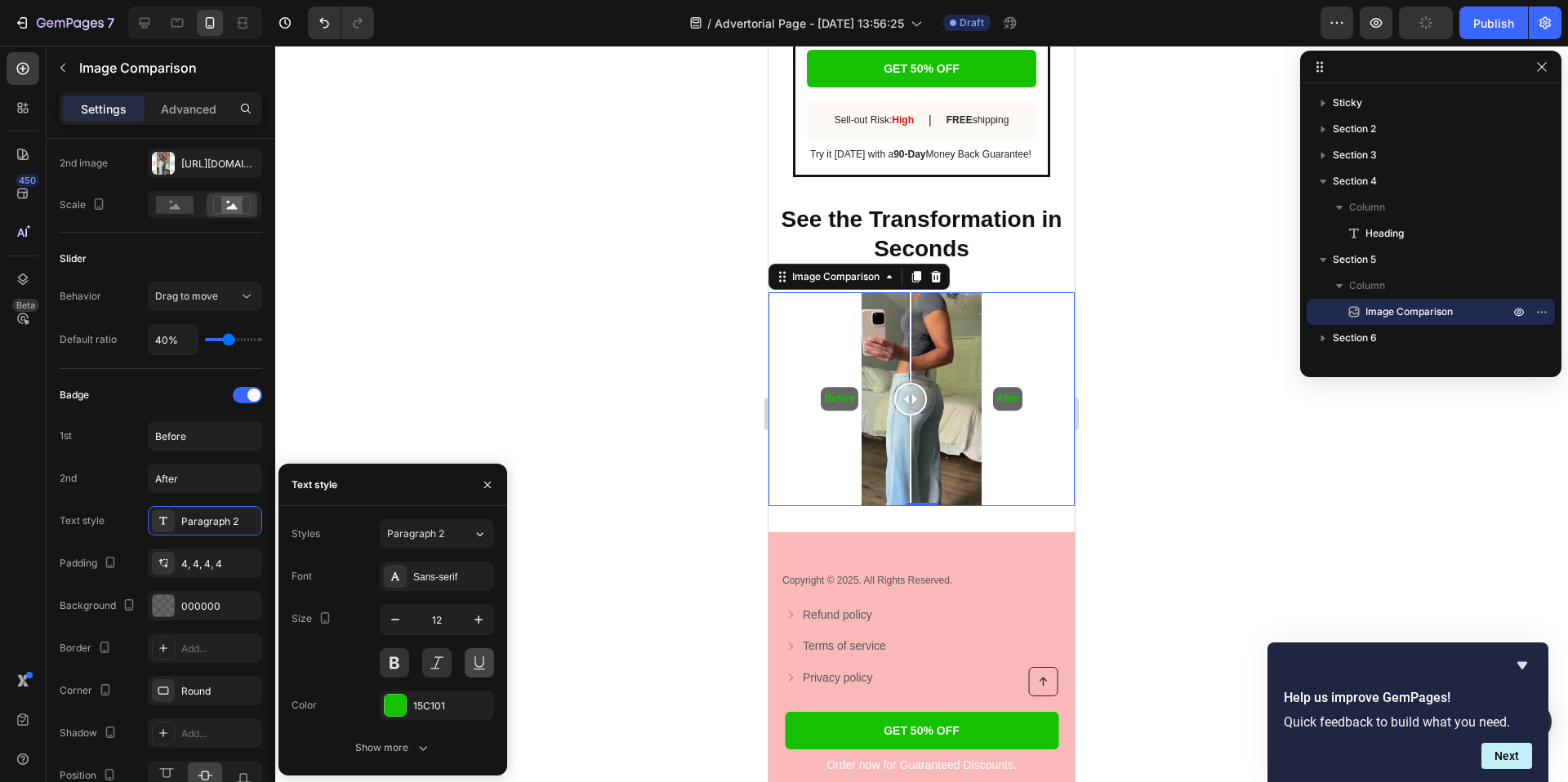
click at [472, 659] on button at bounding box center [480, 664] width 30 height 30
click at [409, 754] on div "Show more" at bounding box center [393, 748] width 76 height 16
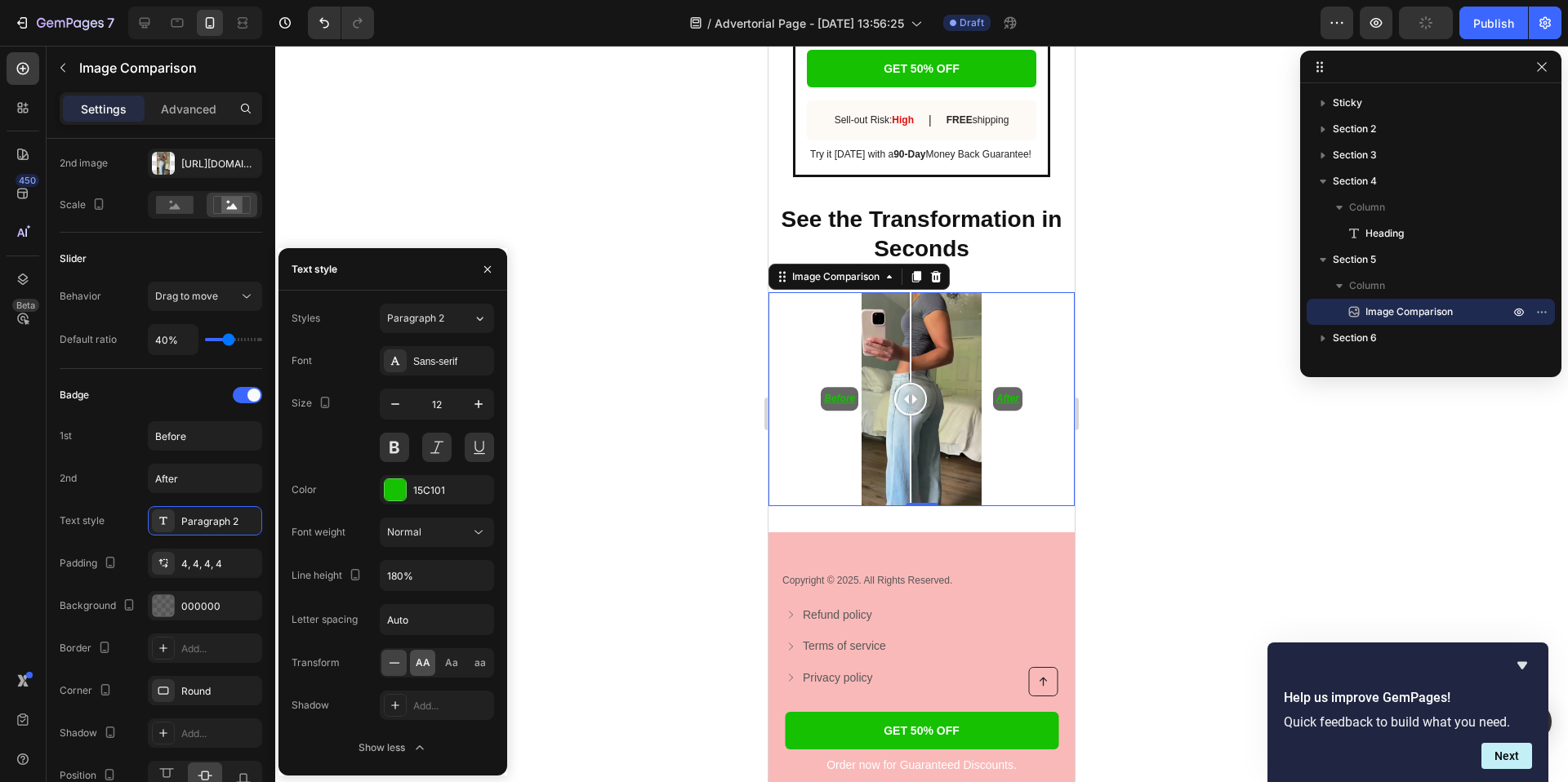
click at [428, 663] on span "AA" at bounding box center [423, 663] width 15 height 15
click at [453, 663] on span "Aa" at bounding box center [451, 663] width 13 height 15
click at [432, 663] on div "AA" at bounding box center [422, 663] width 25 height 26
click at [472, 447] on button at bounding box center [480, 448] width 30 height 30
click at [204, 565] on div "4, 4, 4, 4" at bounding box center [205, 564] width 48 height 15
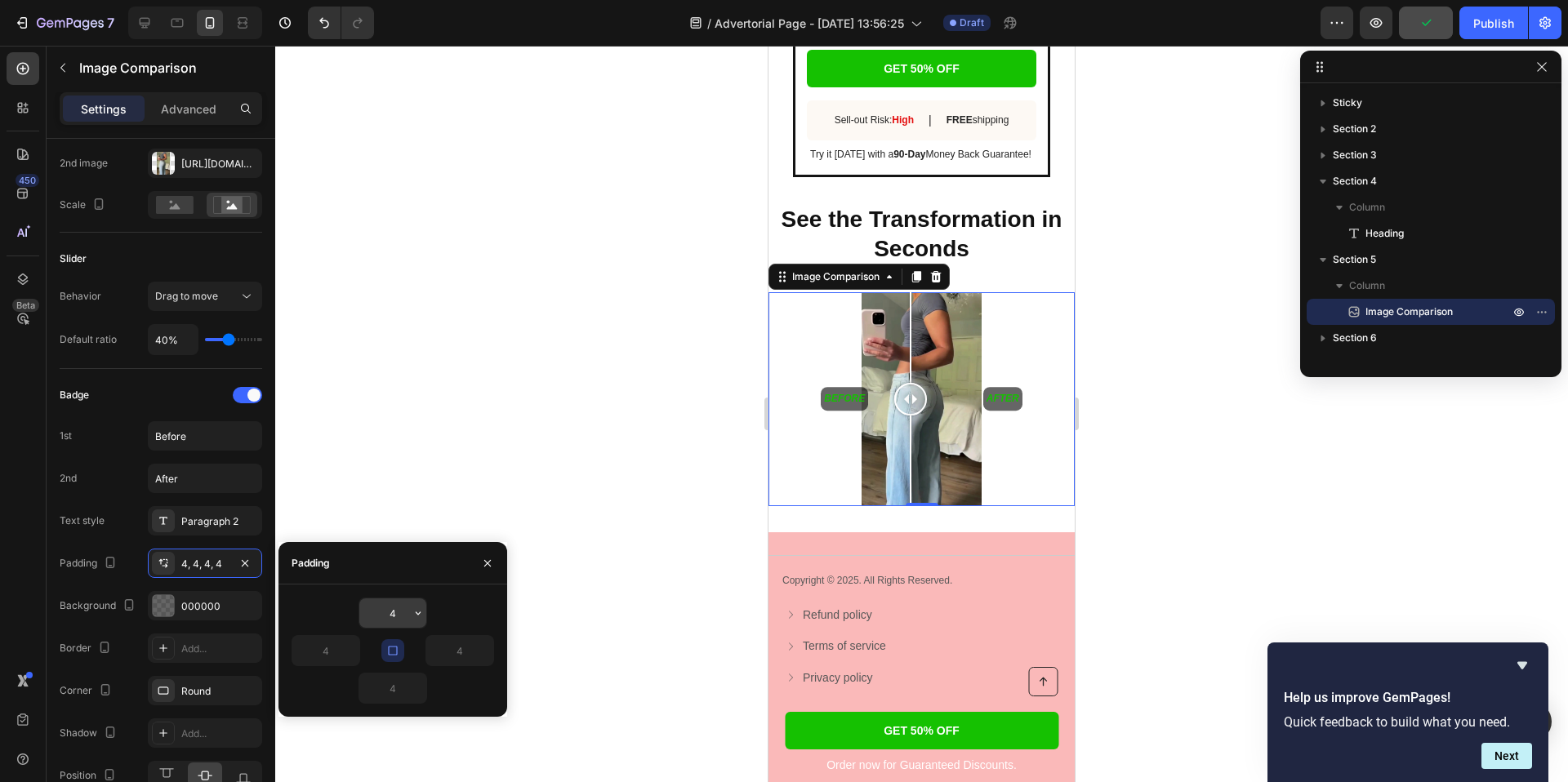
click at [391, 618] on input "4" at bounding box center [392, 614] width 67 height 30
click at [419, 618] on icon "button" at bounding box center [418, 613] width 13 height 13
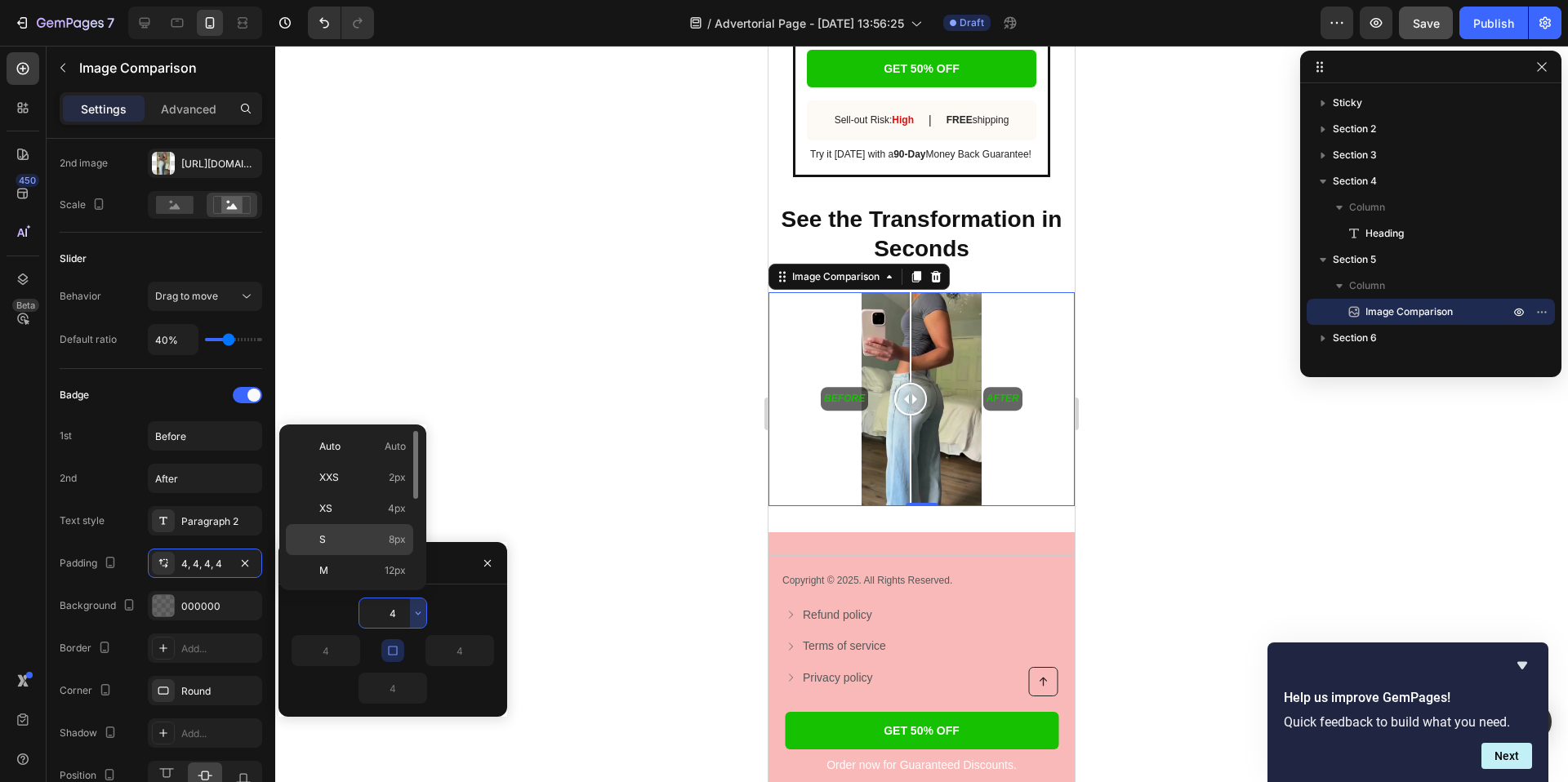
click at [400, 542] on span "8px" at bounding box center [397, 539] width 17 height 15
type input "8"
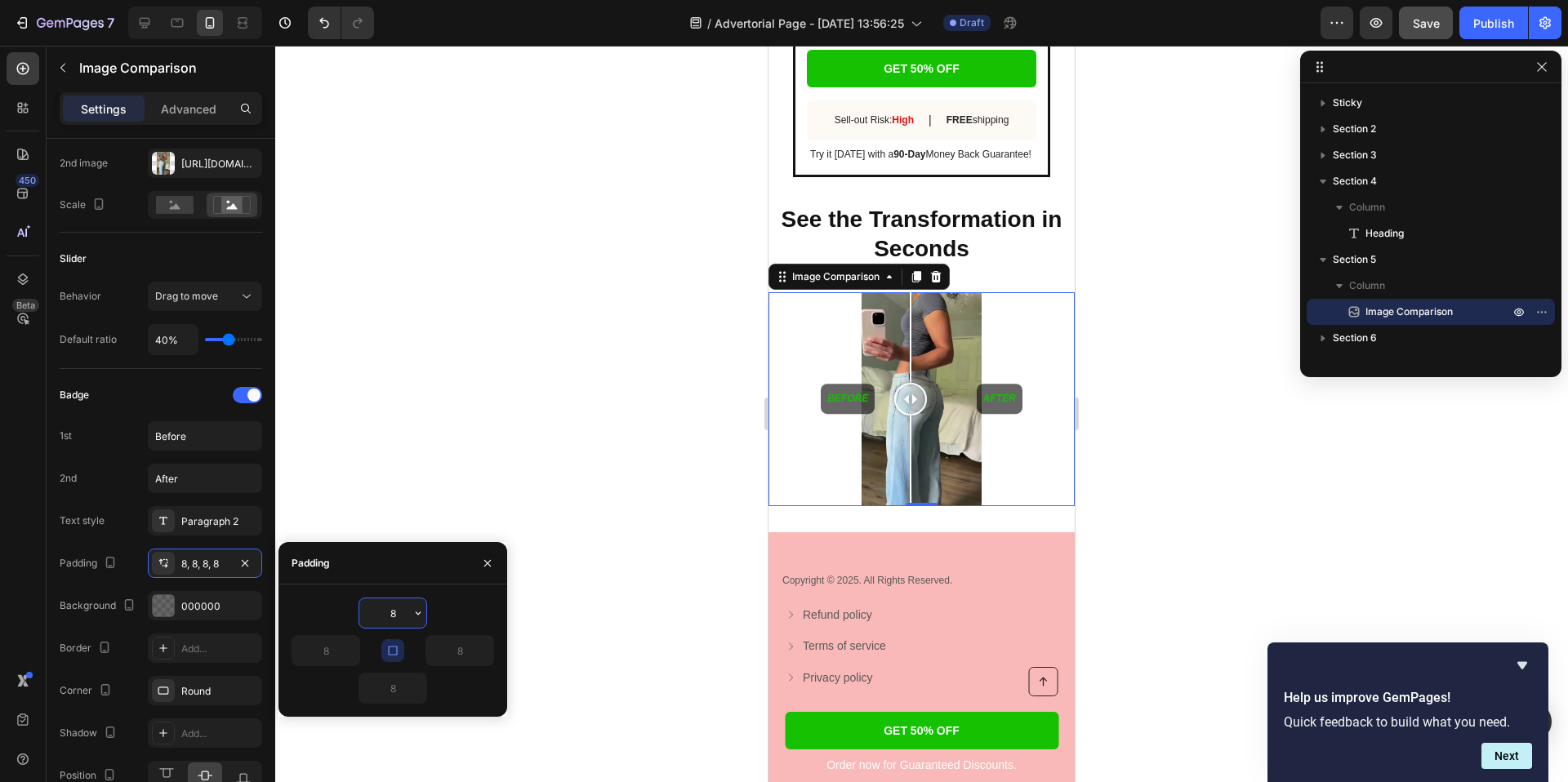
click at [405, 613] on input "8" at bounding box center [392, 614] width 67 height 30
click at [422, 615] on icon "button" at bounding box center [418, 613] width 13 height 13
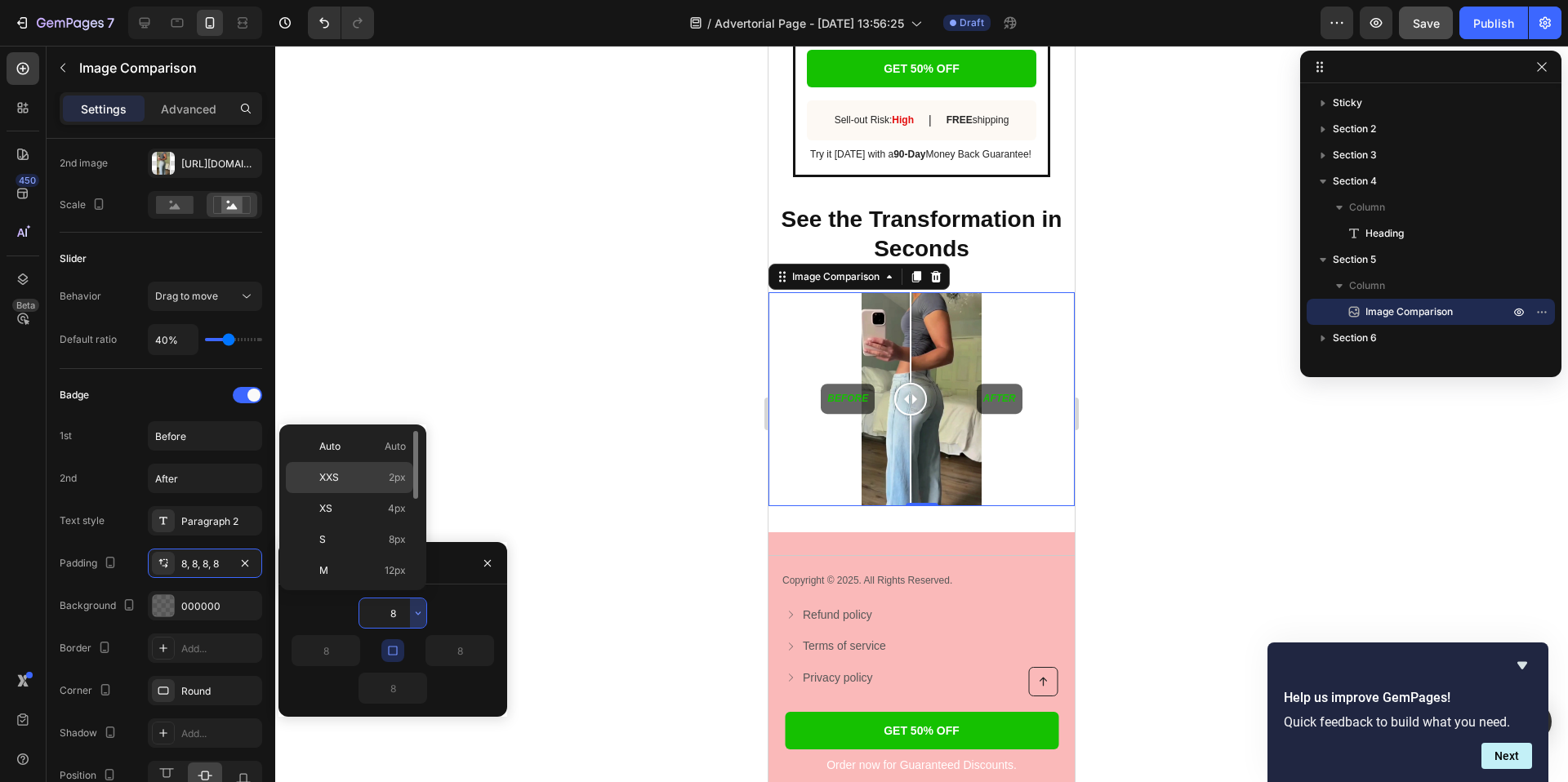
click at [402, 488] on div "XXS 2px" at bounding box center [349, 478] width 127 height 31
type input "2"
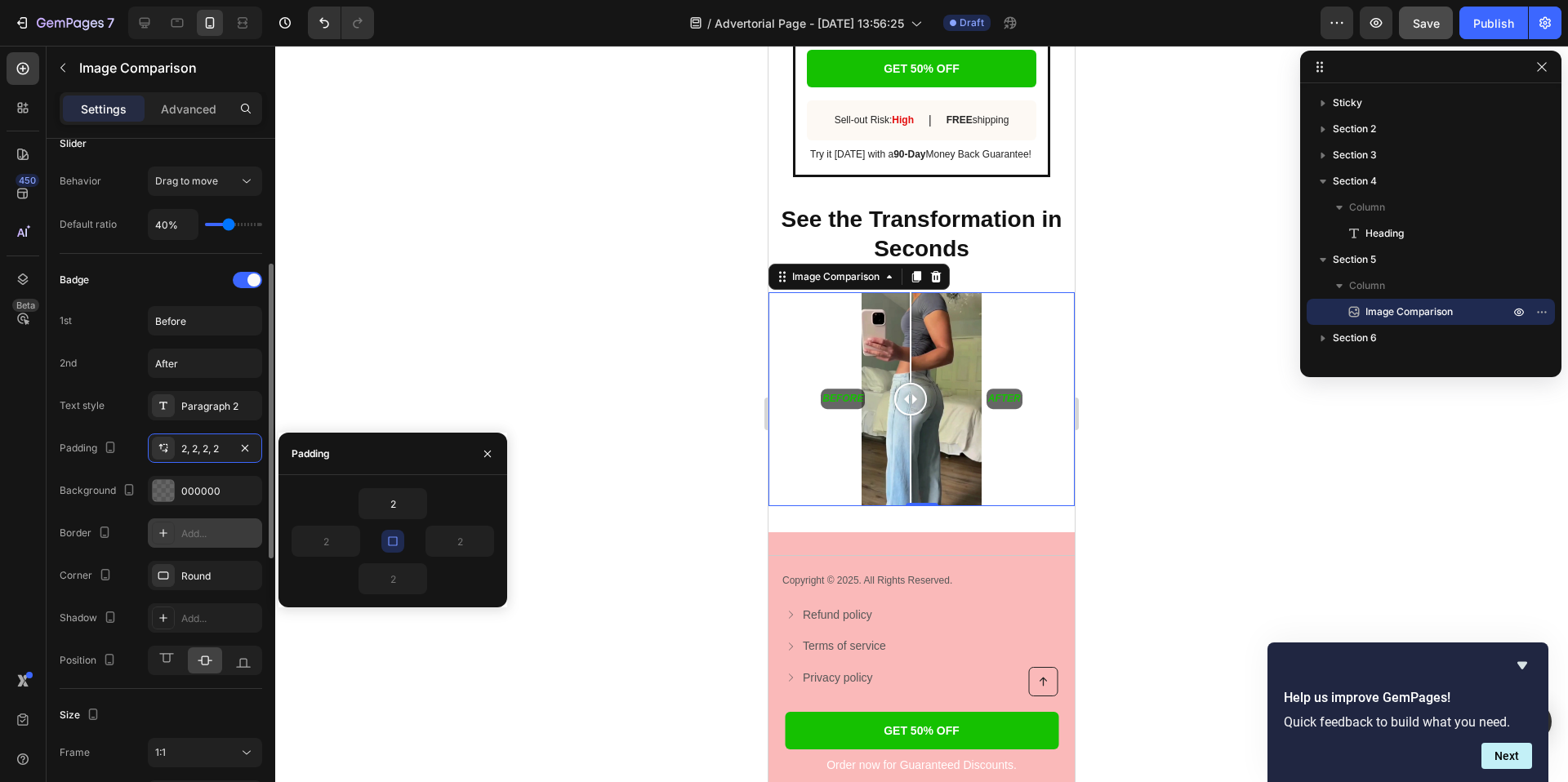
scroll to position [314, 0]
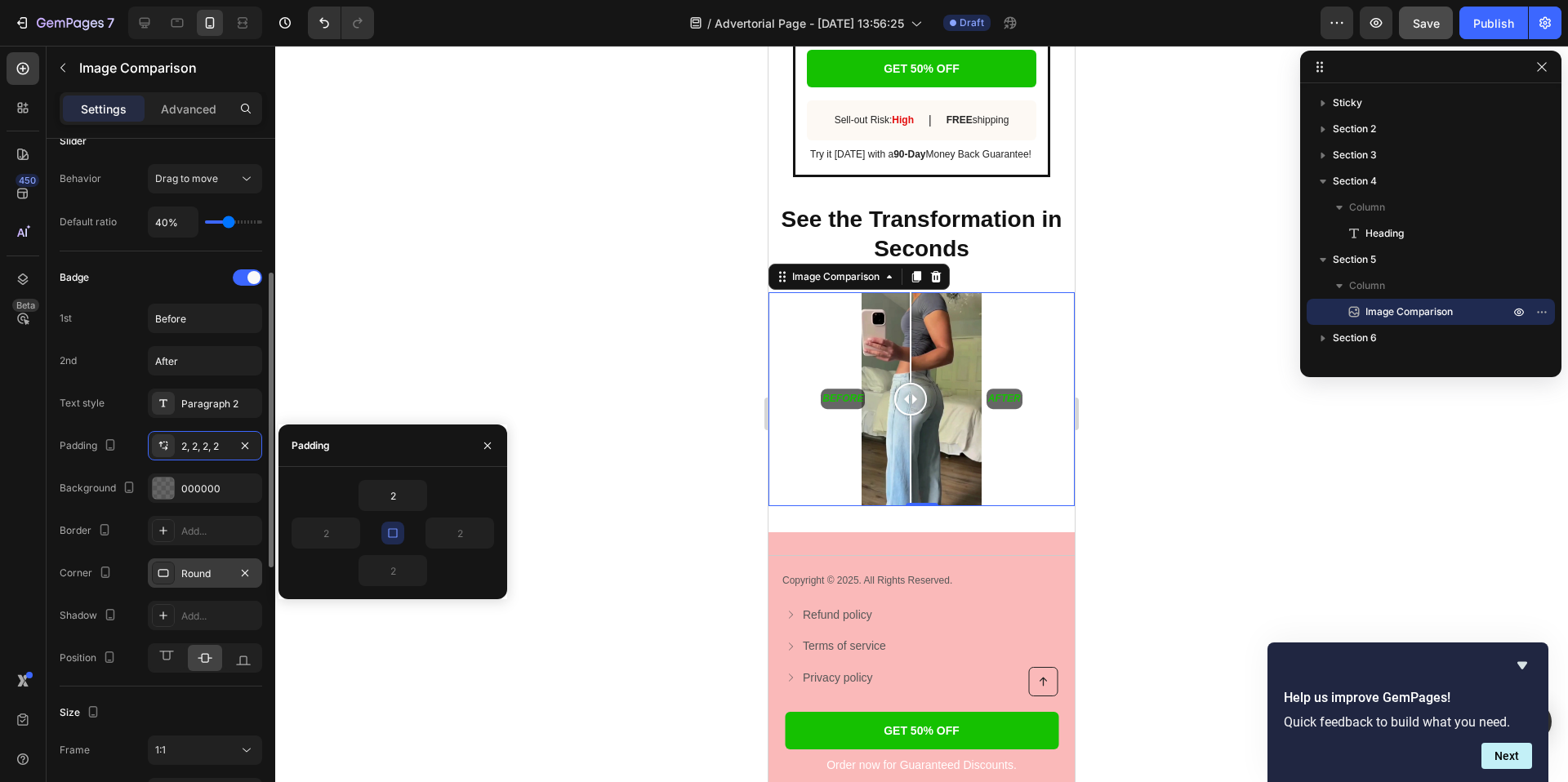
click at [194, 571] on div "Round" at bounding box center [205, 574] width 48 height 15
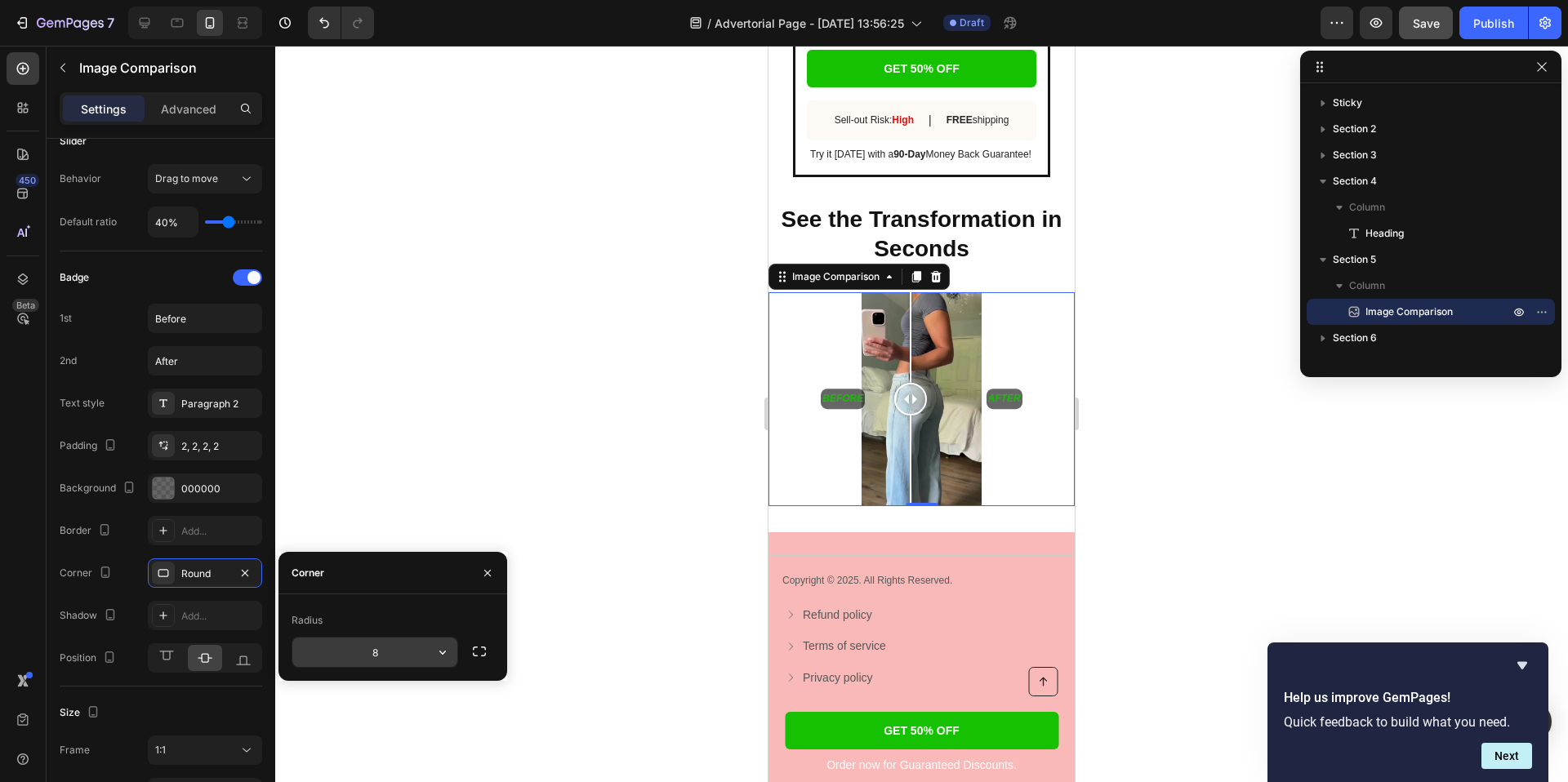
click at [402, 657] on input "8" at bounding box center [375, 653] width 165 height 30
type input "2"
type input "3"
type input "4"
click at [386, 434] on div at bounding box center [921, 414] width 1292 height 736
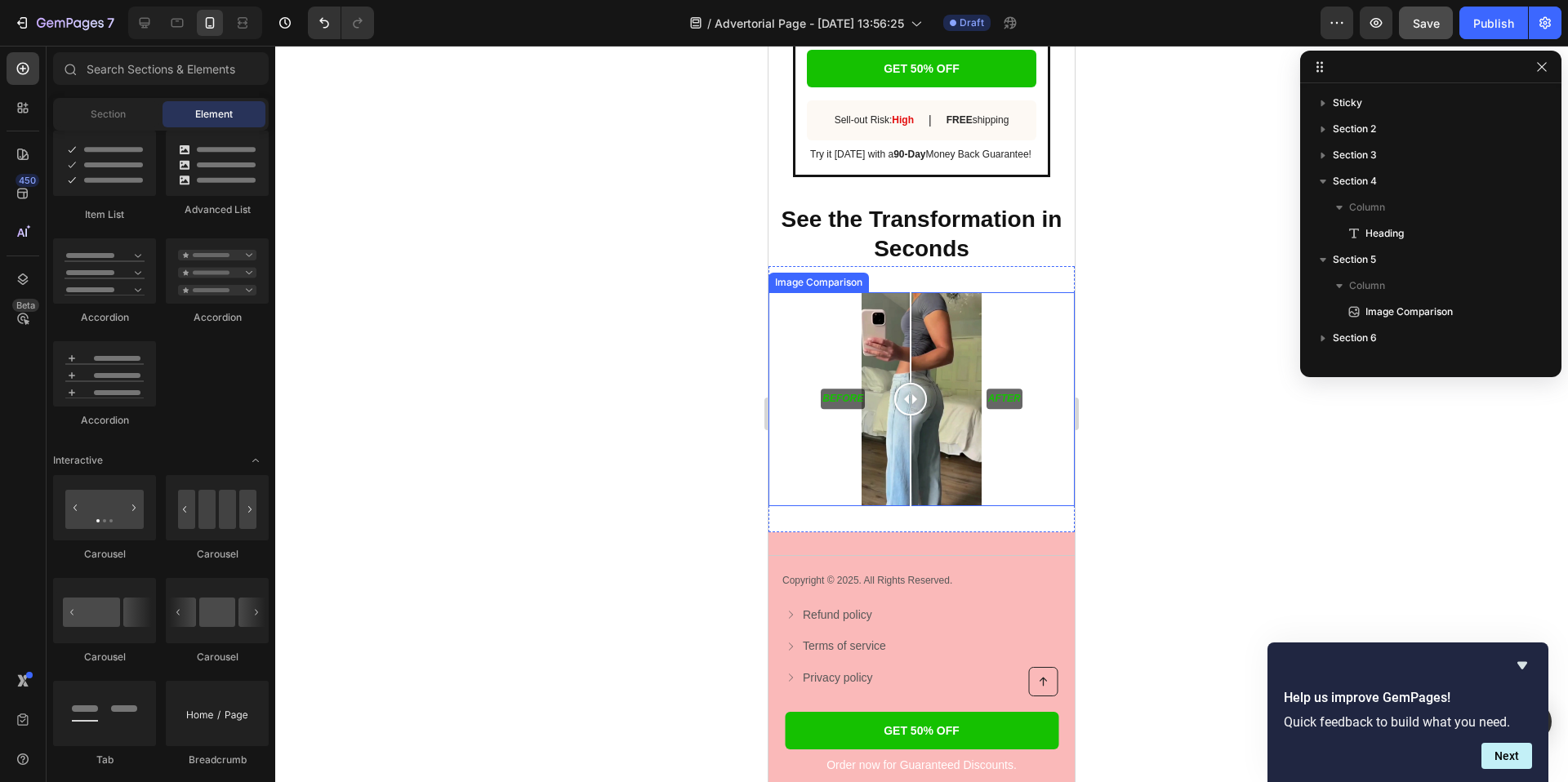
click at [809, 404] on div "Before After" at bounding box center [921, 400] width 306 height 215
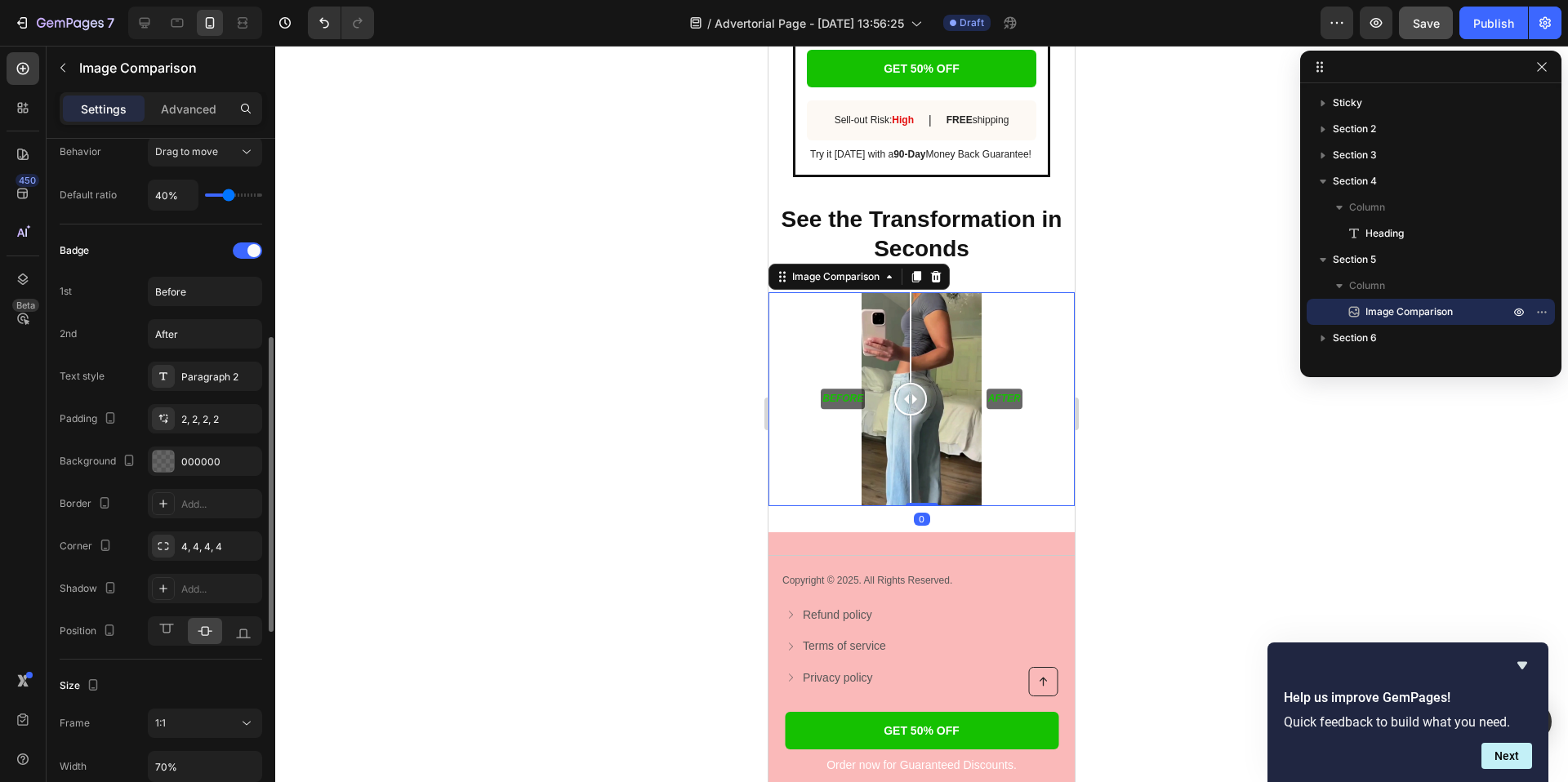
scroll to position [378, 0]
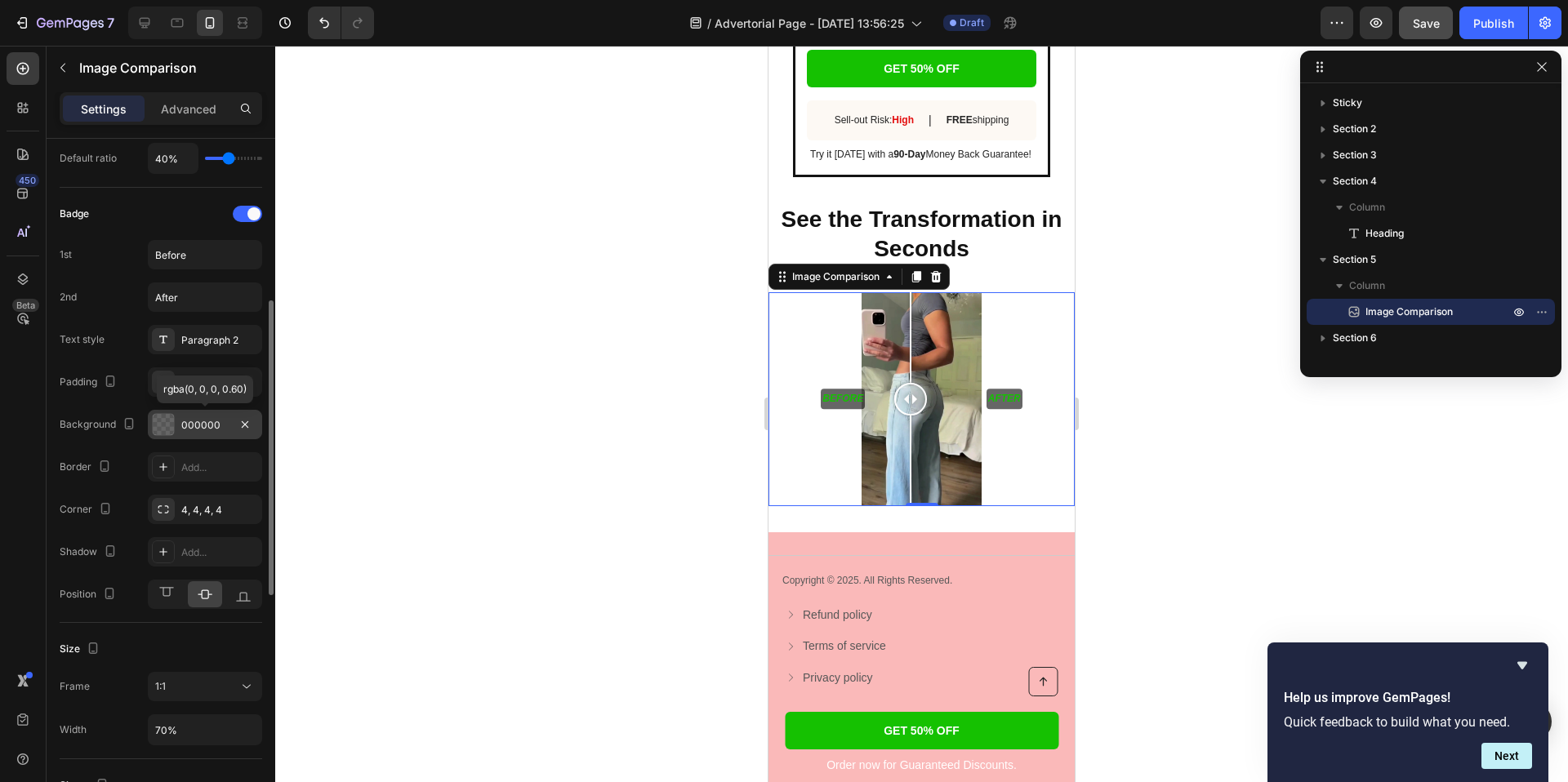
click at [169, 421] on div at bounding box center [162, 424] width 21 height 21
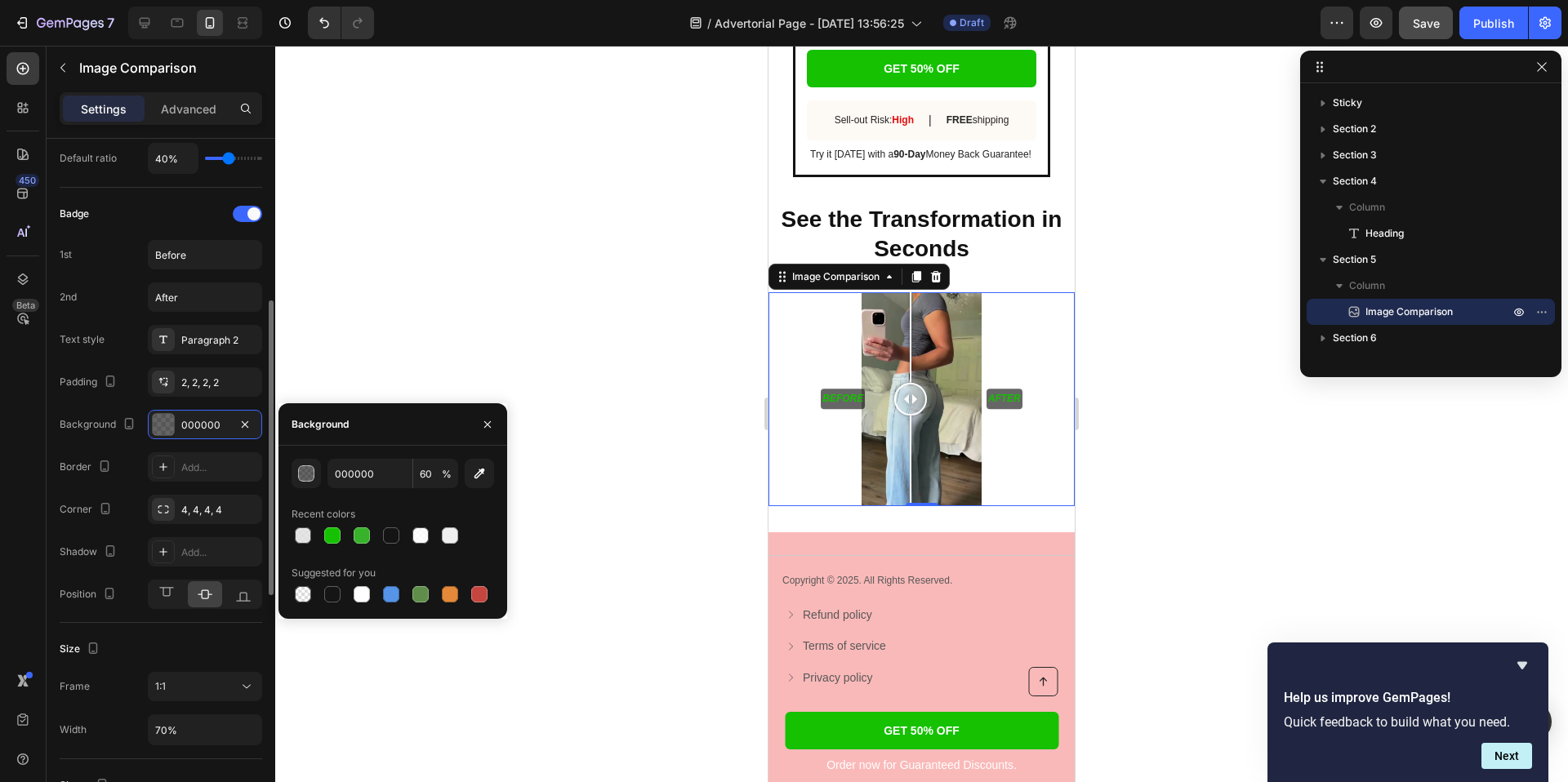
click at [208, 528] on div "Badge 1st Before 2nd After Text style Paragraph 2 Padding 2, 2, 2, 2 Background…" at bounding box center [161, 405] width 203 height 408
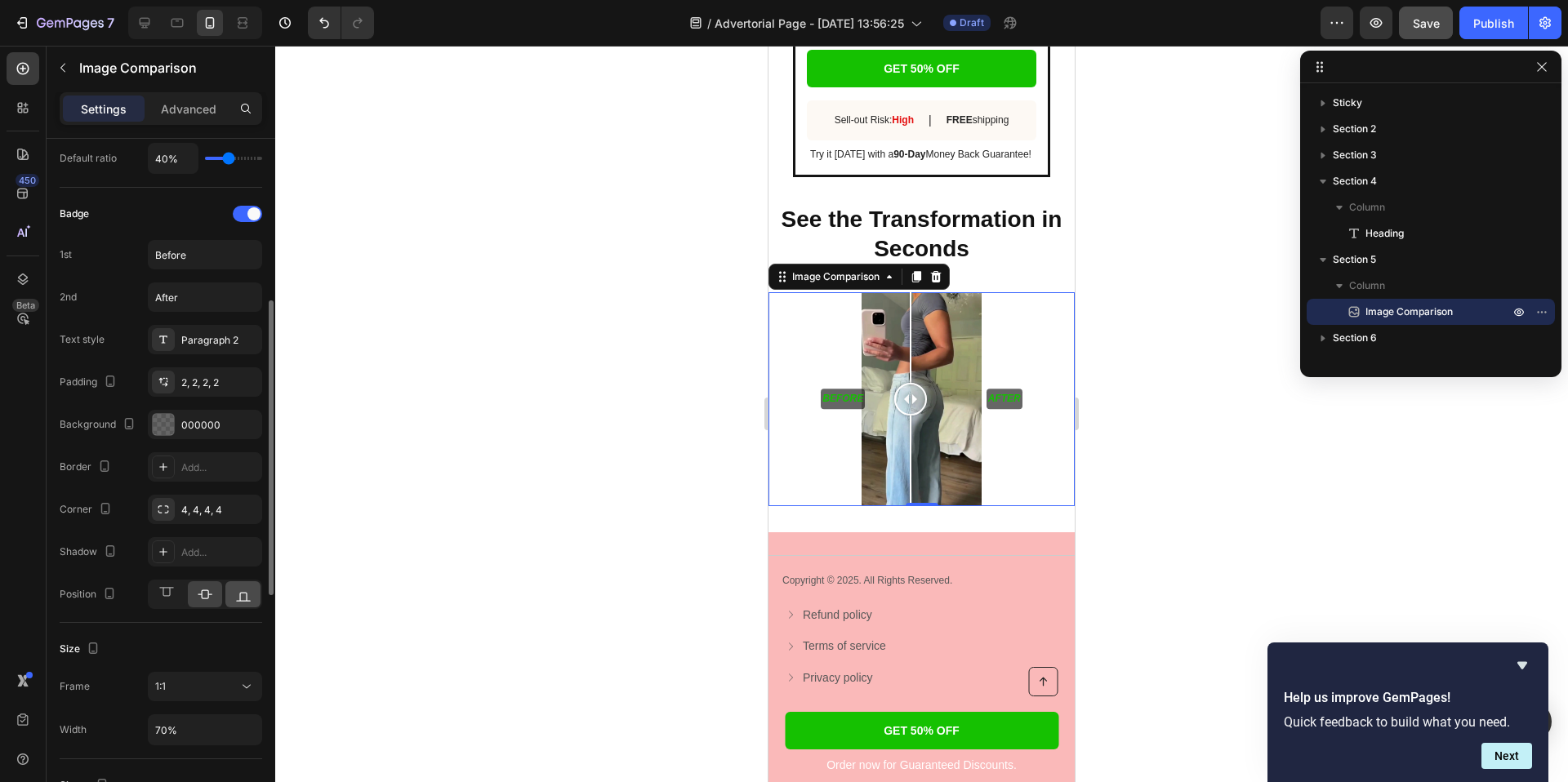
click at [236, 595] on icon at bounding box center [243, 594] width 16 height 16
click at [207, 595] on icon at bounding box center [205, 594] width 15 height 9
click at [189, 596] on div at bounding box center [205, 594] width 35 height 26
click at [168, 597] on icon at bounding box center [166, 594] width 16 height 16
click at [204, 593] on icon at bounding box center [205, 594] width 16 height 16
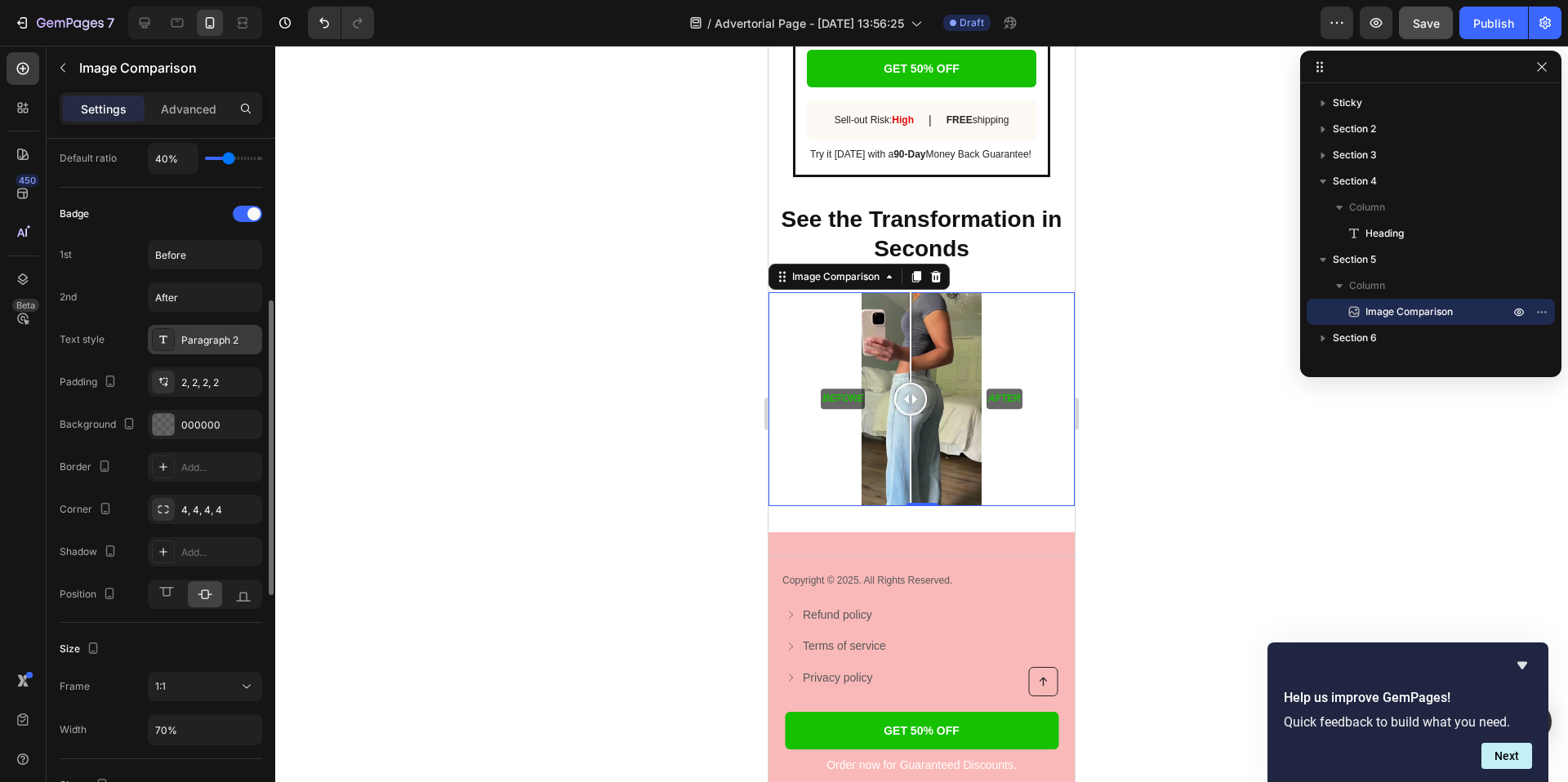
click at [195, 343] on div "Paragraph 2" at bounding box center [219, 340] width 77 height 15
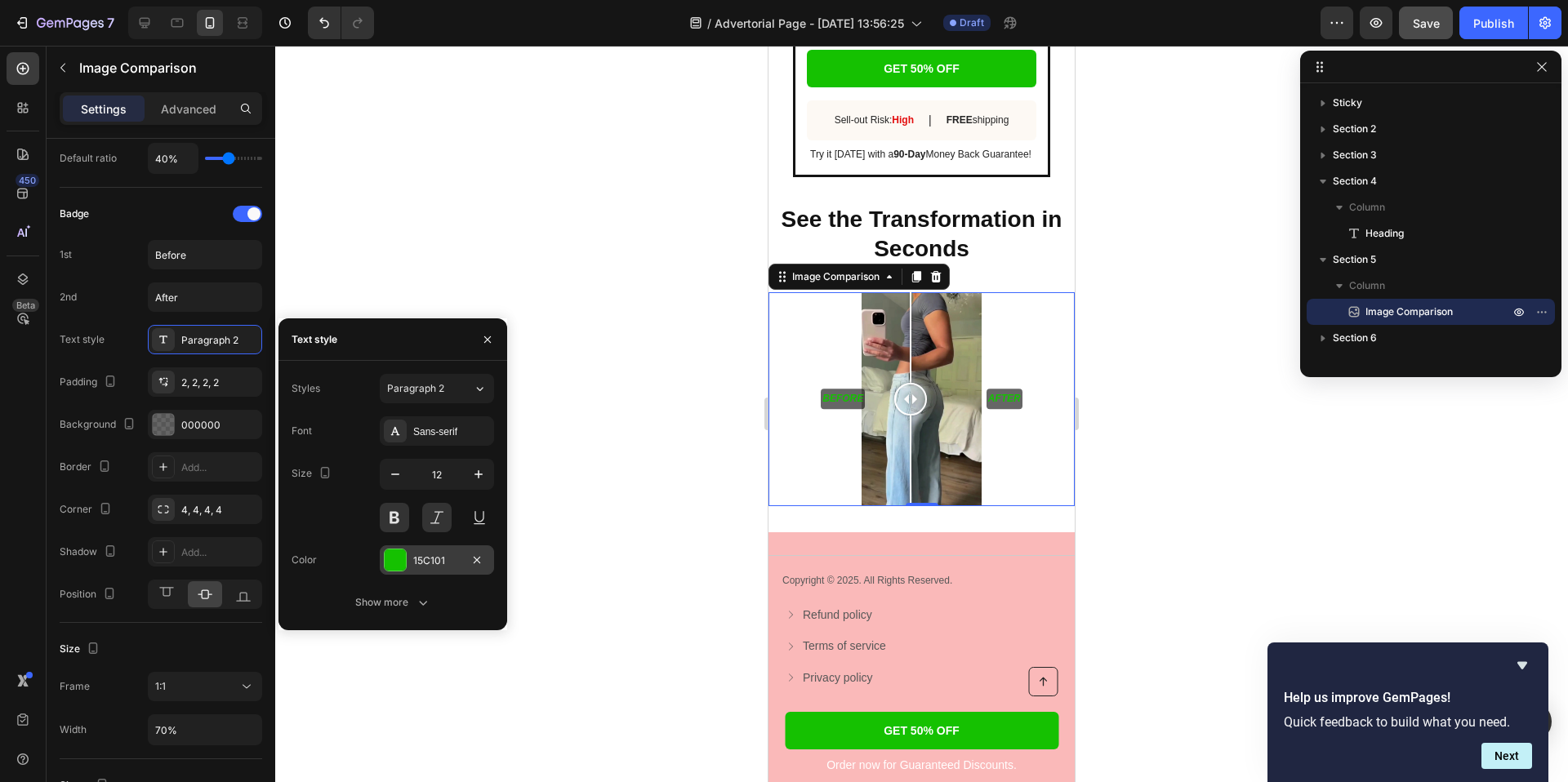
click at [400, 560] on div at bounding box center [395, 559] width 21 height 21
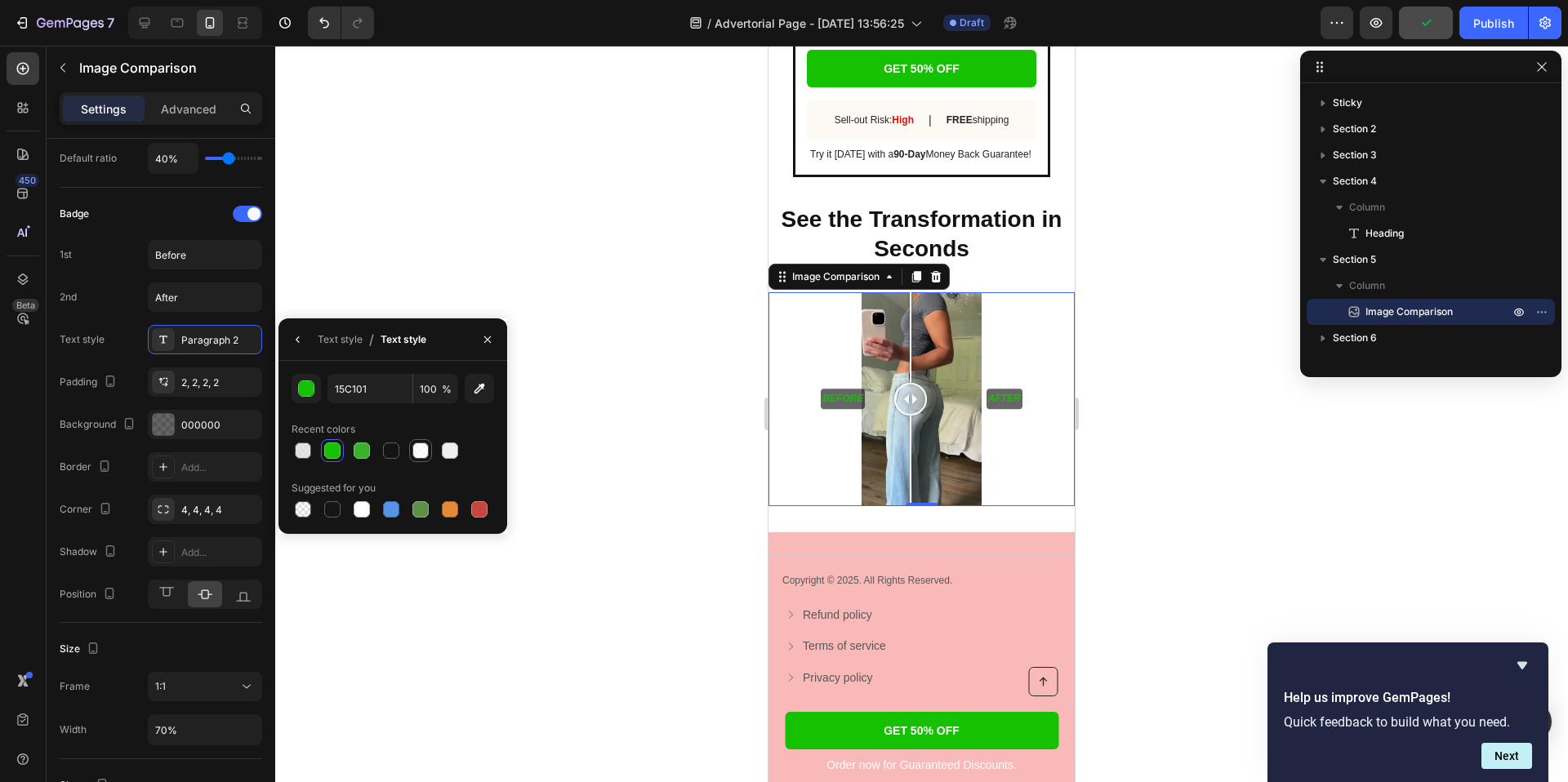
click at [418, 452] on div at bounding box center [420, 451] width 16 height 16
type input "FFFFFF"
type input "80"
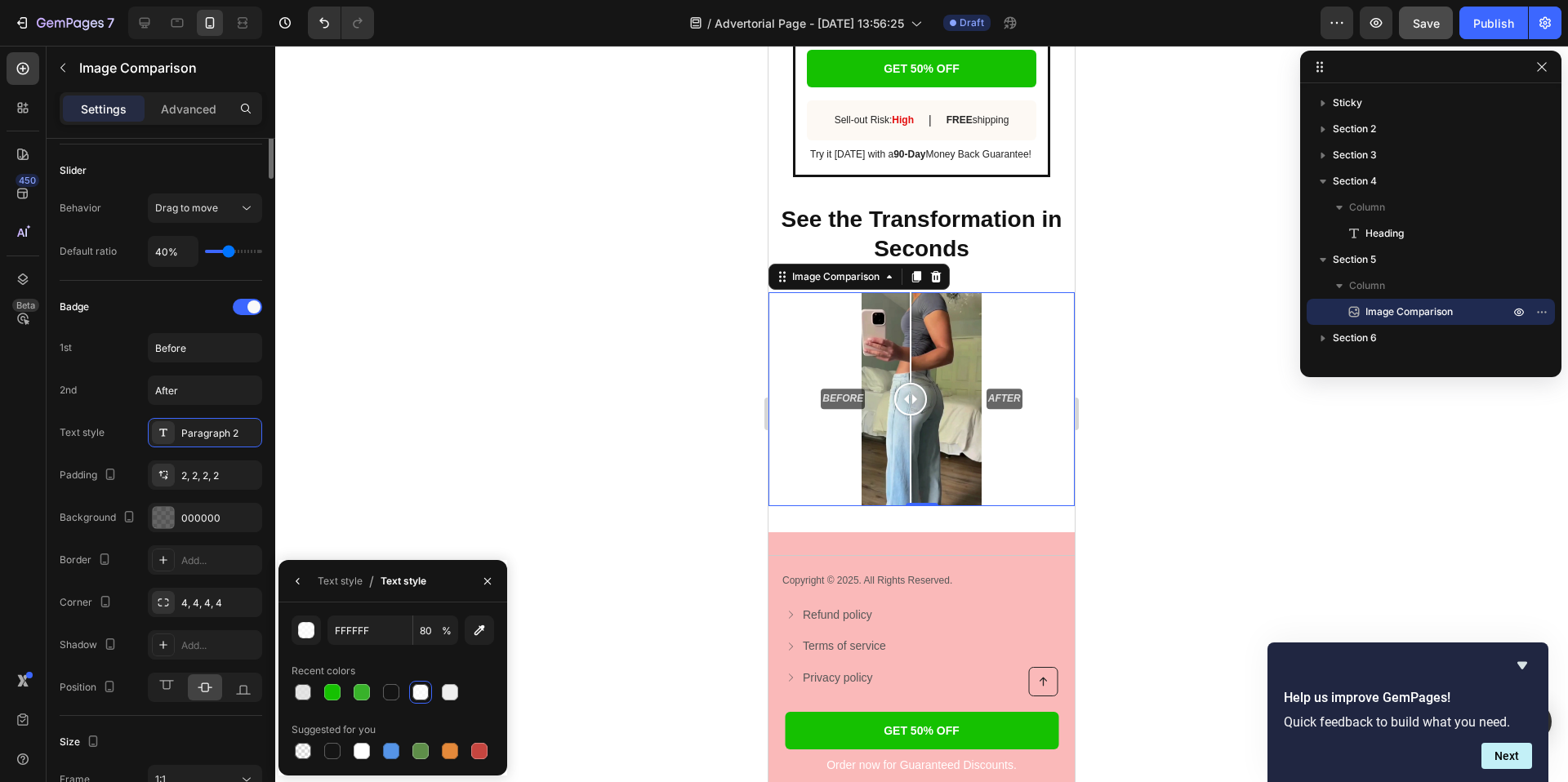
scroll to position [0, 0]
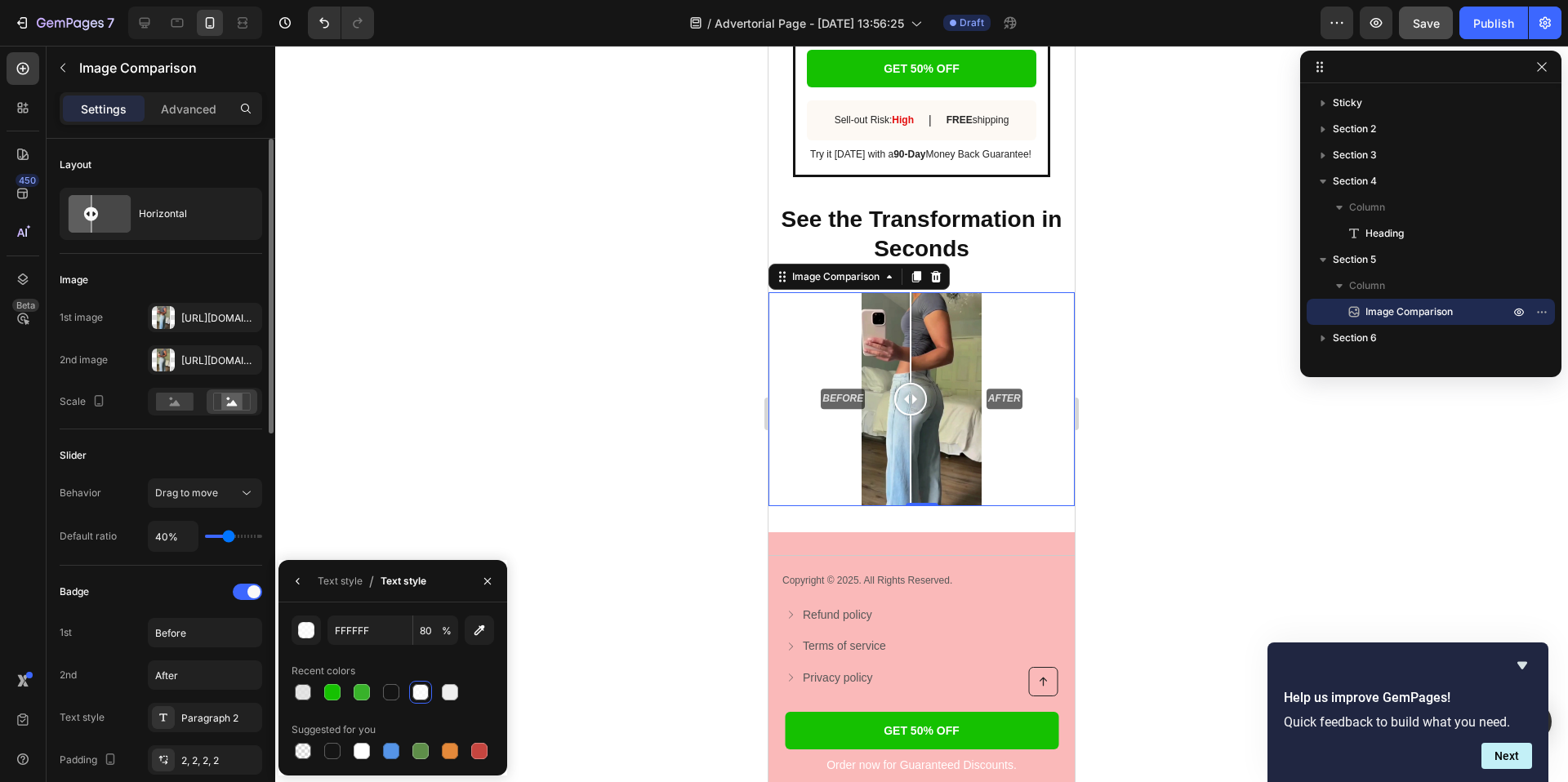
click at [135, 449] on div "Slider" at bounding box center [161, 456] width 203 height 26
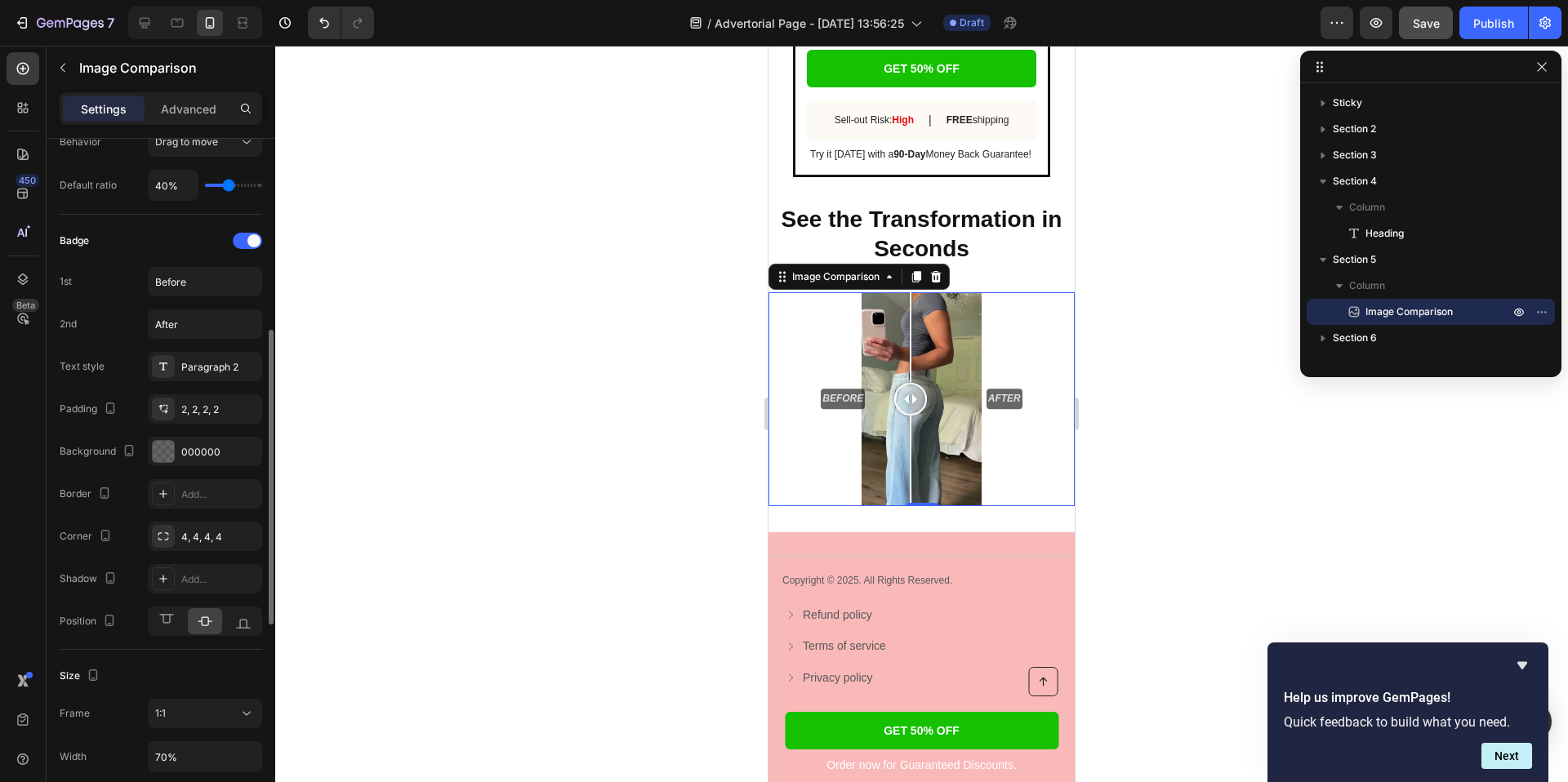
scroll to position [380, 0]
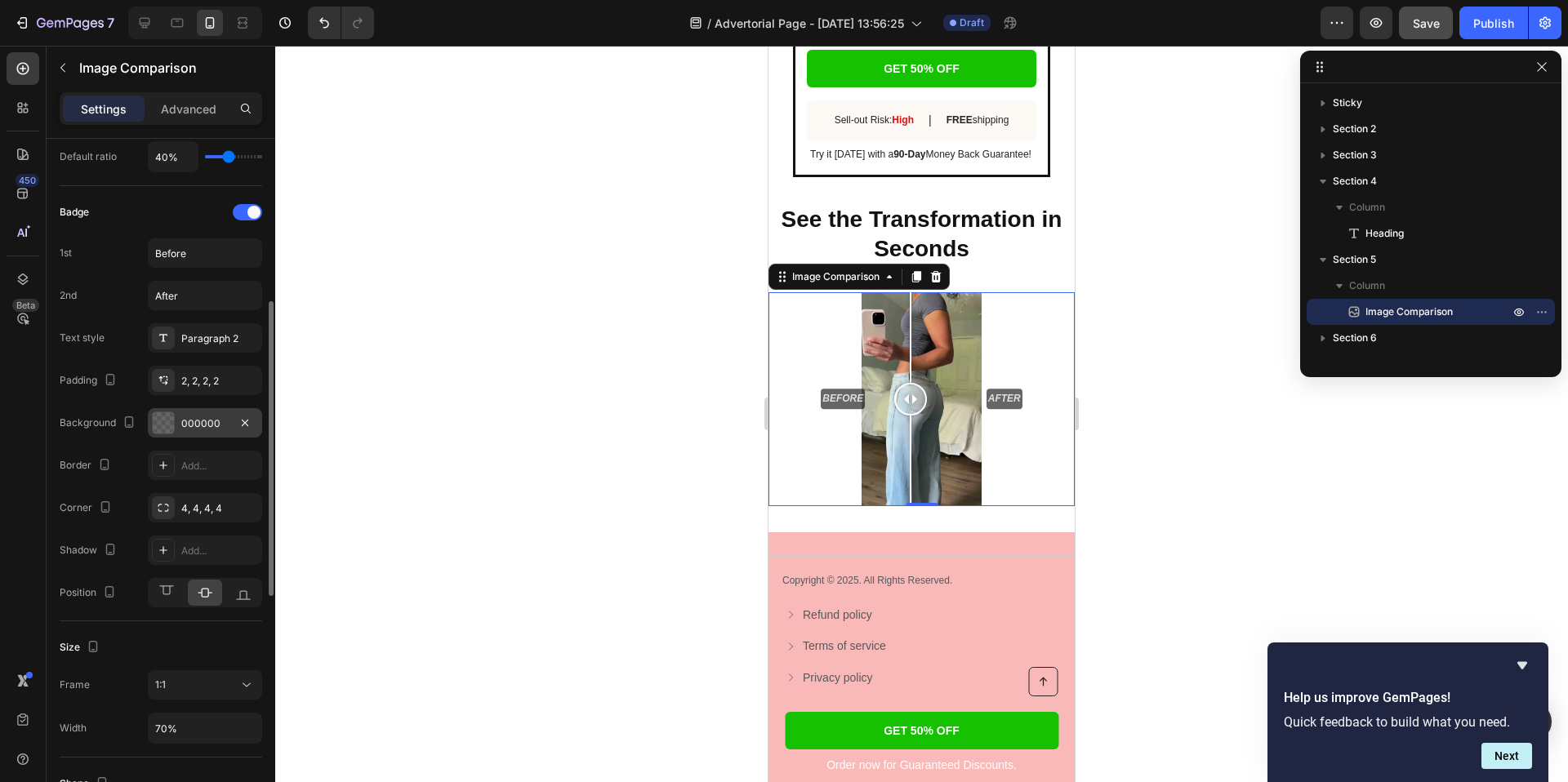
click at [184, 422] on div "000000" at bounding box center [205, 424] width 48 height 15
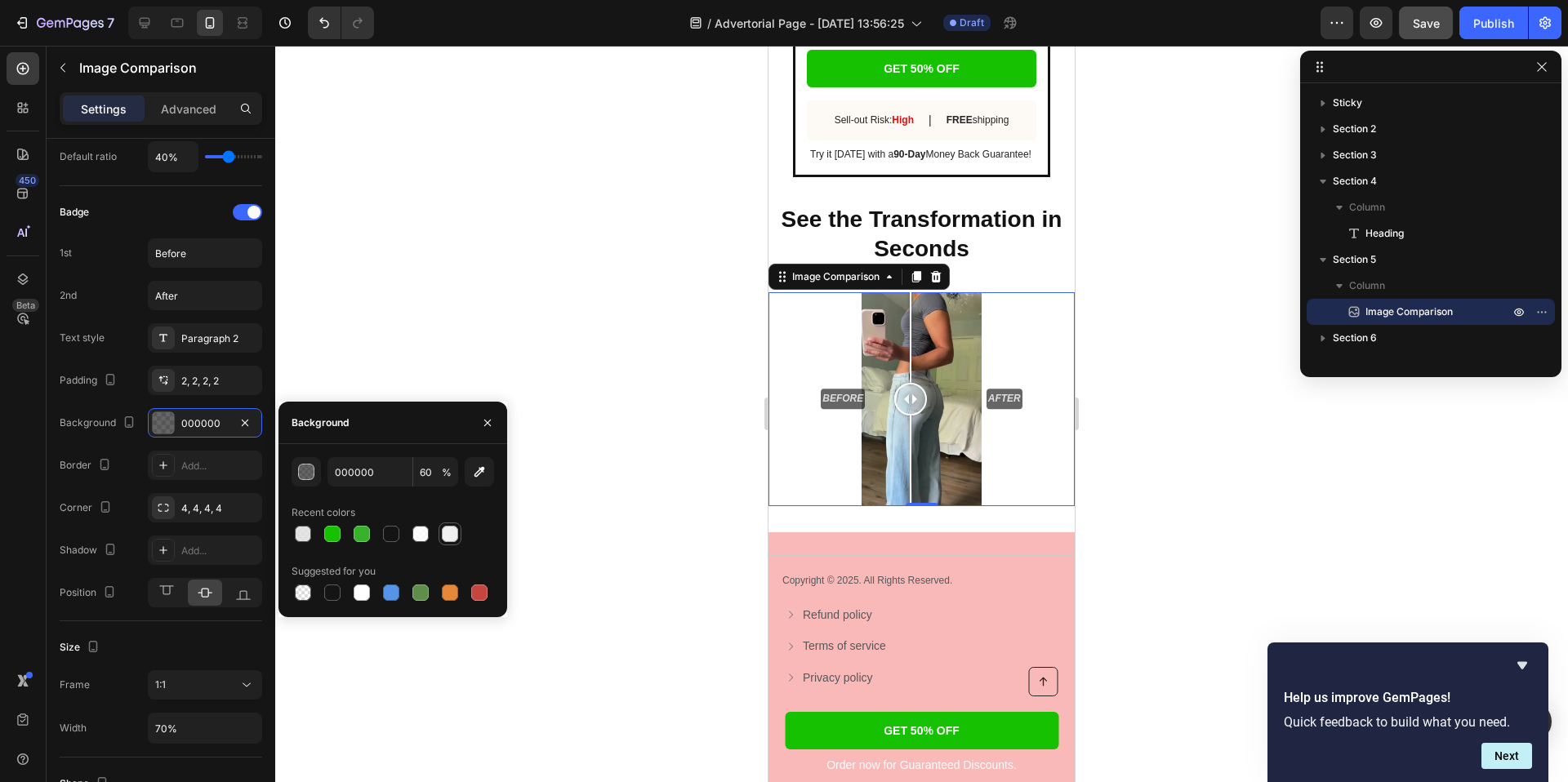
click at [446, 534] on div at bounding box center [450, 534] width 16 height 16
type input "EFEFEF"
type input "100"
click at [423, 537] on div at bounding box center [420, 534] width 16 height 16
type input "FFFFFF"
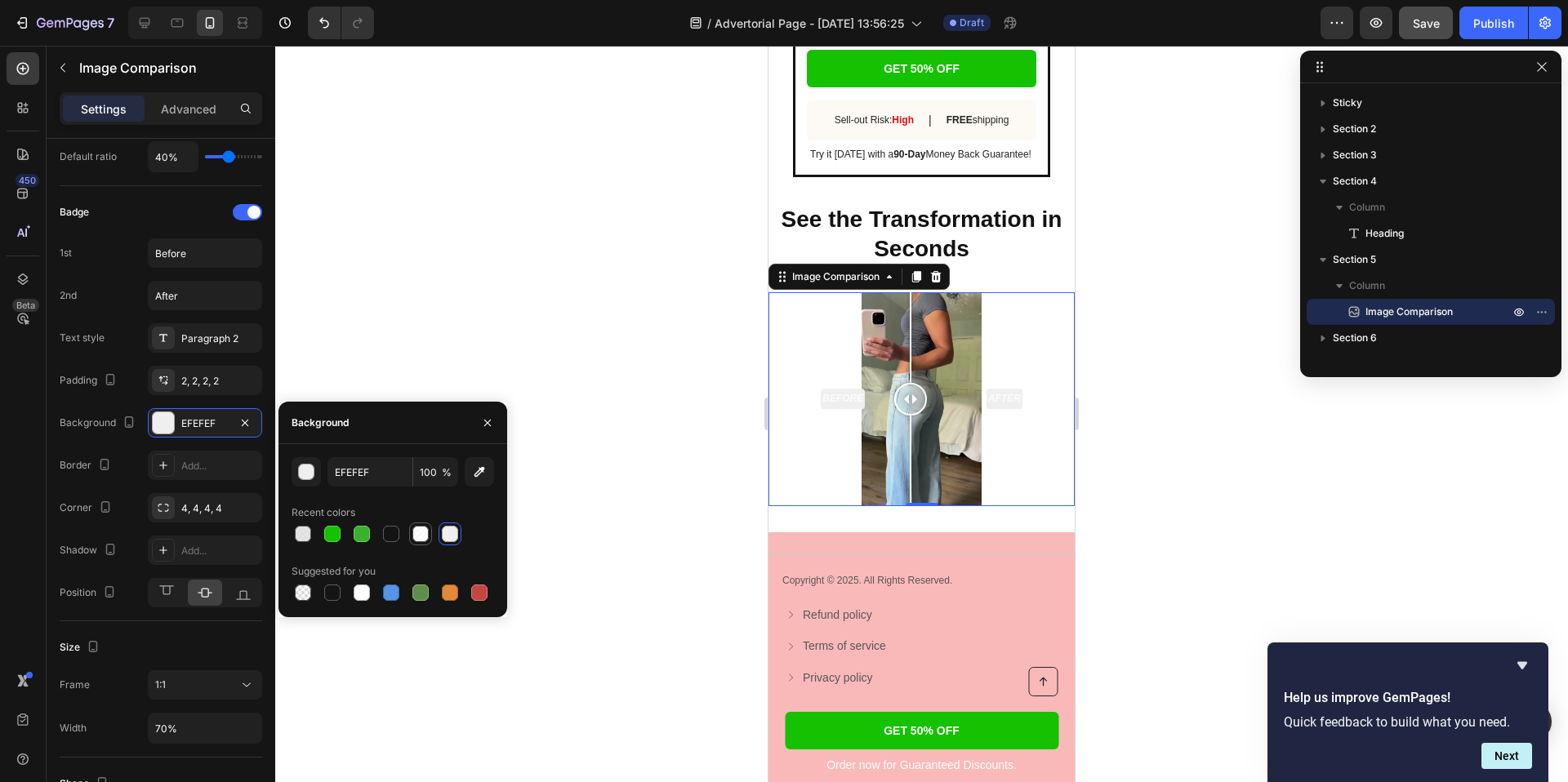
type input "80"
click at [386, 535] on div at bounding box center [391, 534] width 16 height 16
type input "141414"
type input "100"
click at [326, 532] on div at bounding box center [332, 534] width 16 height 16
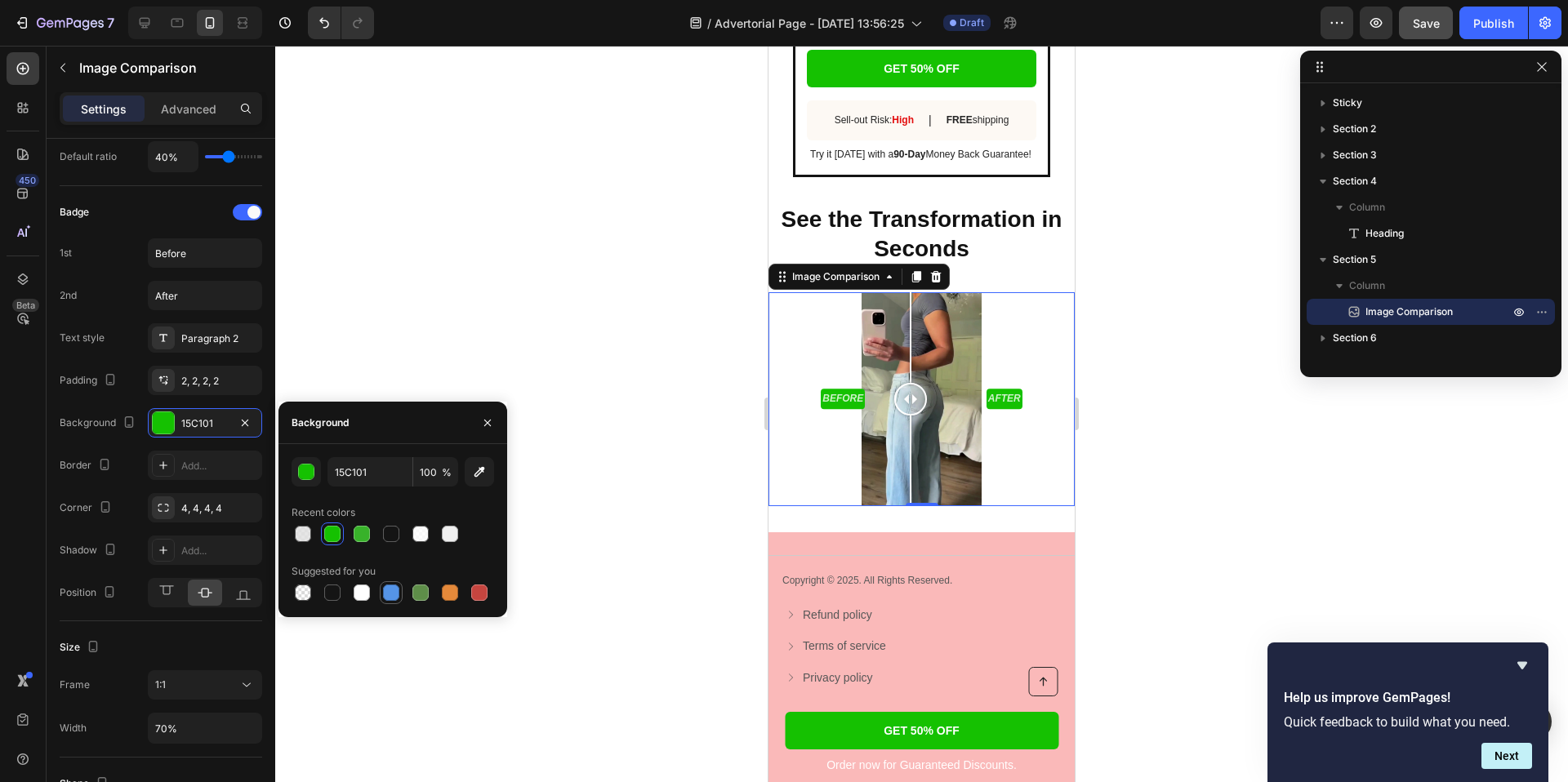
click at [393, 592] on div at bounding box center [391, 593] width 16 height 16
click at [301, 538] on div at bounding box center [302, 534] width 16 height 16
type input "E0E0E0"
type input "80"
click at [216, 339] on div "Paragraph 2" at bounding box center [219, 338] width 77 height 15
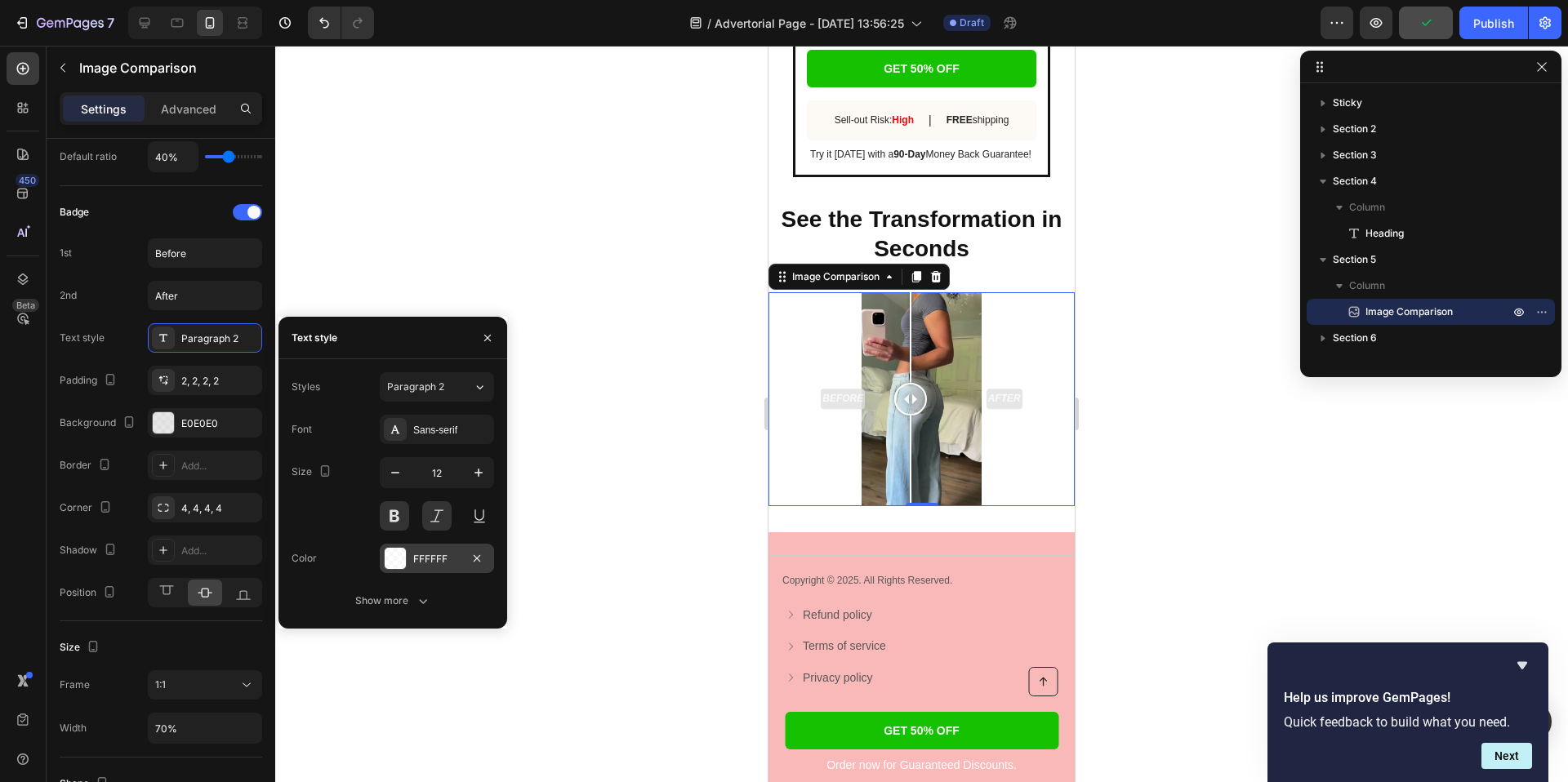
click at [414, 555] on div "FFFFFF" at bounding box center [437, 559] width 48 height 15
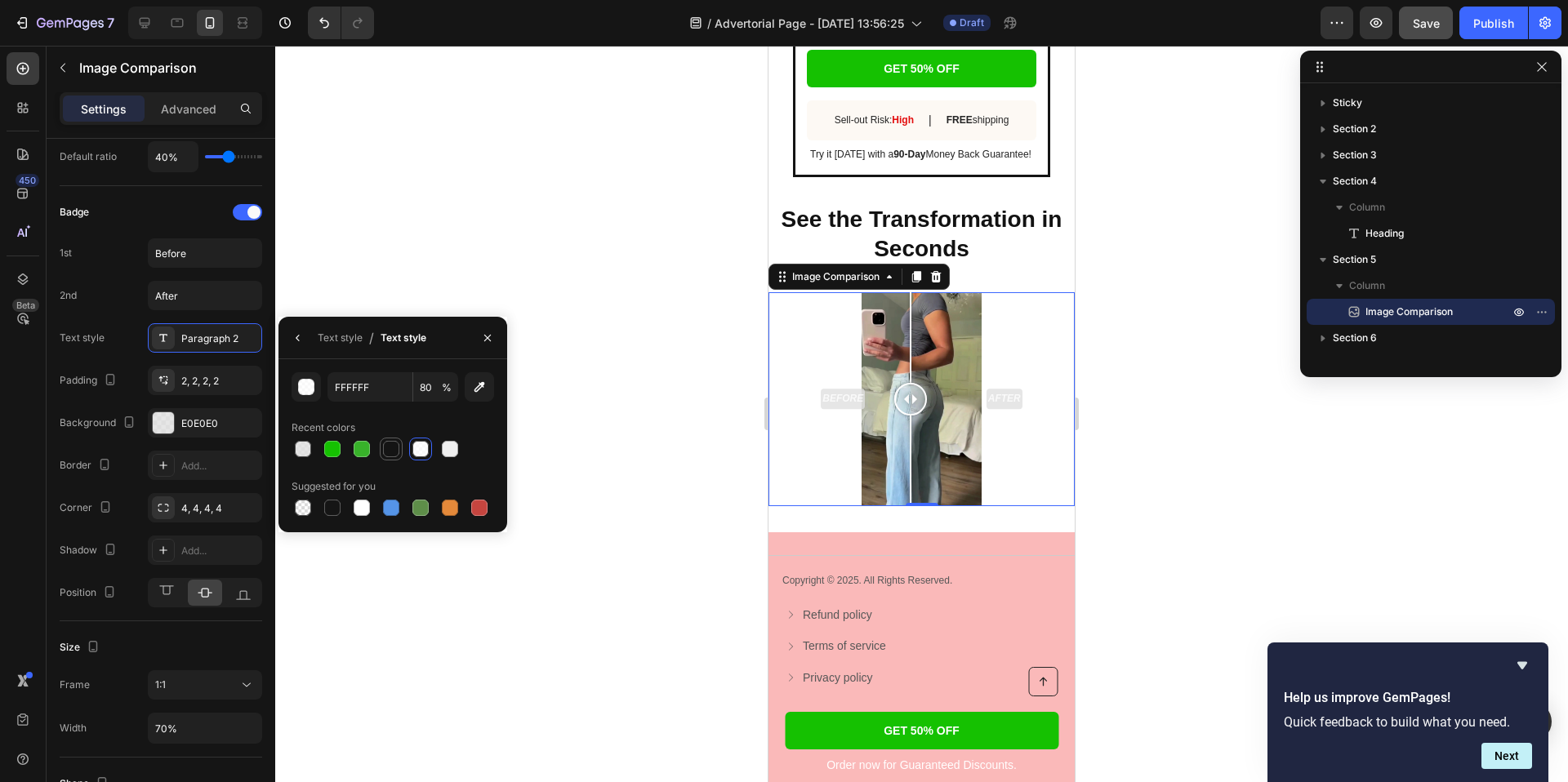
click at [383, 449] on div at bounding box center [391, 449] width 16 height 16
type input "141414"
type input "100"
click at [297, 336] on icon "button" at bounding box center [296, 338] width 3 height 7
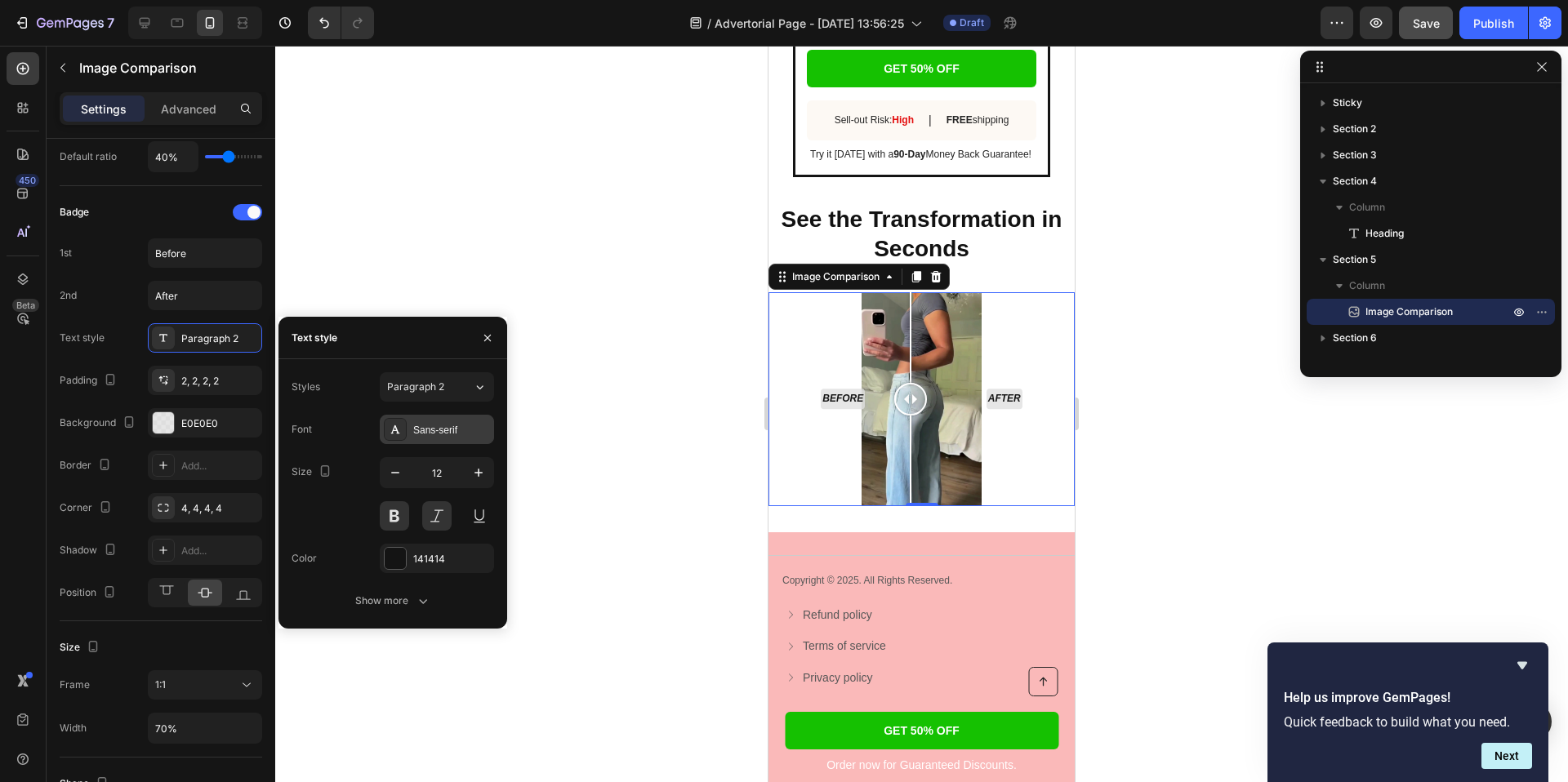
click at [455, 422] on div "Sans-serif" at bounding box center [437, 430] width 114 height 30
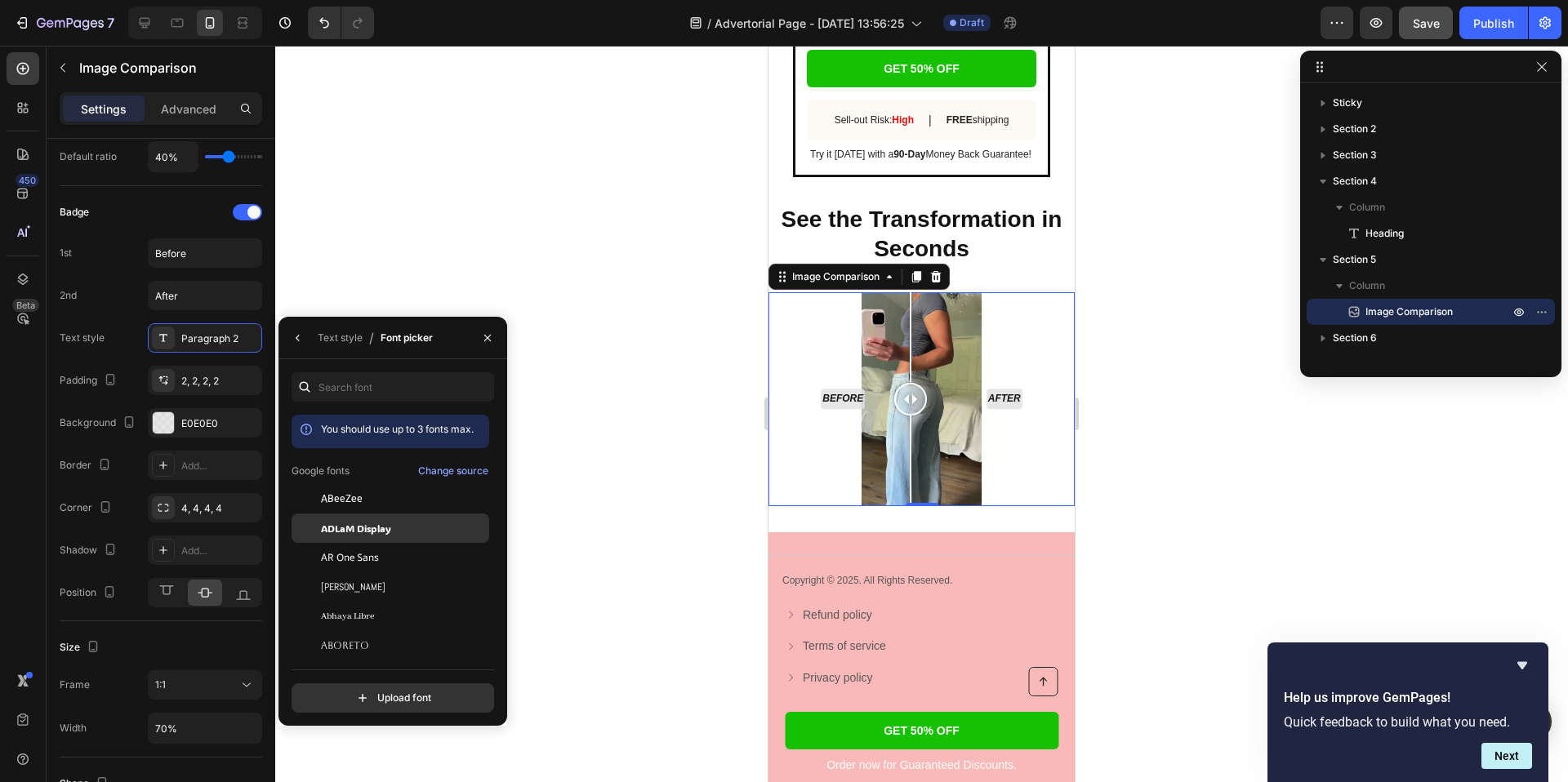
click at [374, 535] on div "ADLaM Display" at bounding box center [390, 528] width 198 height 30
click at [371, 552] on div "ABeeZee" at bounding box center [404, 559] width 165 height 15
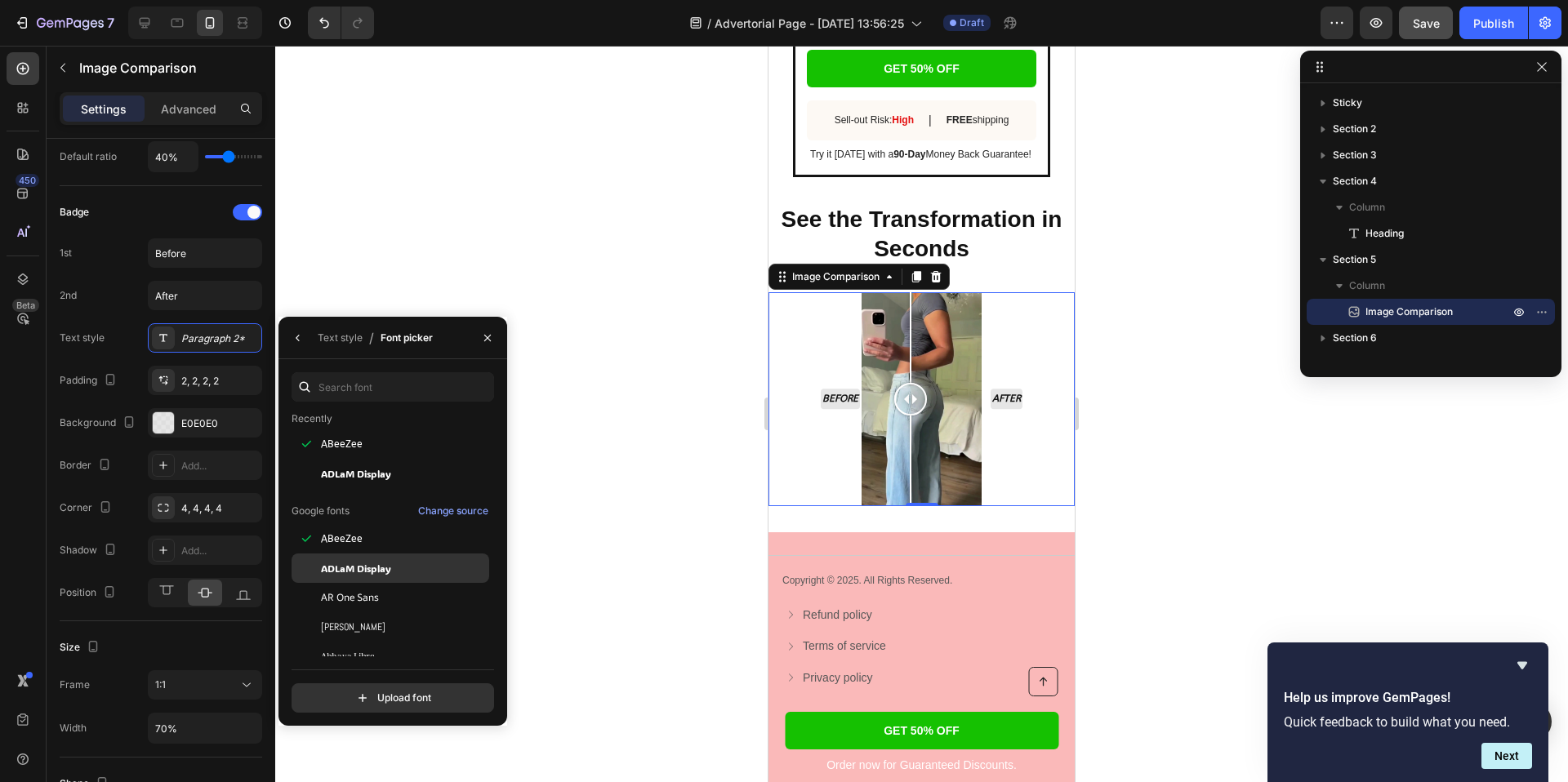
scroll to position [57, 0]
click at [394, 592] on div "AR One Sans" at bounding box center [404, 591] width 165 height 15
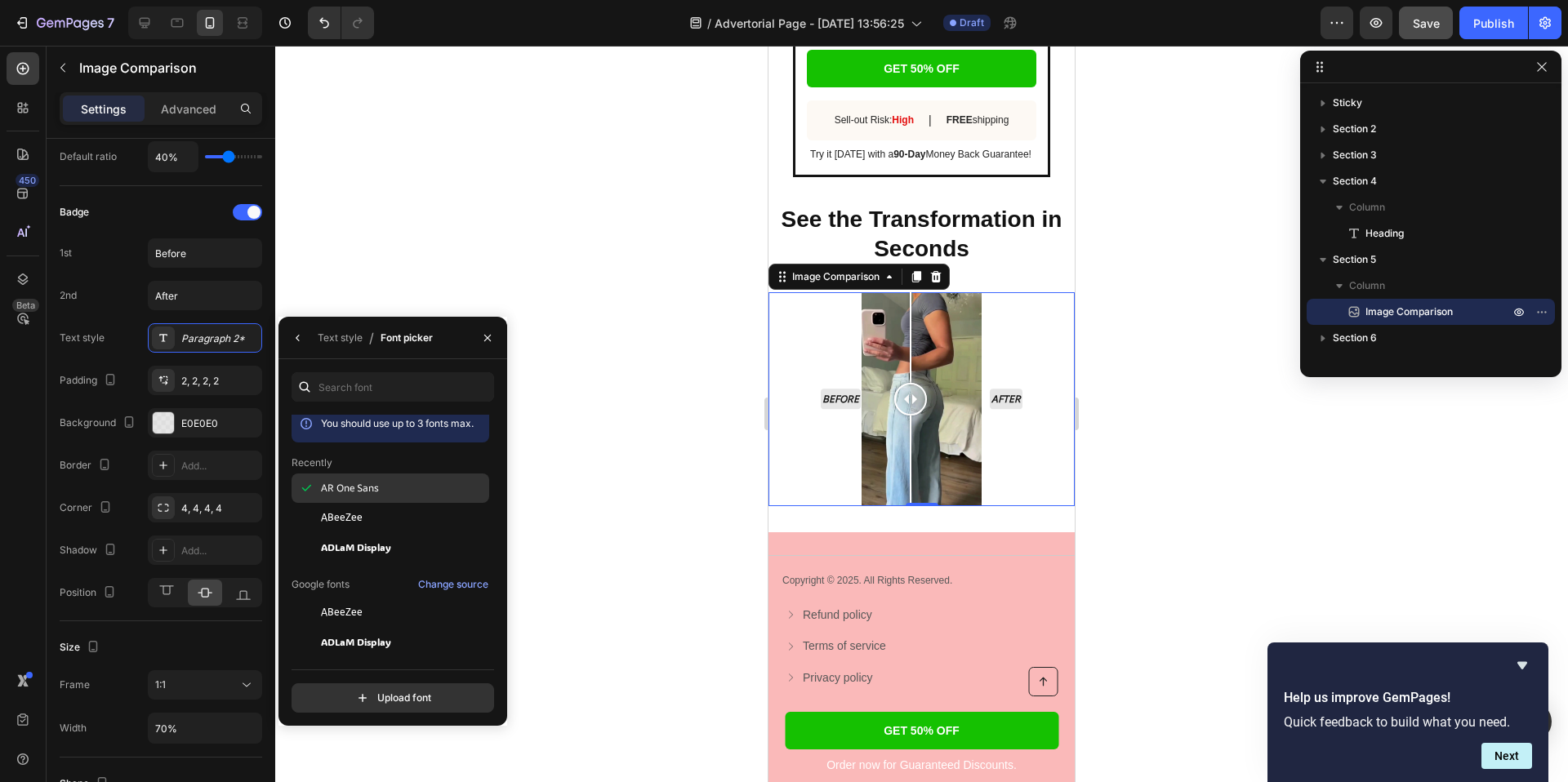
scroll to position [0, 0]
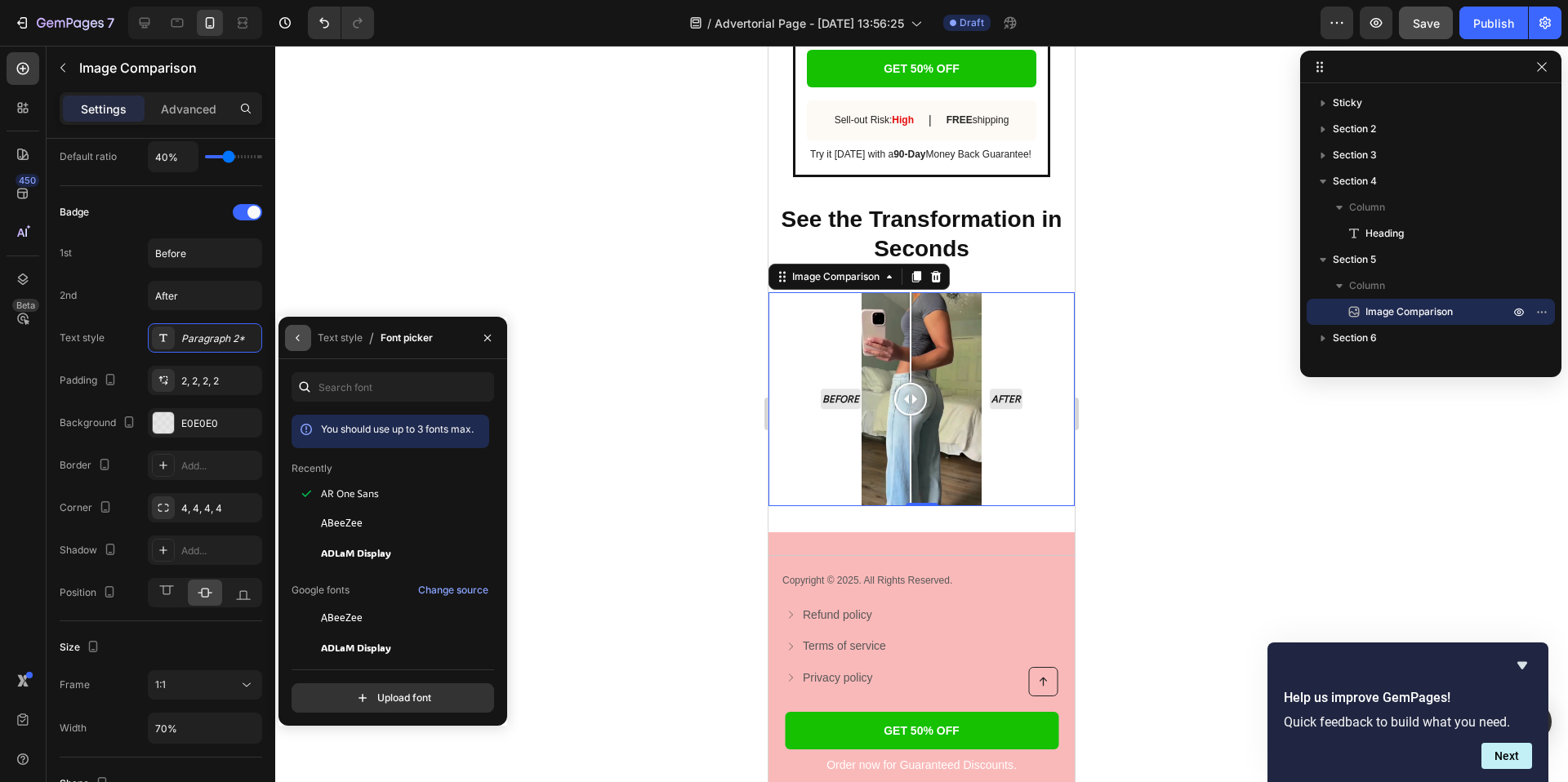
click at [302, 337] on icon "button" at bounding box center [297, 337] width 13 height 13
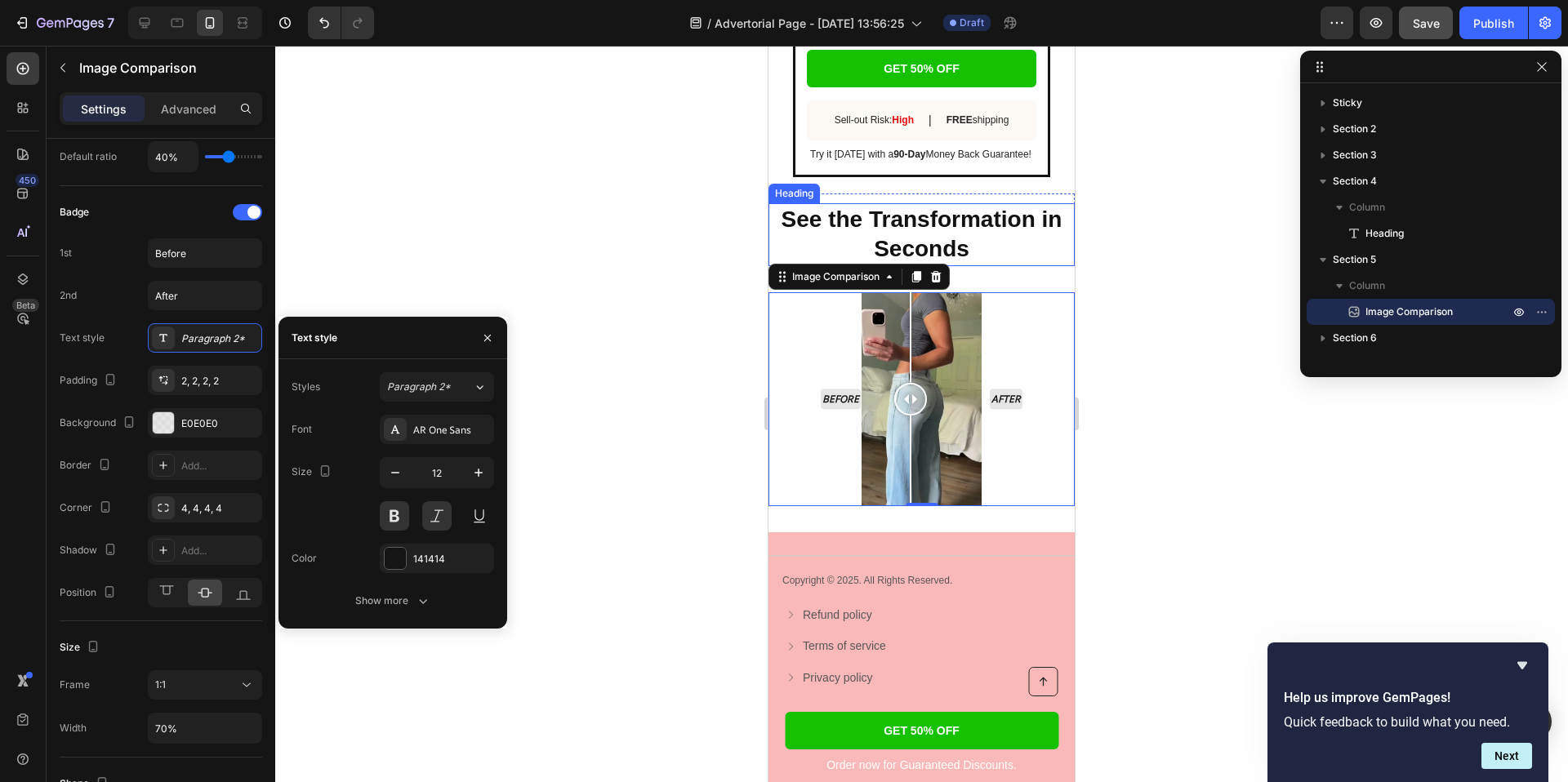
click at [806, 241] on h2 "See the Transformation in Seconds" at bounding box center [921, 234] width 306 height 63
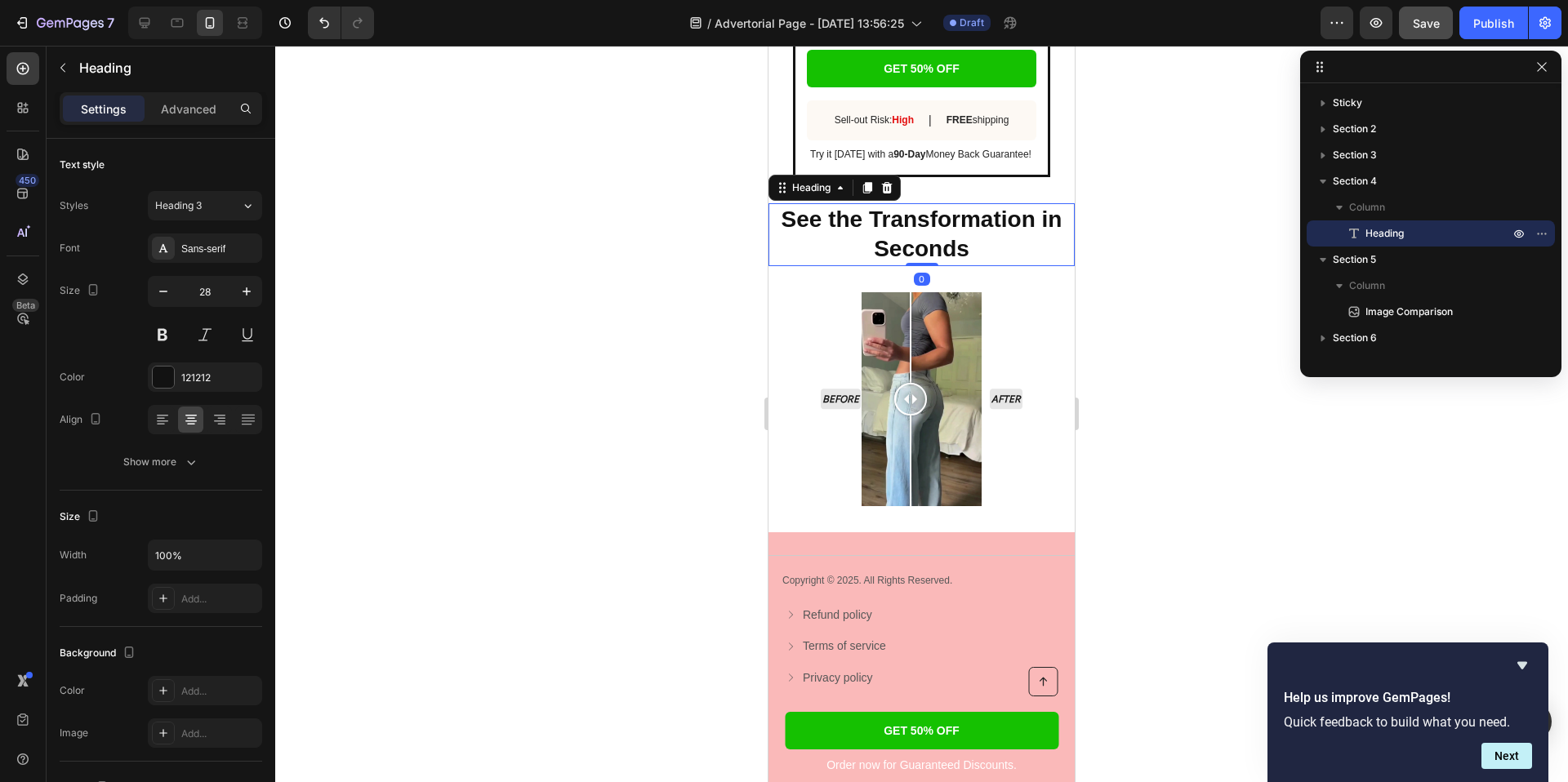
click at [826, 214] on strong "See the Transformation in Seconds" at bounding box center [921, 234] width 281 height 55
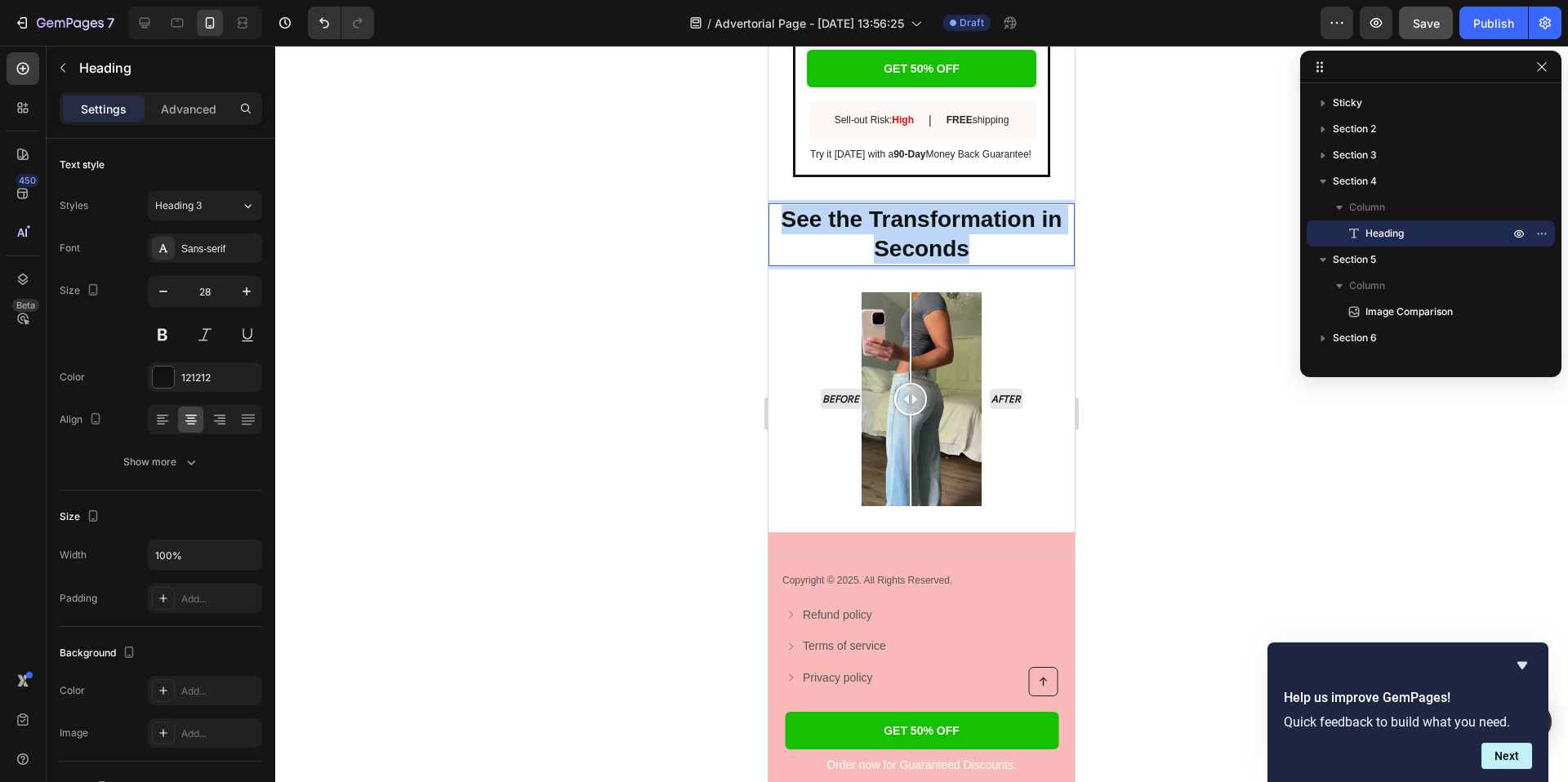
click at [826, 214] on strong "See the Transformation in Seconds" at bounding box center [921, 234] width 281 height 55
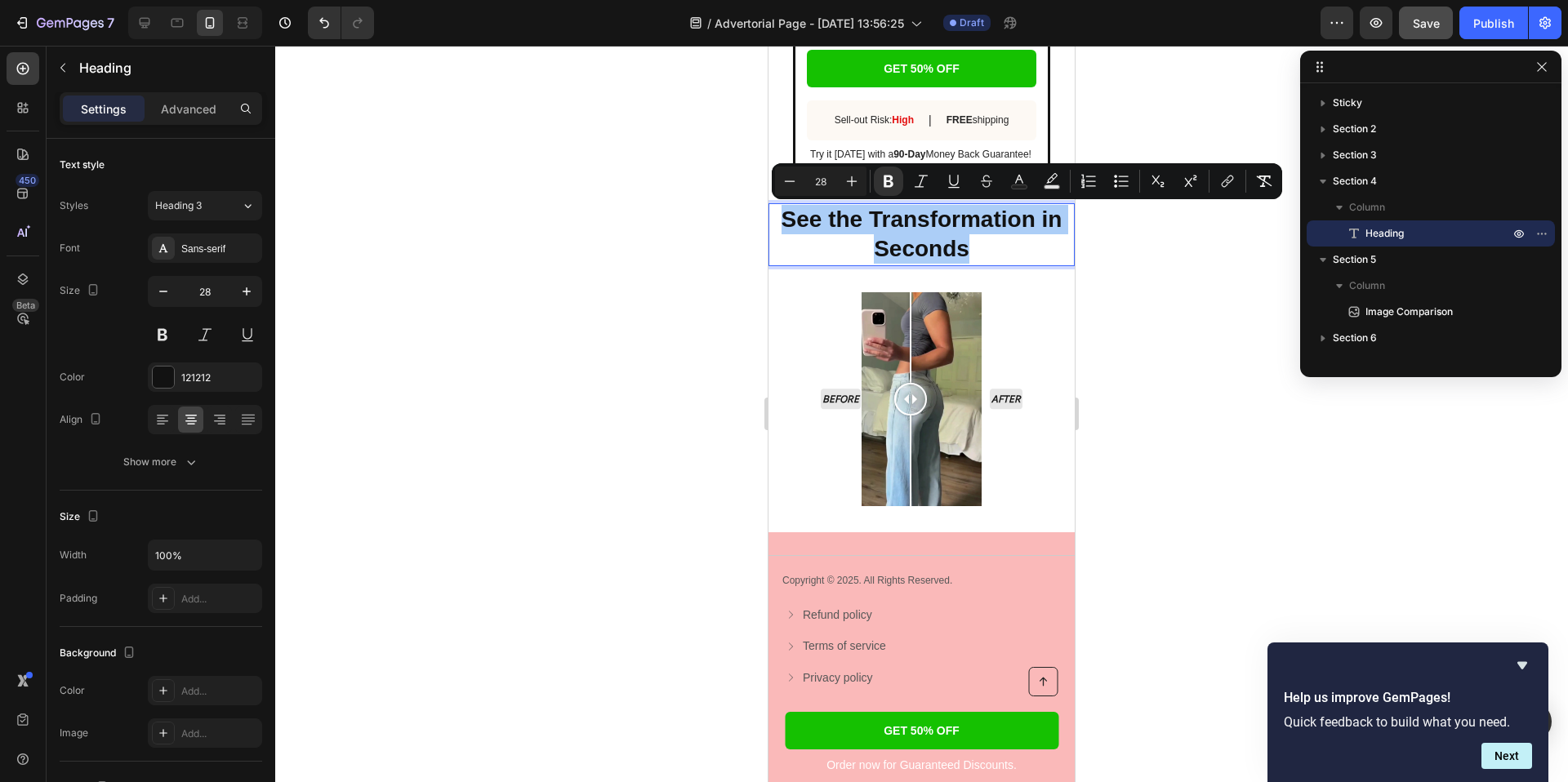
click at [442, 202] on div at bounding box center [921, 414] width 1292 height 736
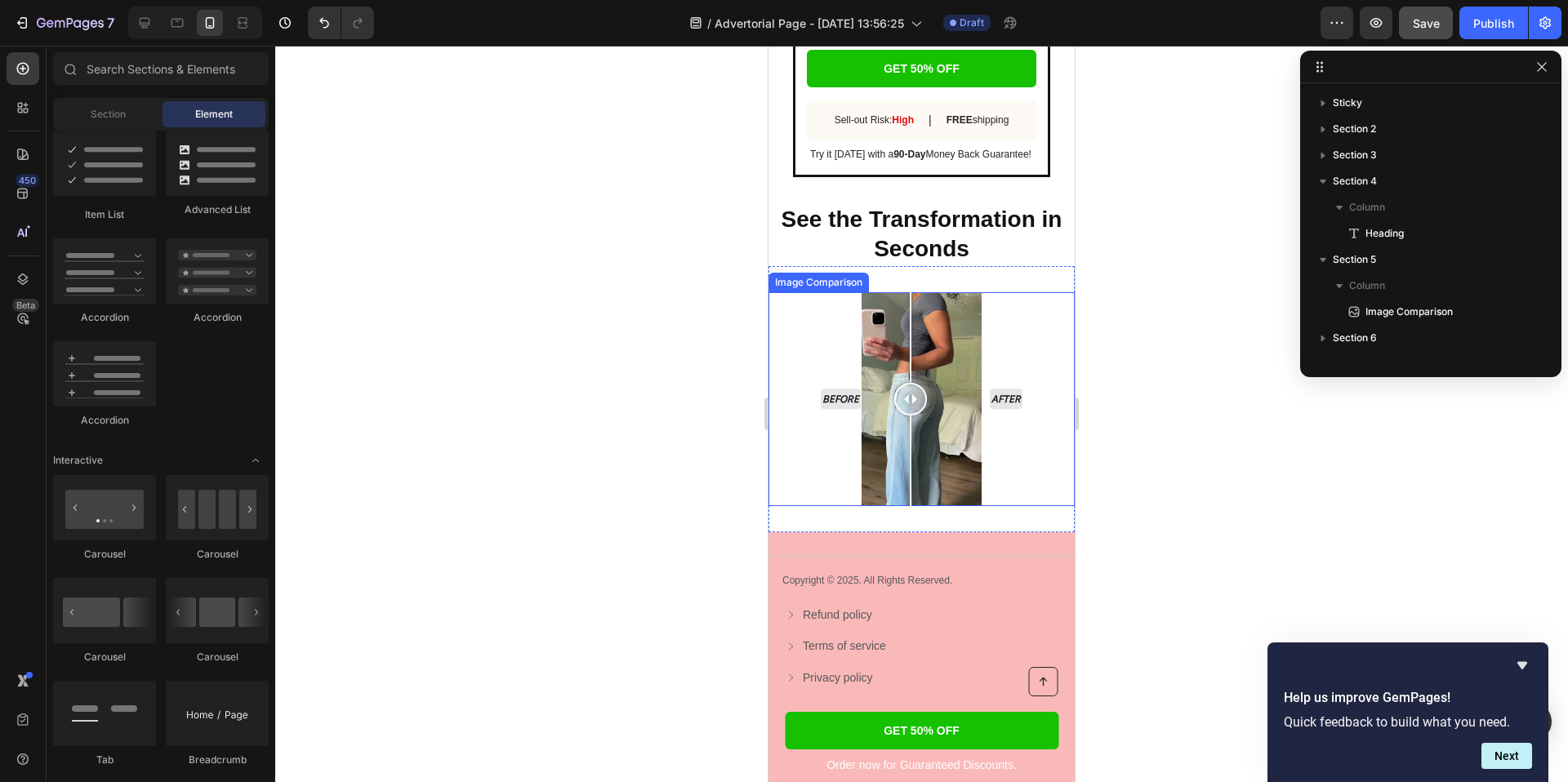
click at [841, 377] on div "Before After" at bounding box center [921, 400] width 215 height 215
click at [932, 343] on div "Before After" at bounding box center [921, 400] width 215 height 215
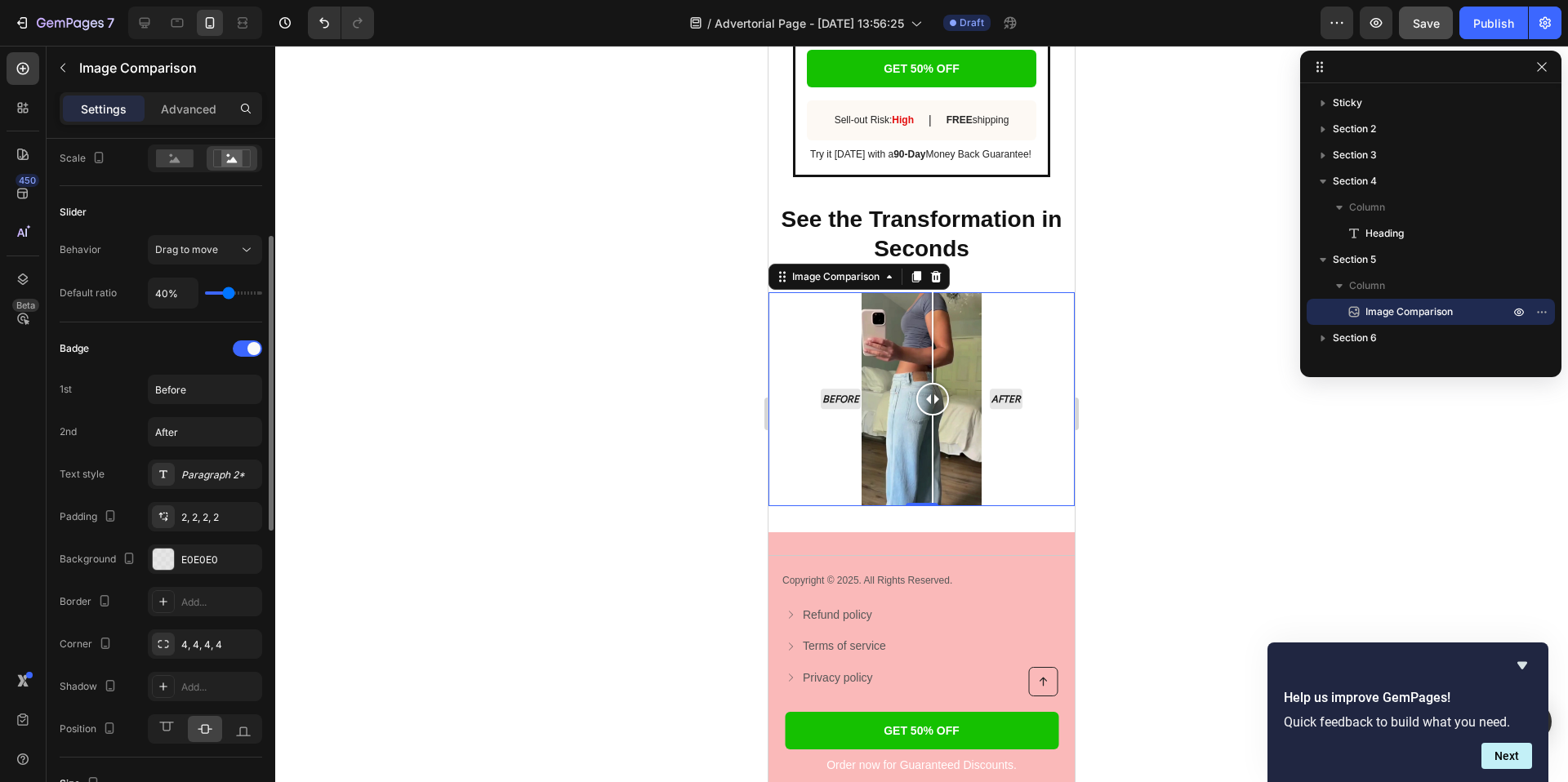
scroll to position [246, 0]
click at [167, 511] on icon at bounding box center [163, 514] width 13 height 13
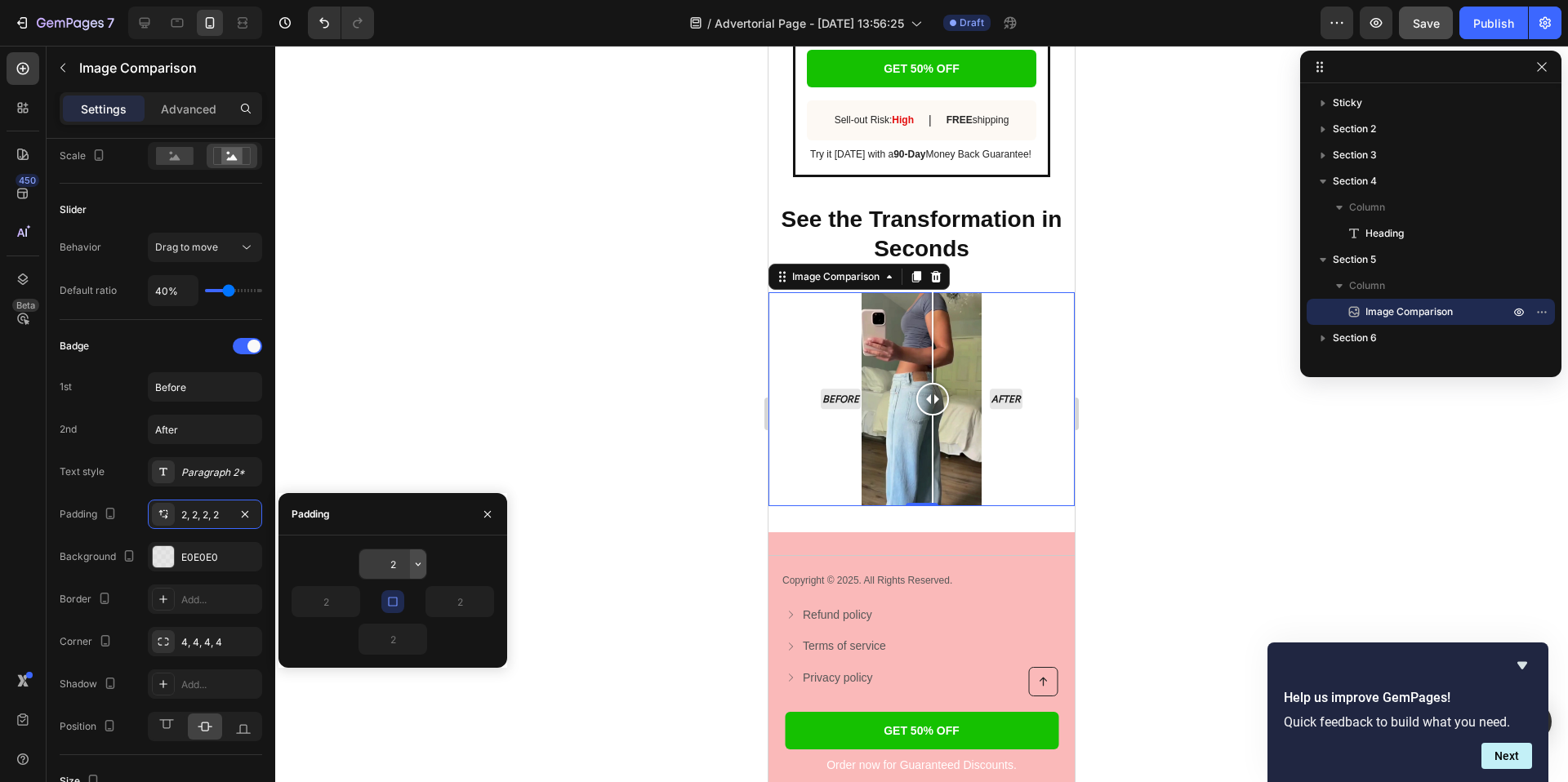
click at [422, 565] on icon "button" at bounding box center [418, 564] width 13 height 13
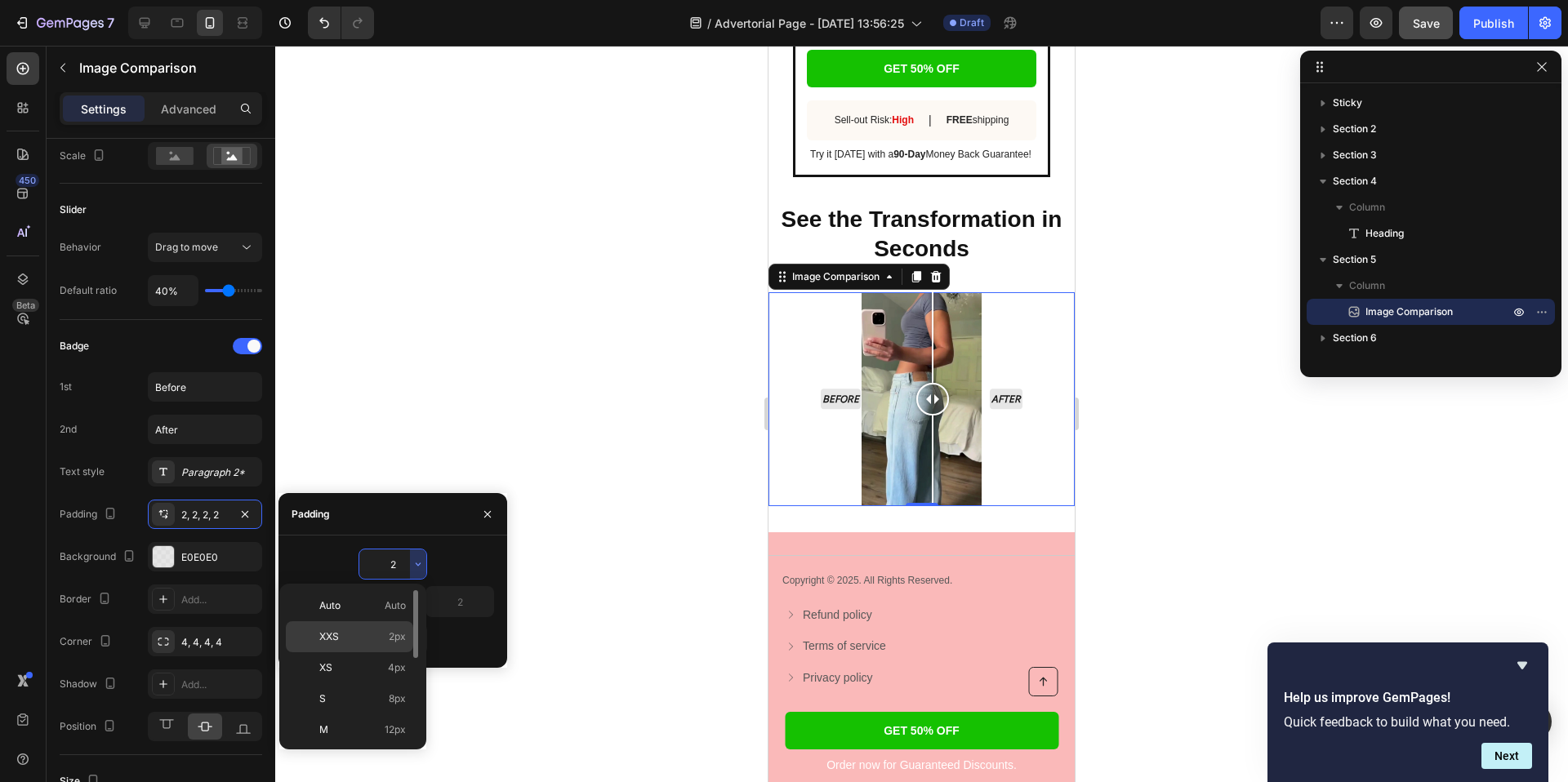
click at [390, 643] on span "2px" at bounding box center [397, 637] width 17 height 15
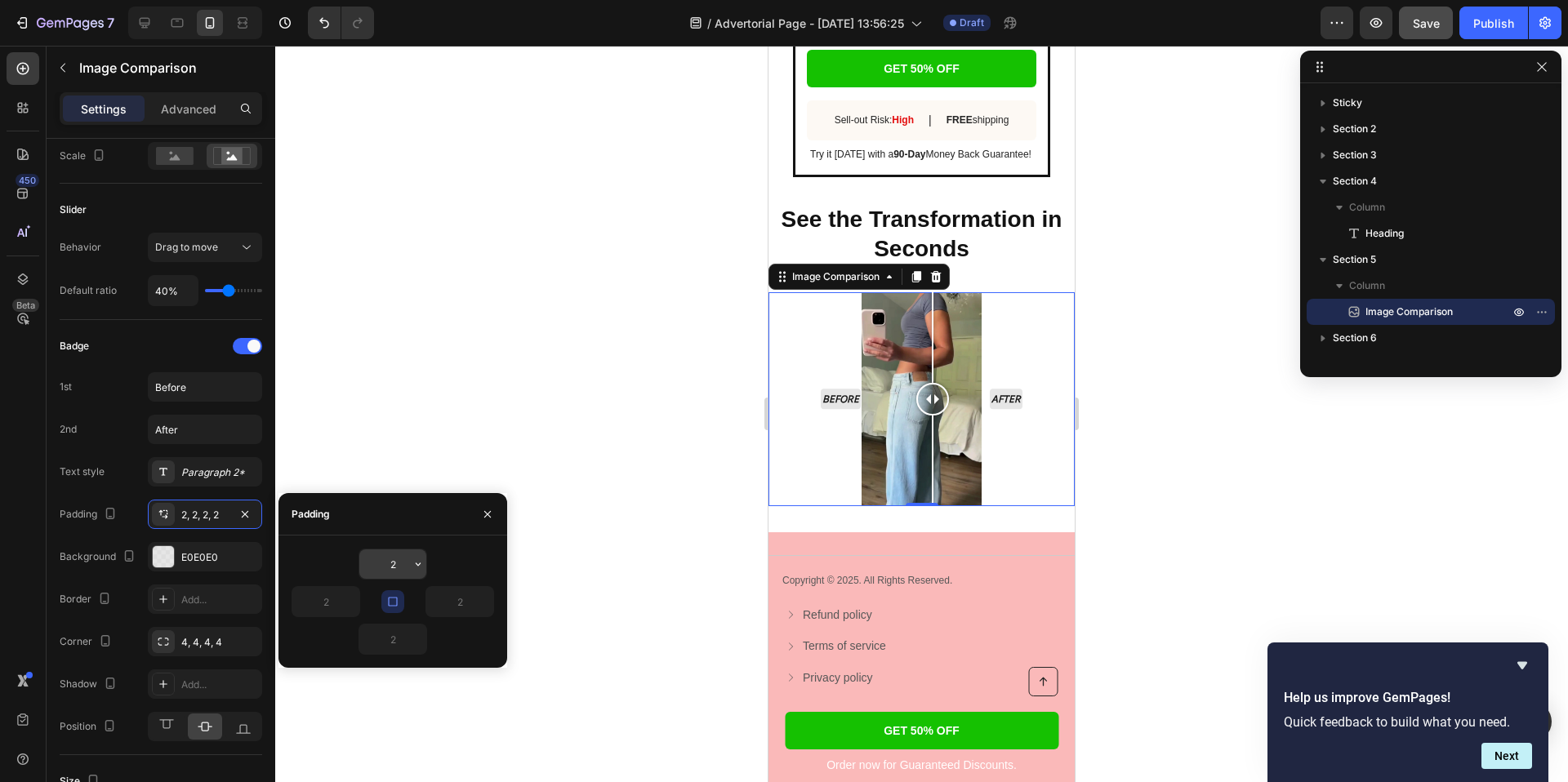
click at [402, 565] on input "2" at bounding box center [392, 564] width 67 height 30
click at [419, 565] on icon "button" at bounding box center [418, 564] width 5 height 3
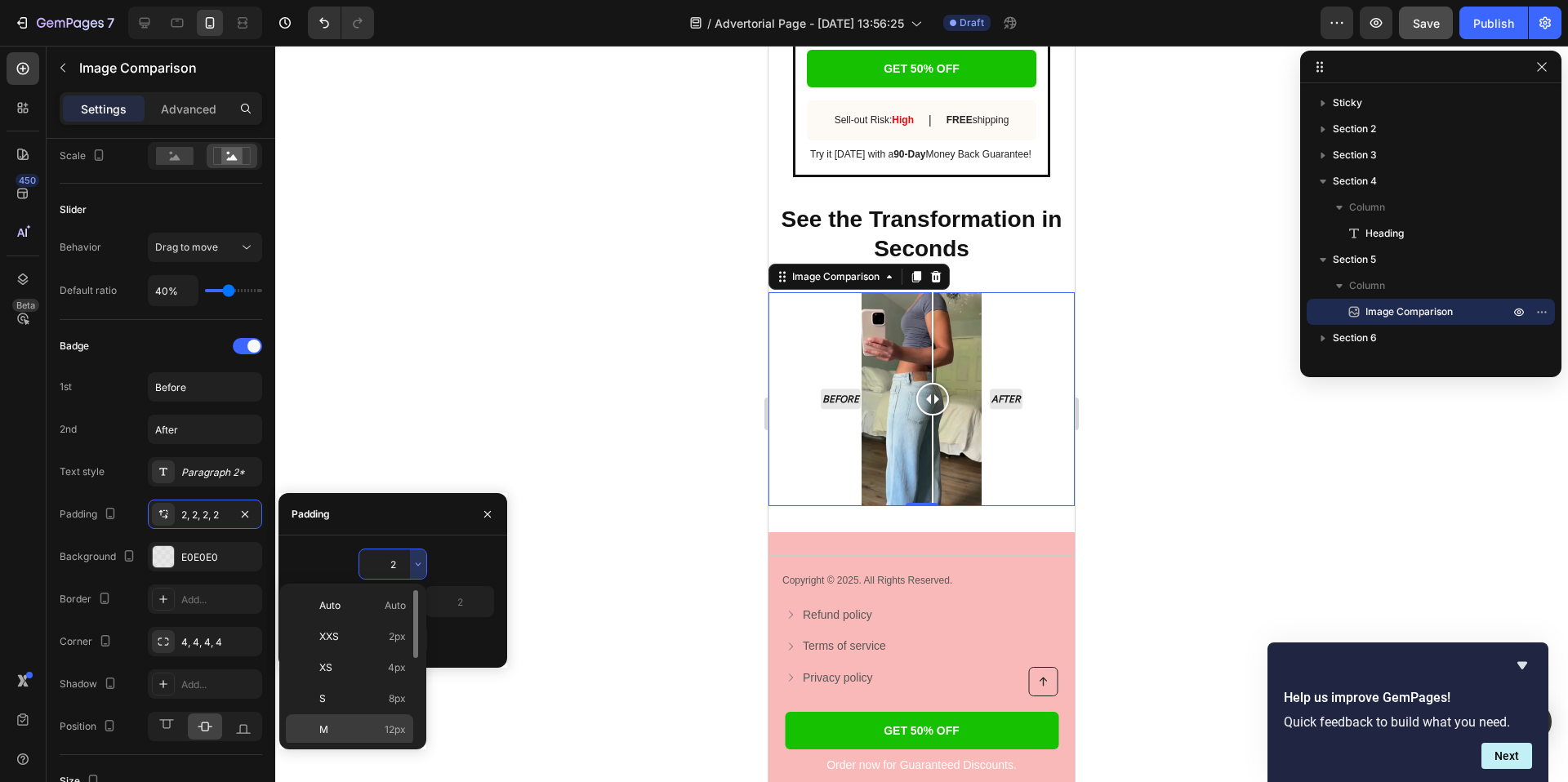
click at [400, 732] on span "12px" at bounding box center [395, 729] width 21 height 15
type input "12"
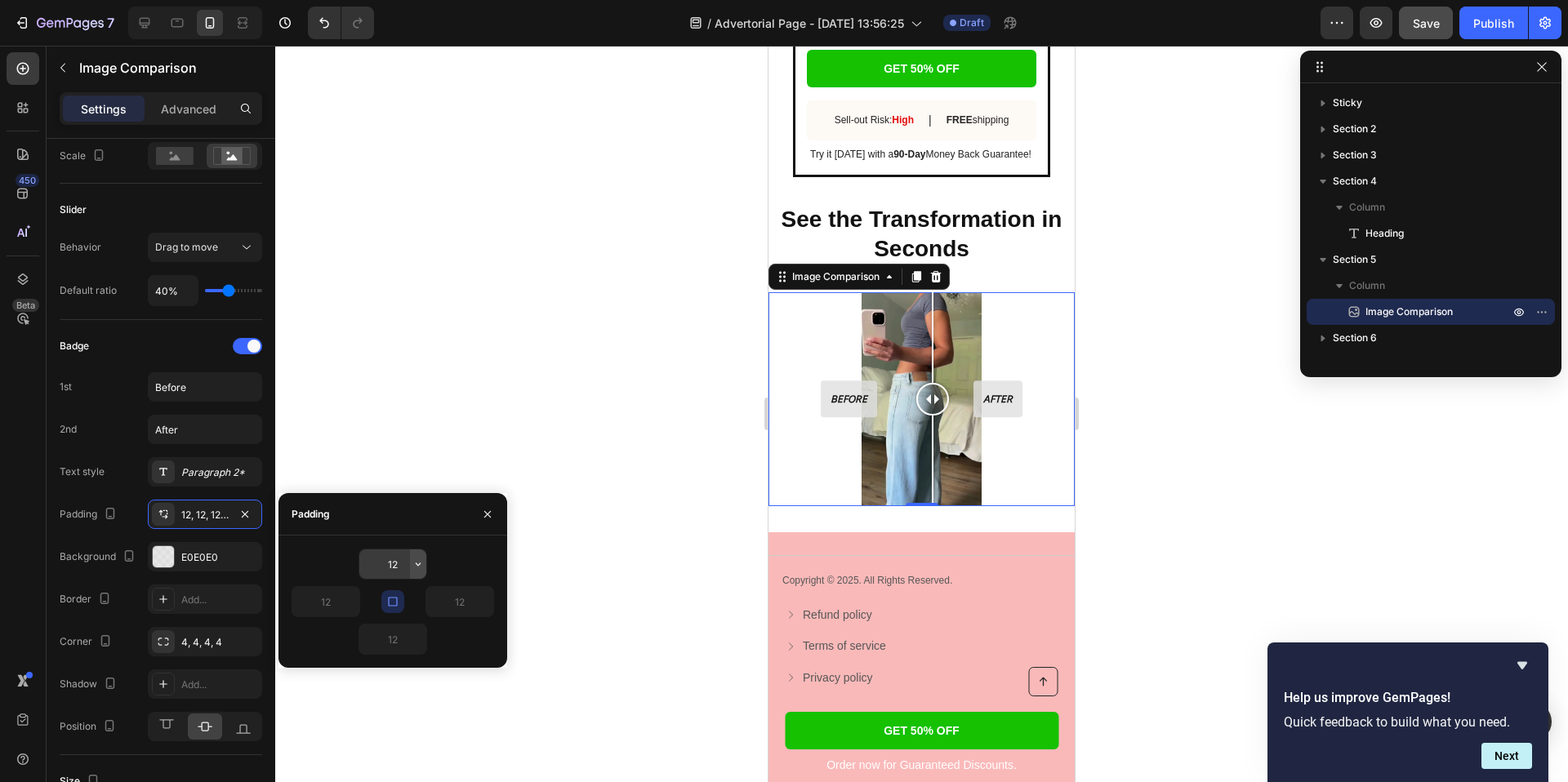
click at [413, 563] on icon "button" at bounding box center [418, 564] width 13 height 13
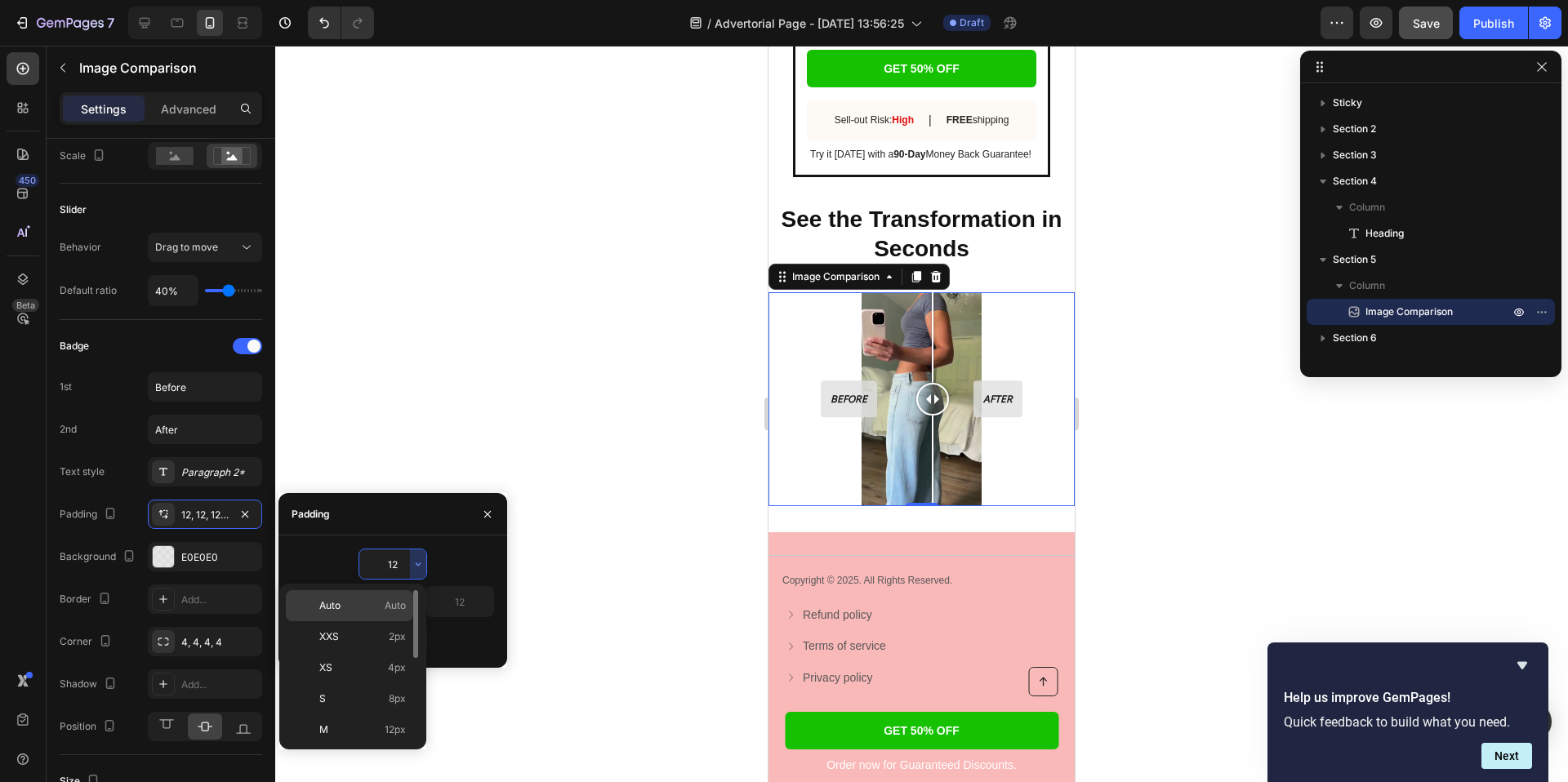
click at [398, 596] on div "Auto Auto" at bounding box center [349, 605] width 127 height 31
type input "Auto"
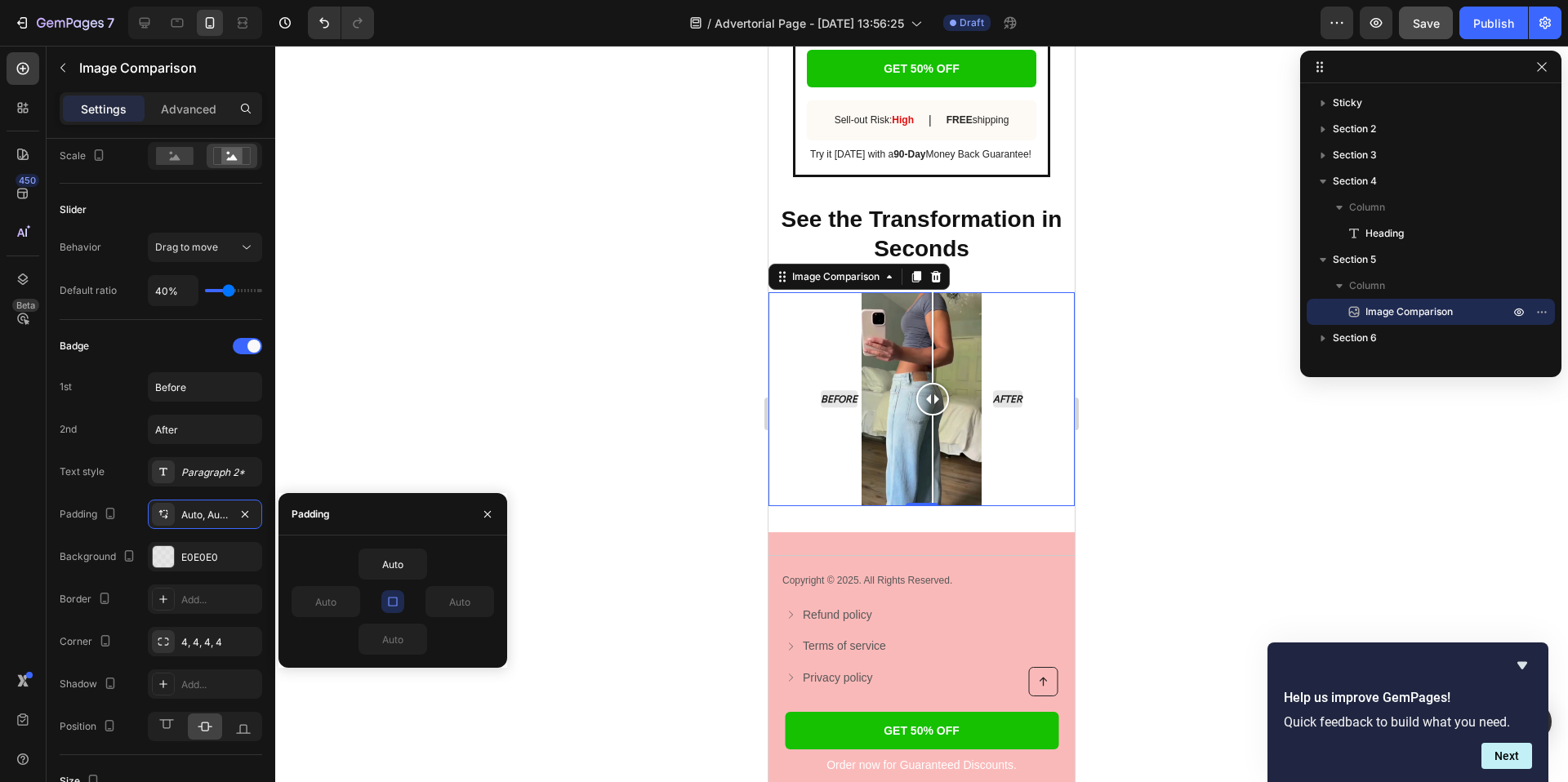
click at [446, 413] on div at bounding box center [921, 414] width 1292 height 736
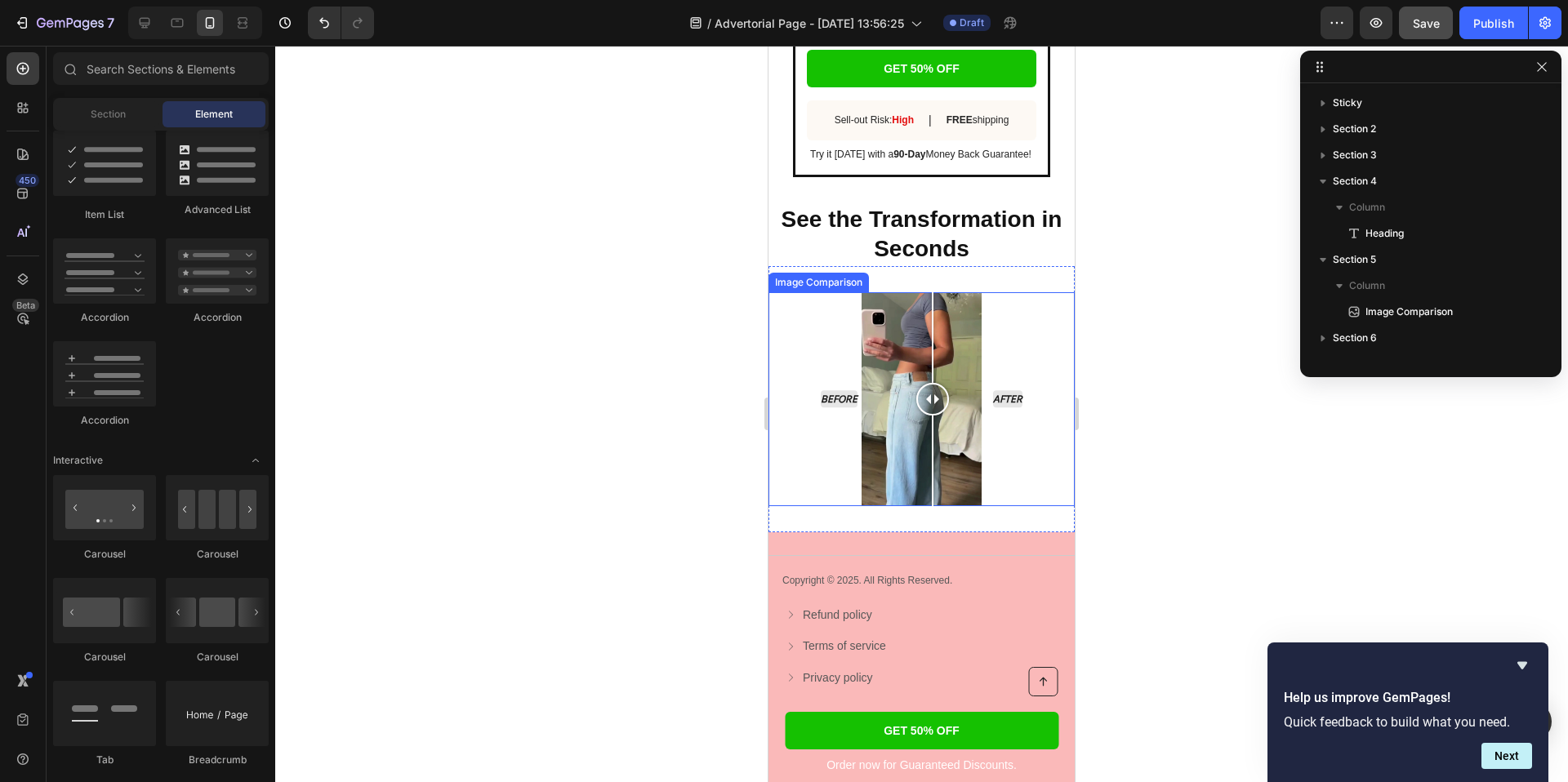
click at [828, 396] on div "Before After" at bounding box center [921, 400] width 215 height 215
click at [941, 362] on div "Before After" at bounding box center [921, 400] width 215 height 215
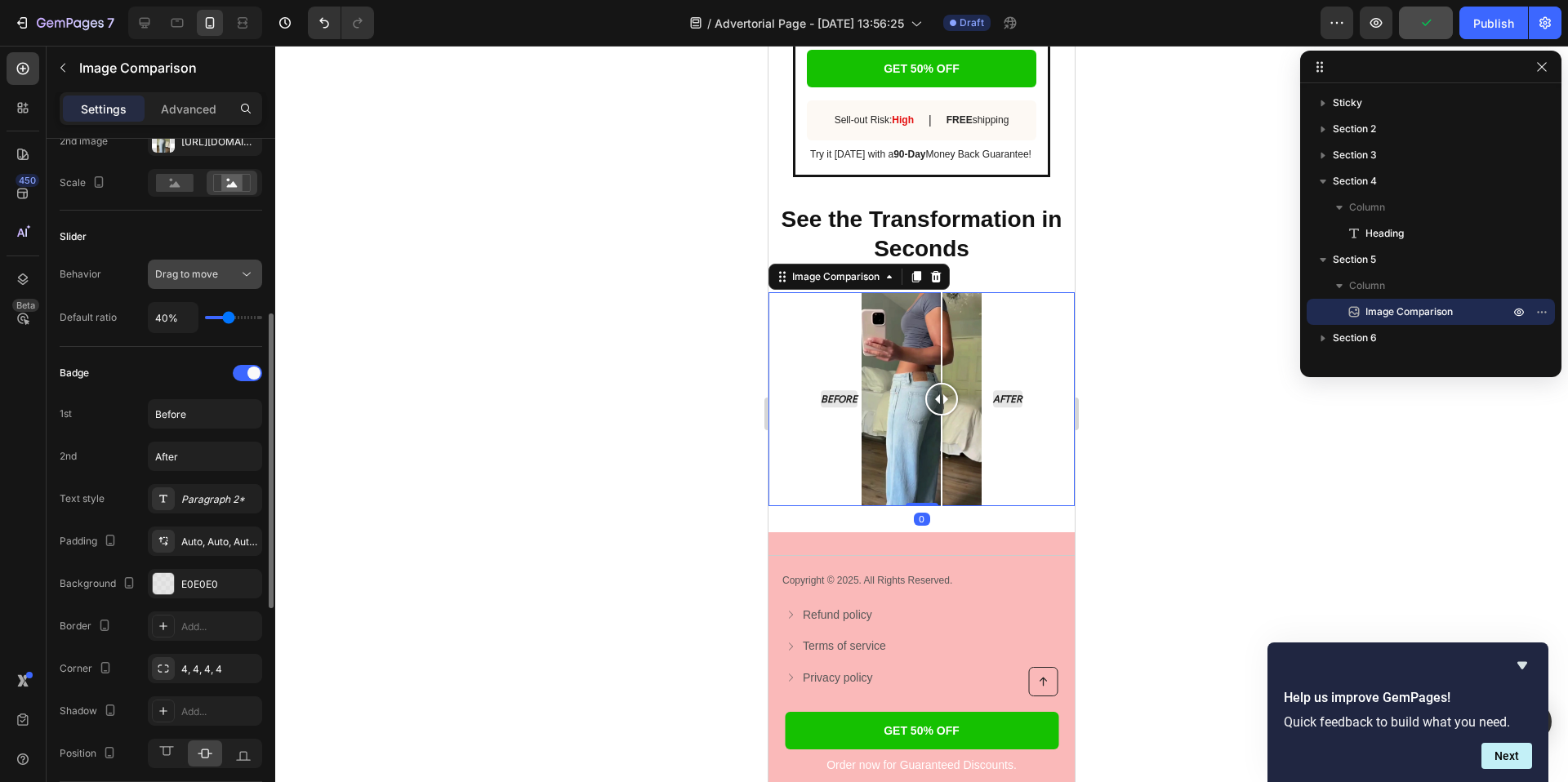
scroll to position [367, 0]
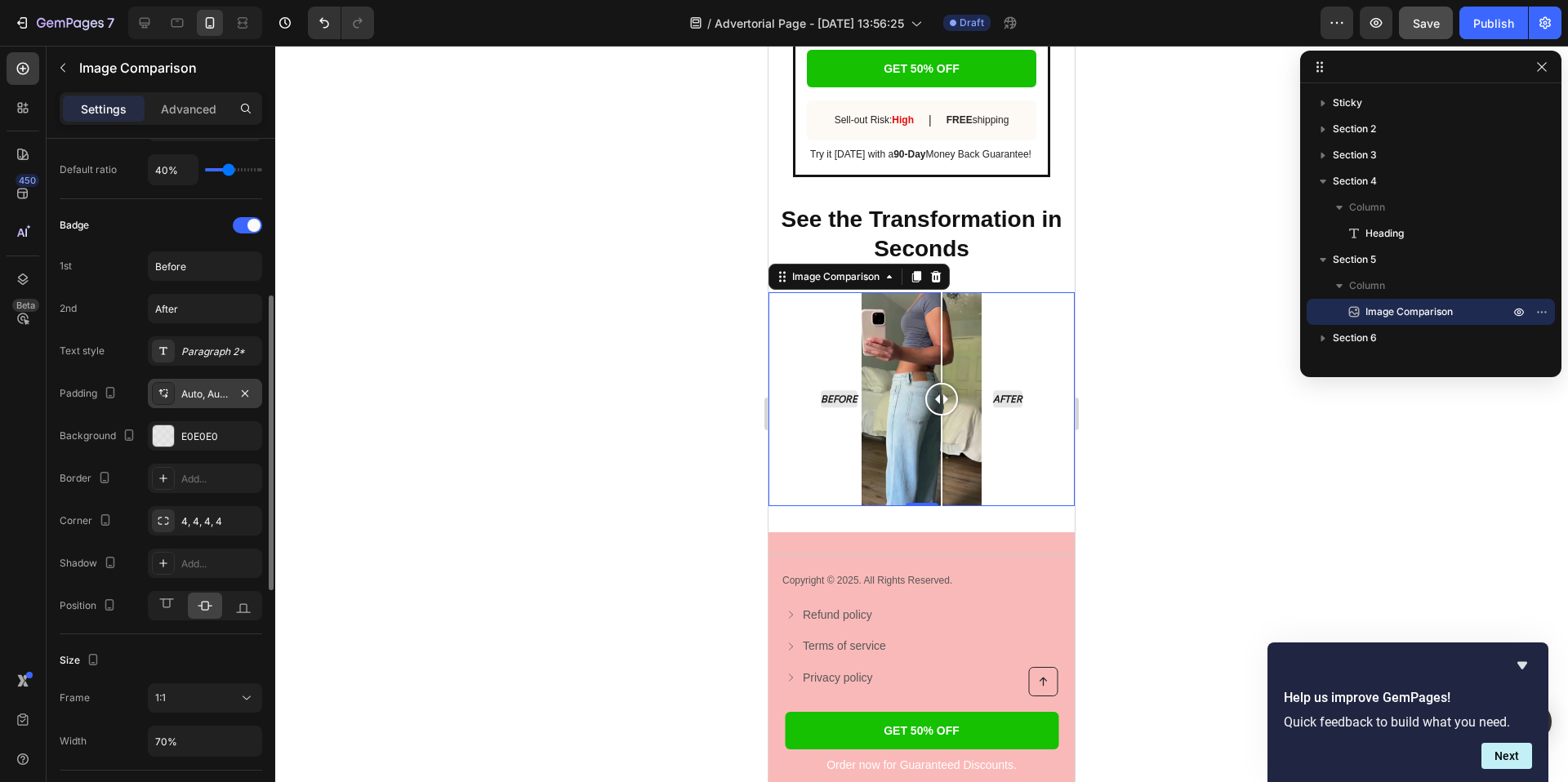
click at [203, 397] on div "Auto, Auto, Auto, Auto" at bounding box center [205, 394] width 48 height 15
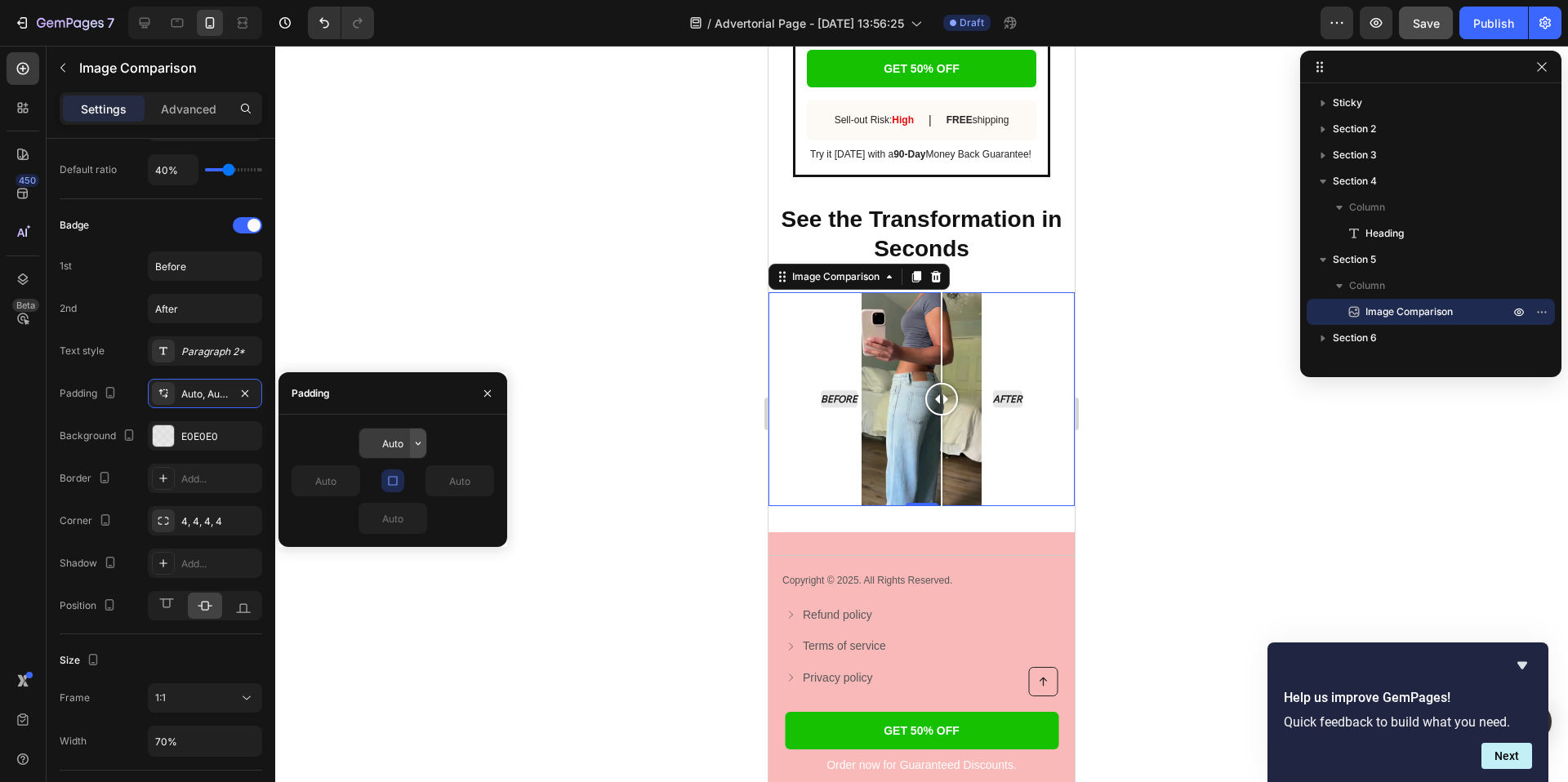
click at [417, 444] on icon "button" at bounding box center [418, 443] width 5 height 3
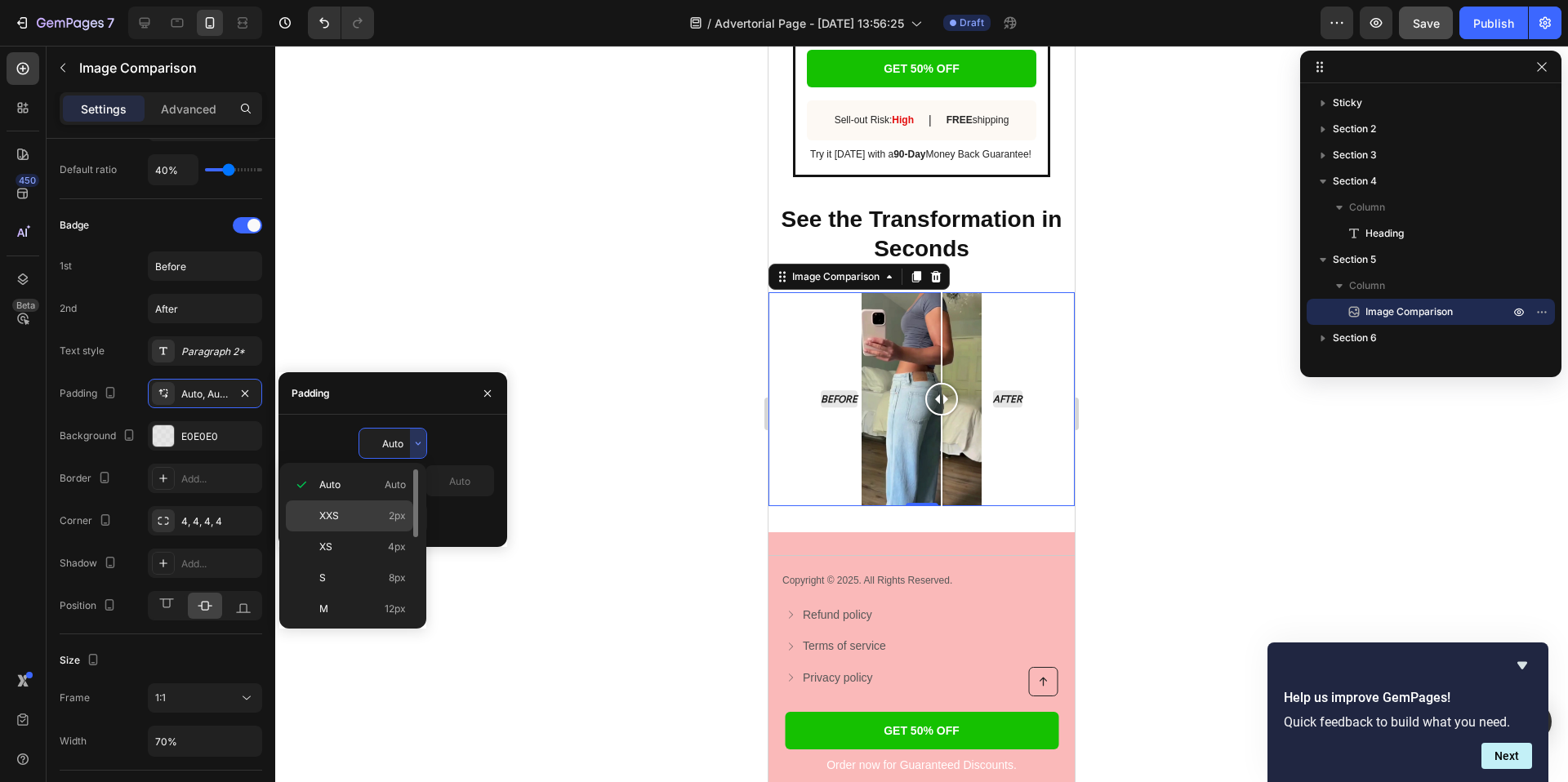
click at [386, 511] on p "XXS 2px" at bounding box center [362, 515] width 87 height 15
type input "2"
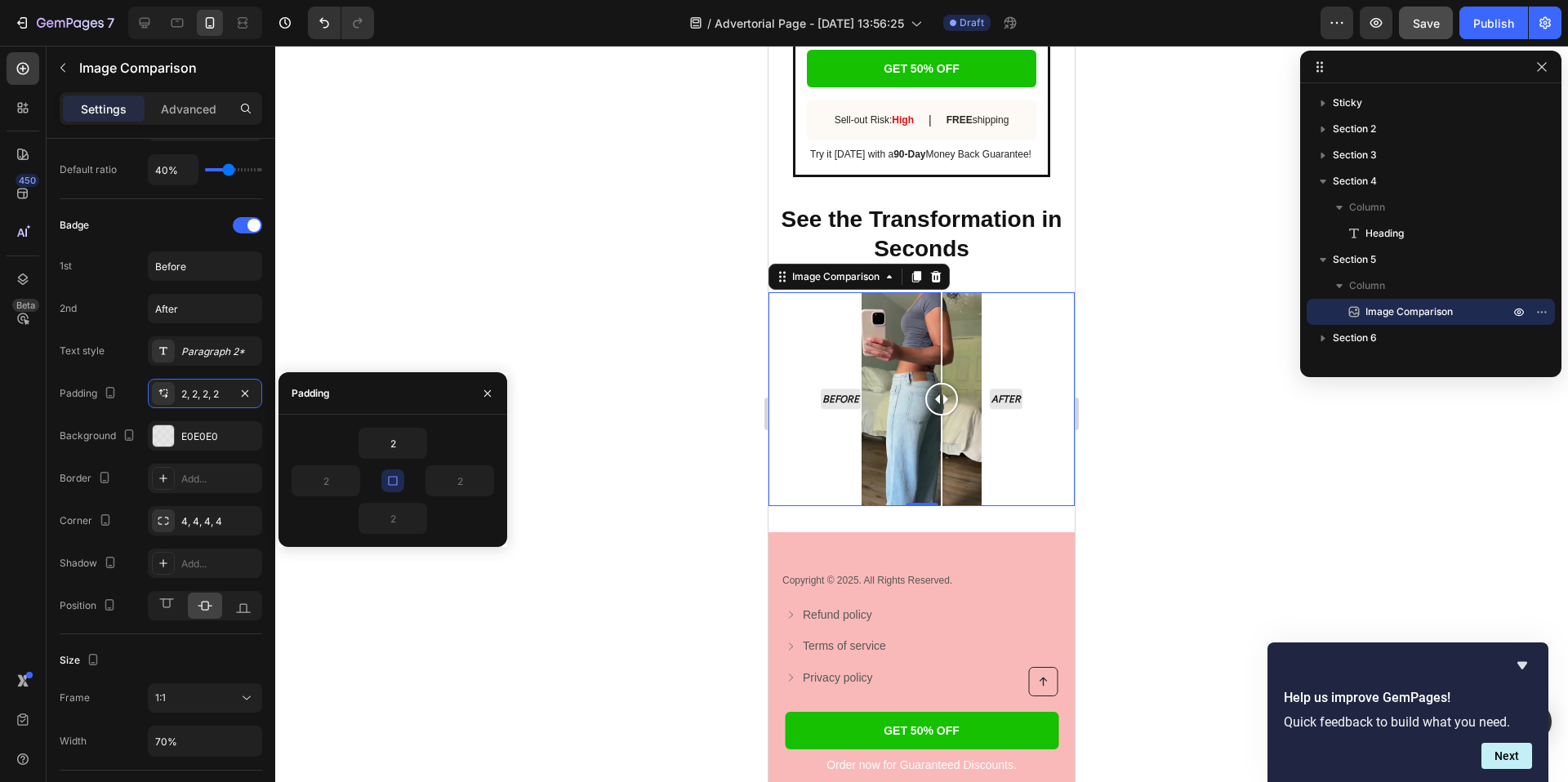
click at [457, 301] on div at bounding box center [921, 414] width 1292 height 736
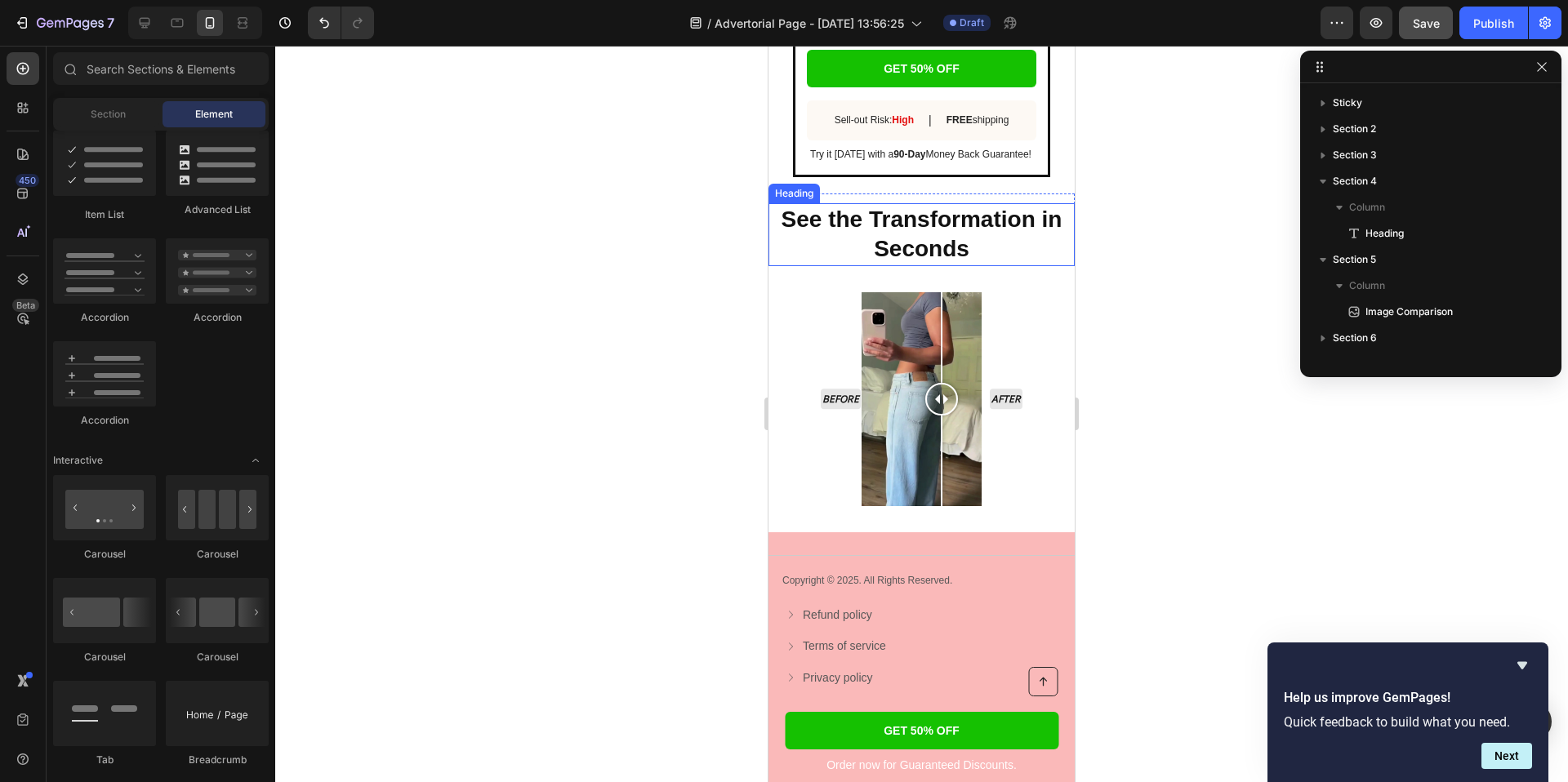
click at [835, 217] on strong "See the Transformation in Seconds" at bounding box center [921, 234] width 281 height 55
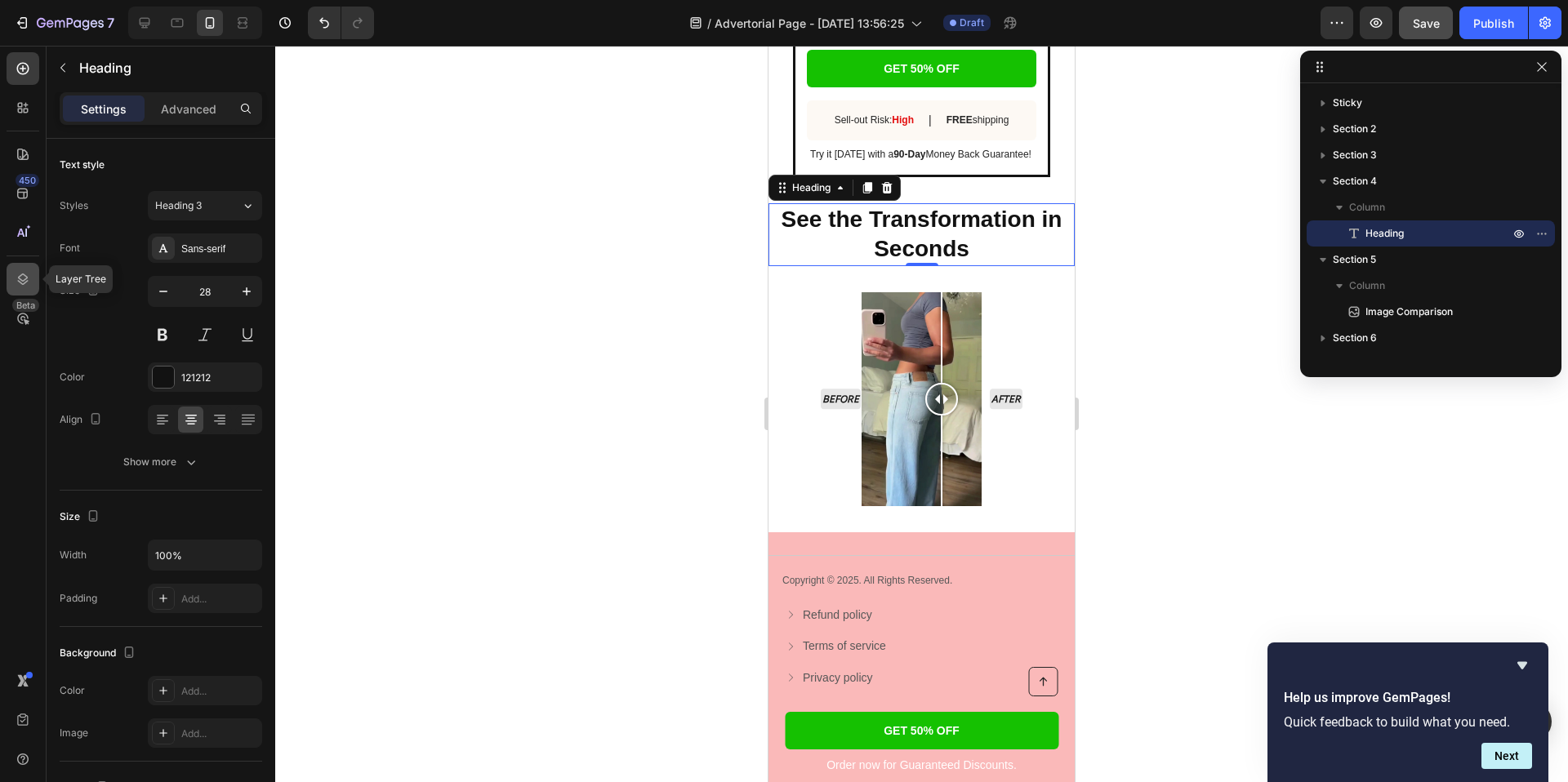
click at [22, 266] on div at bounding box center [23, 279] width 33 height 33
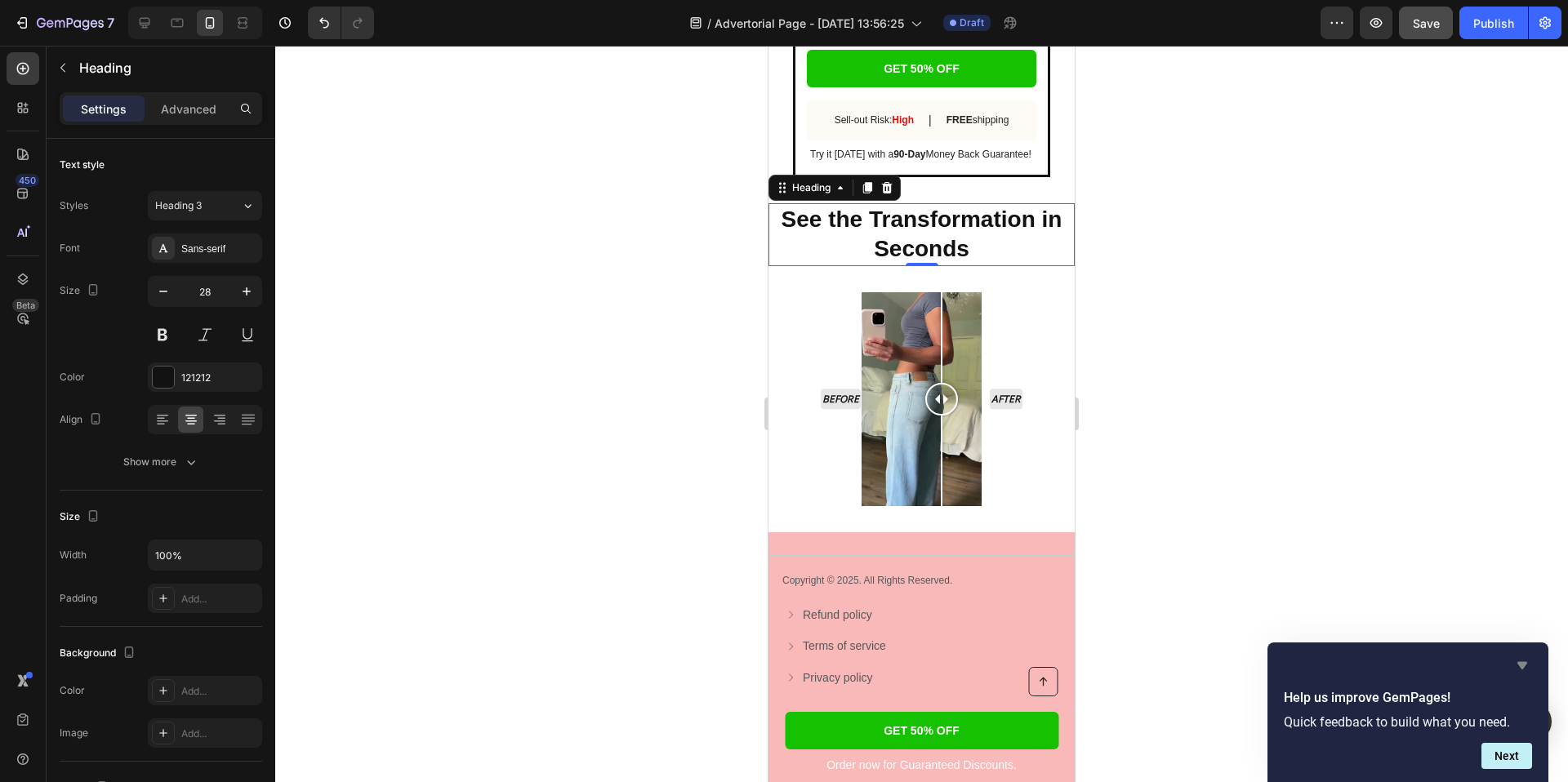
click at [1516, 658] on icon "Hide survey" at bounding box center [1522, 666] width 20 height 20
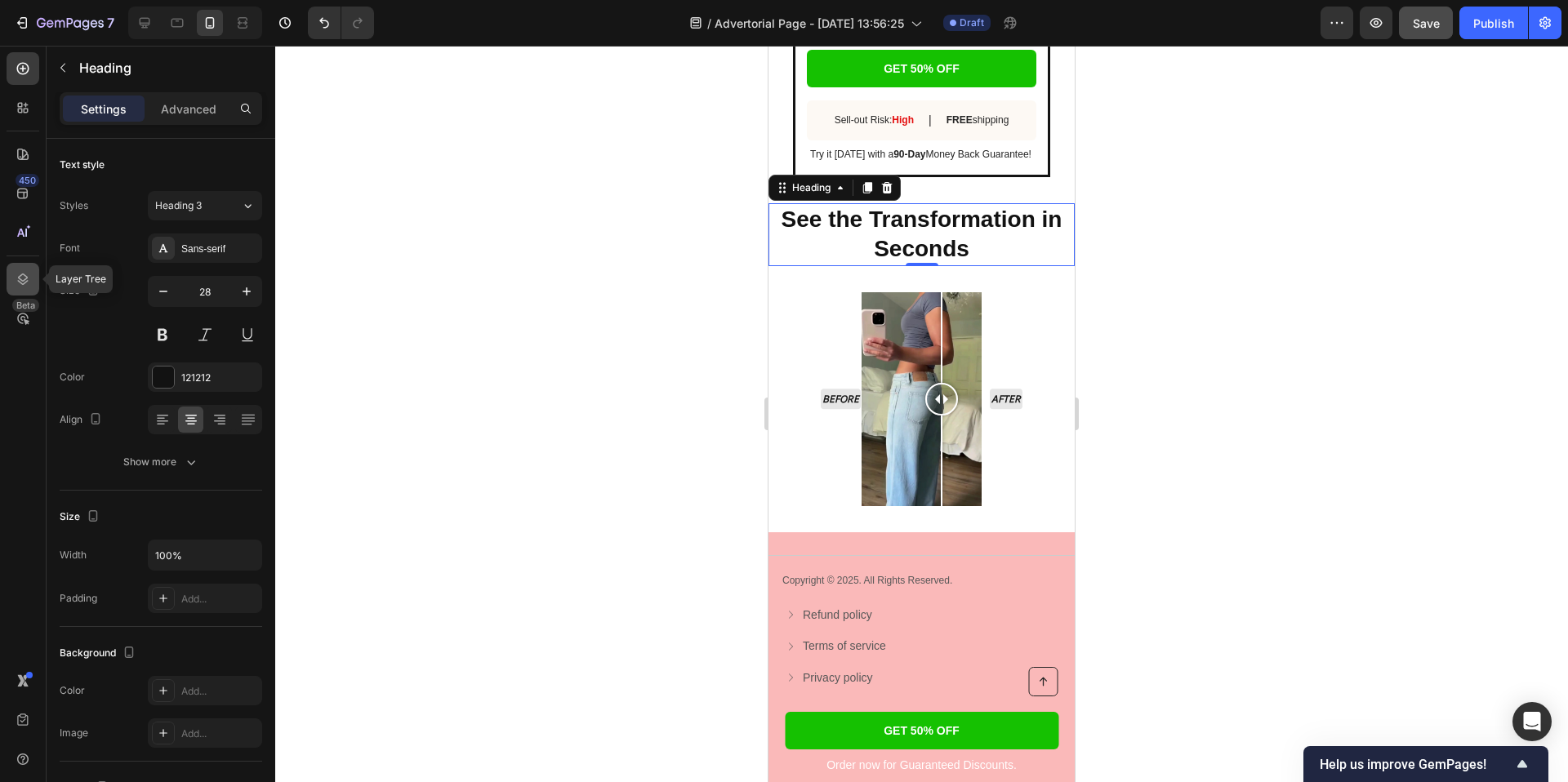
click at [21, 290] on div at bounding box center [23, 279] width 33 height 33
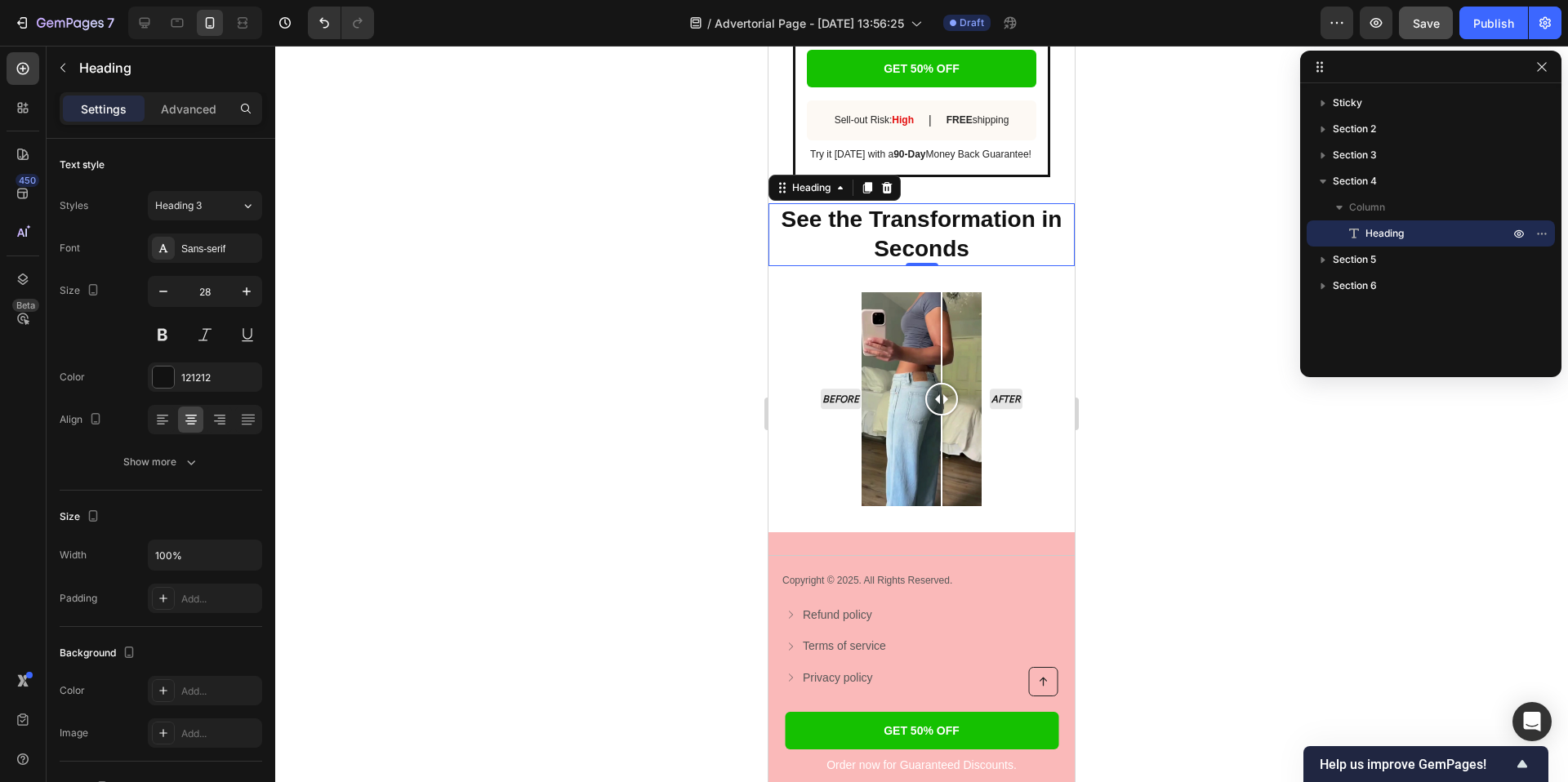
drag, startPoint x: 1353, startPoint y: 255, endPoint x: 1356, endPoint y: 245, distance: 10.4
click at [1356, 245] on div "Sticky Section 2 Section 3 Section 4 Column Heading Section 5 Section 6" at bounding box center [1431, 224] width 262 height 270
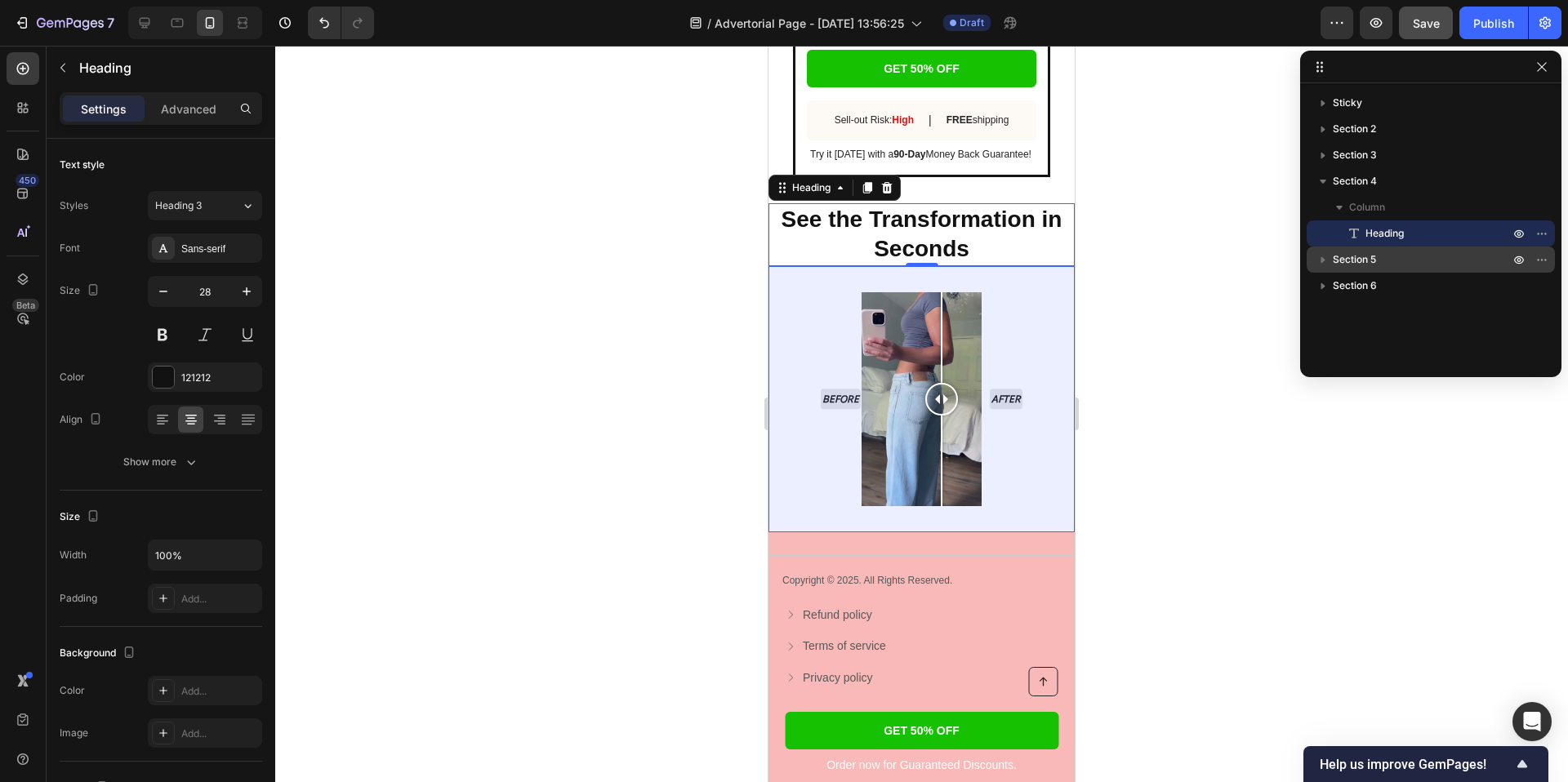
click at [1356, 254] on span "Section 5" at bounding box center [1355, 260] width 44 height 16
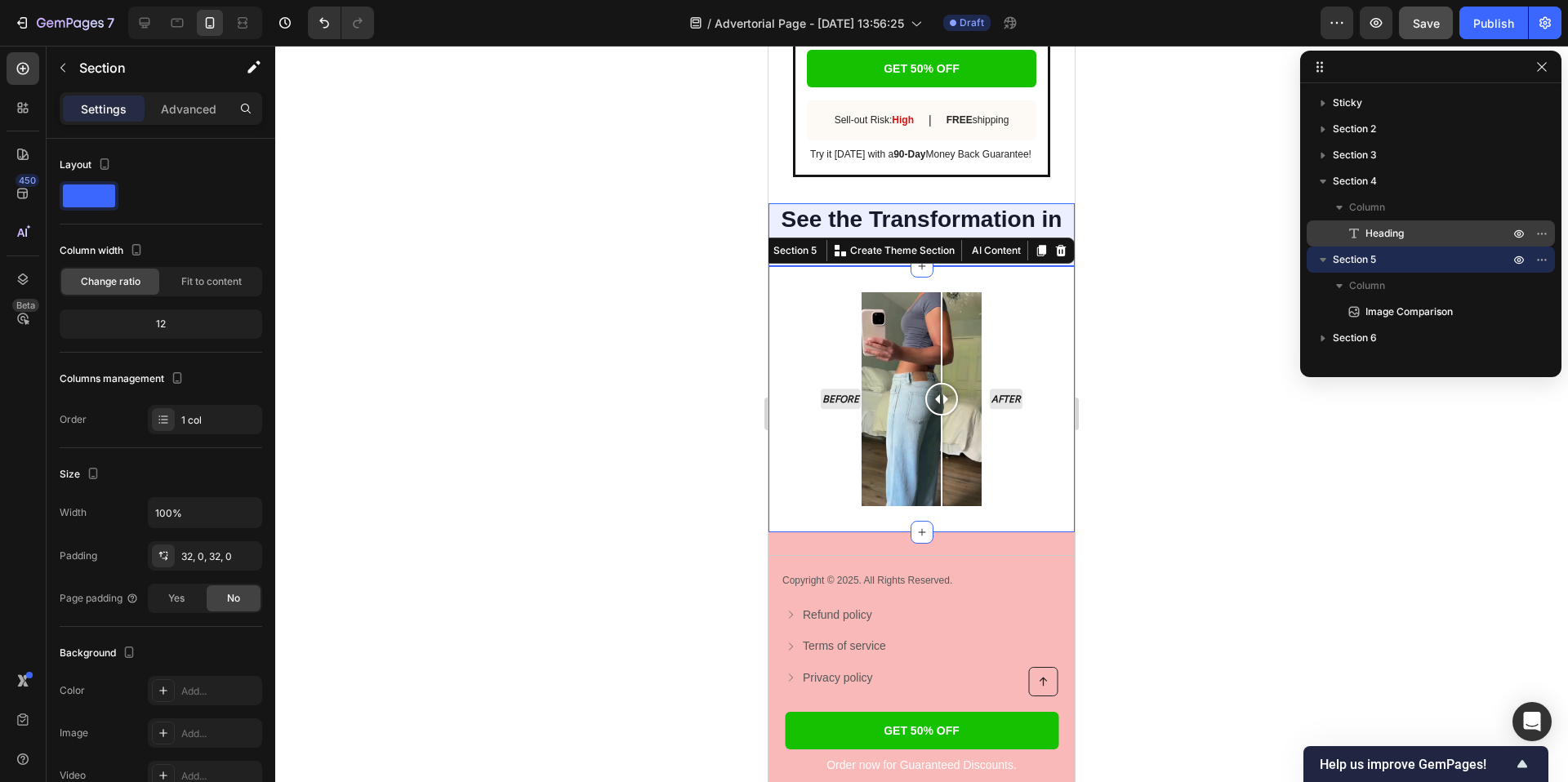
drag, startPoint x: 1393, startPoint y: 258, endPoint x: 1393, endPoint y: 226, distance: 32.0
click at [1393, 226] on div "Sticky Section 2 Section 3 Section 4 Column Heading Section 5 Column Image Comp…" at bounding box center [1431, 224] width 262 height 270
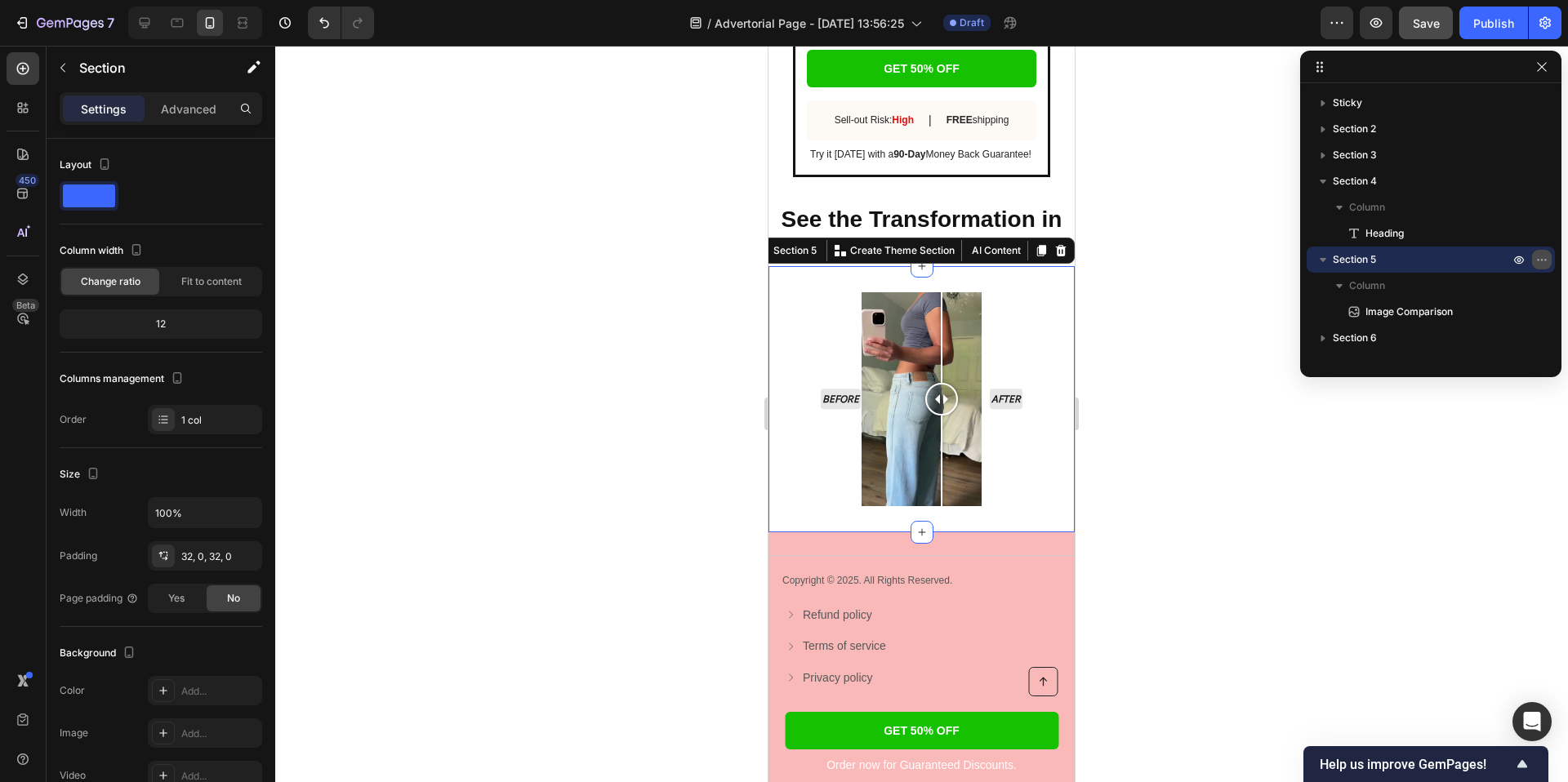
click at [1548, 262] on button "button" at bounding box center [1542, 260] width 20 height 20
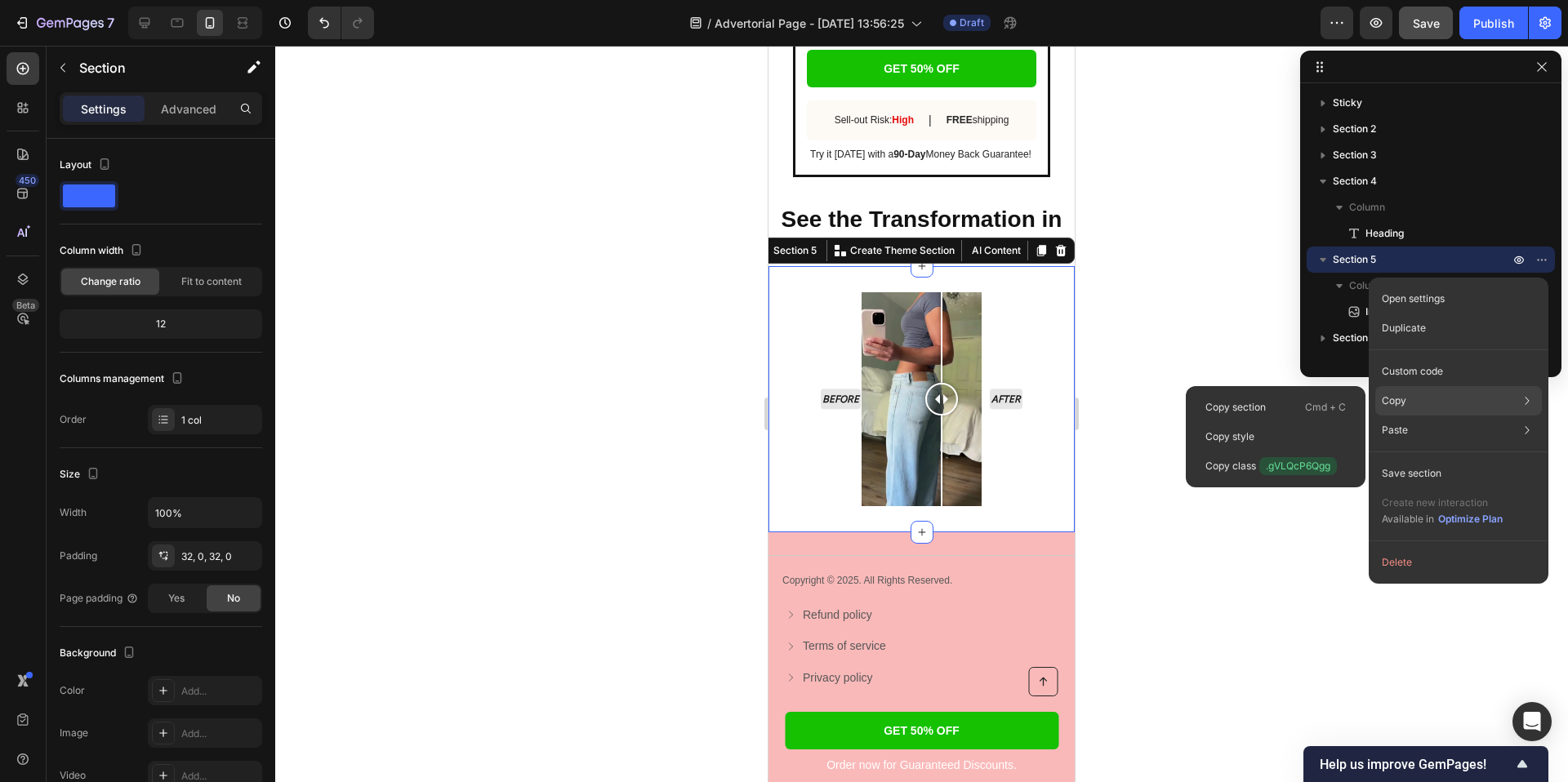
click at [1469, 401] on div "Copy Copy section Cmd + C Copy style Copy class .gVLQcP6Qgg" at bounding box center [1458, 401] width 166 height 30
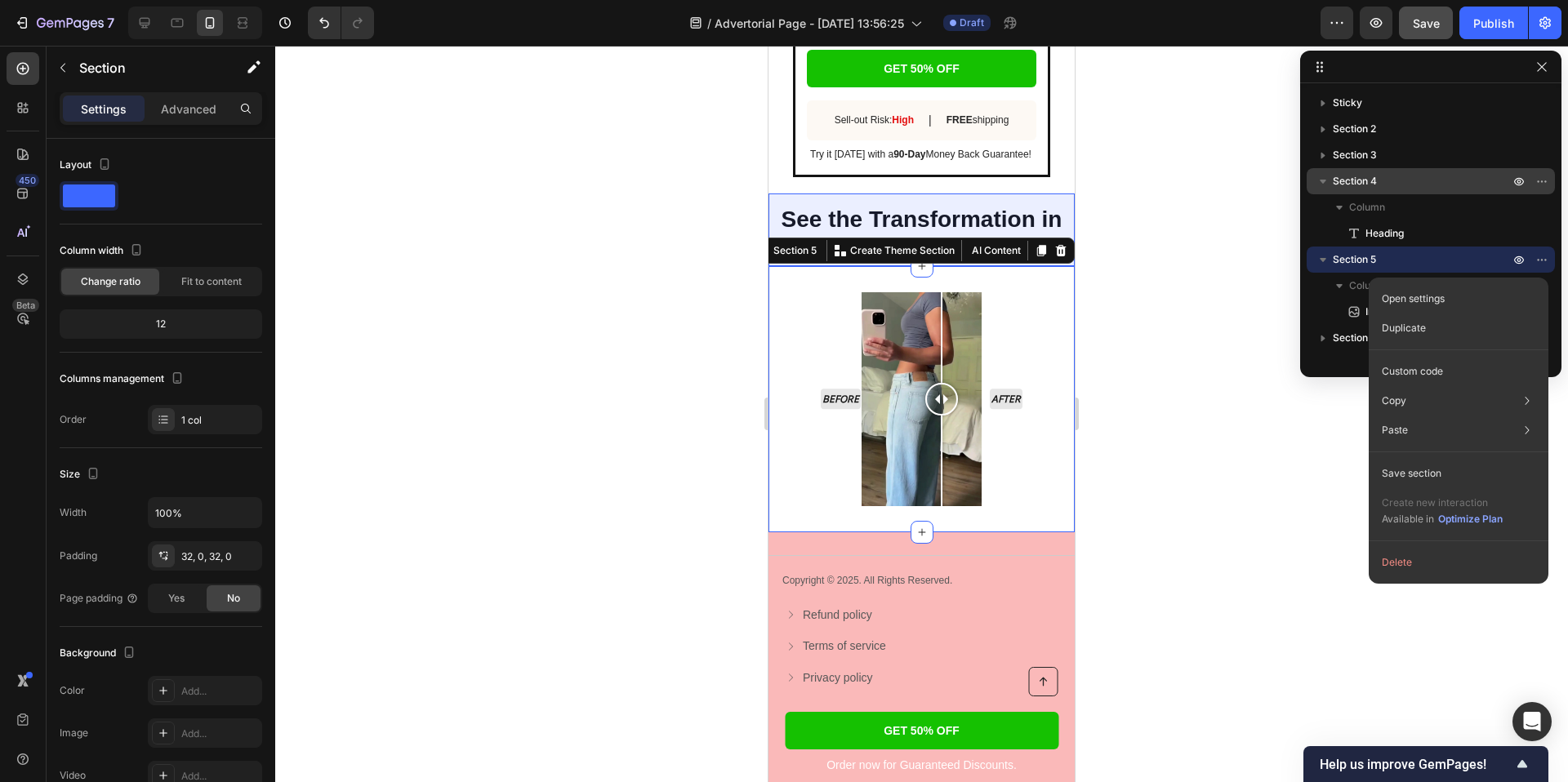
click at [1402, 180] on p "Section 4" at bounding box center [1423, 181] width 180 height 16
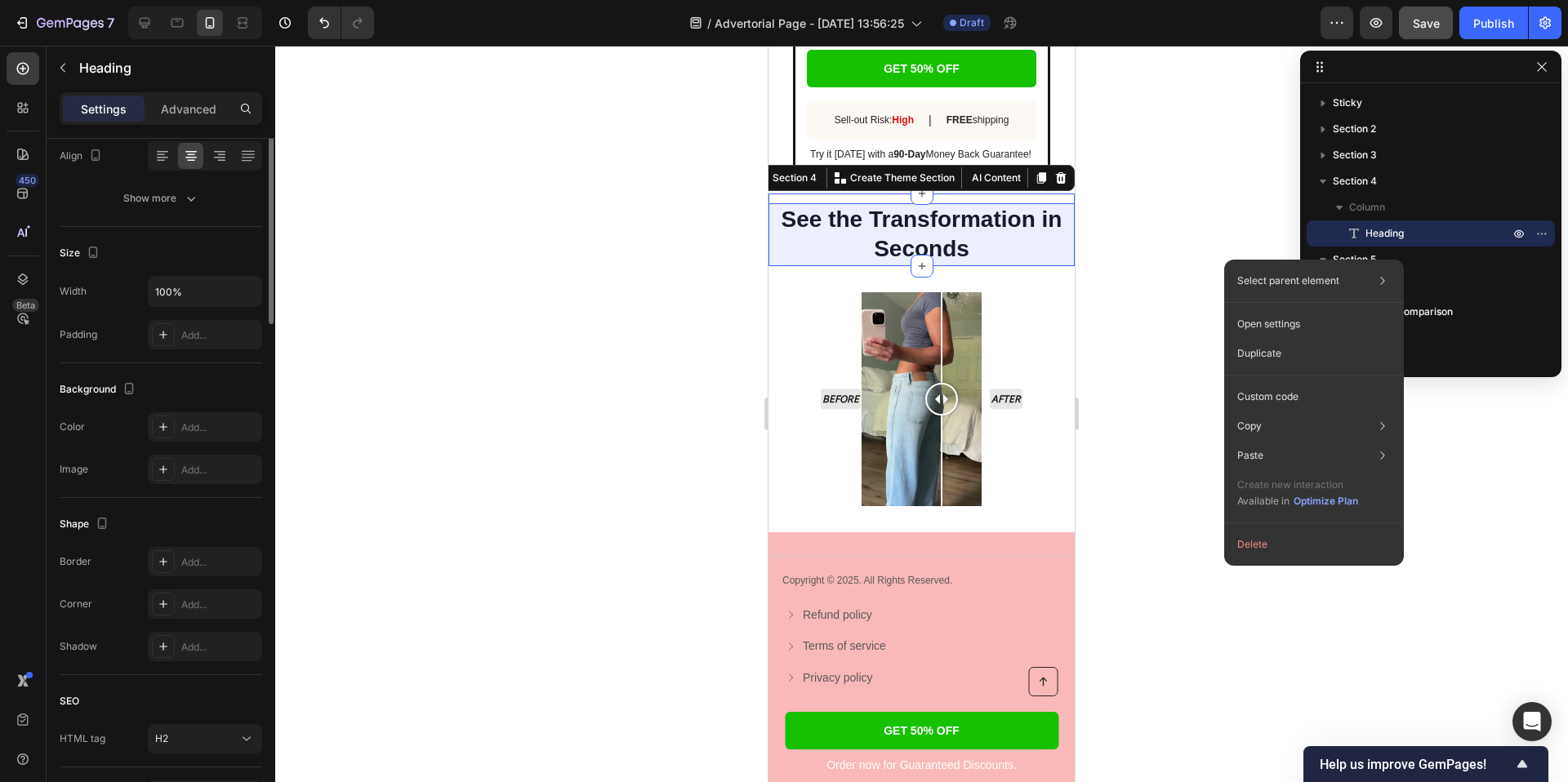
scroll to position [0, 0]
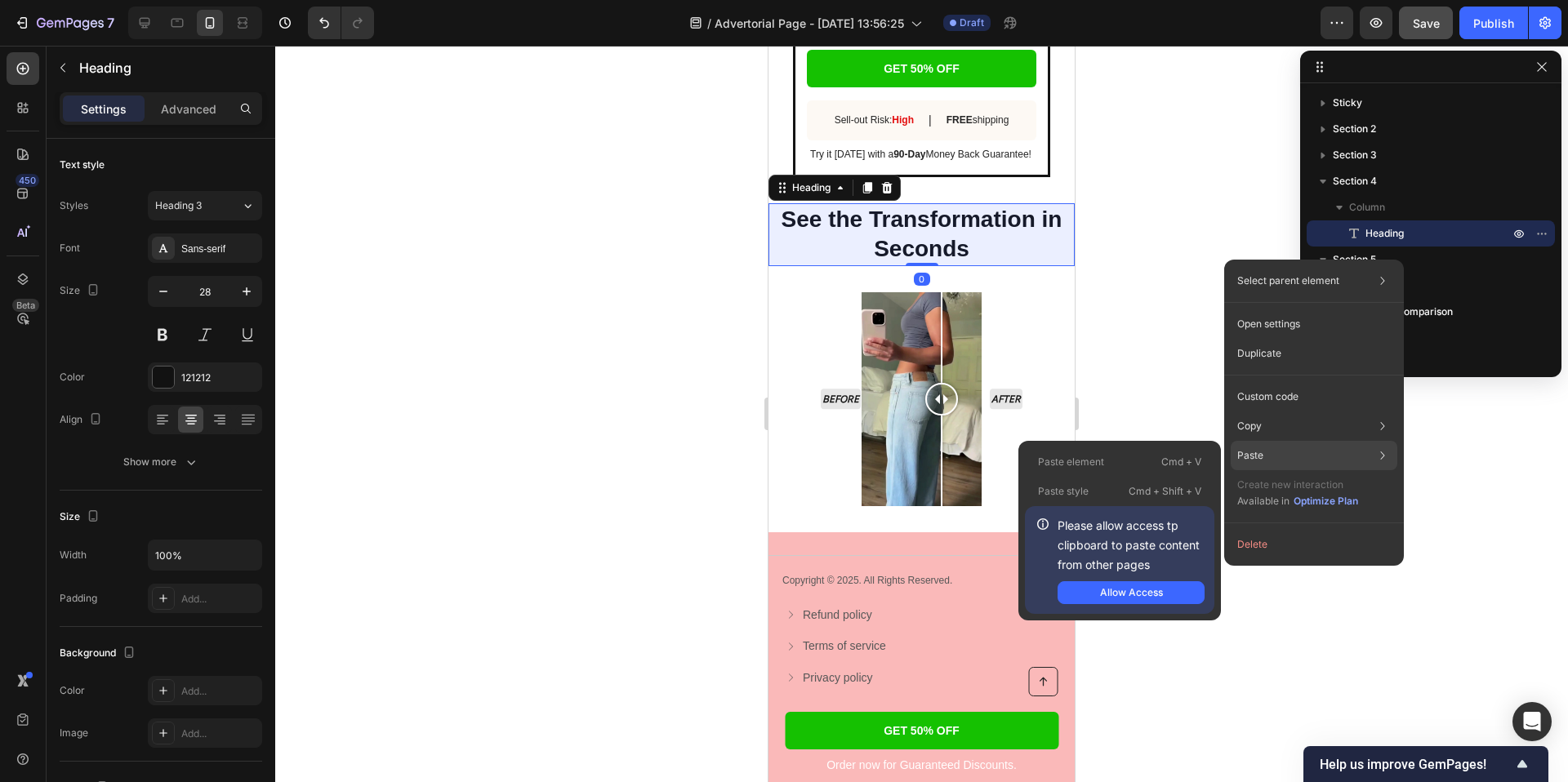
click at [1301, 444] on div "Paste Paste element Cmd + V Paste style Cmd + Shift + V Please allow access tp …" at bounding box center [1313, 456] width 166 height 30
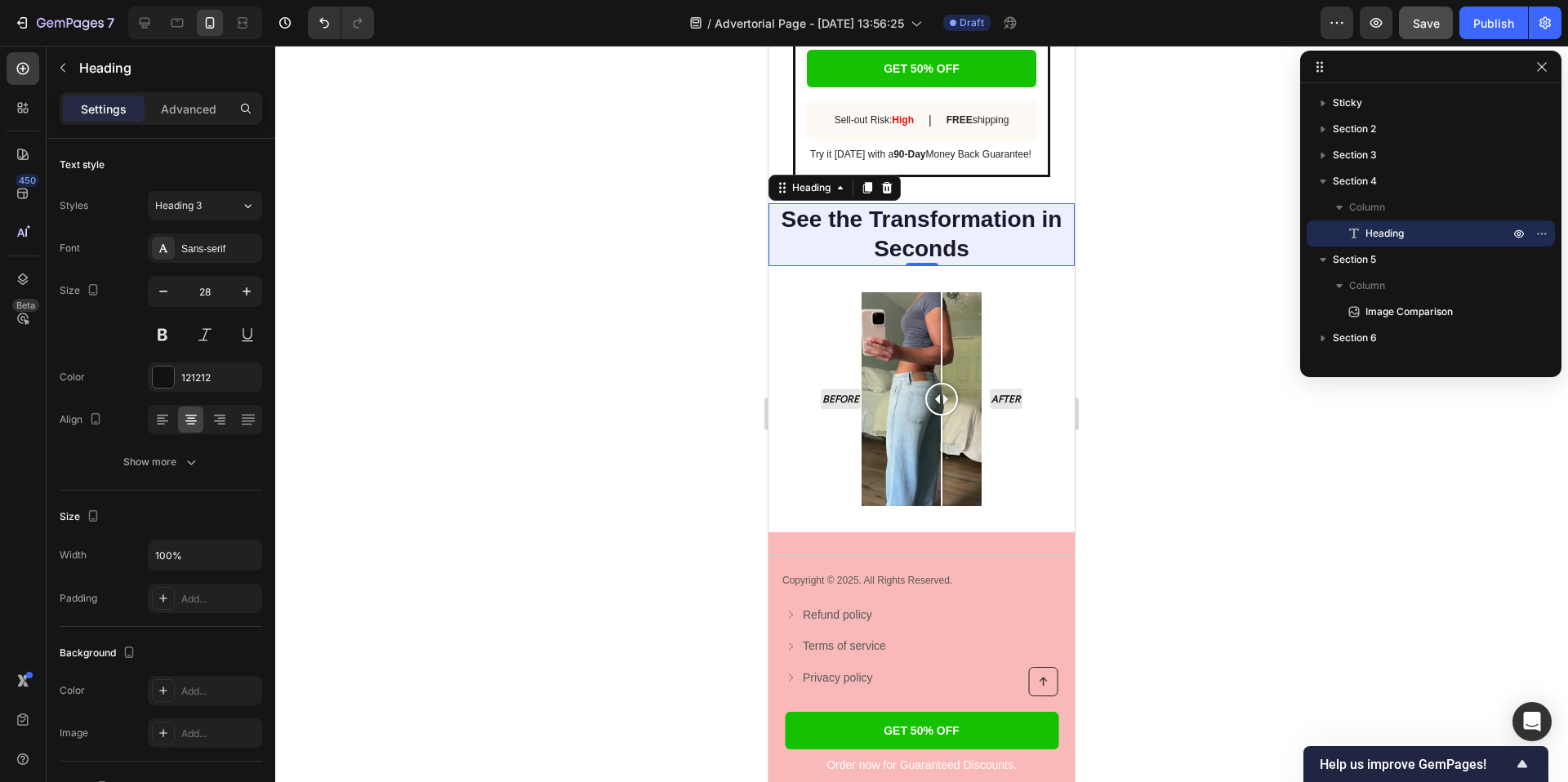
click at [1182, 332] on div at bounding box center [921, 414] width 1292 height 736
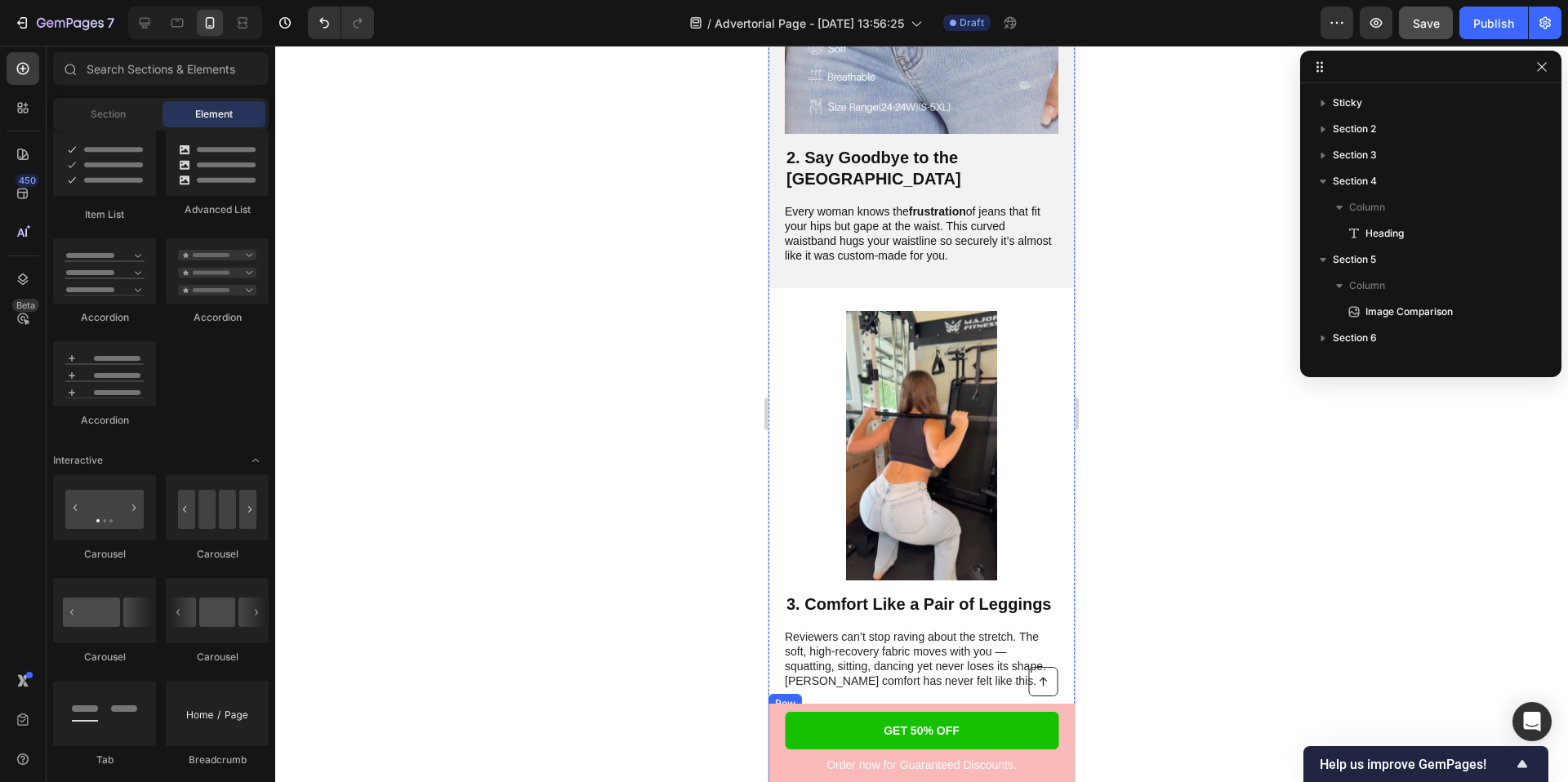
scroll to position [983, 0]
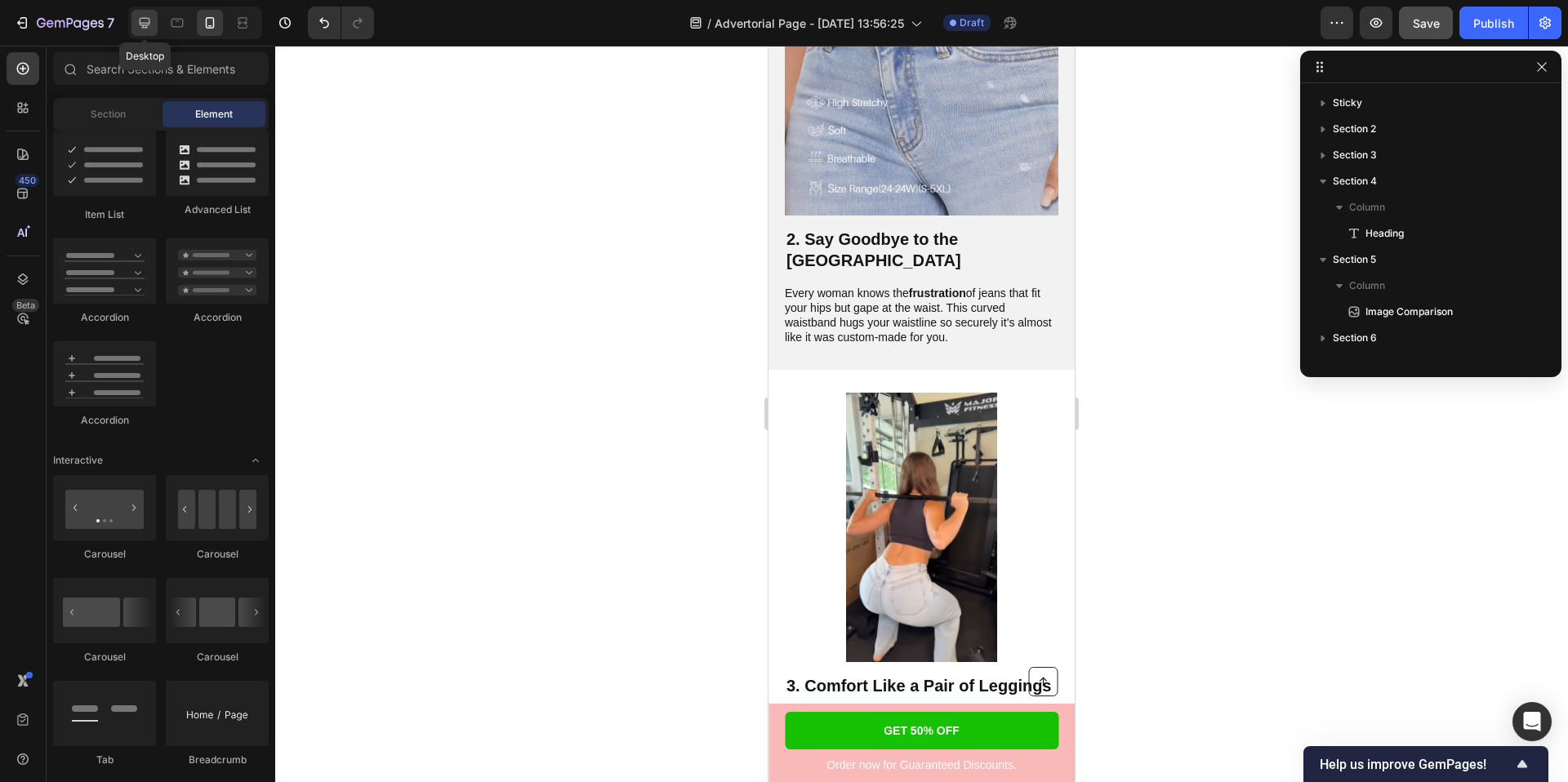
click at [146, 21] on icon at bounding box center [144, 23] width 16 height 16
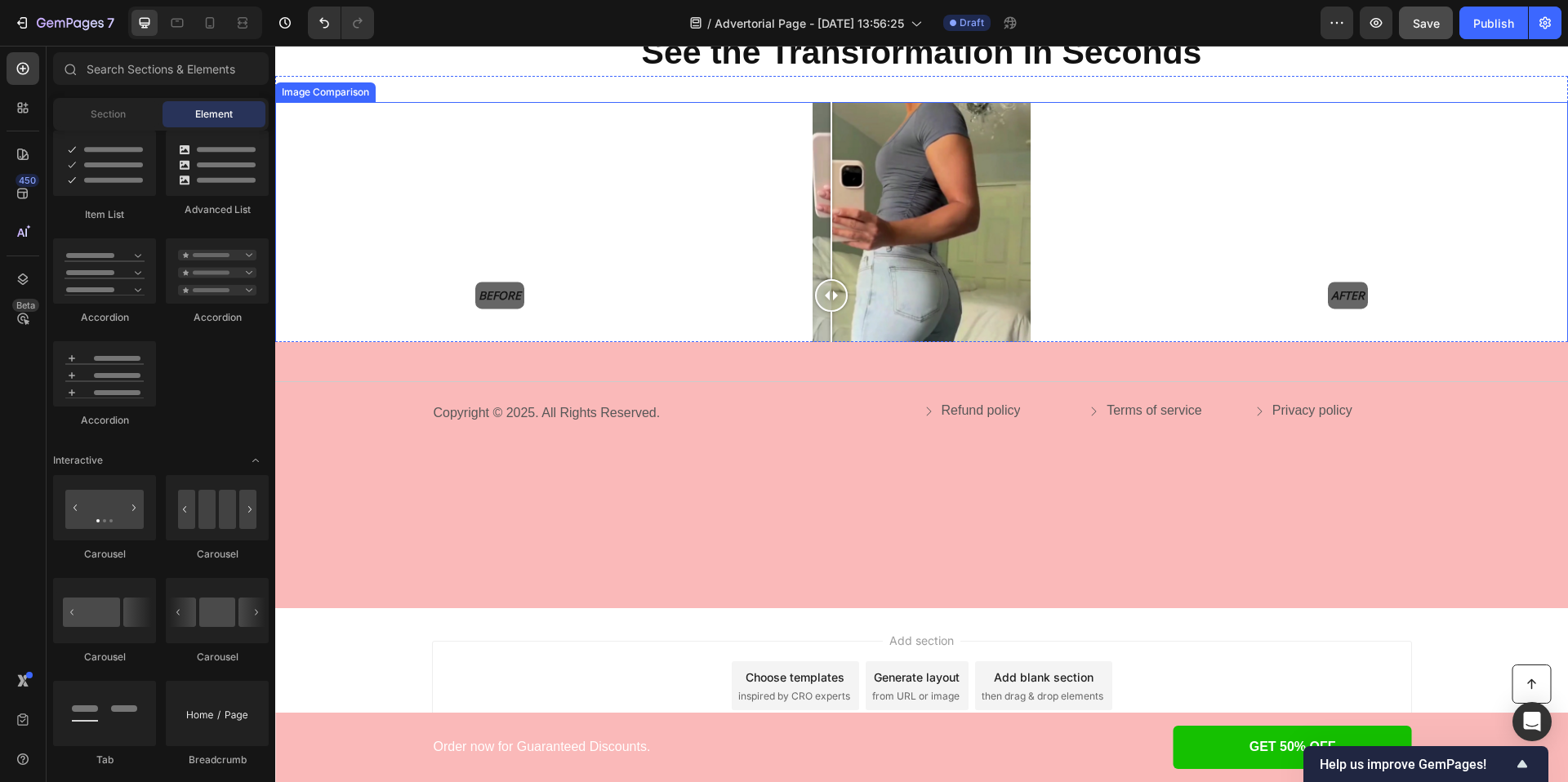
scroll to position [3665, 0]
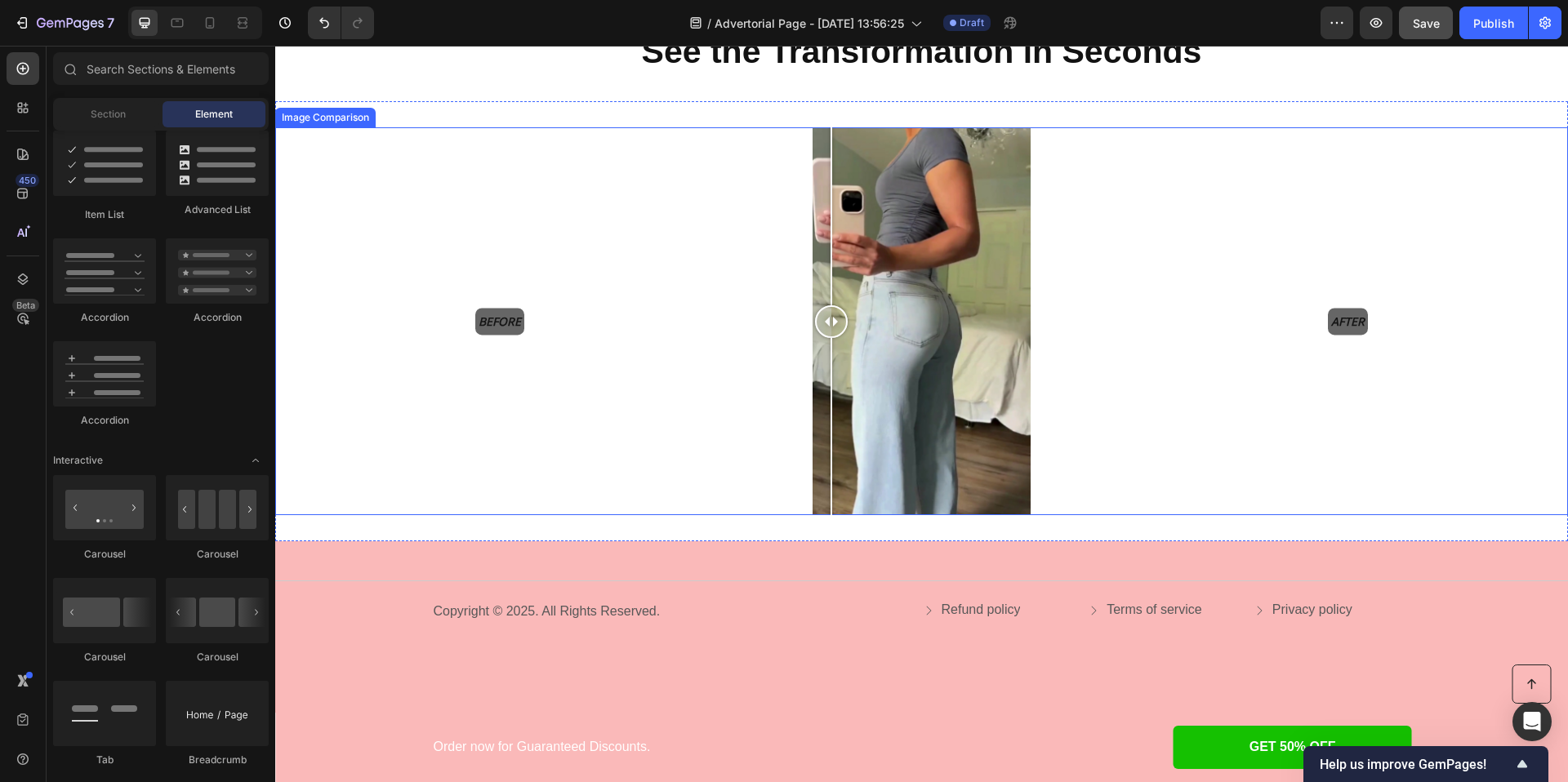
click at [487, 316] on div "Before After" at bounding box center [920, 321] width 904 height 388
drag, startPoint x: 487, startPoint y: 316, endPoint x: 696, endPoint y: 316, distance: 209.0
click at [593, 316] on div at bounding box center [576, 321] width 33 height 33
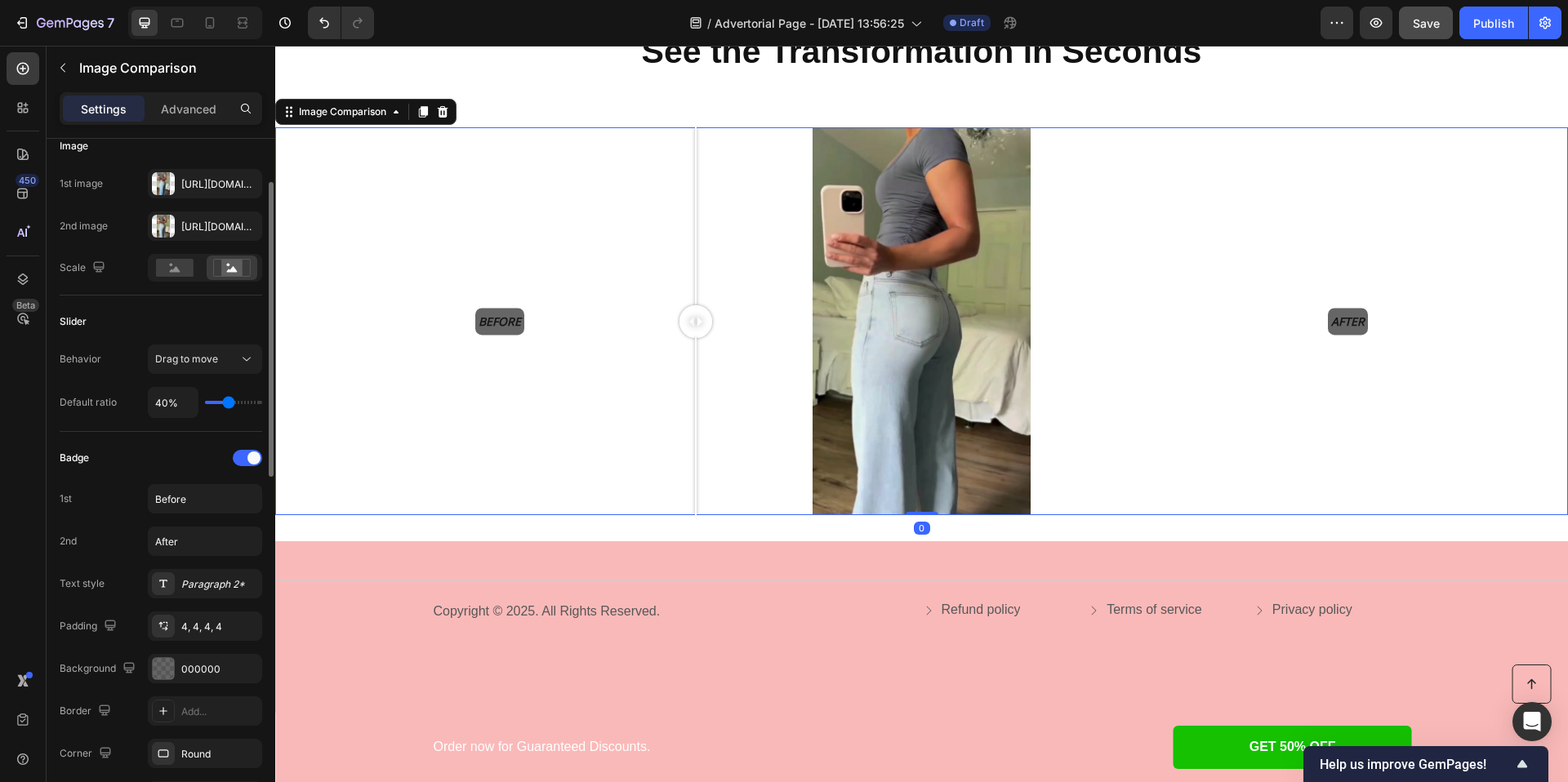
scroll to position [142, 0]
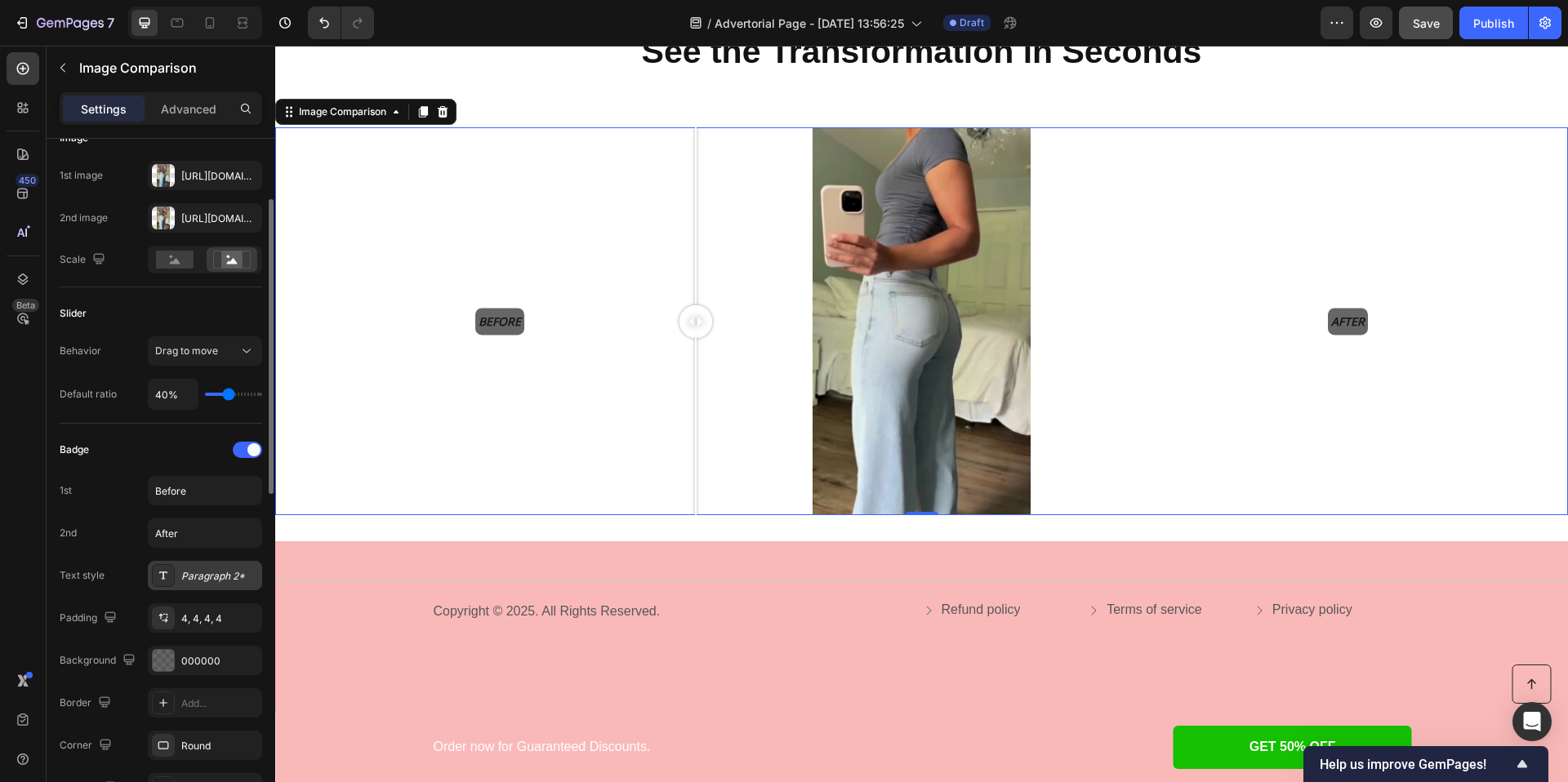
click at [202, 577] on div "Paragraph 2*" at bounding box center [219, 576] width 77 height 15
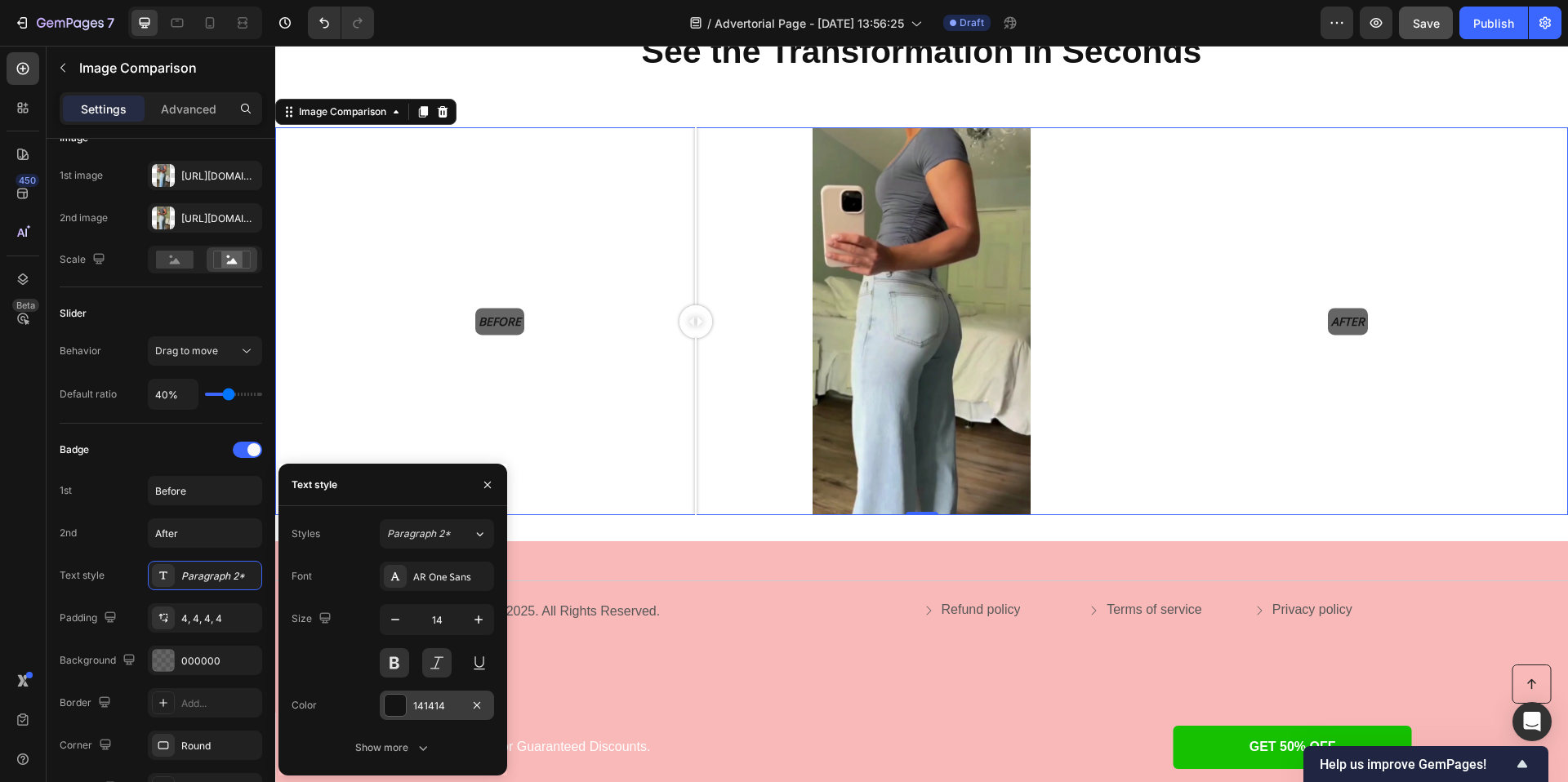
click at [401, 695] on div at bounding box center [395, 704] width 21 height 21
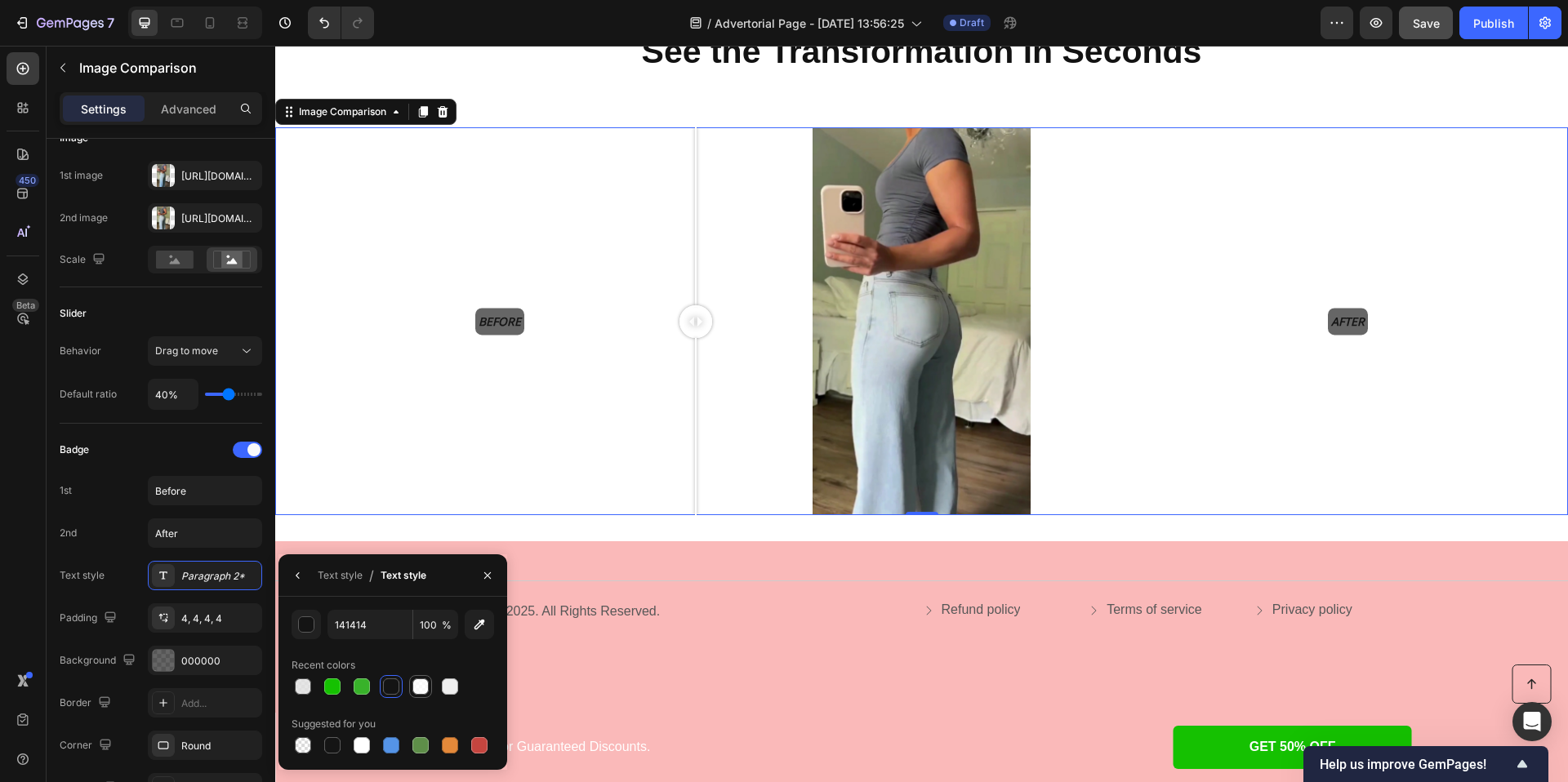
click at [421, 681] on div at bounding box center [420, 686] width 16 height 16
type input "FFFFFF"
type input "80"
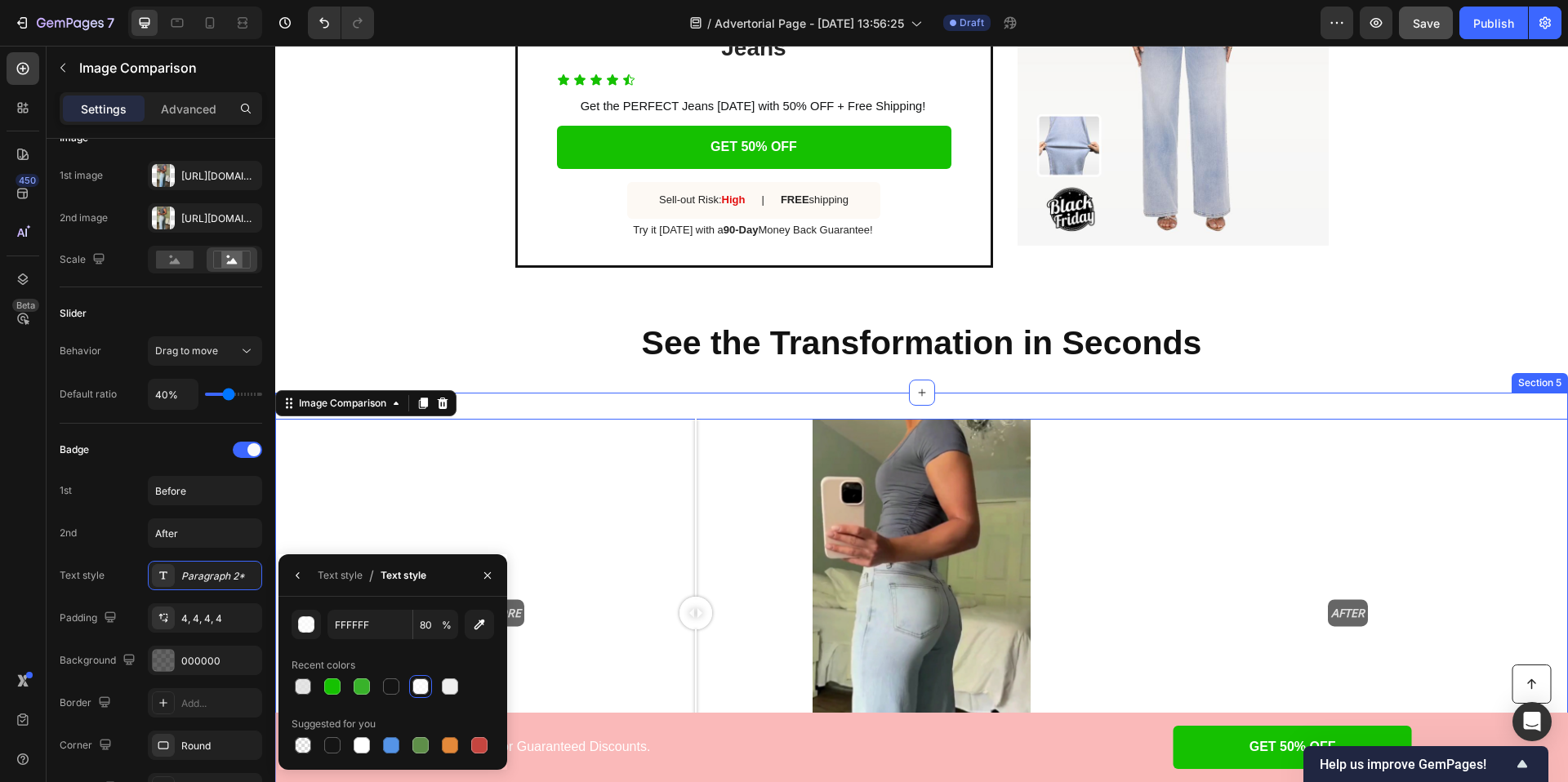
click at [852, 402] on div "Before After Image Comparison 0 Section 5" at bounding box center [921, 613] width 1292 height 440
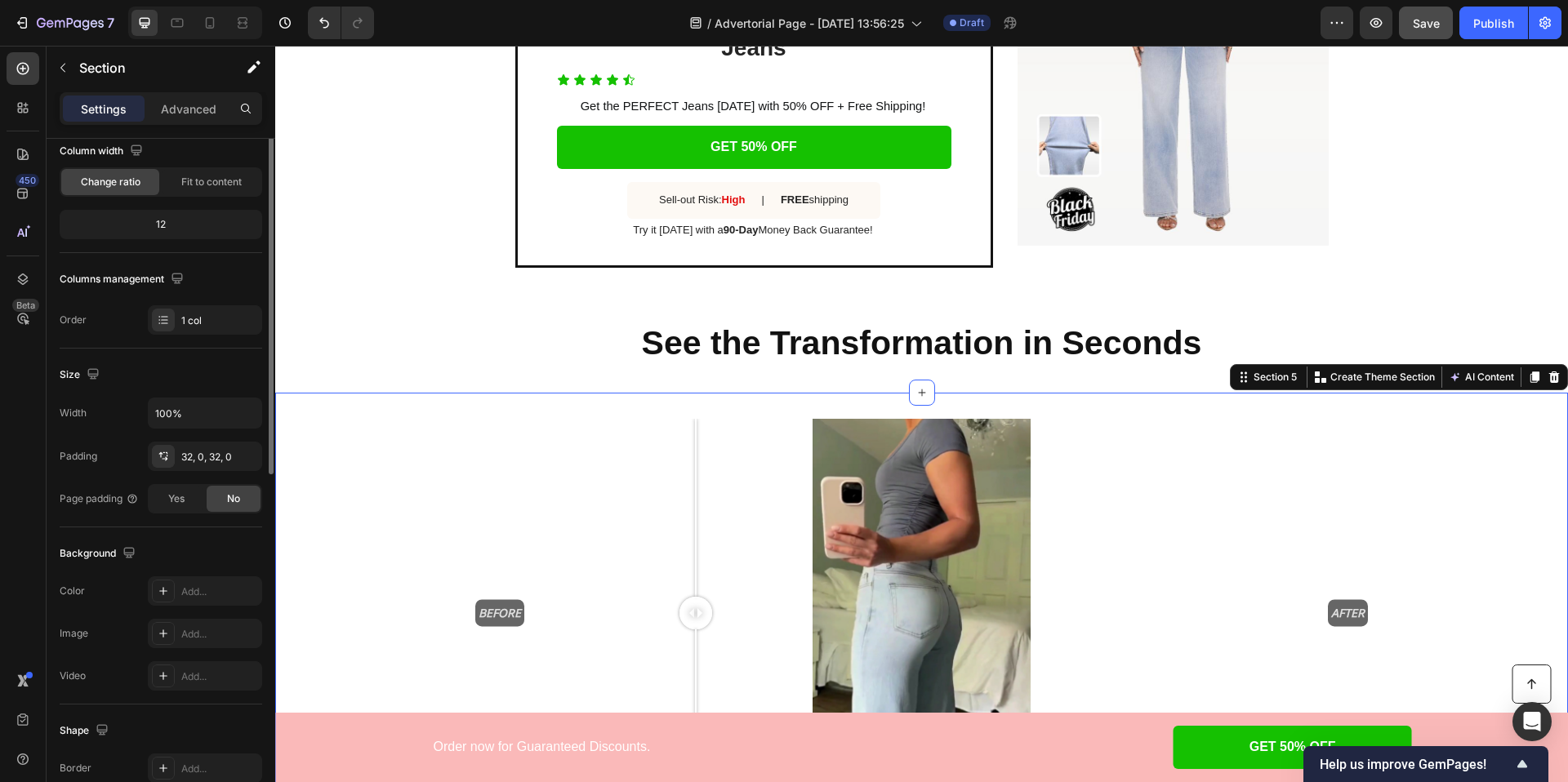
scroll to position [0, 0]
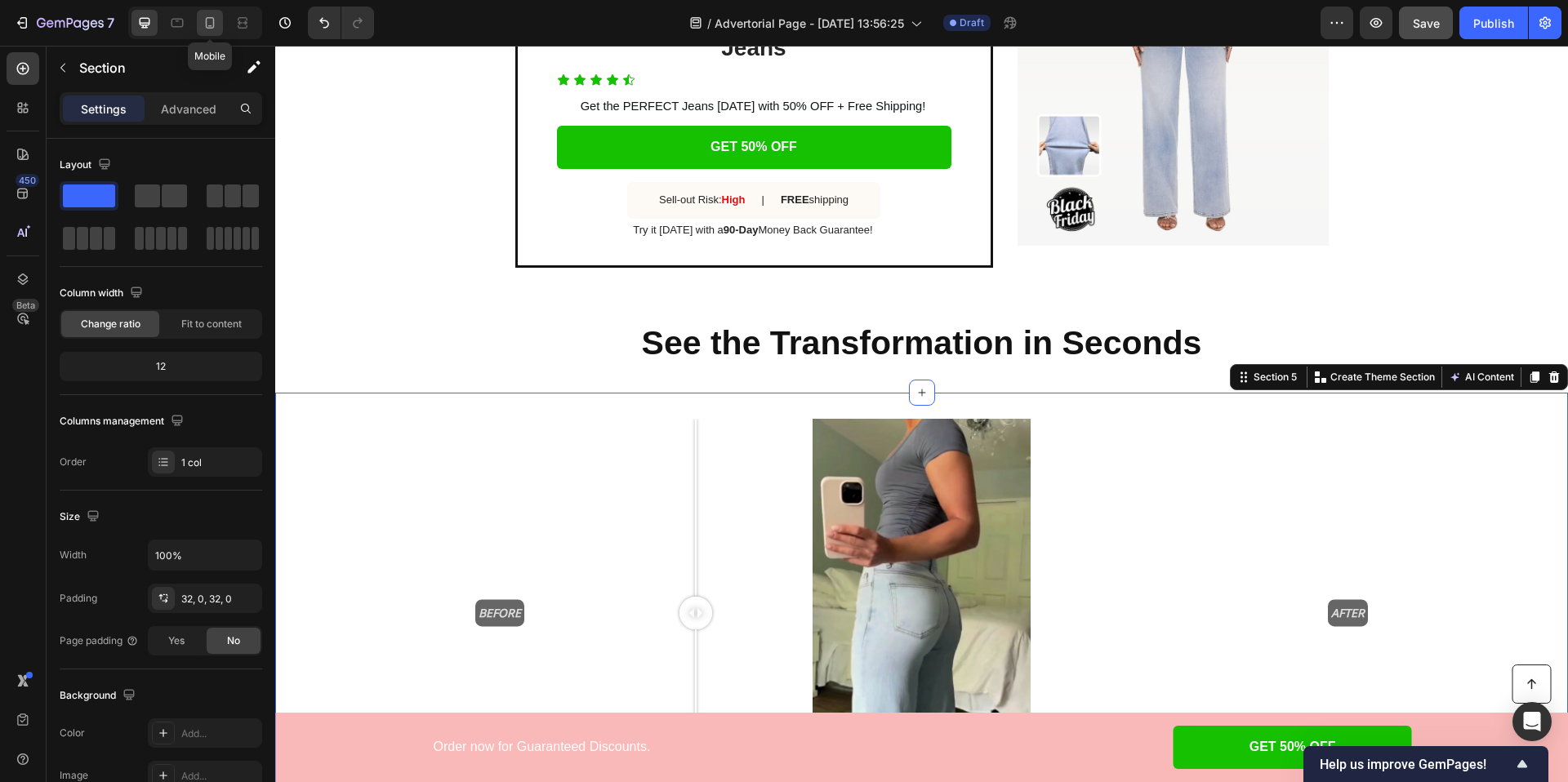
click at [203, 18] on icon at bounding box center [210, 23] width 16 height 16
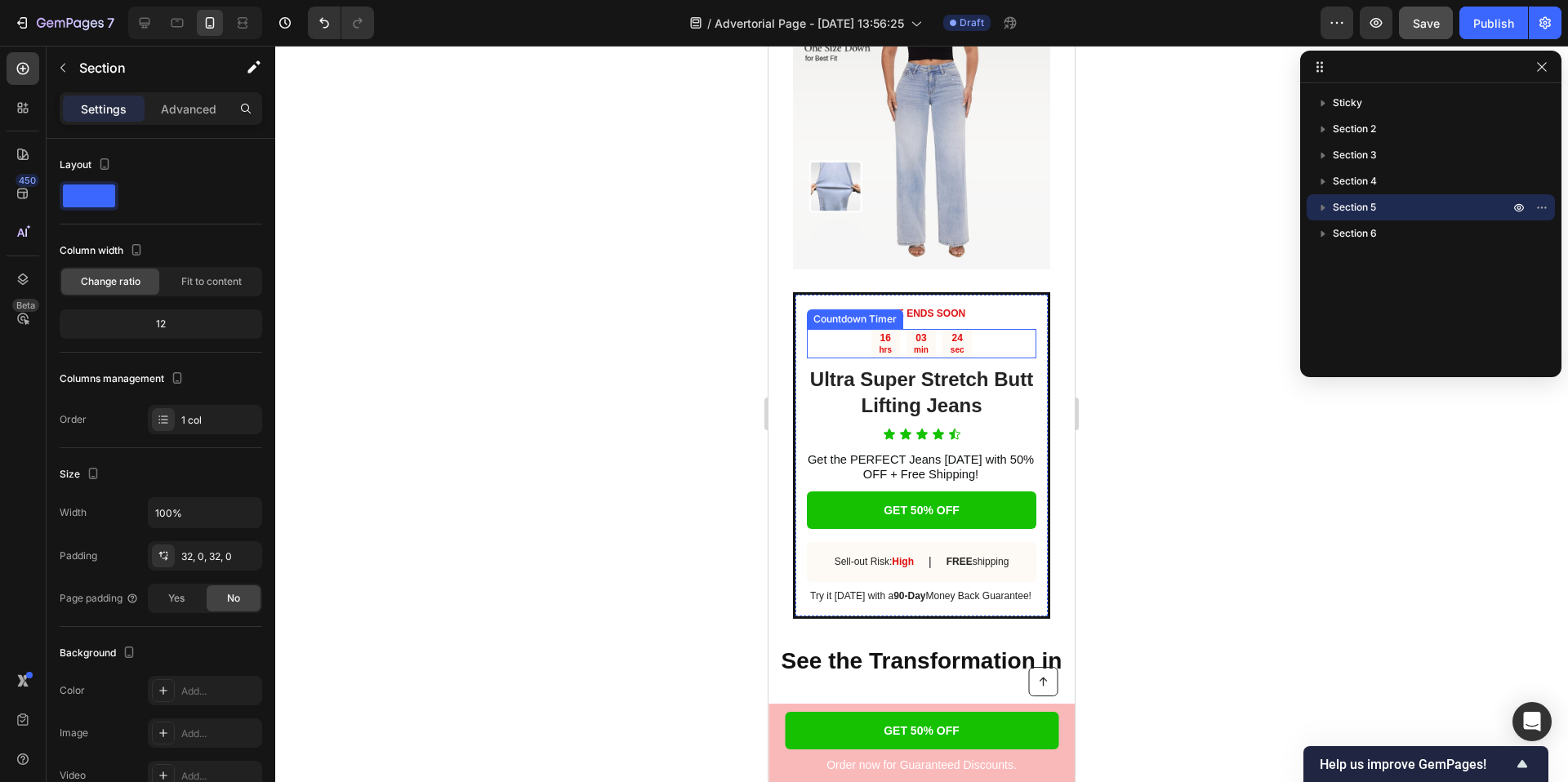
scroll to position [4286, 0]
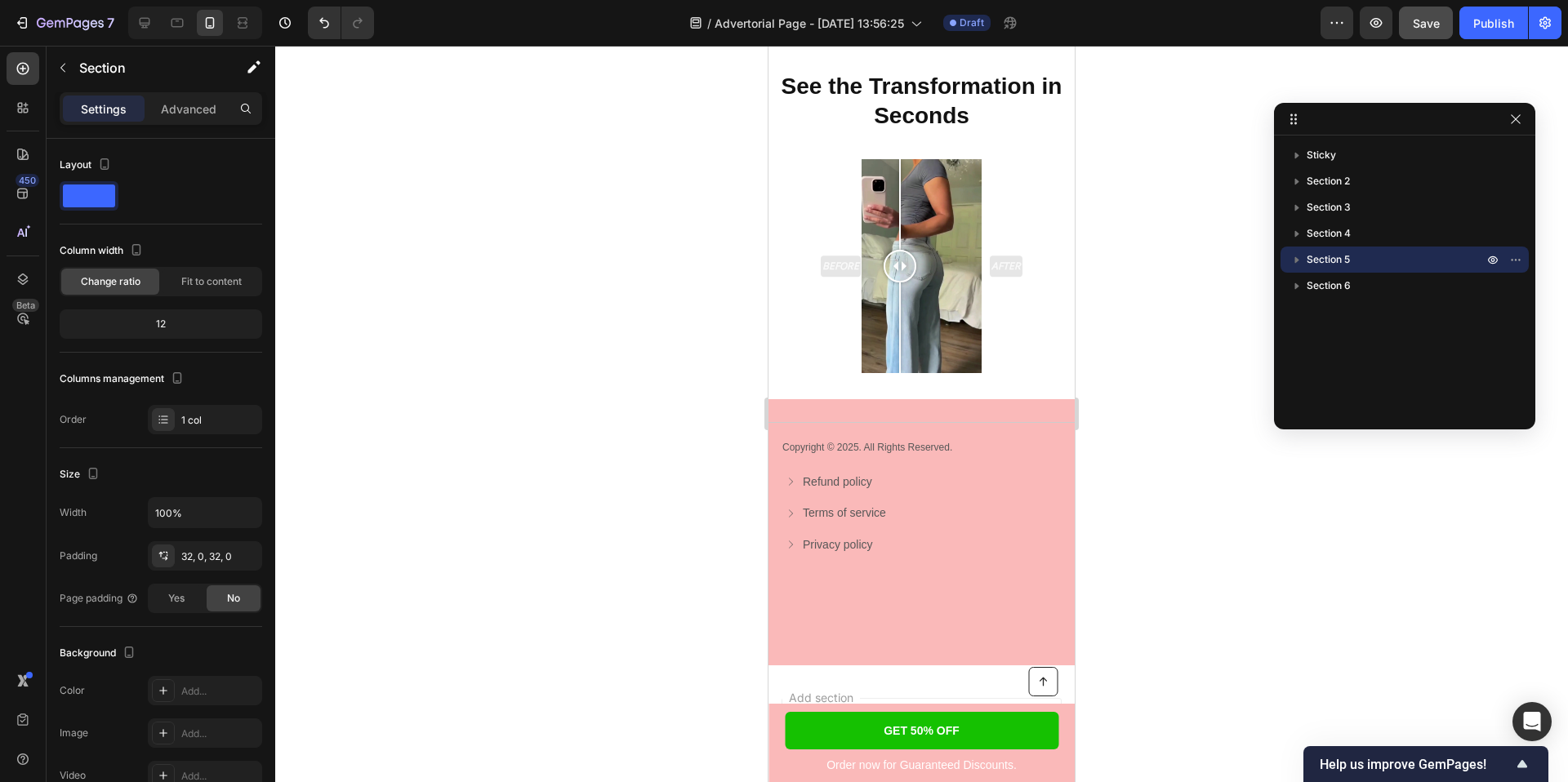
drag, startPoint x: 1322, startPoint y: 70, endPoint x: 1295, endPoint y: 120, distance: 56.8
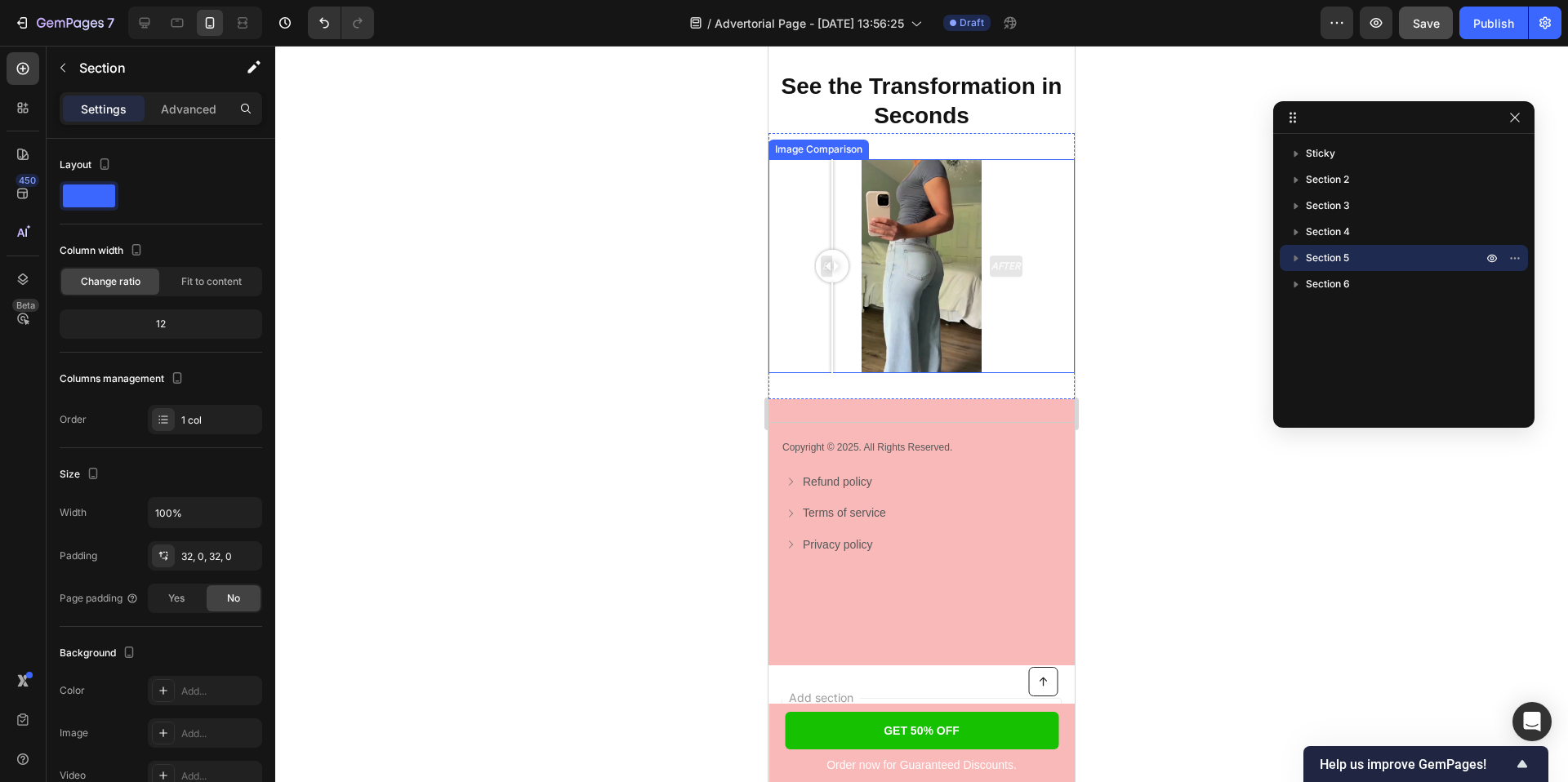
click at [826, 244] on div "Before After" at bounding box center [921, 267] width 215 height 215
click at [1122, 177] on div at bounding box center [921, 414] width 1292 height 736
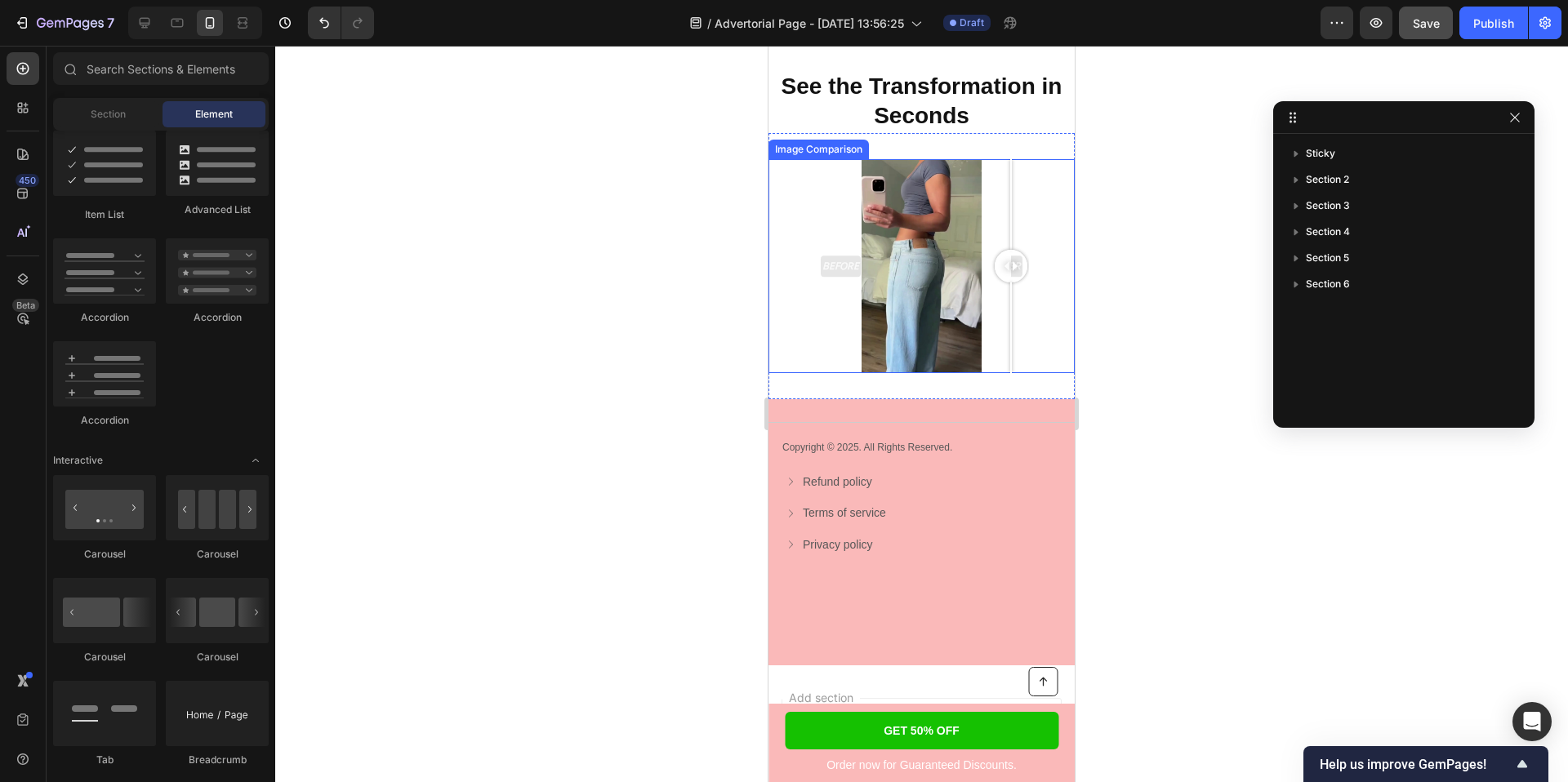
click at [1016, 170] on div "Before After" at bounding box center [921, 267] width 215 height 215
click at [1055, 145] on div "Before After Image Comparison Section 5" at bounding box center [921, 267] width 306 height 267
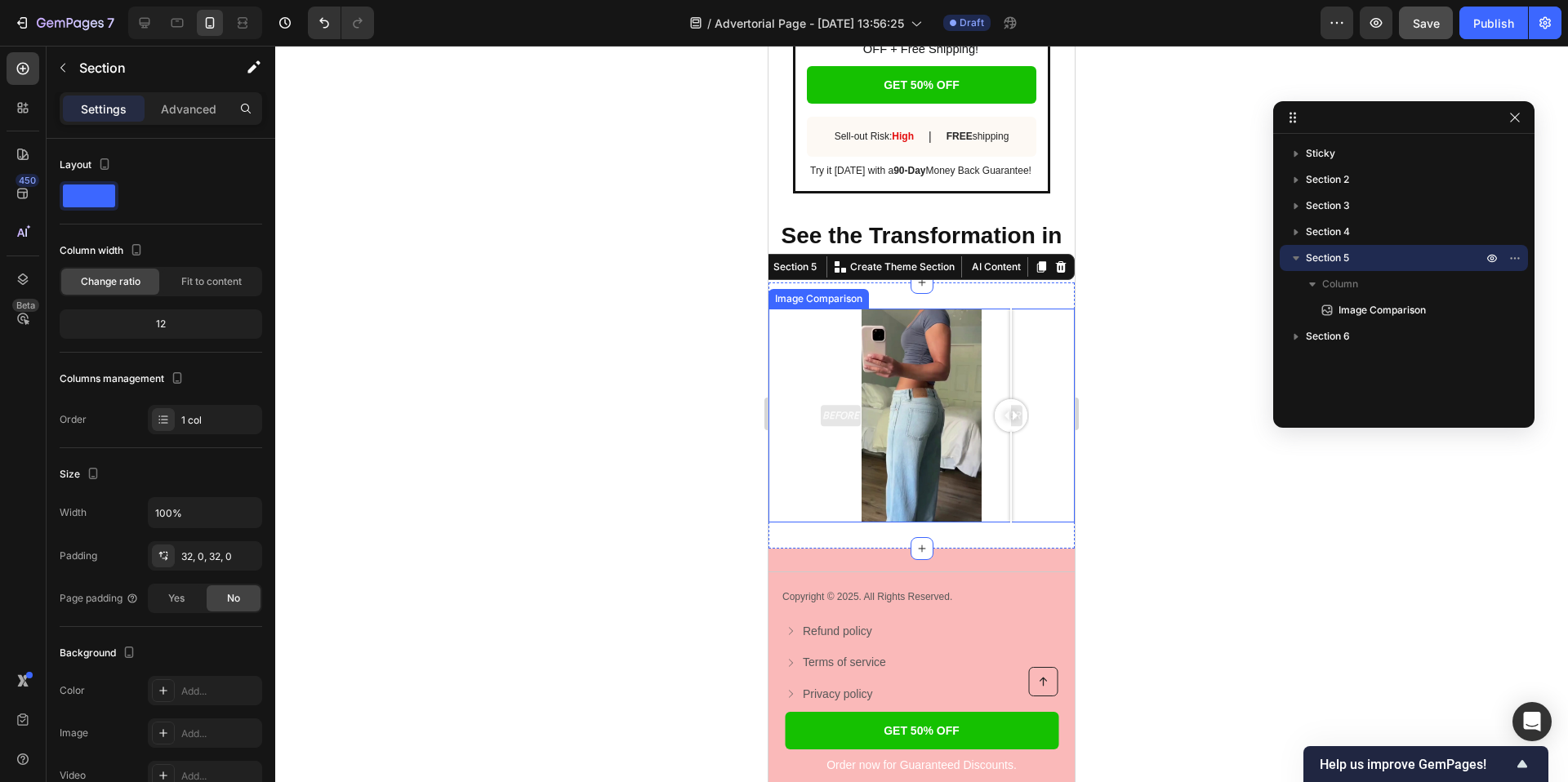
scroll to position [4134, 0]
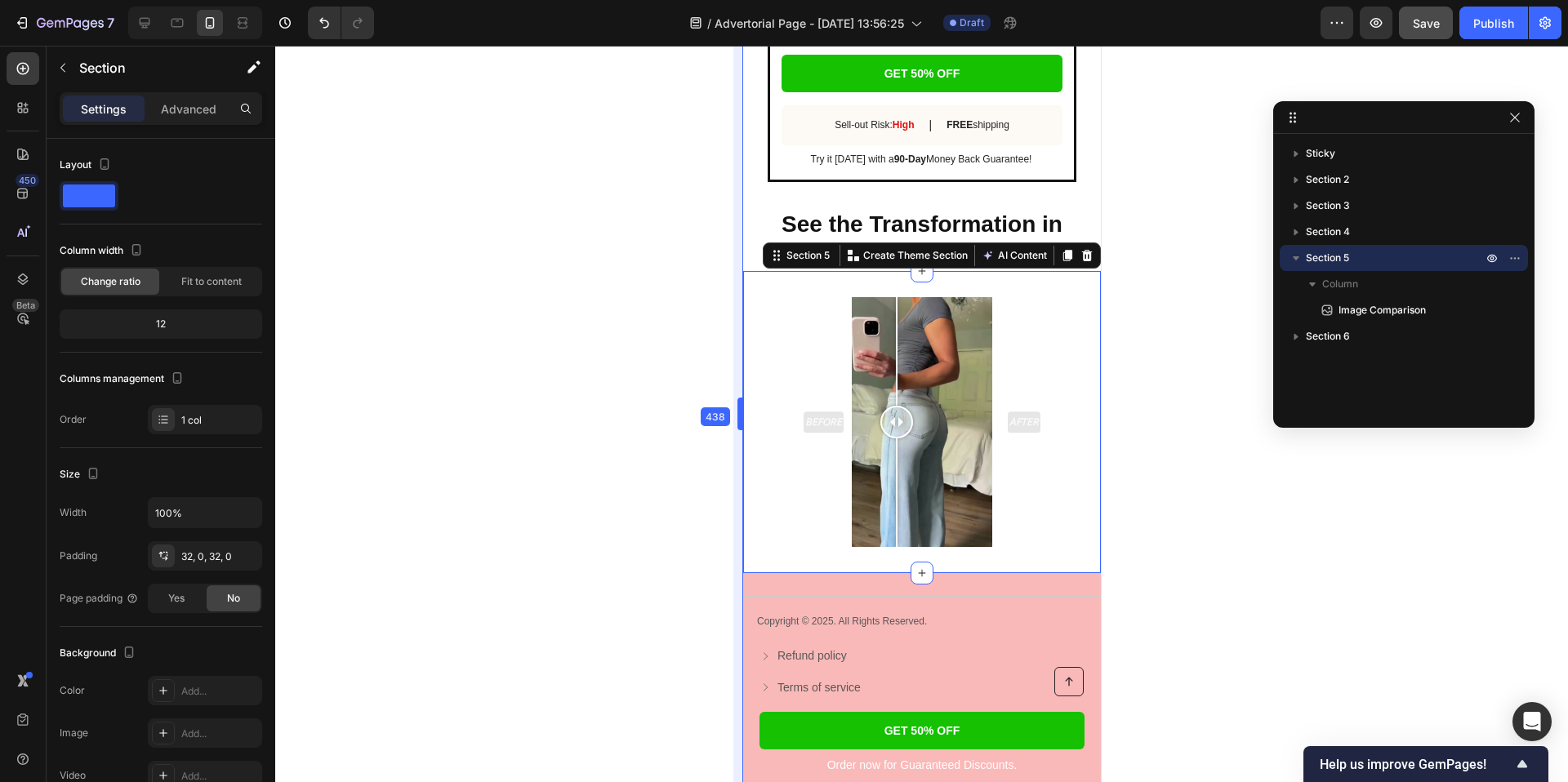
drag, startPoint x: 763, startPoint y: 273, endPoint x: 713, endPoint y: 276, distance: 50.1
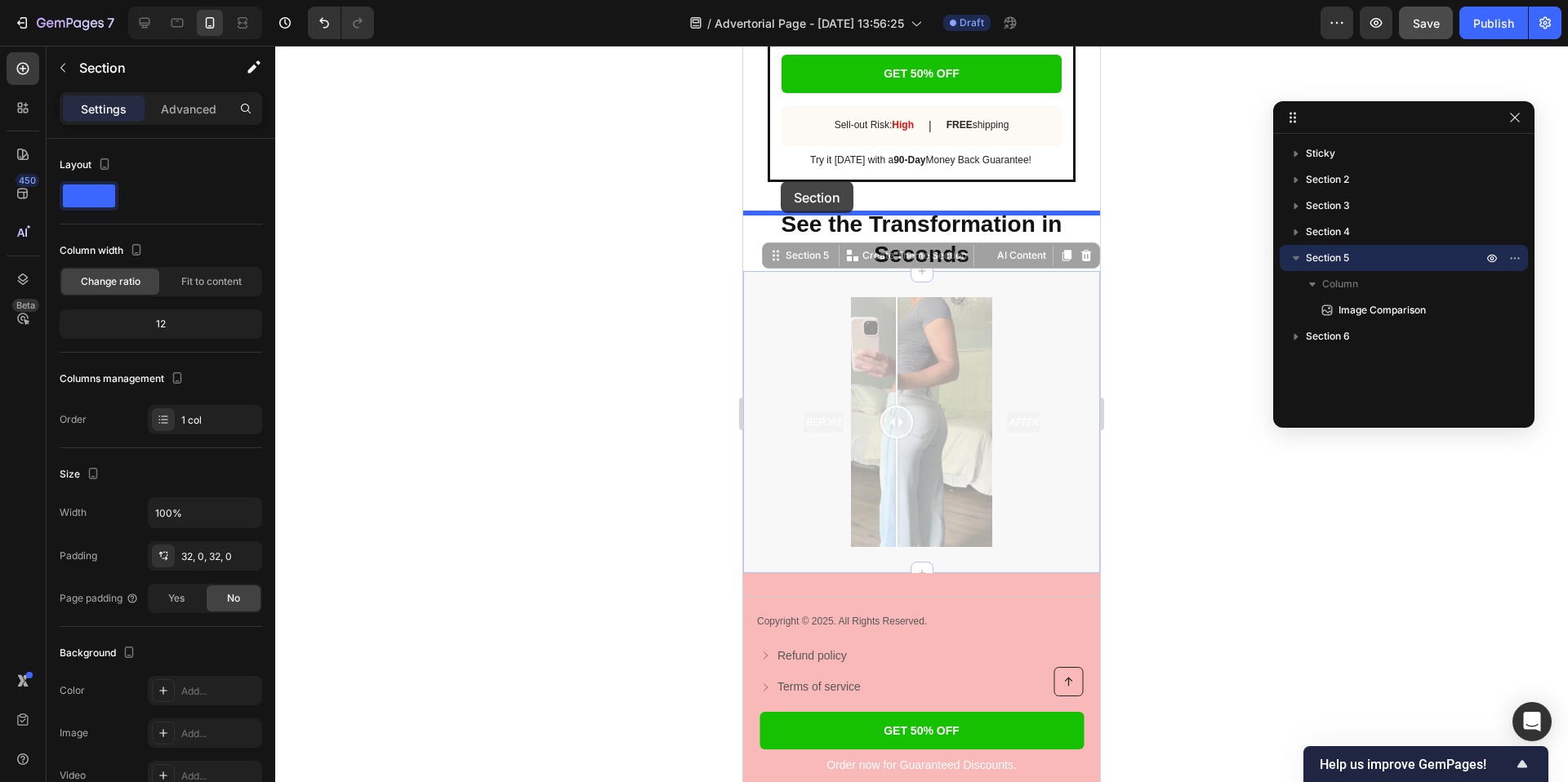
drag, startPoint x: 772, startPoint y: 271, endPoint x: 781, endPoint y: 181, distance: 90.4
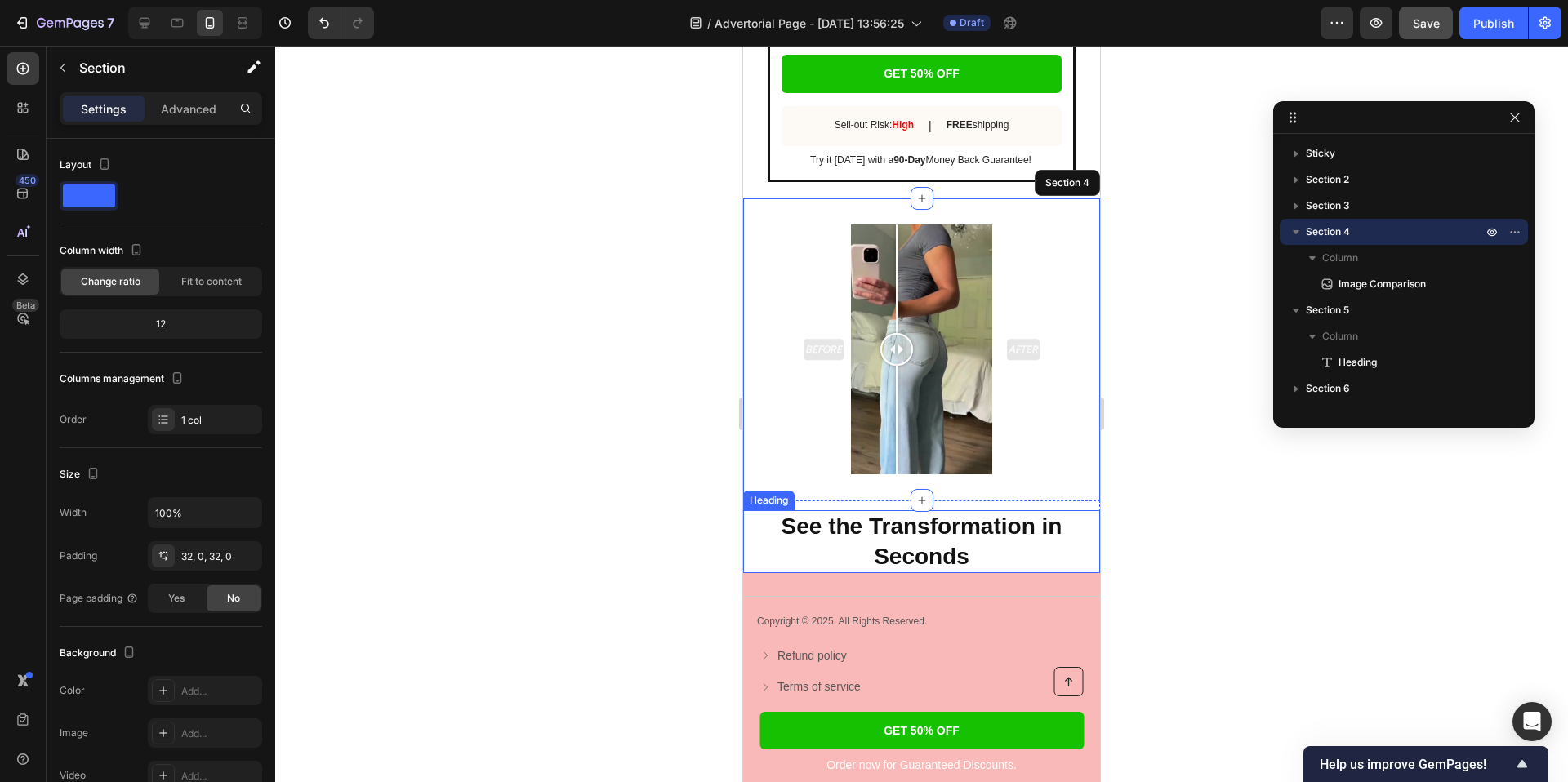
click at [764, 558] on h2 "See the Transformation in Seconds" at bounding box center [921, 541] width 357 height 63
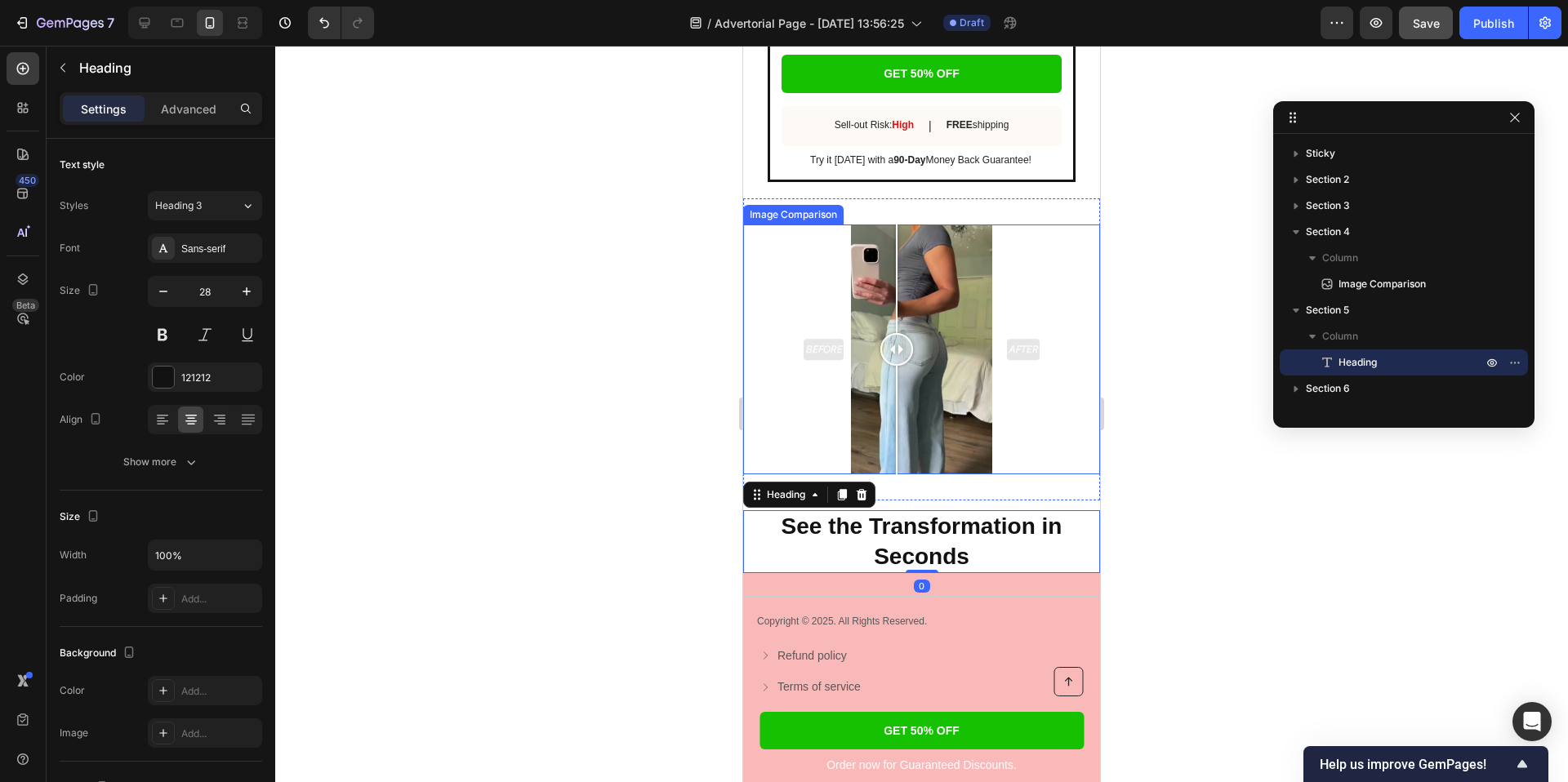
click at [795, 278] on div "Before After" at bounding box center [921, 349] width 357 height 250
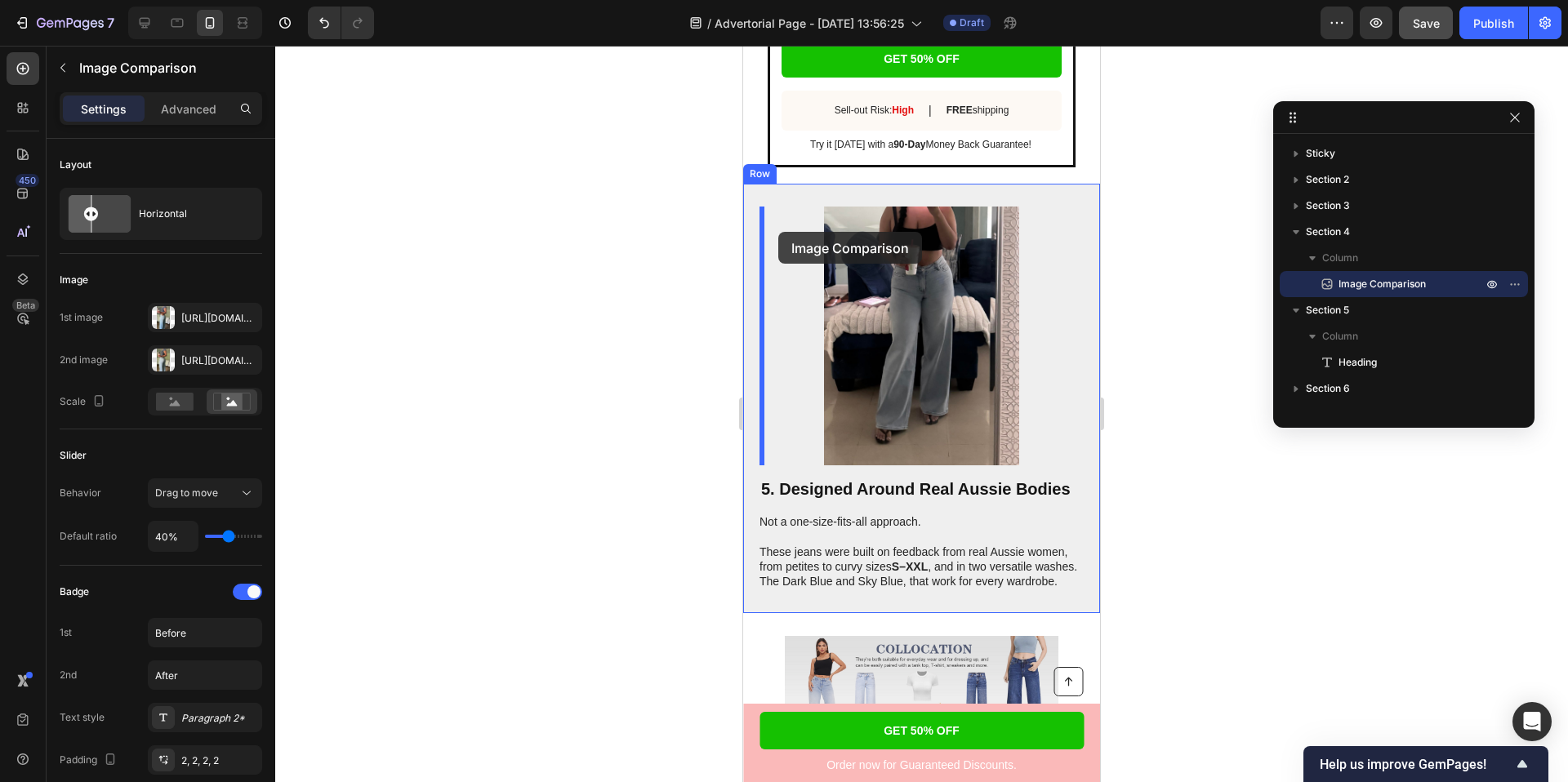
scroll to position [2358, 0]
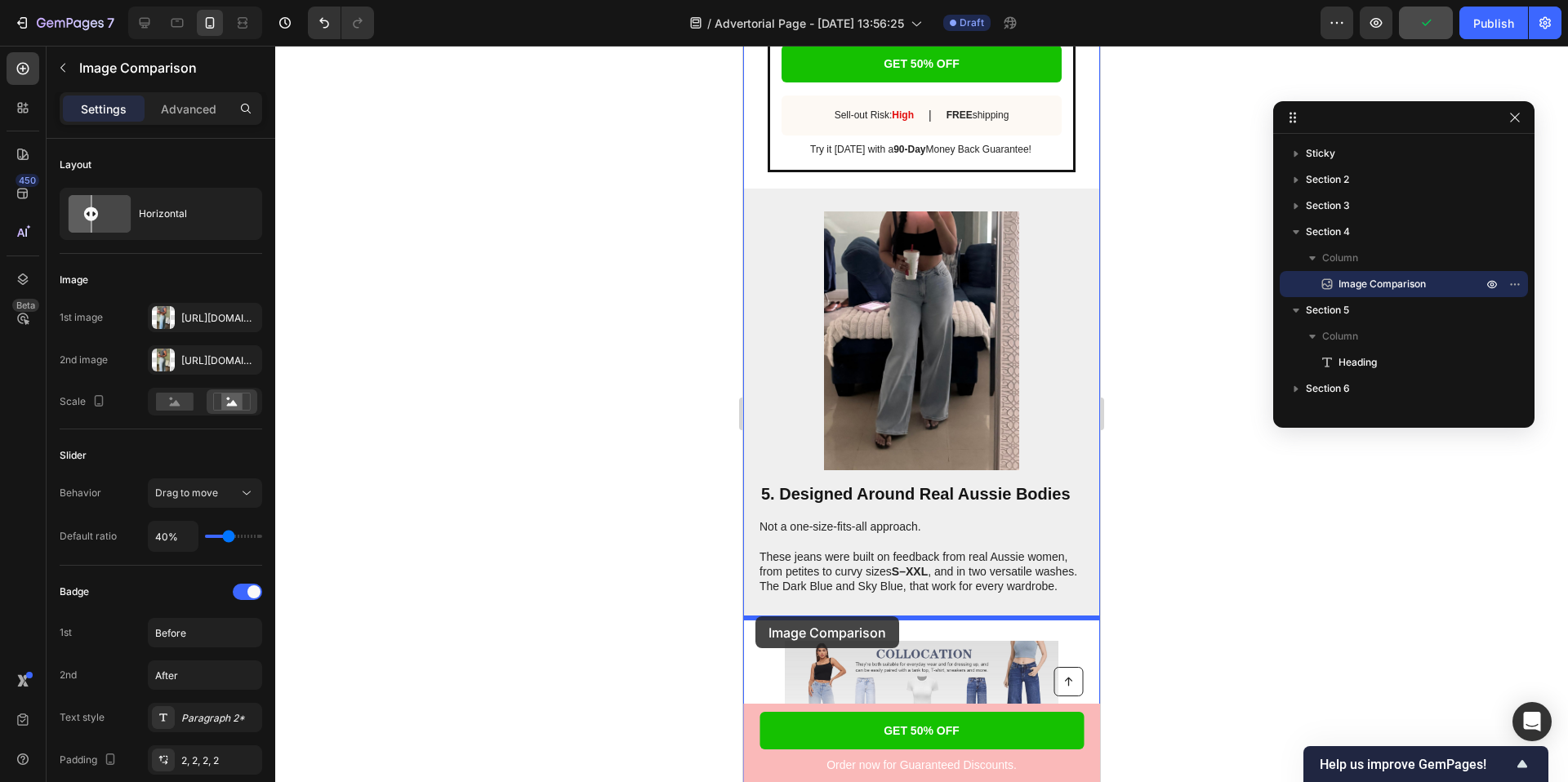
drag, startPoint x: 756, startPoint y: 226, endPoint x: 755, endPoint y: 617, distance: 391.0
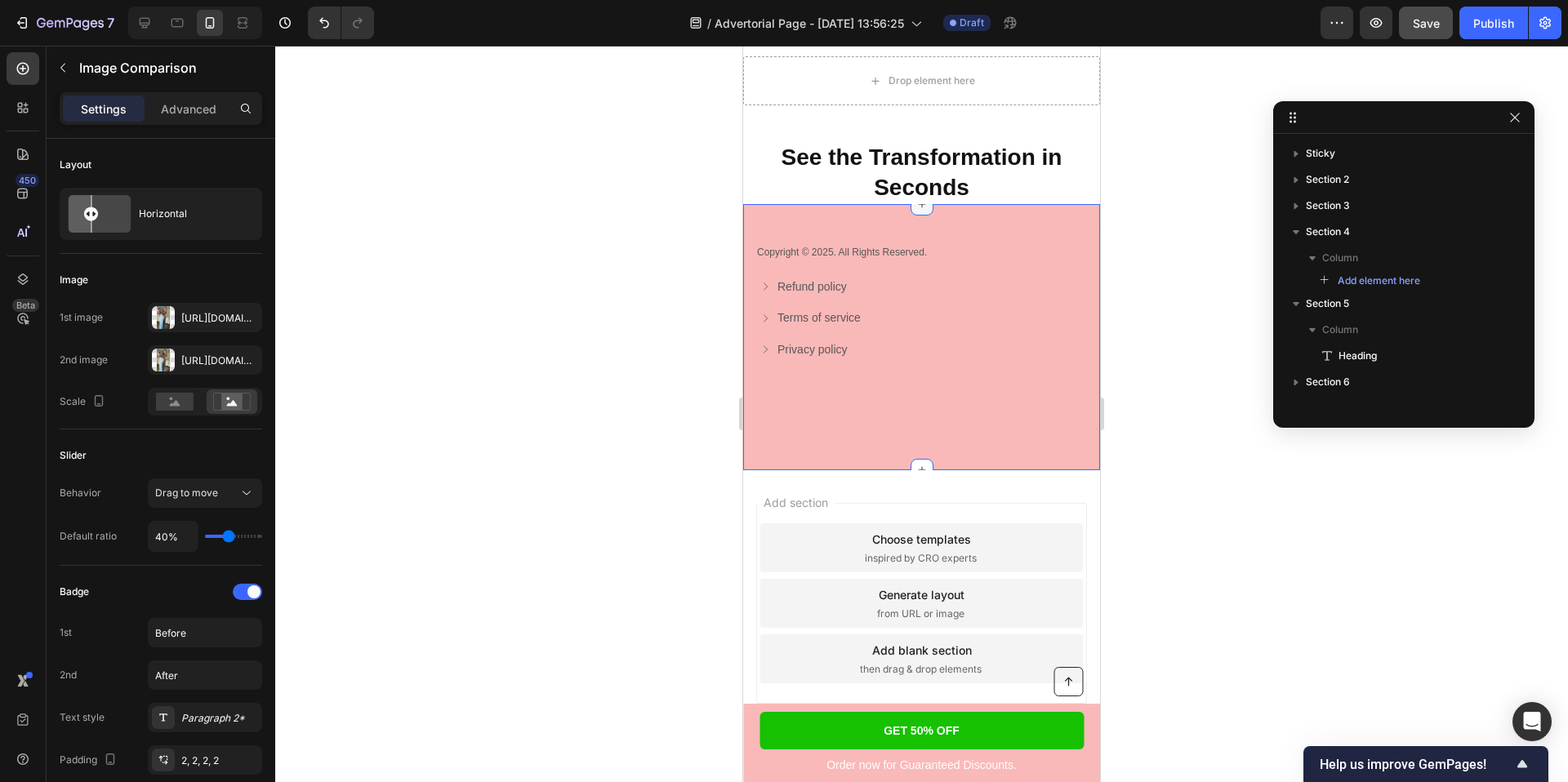
scroll to position [4437, 0]
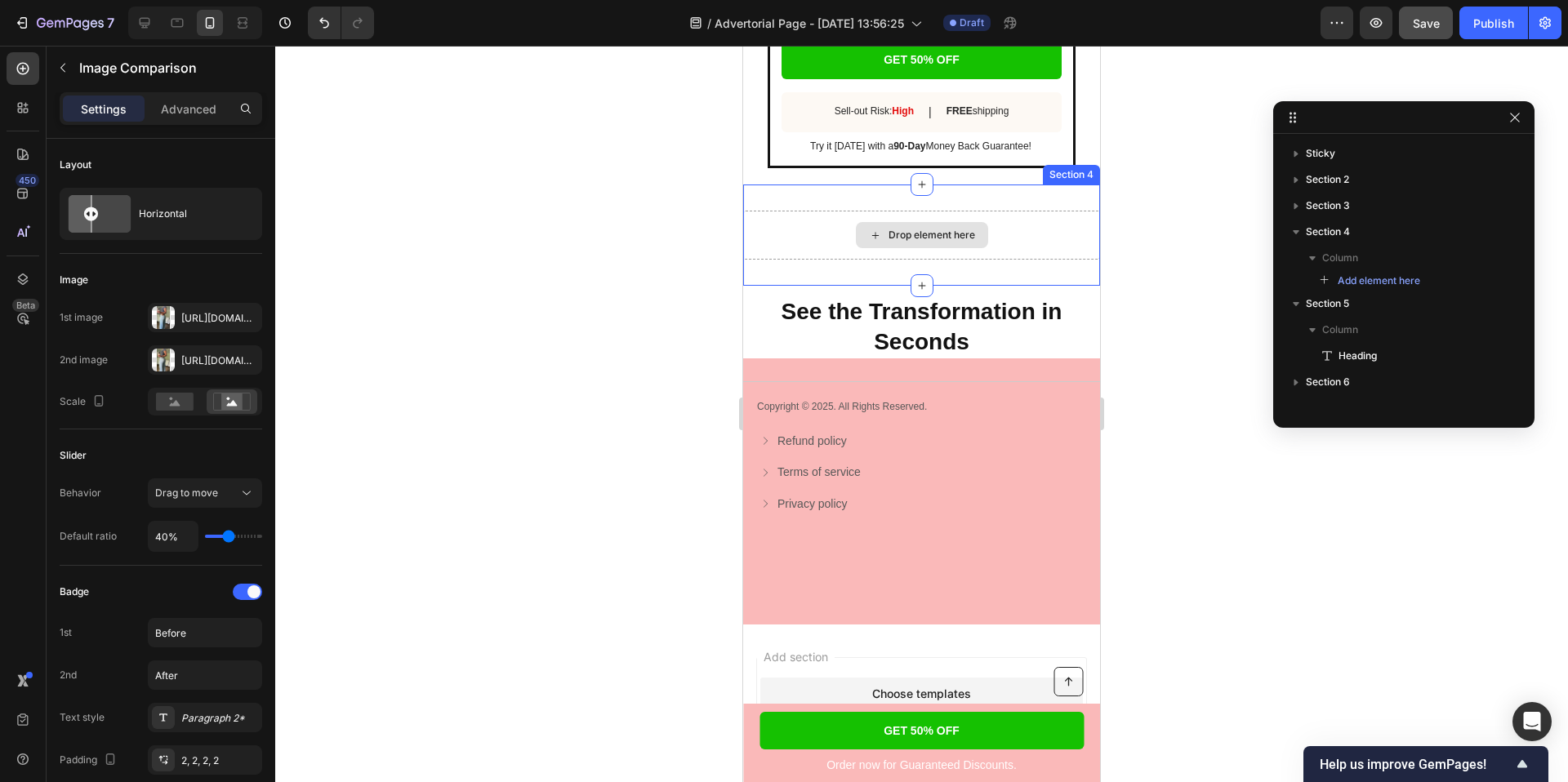
click at [823, 256] on div "Drop element here" at bounding box center [921, 235] width 357 height 49
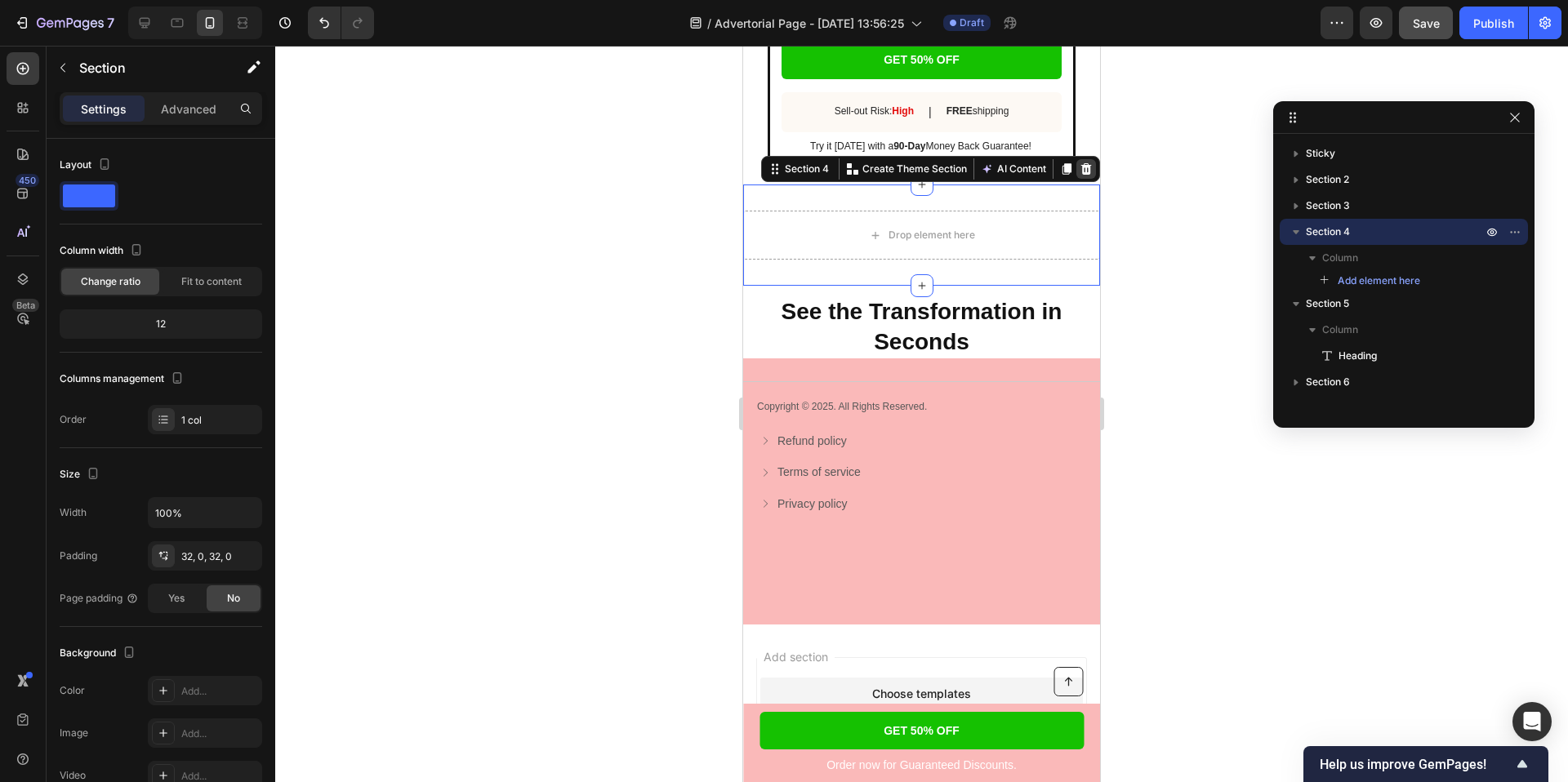
click at [1084, 175] on icon at bounding box center [1085, 168] width 13 height 13
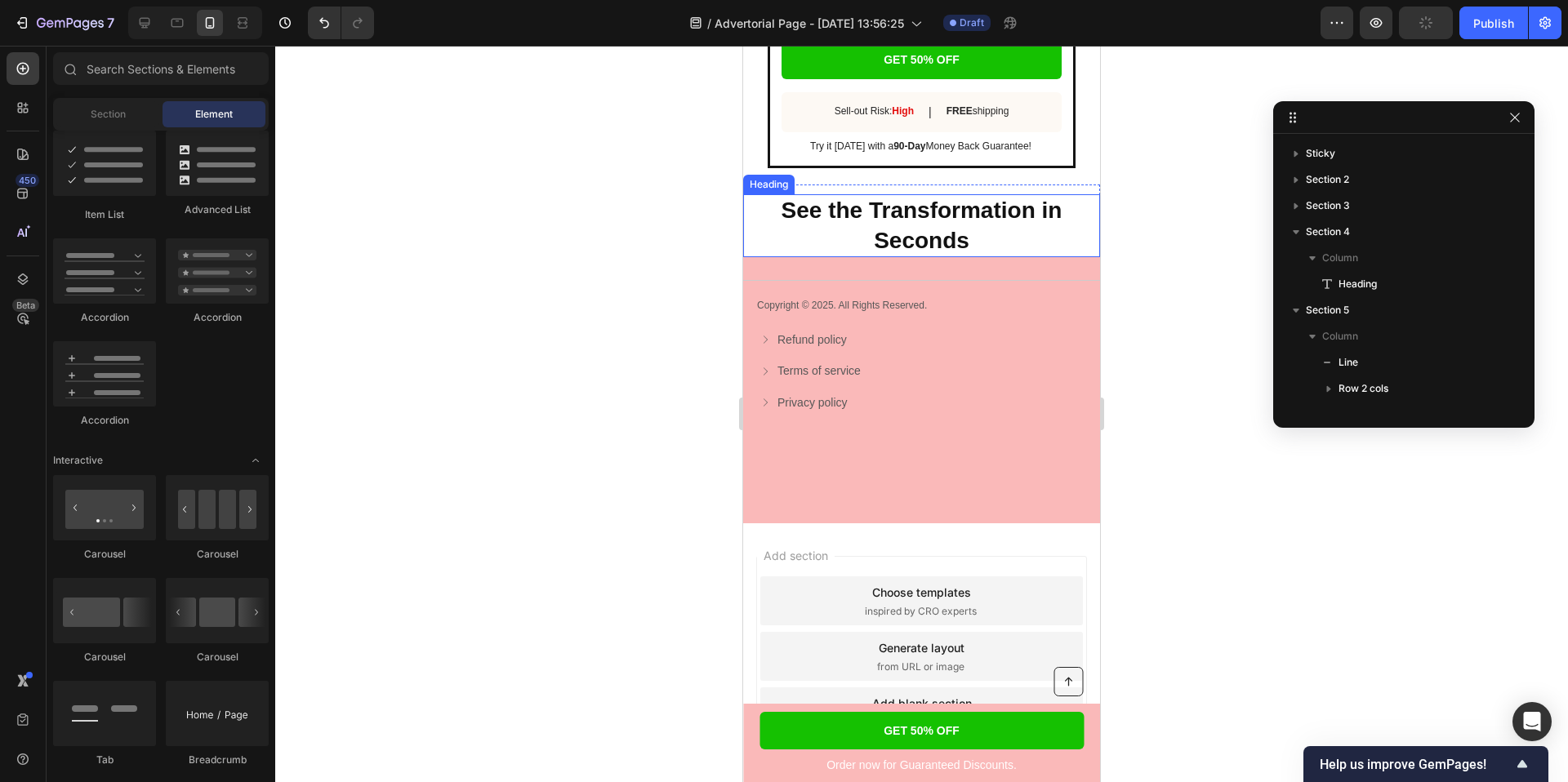
click at [802, 216] on strong "See the Transformation in Seconds" at bounding box center [921, 225] width 281 height 55
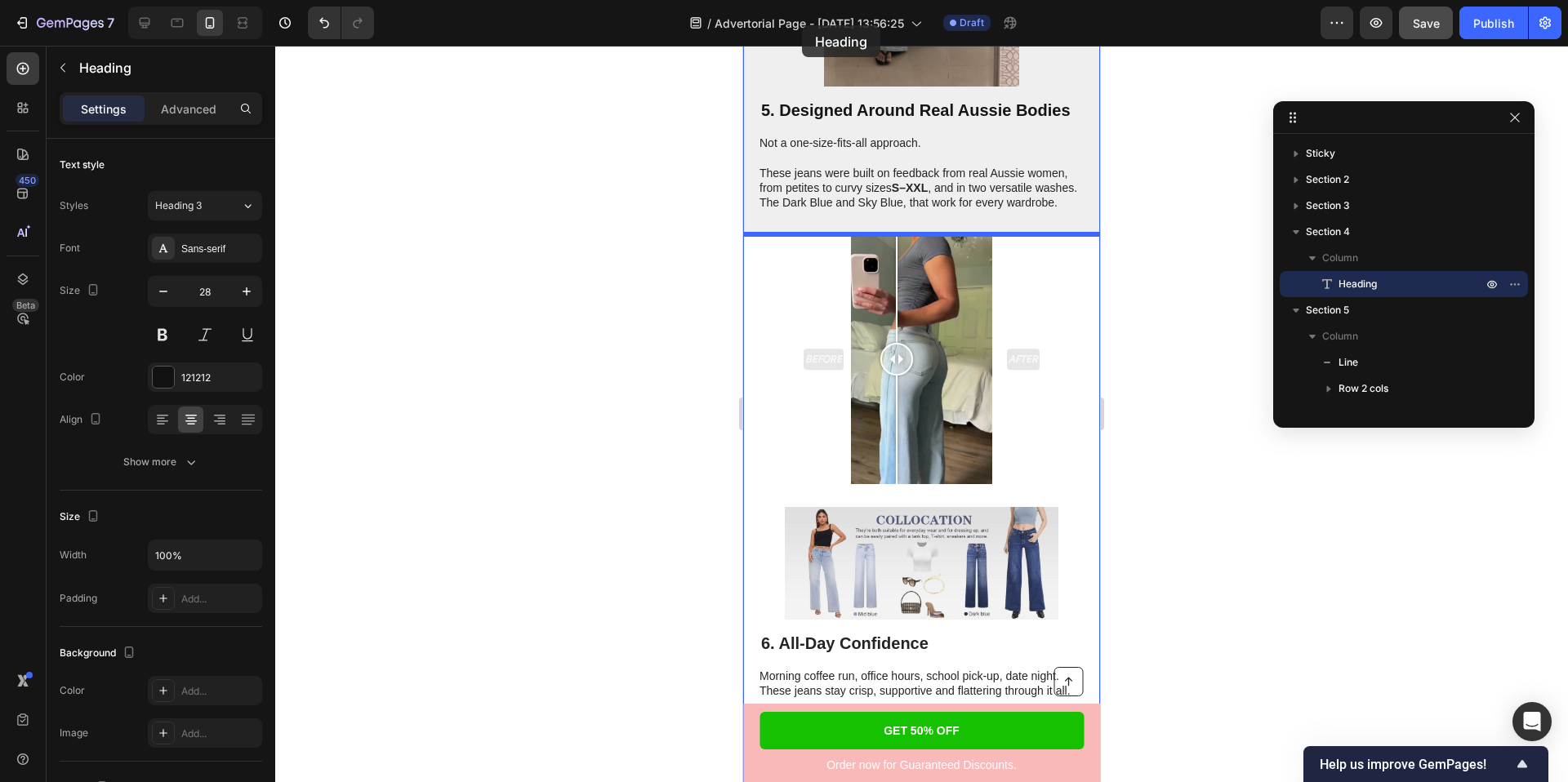
scroll to position [2668, 0]
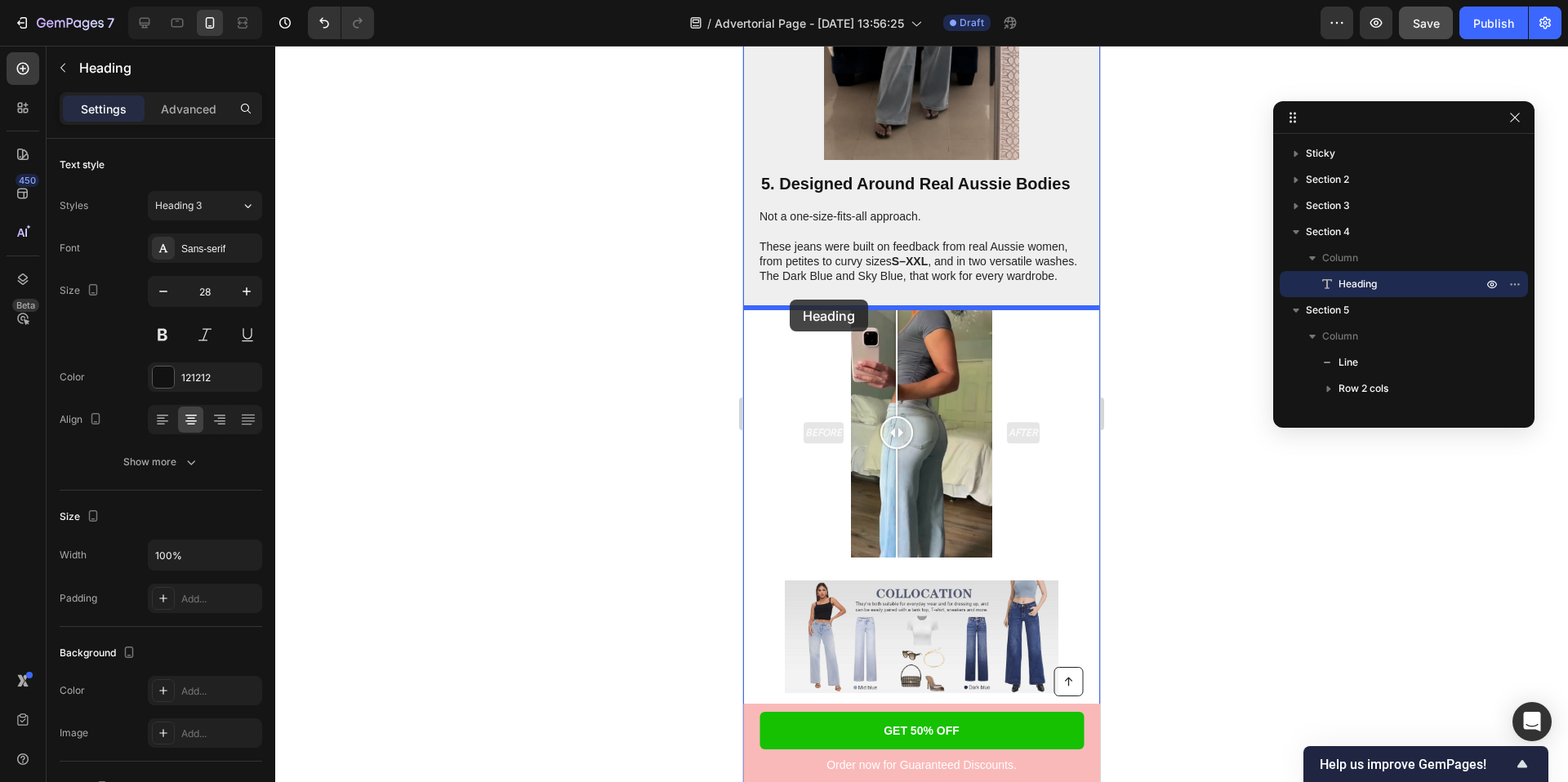
drag, startPoint x: 759, startPoint y: 198, endPoint x: 790, endPoint y: 299, distance: 105.7
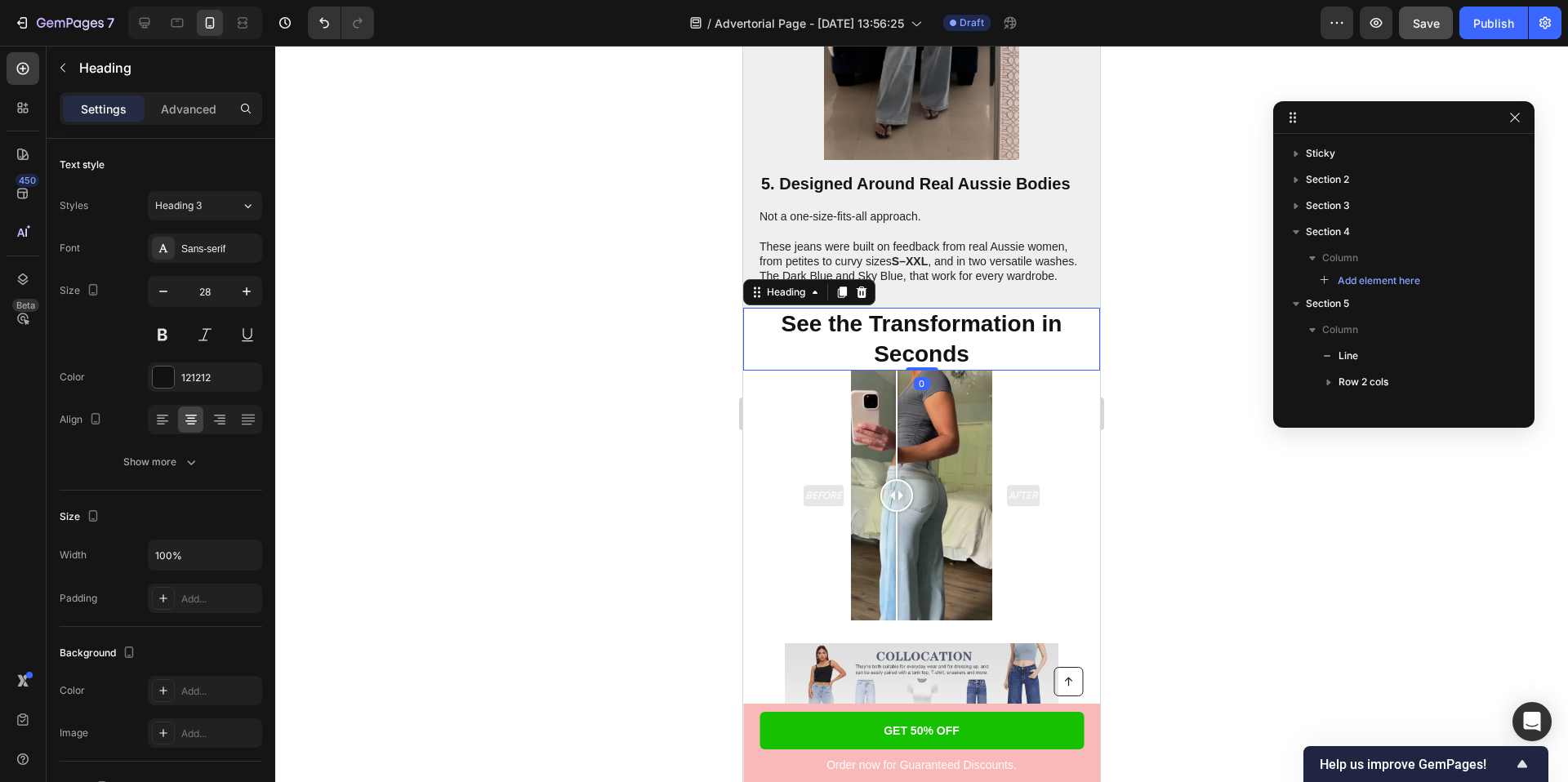
click at [594, 411] on div at bounding box center [921, 414] width 1292 height 736
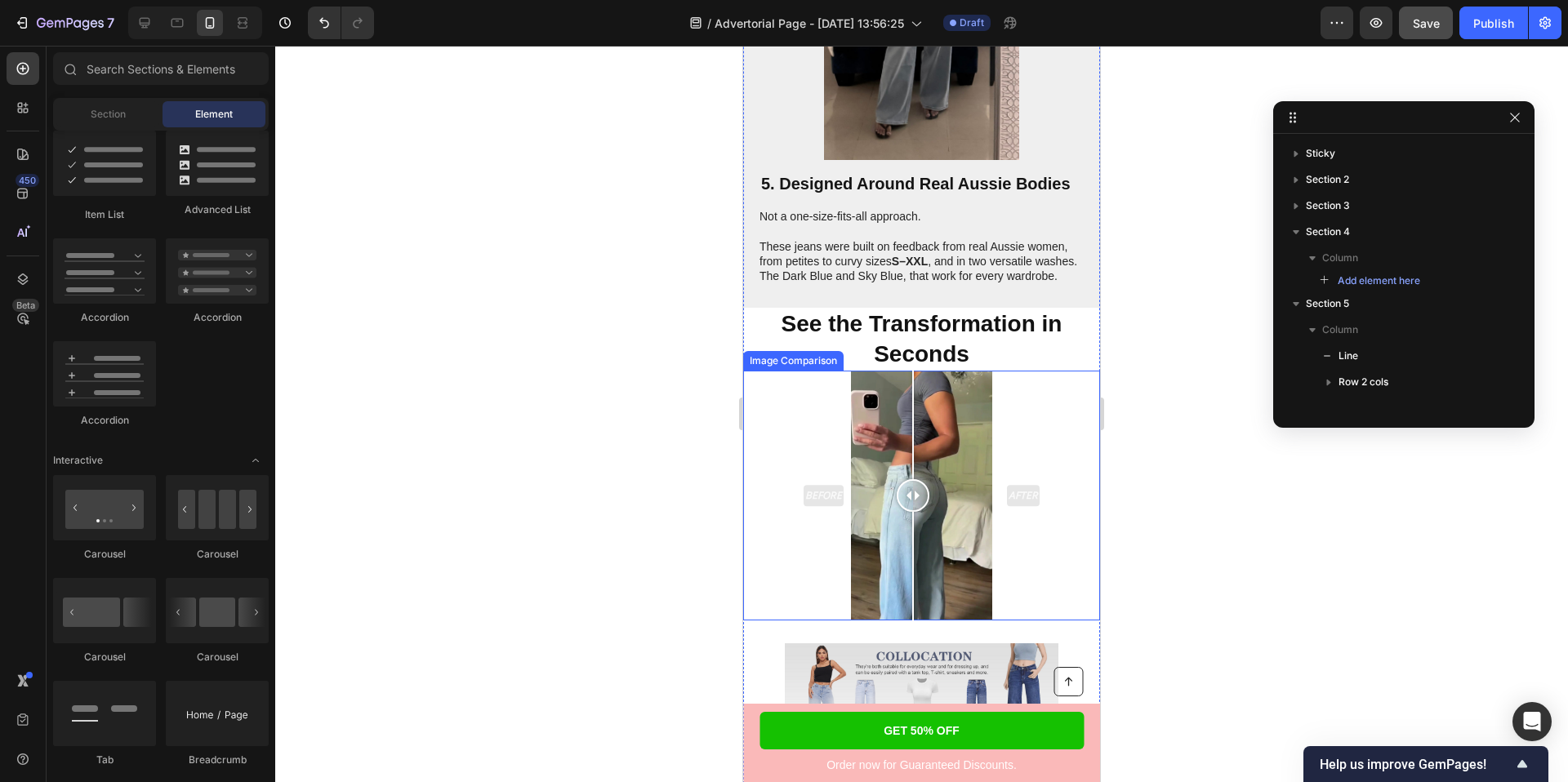
drag, startPoint x: 901, startPoint y: 495, endPoint x: 913, endPoint y: 495, distance: 12.0
click at [913, 495] on div at bounding box center [912, 495] width 33 height 33
click at [810, 500] on div "Before After" at bounding box center [921, 495] width 250 height 250
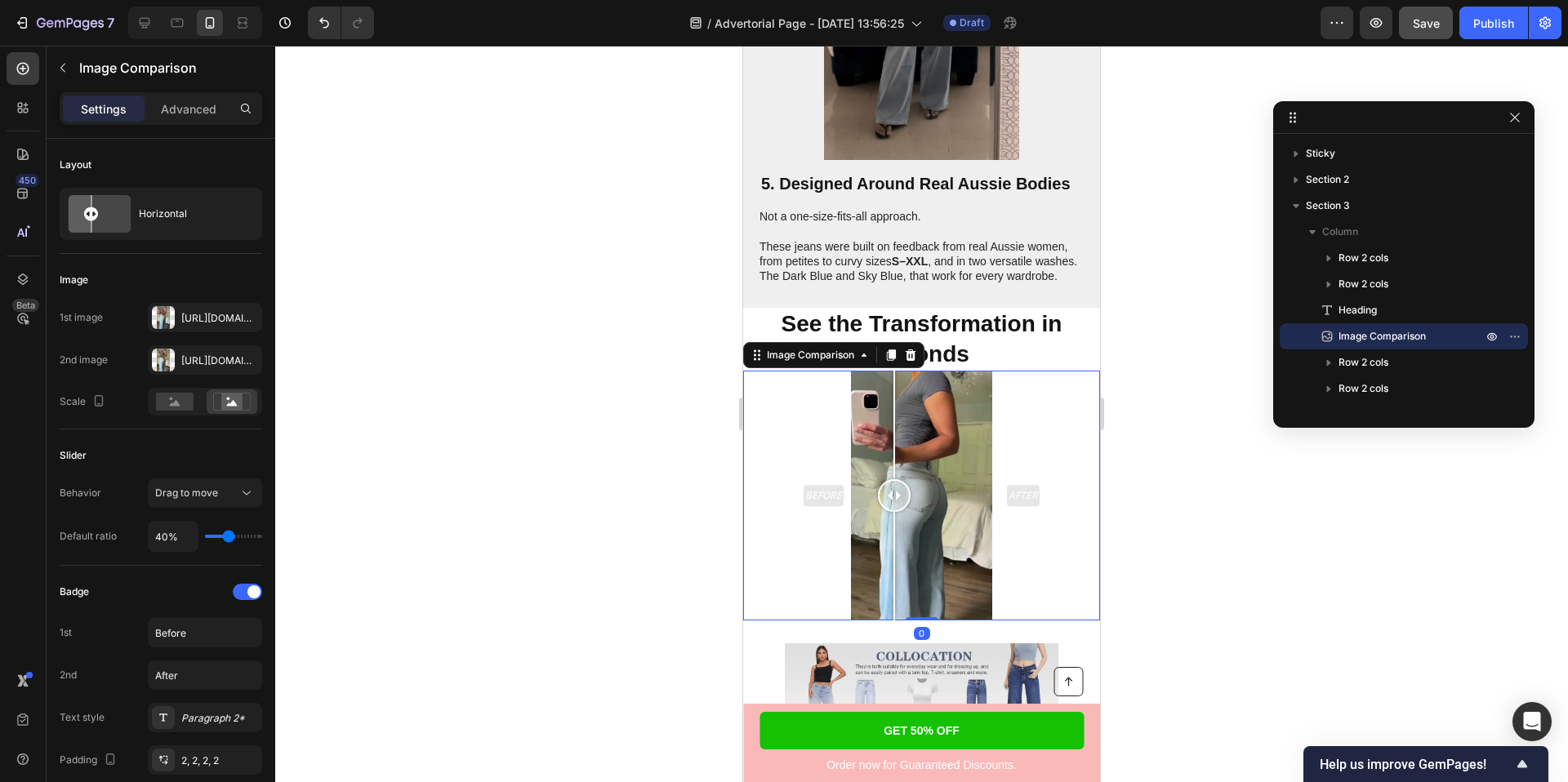
drag, startPoint x: 820, startPoint y: 495, endPoint x: 894, endPoint y: 496, distance: 74.0
click at [894, 496] on div at bounding box center [893, 495] width 33 height 33
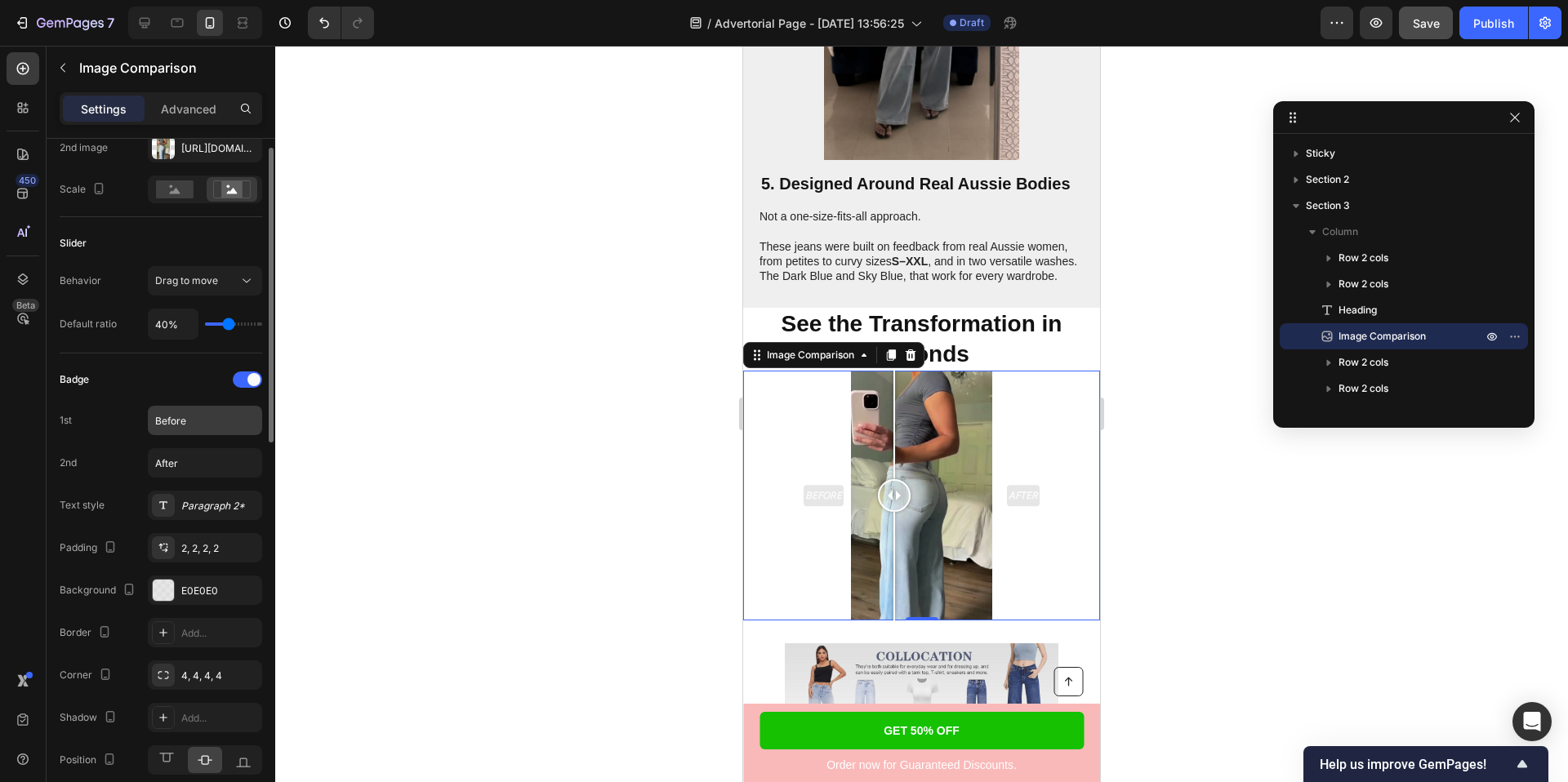
scroll to position [339, 0]
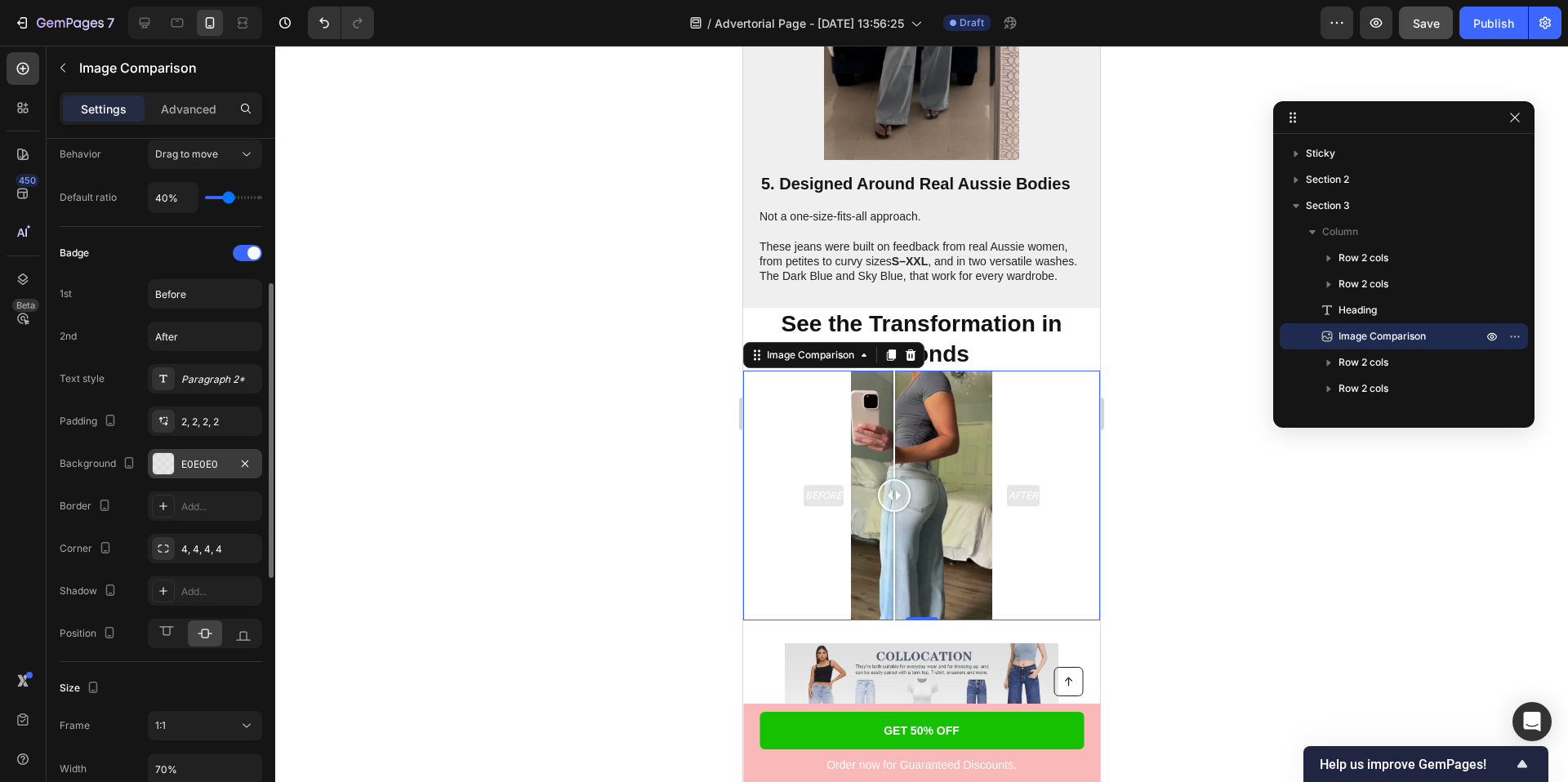
click at [198, 455] on div "E0E0E0" at bounding box center [205, 464] width 114 height 30
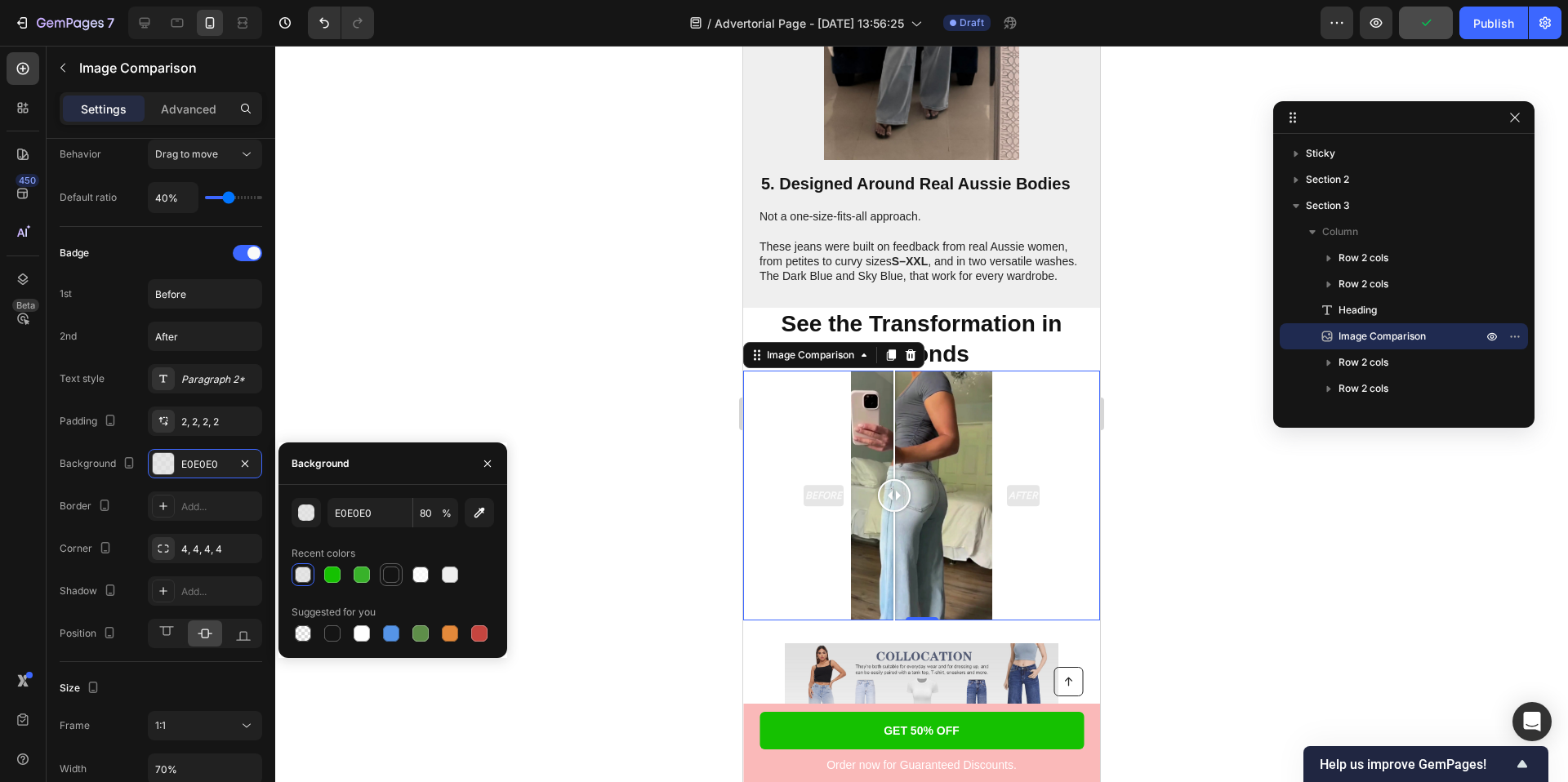
click at [392, 574] on div at bounding box center [391, 575] width 16 height 16
type input "141414"
type input "100"
click at [454, 568] on div at bounding box center [450, 575] width 16 height 16
click at [306, 516] on div "button" at bounding box center [306, 513] width 16 height 16
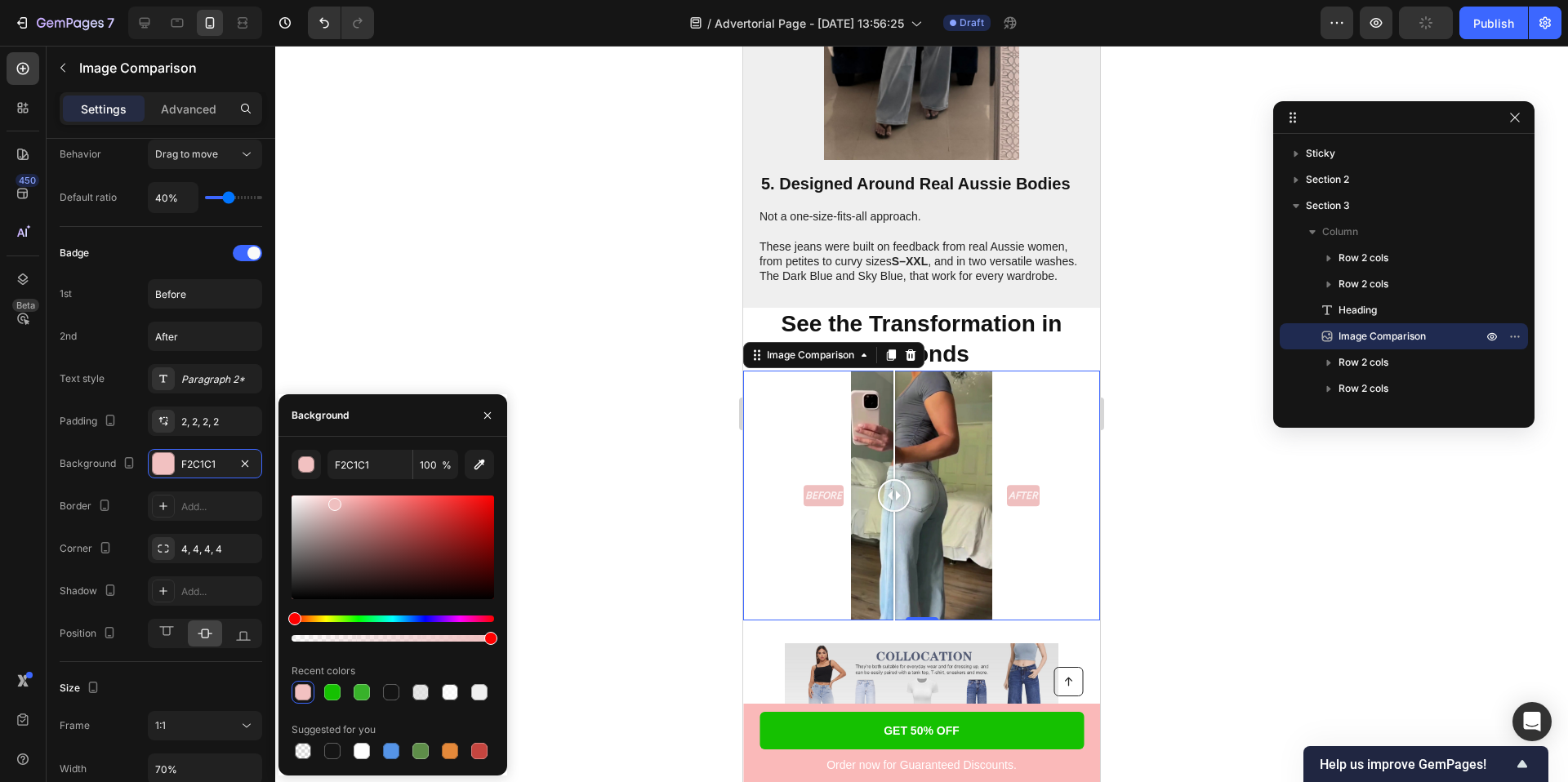
drag, startPoint x: 294, startPoint y: 523, endPoint x: 332, endPoint y: 501, distance: 43.9
click at [332, 501] on div at bounding box center [334, 504] width 13 height 13
click at [361, 694] on div at bounding box center [361, 692] width 16 height 16
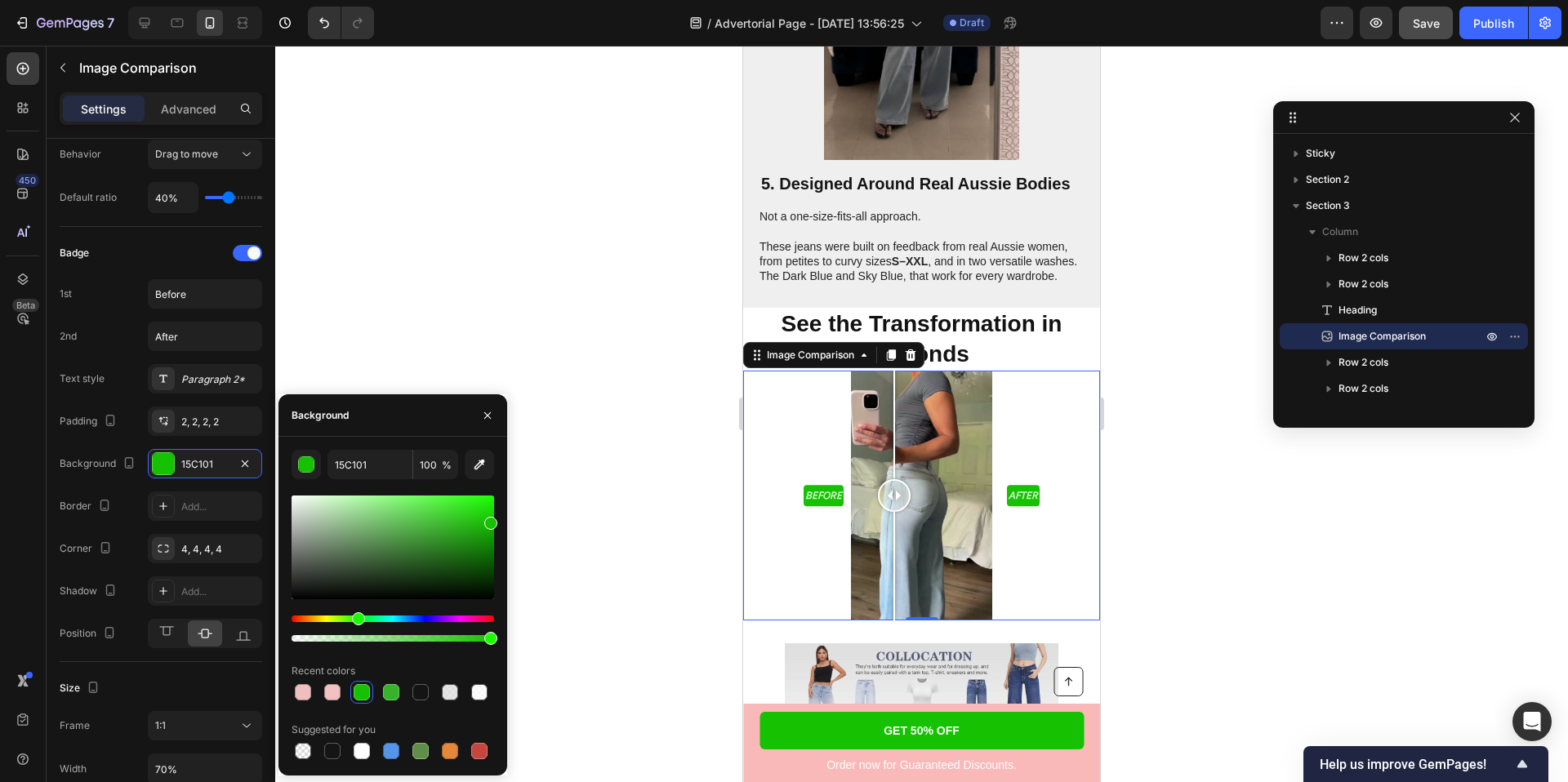
click at [404, 690] on div at bounding box center [393, 692] width 203 height 23
click at [426, 691] on div at bounding box center [420, 692] width 16 height 16
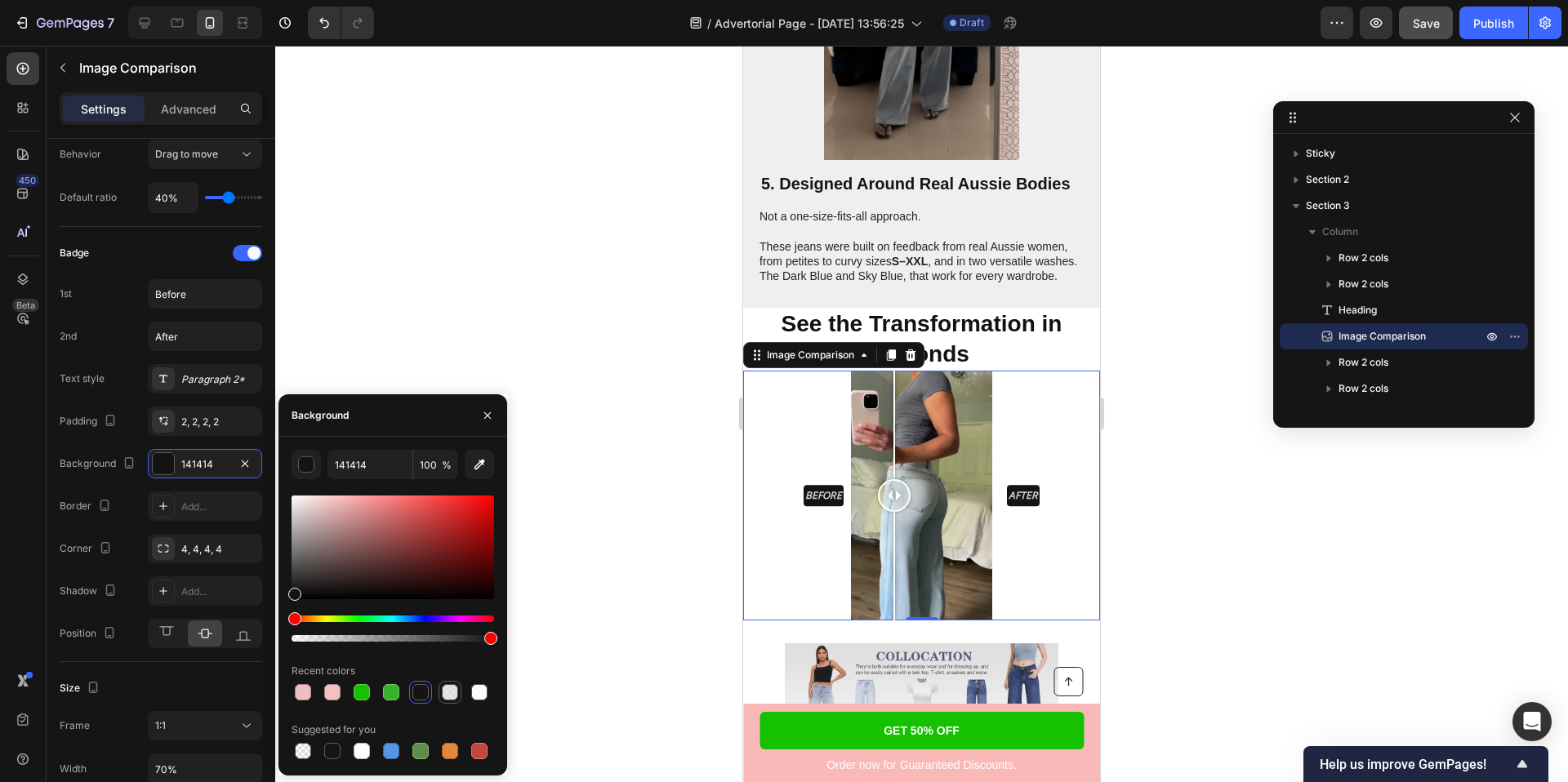
click at [455, 692] on div at bounding box center [450, 692] width 16 height 16
type input "E0E0E0"
type input "80"
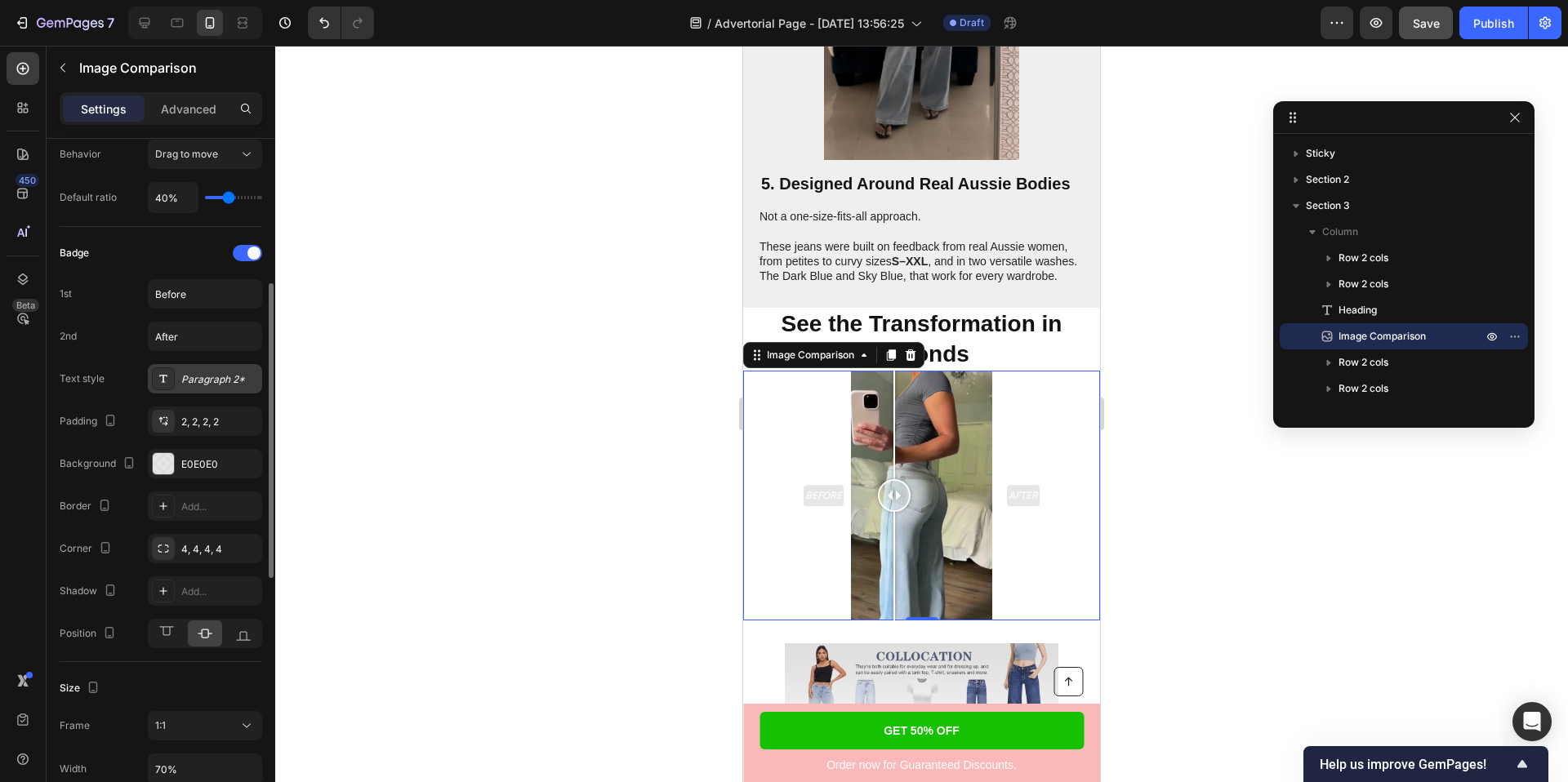
click at [197, 385] on div "Paragraph 2*" at bounding box center [219, 379] width 77 height 15
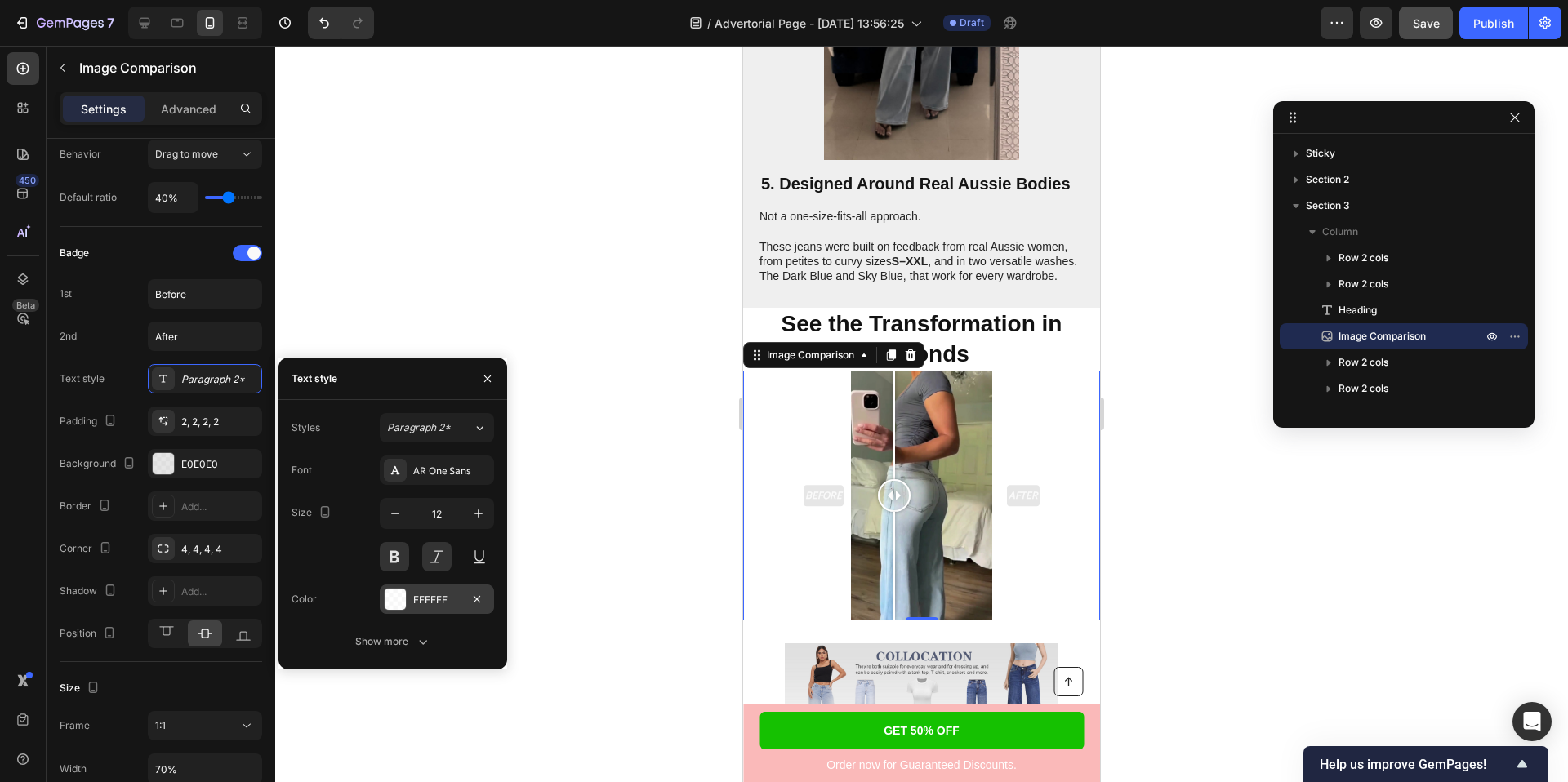
click at [410, 599] on div "FFFFFF" at bounding box center [437, 600] width 114 height 30
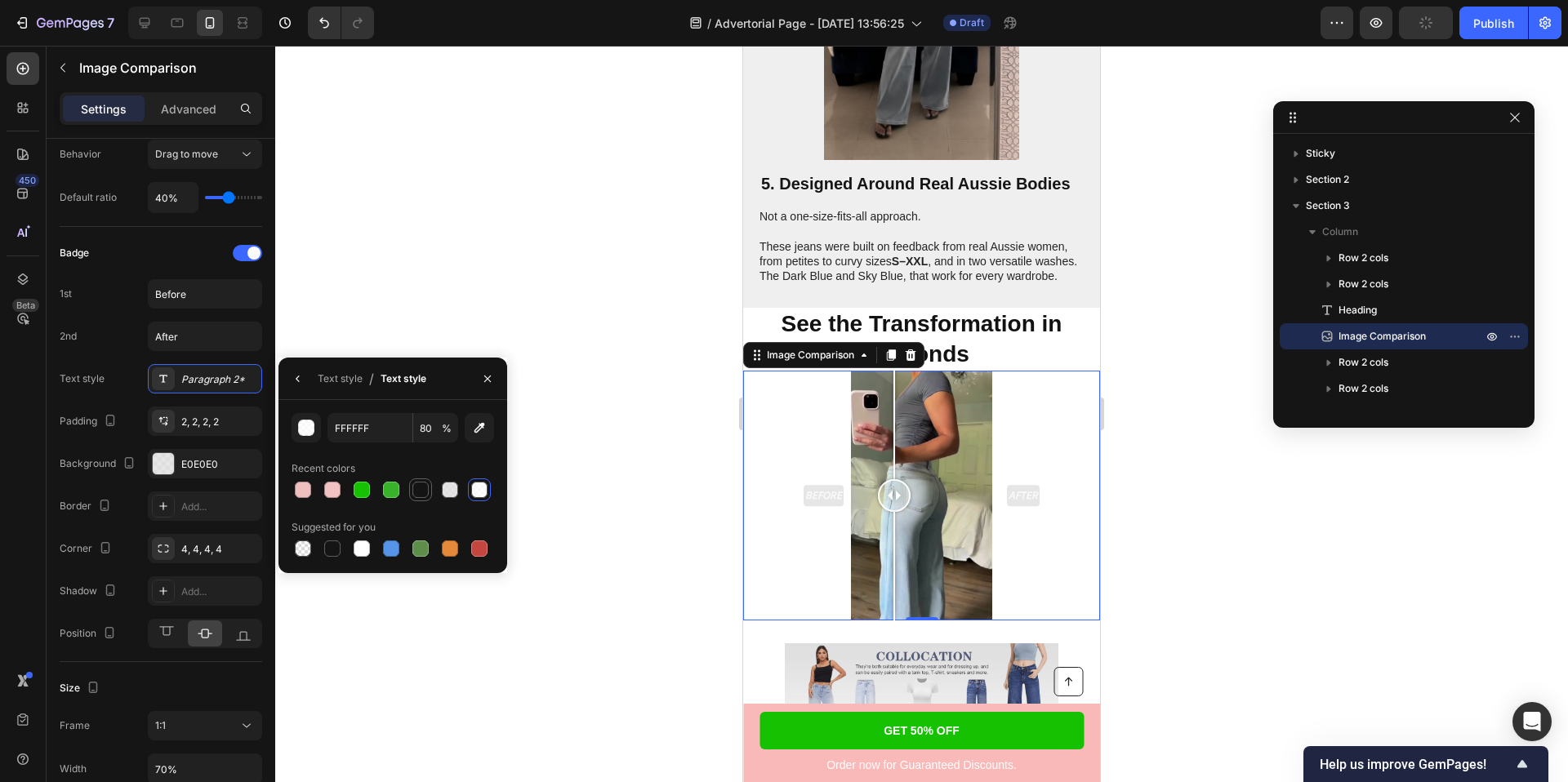
click at [422, 488] on div at bounding box center [420, 489] width 16 height 16
type input "141414"
type input "100"
click at [456, 314] on div at bounding box center [921, 414] width 1292 height 736
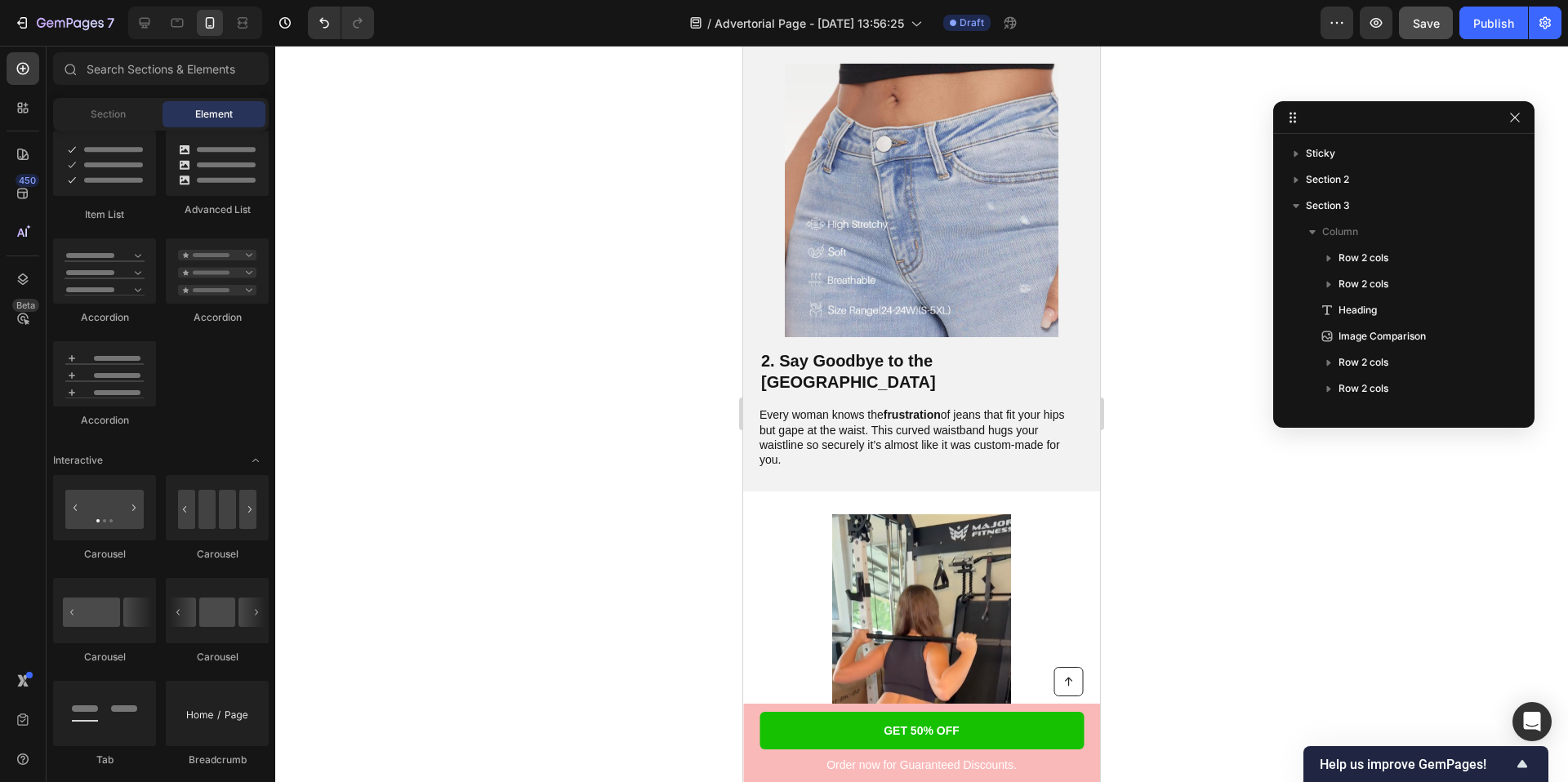
scroll to position [593, 0]
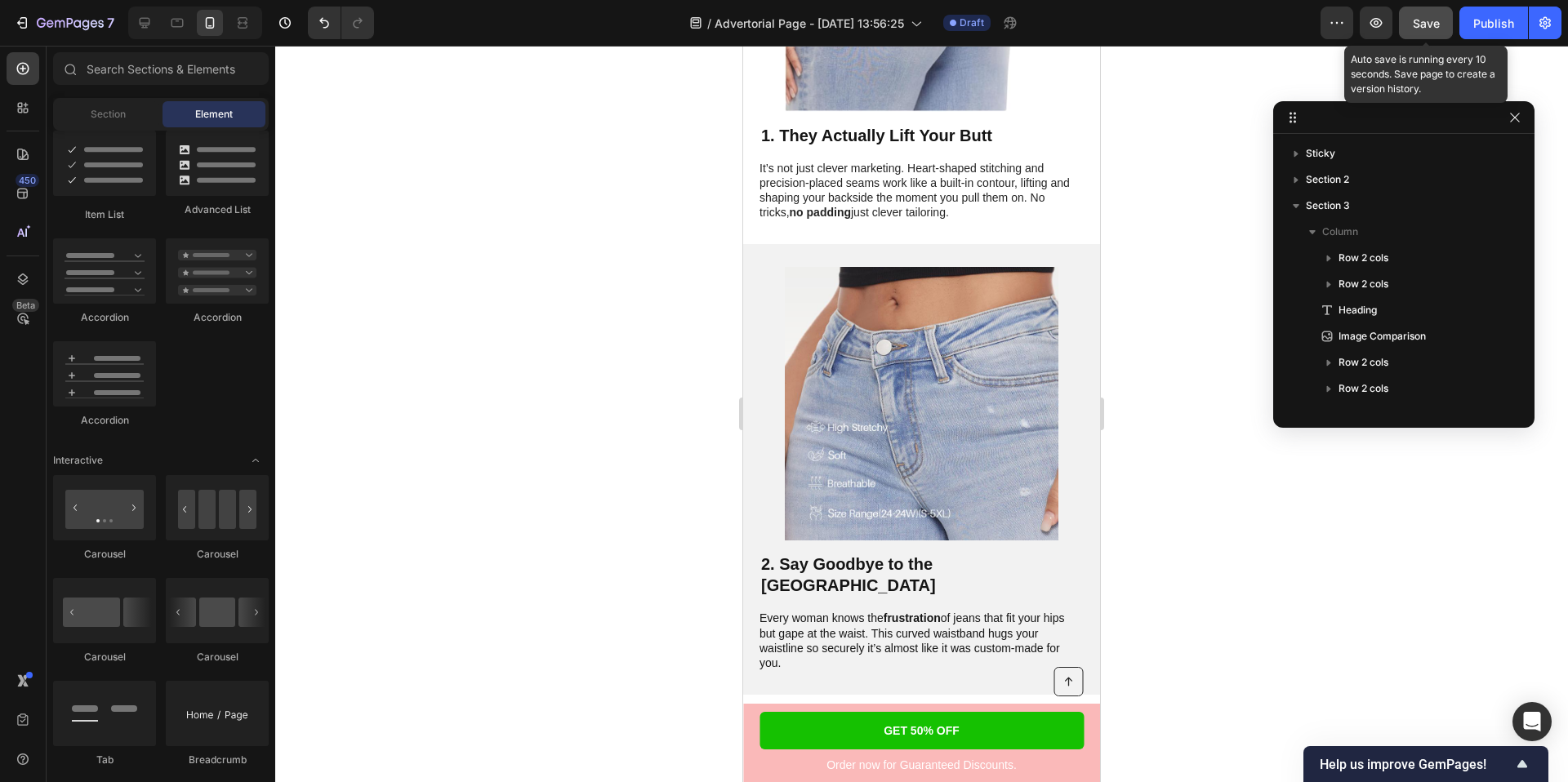
click at [1410, 23] on button "Save" at bounding box center [1426, 23] width 54 height 33
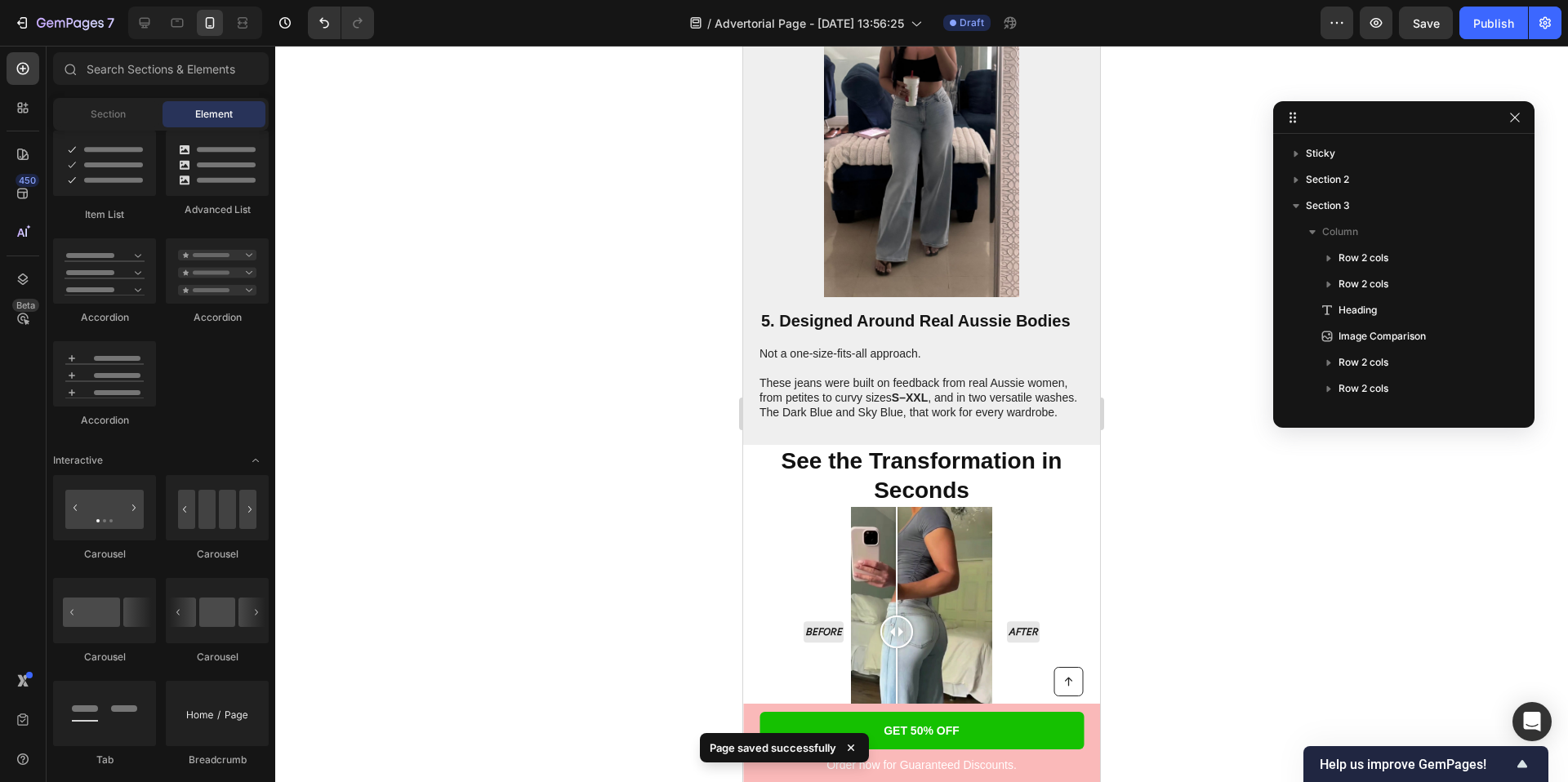
scroll to position [2969, 0]
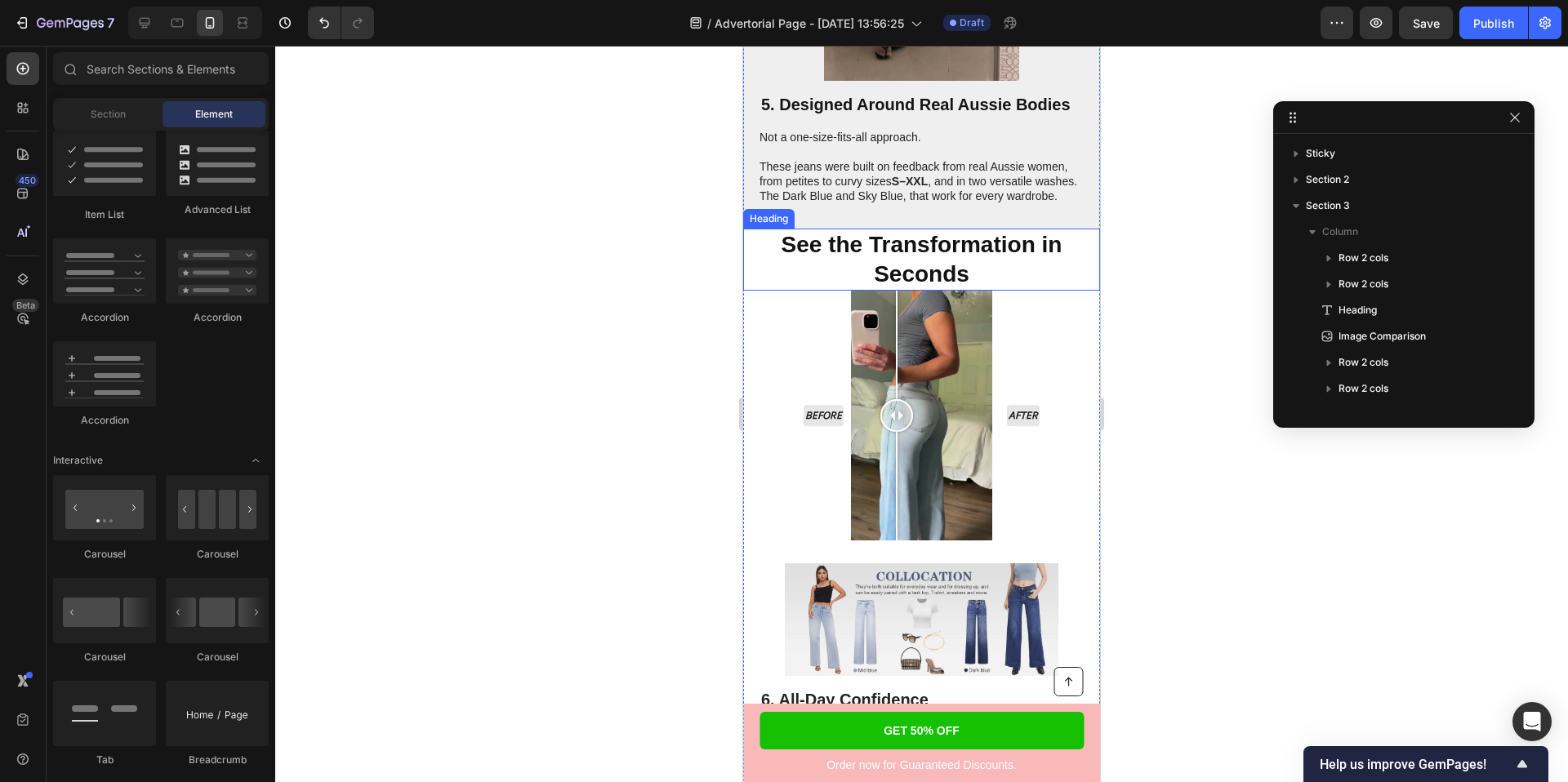
click at [935, 261] on strong "See the Transformation in Seconds" at bounding box center [921, 259] width 281 height 55
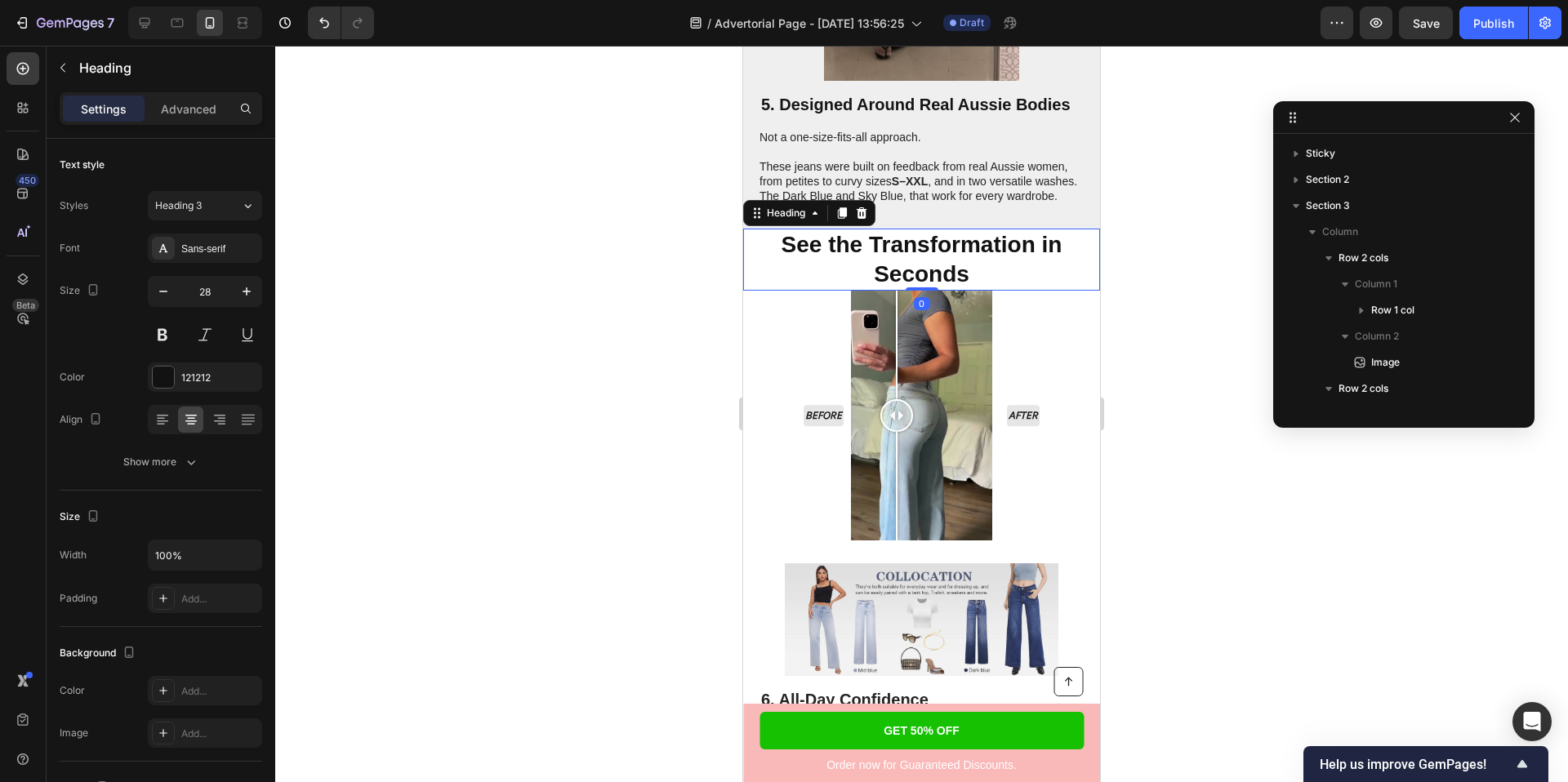
scroll to position [284, 0]
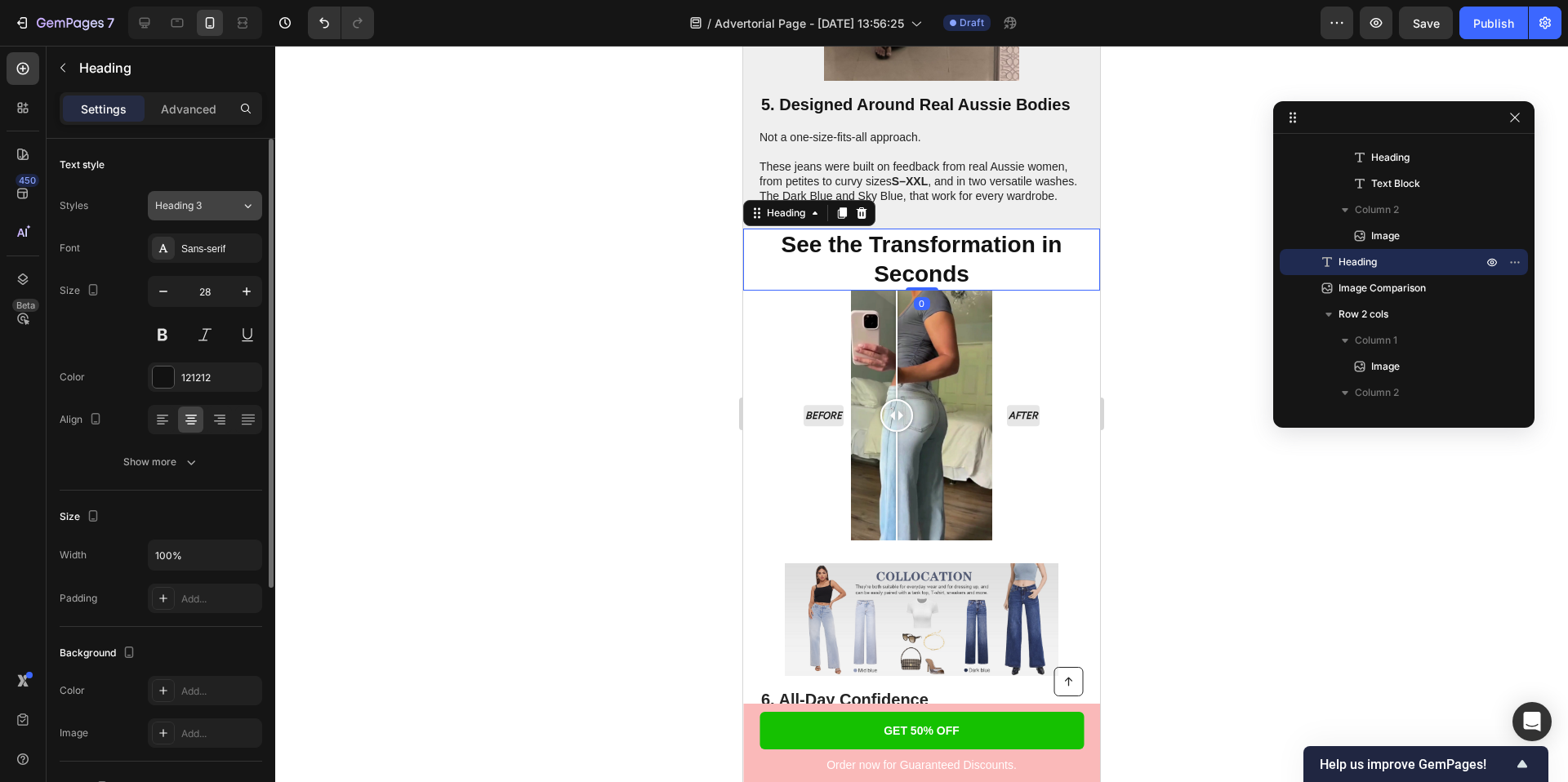
click at [231, 212] on div "Heading 3" at bounding box center [198, 205] width 86 height 15
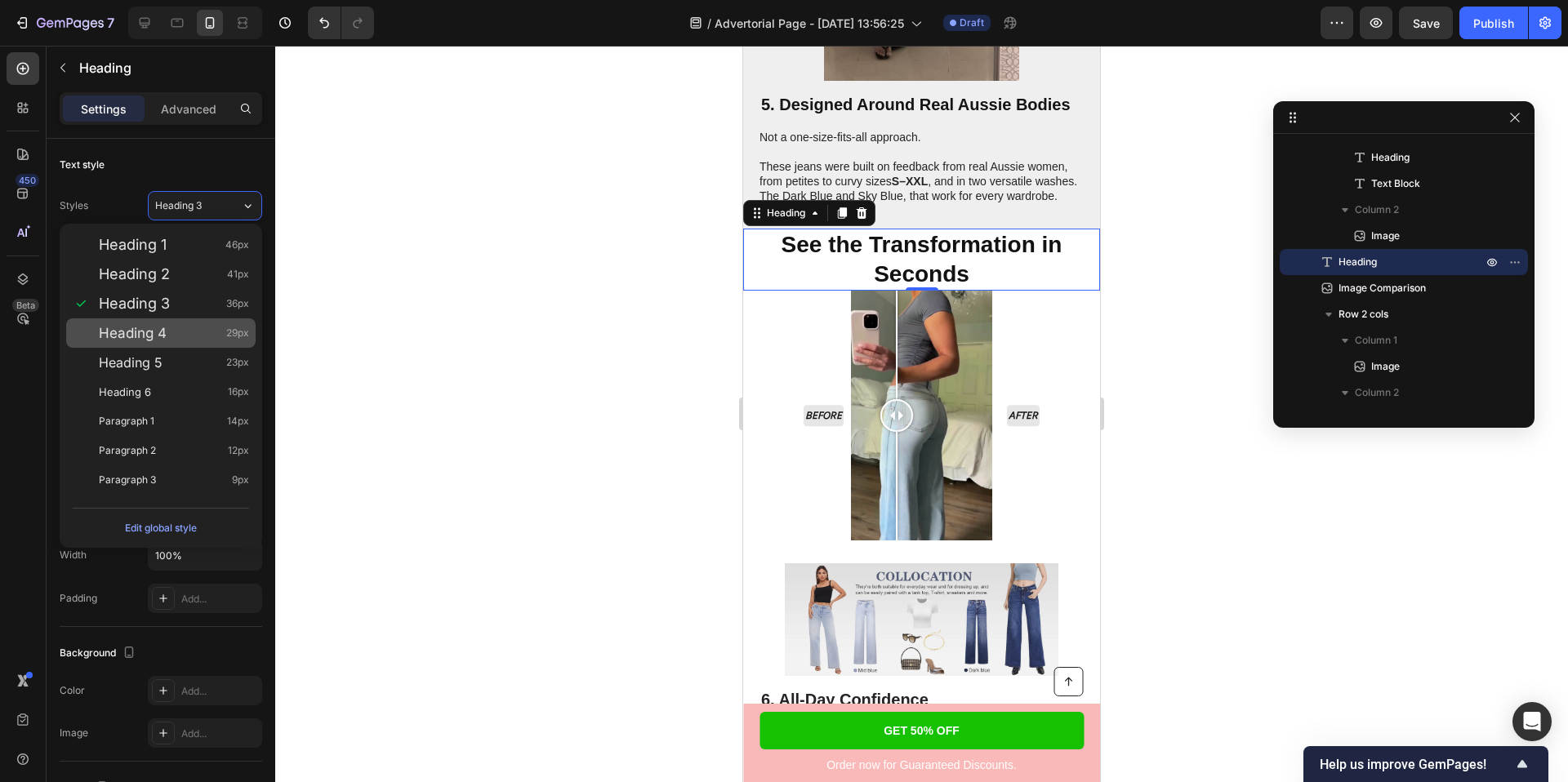
click at [203, 323] on div "Heading 4 29px" at bounding box center [160, 333] width 189 height 30
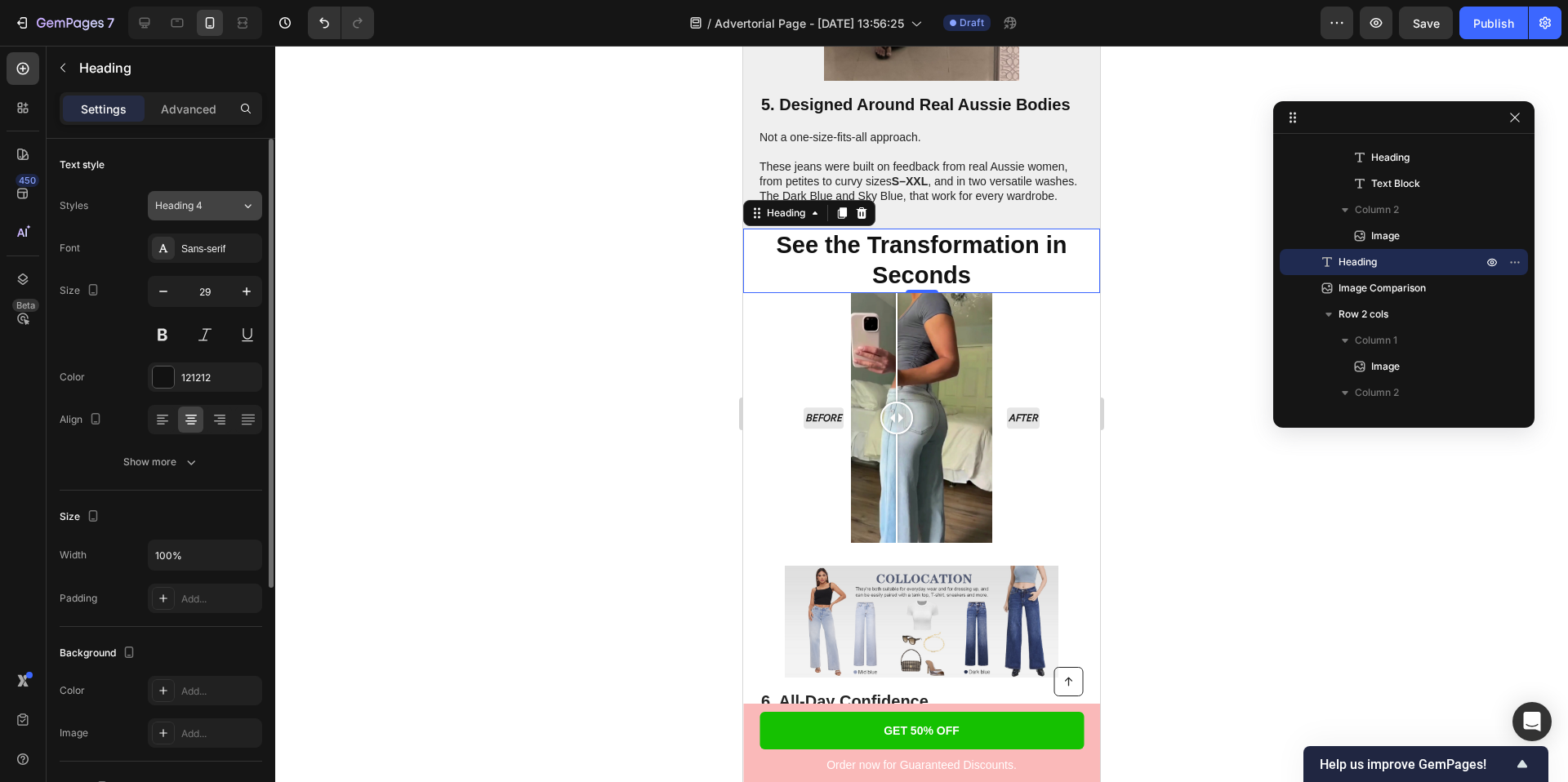
click at [198, 203] on span "Heading 4" at bounding box center [179, 205] width 48 height 15
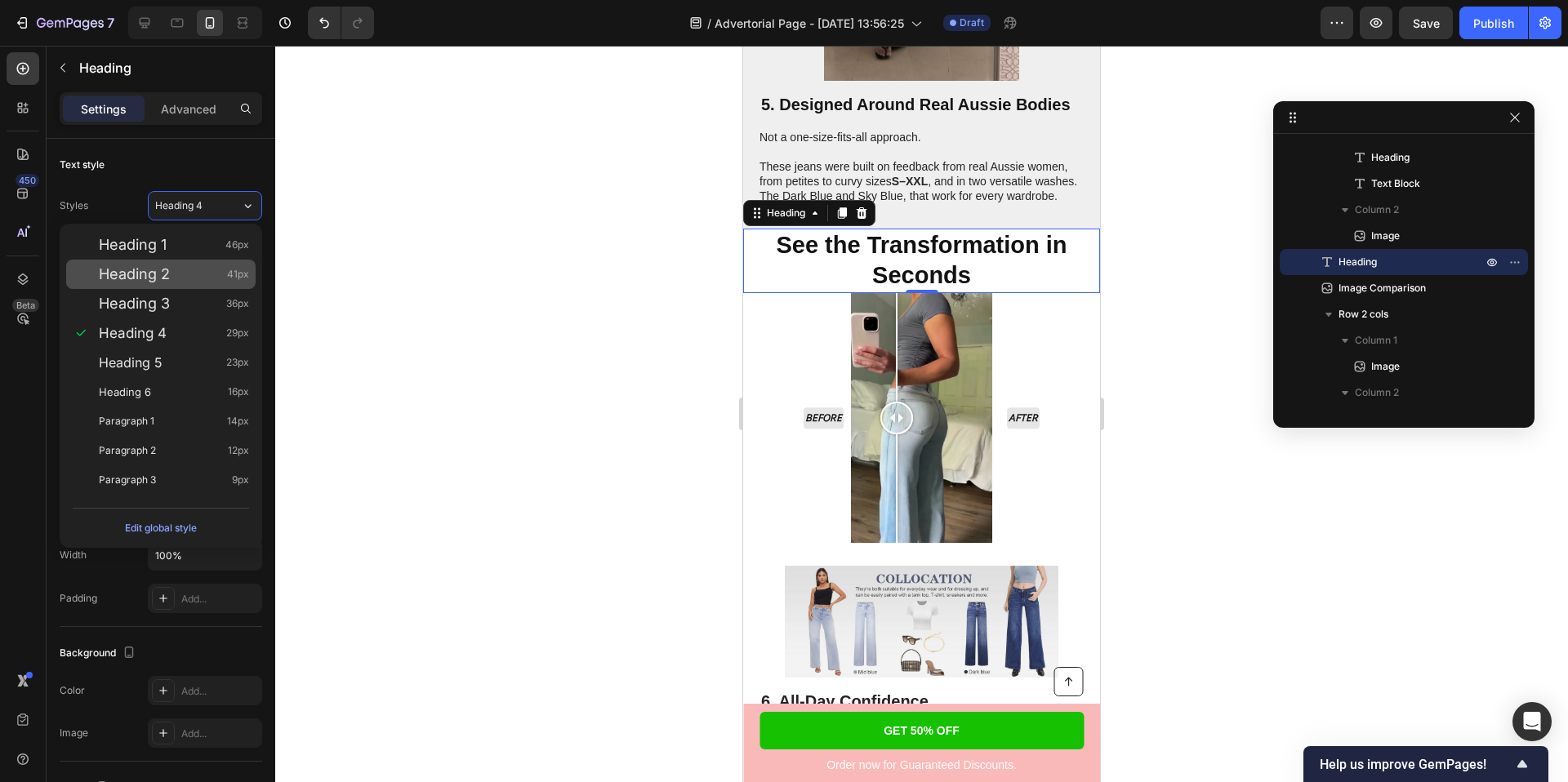
click at [196, 276] on div "Heading 2 41px" at bounding box center [173, 275] width 150 height 16
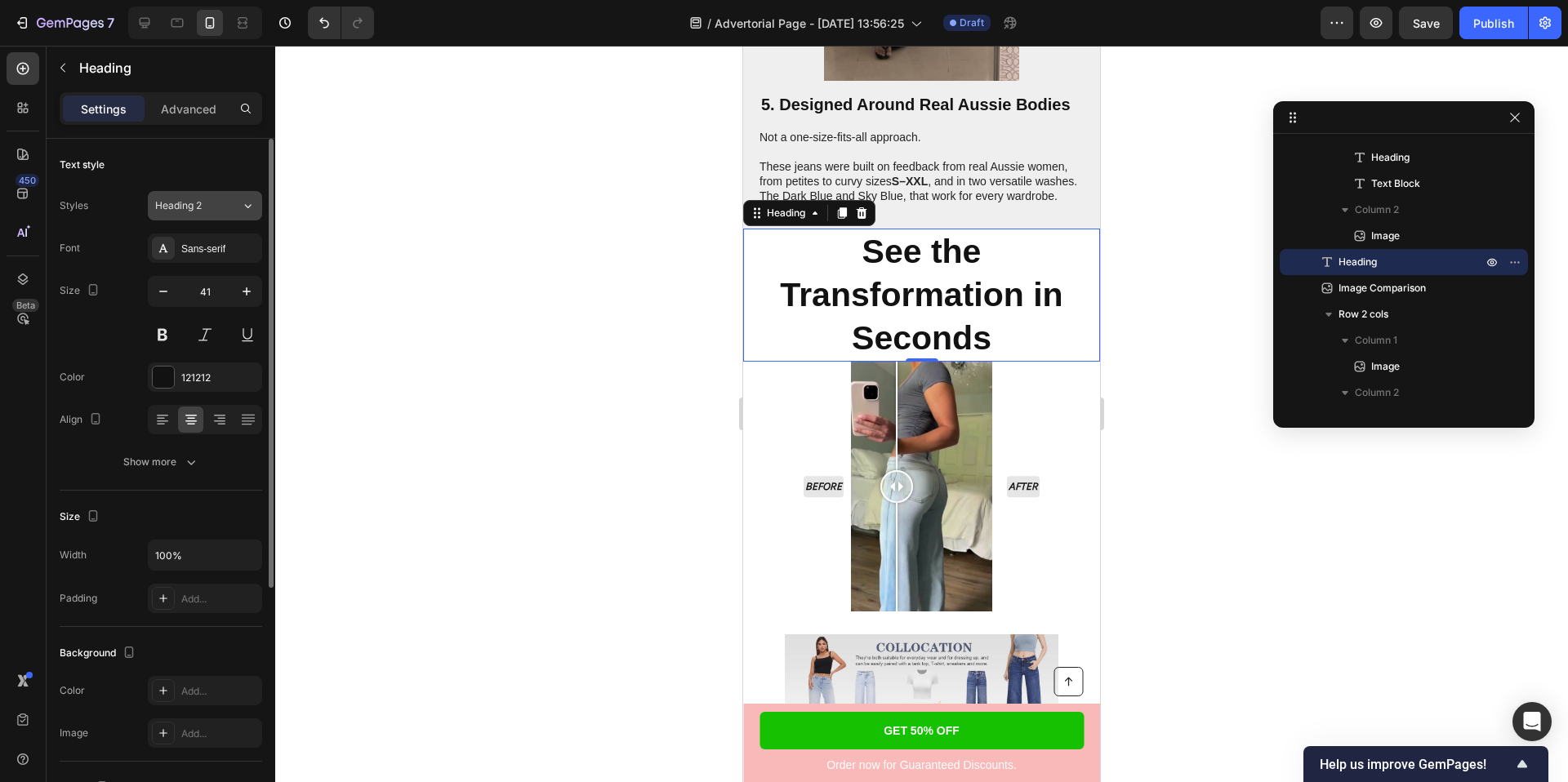
click at [213, 203] on div "Heading 2" at bounding box center [188, 205] width 66 height 15
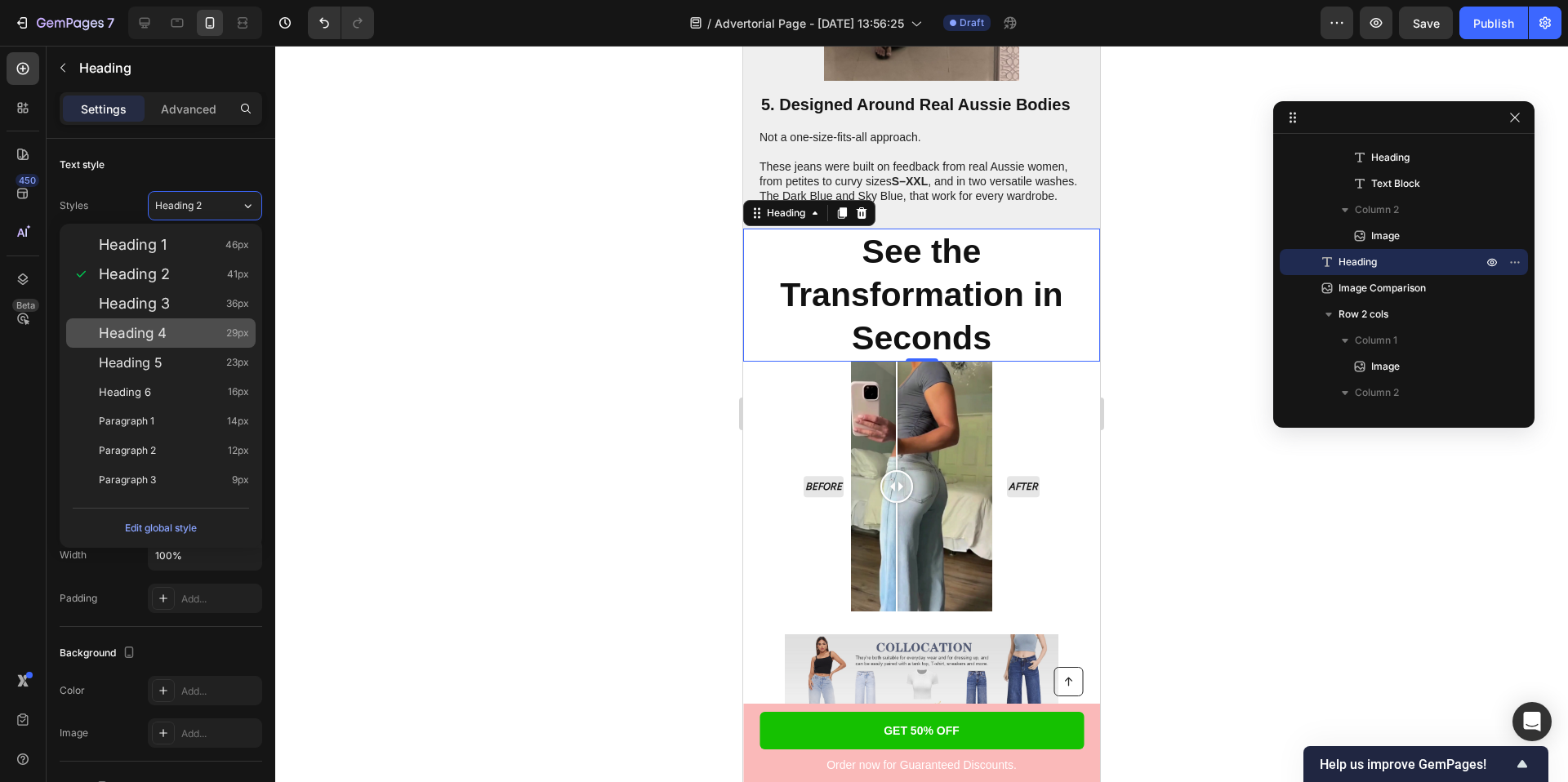
click at [207, 336] on div "Heading 4 29px" at bounding box center [173, 333] width 150 height 16
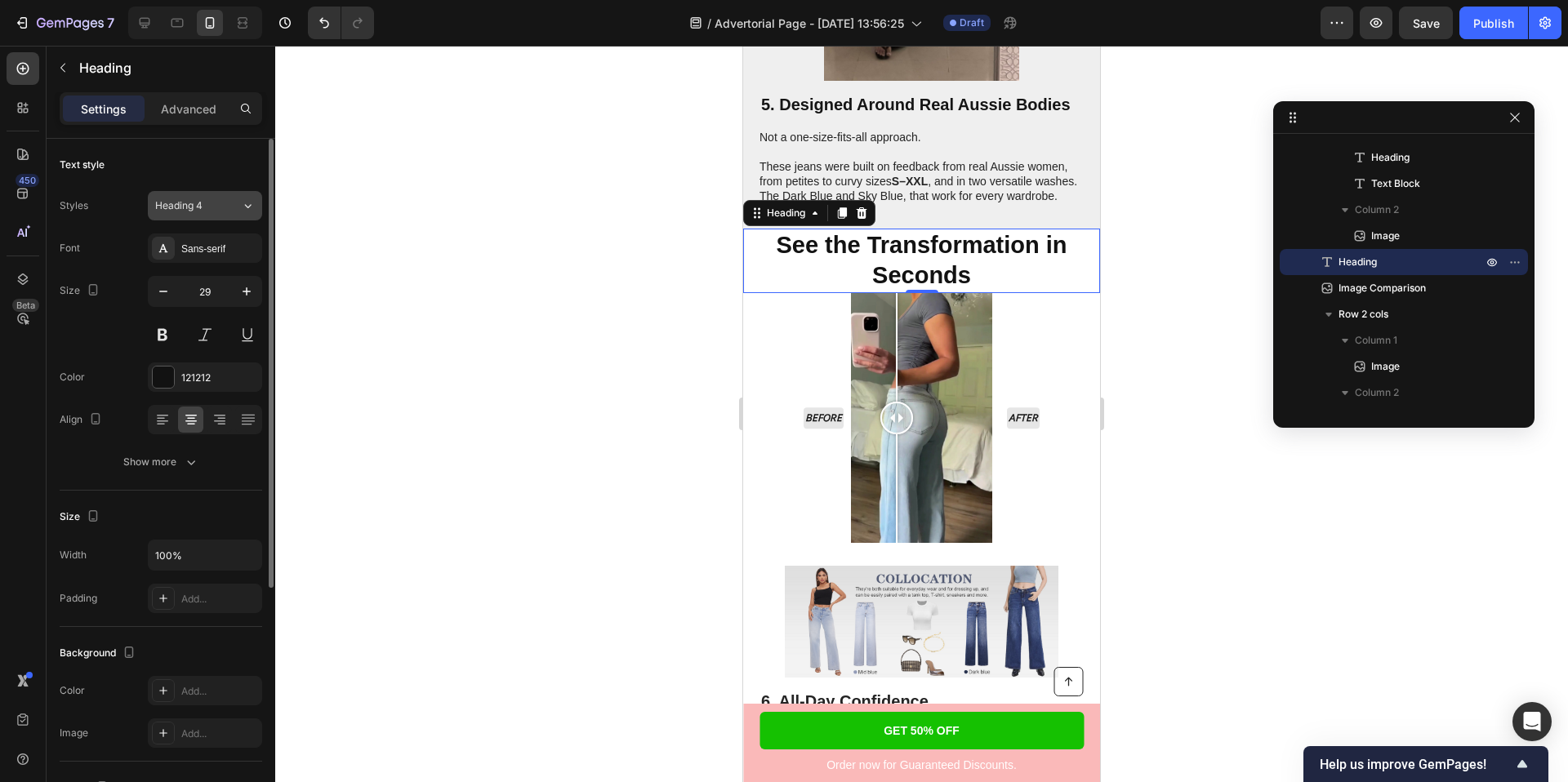
click at [244, 198] on icon at bounding box center [248, 206] width 14 height 16
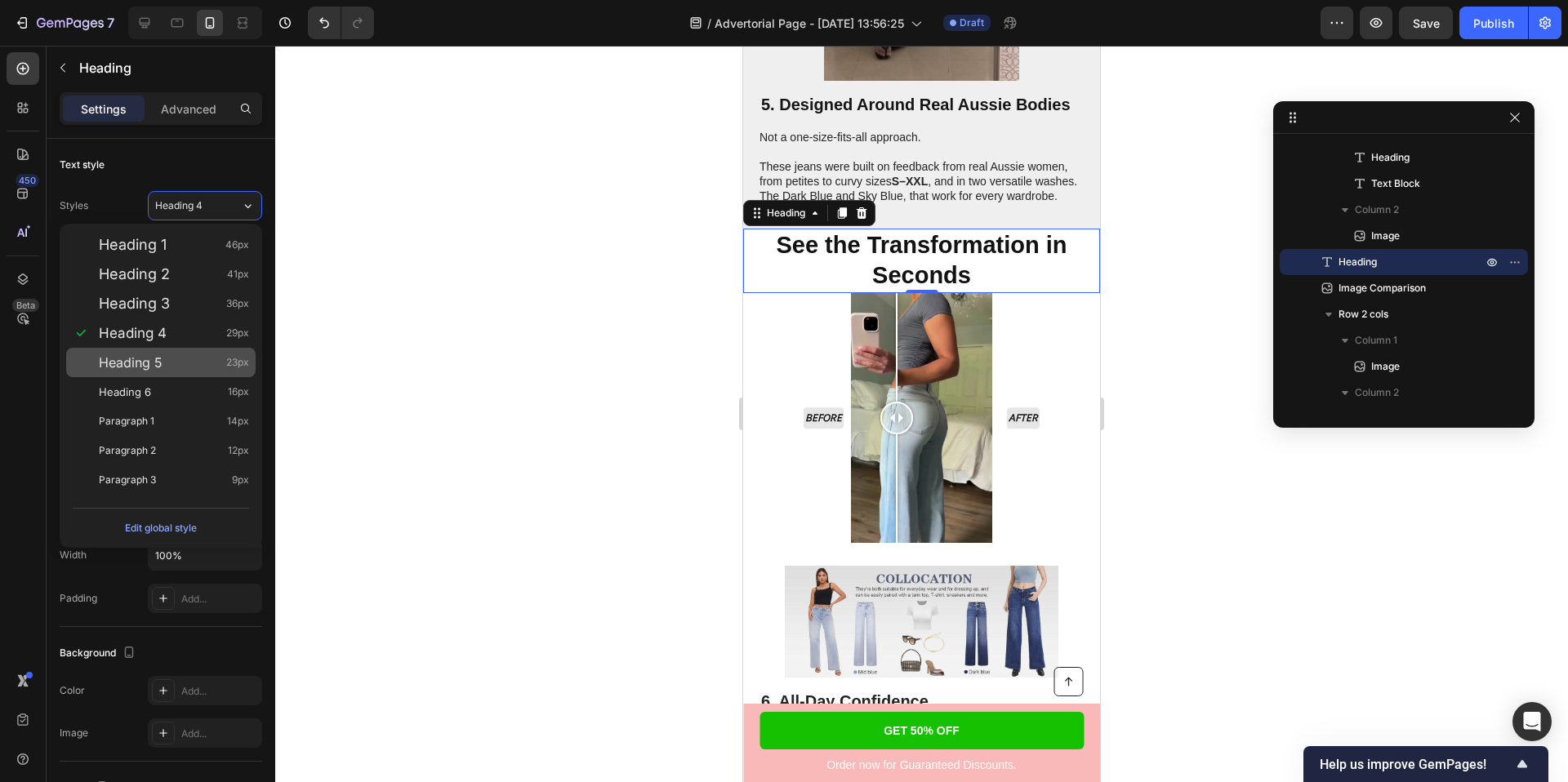
click at [210, 362] on div "Heading 5 23px" at bounding box center [173, 362] width 150 height 16
type input "23"
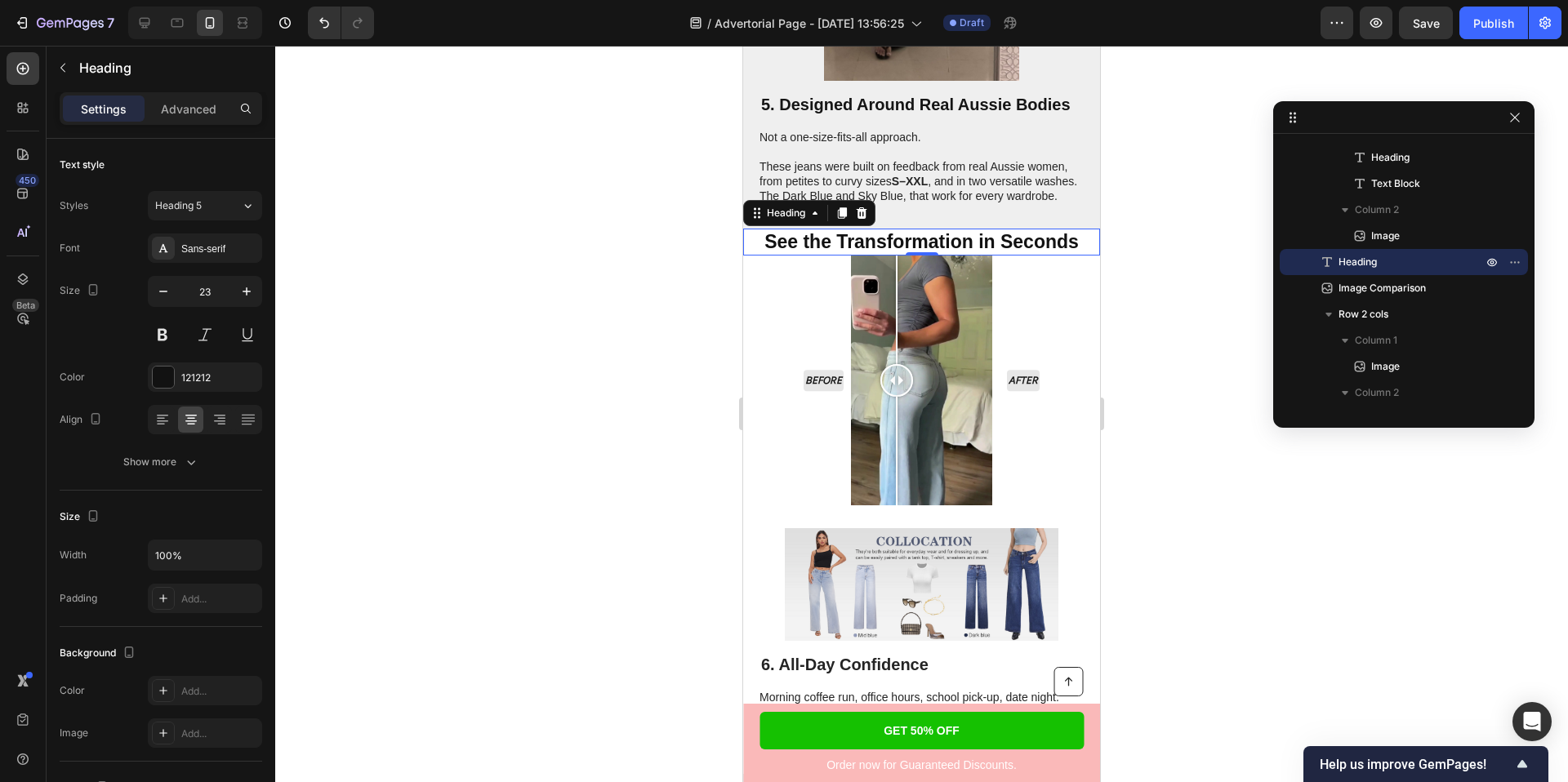
click at [618, 303] on div at bounding box center [921, 414] width 1292 height 736
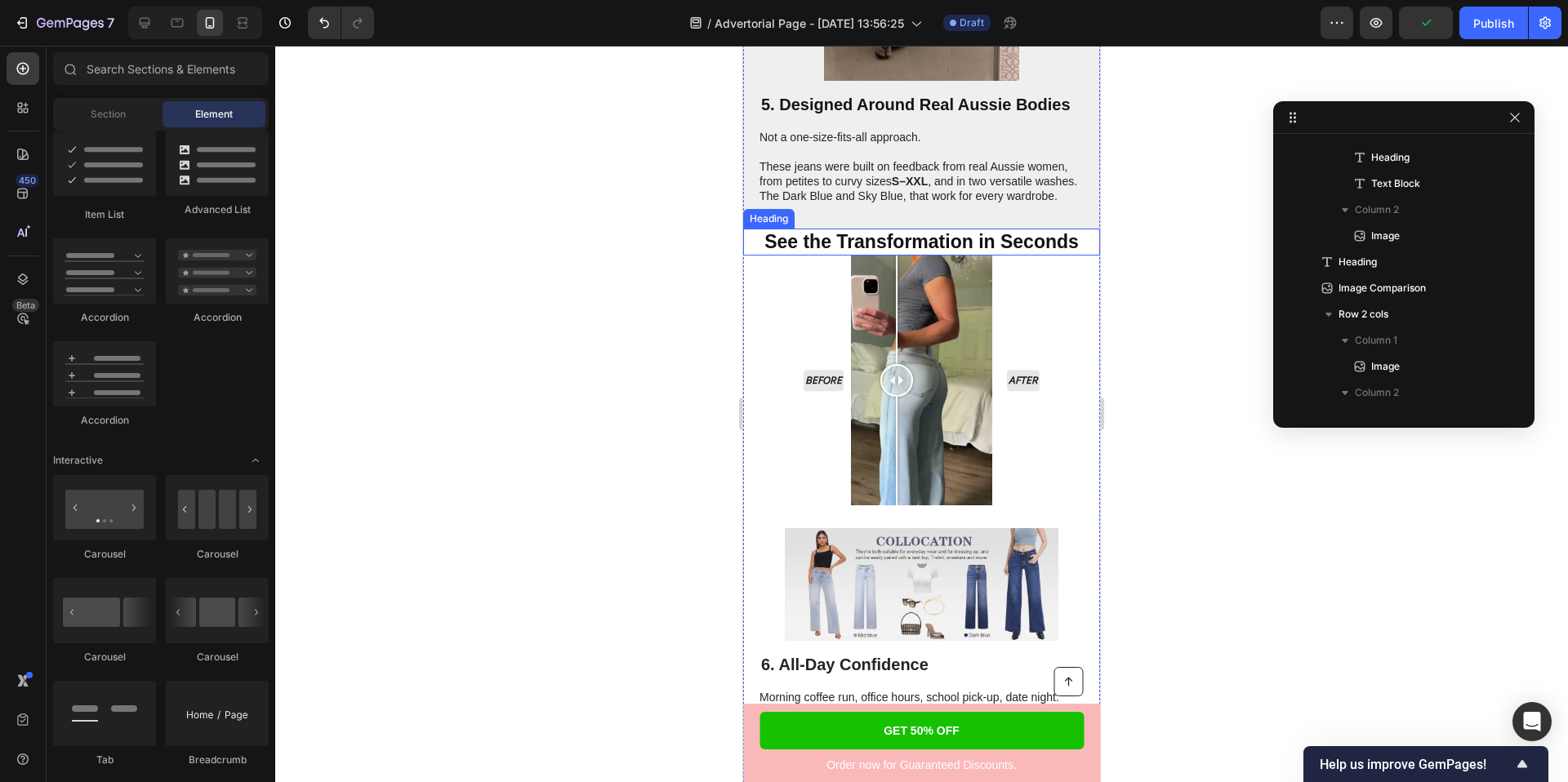
click at [918, 229] on h2 "See the Transformation in Seconds" at bounding box center [921, 243] width 357 height 28
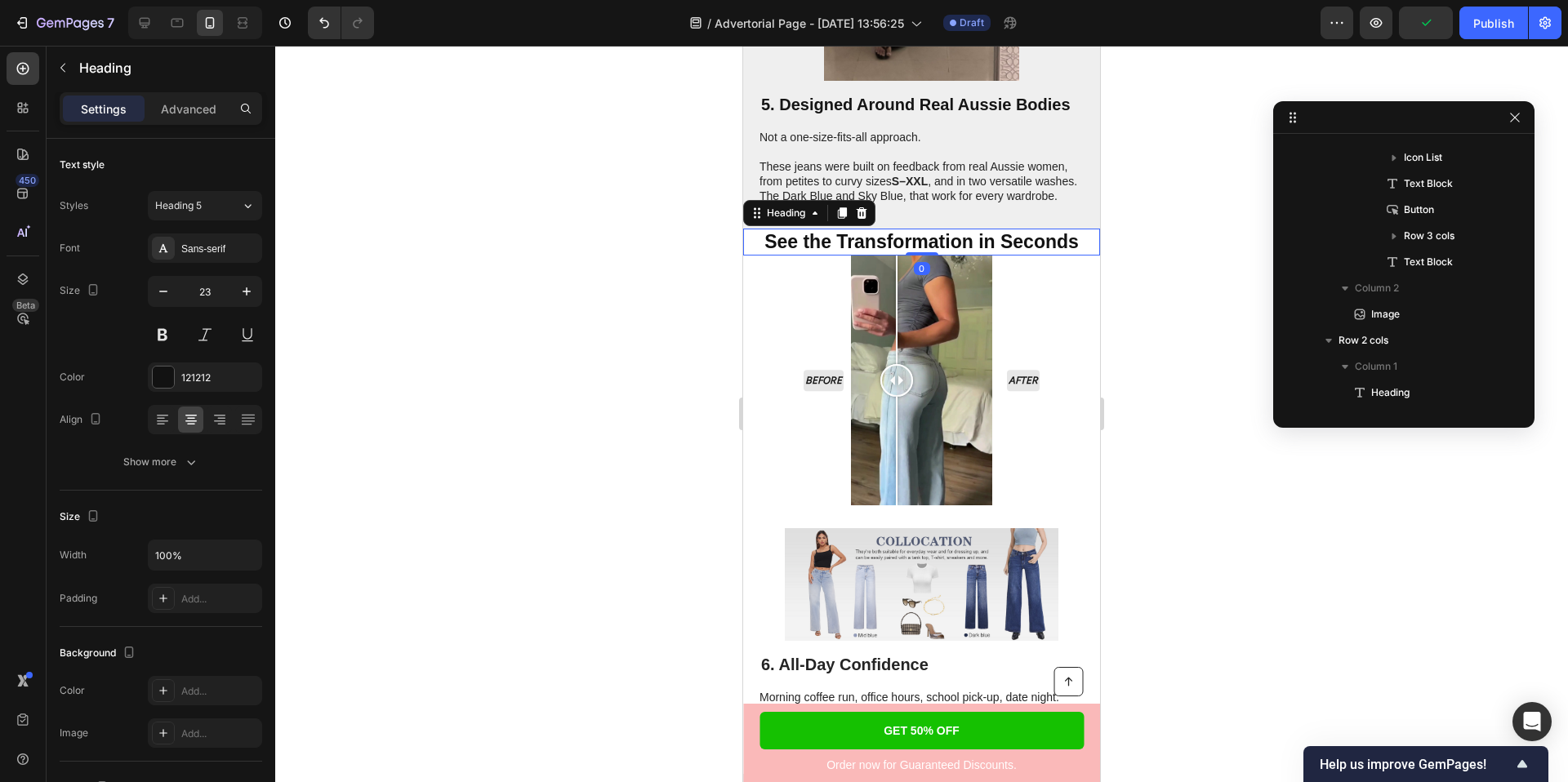
scroll to position [518, 0]
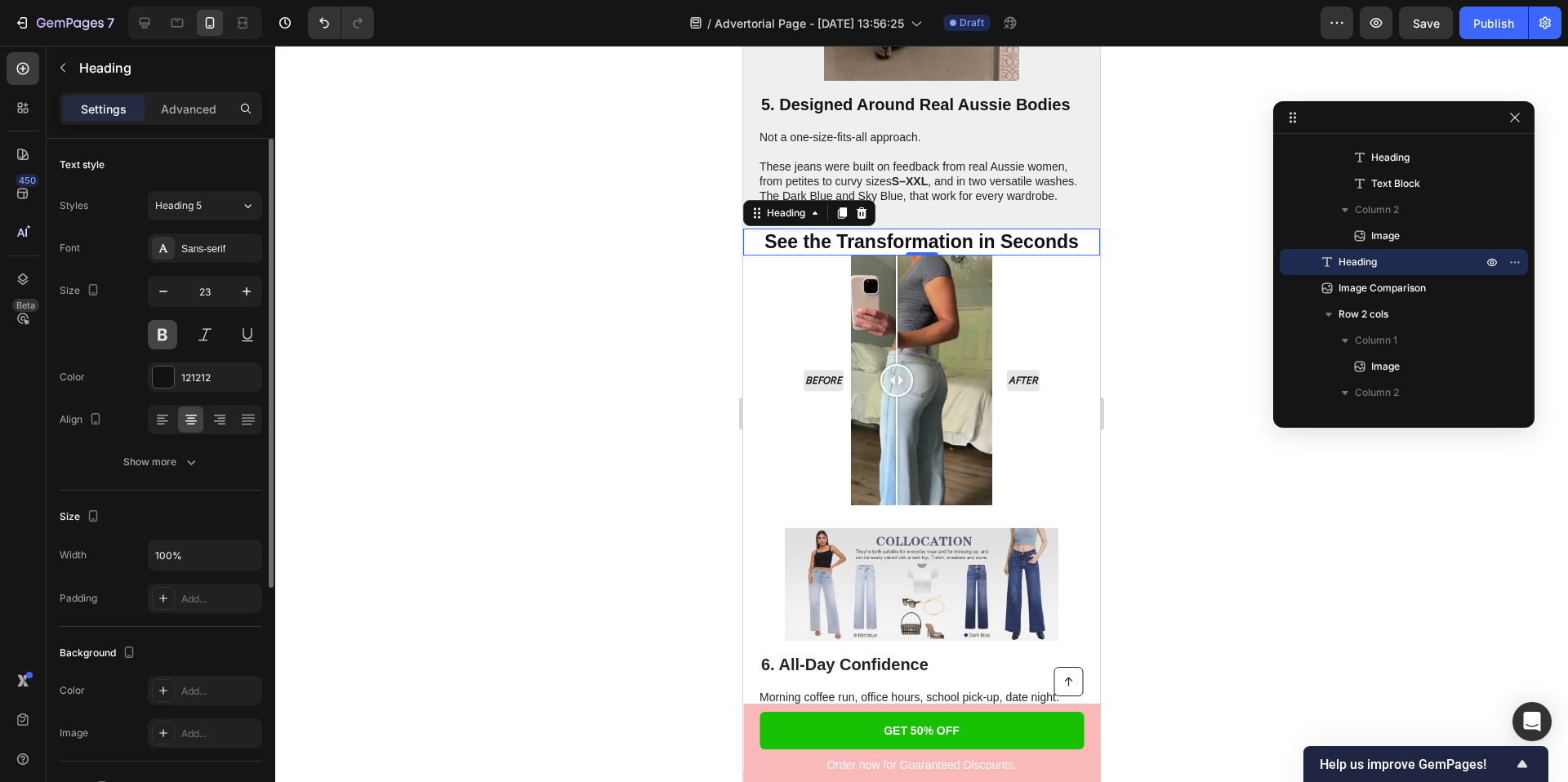
click at [161, 336] on button at bounding box center [163, 335] width 30 height 30
click at [161, 335] on button at bounding box center [163, 335] width 30 height 30
click at [207, 339] on button at bounding box center [205, 335] width 30 height 30
click at [521, 252] on div at bounding box center [921, 414] width 1292 height 736
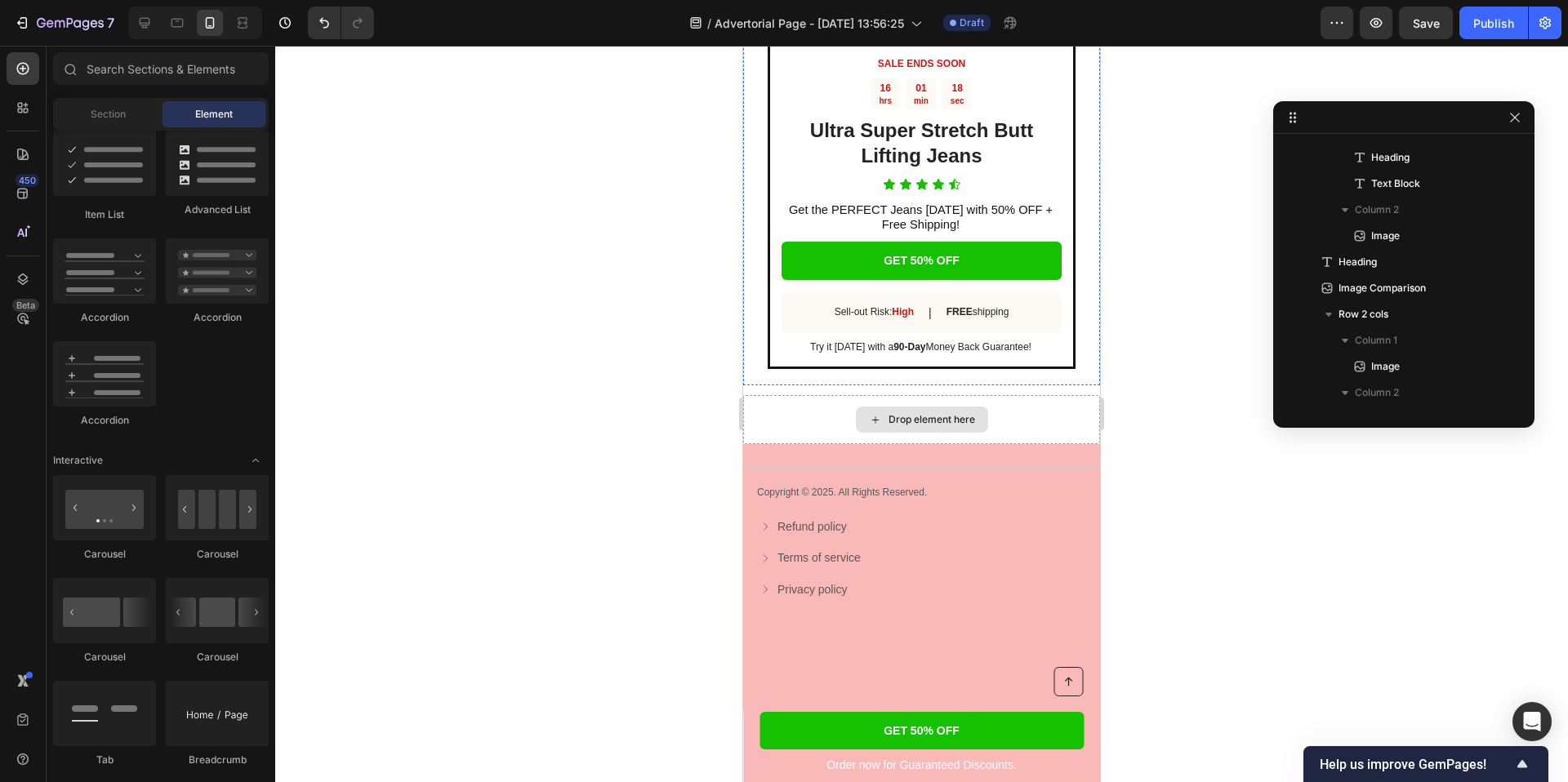
scroll to position [4441, 0]
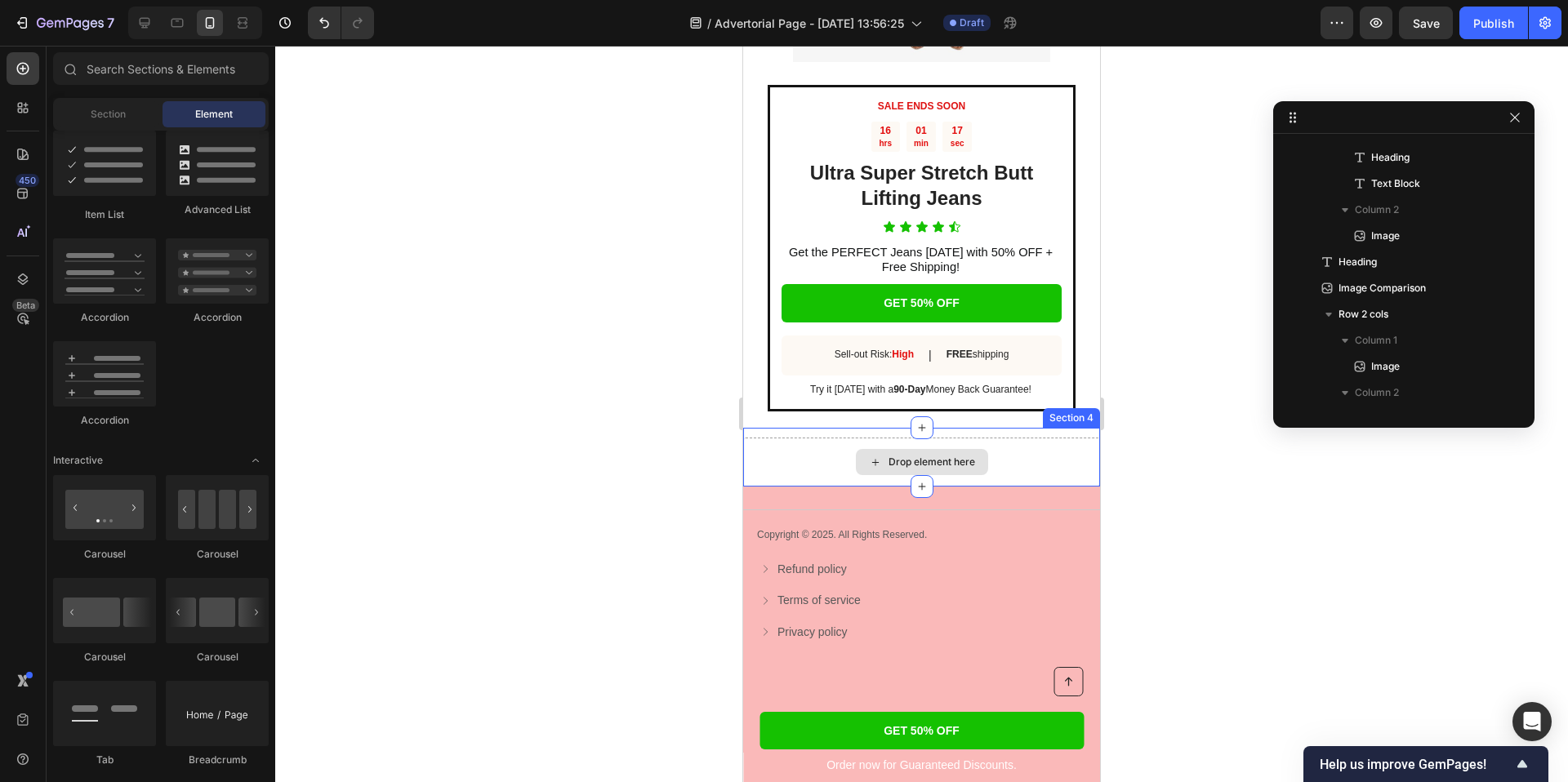
click at [906, 469] on div "Drop element here" at bounding box center [931, 462] width 87 height 13
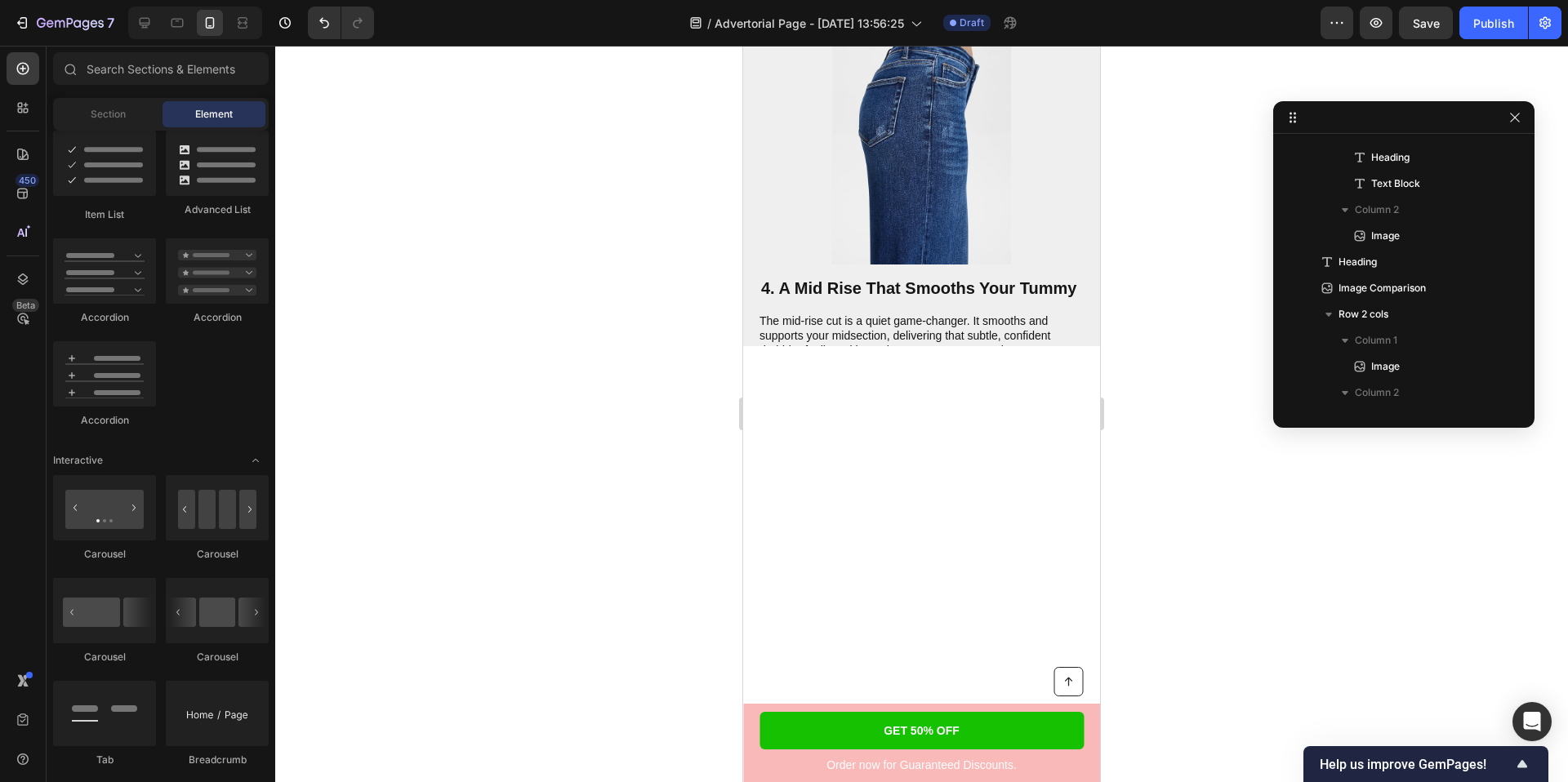
scroll to position [0, 0]
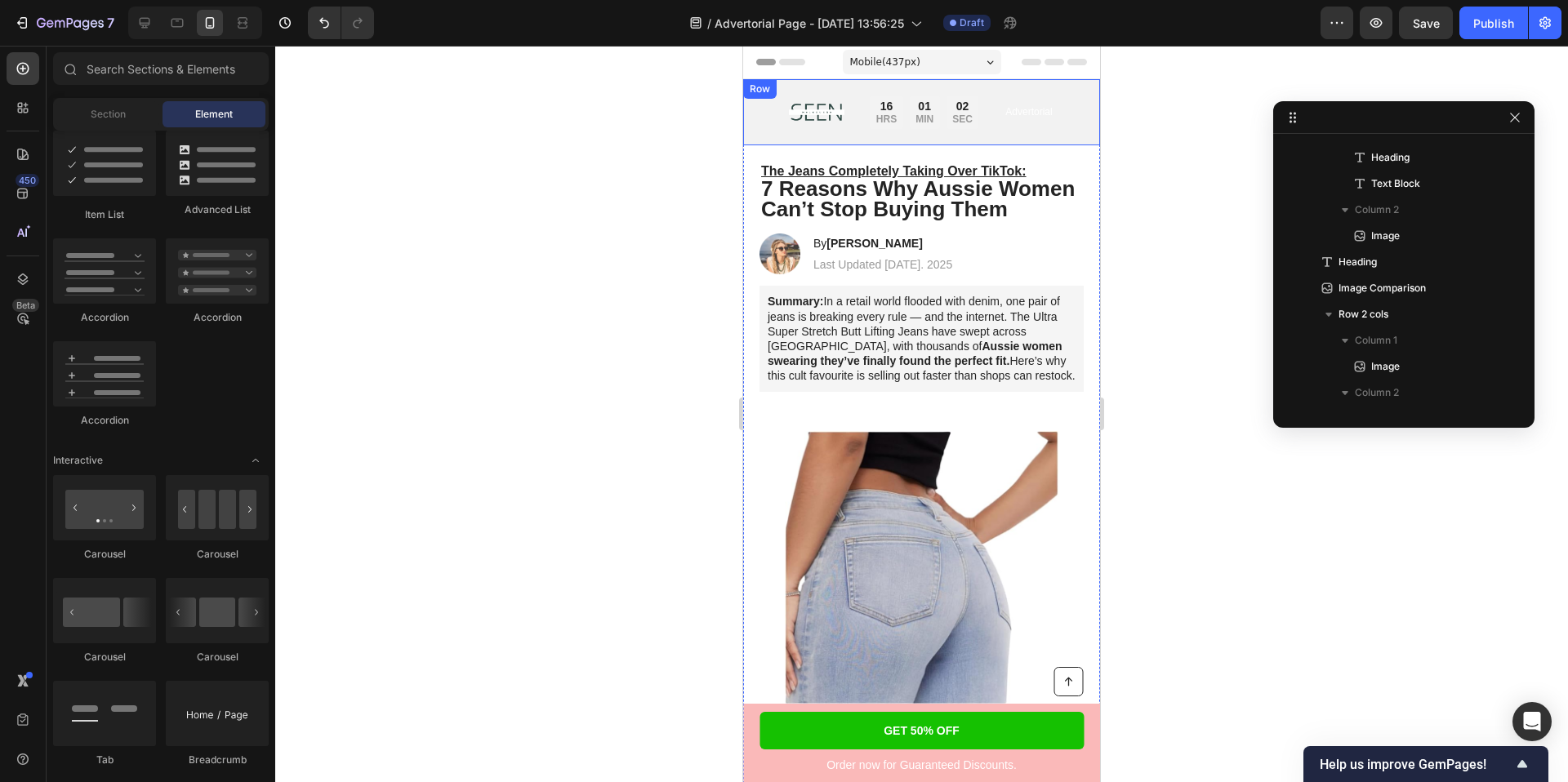
click at [751, 108] on div "Image Limited time: 50% OFF + FREESHIPPING Text Block 16 HRS 01 MIN 02 SEC Coun…" at bounding box center [921, 112] width 357 height 66
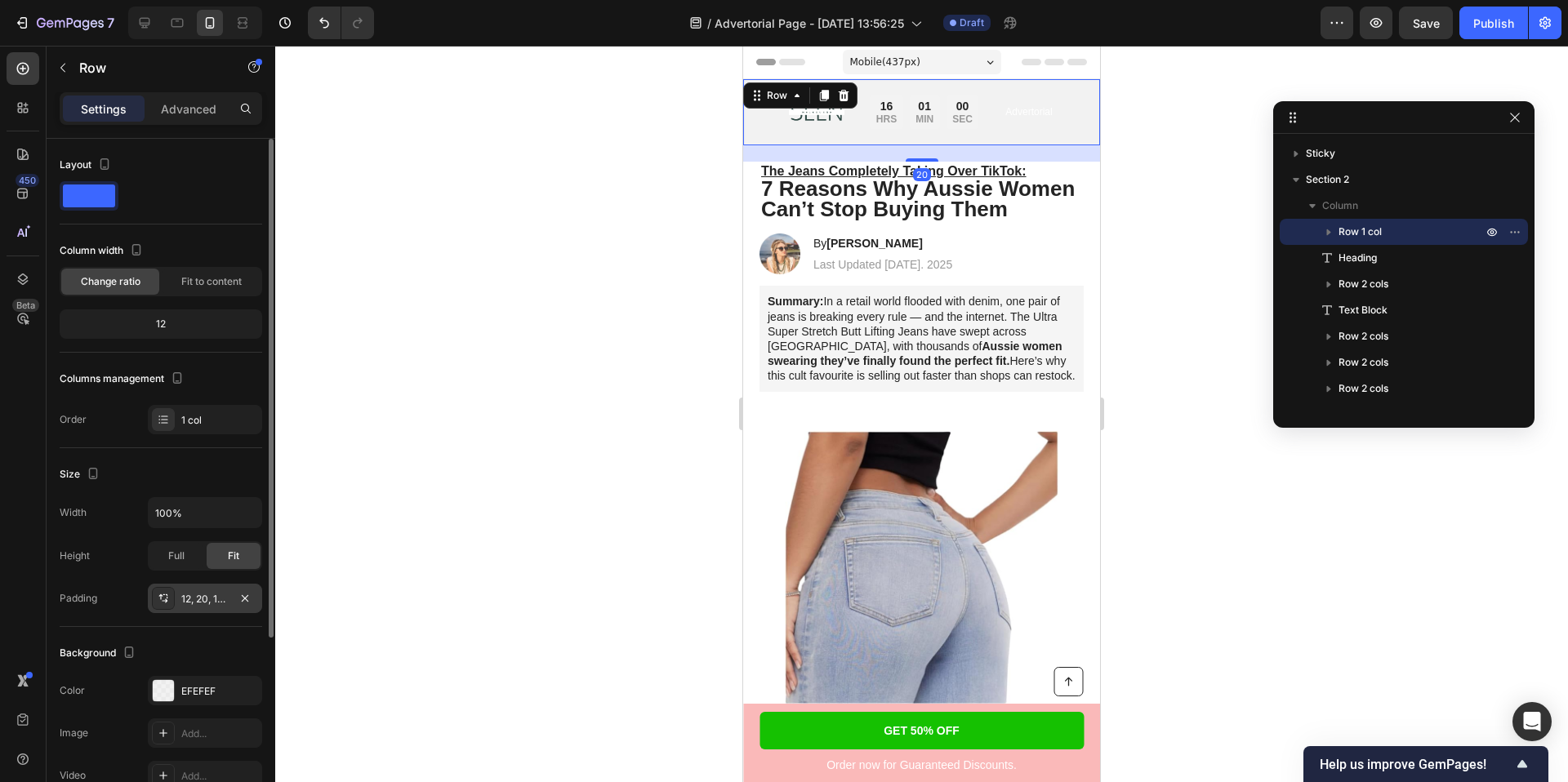
click at [203, 598] on div "12, 20, 12, 20" at bounding box center [205, 599] width 48 height 15
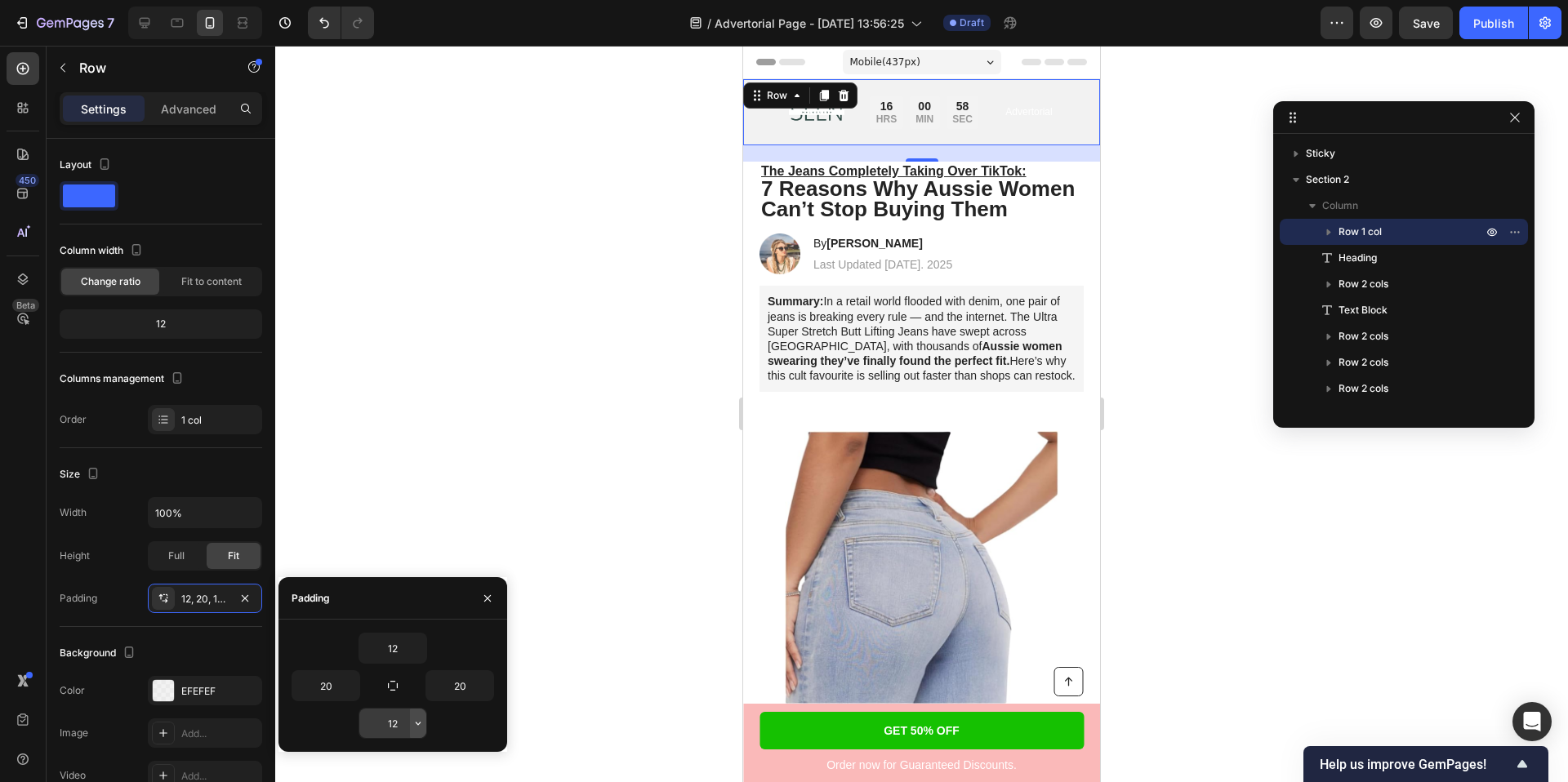
click at [413, 724] on icon "button" at bounding box center [418, 723] width 13 height 13
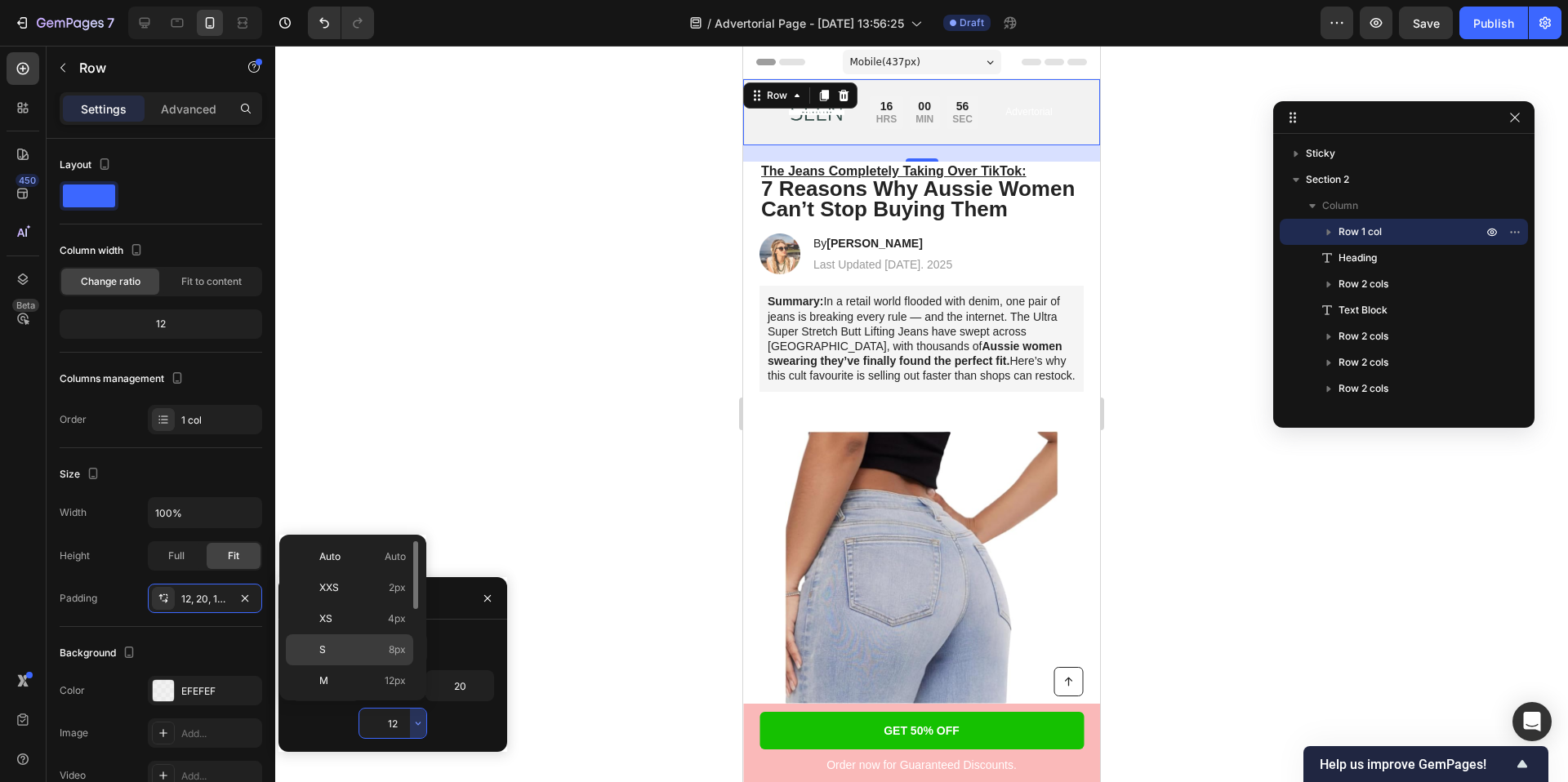
click at [401, 654] on span "8px" at bounding box center [397, 650] width 17 height 15
type input "8"
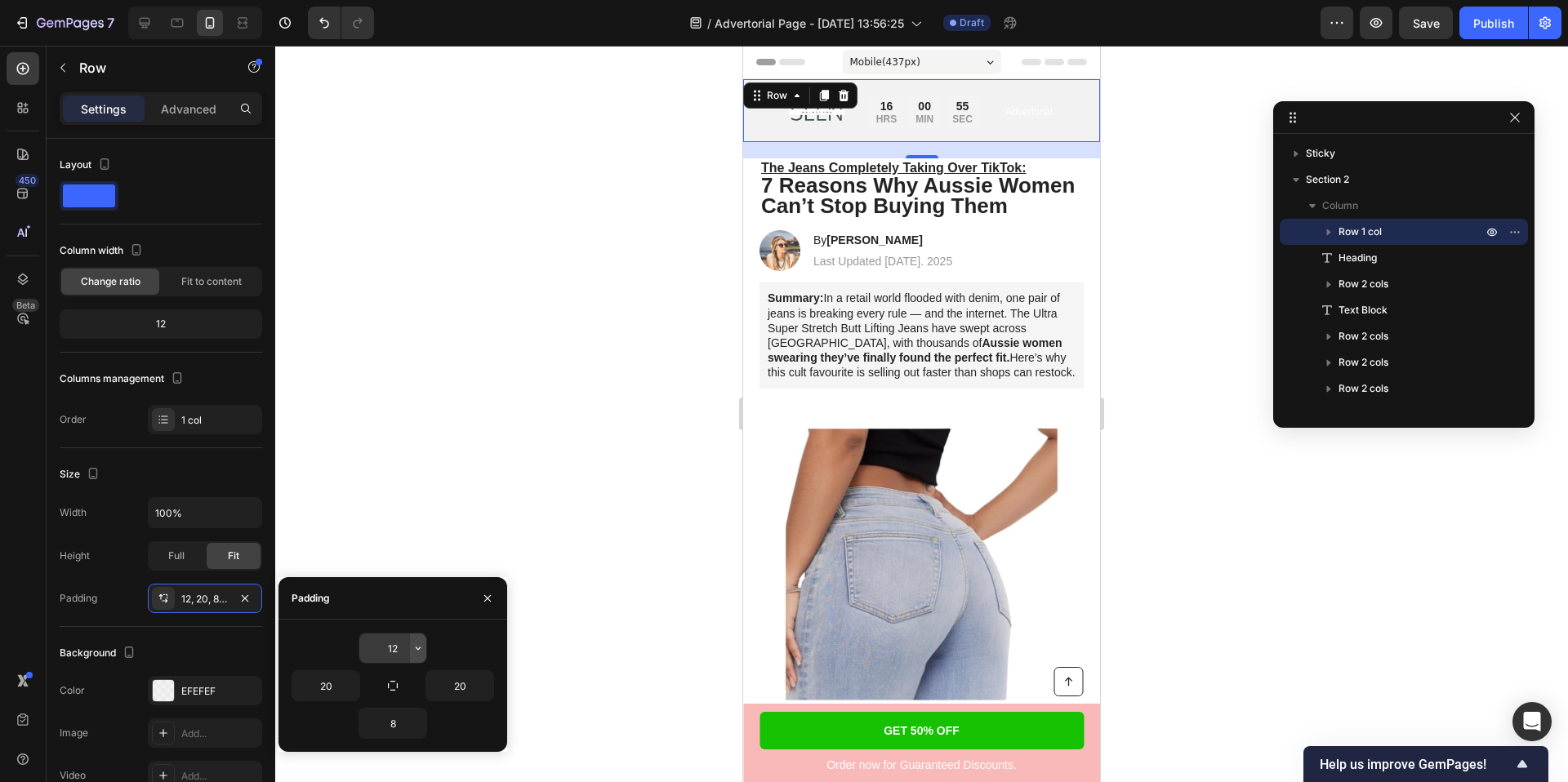
click at [414, 645] on icon "button" at bounding box center [418, 648] width 13 height 13
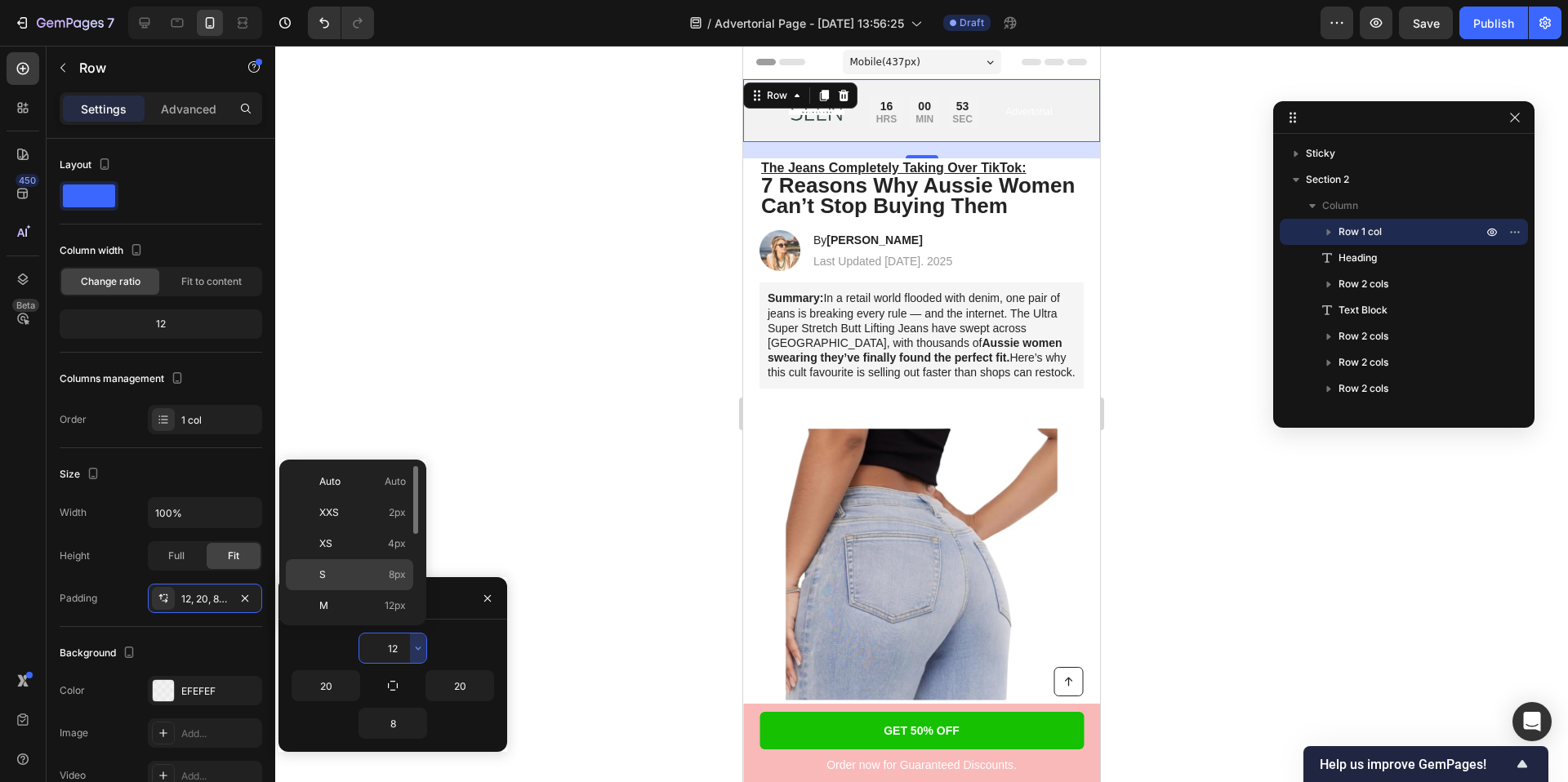
click at [399, 572] on span "8px" at bounding box center [397, 574] width 17 height 15
type input "8"
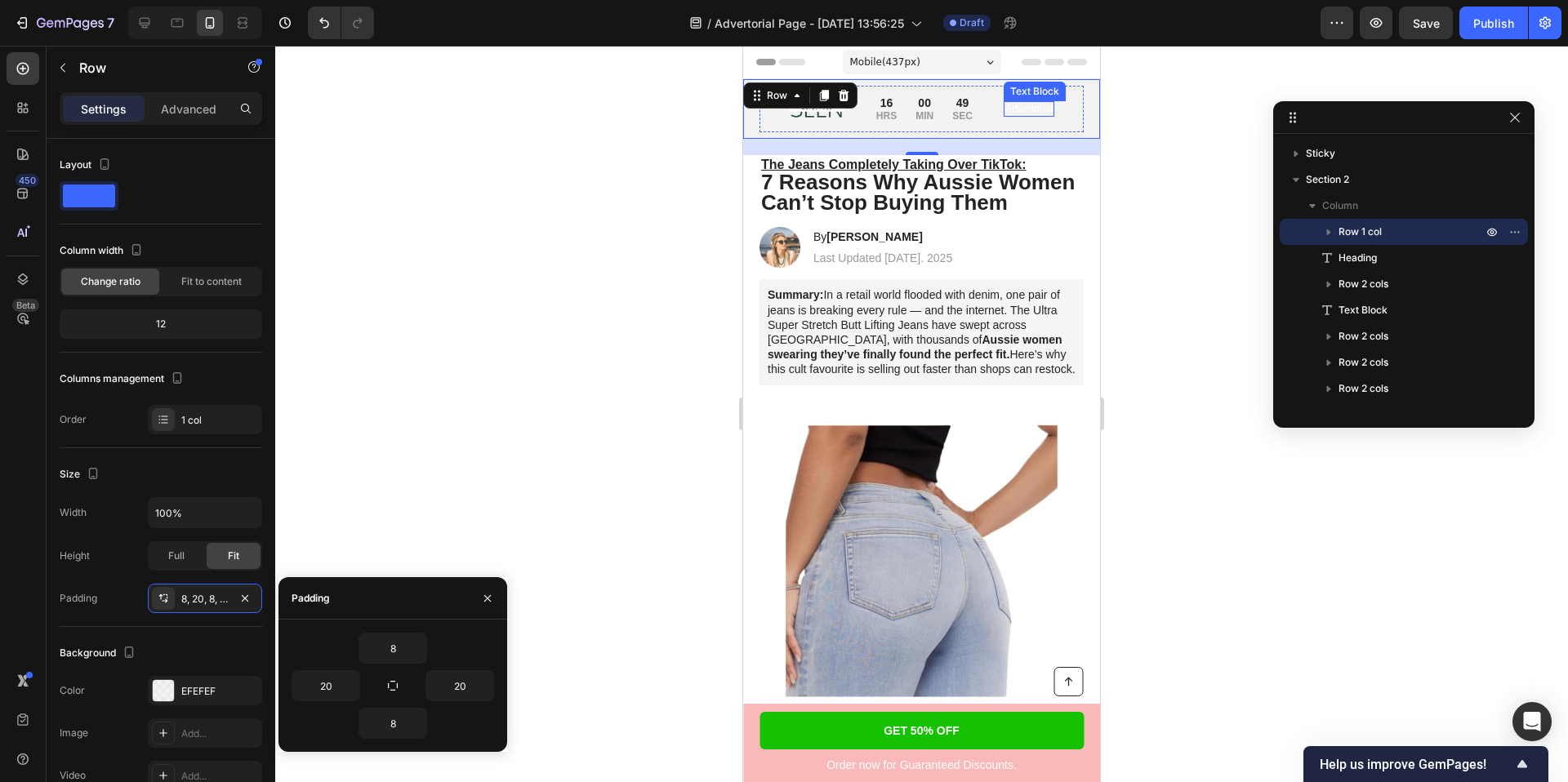
click at [1028, 108] on p "Advertorial" at bounding box center [1028, 108] width 47 height 13
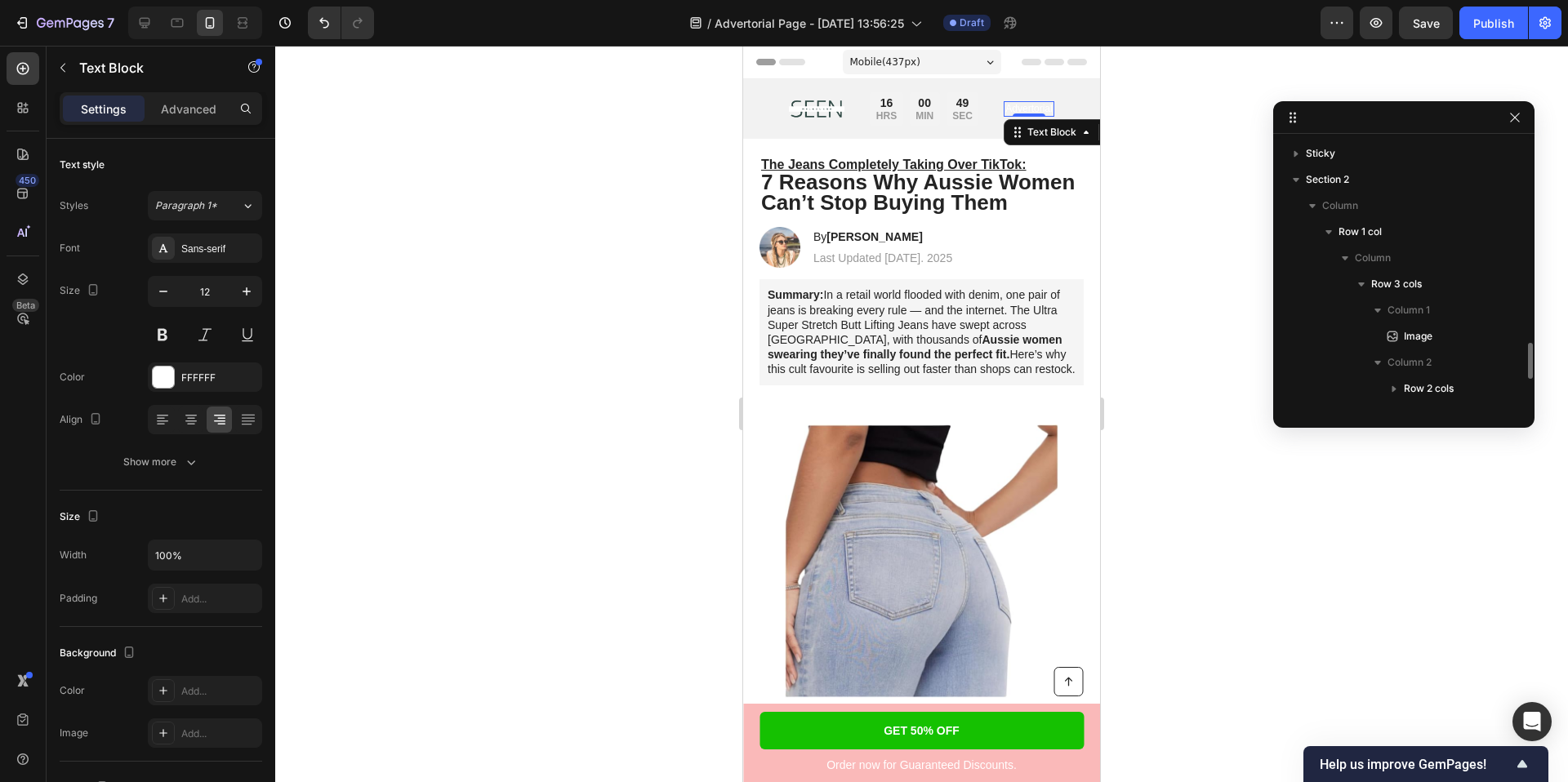
scroll to position [179, 0]
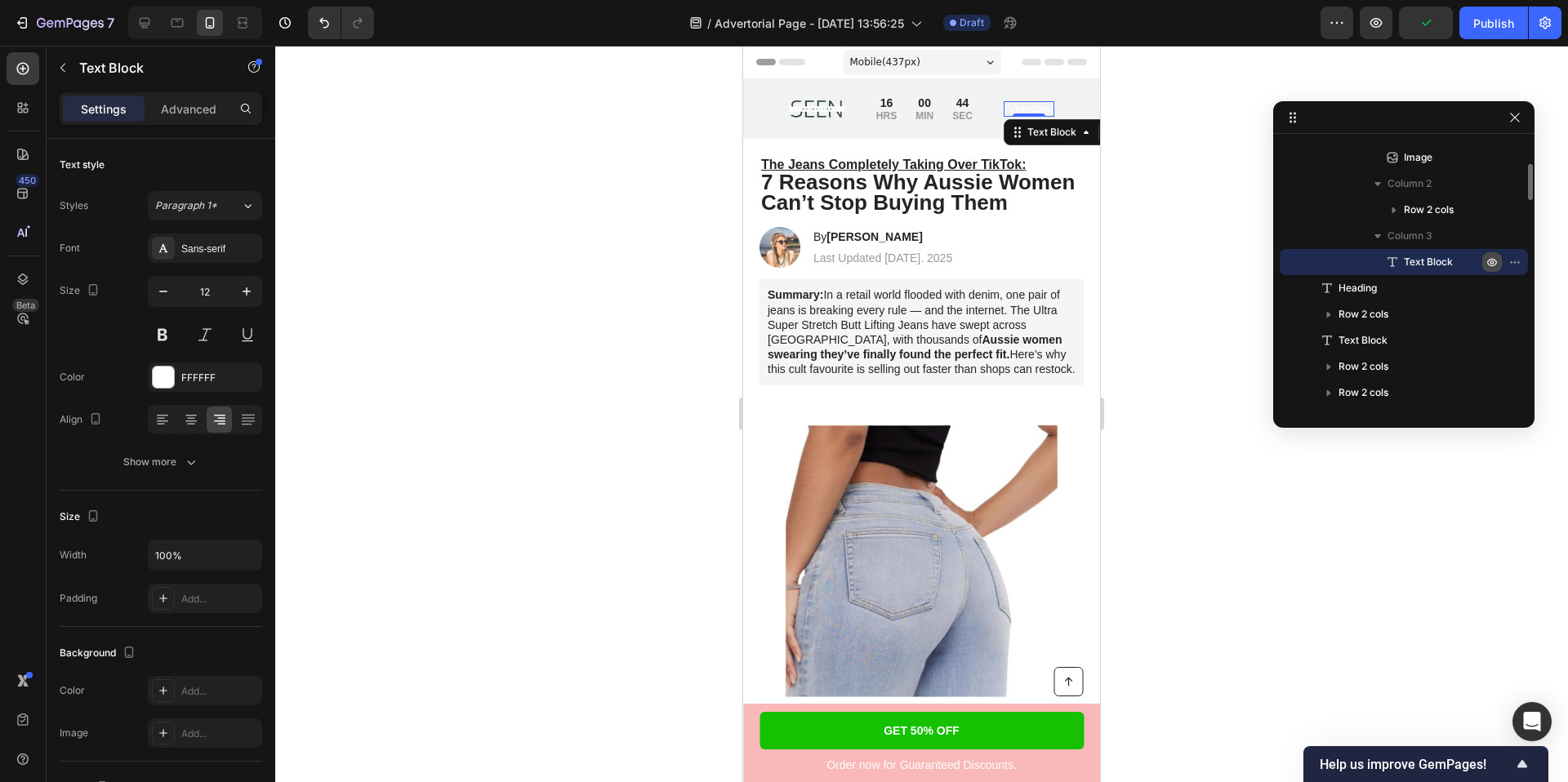
click at [1494, 262] on icon "button" at bounding box center [1491, 262] width 13 height 13
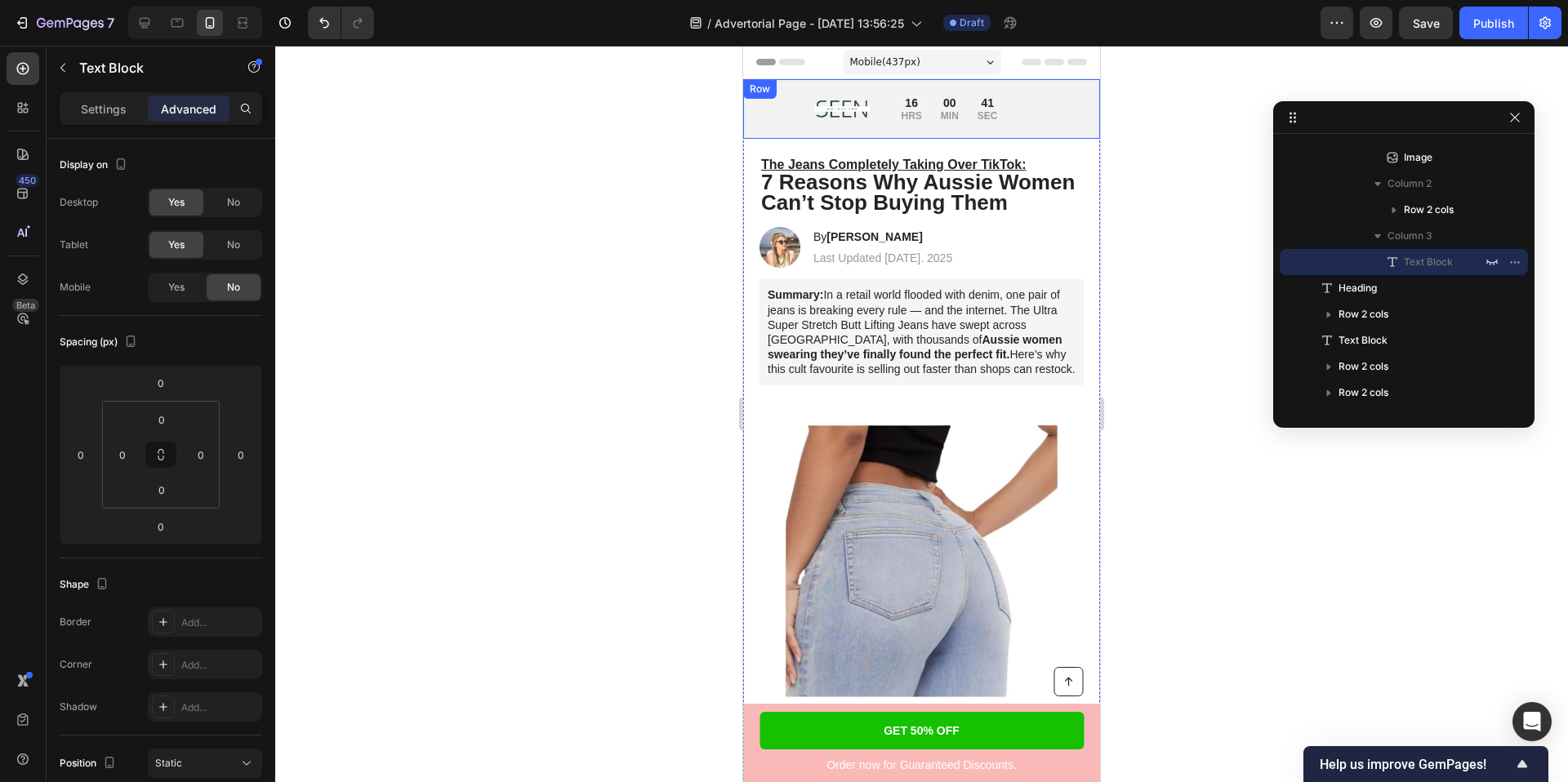
click at [1090, 108] on div "Image Limited time: 50% OFF + FREESHIPPING Text Block 16 HRS 00 MIN 41 SEC Coun…" at bounding box center [921, 109] width 357 height 60
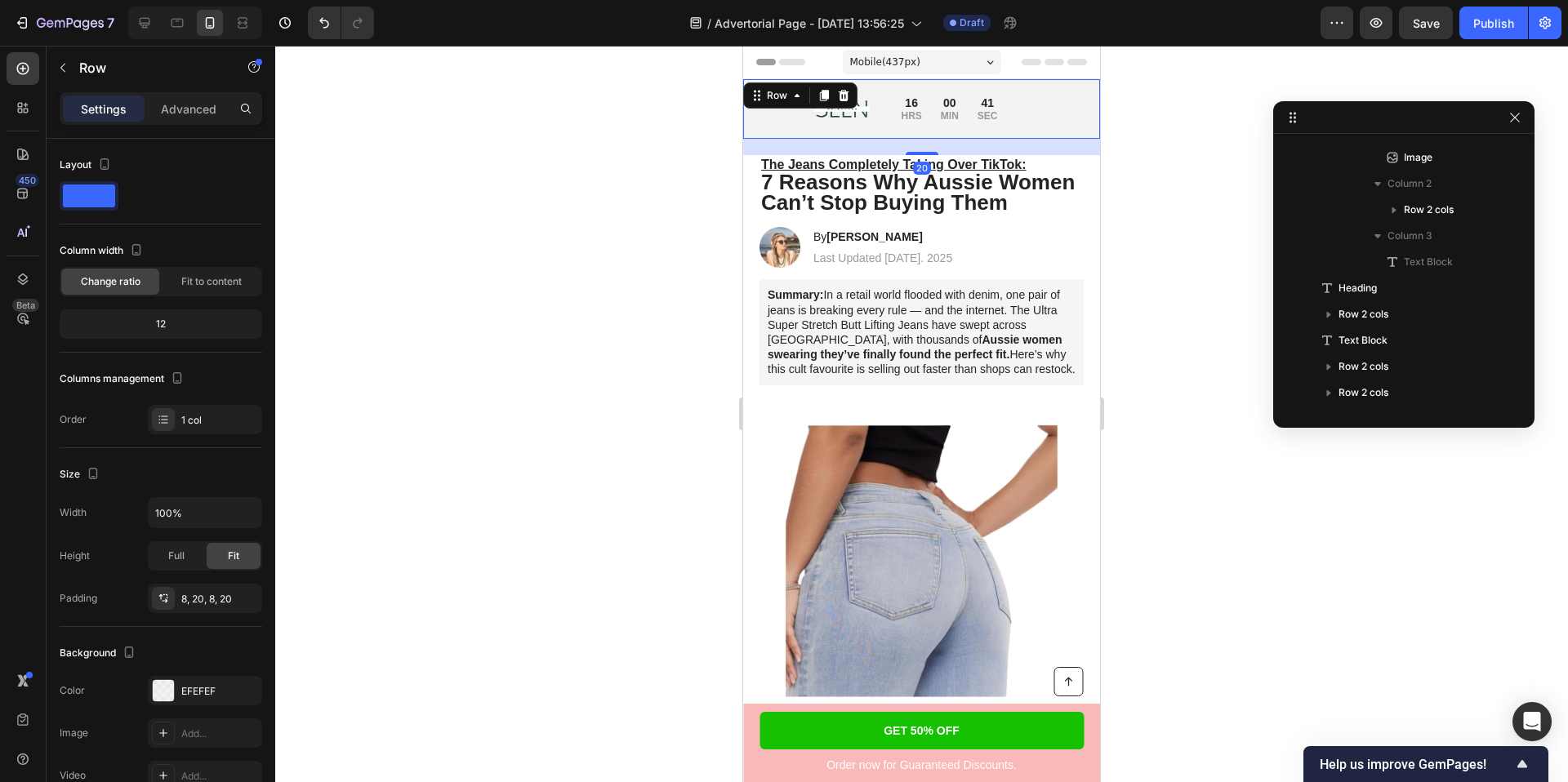
scroll to position [0, 0]
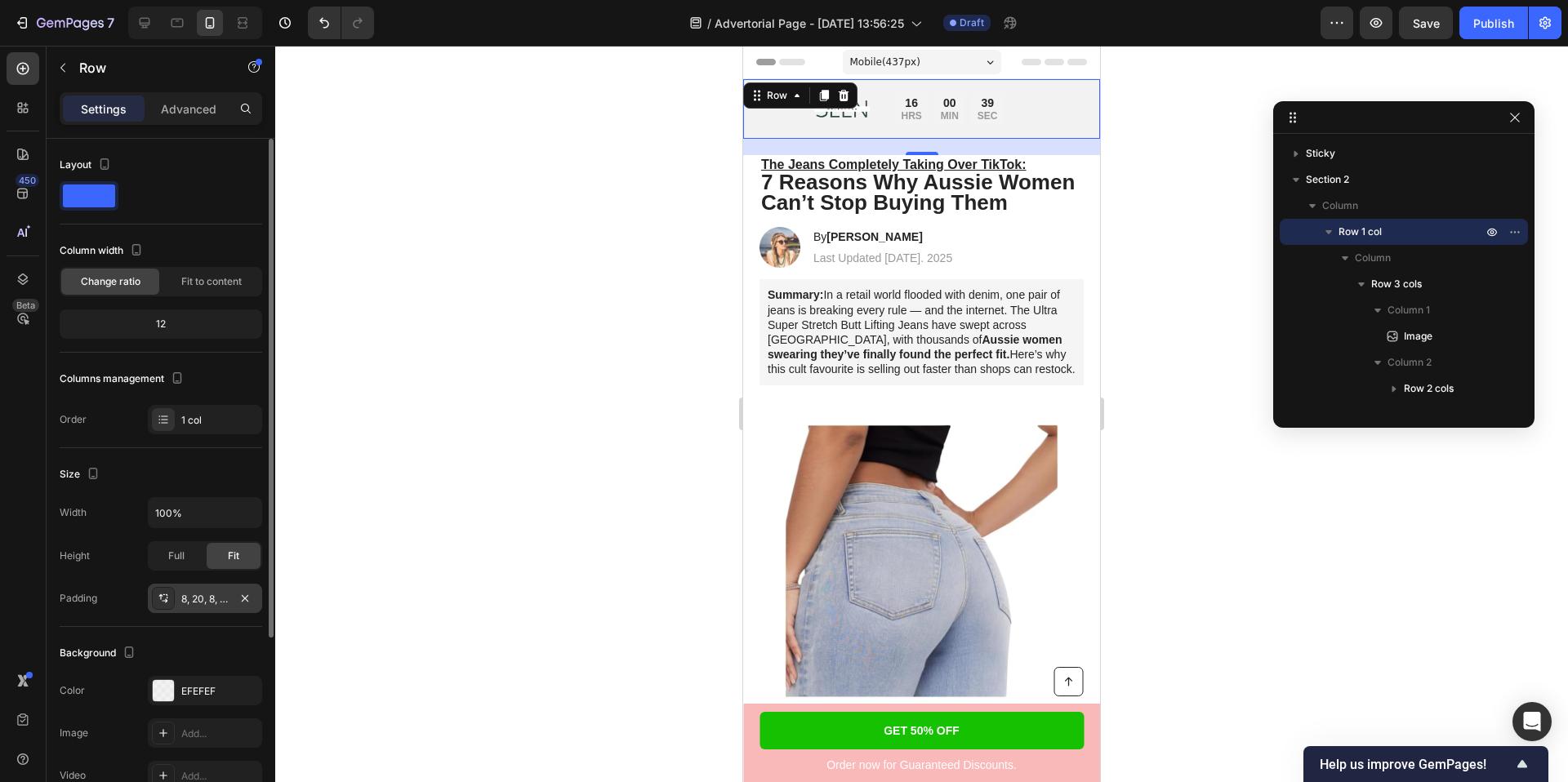
click at [212, 601] on div "8, 20, 8, 20" at bounding box center [205, 599] width 48 height 15
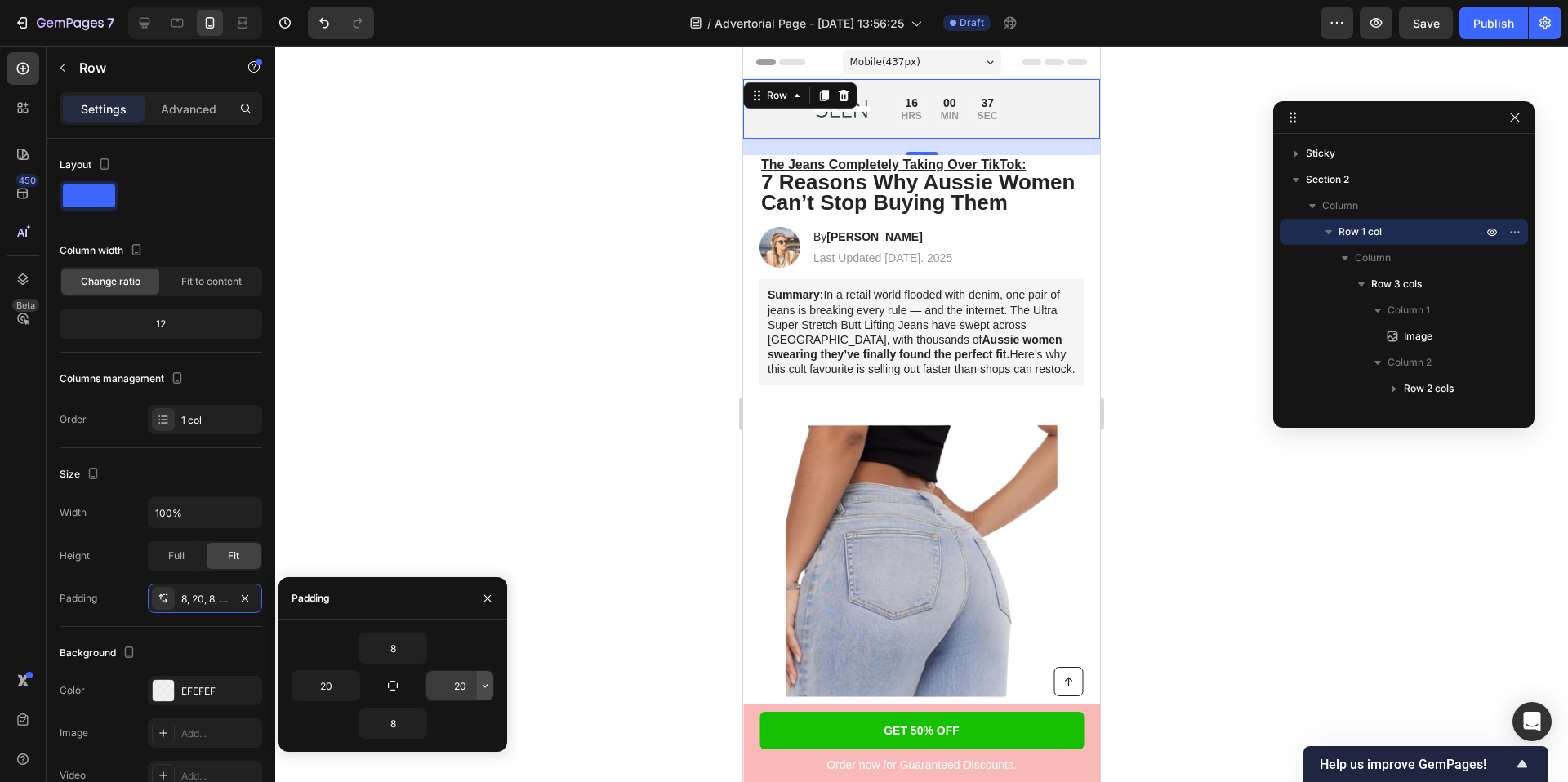
click at [481, 688] on icon "button" at bounding box center [485, 685] width 13 height 13
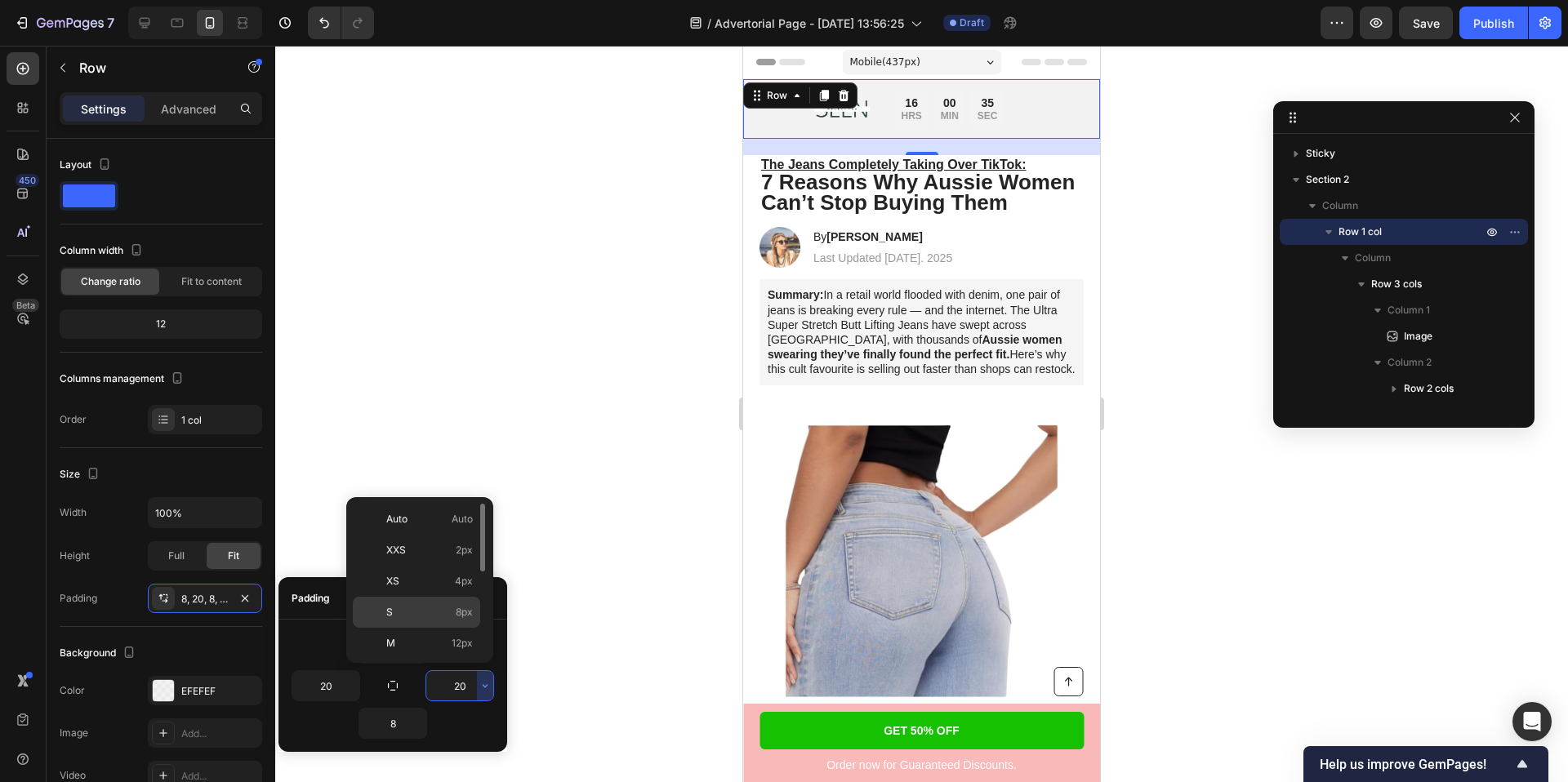
click at [465, 606] on span "8px" at bounding box center [464, 612] width 17 height 15
type input "8"
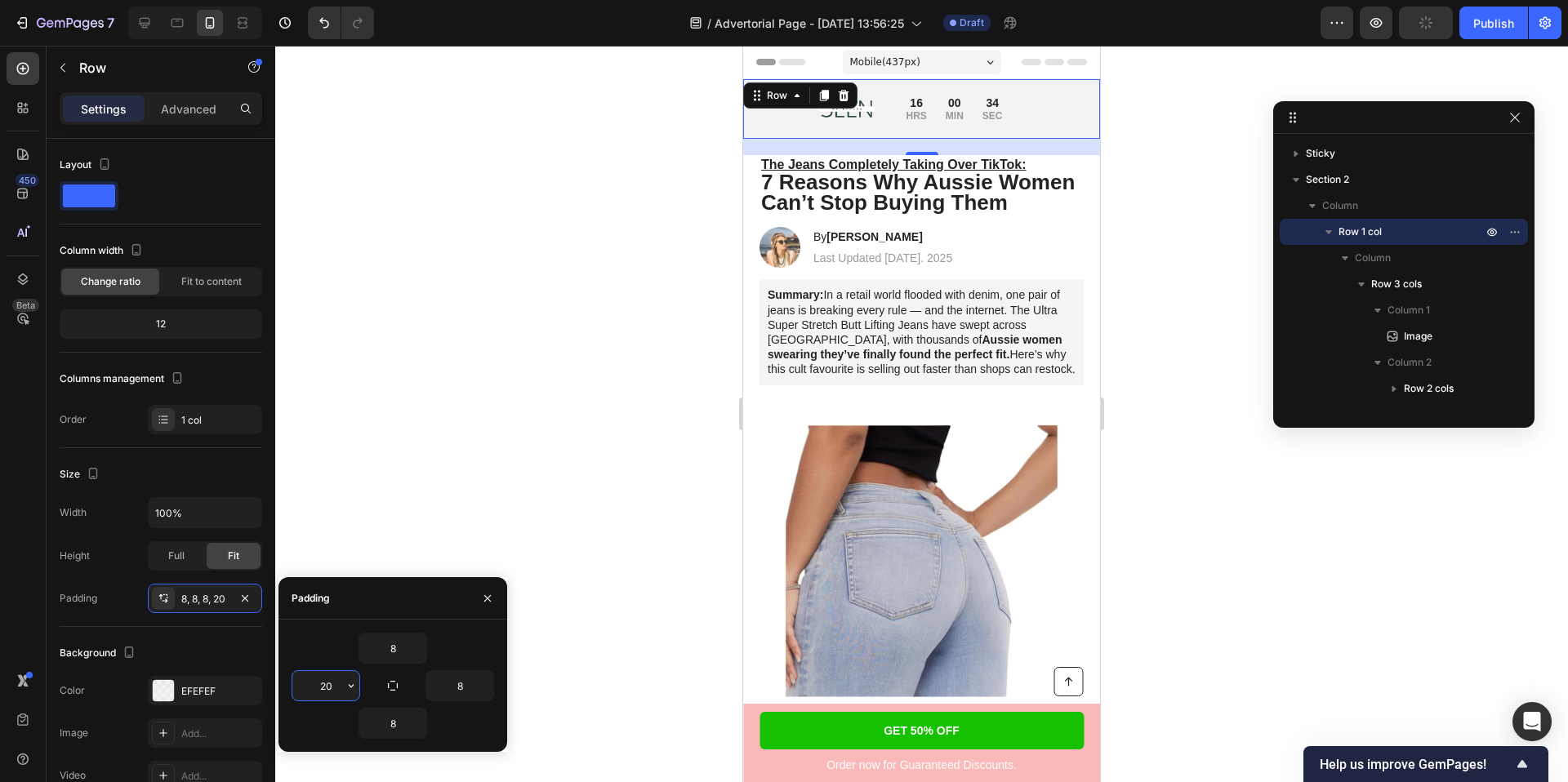
click at [335, 696] on input "20" at bounding box center [325, 686] width 67 height 30
type input "8"
click at [400, 467] on div at bounding box center [921, 414] width 1292 height 736
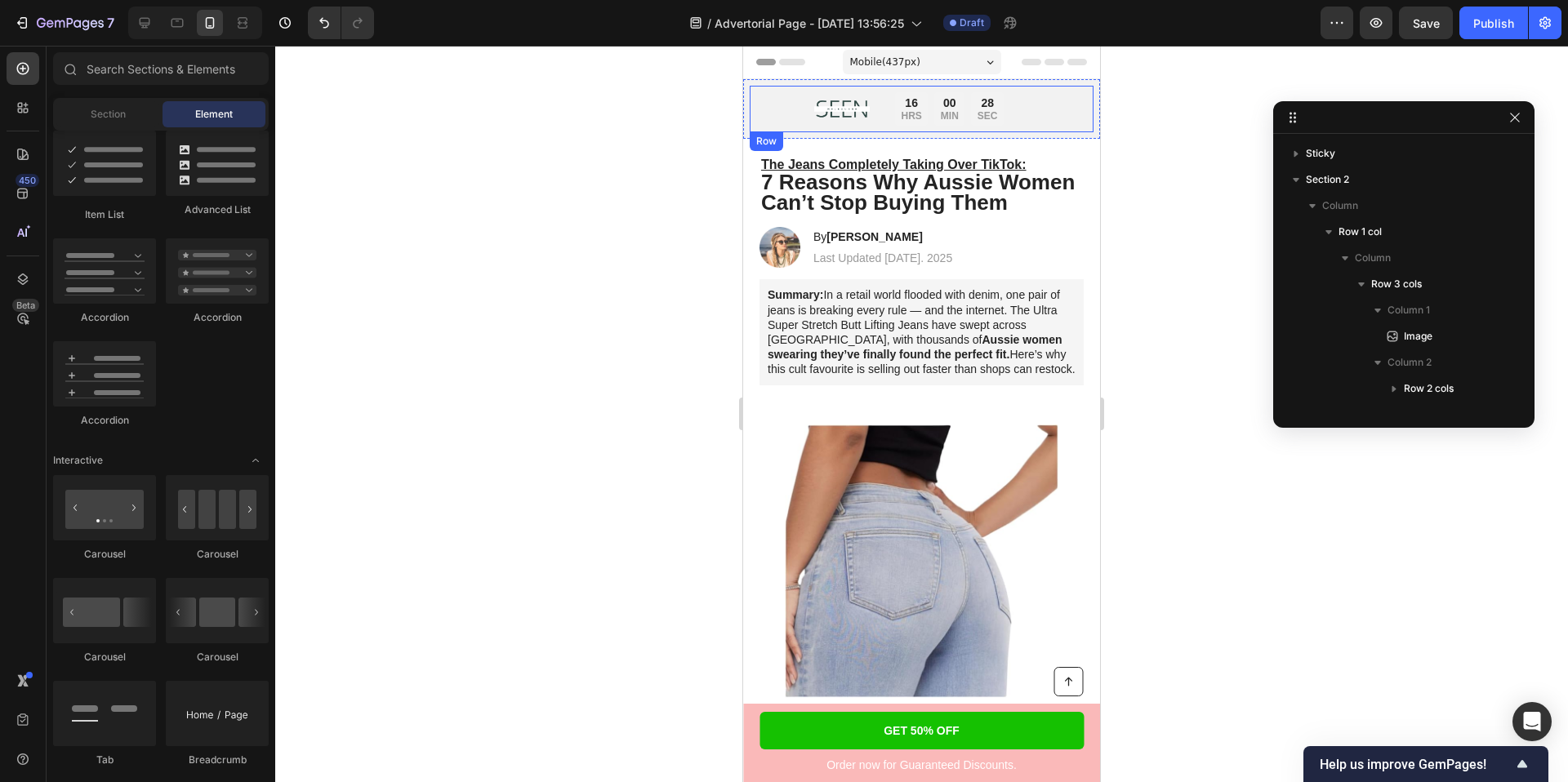
click at [1064, 102] on div "Image Limited time: 50% OFF + FREESHIPPING Text Block 16 HRS 00 MIN 28 SEC Coun…" at bounding box center [921, 108] width 344 height 47
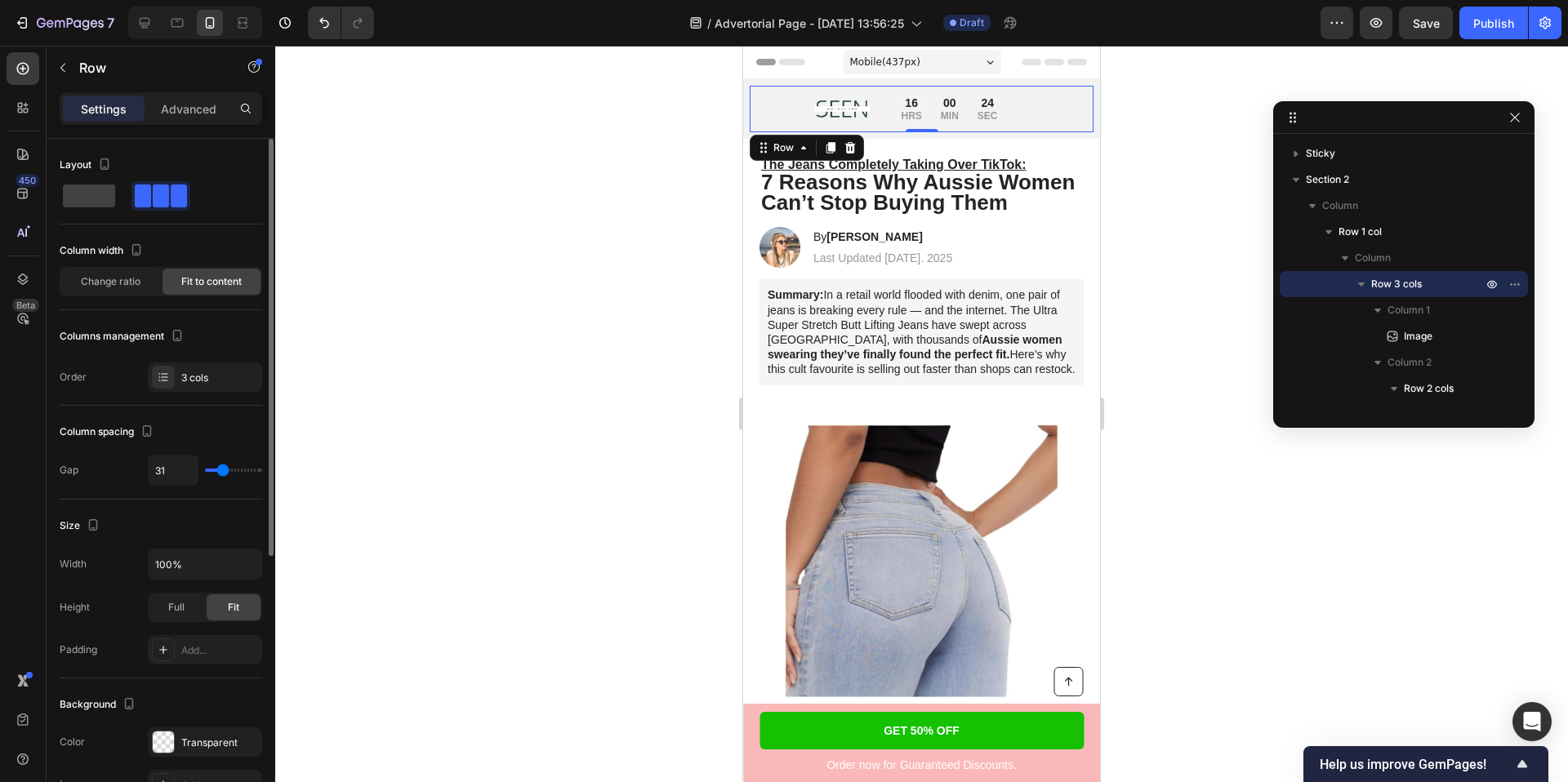
type input "34"
type input "32"
type input "26"
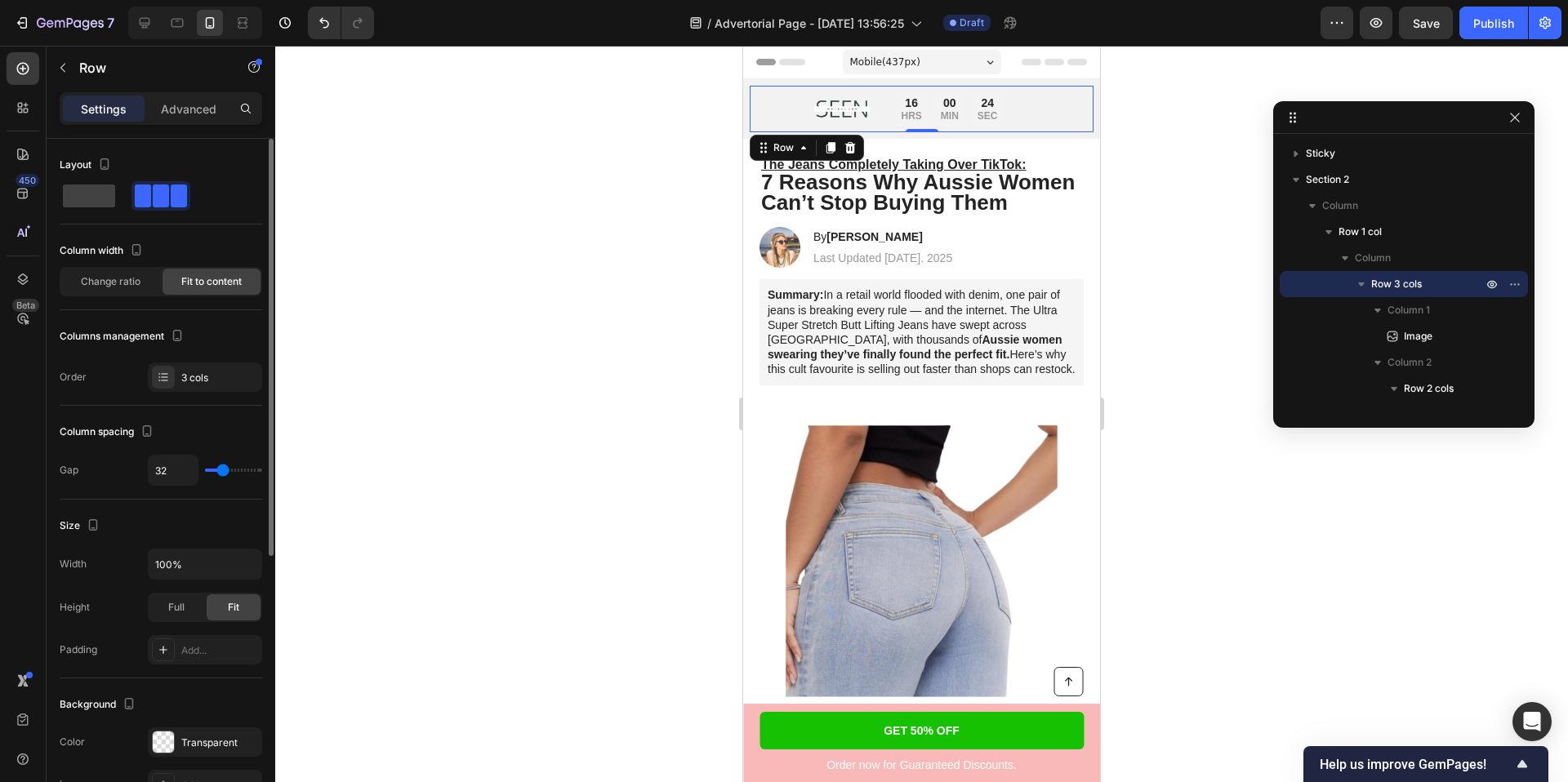
type input "26"
type input "25"
type input "23"
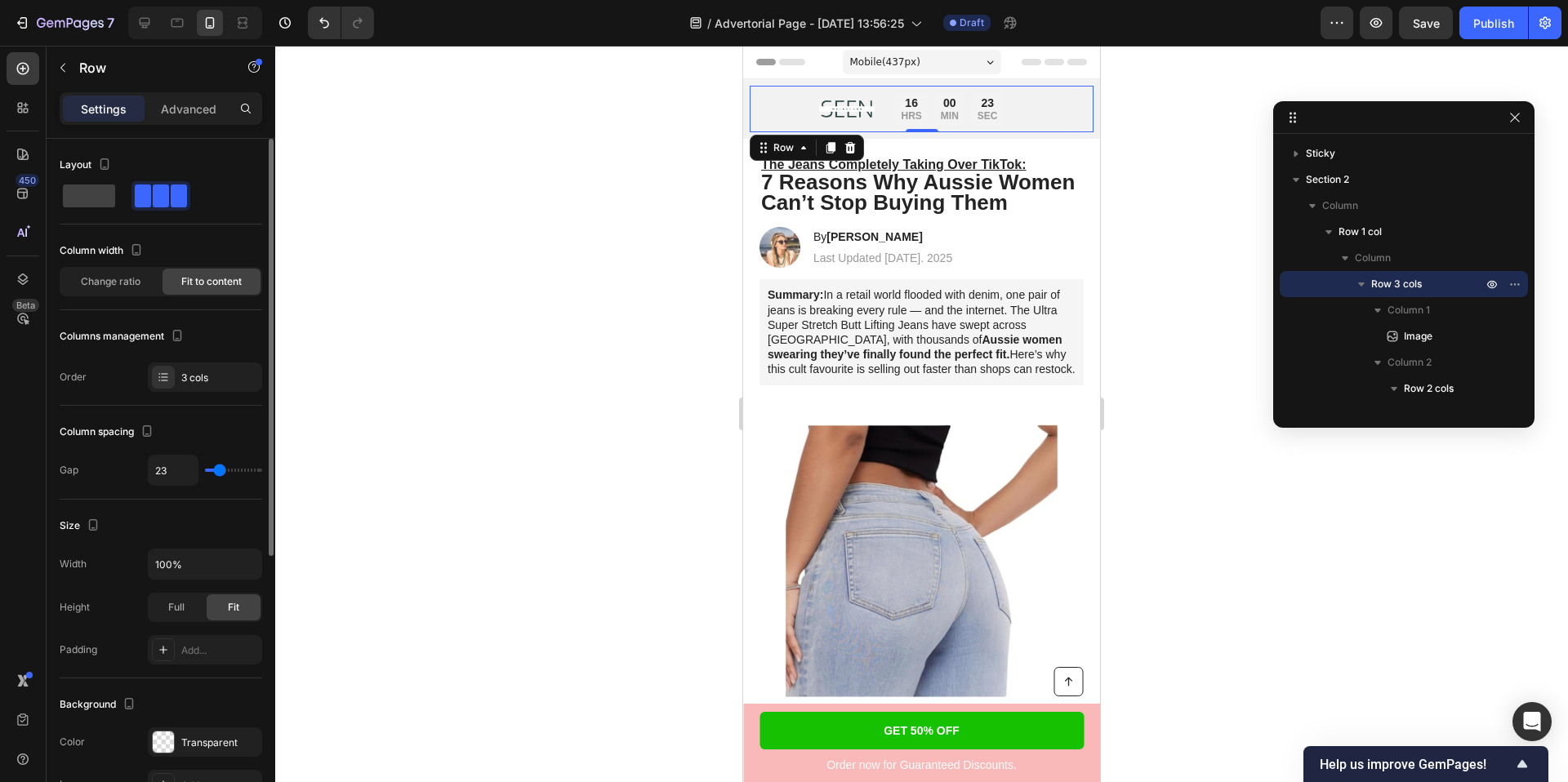
type input "19"
type input "17"
type input "15"
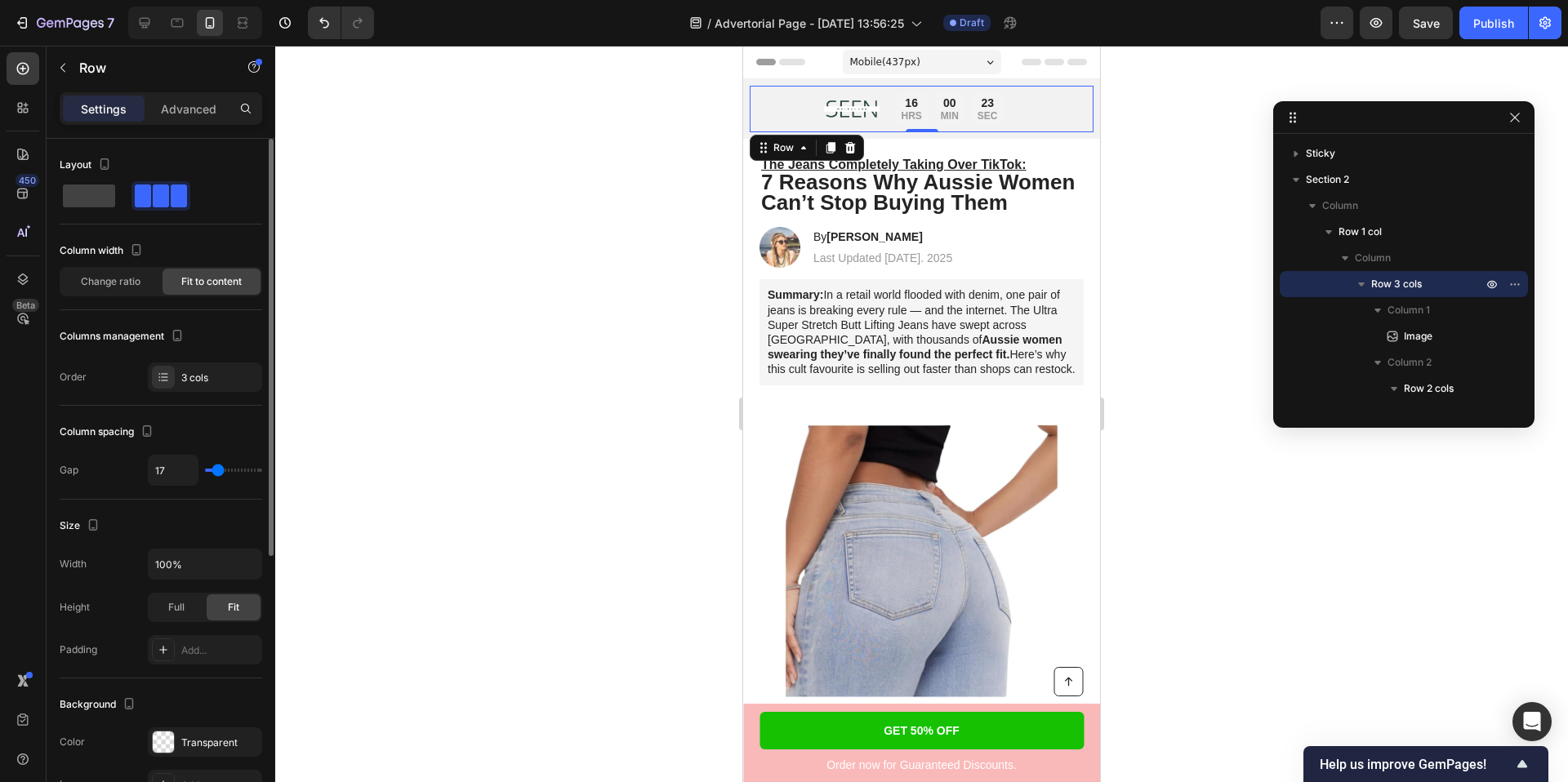
type input "15"
type input "12"
type input "9"
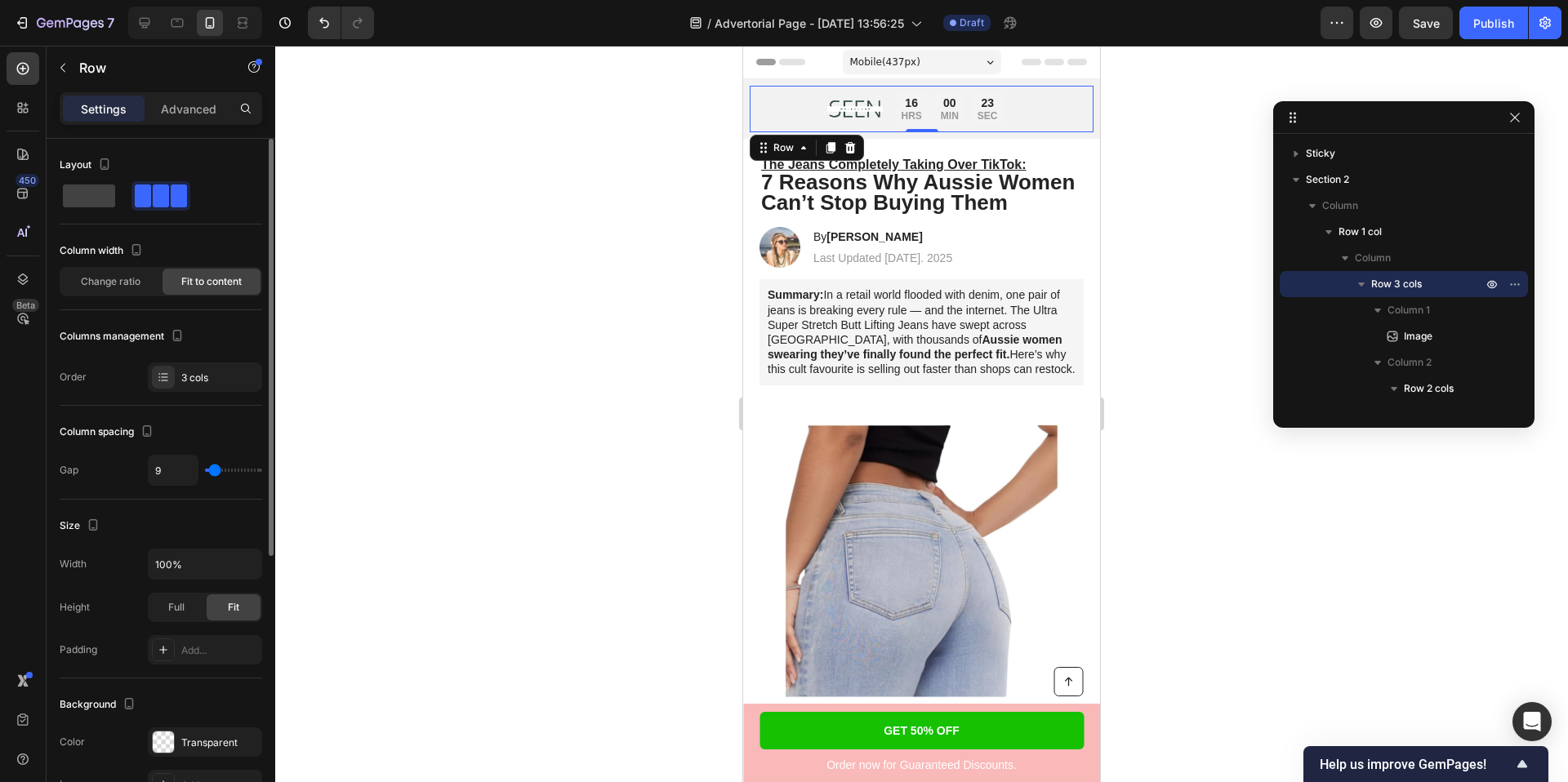
type input "2"
type input "0"
type input "11"
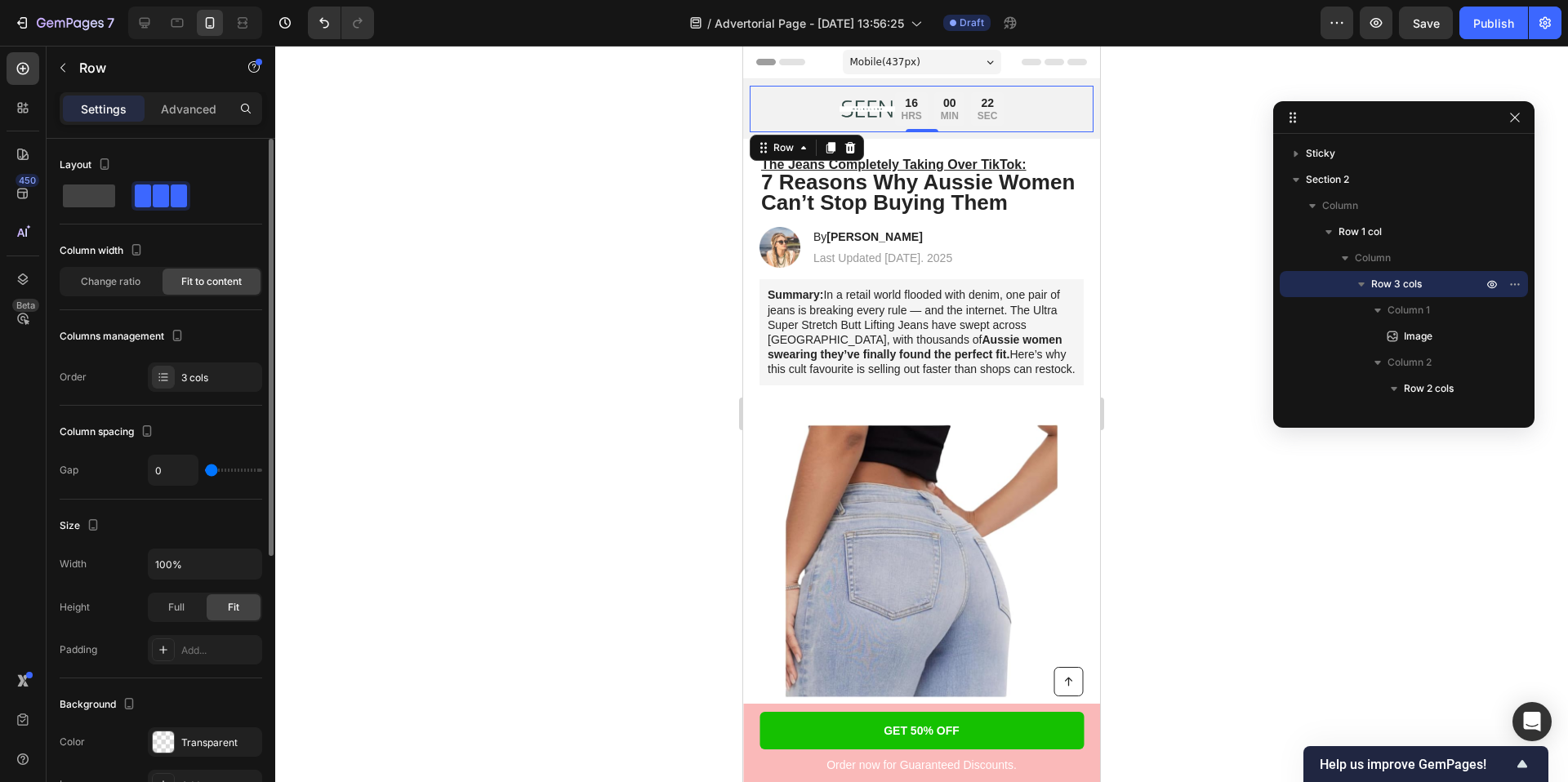
type input "11"
type input "45"
type input "73"
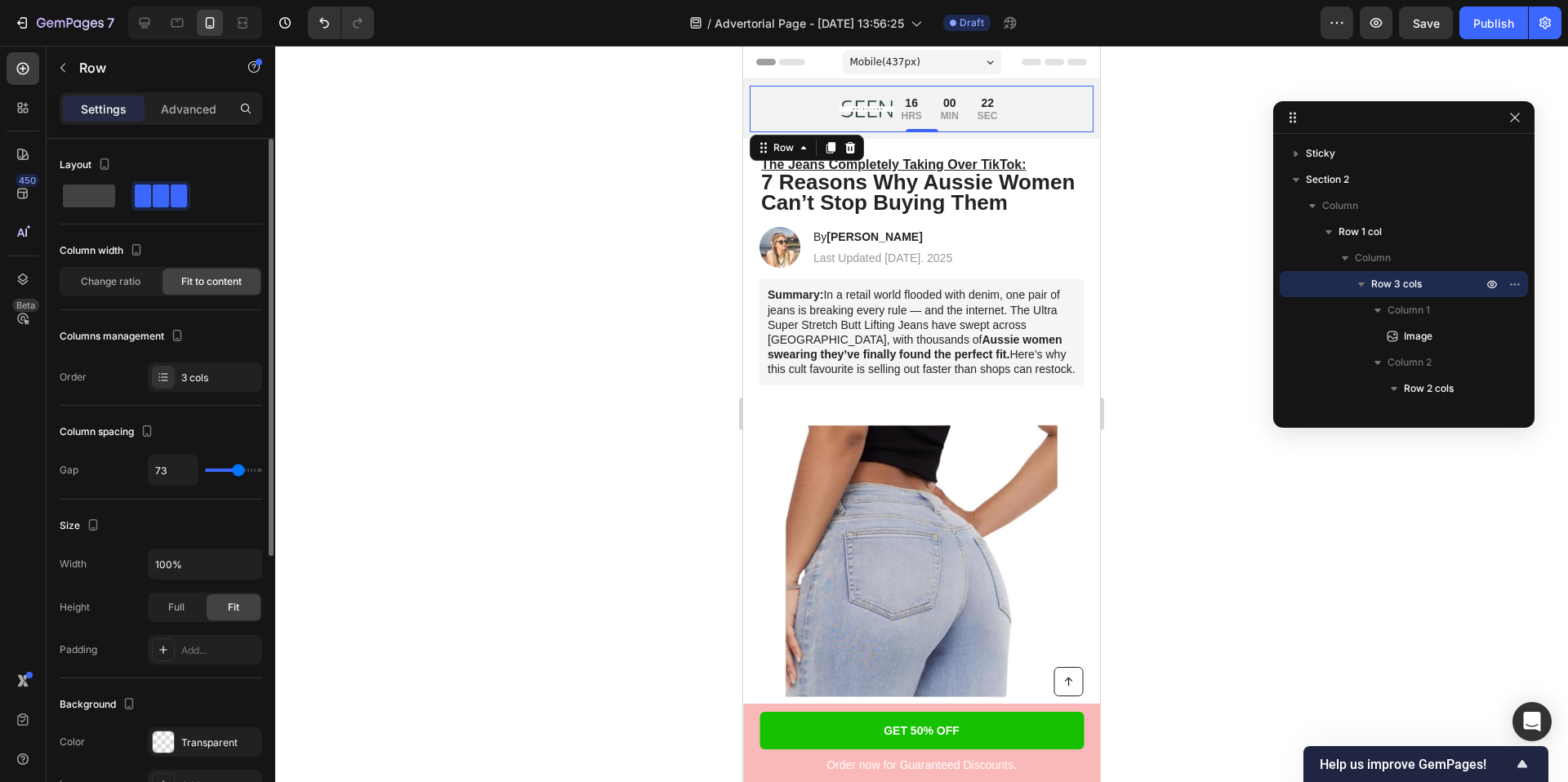
type input "86"
type input "91"
type input "92"
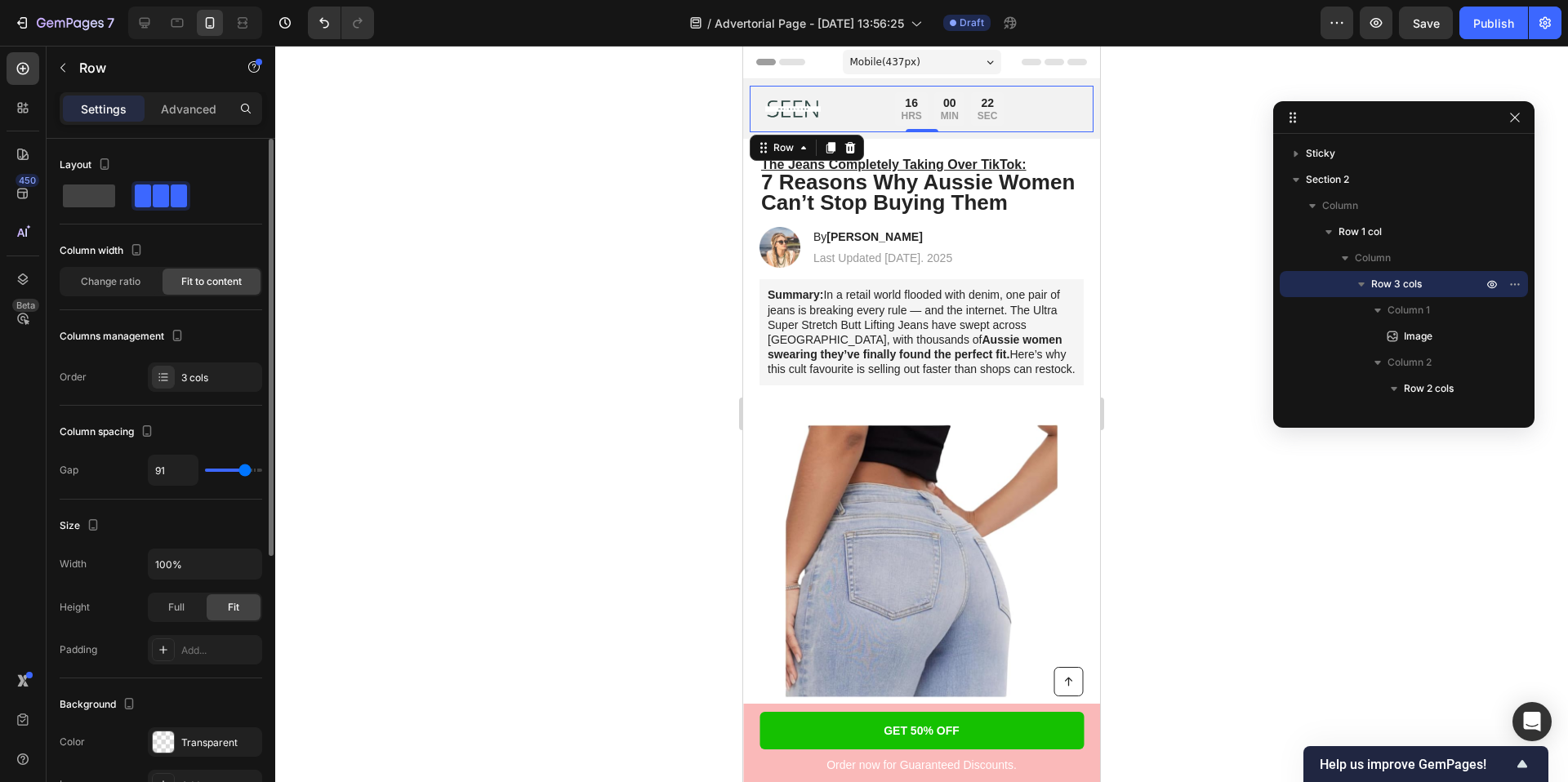
type input "92"
type input "95"
type input "101"
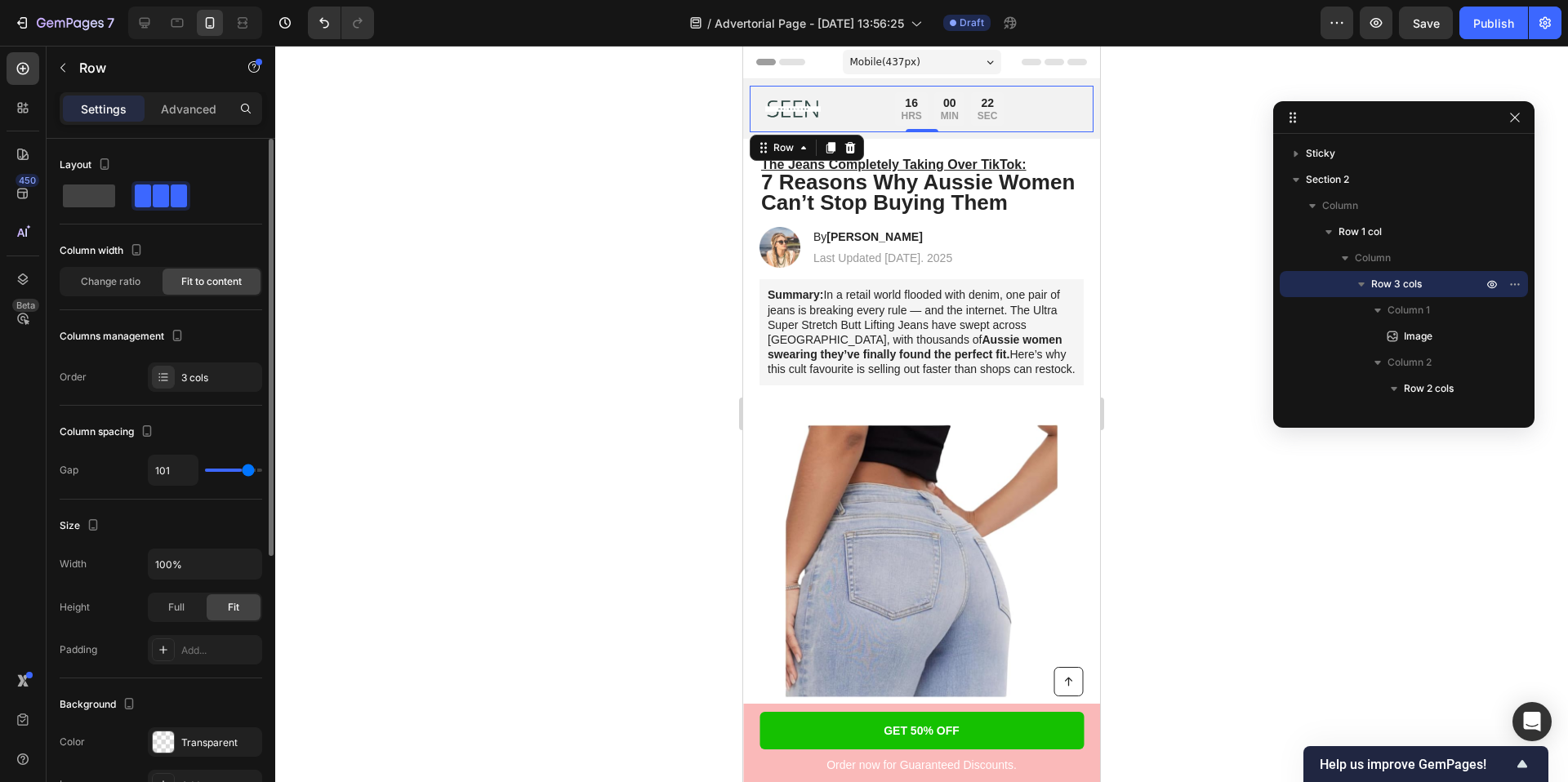
type input "106"
type input "102"
type input "100"
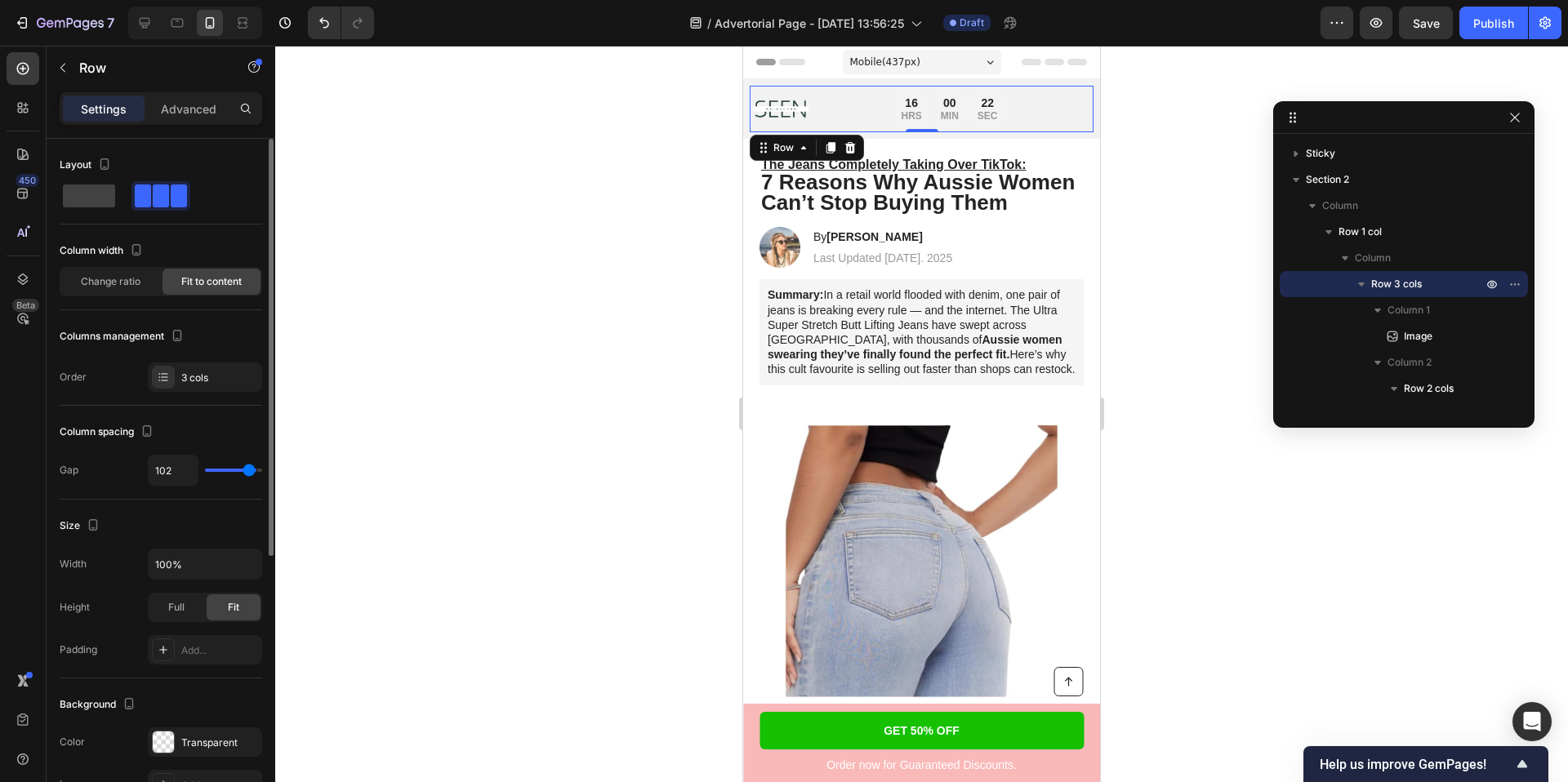
type input "100"
type input "99"
type input "98"
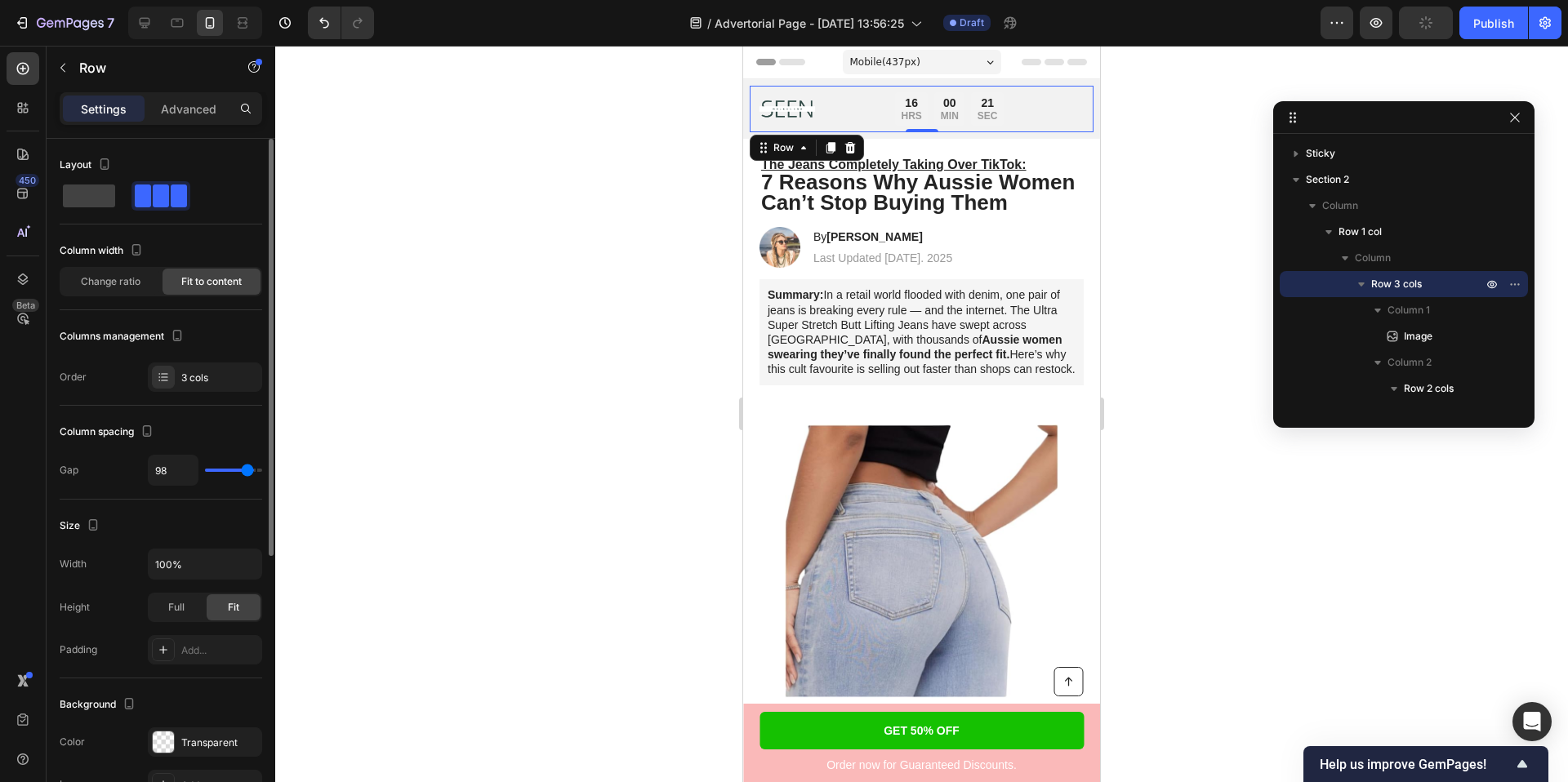
type input "96"
type input "97"
drag, startPoint x: 224, startPoint y: 475, endPoint x: 247, endPoint y: 478, distance: 23.2
type input "97"
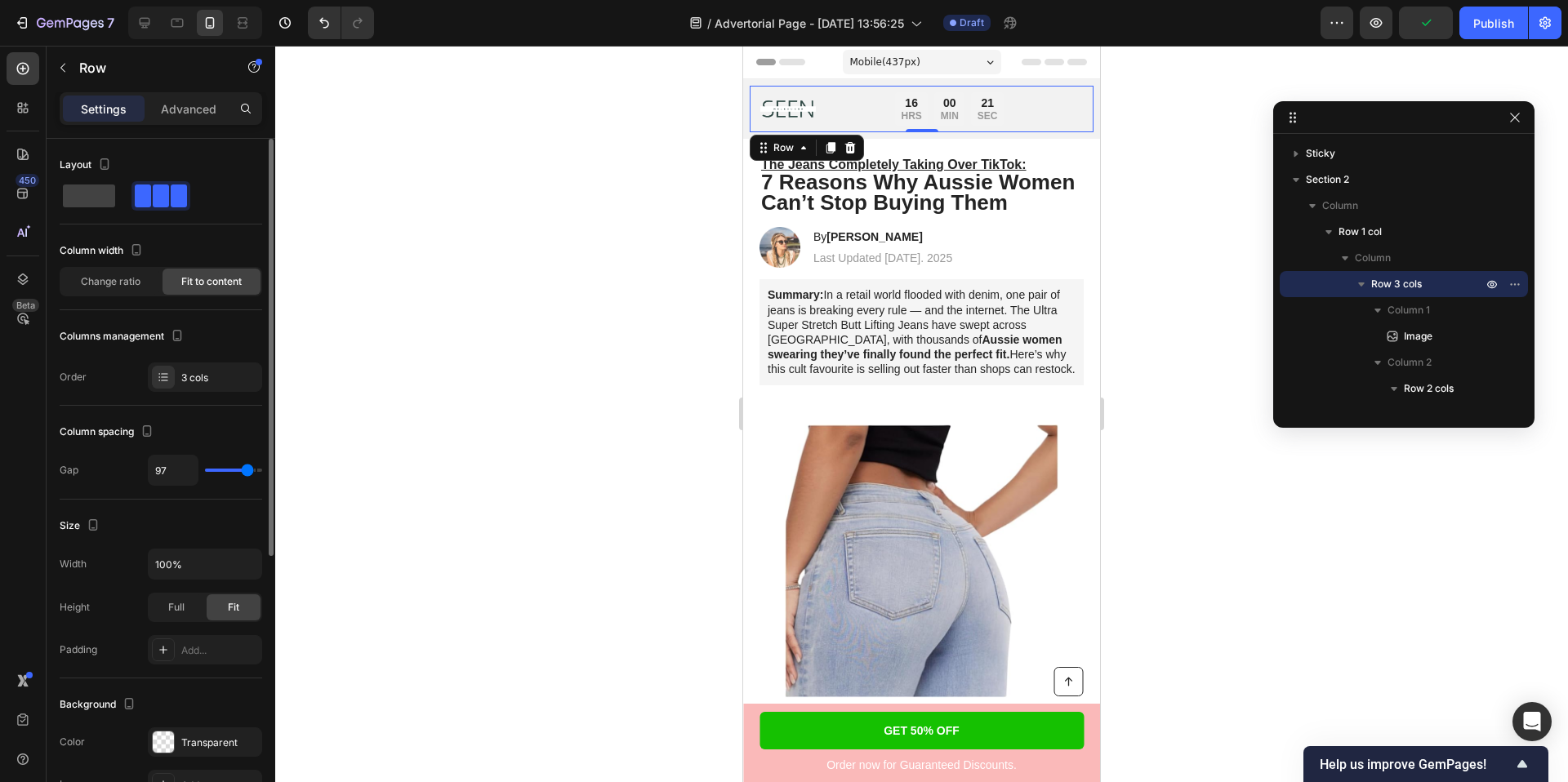
click at [247, 472] on input "range" at bounding box center [233, 470] width 57 height 3
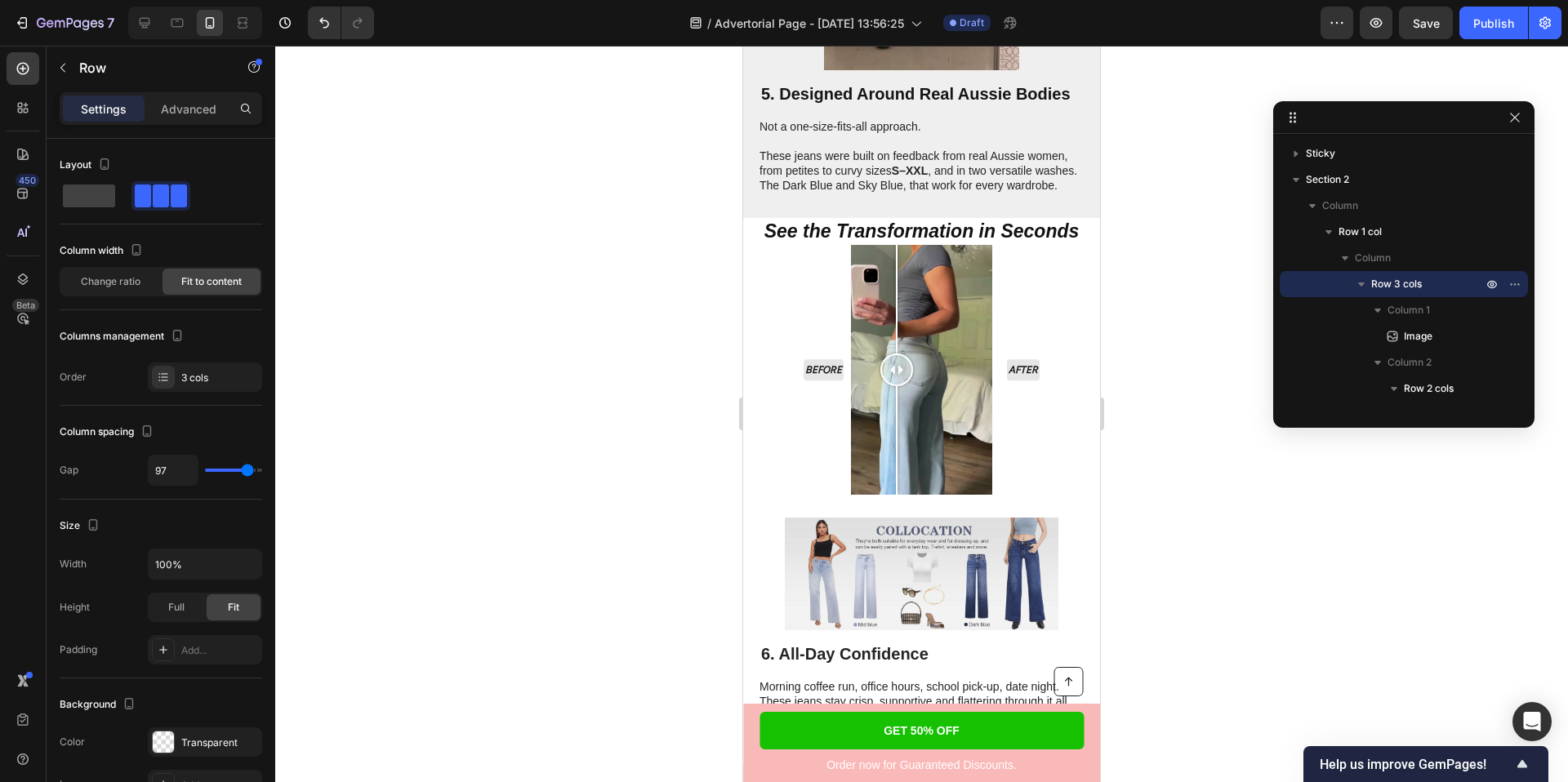
scroll to position [3081, 0]
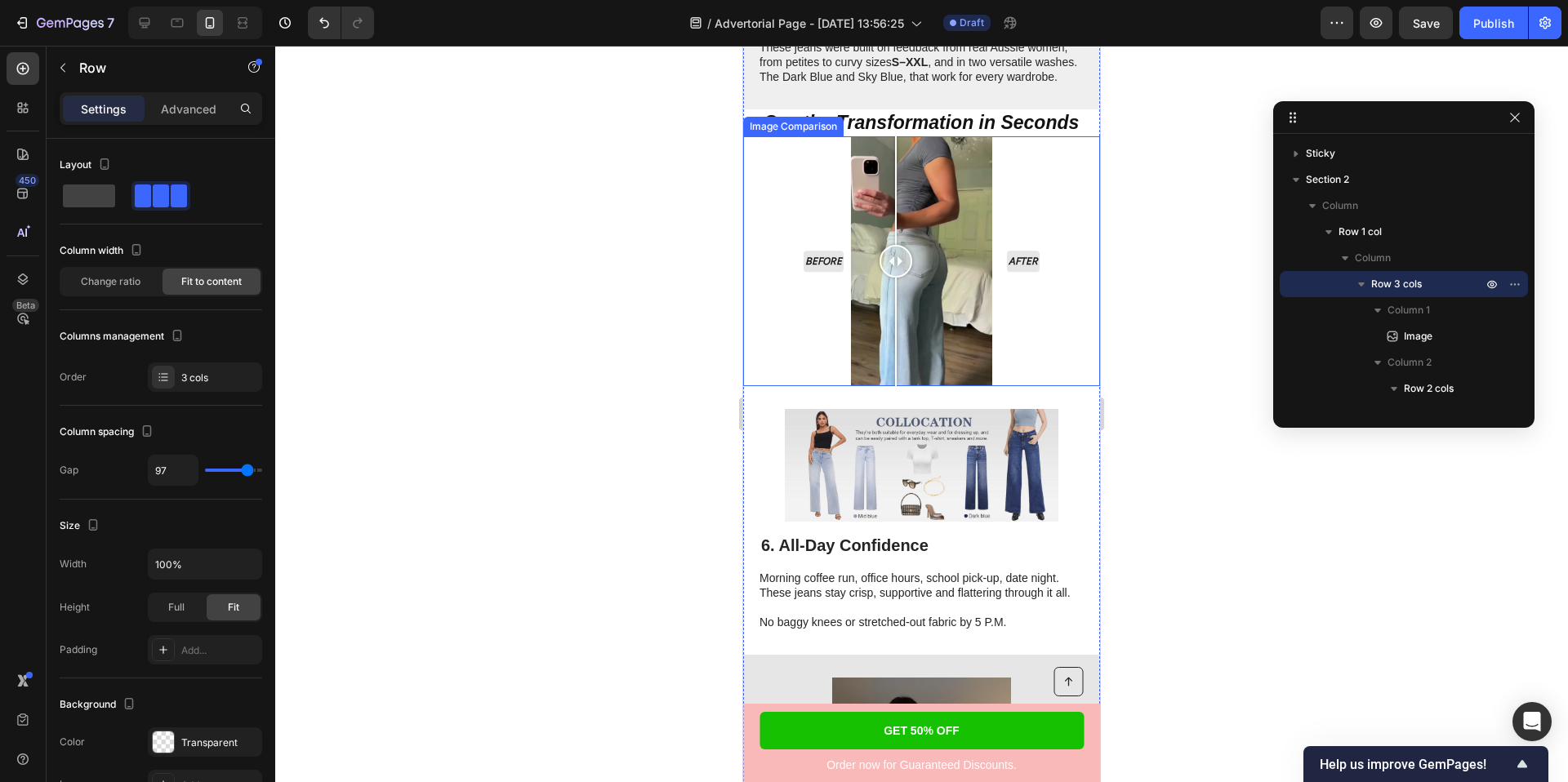
drag, startPoint x: 894, startPoint y: 261, endPoint x: 895, endPoint y: 276, distance: 15.0
click at [895, 276] on div at bounding box center [895, 261] width 33 height 33
click at [631, 227] on div at bounding box center [921, 414] width 1292 height 736
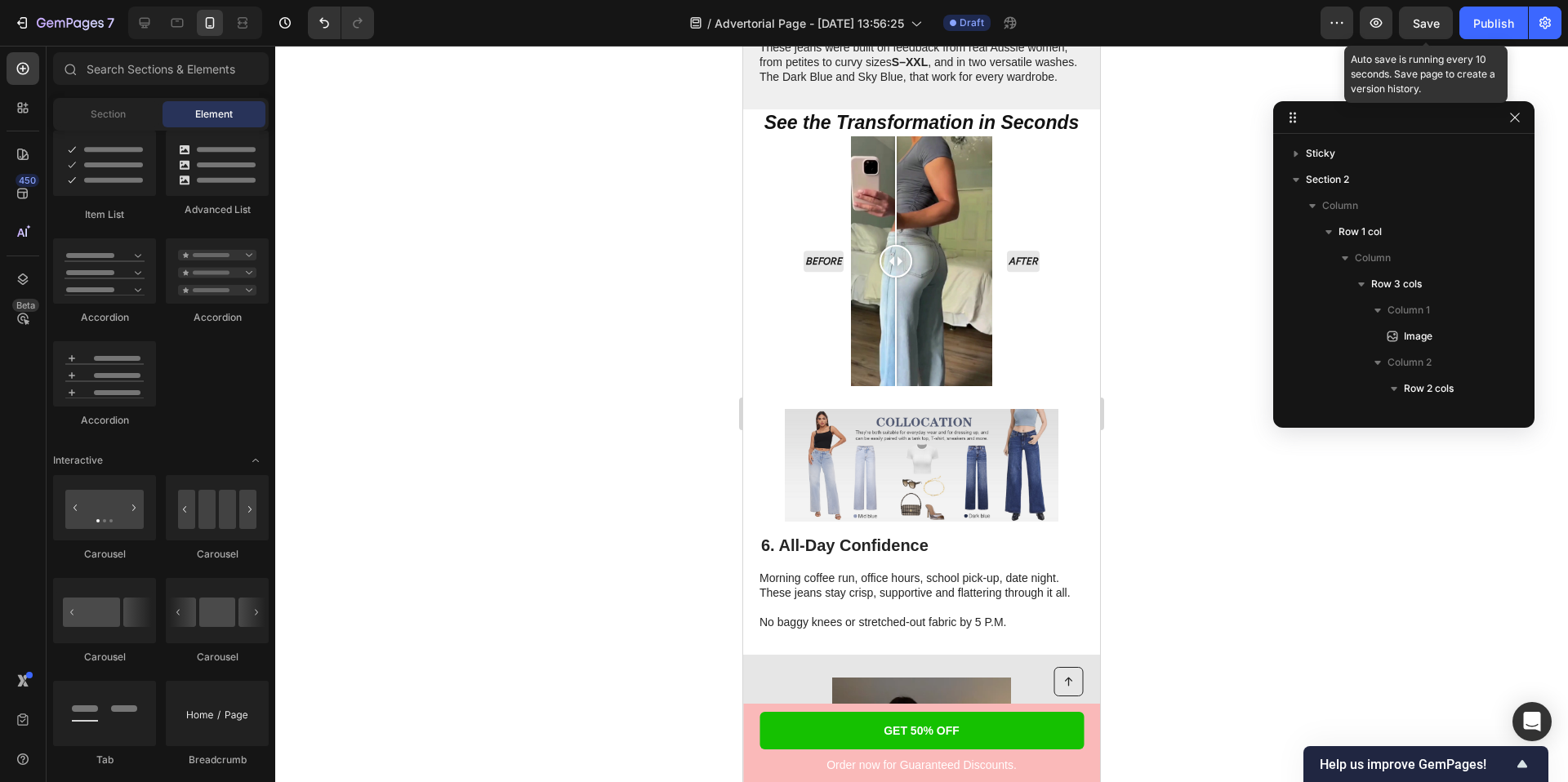
click at [1420, 27] on span "Save" at bounding box center [1426, 23] width 27 height 14
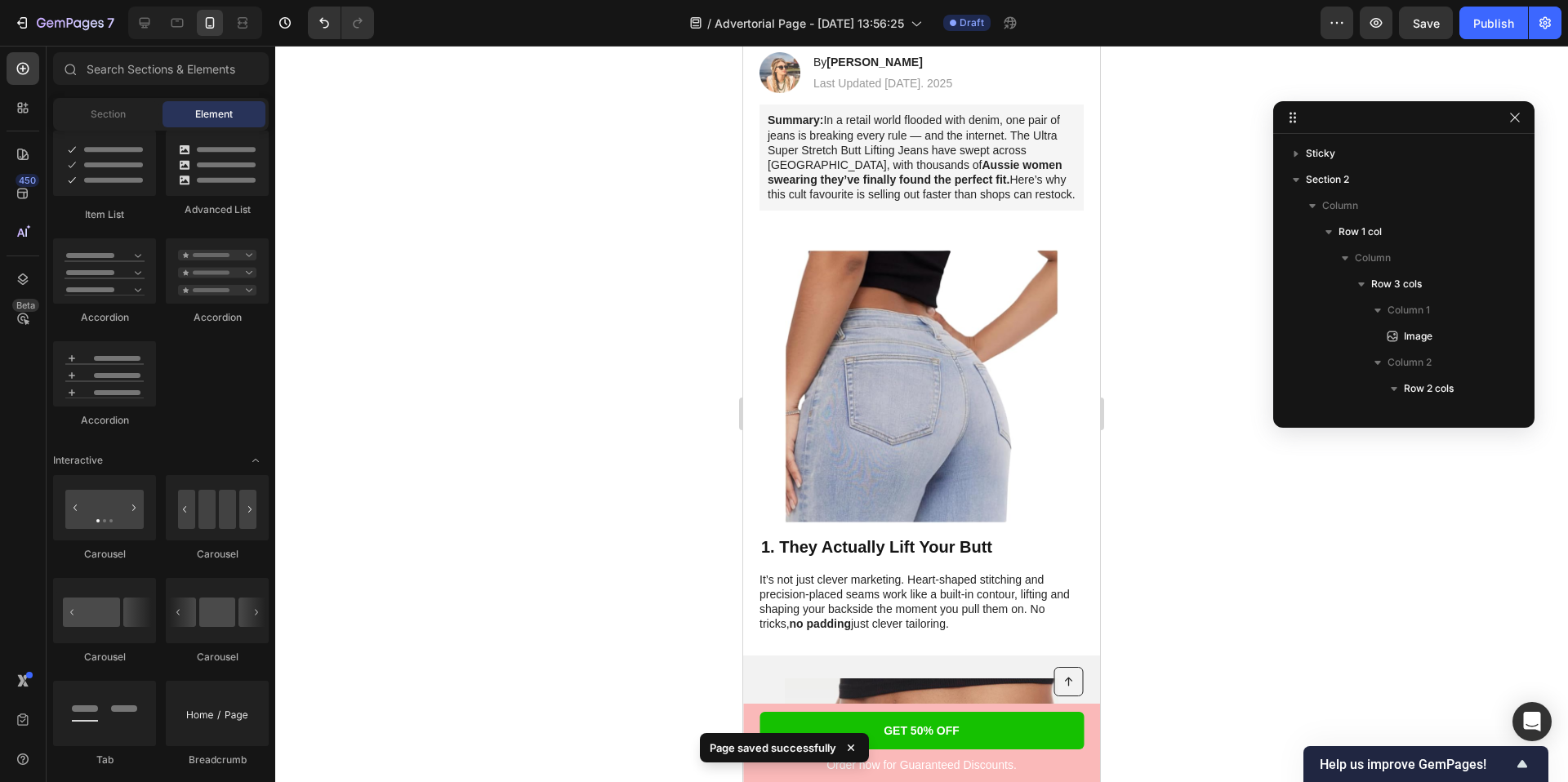
scroll to position [0, 0]
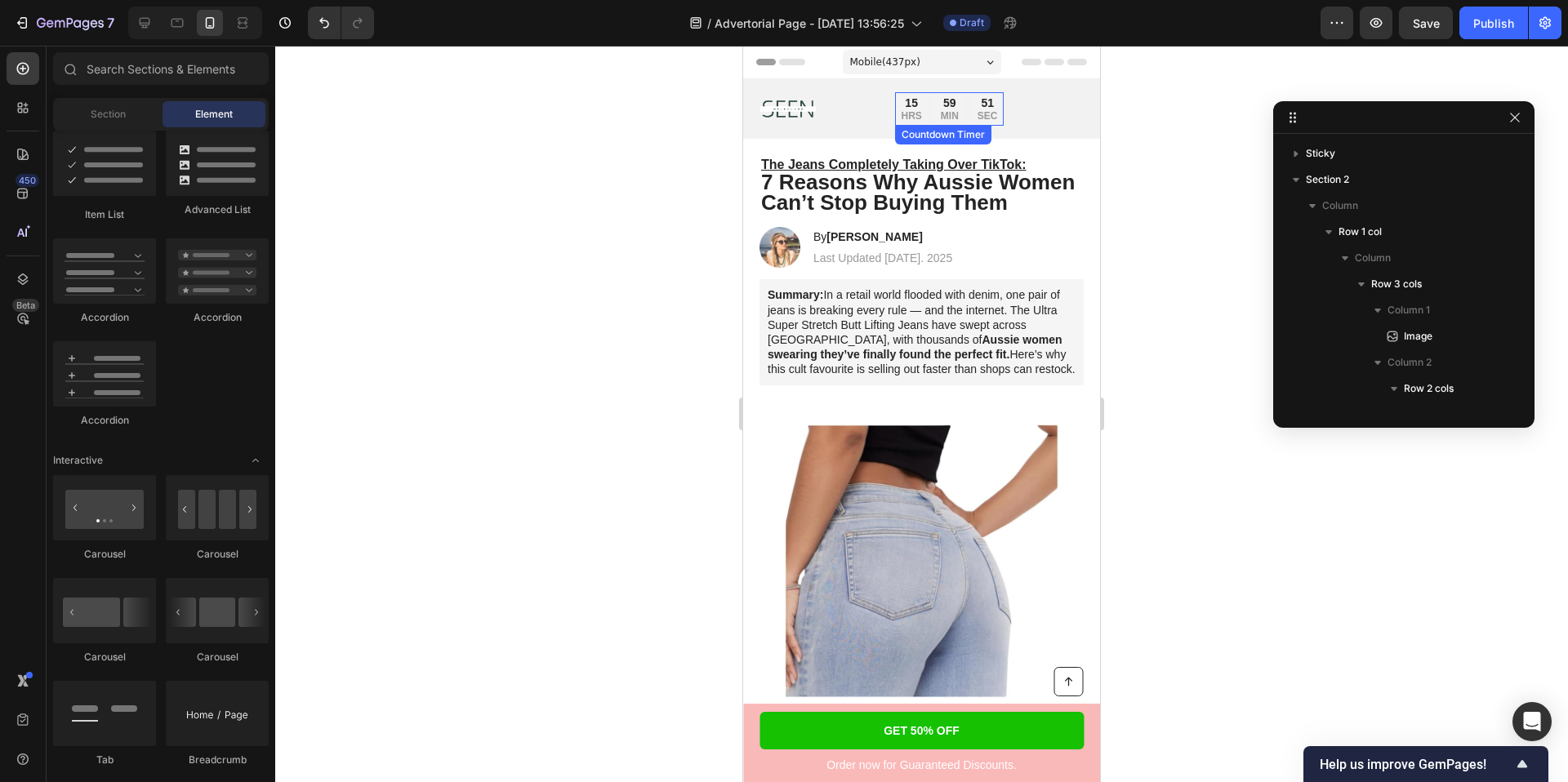
click at [912, 104] on div "15" at bounding box center [910, 102] width 21 height 15
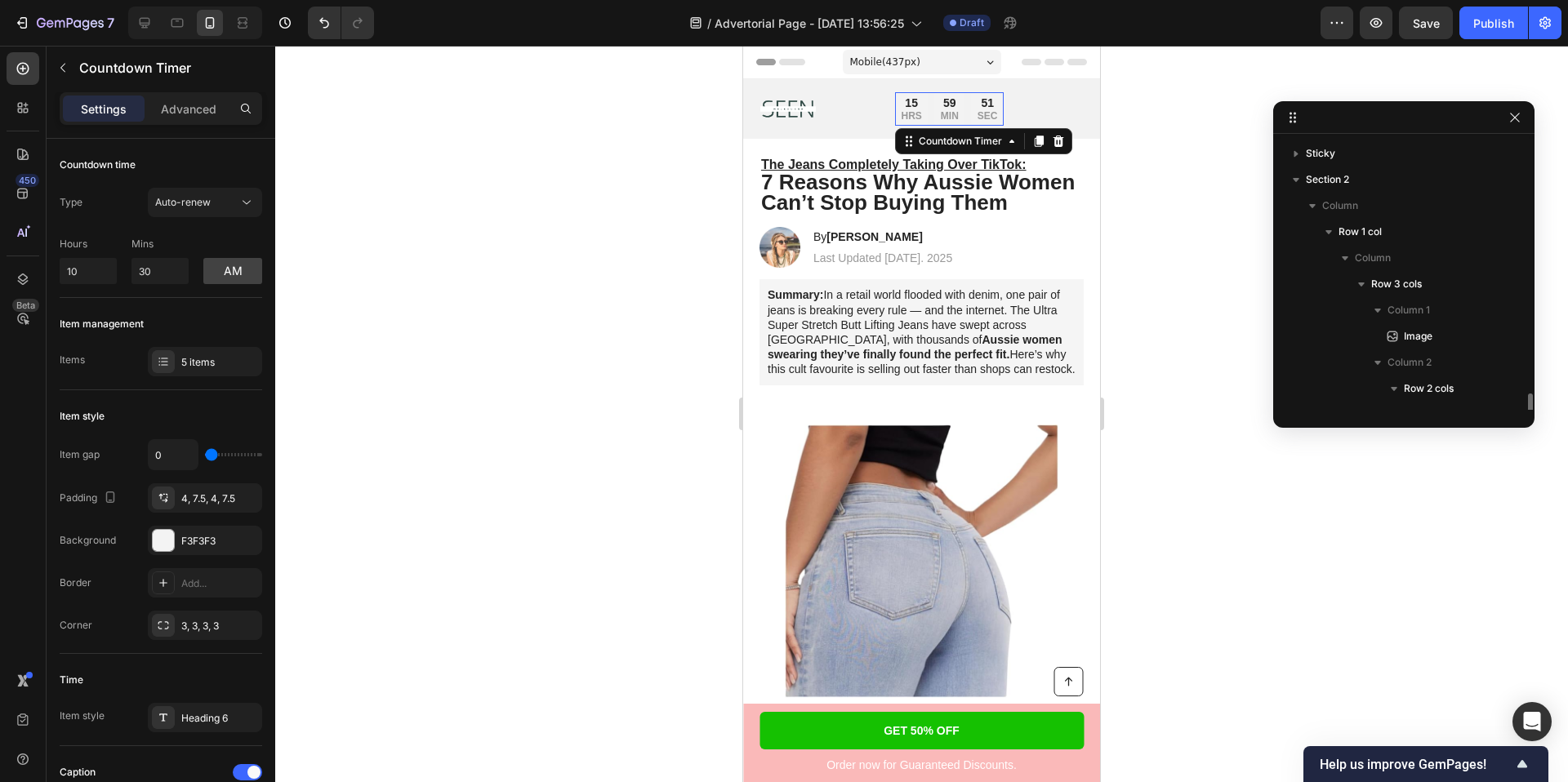
scroll to position [231, 0]
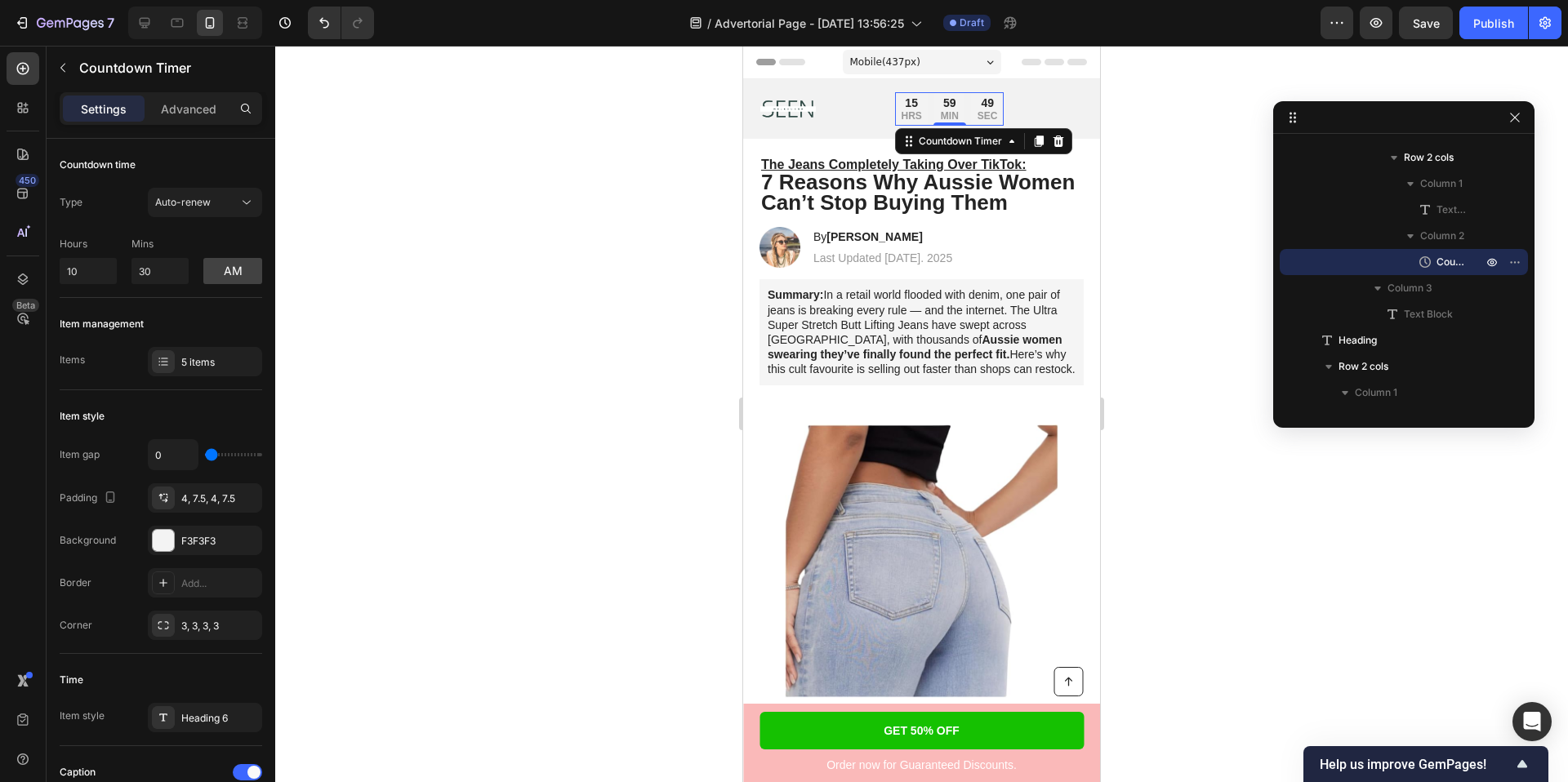
click at [578, 265] on div at bounding box center [921, 414] width 1292 height 736
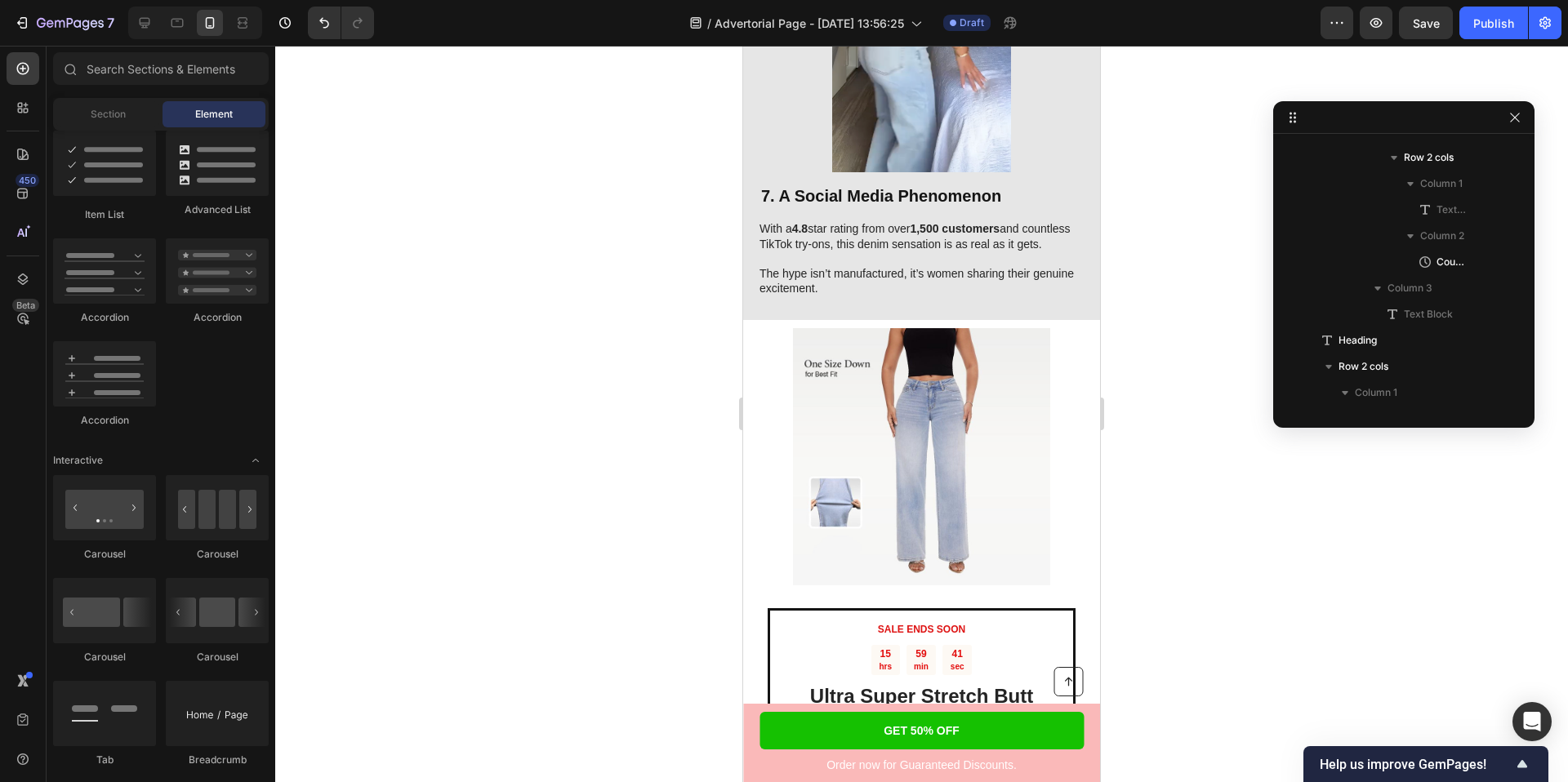
scroll to position [4409, 0]
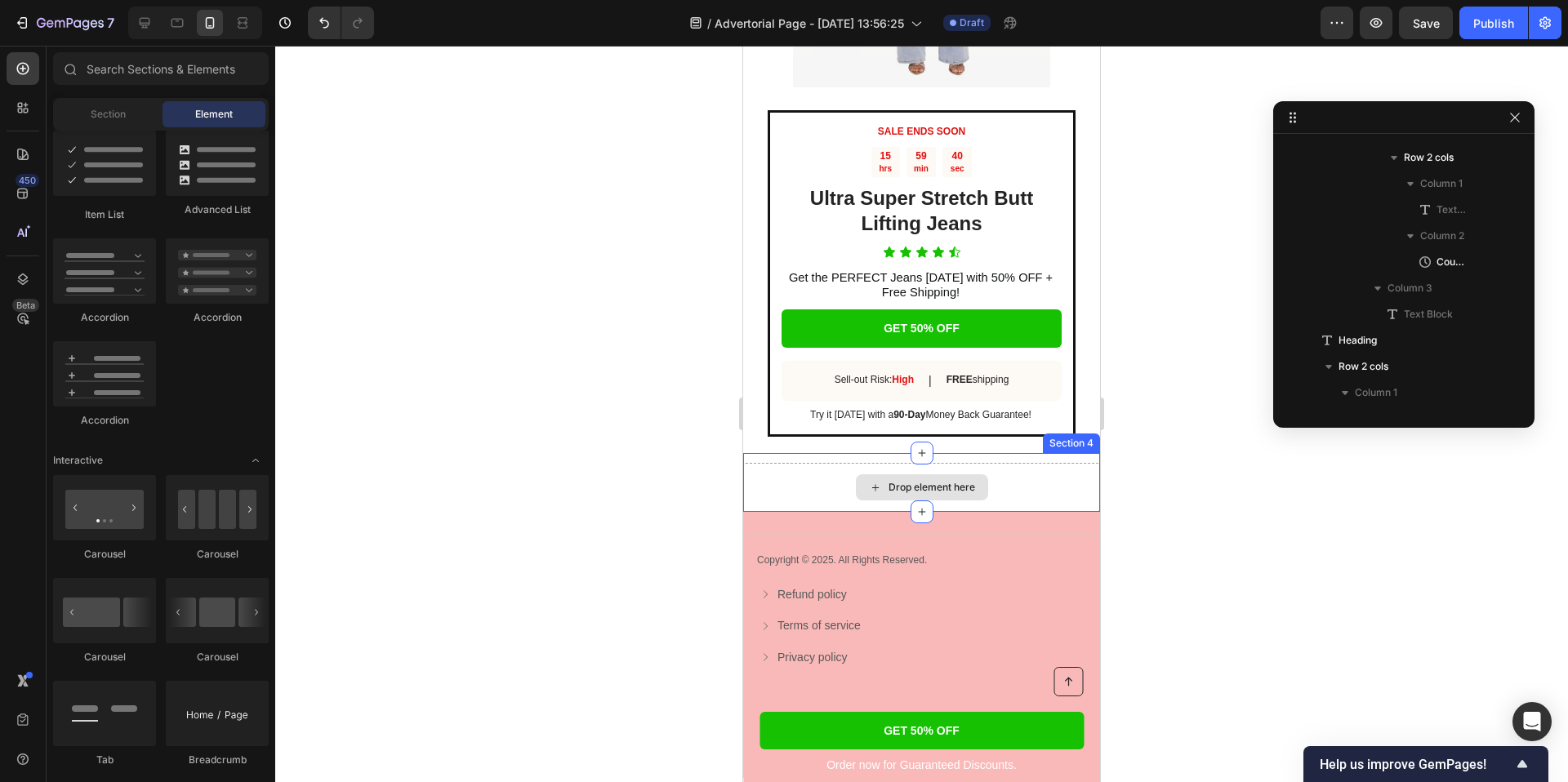
click at [890, 494] on div "Drop element here" at bounding box center [931, 487] width 87 height 13
click at [1160, 471] on div at bounding box center [921, 414] width 1292 height 736
click at [1057, 481] on div "Drop element here" at bounding box center [921, 487] width 357 height 49
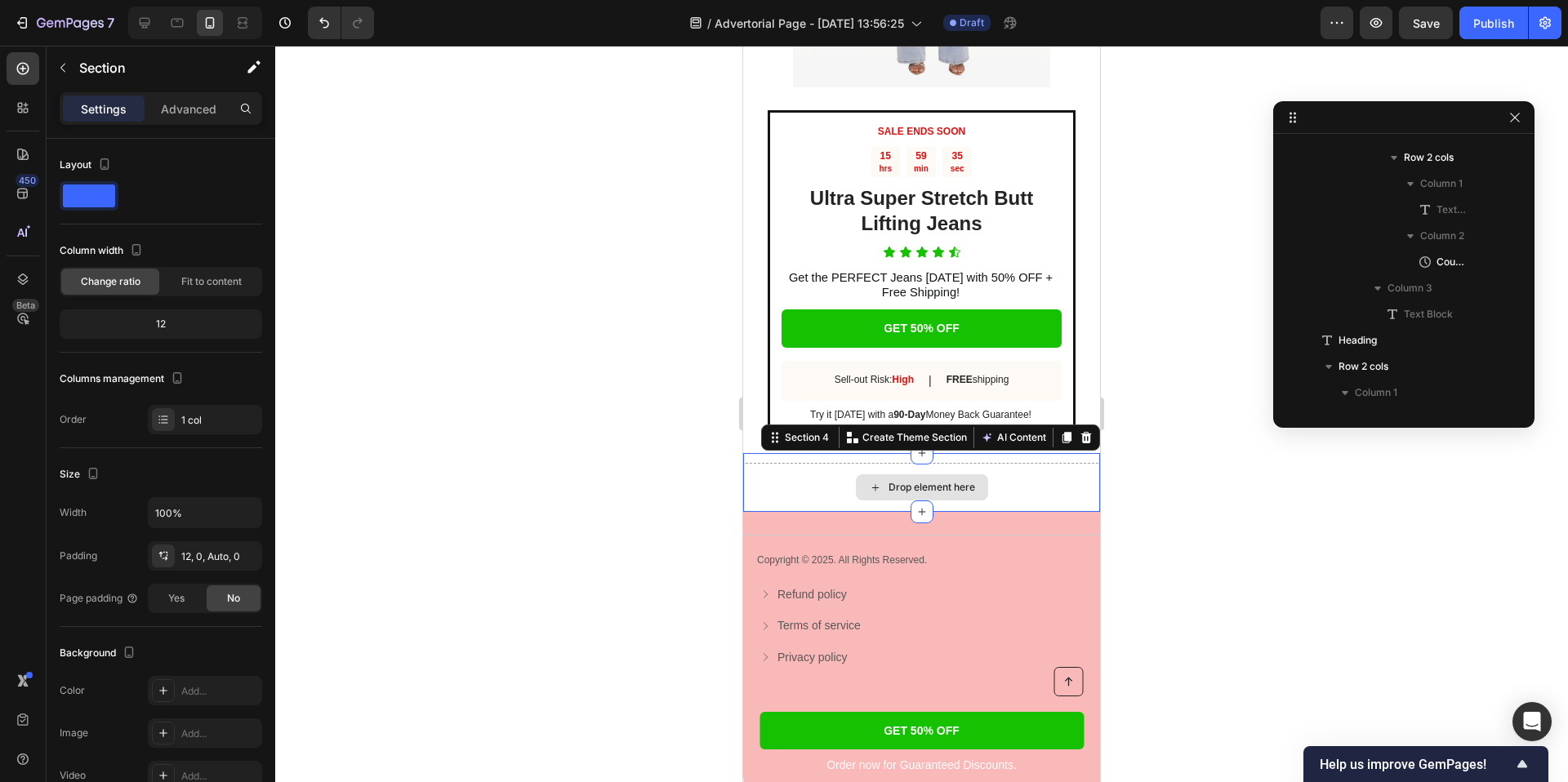
scroll to position [2452, 0]
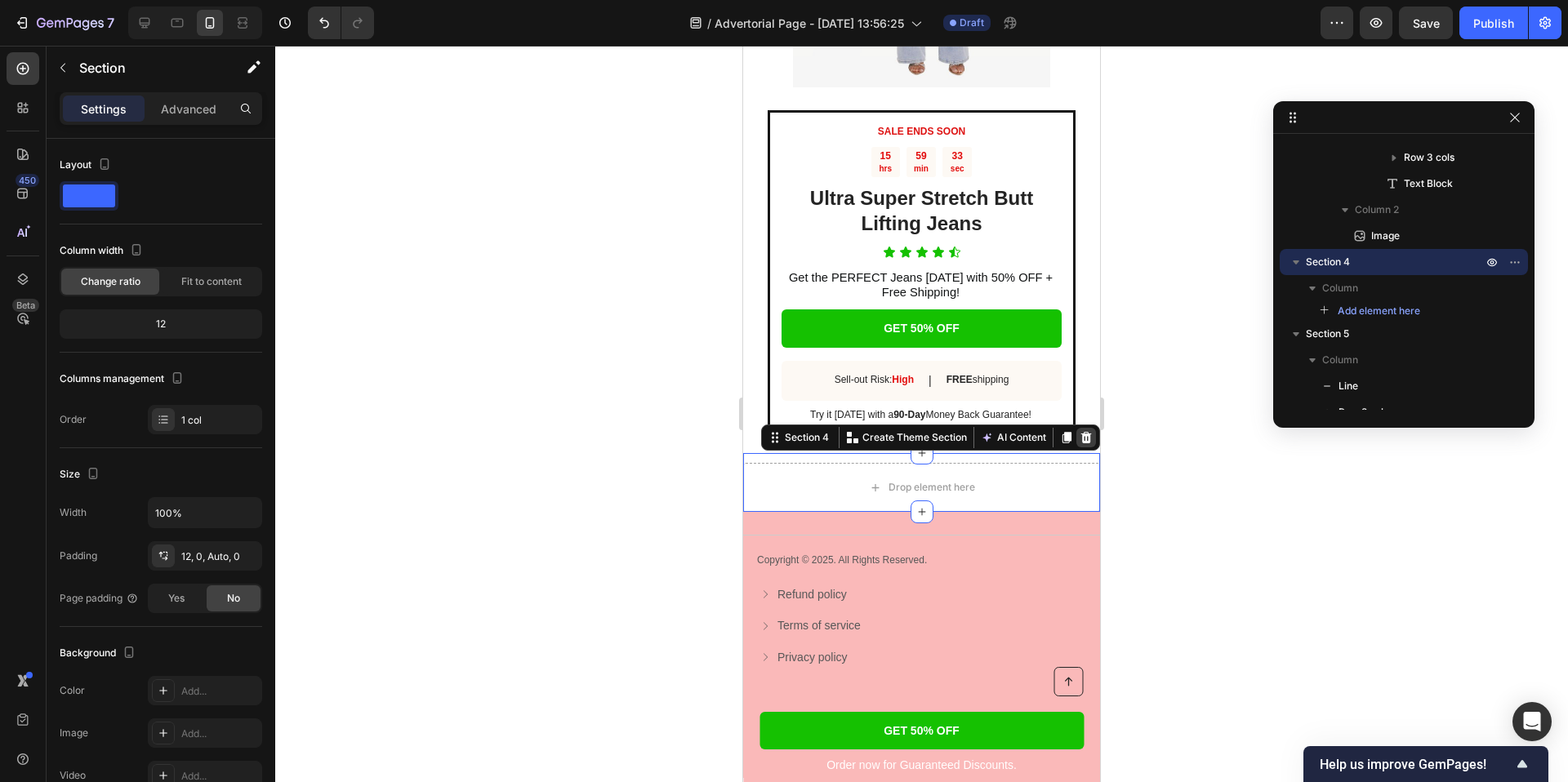
click at [1084, 444] on icon at bounding box center [1086, 437] width 11 height 11
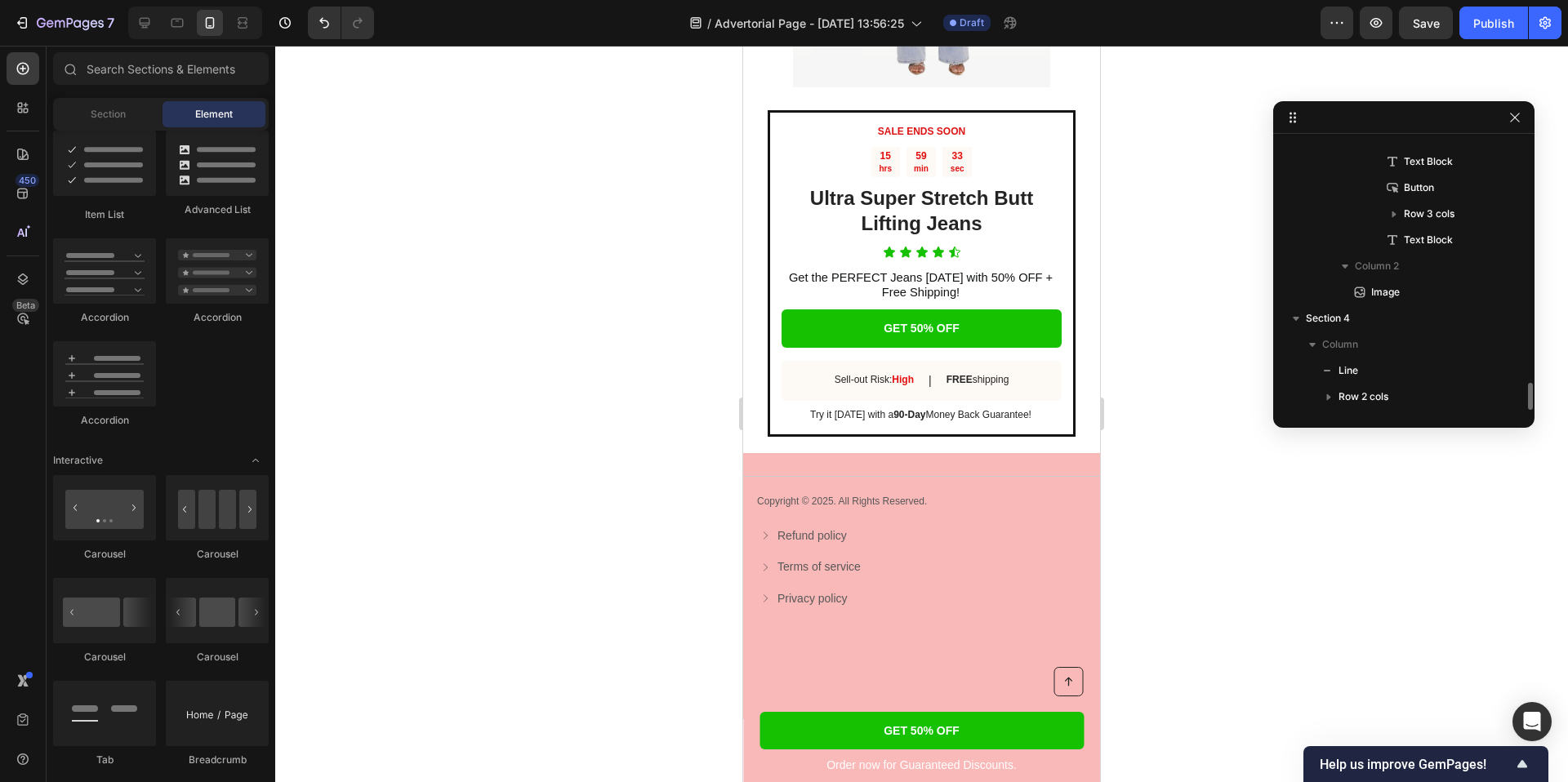
scroll to position [2396, 0]
click at [921, 458] on icon at bounding box center [921, 453] width 7 height 7
click at [1164, 301] on div at bounding box center [921, 414] width 1292 height 736
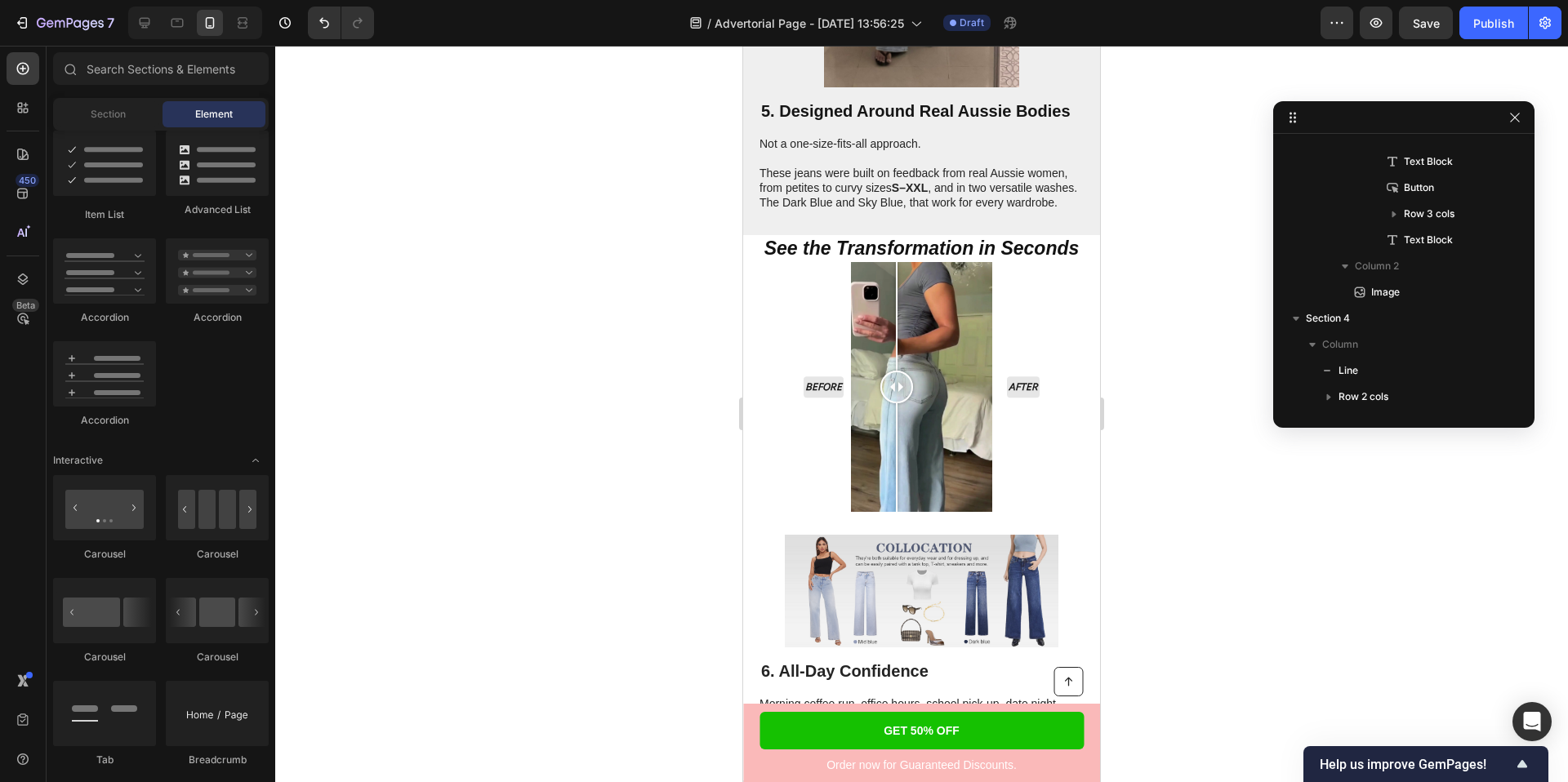
scroll to position [2942, 0]
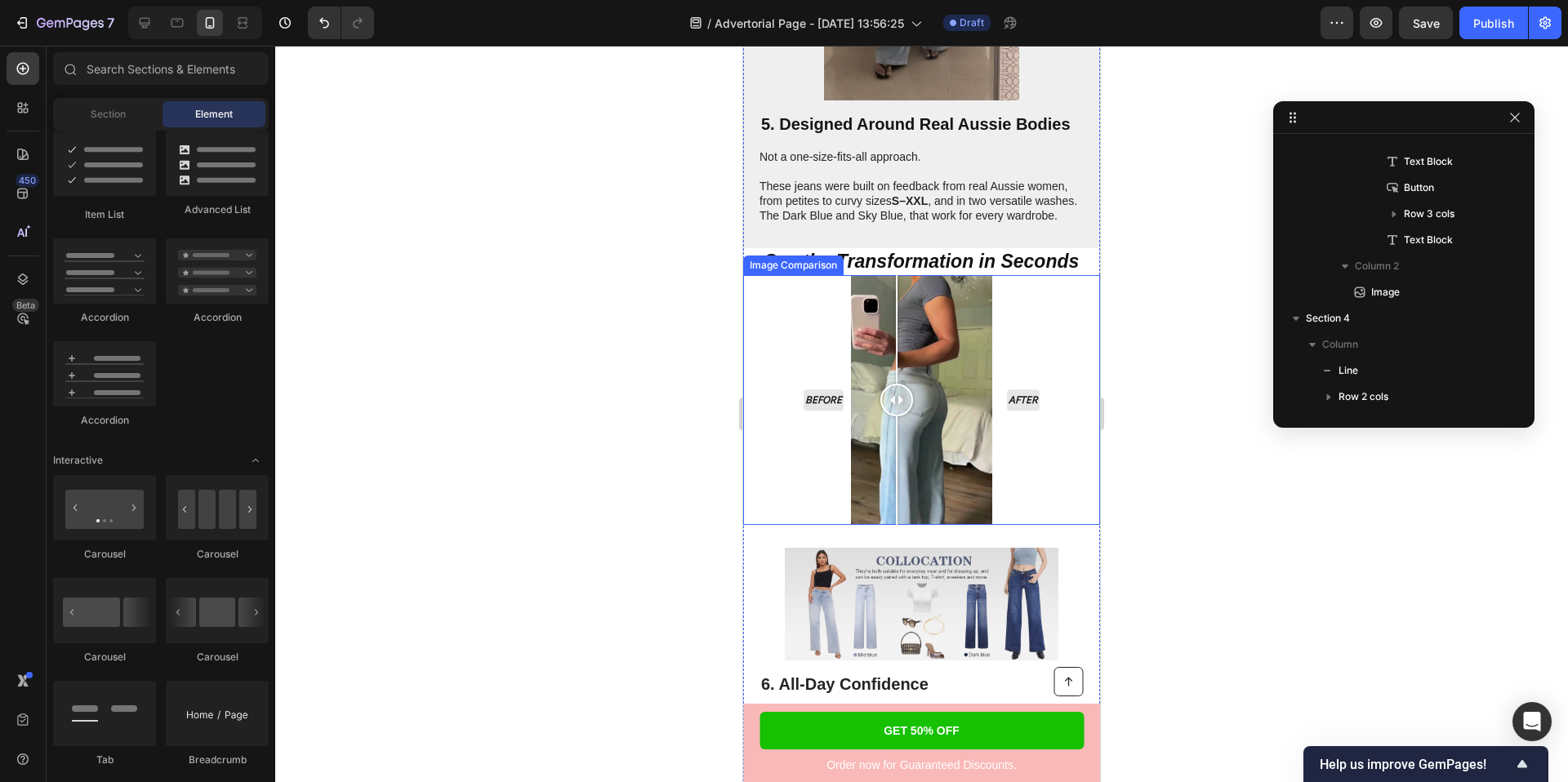
click at [1056, 323] on div "Before After" at bounding box center [921, 400] width 357 height 250
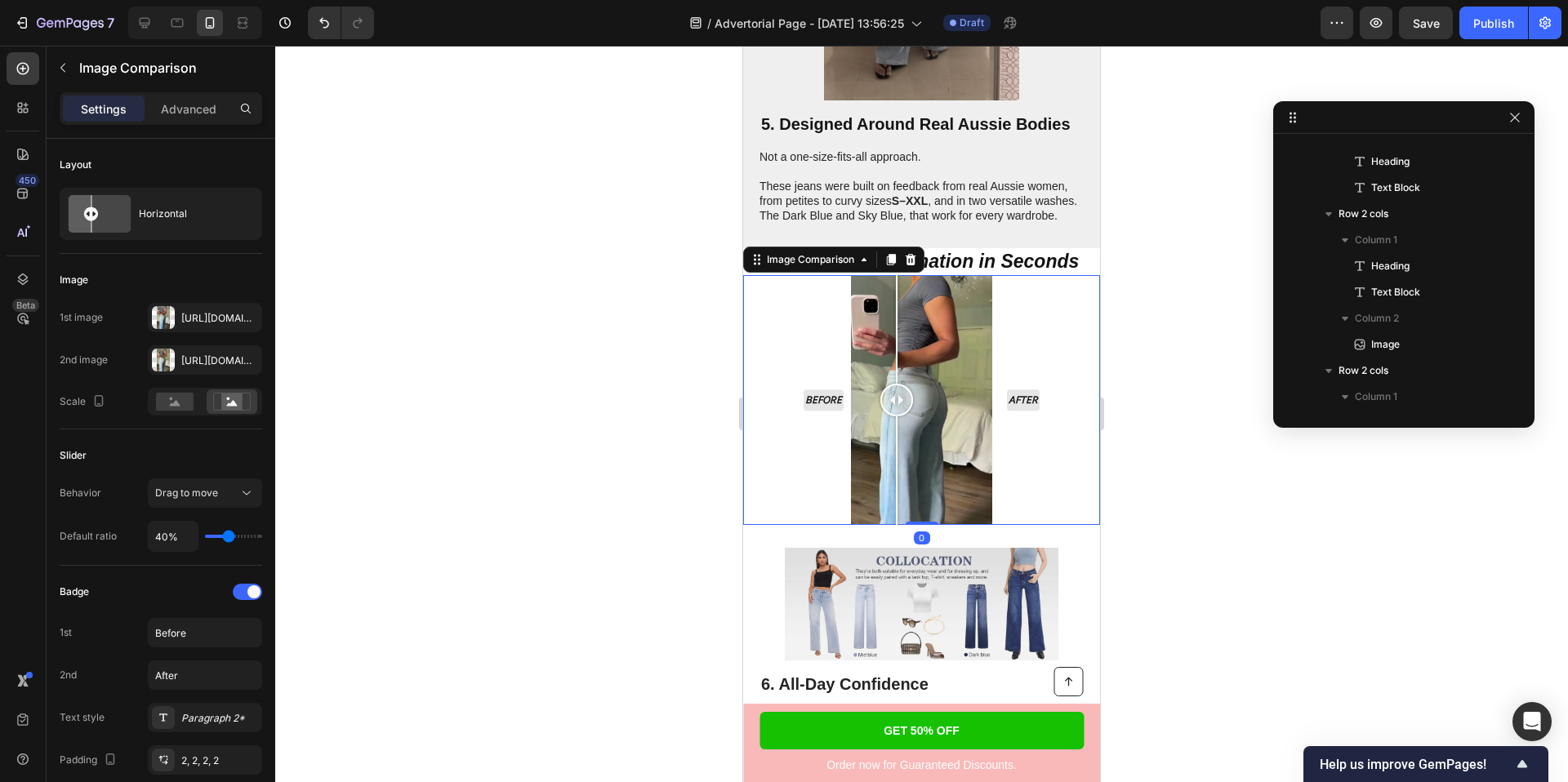
scroll to position [2165, 0]
click at [1512, 262] on icon "button" at bounding box center [1514, 262] width 13 height 13
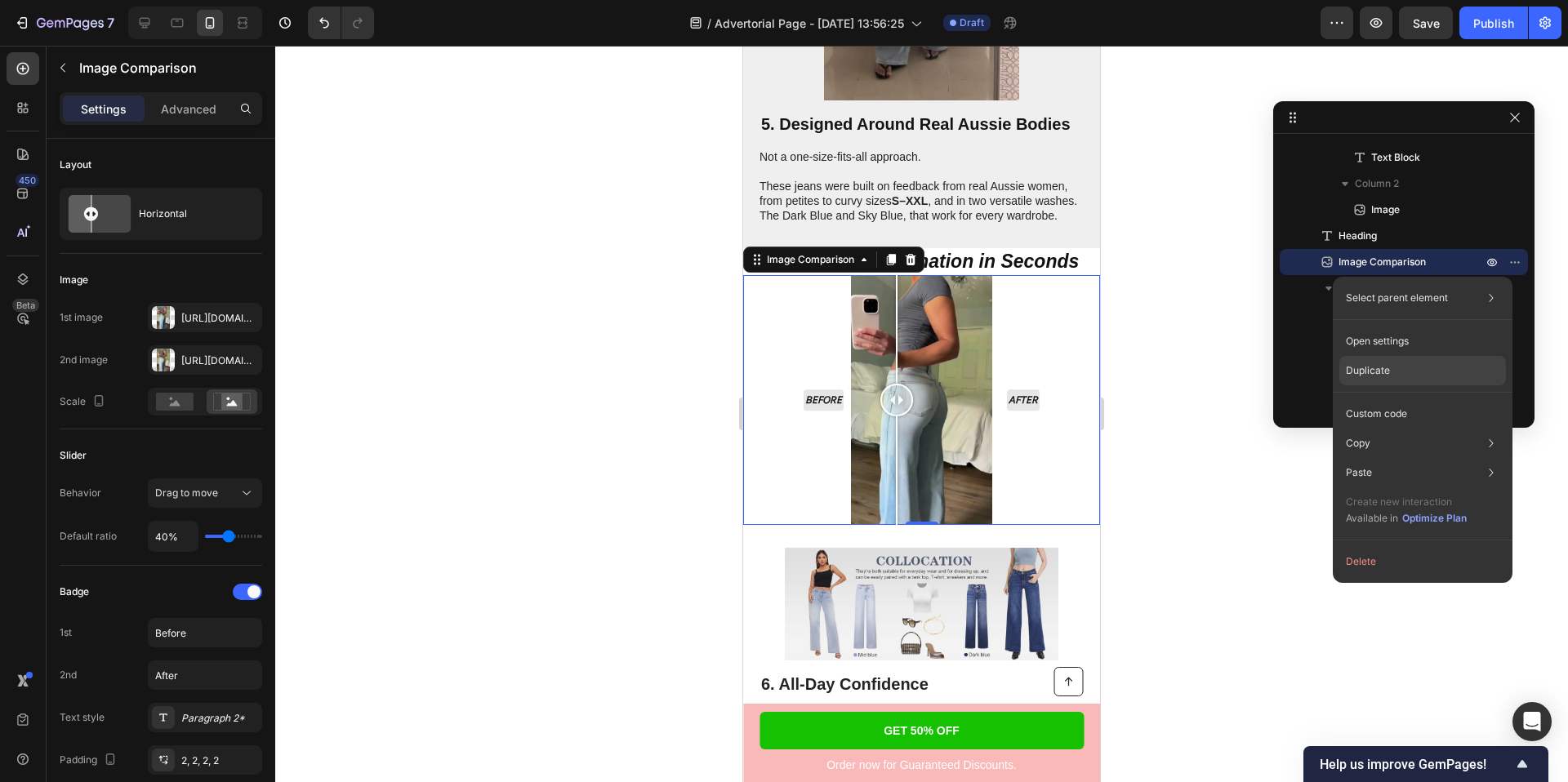
click at [1403, 376] on div "Duplicate" at bounding box center [1422, 371] width 166 height 30
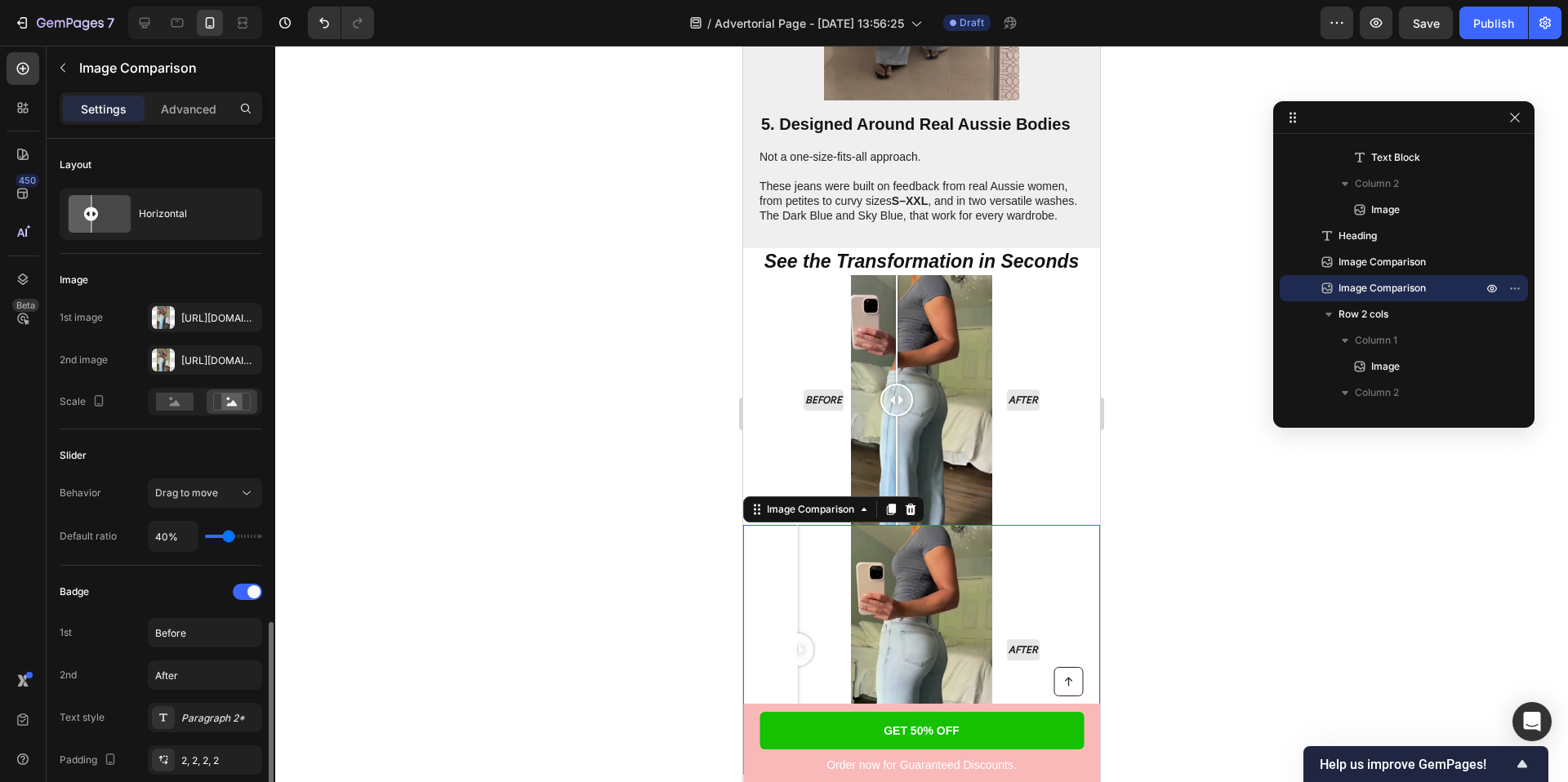
scroll to position [339, 0]
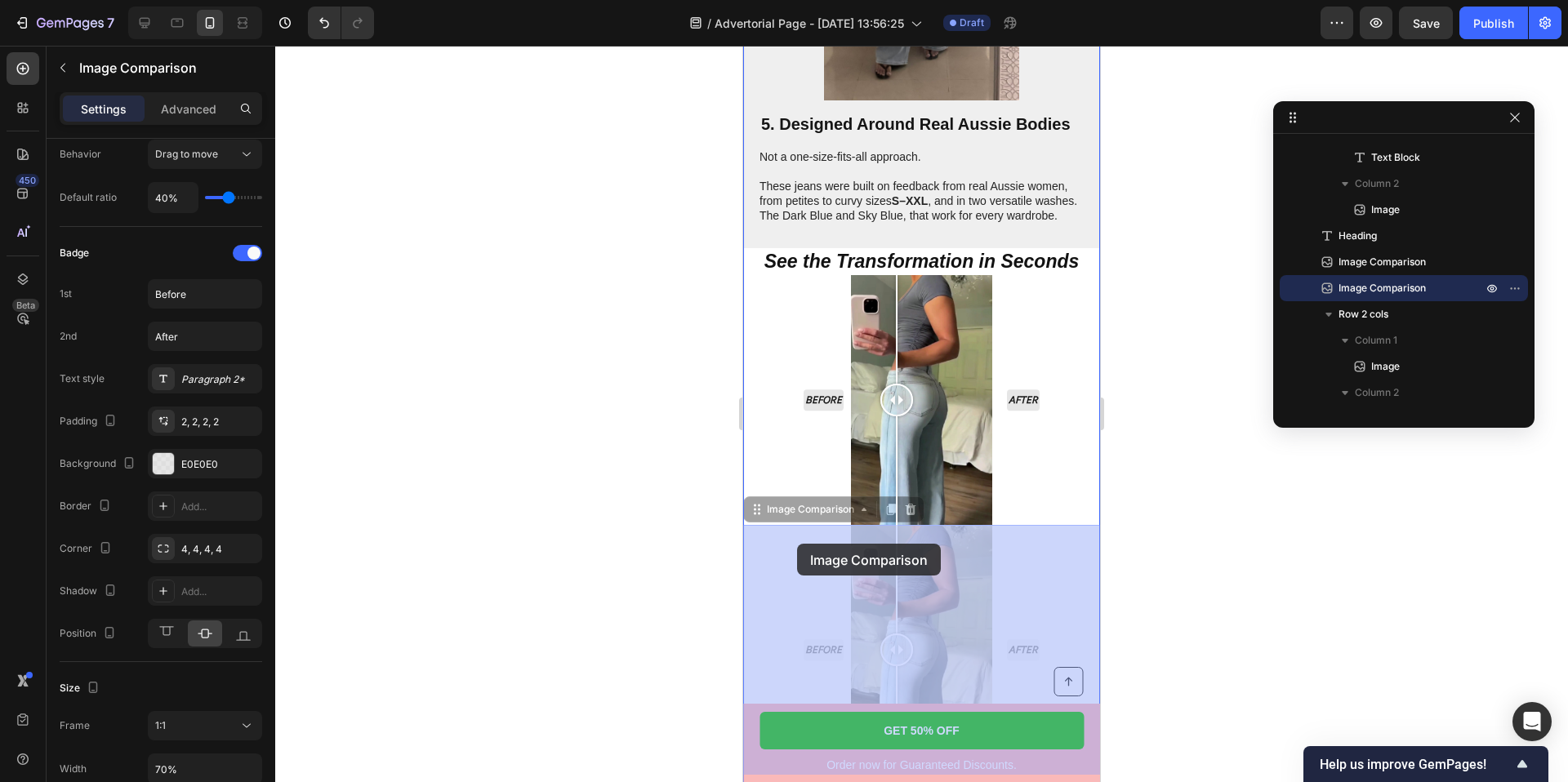
drag, startPoint x: 759, startPoint y: 512, endPoint x: 795, endPoint y: 541, distance: 46.2
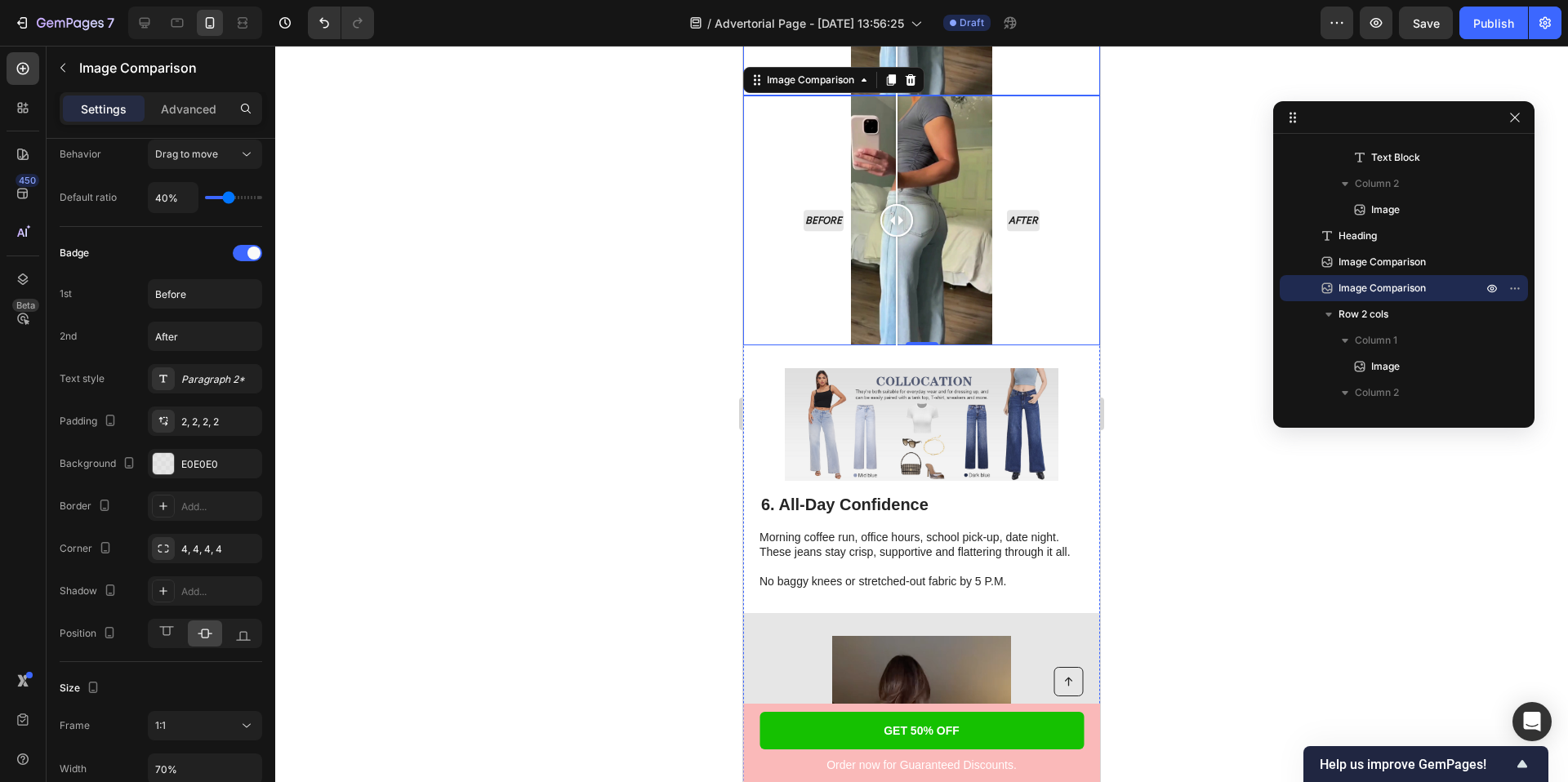
scroll to position [3390, 0]
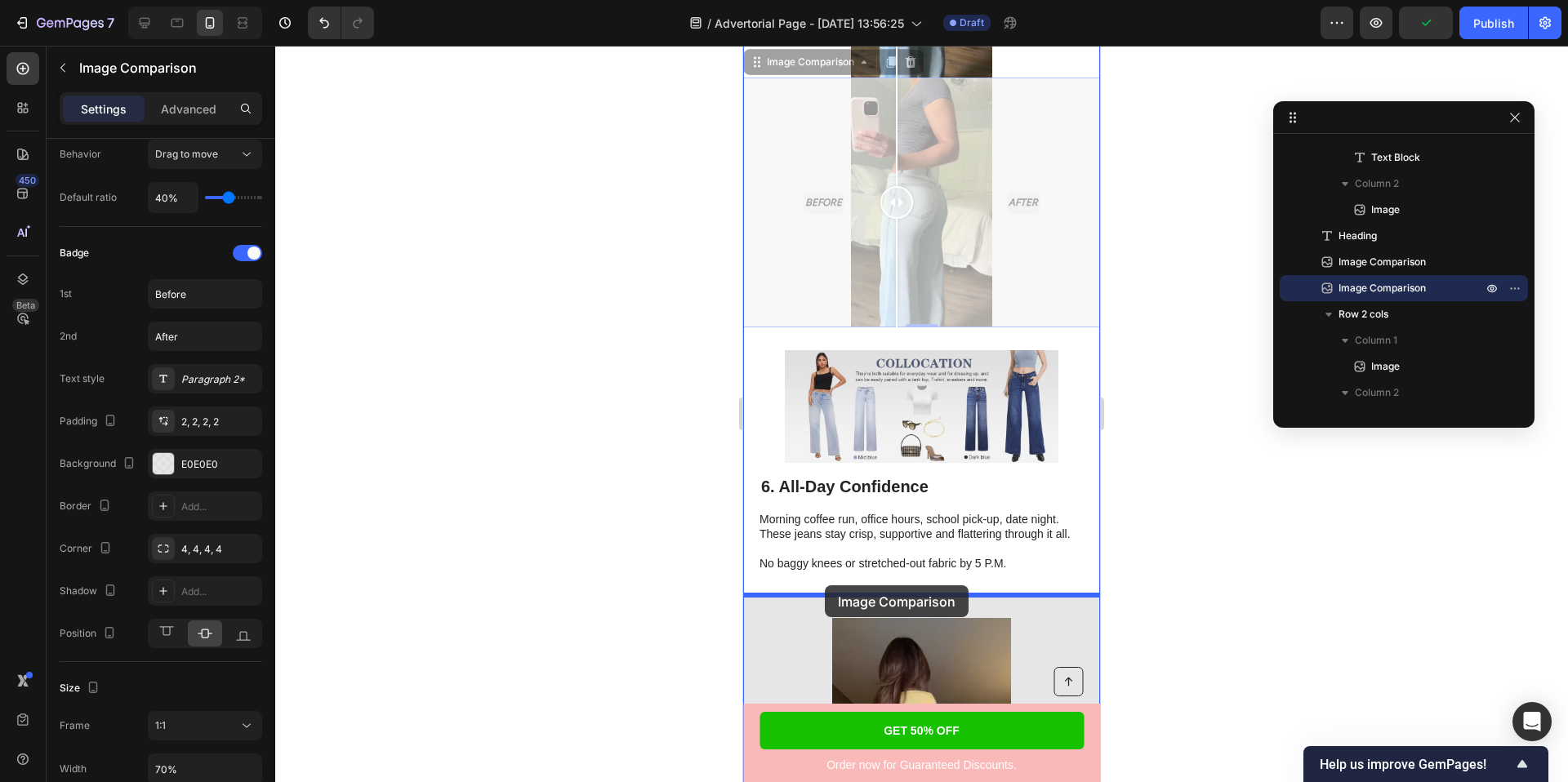
drag, startPoint x: 755, startPoint y: 63, endPoint x: 825, endPoint y: 585, distance: 526.7
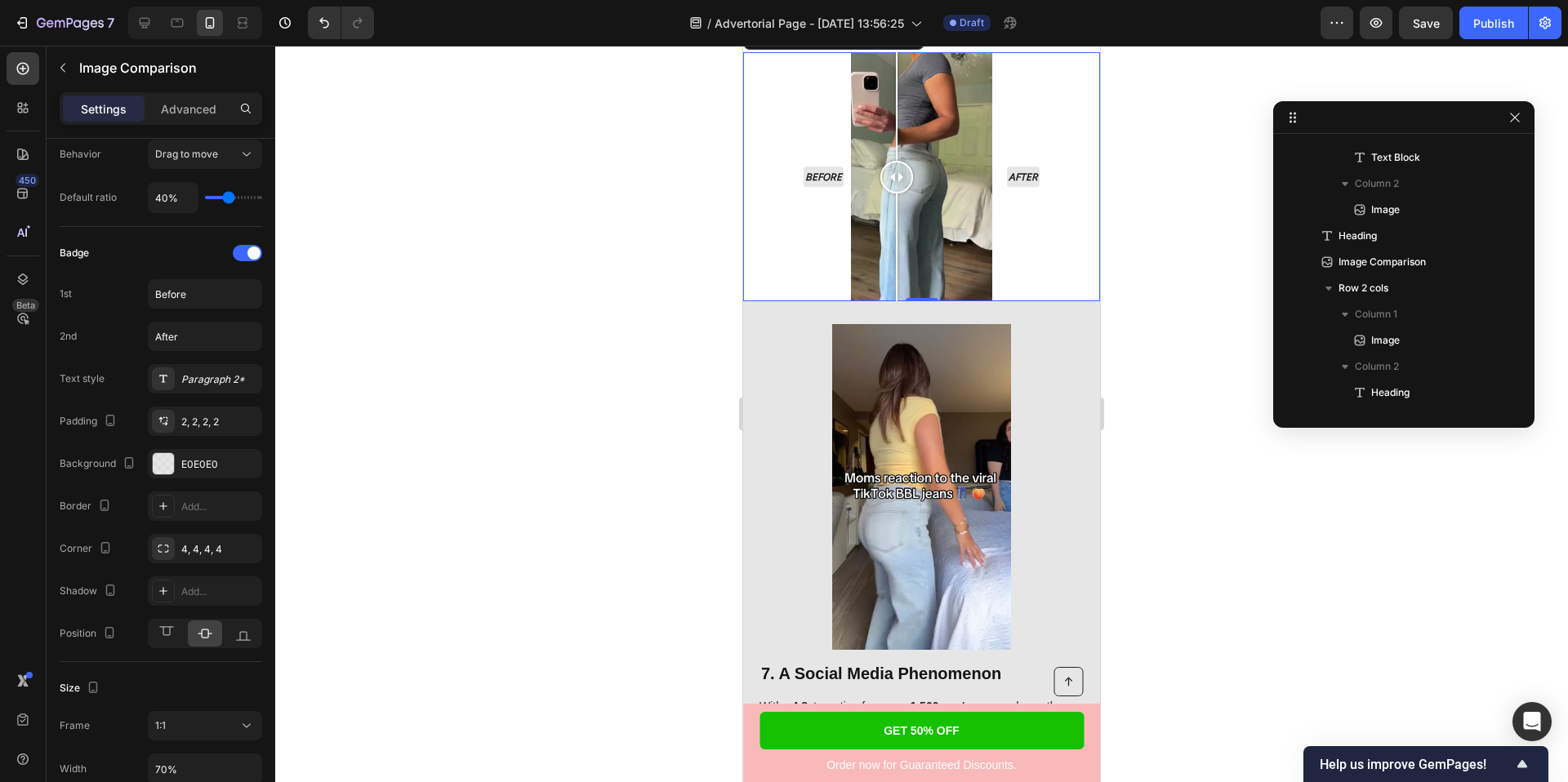
scroll to position [3668, 0]
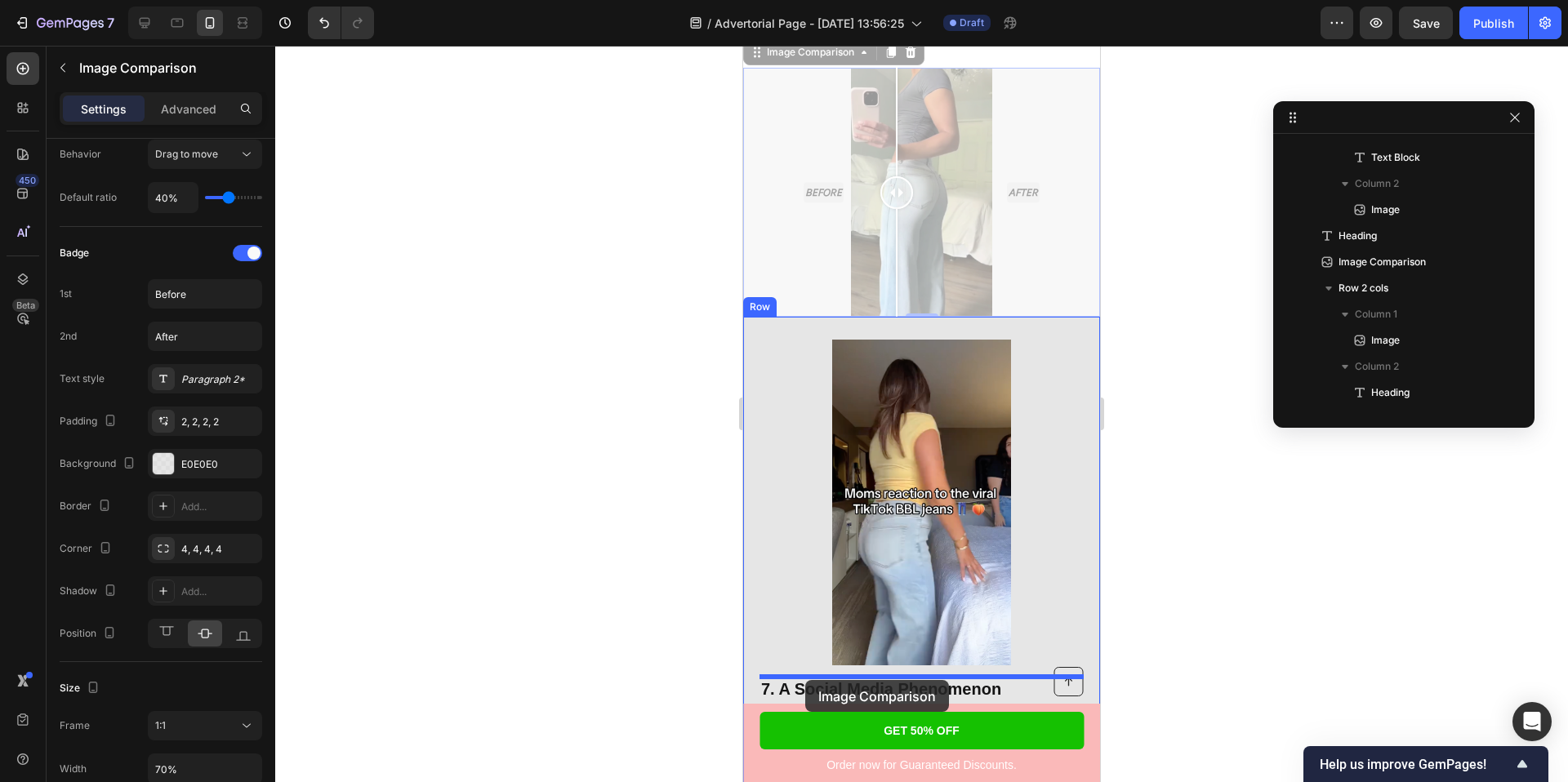
drag, startPoint x: 757, startPoint y: 57, endPoint x: 805, endPoint y: 681, distance: 625.8
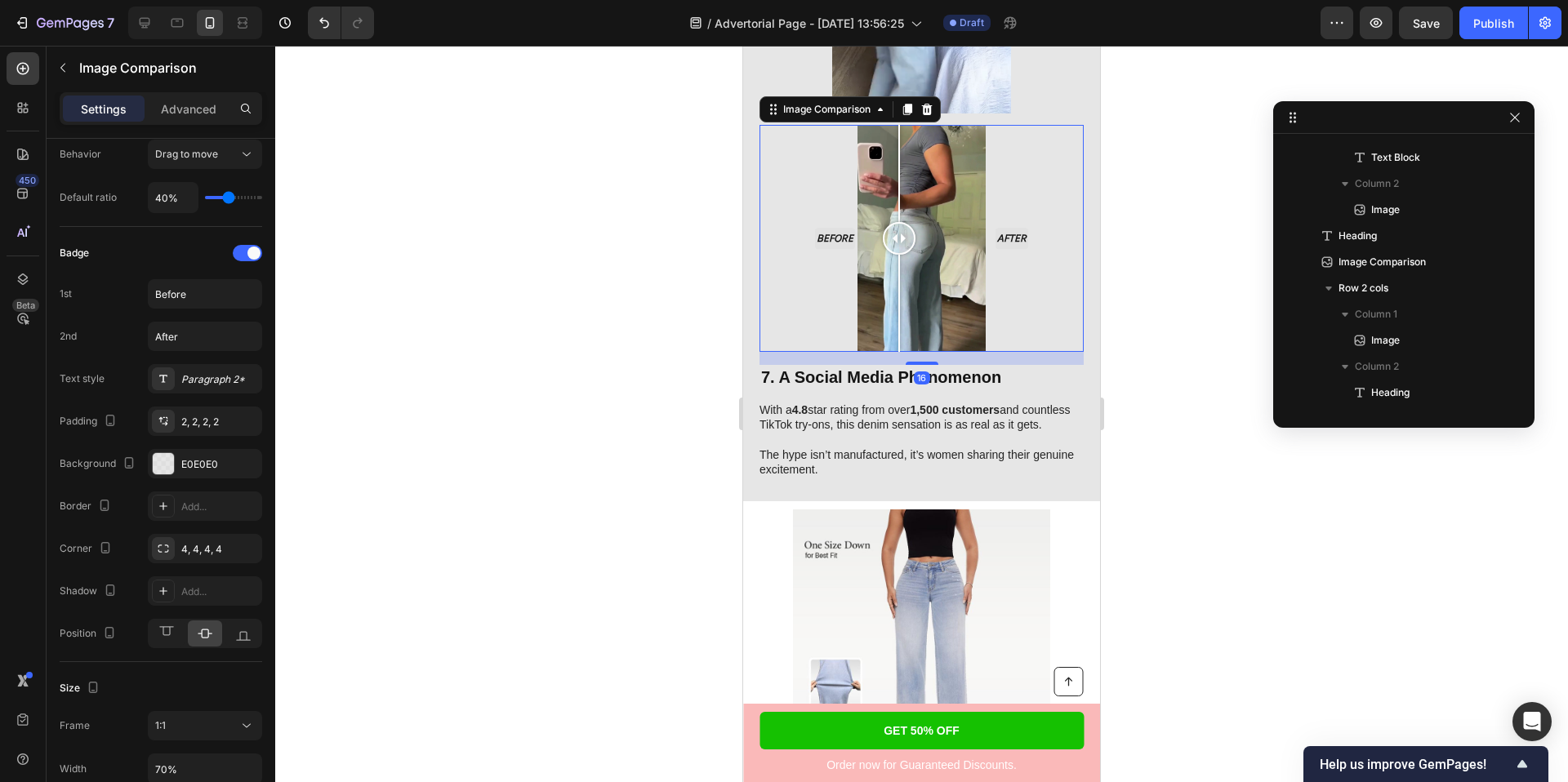
scroll to position [3993, 0]
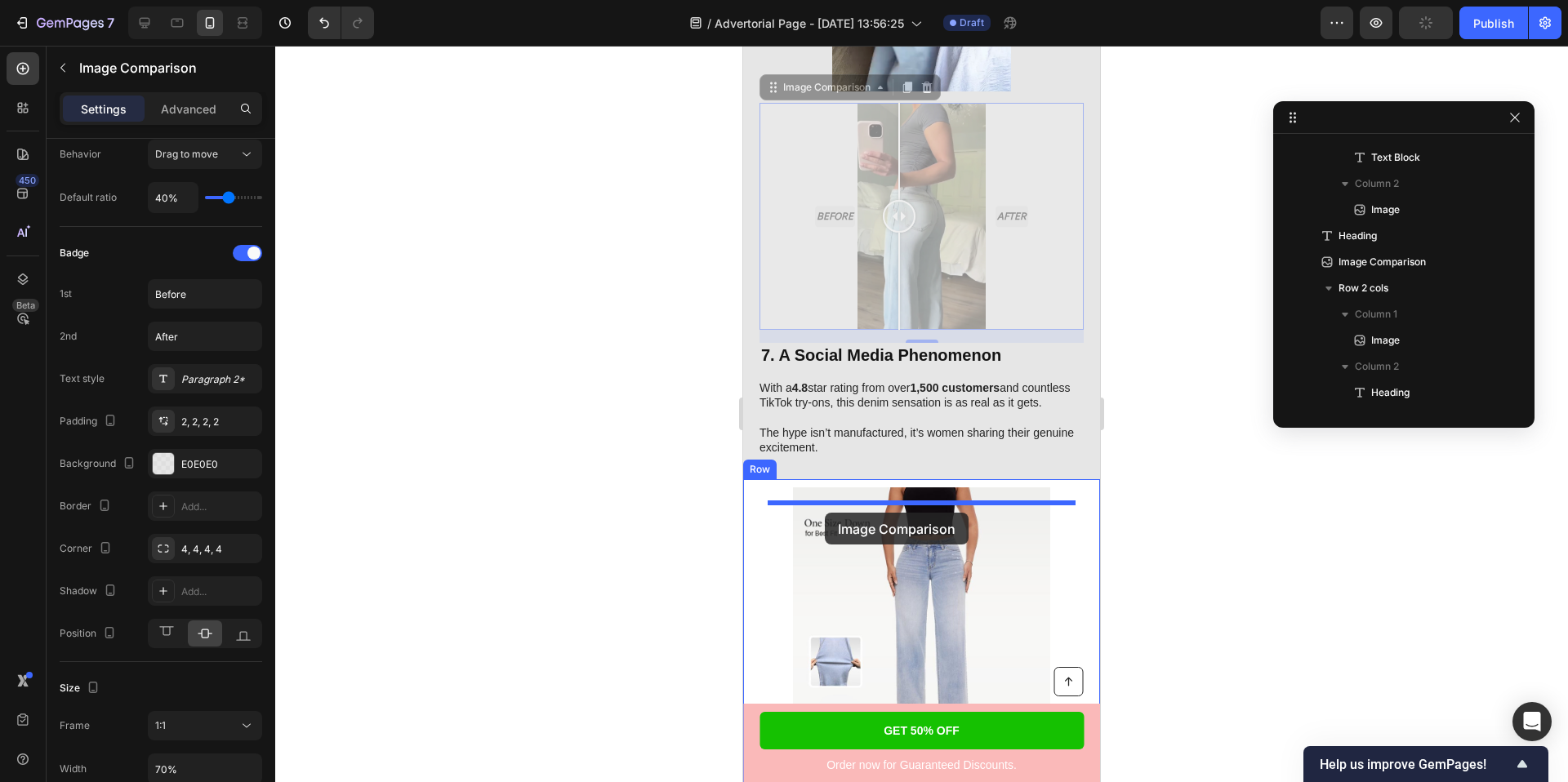
drag, startPoint x: 771, startPoint y: 88, endPoint x: 825, endPoint y: 512, distance: 427.4
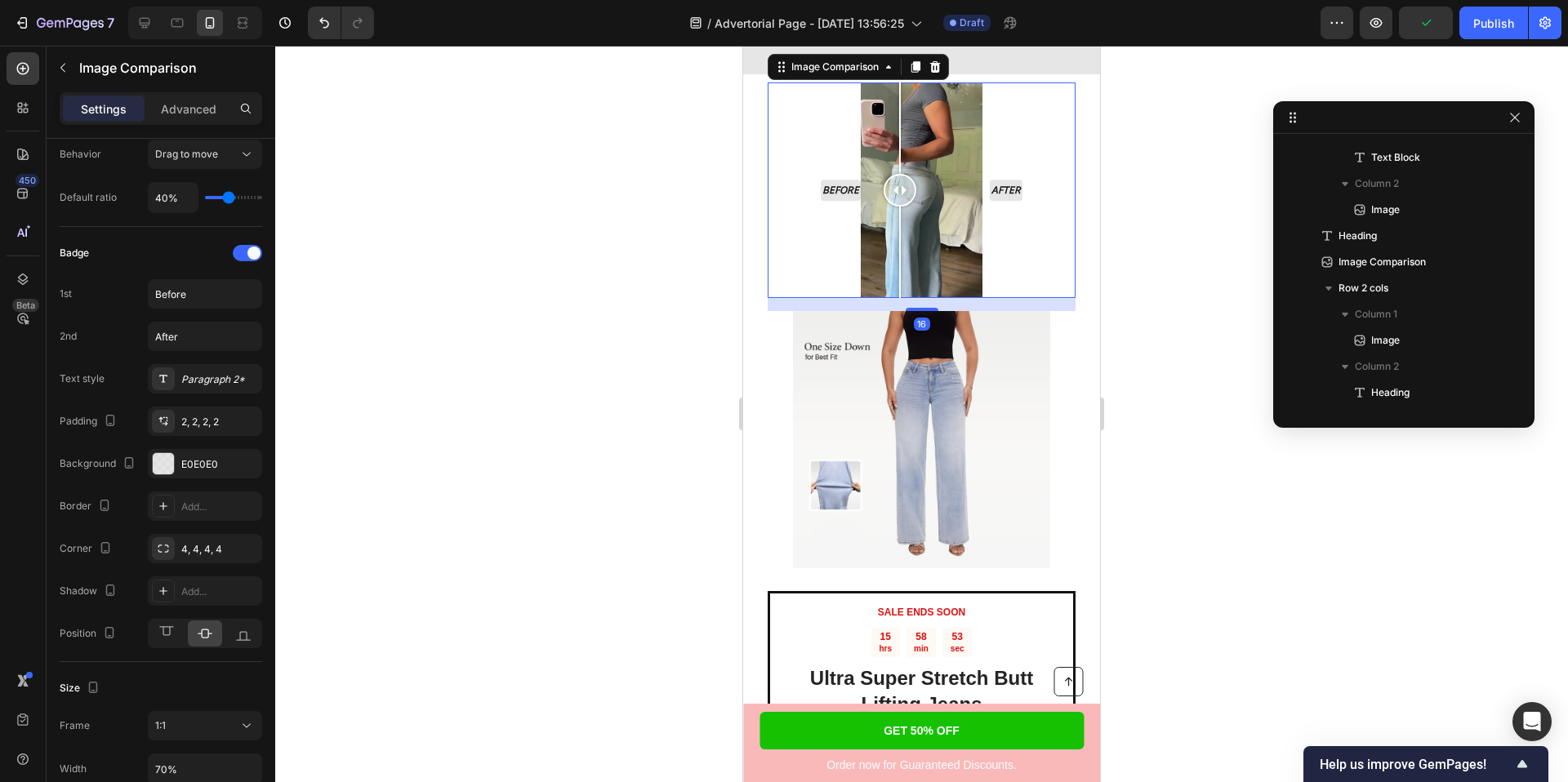
scroll to position [4162, 0]
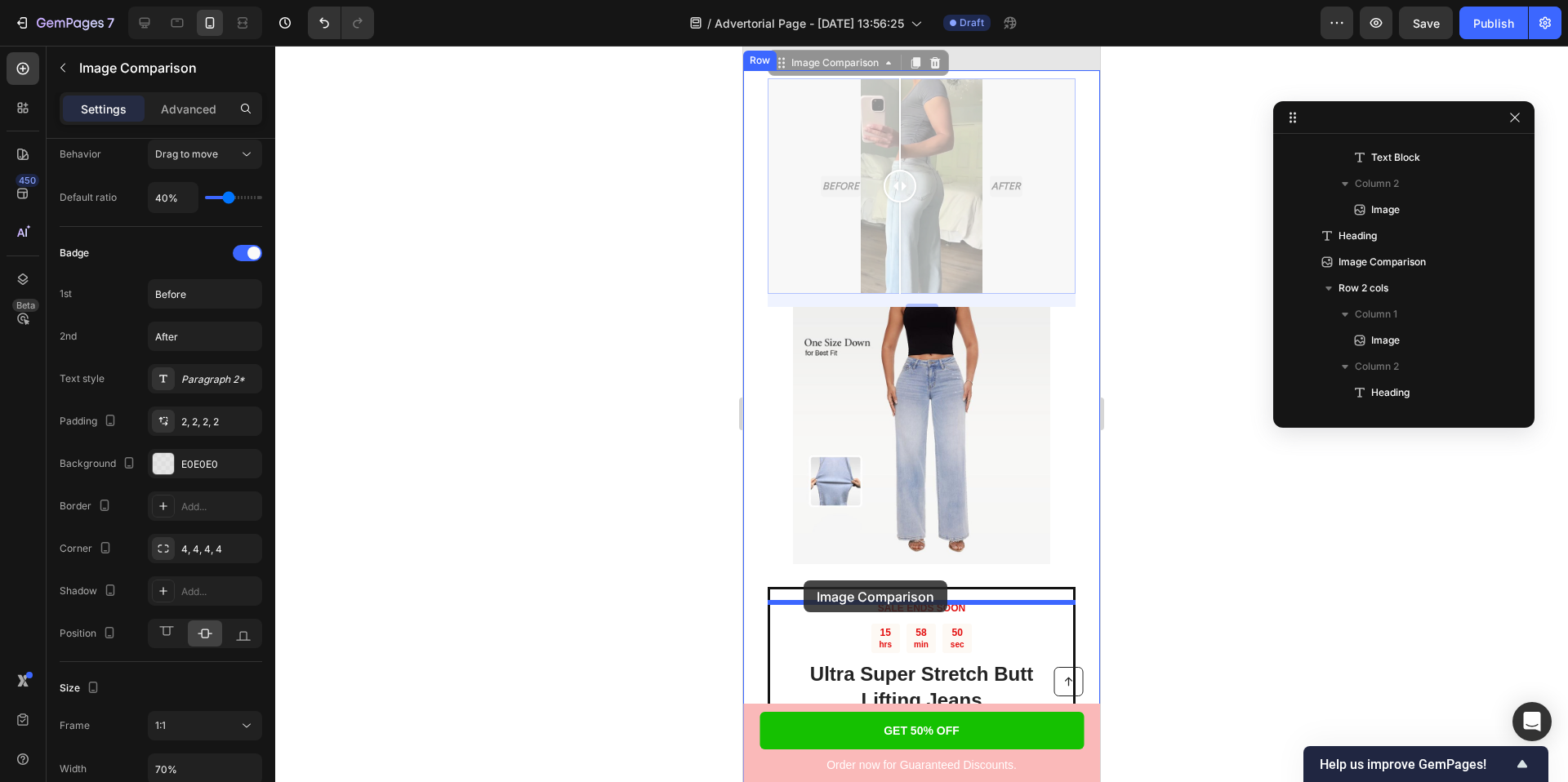
drag, startPoint x: 777, startPoint y: 80, endPoint x: 804, endPoint y: 581, distance: 501.7
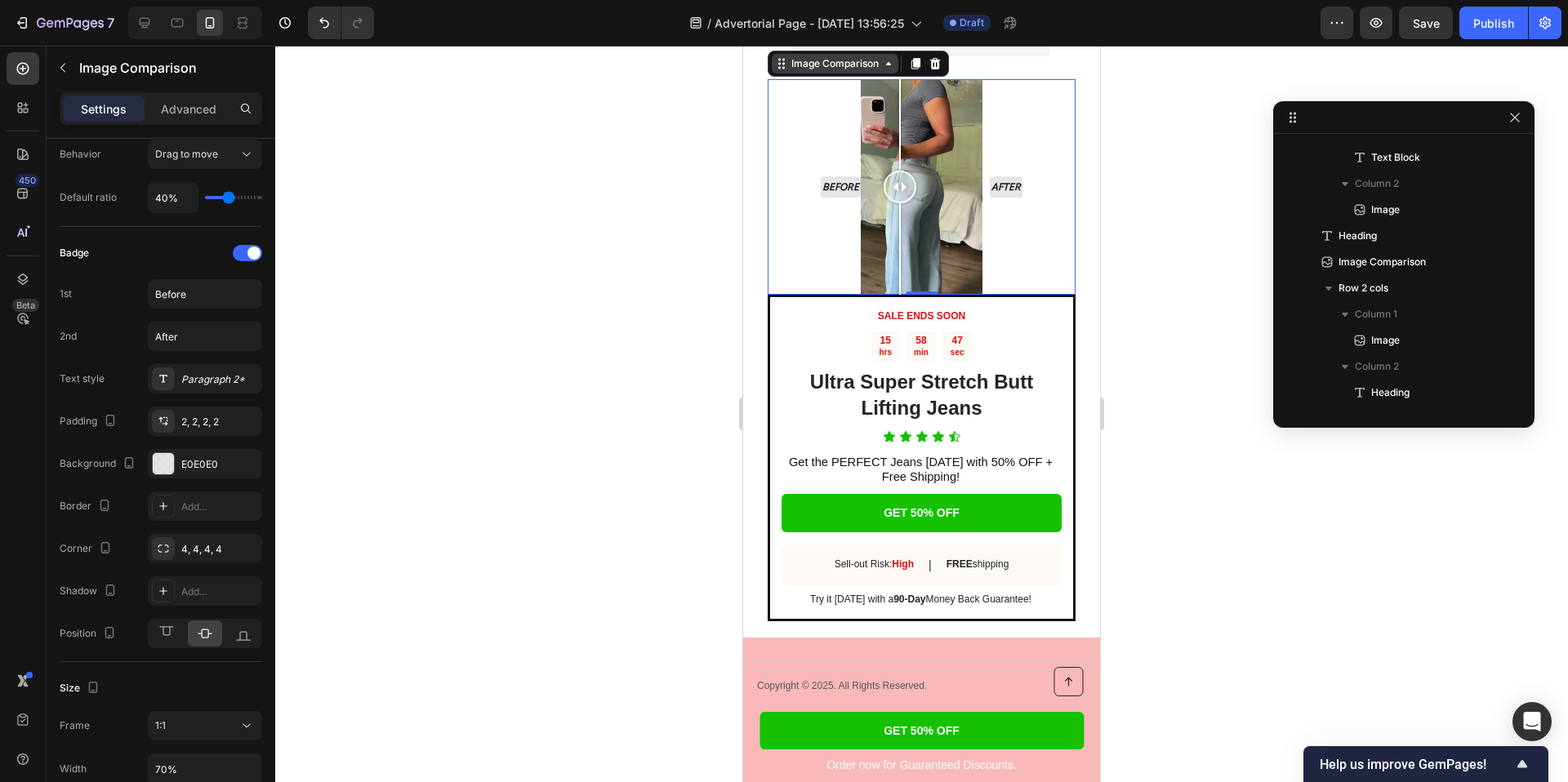
scroll to position [4471, 0]
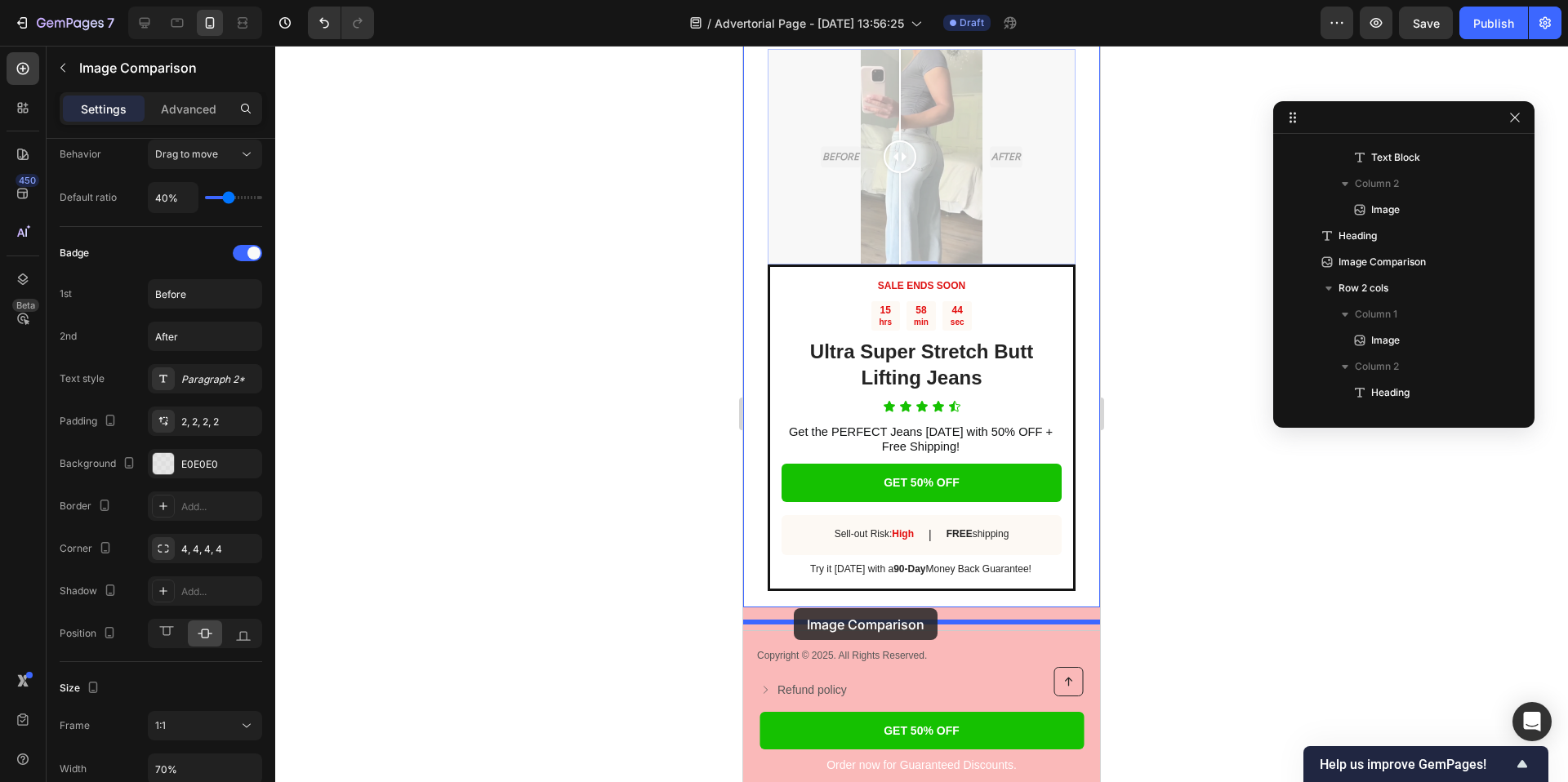
drag, startPoint x: 778, startPoint y: 54, endPoint x: 794, endPoint y: 608, distance: 554.2
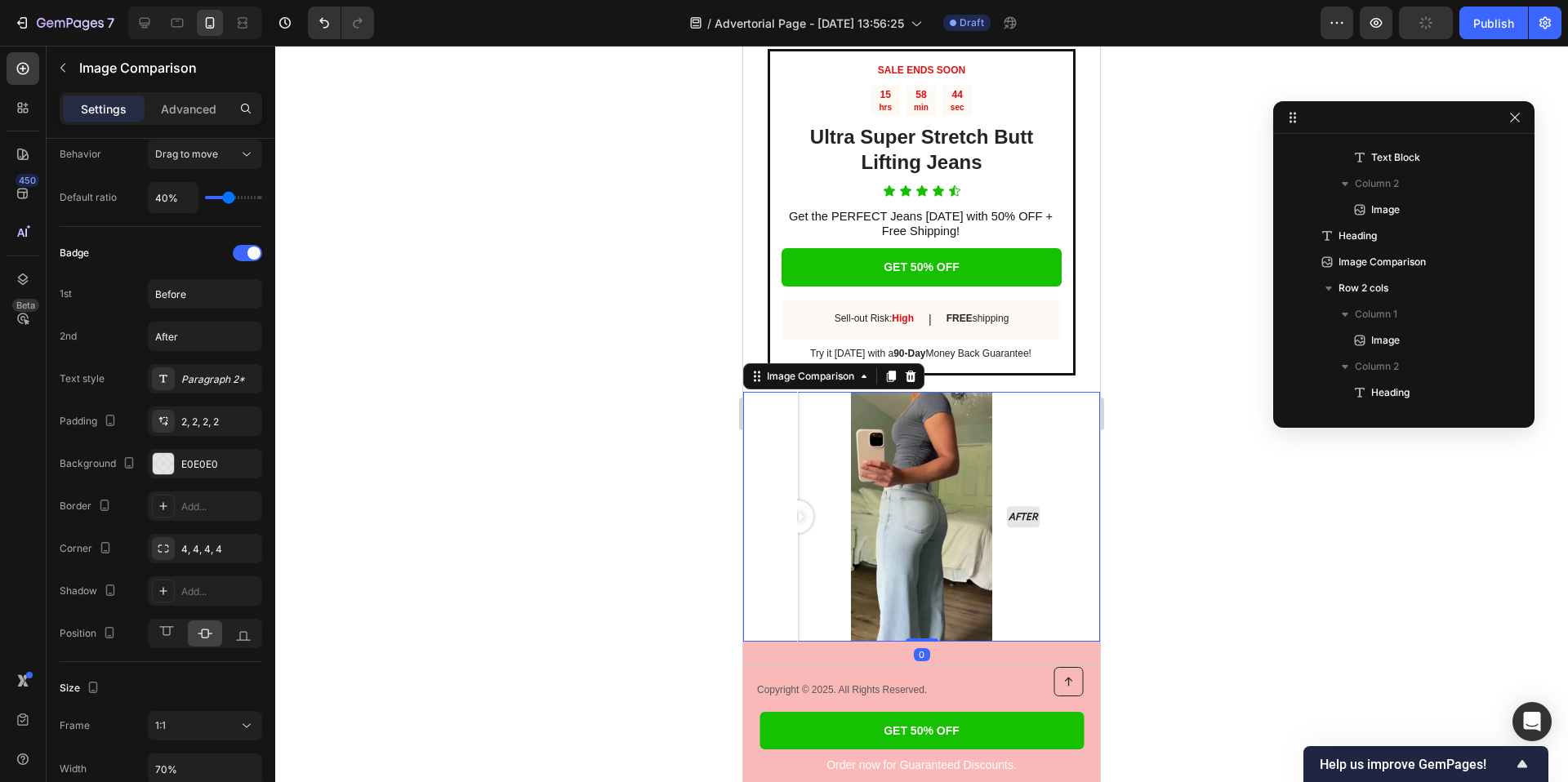
scroll to position [4255, 0]
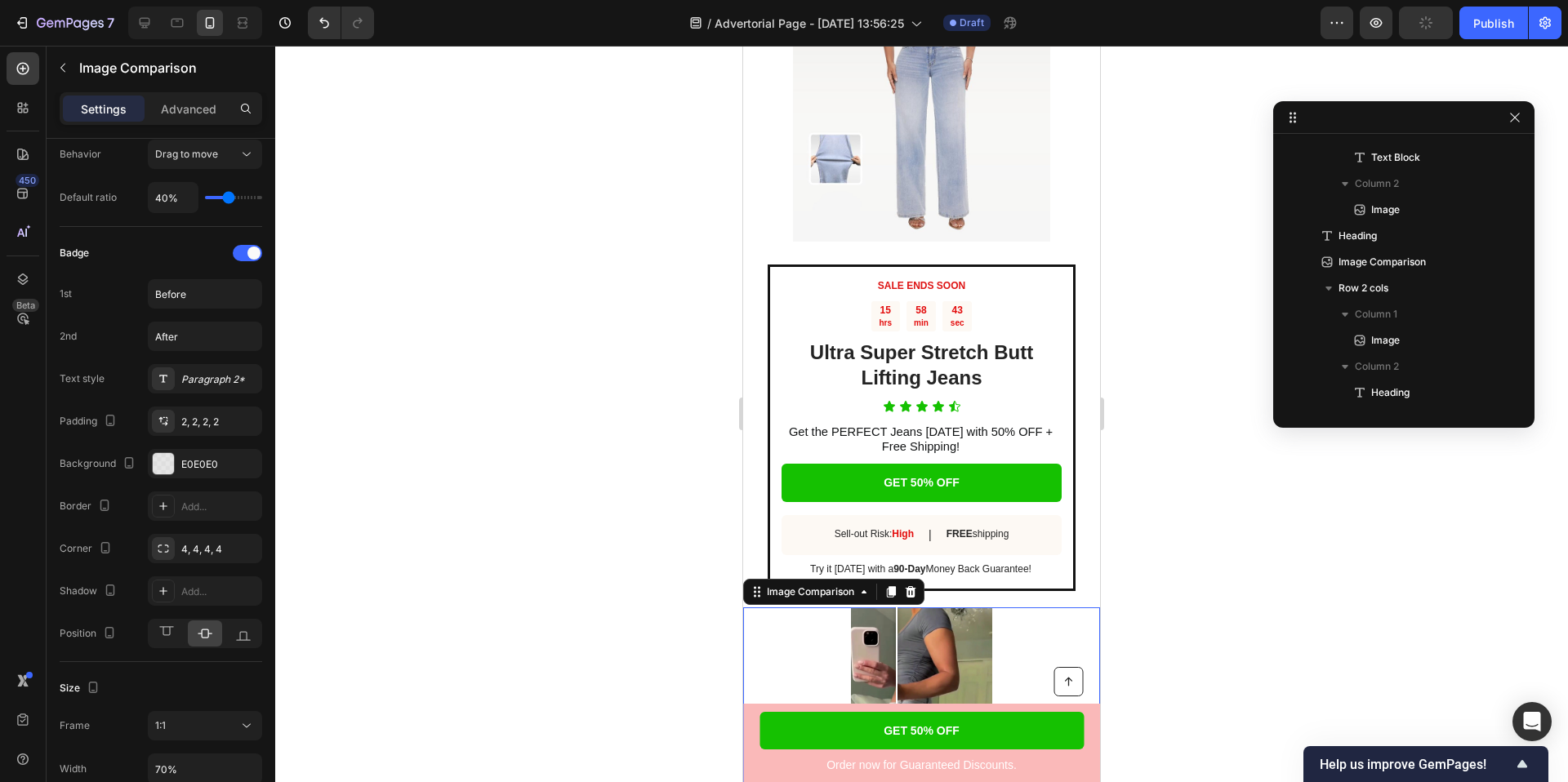
click at [686, 509] on div at bounding box center [921, 414] width 1292 height 736
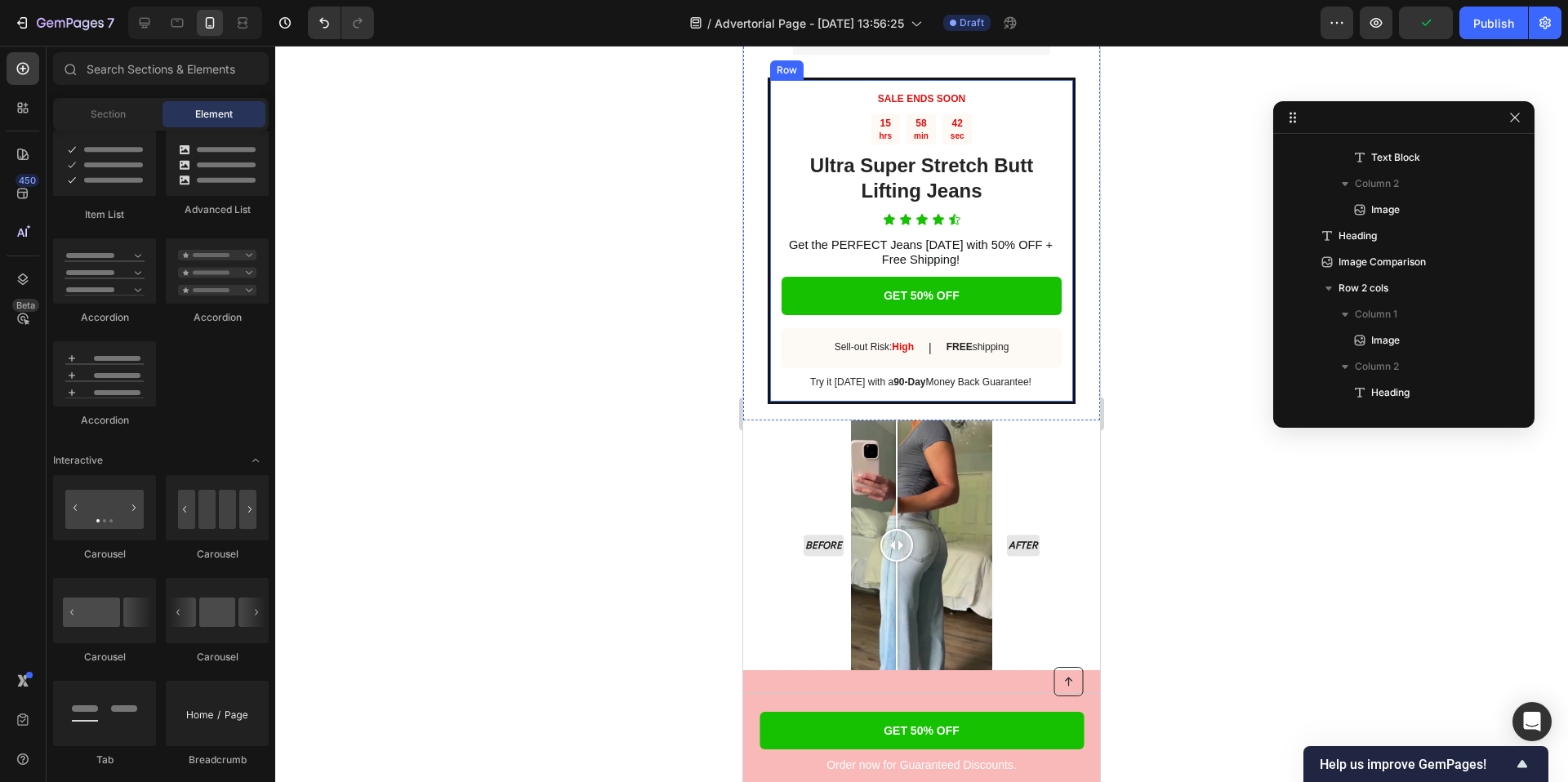
scroll to position [4621, 0]
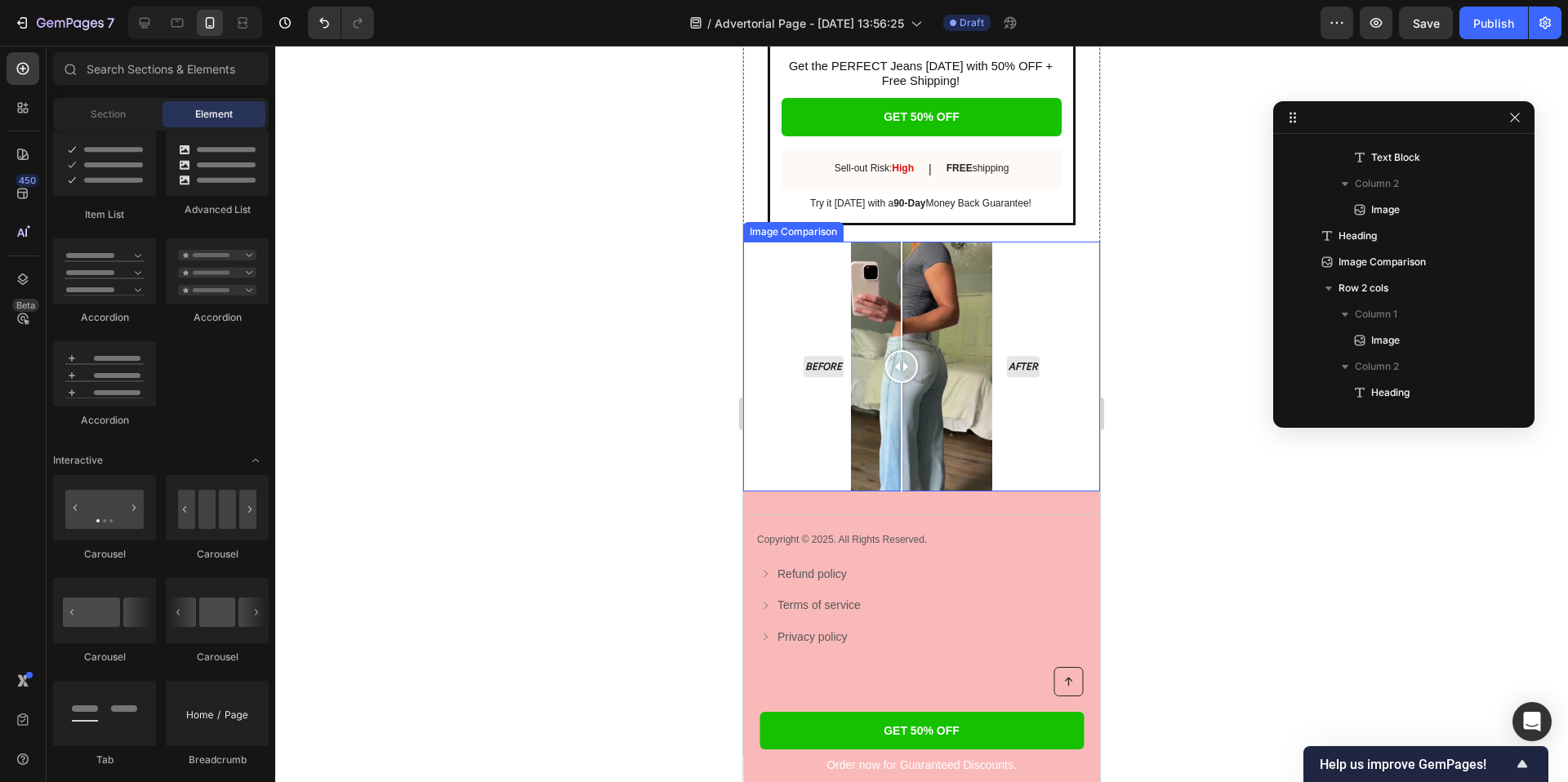
click at [901, 378] on div at bounding box center [901, 366] width 33 height 33
click at [857, 310] on div "Before After" at bounding box center [921, 366] width 250 height 250
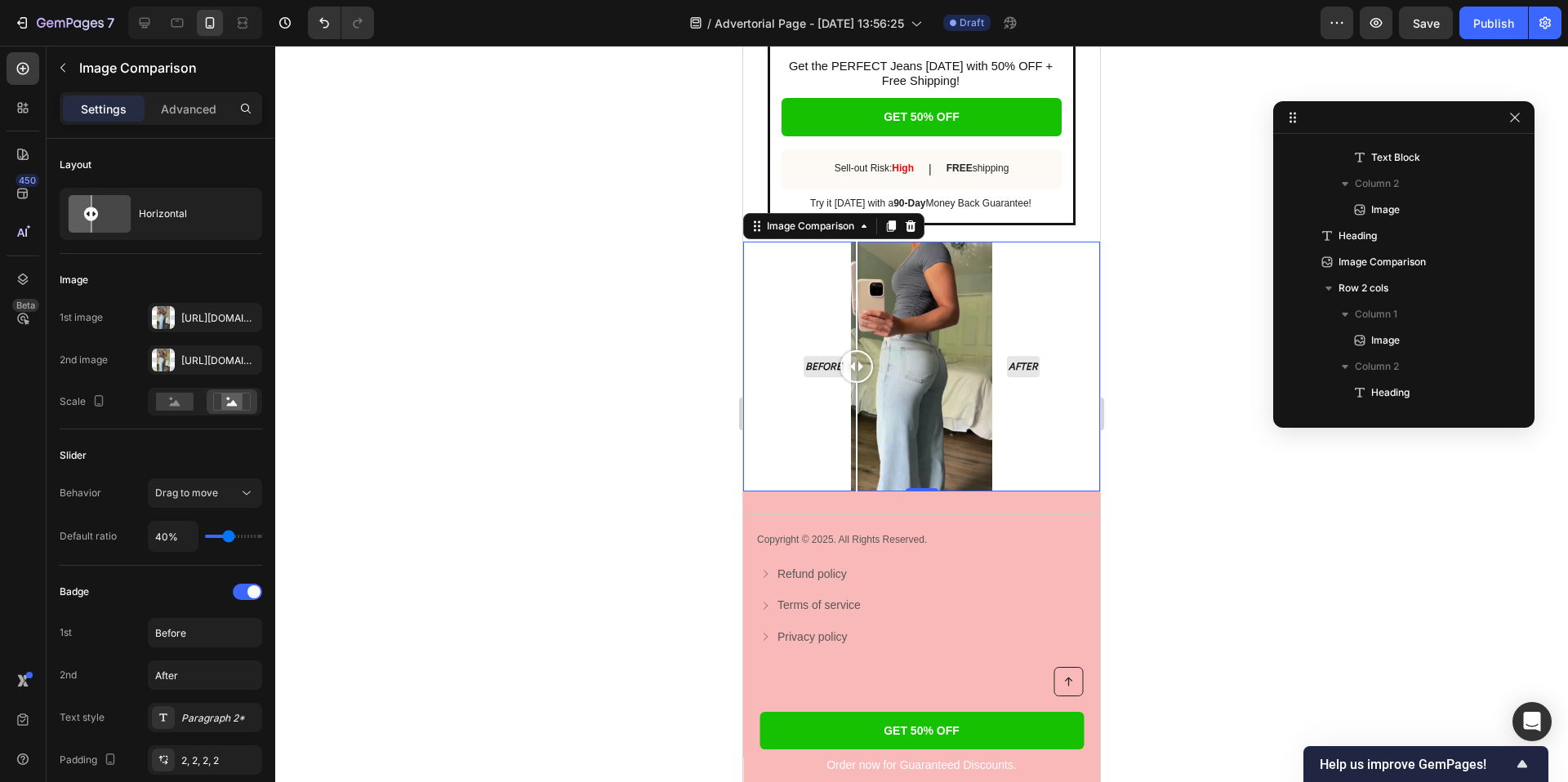
scroll to position [3258, 0]
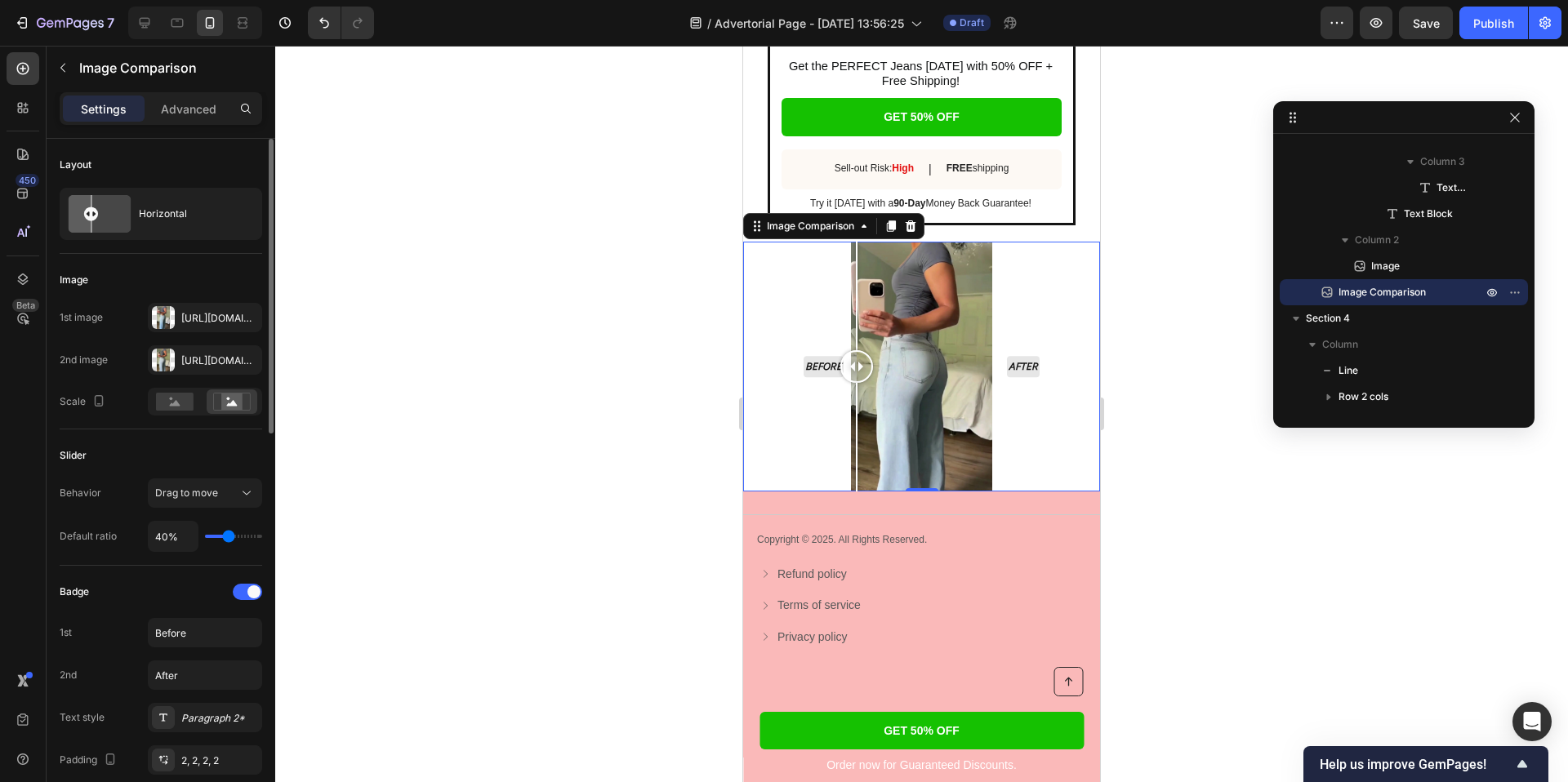
type input "42%"
type input "42"
type input "44%"
type input "44"
type input "48%"
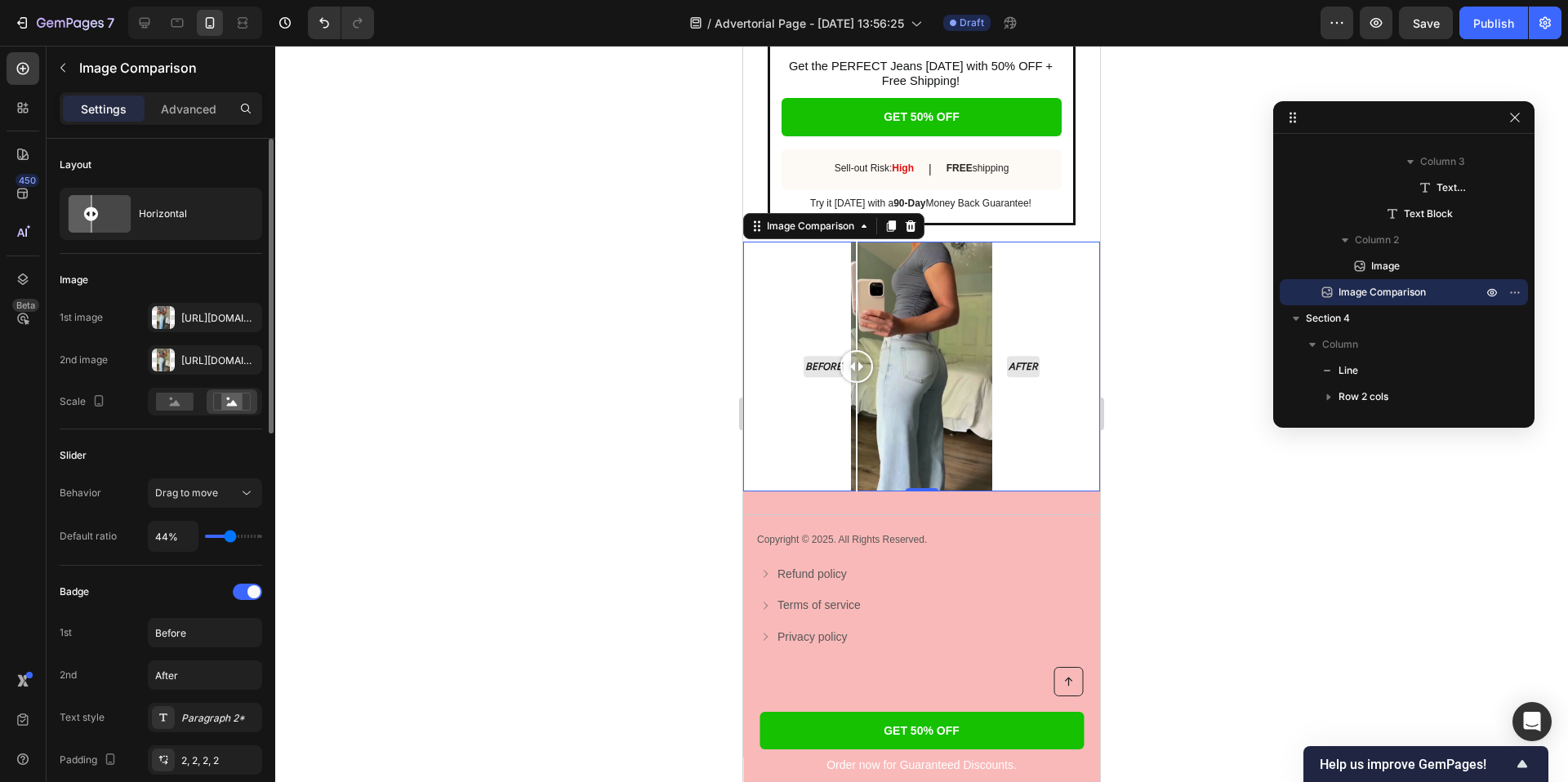
type input "48"
type input "49%"
type input "49"
type input "50%"
type input "50"
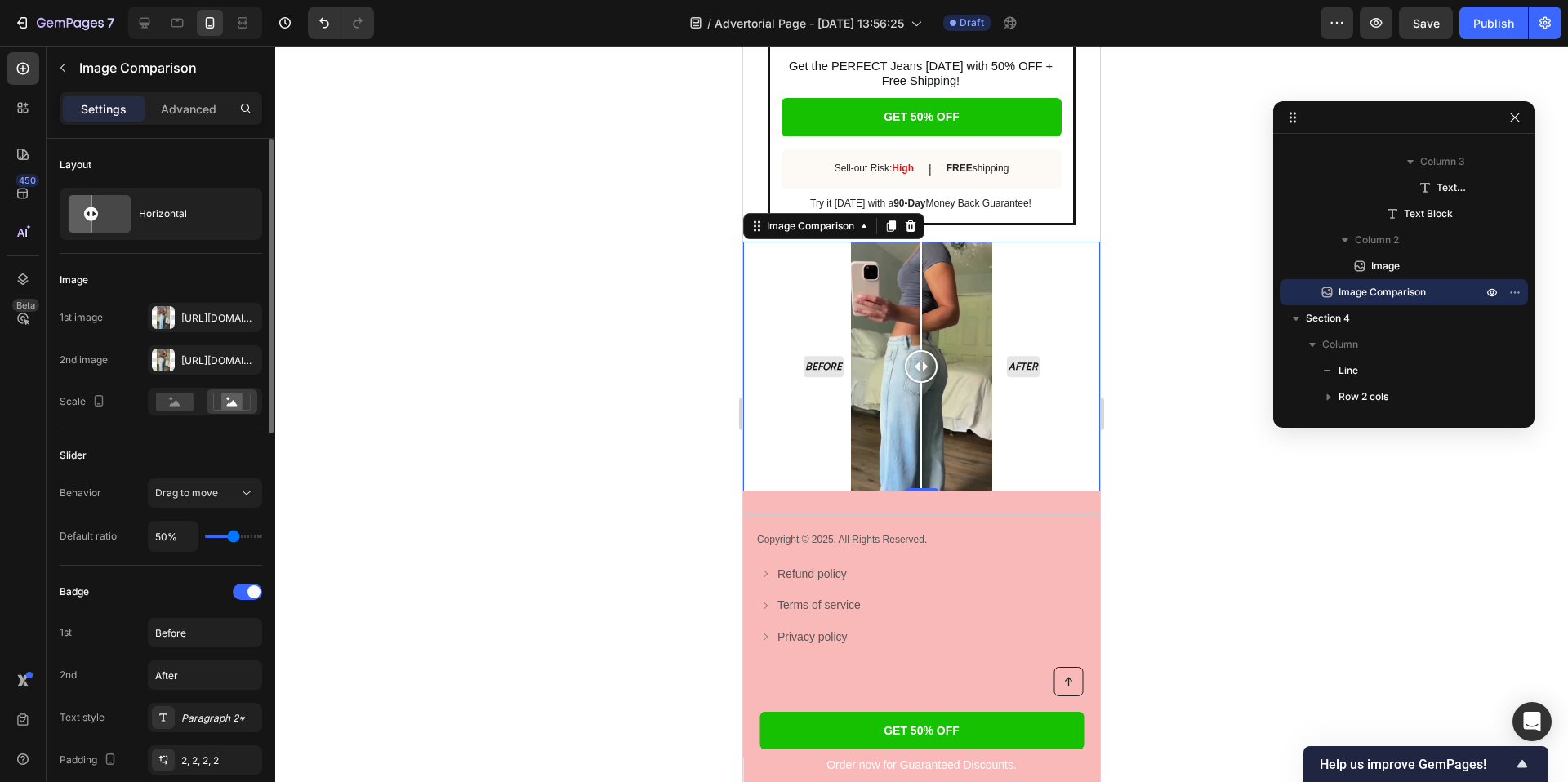
type input "51%"
type input "51"
type input "52%"
type input "52"
type input "51%"
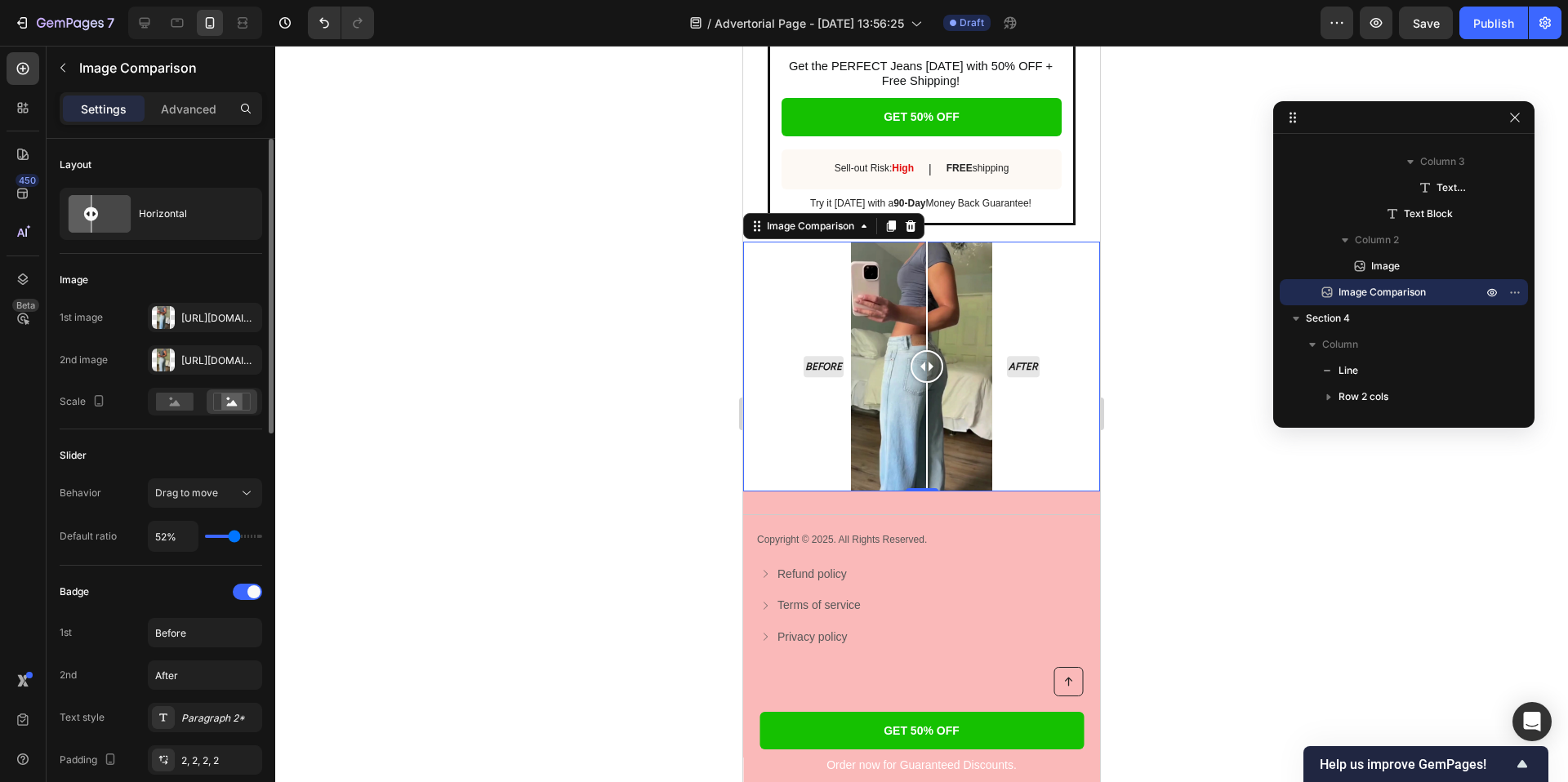
type input "51"
type input "49%"
type input "49"
type input "47%"
type input "47"
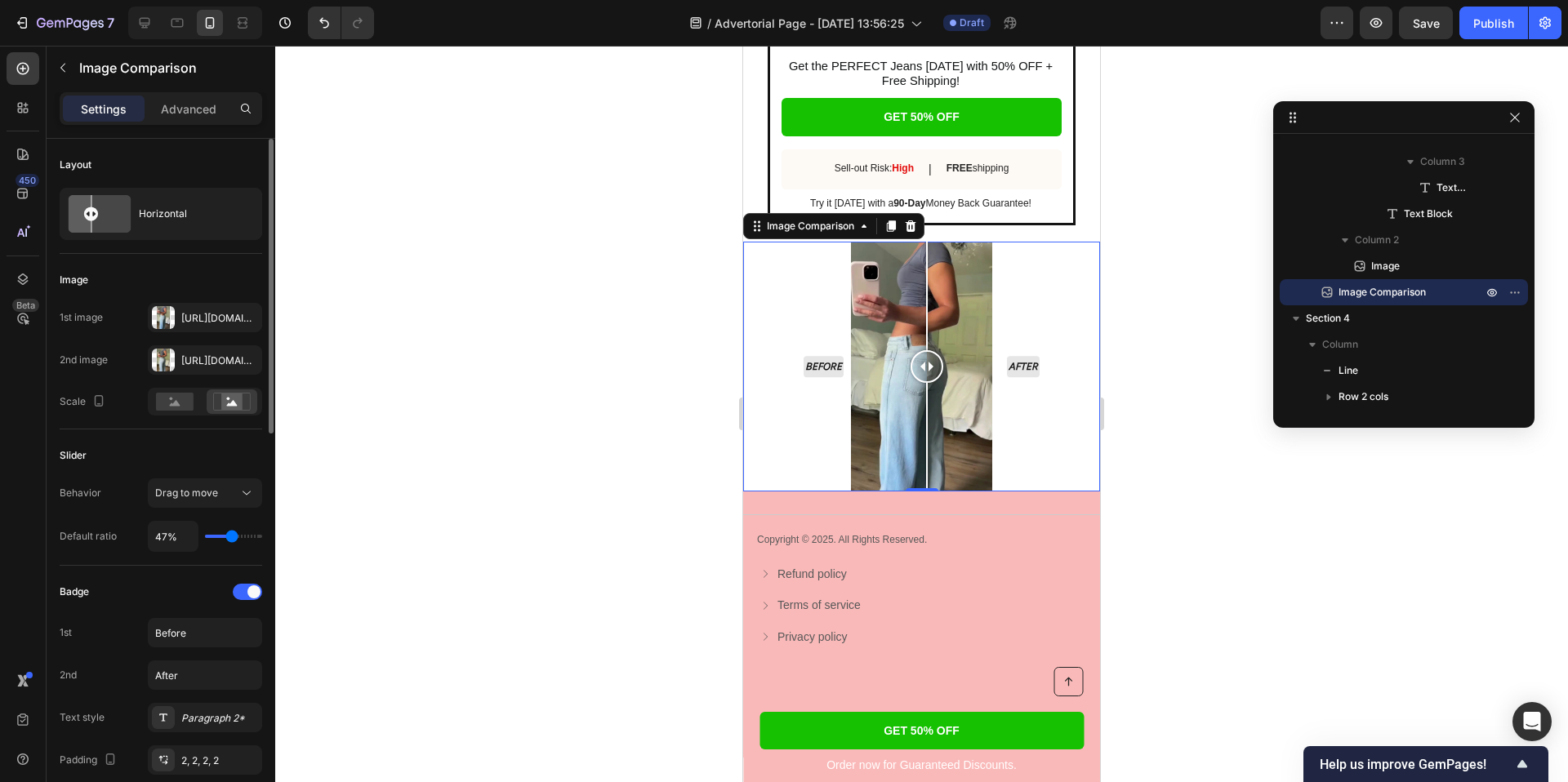
type input "45%"
type input "45"
type input "43%"
type input "43"
type input "41%"
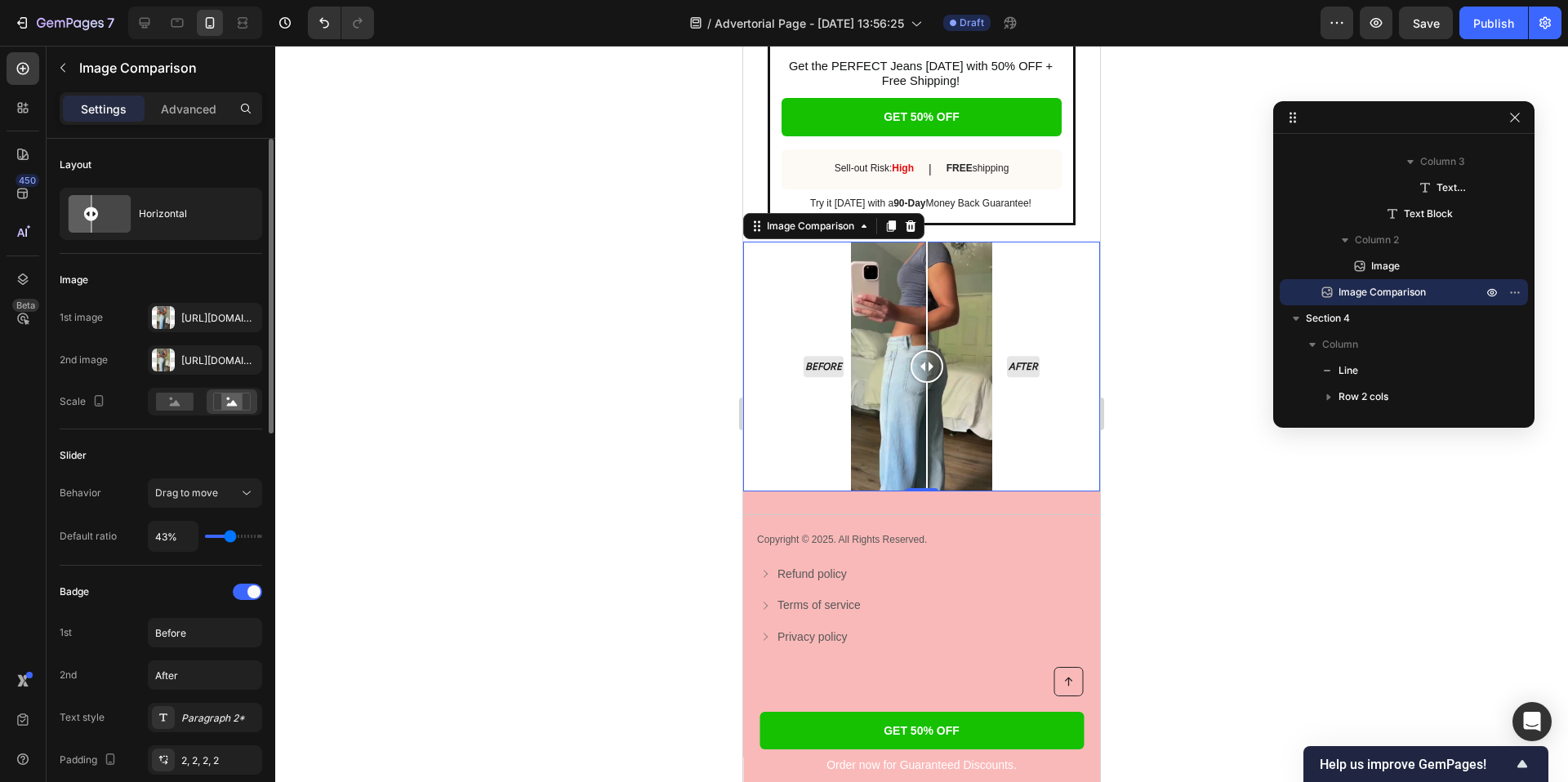
type input "41"
type input "38%"
type input "38"
type input "37%"
type input "37"
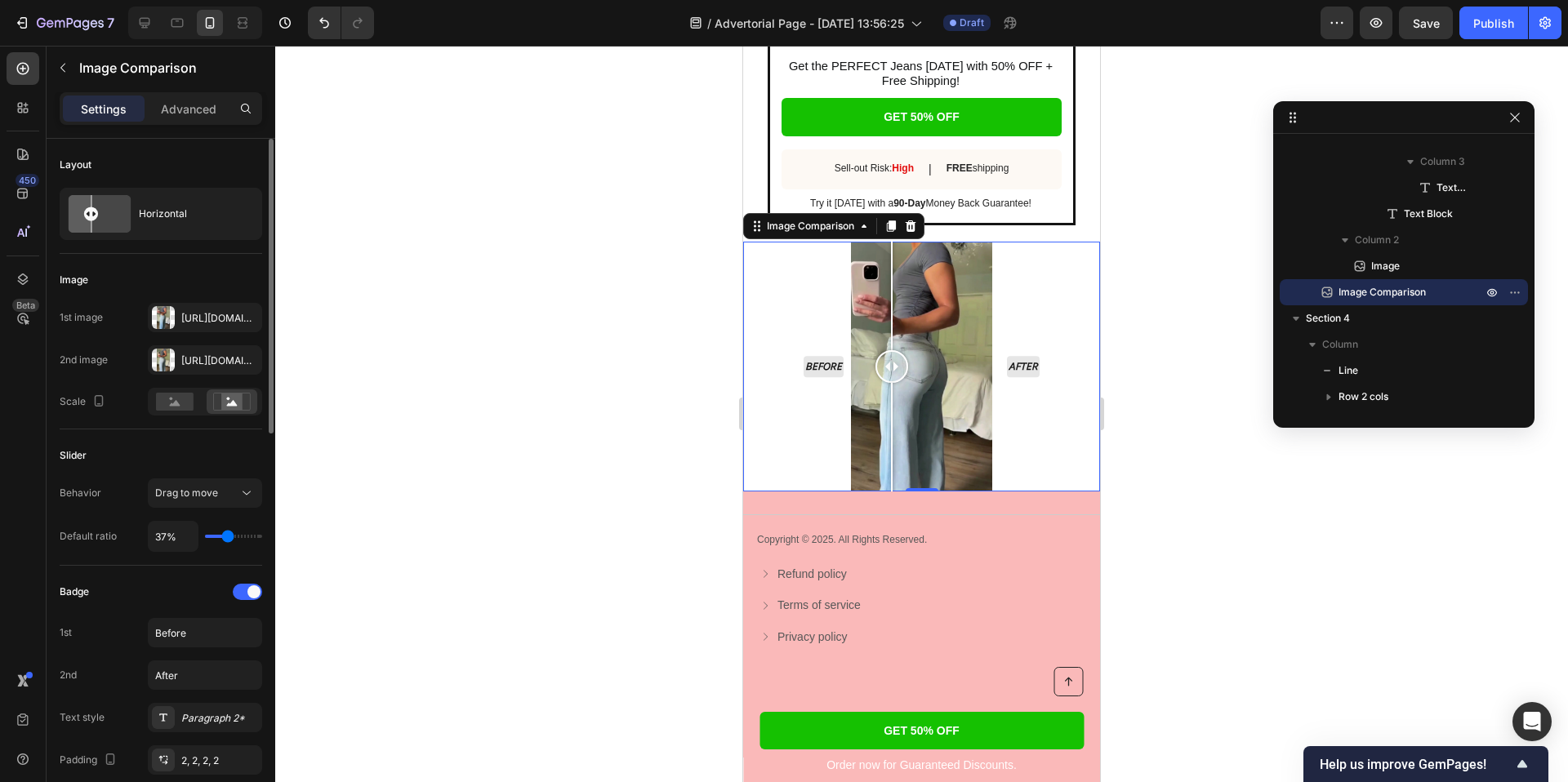
type input "36%"
type input "36"
type input "35%"
type input "35"
type input "37%"
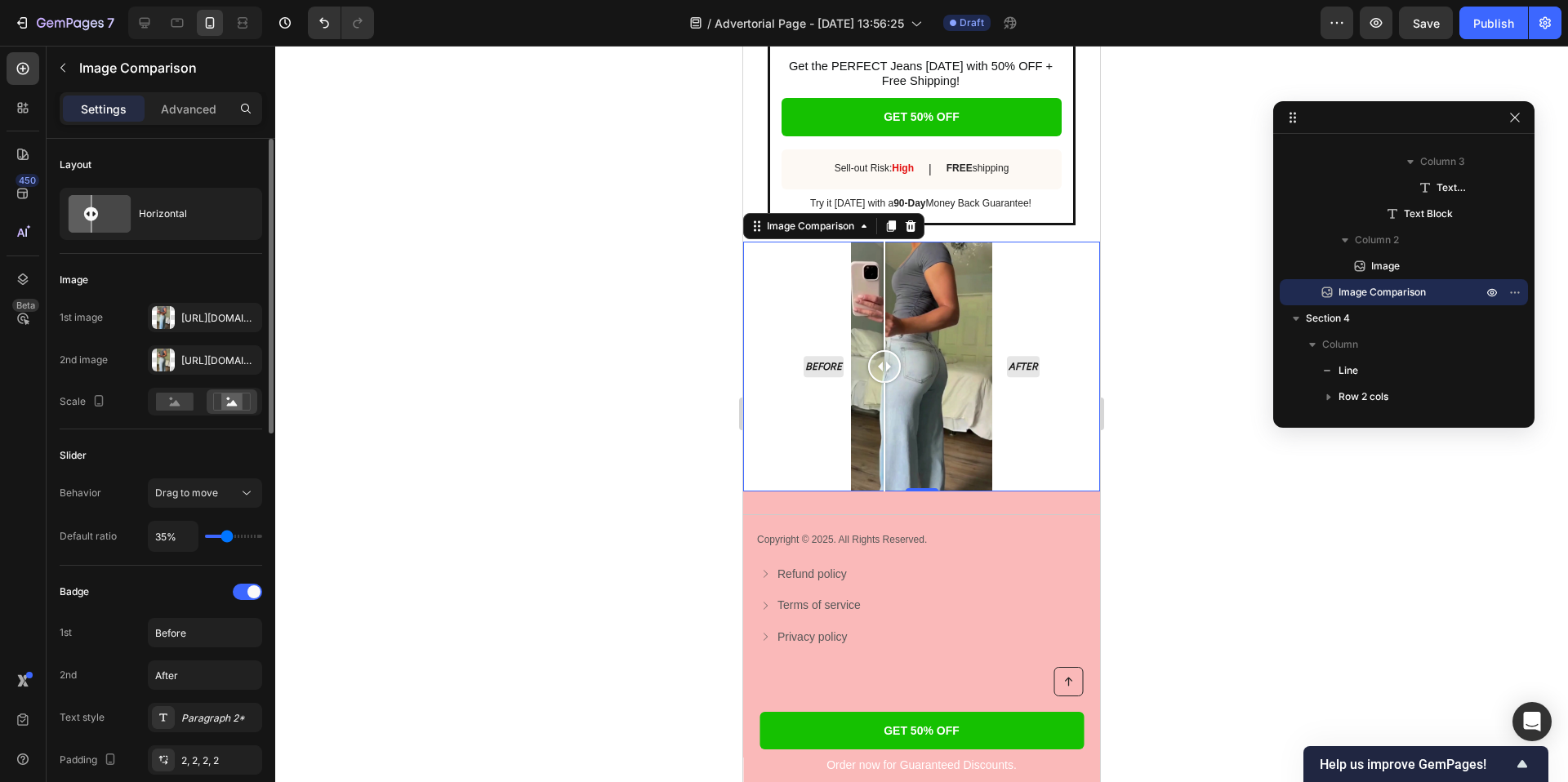
type input "37"
type input "38%"
type input "38"
type input "39%"
type input "39"
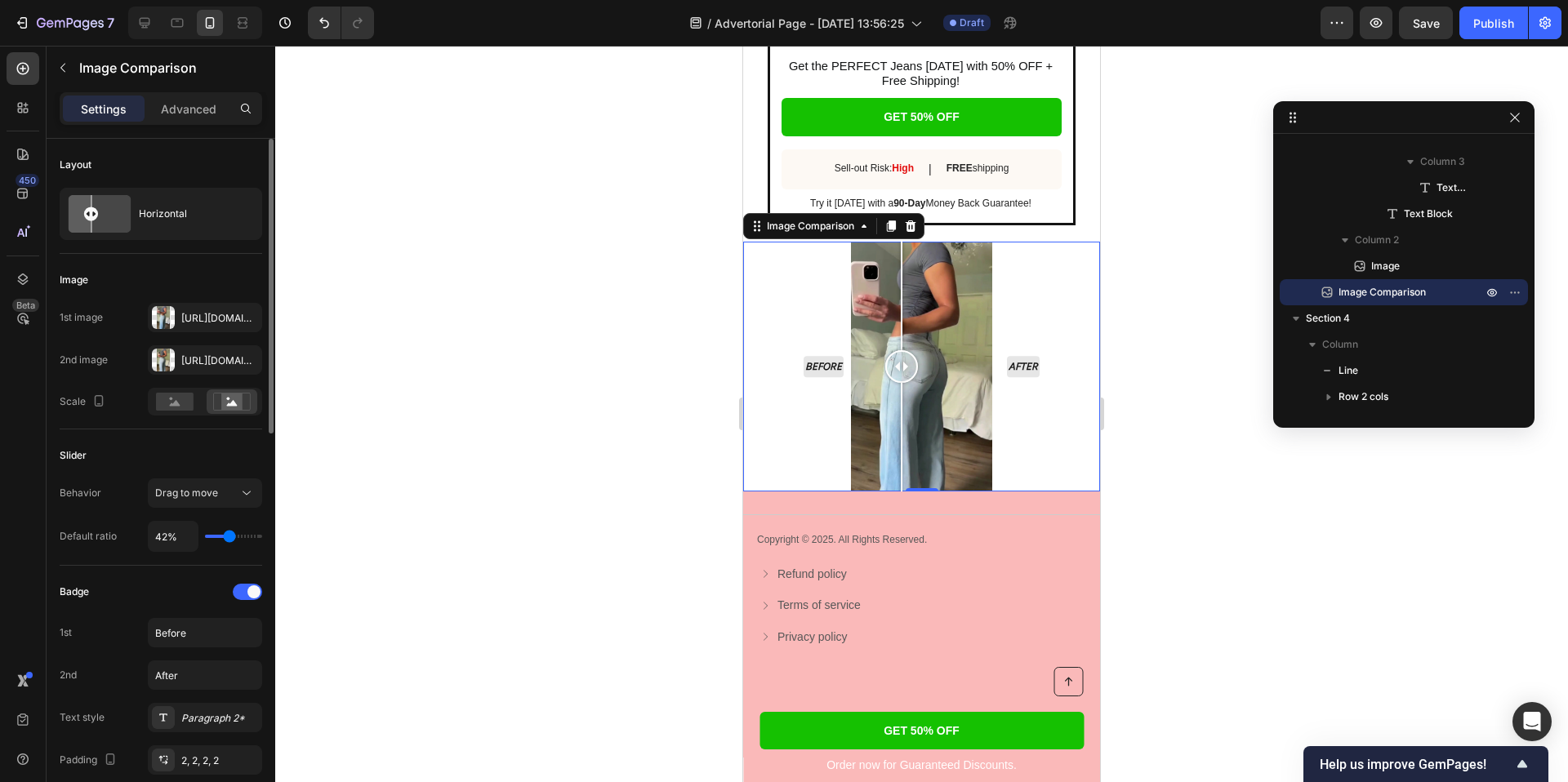
click at [230, 538] on input "range" at bounding box center [233, 536] width 57 height 3
click at [162, 540] on input "42%" at bounding box center [172, 536] width 49 height 30
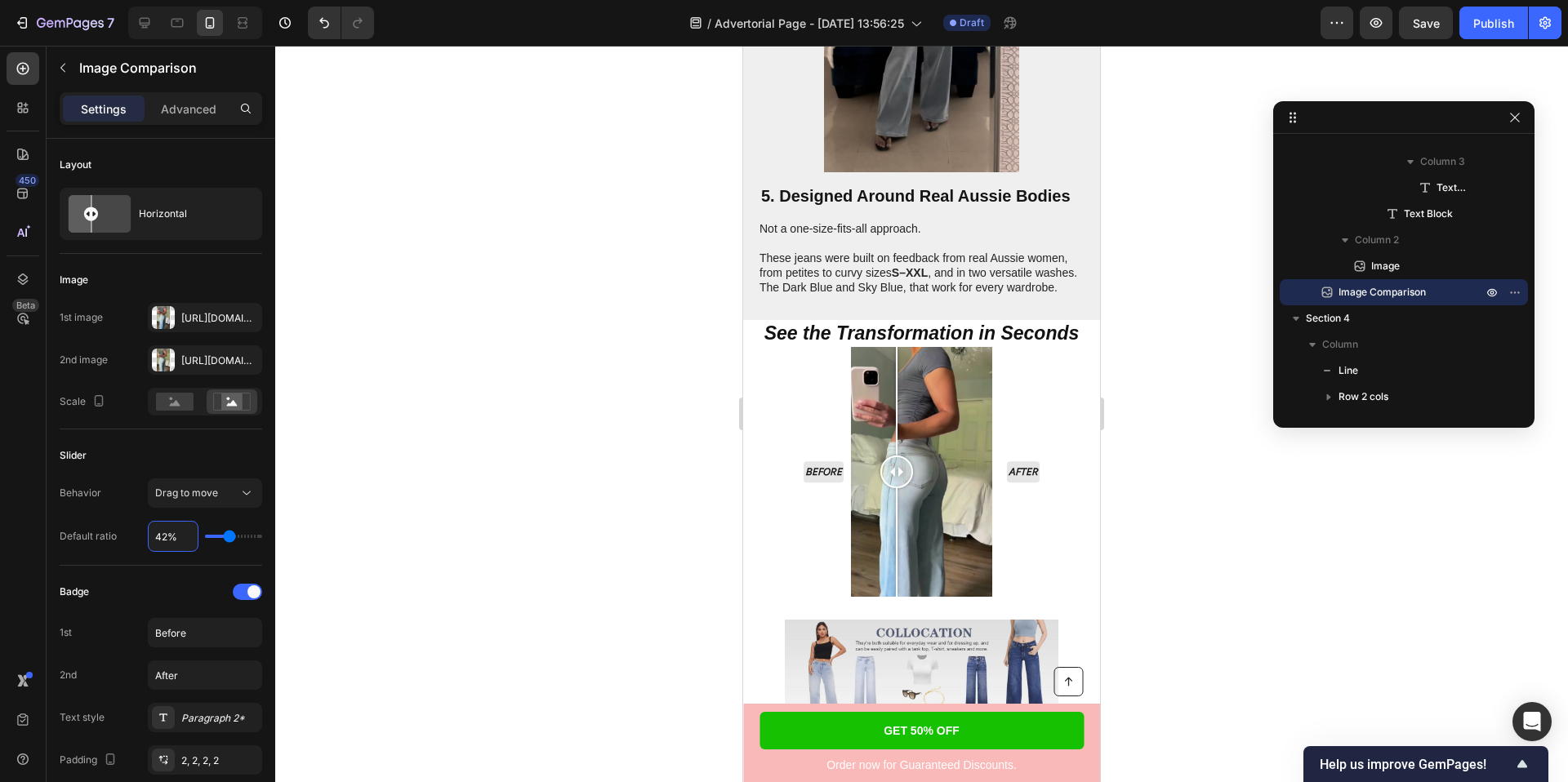
scroll to position [2889, 0]
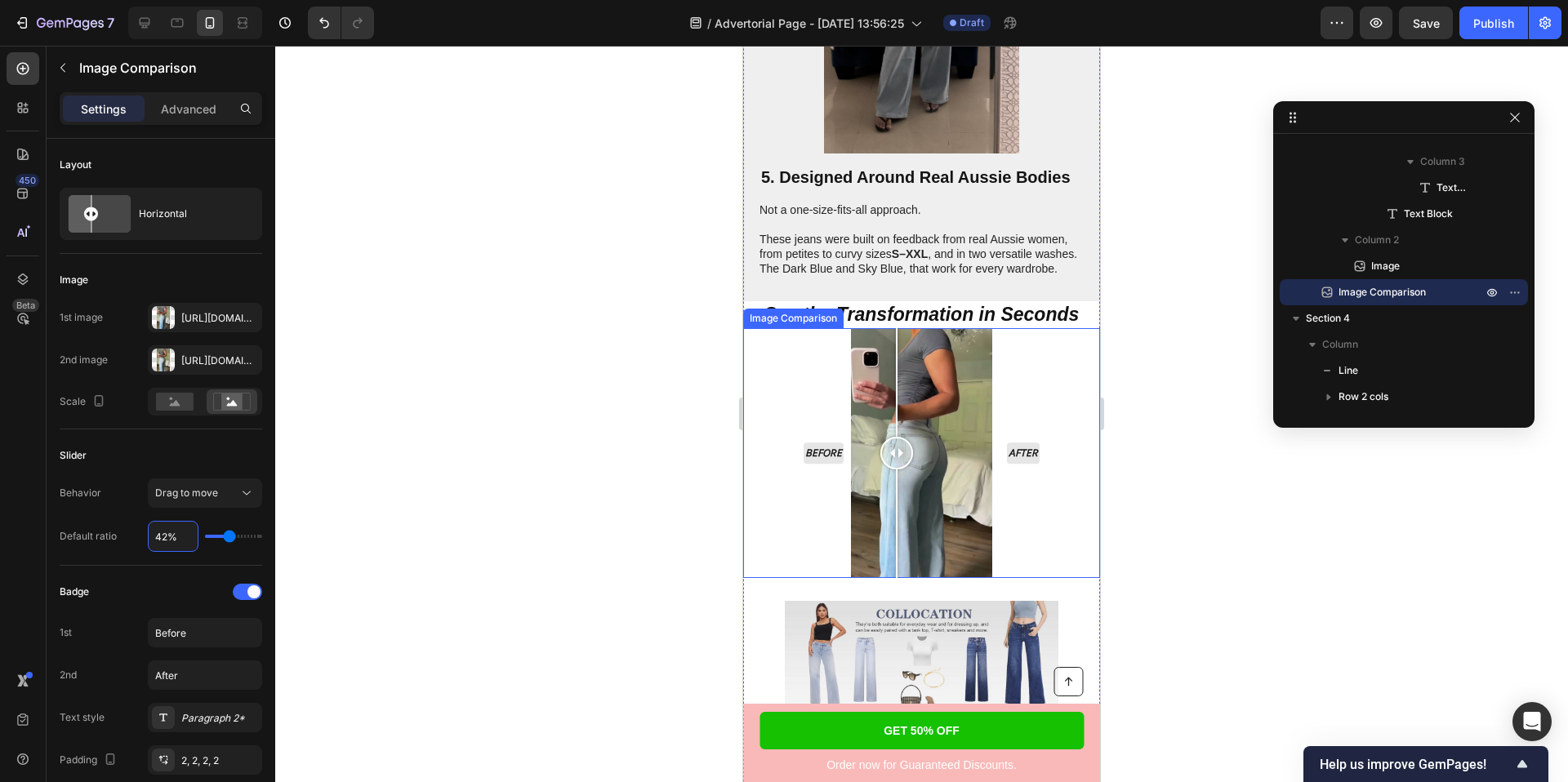
click at [884, 392] on div at bounding box center [896, 453] width 33 height 250
click at [772, 396] on div "Before After" at bounding box center [921, 453] width 357 height 250
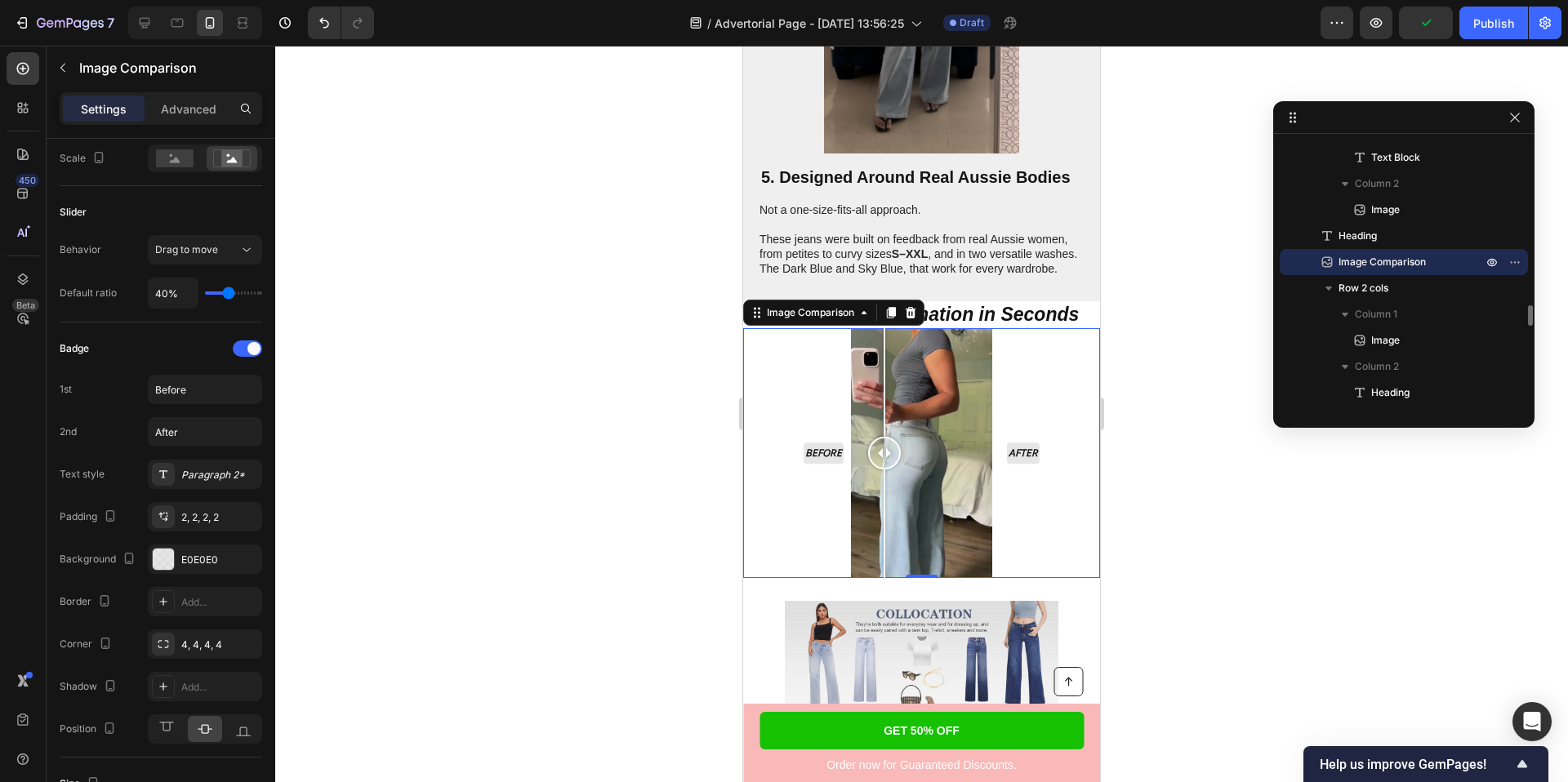
scroll to position [227, 0]
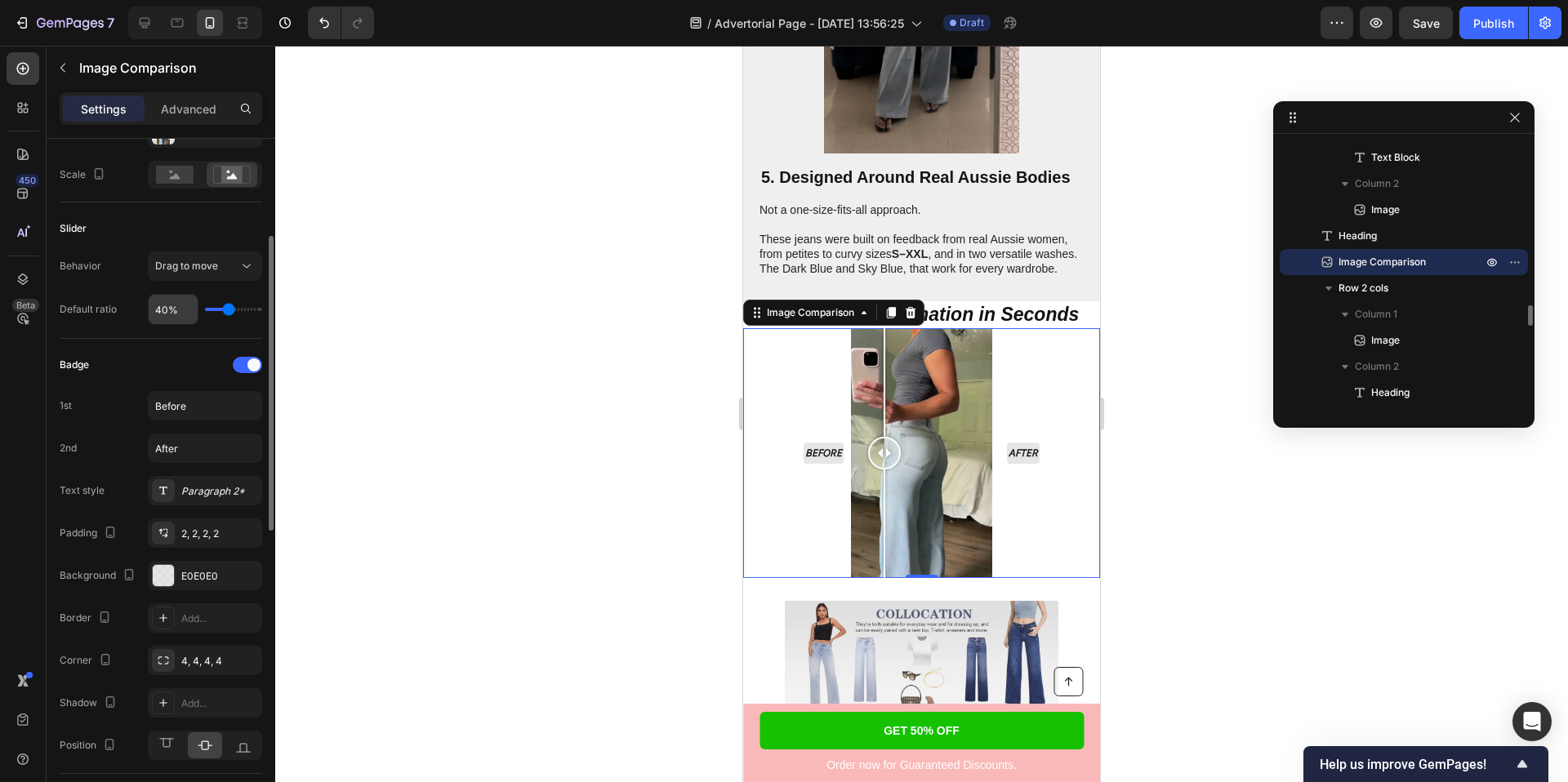
click at [167, 312] on input "40%" at bounding box center [172, 309] width 49 height 30
click at [511, 208] on div at bounding box center [921, 414] width 1292 height 736
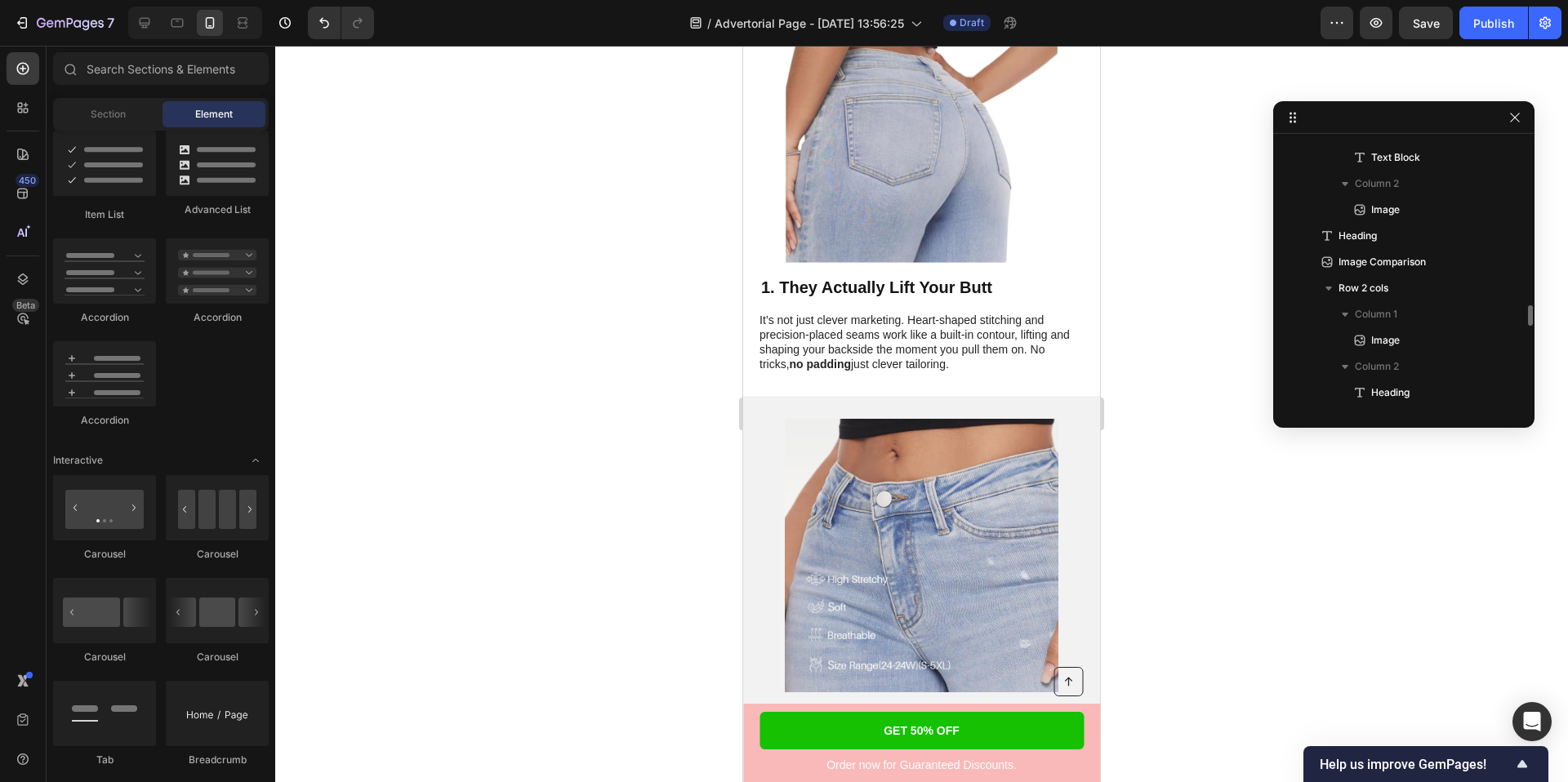
scroll to position [401, 0]
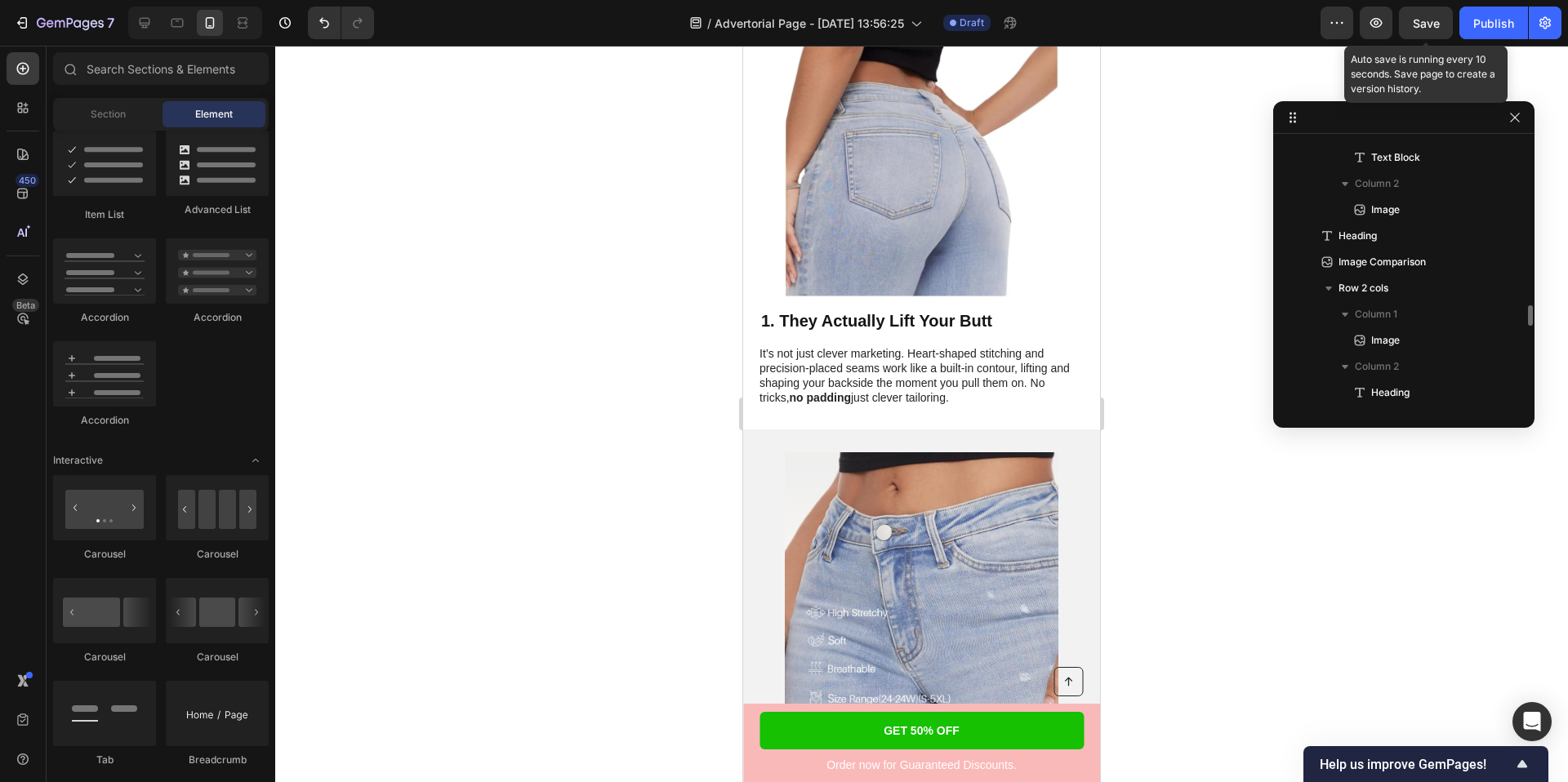
click at [1424, 16] on span "Save" at bounding box center [1426, 23] width 27 height 14
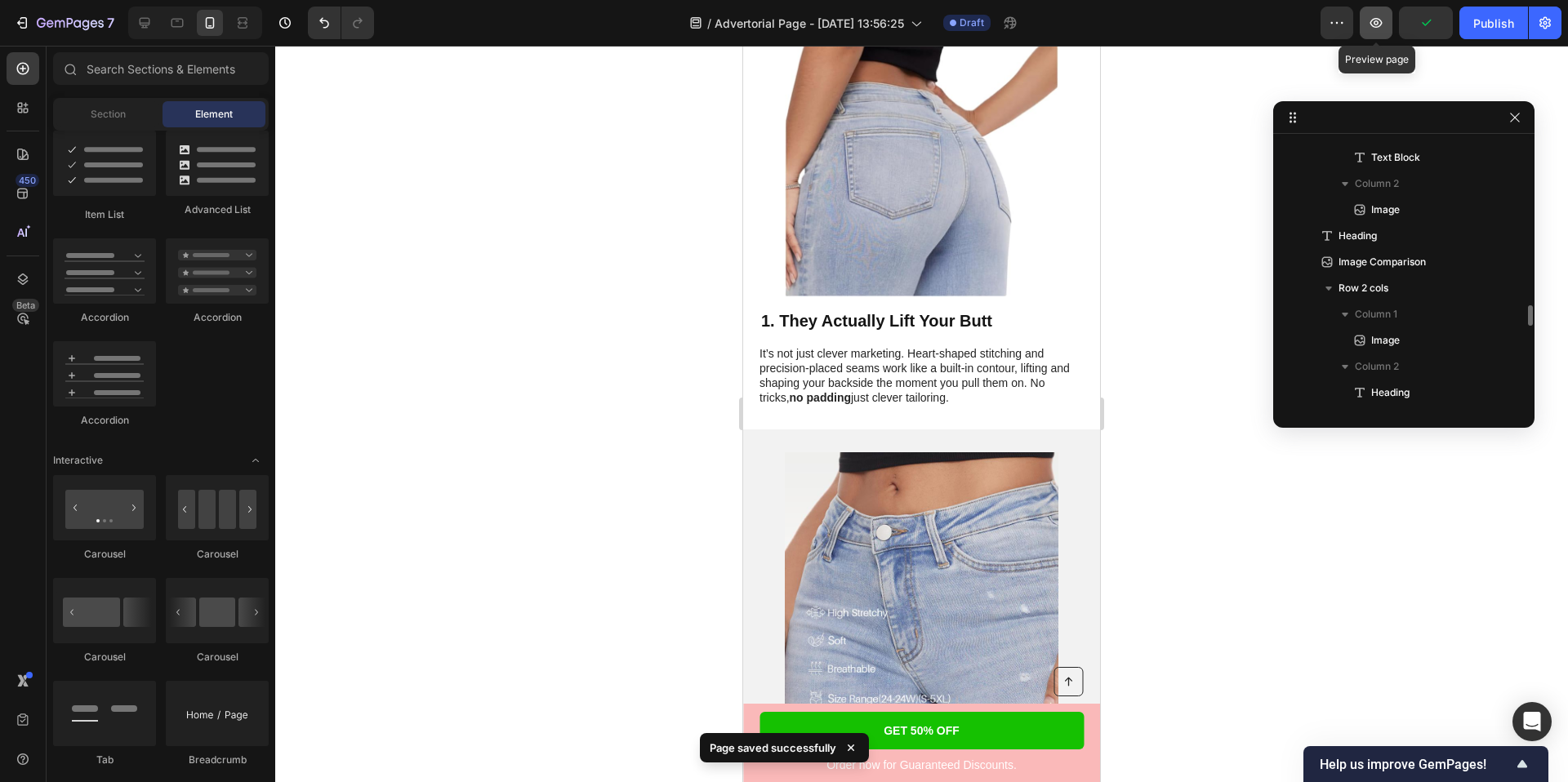
click at [1387, 23] on button "button" at bounding box center [1376, 23] width 33 height 33
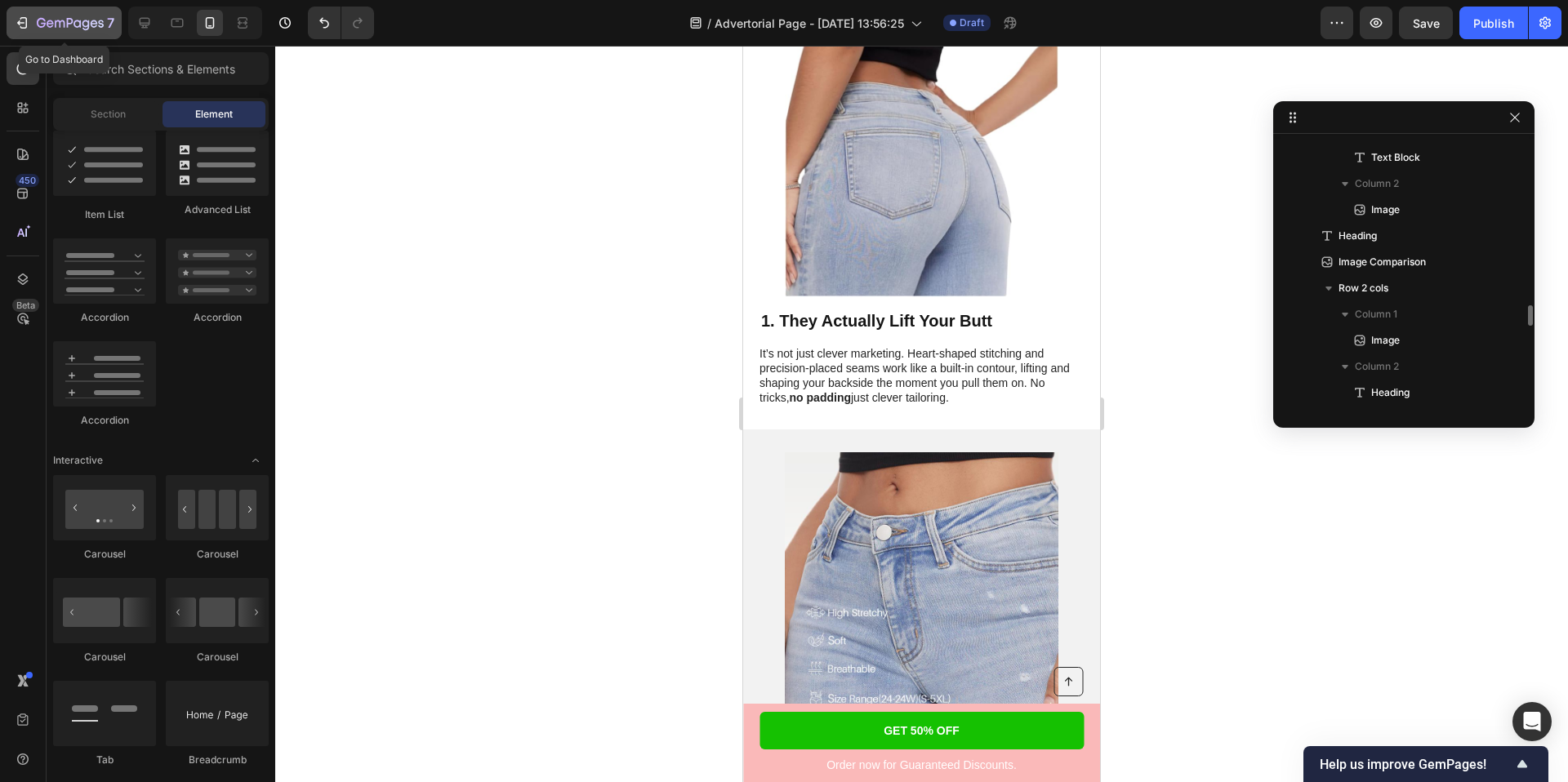
click at [16, 20] on icon "button" at bounding box center [22, 23] width 16 height 16
